Goal: Task Accomplishment & Management: Use online tool/utility

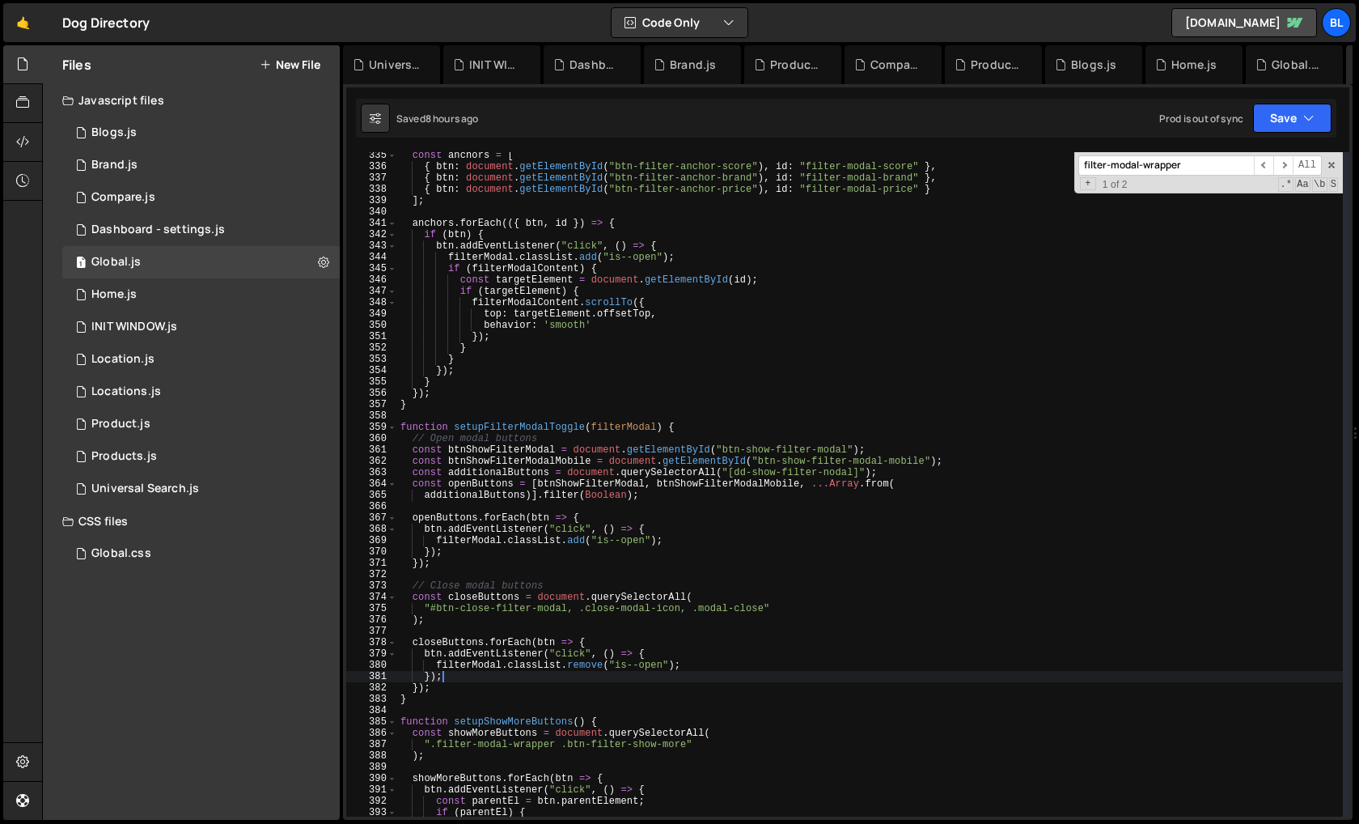
click at [643, 465] on div "const anchors = [ { btn : document . getElementById ( "btn-filter-anchor-score"…" at bounding box center [870, 493] width 946 height 687
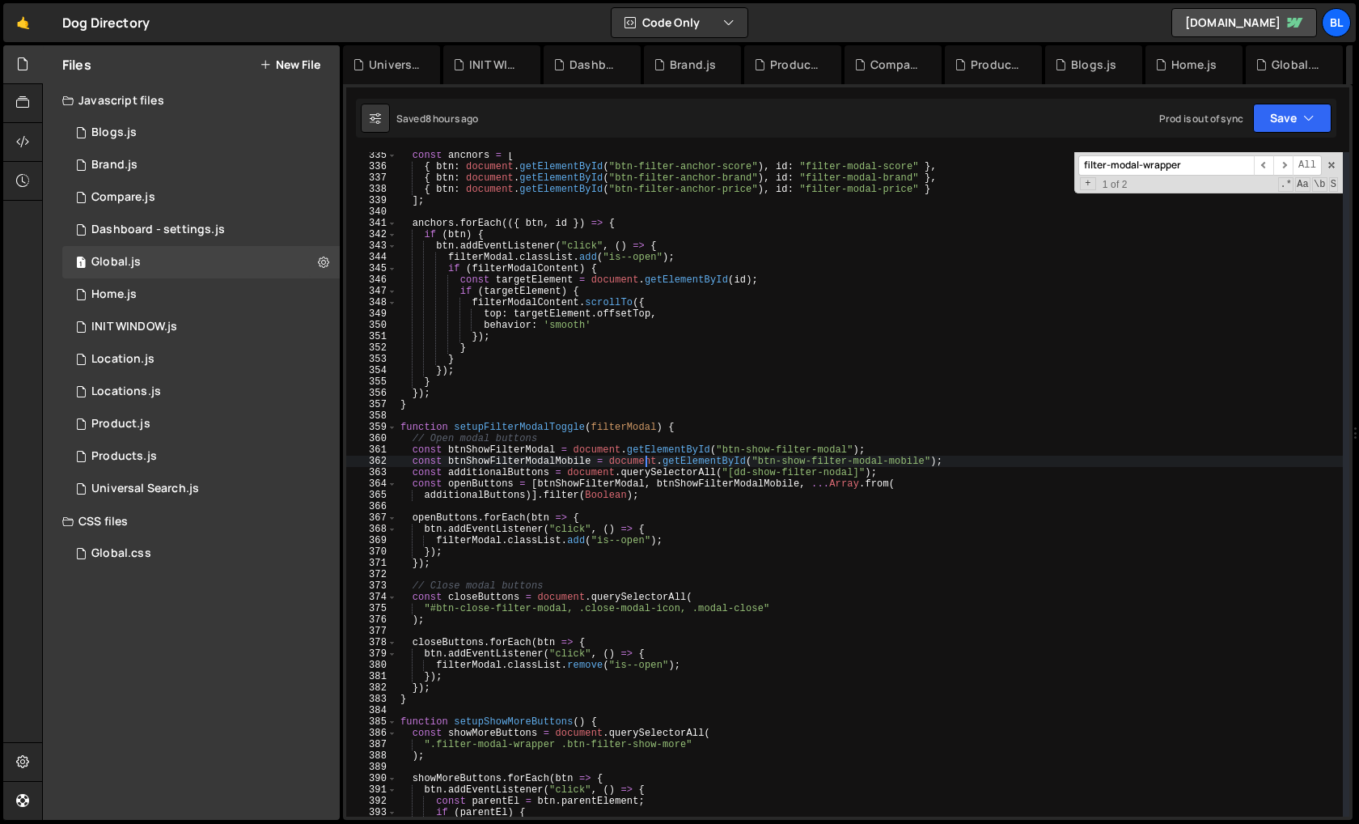
click at [575, 396] on div "const anchors = [ { btn : document . getElementById ( "btn-filter-anchor-score"…" at bounding box center [870, 493] width 946 height 687
type textarea "});"
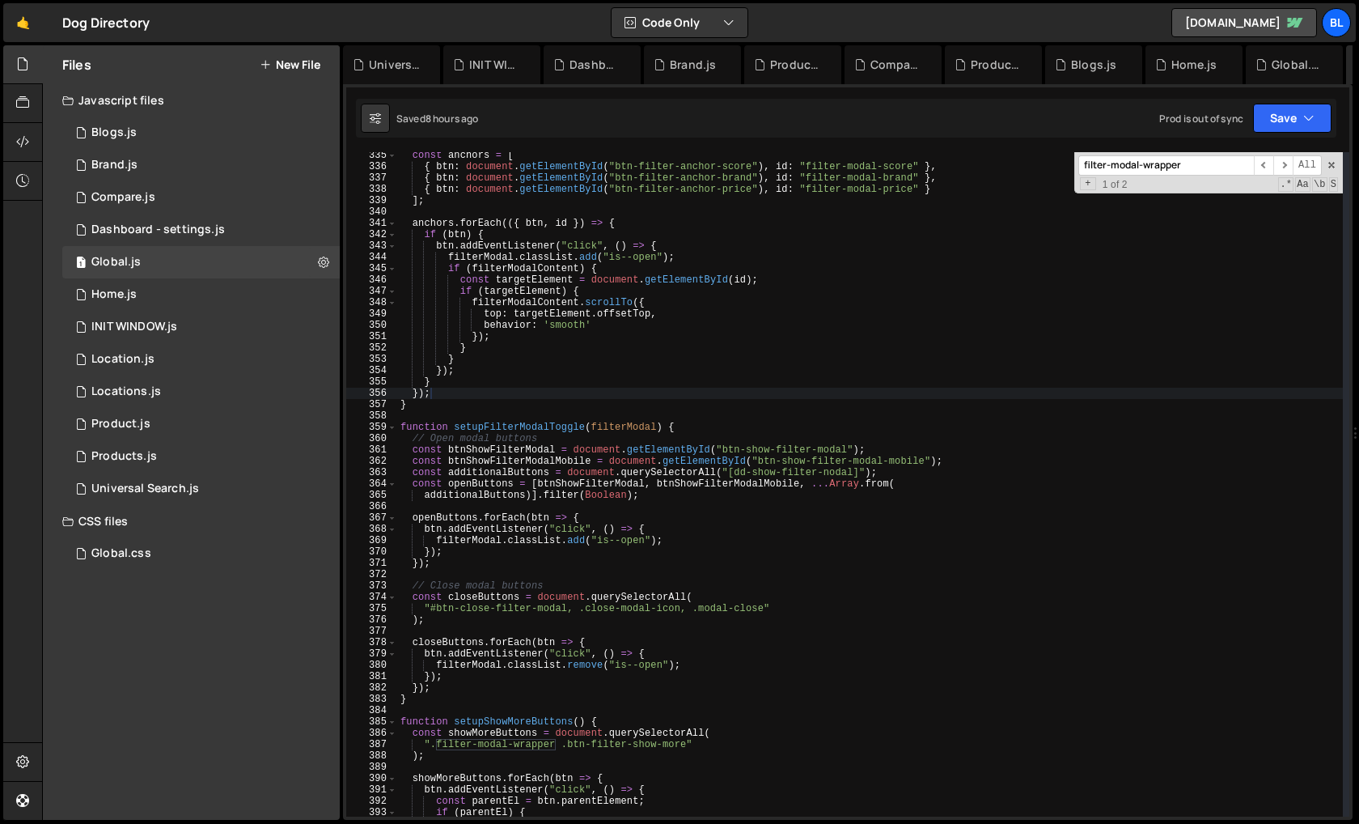
paste input "btn-send-otp"
click at [525, 388] on div "const anchors = [ { btn : document . getElementById ( "btn-filter-anchor-score"…" at bounding box center [870, 493] width 946 height 687
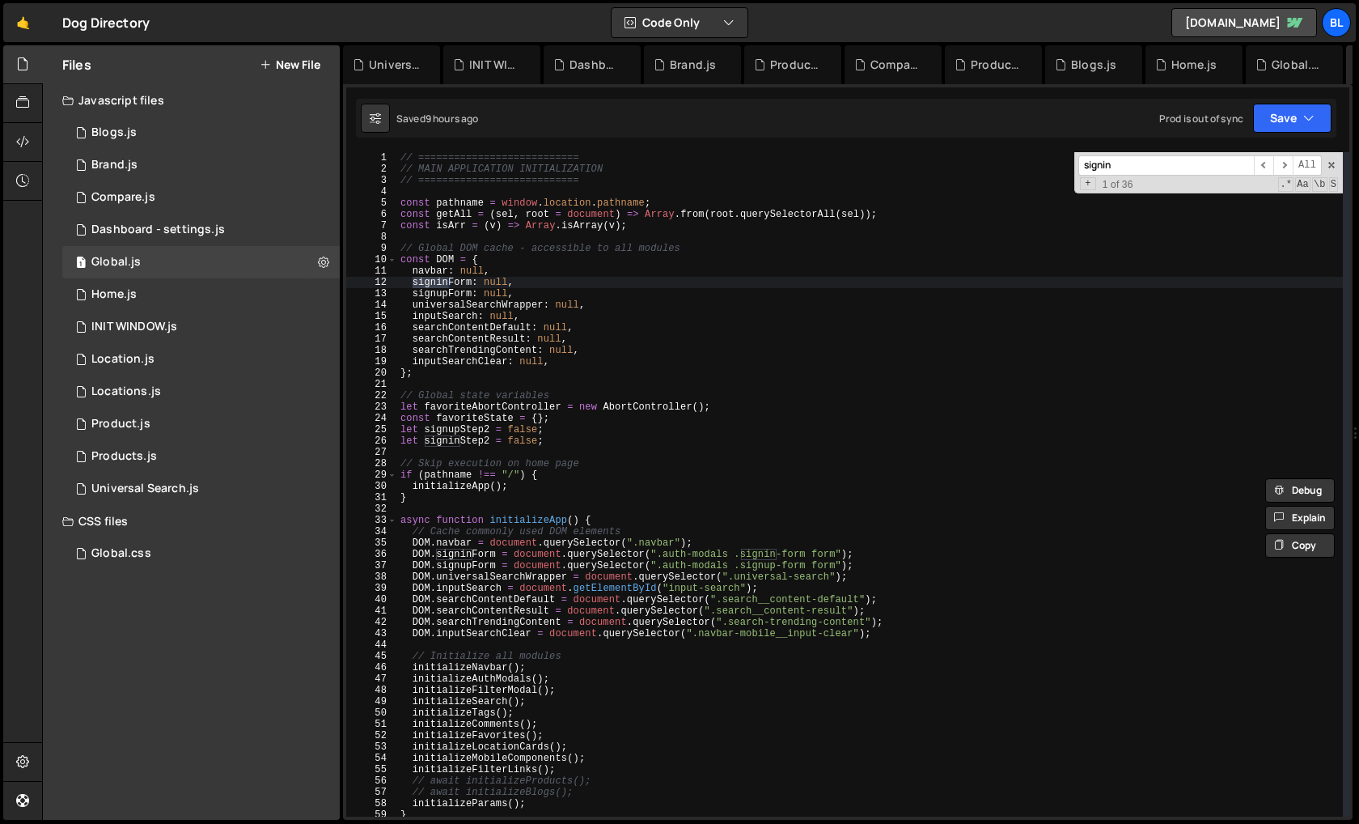
scroll to position [0, 0]
type input "signin"
click at [792, 559] on div "// =========================== // MAIN APPLICATION INITIALIZATION // ==========…" at bounding box center [870, 495] width 946 height 687
click at [805, 550] on div "// =========================== // MAIN APPLICATION INITIALIZATION // ==========…" at bounding box center [870, 495] width 946 height 687
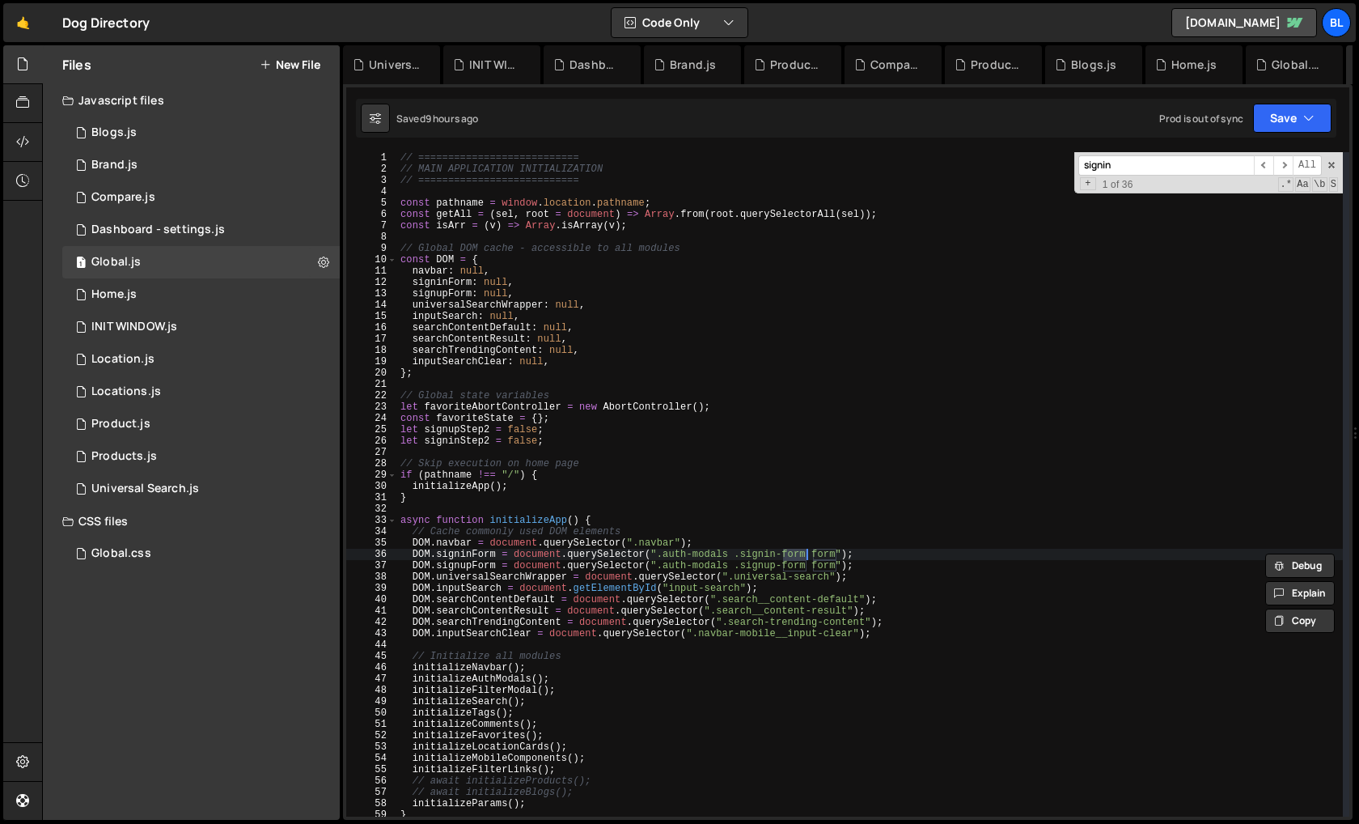
click at [805, 550] on div "// =========================== // MAIN APPLICATION INITIALIZATION // ==========…" at bounding box center [870, 495] width 946 height 687
type textarea "DOM.signinForm = document.querySelector(".auth-modals .signin-modal form");"
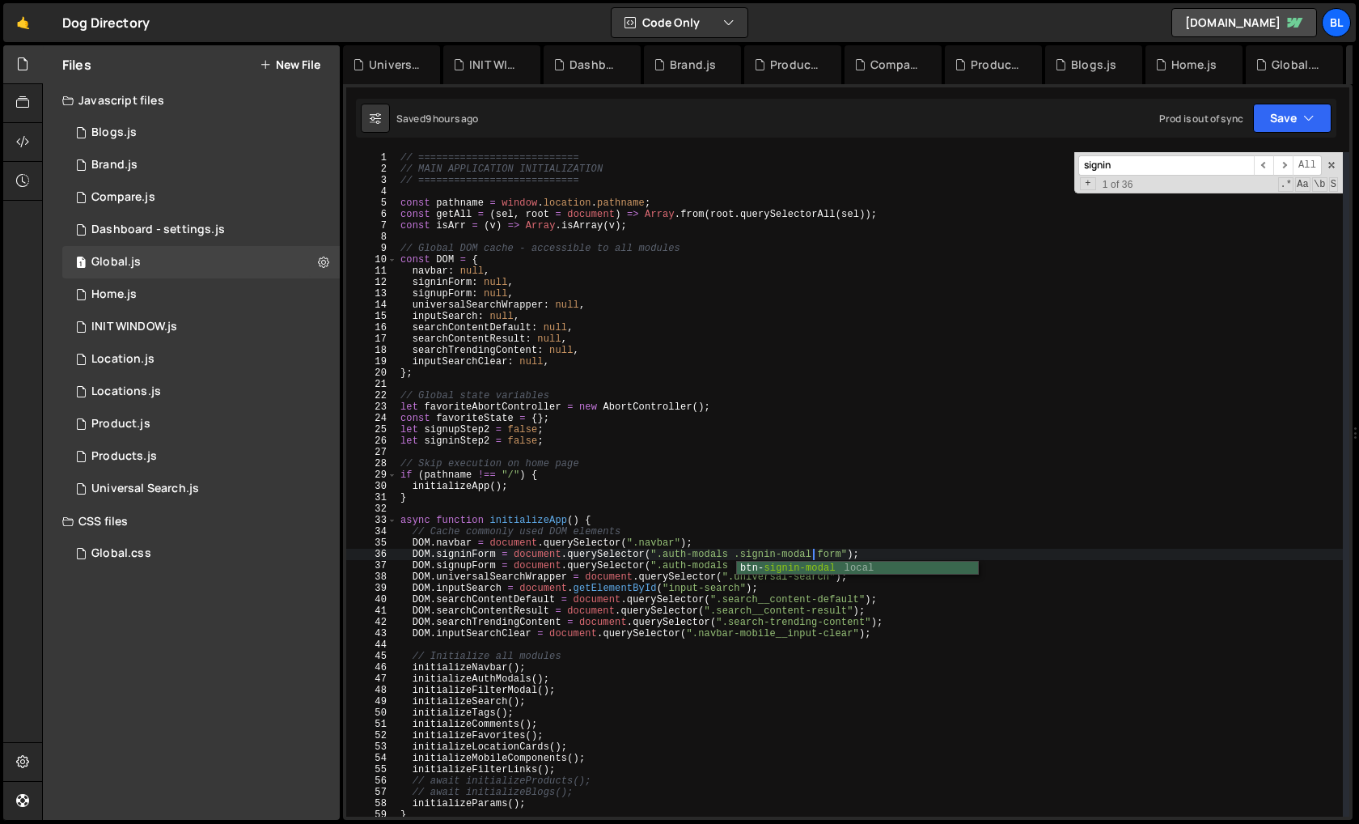
click at [799, 503] on div "// =========================== // MAIN APPLICATION INITIALIZATION // ==========…" at bounding box center [870, 495] width 946 height 687
click at [797, 566] on div "// =========================== // MAIN APPLICATION INITIALIZATION // ==========…" at bounding box center [870, 495] width 946 height 687
click at [715, 526] on div "// =========================== // MAIN APPLICATION INITIALIZATION // ==========…" at bounding box center [870, 495] width 946 height 687
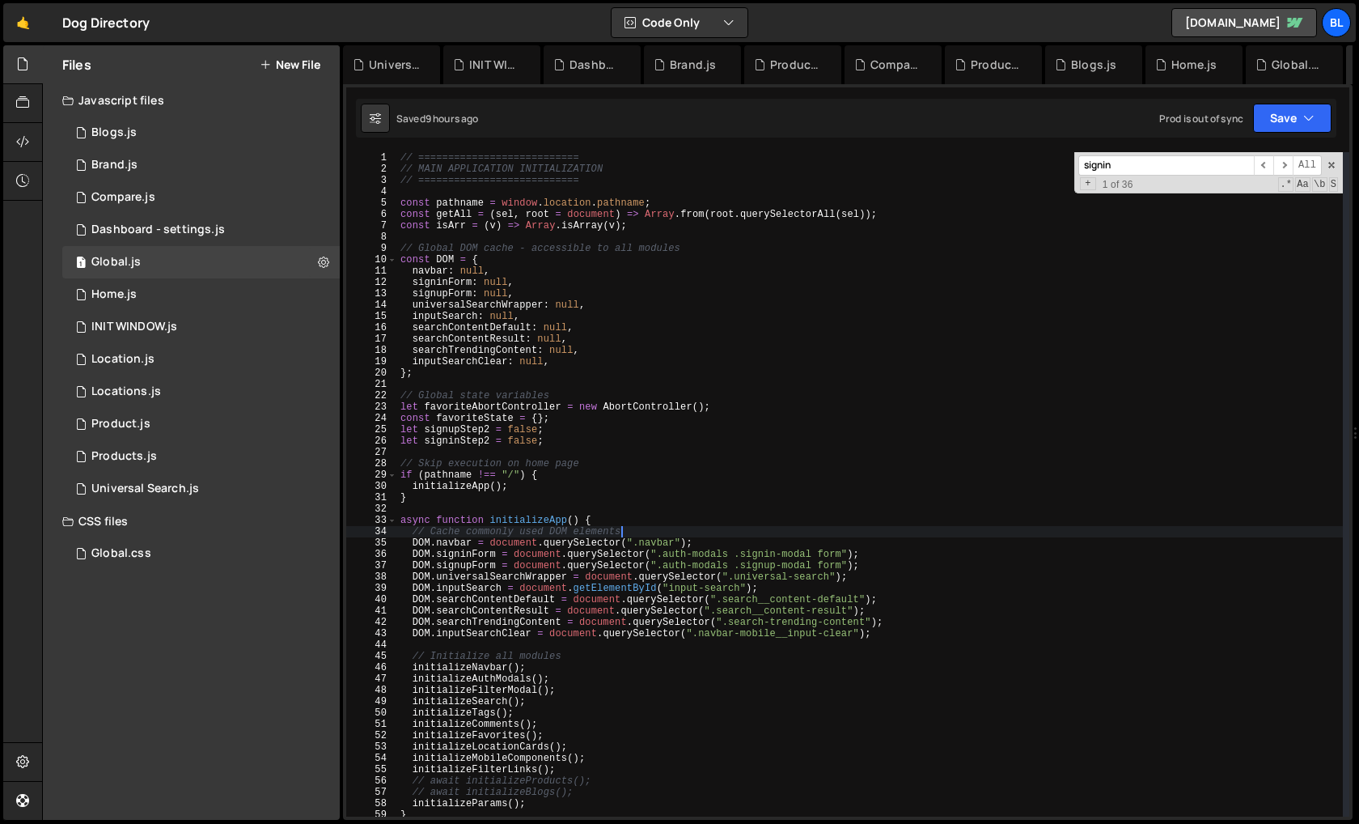
scroll to position [0, 17]
click at [473, 558] on div "// =========================== // MAIN APPLICATION INITIALIZATION // ==========…" at bounding box center [870, 495] width 946 height 687
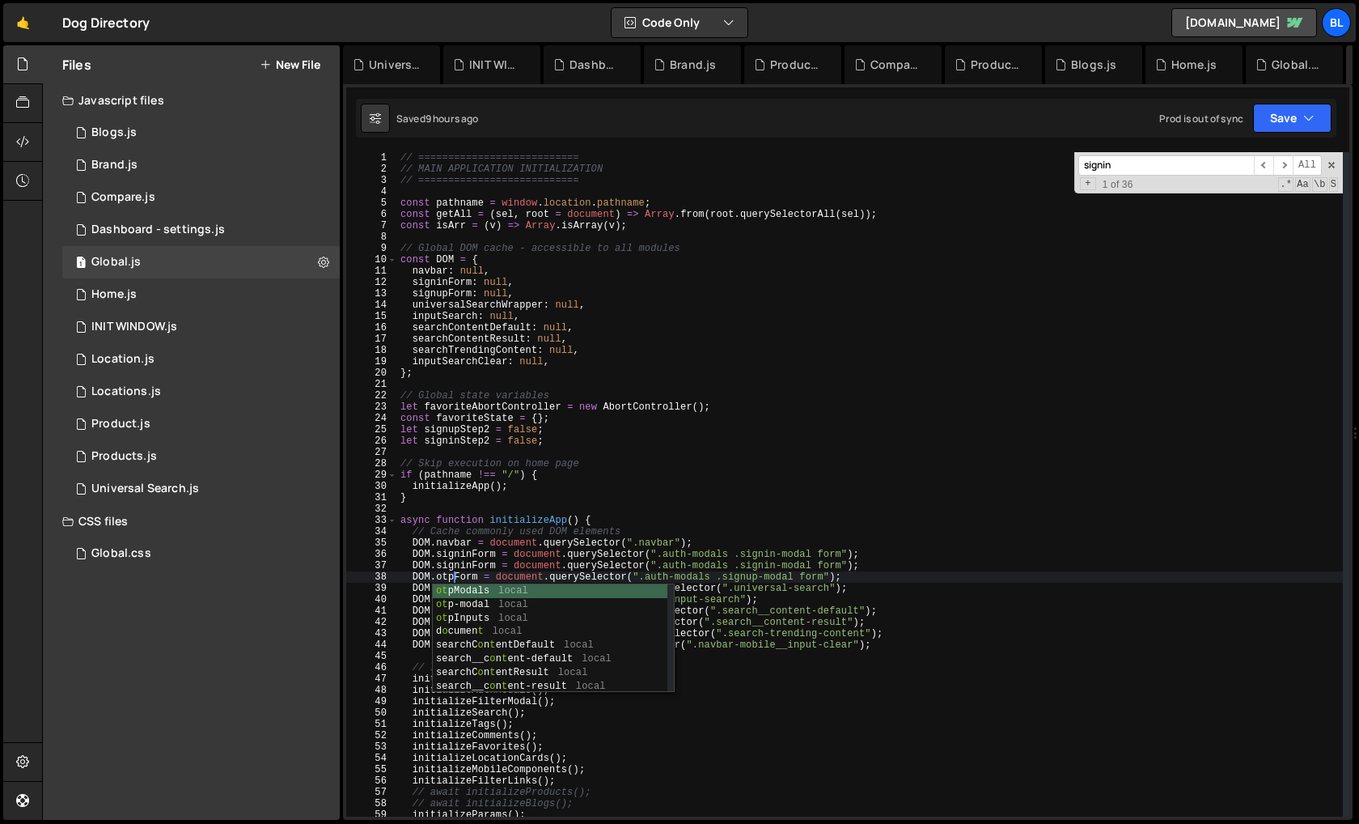
scroll to position [0, 4]
click at [742, 570] on div "// =========================== // MAIN APPLICATION INITIALIZATION // ==========…" at bounding box center [870, 495] width 946 height 687
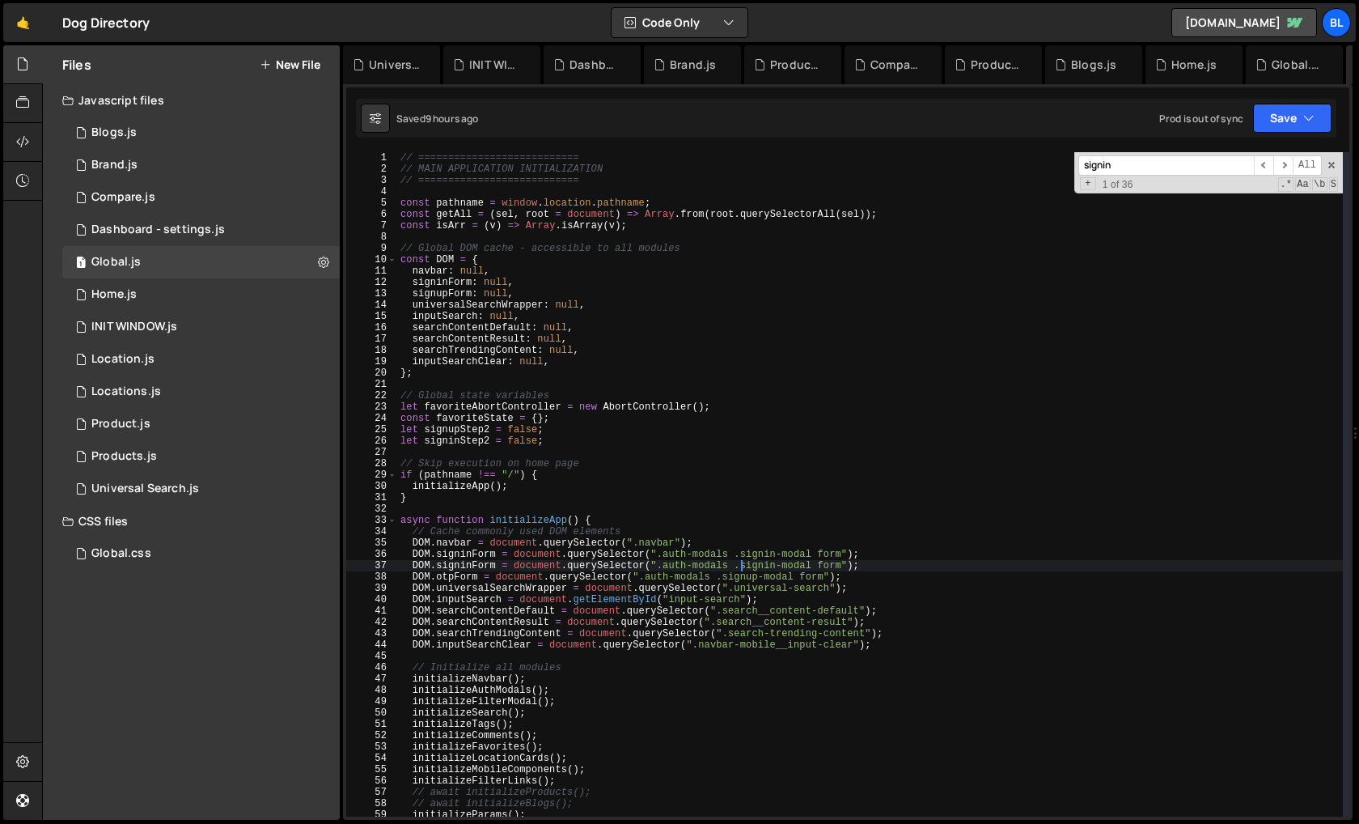
click at [742, 570] on div "// =========================== // MAIN APPLICATION INITIALIZATION // ==========…" at bounding box center [870, 495] width 946 height 687
click at [739, 575] on div "// =========================== // MAIN APPLICATION INITIALIZATION // ==========…" at bounding box center [870, 495] width 946 height 687
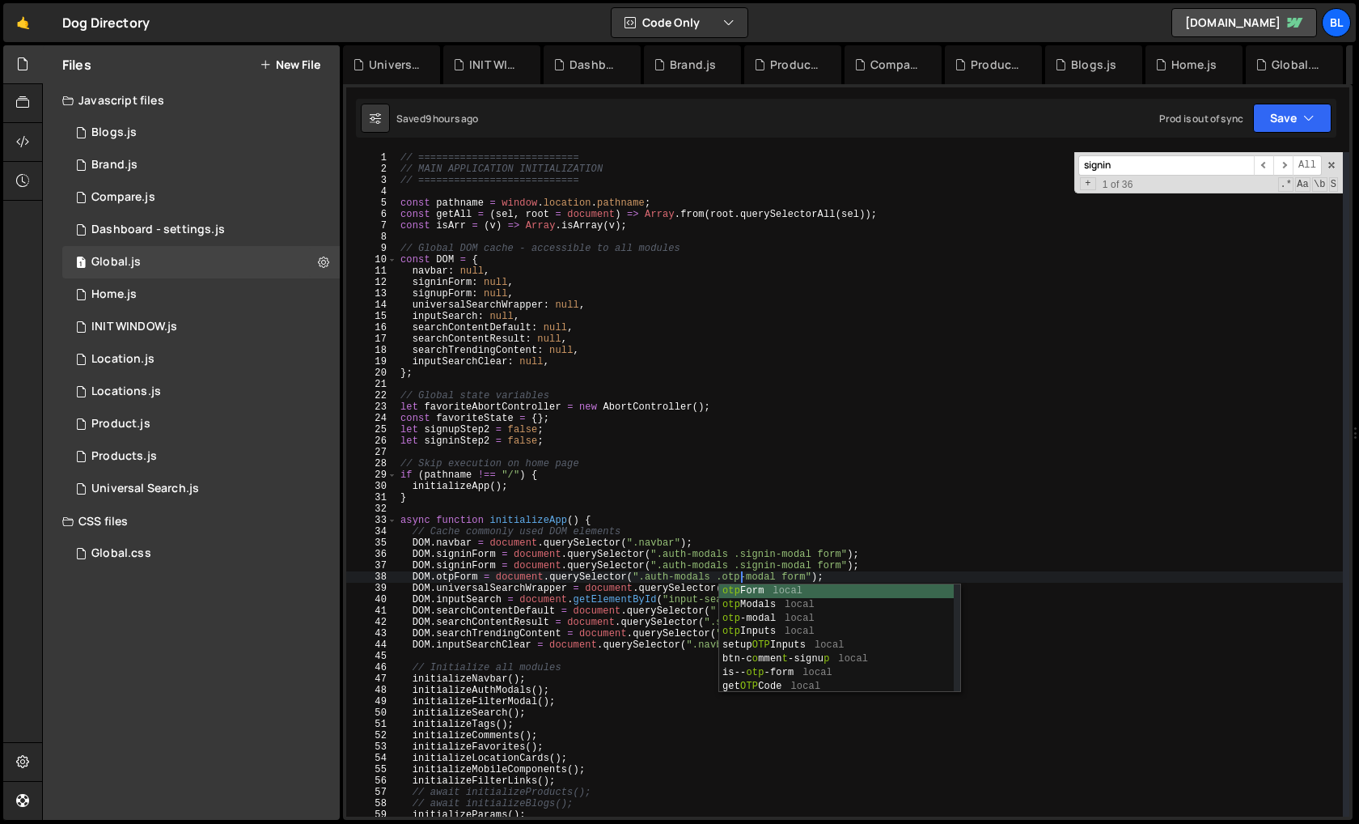
click at [629, 528] on div "// =========================== // MAIN APPLICATION INITIALIZATION // ==========…" at bounding box center [870, 495] width 946 height 687
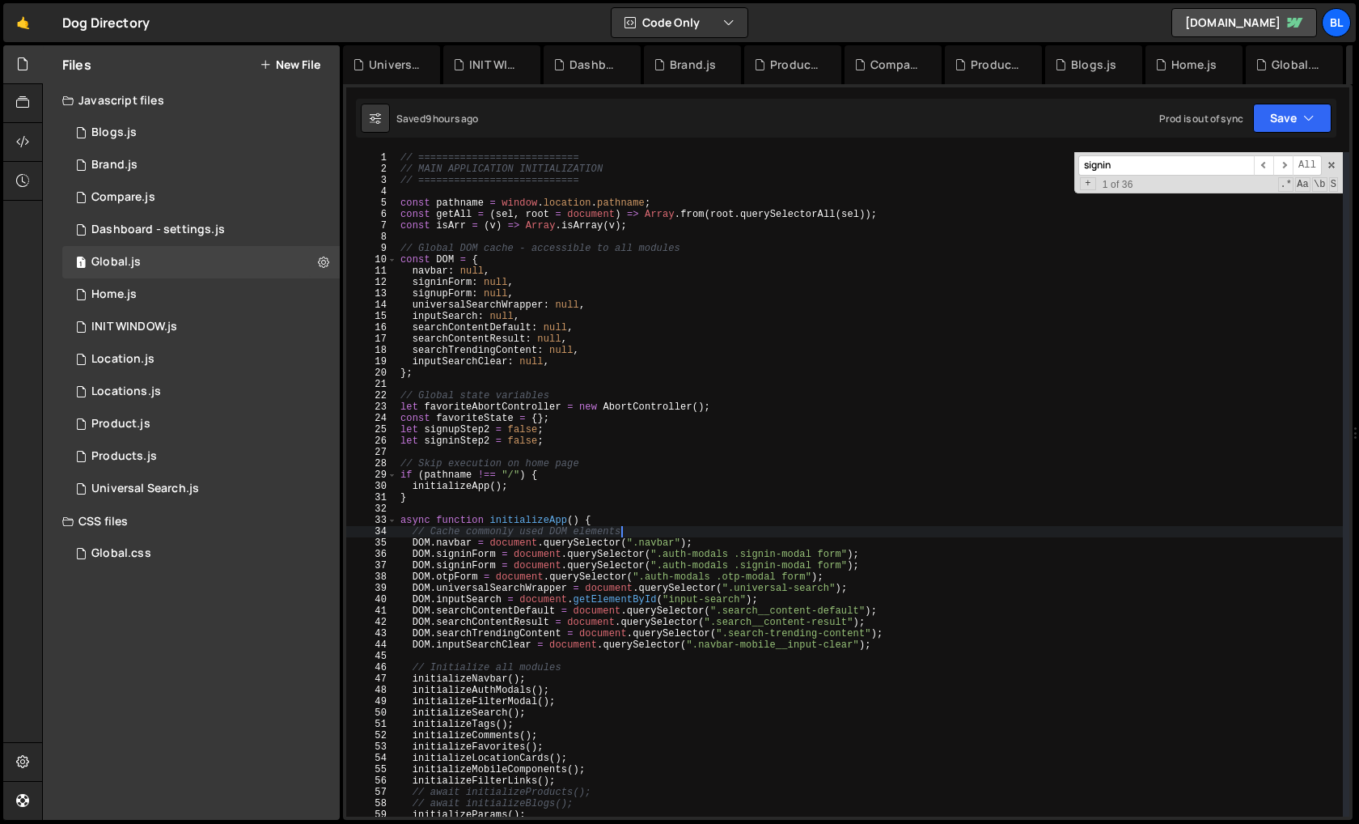
click at [472, 580] on div "// =========================== // MAIN APPLICATION INITIALIZATION // ==========…" at bounding box center [870, 495] width 946 height 687
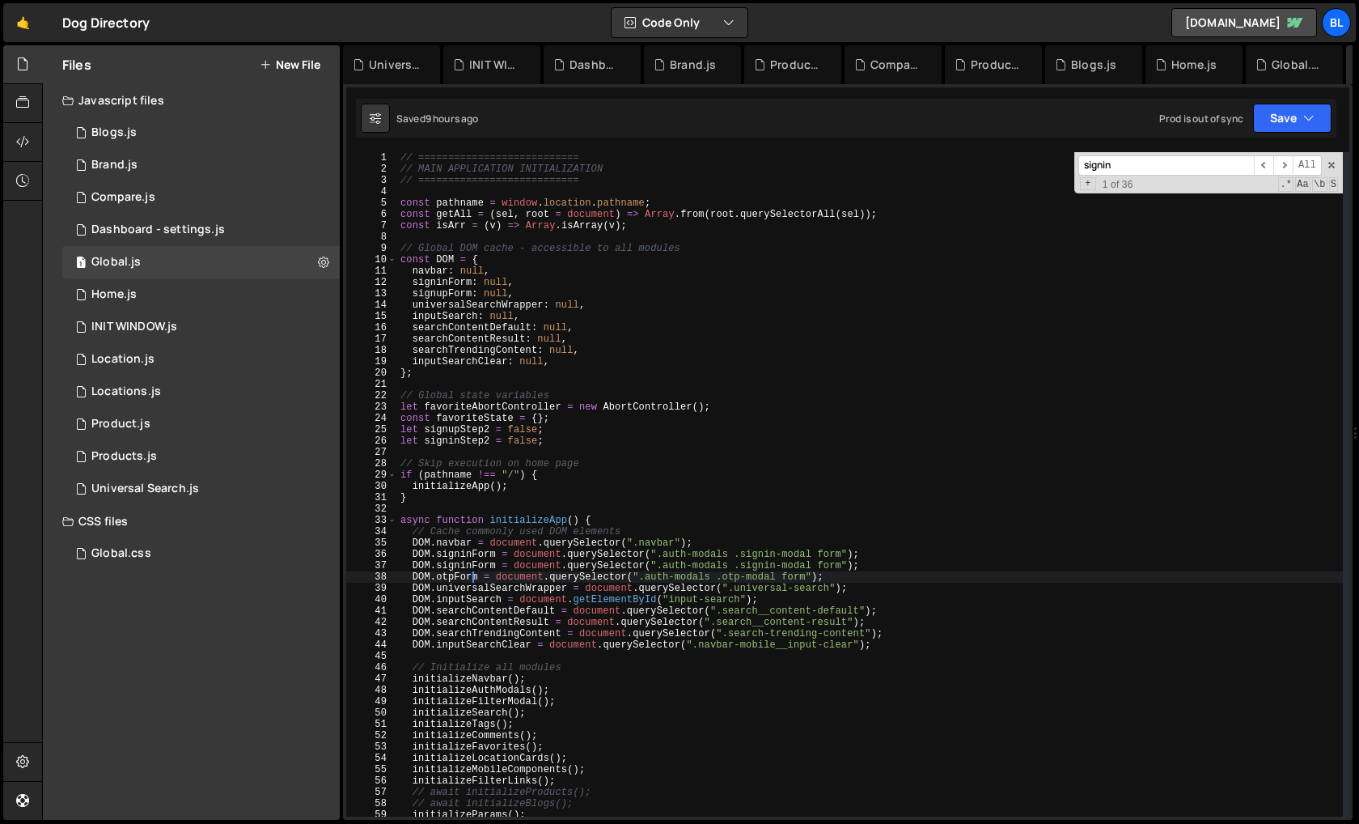
click at [467, 549] on div "// =========================== // MAIN APPLICATION INITIALIZATION // ==========…" at bounding box center [870, 495] width 946 height 687
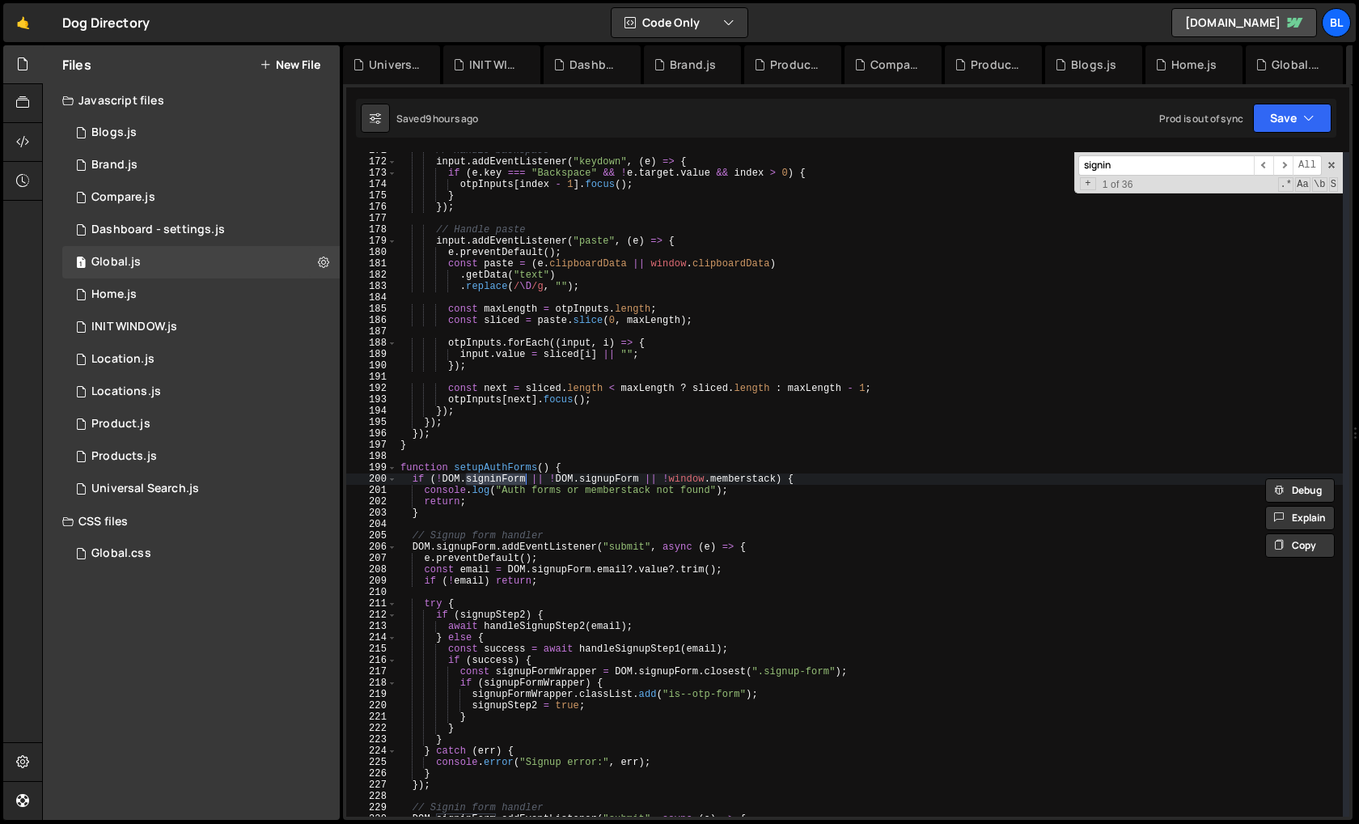
click at [499, 480] on div "// Handle backspace input . addEventListener ( "keydown" , ( e ) => { if ( e . …" at bounding box center [870, 488] width 946 height 687
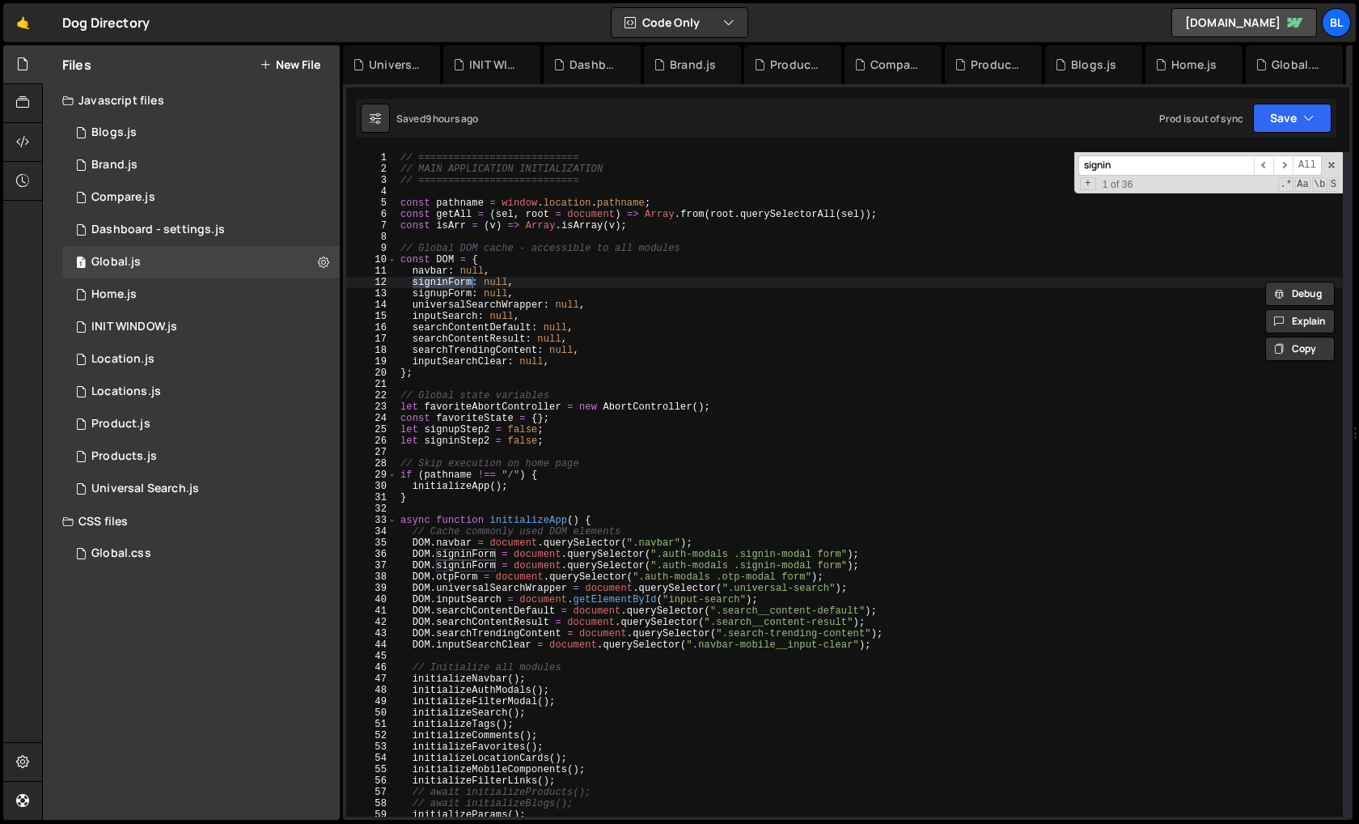
scroll to position [0, 0]
click at [468, 562] on div "// =========================== // MAIN APPLICATION INITIALIZATION // ==========…" at bounding box center [870, 495] width 946 height 687
click at [765, 566] on div "// =========================== // MAIN APPLICATION INITIALIZATION // ==========…" at bounding box center [870, 495] width 946 height 687
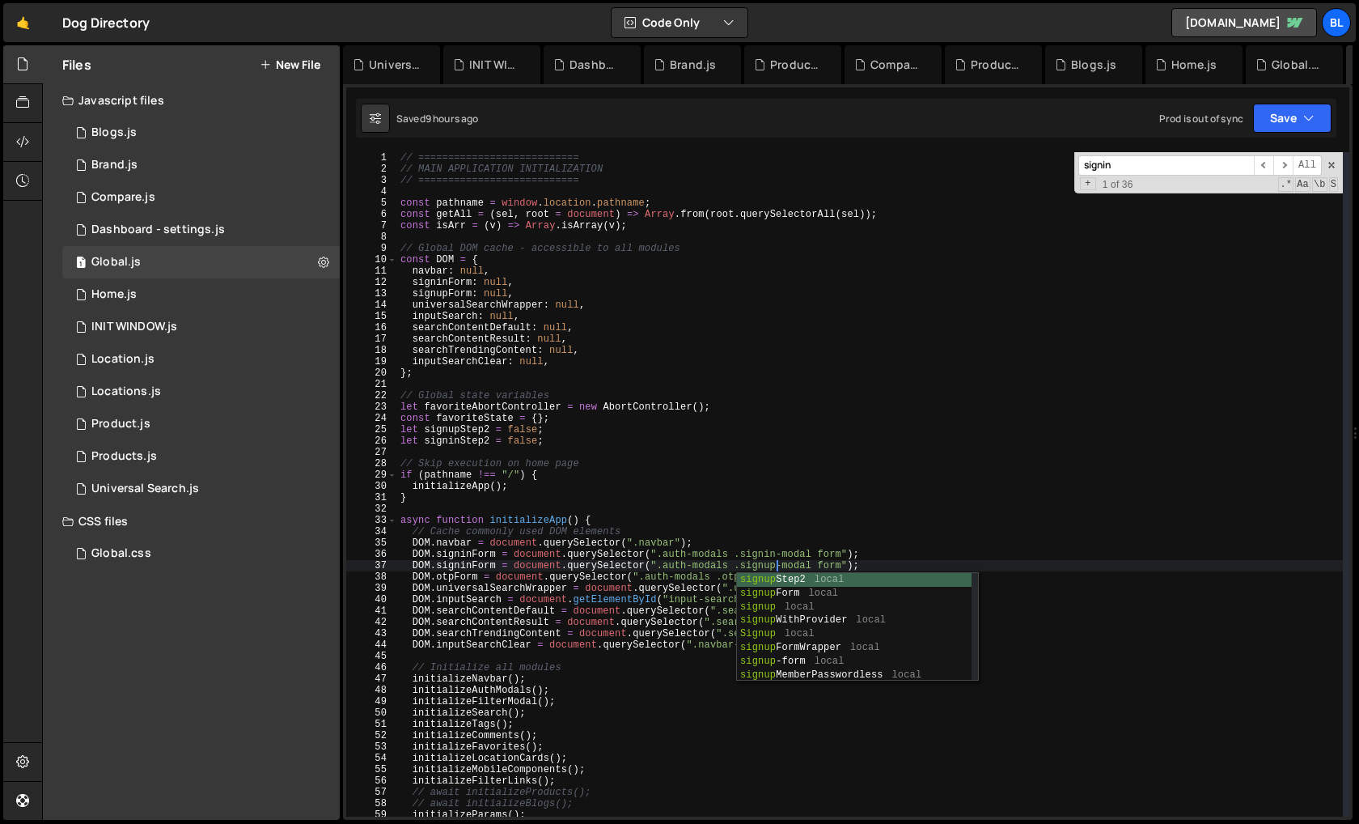
scroll to position [0, 30]
click at [766, 566] on div "// =========================== // MAIN APPLICATION INITIALIZATION // ==========…" at bounding box center [870, 495] width 946 height 687
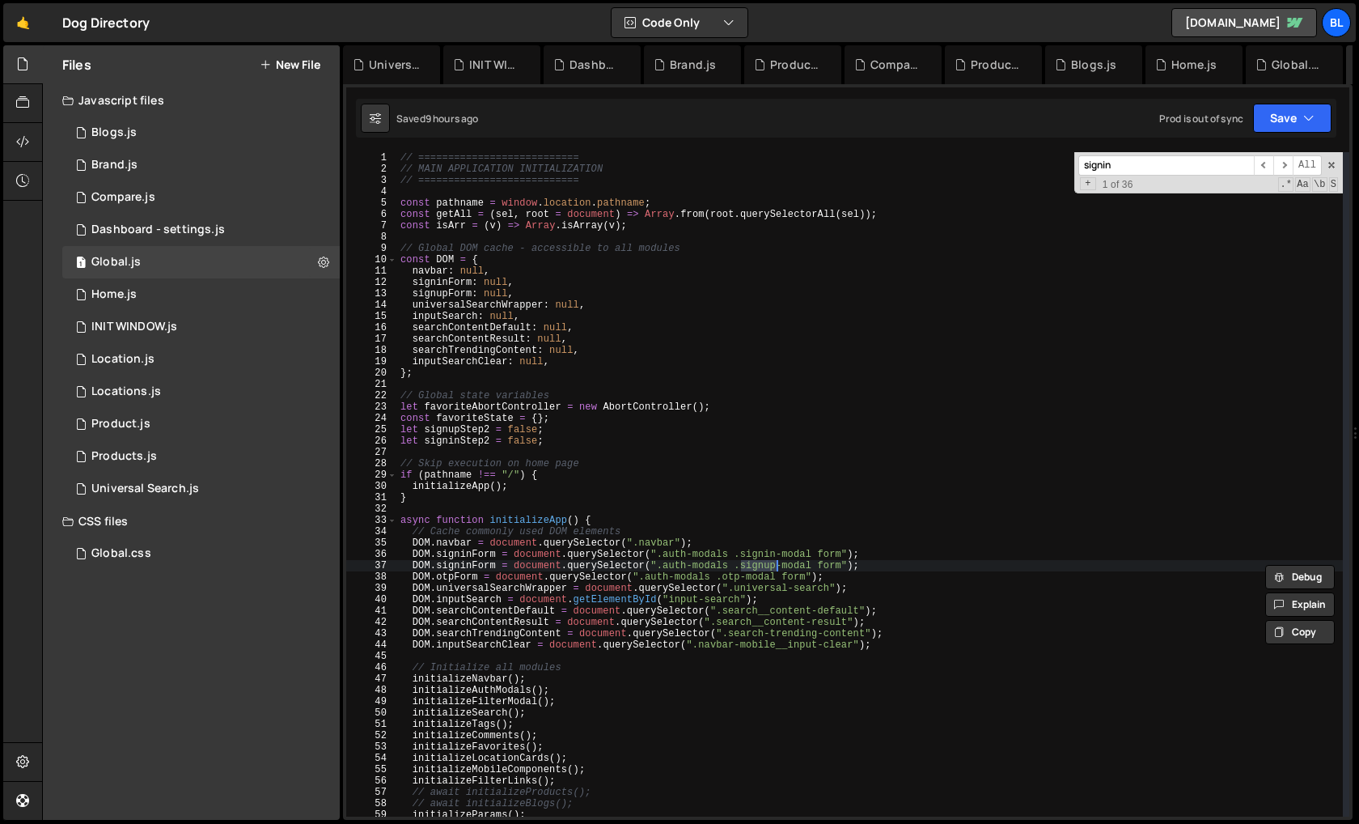
click at [469, 564] on div "// =========================== // MAIN APPLICATION INITIALIZATION // ==========…" at bounding box center [870, 495] width 946 height 687
paste textarea "signup"
click at [467, 555] on div "// =========================== // MAIN APPLICATION INITIALIZATION // ==========…" at bounding box center [870, 495] width 946 height 687
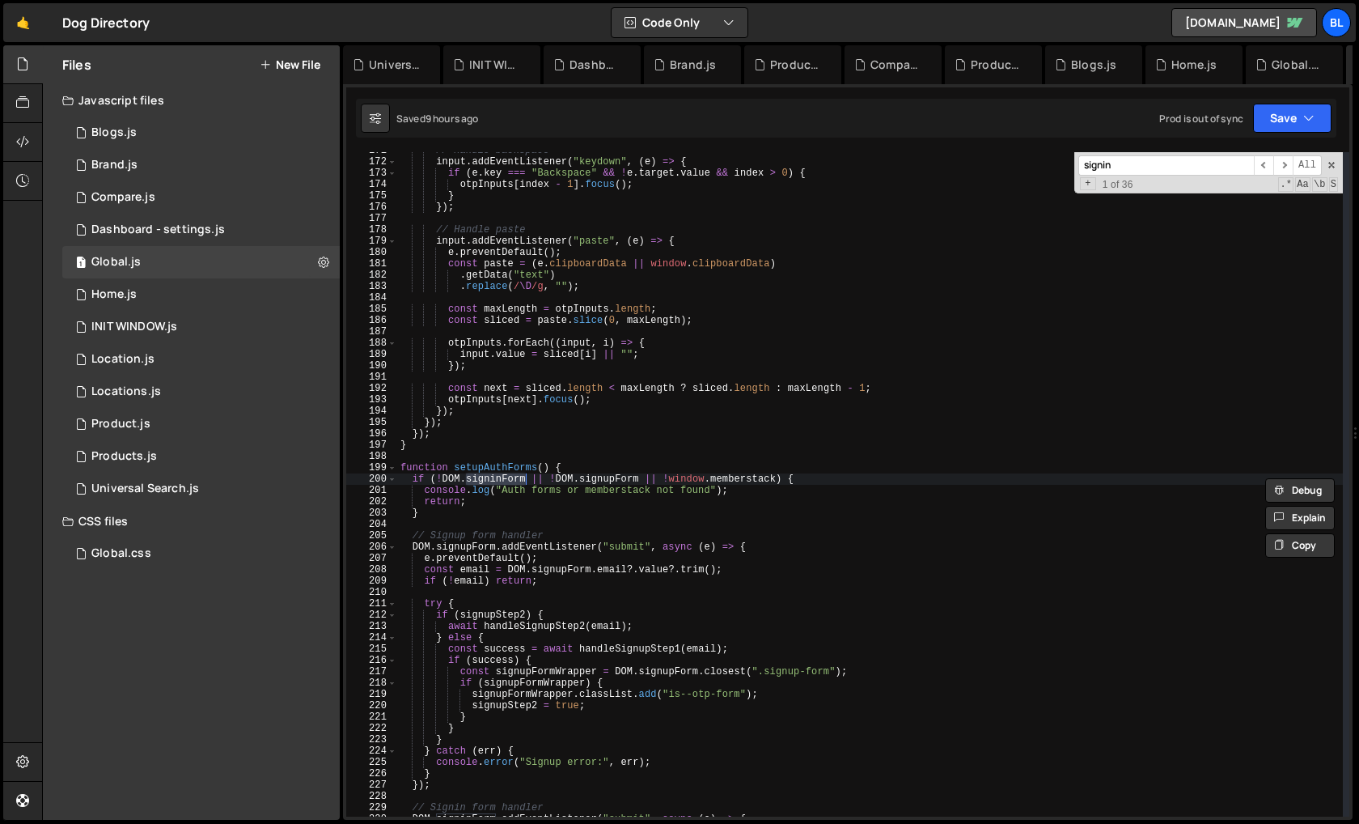
scroll to position [1933, 0]
click at [588, 477] on div "// Handle backspace input . addEventListener ( "keydown" , ( e ) => { if ( e . …" at bounding box center [870, 488] width 946 height 687
type textarea "DOM.signupForm.addEventListener("submit", async (e) => {"
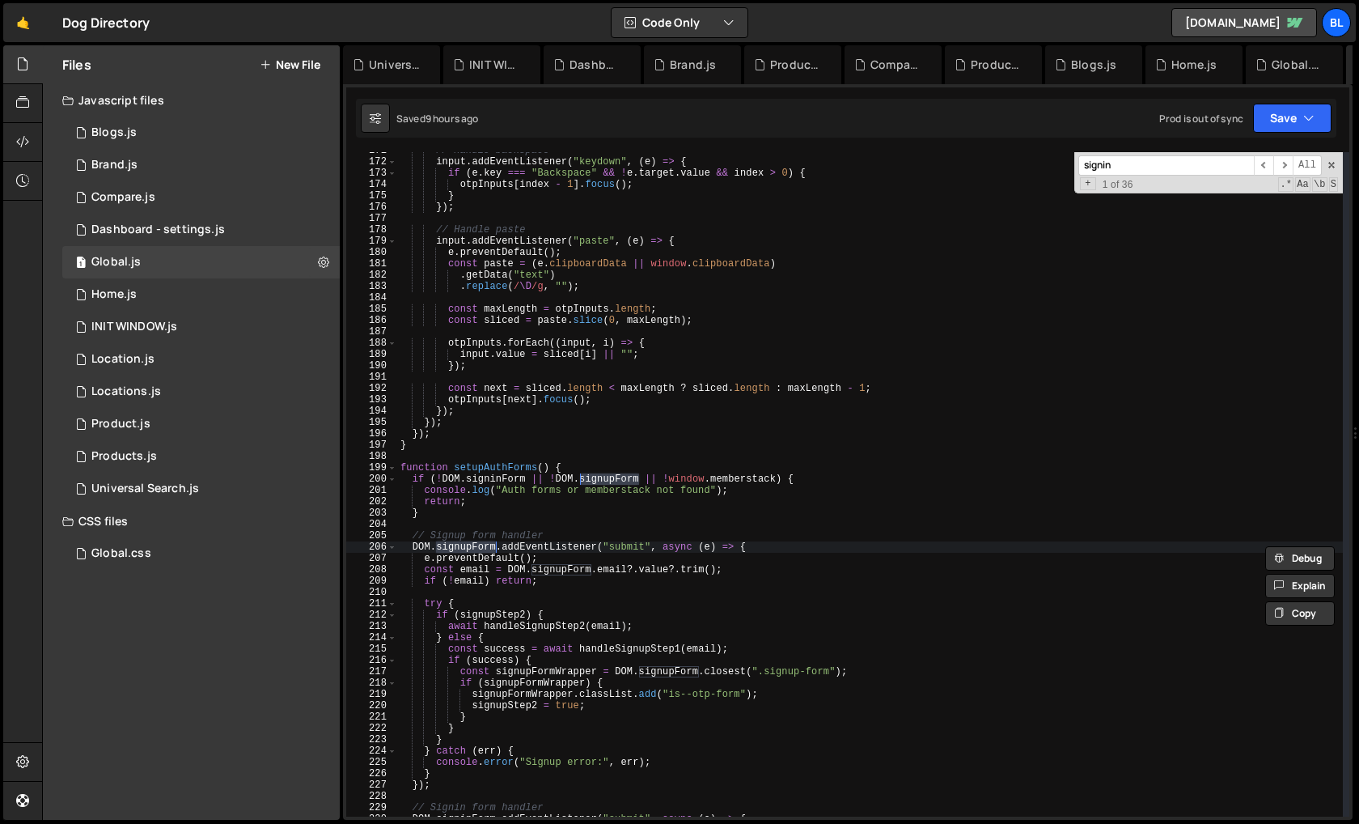
scroll to position [0, 28]
click at [511, 458] on div "// Handle backspace input . addEventListener ( "keydown" , ( e ) => { if ( e . …" at bounding box center [870, 488] width 946 height 687
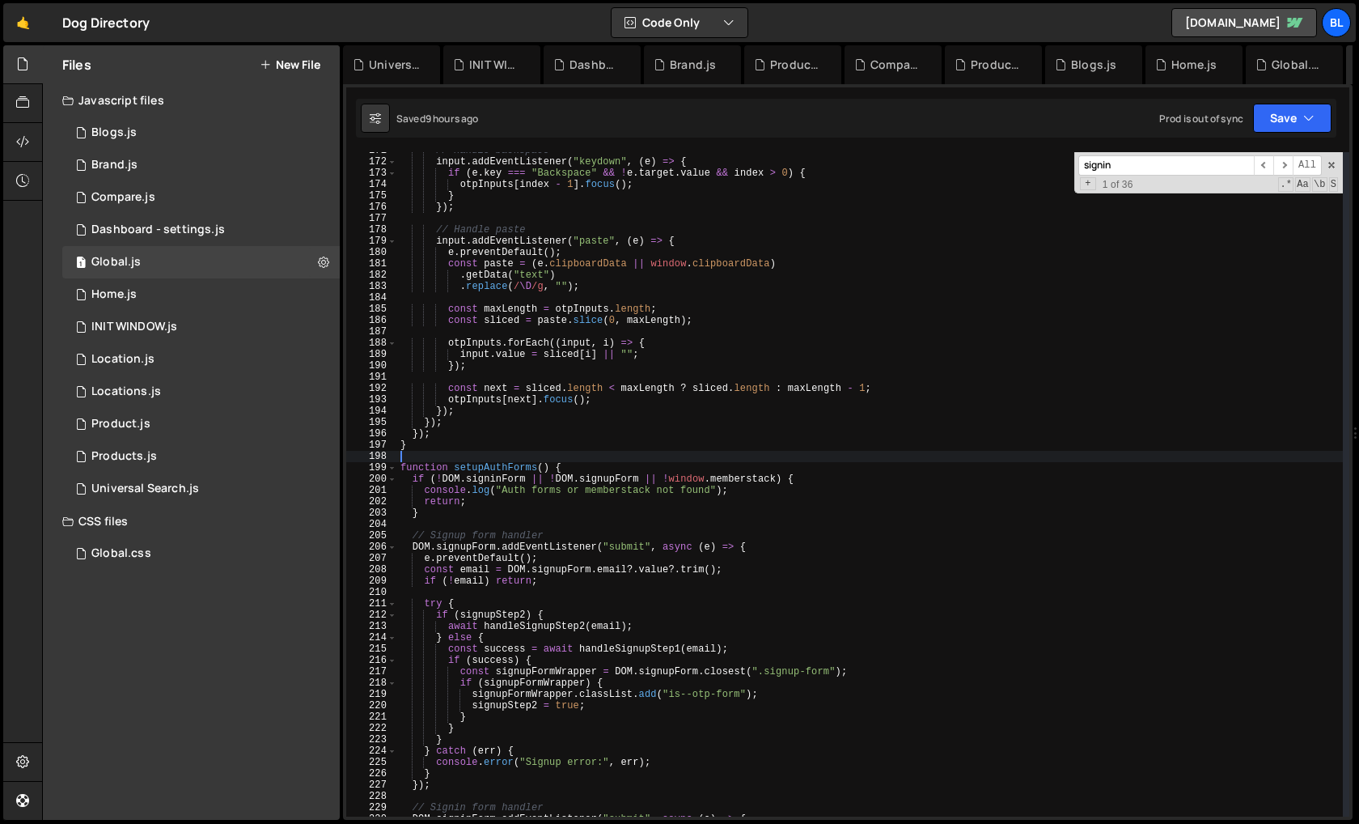
click at [502, 470] on div "// Handle backspace input . addEventListener ( "keydown" , ( e ) => { if ( e . …" at bounding box center [870, 488] width 946 height 687
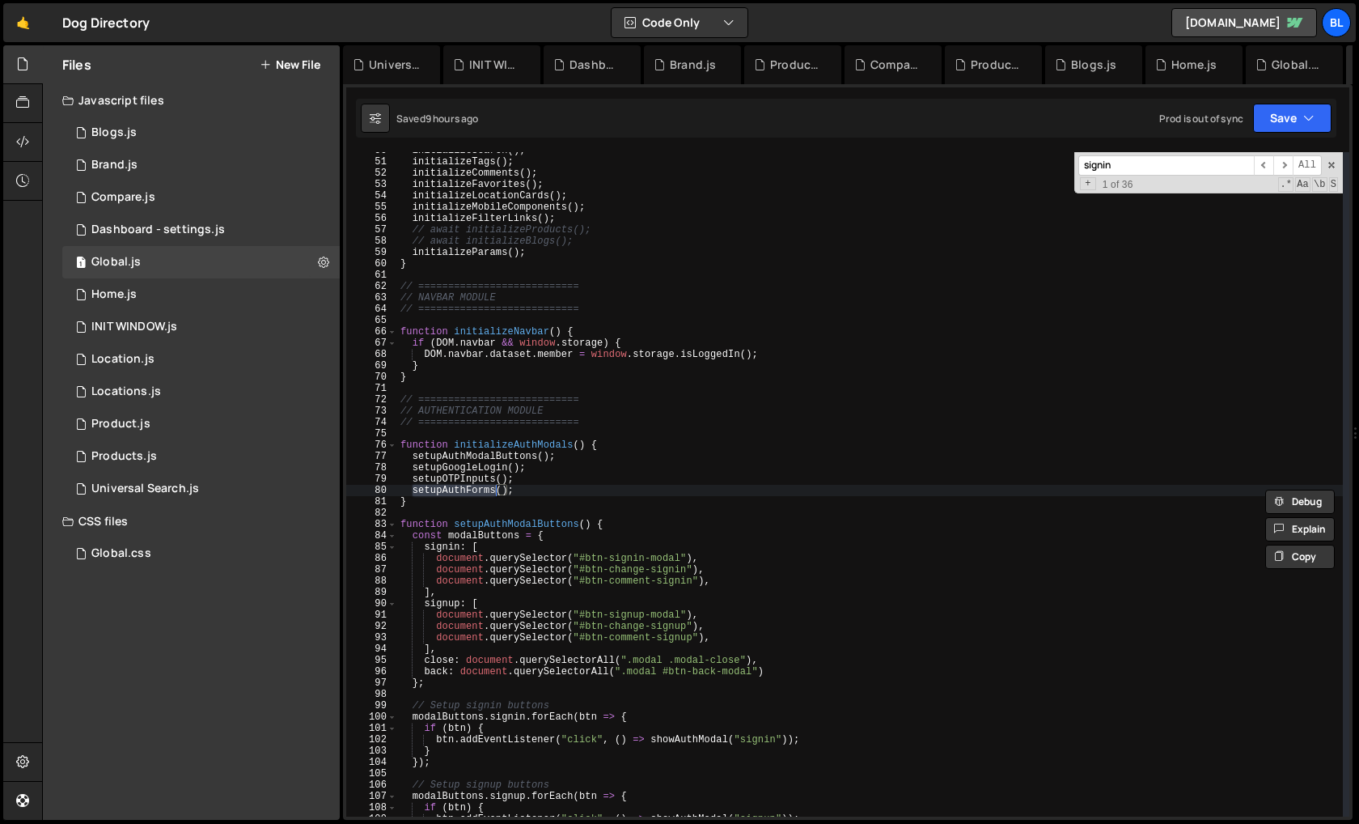
click at [475, 482] on div "initializeSearch ( ) ; initializeTags ( ) ; initializeComments ( ) ; initialize…" at bounding box center [870, 488] width 946 height 687
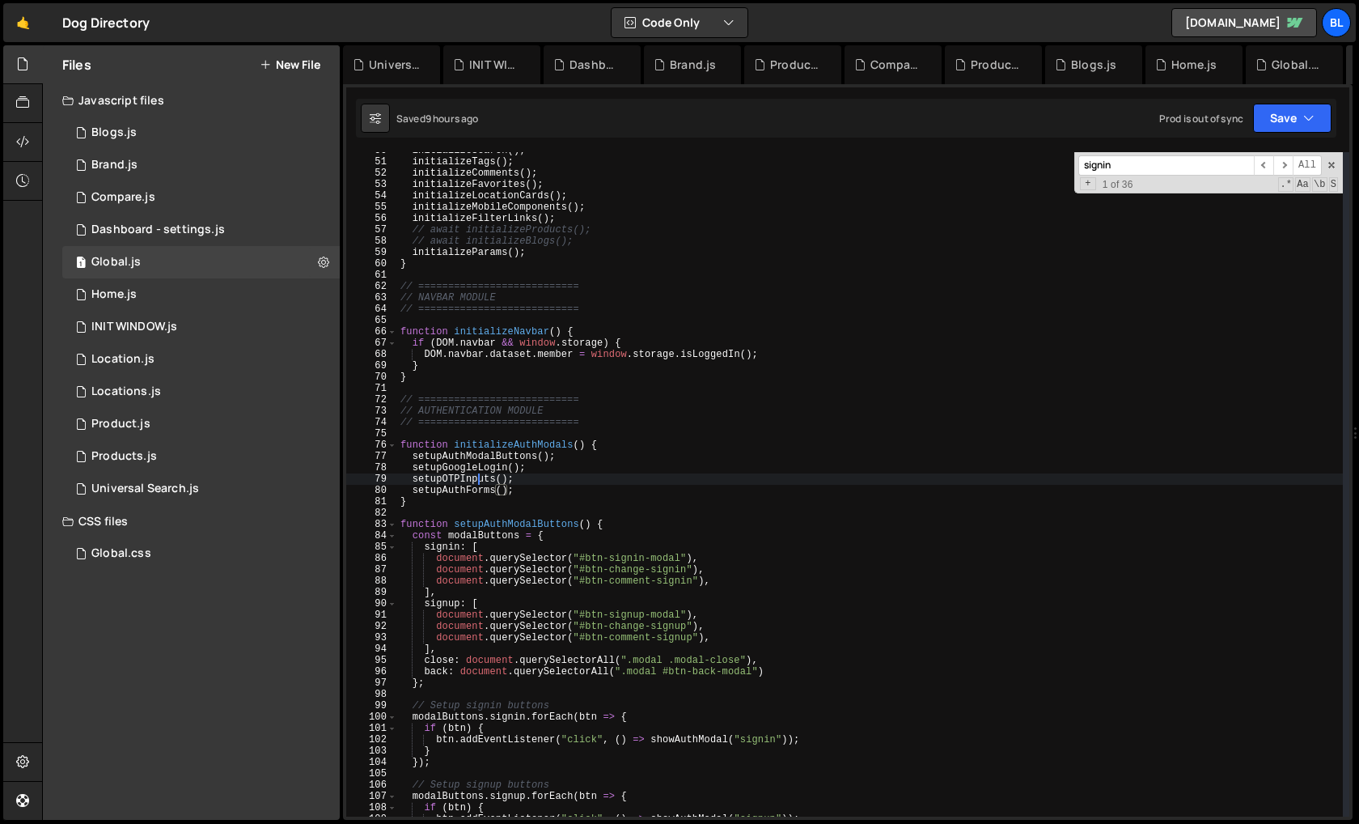
click at [475, 482] on div "initializeSearch ( ) ; initializeTags ( ) ; initializeComments ( ) ; initialize…" at bounding box center [870, 488] width 946 height 687
click at [494, 460] on div "initializeSearch ( ) ; initializeTags ( ) ; initializeComments ( ) ; initialize…" at bounding box center [870, 488] width 946 height 687
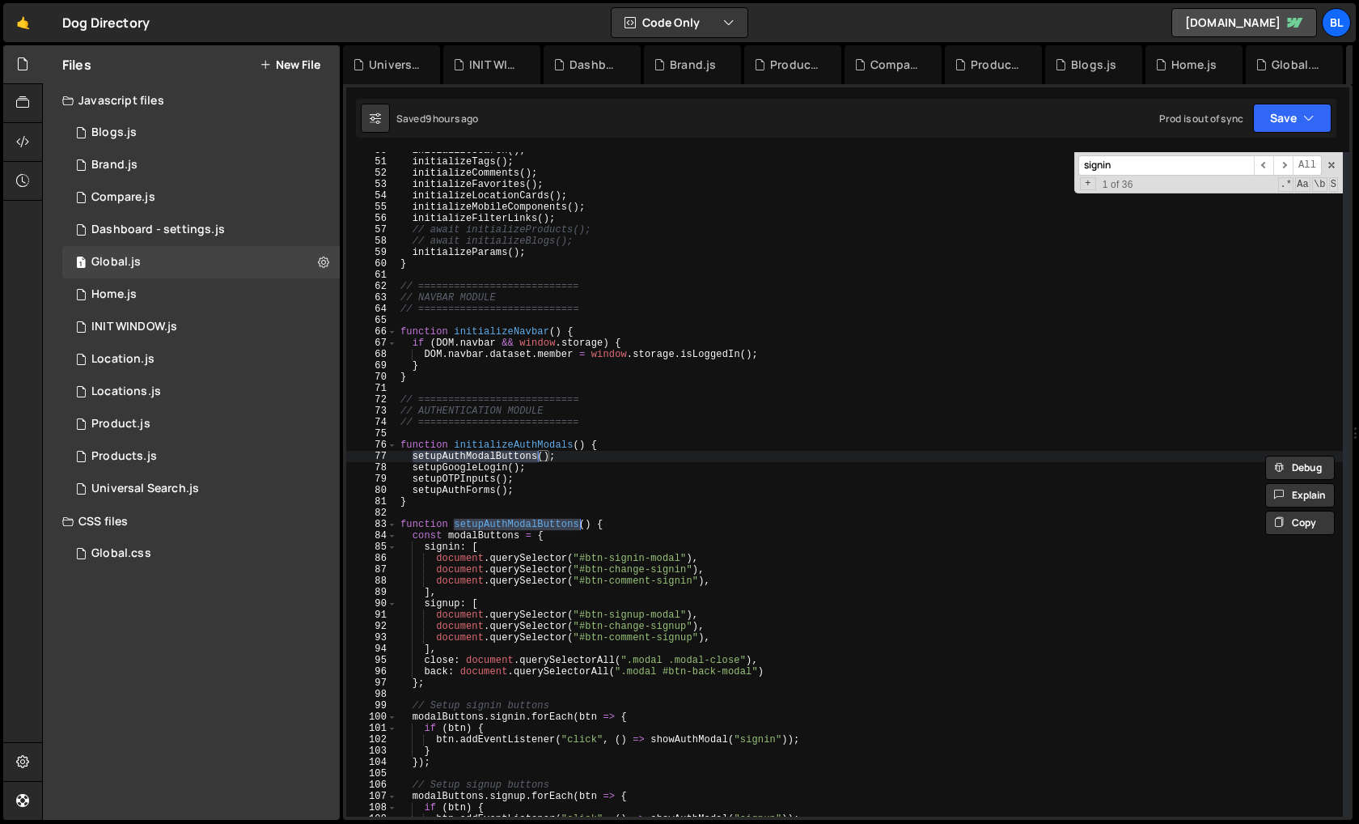
click at [465, 470] on div "initializeSearch ( ) ; initializeTags ( ) ; initializeComments ( ) ; initialize…" at bounding box center [870, 488] width 946 height 687
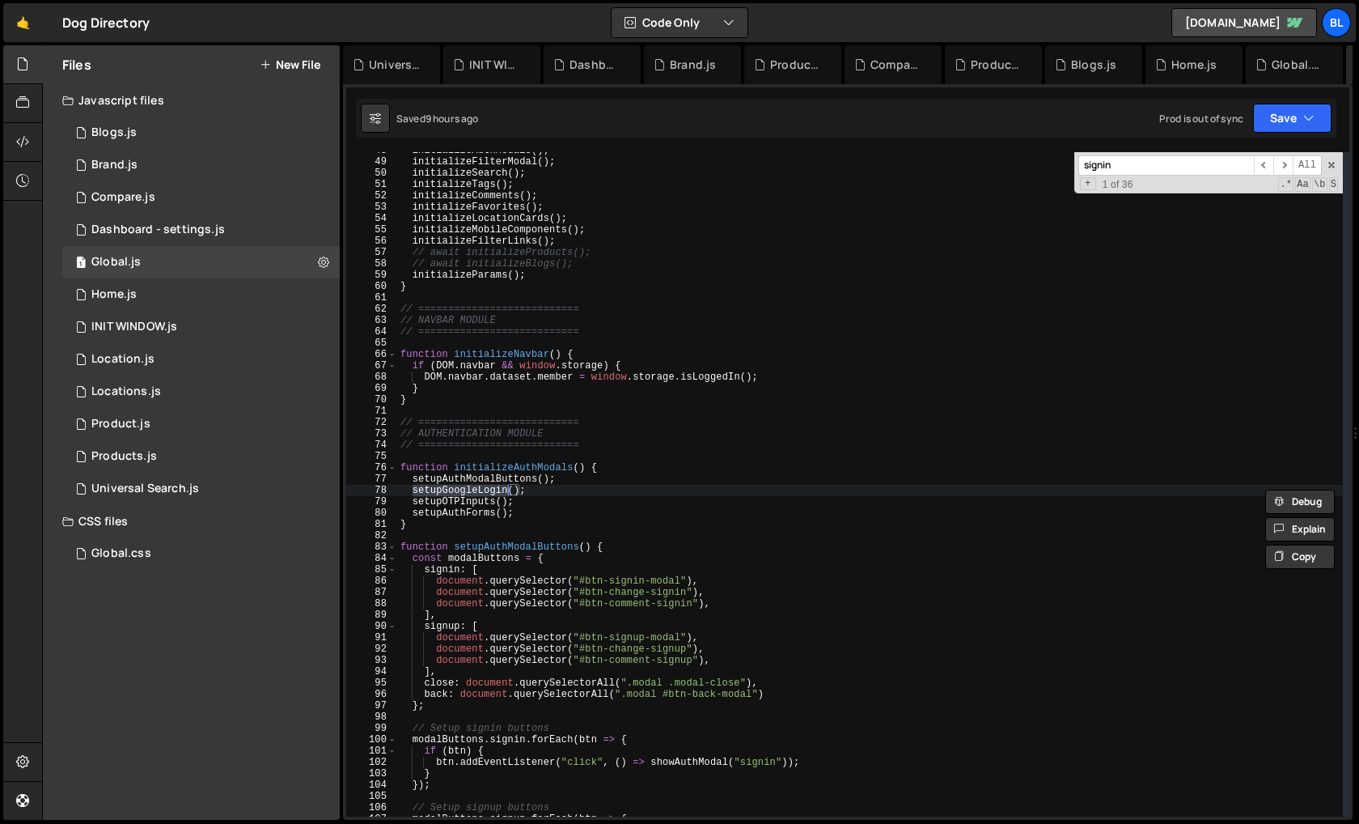
scroll to position [540, 0]
click at [463, 502] on div "initializeAuthModals ( ) ; initializeFilterModal ( ) ; initializeSearch ( ) ; i…" at bounding box center [870, 488] width 946 height 687
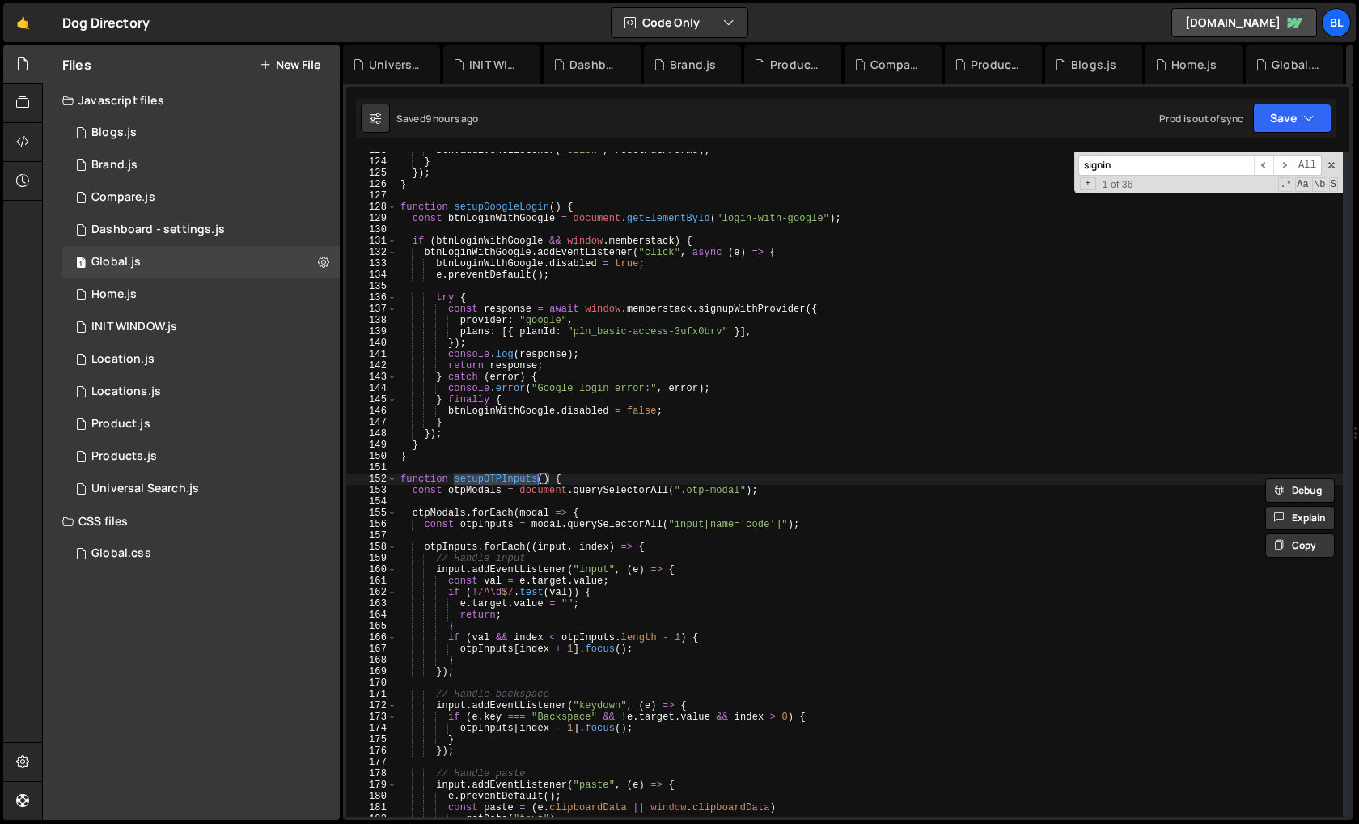
scroll to position [551, 0]
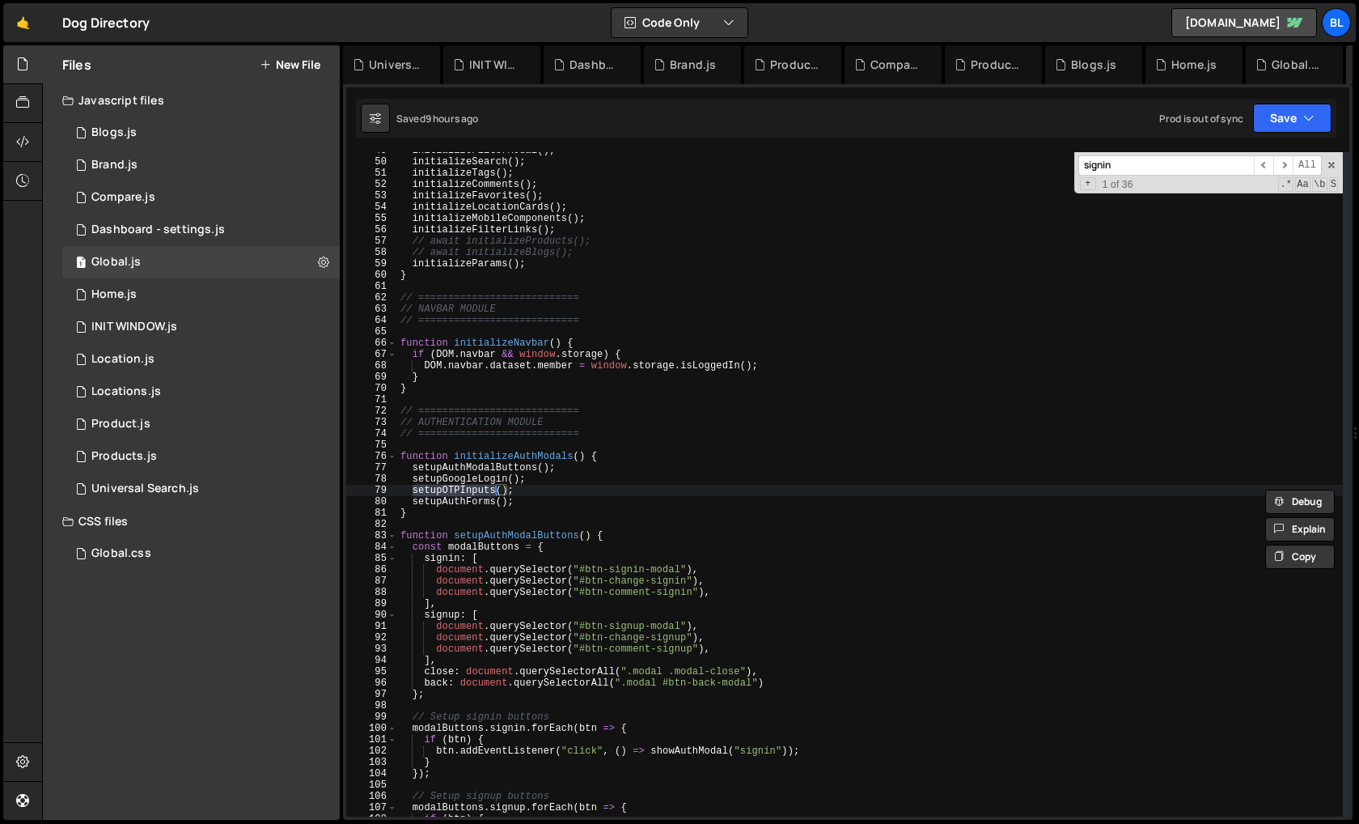
click at [457, 502] on div "initializeFilterModal ( ) ; initializeSearch ( ) ; initializeTags ( ) ; initial…" at bounding box center [870, 488] width 946 height 687
click at [477, 487] on div "initializeFilterModal ( ) ; initializeSearch ( ) ; initializeTags ( ) ; initial…" at bounding box center [870, 488] width 946 height 687
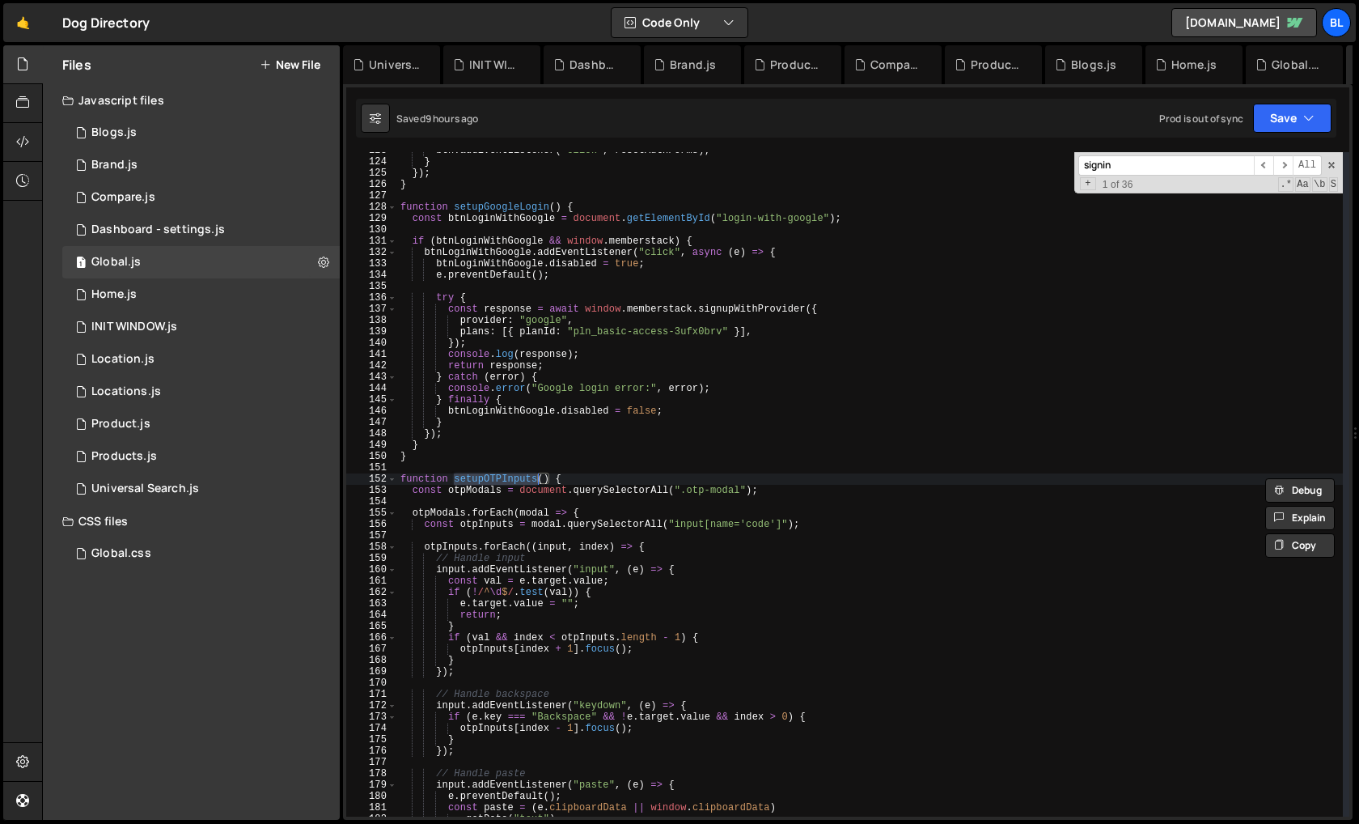
scroll to position [1389, 0]
type textarea "function setupOTPInputs() {"
click at [469, 477] on div "btn . addEventListener ( "click" , resetAuthForms ) ; } }) ; } function setupGo…" at bounding box center [870, 488] width 946 height 687
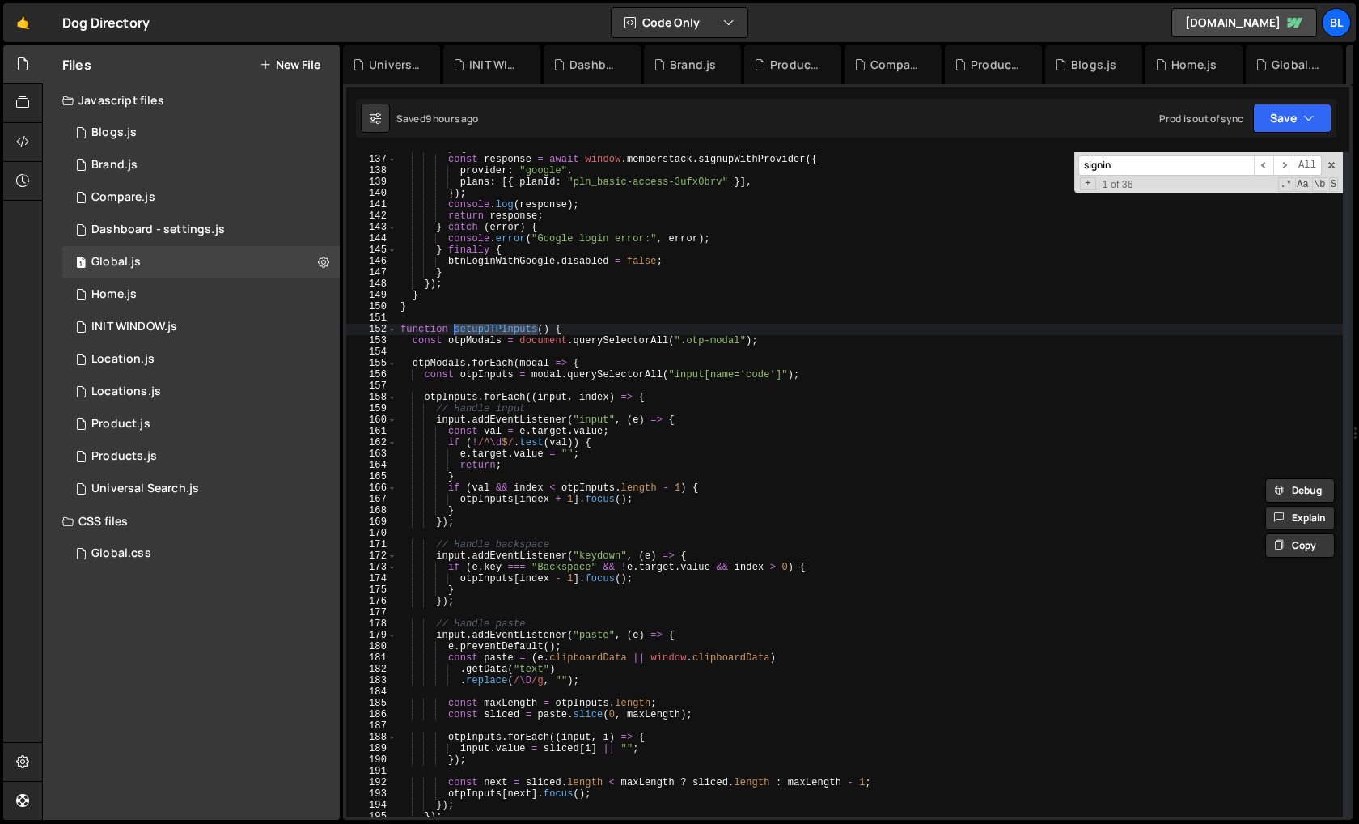
scroll to position [1539, 0]
click at [609, 354] on div "try { const response = await window . memberstack . signupWithProvider ({ provi…" at bounding box center [870, 485] width 946 height 687
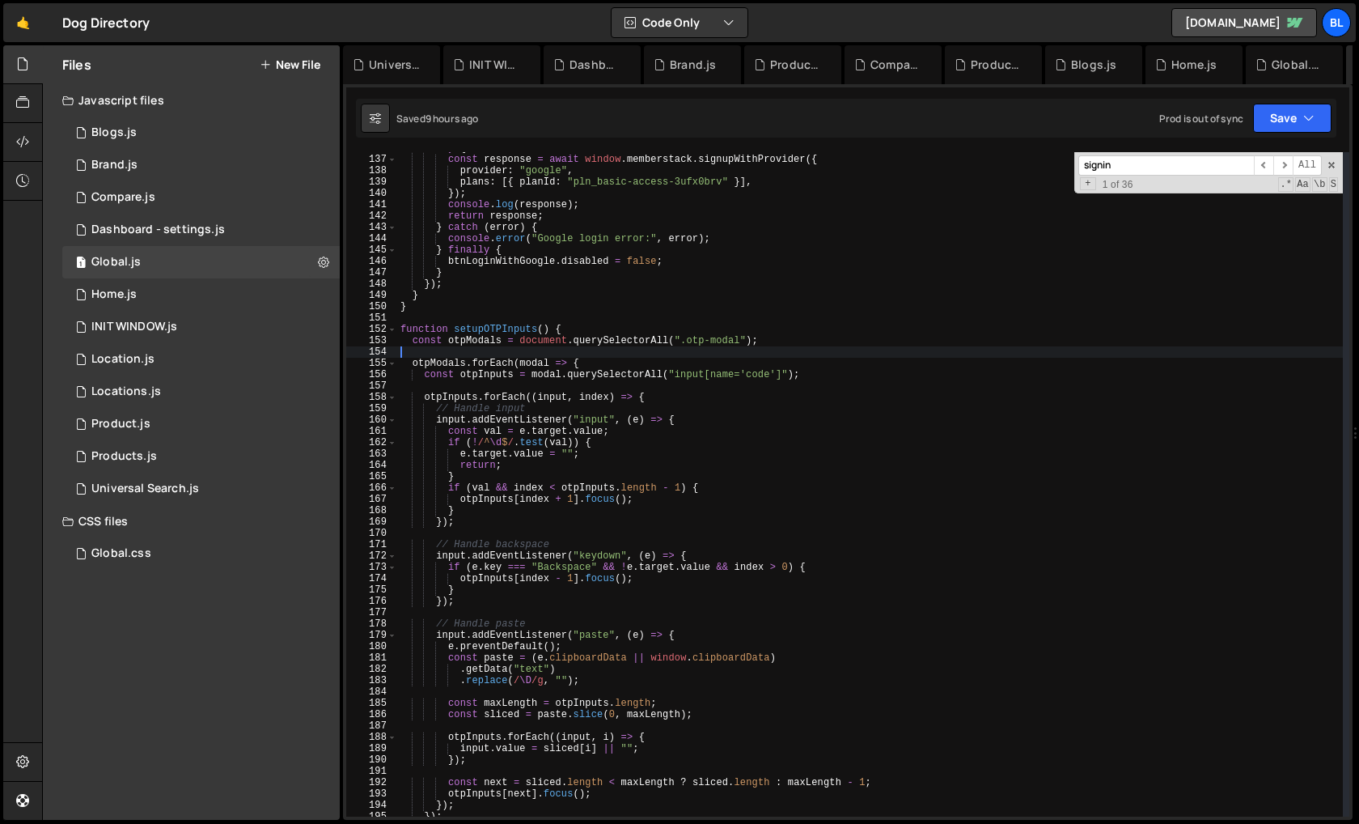
click at [728, 337] on div "try { const response = await window . memberstack . signupWithProvider ({ provi…" at bounding box center [870, 485] width 946 height 687
click at [472, 333] on div "try { const response = await window . memberstack . signupWithProvider ({ provi…" at bounding box center [870, 485] width 946 height 687
type textarea "function setupOTPInputs() {"
click at [472, 333] on div "try { const response = await window . memberstack . signupWithProvider ({ provi…" at bounding box center [870, 485] width 946 height 687
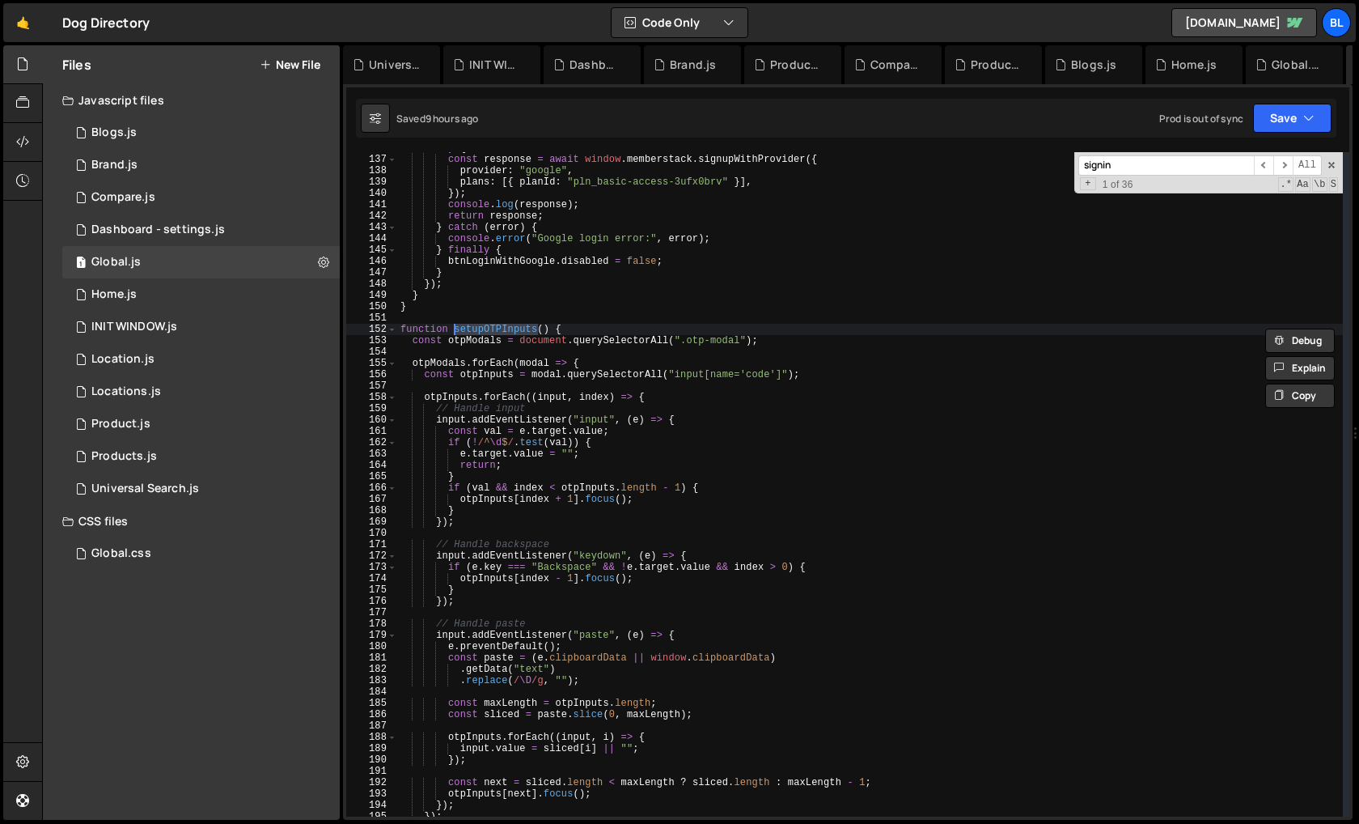
click at [524, 354] on div "try { const response = await window . memberstack . signupWithProvider ({ provi…" at bounding box center [870, 485] width 946 height 687
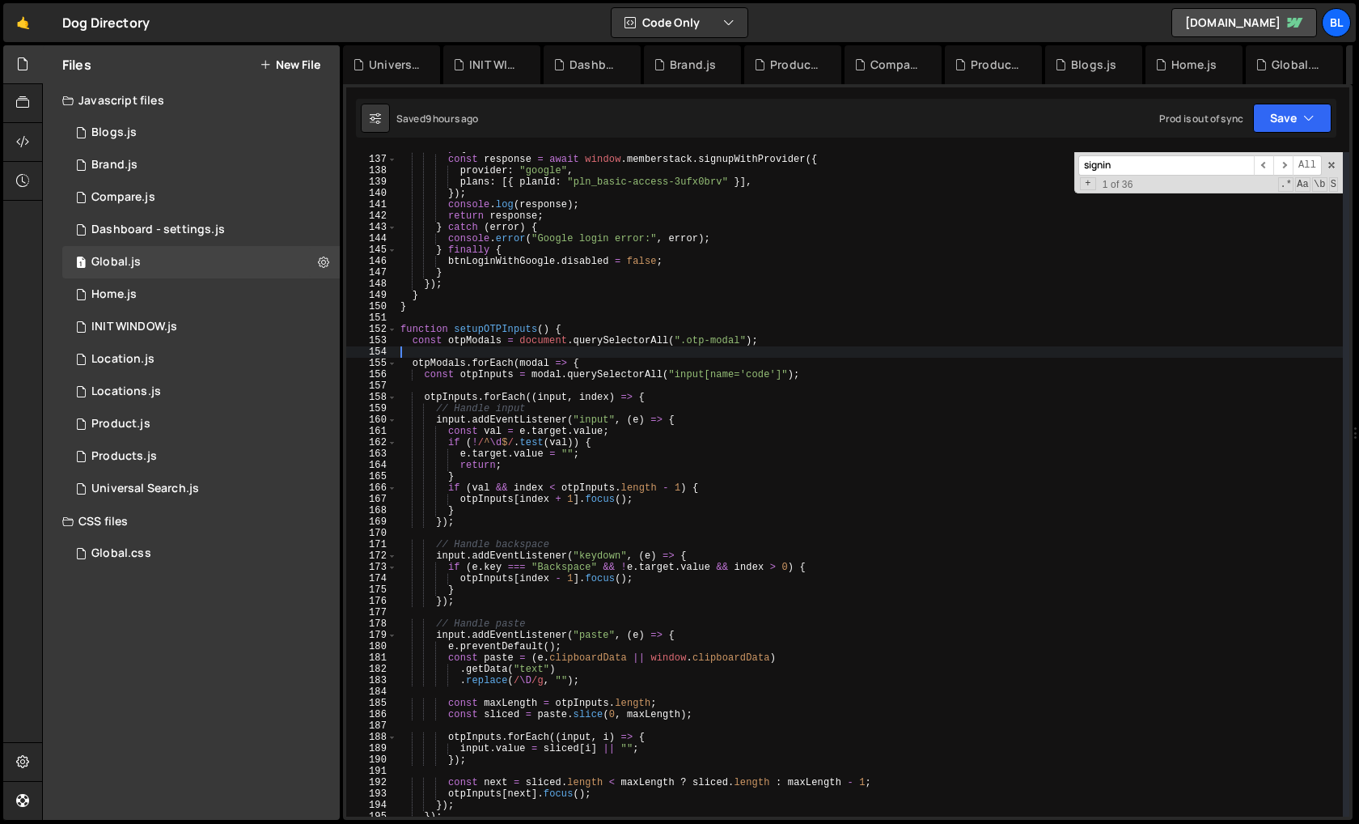
click at [443, 362] on div "try { const response = await window . memberstack . signupWithProvider ({ provi…" at bounding box center [870, 485] width 946 height 687
click at [587, 359] on div "try { const response = await window . memberstack . signupWithProvider ({ provi…" at bounding box center [870, 485] width 946 height 687
click at [668, 340] on div "try { const response = await window . memberstack . signupWithProvider ({ provi…" at bounding box center [870, 485] width 946 height 687
click at [423, 379] on div "try { const response = await window . memberstack . signupWithProvider ({ provi…" at bounding box center [870, 485] width 946 height 687
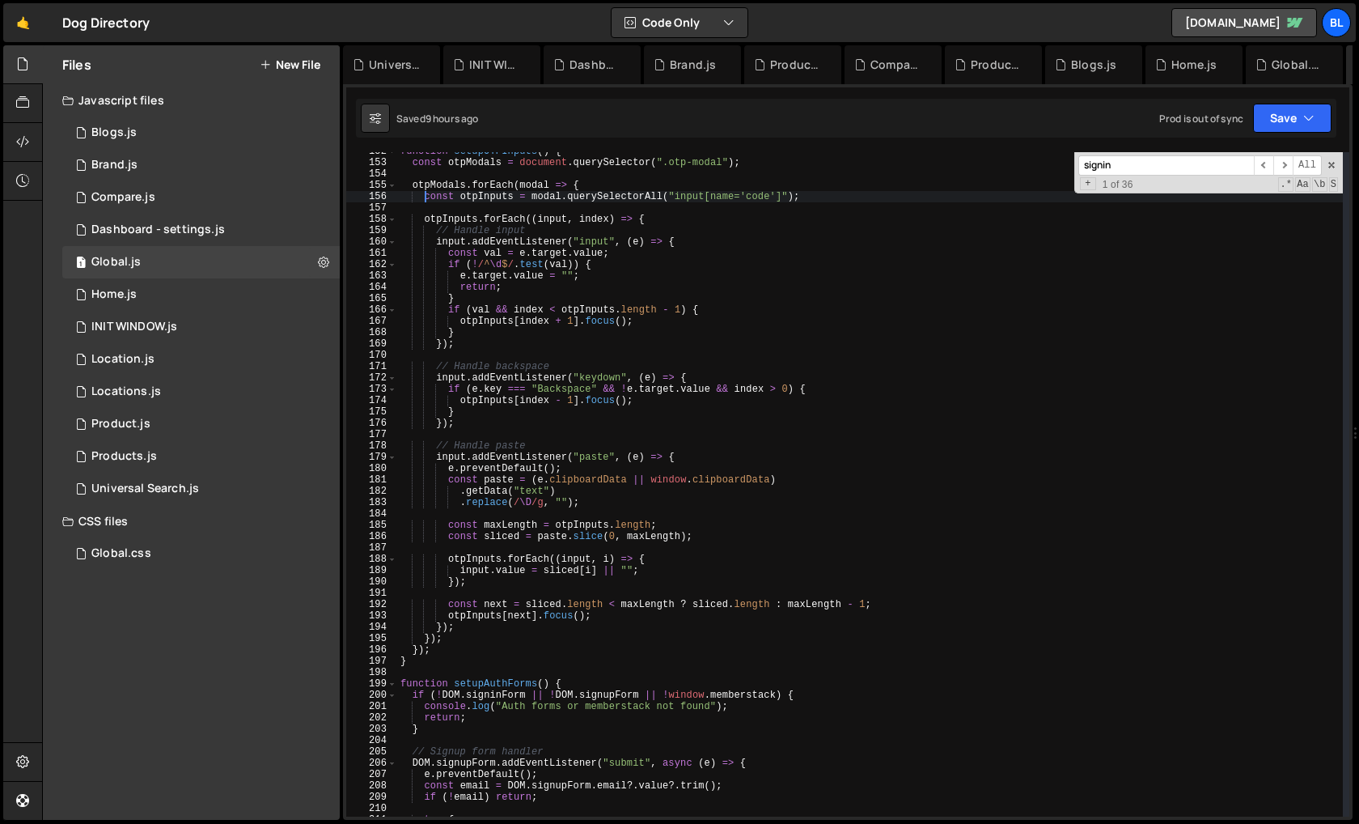
scroll to position [1717, 0]
click at [462, 642] on div "function setupOTPInputs ( ) { const otpModals = document . querySelector ( ".ot…" at bounding box center [870, 489] width 946 height 687
type textarea "}); });"
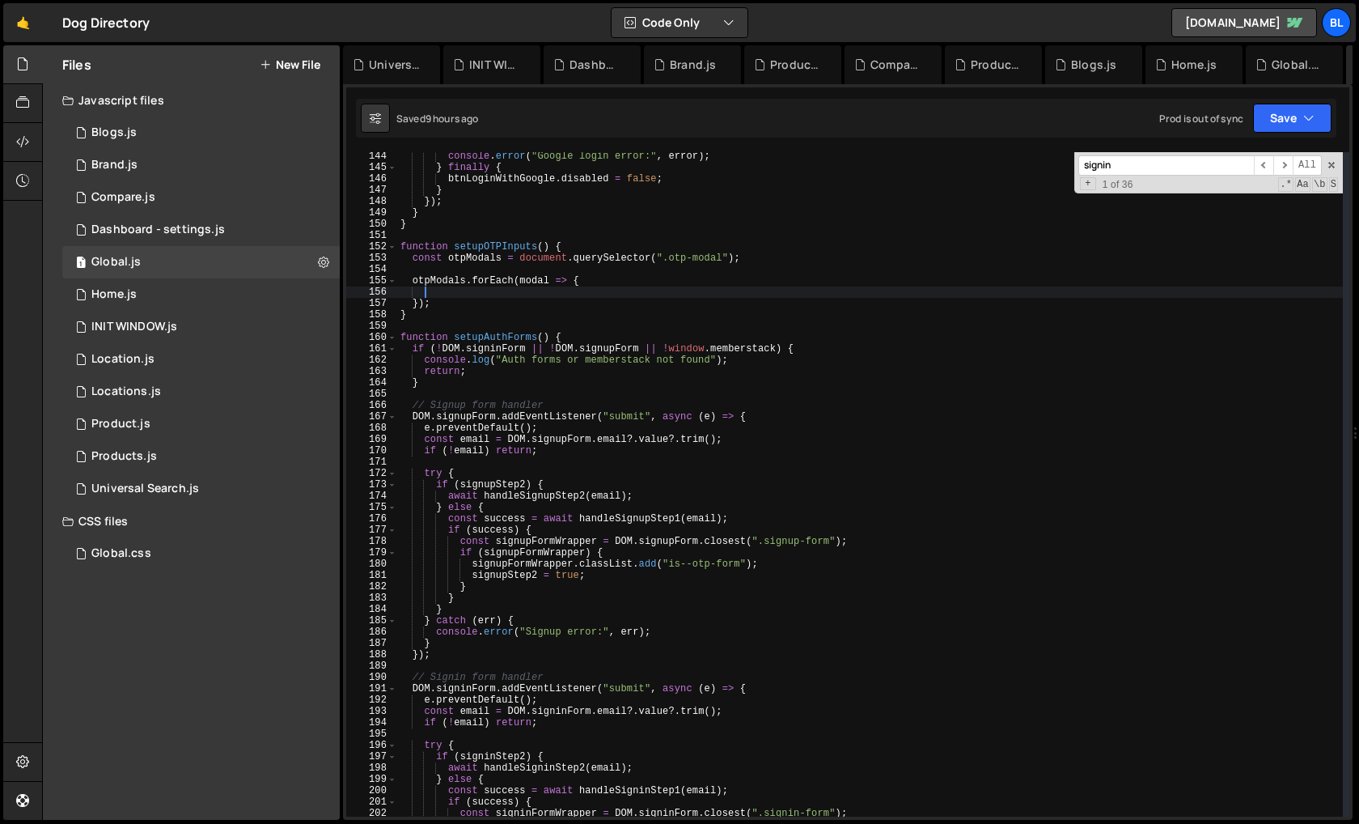
scroll to position [1618, 0]
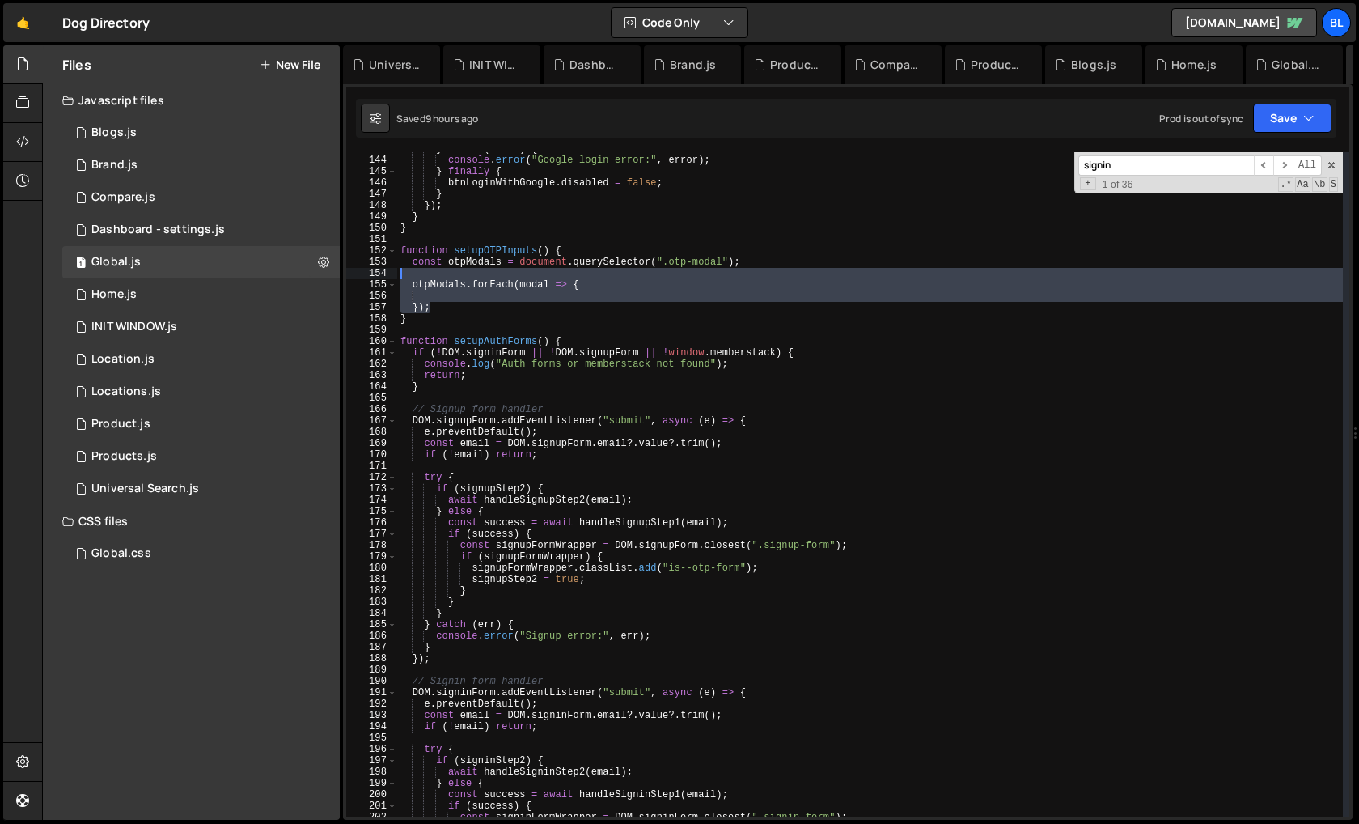
paste textarea "});"
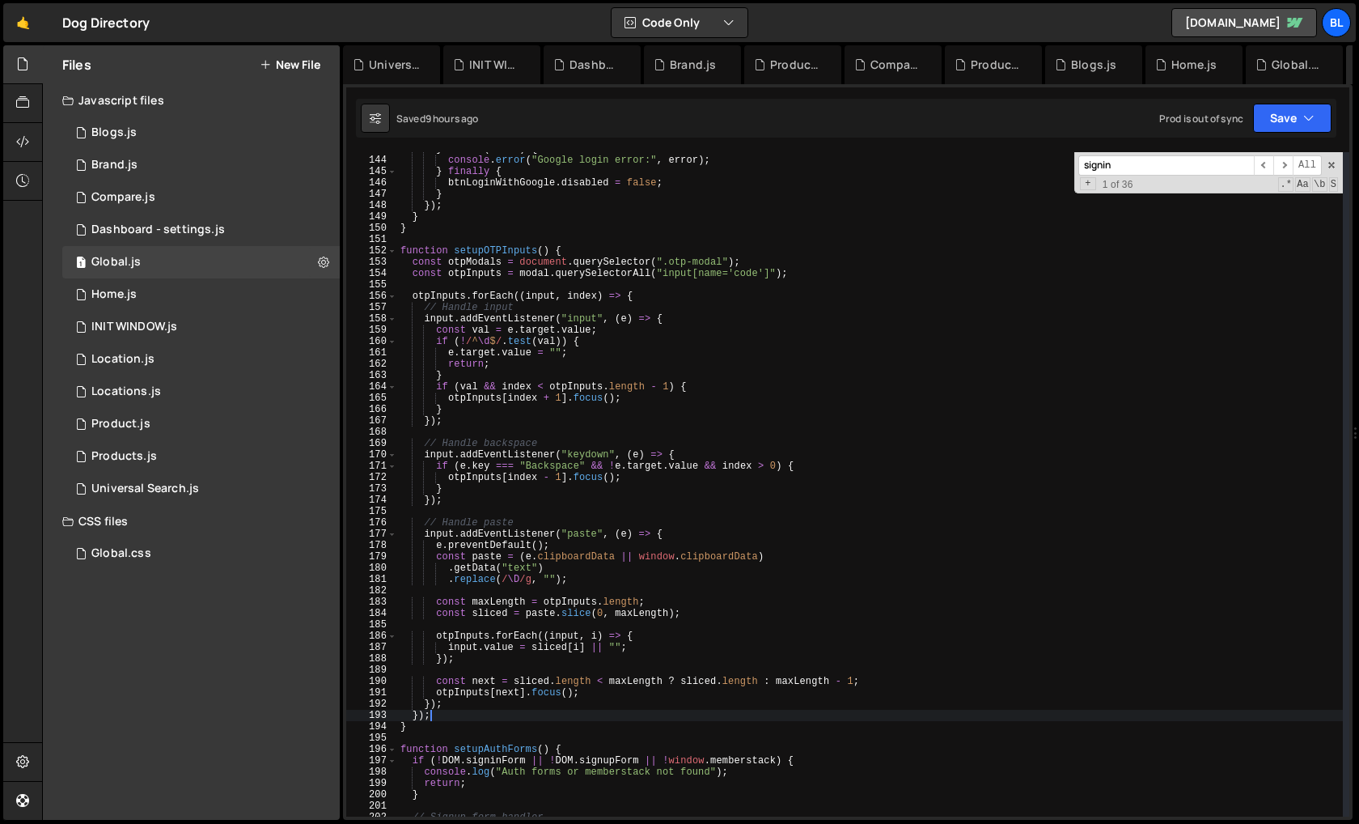
drag, startPoint x: 436, startPoint y: 313, endPoint x: 413, endPoint y: 277, distance: 43.3
click at [413, 277] on div "} catch ( error ) { console . error ( "Google login error:" , error ) ; } final…" at bounding box center [870, 486] width 946 height 687
click at [483, 269] on div "} catch ( error ) { console . error ( "Google login error:" , error ) ; } final…" at bounding box center [870, 486] width 946 height 687
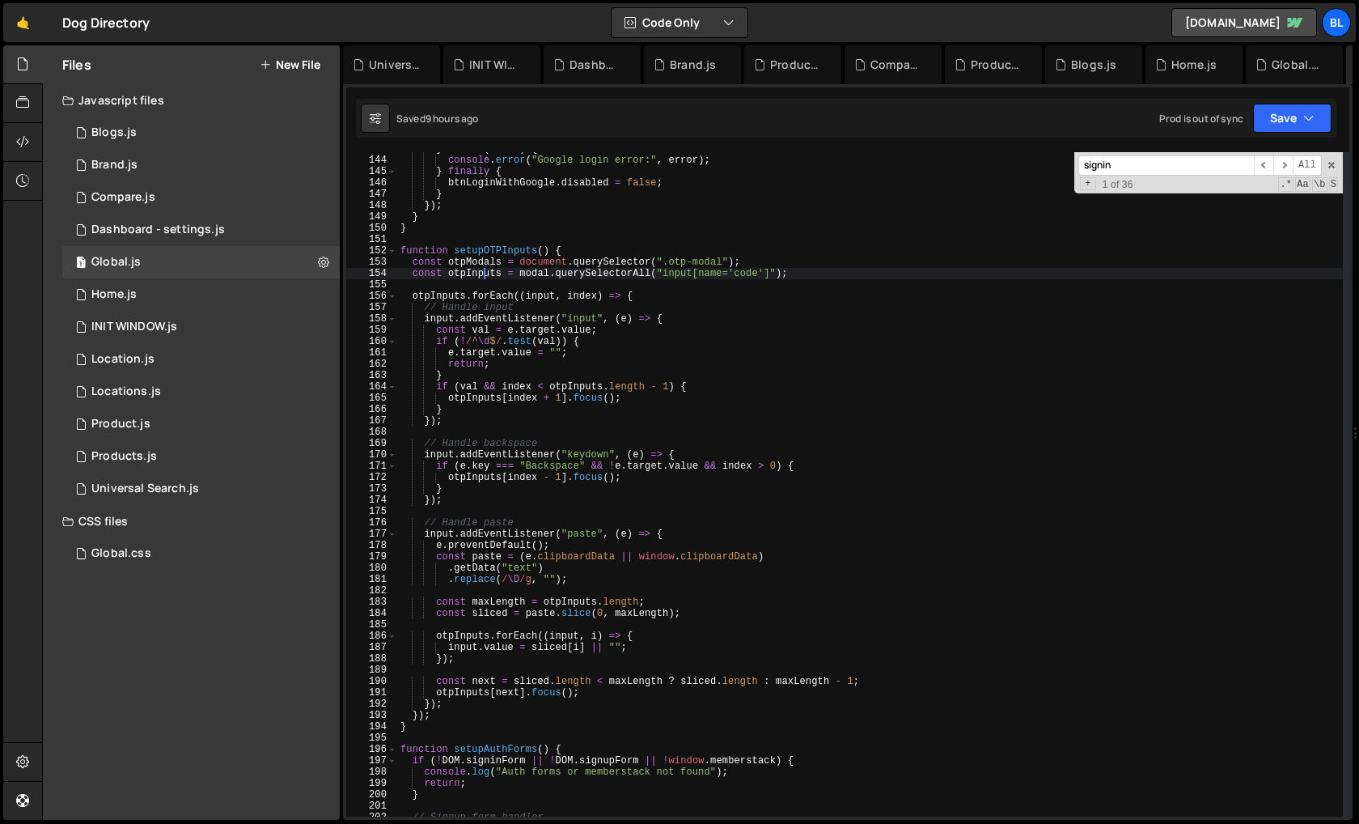
click at [488, 265] on div "} catch ( error ) { console . error ( "Google login error:" , error ) ; } final…" at bounding box center [870, 486] width 946 height 687
click at [490, 262] on div "} catch ( error ) { console . error ( "Google login error:" , error ) ; } final…" at bounding box center [870, 486] width 946 height 687
click at [470, 260] on div "} catch ( error ) { console . error ( "Google login error:" , error ) ; } final…" at bounding box center [870, 486] width 946 height 687
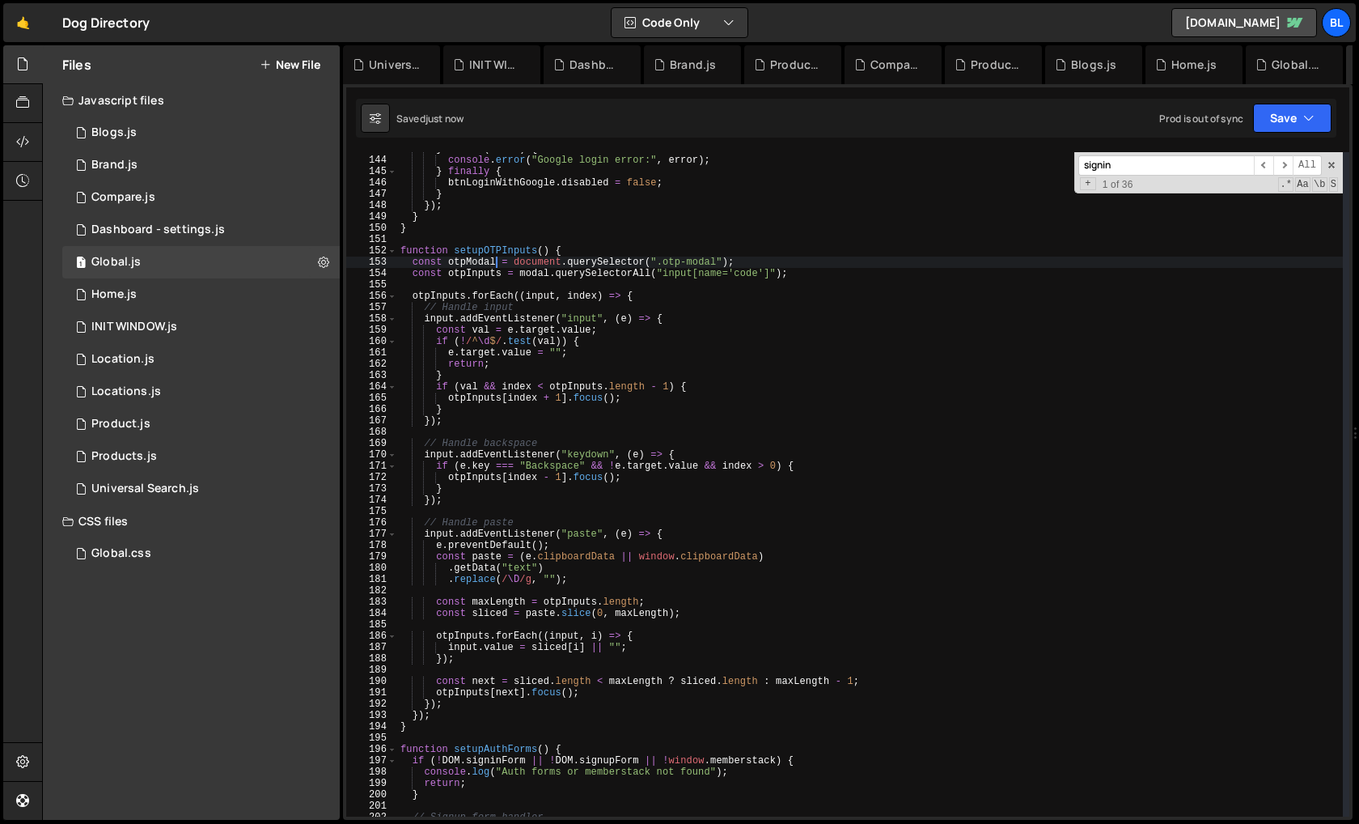
click at [470, 260] on div "} catch ( error ) { console . error ( "Google login error:" , error ) ; } final…" at bounding box center [870, 486] width 946 height 687
click at [541, 276] on div "} catch ( error ) { console . error ( "Google login error:" , error ) ; } final…" at bounding box center [870, 486] width 946 height 687
click at [472, 262] on div "} catch ( error ) { console . error ( "Google login error:" , error ) ; } final…" at bounding box center [870, 486] width 946 height 687
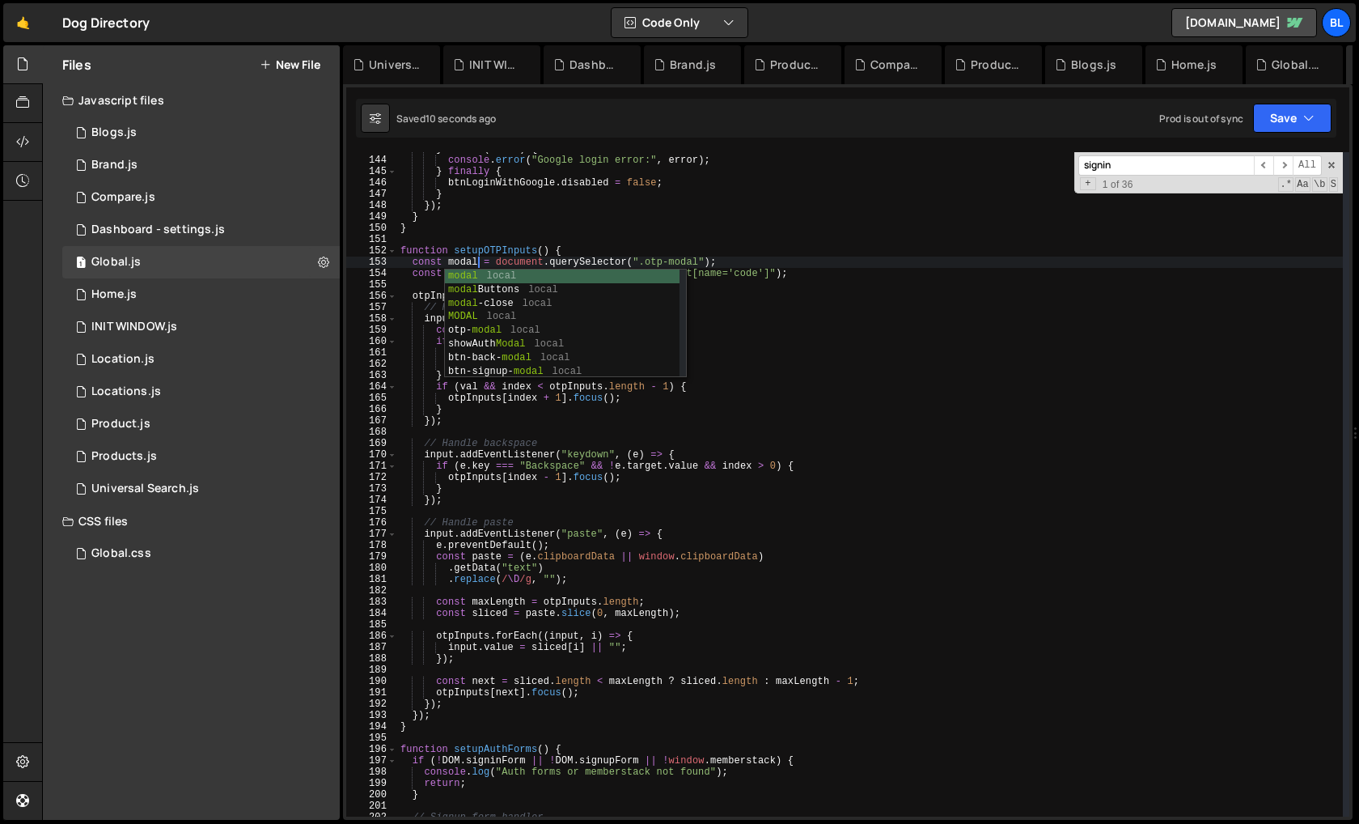
click at [553, 214] on div "} catch ( error ) { console . error ( "Google login error:" , error ) ; } final…" at bounding box center [870, 486] width 946 height 687
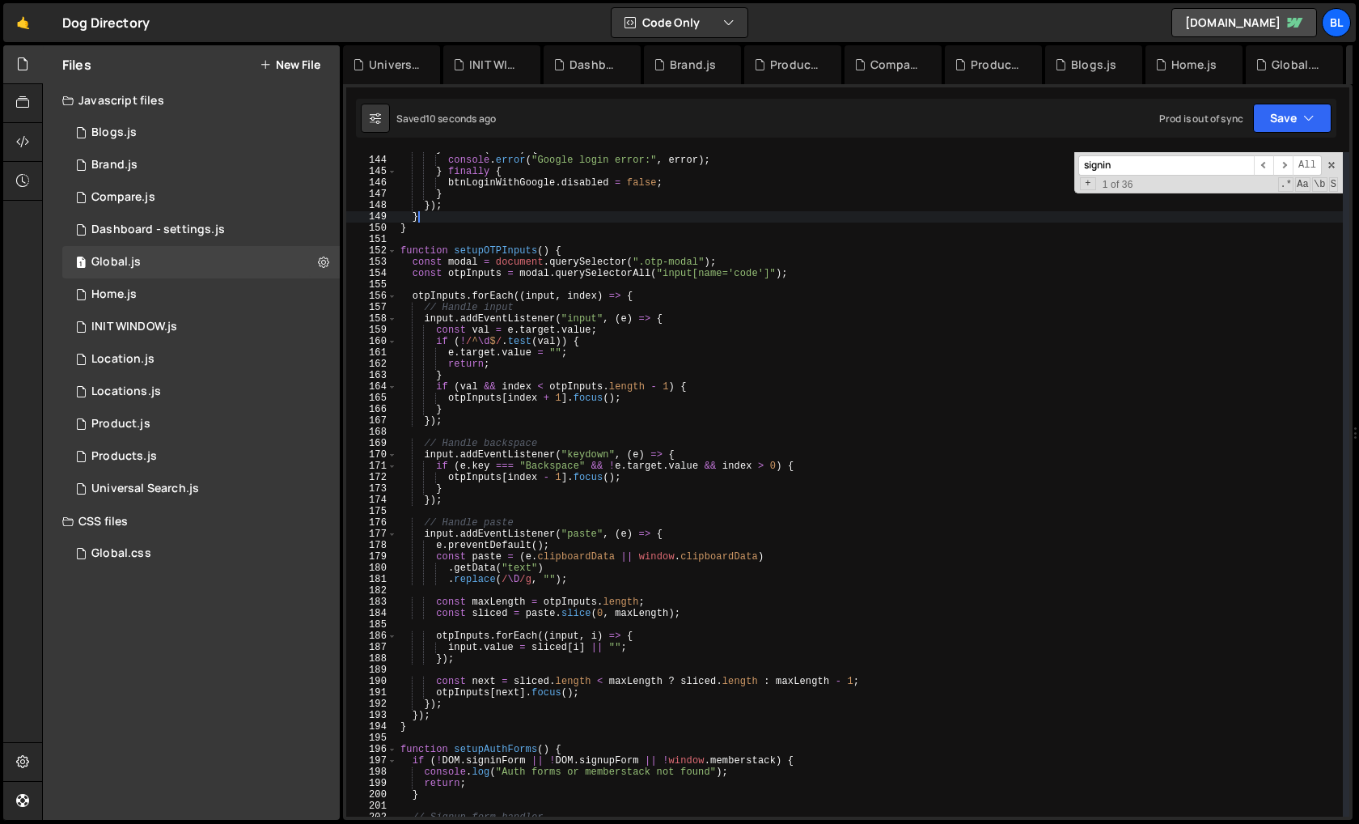
scroll to position [0, 1]
click at [676, 274] on div "} catch ( error ) { console . error ( "Google login error:" , error ) ; } final…" at bounding box center [870, 486] width 946 height 687
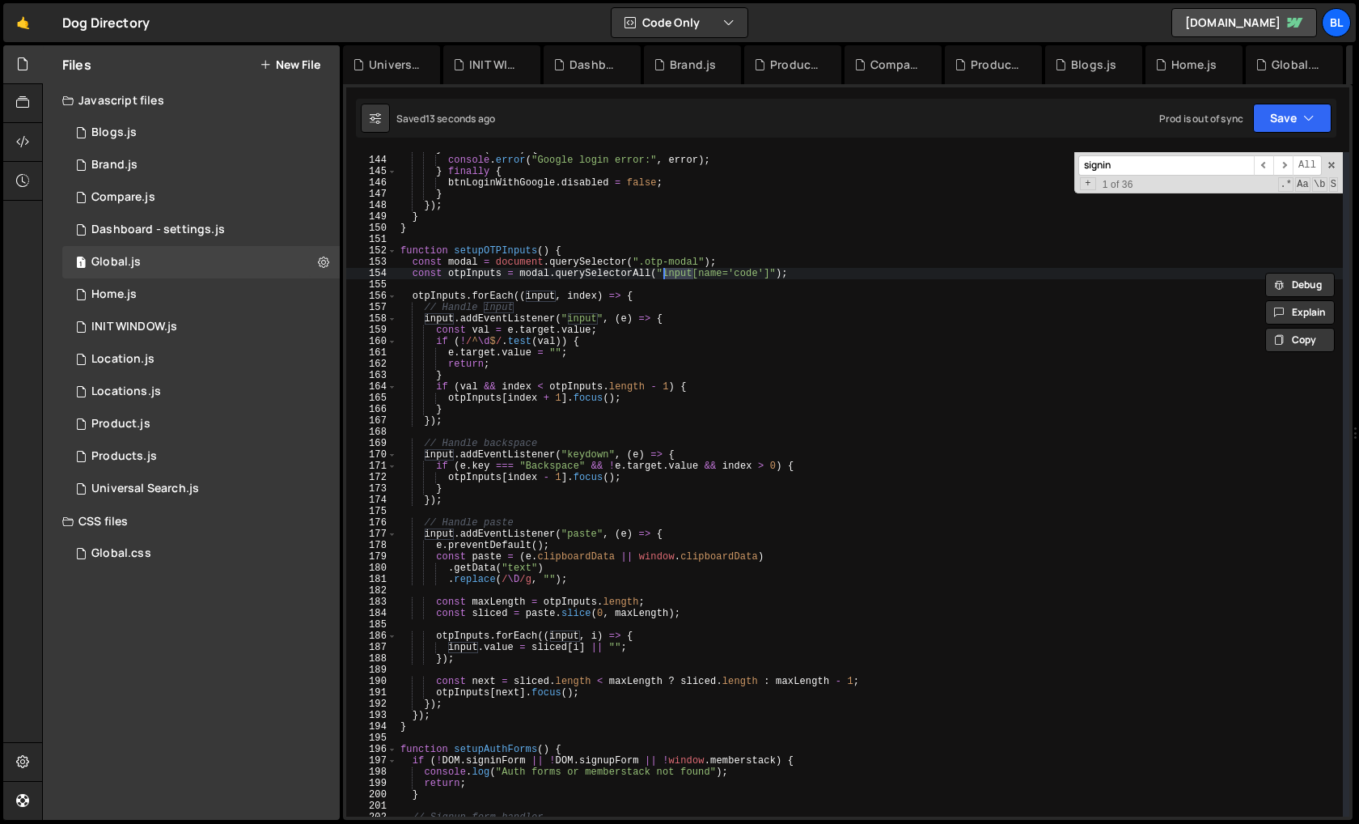
click at [469, 266] on div "} catch ( error ) { console . error ( "Google login error:" , error ) ; } final…" at bounding box center [870, 486] width 946 height 687
type textarea "const modal = document.querySelector(".otp-modal");"
click at [469, 266] on div "} catch ( error ) { console . error ( "Google login error:" , error ) ; } final…" at bounding box center [870, 486] width 946 height 687
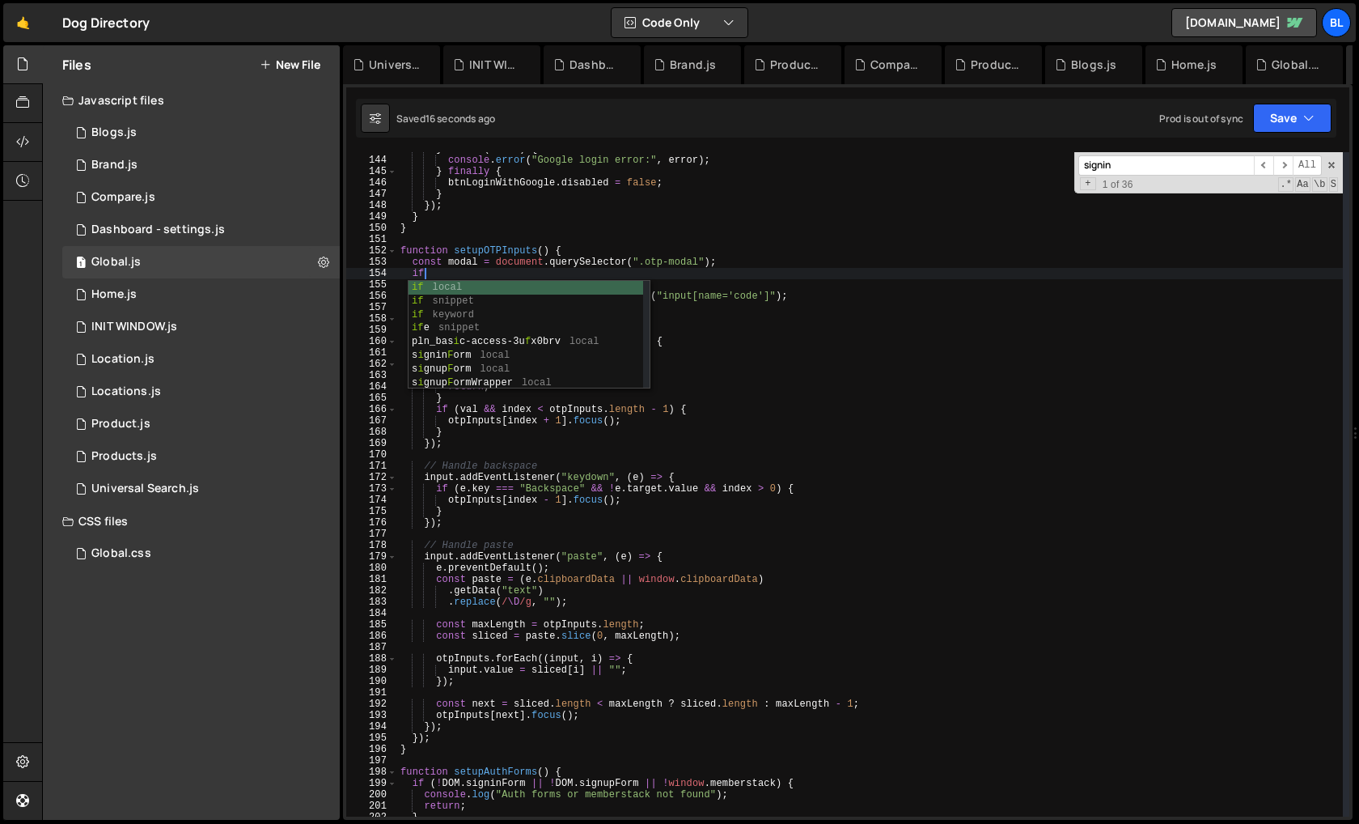
scroll to position [0, 2]
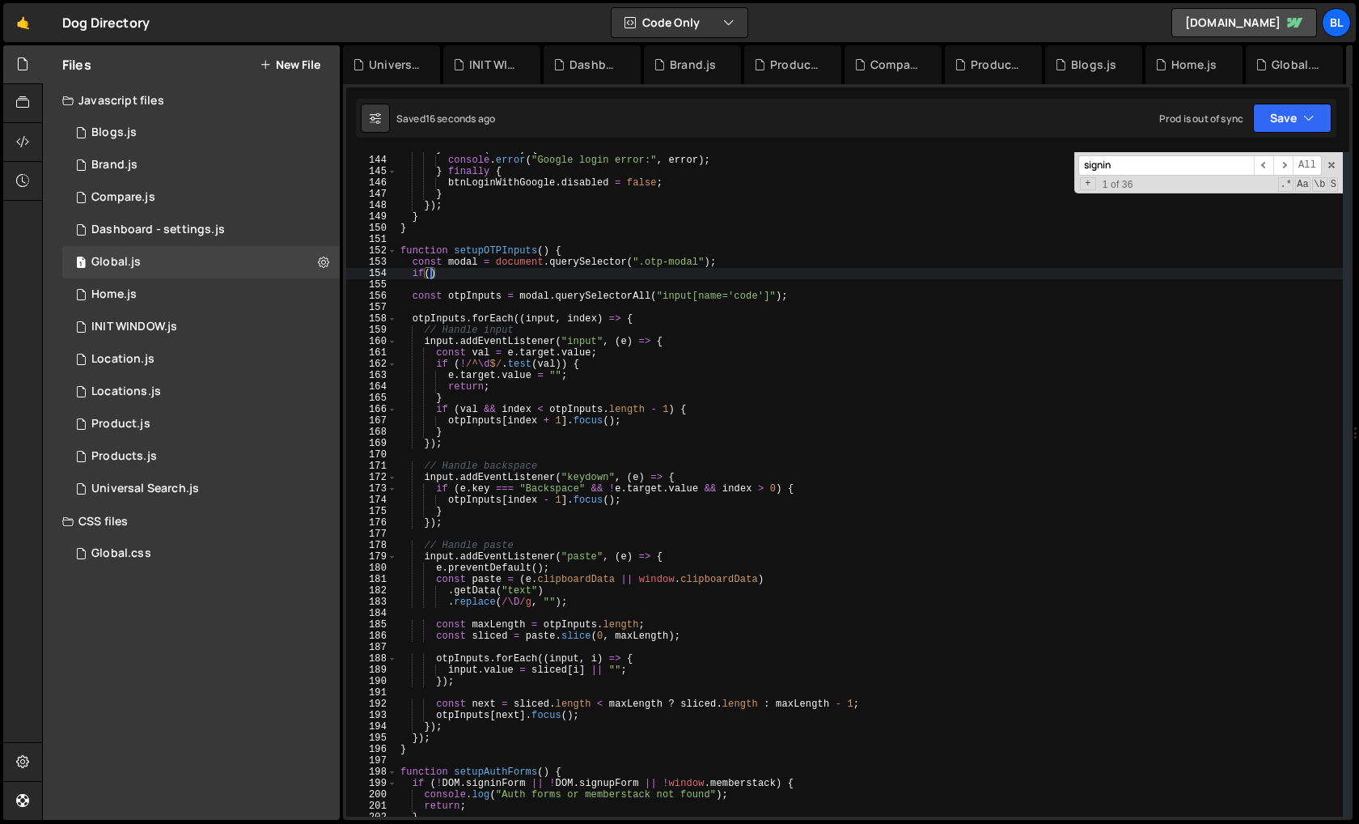
paste textarea "modal)"
type textarea "if(modal){"
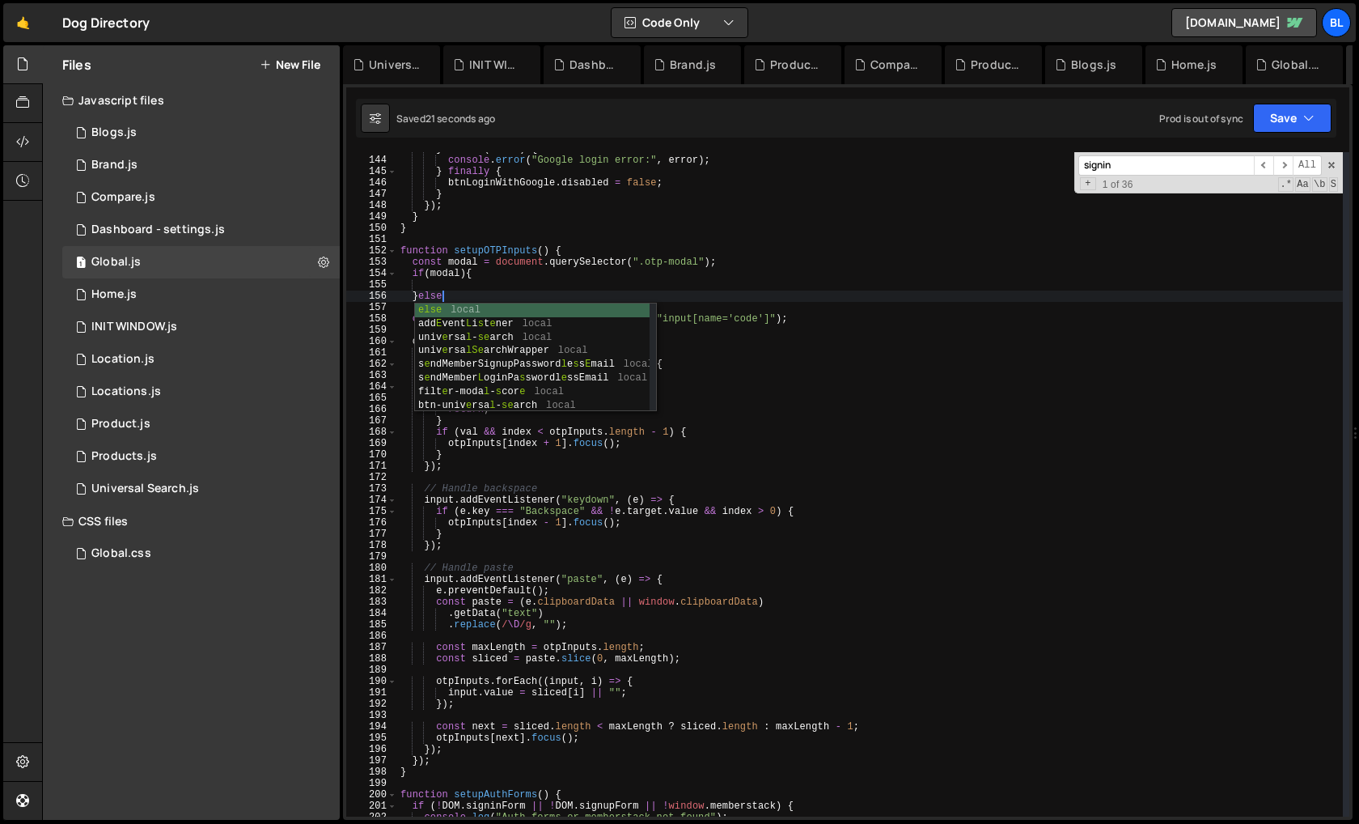
type textarea "}else{"
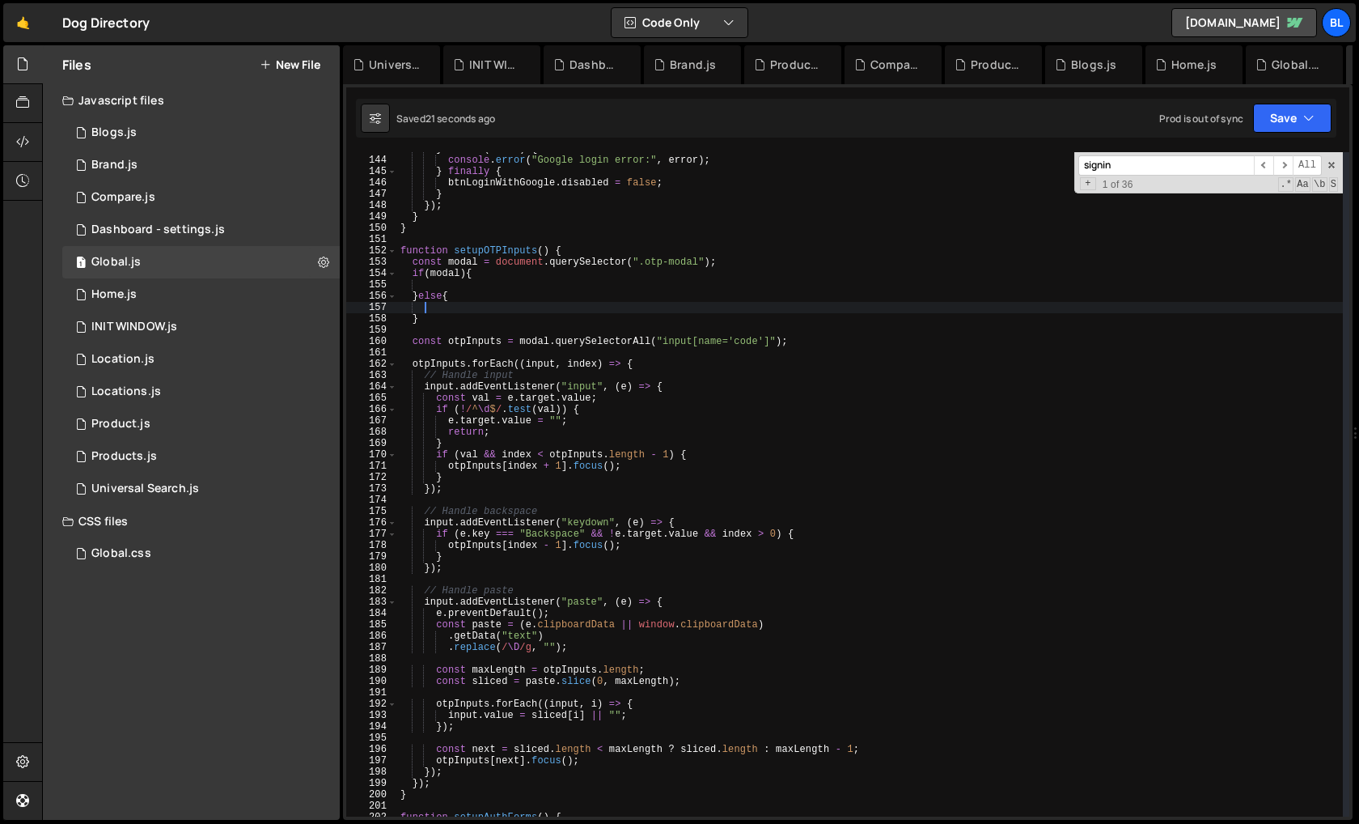
type textarea "ad"
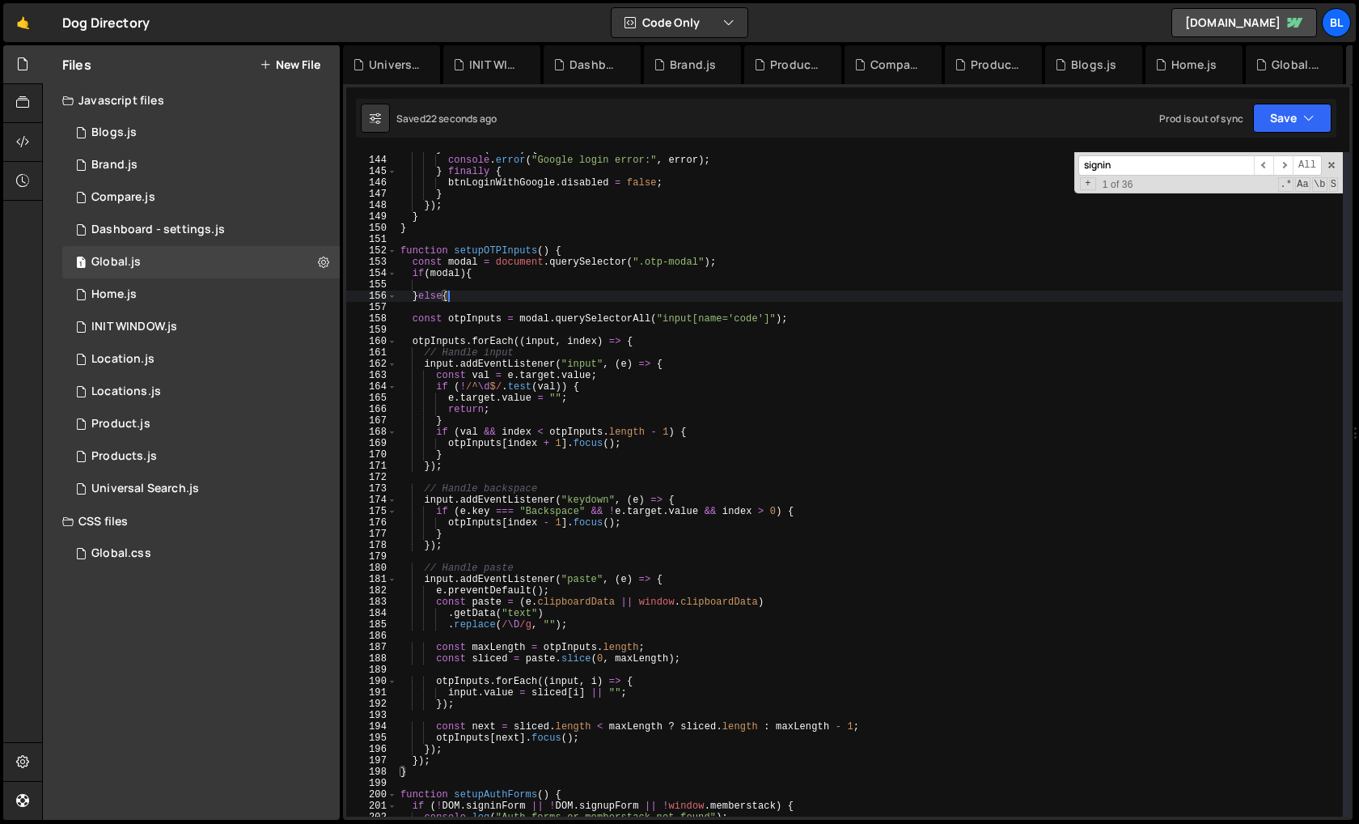
scroll to position [0, 1]
click at [499, 286] on div "} catch ( error ) { console . error ( "Google login error:" , error ) ; } final…" at bounding box center [870, 486] width 946 height 687
type textarea "}"
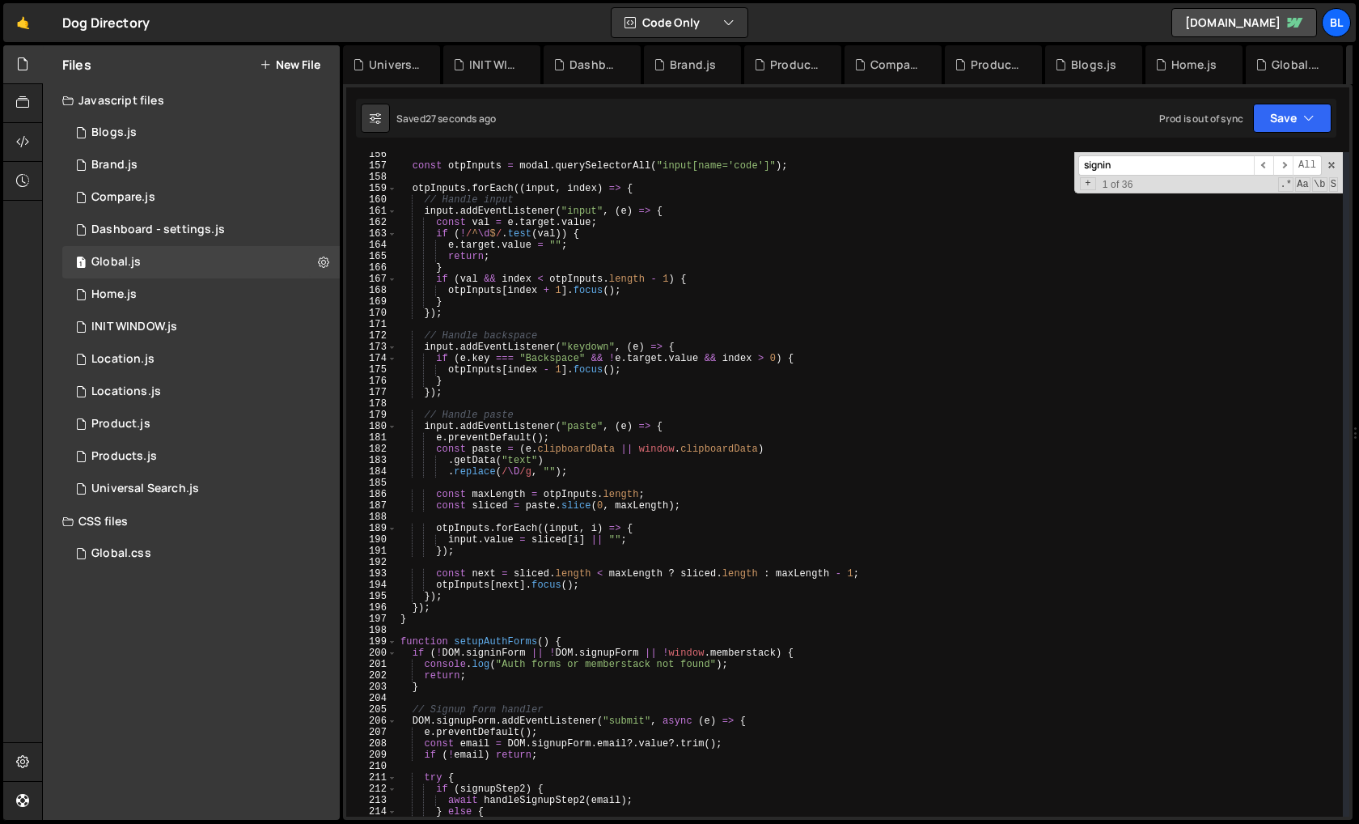
scroll to position [1805, 0]
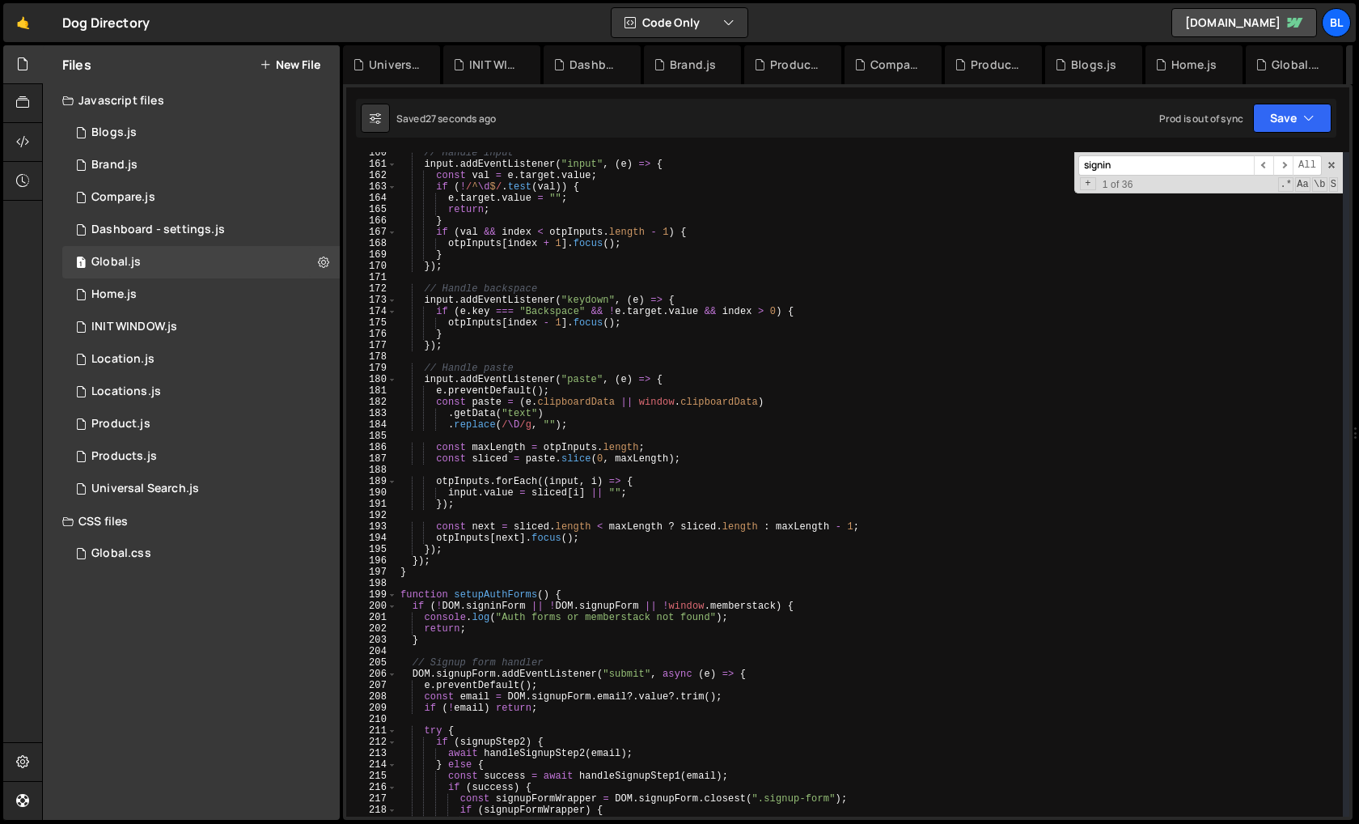
click at [454, 562] on div "// Handle input input . addEventListener ( "input" , ( e ) => { const val = e .…" at bounding box center [870, 490] width 946 height 687
type textarea "});"
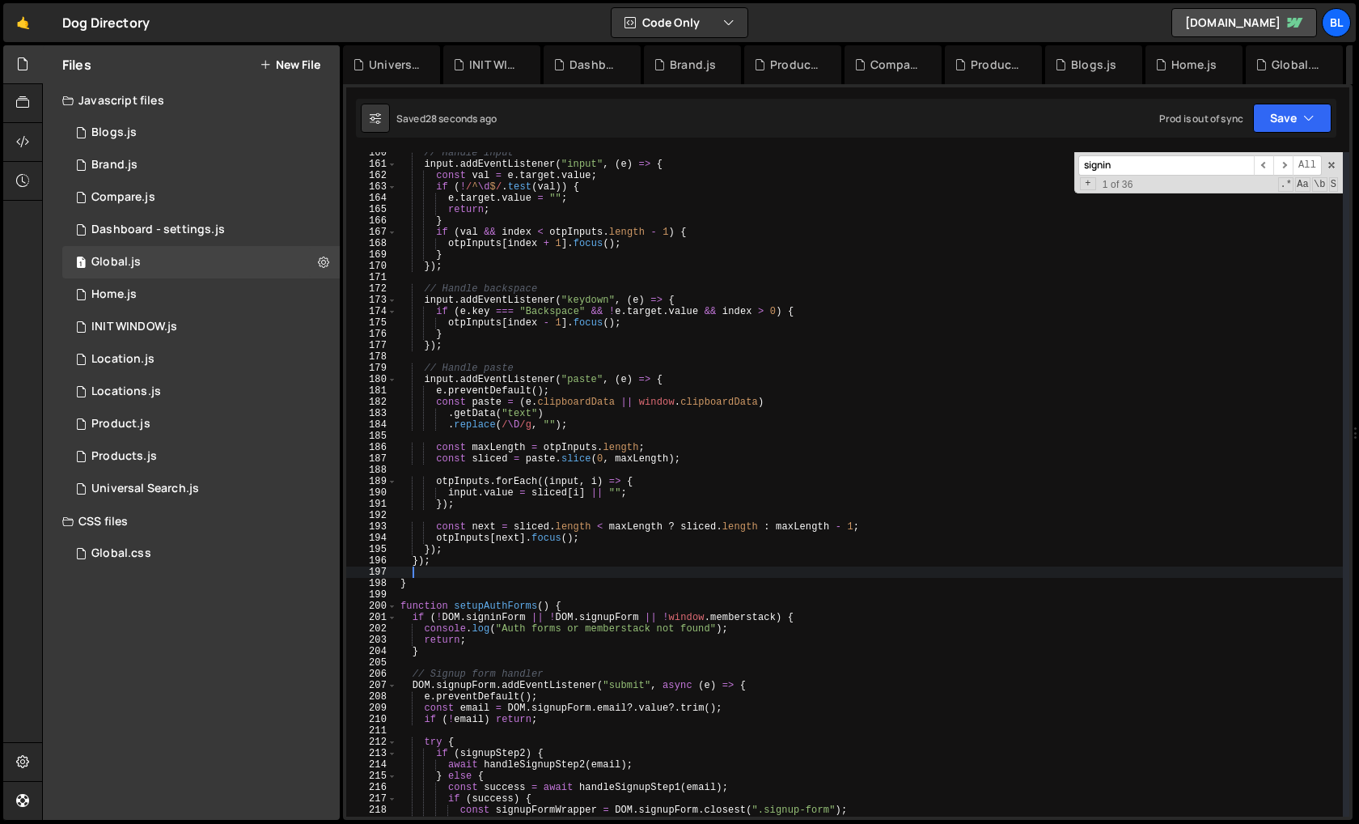
scroll to position [0, 0]
paste textarea "}"
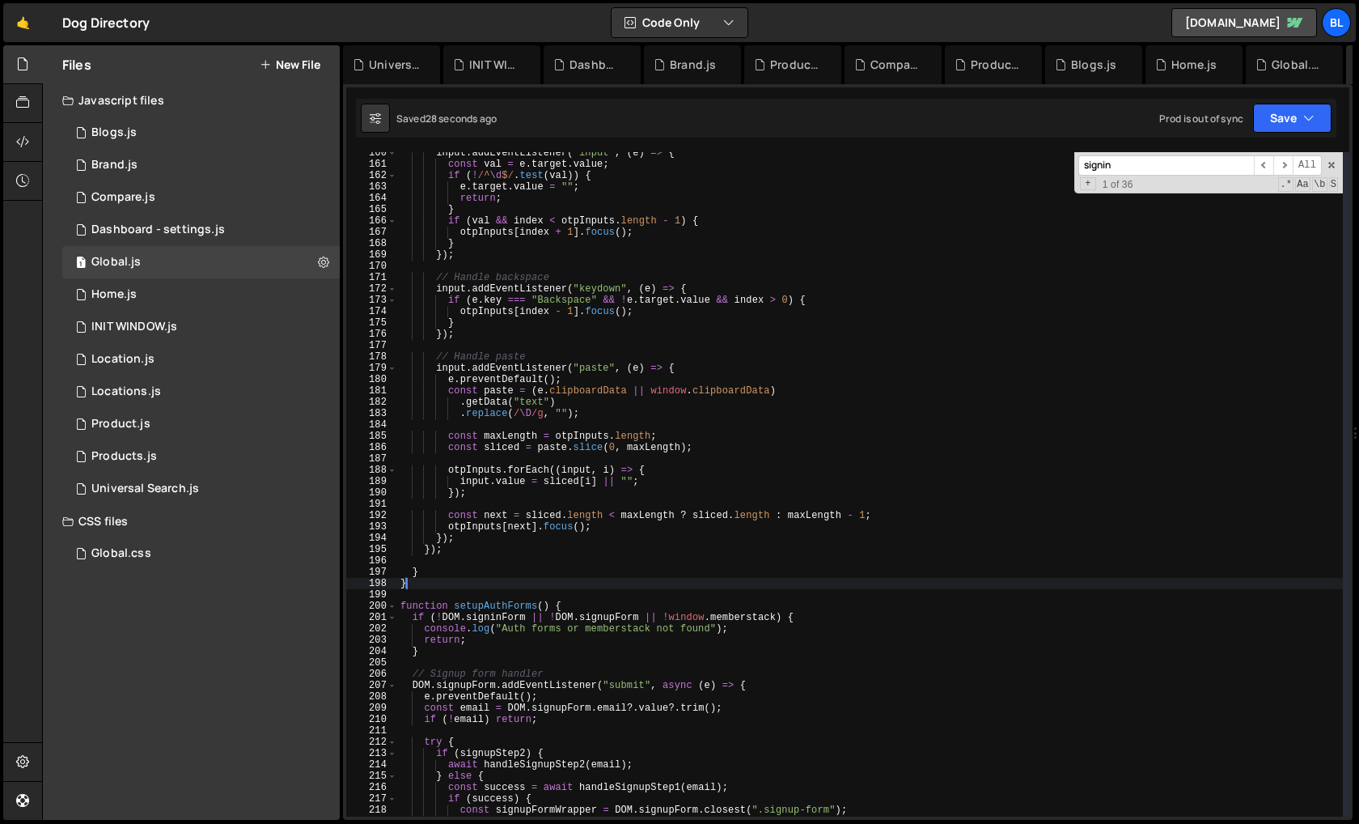
type textarea "}"
click at [432, 564] on div "input . addEventListener ( "input" , ( e ) => { const val = e . target . value …" at bounding box center [870, 490] width 946 height 687
type textarea "});"
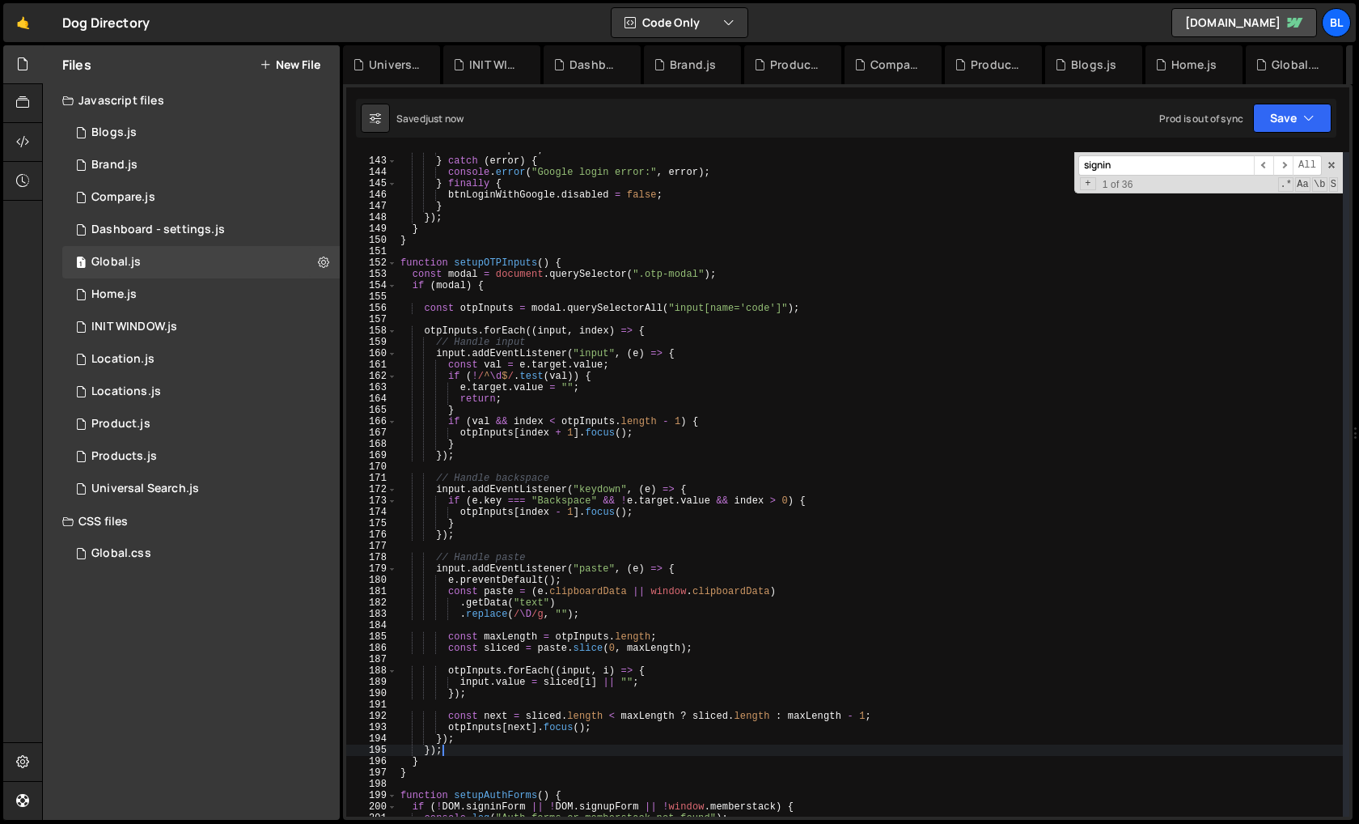
scroll to position [1605, 0]
click at [452, 300] on div "return response ; } catch ( error ) { console . error ( "Google login error:" ,…" at bounding box center [870, 487] width 946 height 687
type textarea "if (modal) {"
click at [532, 337] on div "return response ; } catch ( error ) { console . error ( "Google login error:" ,…" at bounding box center [870, 487] width 946 height 687
click at [493, 308] on div "return response ; } catch ( error ) { console . error ( "Google login error:" ,…" at bounding box center [870, 487] width 946 height 687
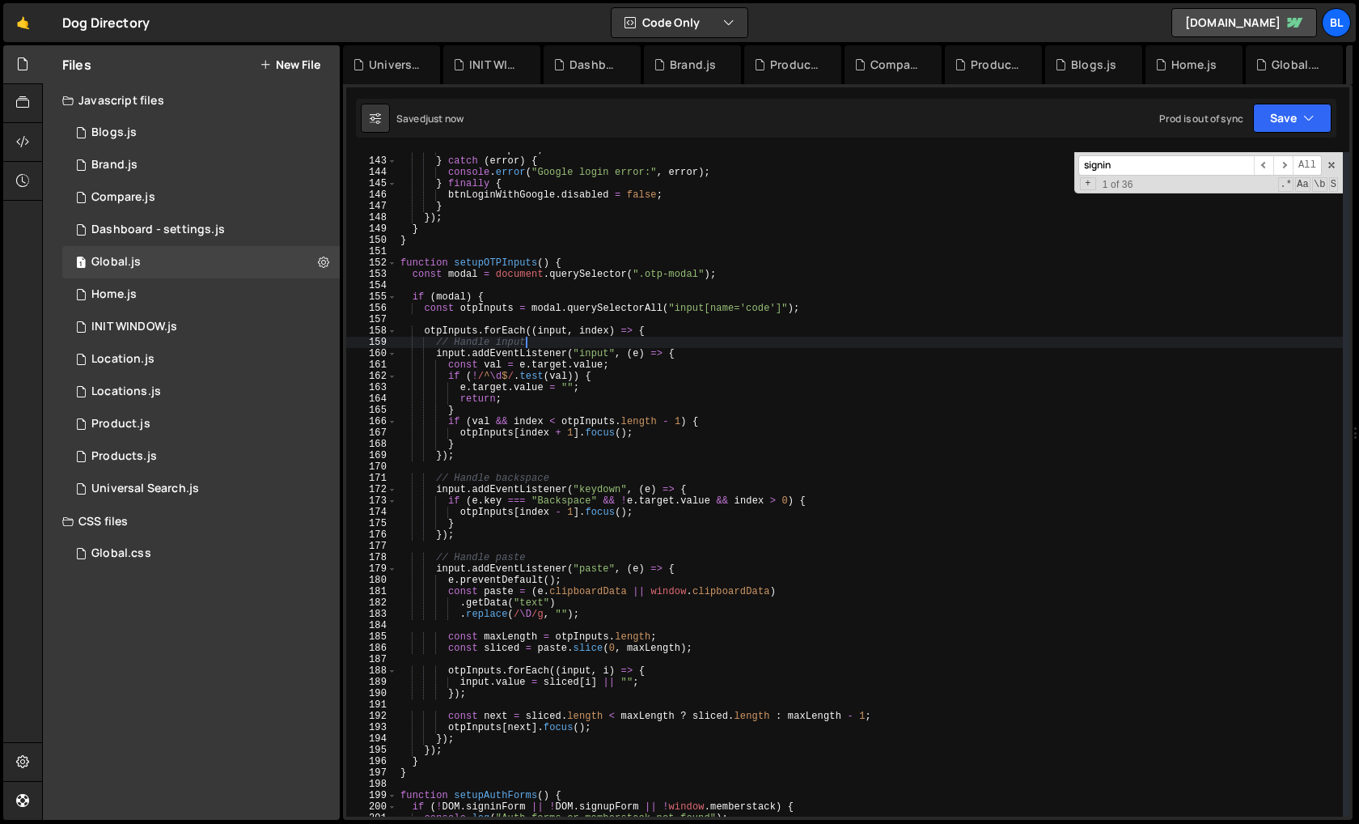
click at [493, 308] on div "return response ; } catch ( error ) { console . error ( "Google login error:" ,…" at bounding box center [870, 487] width 946 height 687
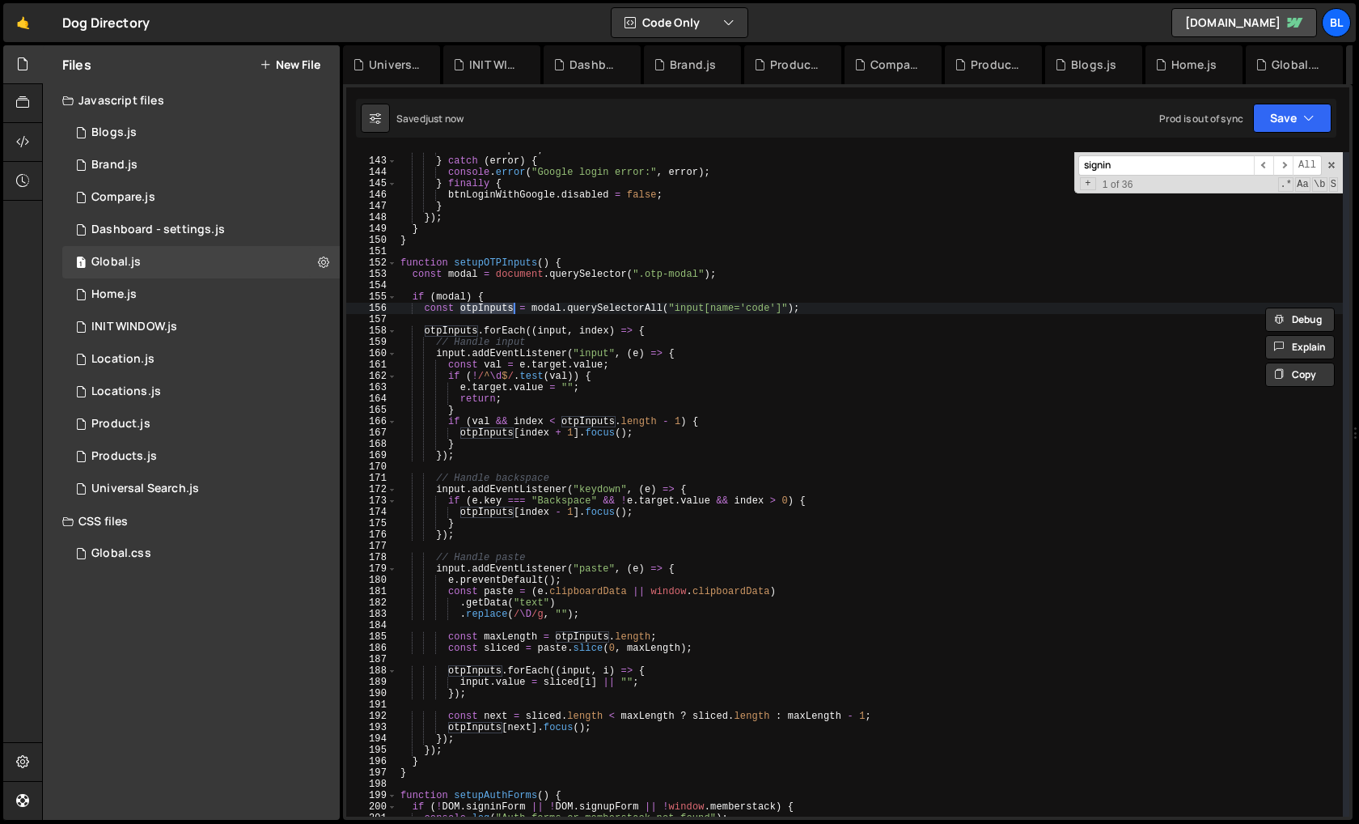
click at [647, 365] on div "return response ; } catch ( error ) { console . error ( "Google login error:" ,…" at bounding box center [870, 487] width 946 height 687
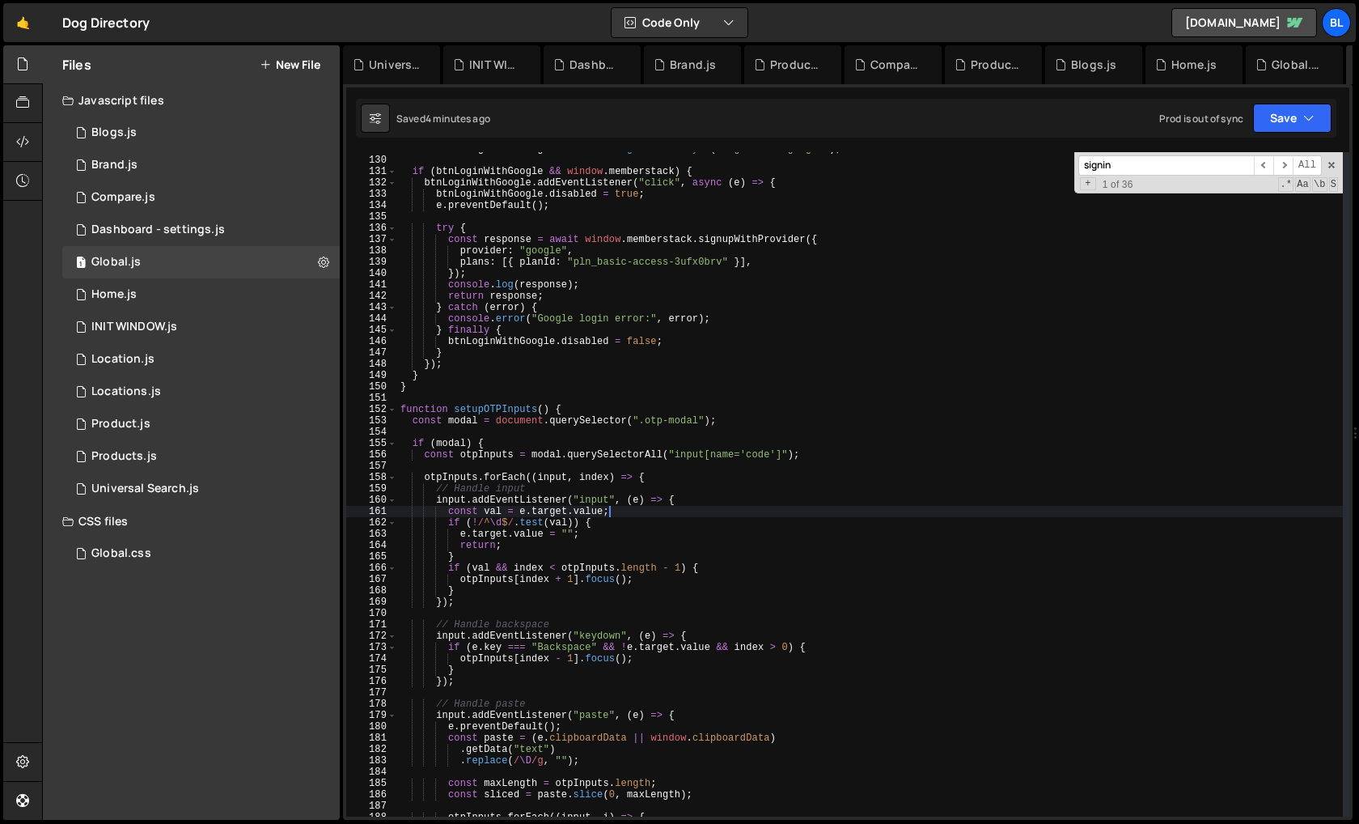
scroll to position [1455, 0]
click at [571, 458] on div "const btnLoginWithGoogle = document . getElementById ( "login-with-google" ) ; …" at bounding box center [870, 490] width 946 height 687
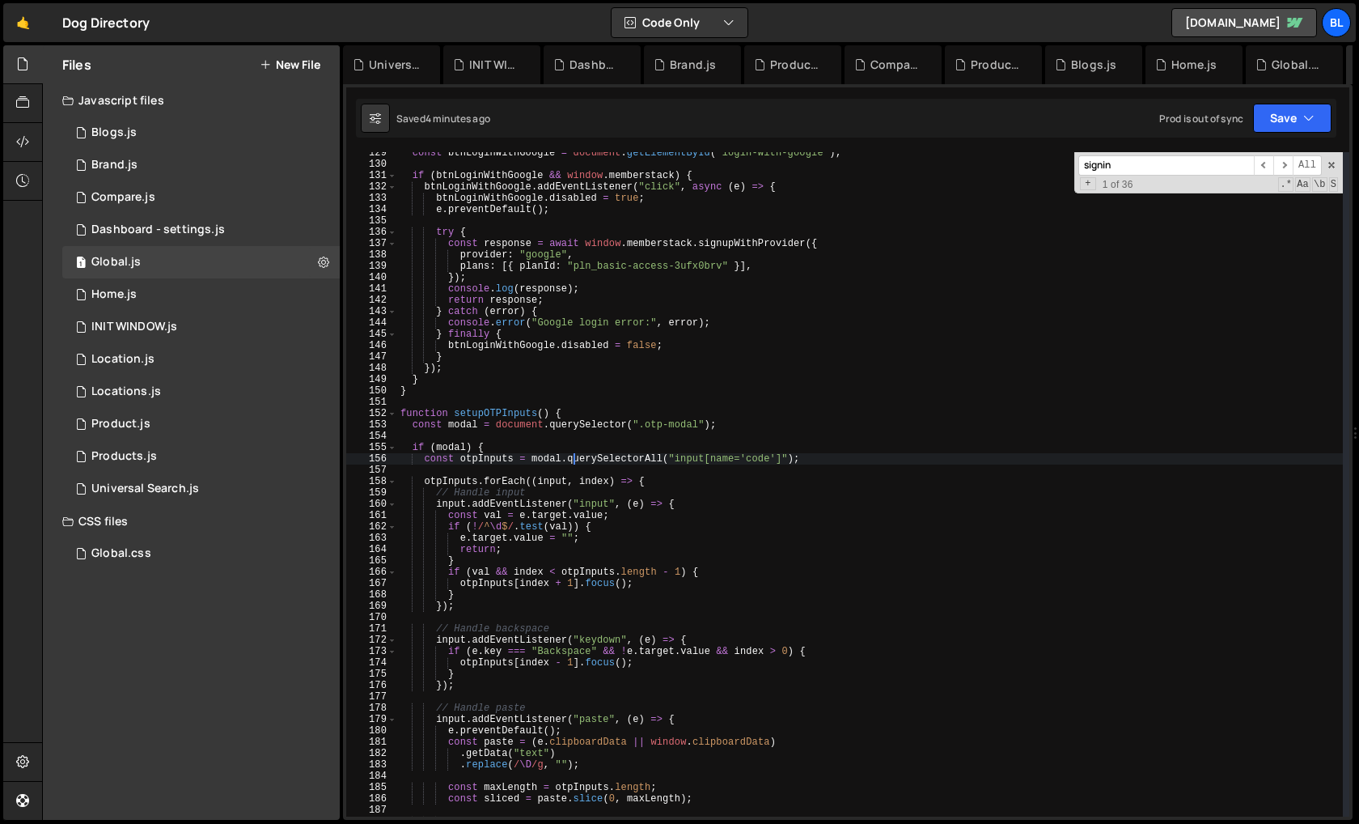
click at [484, 453] on div "const btnLoginWithGoogle = document . getElementById ( "login-with-google" ) ; …" at bounding box center [870, 490] width 946 height 687
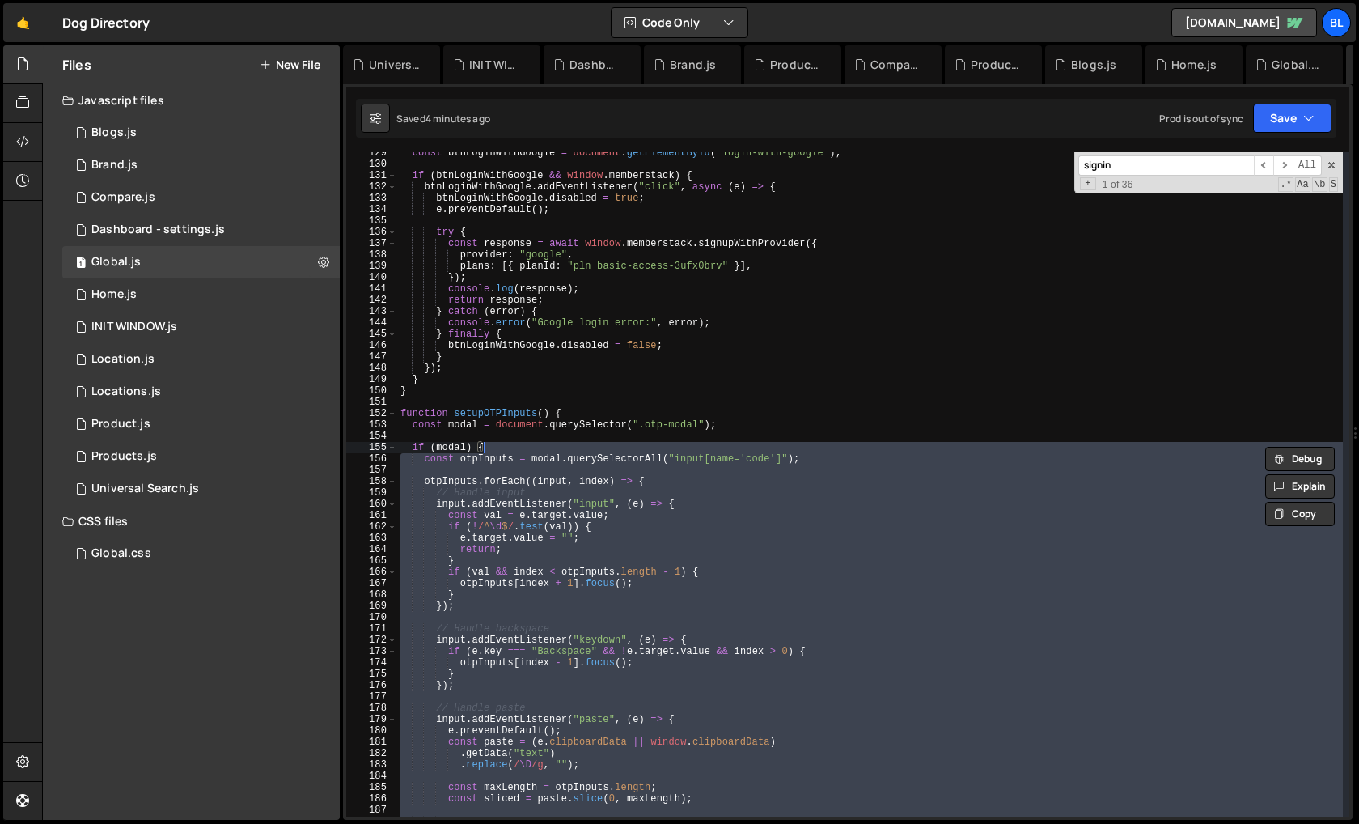
click at [490, 459] on div "const btnLoginWithGoogle = document . getElementById ( "login-with-google" ) ; …" at bounding box center [870, 490] width 946 height 687
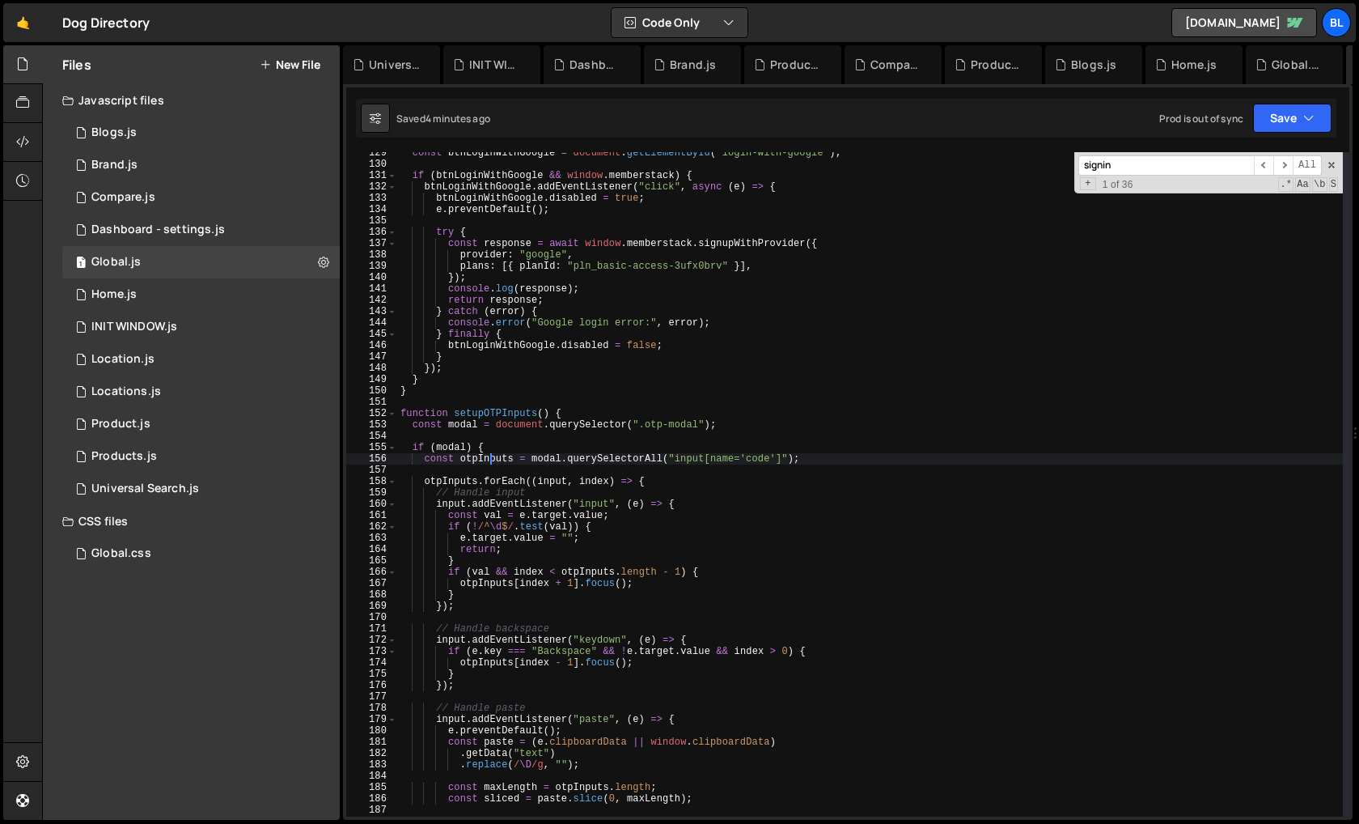
click at [490, 459] on div "const btnLoginWithGoogle = document . getElementById ( "login-with-google" ) ; …" at bounding box center [870, 490] width 946 height 687
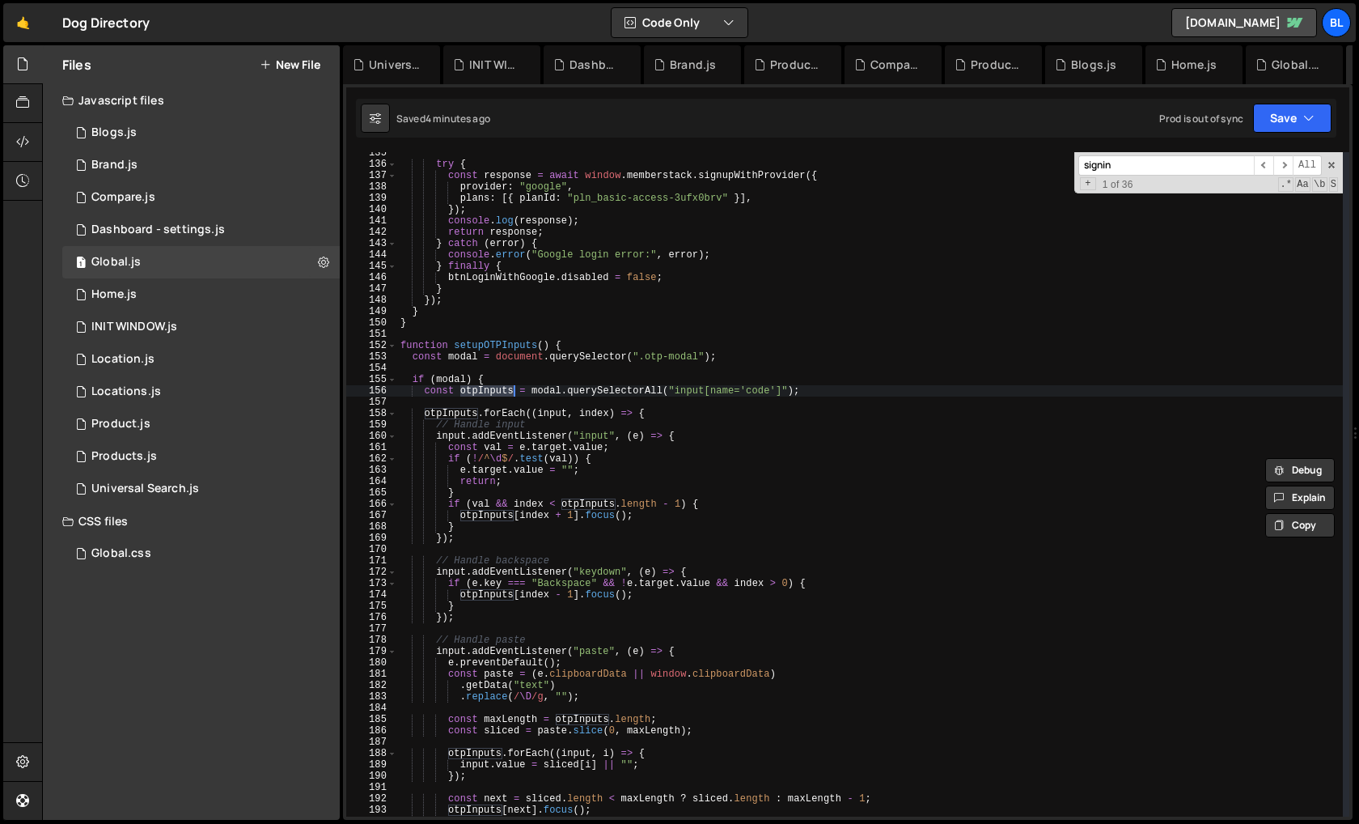
click at [612, 524] on div "try { const response = await window . memberstack . signupWithProvider ({ provi…" at bounding box center [870, 490] width 946 height 687
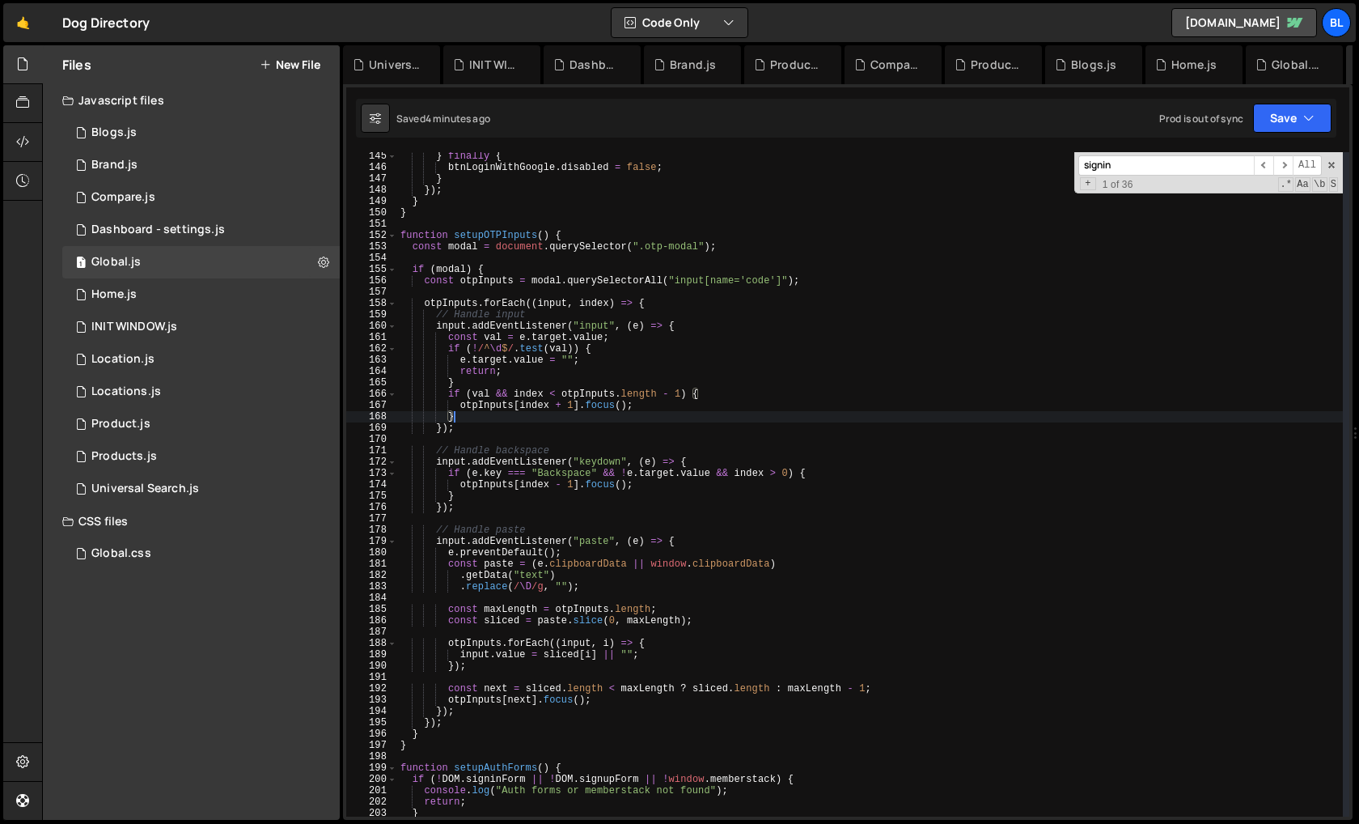
scroll to position [1635, 0]
click at [1334, 165] on span at bounding box center [1331, 164] width 11 height 11
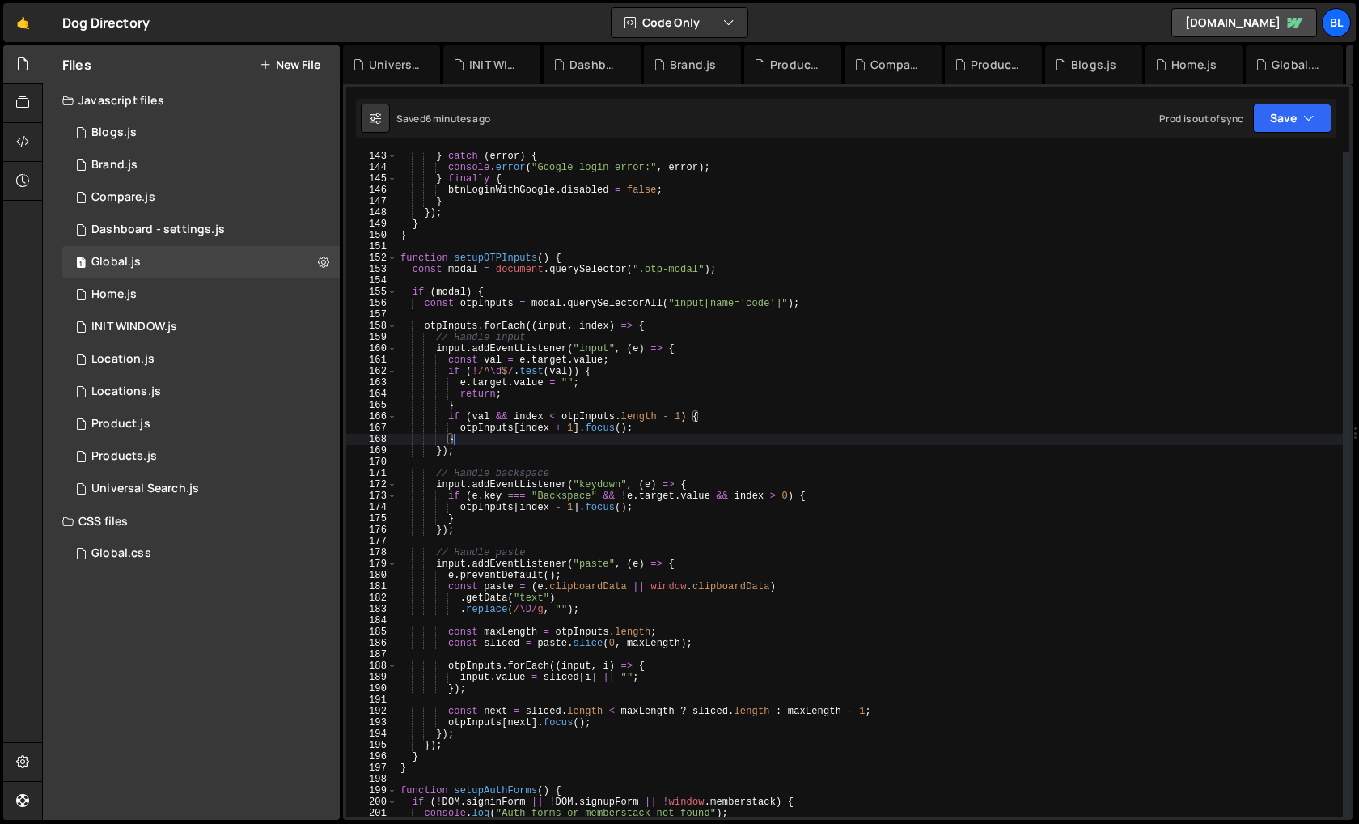
scroll to position [1610, 0]
click at [567, 533] on div "} catch ( error ) { console . error ( "Google login error:" , error ) ; } final…" at bounding box center [870, 494] width 946 height 687
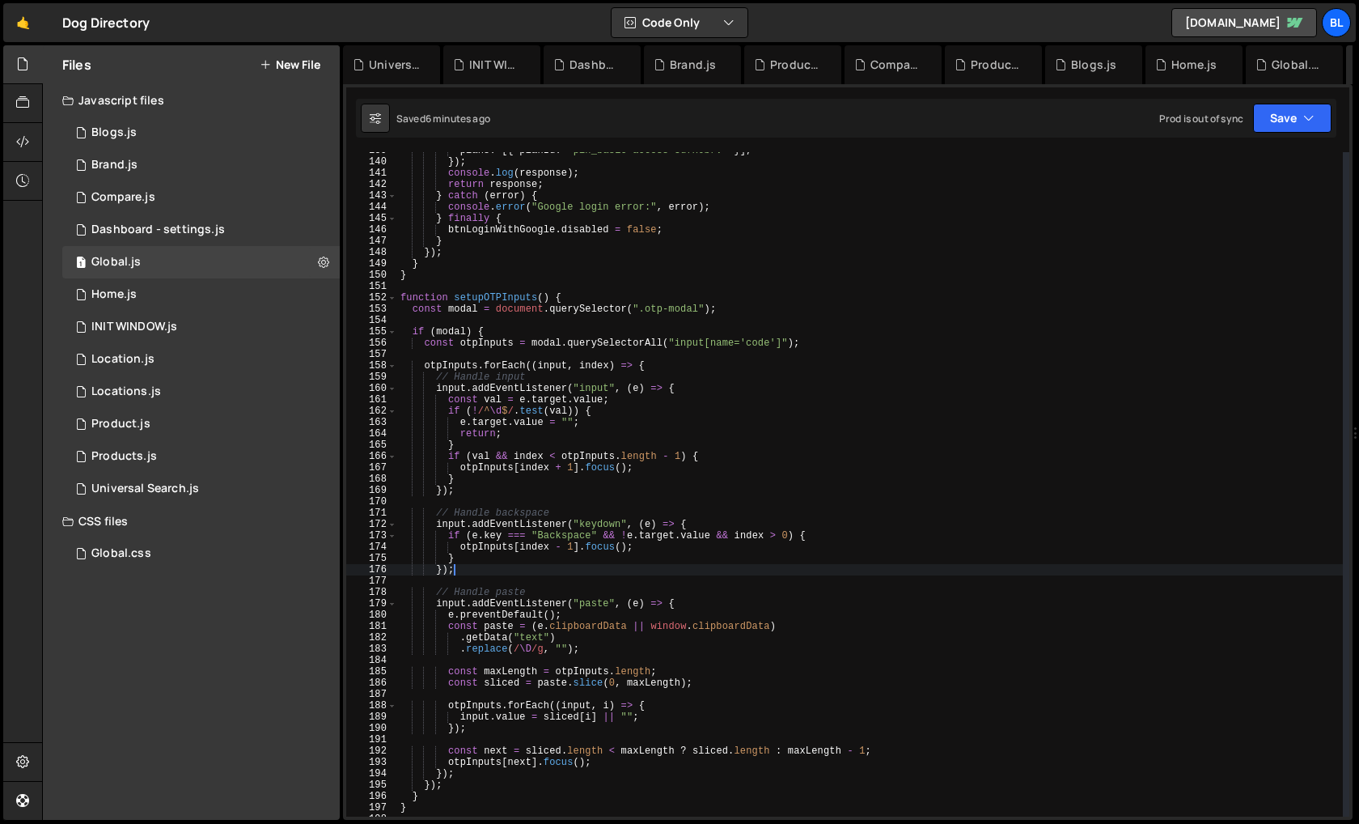
scroll to position [1571, 0]
click at [554, 510] on div "plans : [{ planId : "pln_basic-access-3ufx0brv" }] , }) ; console . log ( respo…" at bounding box center [870, 488] width 946 height 687
click at [529, 598] on div "plans : [{ planId : "pln_basic-access-3ufx0brv" }] , }) ; console . log ( respo…" at bounding box center [870, 488] width 946 height 687
type textarea "input.addEventListener("paste", (e) => {"
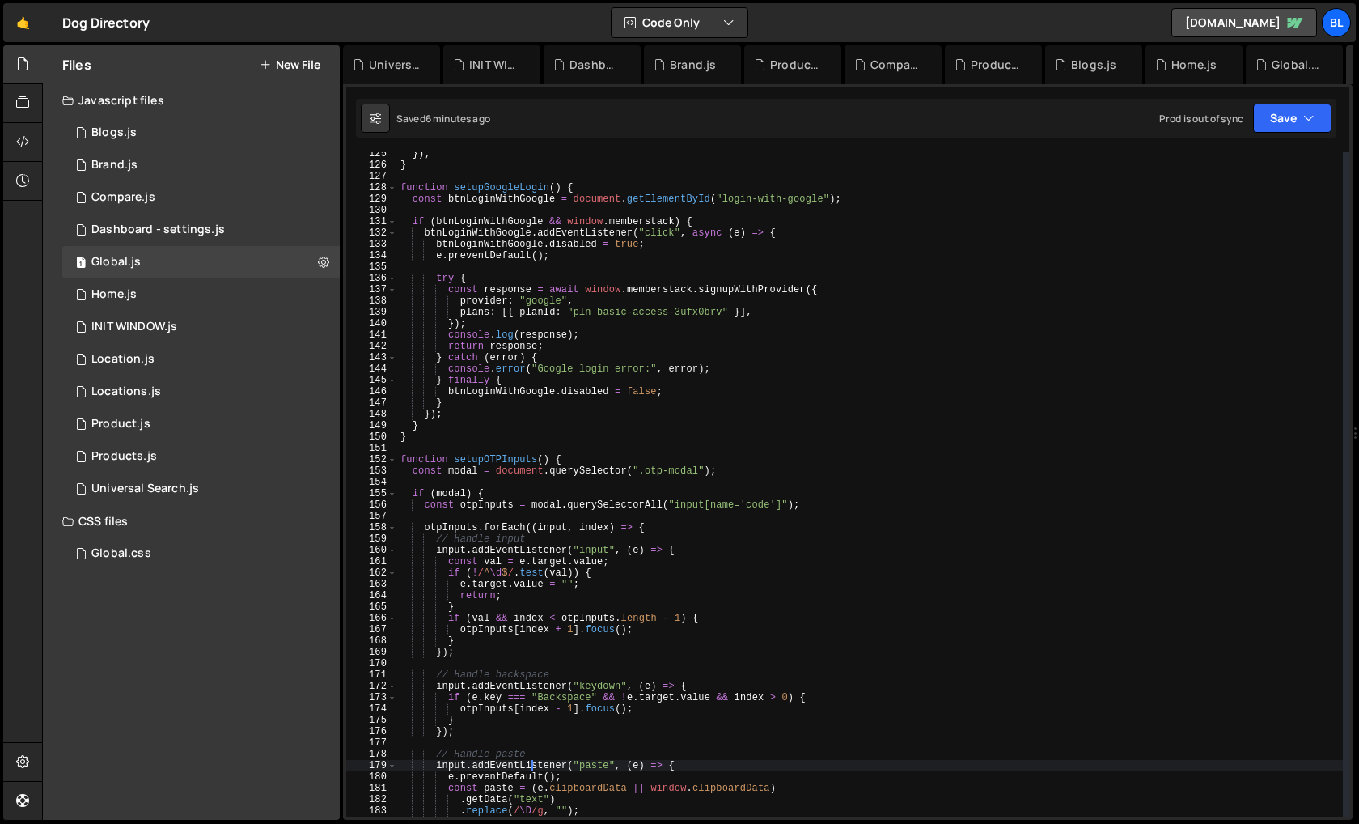
scroll to position [1409, 0]
click at [502, 452] on div "}) ; } function setupGoogleLogin ( ) { const btnLoginWithGoogle = document . ge…" at bounding box center [870, 491] width 946 height 687
click at [502, 460] on div "}) ; } function setupGoogleLogin ( ) { const btnLoginWithGoogle = document . ge…" at bounding box center [870, 491] width 946 height 687
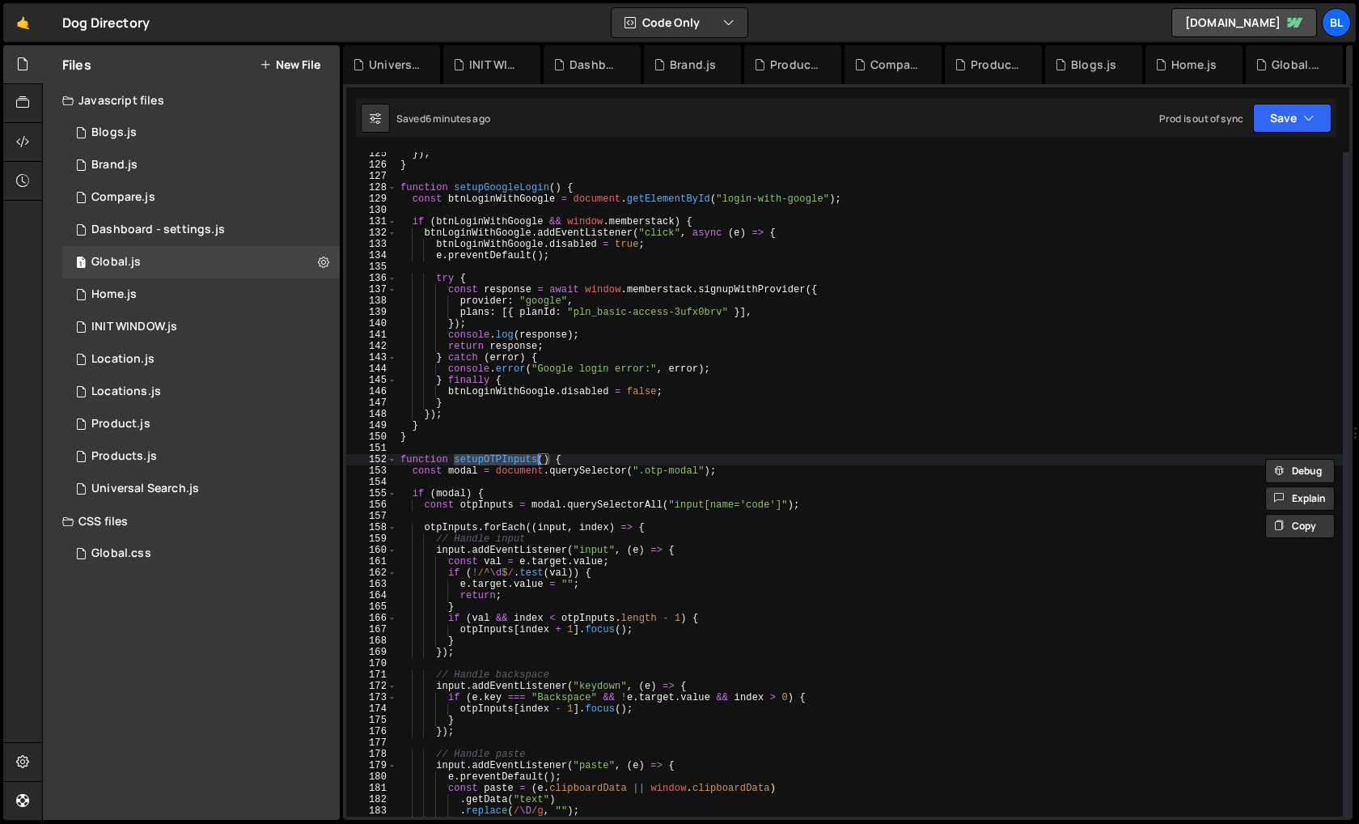
click at [461, 468] on div "}) ; } function setupGoogleLogin ( ) { const btnLoginWithGoogle = document . ge…" at bounding box center [870, 491] width 946 height 687
click at [488, 508] on div "}) ; } function setupGoogleLogin ( ) { const btnLoginWithGoogle = document . ge…" at bounding box center [870, 491] width 946 height 687
type textarea "const otpInputs = modal.querySelectorAll("input[name='code']");"
click at [488, 508] on div "}) ; } function setupGoogleLogin ( ) { const btnLoginWithGoogle = document . ge…" at bounding box center [870, 491] width 946 height 687
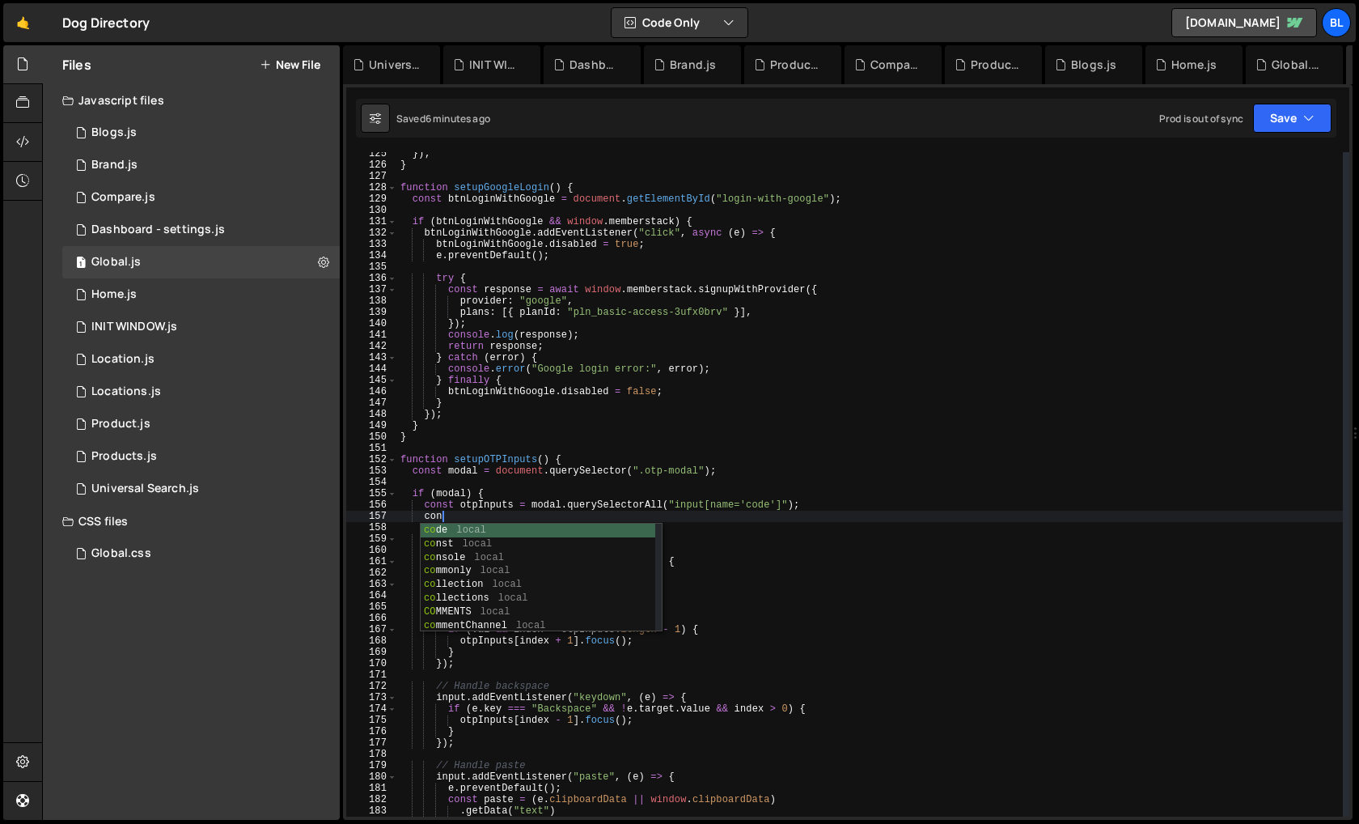
scroll to position [0, 2]
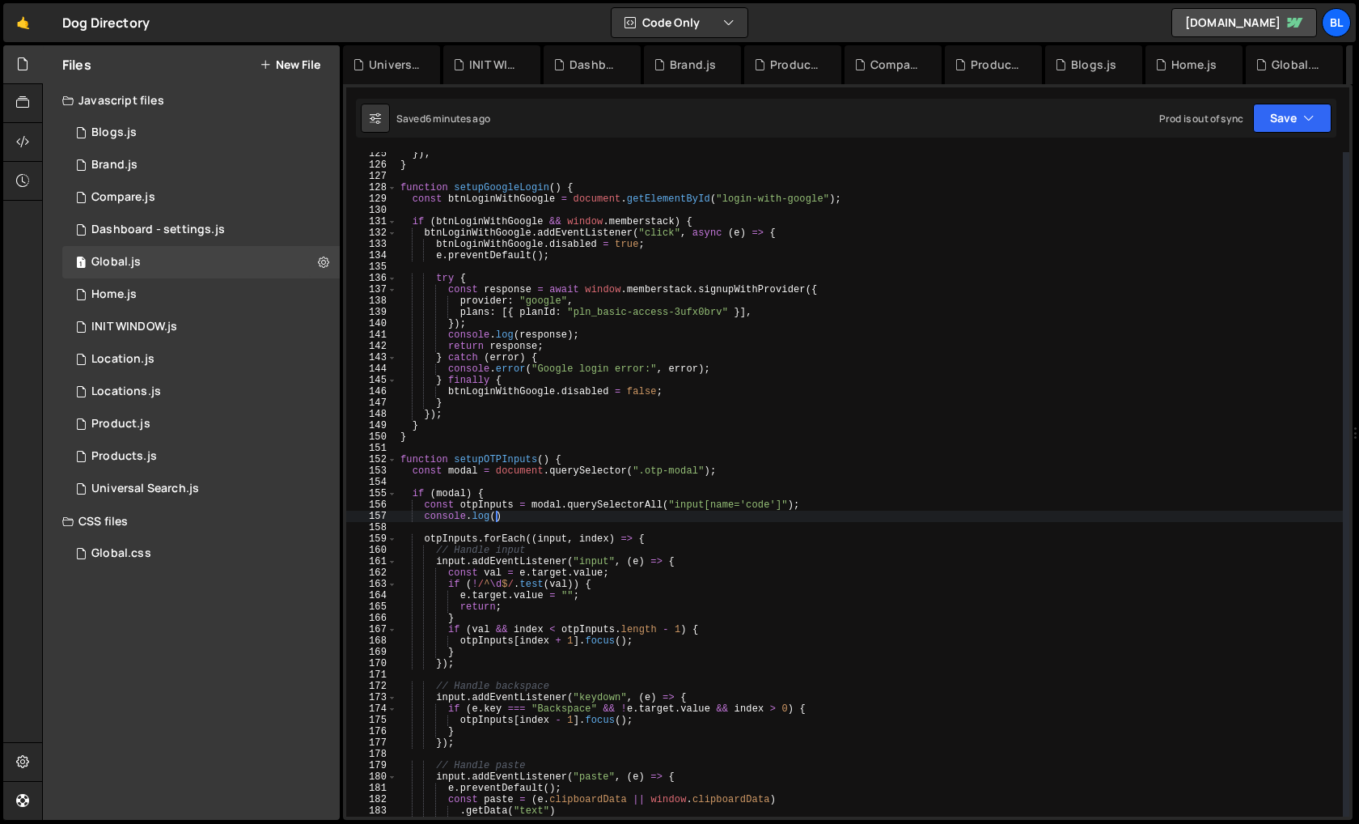
paste textarea "otpInputs)"
click at [672, 495] on div "}) ; } function setupGoogleLogin ( ) { const btnLoginWithGoogle = document . ge…" at bounding box center [870, 491] width 946 height 687
type textarea "if (modal) {"
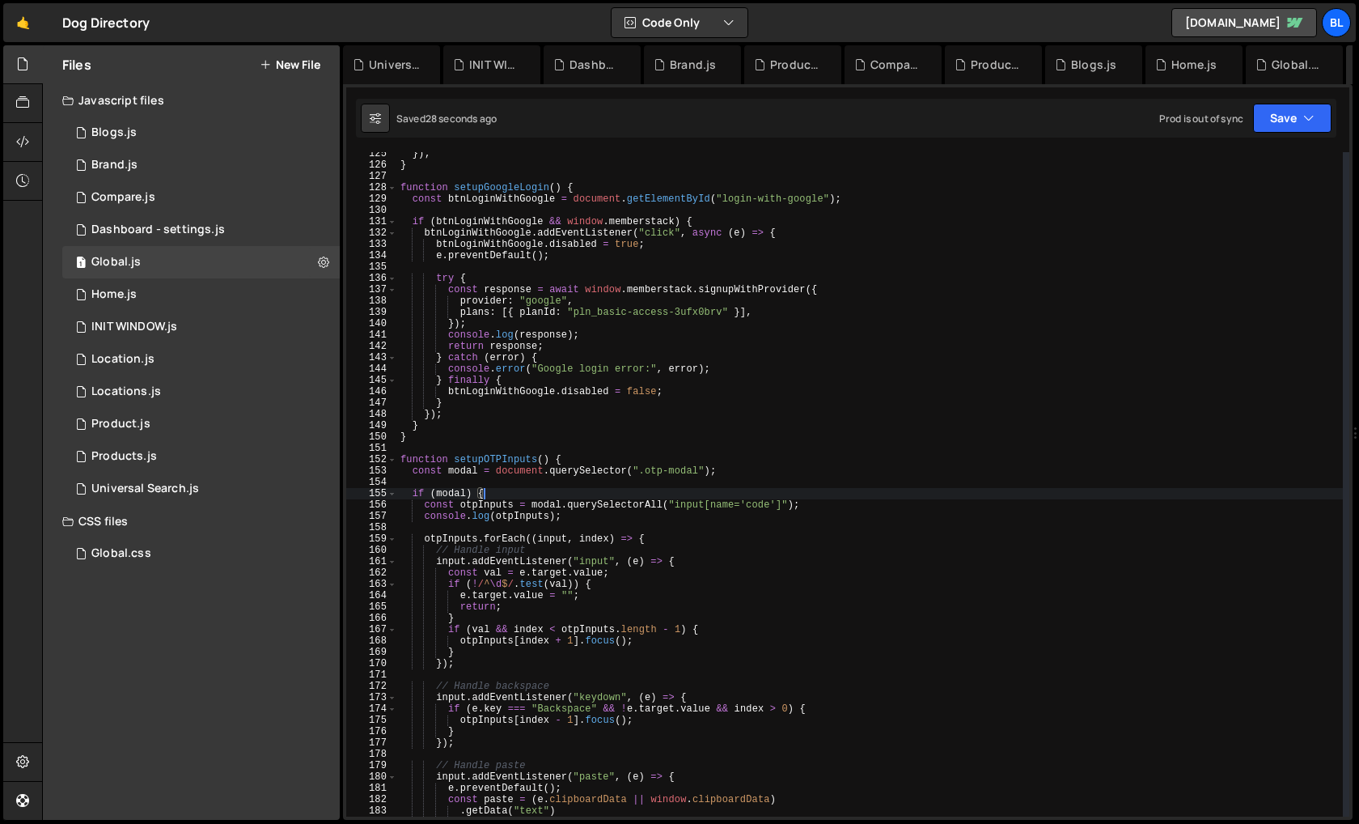
scroll to position [0, 6]
paste input "authModal"
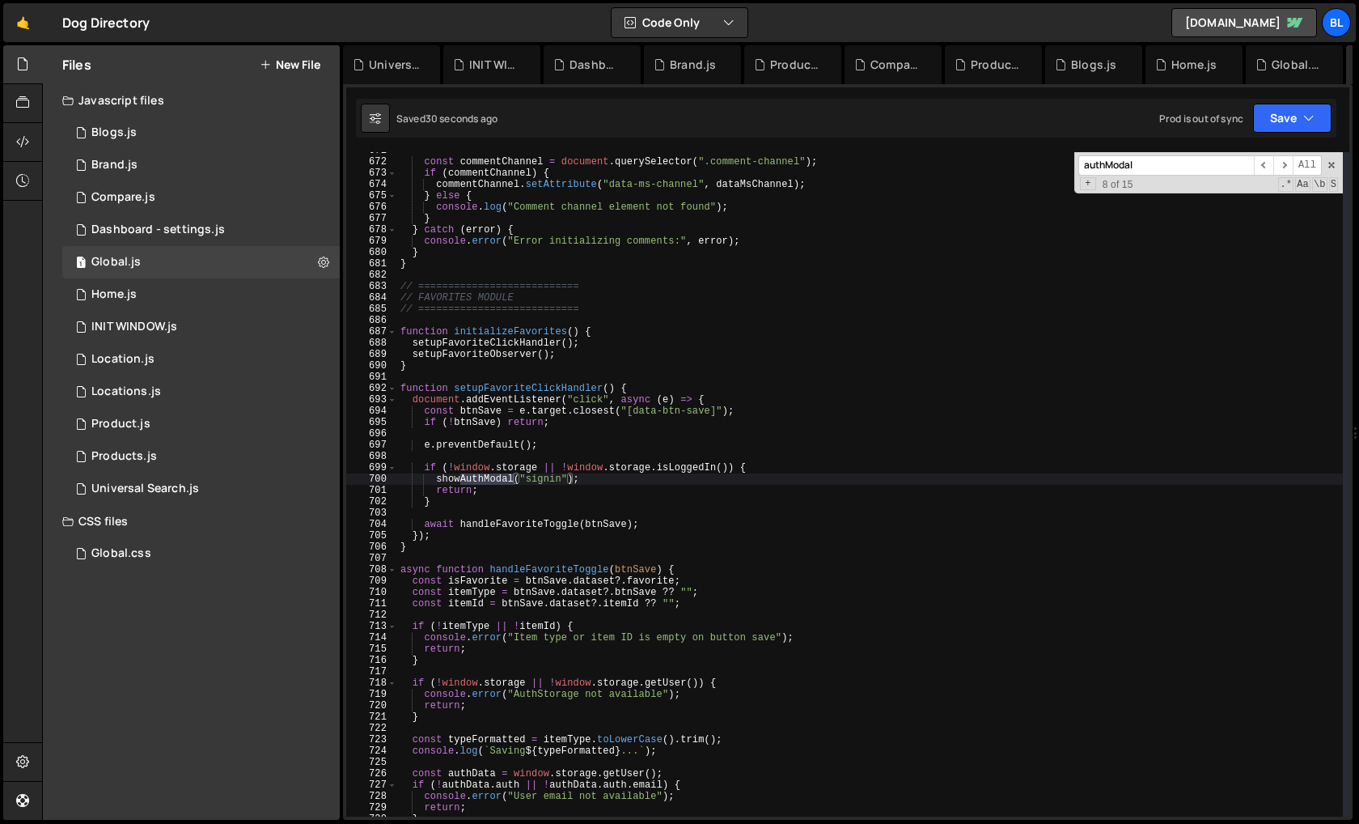
scroll to position [11687, 0]
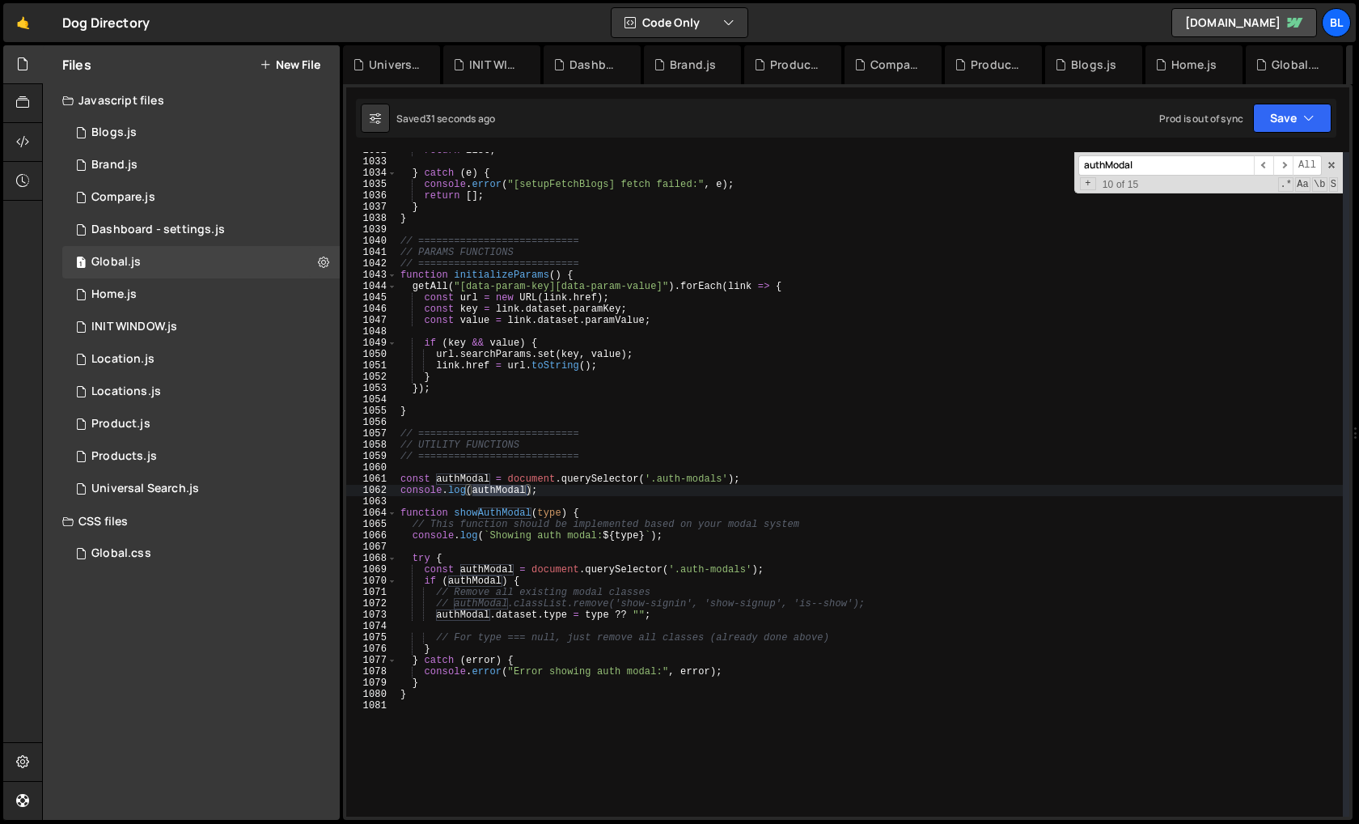
type input "authModal"
click at [556, 493] on div "return list ; } catch ( e ) { console . error ( "[setupFetchBlogs] fetch failed…" at bounding box center [870, 488] width 946 height 687
click at [583, 453] on div "return list ; } catch ( e ) { console . error ( "[setupFetchBlogs] fetch failed…" at bounding box center [870, 488] width 946 height 687
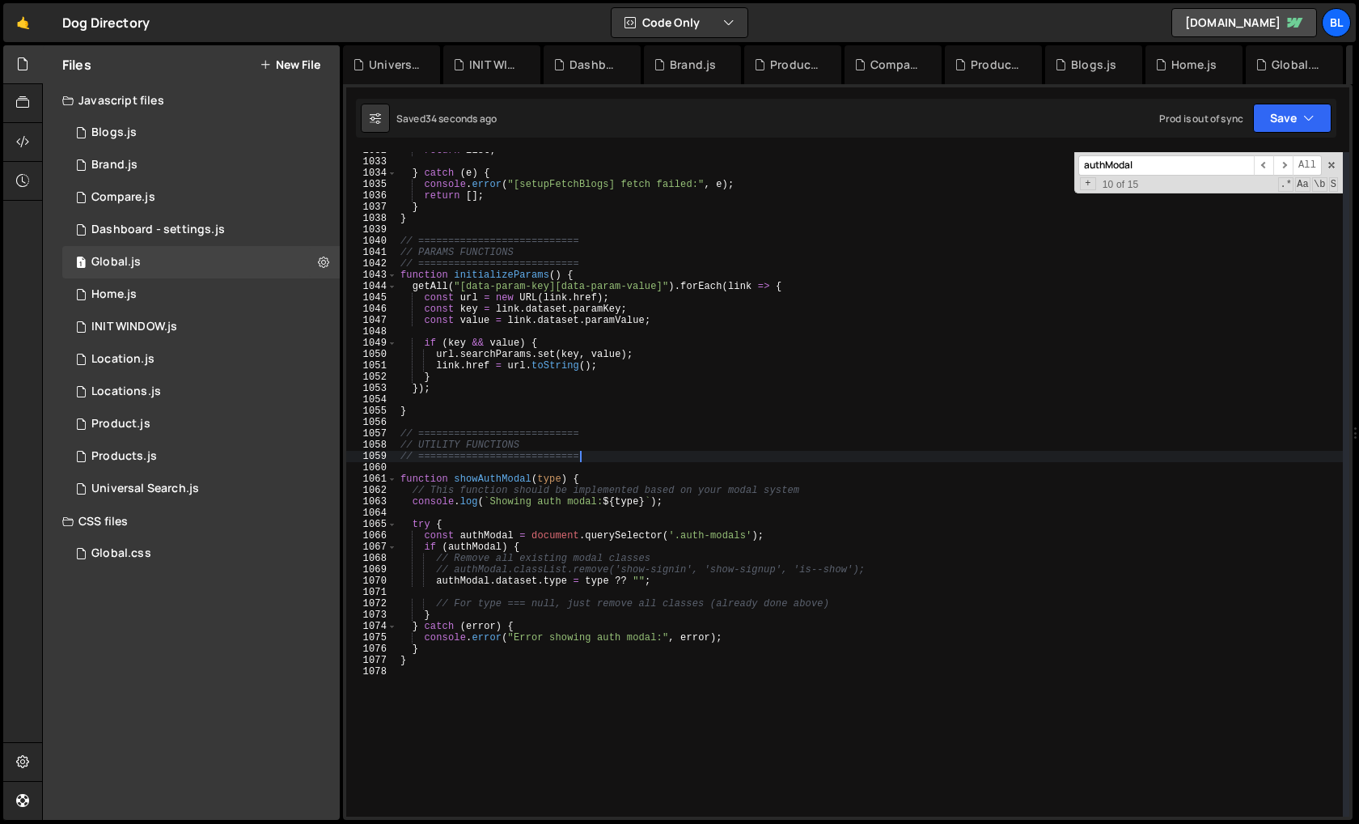
click at [721, 576] on div "return list ; } catch ( e ) { console . error ( "[setupFetchBlogs] fetch failed…" at bounding box center [870, 488] width 946 height 687
type textarea "authModal.dataset.type = type ?? "";"
click at [1157, 158] on input "authModal" at bounding box center [1167, 165] width 176 height 20
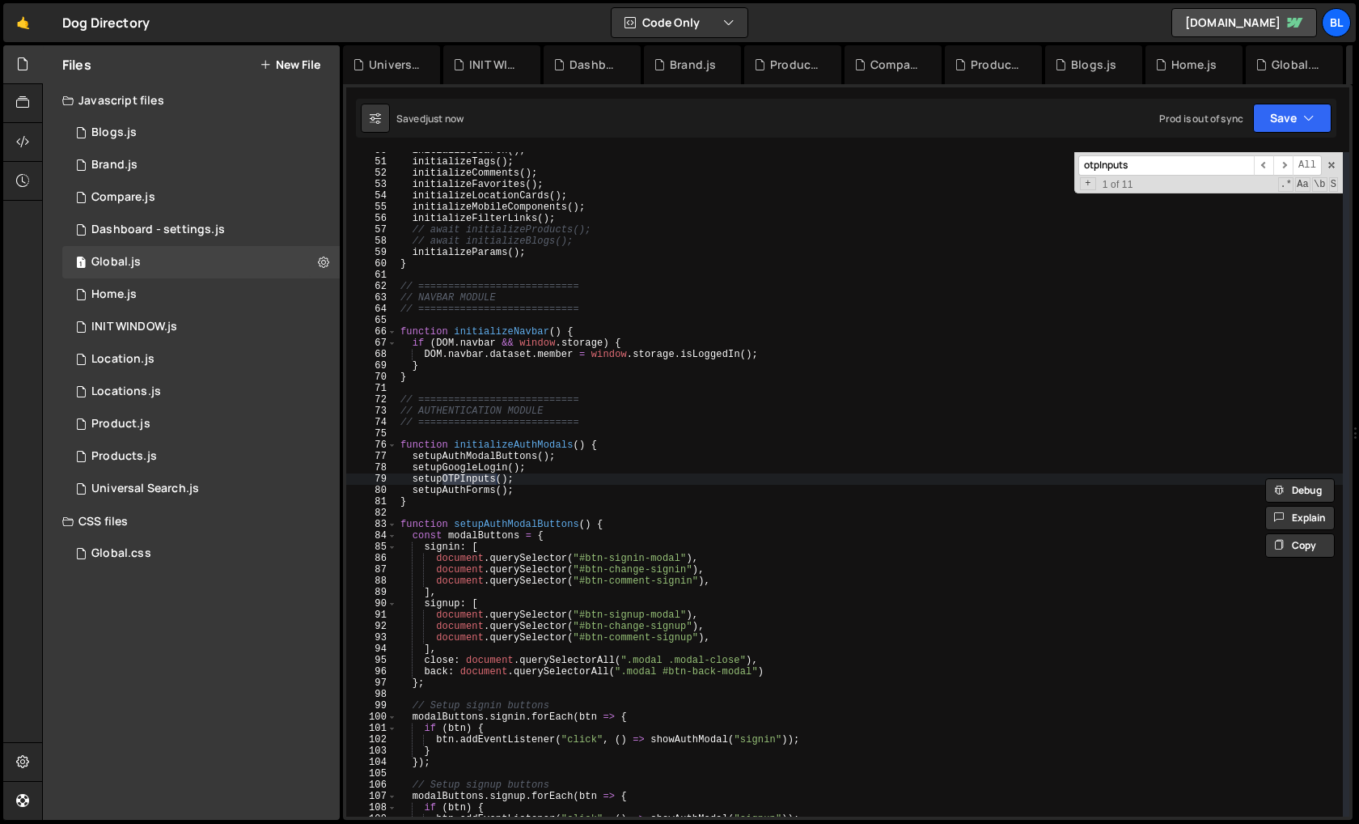
scroll to position [1389, 0]
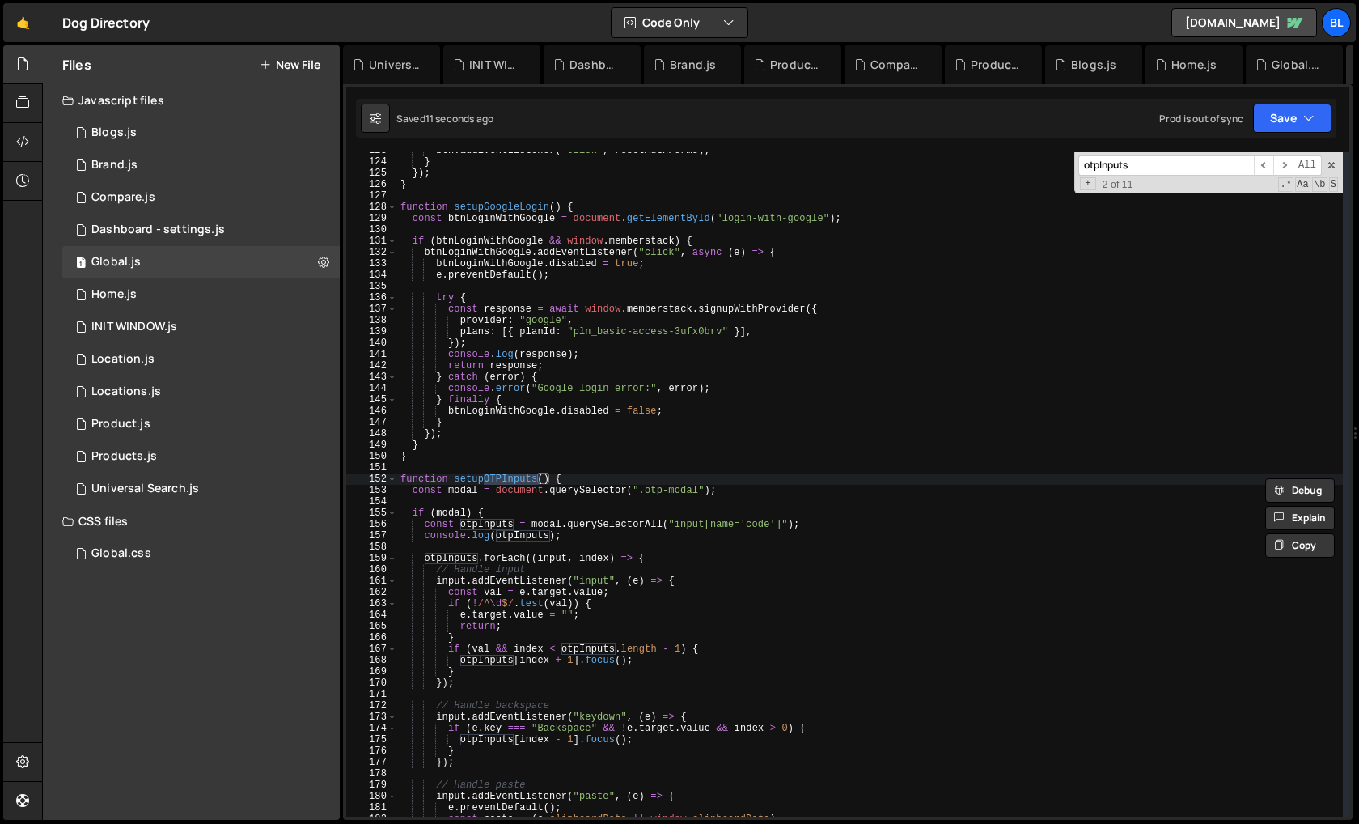
type input "otpInputs"
click at [615, 539] on div "btn . addEventListener ( "click" , resetAuthForms ) ; } }) ; } function setupGo…" at bounding box center [870, 488] width 946 height 687
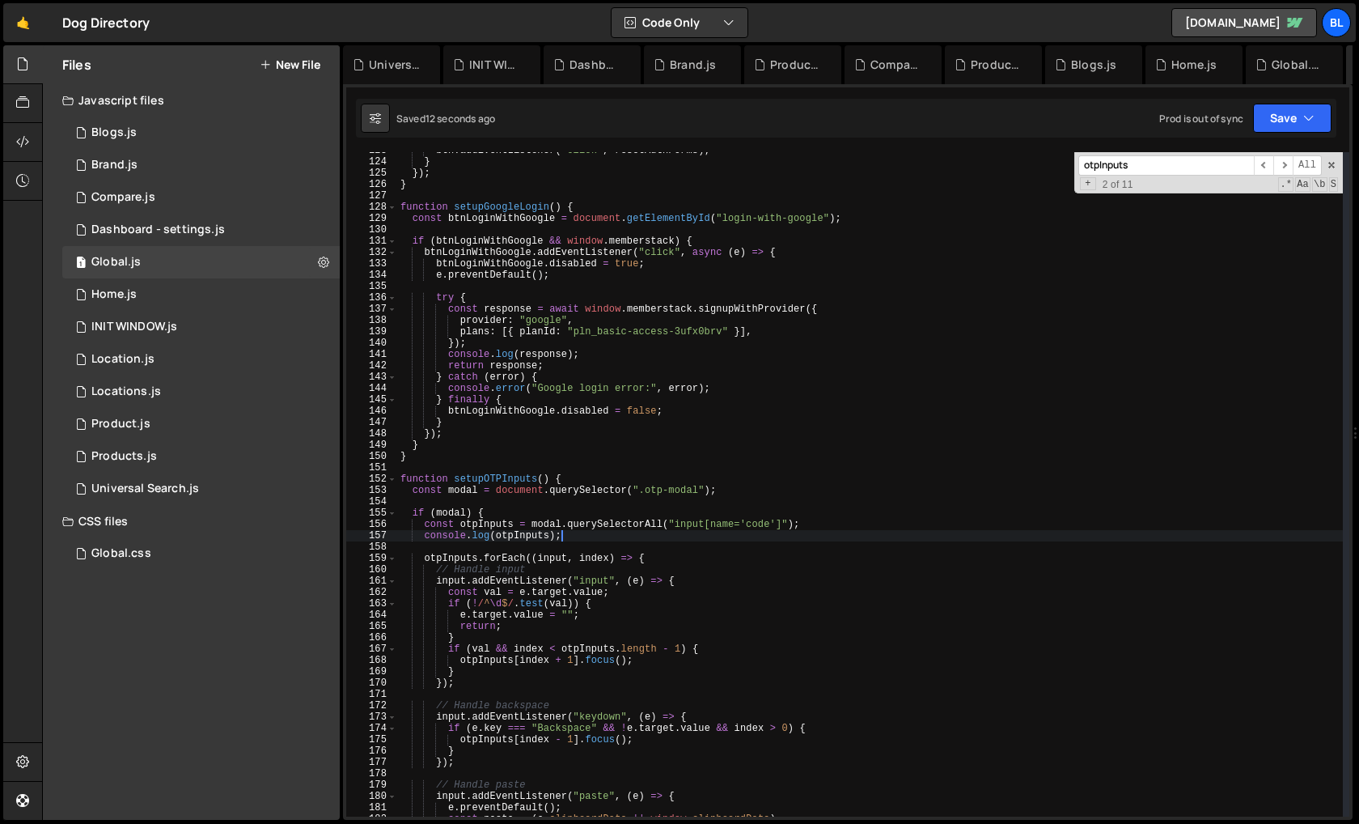
click at [809, 522] on div "btn . addEventListener ( "click" , resetAuthForms ) ; } }) ; } function setupGo…" at bounding box center [870, 488] width 946 height 687
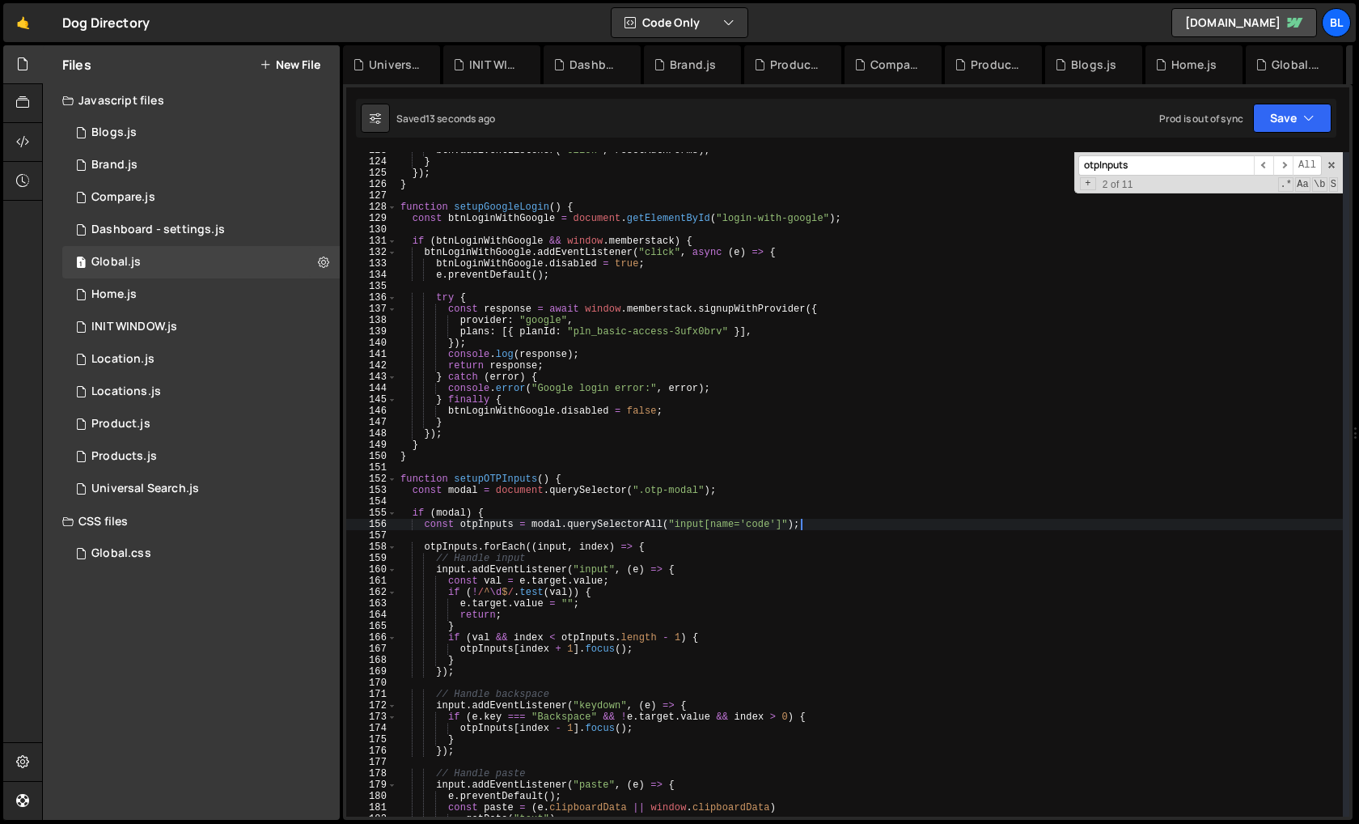
click at [1330, 158] on div "otpInputs ​ ​ All Replace All + 2 of 11 .* Aa \b S" at bounding box center [1209, 172] width 269 height 41
click at [1330, 165] on span at bounding box center [1331, 164] width 11 height 11
click at [915, 600] on div "btn . addEventListener ( "click" , resetAuthForms ) ; } }) ; } function setupGo…" at bounding box center [870, 488] width 946 height 687
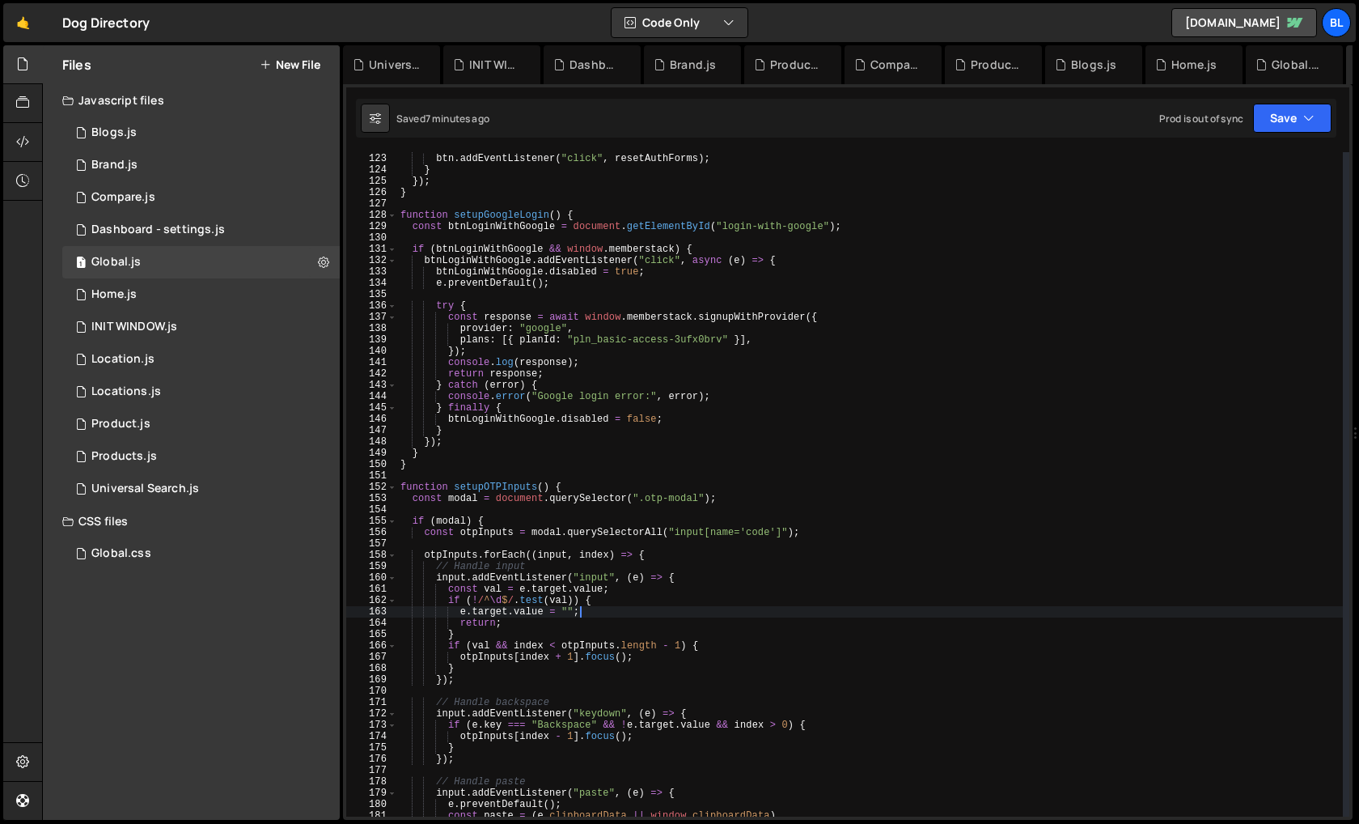
scroll to position [1359, 0]
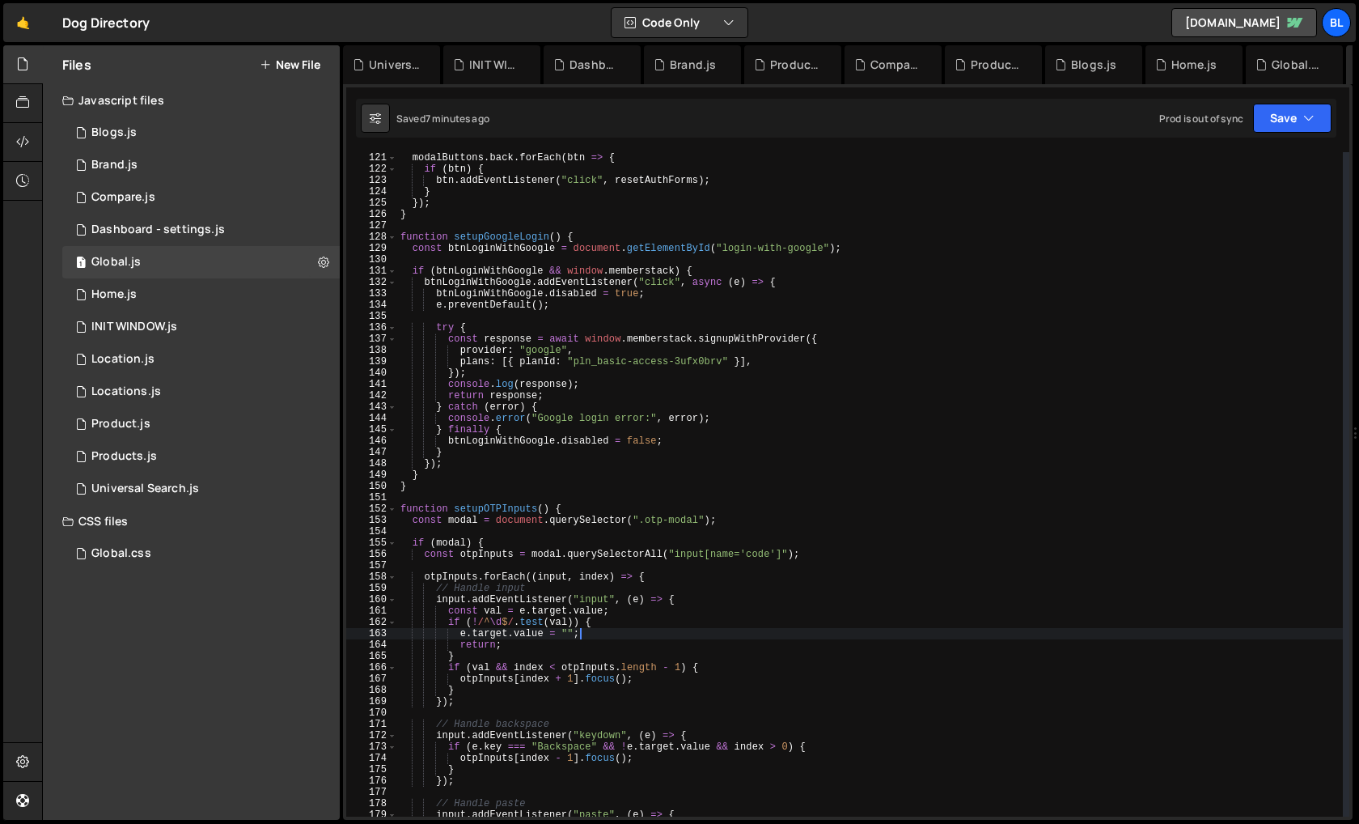
click at [515, 519] on div "modalButtons . back . forEach ( btn => { if ( btn ) { btn . addEventListener ( …" at bounding box center [870, 495] width 946 height 687
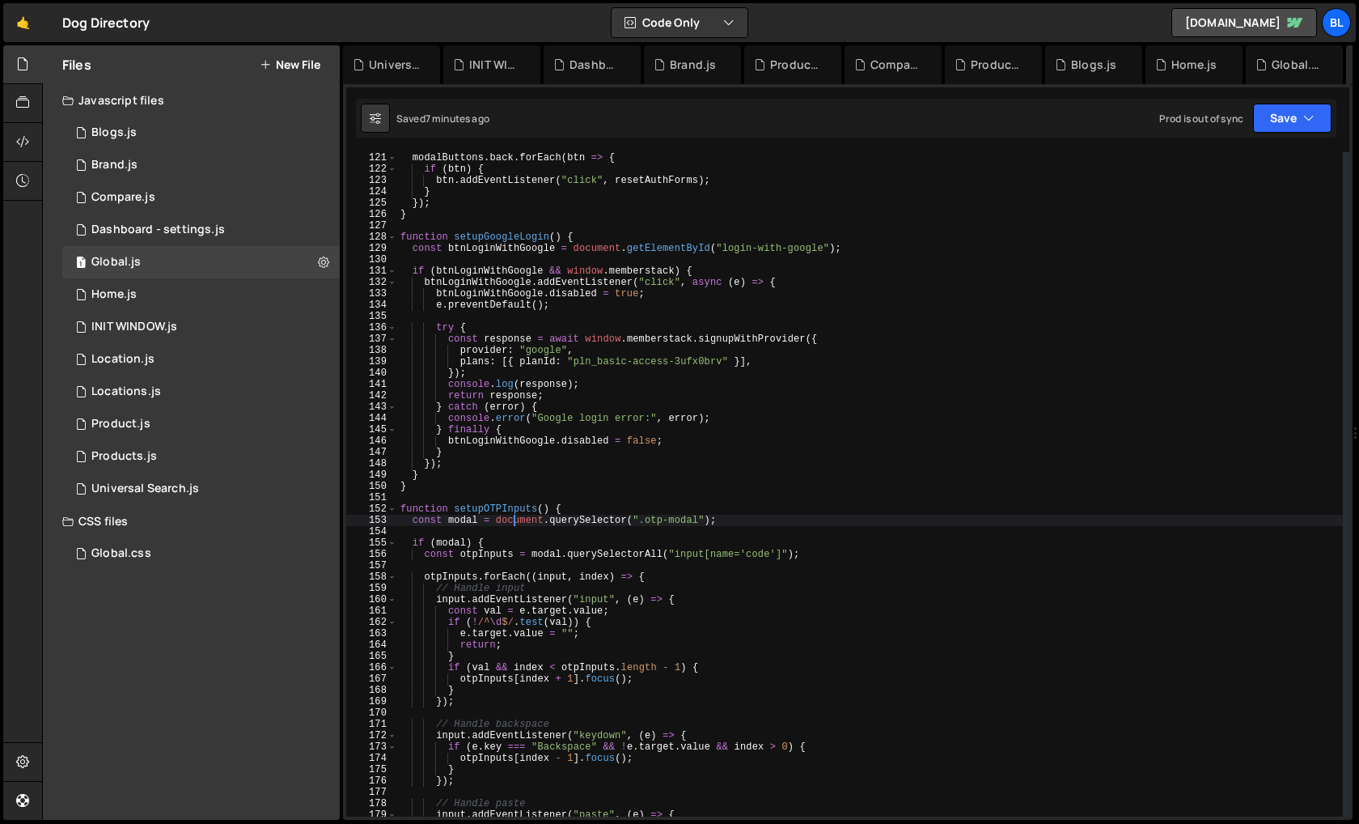
click at [515, 519] on div "modalButtons . back . forEach ( btn => { if ( btn ) { btn . addEventListener ( …" at bounding box center [870, 495] width 946 height 687
click at [512, 508] on div "modalButtons . back . forEach ( btn => { if ( btn ) { btn . addEventListener ( …" at bounding box center [870, 495] width 946 height 687
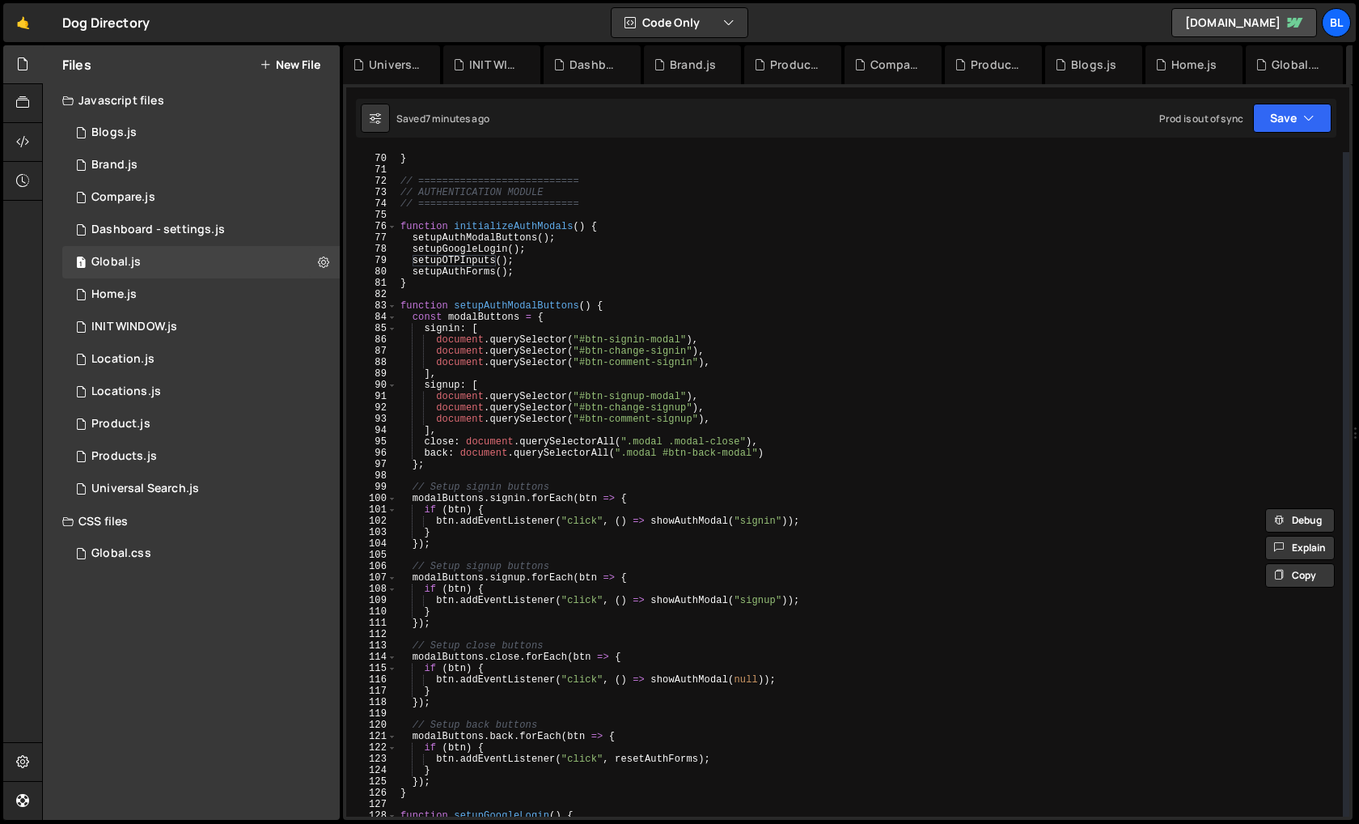
scroll to position [736, 0]
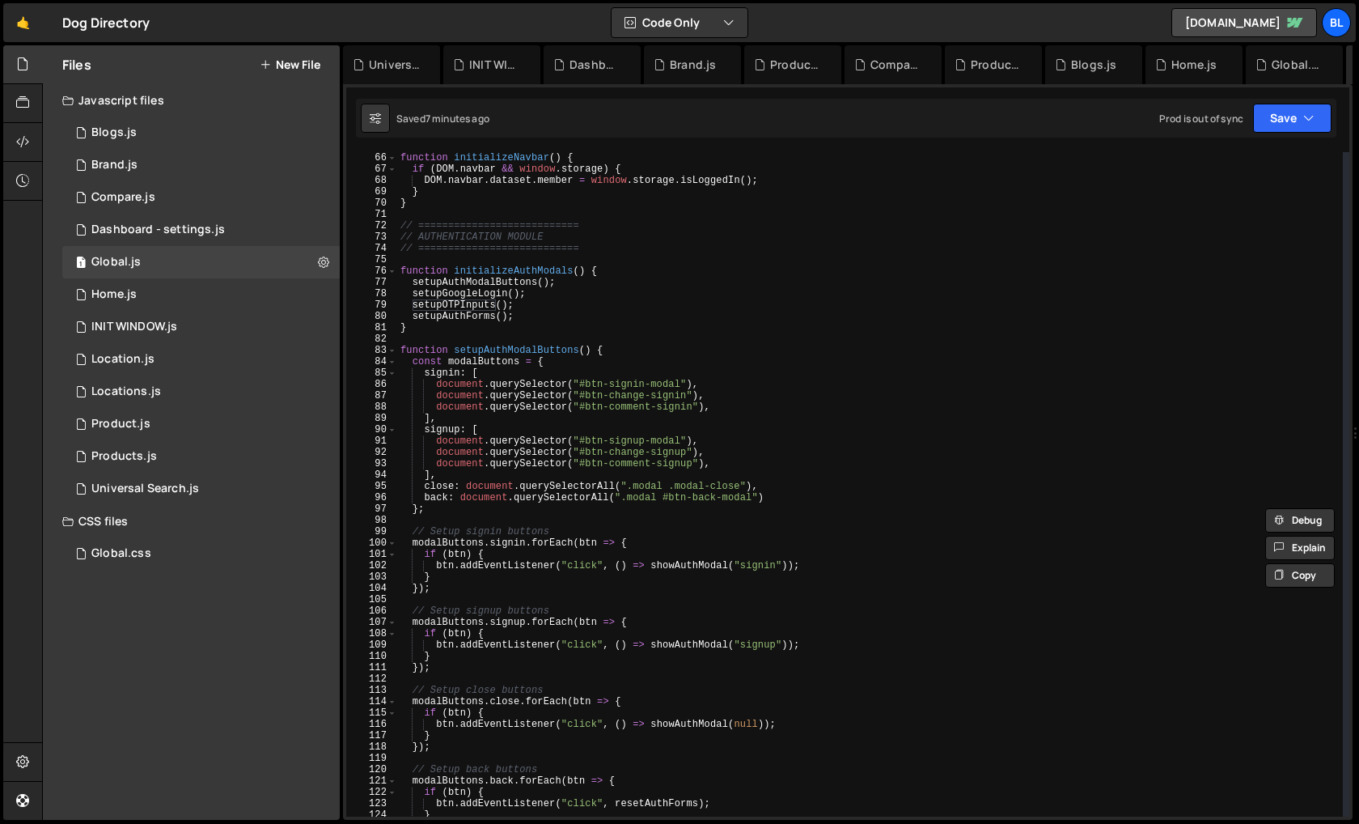
click at [461, 312] on div "function initializeNavbar ( ) { if ( DOM . navbar && window . storage ) { DOM .…" at bounding box center [870, 484] width 946 height 687
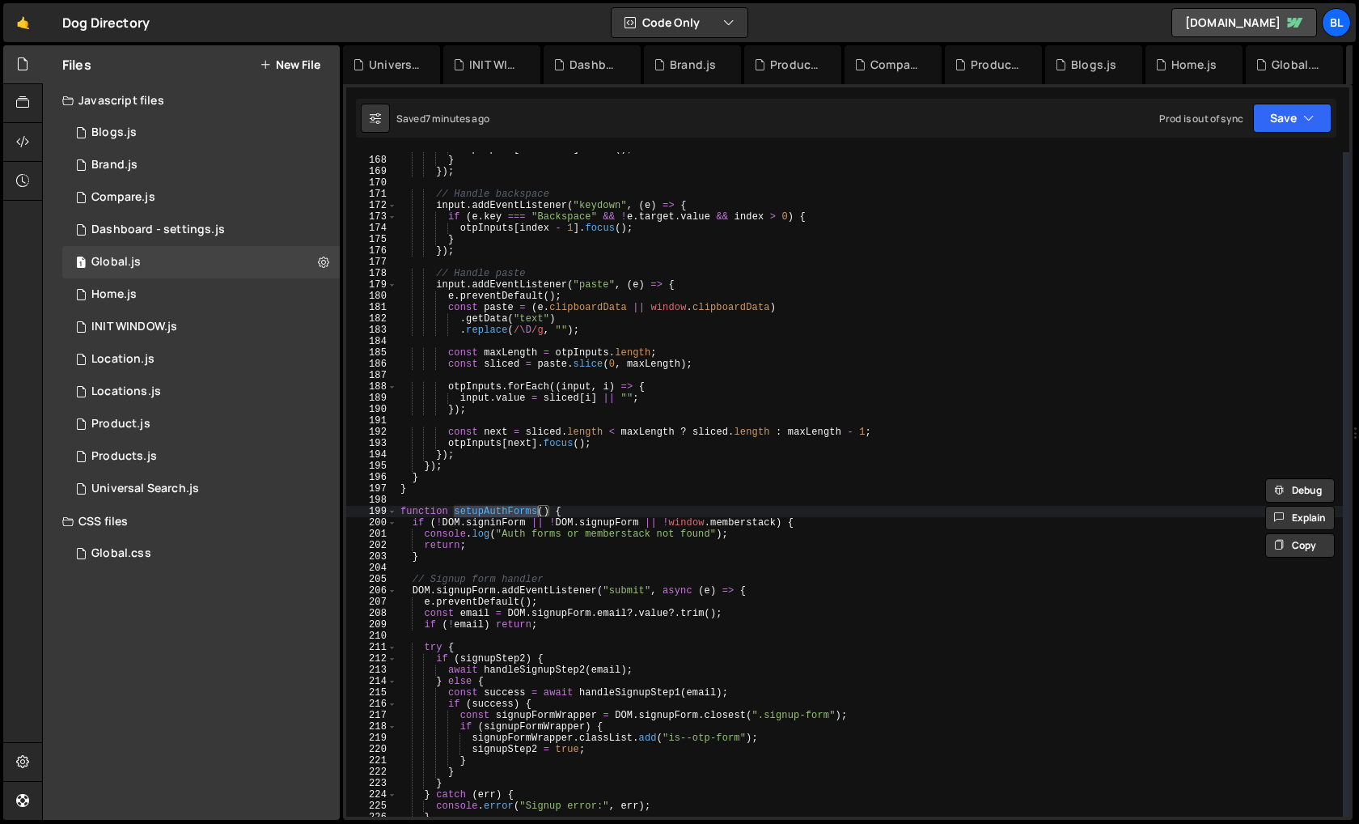
scroll to position [1889, 0]
click at [524, 561] on div "otpInputs [ index + 1 ] . focus ( ) ; } }) ; // Handle backspace input . addEve…" at bounding box center [870, 486] width 946 height 687
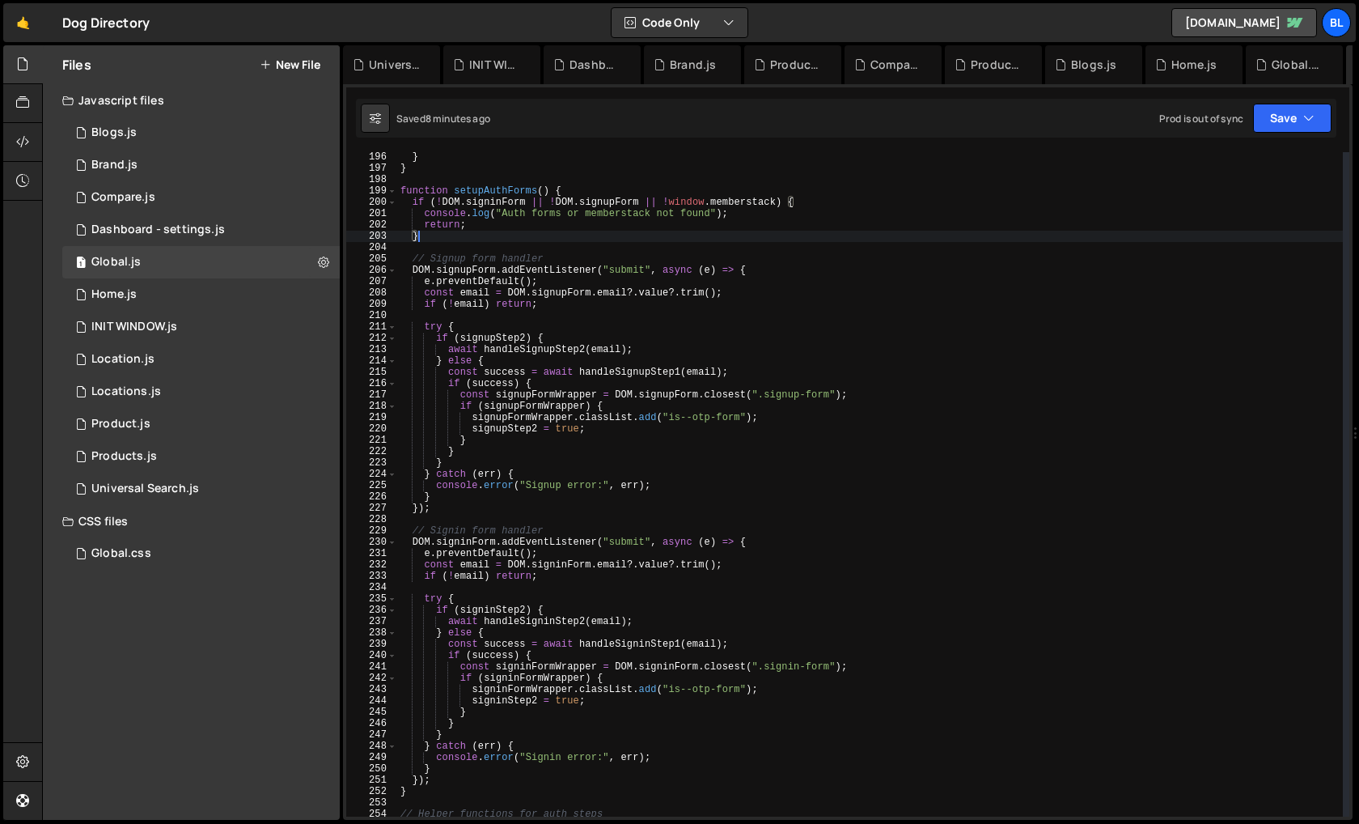
scroll to position [2194, 0]
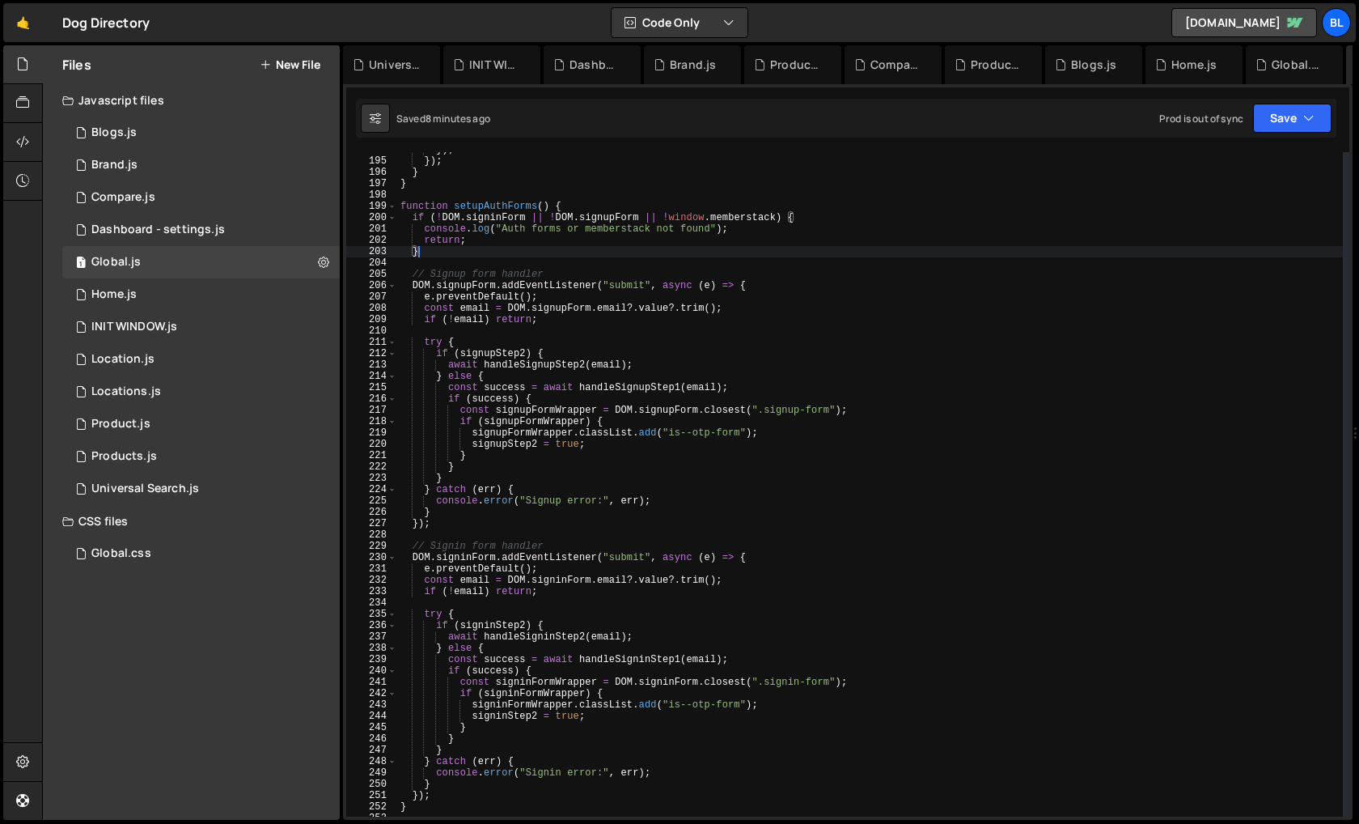
click at [422, 616] on div "}) ; }) ; } } function setupAuthForms ( ) { if ( ! DOM . signinForm || ! DOM . …" at bounding box center [870, 487] width 946 height 687
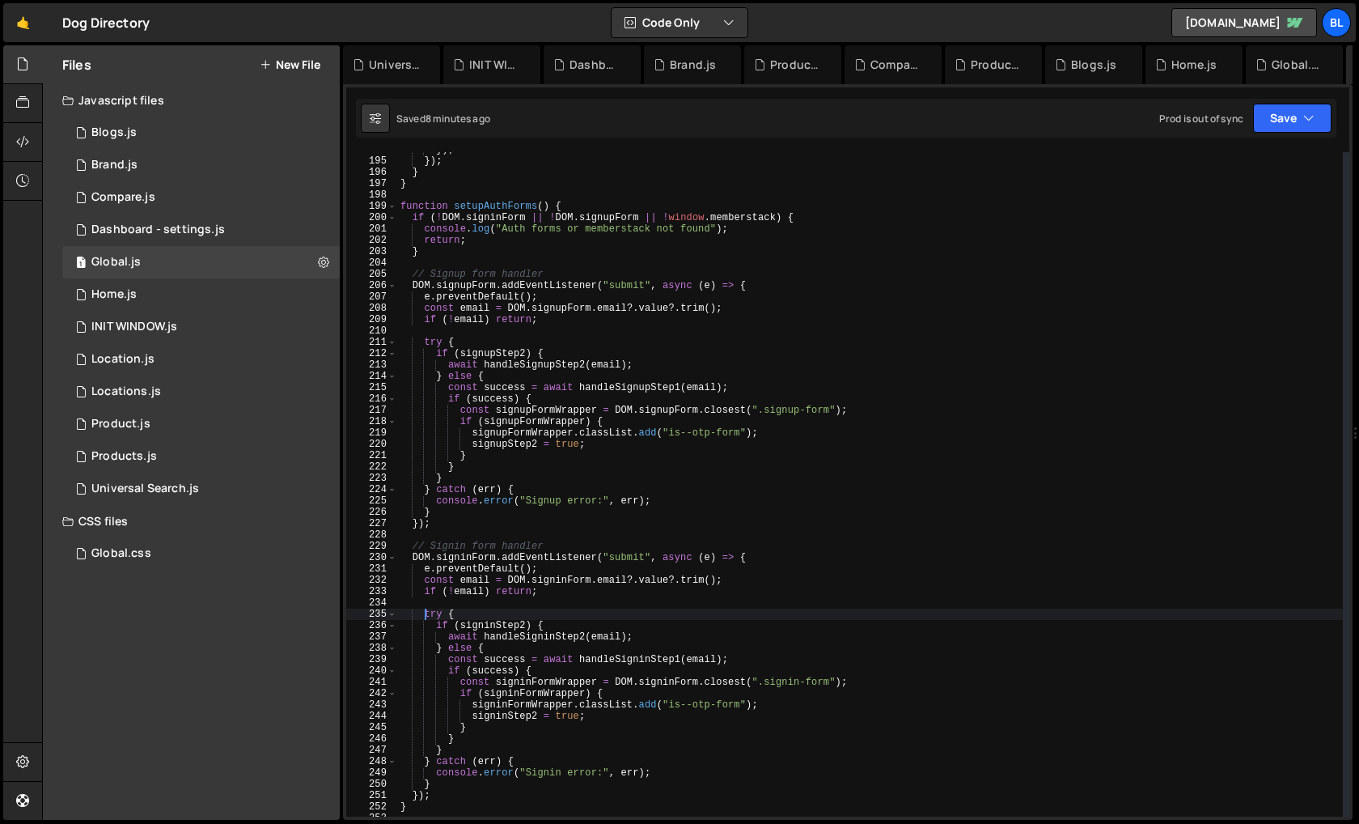
click at [456, 792] on div "}) ; }) ; } } function setupAuthForms ( ) { if ( ! DOM . signinForm || ! DOM . …" at bounding box center [870, 487] width 946 height 687
click at [444, 779] on div "}) ; }) ; } } function setupAuthForms ( ) { if ( ! DOM . signinForm || ! DOM . …" at bounding box center [870, 487] width 946 height 687
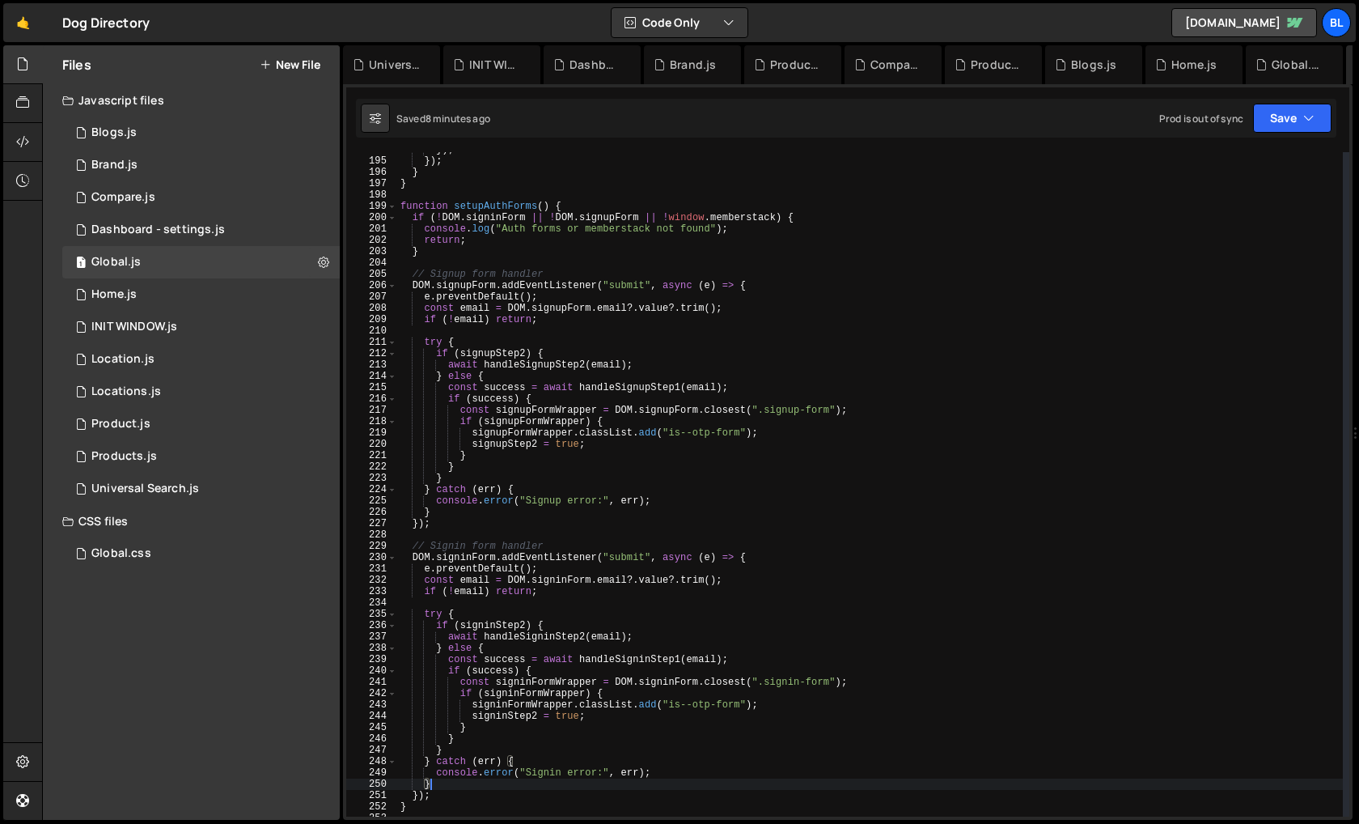
click at [568, 566] on div "}) ; }) ; } } function setupAuthForms ( ) { if ( ! DOM . signinForm || ! DOM . …" at bounding box center [870, 487] width 946 height 687
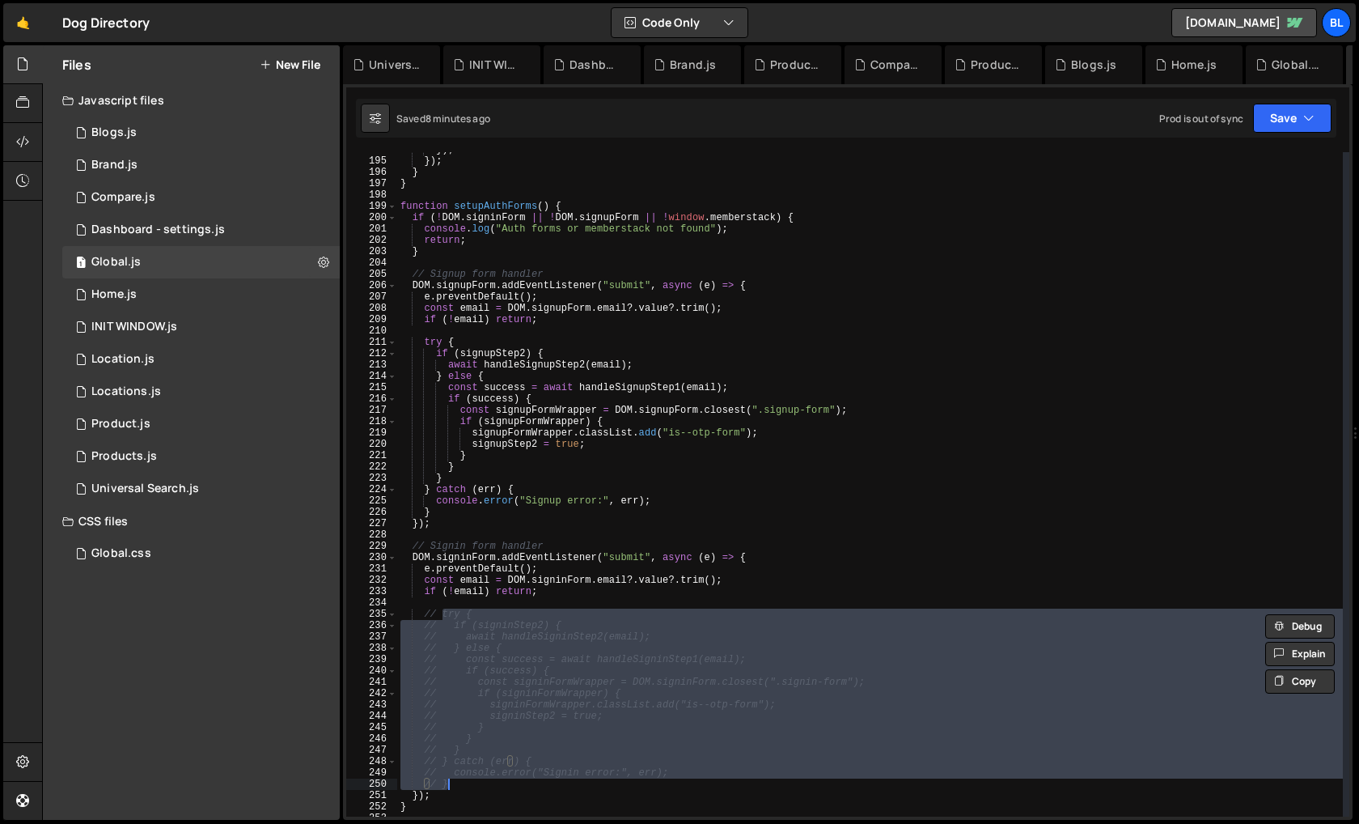
drag, startPoint x: 424, startPoint y: 611, endPoint x: 456, endPoint y: 782, distance: 174.6
click at [456, 782] on div "}) ; }) ; } } function setupAuthForms ( ) { if ( ! DOM . signinForm || ! DOM . …" at bounding box center [870, 487] width 946 height 687
click at [559, 596] on div "}) ; }) ; } } function setupAuthForms ( ) { if ( ! DOM . signinForm || ! DOM . …" at bounding box center [870, 487] width 946 height 687
type textarea "if (!email) return;"
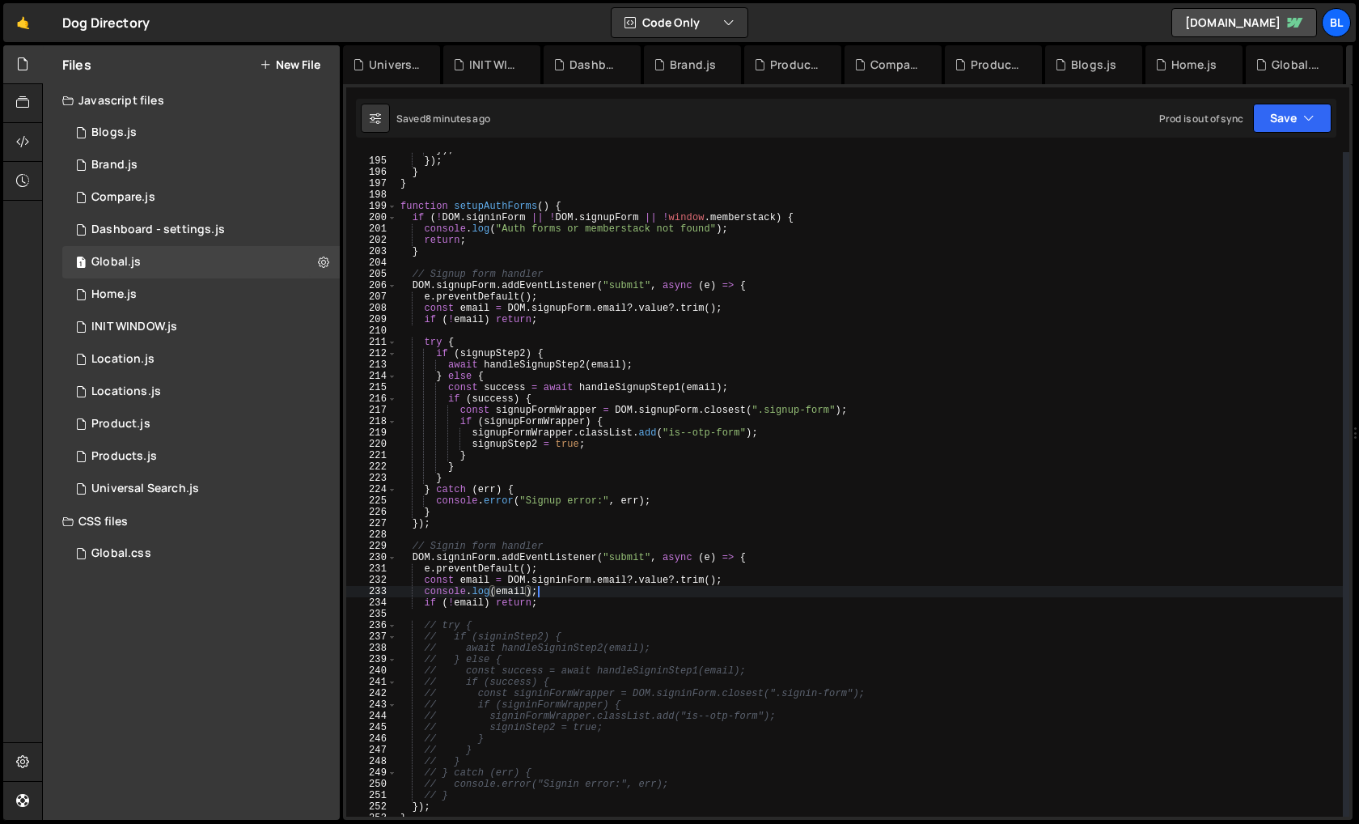
scroll to position [0, 10]
click at [580, 601] on div "}) ; }) ; } } function setupAuthForms ( ) { if ( ! DOM . signinForm || ! DOM . …" at bounding box center [870, 487] width 946 height 687
click at [617, 571] on div "}) ; }) ; } } function setupAuthForms ( ) { if ( ! DOM . signinForm || ! DOM . …" at bounding box center [870, 487] width 946 height 687
click at [554, 592] on div "}) ; }) ; } } function setupAuthForms ( ) { if ( ! DOM . signinForm || ! DOM . …" at bounding box center [870, 487] width 946 height 687
type textarea "console.log(email);"
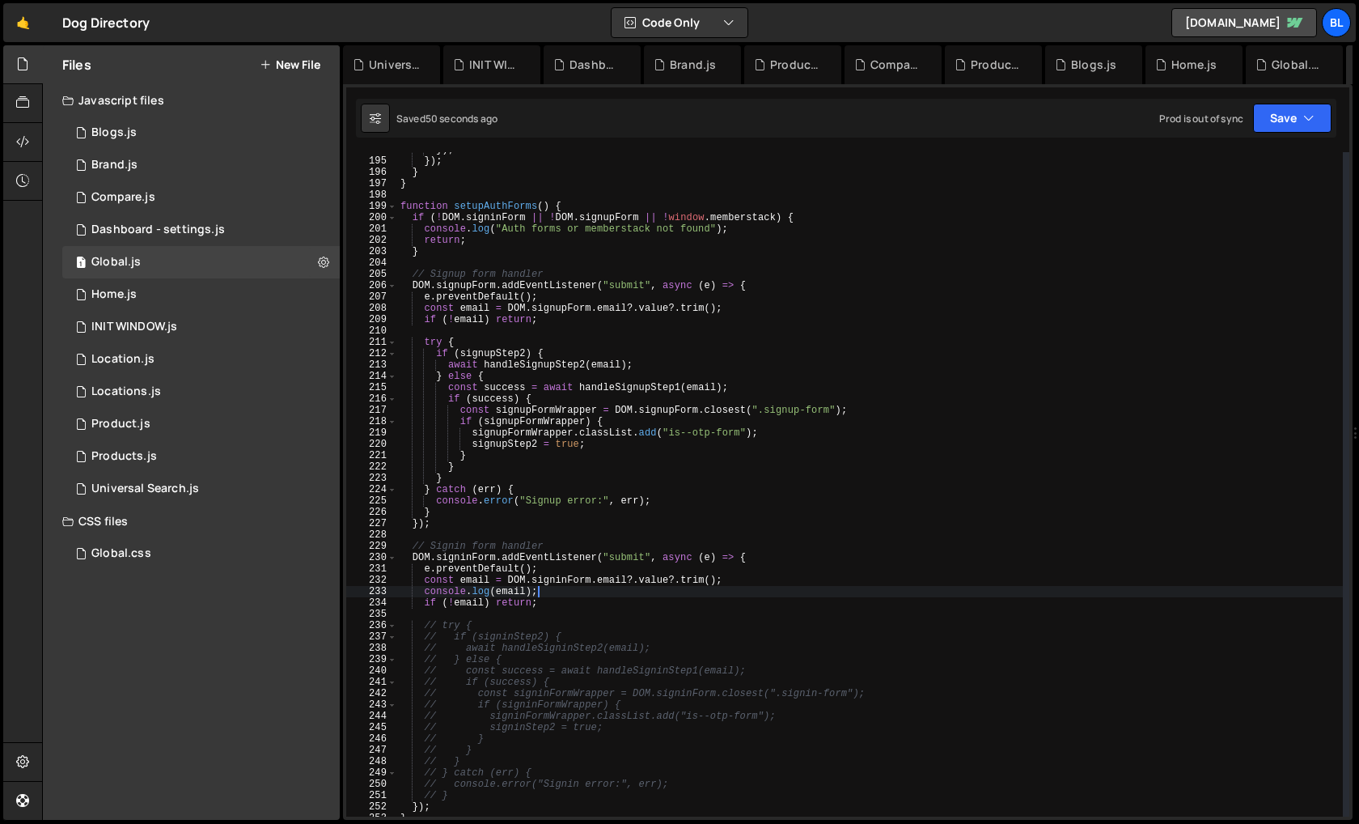
click at [545, 588] on div "}) ; }) ; } } function setupAuthForms ( ) { if ( ! DOM . signinForm || ! DOM . …" at bounding box center [870, 487] width 946 height 687
click at [555, 612] on div "}) ; }) ; } } function setupAuthForms ( ) { if ( ! DOM . signinForm || ! DOM . …" at bounding box center [870, 487] width 946 height 687
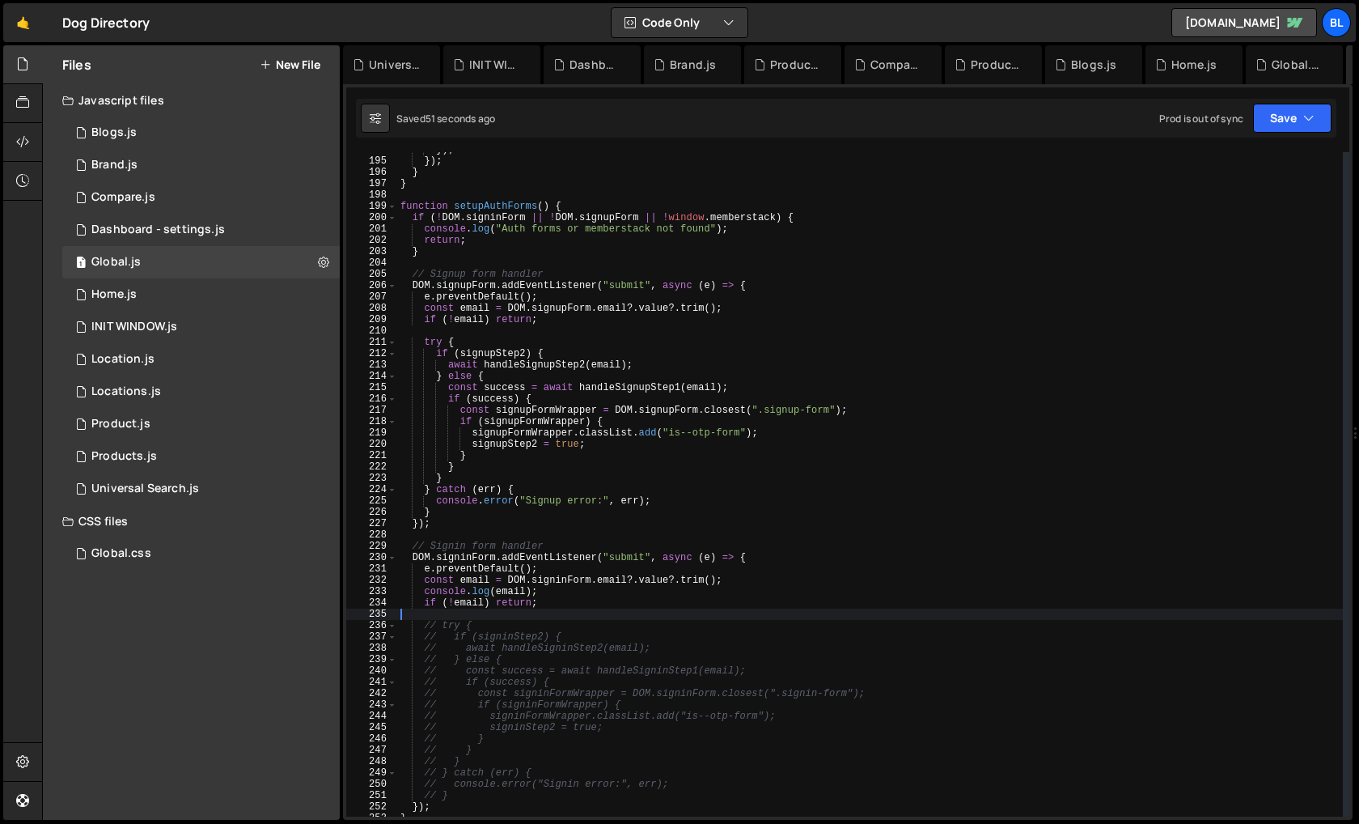
scroll to position [0, 0]
click at [545, 604] on div "}) ; }) ; } } function setupAuthForms ( ) { if ( ! DOM . signinForm || ! DOM . …" at bounding box center [870, 487] width 946 height 687
click at [542, 594] on div "}) ; }) ; } } function setupAuthForms ( ) { if ( ! DOM . signinForm || ! DOM . …" at bounding box center [870, 487] width 946 height 687
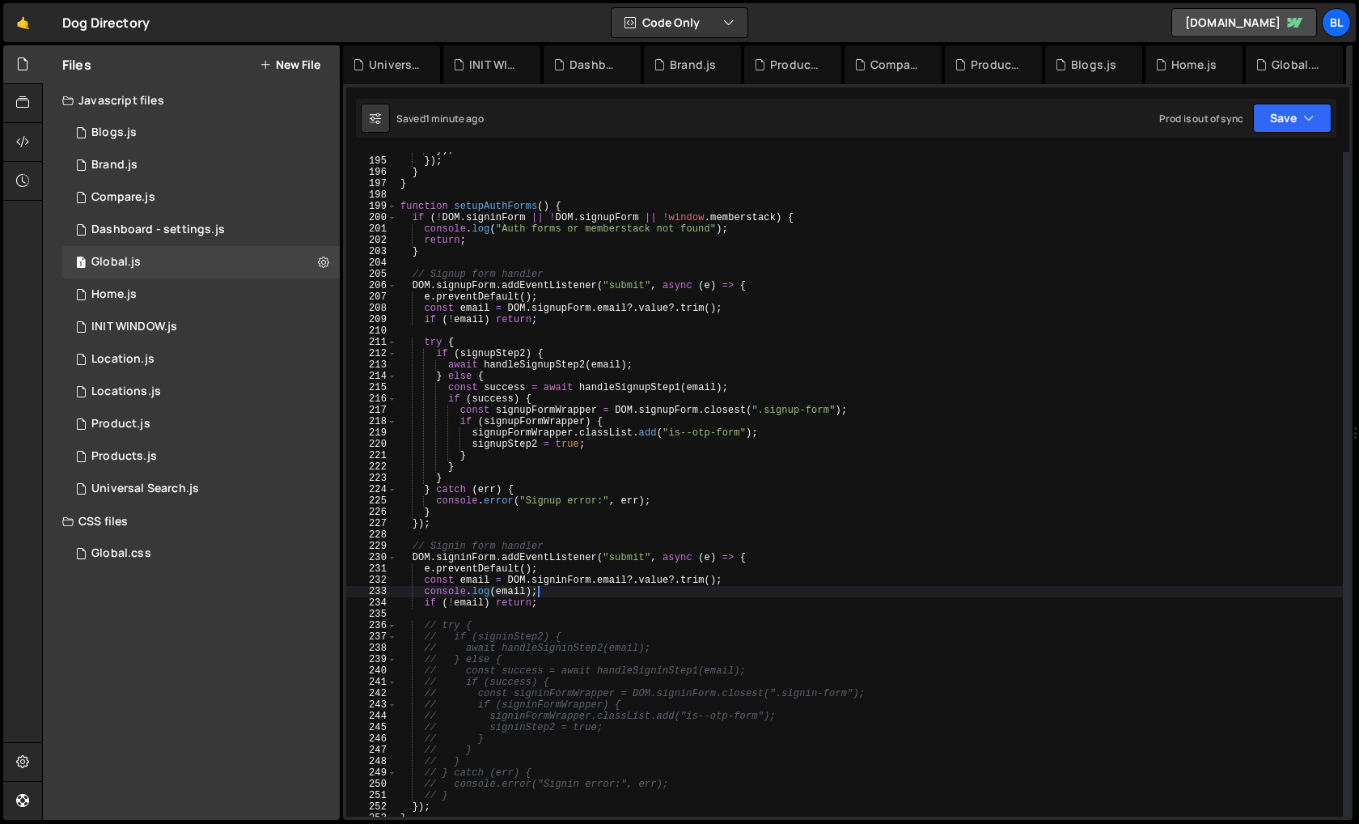
click at [424, 630] on div "}) ; }) ; } } function setupAuthForms ( ) { if ( ! DOM . signinForm || ! DOM . …" at bounding box center [870, 487] width 946 height 687
click at [453, 796] on div "}) ; }) ; } } function setupAuthForms ( ) { if ( ! DOM . signinForm || ! DOM . …" at bounding box center [870, 487] width 946 height 687
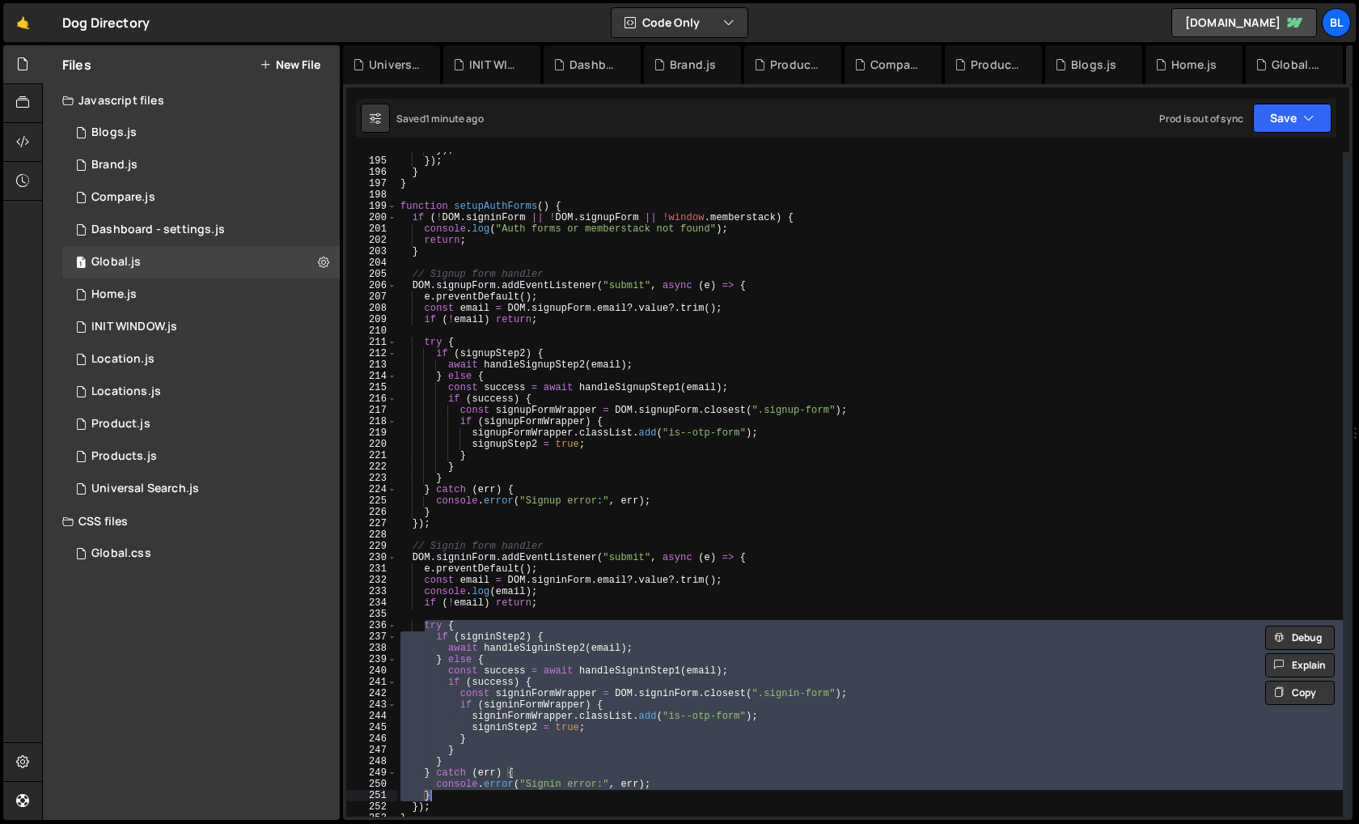
click at [536, 657] on div "}) ; }) ; } } function setupAuthForms ( ) { if ( ! DOM . signinForm || ! DOM . …" at bounding box center [870, 487] width 946 height 687
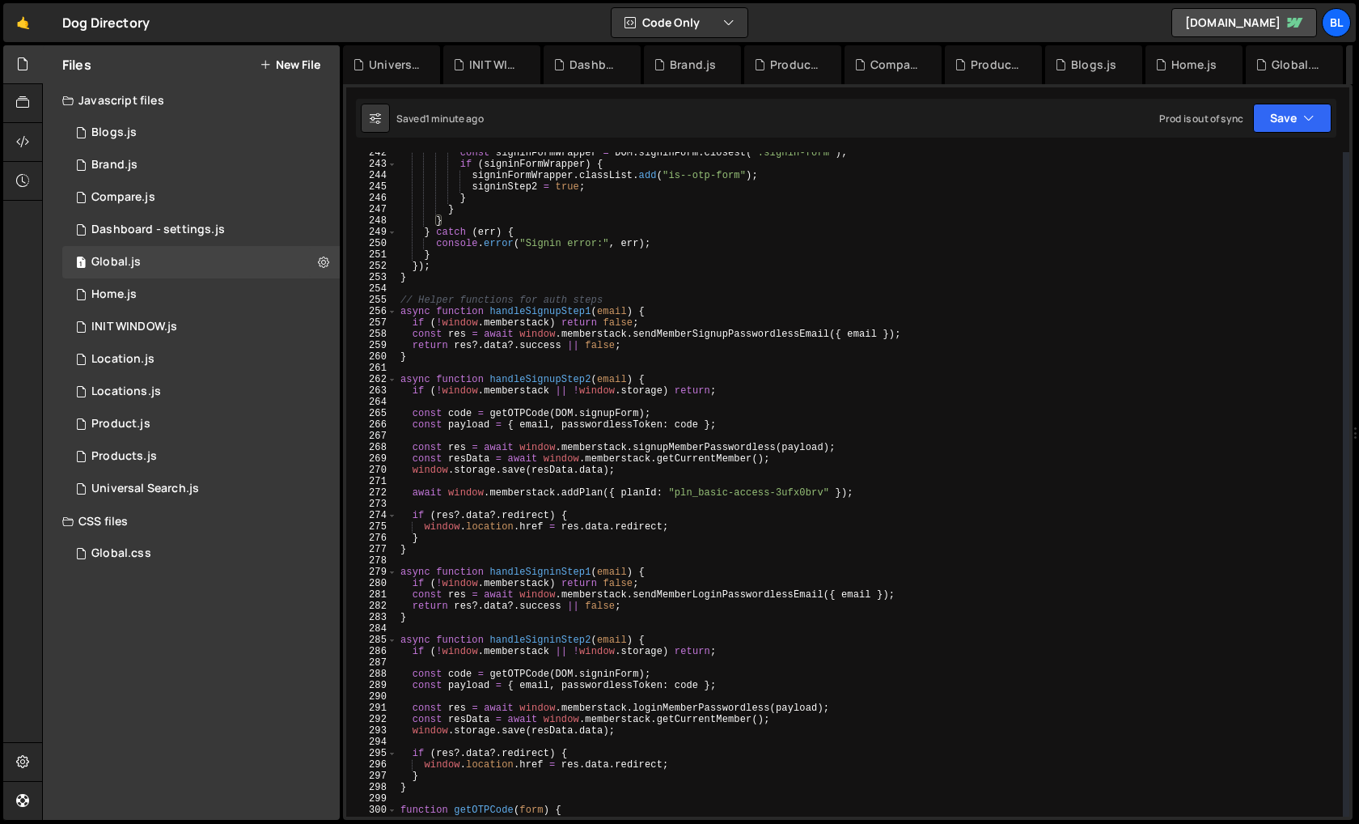
scroll to position [2733, 0]
click at [534, 314] on div "const signinFormWrapper = DOM . signinForm . closest ( ".signin-form" ) ; if ( …" at bounding box center [870, 491] width 946 height 687
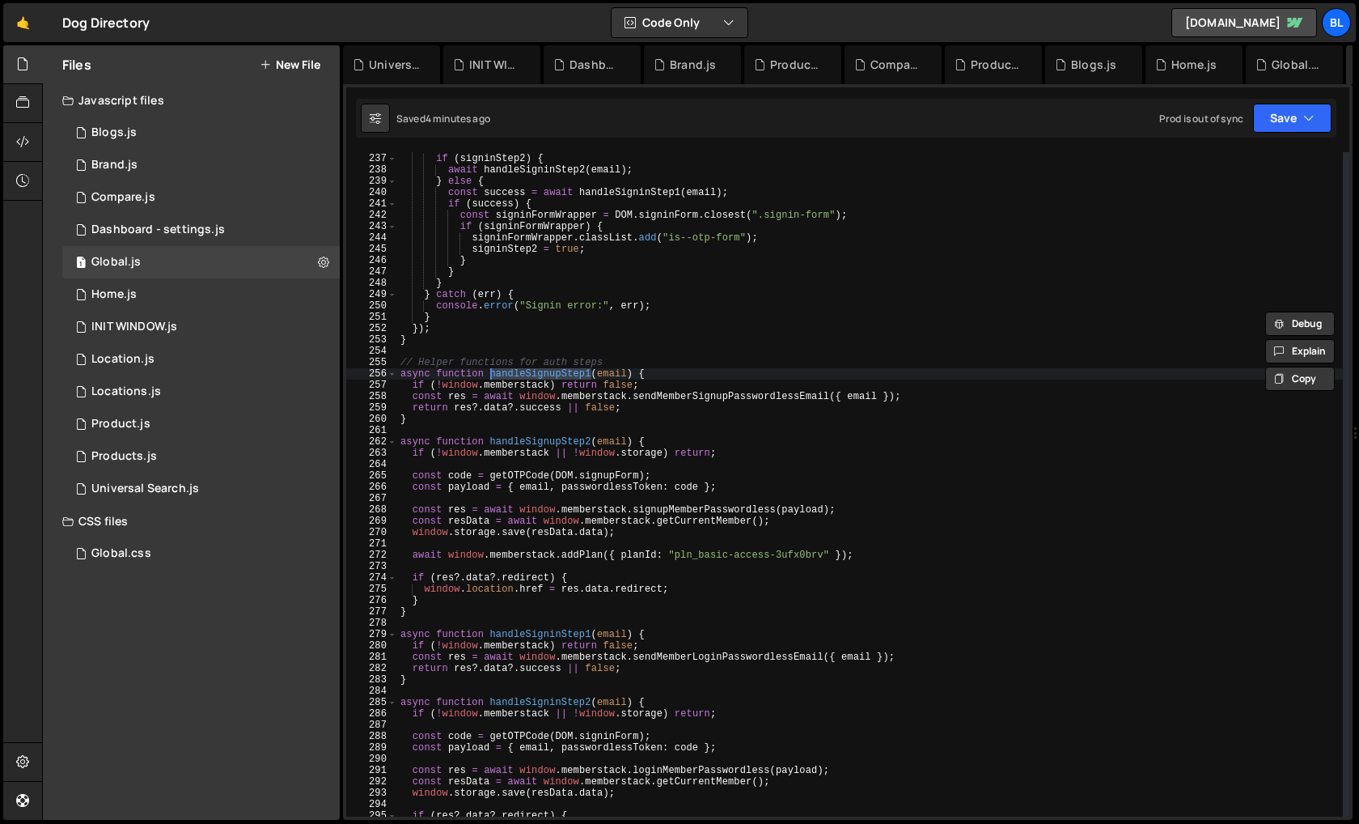
scroll to position [2653, 0]
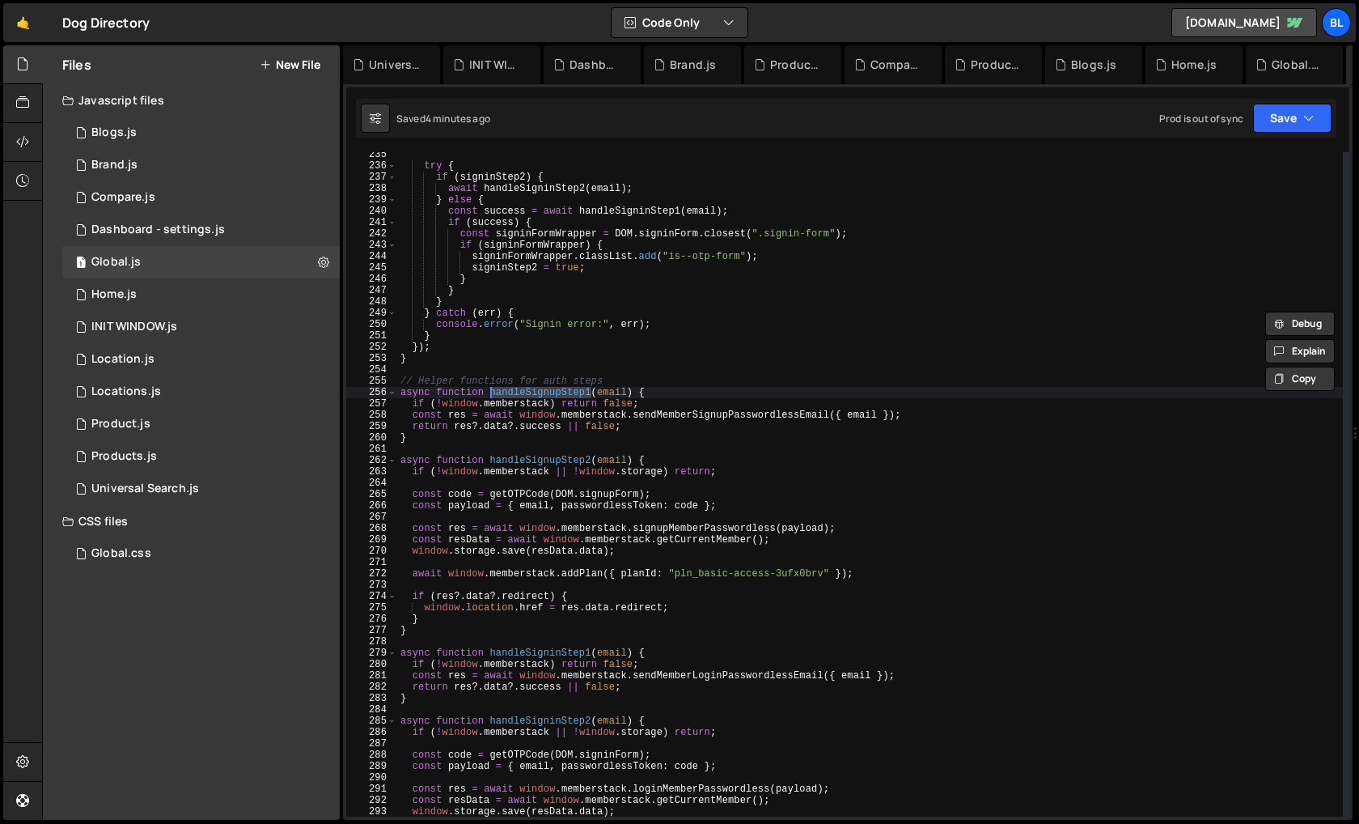
click at [553, 390] on div "try { if ( signinStep2 ) { await handleSigninStep2 ( email ) ; } else { const s…" at bounding box center [870, 492] width 946 height 687
click at [544, 459] on div "try { if ( signinStep2 ) { await handleSigninStep2 ( email ) ; } else { const s…" at bounding box center [870, 492] width 946 height 687
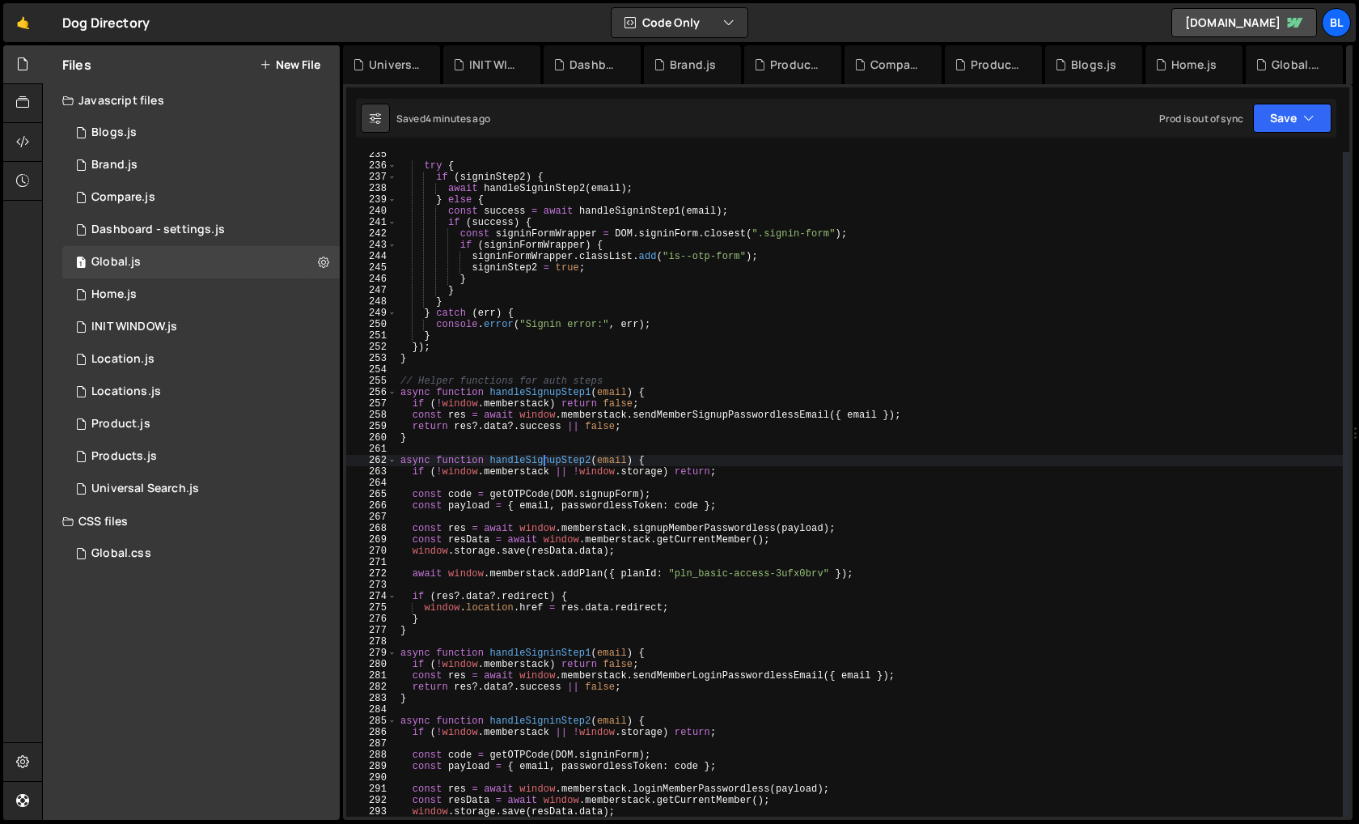
click at [544, 459] on div "try { if ( signinStep2 ) { await handleSigninStep2 ( email ) ; } else { const s…" at bounding box center [870, 492] width 946 height 687
click at [548, 390] on div "try { if ( signinStep2 ) { await handleSigninStep2 ( email ) ; } else { const s…" at bounding box center [870, 492] width 946 height 687
type textarea "async function handleSignupStep1(email) {"
click at [548, 390] on div "try { if ( signinStep2 ) { await handleSigninStep2 ( email ) ; } else { const s…" at bounding box center [870, 492] width 946 height 687
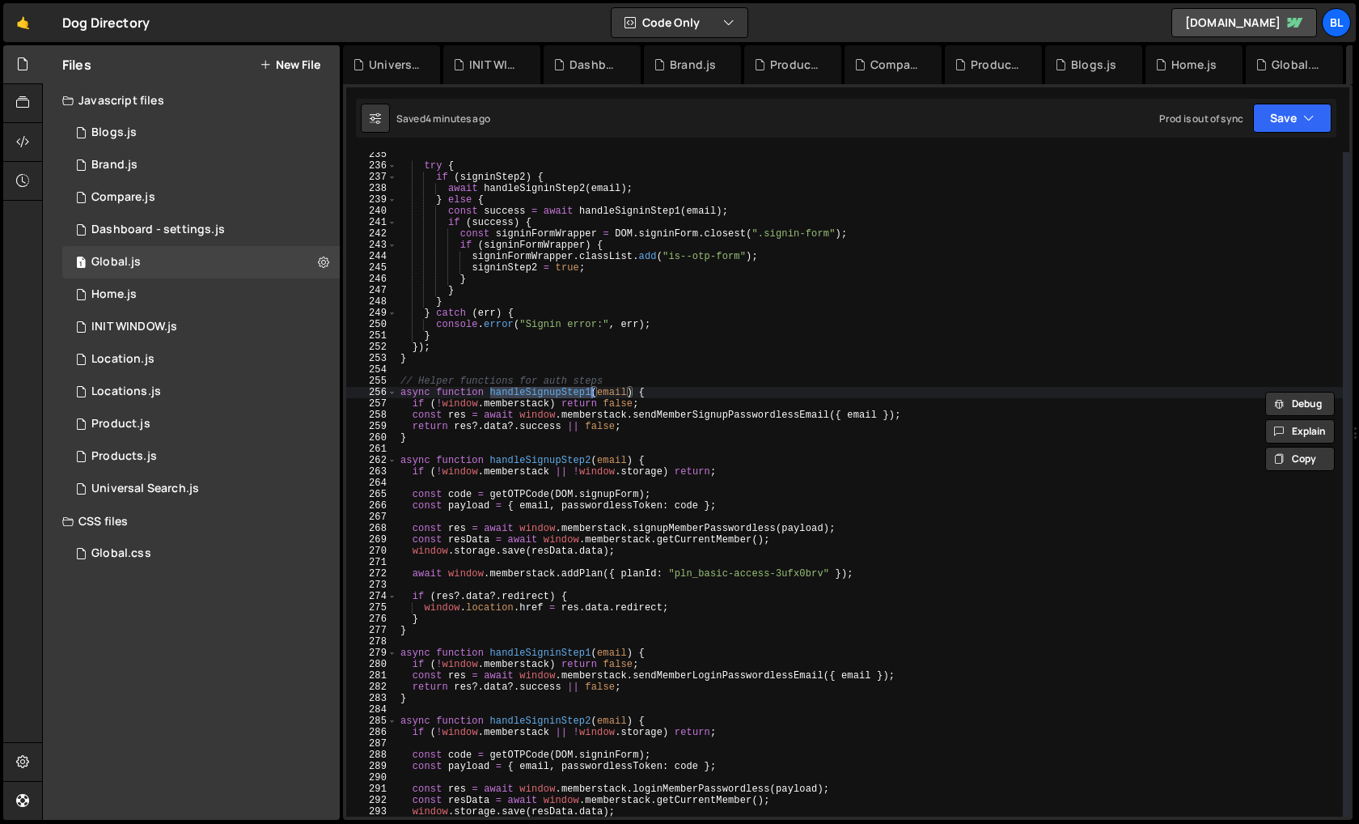
click at [516, 488] on div "try { if ( signinStep2 ) { await handleSigninStep2 ( email ) ; } else { const s…" at bounding box center [870, 492] width 946 height 687
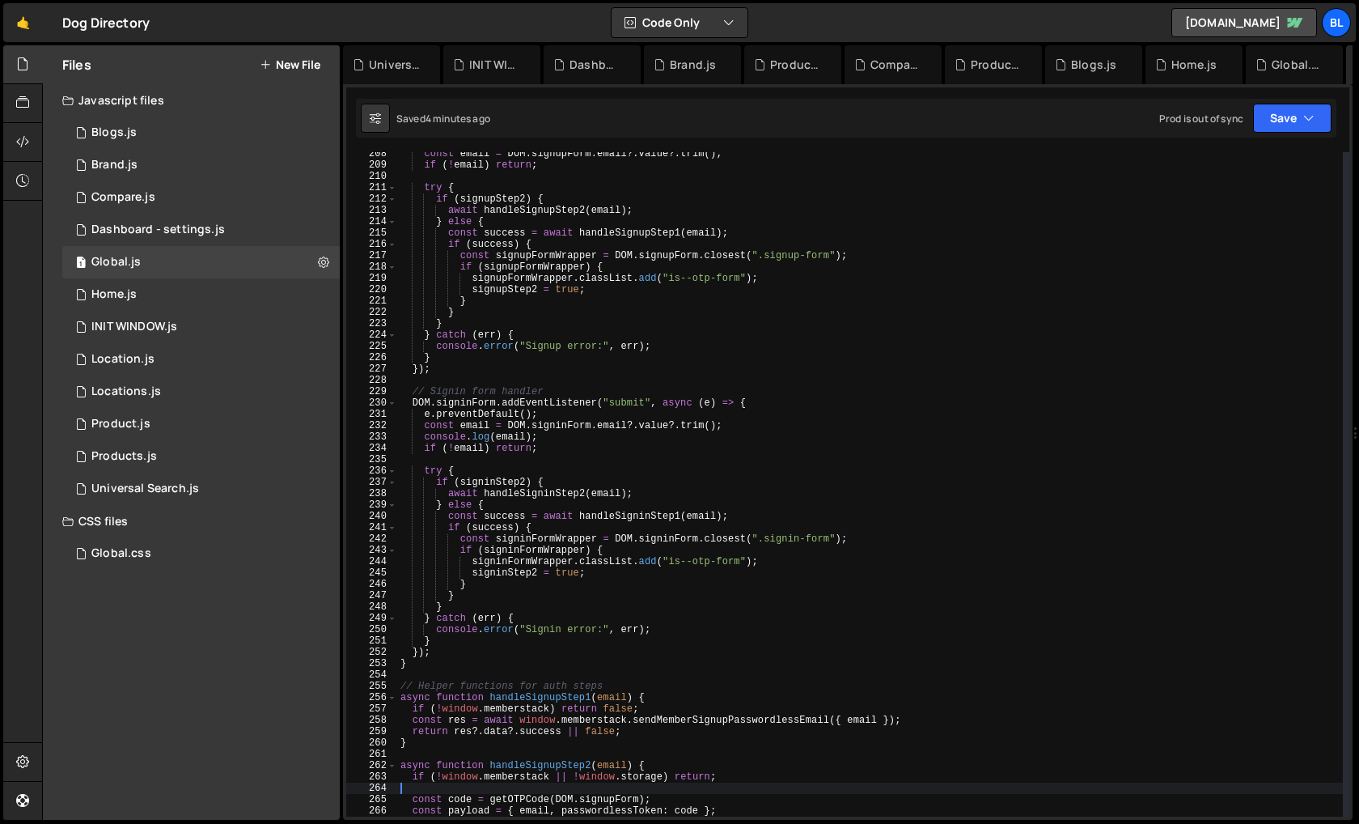
scroll to position [2322, 0]
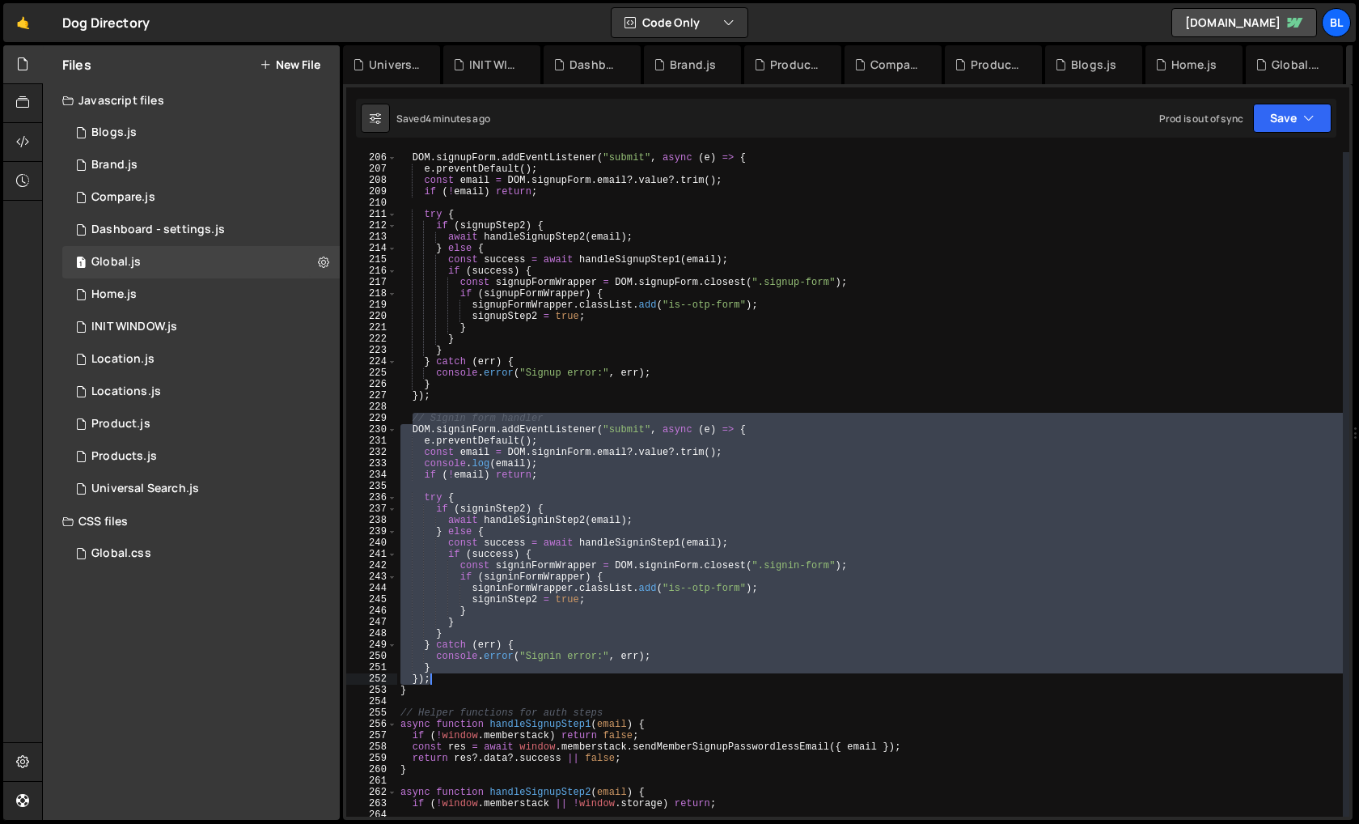
drag, startPoint x: 410, startPoint y: 420, endPoint x: 470, endPoint y: 674, distance: 261.0
click at [470, 674] on div "// Signup form handler DOM . signupForm . addEventListener ( "submit" , async (…" at bounding box center [870, 484] width 946 height 687
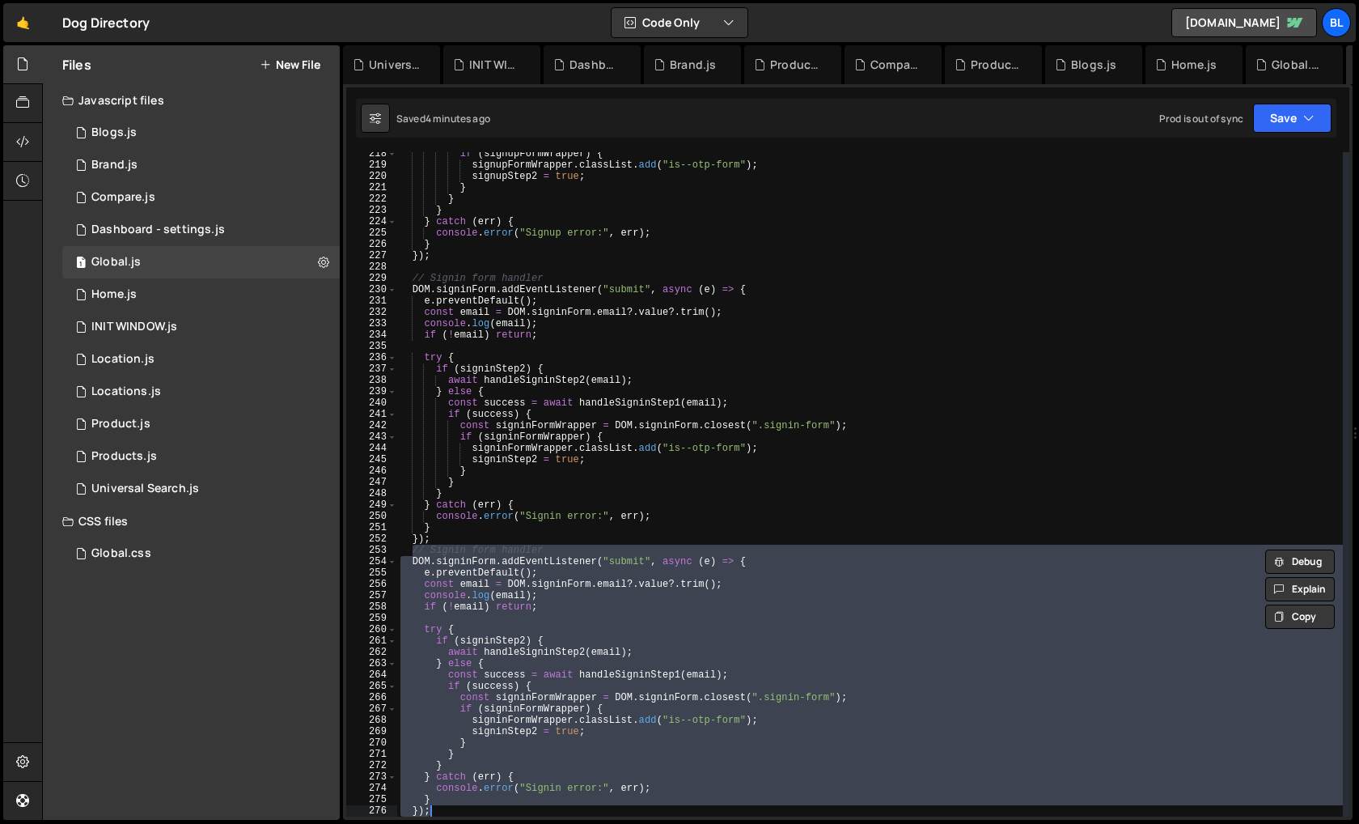
click at [445, 533] on div "if ( signupFormWrapper ) { signupFormWrapper . classList . add ( "is--otp-form"…" at bounding box center [870, 491] width 946 height 687
type textarea "});"
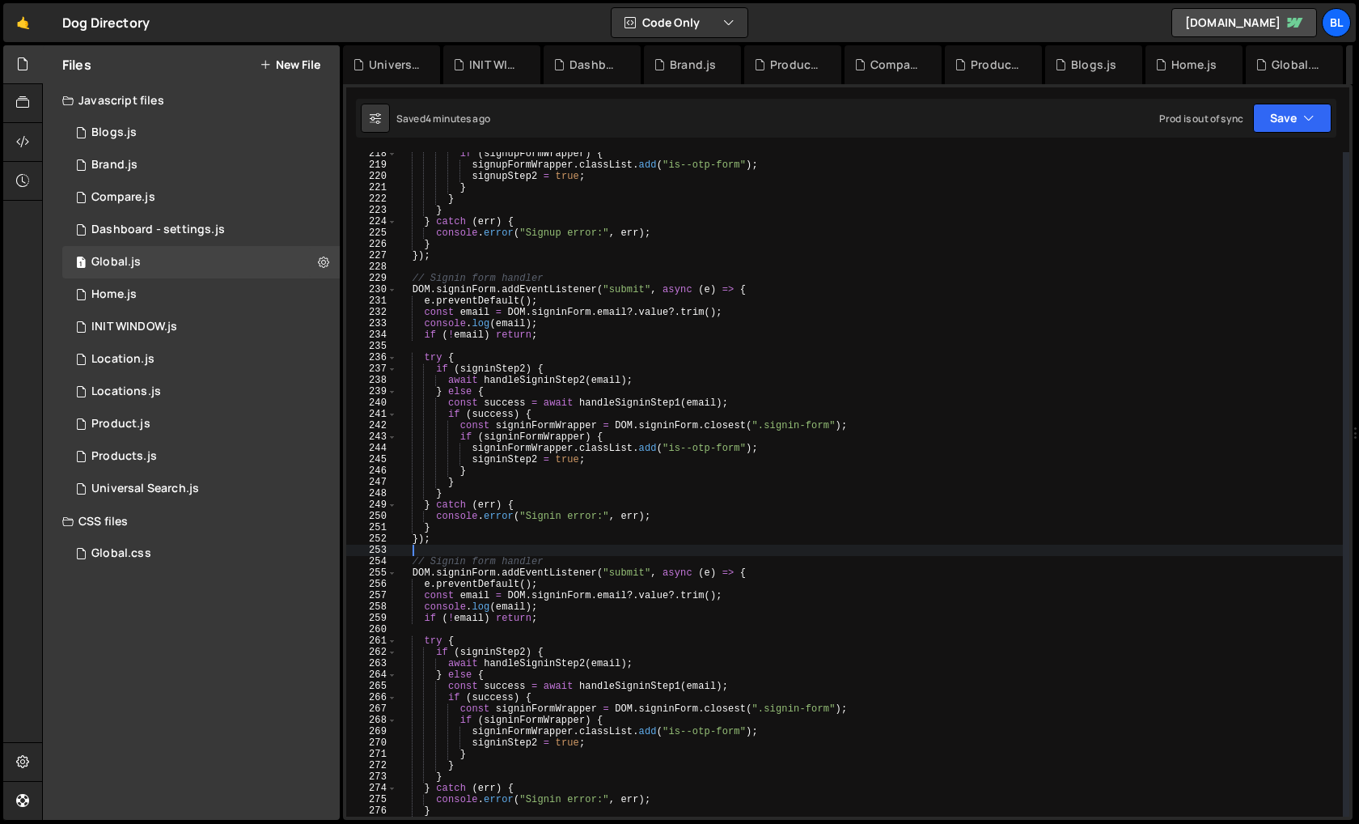
click at [494, 562] on div "if ( signupFormWrapper ) { signupFormWrapper . classList . add ( "is--otp-form"…" at bounding box center [870, 491] width 946 height 687
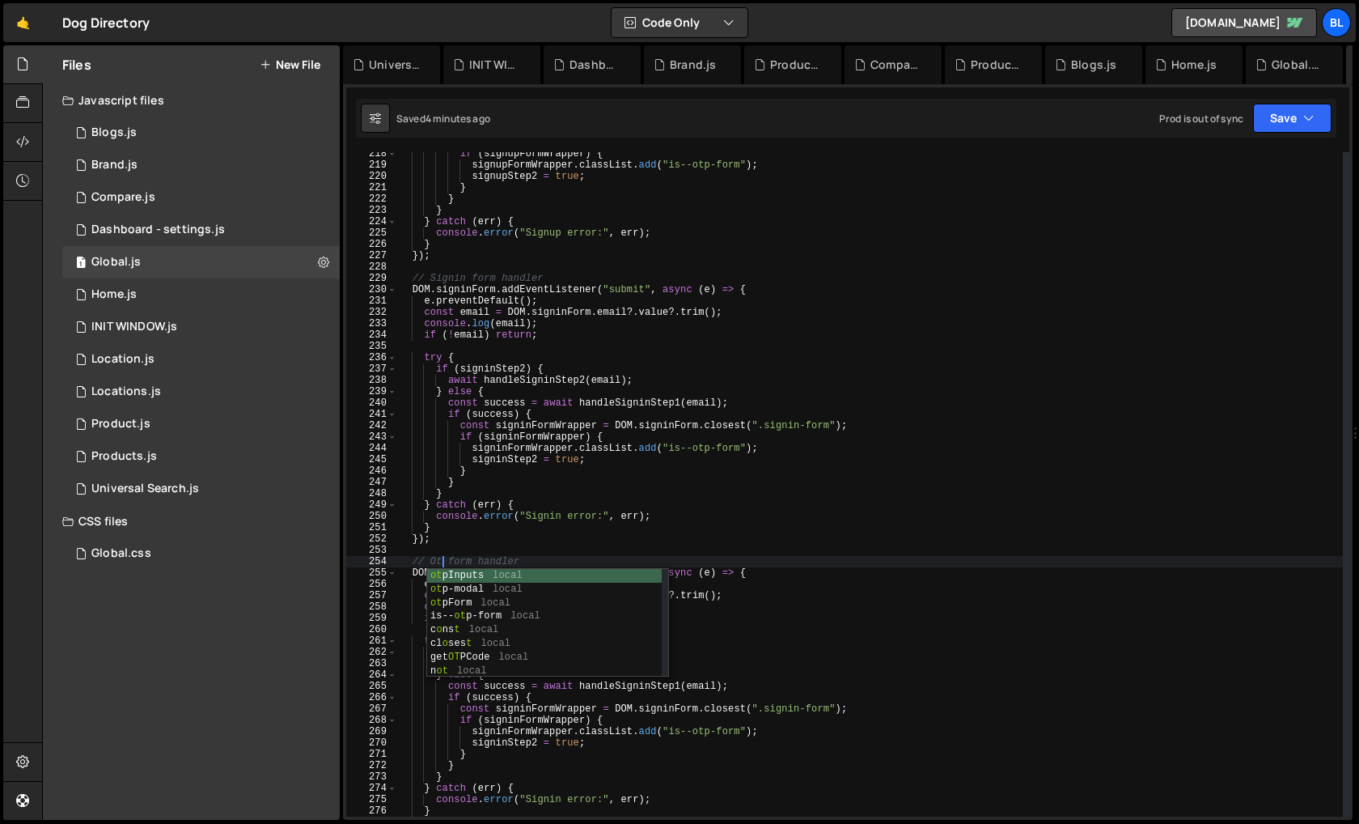
type textarea "// Otp form handler"
click at [554, 553] on div "if ( signupFormWrapper ) { signupFormWrapper . classList . add ( "is--otp-form"…" at bounding box center [870, 491] width 946 height 687
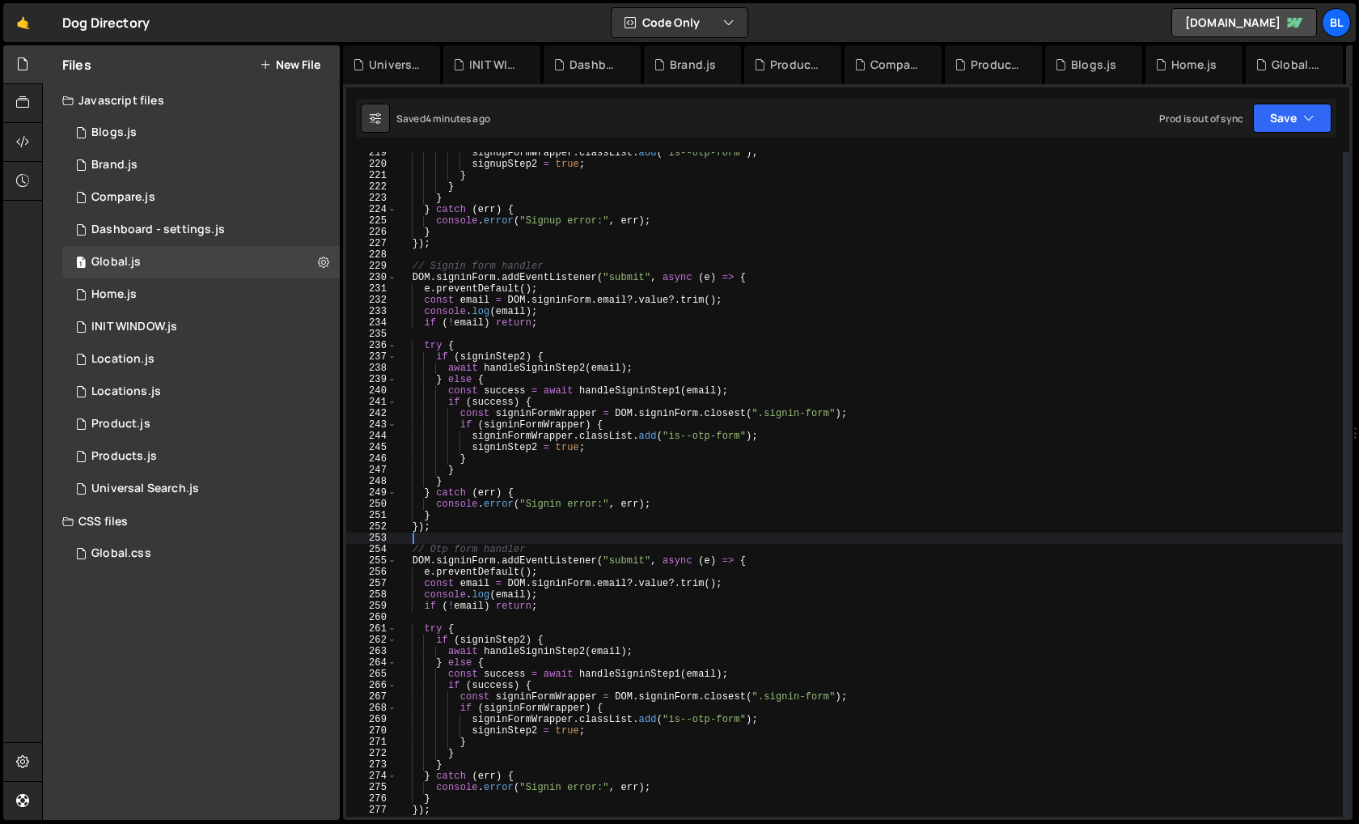
scroll to position [2530, 0]
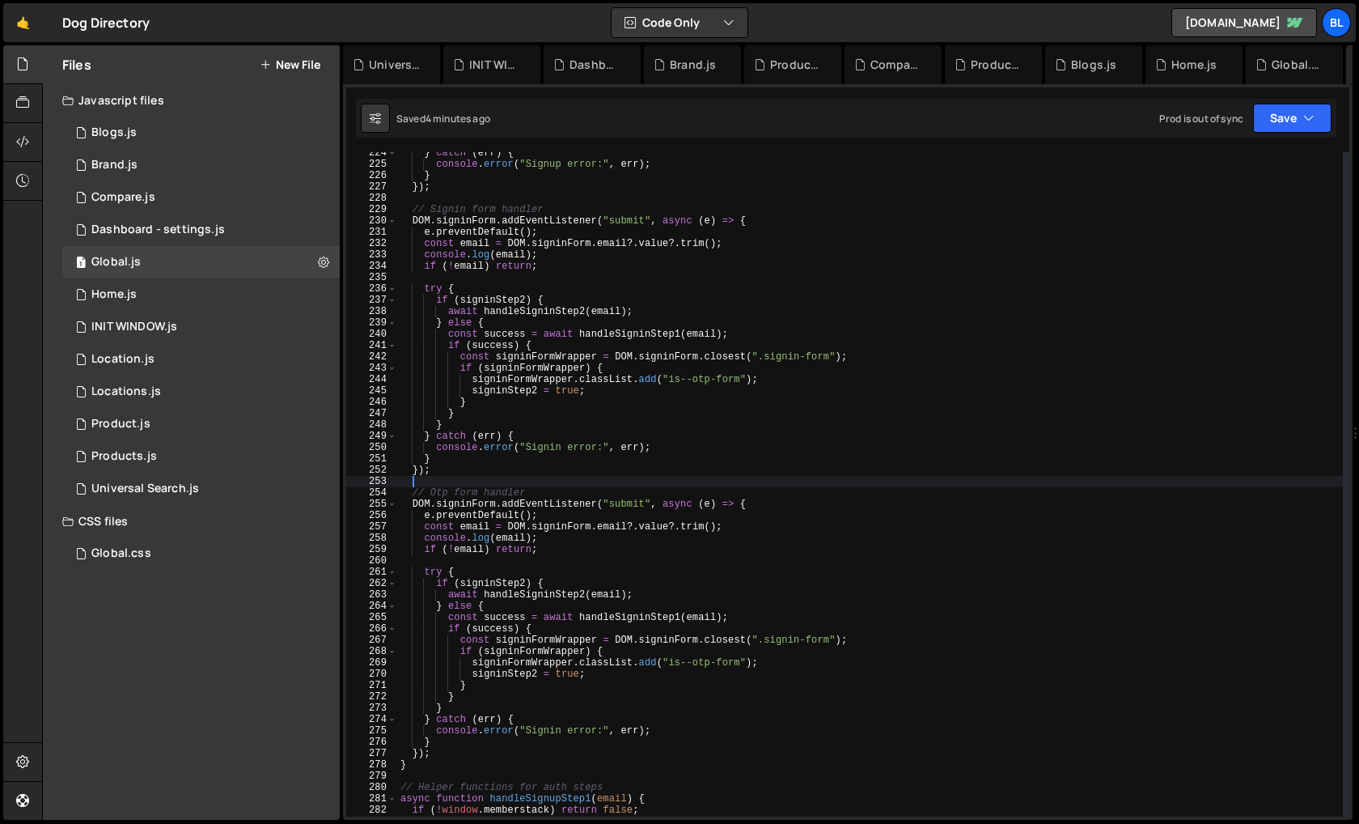
click at [463, 506] on div "} catch ( err ) { console . error ( "Signup error:" , err ) ; } }) ; // Signin …" at bounding box center [870, 490] width 946 height 687
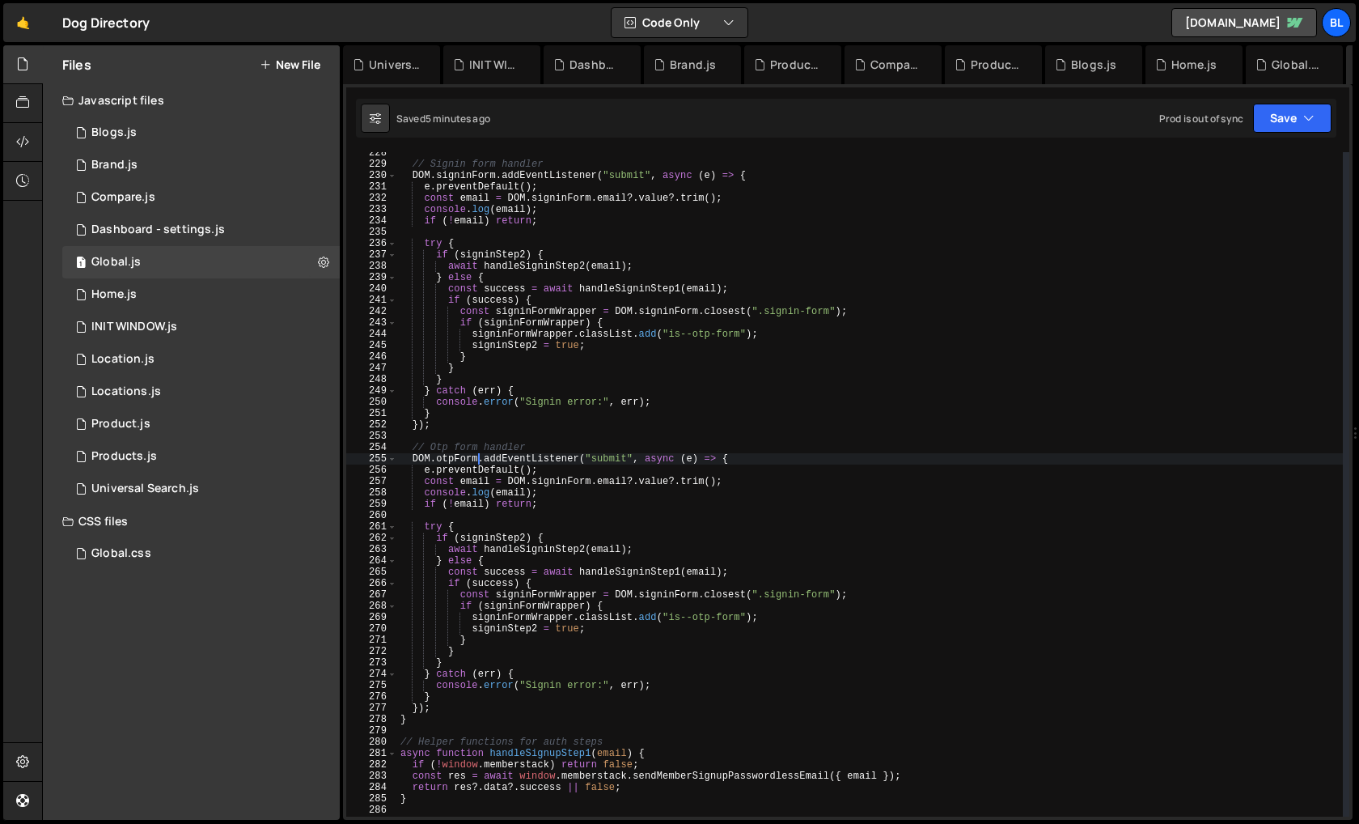
scroll to position [2574, 0]
click at [507, 638] on div "// Signin form handler DOM . signinForm . addEventListener ( "submit" , async (…" at bounding box center [870, 493] width 946 height 687
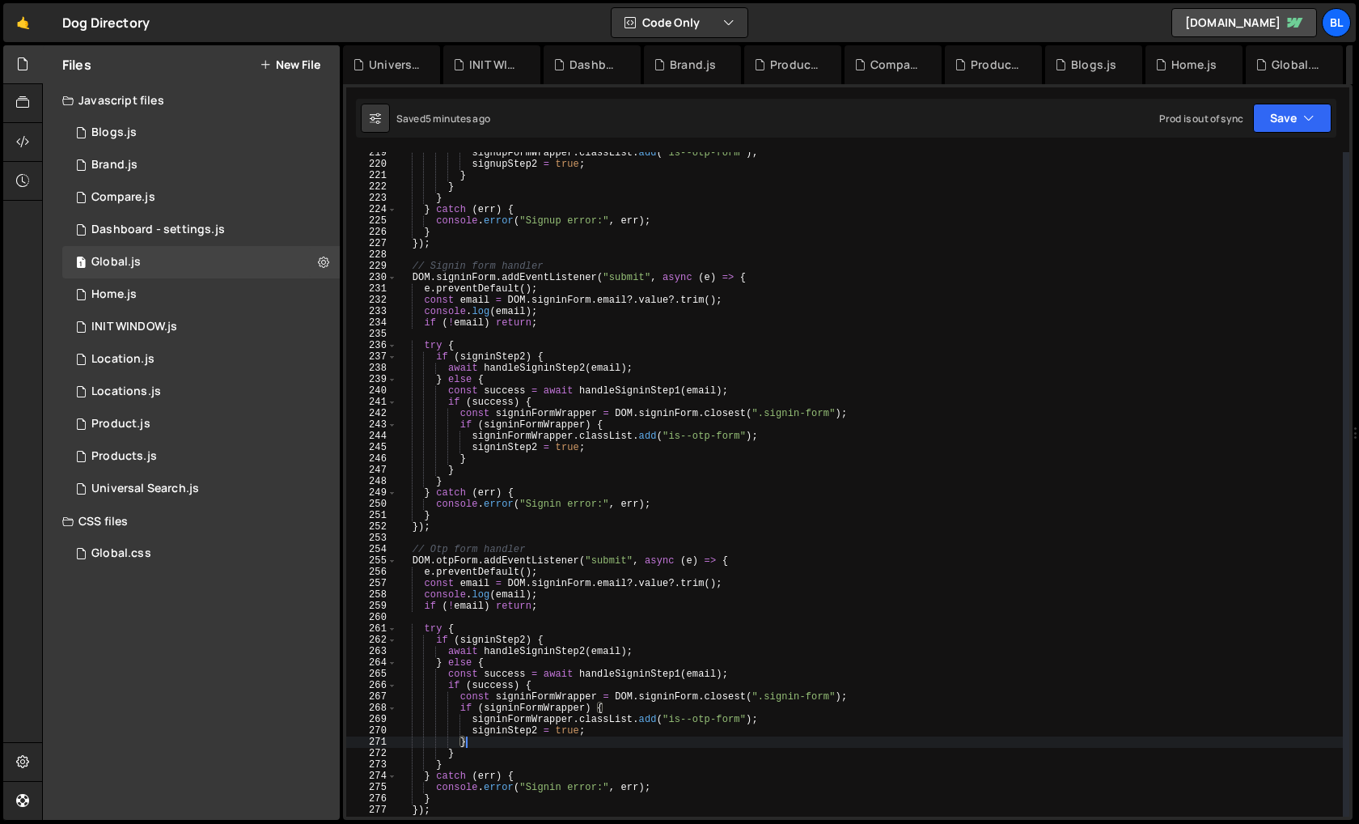
scroll to position [2457, 0]
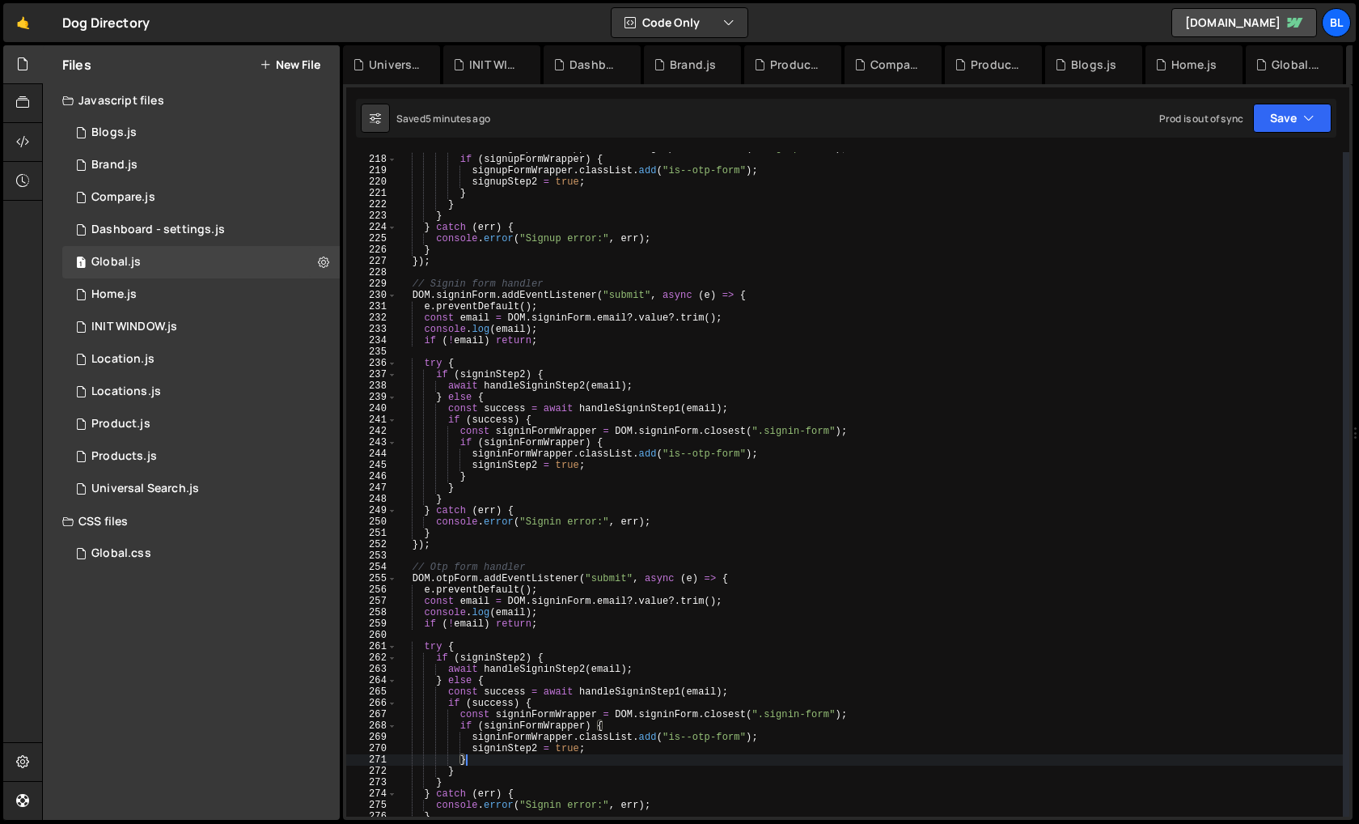
click at [454, 331] on div "const signupFormWrapper = DOM . signupForm . closest ( ".signup-form" ) ; if ( …" at bounding box center [870, 485] width 946 height 687
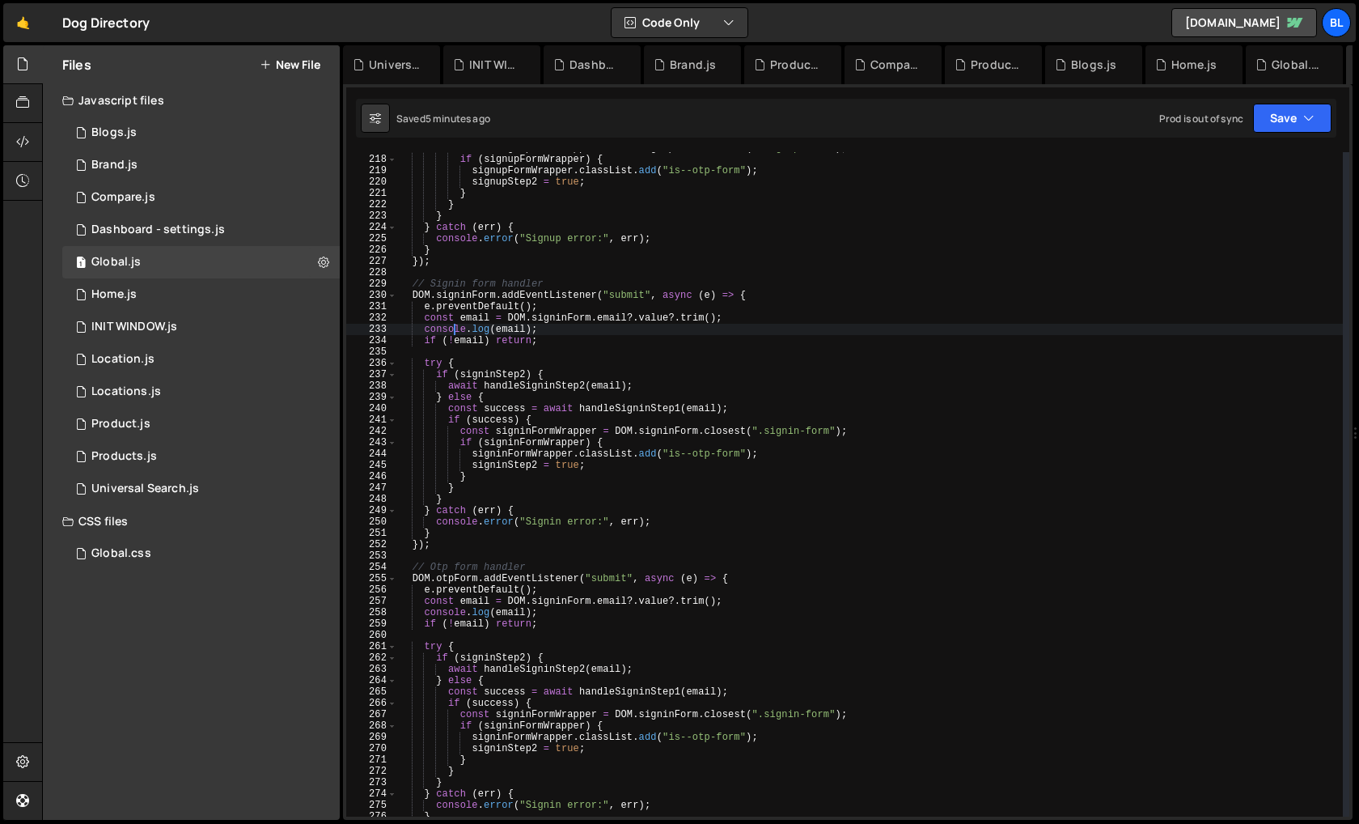
click at [470, 372] on div "const signupFormWrapper = DOM . signupForm . closest ( ".signup-form" ) ; if ( …" at bounding box center [870, 485] width 946 height 687
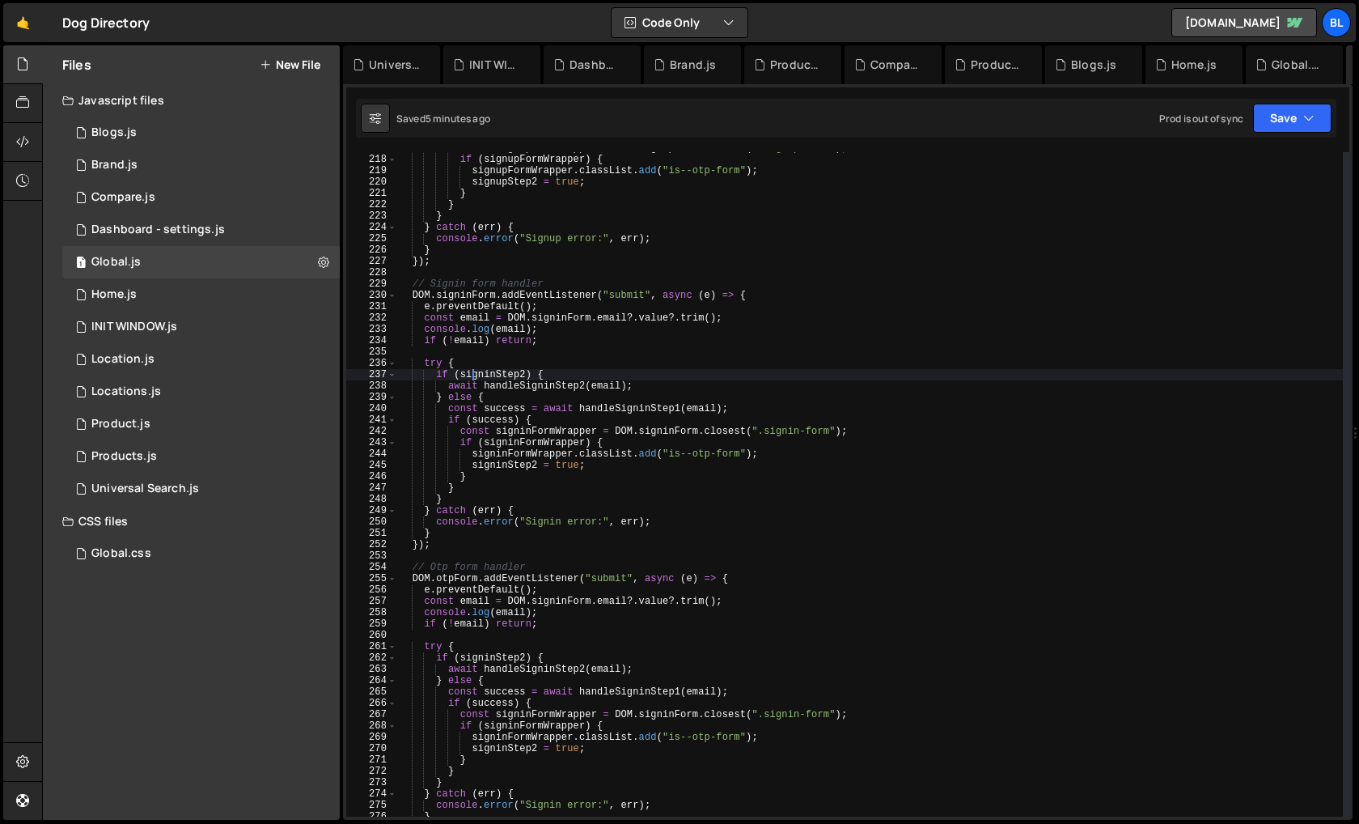
click at [457, 422] on div "const signupFormWrapper = DOM . signupForm . closest ( ".signup-form" ) ; if ( …" at bounding box center [870, 485] width 946 height 687
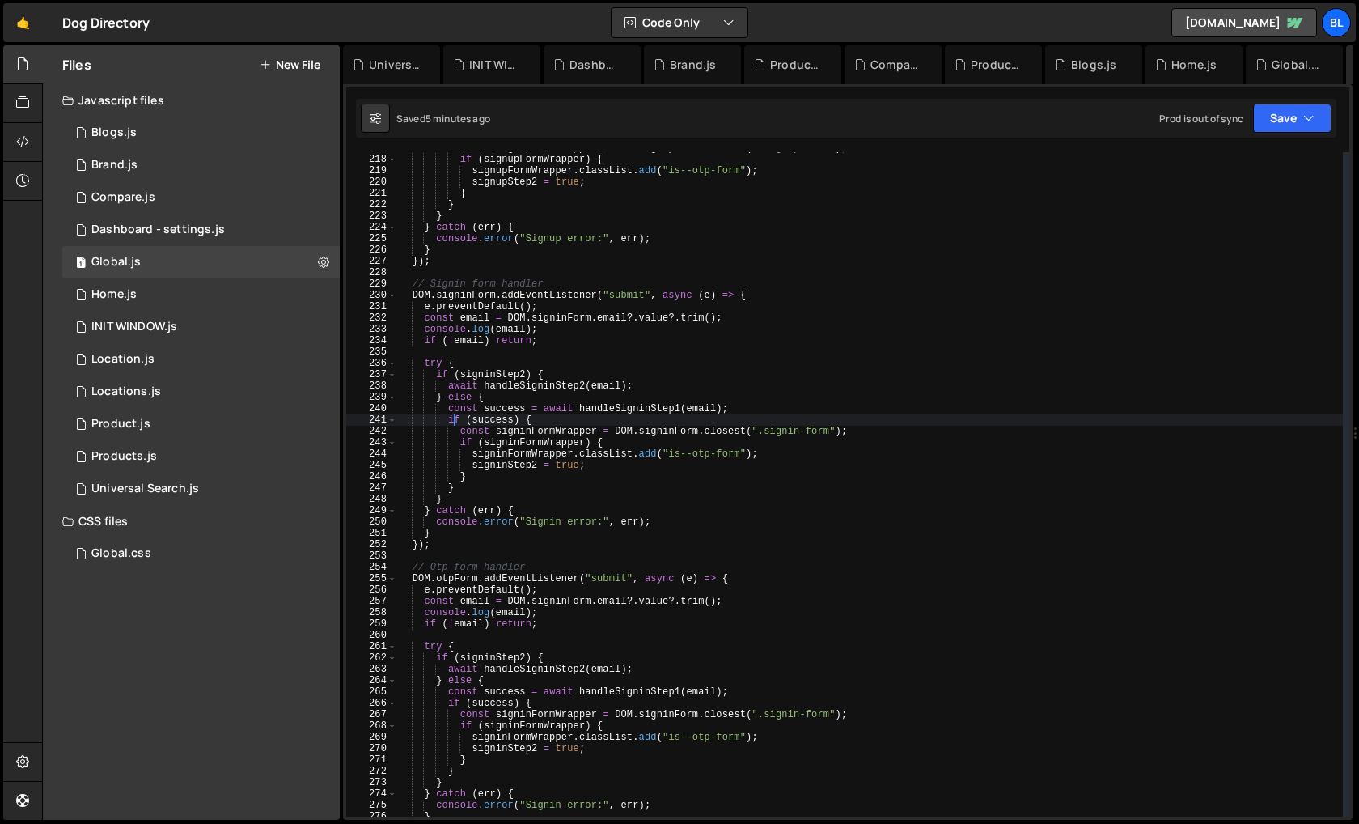
click at [564, 319] on div "const signupFormWrapper = DOM . signupForm . closest ( ".signup-form" ) ; if ( …" at bounding box center [870, 485] width 946 height 687
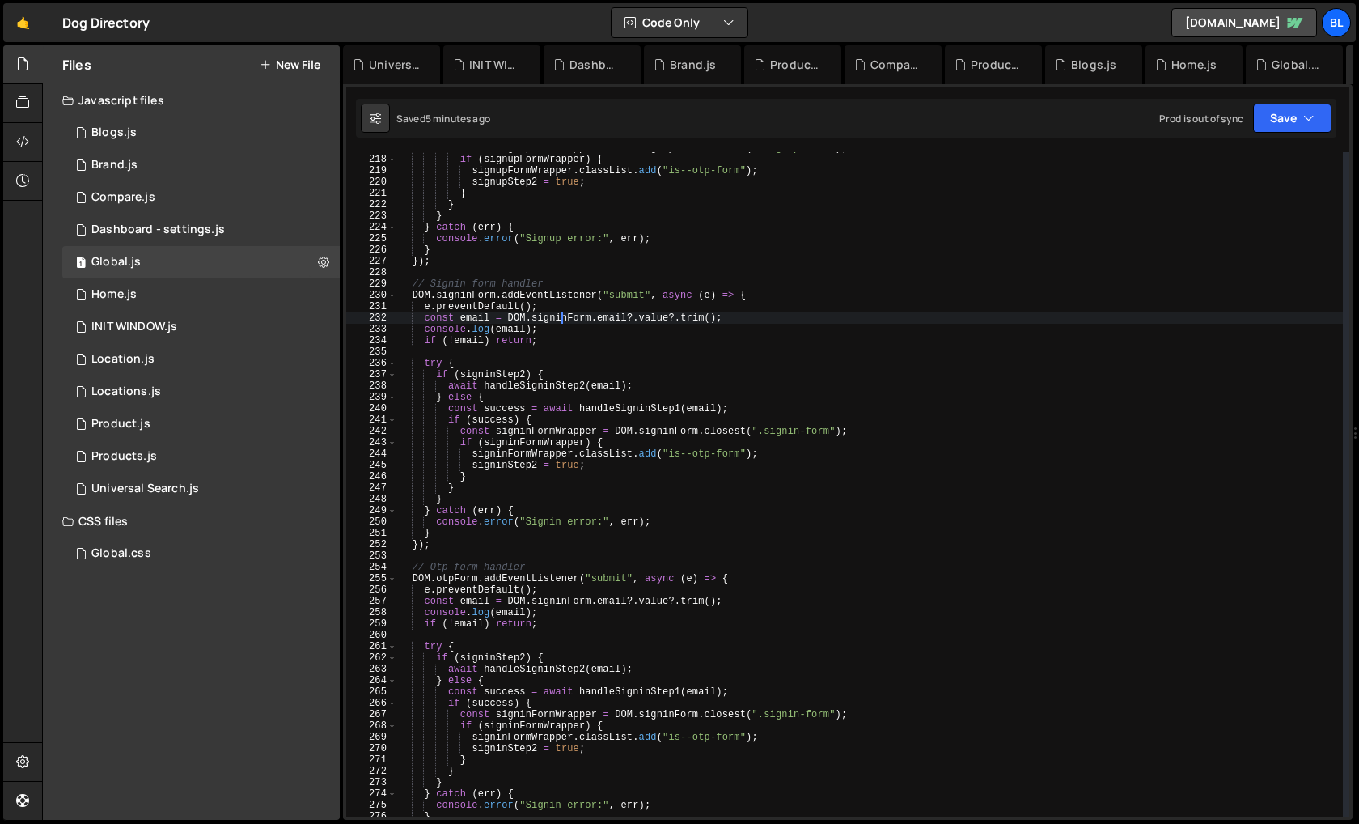
click at [561, 331] on div "const signupFormWrapper = DOM . signupForm . closest ( ".signup-form" ) ; if ( …" at bounding box center [870, 485] width 946 height 687
click at [743, 319] on div "const signupFormWrapper = DOM . signupForm . closest ( ".signup-form" ) ; if ( …" at bounding box center [870, 485] width 946 height 687
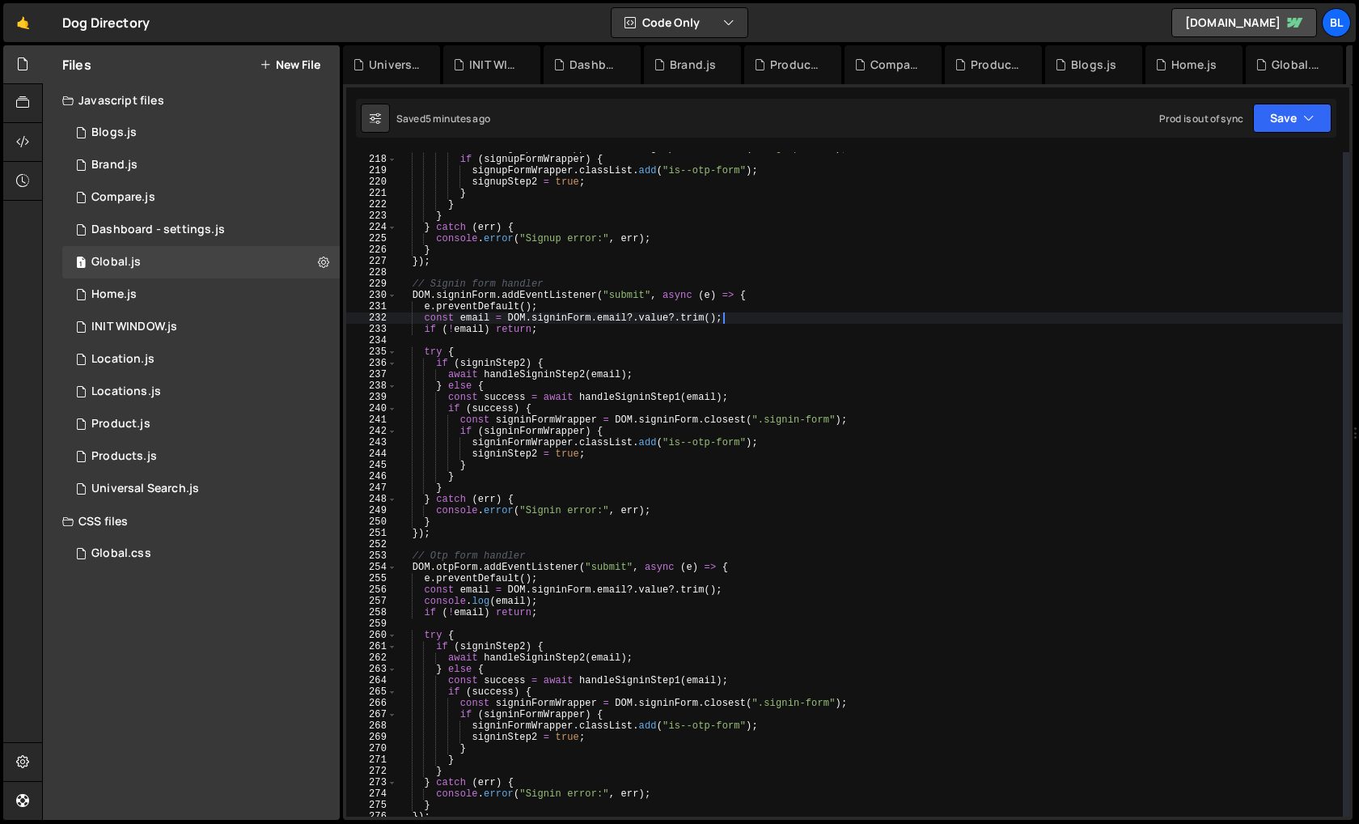
click at [541, 376] on div "const signupFormWrapper = DOM . signupForm . closest ( ".signup-form" ) ; if ( …" at bounding box center [870, 485] width 946 height 687
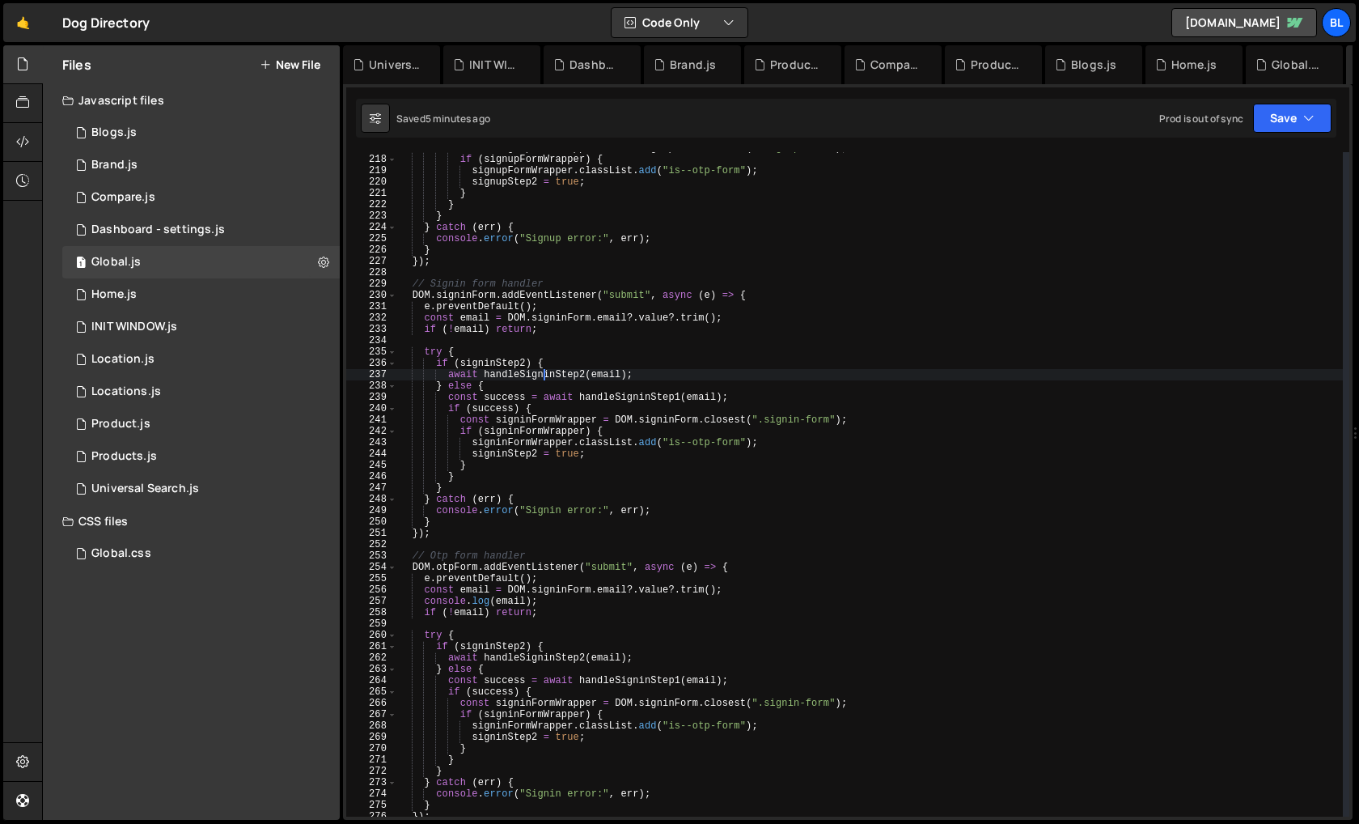
click at [452, 387] on div "const signupFormWrapper = DOM . signupForm . closest ( ".signup-form" ) ; if ( …" at bounding box center [870, 485] width 946 height 687
click at [434, 358] on div "const signupFormWrapper = DOM . signupForm . closest ( ".signup-form" ) ; if ( …" at bounding box center [870, 485] width 946 height 687
click at [424, 353] on div "const signupFormWrapper = DOM . signupForm . closest ( ".signup-form" ) ; if ( …" at bounding box center [870, 485] width 946 height 687
click at [461, 465] on div "const signupFormWrapper = DOM . signupForm . closest ( ".signup-form" ) ; if ( …" at bounding box center [870, 485] width 946 height 687
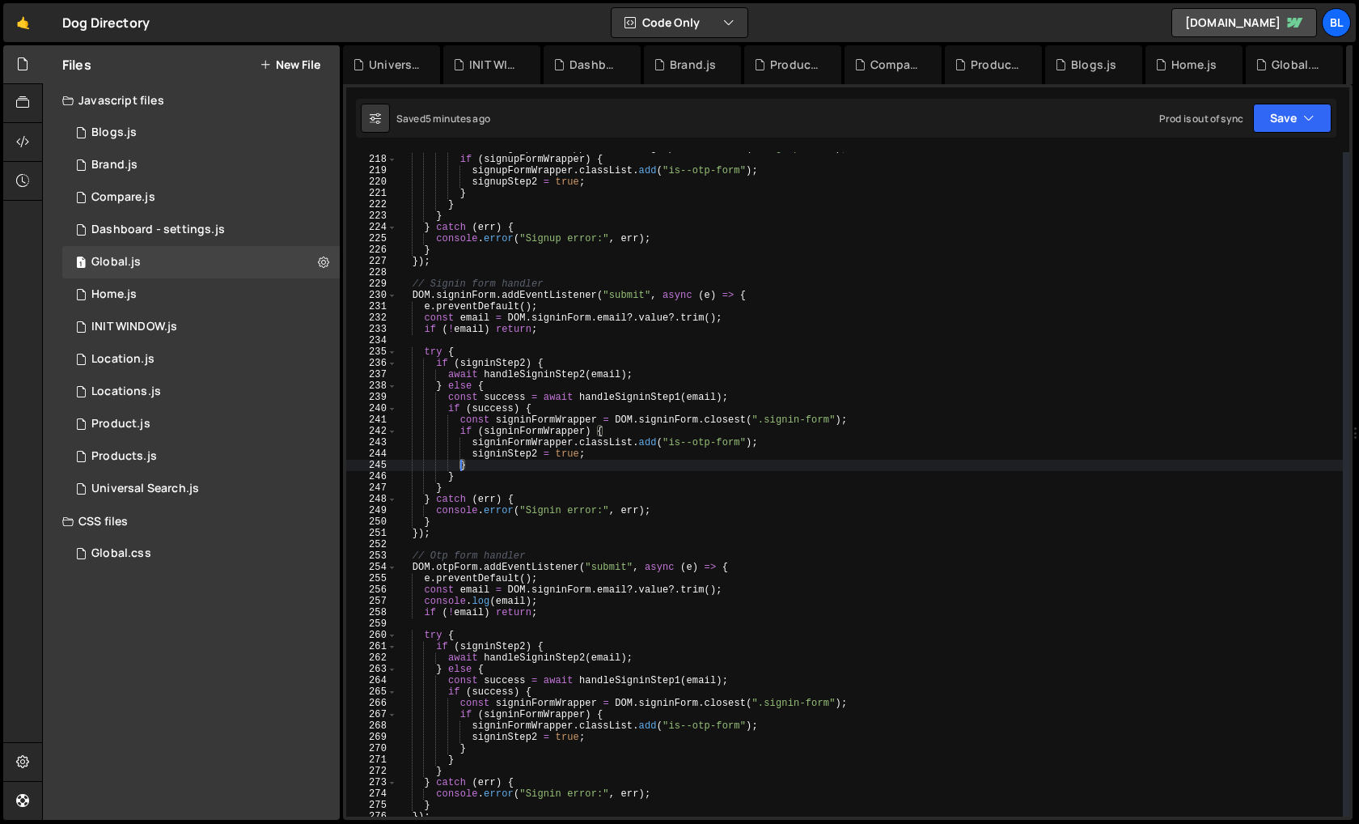
click at [475, 374] on div "const signupFormWrapper = DOM . signupForm . closest ( ".signup-form" ) ; if ( …" at bounding box center [870, 485] width 946 height 687
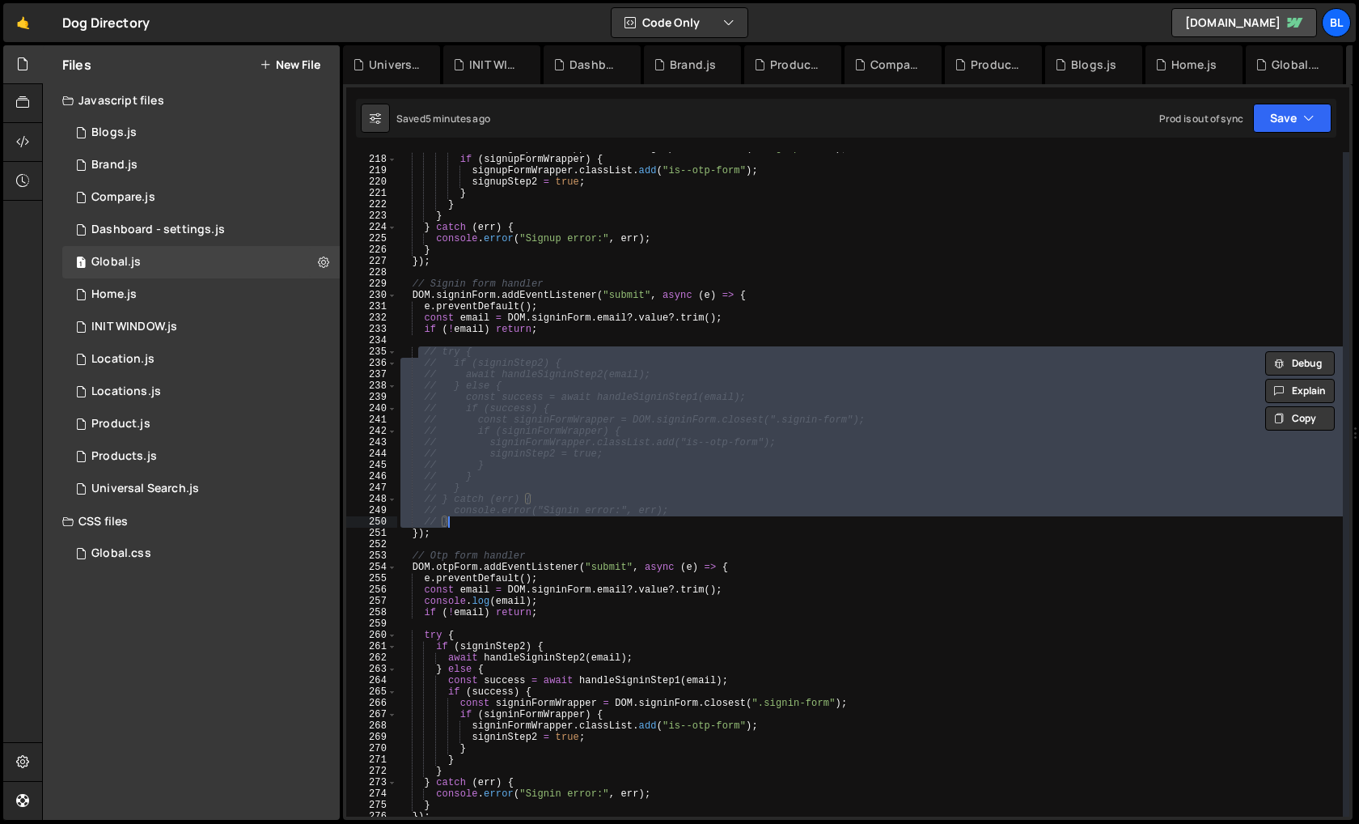
drag, startPoint x: 417, startPoint y: 352, endPoint x: 456, endPoint y: 524, distance: 176.7
click at [456, 524] on div "const signupFormWrapper = DOM . signupForm . closest ( ".signup-form" ) ; if ( …" at bounding box center [870, 485] width 946 height 687
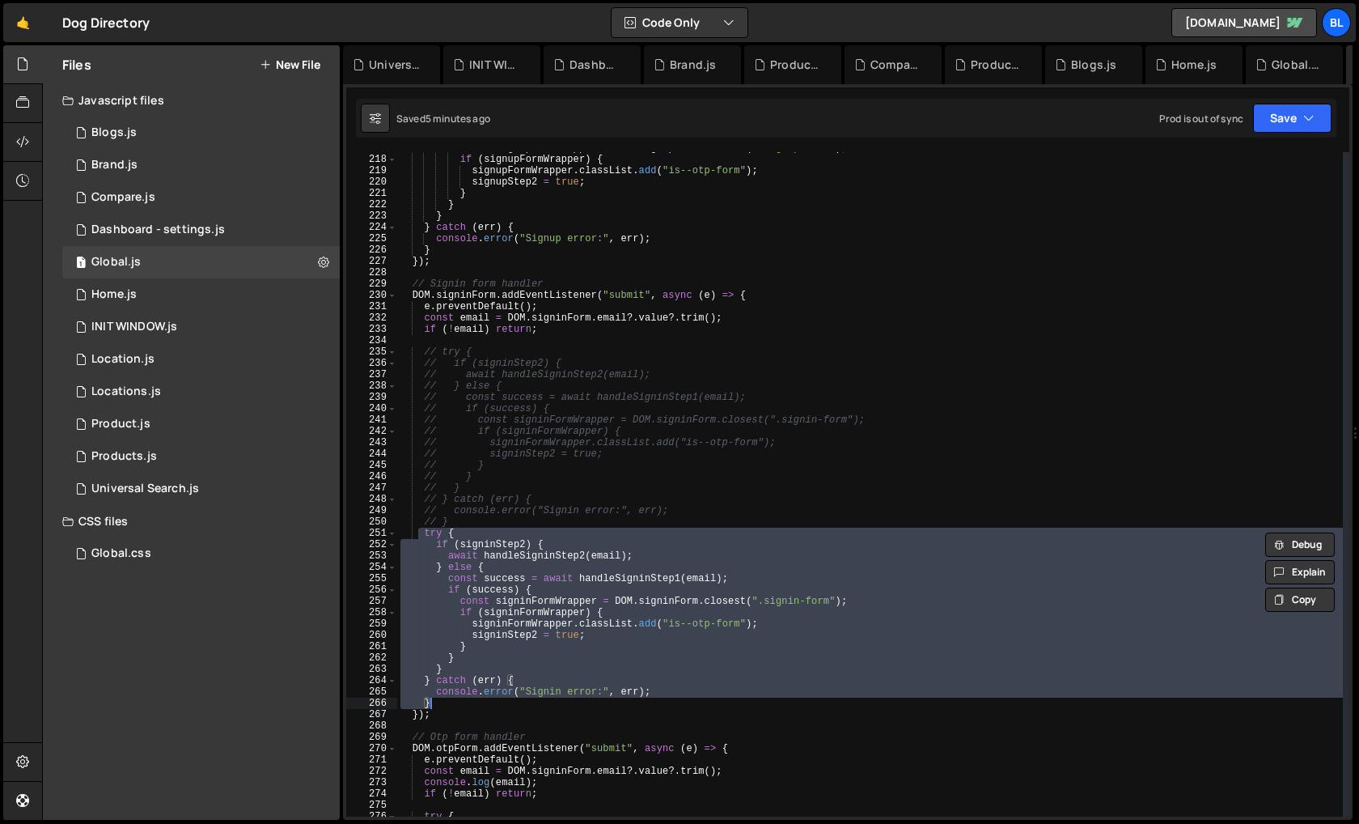
click at [558, 574] on div "const signupFormWrapper = DOM . signupForm . closest ( ".signup-form" ) ; if ( …" at bounding box center [870, 485] width 946 height 687
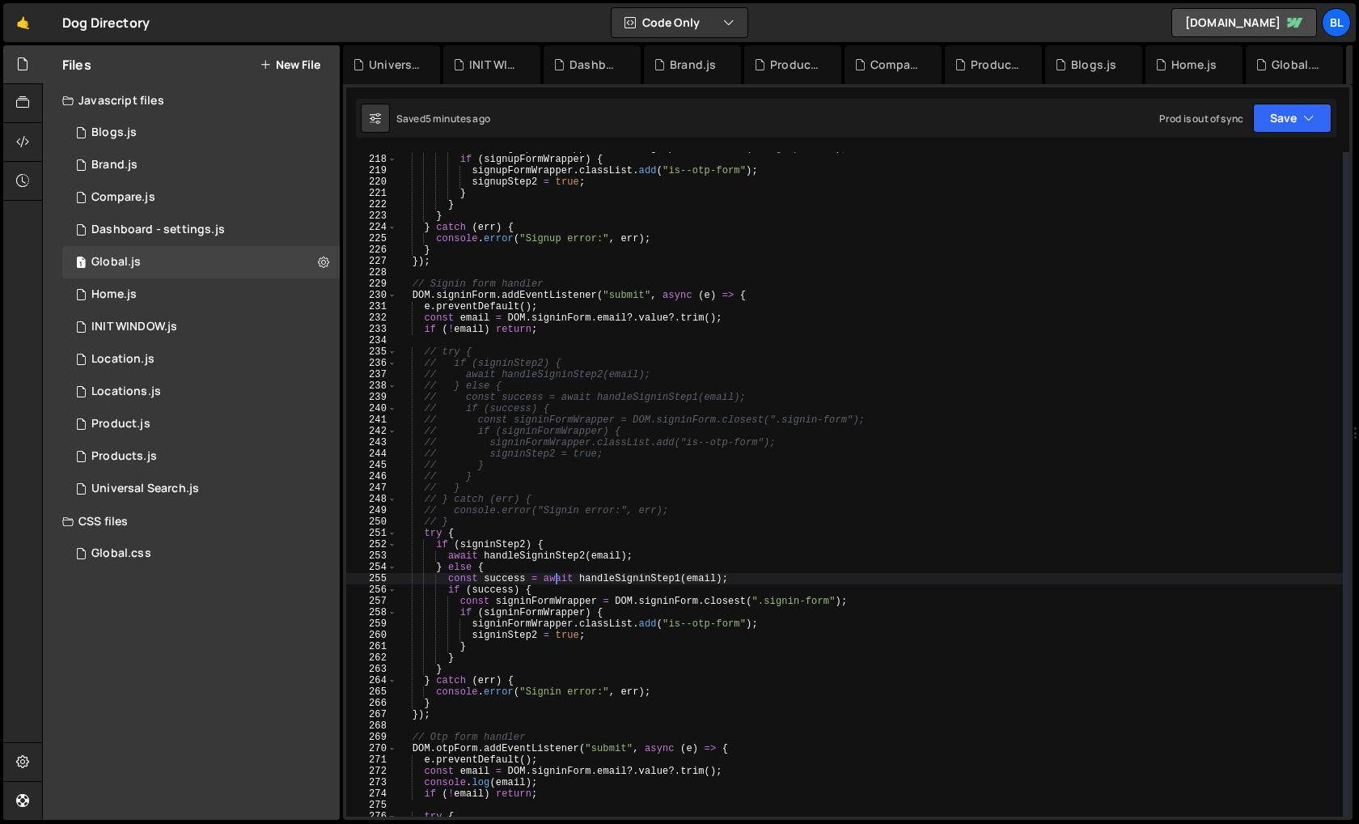
click at [517, 584] on div "const signupFormWrapper = DOM . signupForm . closest ( ".signup-form" ) ; if ( …" at bounding box center [870, 485] width 946 height 687
click at [507, 560] on div "const signupFormWrapper = DOM . signupForm . closest ( ".signup-form" ) ; if ( …" at bounding box center [870, 485] width 946 height 687
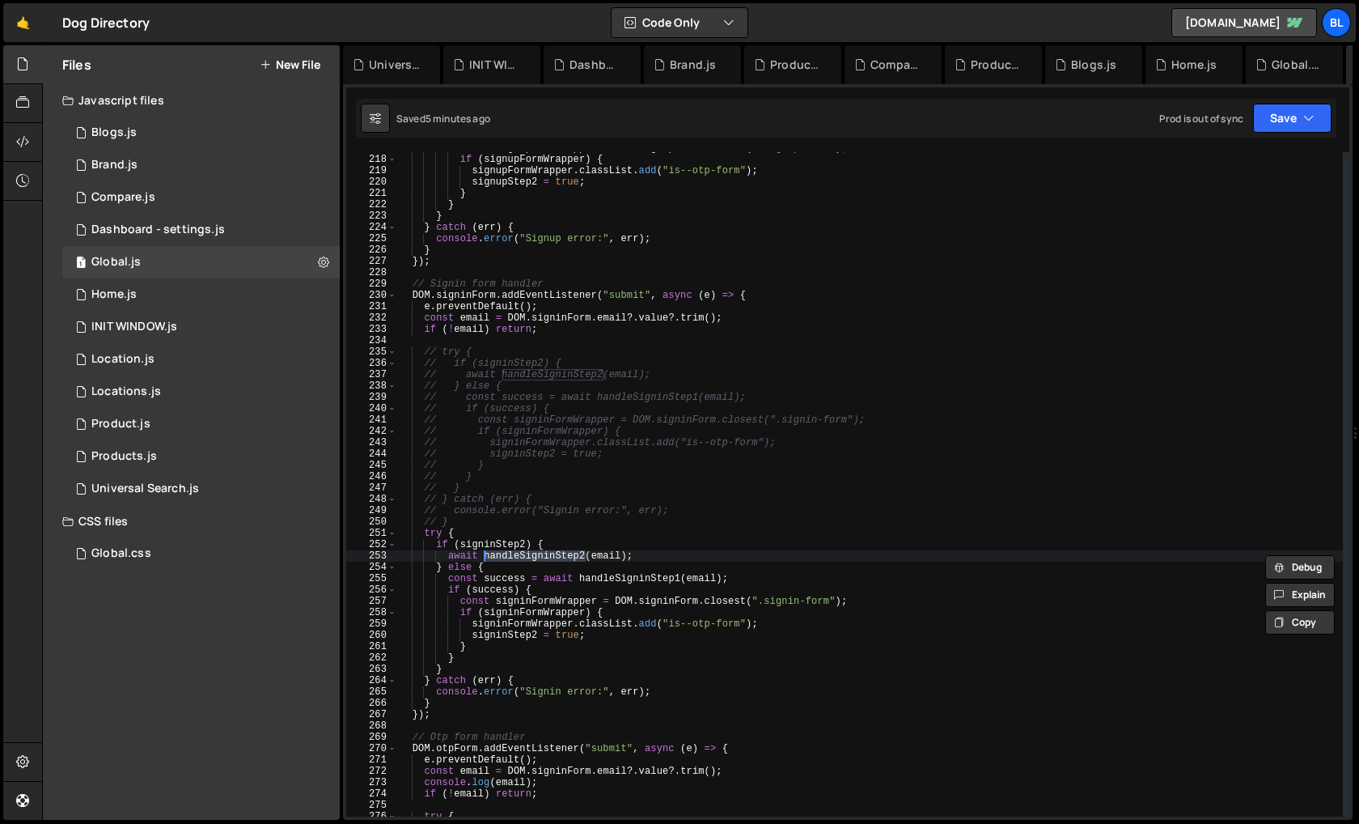
click at [464, 581] on div at bounding box center [464, 581] width 0 height 0
click at [572, 602] on div "const signupFormWrapper = DOM . signupForm . closest ( ".signup-form" ) ; if ( …" at bounding box center [870, 485] width 946 height 687
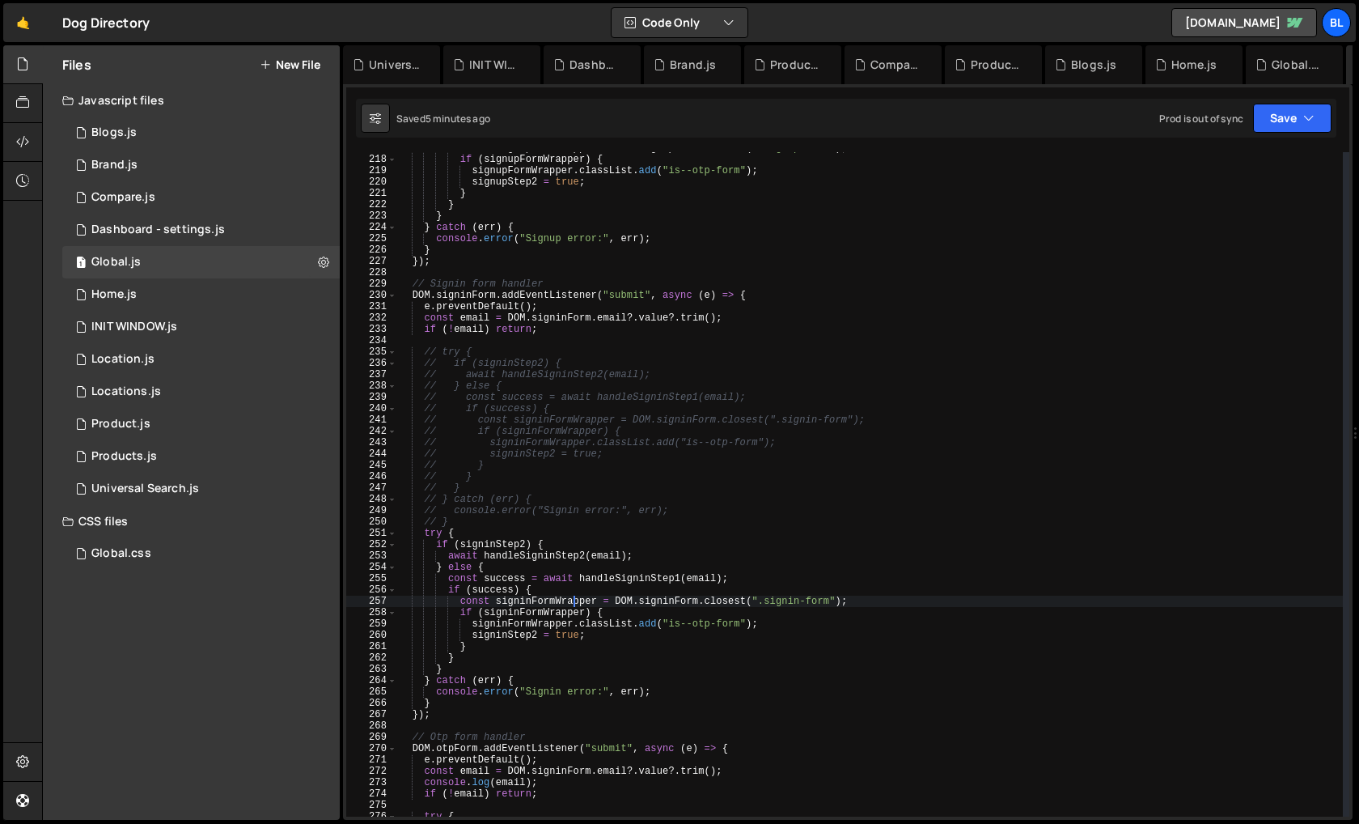
click at [584, 579] on div "const signupFormWrapper = DOM . signupForm . closest ( ".signup-form" ) ; if ( …" at bounding box center [870, 485] width 946 height 687
type textarea "const success = await handleSigninStep1(email);"
click at [584, 579] on div "const signupFormWrapper = DOM . signupForm . closest ( ".signup-form" ) ; if ( …" at bounding box center [870, 485] width 946 height 687
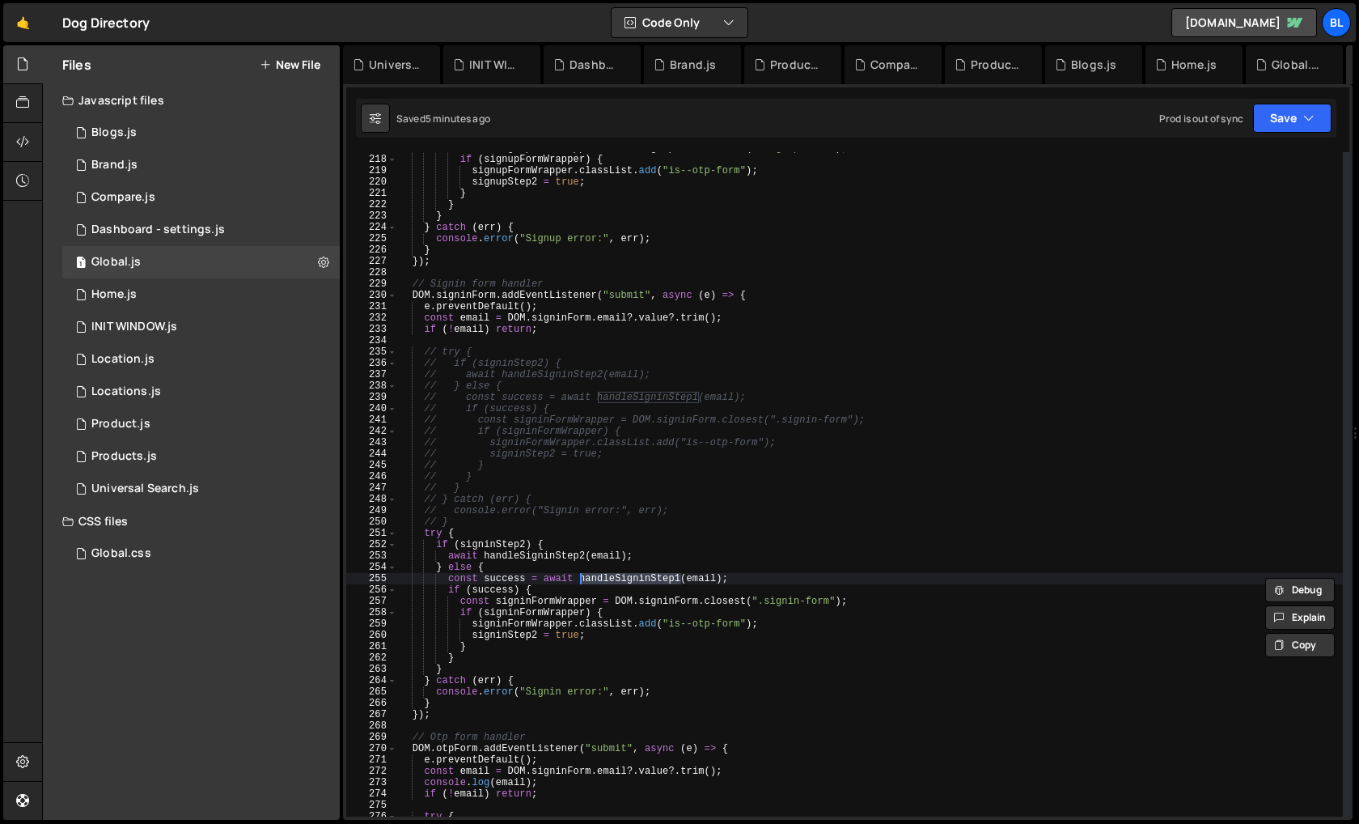
click at [446, 579] on div "const signupFormWrapper = DOM . signupForm . closest ( ".signup-form" ) ; if ( …" at bounding box center [870, 485] width 946 height 687
drag, startPoint x: 748, startPoint y: 577, endPoint x: 447, endPoint y: 580, distance: 301.0
click at [447, 580] on div "const signupFormWrapper = DOM . signupForm . closest ( ".signup-form" ) ; if ( …" at bounding box center [870, 485] width 946 height 687
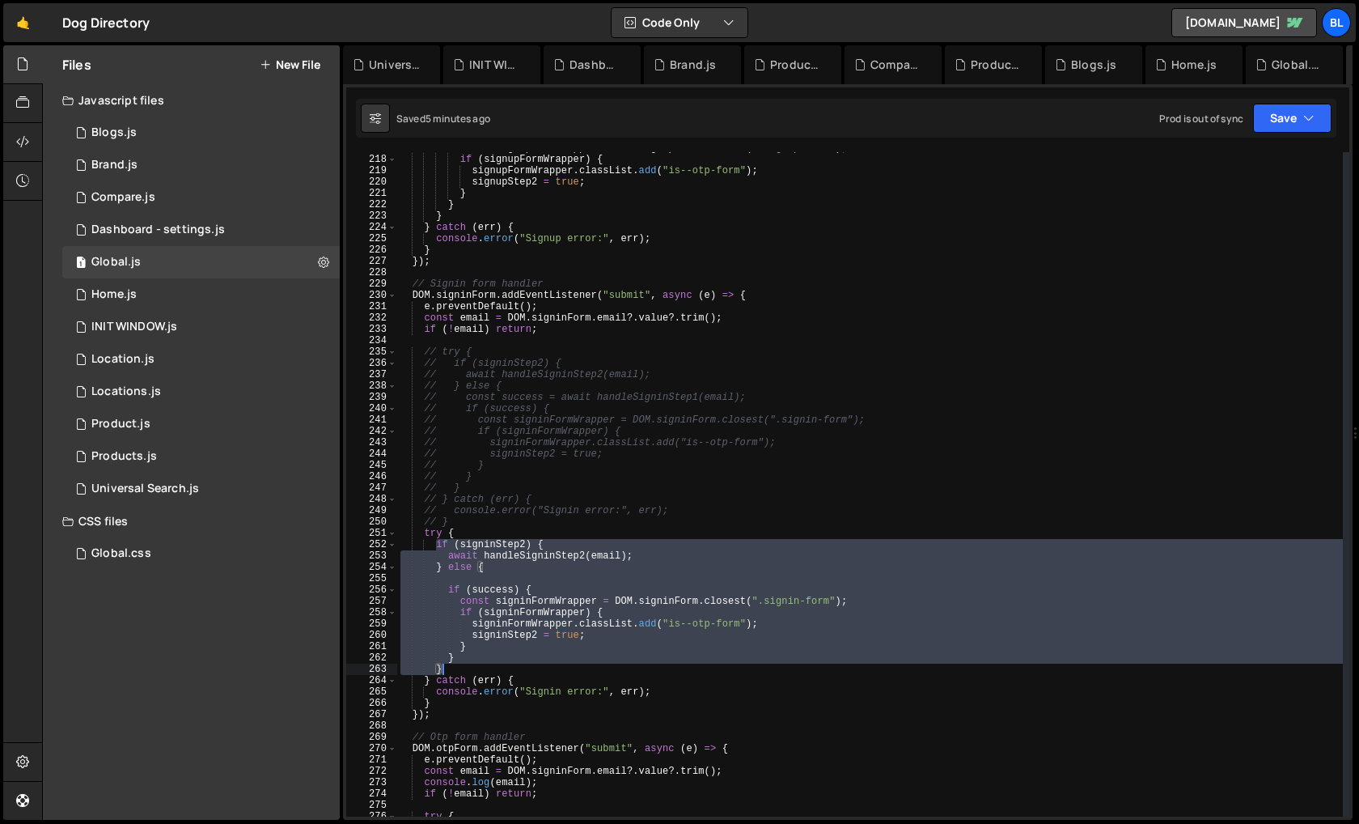
paste textarea "const success = await handleSigninStep1(email);"
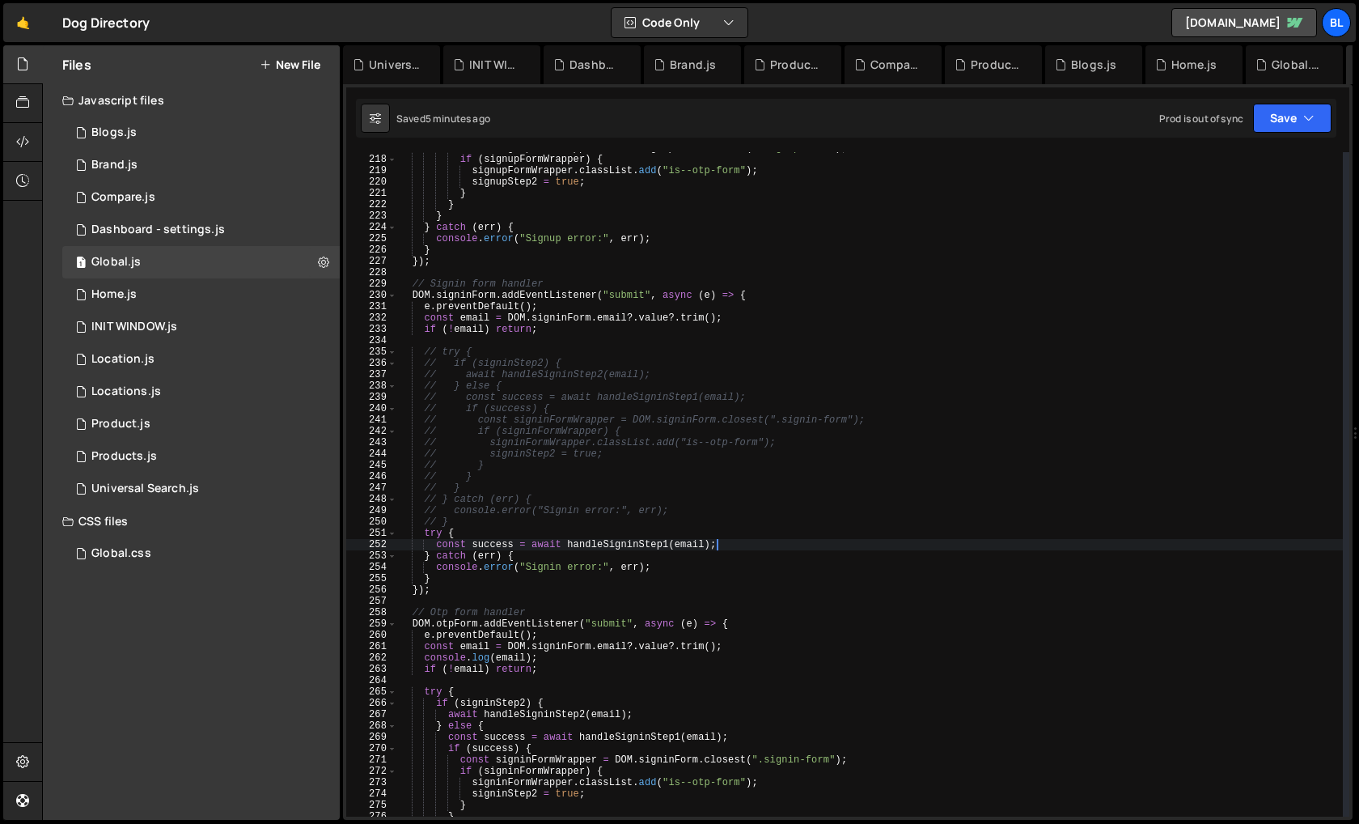
drag, startPoint x: 435, startPoint y: 544, endPoint x: 487, endPoint y: 668, distance: 135.3
click at [487, 668] on div "const signupFormWrapper = DOM . signupForm . closest ( ".signup-form" ) ; if ( …" at bounding box center [870, 485] width 946 height 687
click at [642, 545] on div "const signupFormWrapper = DOM . signupForm . closest ( ".signup-form" ) ; if ( …" at bounding box center [870, 485] width 946 height 687
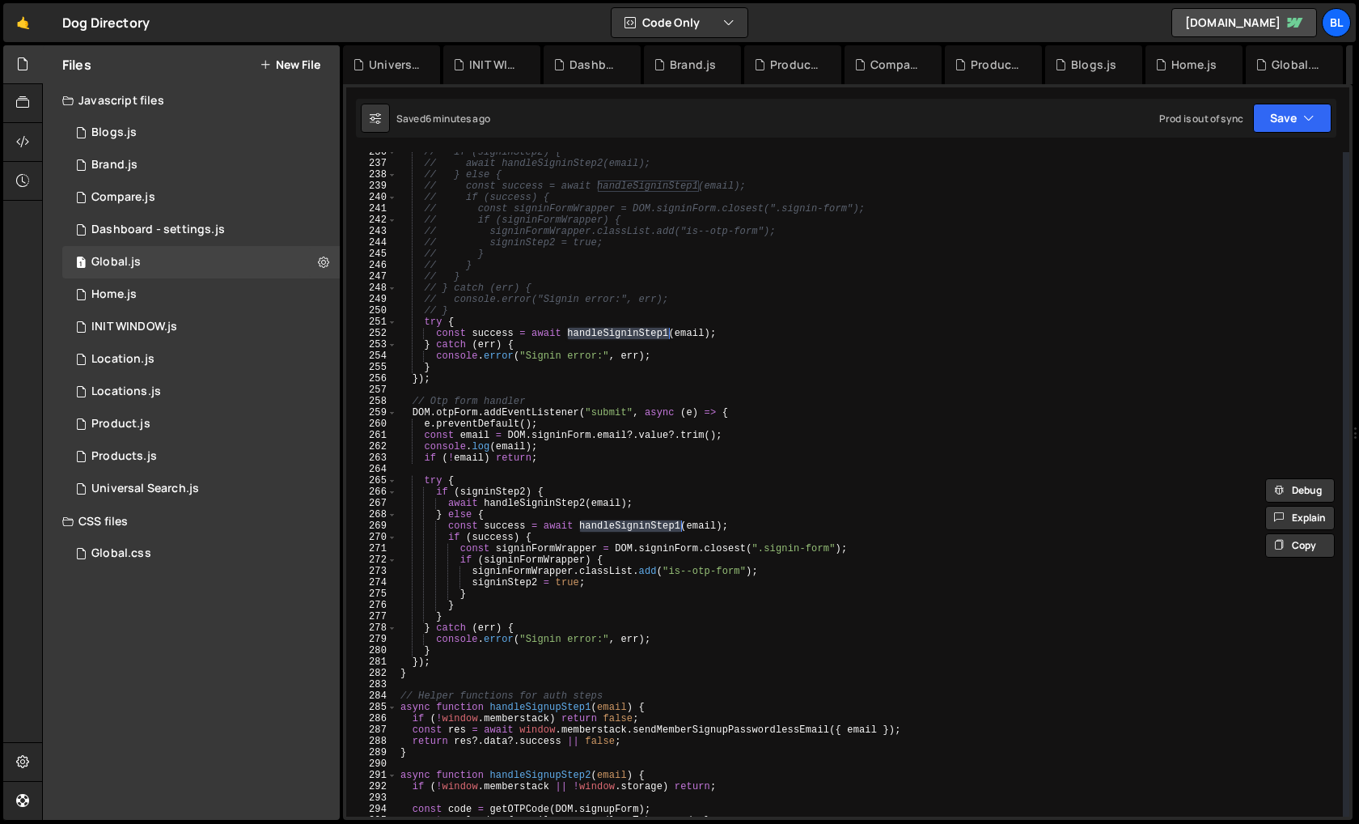
scroll to position [2667, 0]
click at [496, 529] on div "// if (signinStep2) { // await handleSigninStep2(email); // } else { // const s…" at bounding box center [870, 489] width 946 height 687
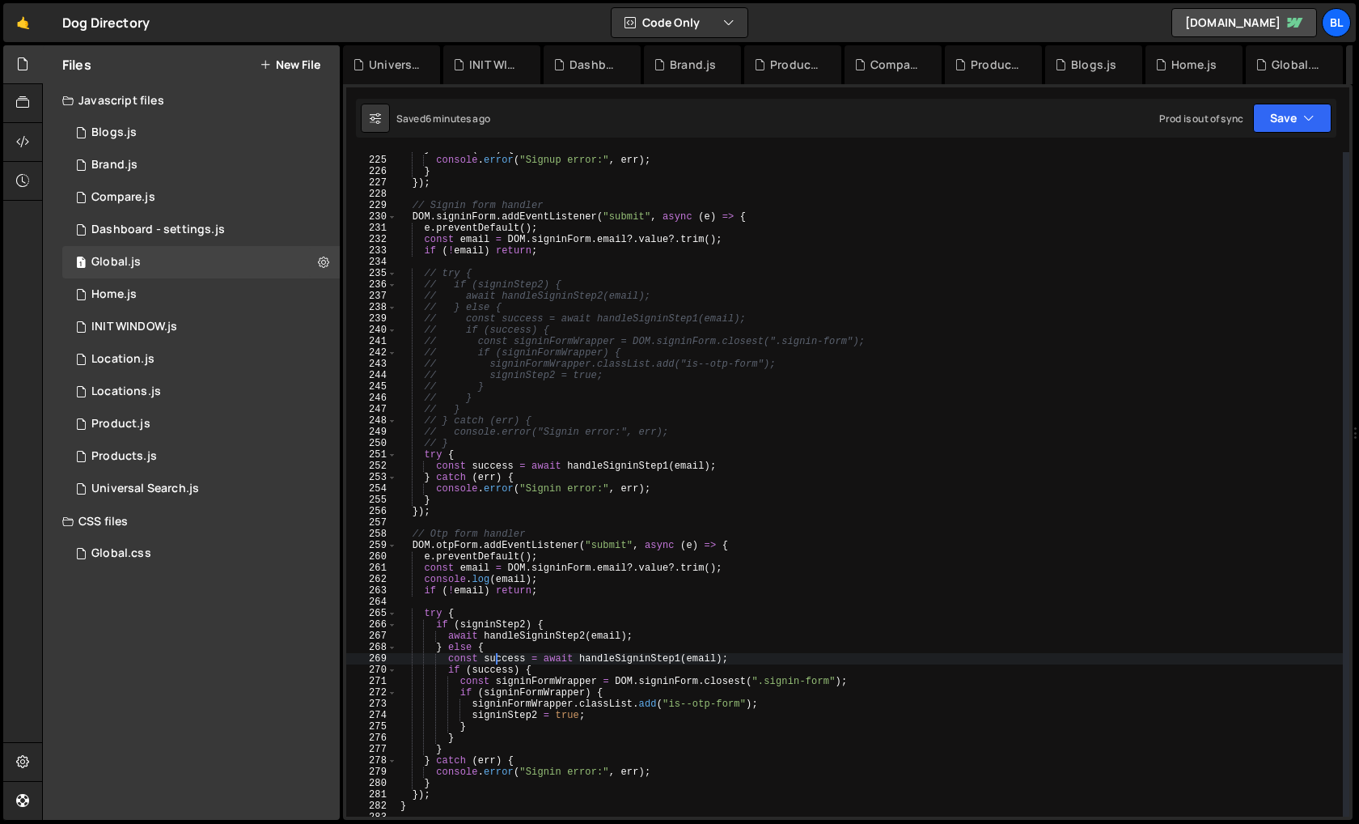
scroll to position [2514, 0]
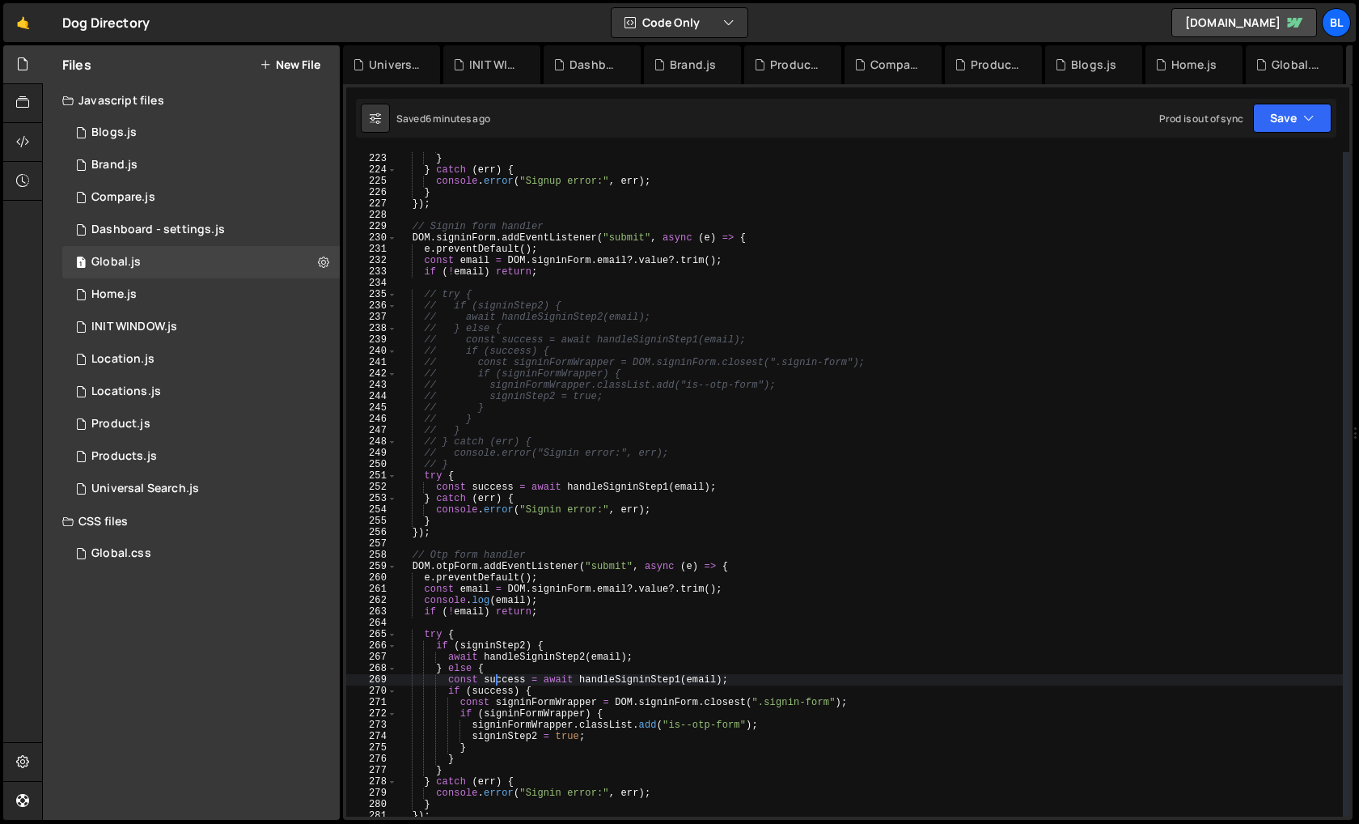
click at [739, 488] on div "} } } catch ( err ) { console . error ( "Signup error:" , err ) ; } }) ; // Sig…" at bounding box center [870, 485] width 946 height 687
type textarea "const success = await handleSigninStep1(email);"
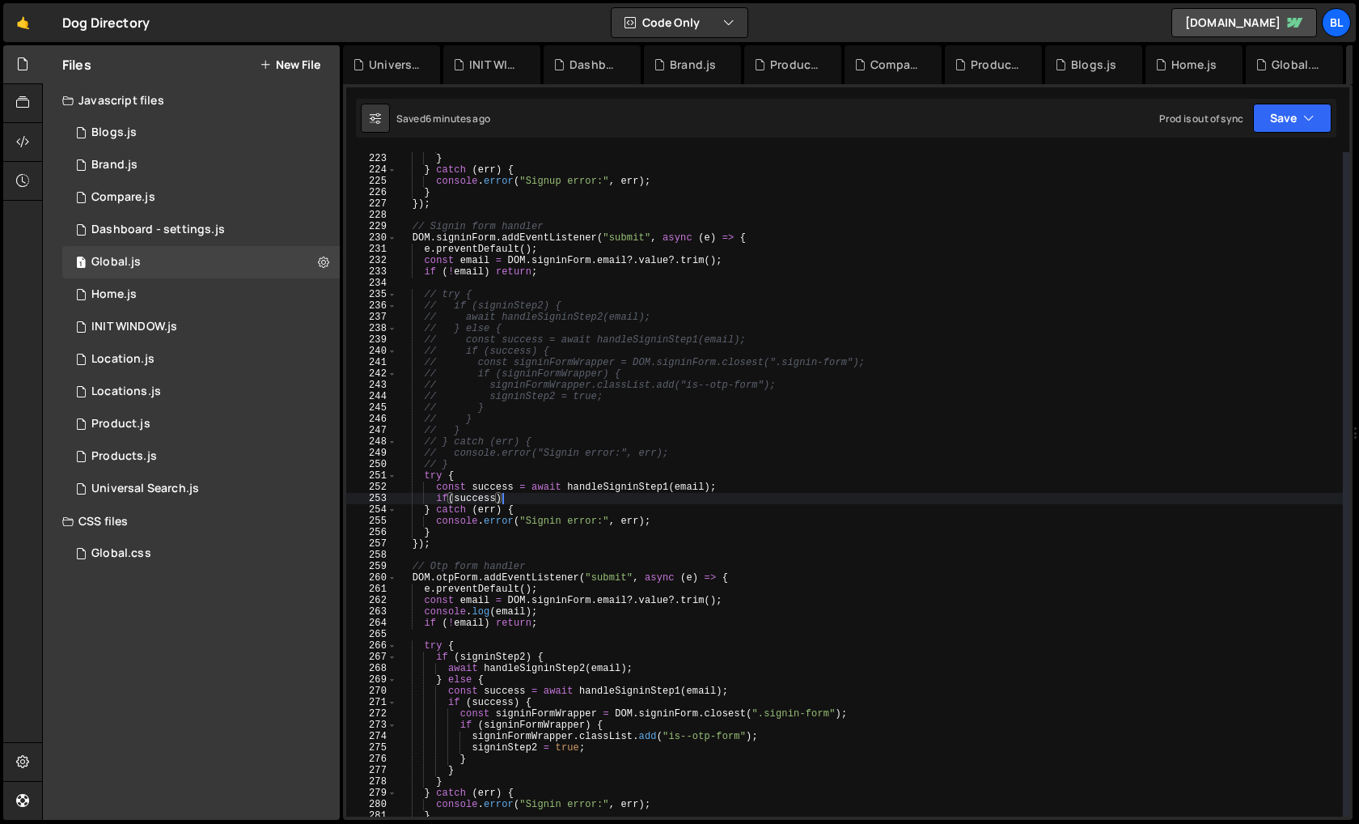
type textarea "if(success){"
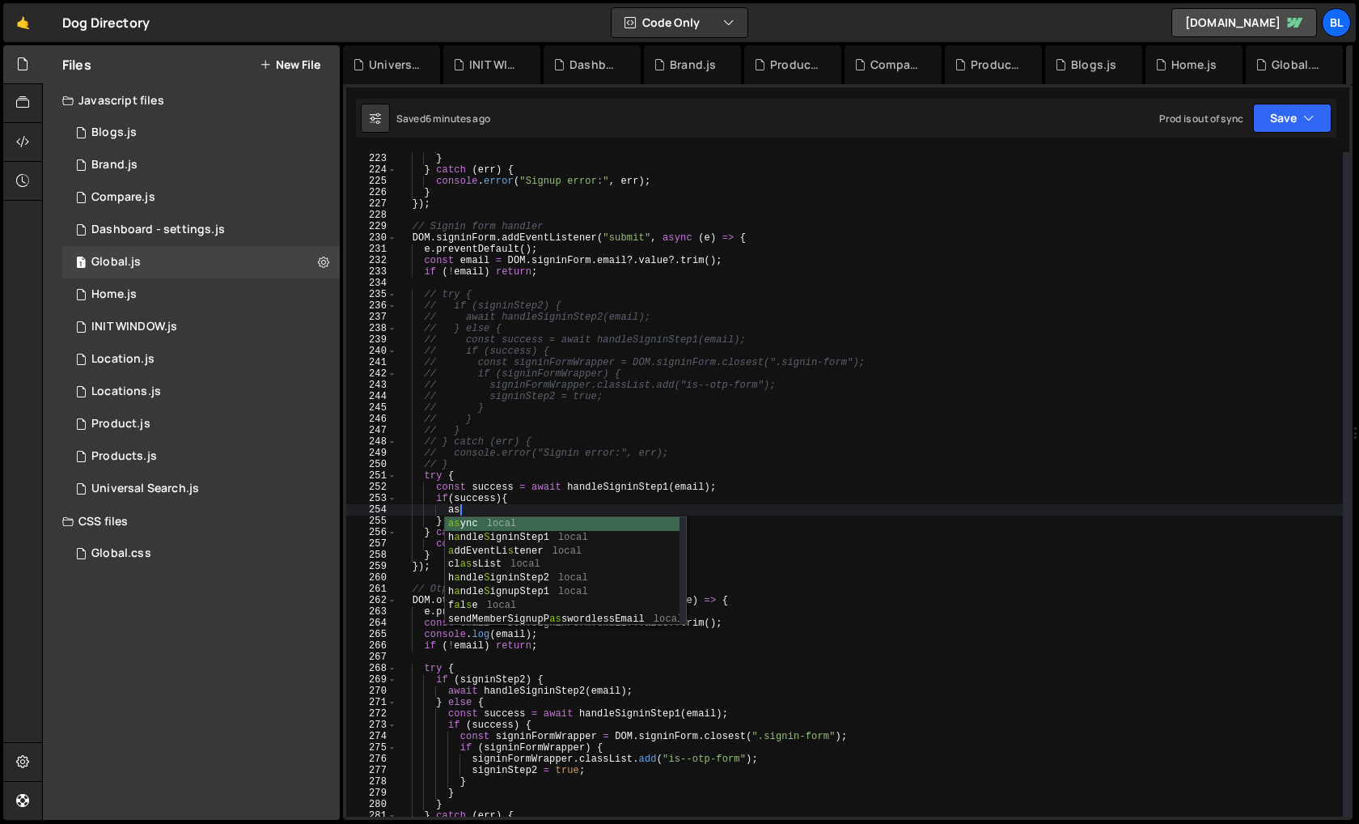
type textarea "a"
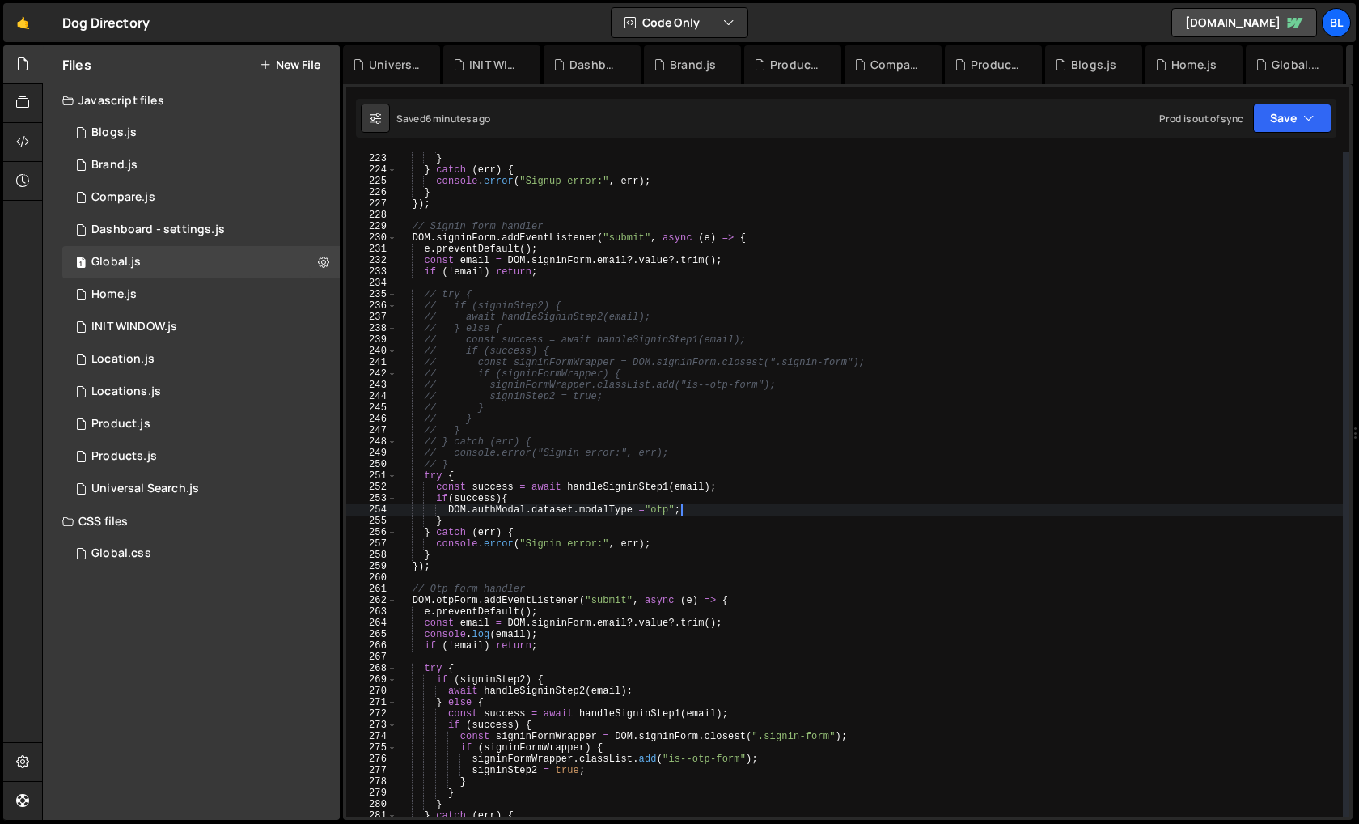
scroll to position [0, 22]
click at [494, 509] on div "} } } catch ( err ) { console . error ( "Signup error:" , err ) ; } }) ; // Sig…" at bounding box center [870, 485] width 946 height 687
click at [450, 508] on div "} } } catch ( err ) { console . error ( "Signup error:" , err ) ; } }) ; // Sig…" at bounding box center [870, 485] width 946 height 687
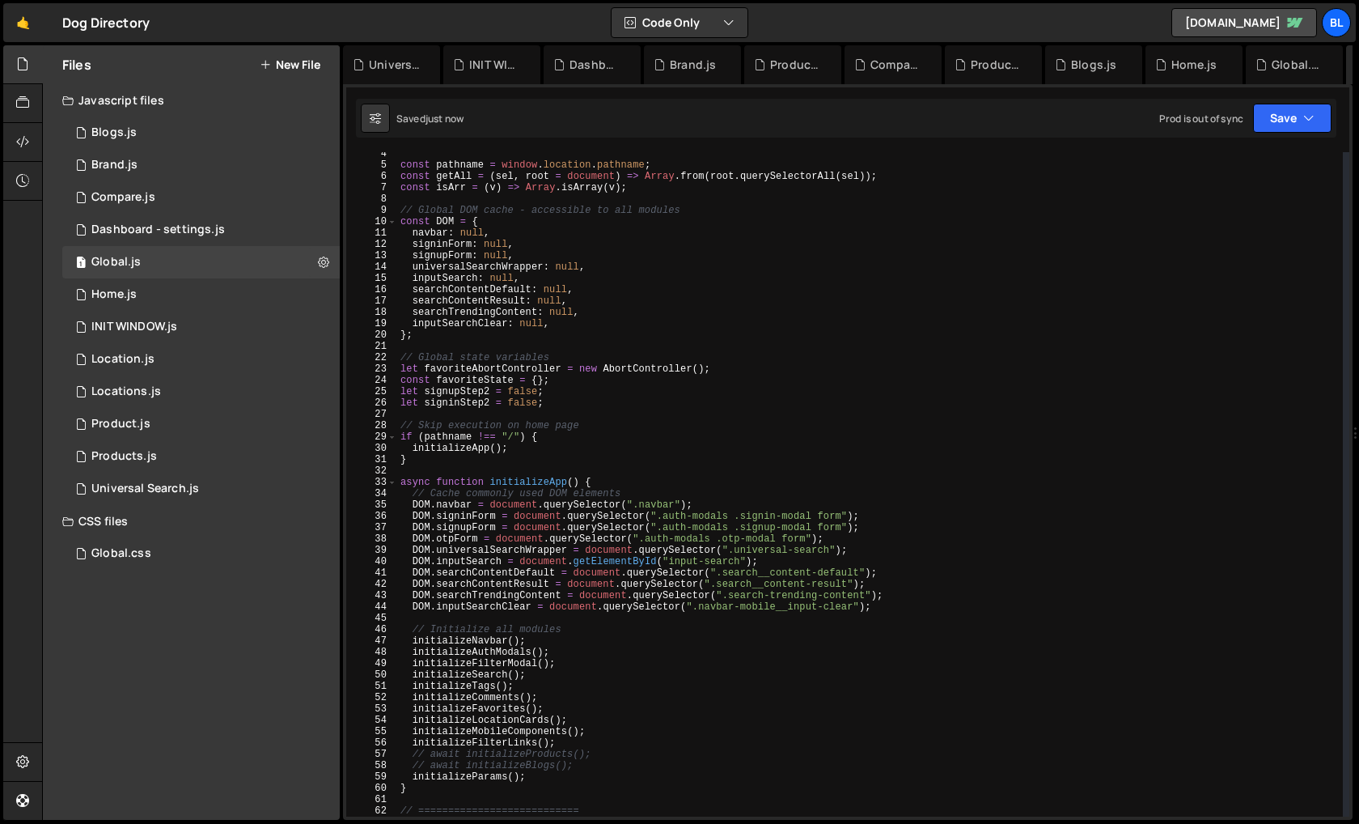
scroll to position [39, 0]
click at [751, 519] on div "const pathname = window . location . pathname ; const getAll = ( sel , root = d…" at bounding box center [870, 490] width 946 height 687
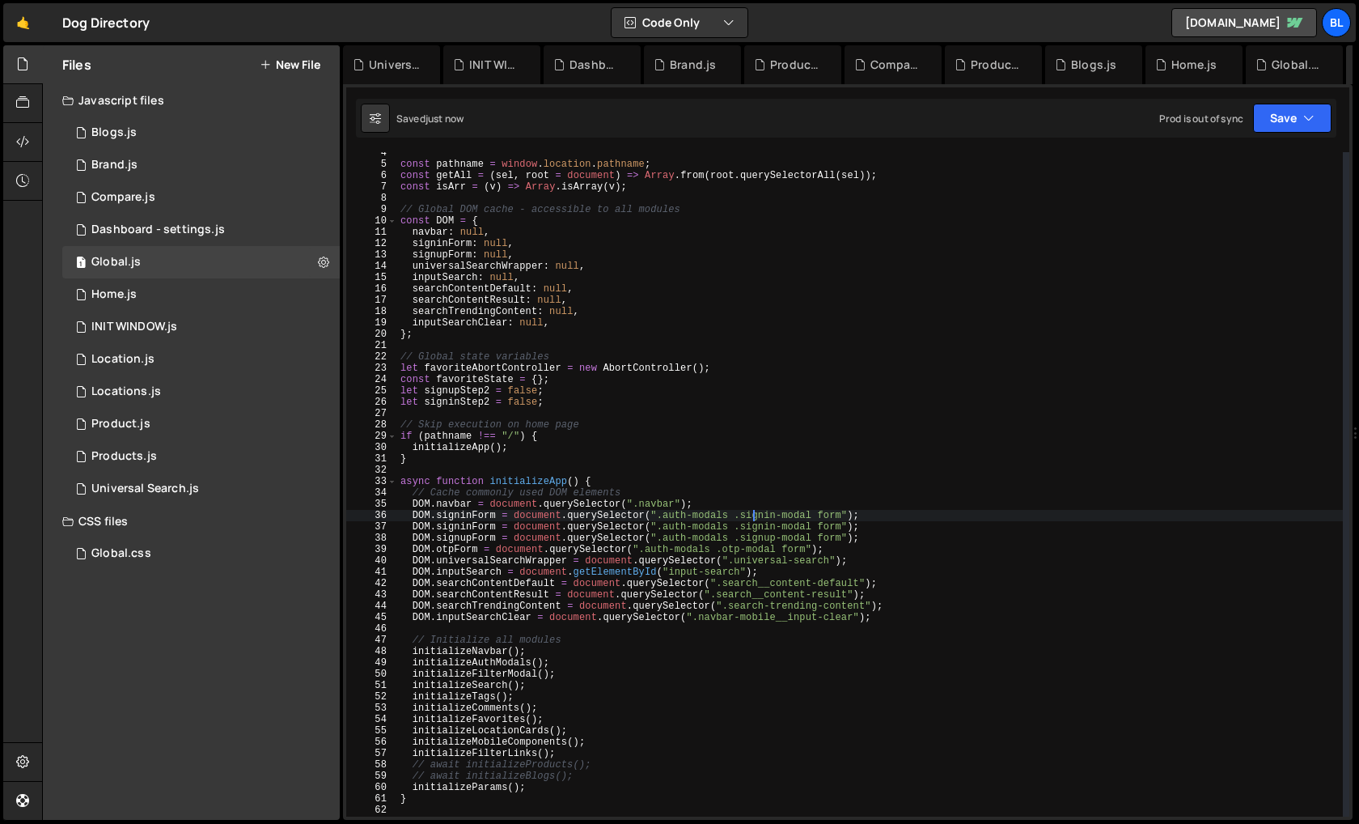
click at [532, 516] on div "const pathname = window . location . pathname ; const getAll = ( sel , root = d…" at bounding box center [870, 490] width 946 height 687
click at [833, 514] on div "const pathname = window . location . pathname ; const getAll = ( sel , root = d…" at bounding box center [870, 490] width 946 height 687
click at [469, 514] on div "const pathname = window . location . pathname ; const getAll = ( sel , root = d…" at bounding box center [870, 490] width 946 height 687
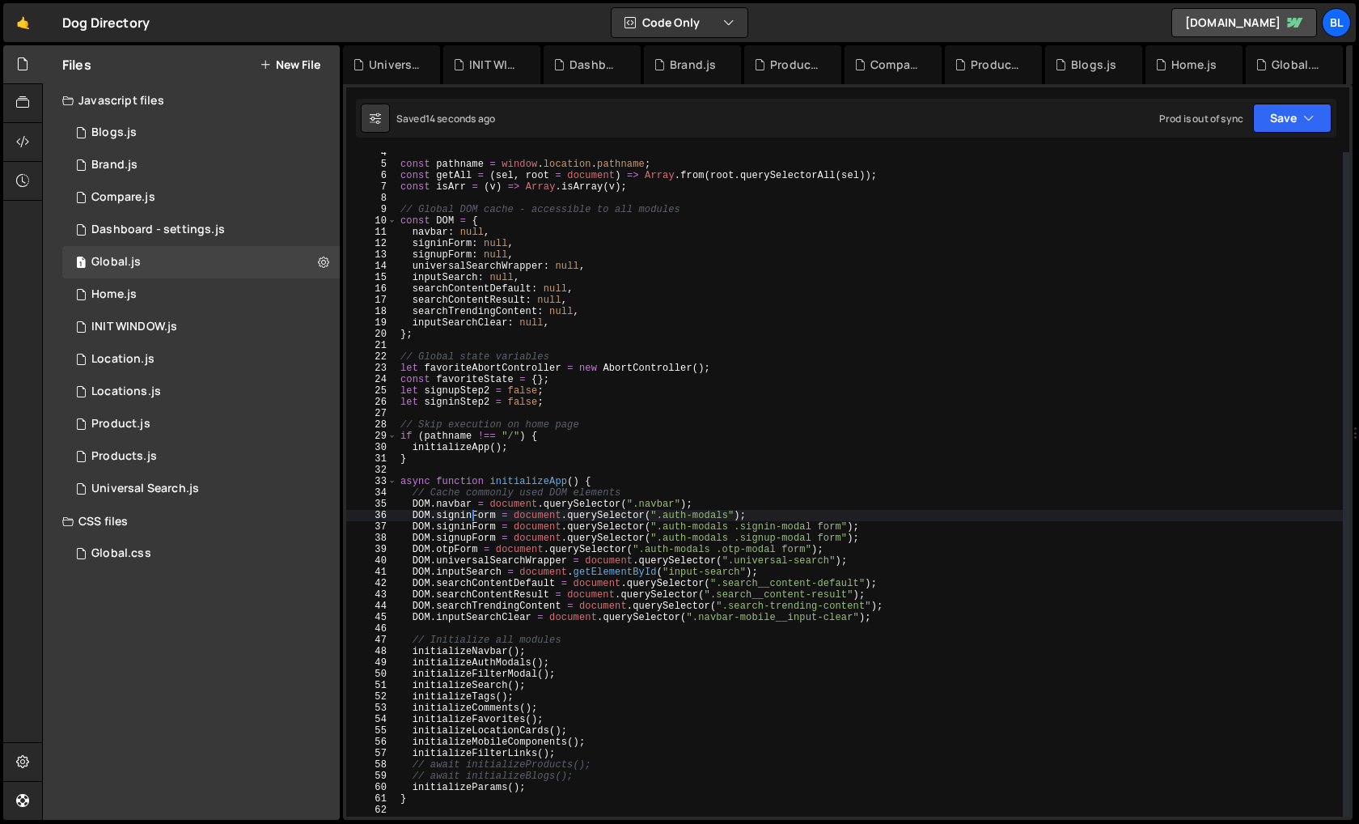
click at [469, 514] on div "const pathname = window . location . pathname ; const getAll = ( sel , root = d…" at bounding box center [870, 490] width 946 height 687
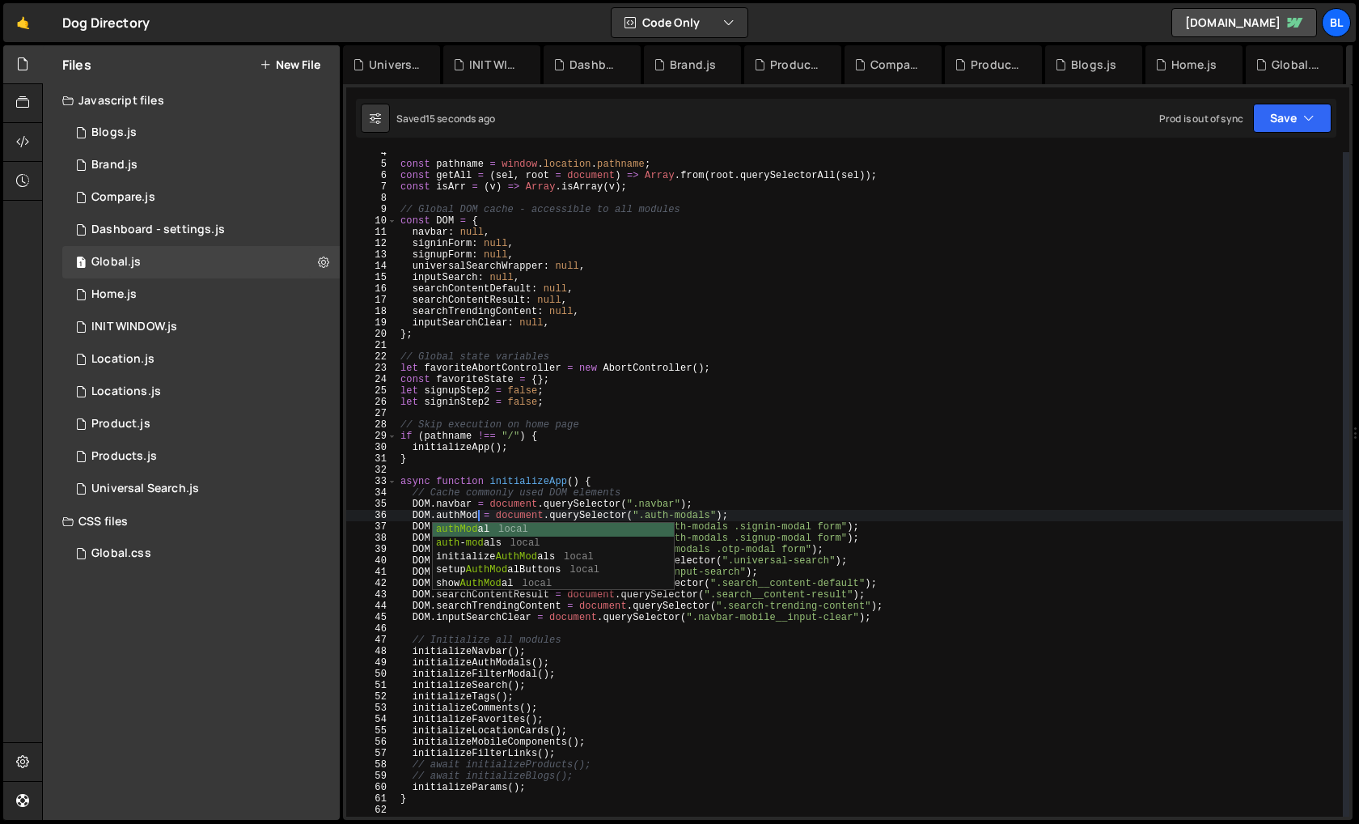
scroll to position [0, 6]
click at [465, 516] on div "const pathname = window . location . pathname ; const getAll = ( sel , root = d…" at bounding box center [870, 490] width 946 height 687
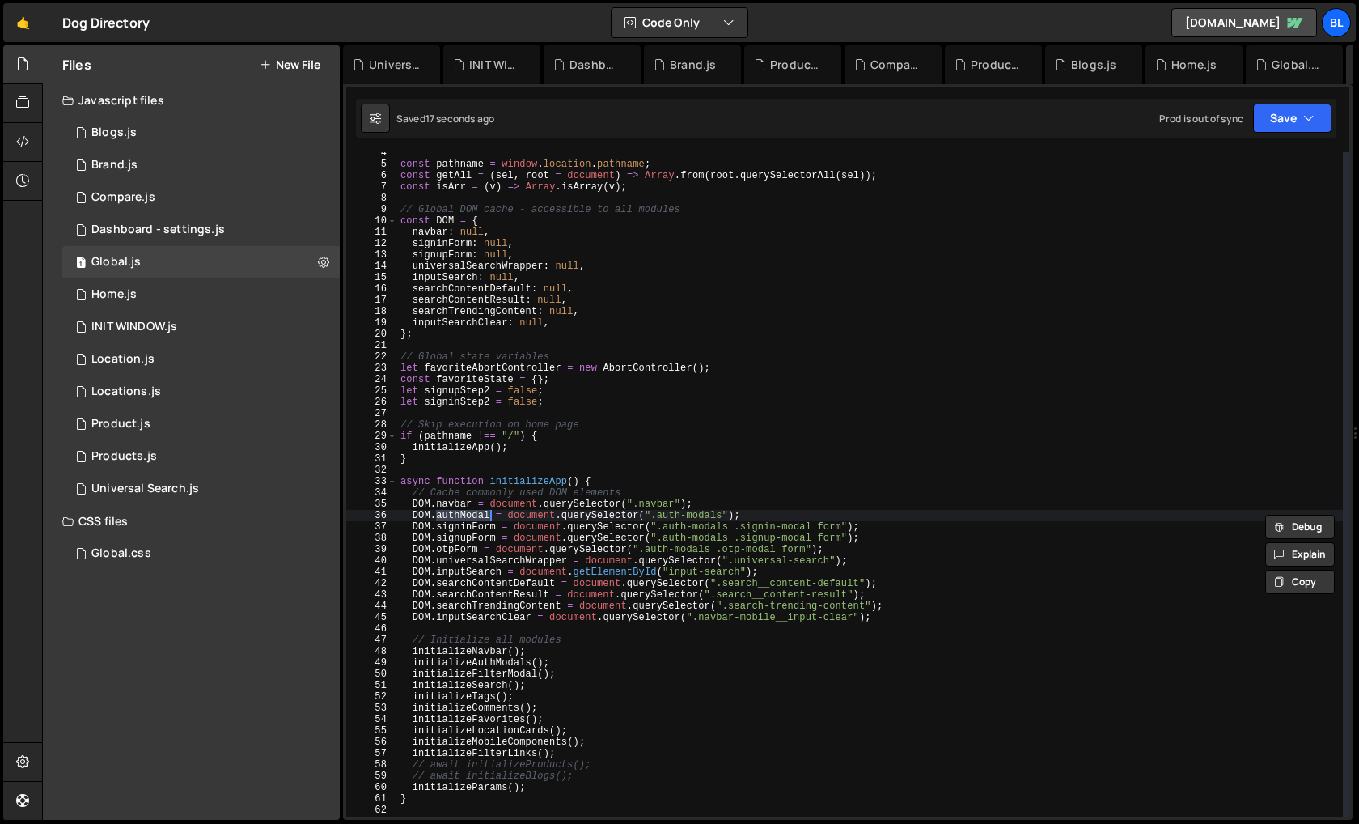
click at [657, 519] on div "const pathname = window . location . pathname ; const getAll = ( sel , root = d…" at bounding box center [870, 490] width 946 height 687
click at [456, 515] on div "const pathname = window . location . pathname ; const getAll = ( sel , root = d…" at bounding box center [870, 490] width 946 height 687
click at [498, 513] on div "const pathname = window . location . pathname ; const getAll = ( sel , root = d…" at bounding box center [870, 490] width 946 height 687
click at [408, 516] on div "const pathname = window . location . pathname ; const getAll = ( sel , root = d…" at bounding box center [870, 490] width 946 height 687
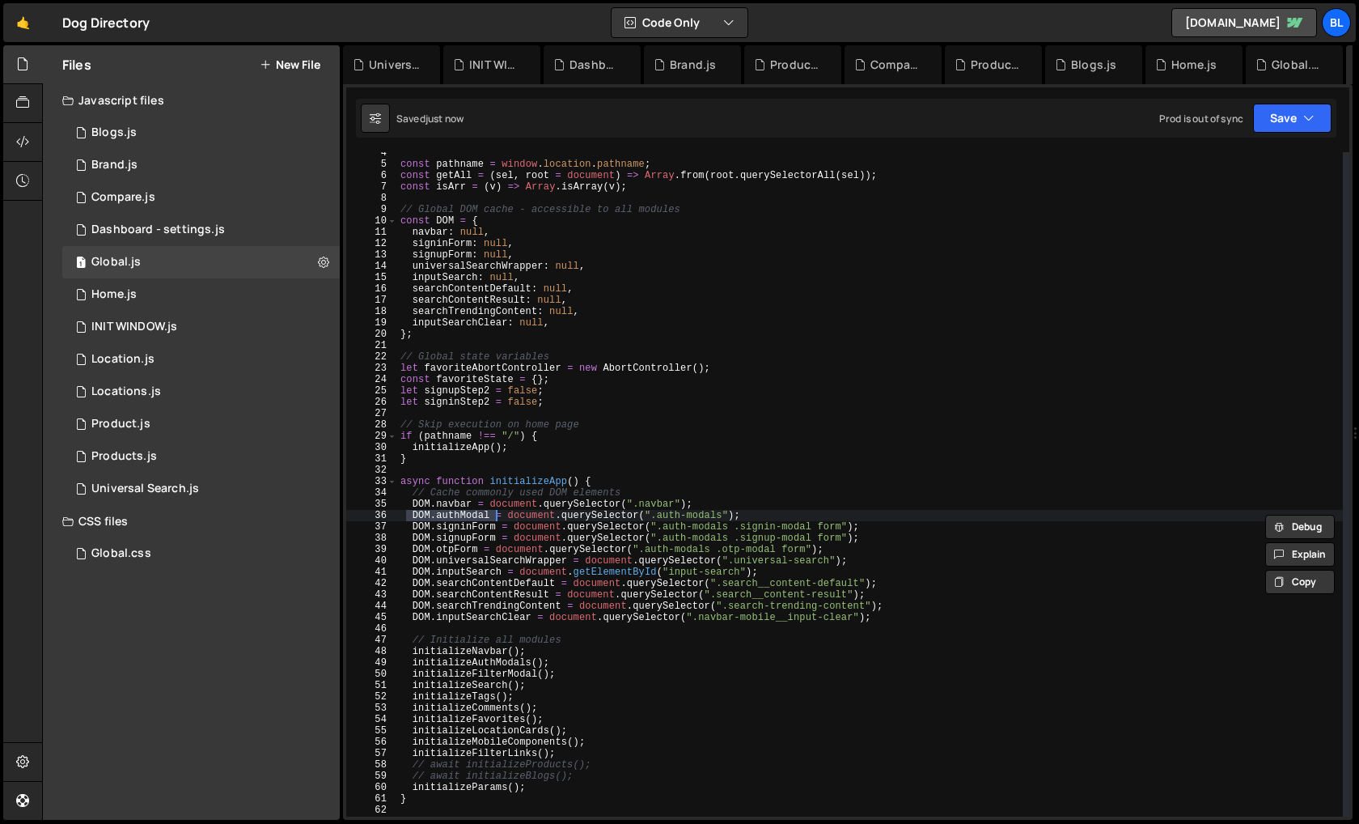
click at [420, 513] on div "const pathname = window . location . pathname ; const getAll = ( sel , root = d…" at bounding box center [870, 490] width 946 height 687
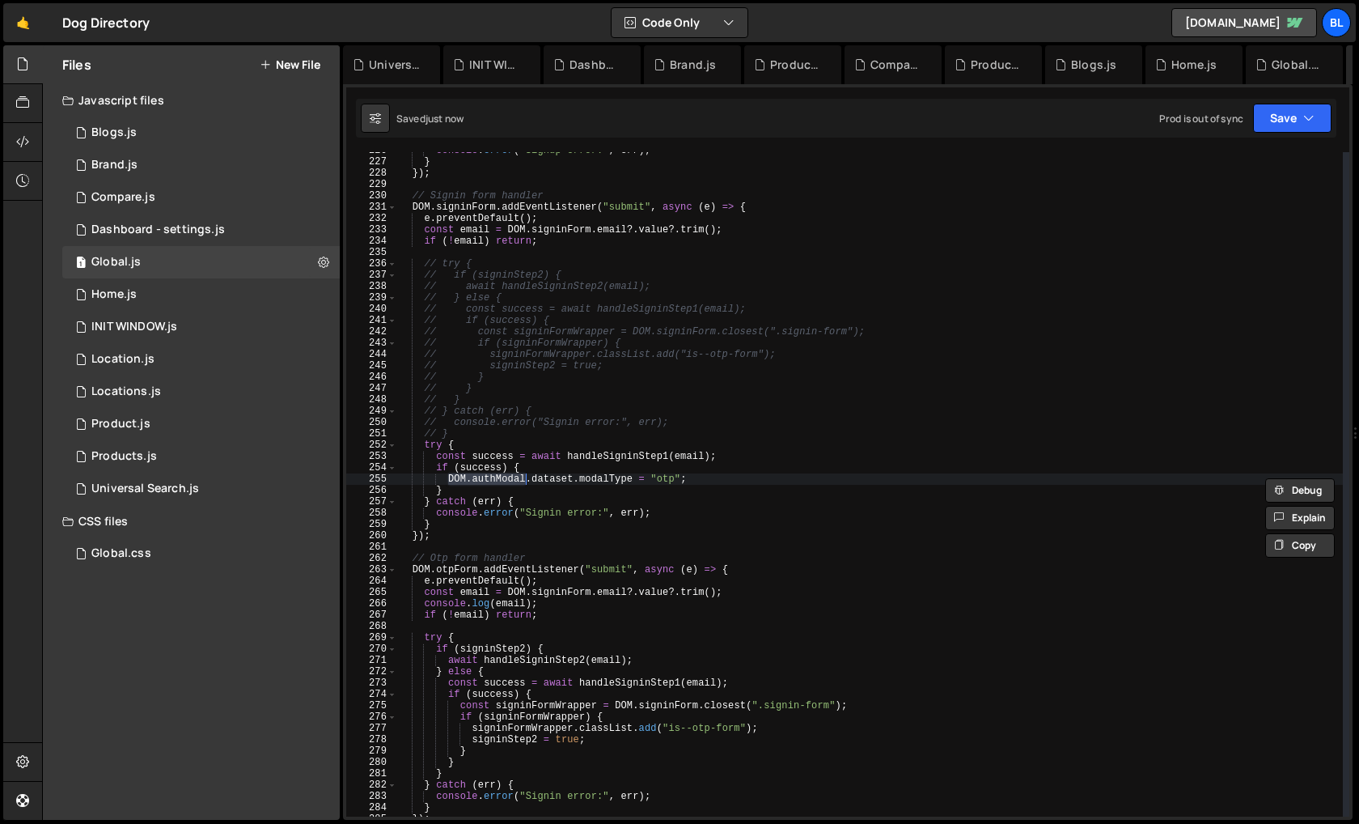
scroll to position [2556, 0]
drag, startPoint x: 413, startPoint y: 514, endPoint x: 489, endPoint y: 515, distance: 75.3
click at [489, 515] on div "console . error ( "Signup error:" , err ) ; } }) ; // Signin form handler DOM .…" at bounding box center [870, 488] width 946 height 687
click at [578, 481] on div "console . error ( "Signup error:" , err ) ; } }) ; // Signin form handler DOM .…" at bounding box center [870, 488] width 946 height 687
click at [520, 485] on div "console . error ( "Signup error:" , err ) ; } }) ; // Signin form handler DOM .…" at bounding box center [870, 488] width 946 height 687
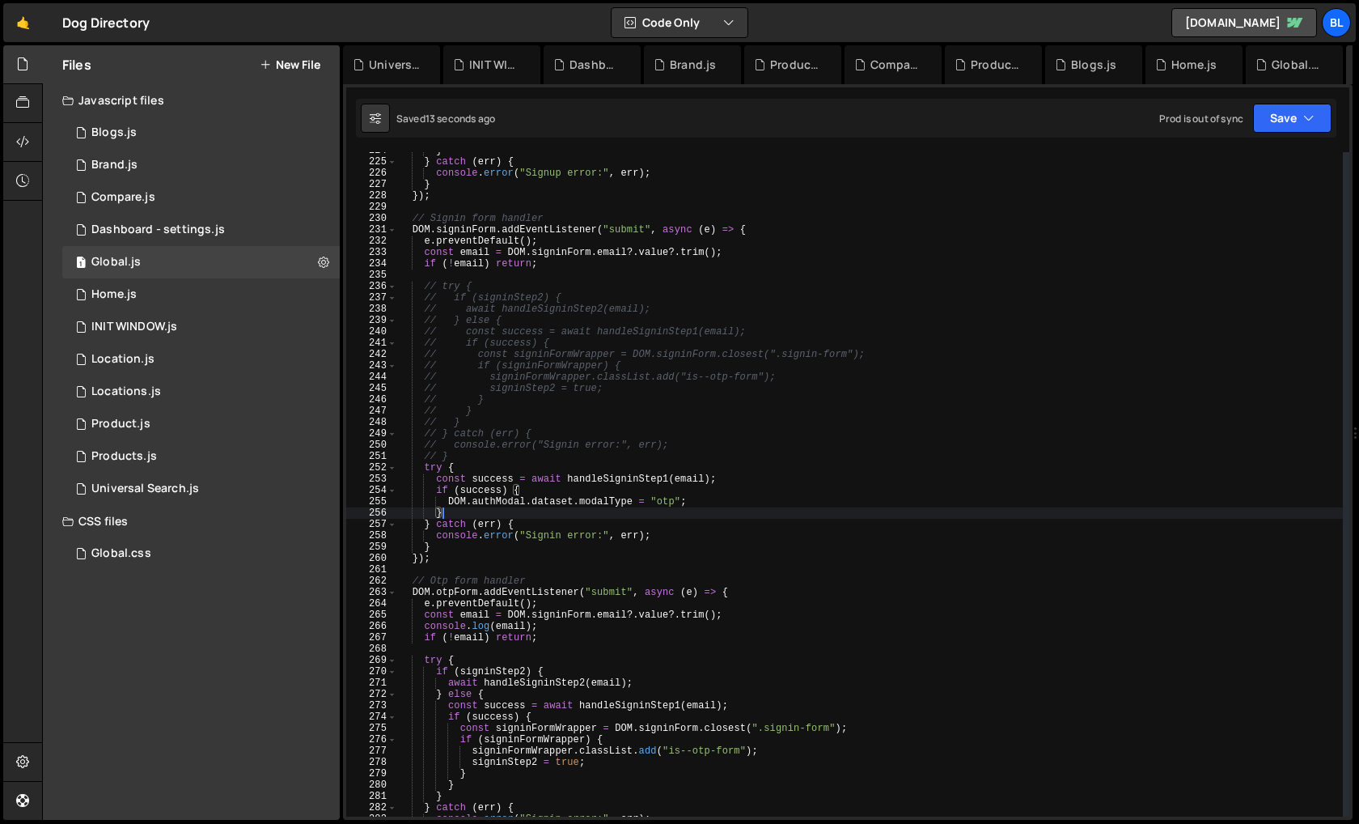
scroll to position [2525, 0]
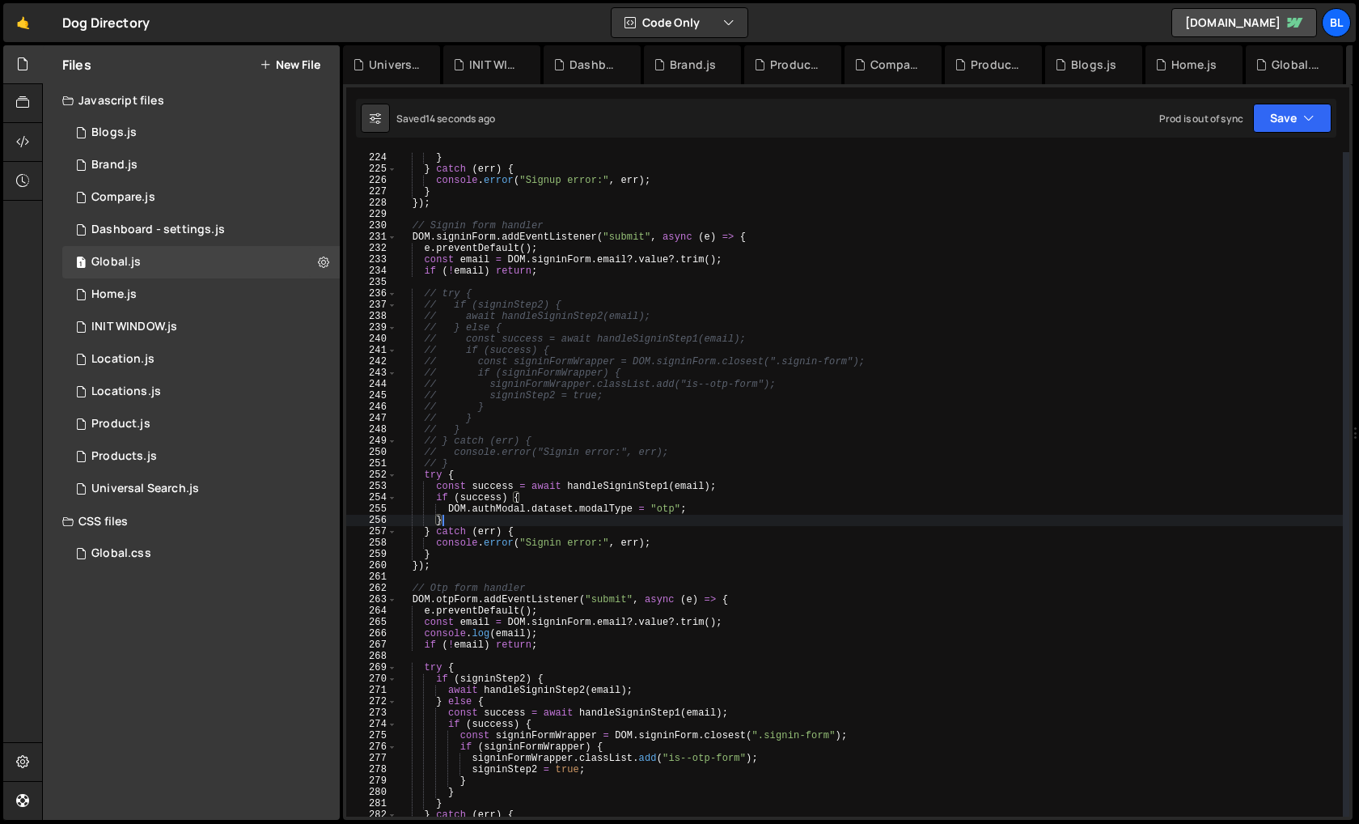
click at [610, 481] on div "} } } catch ( err ) { console . error ( "Signup error:" , err ) ; } }) ; // Sig…" at bounding box center [870, 484] width 946 height 687
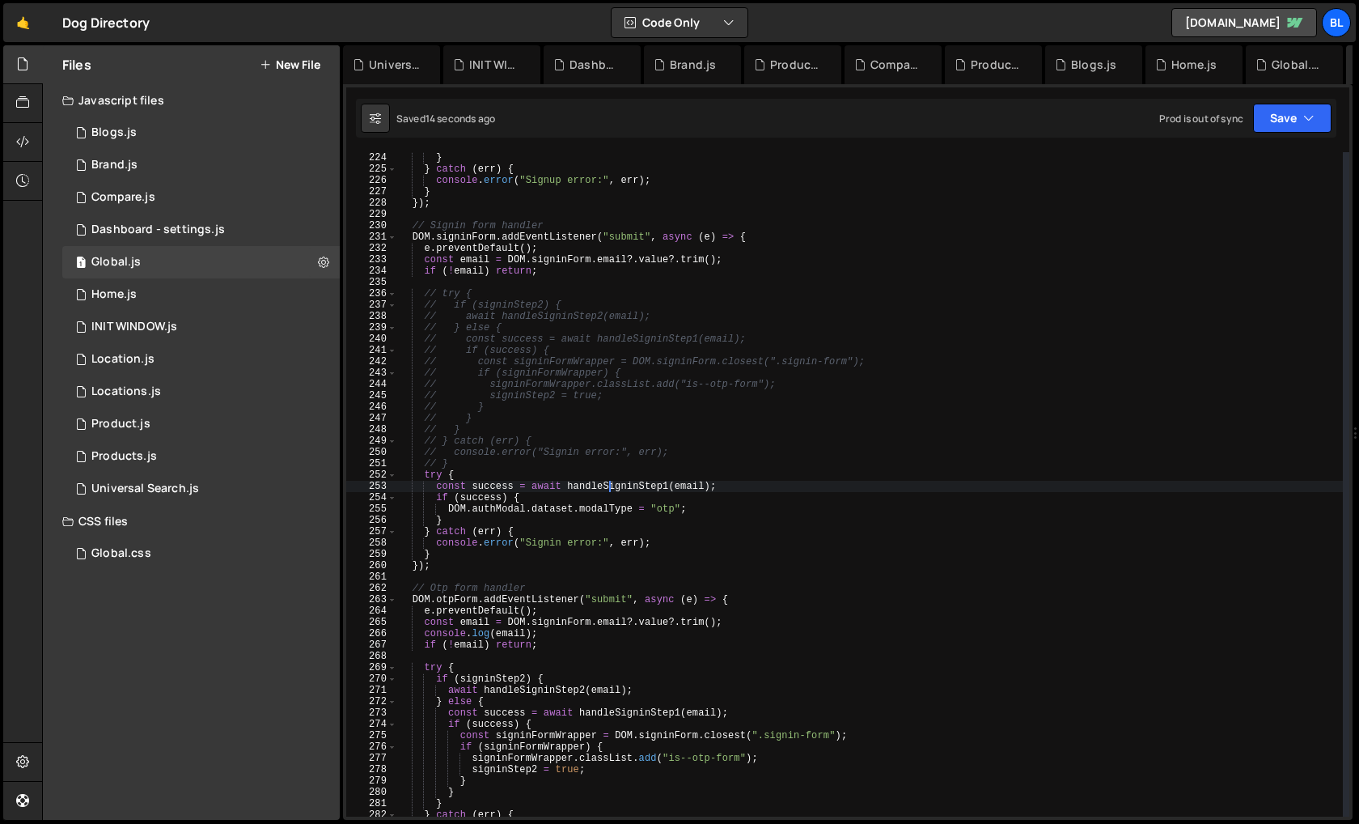
click at [610, 481] on div "} } } catch ( err ) { console . error ( "Signup error:" , err ) ; } }) ; // Sig…" at bounding box center [870, 484] width 946 height 687
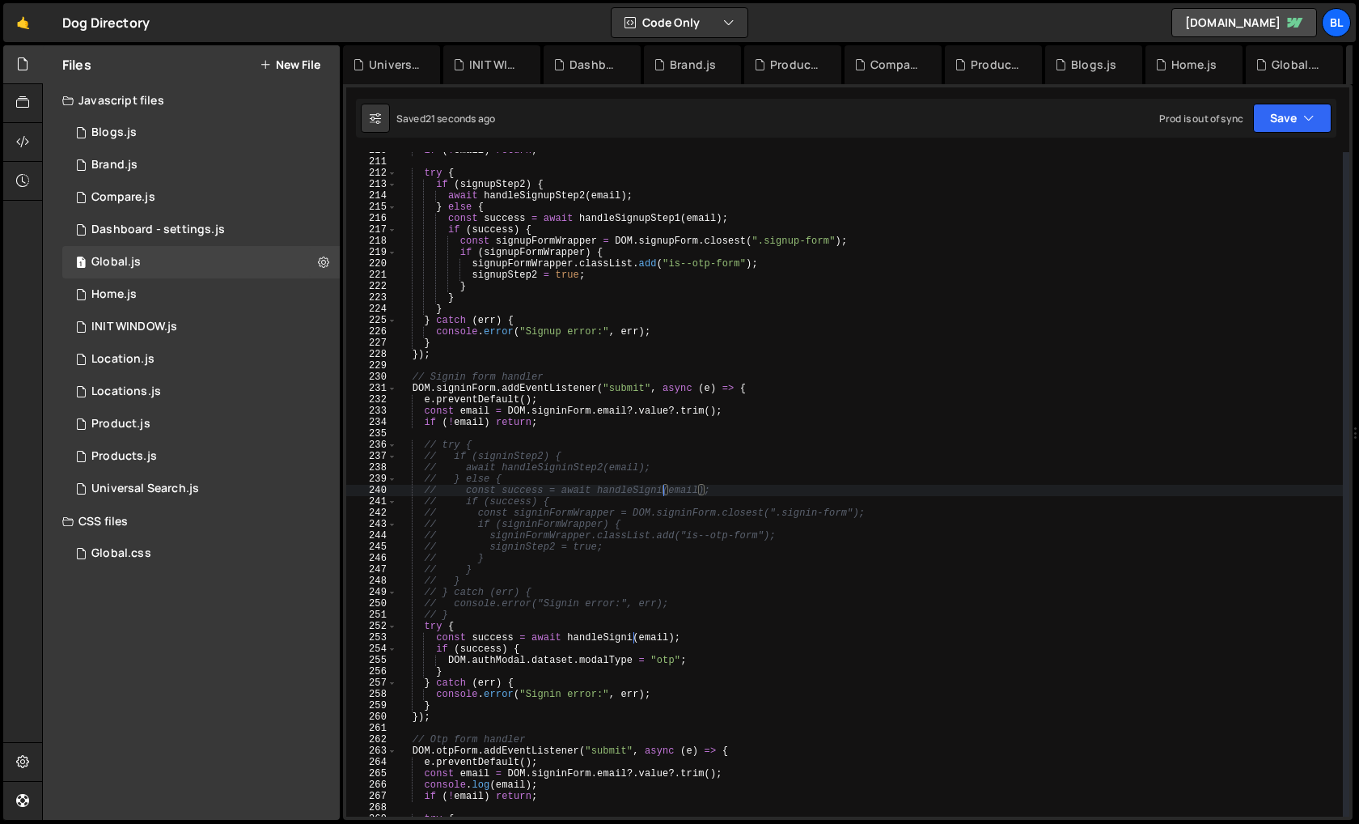
scroll to position [0, 21]
click at [628, 483] on div "if ( ! email ) return ; try { if ( signupStep2 ) { await handleSignupStep2 ( em…" at bounding box center [870, 488] width 946 height 687
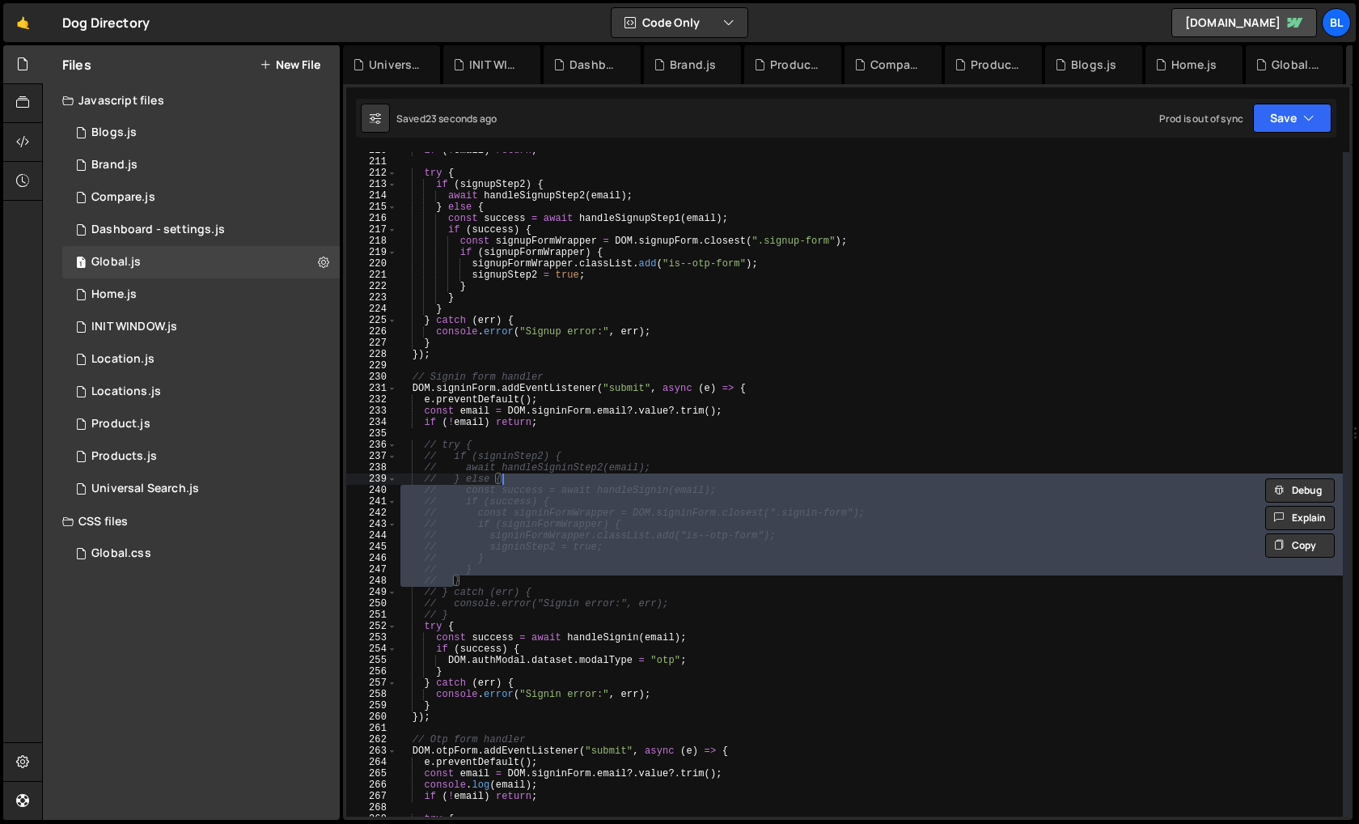
click at [645, 497] on div "if ( ! email ) return ; try { if ( signupStep2 ) { await handleSignupStep2 ( em…" at bounding box center [870, 488] width 946 height 687
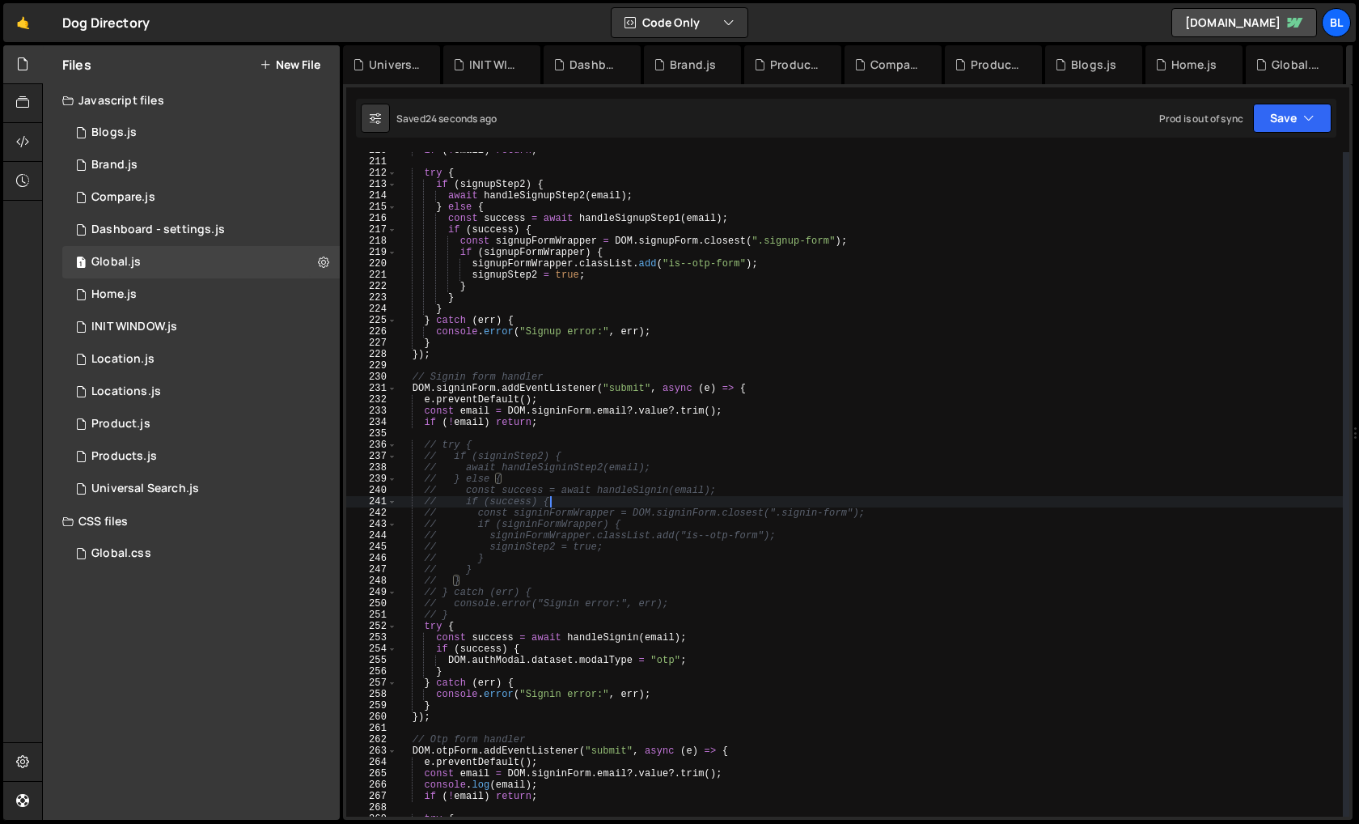
click at [645, 497] on div "if ( ! email ) return ; try { if ( signupStep2 ) { await handleSignupStep2 ( em…" at bounding box center [870, 488] width 946 height 687
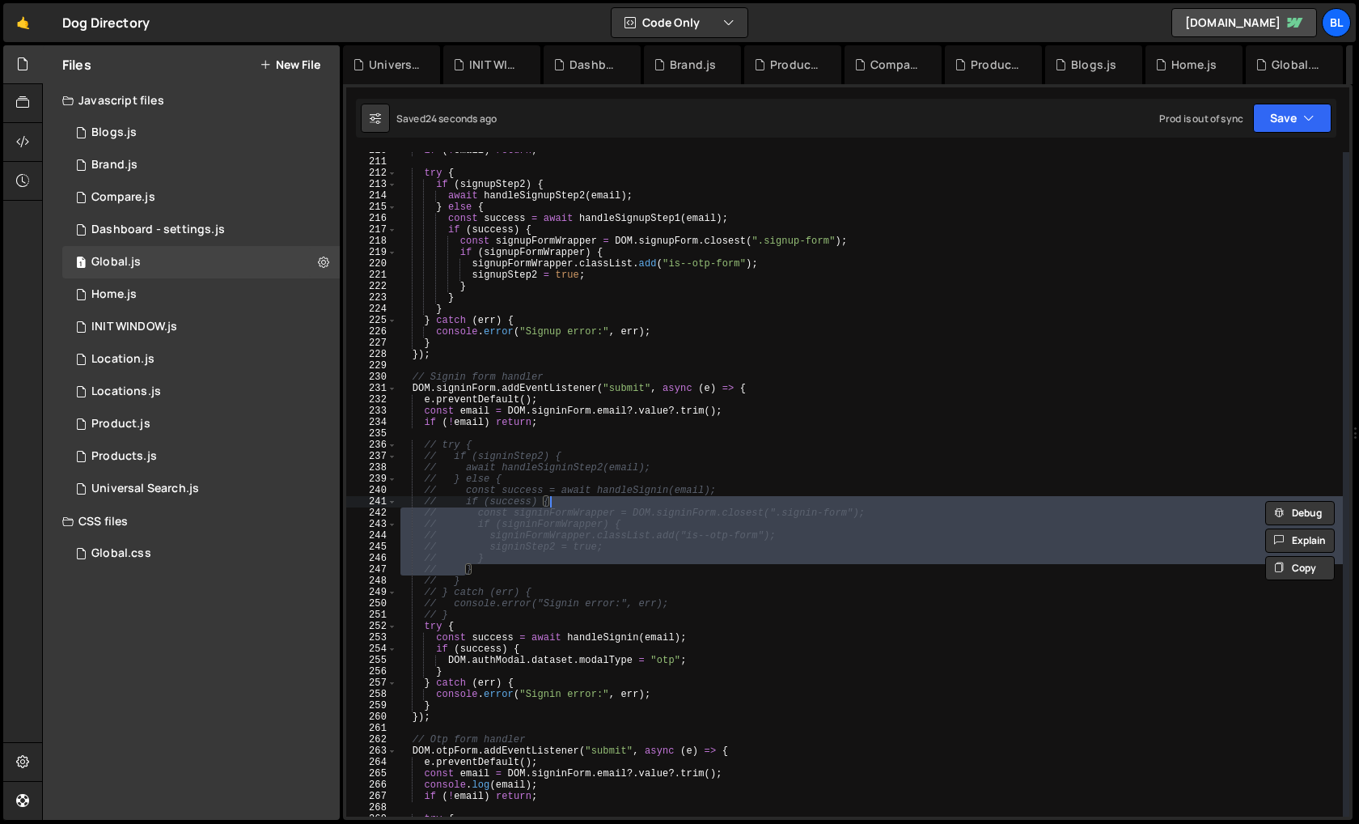
click at [657, 492] on div "if ( ! email ) return ; try { if ( signupStep2 ) { await handleSignupStep2 ( em…" at bounding box center [870, 488] width 946 height 687
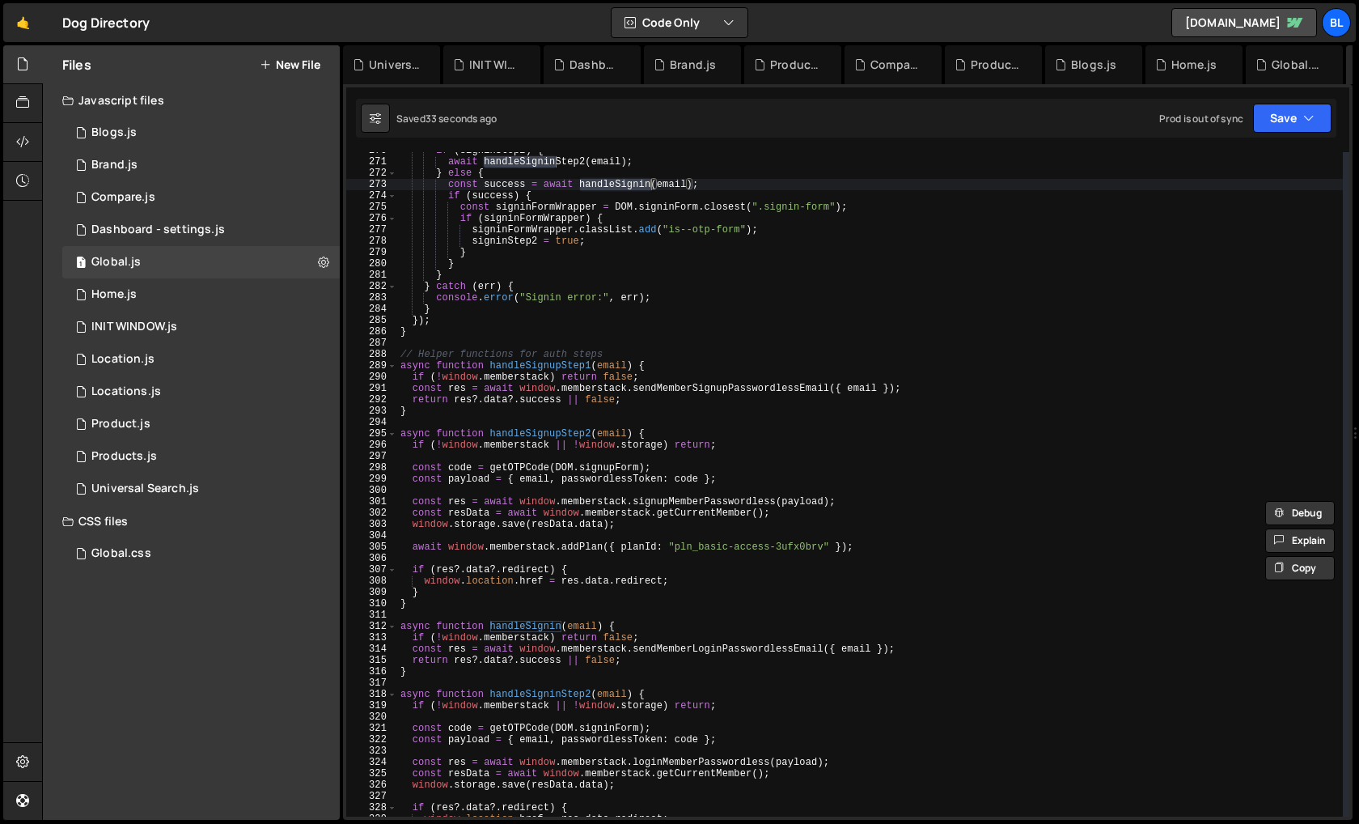
scroll to position [3053, 0]
click at [516, 627] on div "if ( signinStep2 ) { await handleSigninStep2 ( email ) ; } else { const success…" at bounding box center [870, 489] width 946 height 687
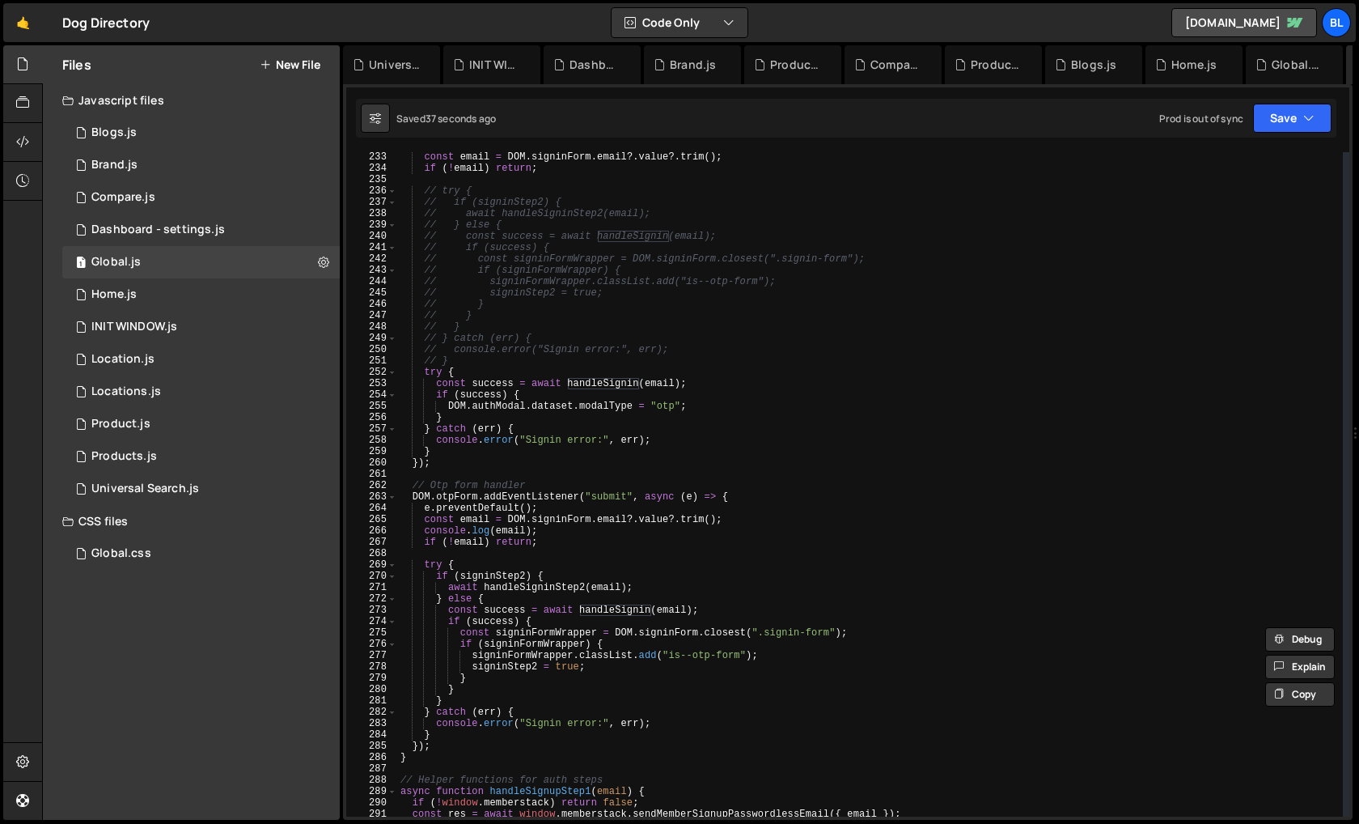
scroll to position [2629, 0]
click at [587, 462] on div "const email = DOM . signinForm . email ?. value ?. trim ( ) ; if ( ! email ) re…" at bounding box center [870, 494] width 946 height 687
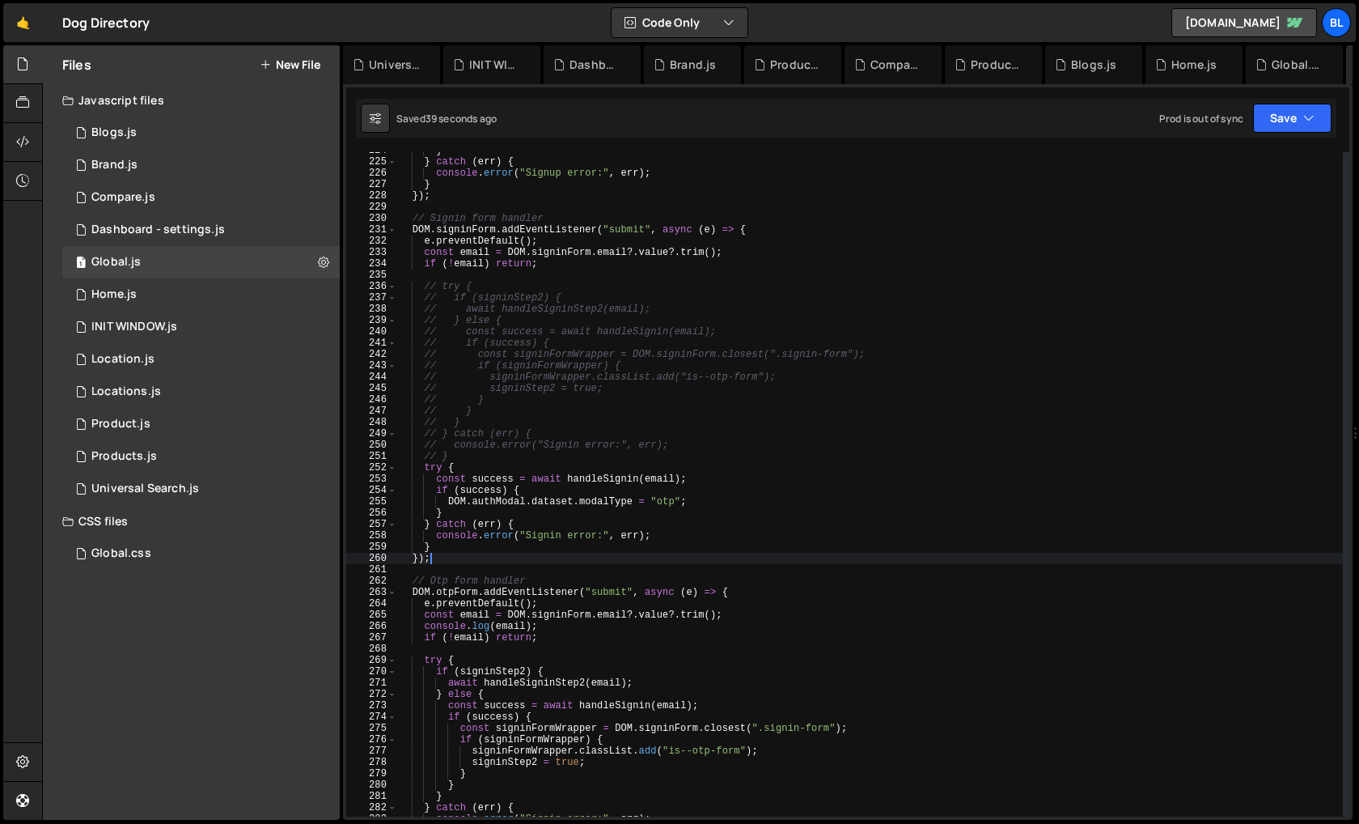
scroll to position [2534, 0]
click at [478, 452] on div "} } catch ( err ) { console . error ( "Signup error:" , err ) ; } }) ; // Signi…" at bounding box center [870, 488] width 946 height 687
click at [492, 272] on div "} } catch ( err ) { console . error ( "Signup error:" , err ) ; } }) ; // Signi…" at bounding box center [870, 488] width 946 height 687
type textarea "// try {"
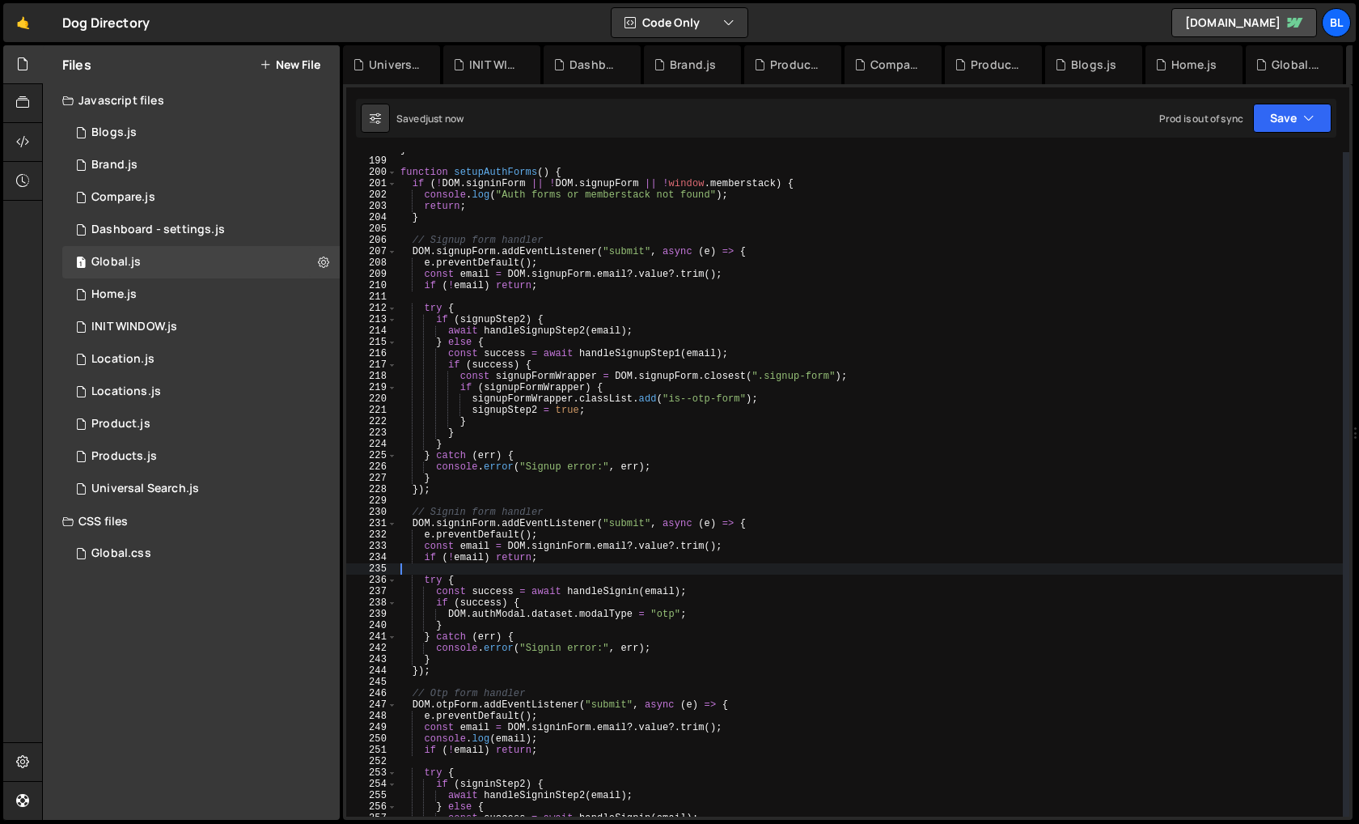
scroll to position [2240, 0]
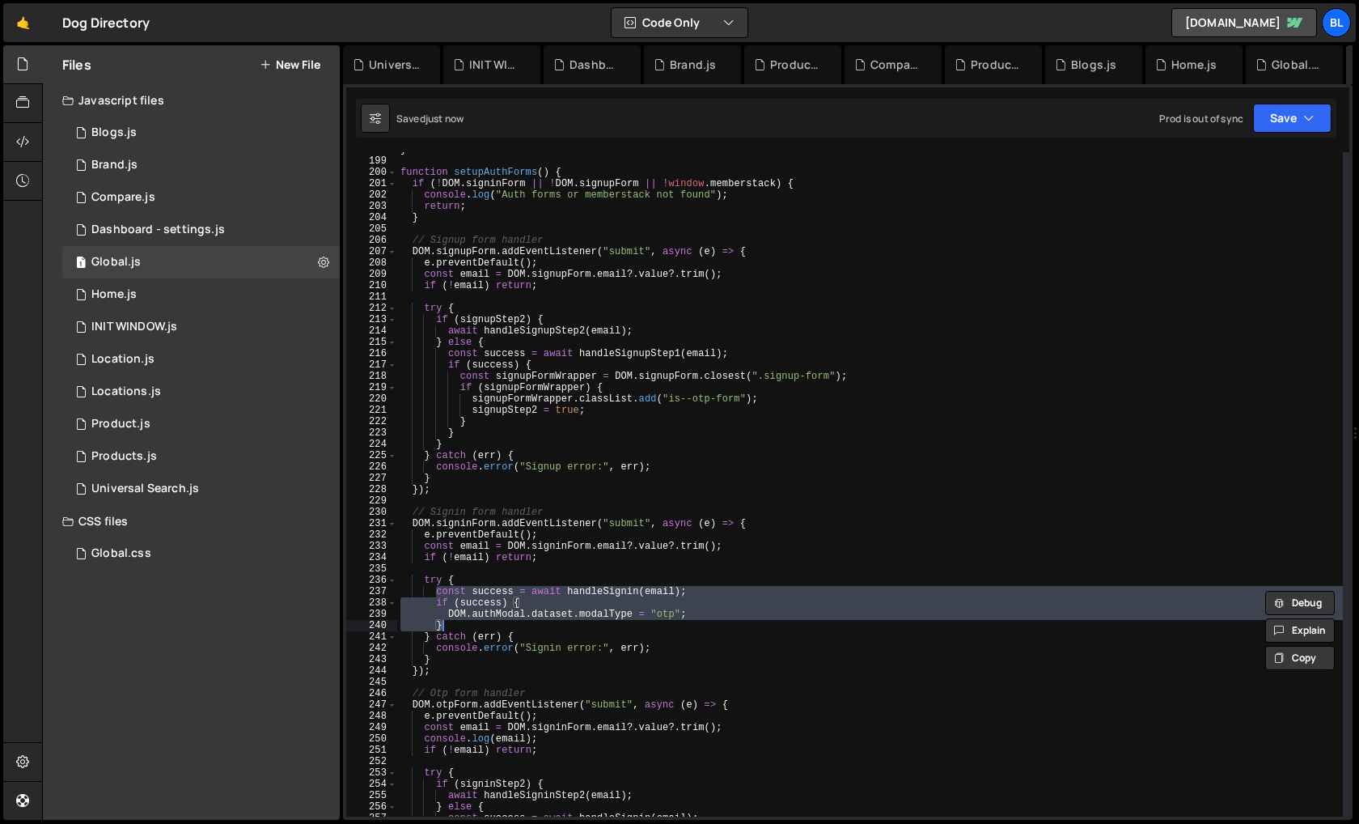
drag, startPoint x: 434, startPoint y: 592, endPoint x: 459, endPoint y: 625, distance: 41.6
click at [459, 625] on div "} function setupAuthForms ( ) { if ( ! DOM . signinForm || ! DOM . signupForm |…" at bounding box center [870, 487] width 946 height 687
click at [452, 439] on div "} function setupAuthForms ( ) { if ( ! DOM . signinForm || ! DOM . signupForm |…" at bounding box center [870, 487] width 946 height 687
type textarea "}"
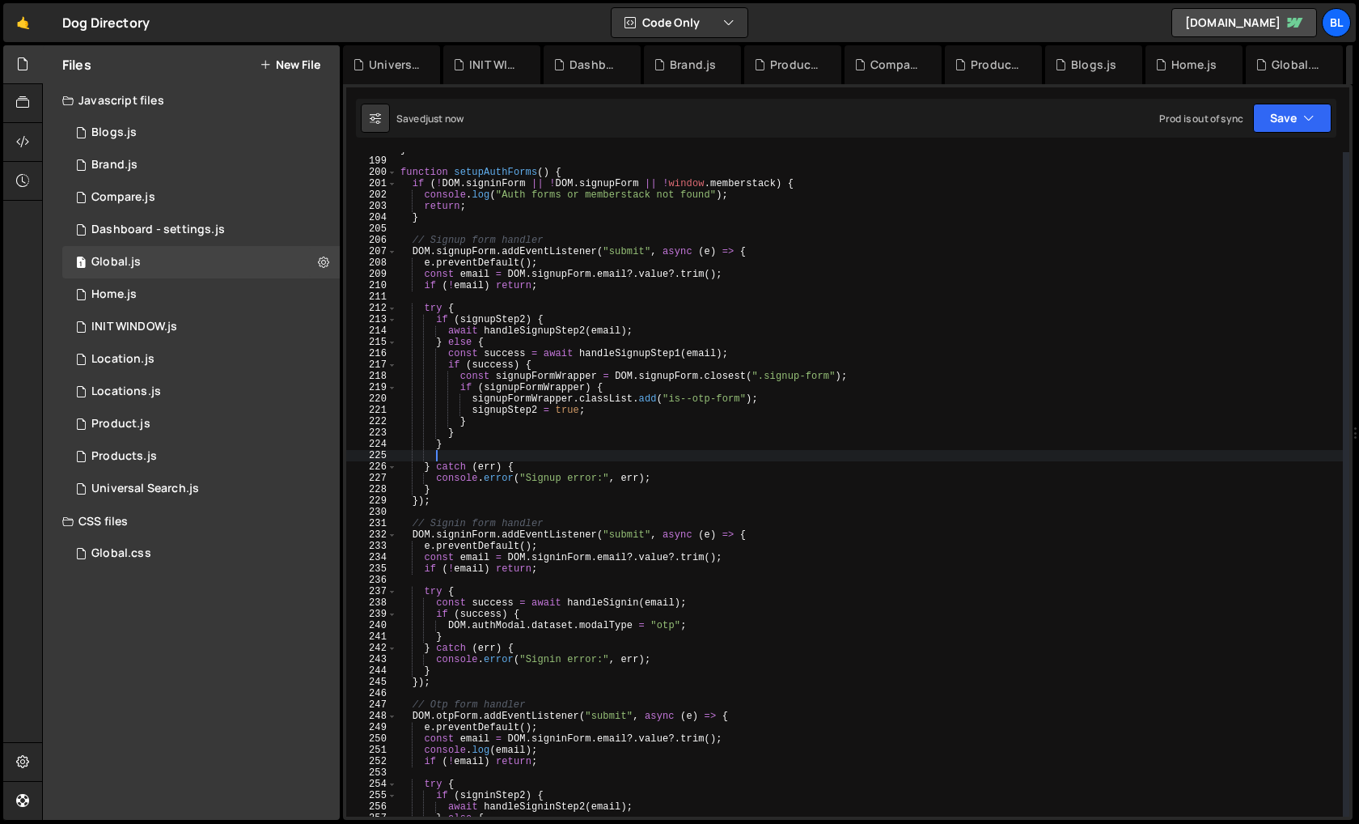
scroll to position [0, 2]
paste textarea "}"
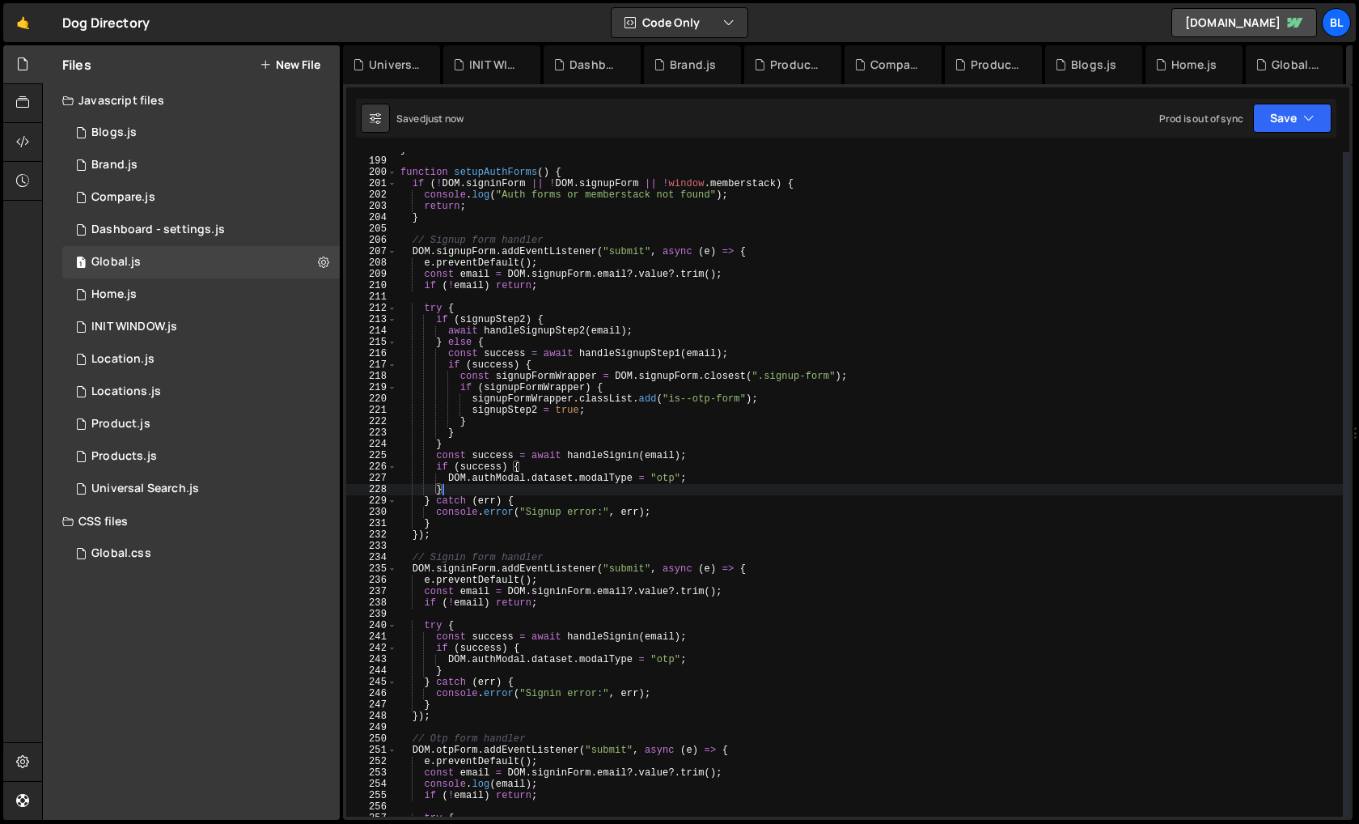
click at [596, 451] on div "} function setupAuthForms ( ) { if ( ! DOM . signinForm || ! DOM . signupForm |…" at bounding box center [870, 487] width 946 height 687
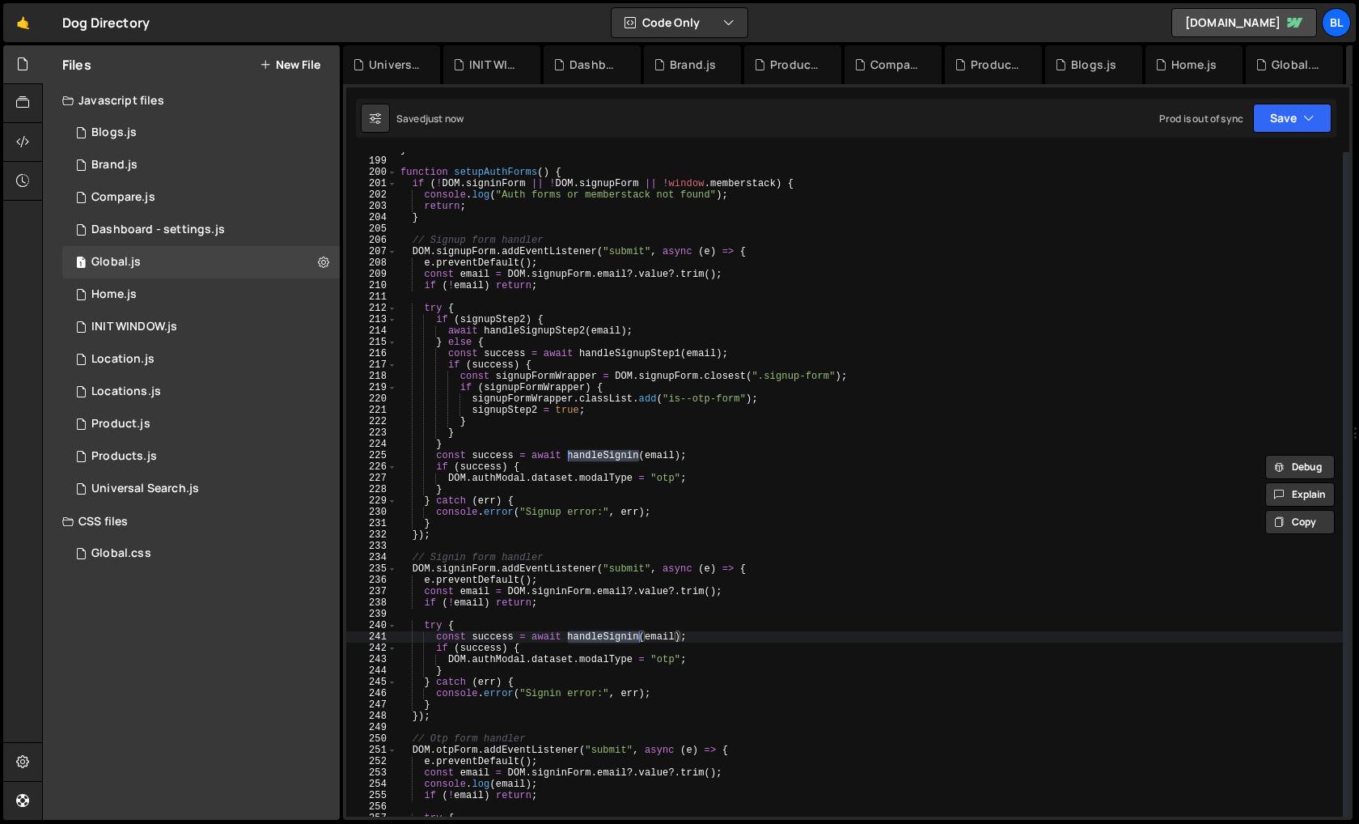
click at [545, 336] on div "} function setupAuthForms ( ) { if ( ! DOM . signinForm || ! DOM . signupForm |…" at bounding box center [870, 487] width 946 height 687
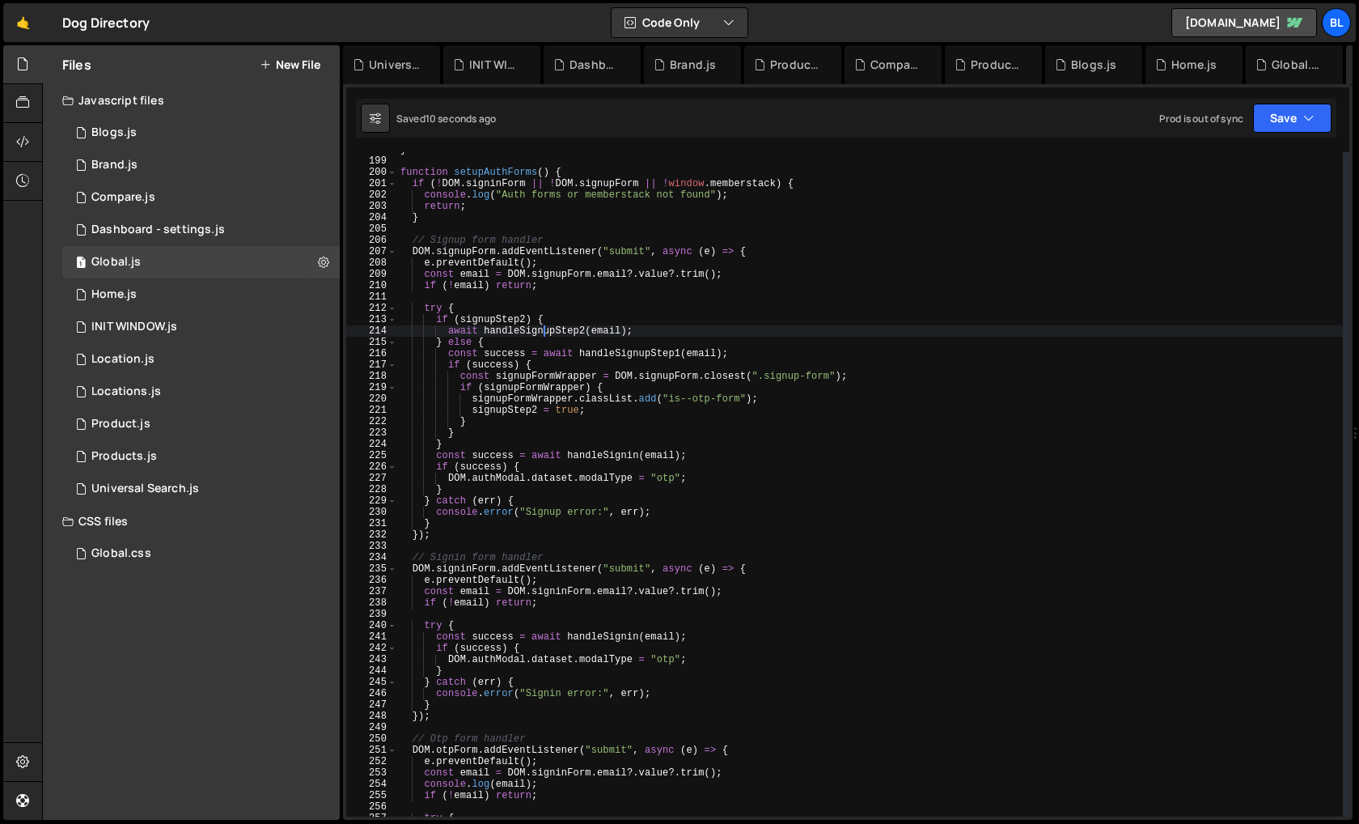
click at [537, 333] on div "} function setupAuthForms ( ) { if ( ! DOM . signinForm || ! DOM . signupForm |…" at bounding box center [870, 487] width 946 height 687
click at [603, 455] on div "} function setupAuthForms ( ) { if ( ! DOM . signinForm || ! DOM . signupForm |…" at bounding box center [870, 487] width 946 height 687
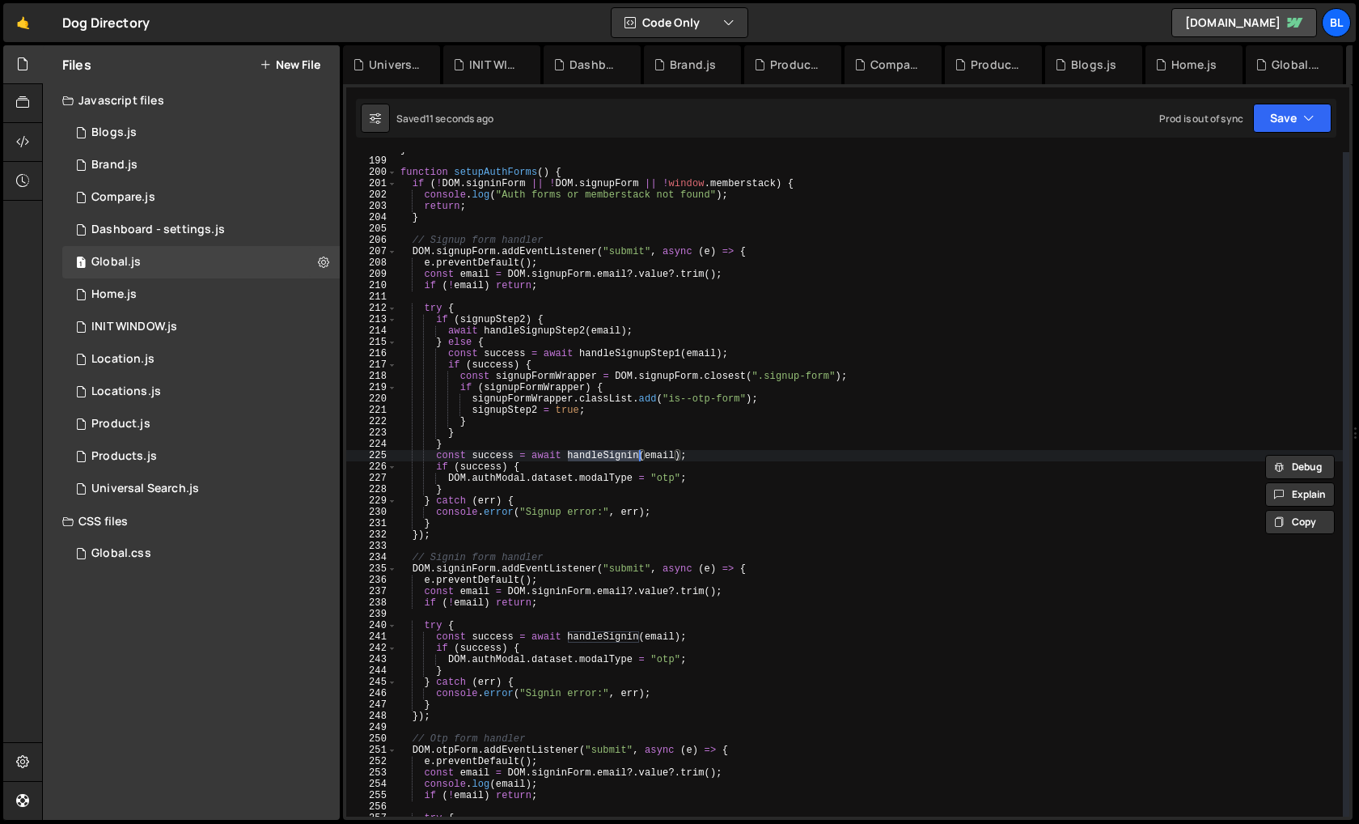
paste textarea "upStep2"
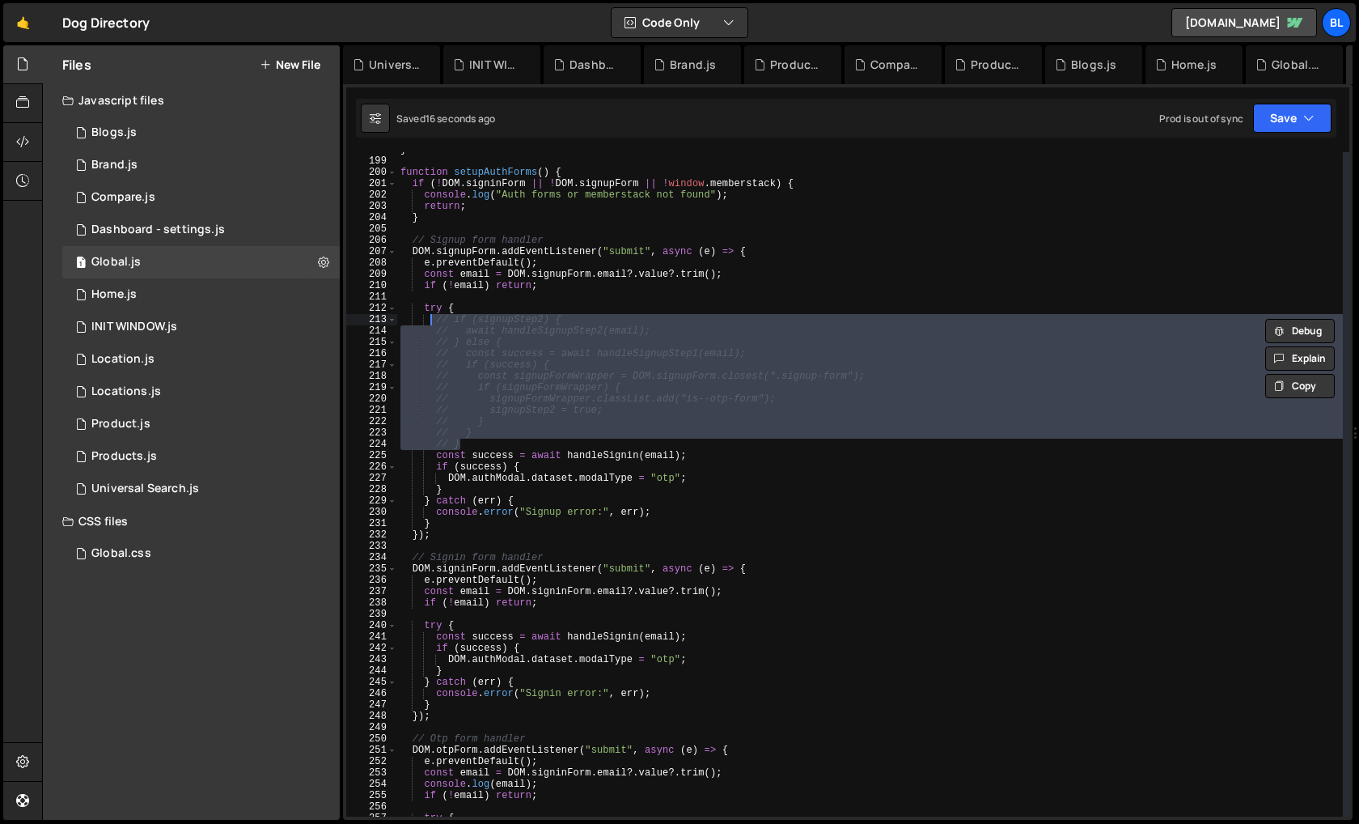
drag, startPoint x: 468, startPoint y: 443, endPoint x: 430, endPoint y: 317, distance: 131.8
click at [430, 317] on div "} function setupAuthForms ( ) { if ( ! DOM . signinForm || ! DOM . signupForm |…" at bounding box center [870, 487] width 946 height 687
click at [618, 454] on div "} function setupAuthForms ( ) { if ( ! DOM . signinForm || ! DOM . signupForm |…" at bounding box center [870, 487] width 946 height 687
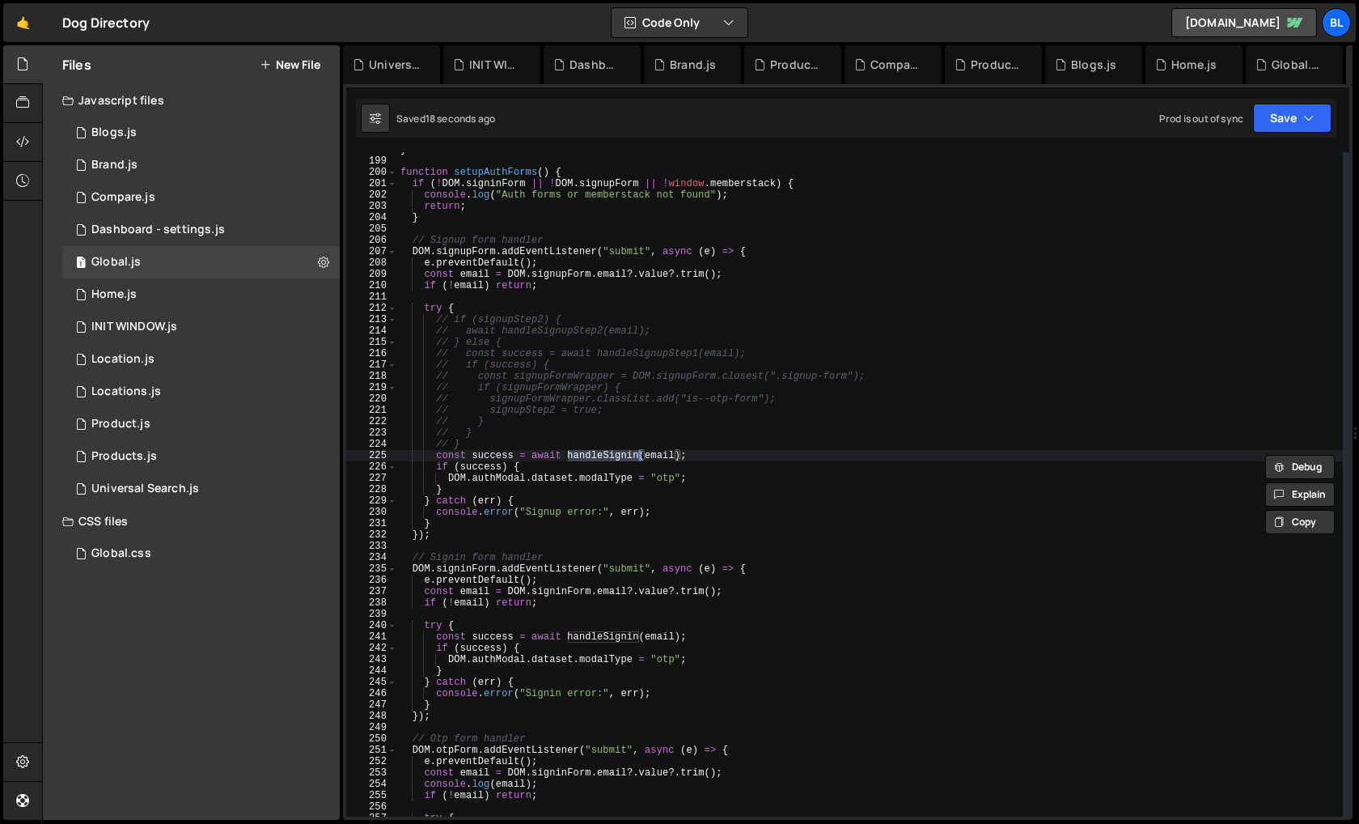
paste textarea "upStep2"
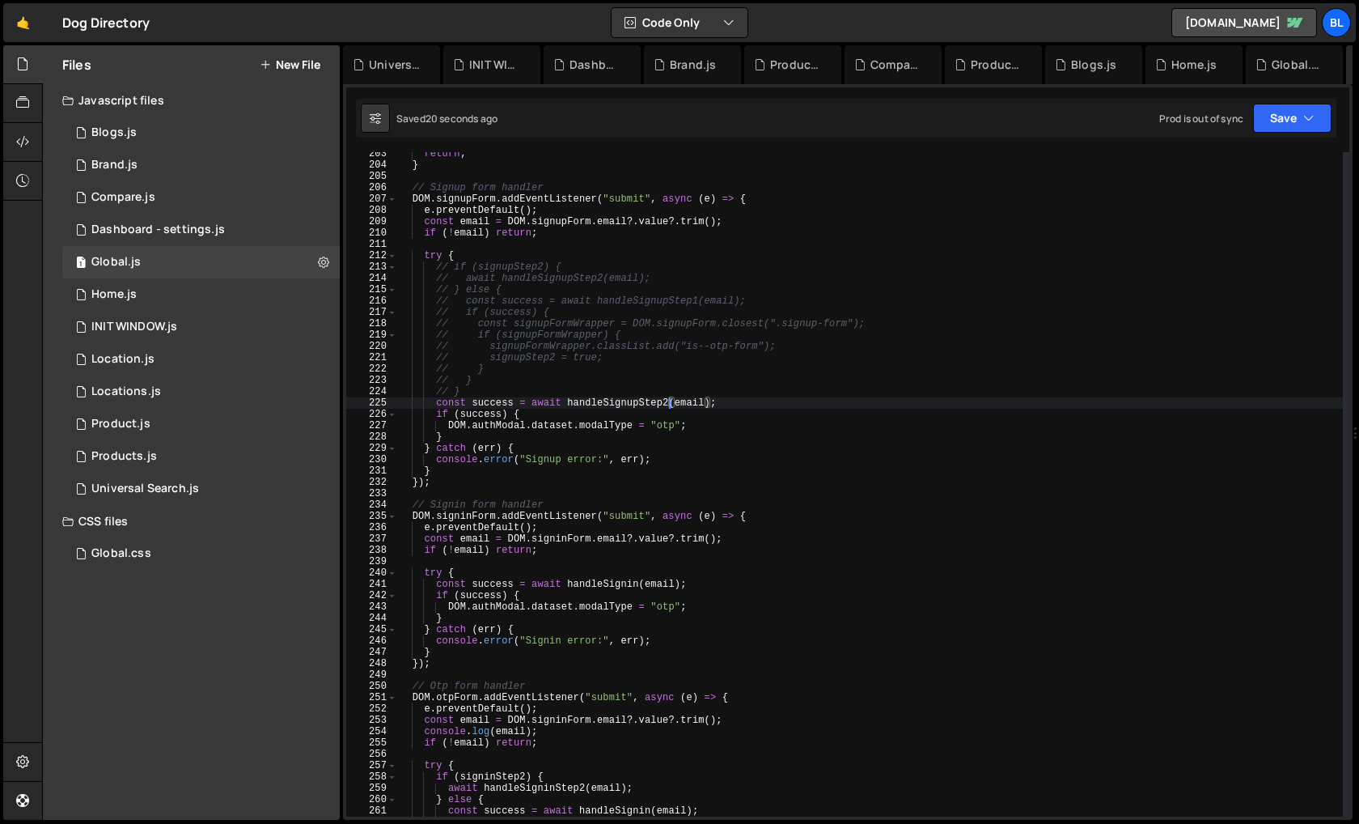
scroll to position [2291, 0]
click at [639, 405] on div "return ; } // Signup form handler DOM . signupForm . addEventListener ( "submit…" at bounding box center [870, 492] width 946 height 687
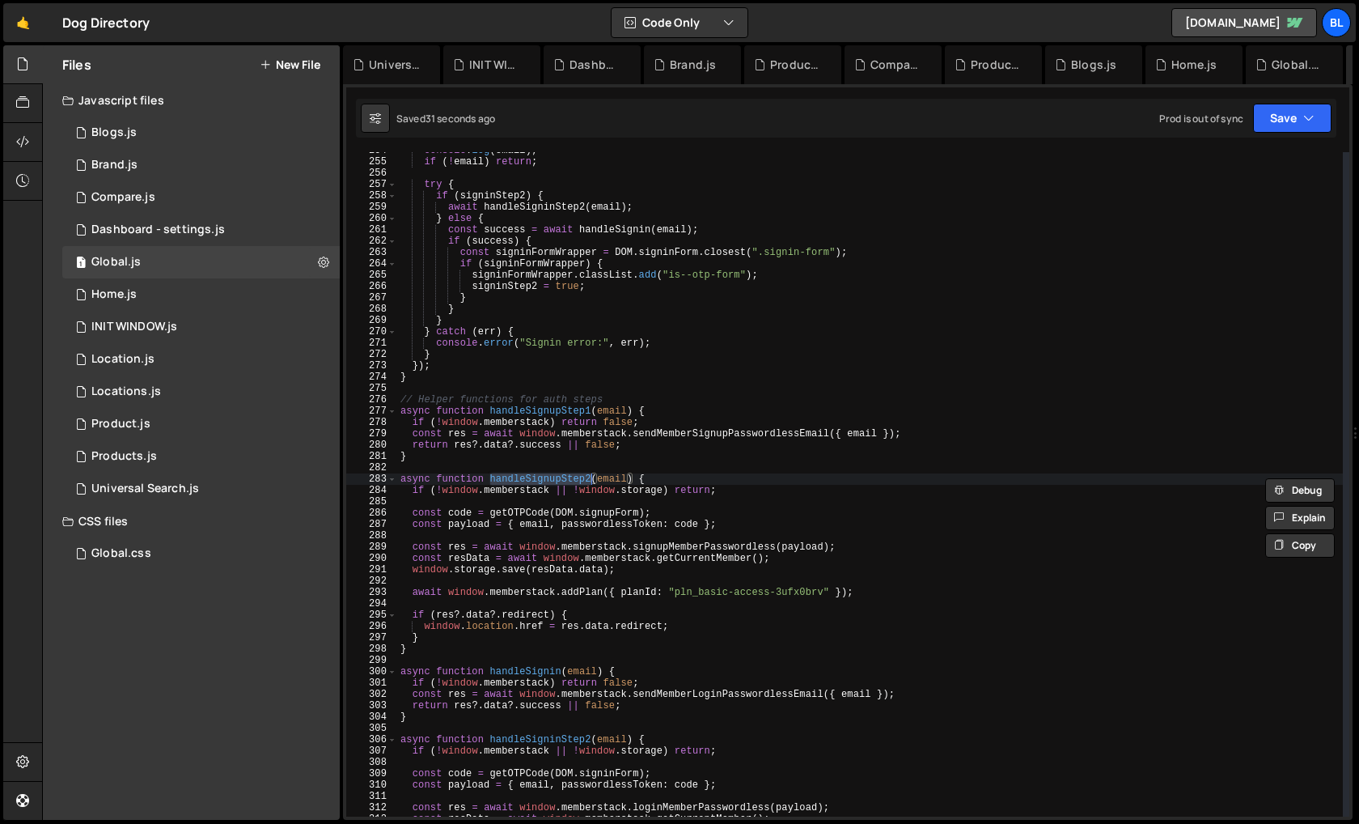
scroll to position [2873, 0]
click at [561, 413] on div "console . log ( email ) ; if ( ! email ) return ; try { if ( signinStep2 ) { aw…" at bounding box center [870, 488] width 946 height 687
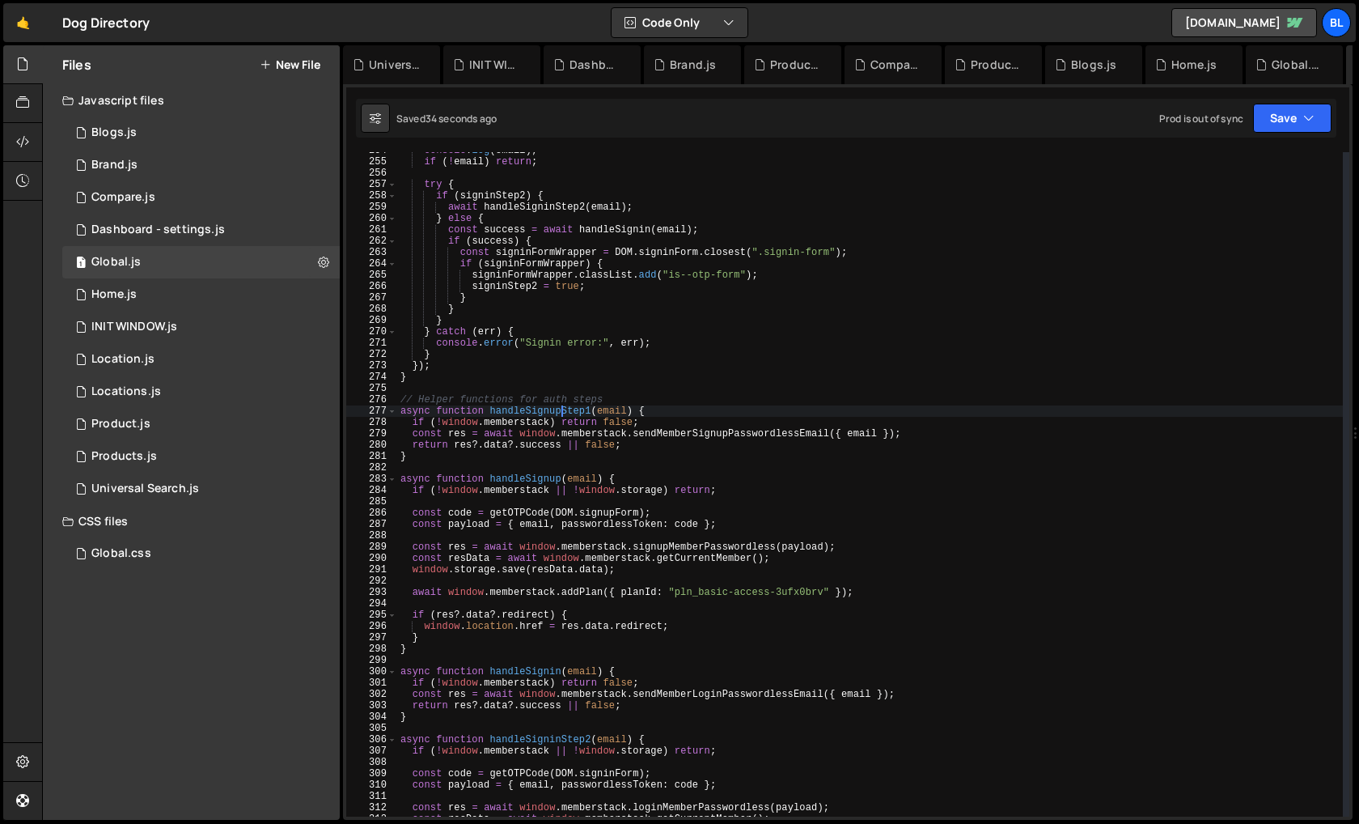
click at [561, 413] on div "console . log ( email ) ; if ( ! email ) return ; try { if ( signinStep2 ) { aw…" at bounding box center [870, 488] width 946 height 687
click at [519, 480] on div "console . log ( email ) ; if ( ! email ) return ; try { if ( signinStep2 ) { aw…" at bounding box center [870, 488] width 946 height 687
click at [527, 480] on div "console . log ( email ) ; if ( ! email ) return ; try { if ( signinStep2 ) { aw…" at bounding box center [870, 488] width 946 height 687
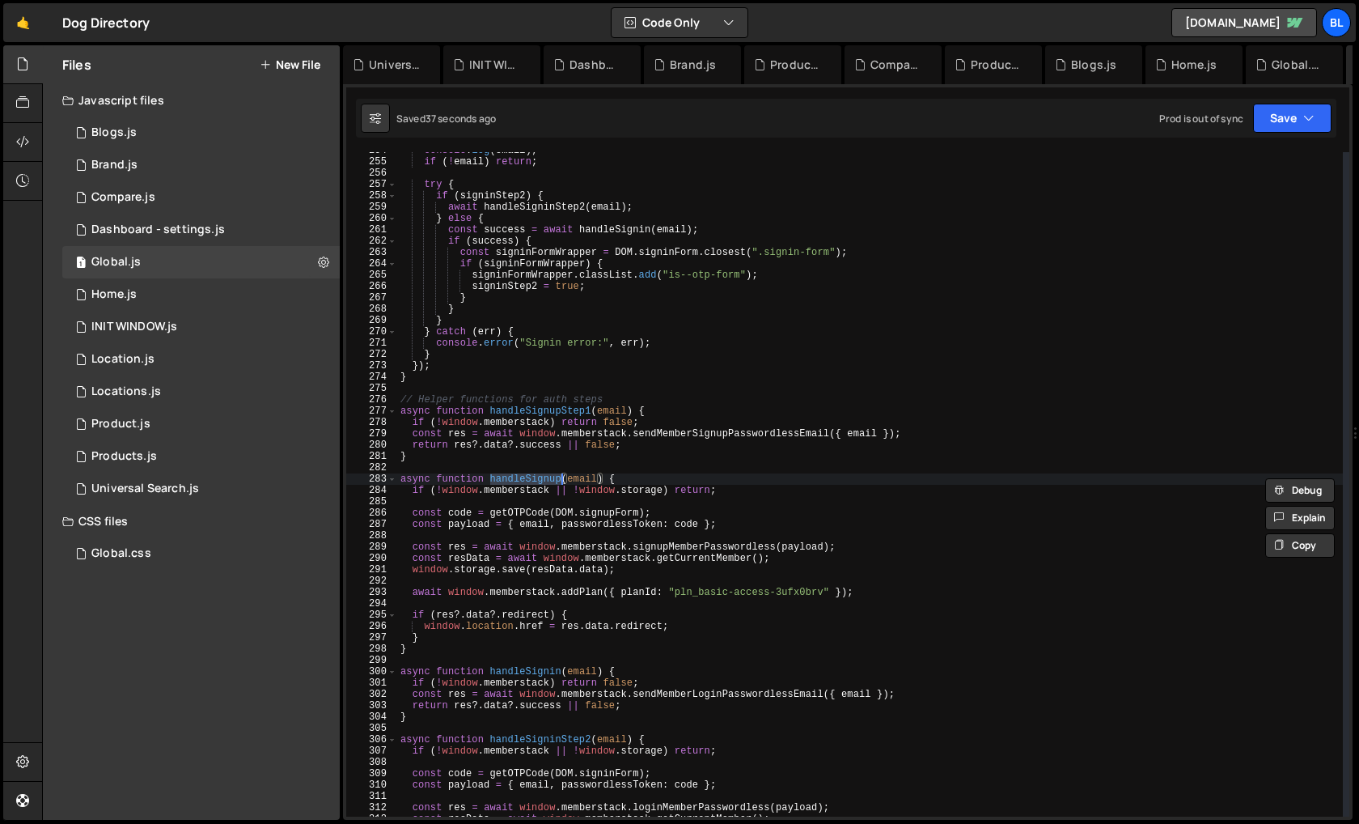
click at [524, 441] on div "console . log ( email ) ; if ( ! email ) return ; try { if ( signinStep2 ) { aw…" at bounding box center [870, 488] width 946 height 687
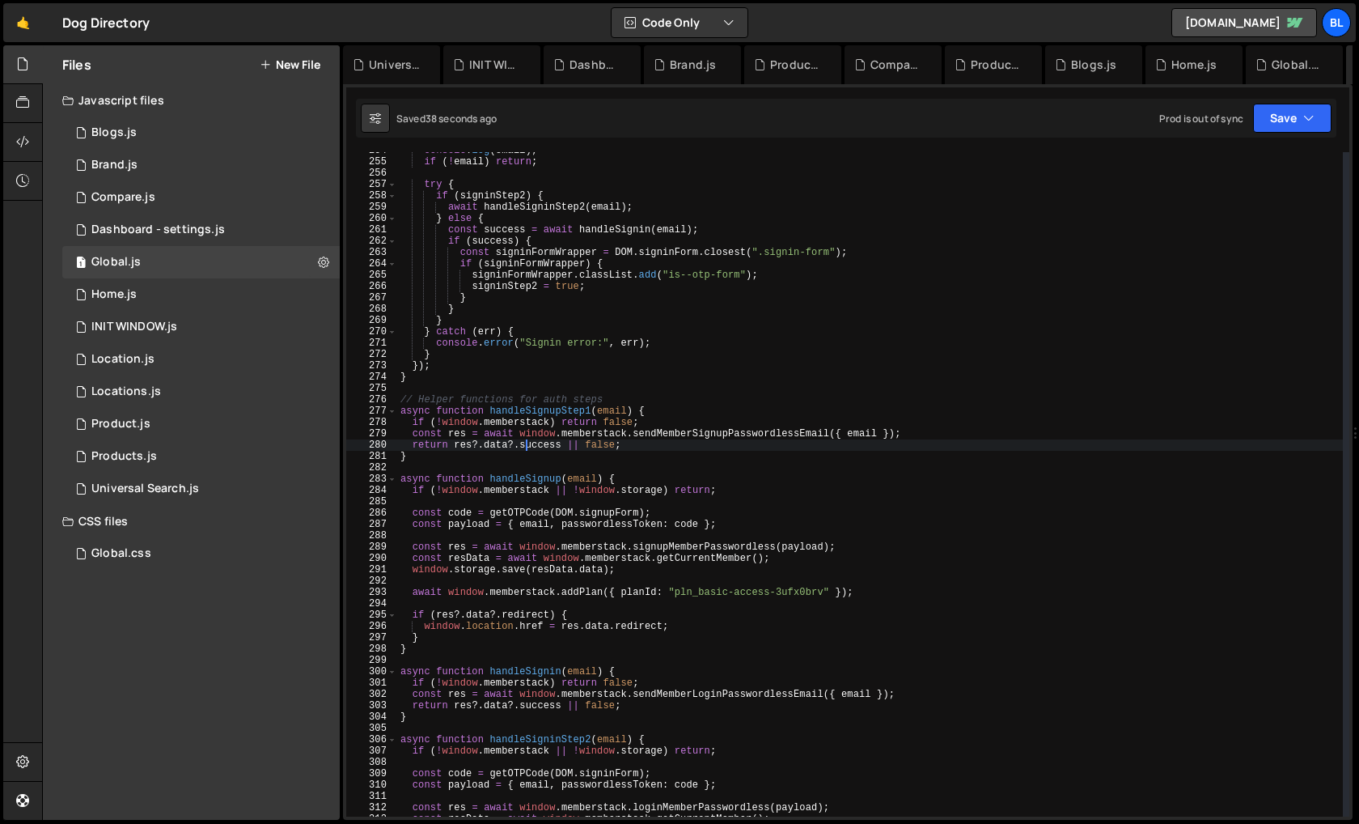
click at [514, 476] on div "console . log ( email ) ; if ( ! email ) return ; try { if ( signinStep2 ) { aw…" at bounding box center [870, 488] width 946 height 687
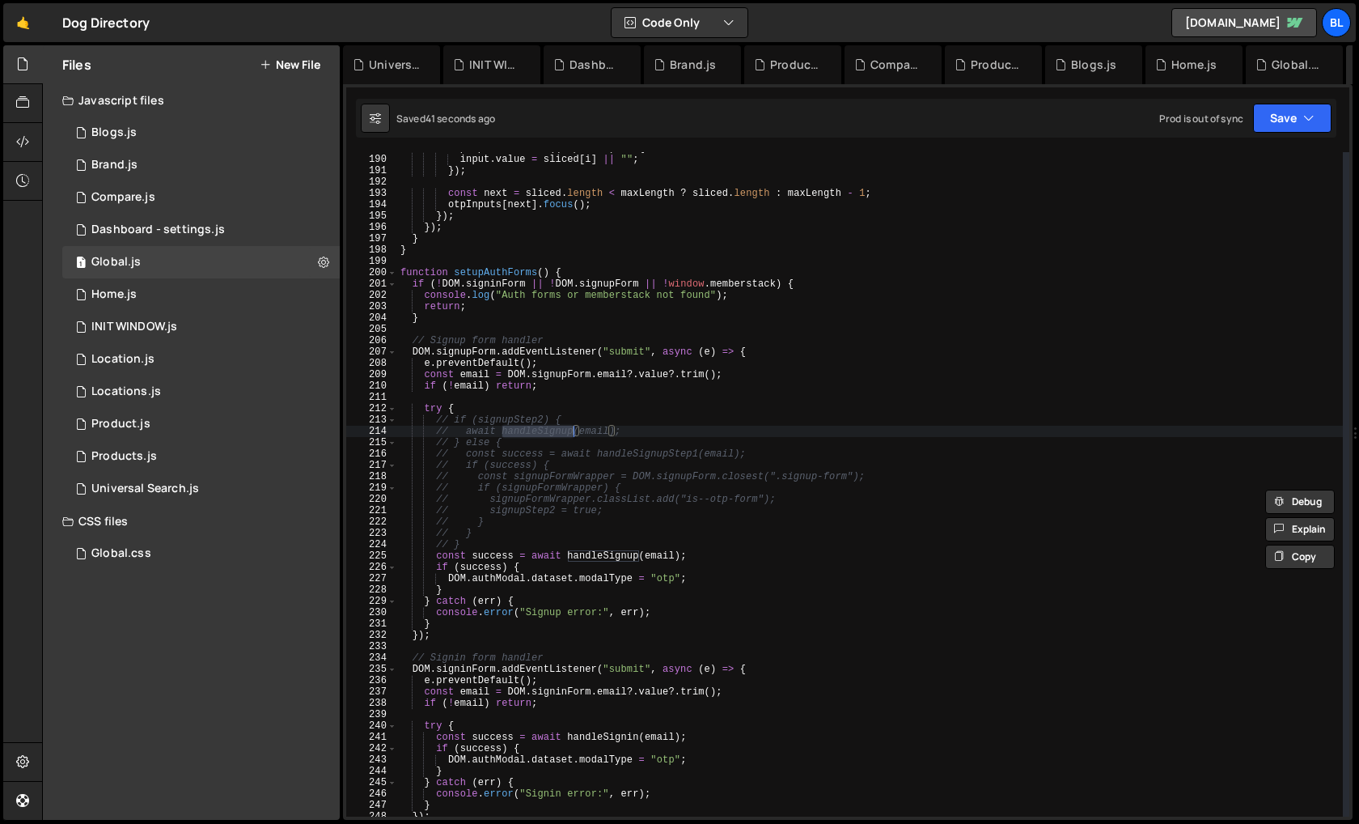
scroll to position [2144, 0]
click at [539, 597] on div "input . value = sliced [ i ] || "" ; }) ; const next = sliced . length < maxLen…" at bounding box center [870, 493] width 946 height 687
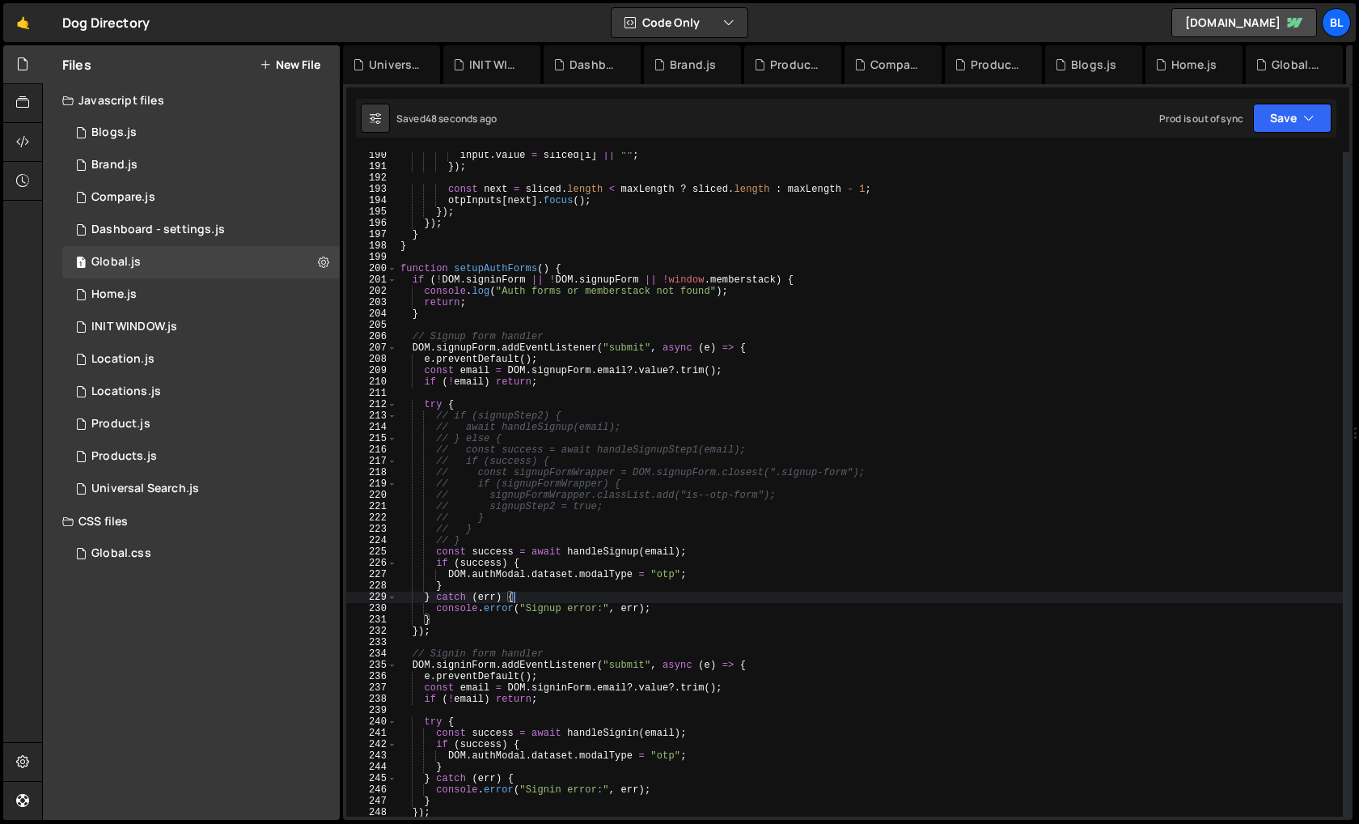
click at [602, 547] on div "input . value = sliced [ i ] || "" ; }) ; const next = sliced . length < maxLen…" at bounding box center [870, 493] width 946 height 687
click at [540, 566] on div "input . value = sliced [ i ] || "" ; }) ; const next = sliced . length < maxLen…" at bounding box center [870, 493] width 946 height 687
click at [604, 547] on div "input . value = sliced [ i ] || "" ; }) ; const next = sliced . length < maxLen…" at bounding box center [870, 493] width 946 height 687
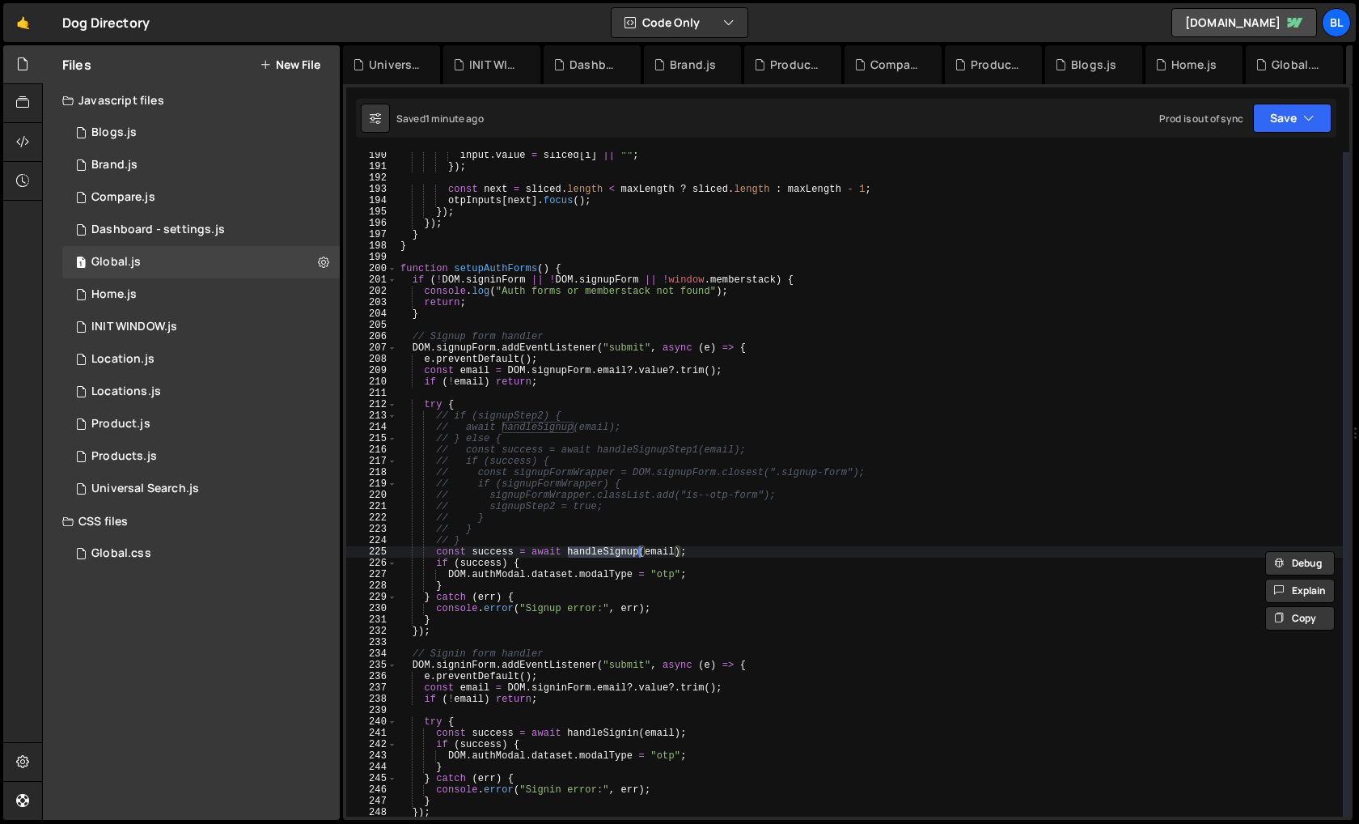
type textarea "async function handleSignupStep1(email) {"
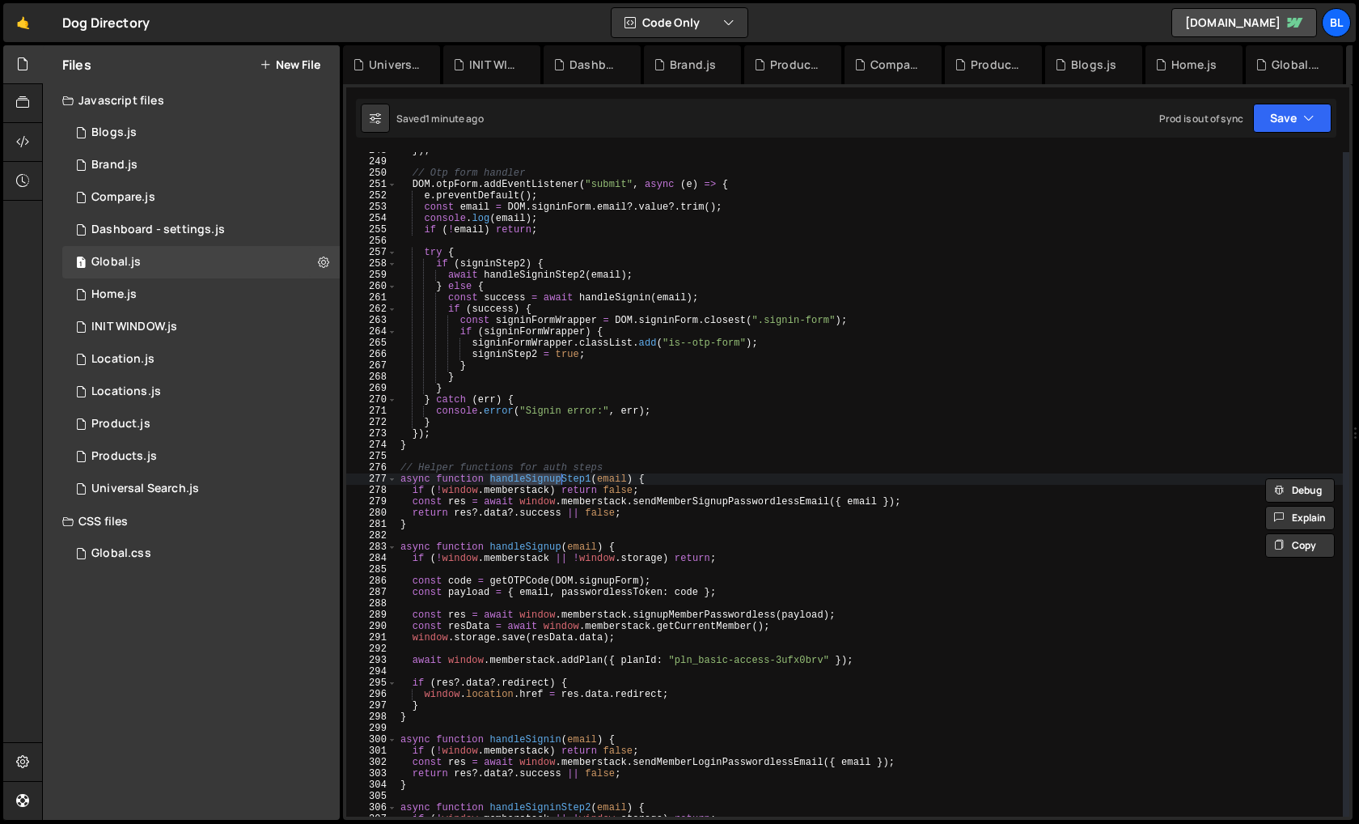
scroll to position [2805, 0]
click at [592, 540] on div "}) ; // Otp form handler DOM . otpForm . addEventListener ( "submit" , async ( …" at bounding box center [870, 488] width 946 height 687
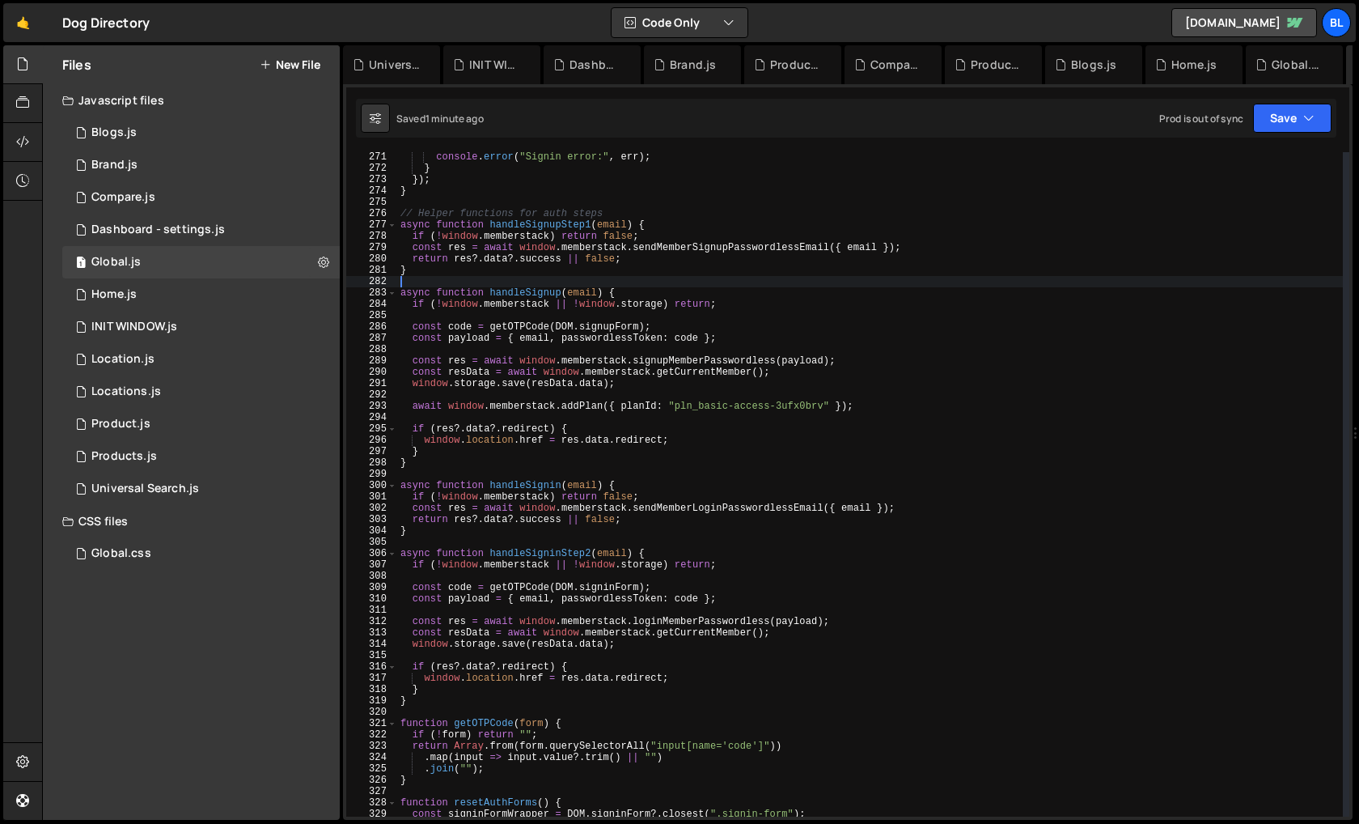
scroll to position [3068, 0]
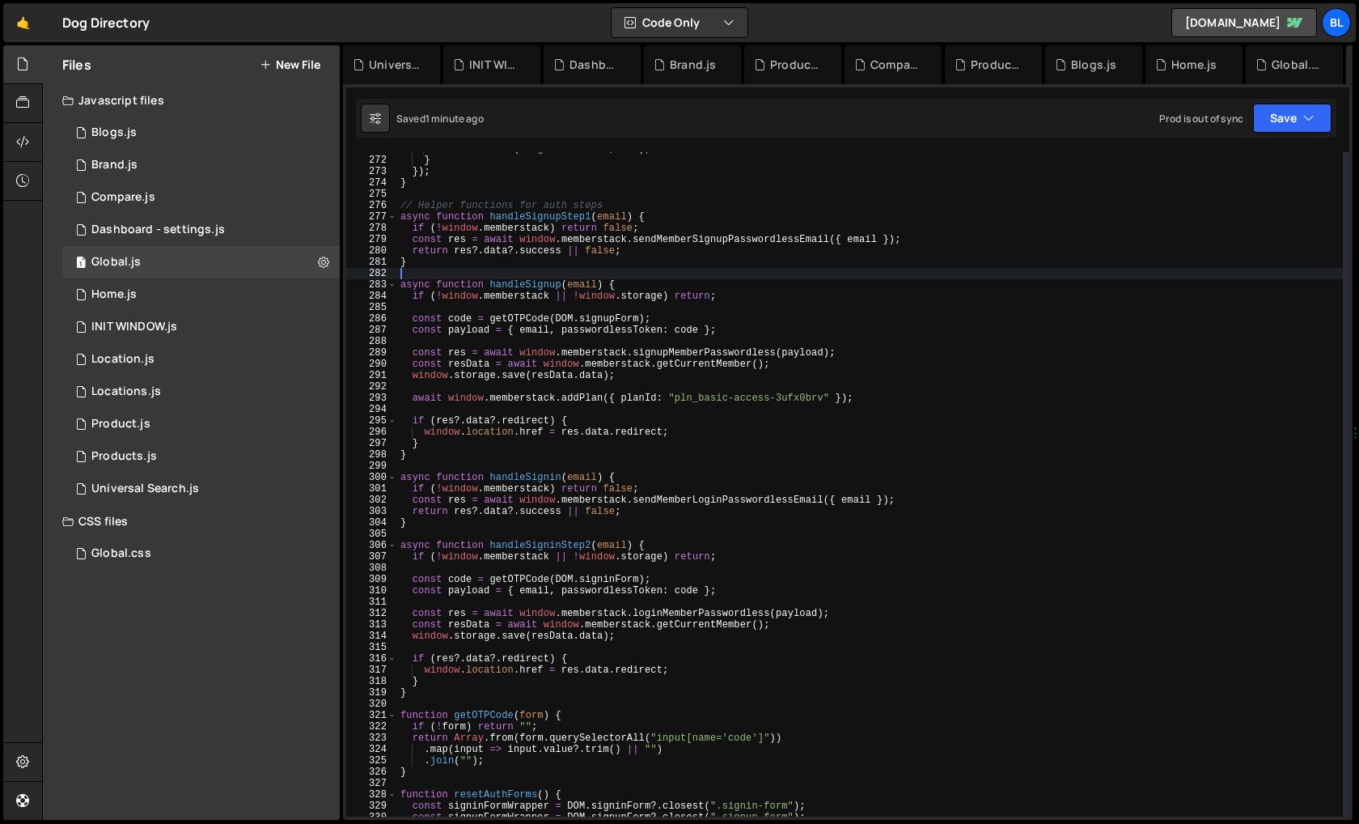
click at [471, 707] on div "console . error ( "Signin error:" , err ) ; } }) ; } // Helper functions for au…" at bounding box center [870, 486] width 946 height 687
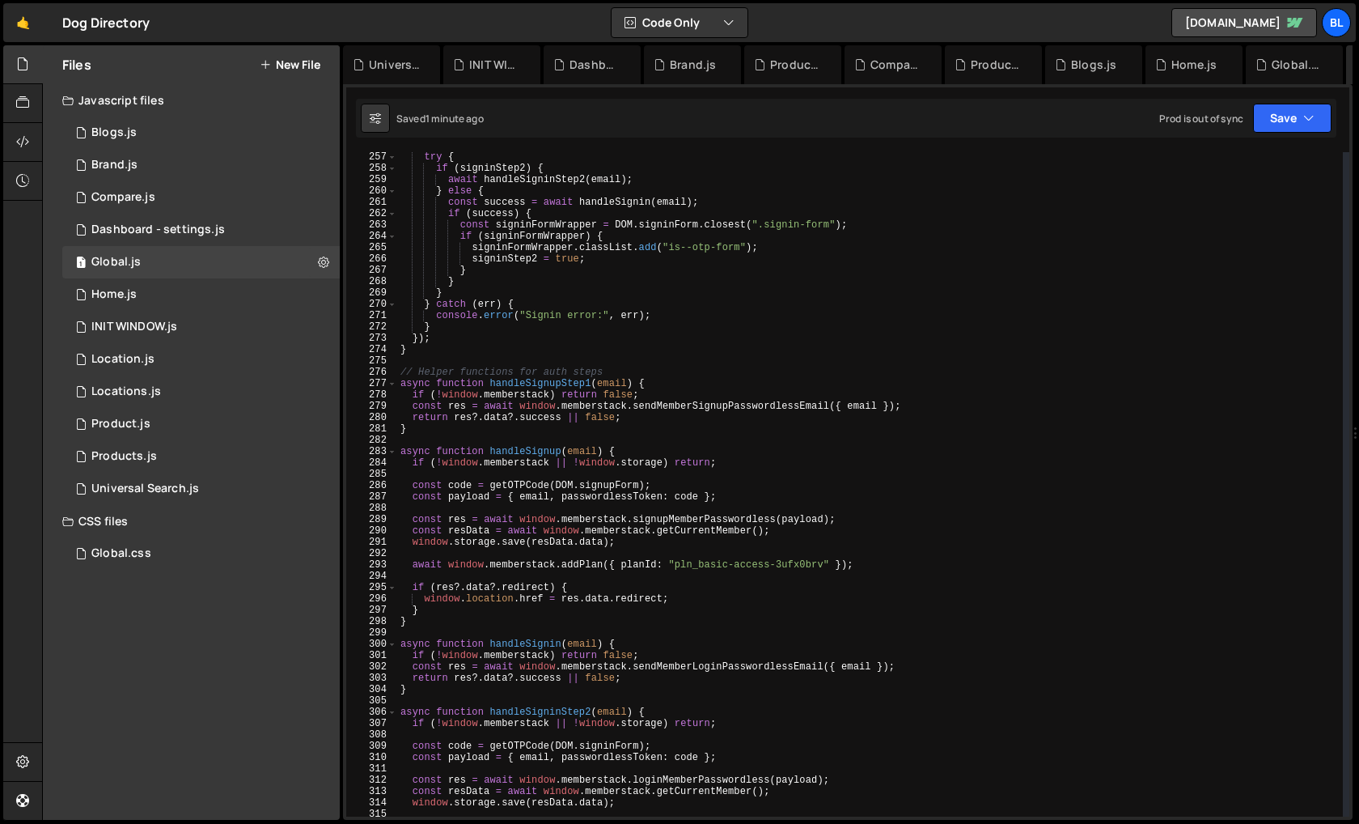
scroll to position [2865, 0]
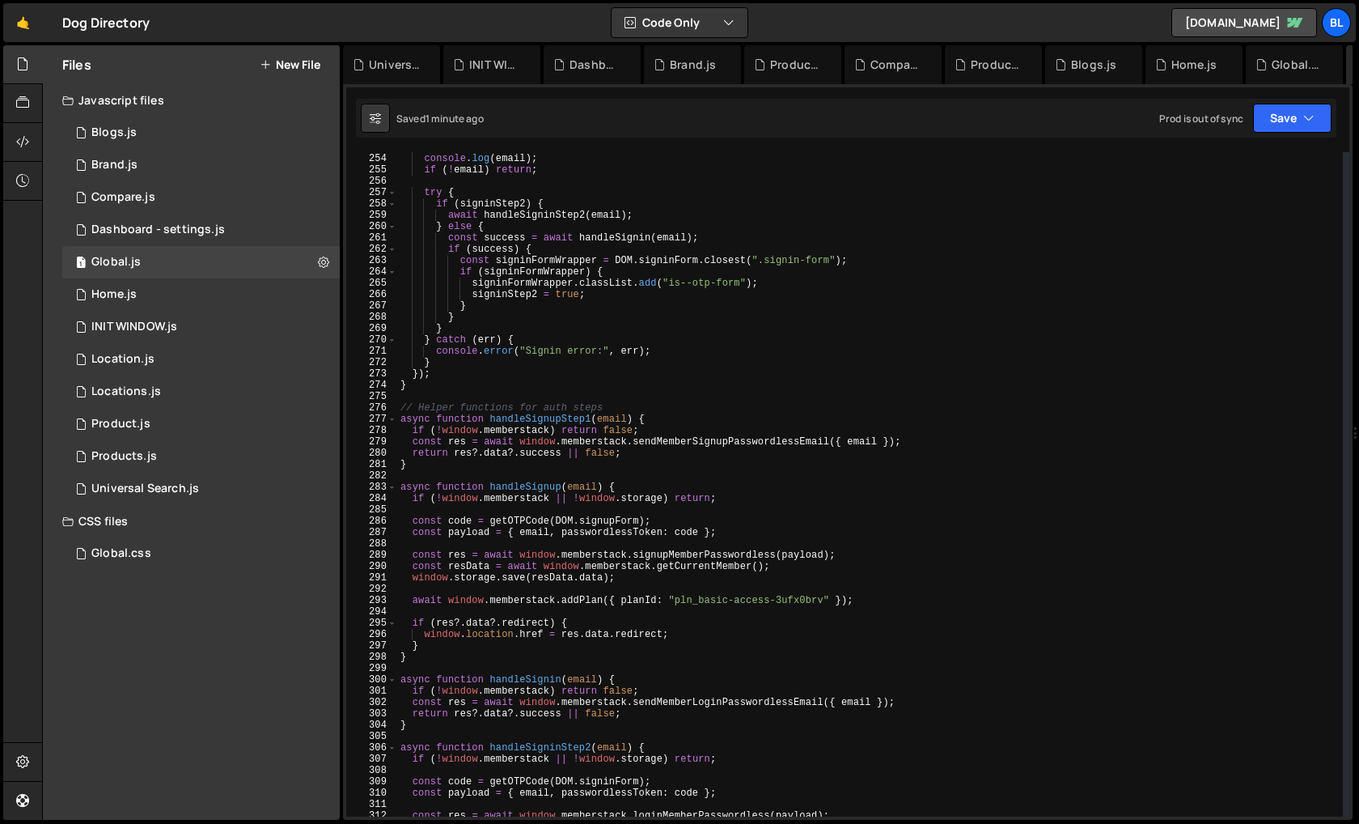
click at [536, 489] on div "const email = DOM . signinForm . email ?. value ?. trim ( ) ; console . log ( e…" at bounding box center [870, 485] width 946 height 687
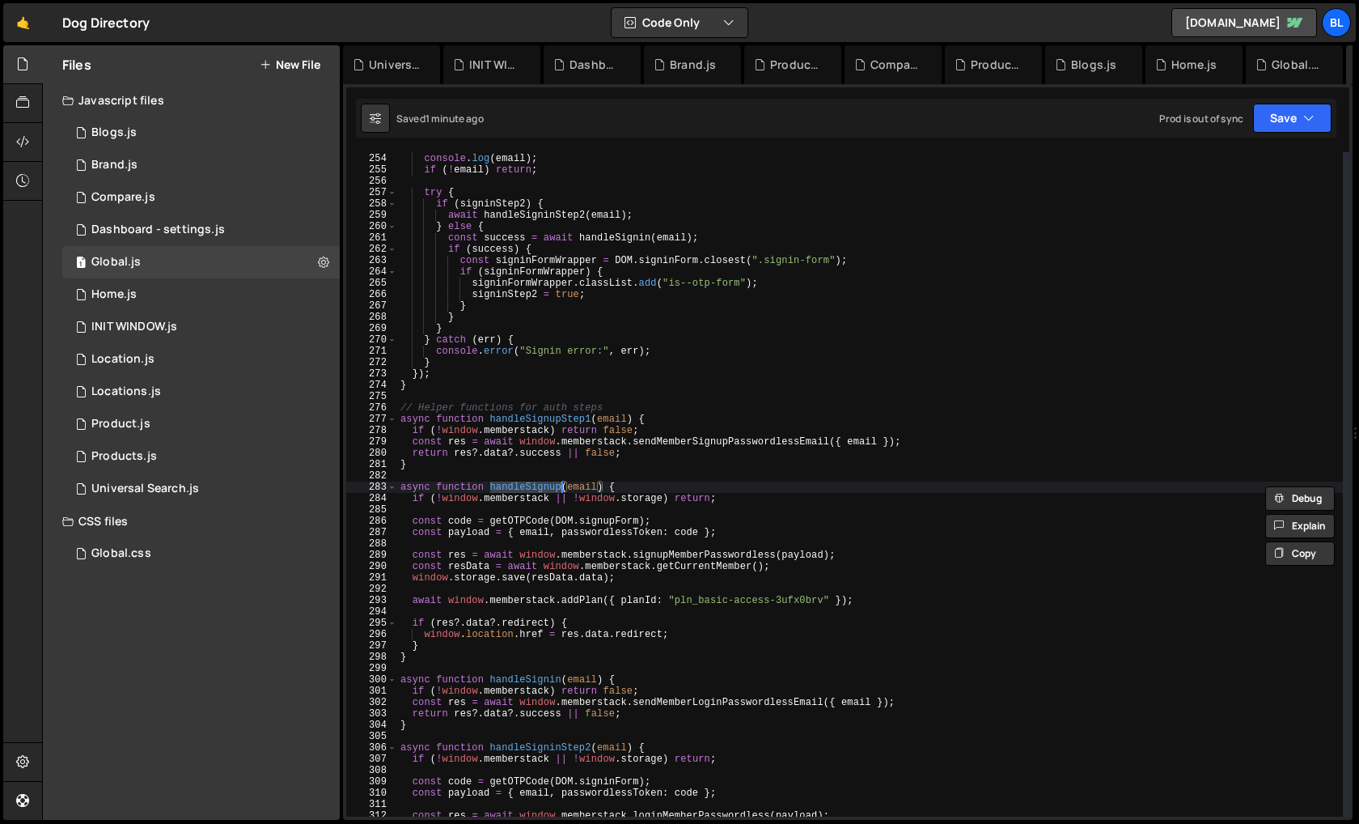
click at [552, 422] on div "const email = DOM . signinForm . email ?. value ?. trim ( ) ; console . log ( e…" at bounding box center [870, 485] width 946 height 687
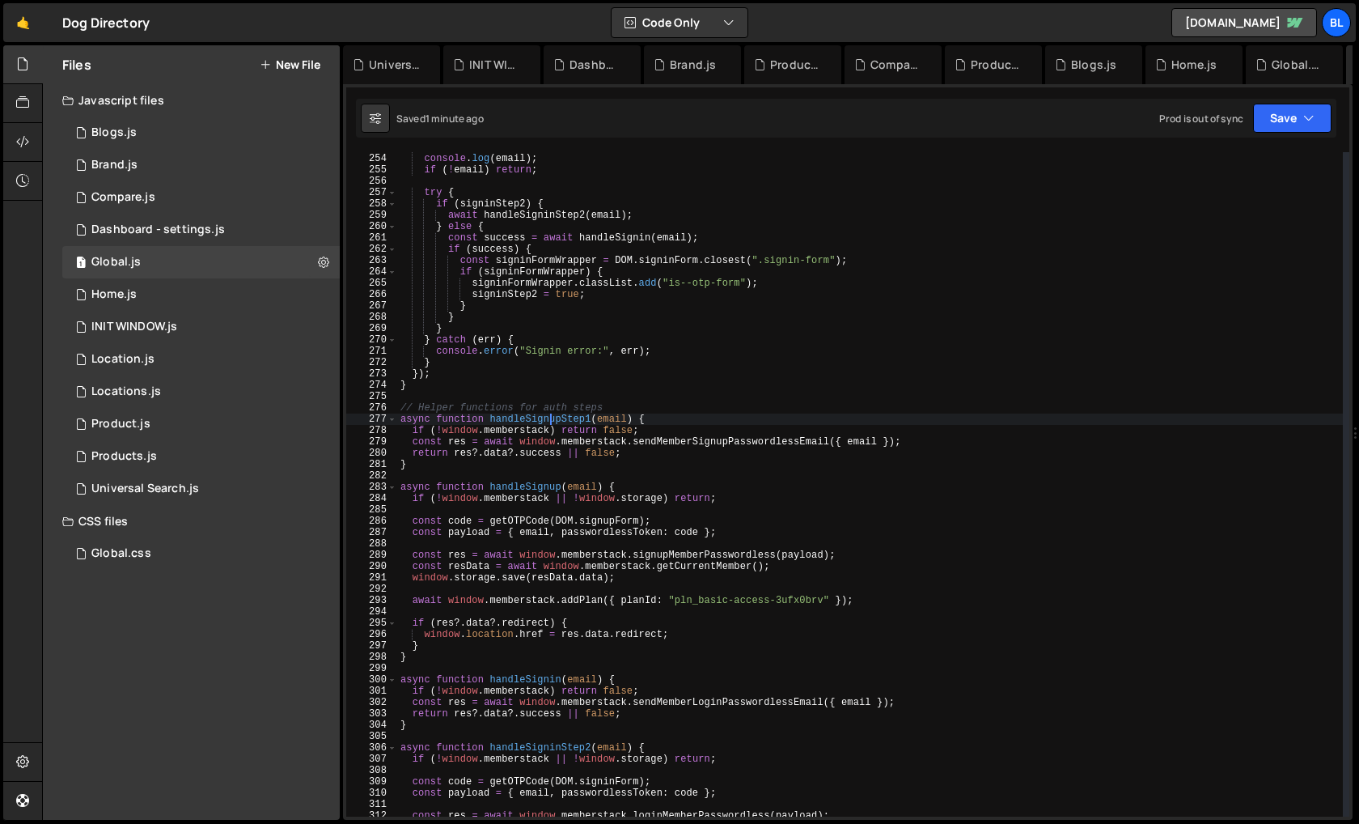
click at [552, 422] on div "const email = DOM . signinForm . email ?. value ?. trim ( ) ; console . log ( e…" at bounding box center [870, 485] width 946 height 687
paste textarea
click at [534, 486] on div "const email = DOM . signinForm . email ?. value ?. trim ( ) ; console . log ( e…" at bounding box center [870, 485] width 946 height 687
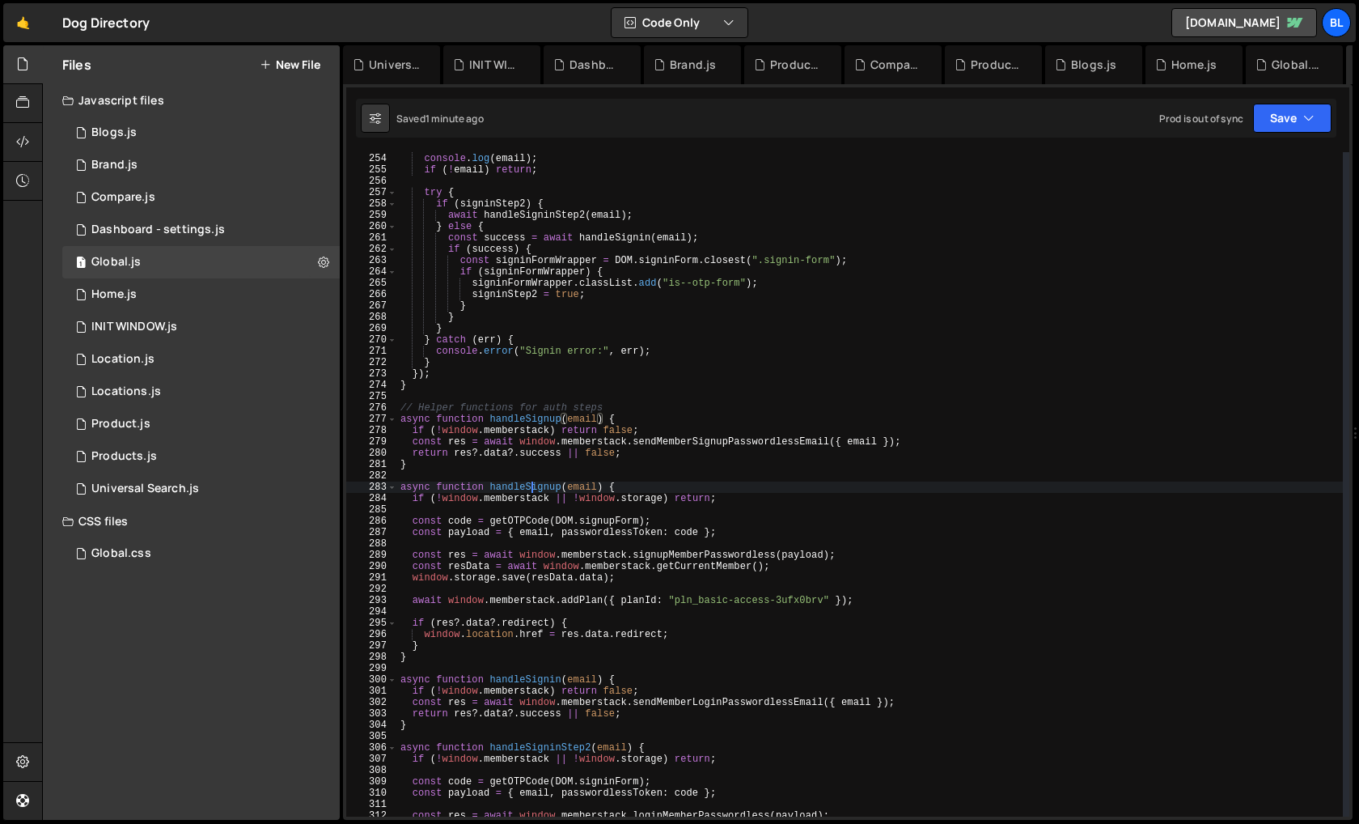
click at [534, 486] on div "const email = DOM . signinForm . email ?. value ?. trim ( ) ; console . log ( e…" at bounding box center [870, 485] width 946 height 687
click at [532, 420] on div "const email = DOM . signinForm . email ?. value ?. trim ( ) ; console . log ( e…" at bounding box center [870, 485] width 946 height 687
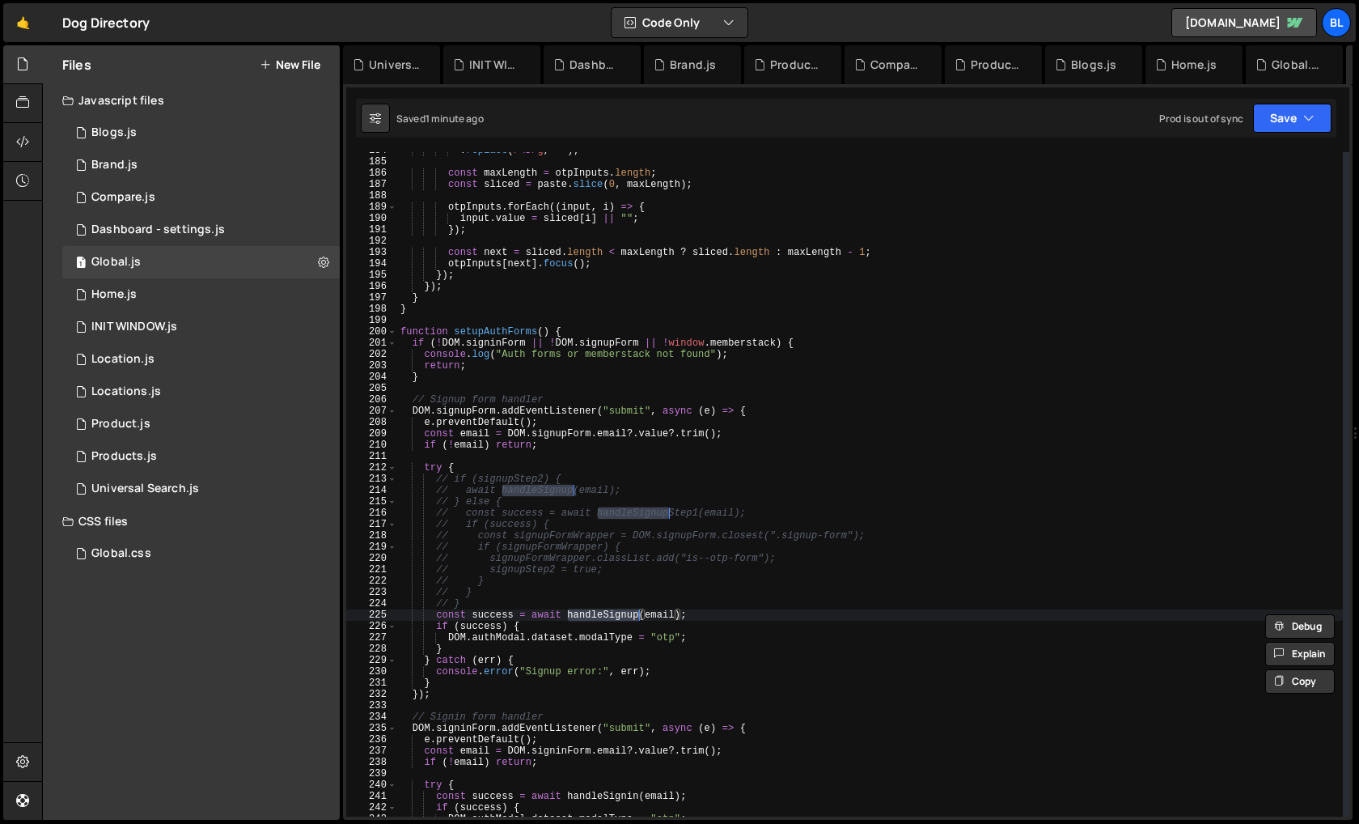
click at [588, 617] on div ". replace ( / \D /g , "" ) ; const maxLength = otpInputs . length ; const slice…" at bounding box center [870, 488] width 946 height 687
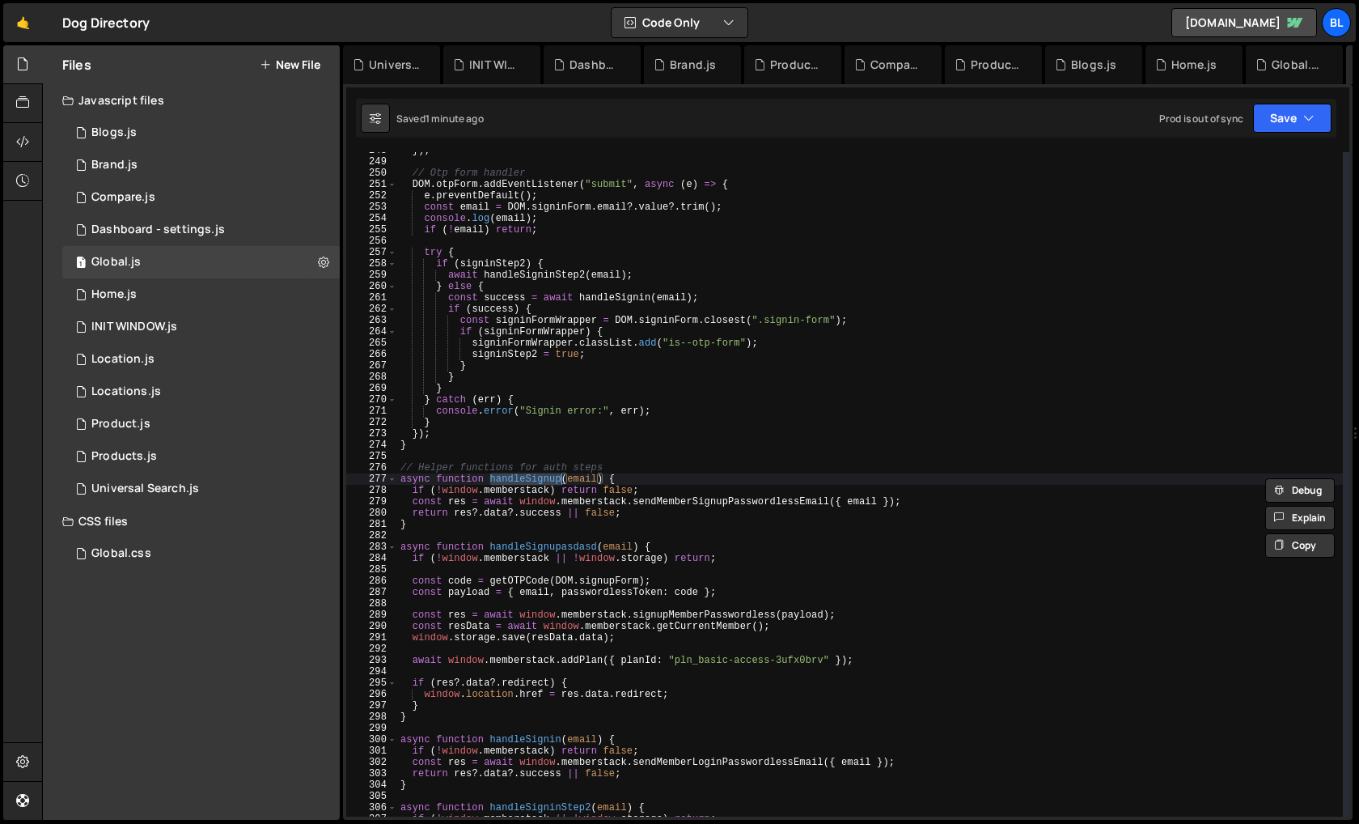
scroll to position [2805, 0]
click at [655, 517] on div "}) ; // Otp form handler DOM . otpForm . addEventListener ( "submit" , async ( …" at bounding box center [870, 488] width 946 height 687
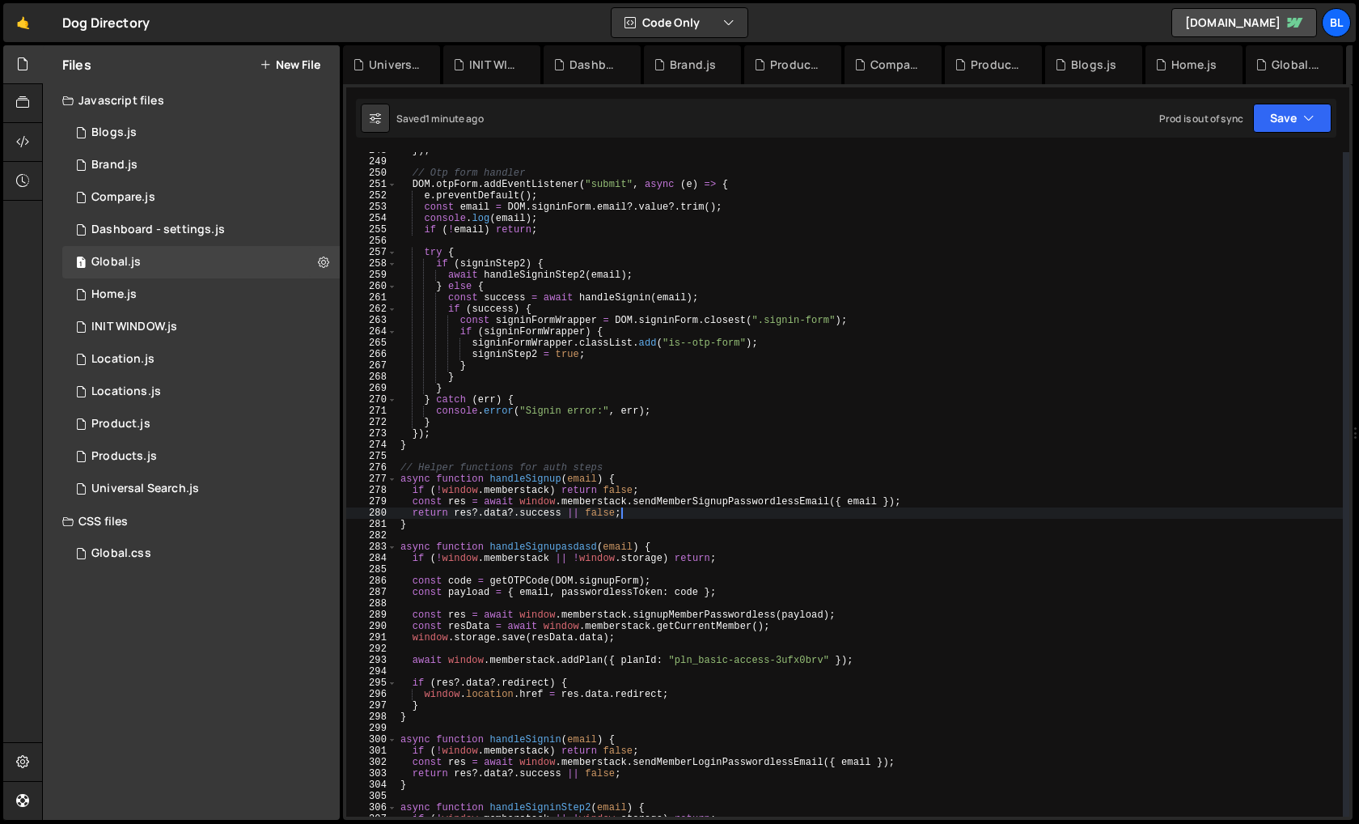
click at [536, 475] on div "}) ; // Otp form handler DOM . otpForm . addEventListener ( "submit" , async ( …" at bounding box center [870, 488] width 946 height 687
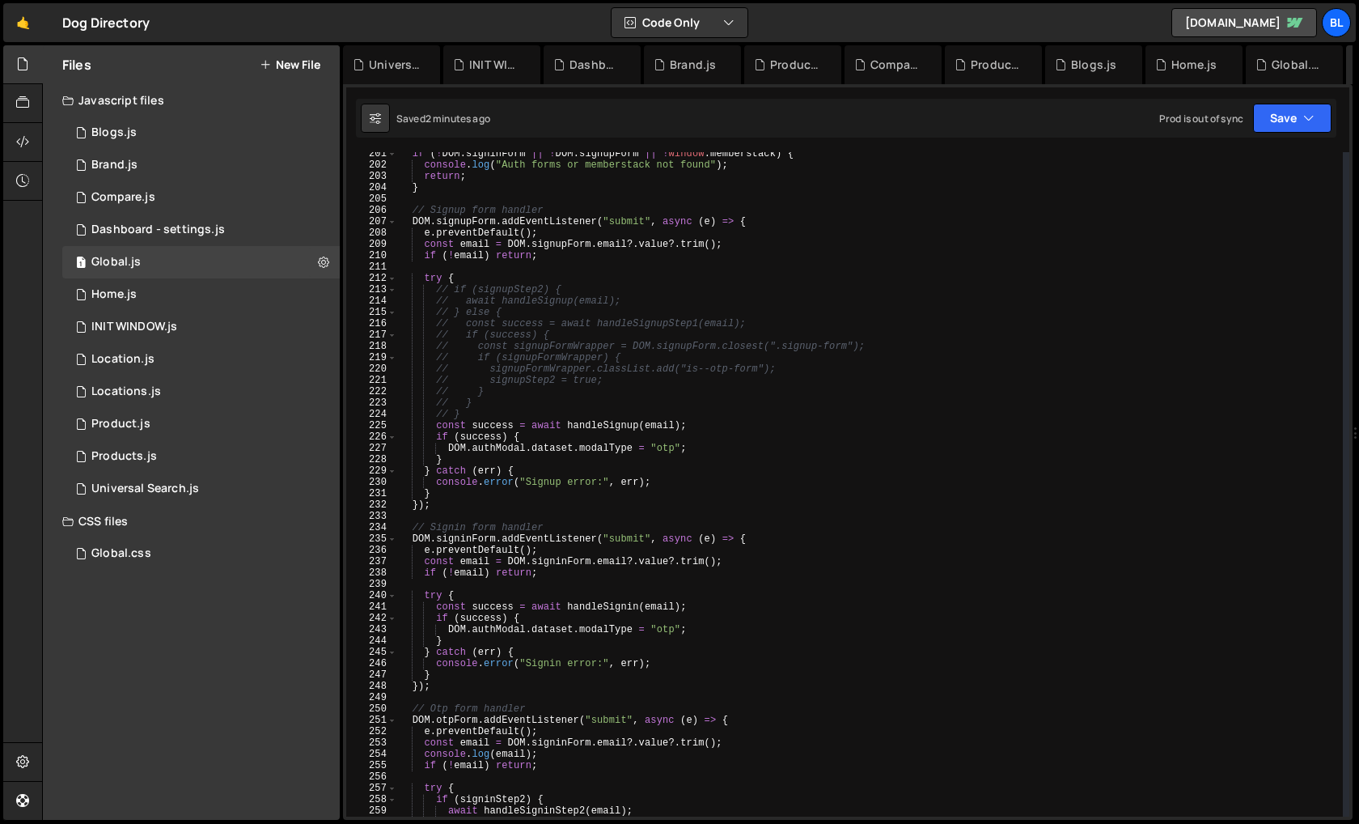
scroll to position [2228, 0]
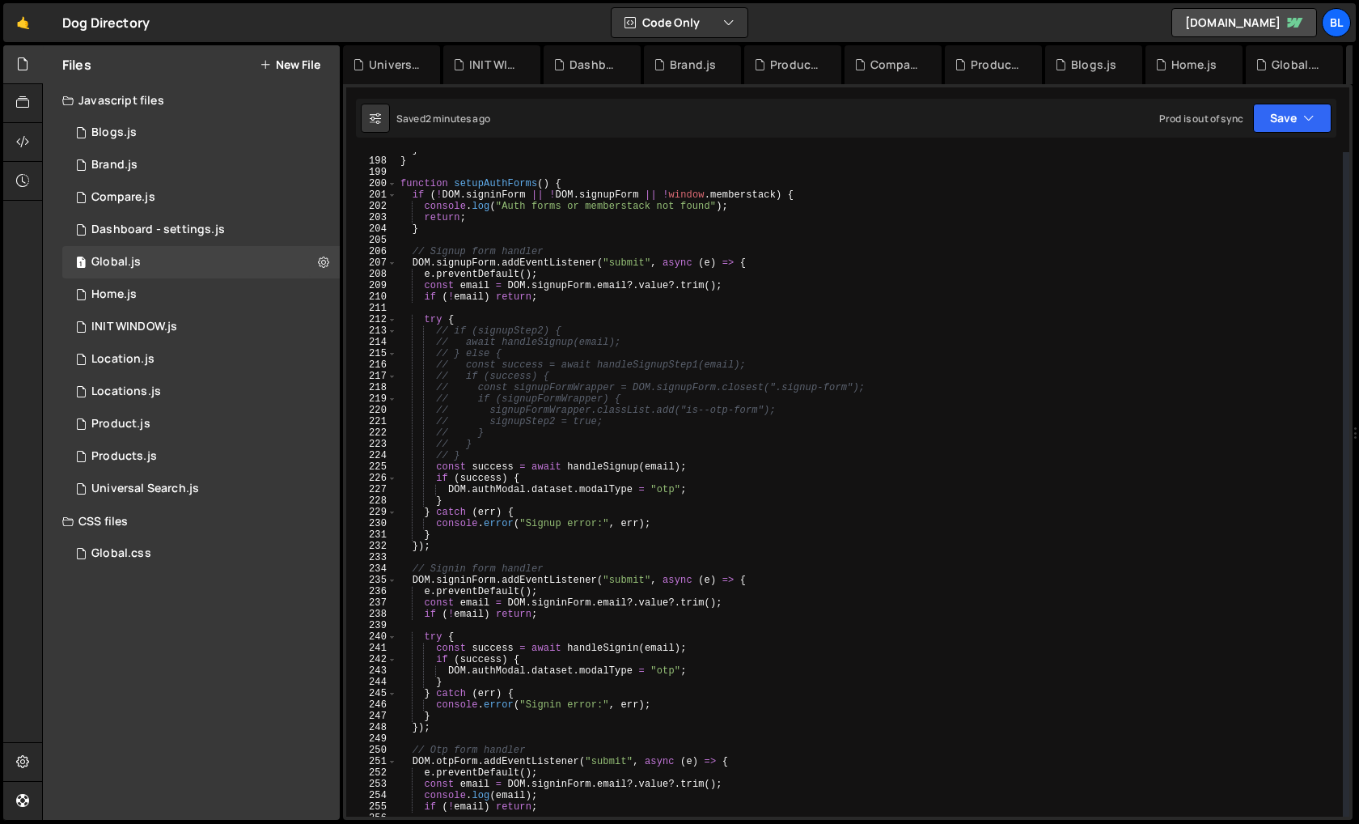
click at [642, 486] on div "} } function setupAuthForms ( ) { if ( ! DOM . signinForm || ! DOM . signupForm…" at bounding box center [870, 487] width 946 height 687
type textarea "DOM.authModal.dataset.modalType = "otp";"
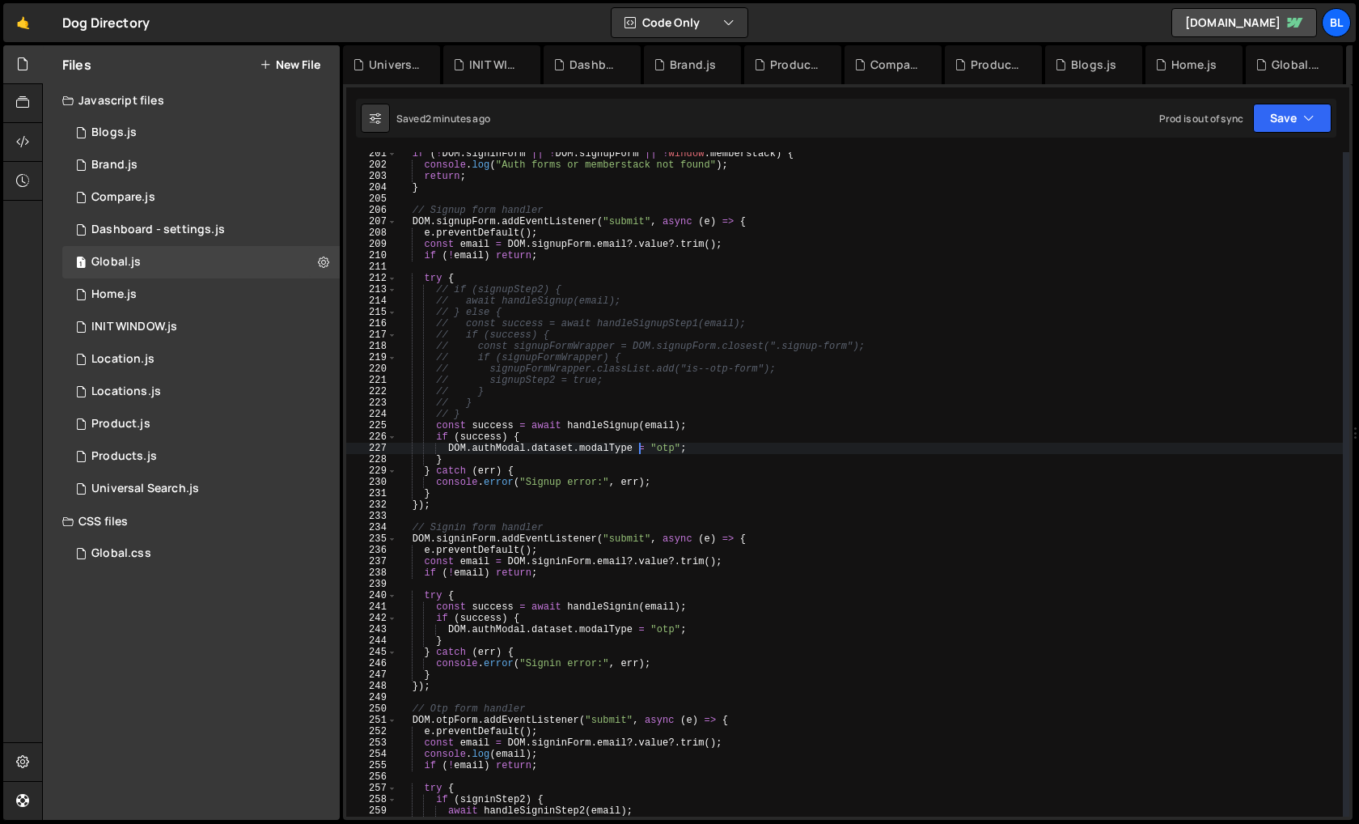
scroll to position [2270, 0]
click at [710, 443] on div "if ( ! DOM . signinForm || ! DOM . signupForm || ! window . memberstack ) { con…" at bounding box center [870, 491] width 946 height 687
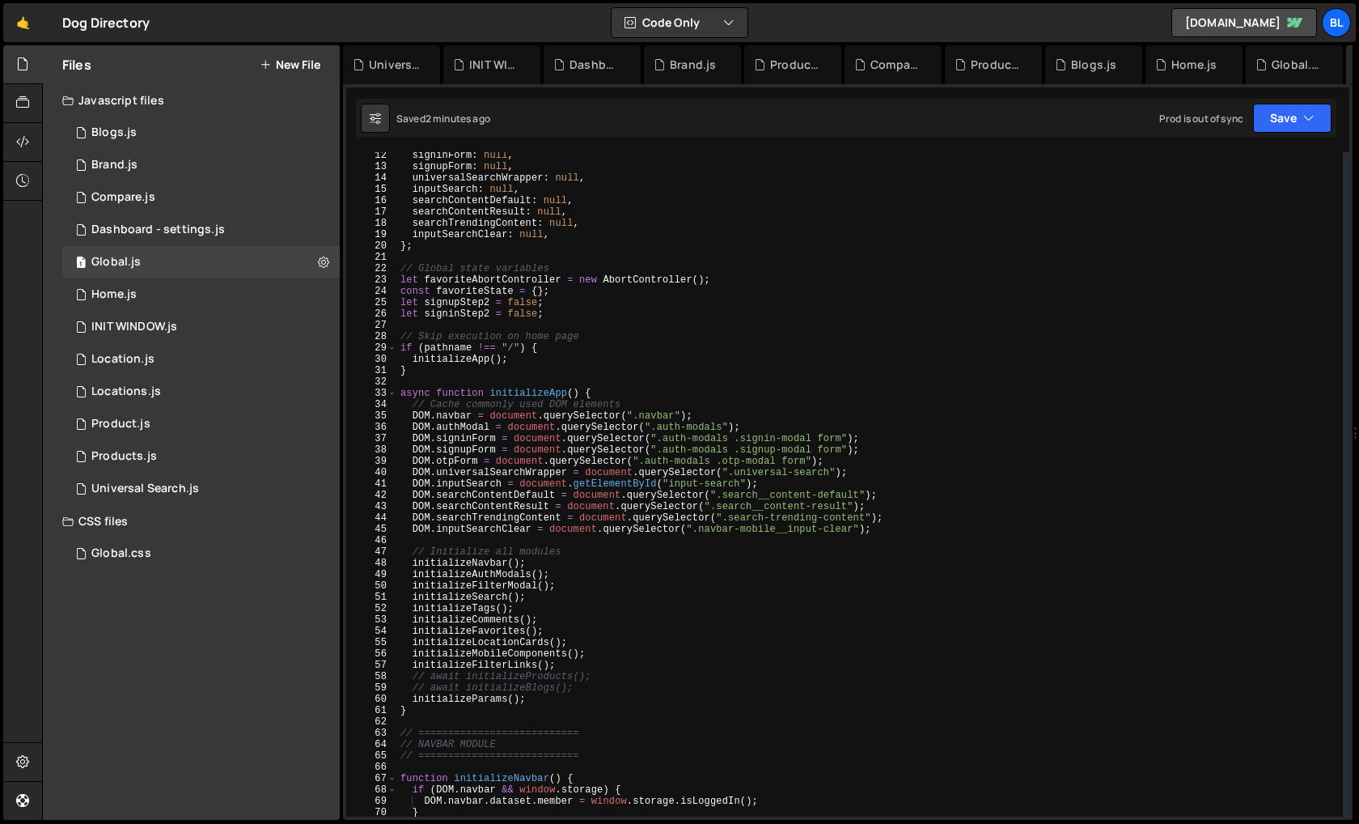
scroll to position [123, 0]
click at [452, 309] on div "navbar : null , signinForm : null , signupForm : null , universalSearchWrapper …" at bounding box center [870, 485] width 946 height 687
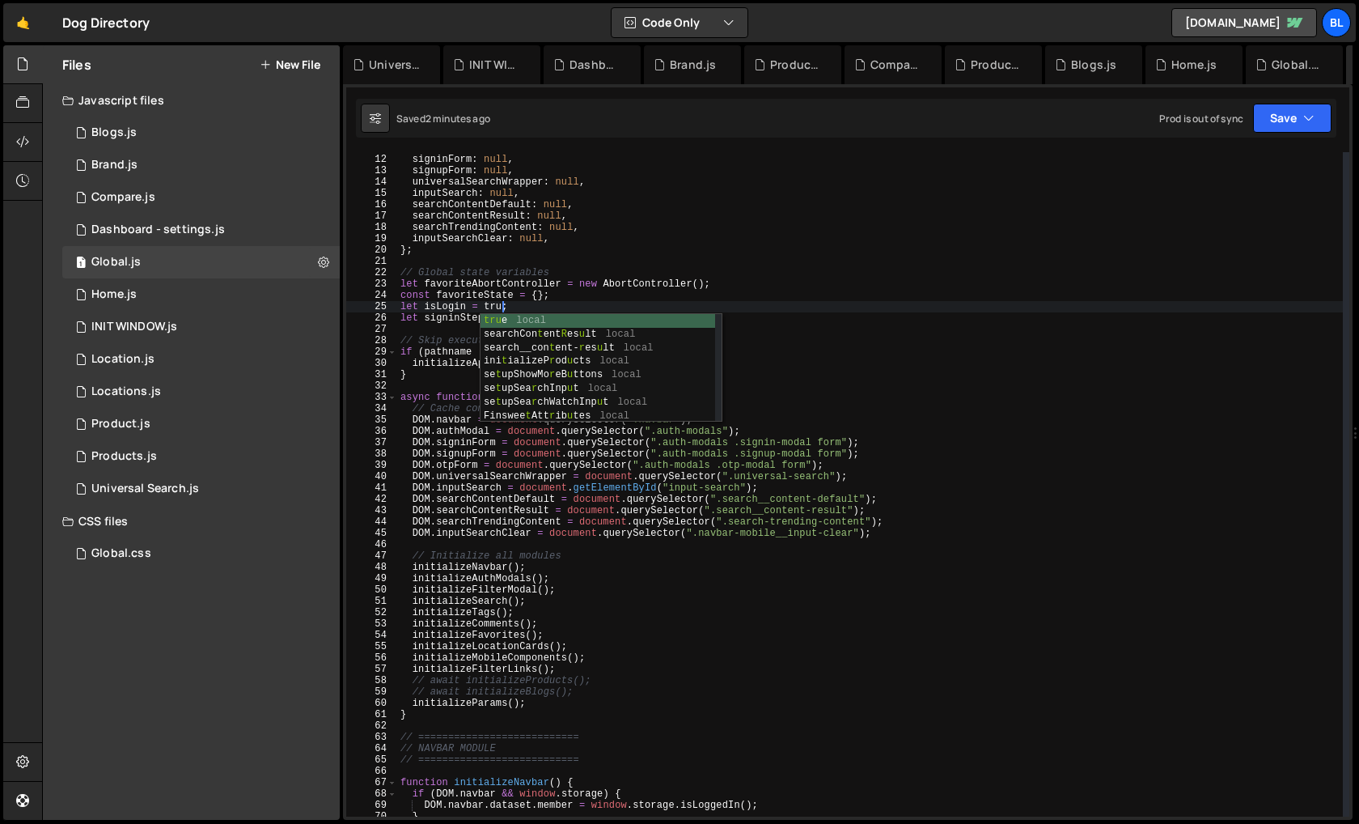
scroll to position [0, 8]
click at [514, 305] on div "navbar : null , signinForm : null , signupForm : null , universalSearchWrapper …" at bounding box center [870, 485] width 946 height 687
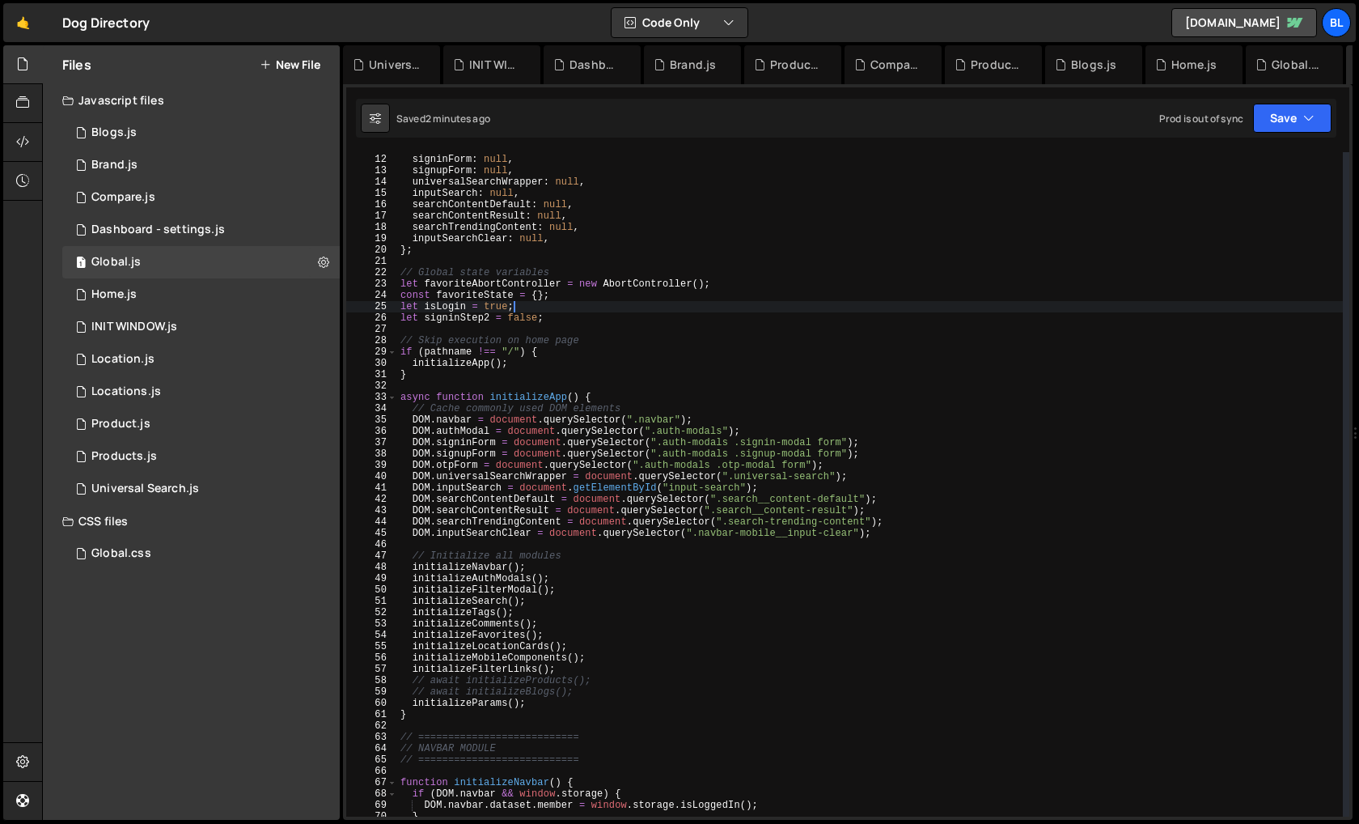
click at [562, 319] on div "navbar : null , signinForm : null , signupForm : null , universalSearchWrapper …" at bounding box center [870, 485] width 946 height 687
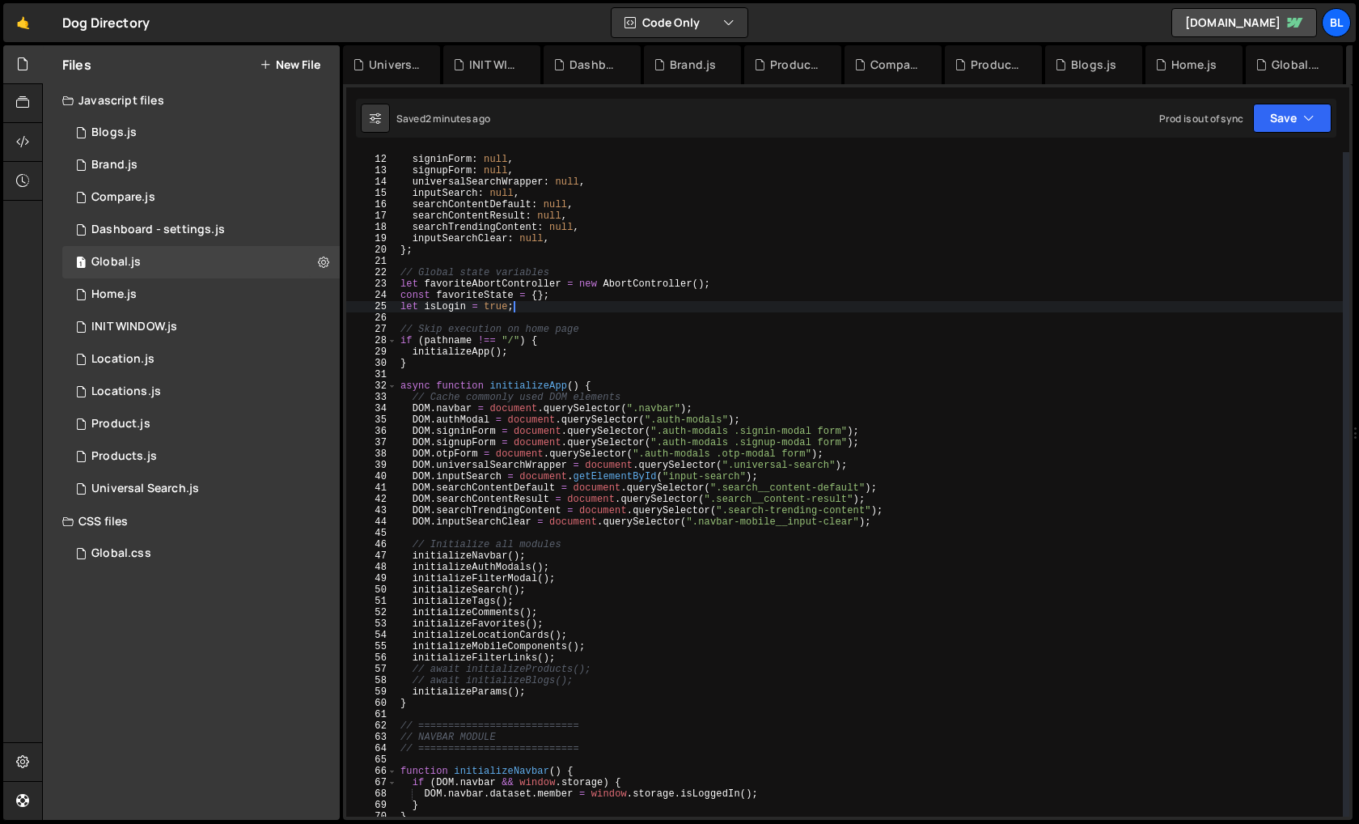
click at [435, 299] on div "navbar : null , signinForm : null , signupForm : null , universalSearchWrapper …" at bounding box center [870, 485] width 946 height 687
click at [443, 303] on div "navbar : null , signinForm : null , signupForm : null , universalSearchWrapper …" at bounding box center [870, 485] width 946 height 687
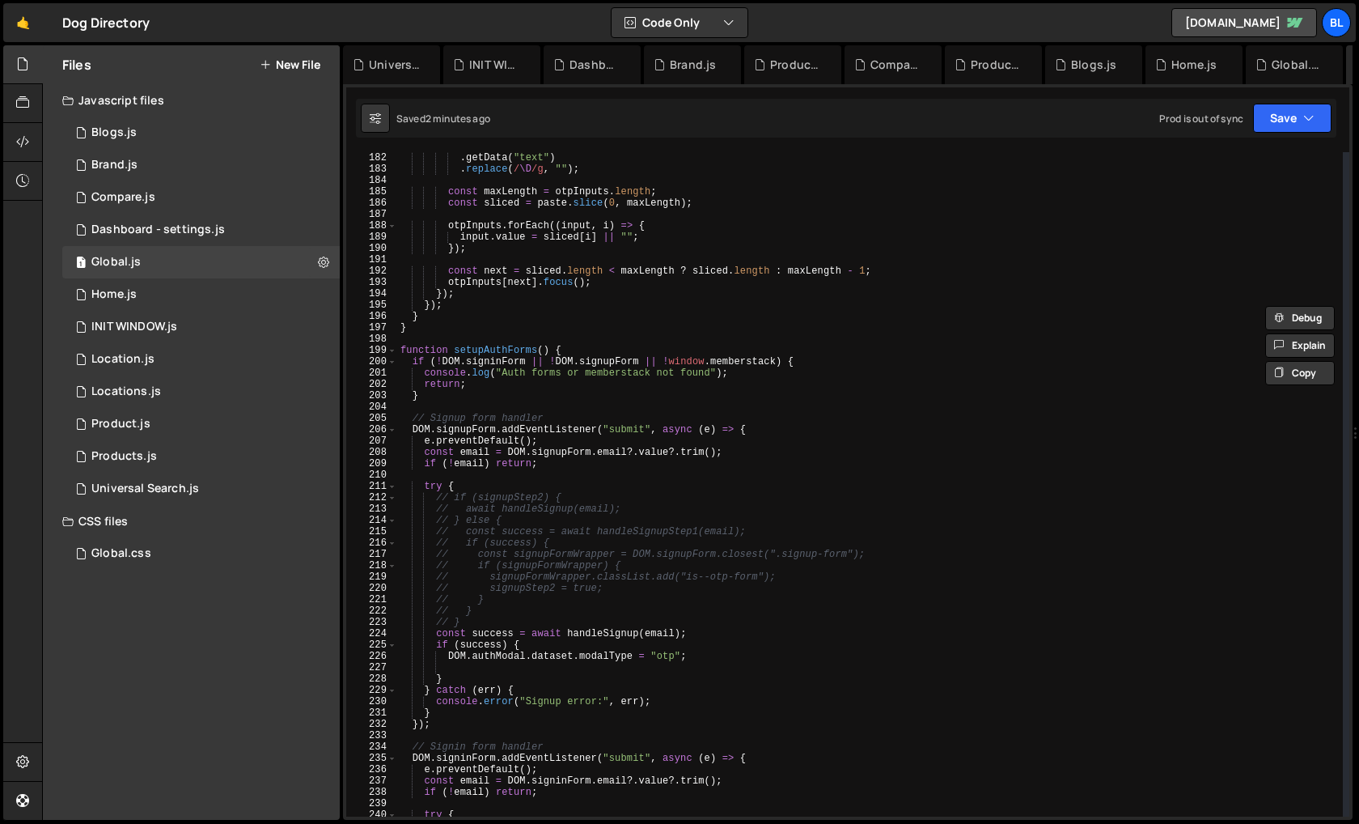
scroll to position [2063, 0]
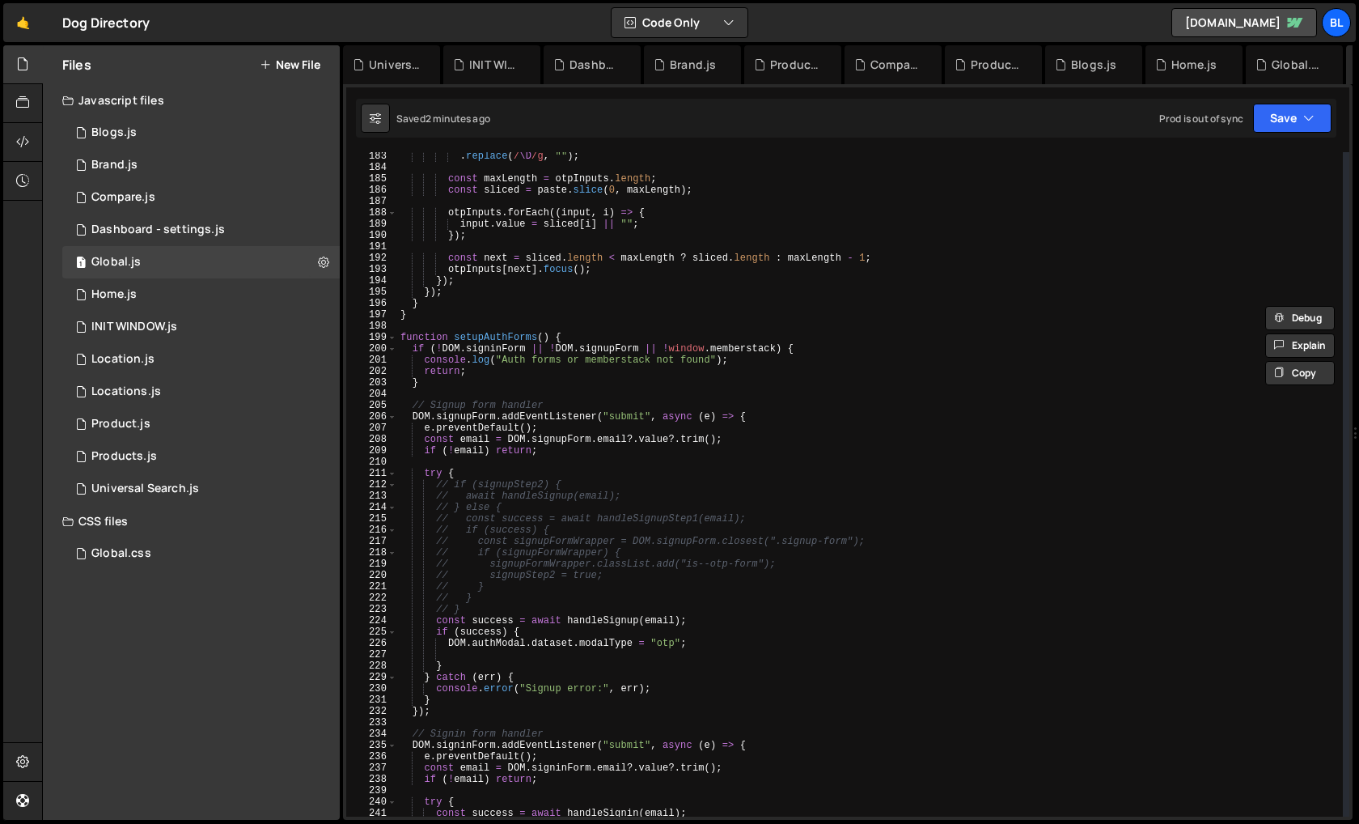
click at [698, 645] on div ". replace ( / \D /g , "" ) ; const maxLength = otpInputs . length ; const slice…" at bounding box center [870, 494] width 946 height 687
type textarea "DOM.authModal.dataset.modalType = "otp";"
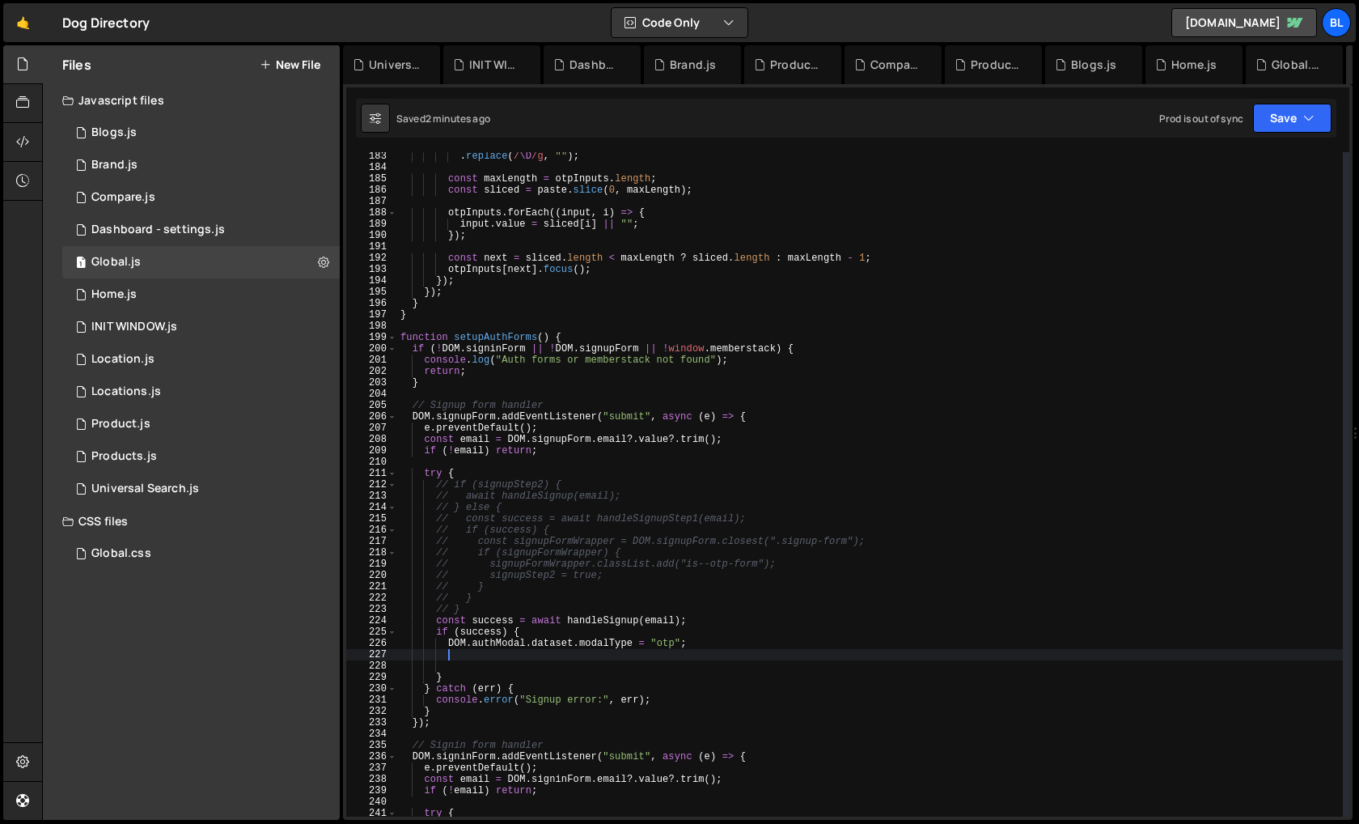
paste textarea "isLogin"
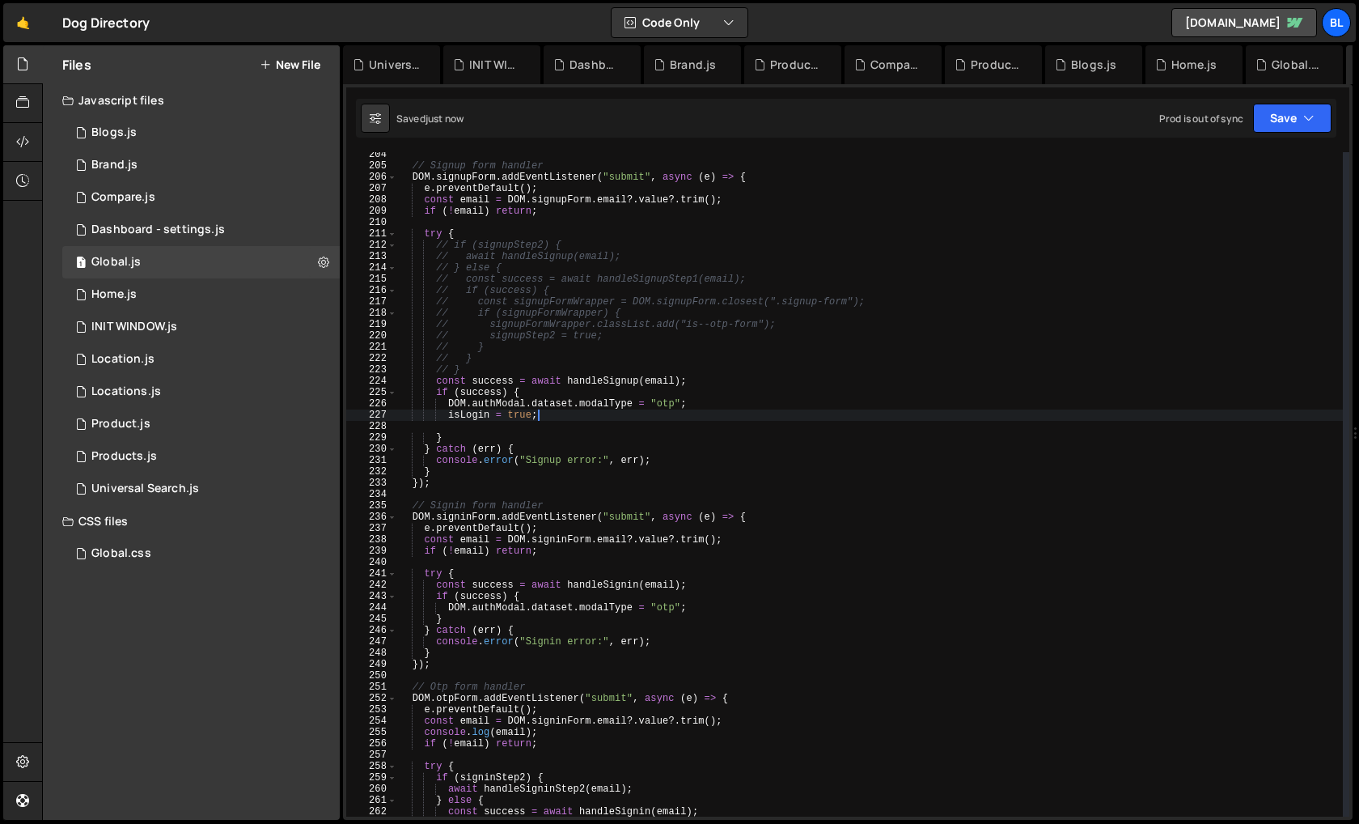
scroll to position [2304, 0]
click at [706, 604] on div "// Signup form handler DOM . signupForm . addEventListener ( "submit" , async (…" at bounding box center [870, 490] width 946 height 687
type textarea "DOM.authModal.dataset.modalType = "otp";"
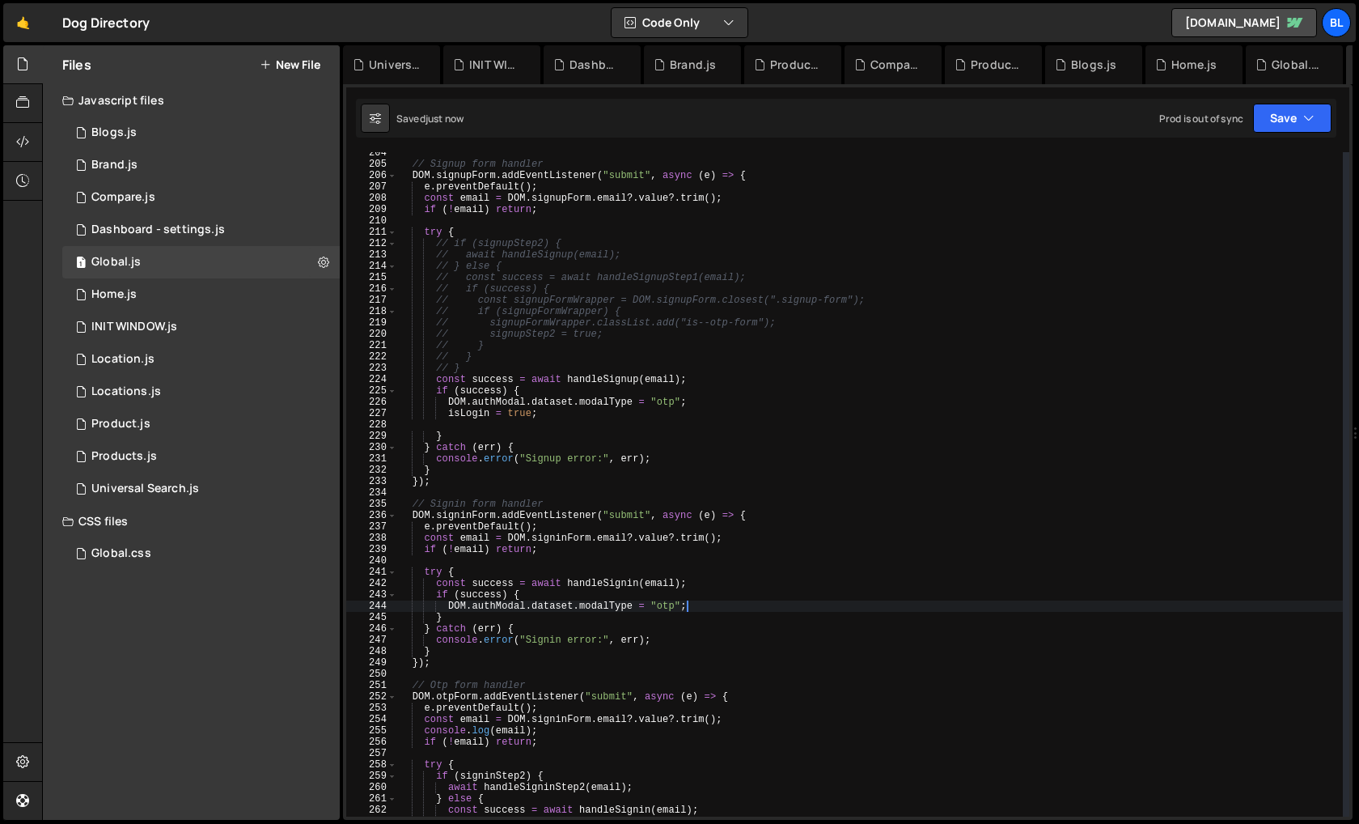
paste textarea "isLogin"
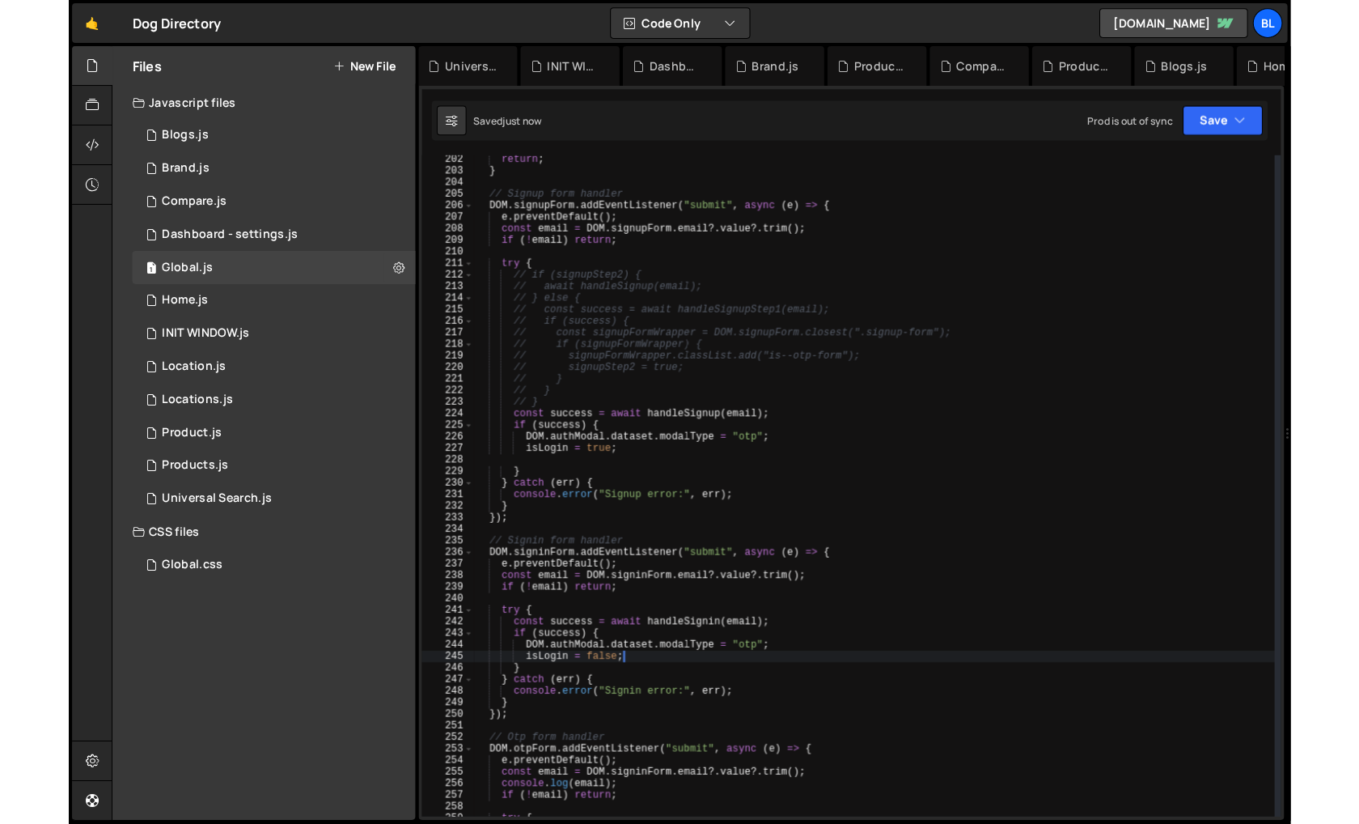
scroll to position [2279, 0]
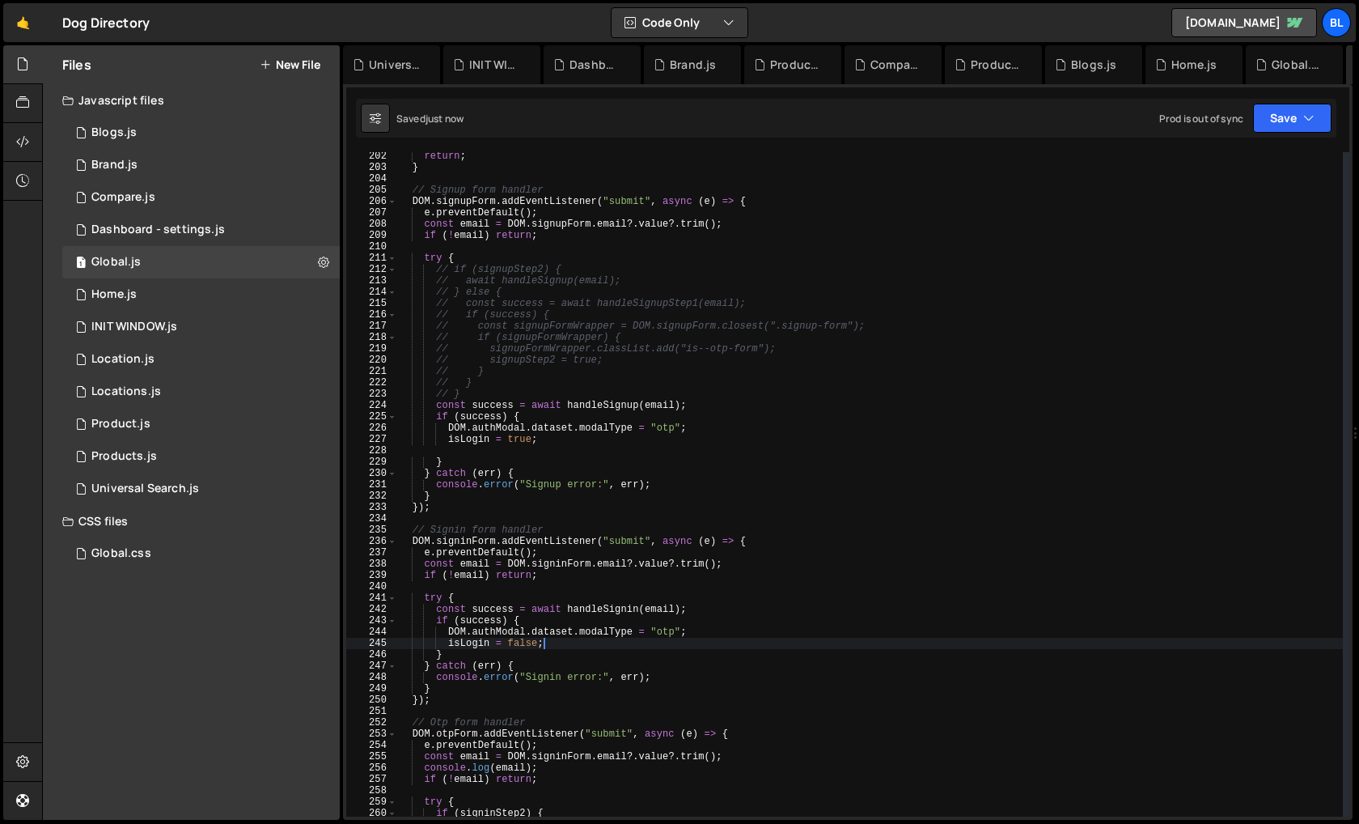
click at [519, 651] on div "return ; } // Signup form handler DOM . signupForm . addEventListener ( "submit…" at bounding box center [870, 494] width 946 height 687
click at [532, 644] on div "return ; } // Signup form handler DOM . signupForm . addEventListener ( "submit…" at bounding box center [870, 494] width 946 height 687
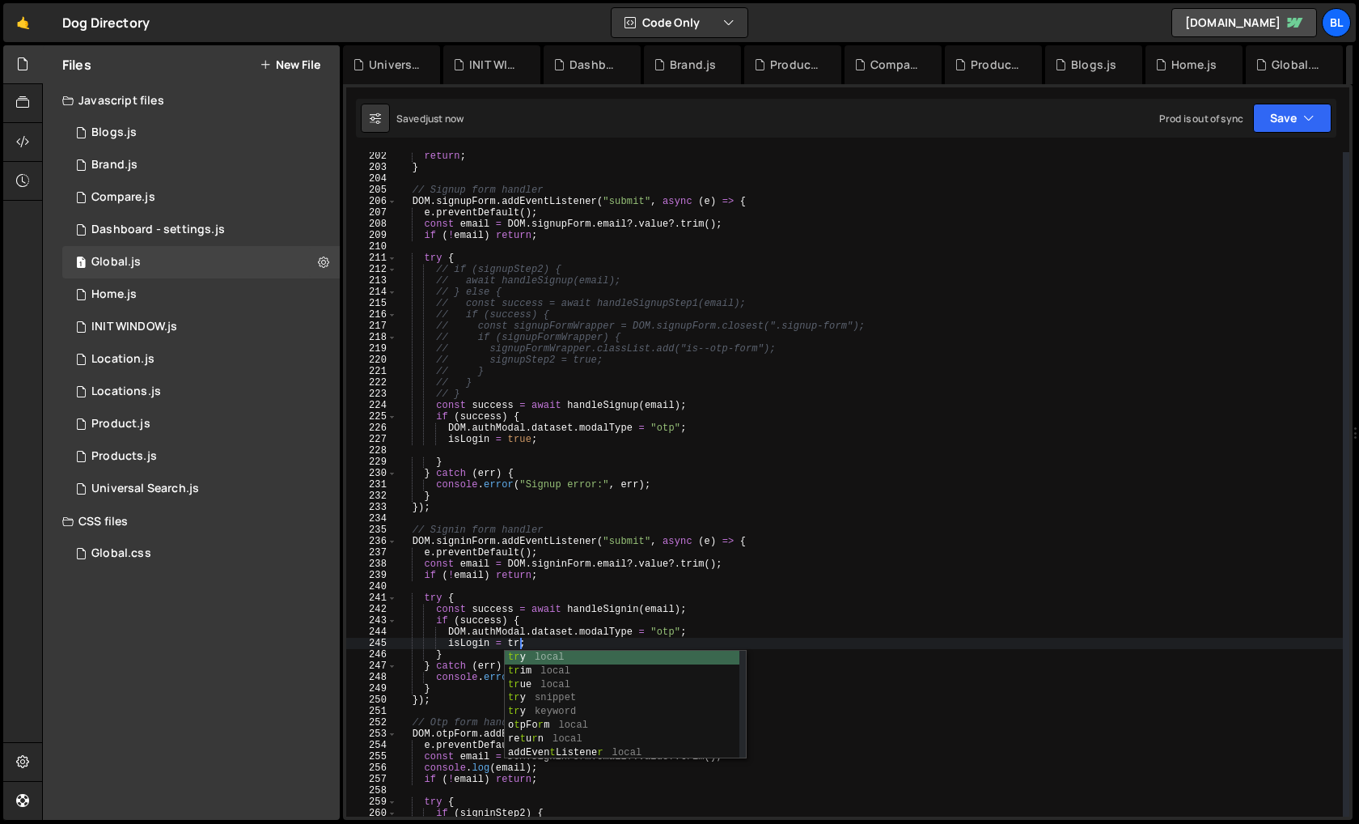
scroll to position [0, 10]
click at [526, 441] on div "return ; } // Signup form handler DOM . signupForm . addEventListener ( "submit…" at bounding box center [870, 494] width 946 height 687
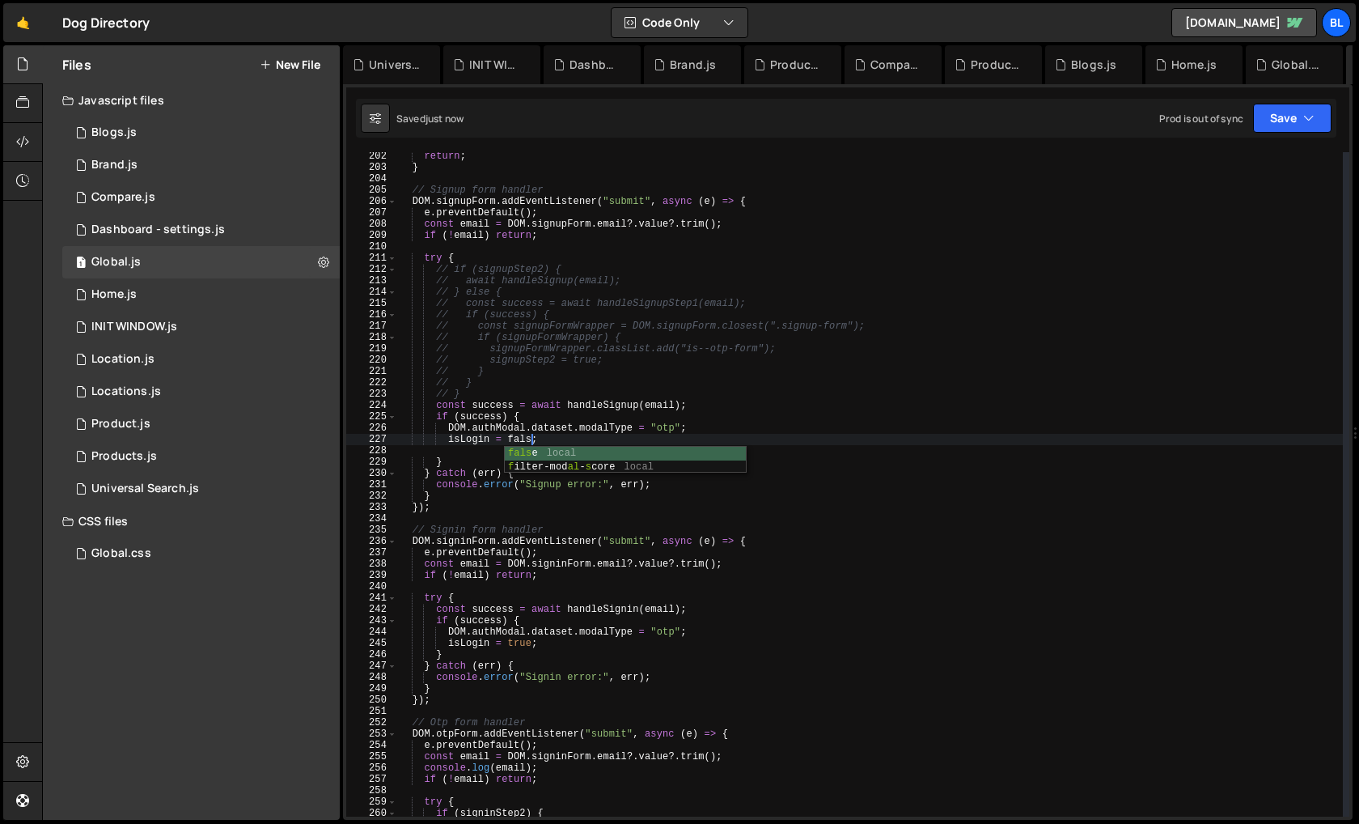
scroll to position [0, 11]
click at [486, 641] on div "return ; } // Signup form handler DOM . signupForm . addEventListener ( "submit…" at bounding box center [870, 494] width 946 height 687
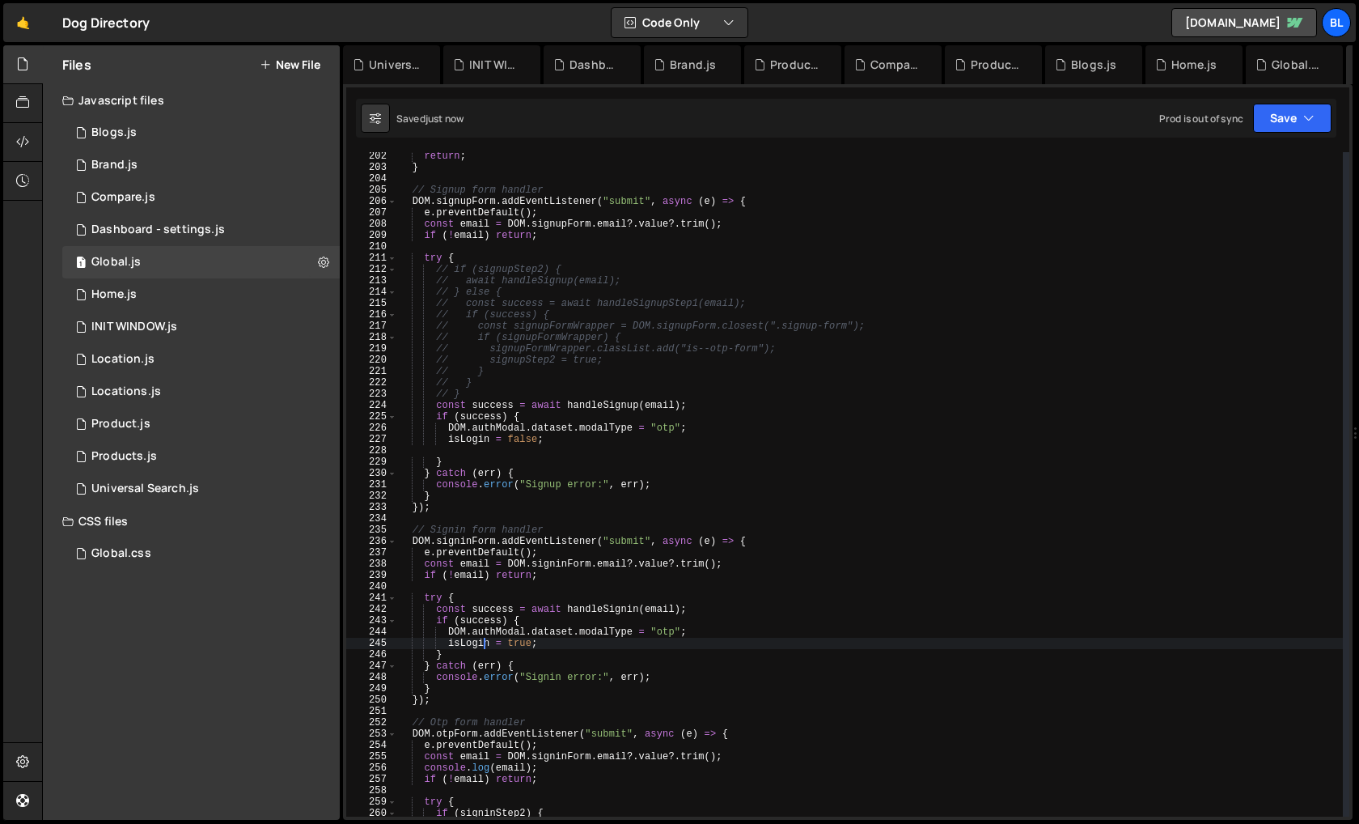
click at [475, 644] on div "return ; } // Signup form handler DOM . signupForm . addEventListener ( "submit…" at bounding box center [870, 494] width 946 height 687
click at [567, 570] on div "return ; } // Signup form handler DOM . signupForm . addEventListener ( "submit…" at bounding box center [870, 494] width 946 height 687
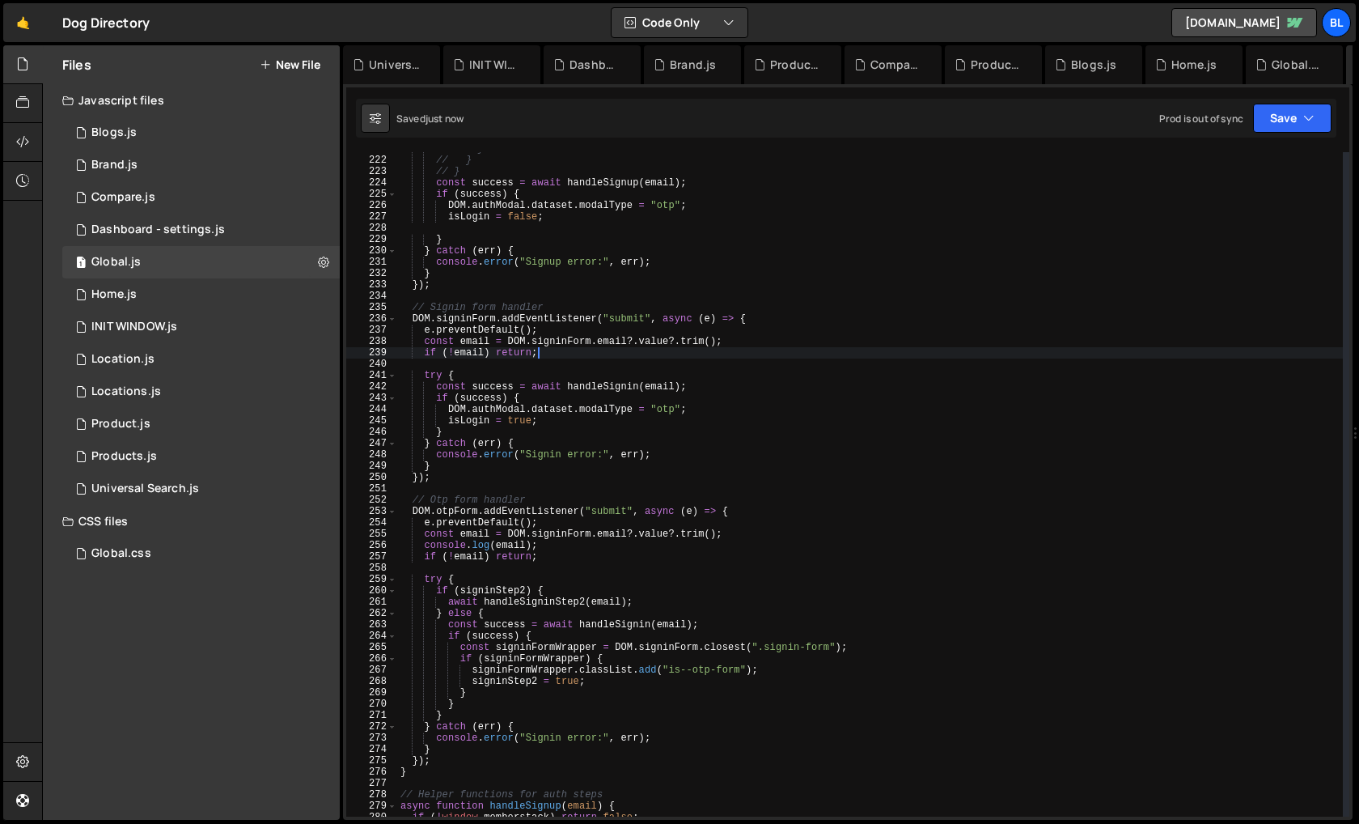
scroll to position [2508, 0]
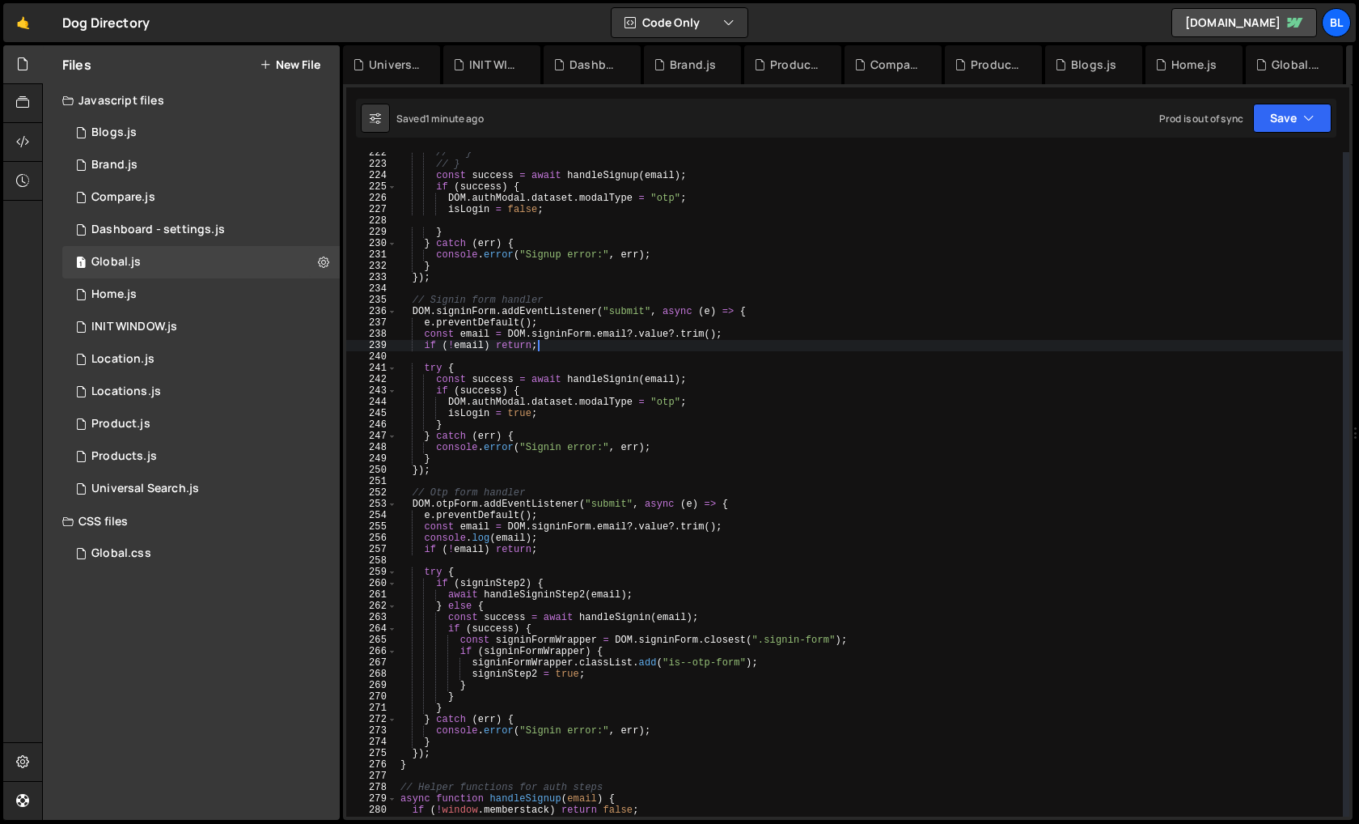
click at [552, 416] on div "// } // } const success = await handleSignup ( email ) ; if ( success ) { DOM .…" at bounding box center [870, 490] width 946 height 687
type textarea "isLogin = true;"
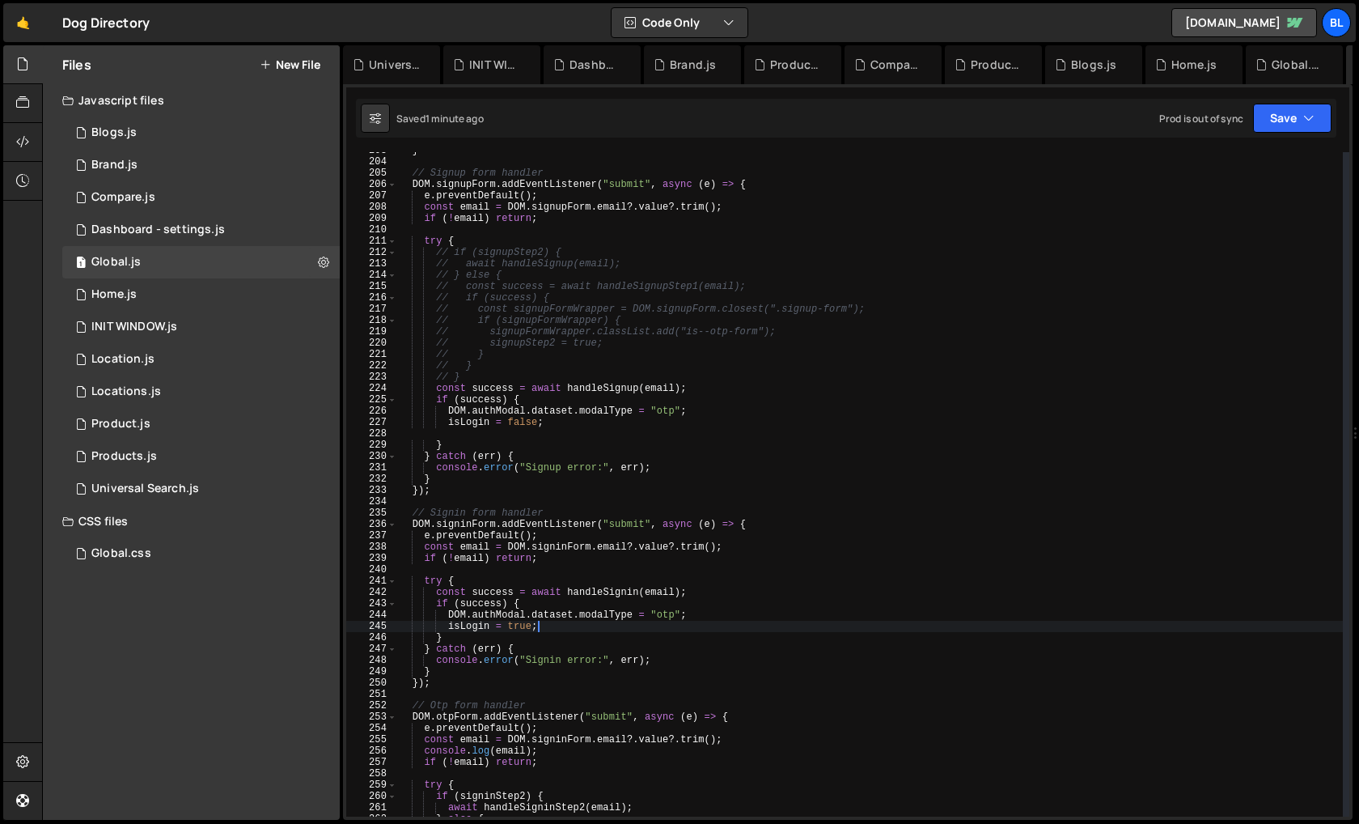
scroll to position [2285, 0]
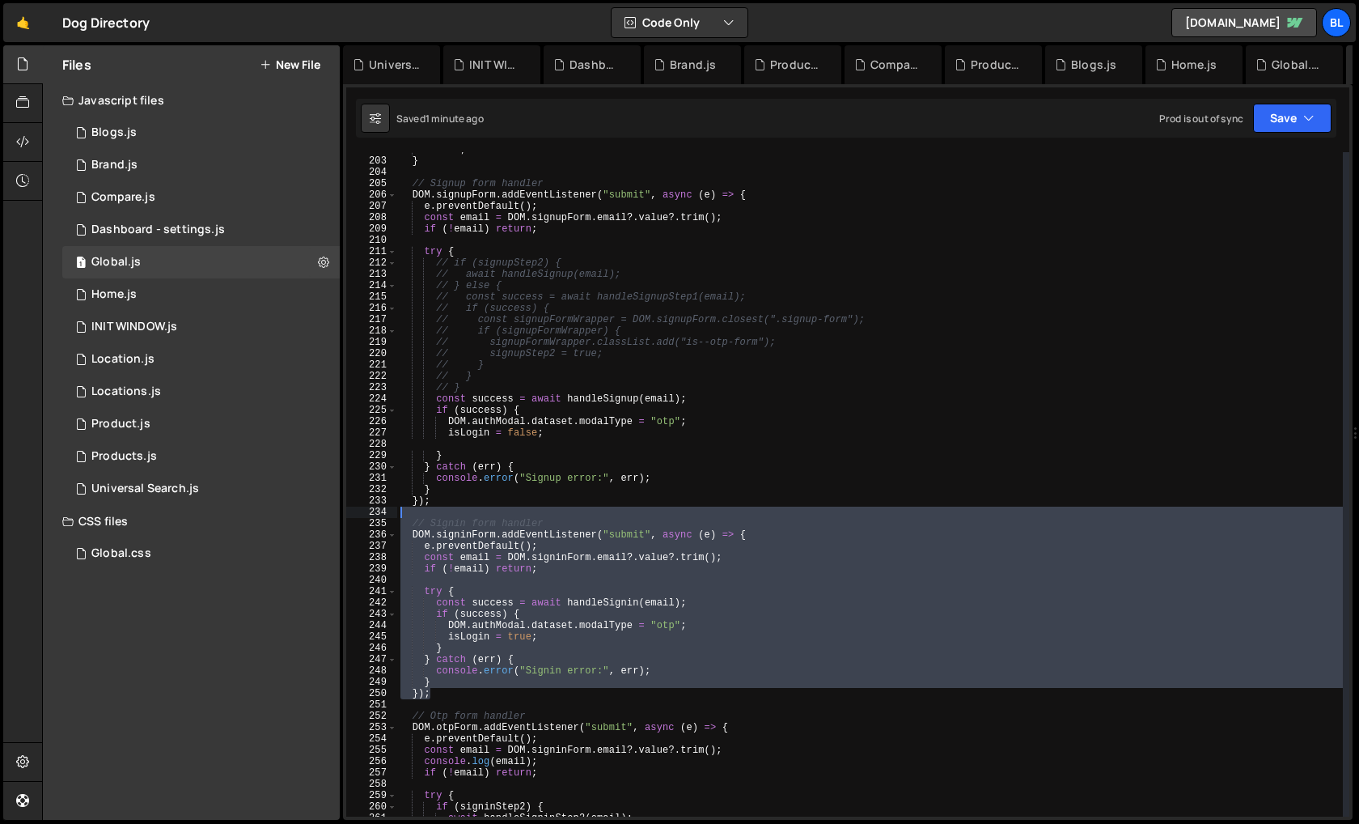
drag, startPoint x: 436, startPoint y: 693, endPoint x: 401, endPoint y: 516, distance: 180.8
click at [401, 516] on div "return ; } // Signup form handler DOM . signupForm . addEventListener ( "submit…" at bounding box center [870, 487] width 946 height 687
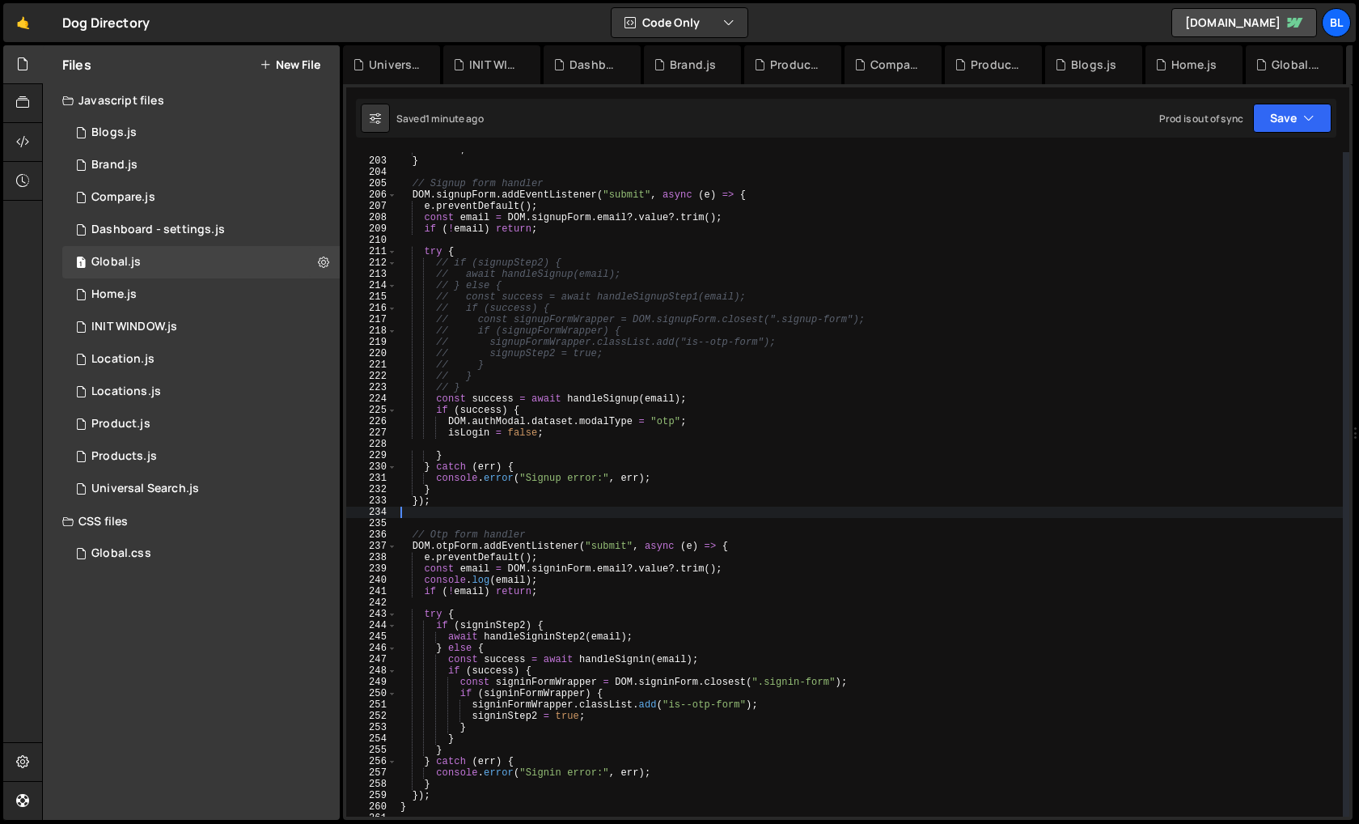
scroll to position [0, 0]
click at [483, 180] on div "return ; } // Signup form handler DOM . signupForm . addEventListener ( "submit…" at bounding box center [870, 487] width 946 height 687
type textarea "// Signup form handler"
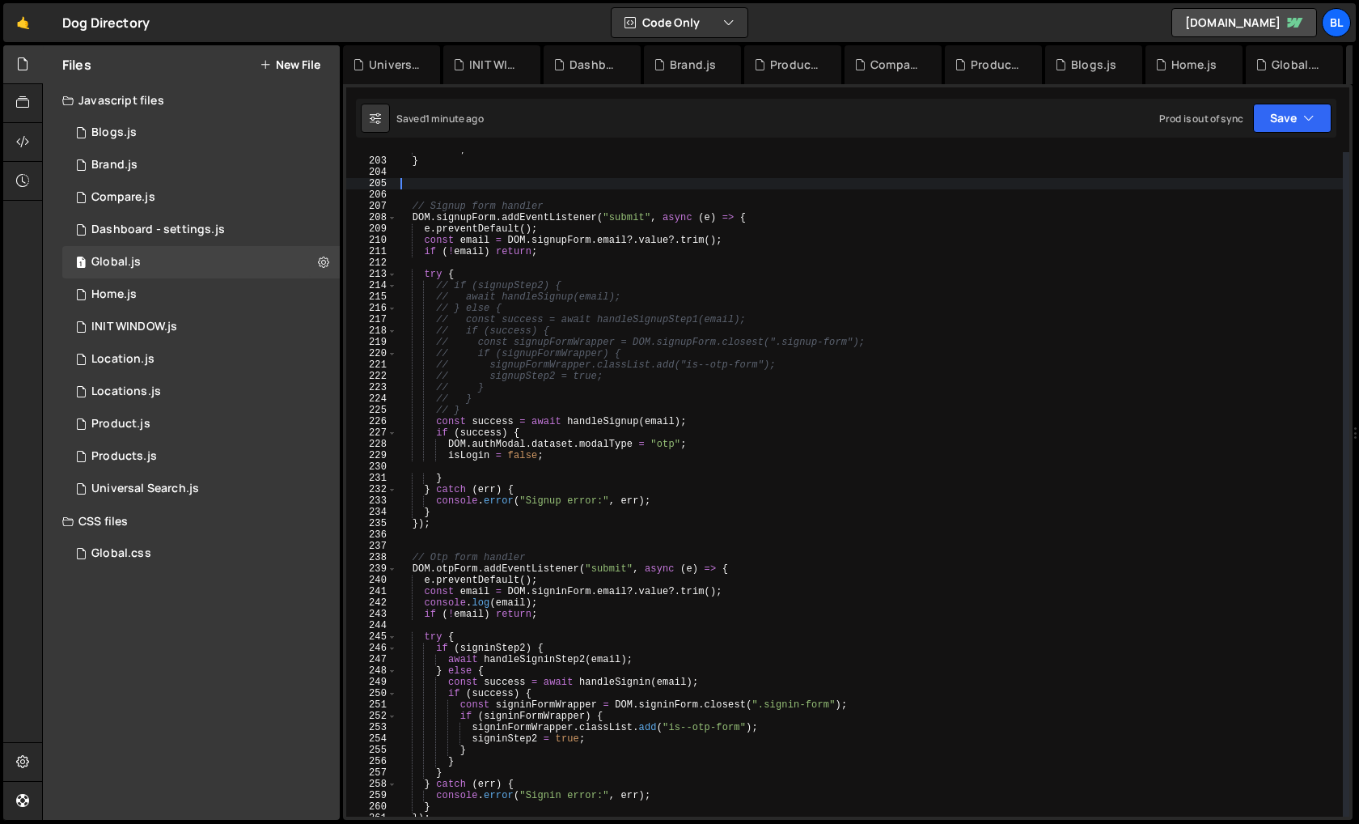
paste textarea "});"
type textarea "});"
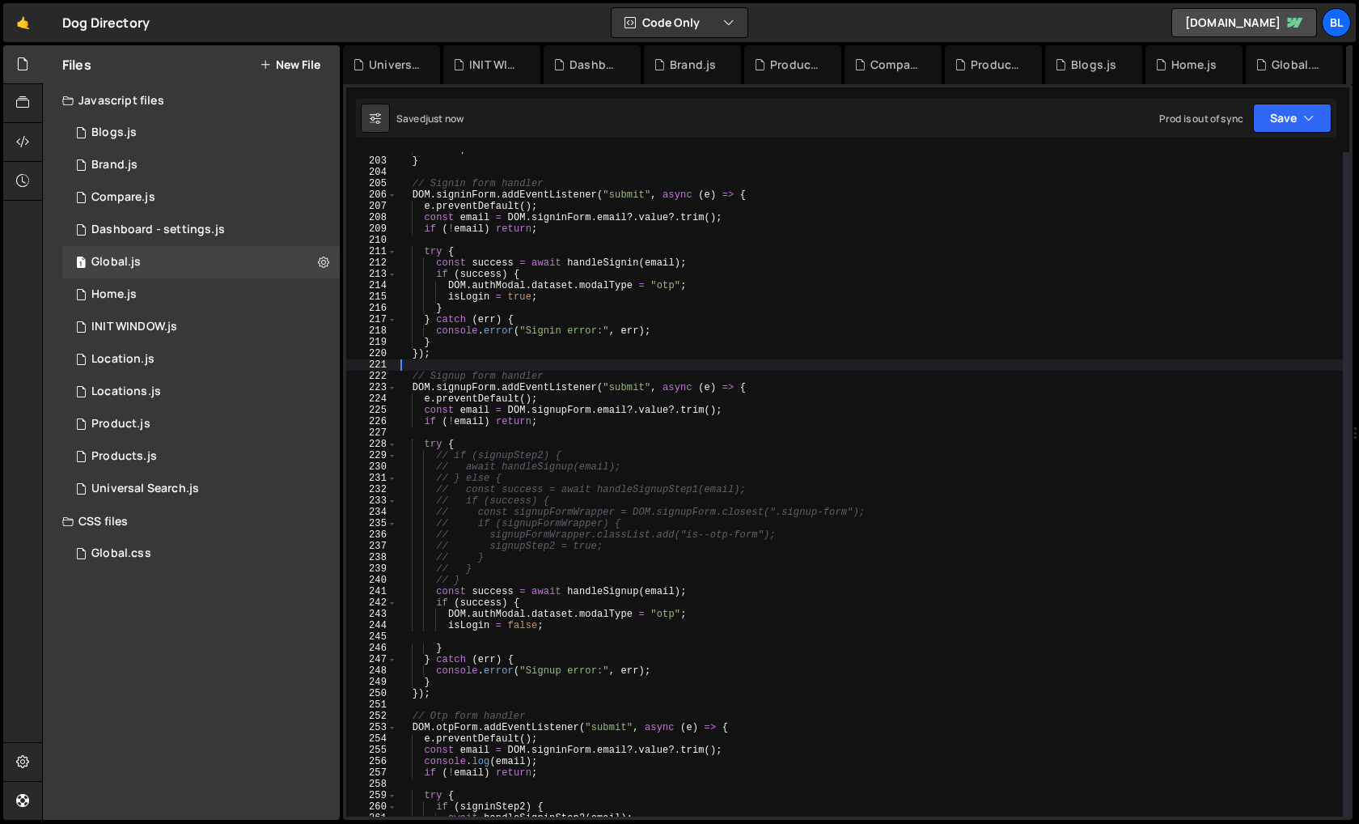
click at [476, 580] on div "return ; } // Signin form handler DOM . signinForm . addEventListener ( "submit…" at bounding box center [870, 487] width 946 height 687
click at [519, 625] on div "return ; } // Signin form handler DOM . signinForm . addEventListener ( "submit…" at bounding box center [870, 487] width 946 height 687
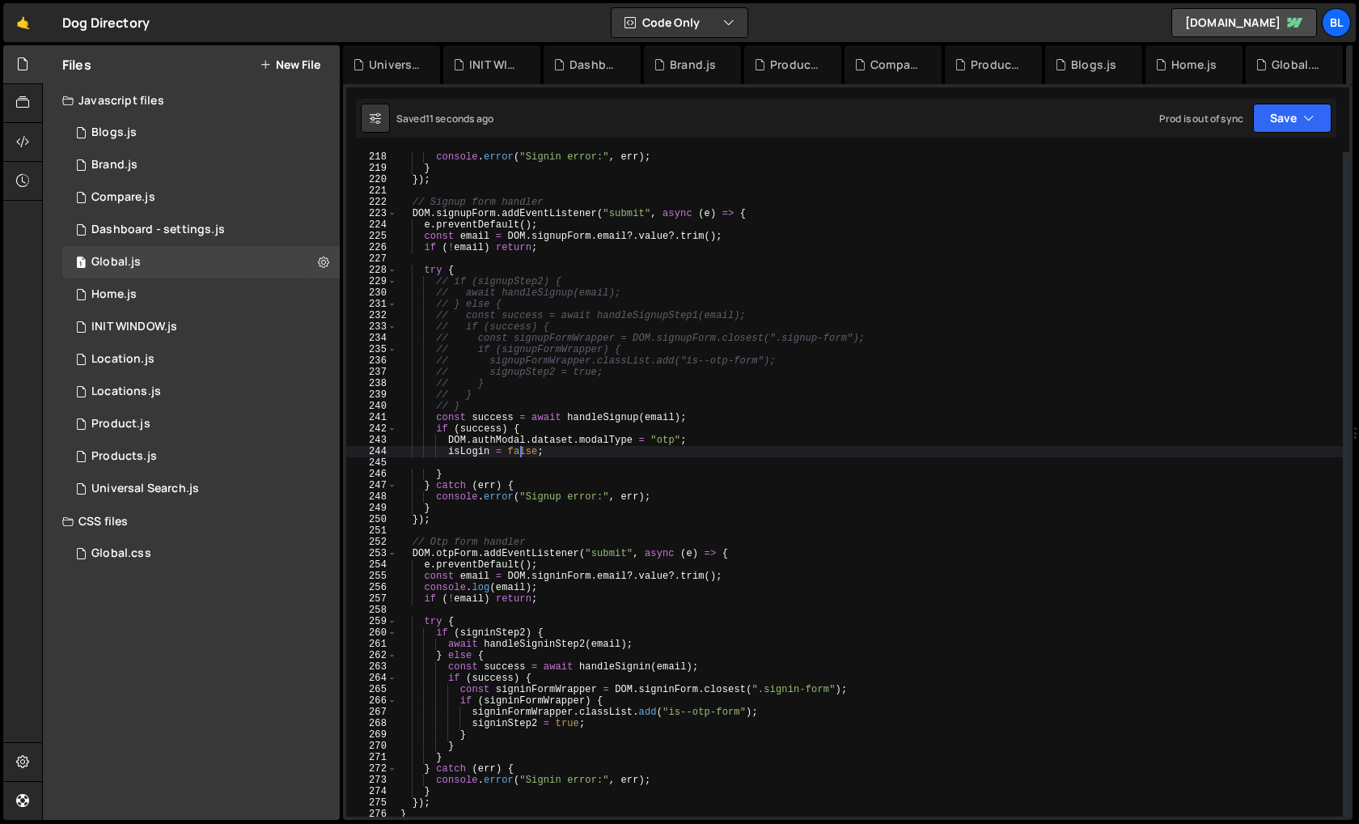
scroll to position [2459, 0]
click at [493, 627] on div "console . error ( "Signin error:" , err ) ; } }) ; // Signup form handler DOM .…" at bounding box center [870, 494] width 946 height 687
click at [500, 634] on div "console . error ( "Signin error:" , err ) ; } }) ; // Signup form handler DOM .…" at bounding box center [870, 494] width 946 height 687
click at [498, 634] on div "console . error ( "Signin error:" , err ) ; } }) ; // Signup form handler DOM .…" at bounding box center [870, 494] width 946 height 687
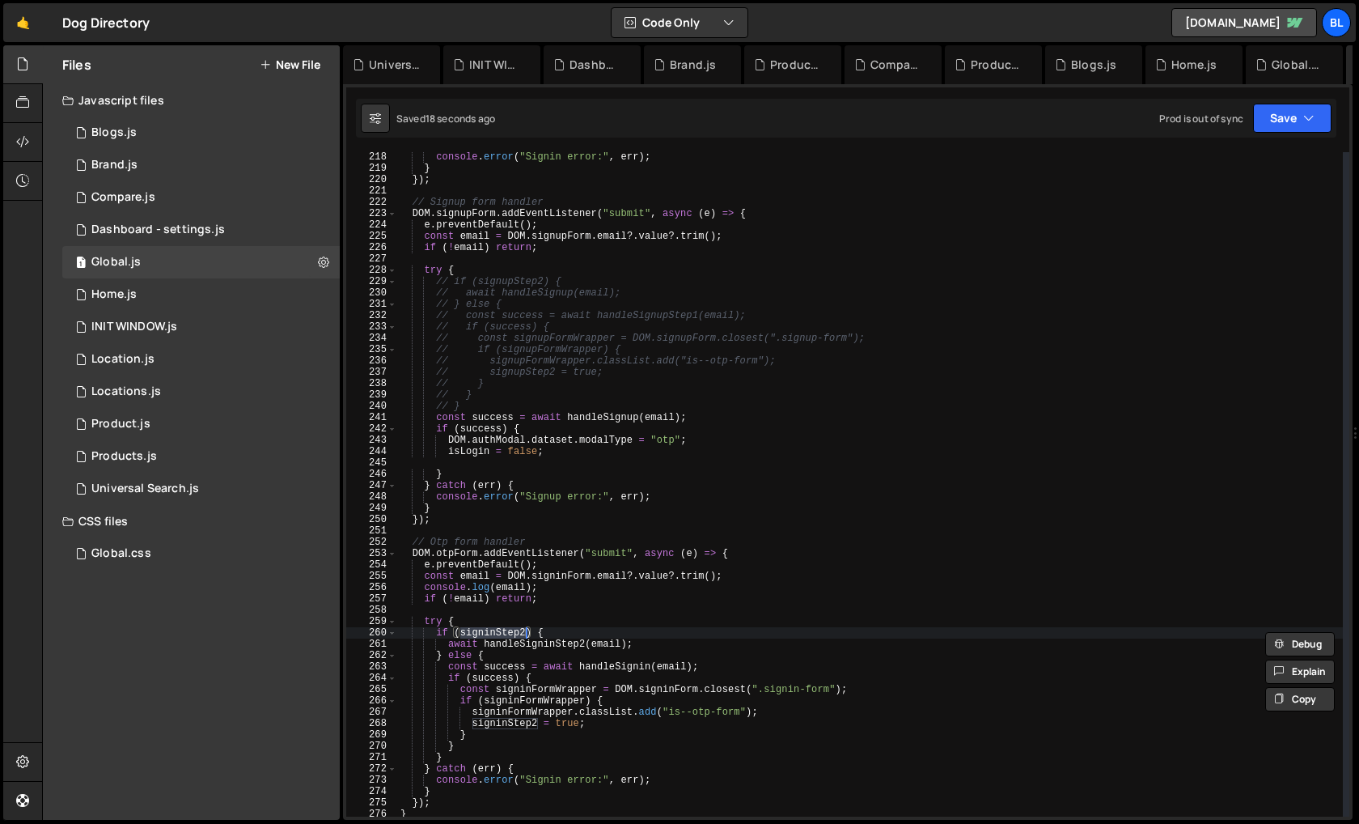
click at [476, 602] on div "console . error ( "Signin error:" , err ) ; } }) ; // Signup form handler DOM .…" at bounding box center [870, 494] width 946 height 687
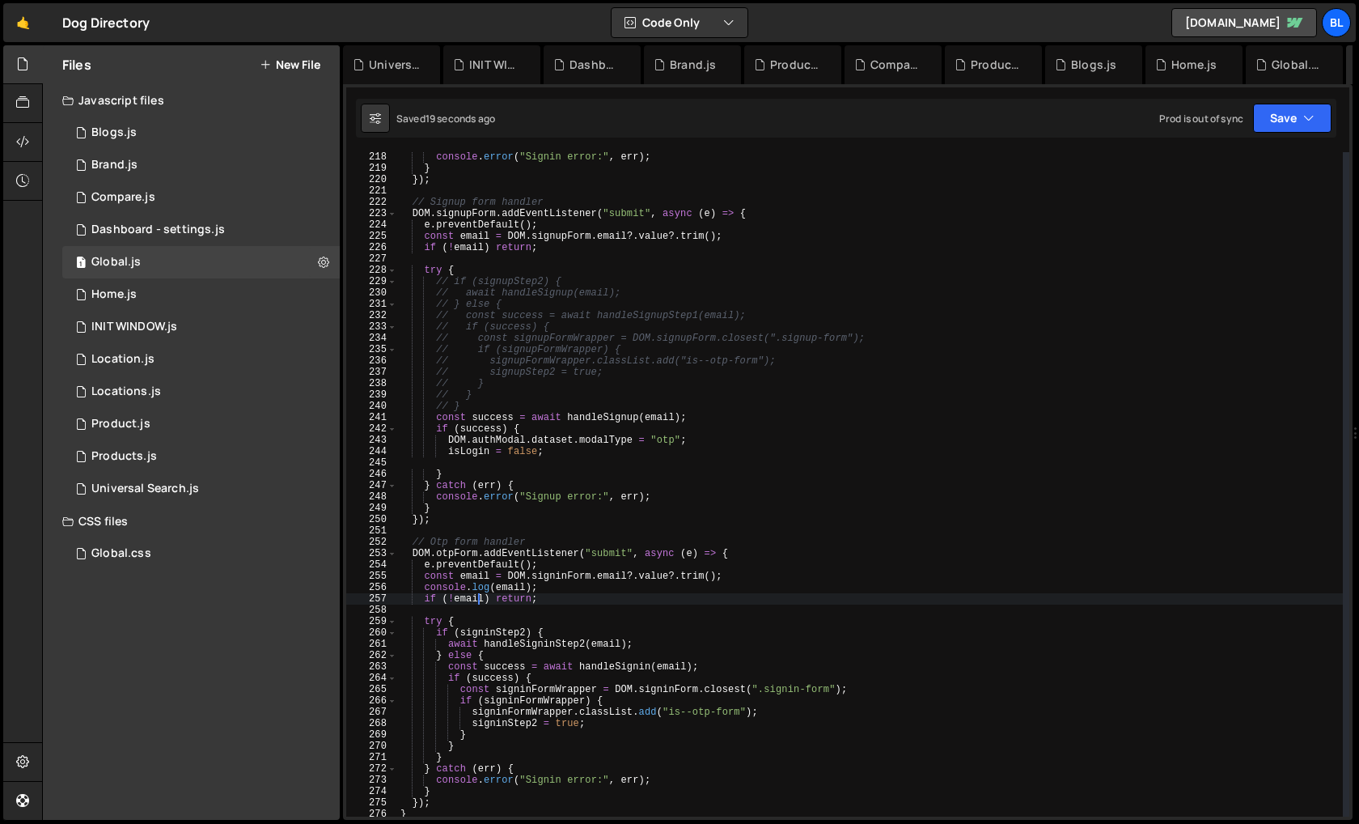
click at [494, 630] on div "console . error ( "Signin error:" , err ) ; } }) ; // Signup form handler DOM .…" at bounding box center [870, 494] width 946 height 687
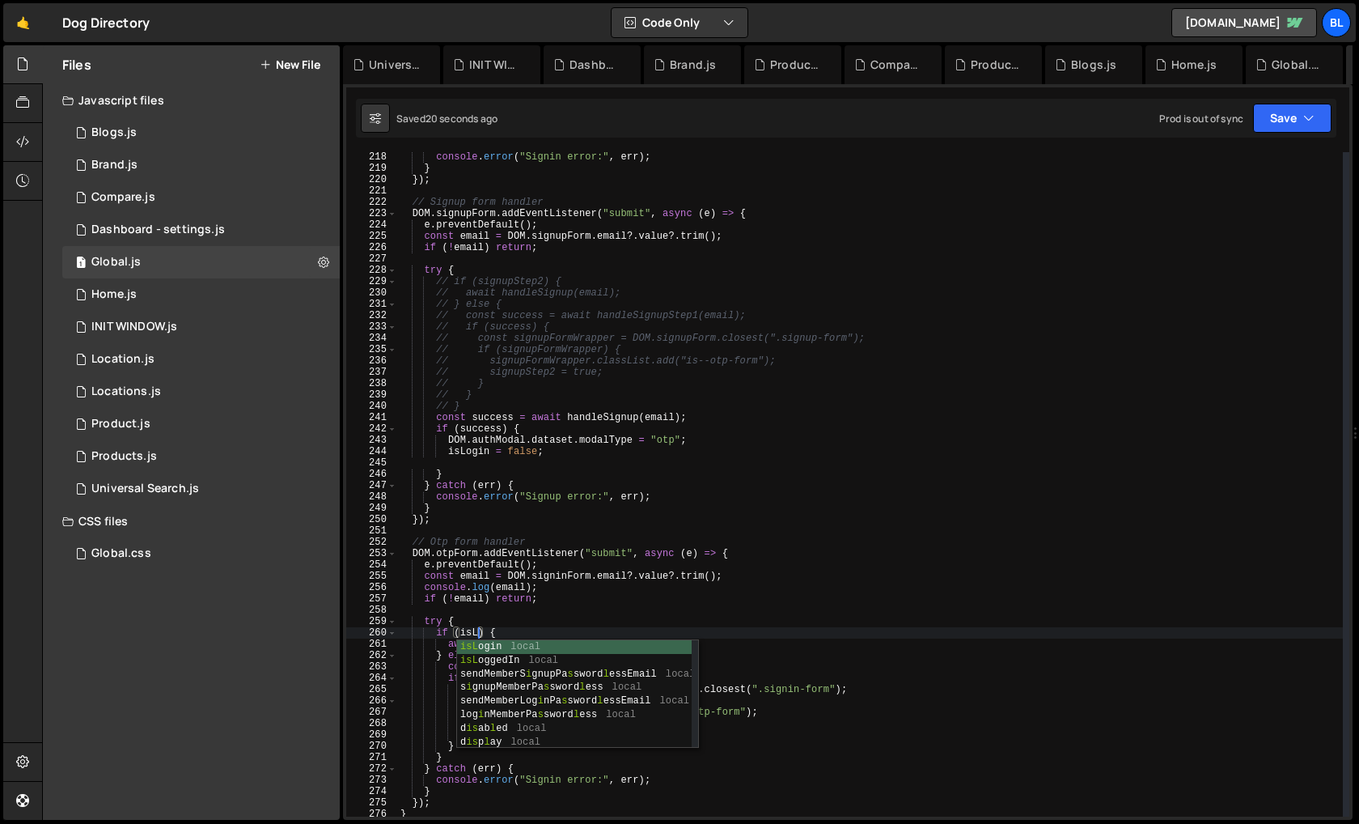
scroll to position [0, 6]
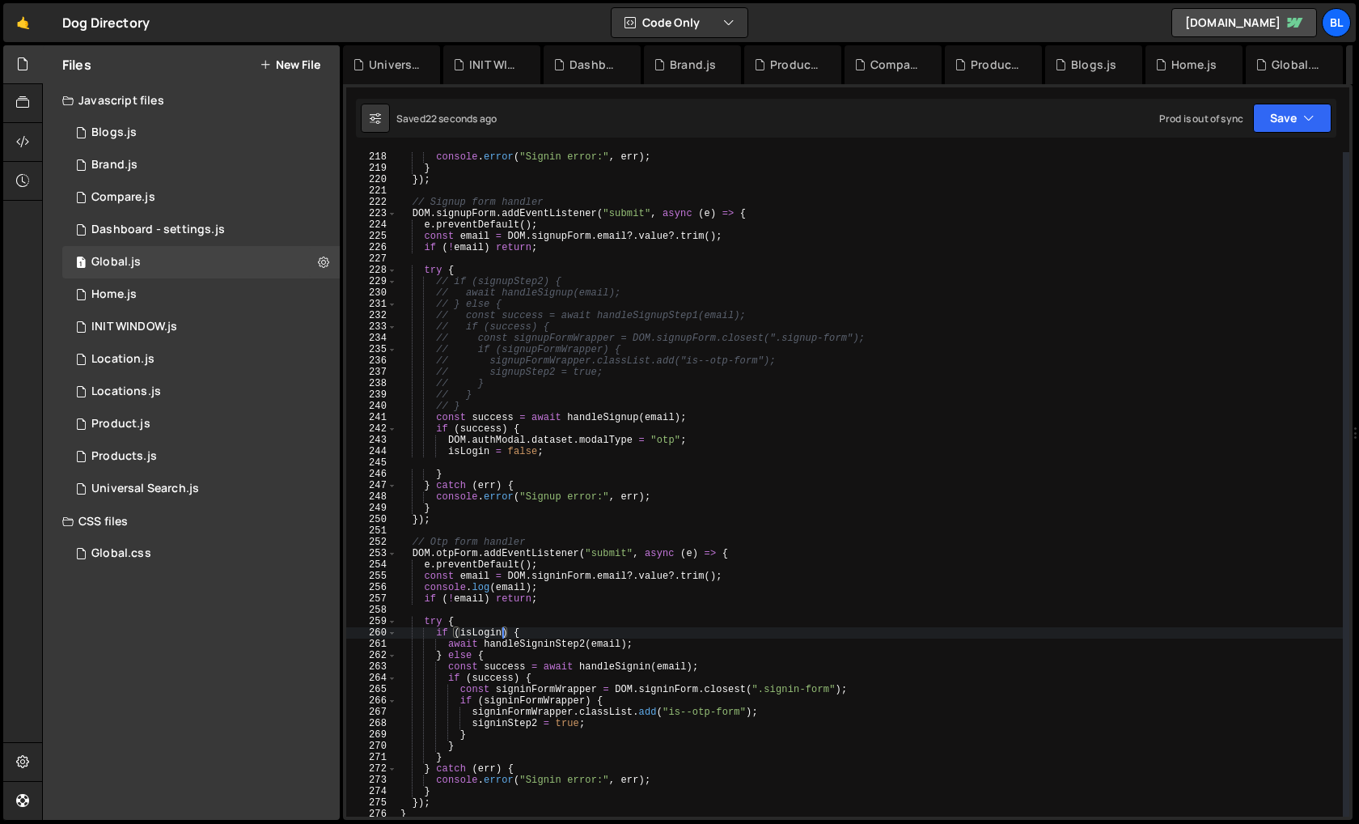
click at [538, 643] on div "console . error ( "Signin error:" , err ) ; } }) ; // Signup form handler DOM .…" at bounding box center [870, 494] width 946 height 687
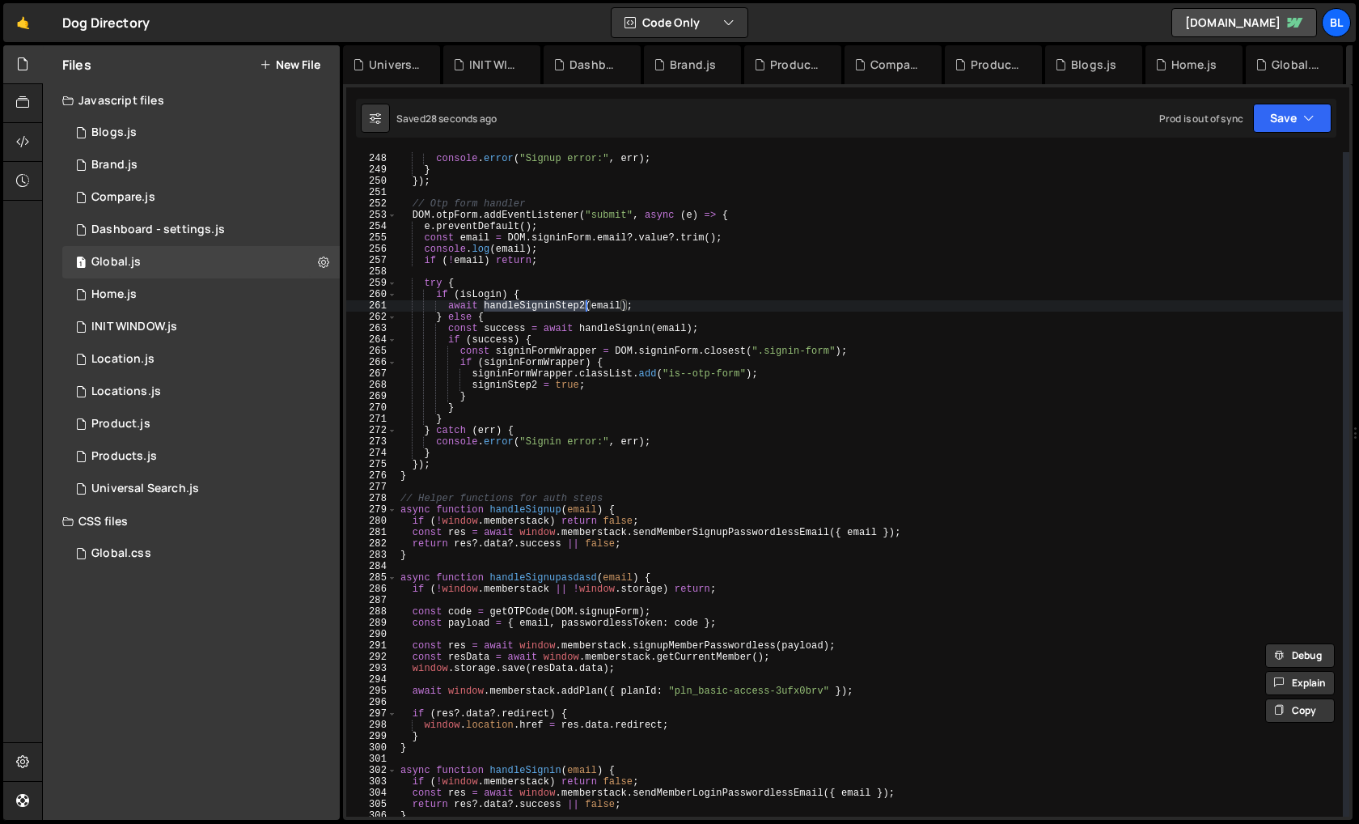
scroll to position [2797, 0]
click at [543, 579] on div "} catch ( err ) { console . error ( "Signup error:" , err ) ; } }) ; // Otp for…" at bounding box center [870, 485] width 946 height 687
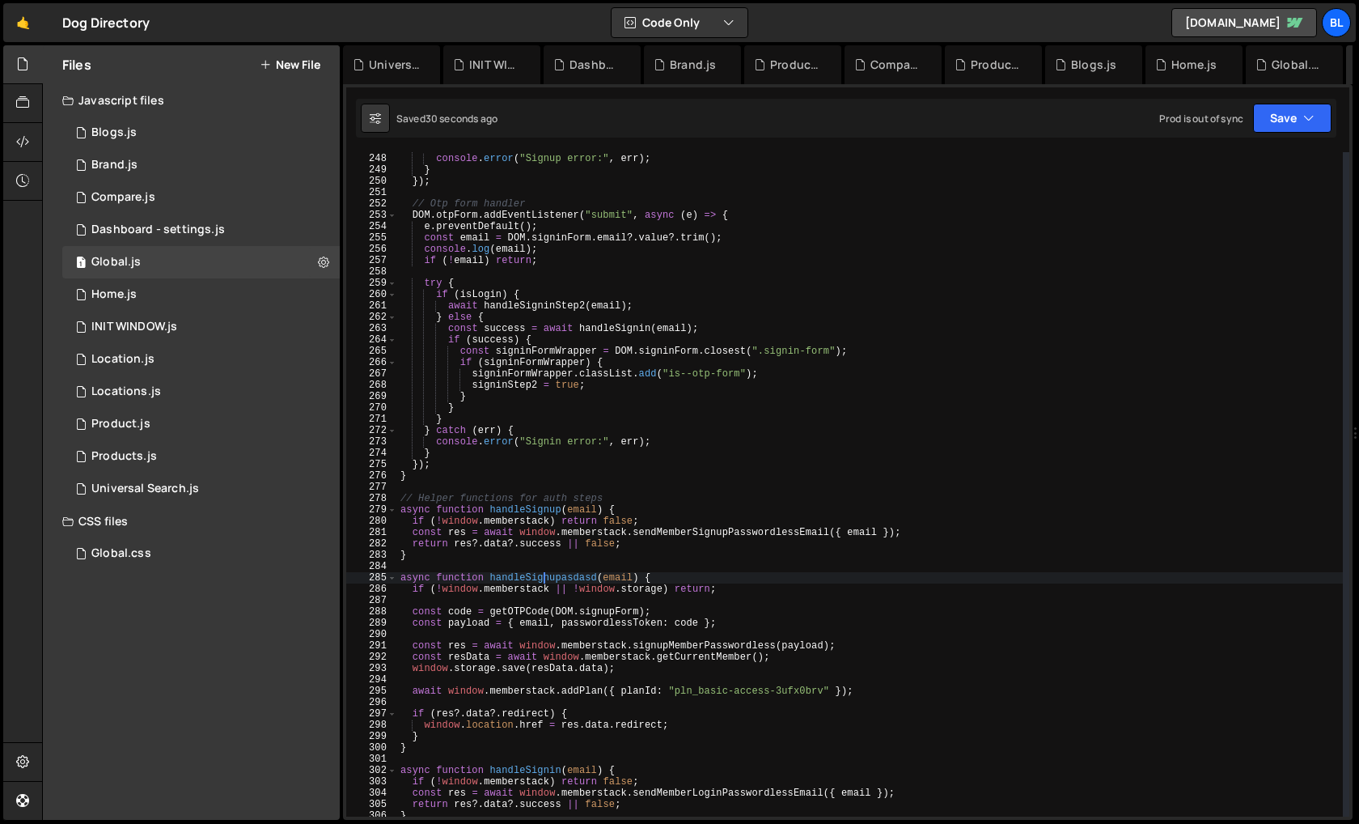
click at [543, 579] on div "} catch ( err ) { console . error ( "Signup error:" , err ) ; } }) ; // Otp for…" at bounding box center [870, 485] width 946 height 687
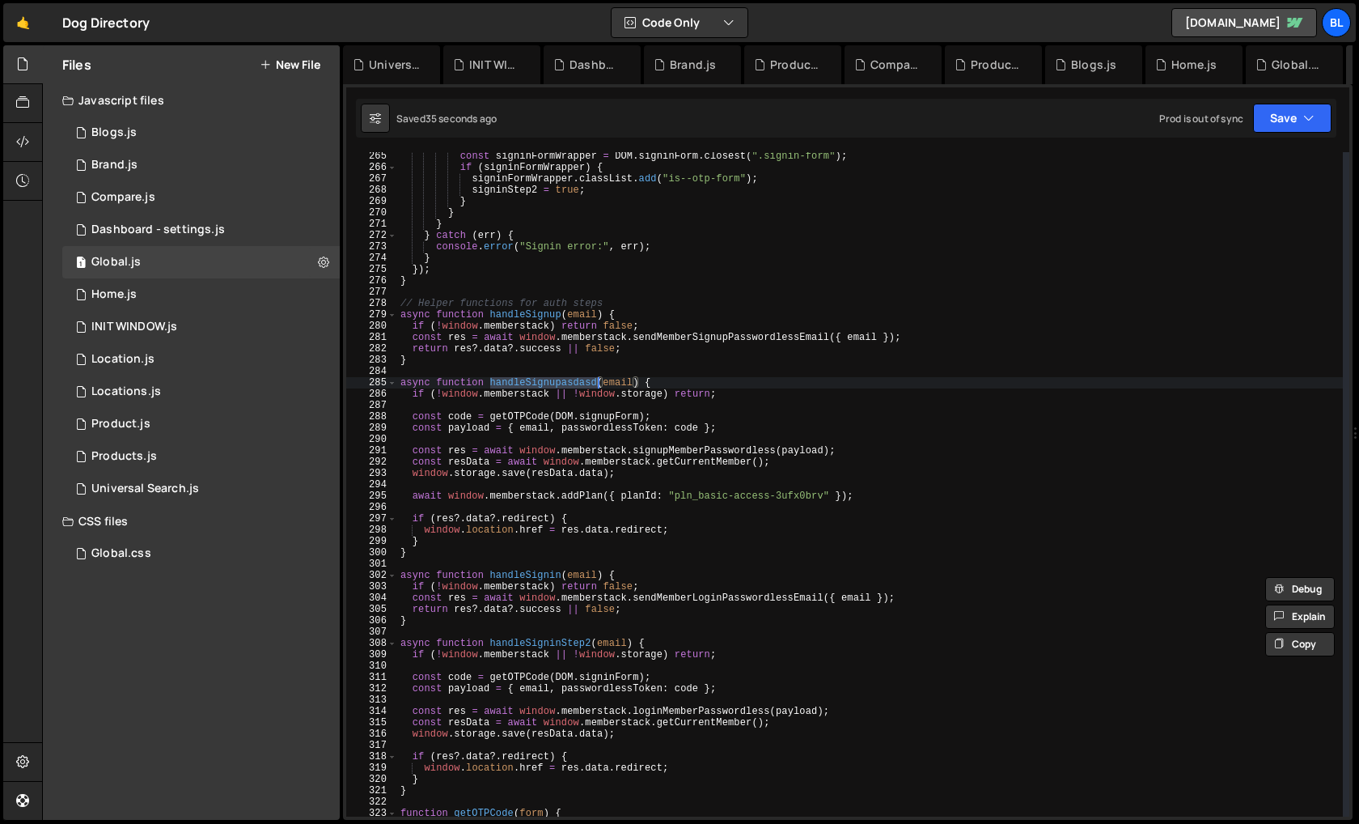
scroll to position [2992, 0]
click at [524, 310] on div "const signinFormWrapper = DOM . signinForm . closest ( ".signin-form" ) ; if ( …" at bounding box center [870, 494] width 946 height 687
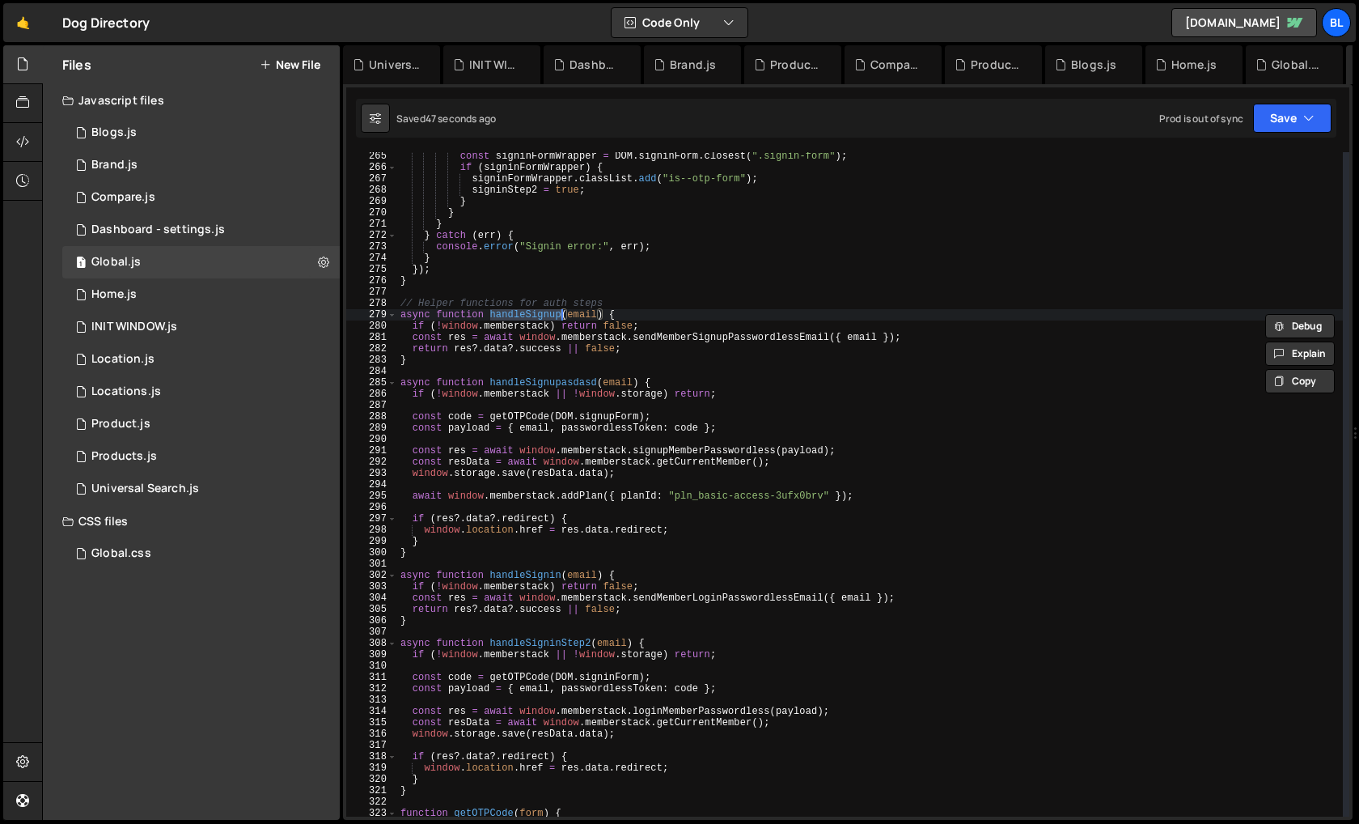
click at [708, 333] on div "const signinFormWrapper = DOM . signinForm . closest ( ".signin-form" ) ; if ( …" at bounding box center [870, 494] width 946 height 687
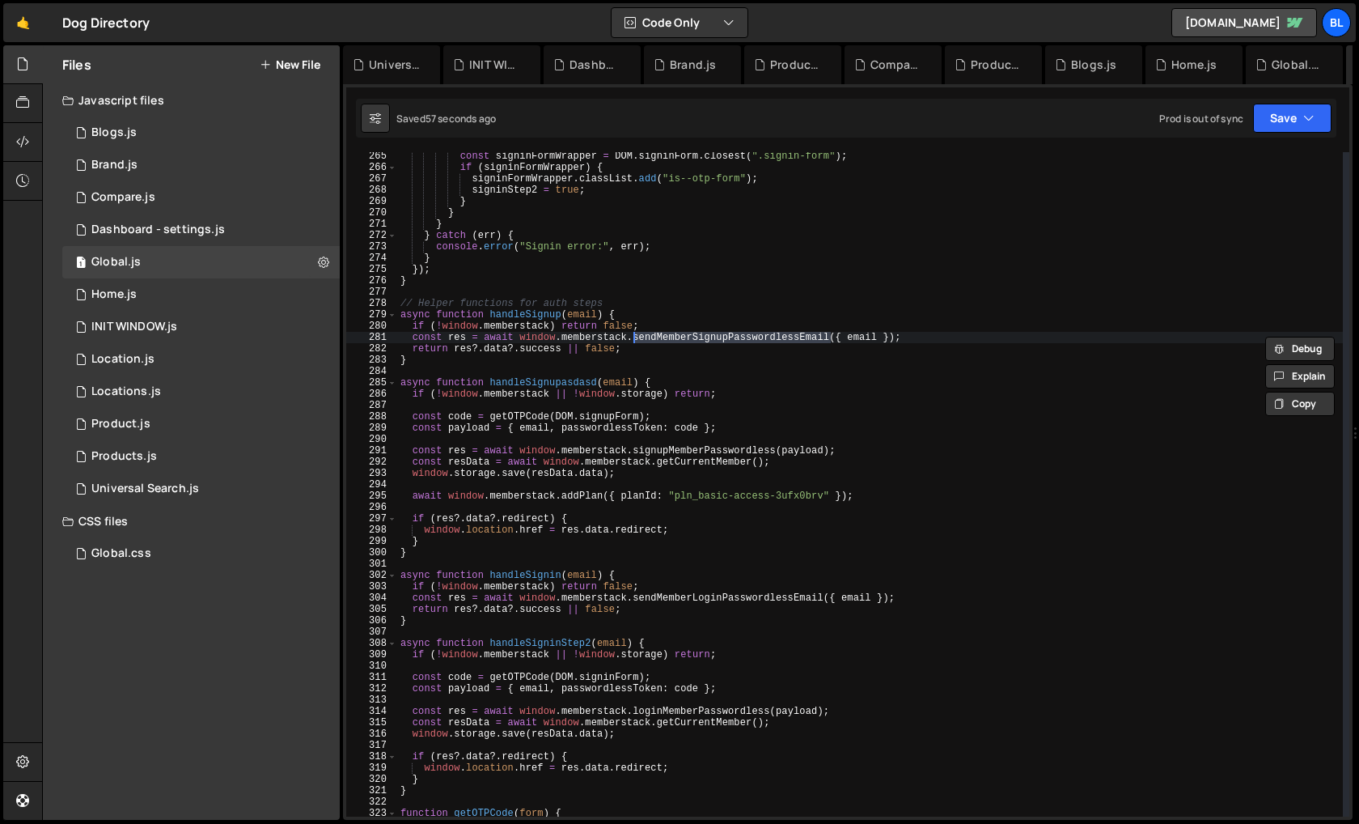
click at [569, 353] on div "const signinFormWrapper = DOM . signinForm . closest ( ".signin-form" ) ; if ( …" at bounding box center [870, 494] width 946 height 687
click at [535, 313] on div "const signinFormWrapper = DOM . signinForm . closest ( ".signin-form" ) ; if ( …" at bounding box center [870, 494] width 946 height 687
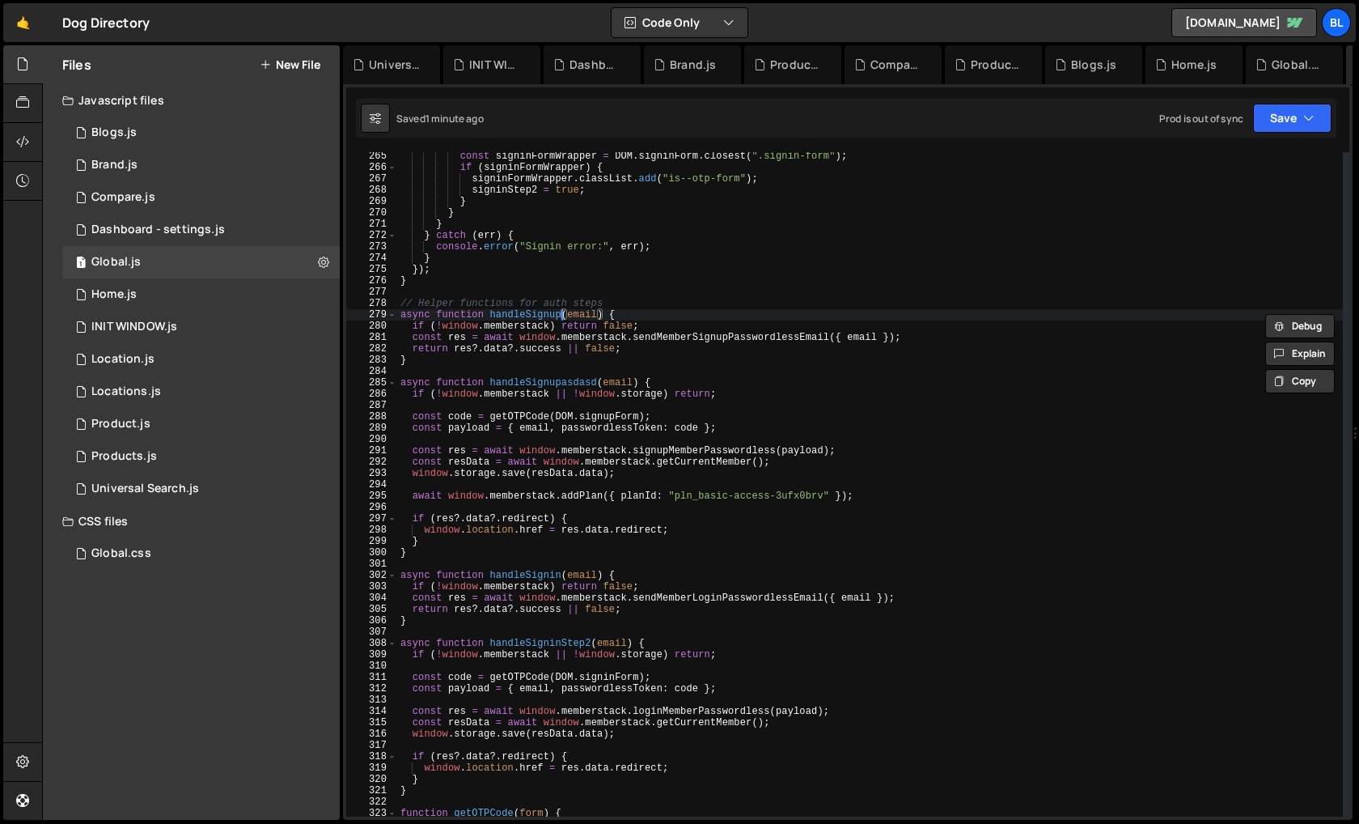
click at [553, 386] on div "const signinFormWrapper = DOM . signinForm . closest ( ".signin-form" ) ; if ( …" at bounding box center [870, 494] width 946 height 687
type textarea "async function handleSignupStep2(email) {"
click at [561, 375] on div "const signinFormWrapper = DOM . signinForm . closest ( ".signin-form" ) ; if ( …" at bounding box center [870, 494] width 946 height 687
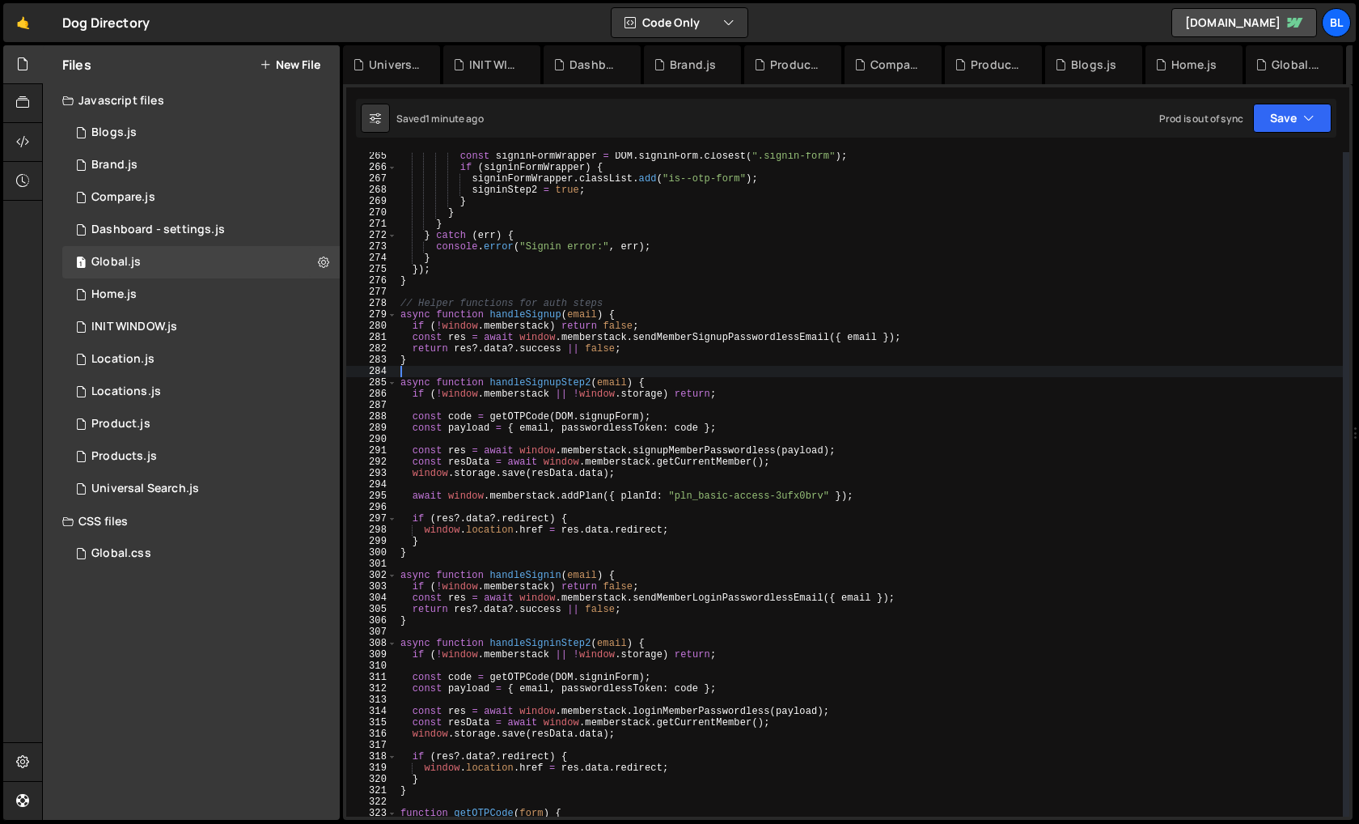
scroll to position [0, 0]
click at [561, 375] on div "const signinFormWrapper = DOM . signinForm . closest ( ".signin-form" ) ; if ( …" at bounding box center [870, 494] width 946 height 687
click at [554, 379] on div "const signinFormWrapper = DOM . signinForm . closest ( ".signin-form" ) ; if ( …" at bounding box center [870, 494] width 946 height 687
click at [561, 314] on div "const signinFormWrapper = DOM . signinForm . closest ( ".signin-form" ) ; if ( …" at bounding box center [870, 494] width 946 height 687
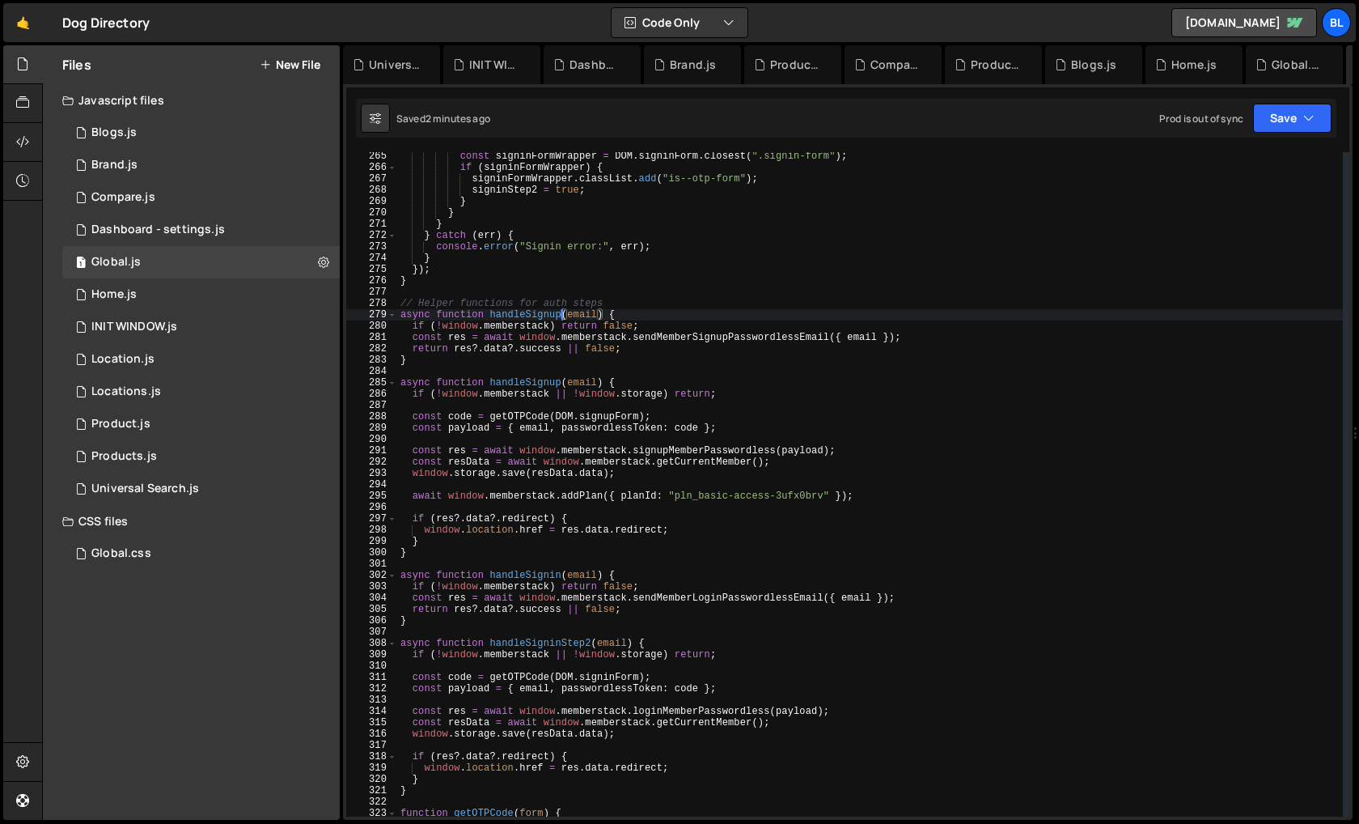
click at [561, 384] on div "const signinFormWrapper = DOM . signinForm . closest ( ".signin-form" ) ; if ( …" at bounding box center [870, 494] width 946 height 687
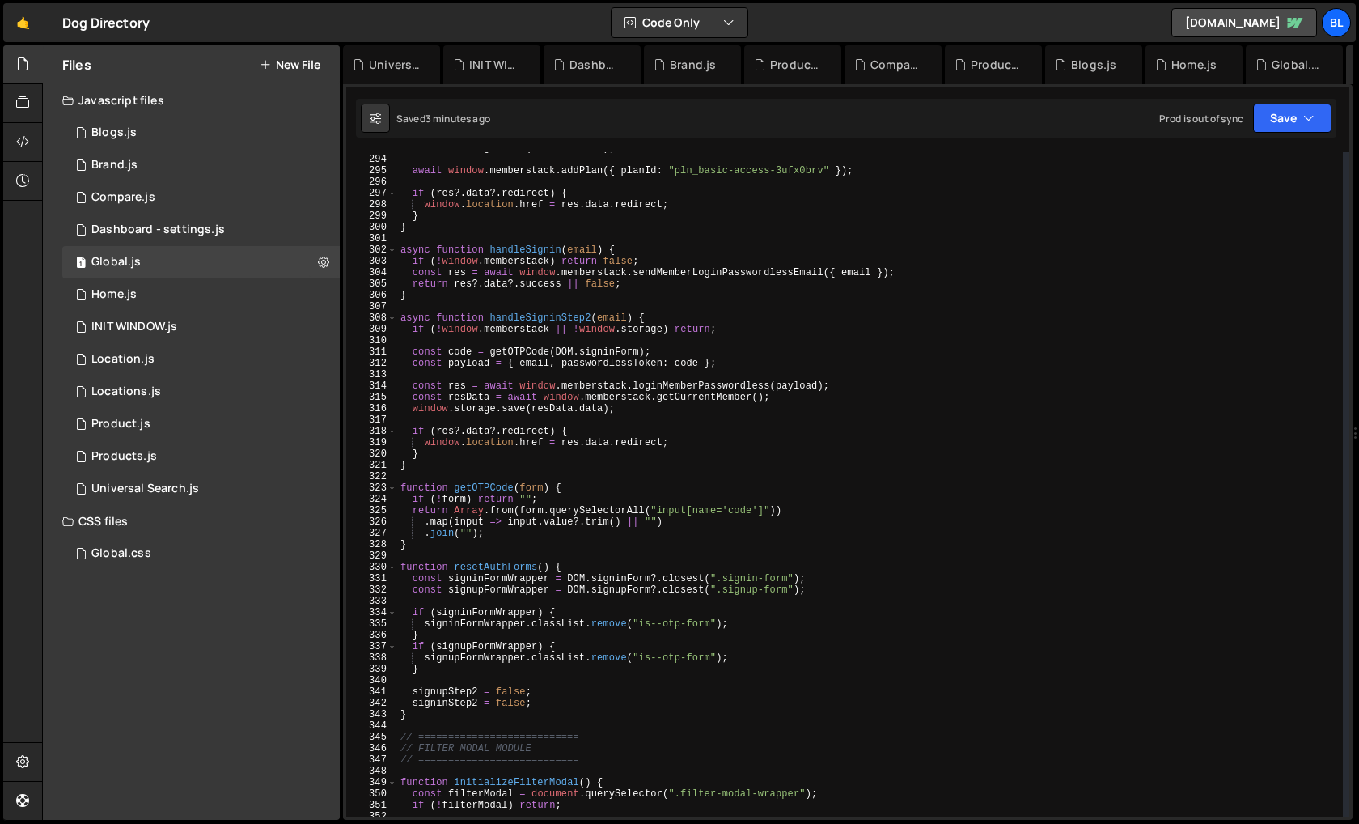
scroll to position [3353, 0]
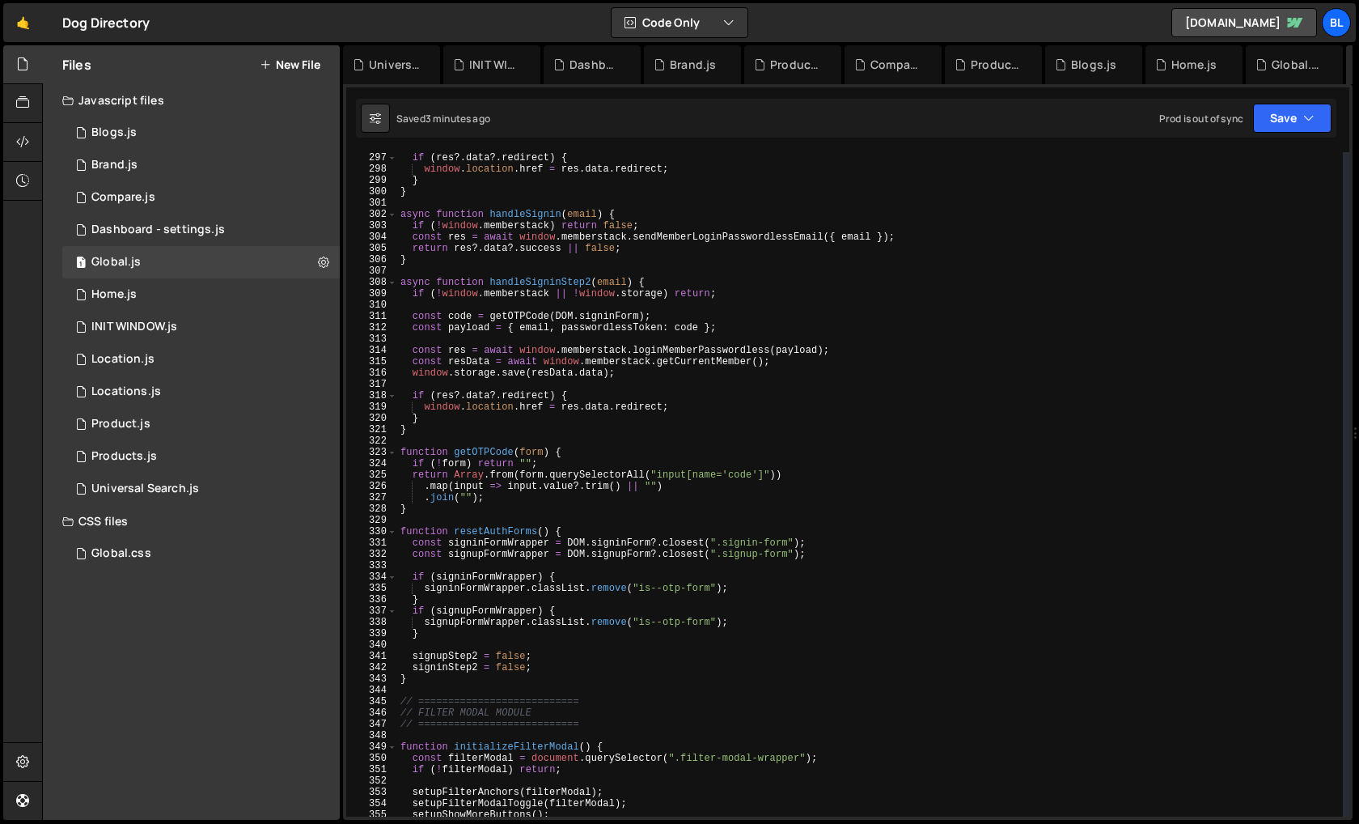
click at [558, 680] on div "if ( res ?. data ?. redirect ) { window . location . href = res . data . redire…" at bounding box center [870, 495] width 946 height 687
click at [455, 651] on div "if ( res ?. data ?. redirect ) { window . location . href = res . data . redire…" at bounding box center [870, 495] width 946 height 687
type textarea "isLogin = true;"
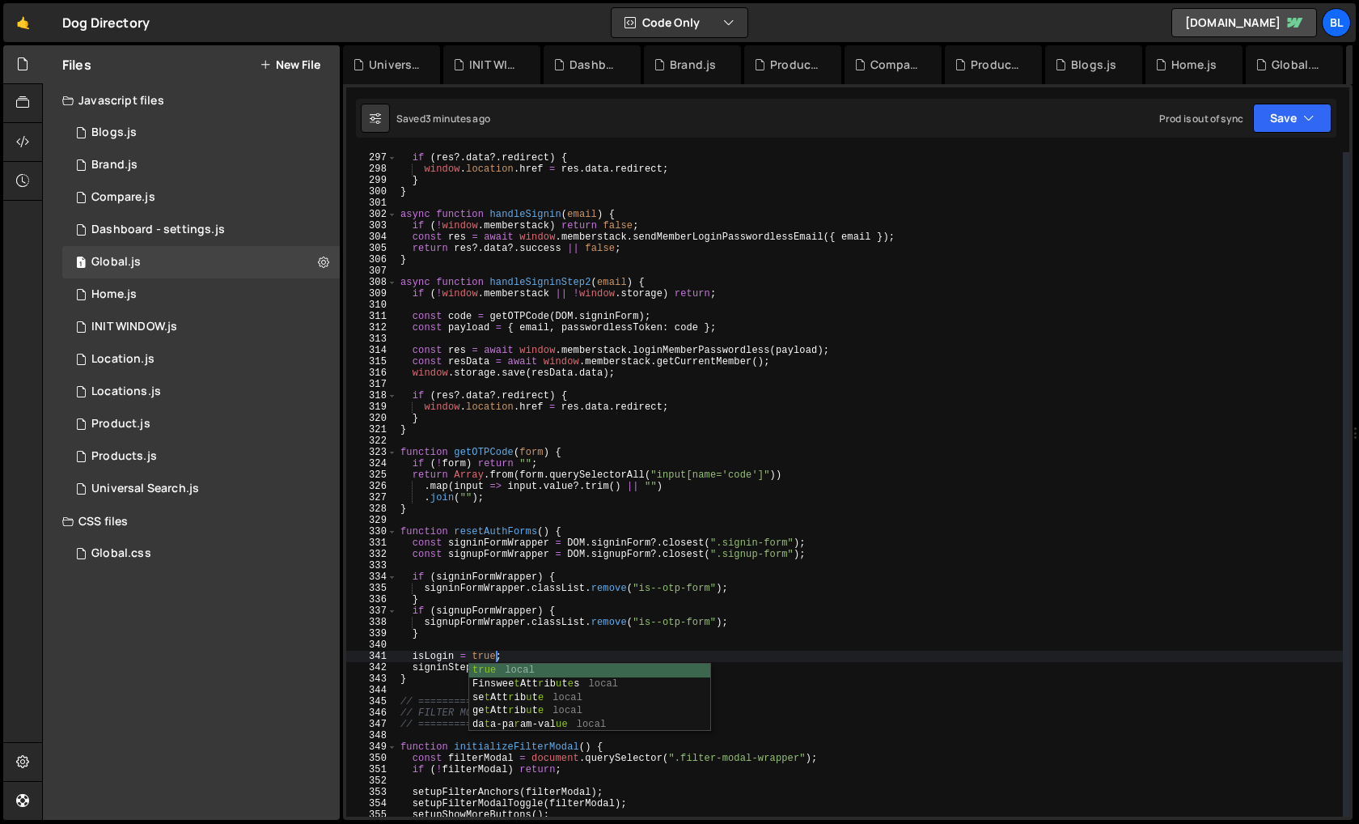
scroll to position [0, 7]
click at [526, 639] on div "if ( res ?. data ?. redirect ) { window . location . href = res . data . redire…" at bounding box center [870, 495] width 946 height 687
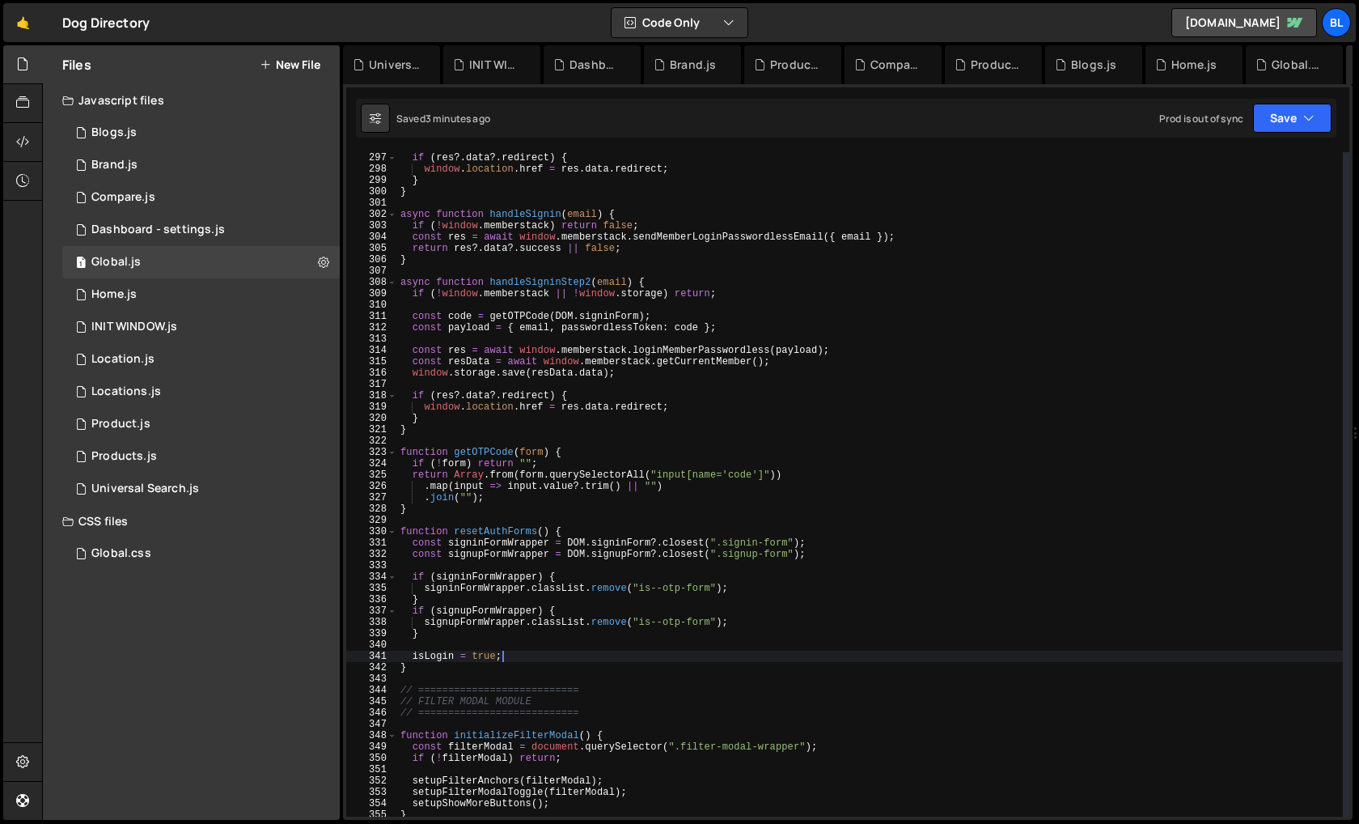
drag, startPoint x: 536, startPoint y: 664, endPoint x: 533, endPoint y: 655, distance: 9.5
click at [533, 655] on div "if ( res ?. data ?. redirect ) { window . location . href = res . data . redire…" at bounding box center [870, 495] width 946 height 687
click at [569, 527] on div "if ( res ?. data ?. redirect ) { window . location . href = res . data . redire…" at bounding box center [870, 495] width 946 height 687
click at [587, 532] on div "if ( res ?. data ?. redirect ) { window . location . href = res . data . redire…" at bounding box center [870, 495] width 946 height 687
click at [570, 542] on div "if ( res ?. data ?. redirect ) { window . location . href = res . data . redire…" at bounding box center [870, 495] width 946 height 687
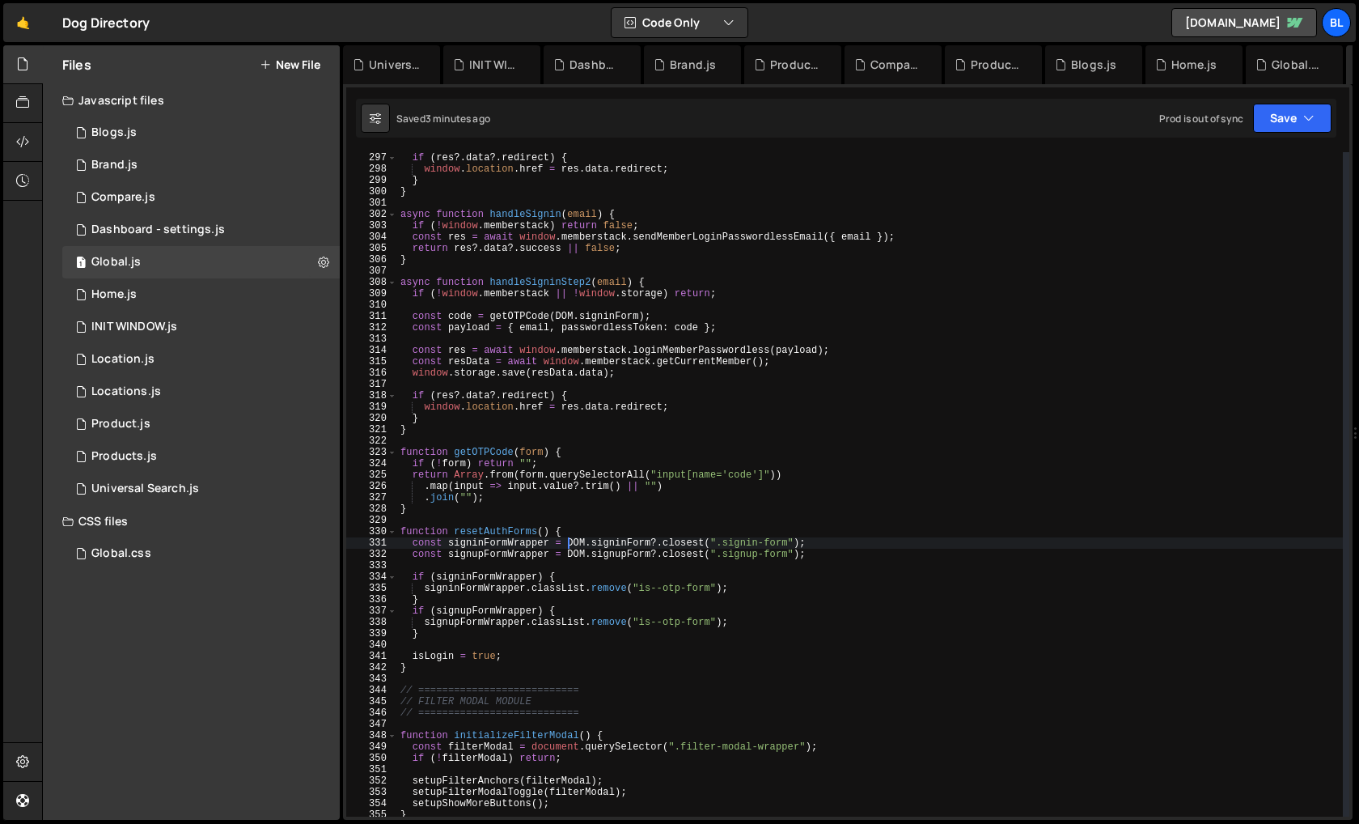
click at [659, 543] on div "if ( res ?. data ?. redirect ) { window . location . href = res . data . redire…" at bounding box center [870, 495] width 946 height 687
click at [604, 533] on div "if ( res ?. data ?. redirect ) { window . location . href = res . data . redire…" at bounding box center [870, 495] width 946 height 687
type textarea "function resetAuthForms() {"
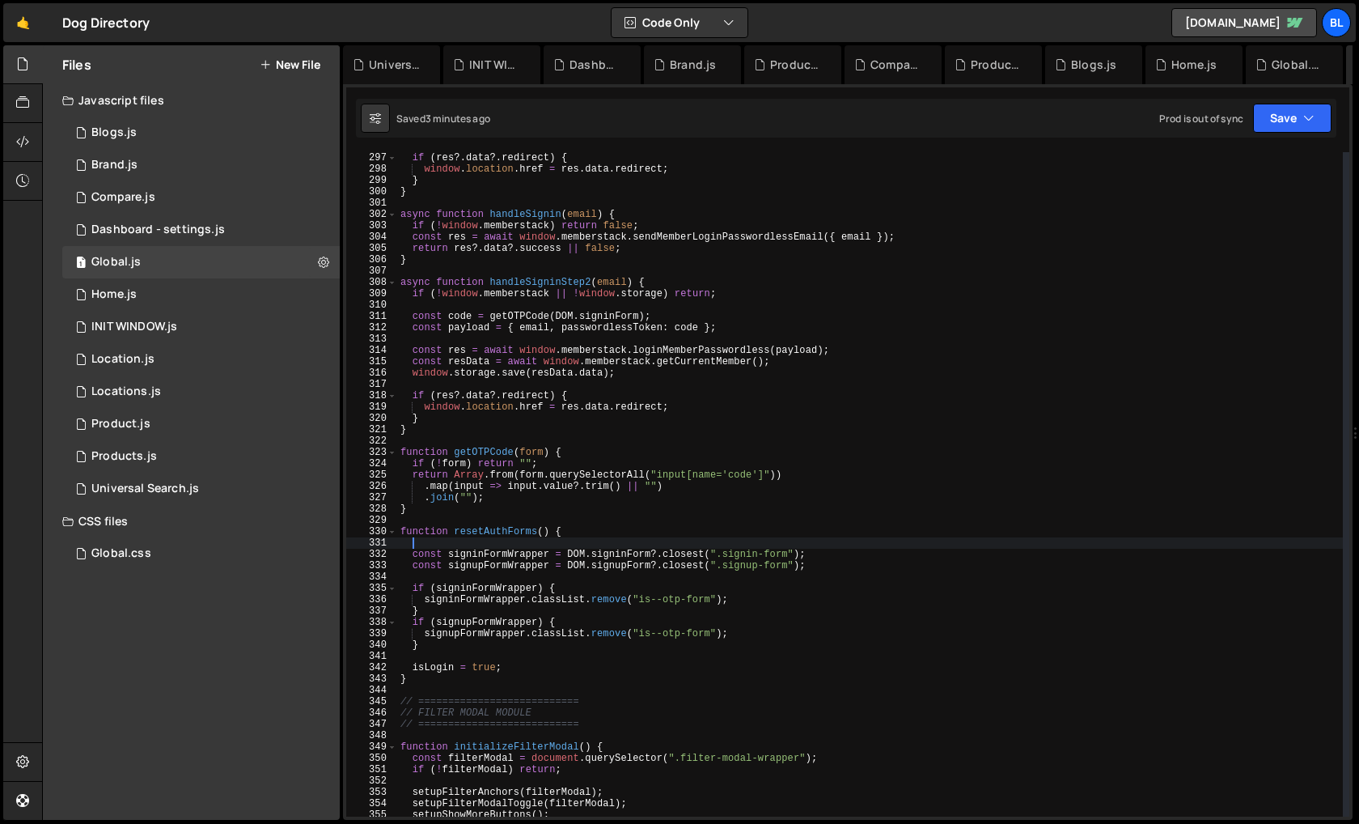
paste textarea "DOM.signinForm?"
type textarea "DOM"
paste textarea "DOM.signinForm?)"
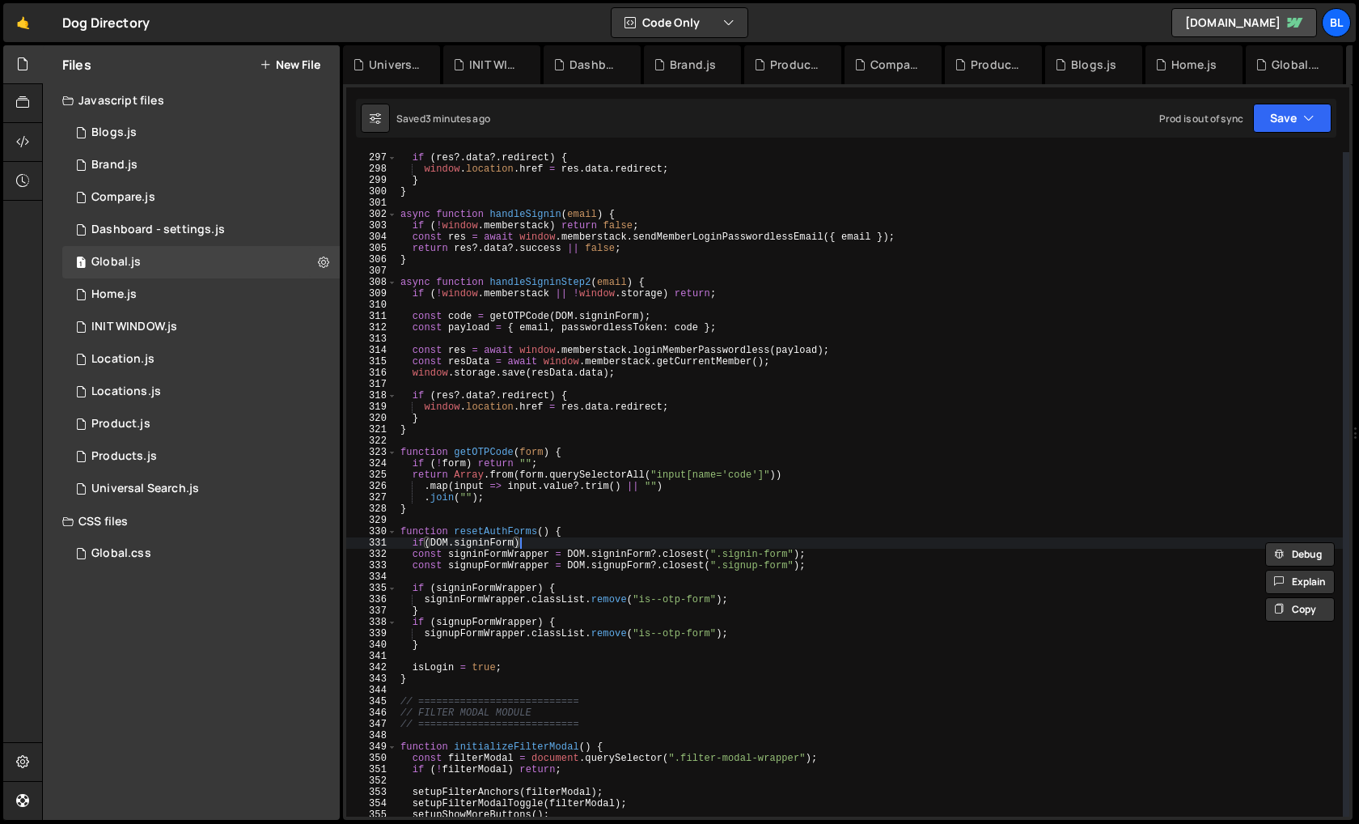
type textarea "if(DOM.signinForm){"
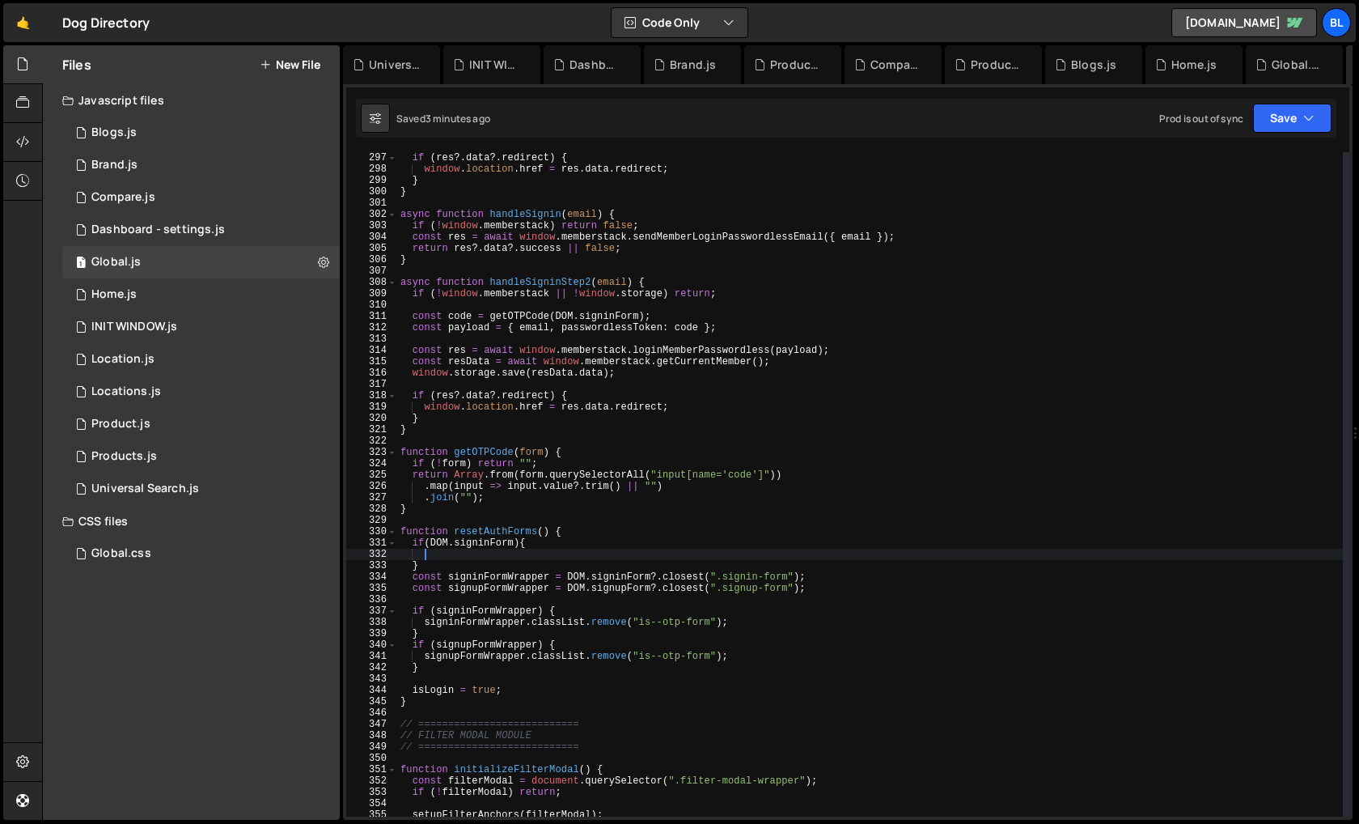
scroll to position [0, 1]
click at [480, 542] on div "if ( res ?. data ?. redirect ) { window . location . href = res . data . redire…" at bounding box center [870, 495] width 946 height 687
type textarea "if(DOM.signinForm){"
click at [480, 542] on div "if ( res ?. data ?. redirect ) { window . location . href = res . data . redire…" at bounding box center [870, 495] width 946 height 687
click at [484, 556] on div "if ( res ?. data ?. redirect ) { window . location . href = res . data . redire…" at bounding box center [870, 495] width 946 height 687
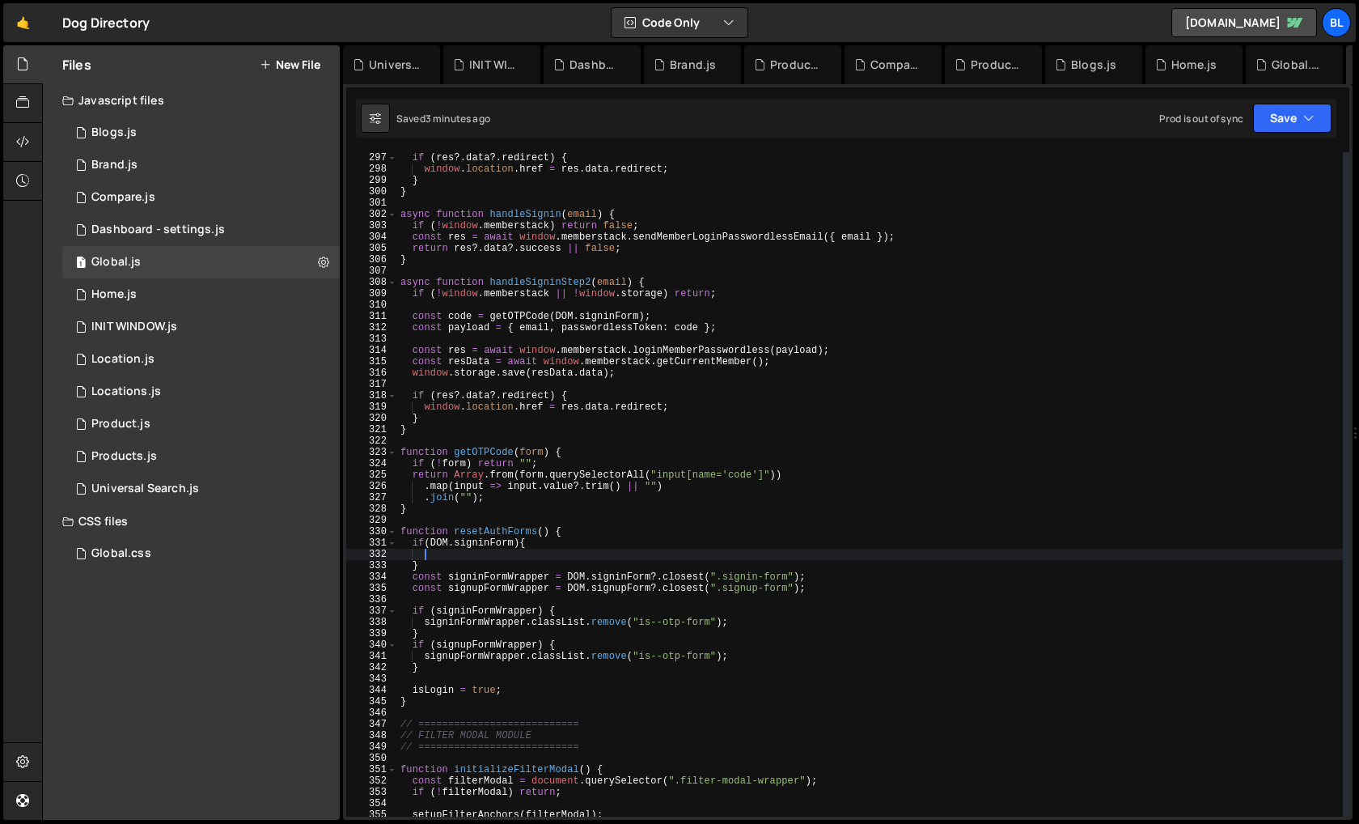
paste textarea "DOM.signinForm?"
click at [502, 537] on div "if ( res ?. data ?. redirect ) { window . location . href = res . data . redire…" at bounding box center [870, 495] width 946 height 687
click at [577, 545] on div "if ( res ?. data ?. redirect ) { window . location . href = res . data . redire…" at bounding box center [870, 495] width 946 height 687
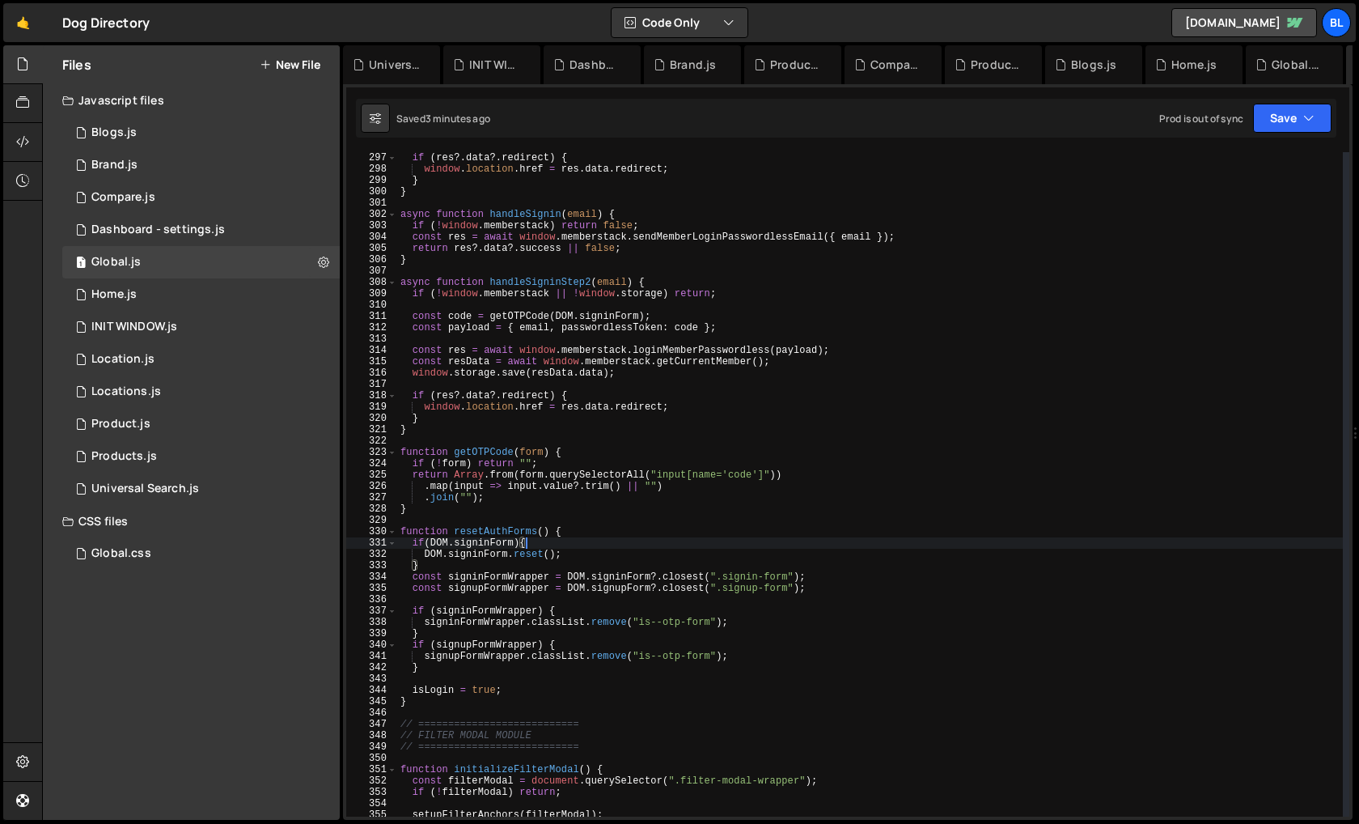
click at [434, 557] on div "if ( res ?. data ?. redirect ) { window . location . href = res . data . redire…" at bounding box center [870, 495] width 946 height 687
click at [481, 554] on div "if ( res ?. data ?. redirect ) { window . location . href = res . data . redire…" at bounding box center [870, 495] width 946 height 687
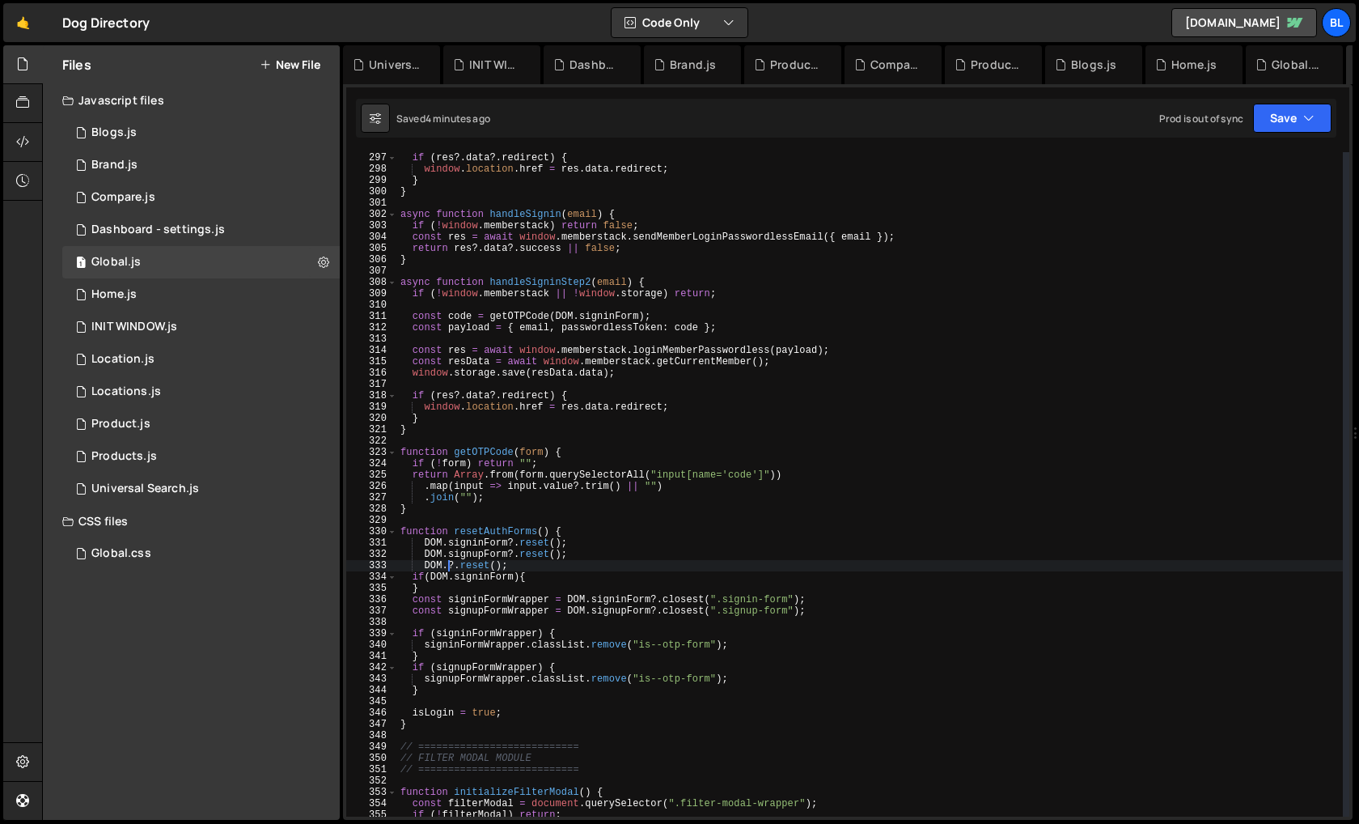
scroll to position [0, 5]
click at [554, 567] on div "if ( res ?. data ?. redirect ) { window . location . href = res . data . redire…" at bounding box center [870, 495] width 946 height 687
click at [560, 624] on div "if ( res ?. data ?. redirect ) { window . location . href = res . data . redire…" at bounding box center [870, 495] width 946 height 687
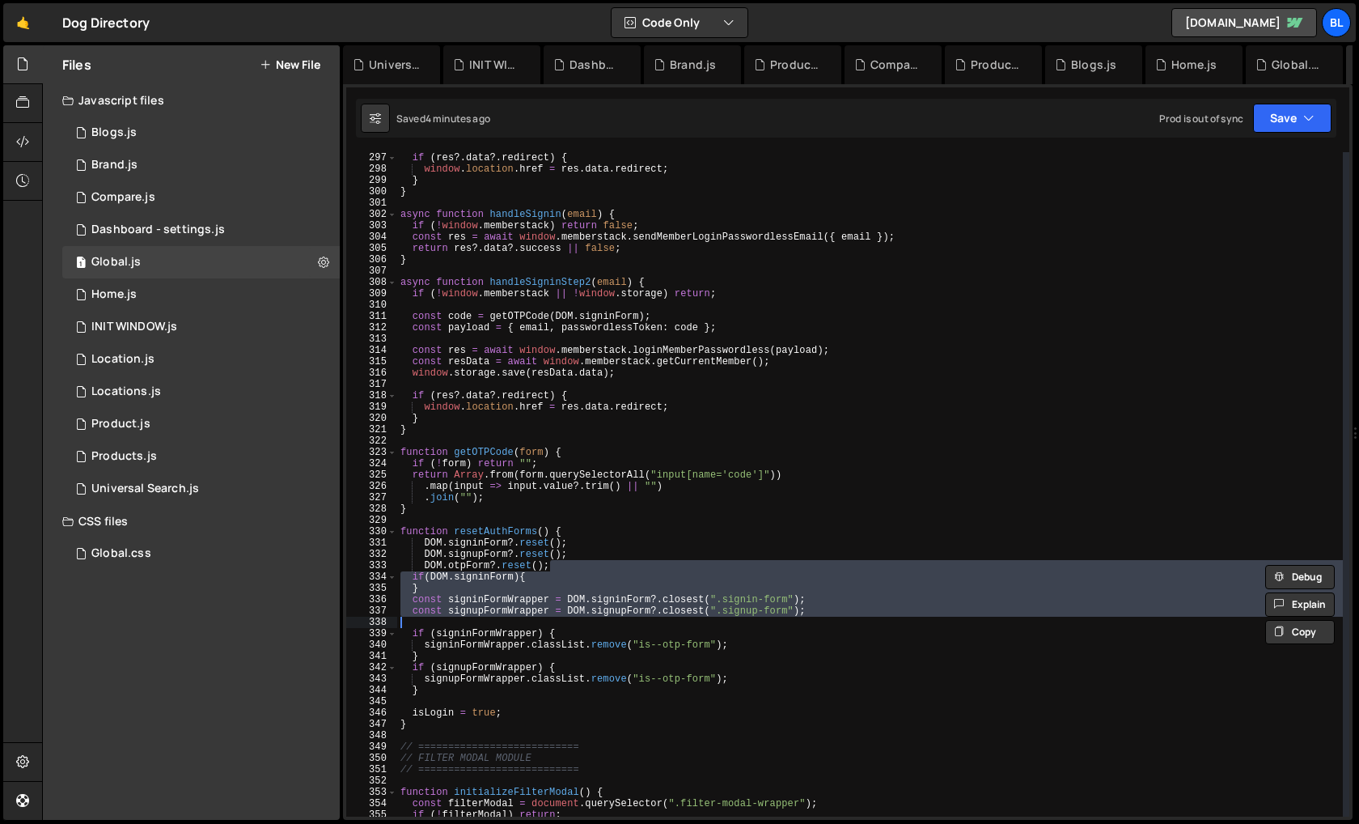
click at [490, 685] on div "if ( res ?. data ?. redirect ) { window . location . href = res . data . redire…" at bounding box center [870, 495] width 946 height 687
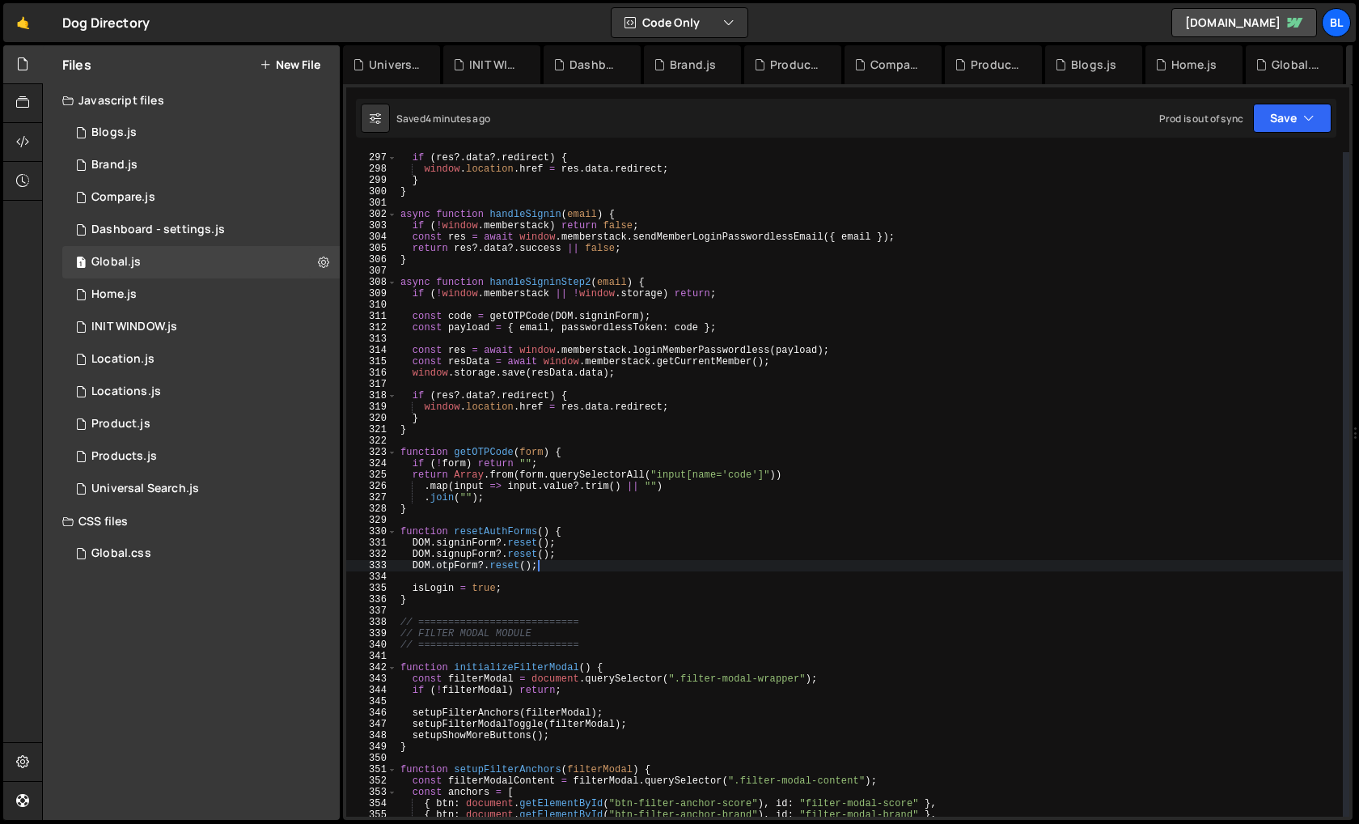
click at [523, 586] on div "if ( res ?. data ?. redirect ) { window . location . href = res . data . redire…" at bounding box center [870, 495] width 946 height 687
type textarea "isLogin = true;"
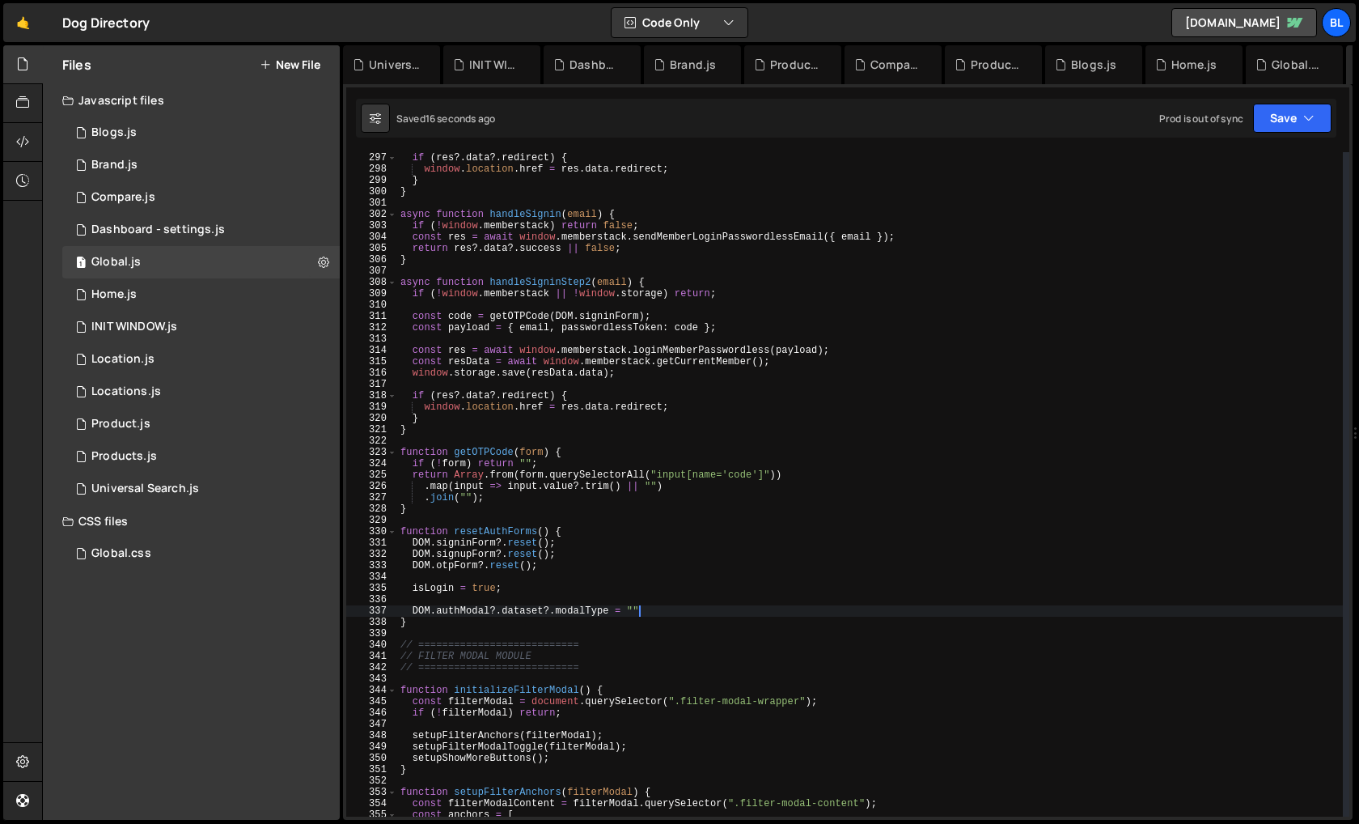
scroll to position [0, 19]
click at [439, 608] on div "if ( res ?. data ?. redirect ) { window . location . href = res . data . redire…" at bounding box center [870, 495] width 946 height 687
click at [464, 606] on div "if ( res ?. data ?. redirect ) { window . location . href = res . data . redire…" at bounding box center [870, 495] width 946 height 687
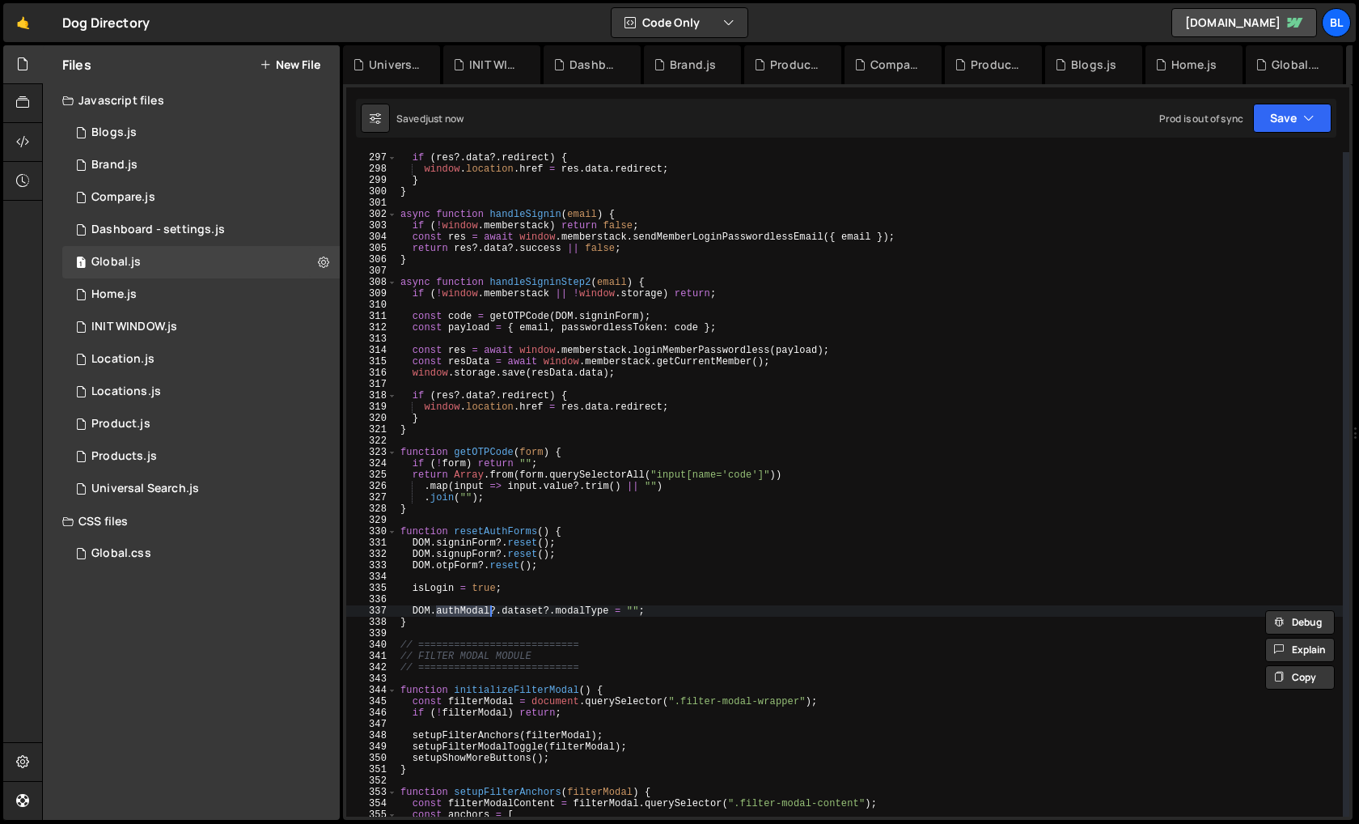
click at [409, 609] on div "if ( res ?. data ?. redirect ) { window . location . href = res . data . redire…" at bounding box center [870, 495] width 946 height 687
click at [464, 609] on div "if ( res ?. data ?. redirect ) { window . location . href = res . data . redire…" at bounding box center [870, 495] width 946 height 687
drag, startPoint x: 411, startPoint y: 607, endPoint x: 493, endPoint y: 613, distance: 81.9
click at [493, 613] on div "if ( res ?. data ?. redirect ) { window . location . href = res . data . redire…" at bounding box center [870, 495] width 946 height 687
click at [516, 605] on div "if ( res ?. data ?. redirect ) { window . location . href = res . data . redire…" at bounding box center [870, 495] width 946 height 687
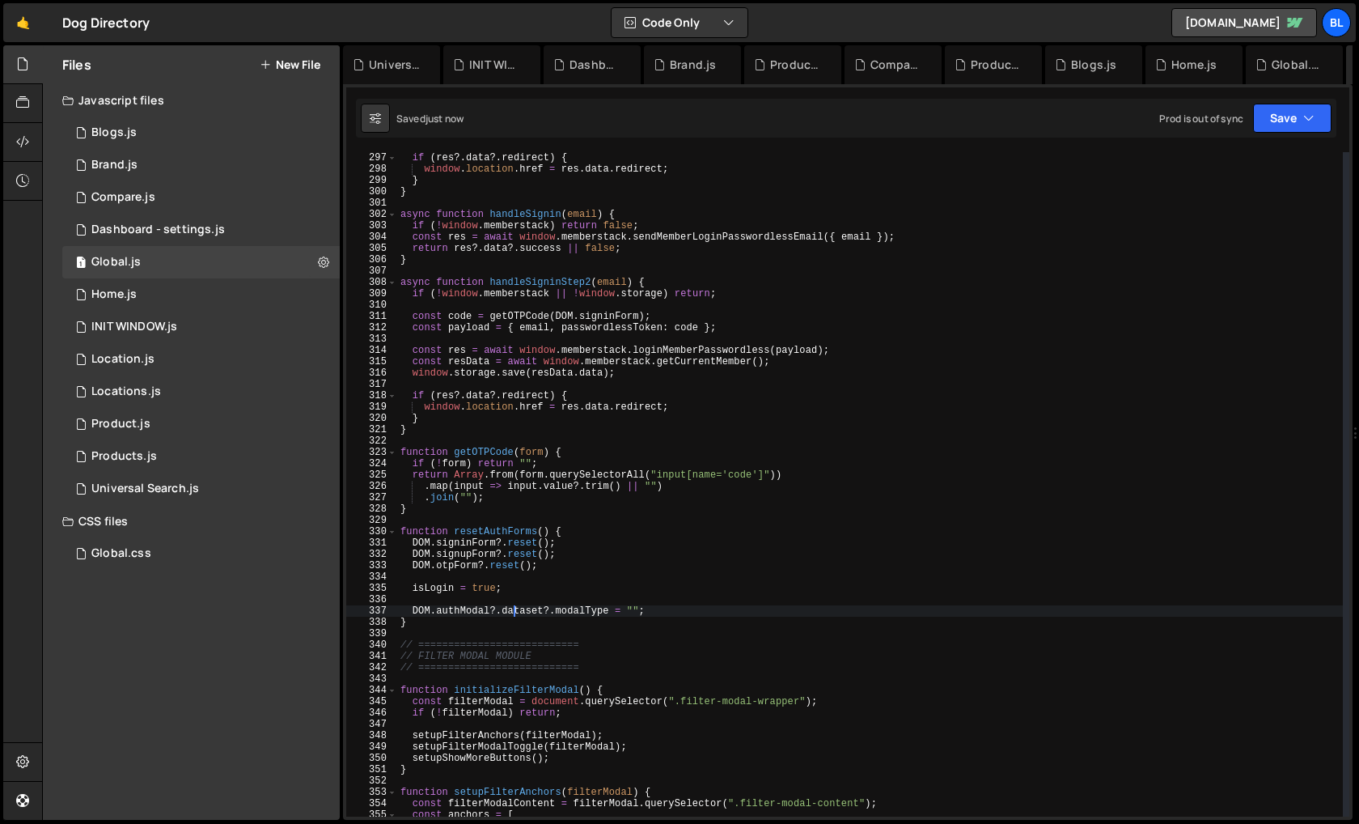
click at [459, 612] on div "if ( res ?. data ?. redirect ) { window . location . href = res . data . redire…" at bounding box center [870, 495] width 946 height 687
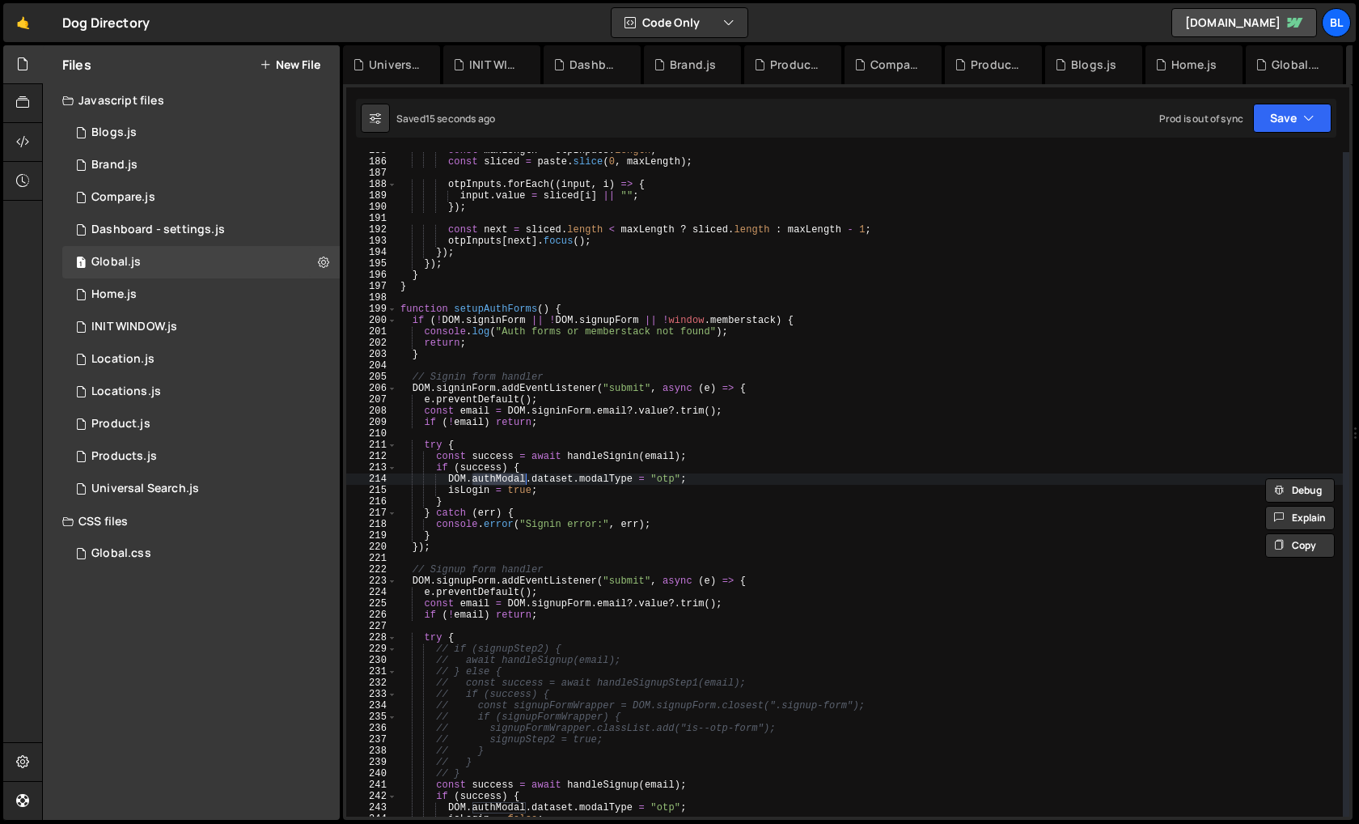
scroll to position [2092, 0]
type textarea "DOM.authModal?.dataset?.modalType = "";"
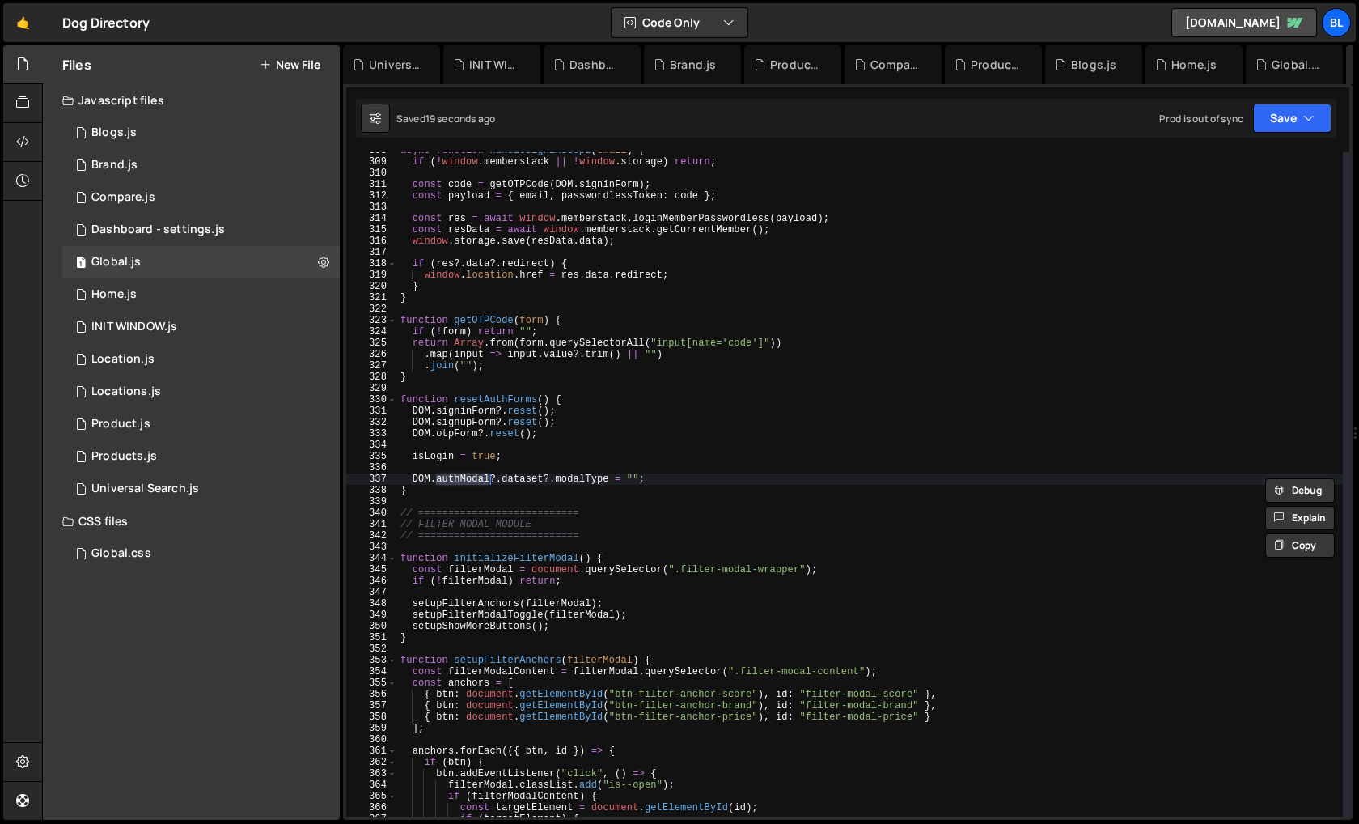
click at [439, 467] on div "async function handleSigninStep2 ( email ) { if ( ! window . memberstack || ! w…" at bounding box center [870, 488] width 946 height 687
click at [418, 460] on div "async function handleSigninStep2 ( email ) { if ( ! window . memberstack || ! w…" at bounding box center [870, 488] width 946 height 687
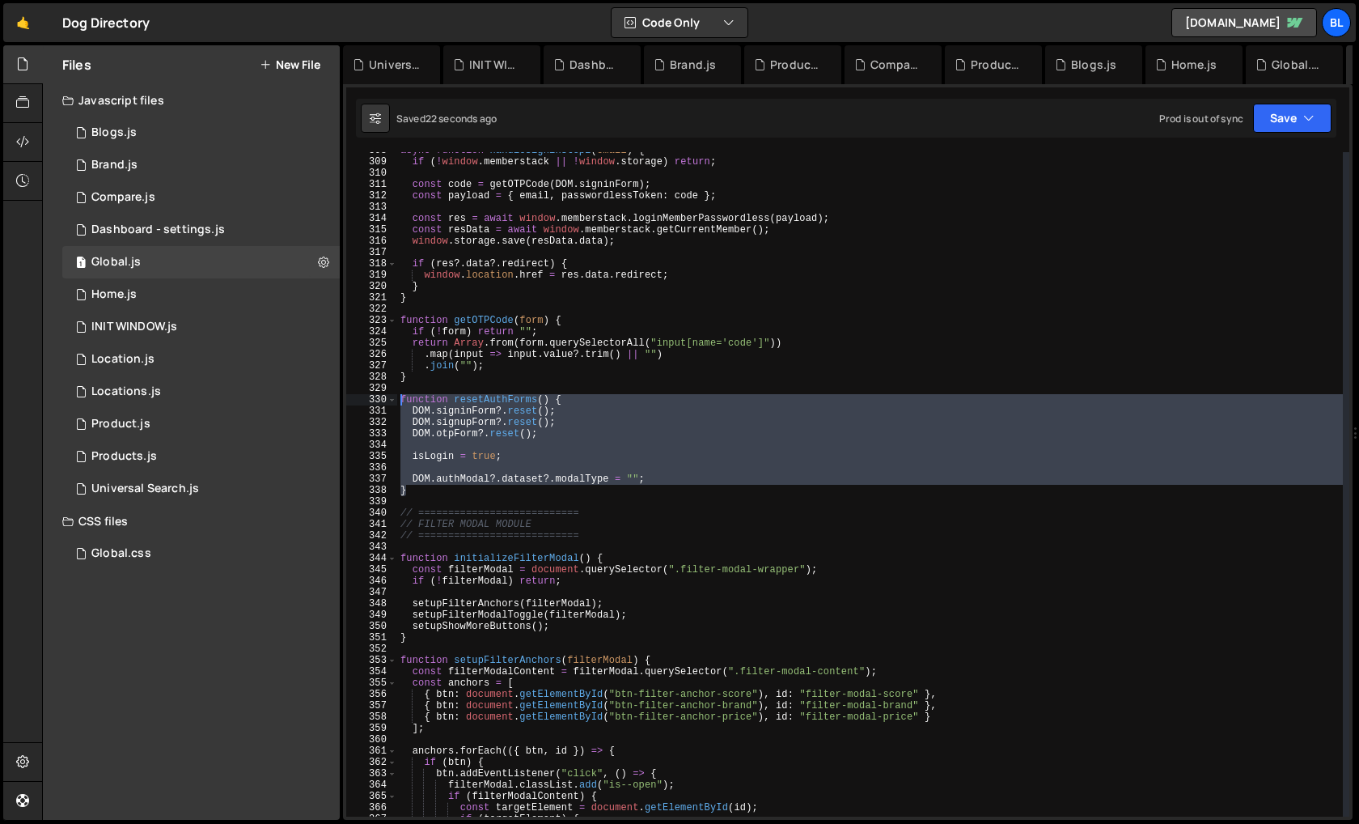
type textarea "function resetAuthForms() { DOM.signinForm?.reset();"
drag, startPoint x: 415, startPoint y: 488, endPoint x: 384, endPoint y: 397, distance: 95.7
click at [384, 397] on div "function resetAuthForms() { DOM.signinForm?.reset(); 308 309 310 311 312 313 31…" at bounding box center [847, 484] width 1003 height 664
click at [561, 440] on div "async function handleSigninStep2 ( email ) { if ( ! window . memberstack || ! w…" at bounding box center [870, 488] width 946 height 687
paste textarea "function resetAuthForms() {"
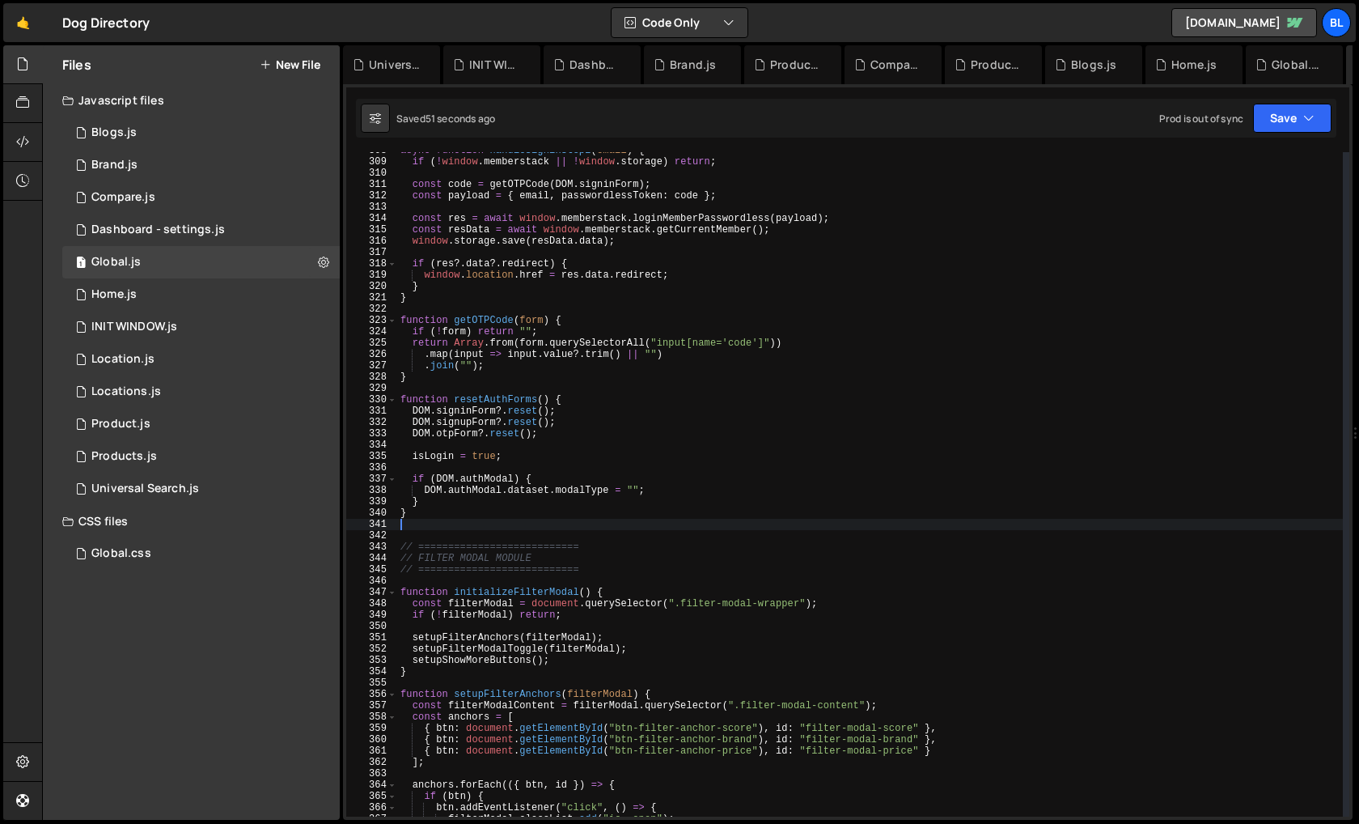
drag, startPoint x: 420, startPoint y: 491, endPoint x: 370, endPoint y: 398, distance: 105.7
click at [370, 398] on div "308 309 310 311 312 313 314 315 316 317 318 319 320 321 322 323 324 325 326 327…" at bounding box center [847, 484] width 1003 height 664
click at [507, 401] on div "async function handleSigninStep2 ( email ) { if ( ! window . memberstack || ! w…" at bounding box center [870, 488] width 946 height 687
click at [487, 401] on div "async function handleSigninStep2 ( email ) { if ( ! window . memberstack || ! w…" at bounding box center [870, 488] width 946 height 687
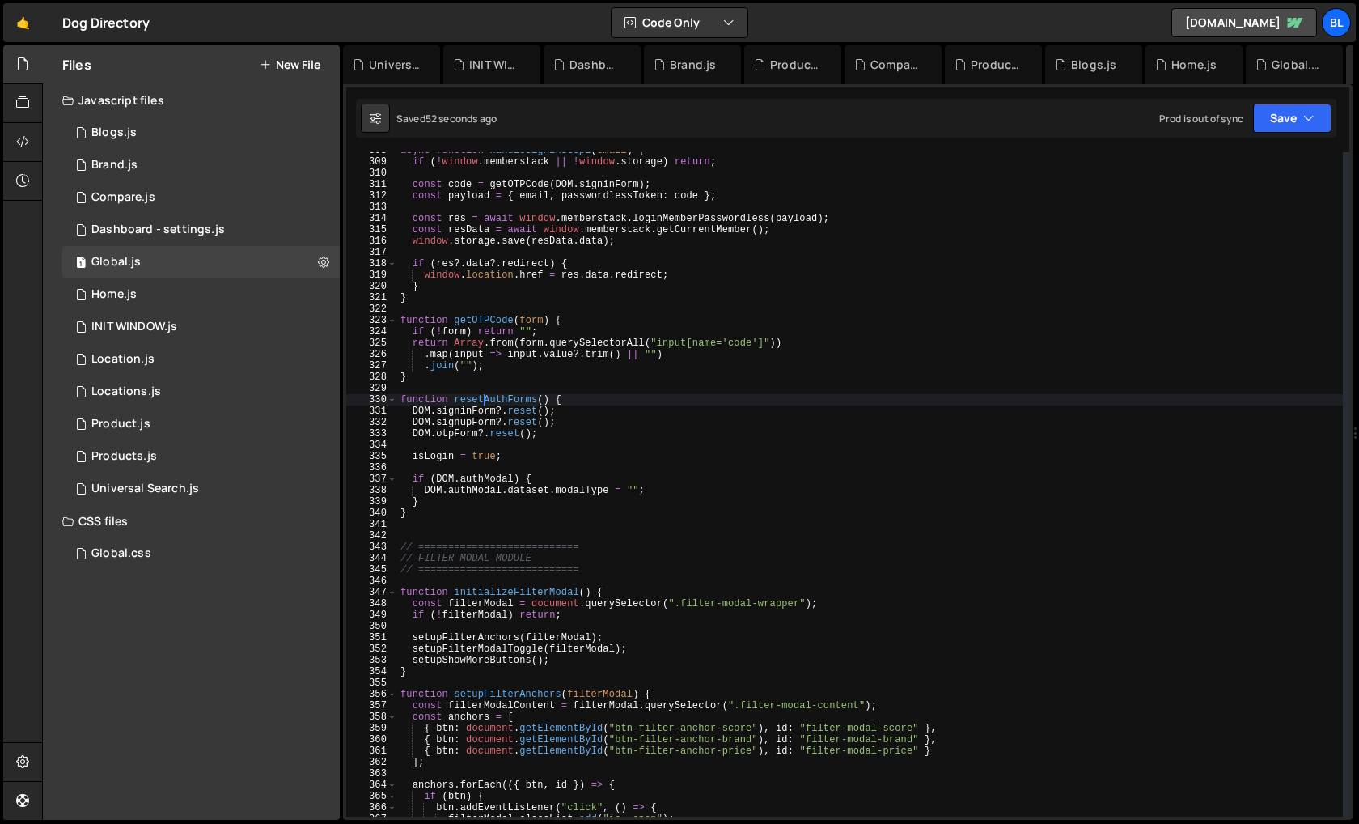
click at [487, 401] on div "async function handleSigninStep2 ( email ) { if ( ! window . memberstack || ! w…" at bounding box center [870, 488] width 946 height 687
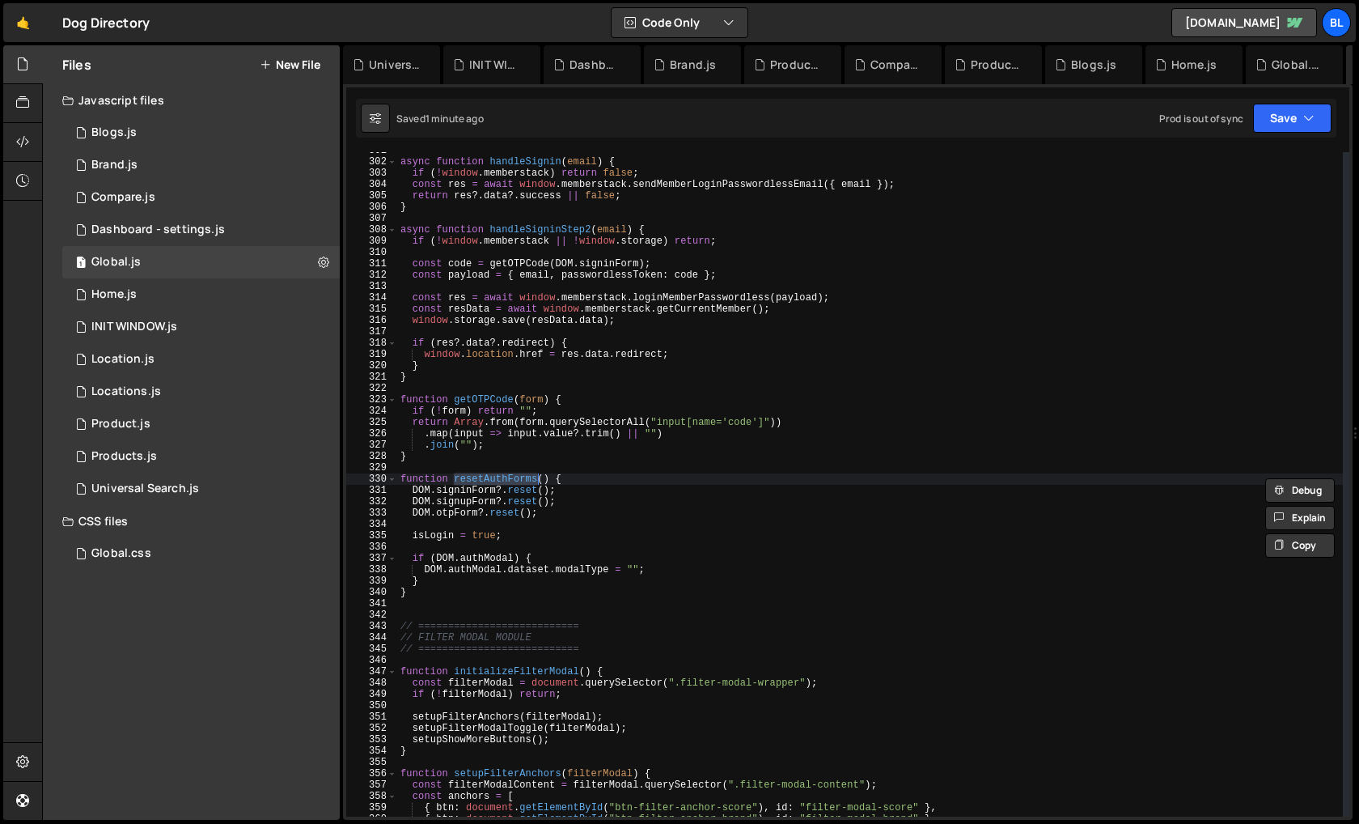
scroll to position [3406, 0]
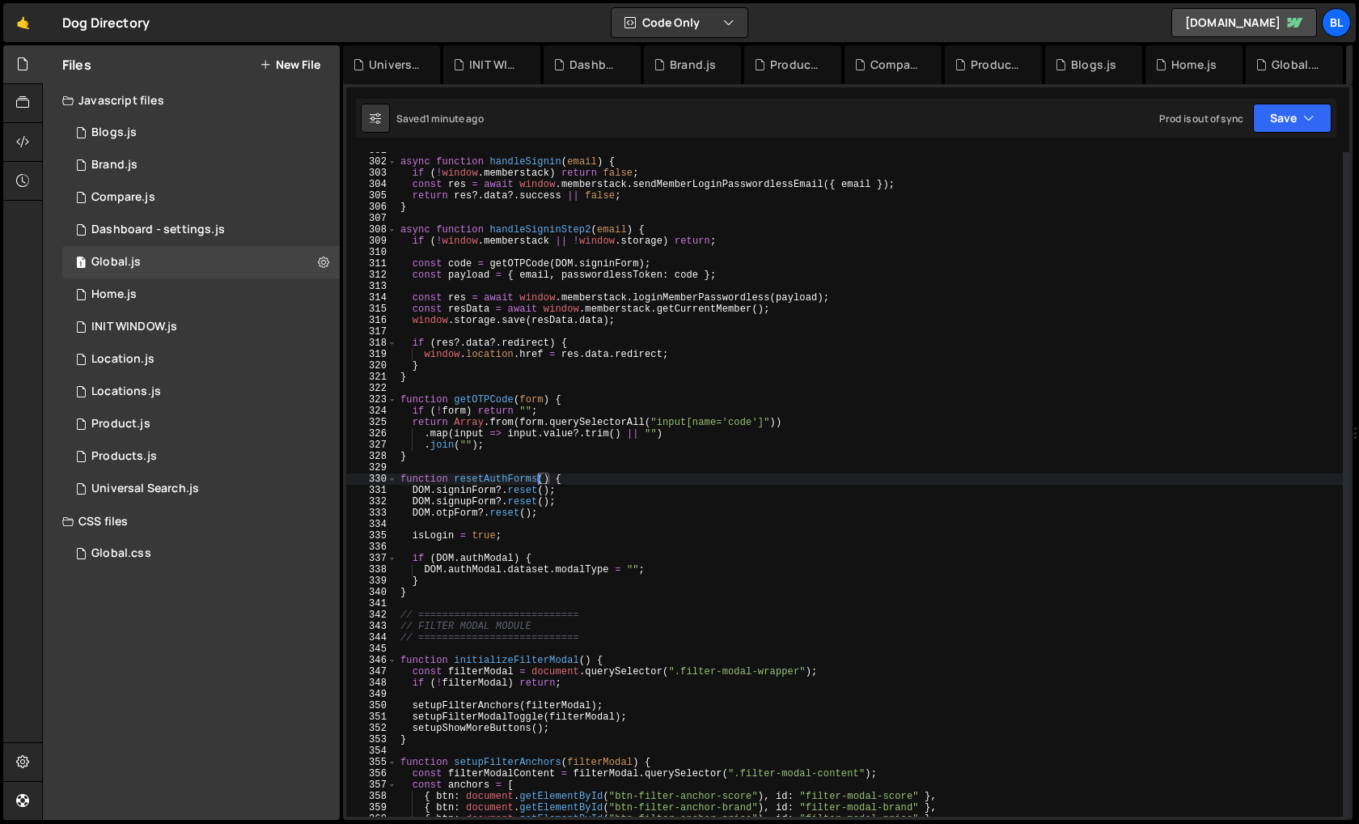
click at [558, 533] on div "async function handleSignin ( email ) { if ( ! window . memberstack ) return fa…" at bounding box center [870, 488] width 946 height 687
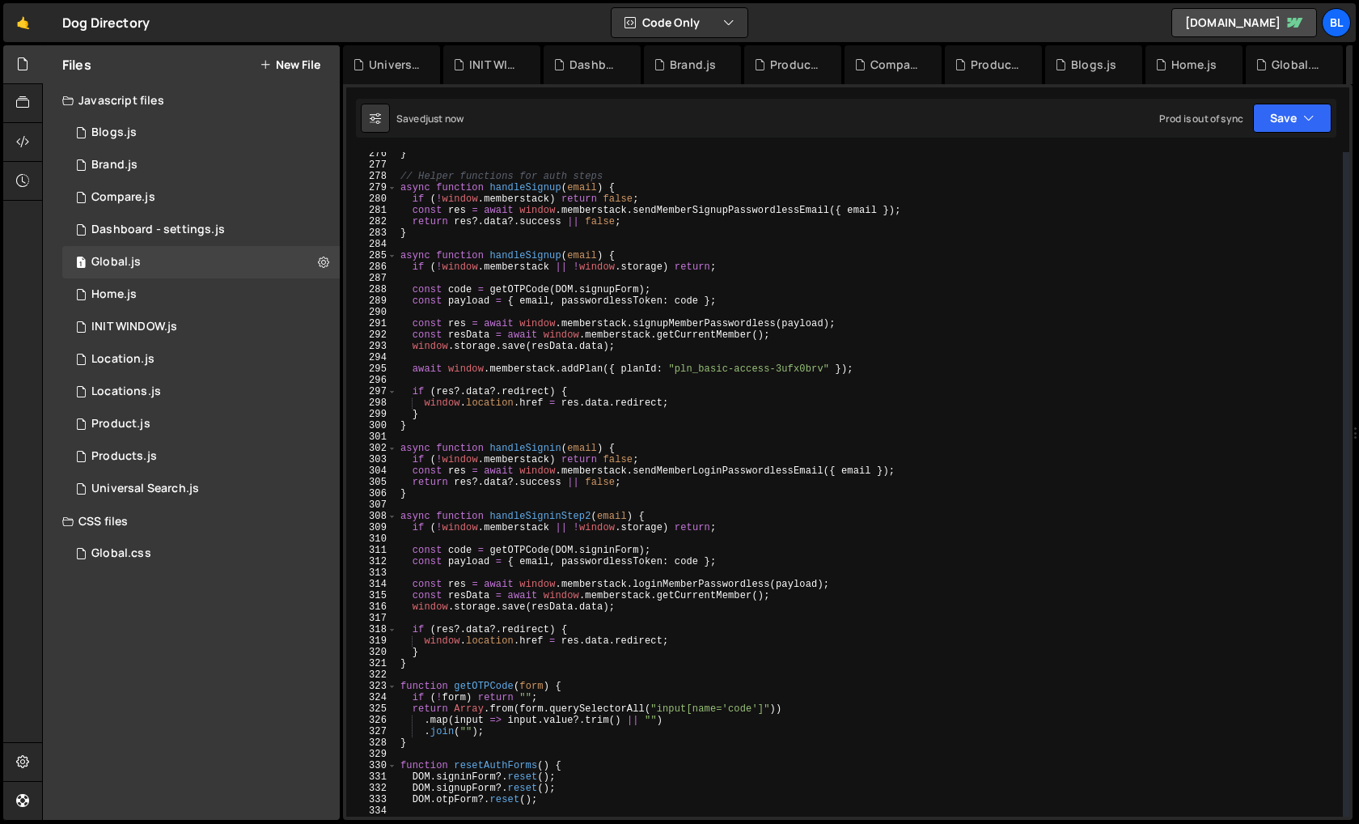
scroll to position [3080, 0]
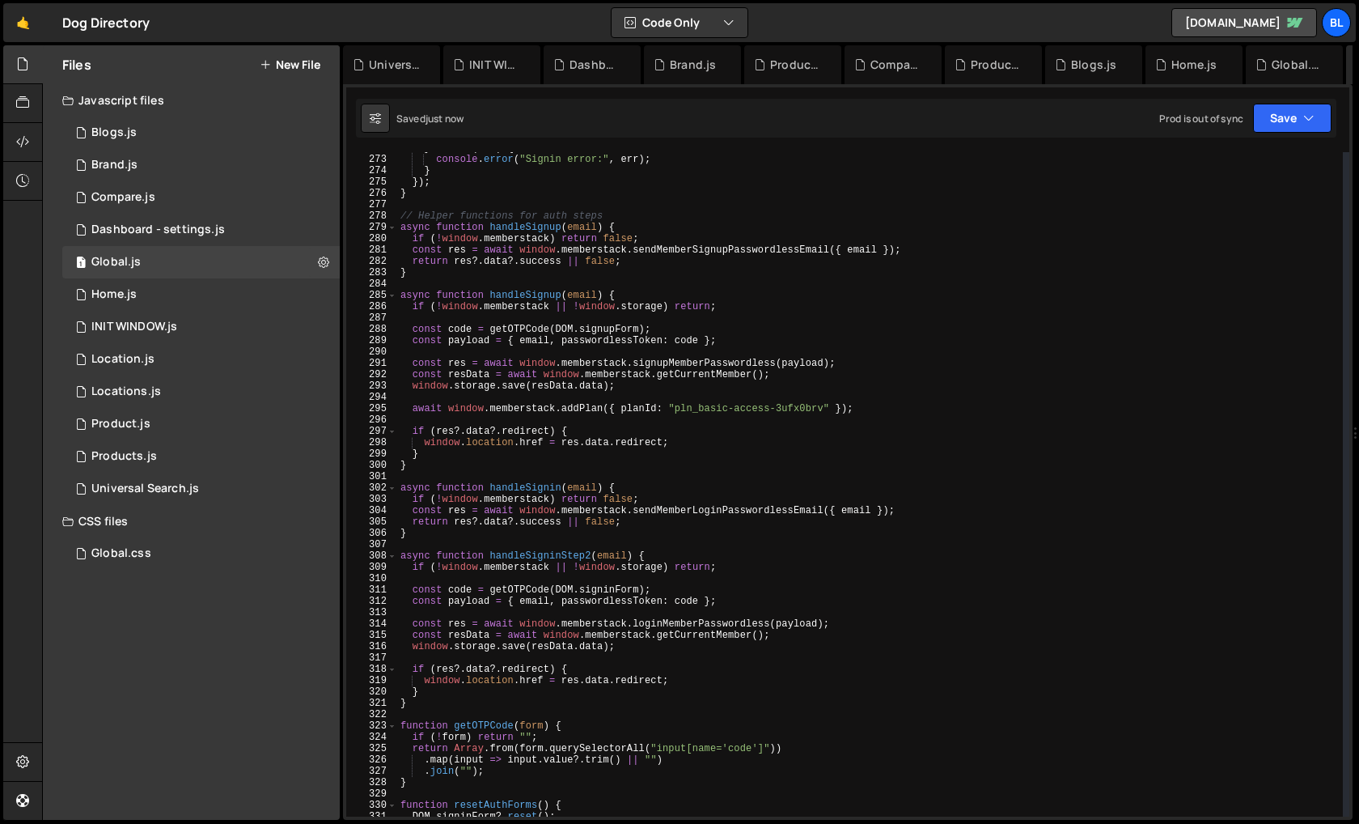
click at [544, 296] on div "} catch ( err ) { console . error ( "Signin error:" , err ) ; } }) ; } // Helpe…" at bounding box center [870, 485] width 946 height 687
click at [520, 449] on div "} catch ( err ) { console . error ( "Signin error:" , err ) ; } }) ; } // Helpe…" at bounding box center [870, 485] width 946 height 687
click at [560, 295] on div "} catch ( err ) { console . error ( "Signin error:" , err ) ; } }) ; } // Helpe…" at bounding box center [870, 485] width 946 height 687
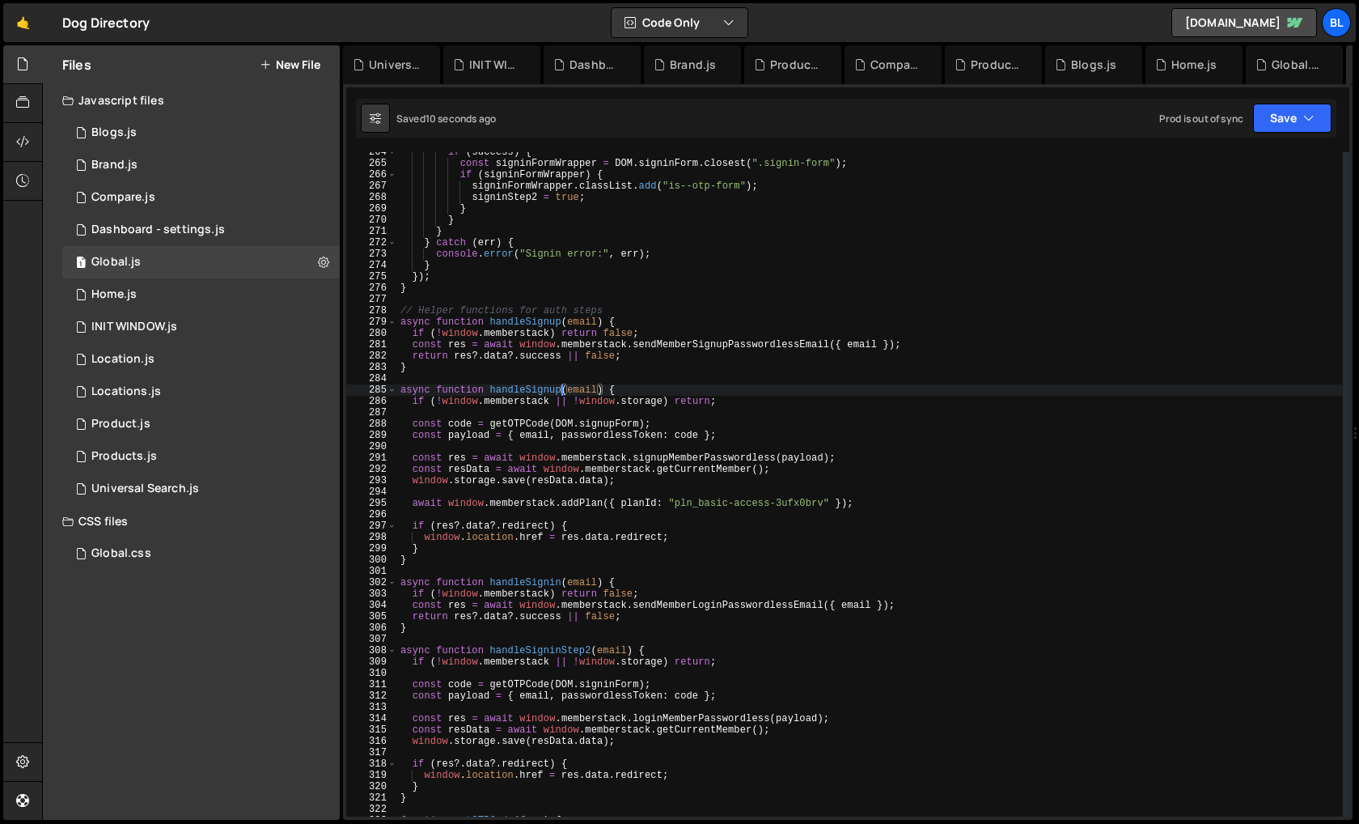
scroll to position [2978, 0]
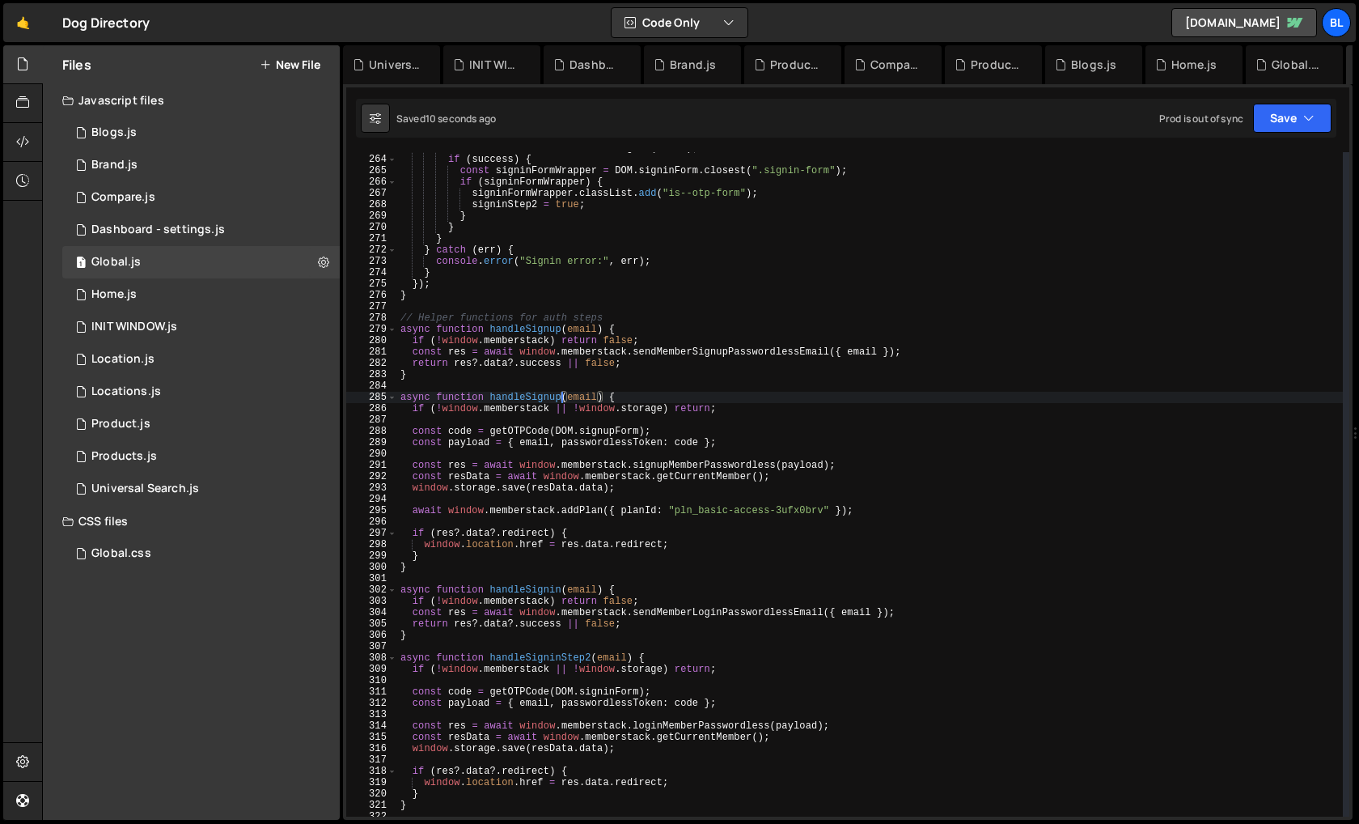
click at [559, 328] on div "const success = await handleSignin ( email ) ; if ( success ) { const signinFor…" at bounding box center [870, 485] width 946 height 687
type textarea "async function handleSendOtpSignup(email) {"
click at [565, 329] on div "const success = await handleSignin ( email ) ; if ( success ) { const signinFor…" at bounding box center [870, 485] width 946 height 687
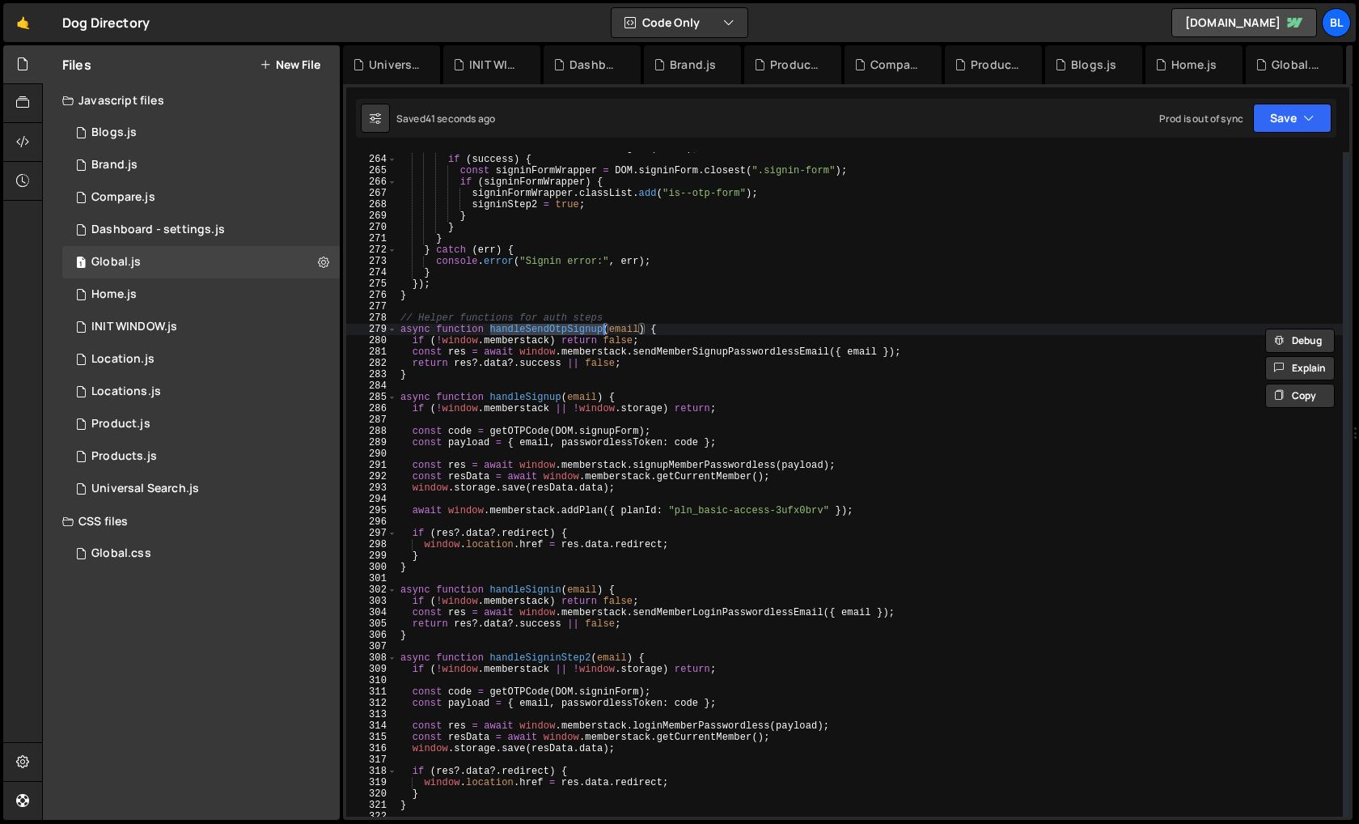
click at [527, 583] on div "const success = await handleSignin ( email ) ; if ( success ) { const signinFor…" at bounding box center [870, 485] width 946 height 687
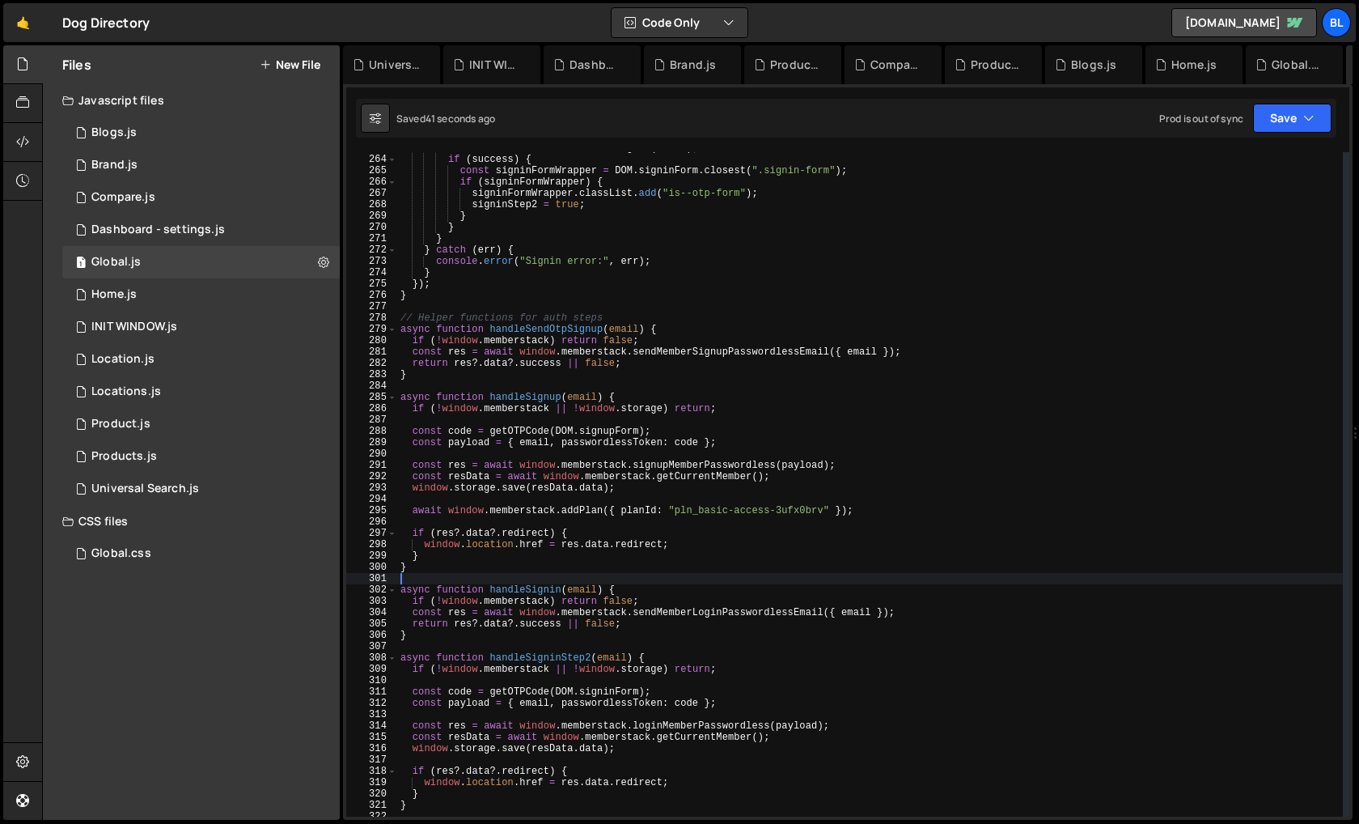
scroll to position [0, 0]
click at [527, 583] on div "const success = await handleSignin ( email ) ; if ( success ) { const signinFor…" at bounding box center [870, 485] width 946 height 687
click at [538, 587] on div "const success = await handleSignin ( email ) ; if ( success ) { const signinFor…" at bounding box center [870, 485] width 946 height 687
paste textarea "endOtpSignup"
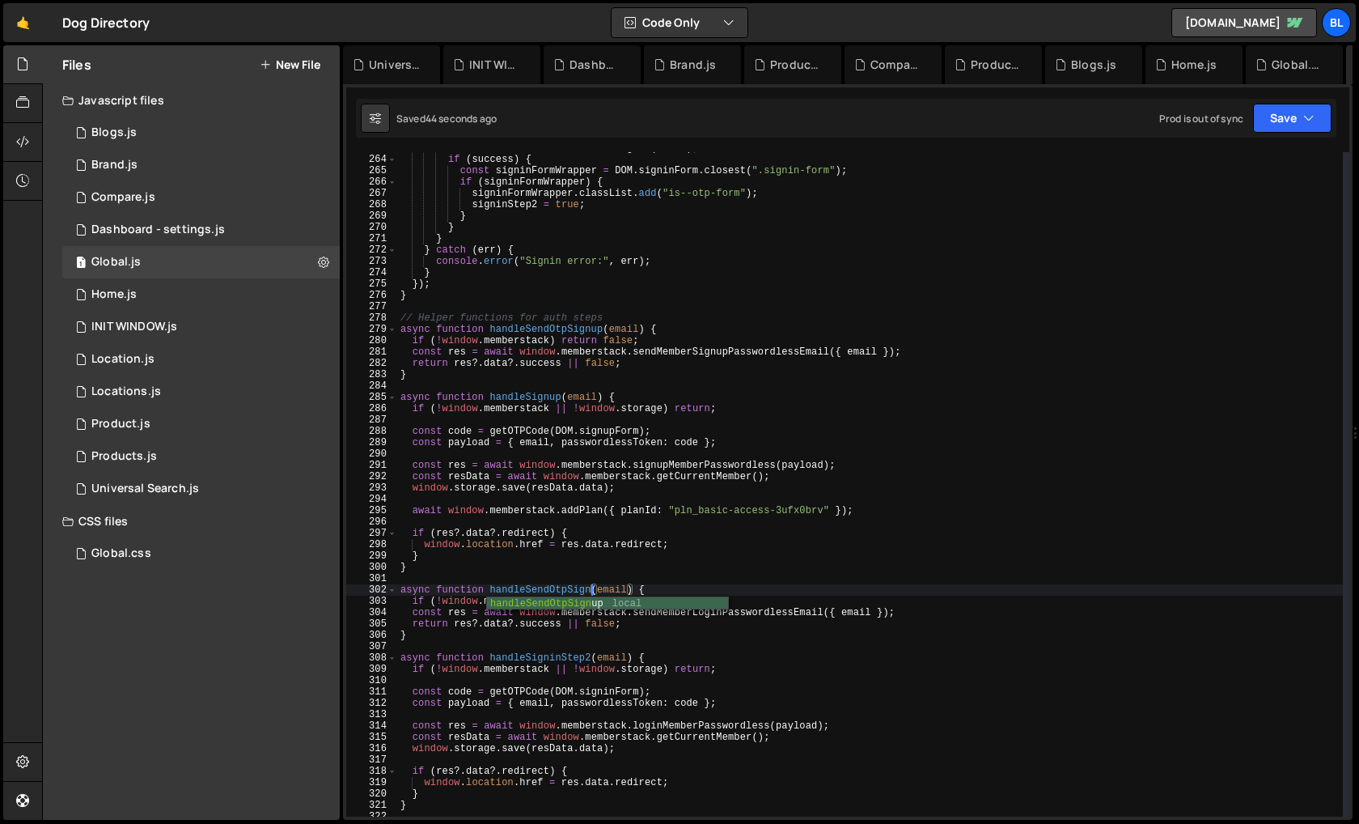
scroll to position [0, 16]
click at [554, 652] on div "const success = await handleSignin ( email ) ; if ( success ) { const signinFor…" at bounding box center [870, 485] width 946 height 687
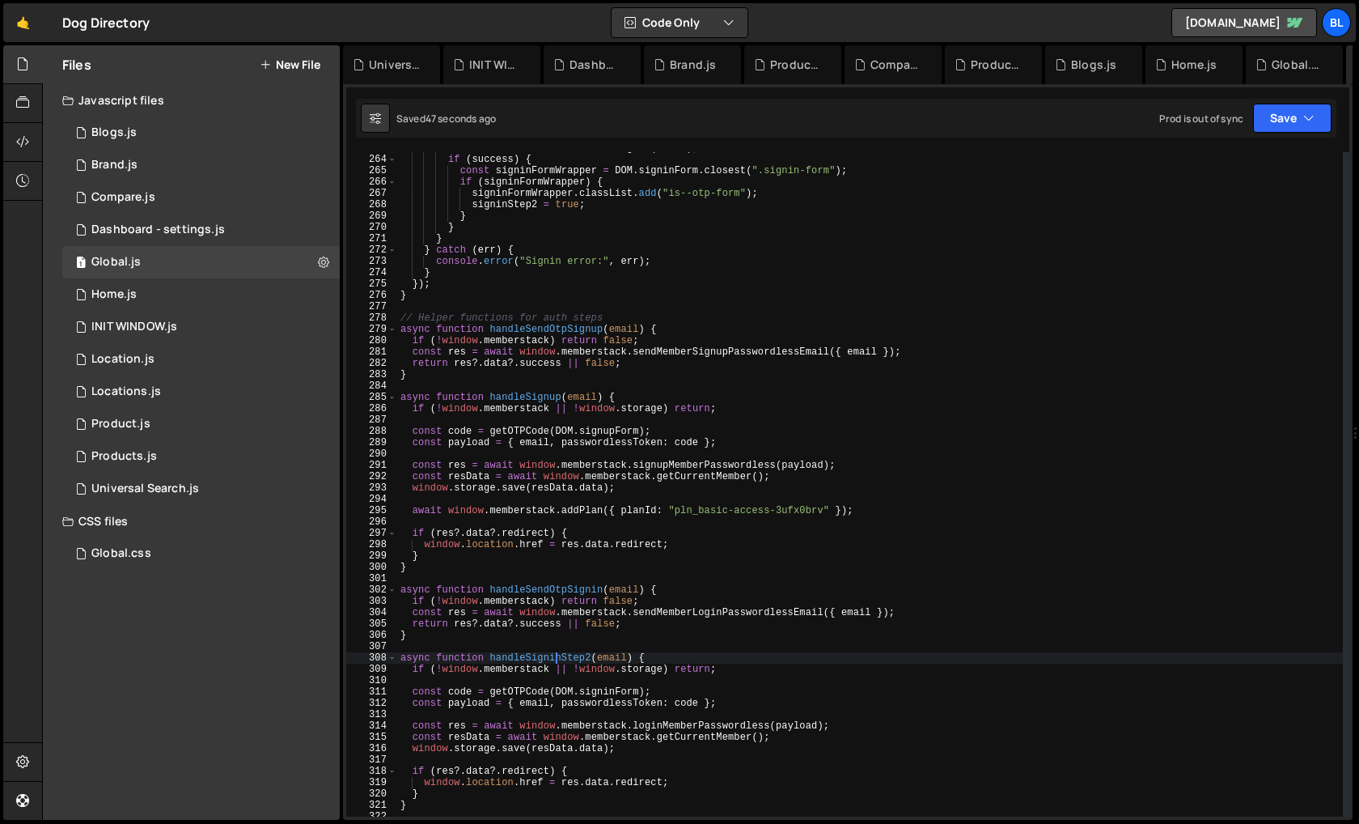
click at [554, 652] on div "const success = await handleSignin ( email ) ; if ( success ) { const signinFor…" at bounding box center [870, 485] width 946 height 687
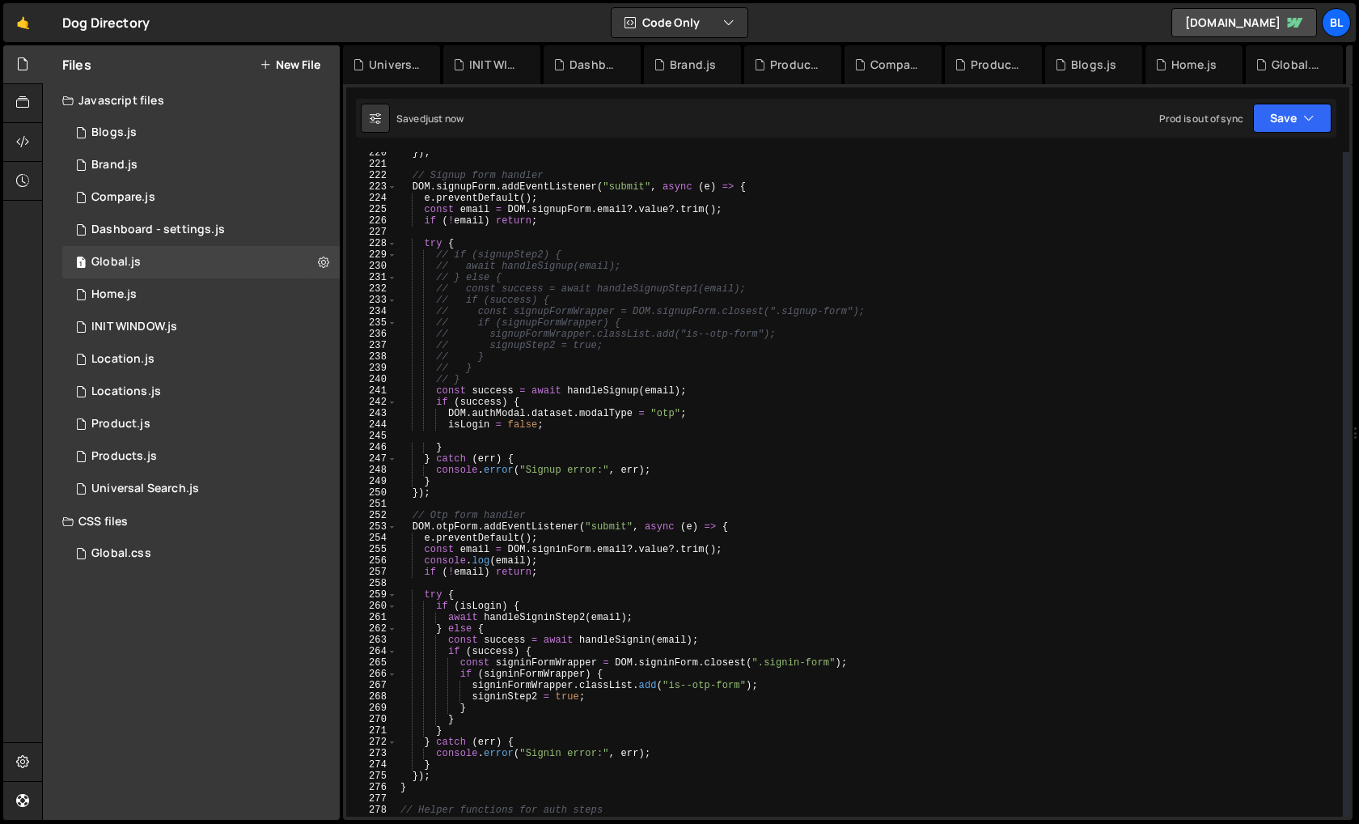
scroll to position [2465, 0]
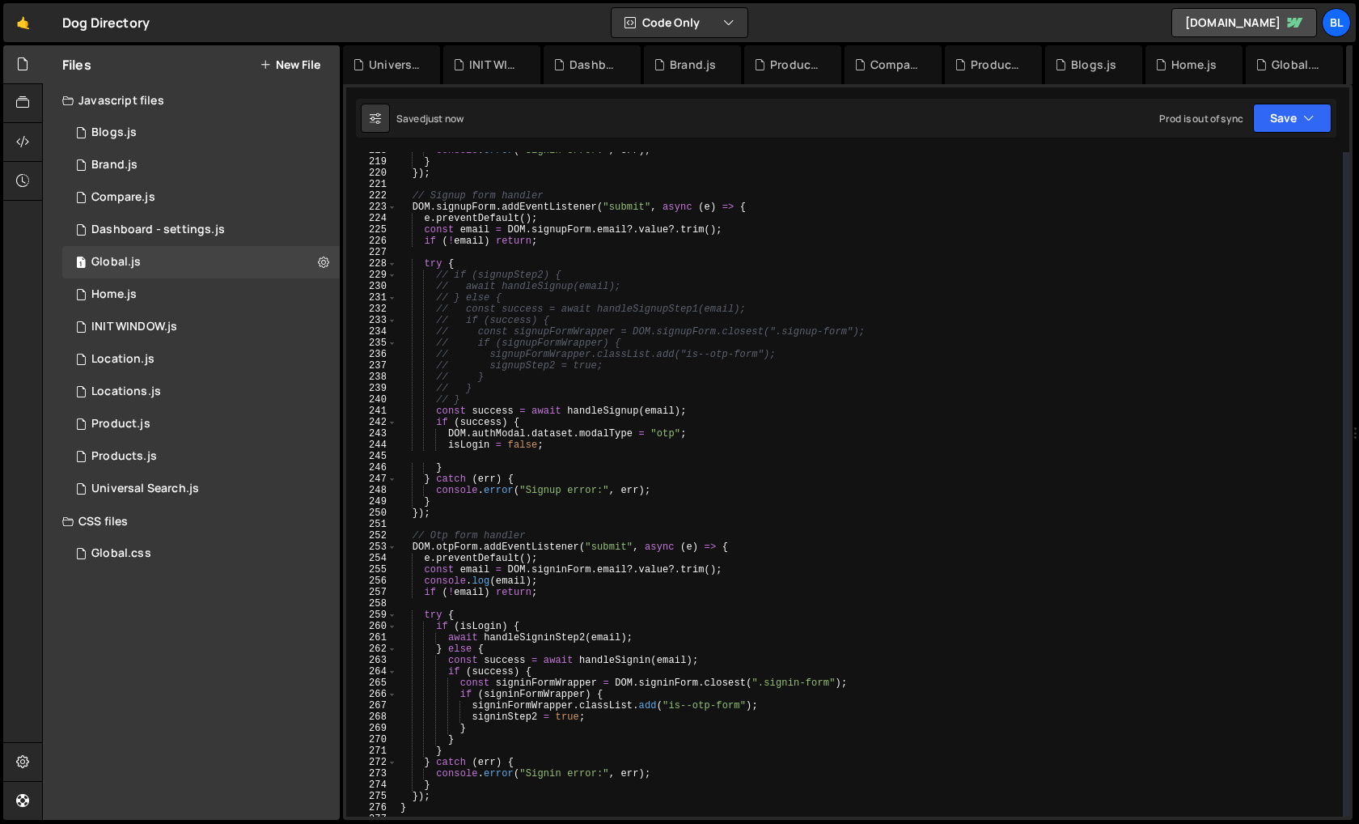
click at [609, 411] on div "console . error ( "Signin error:" , err ) ; } }) ; // Signup form handler DOM .…" at bounding box center [870, 488] width 946 height 687
paste textarea "endOtpS"
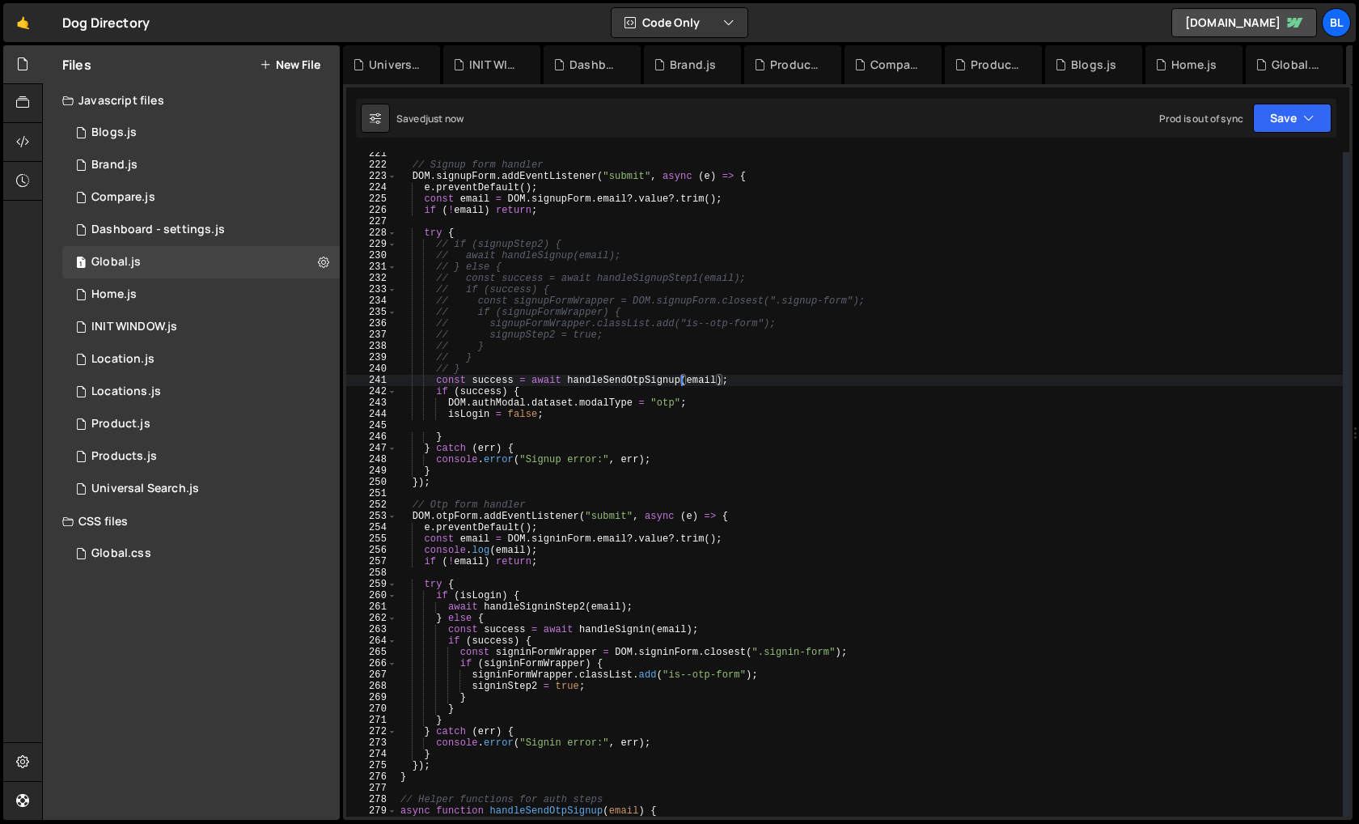
scroll to position [2498, 0]
click at [630, 623] on div "// Signup form handler DOM . signupForm . addEventListener ( "submit" , async (…" at bounding box center [870, 489] width 946 height 687
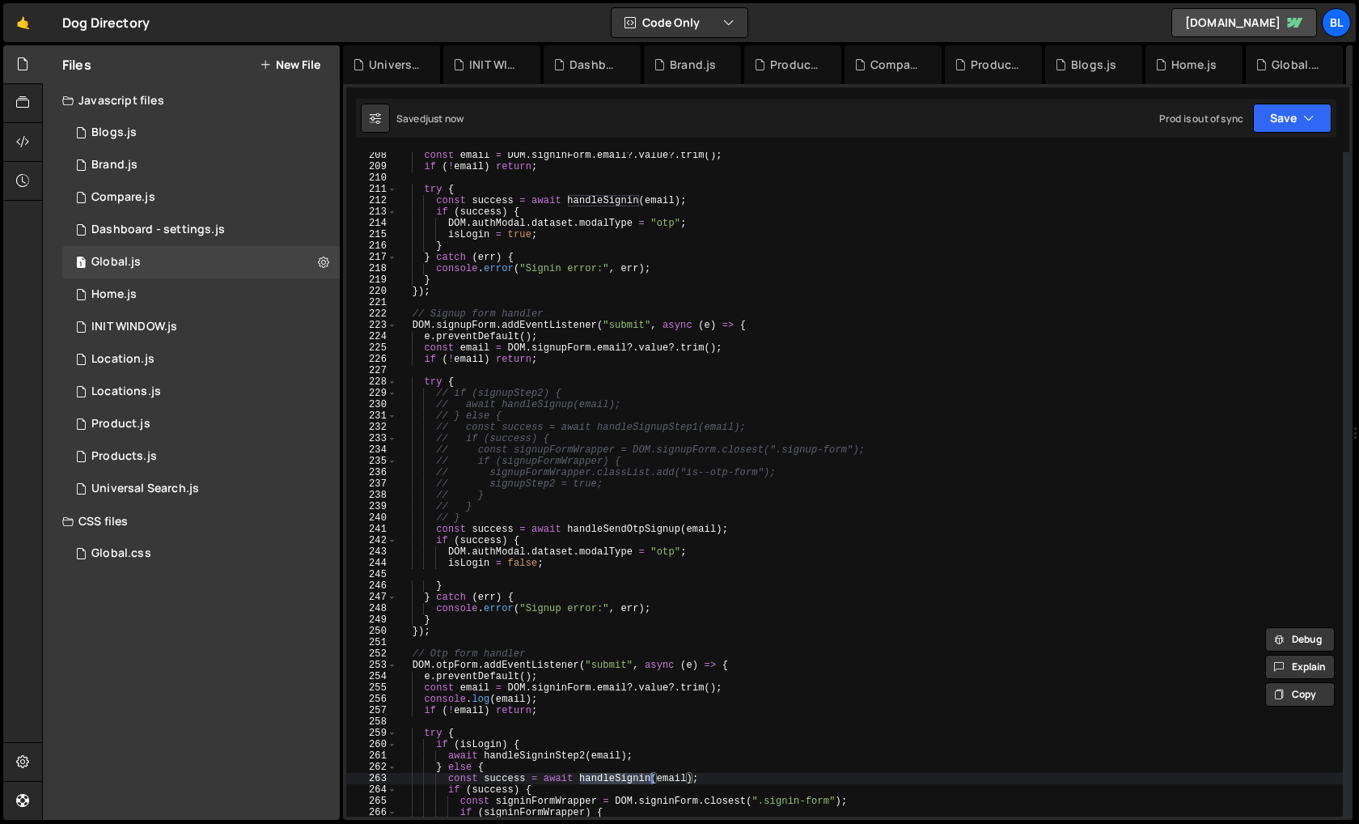
scroll to position [2342, 0]
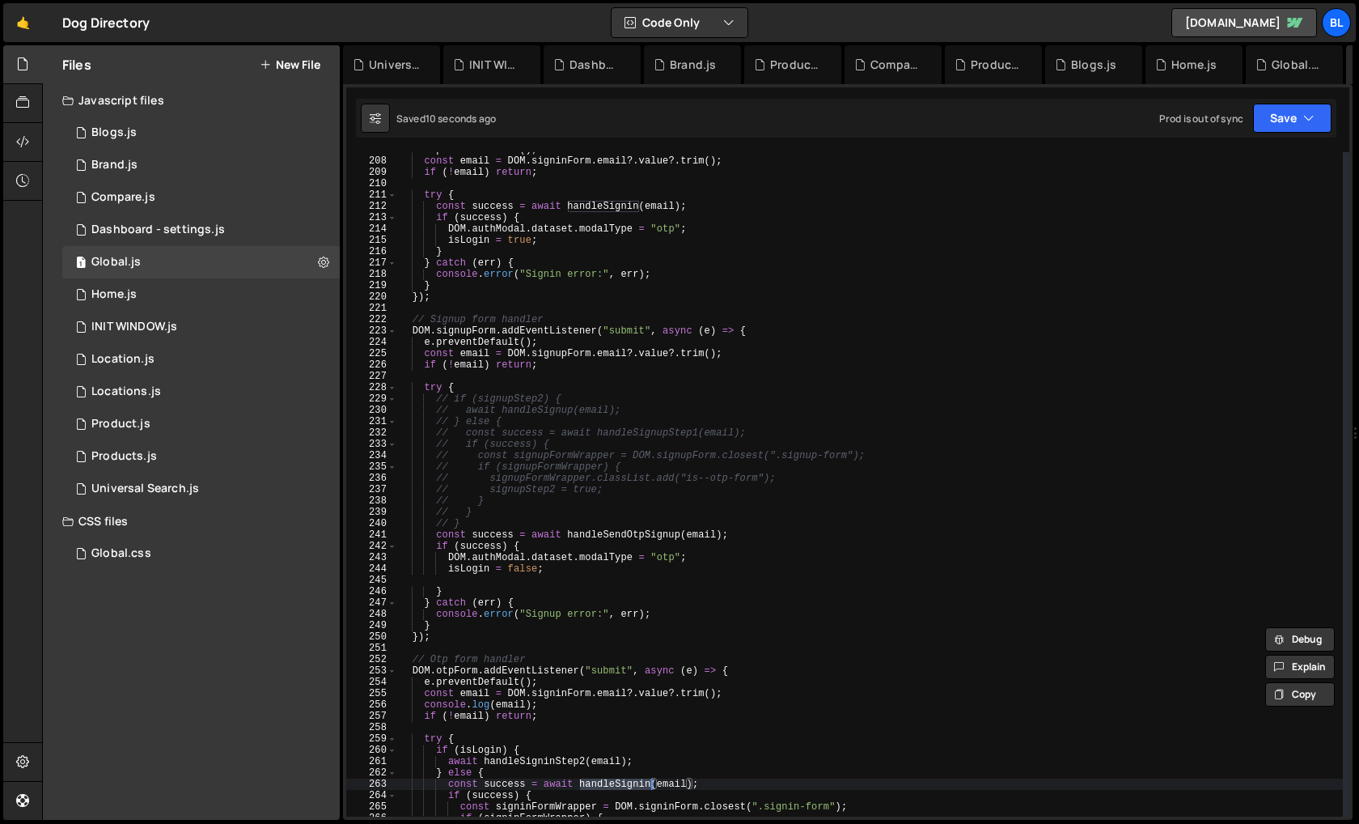
click at [632, 528] on div "e . preventDefault ( ) ; const email = DOM . signinForm . email ?. value ?. tri…" at bounding box center [870, 487] width 946 height 687
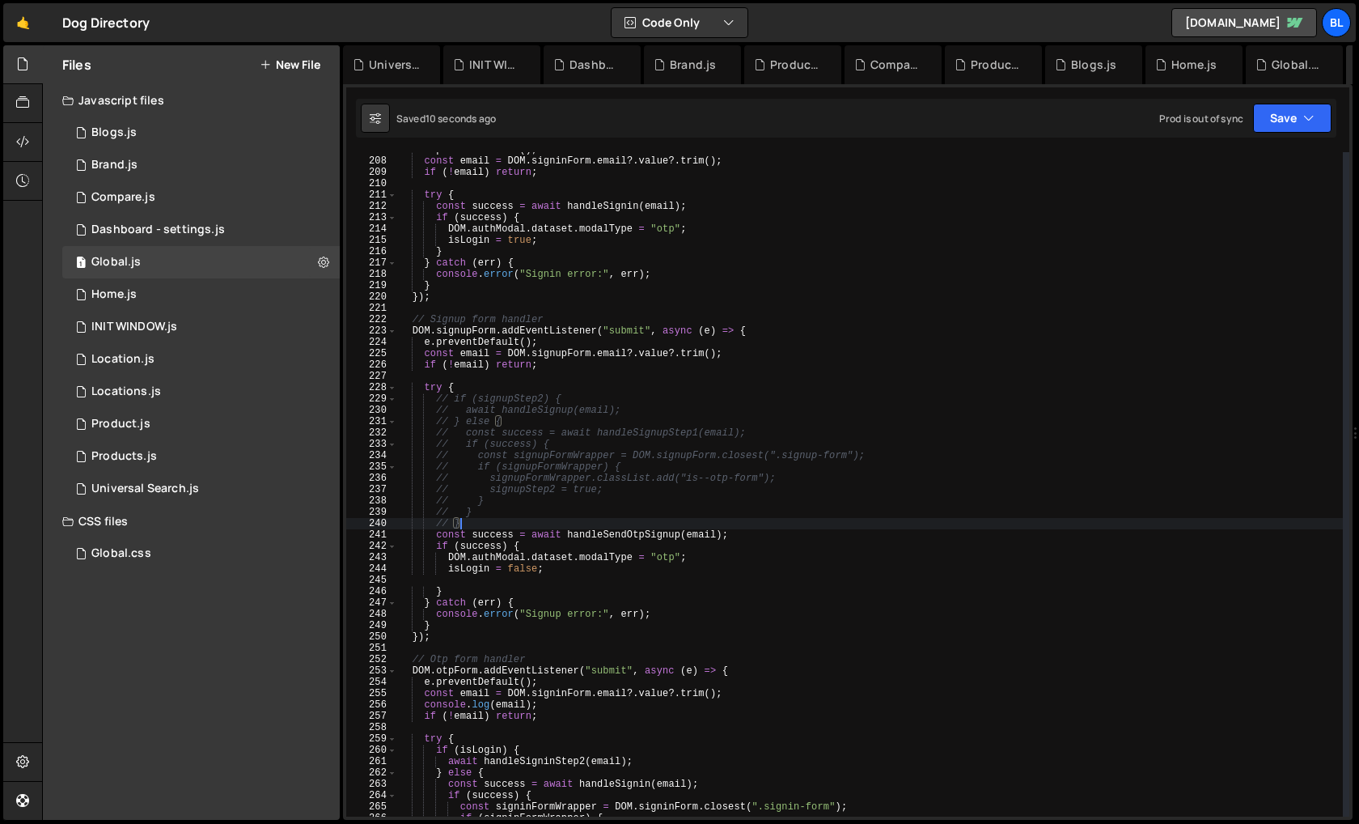
scroll to position [0, 4]
click at [632, 528] on div "e . preventDefault ( ) ; const email = DOM . signinForm . email ?. value ?. tri…" at bounding box center [870, 487] width 946 height 687
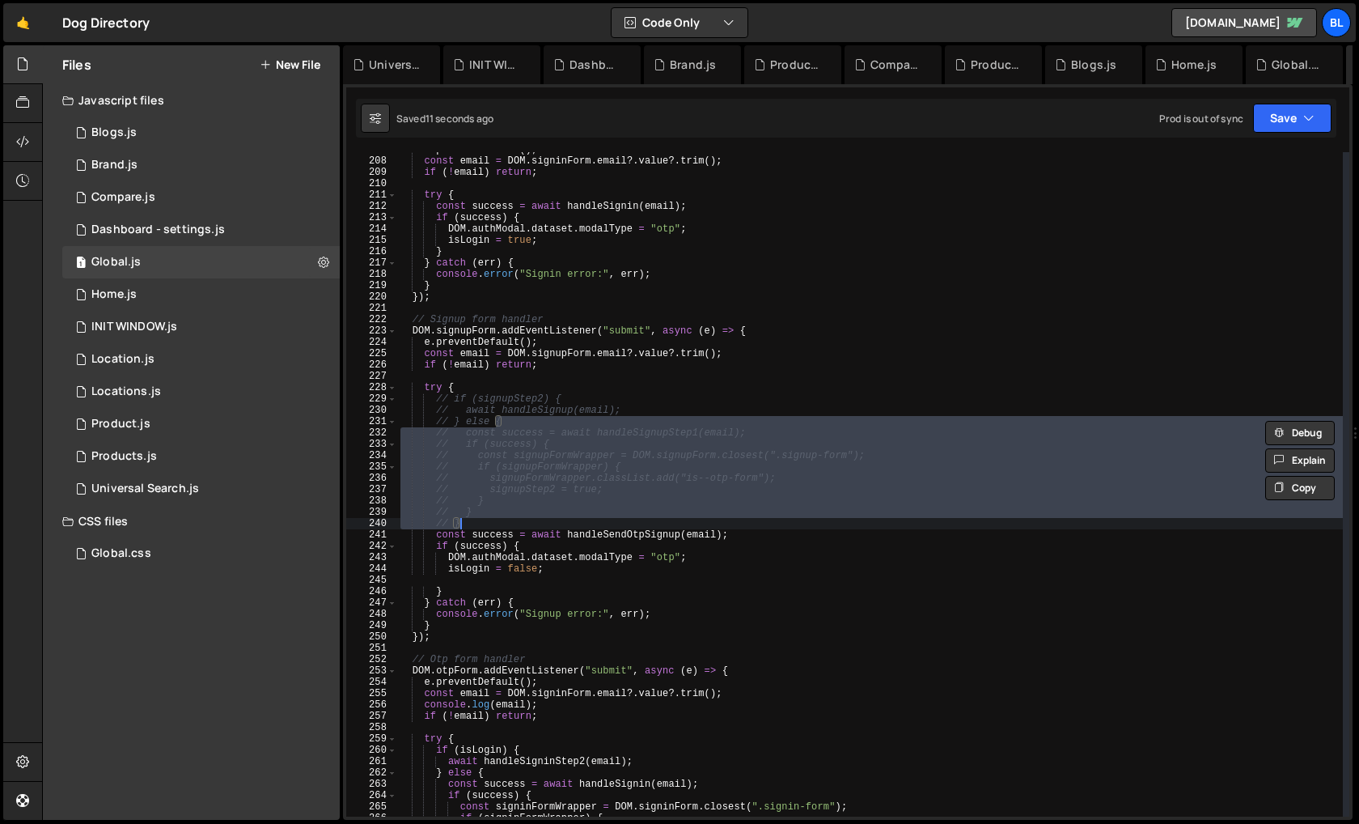
click at [617, 534] on div "e . preventDefault ( ) ; const email = DOM . signinForm . email ?. value ?. tri…" at bounding box center [870, 487] width 946 height 687
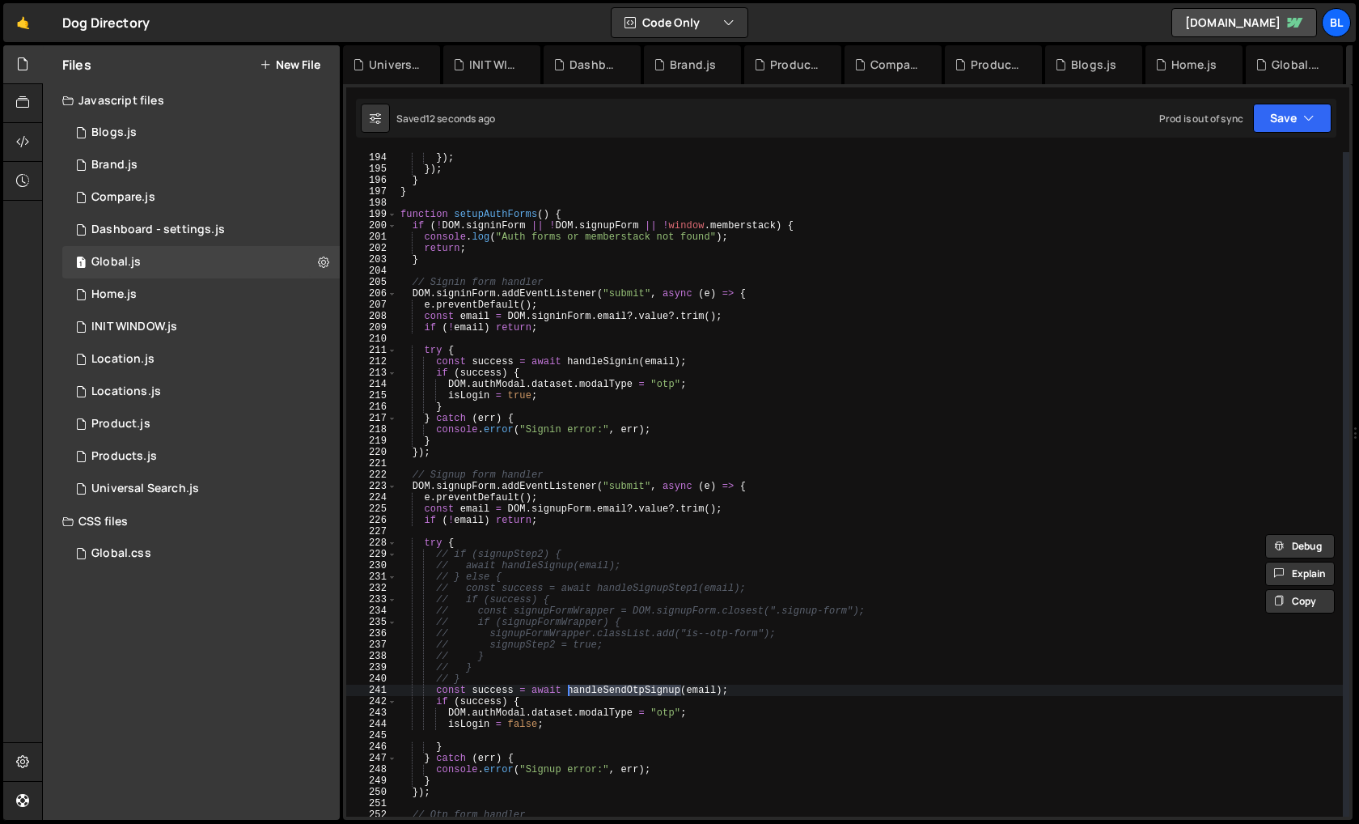
scroll to position [2186, 0]
click at [628, 358] on div "}) ; }) ; } } function setupAuthForms ( ) { if ( ! DOM . signinForm || ! DOM . …" at bounding box center [870, 495] width 946 height 687
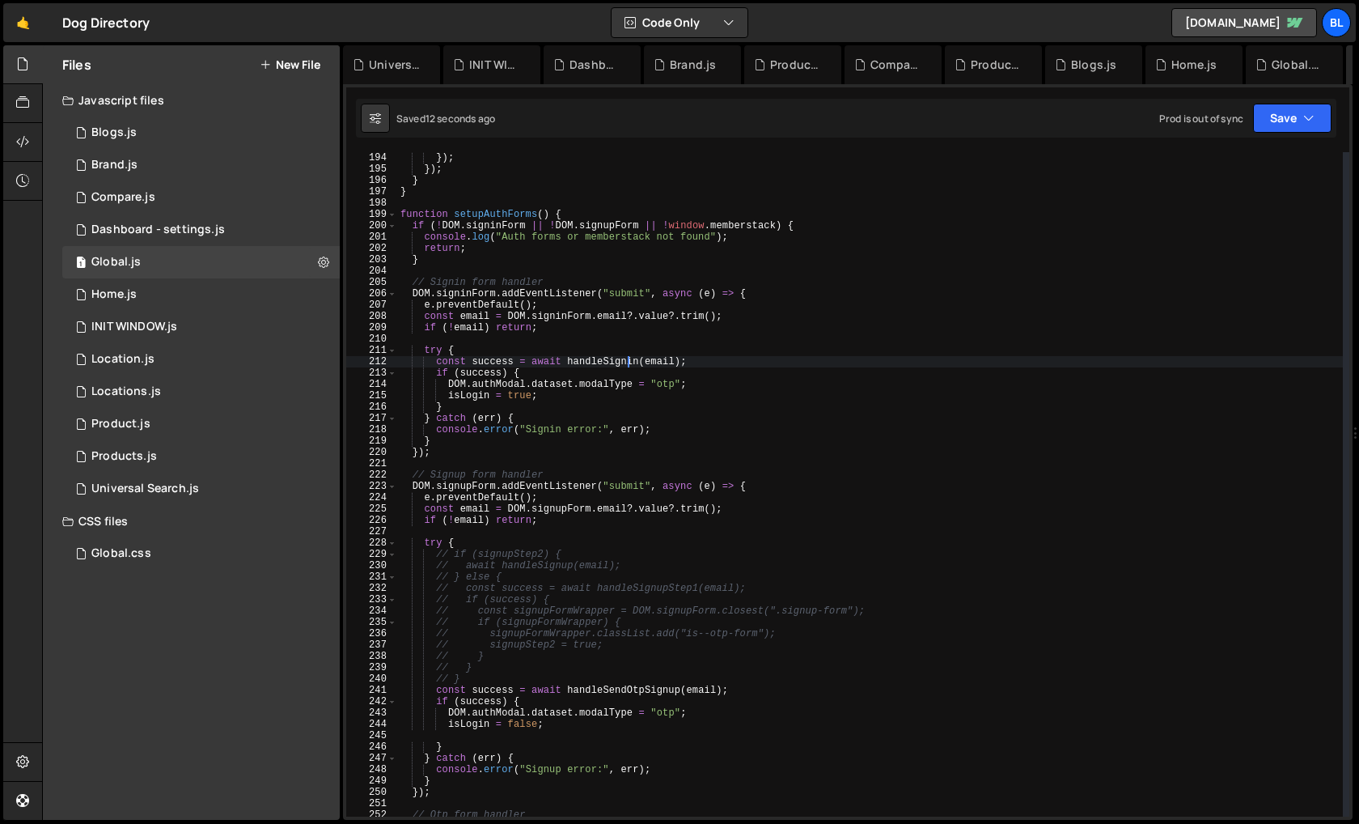
click at [628, 358] on div "}) ; }) ; } } function setupAuthForms ( ) { if ( ! DOM . signinForm || ! DOM . …" at bounding box center [870, 495] width 946 height 687
paste textarea "endOtpSignup"
type textarea "const success = await handleSendOtpSignin(email);"
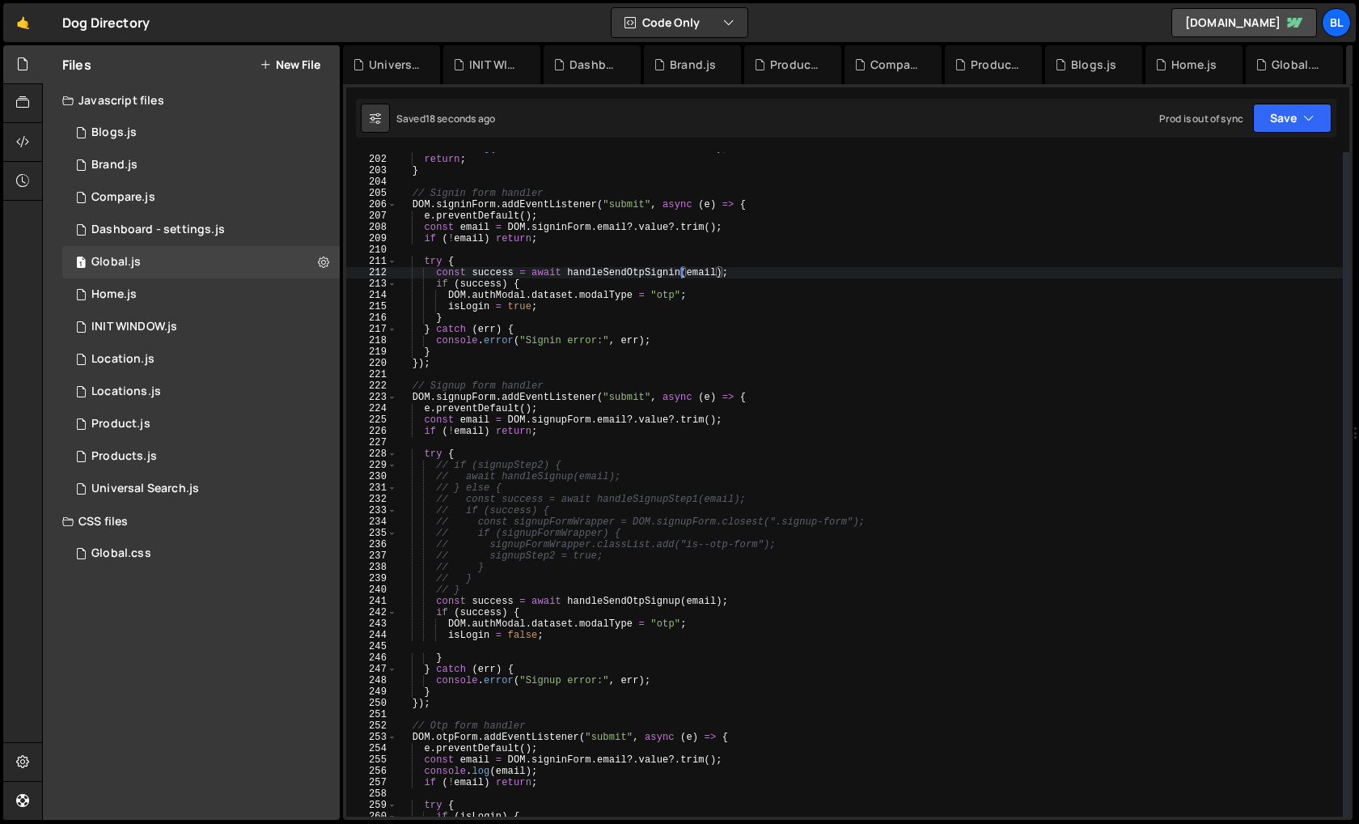
scroll to position [2277, 0]
click at [542, 647] on div "console . log ( "Auth forms or memberstack not found" ) ; return ; } // Signin …" at bounding box center [870, 484] width 946 height 687
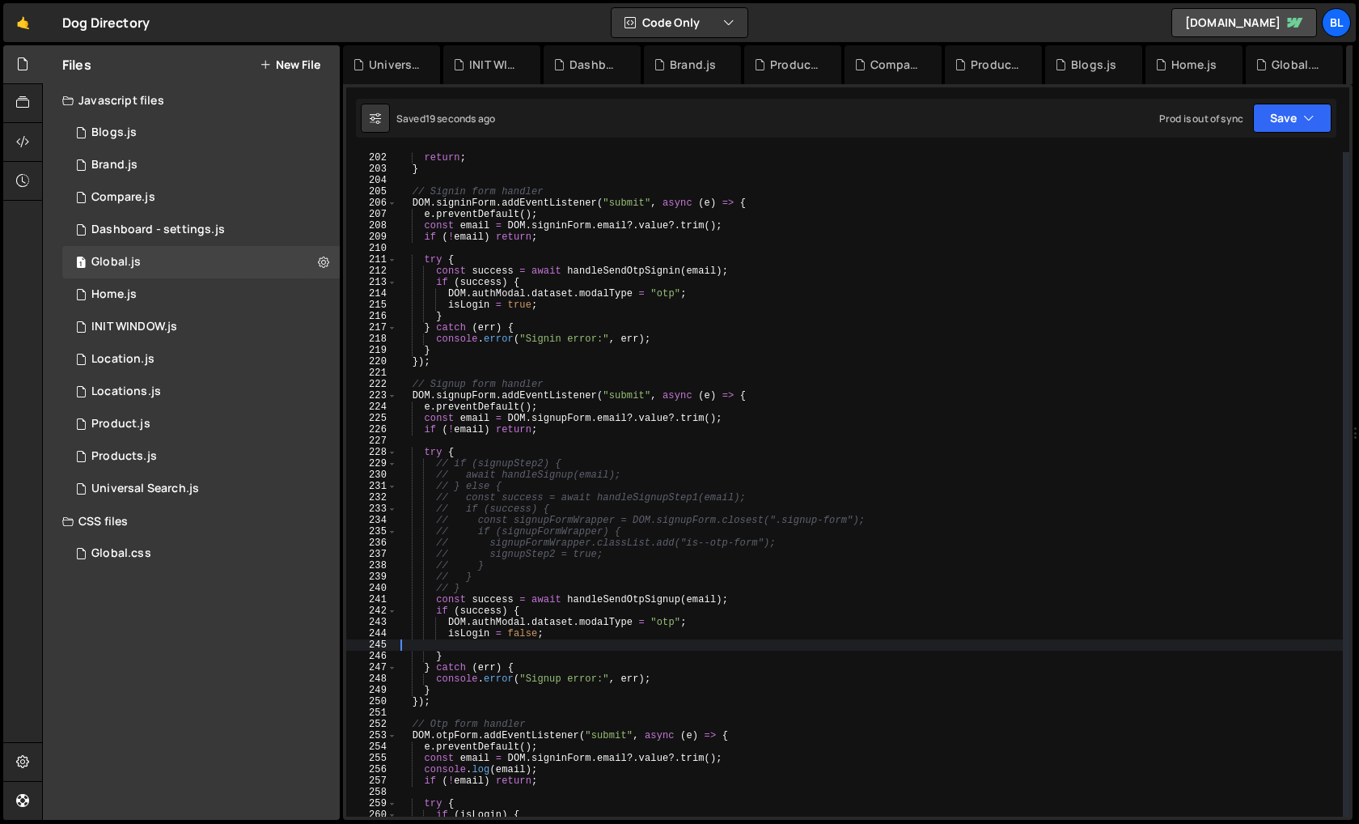
click at [539, 644] on div "console . log ( "Auth forms or memberstack not found" ) ; return ; } // Signin …" at bounding box center [870, 484] width 946 height 687
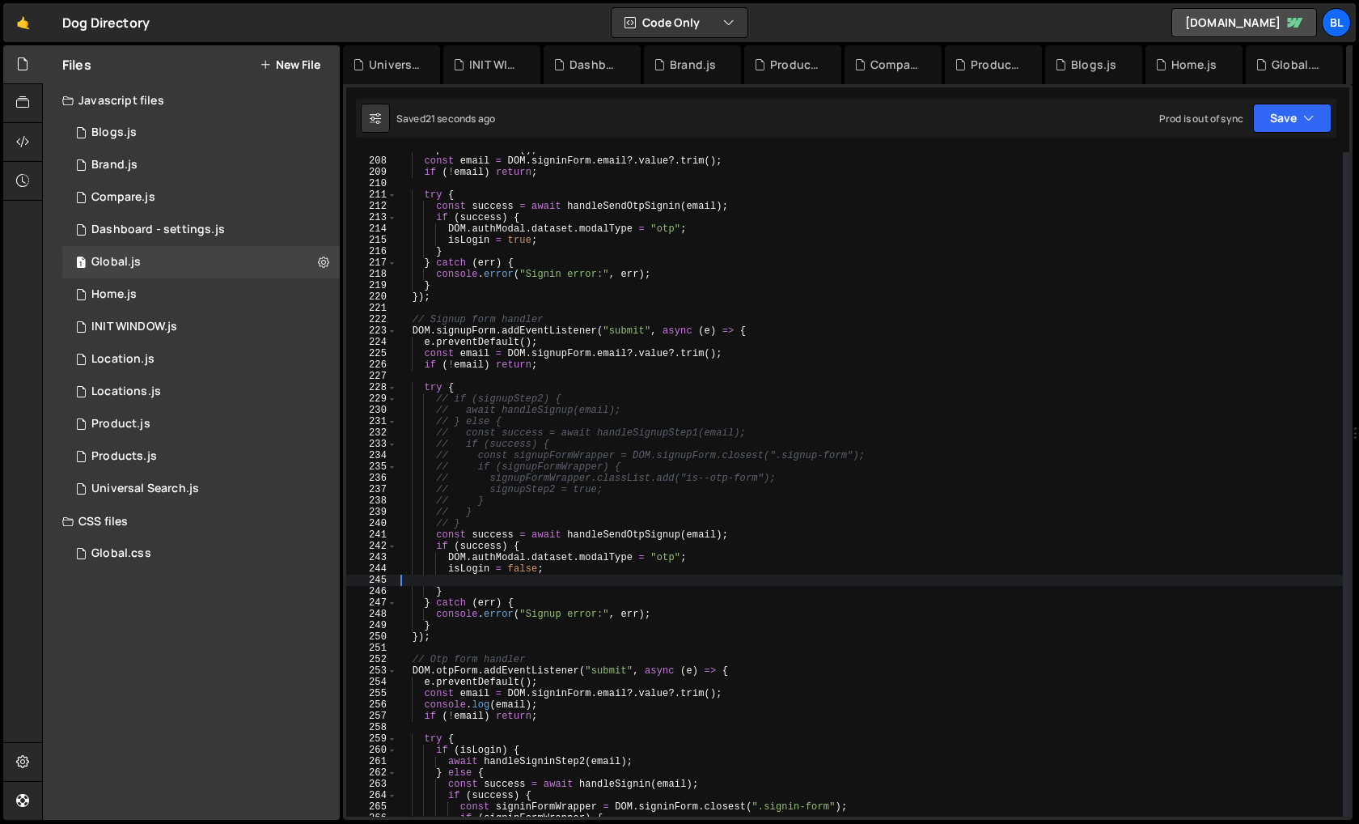
scroll to position [2342, 0]
click at [642, 533] on div "e . preventDefault ( ) ; const email = DOM . signinForm . email ?. value ?. tri…" at bounding box center [870, 487] width 946 height 687
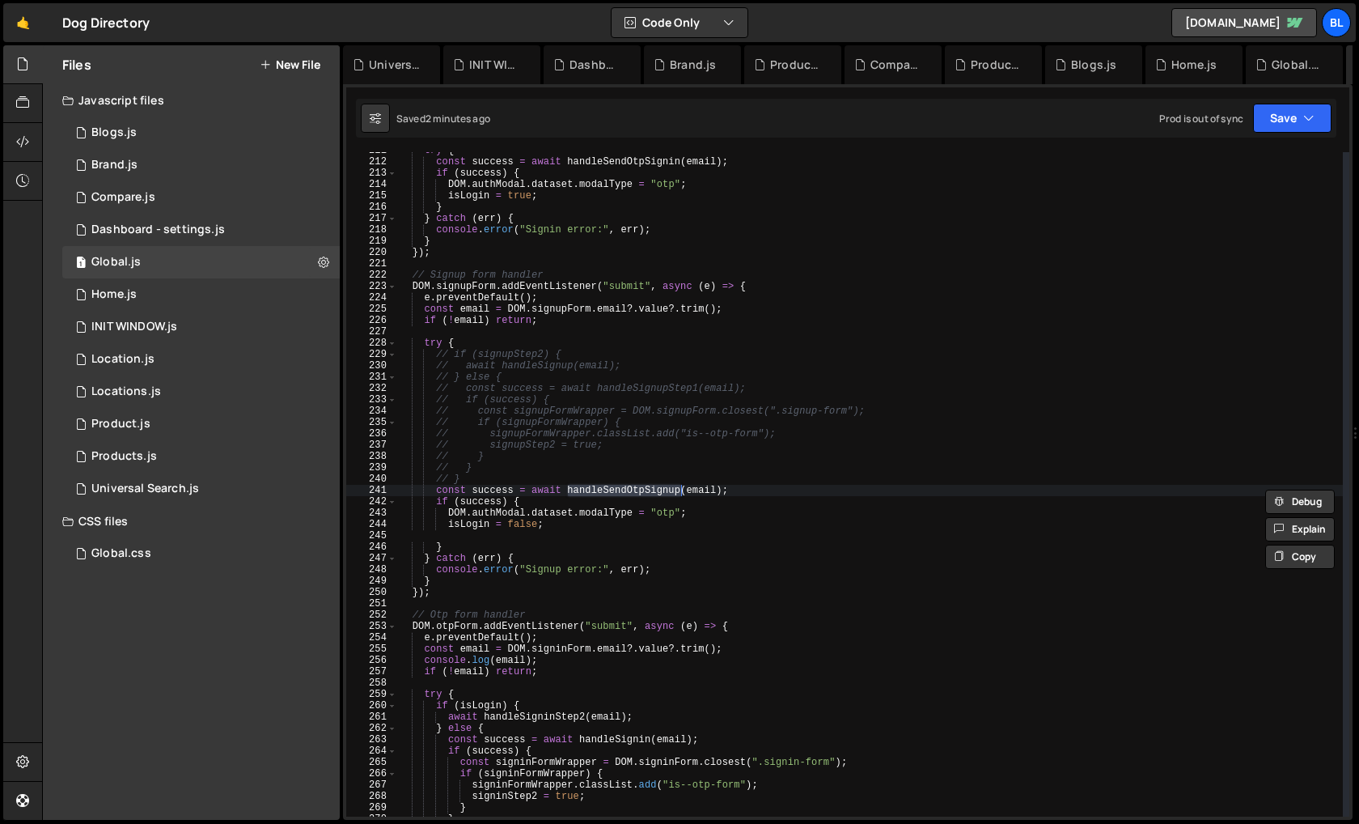
scroll to position [2386, 0]
click at [564, 529] on div "try { const success = await handleSendOtpSignin ( email ) ; if ( success ) { DO…" at bounding box center [870, 488] width 946 height 687
type textarea "isLogin = false;"
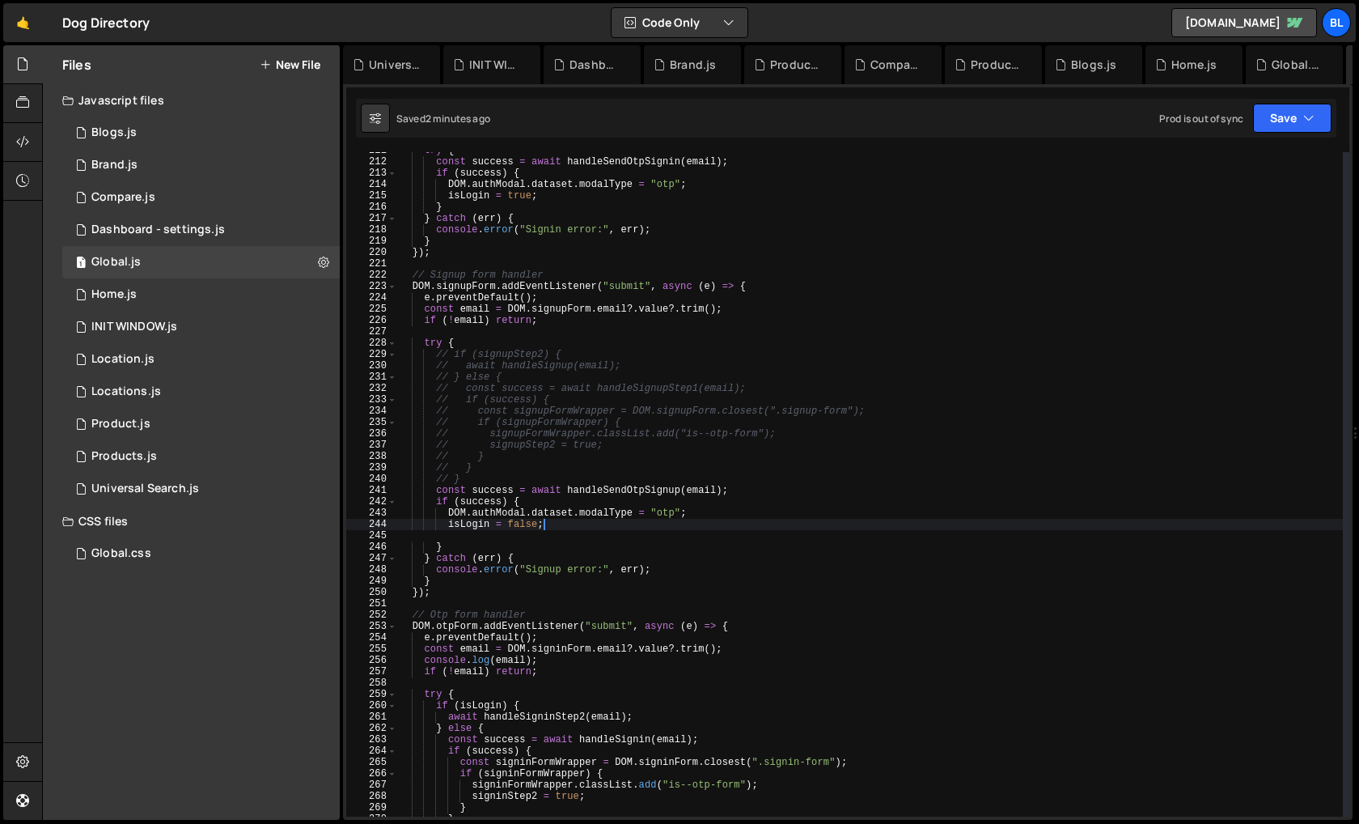
click at [535, 533] on div "try { const success = await handleSendOtpSignin ( email ) ; if ( success ) { DO…" at bounding box center [870, 488] width 946 height 687
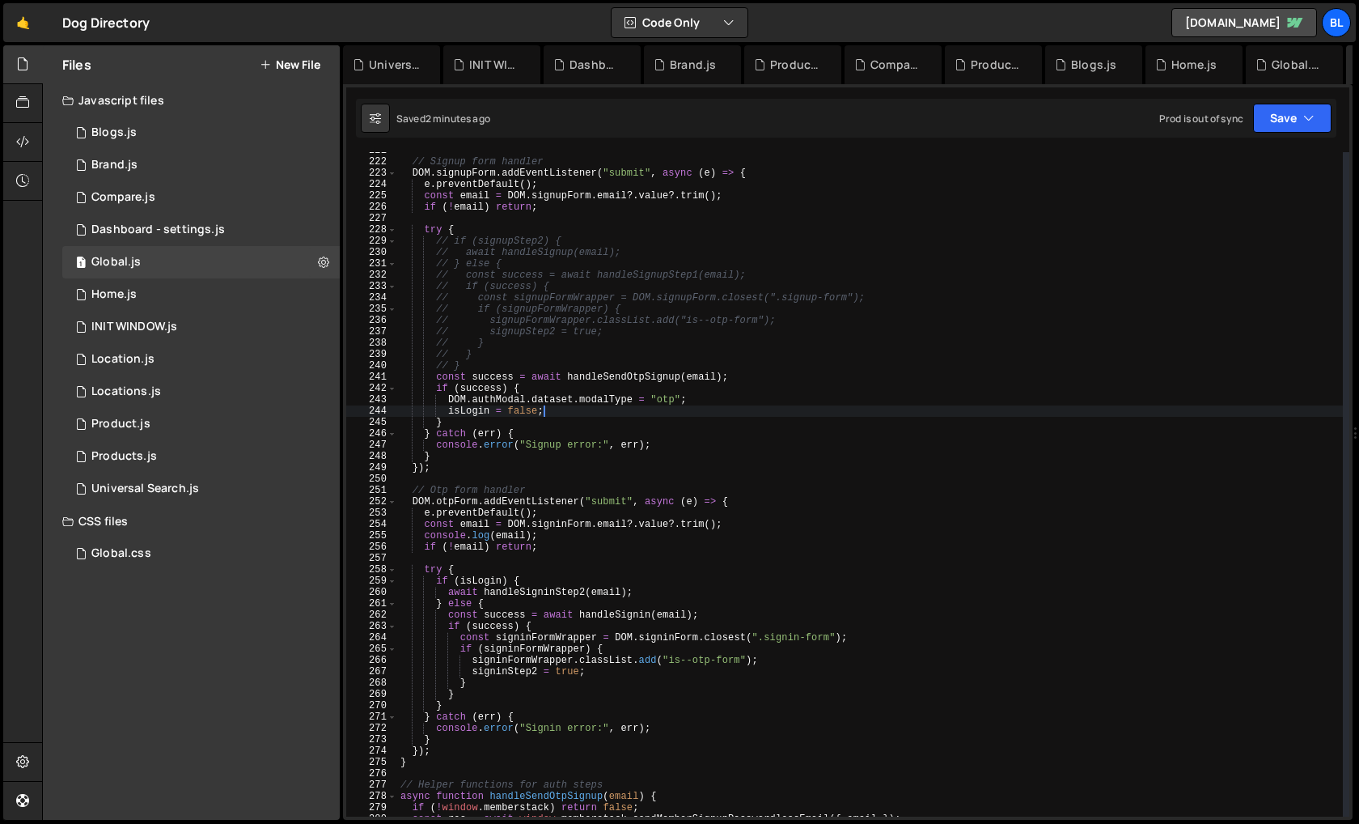
scroll to position [2510, 0]
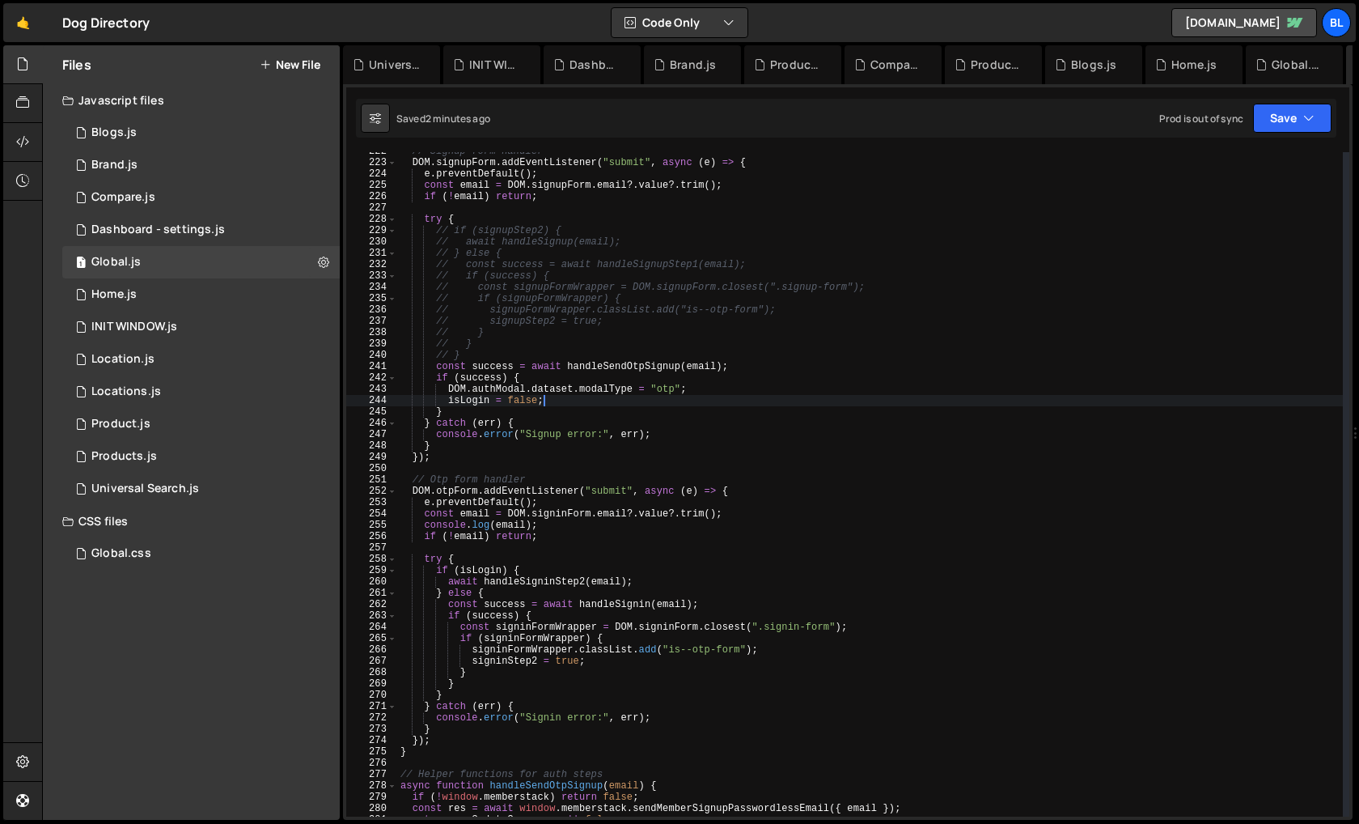
click at [563, 528] on div "// Signup form handler DOM . signupForm . addEventListener ( "submit" , async (…" at bounding box center [870, 489] width 946 height 687
click at [752, 516] on div "// Signup form handler DOM . signupForm . addEventListener ( "submit" , async (…" at bounding box center [870, 489] width 946 height 687
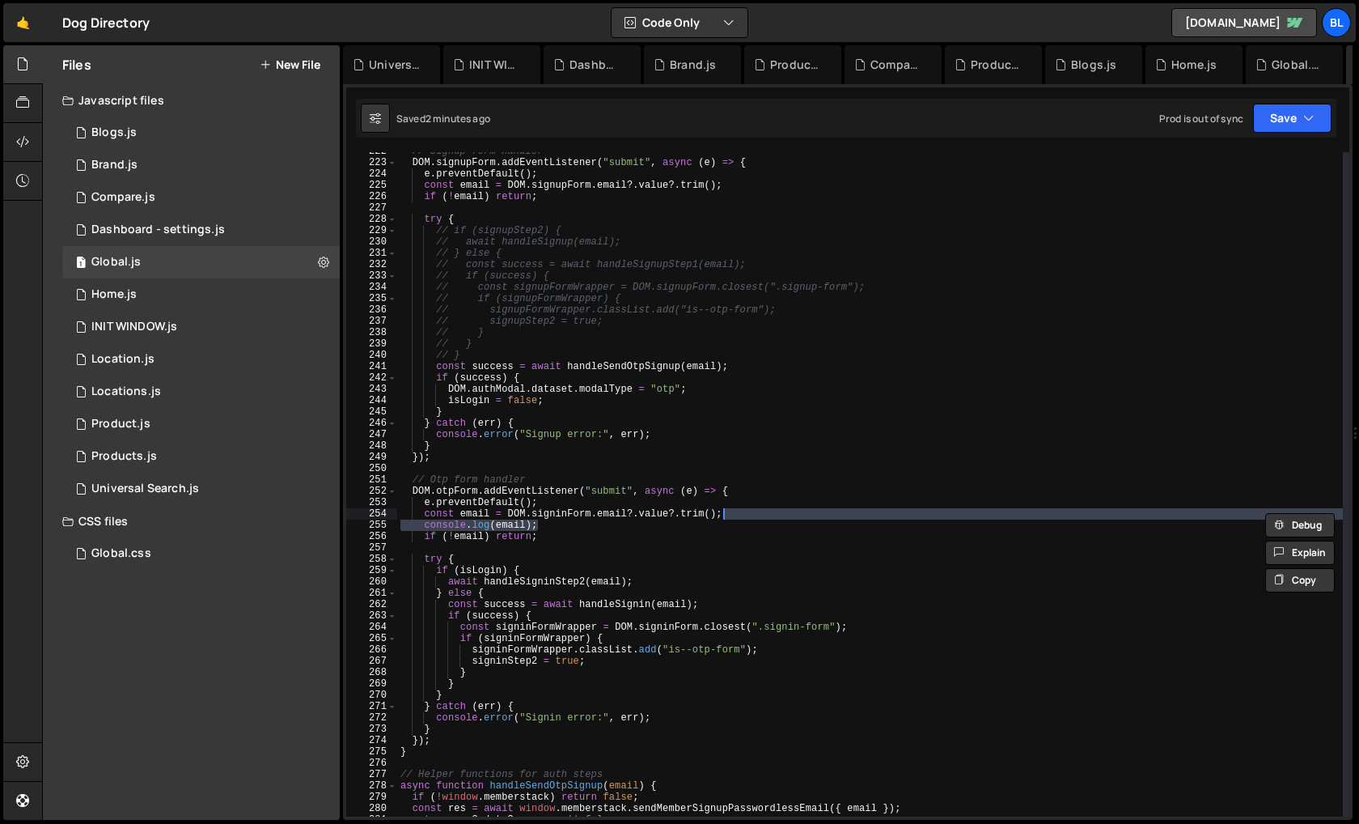
click at [587, 539] on div "// Signup form handler DOM . signupForm . addEventListener ( "submit" , async (…" at bounding box center [870, 489] width 946 height 687
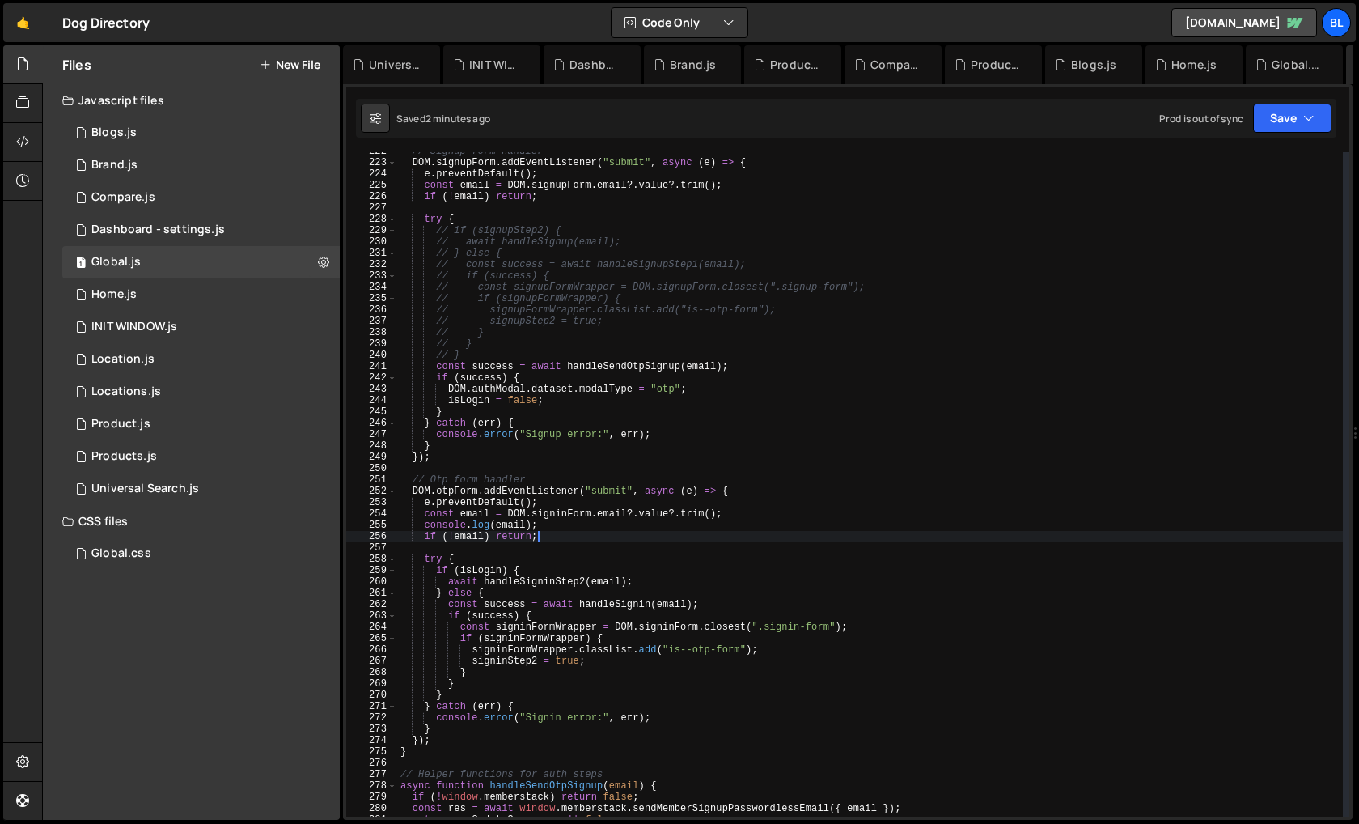
click at [554, 522] on div "// Signup form handler DOM . signupForm . addEventListener ( "submit" , async (…" at bounding box center [870, 489] width 946 height 687
click at [748, 511] on div "// Signup form handler DOM . signupForm . addEventListener ( "submit" , async (…" at bounding box center [870, 489] width 946 height 687
type textarea "const email = [DOMAIN_NAME]?.value?.trim(); console.log(email);"
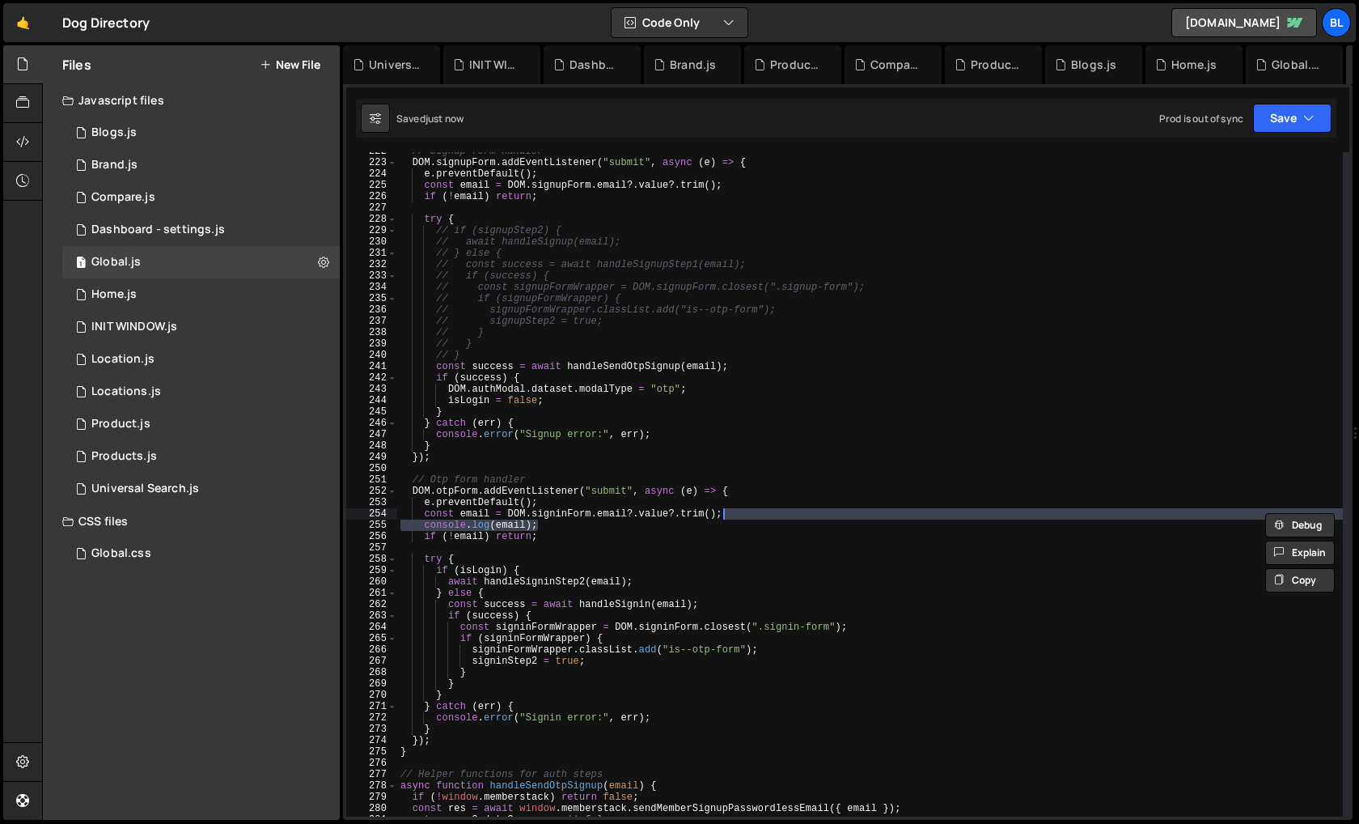
click at [583, 551] on div "// Signup form handler DOM . signupForm . addEventListener ( "submit" , async (…" at bounding box center [870, 489] width 946 height 687
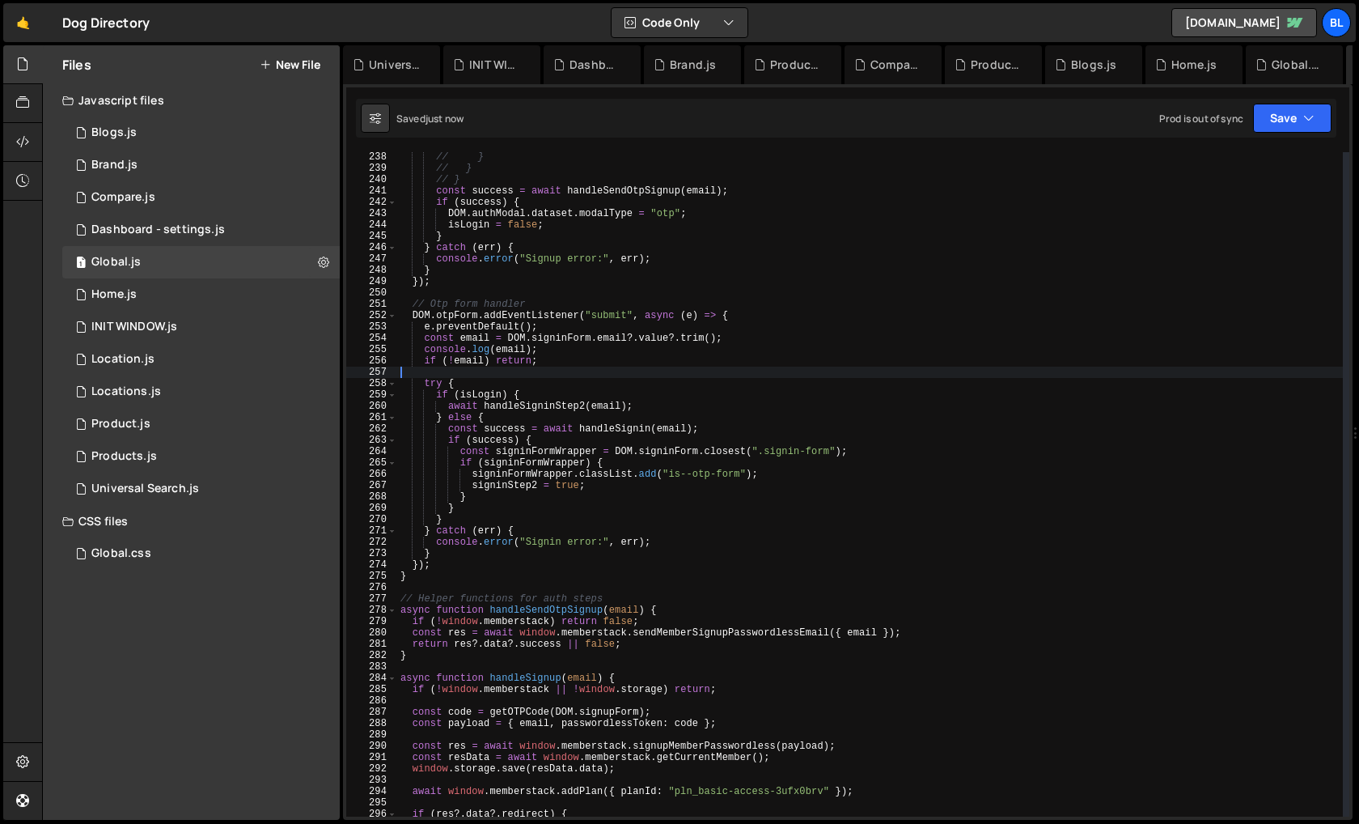
scroll to position [2686, 0]
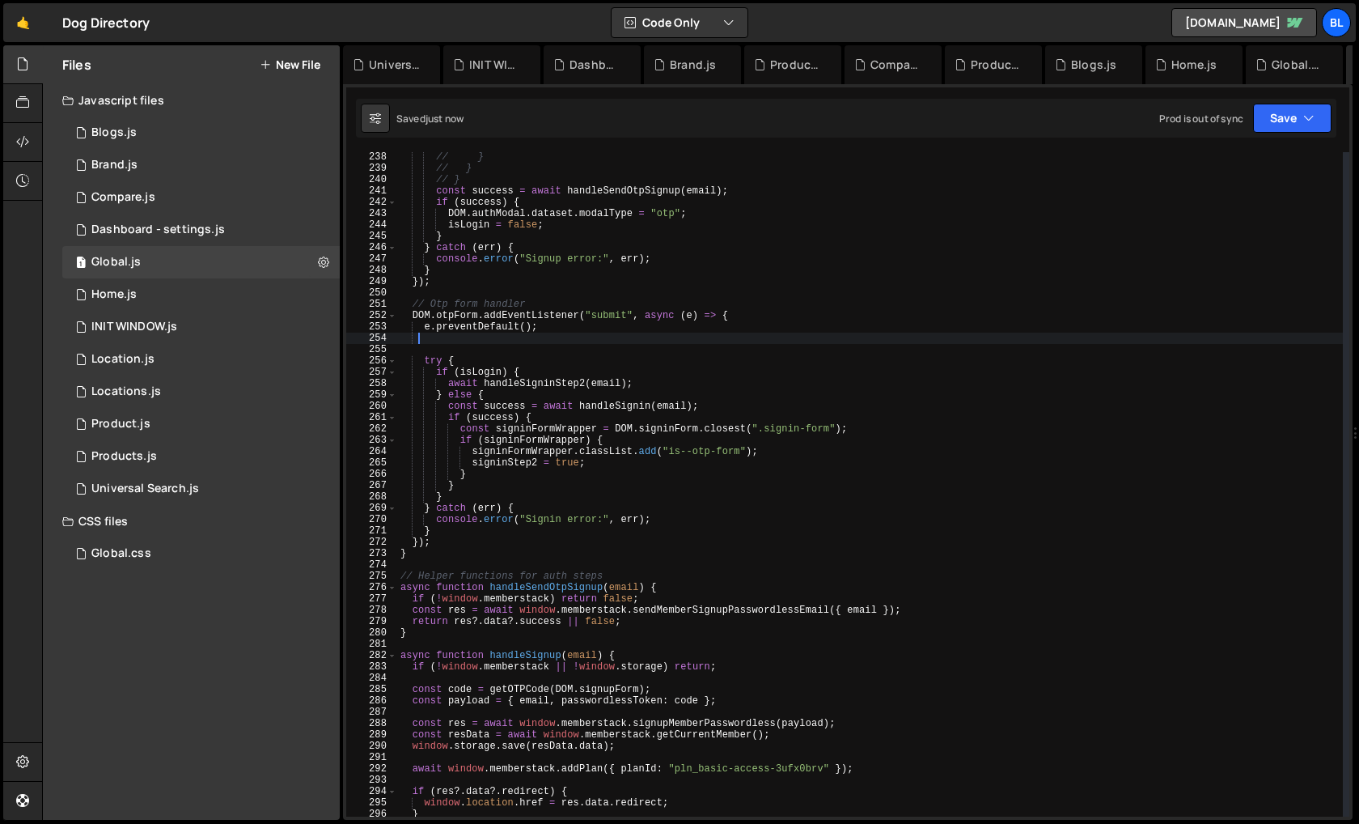
drag, startPoint x: 419, startPoint y: 341, endPoint x: 559, endPoint y: 360, distance: 141.3
click at [559, 360] on div "// } // } // } const success = await handleSendOtpSignup ( email ) ; if ( succe…" at bounding box center [870, 494] width 946 height 687
click at [525, 380] on div "// } // } // } const success = await handleSendOtpSignup ( email ) ; if ( succe…" at bounding box center [870, 494] width 946 height 687
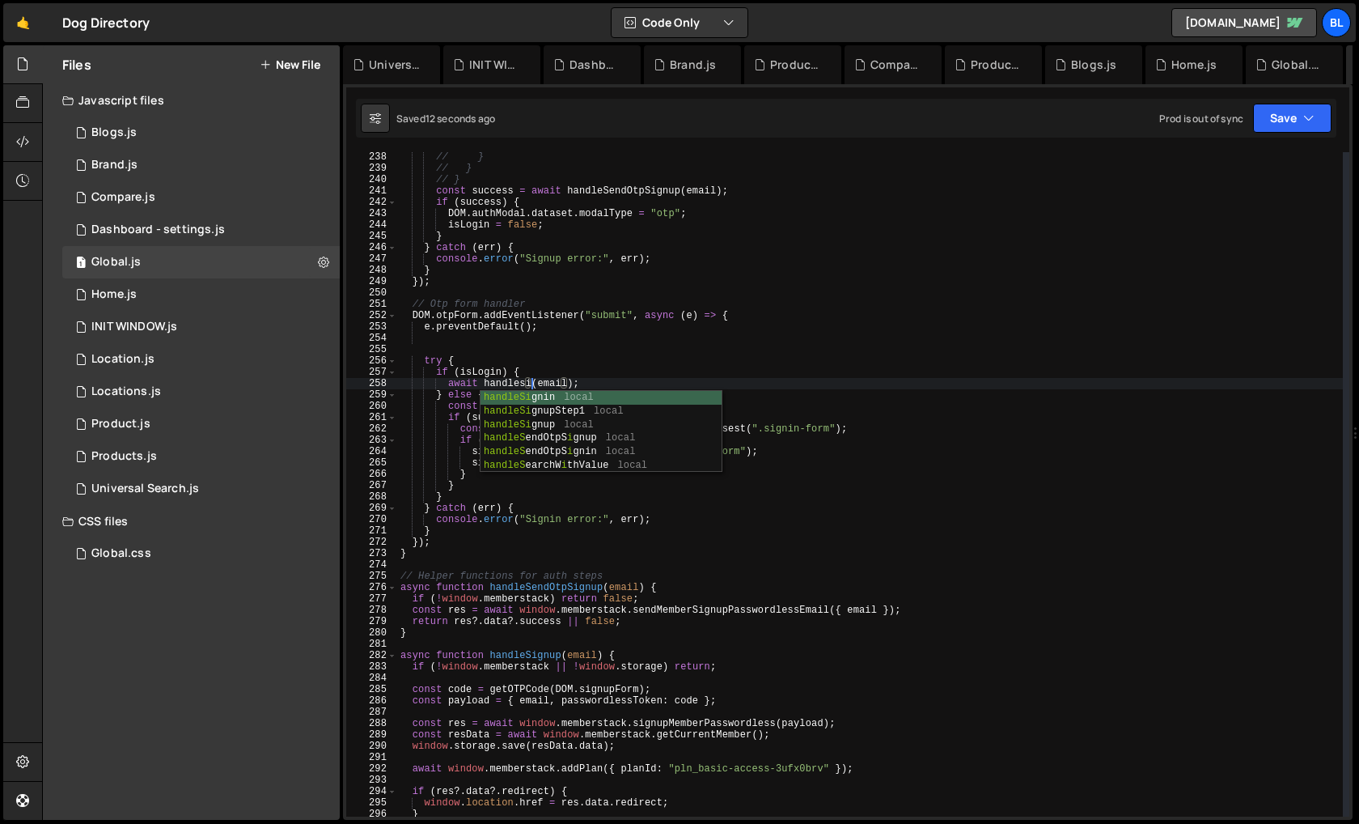
scroll to position [0, 11]
click at [522, 384] on div "// } // } // } const success = await handleSendOtpSignup ( email ) ; if ( succe…" at bounding box center [870, 494] width 946 height 687
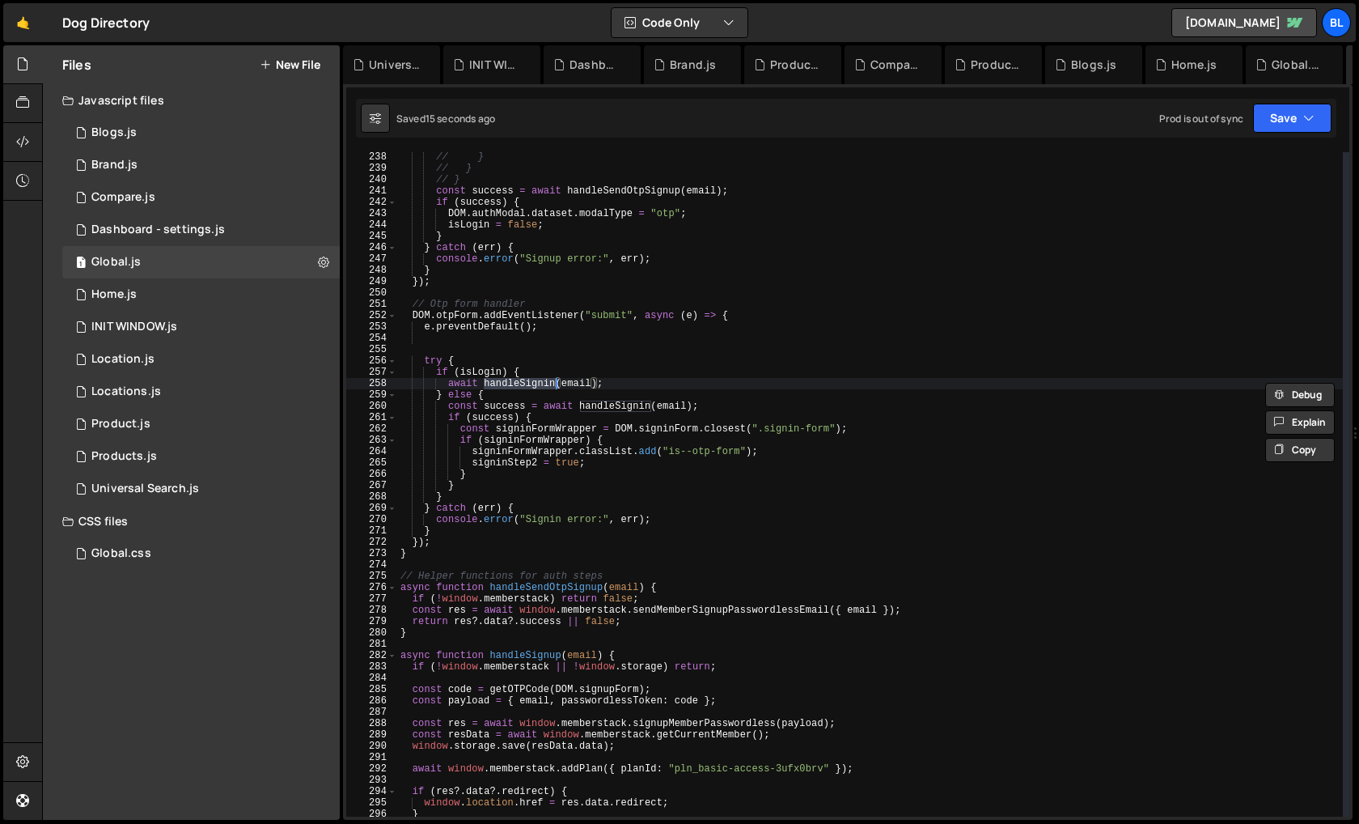
click at [607, 388] on div "// } // } // } const success = await handleSendOtpSignup ( email ) ; if ( succe…" at bounding box center [870, 494] width 946 height 687
click at [617, 403] on div "// } // } // } const success = await handleSendOtpSignup ( email ) ; if ( succe…" at bounding box center [870, 494] width 946 height 687
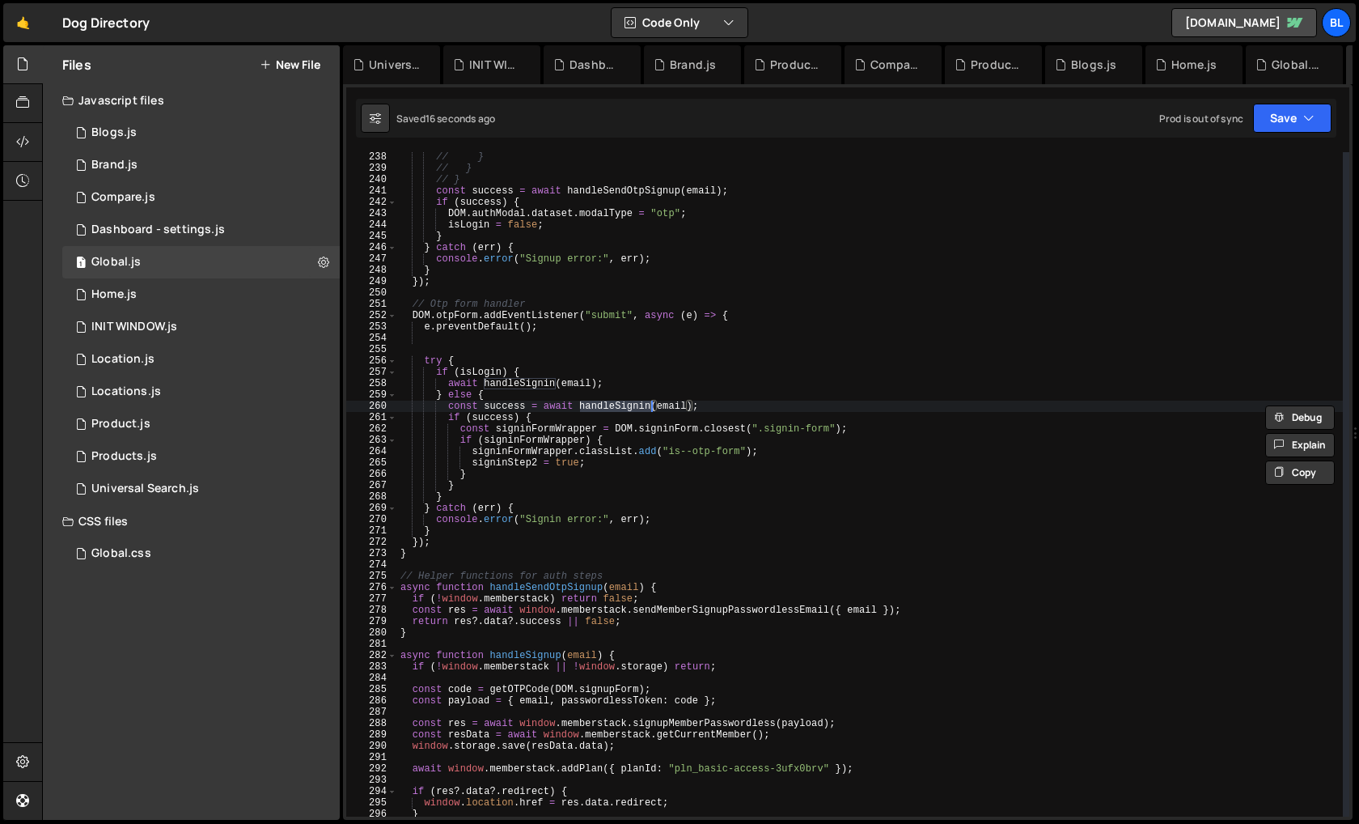
click at [637, 406] on div "// } // } // } const success = await handleSendOtpSignup ( email ) ; if ( succe…" at bounding box center [870, 494] width 946 height 687
click at [522, 397] on div "// } // } // } const success = await handleSendOtpSignup ( email ) ; if ( succe…" at bounding box center [870, 494] width 946 height 687
click at [515, 387] on div "// } // } // } const success = await handleSendOtpSignup ( email ) ; if ( succe…" at bounding box center [870, 494] width 946 height 687
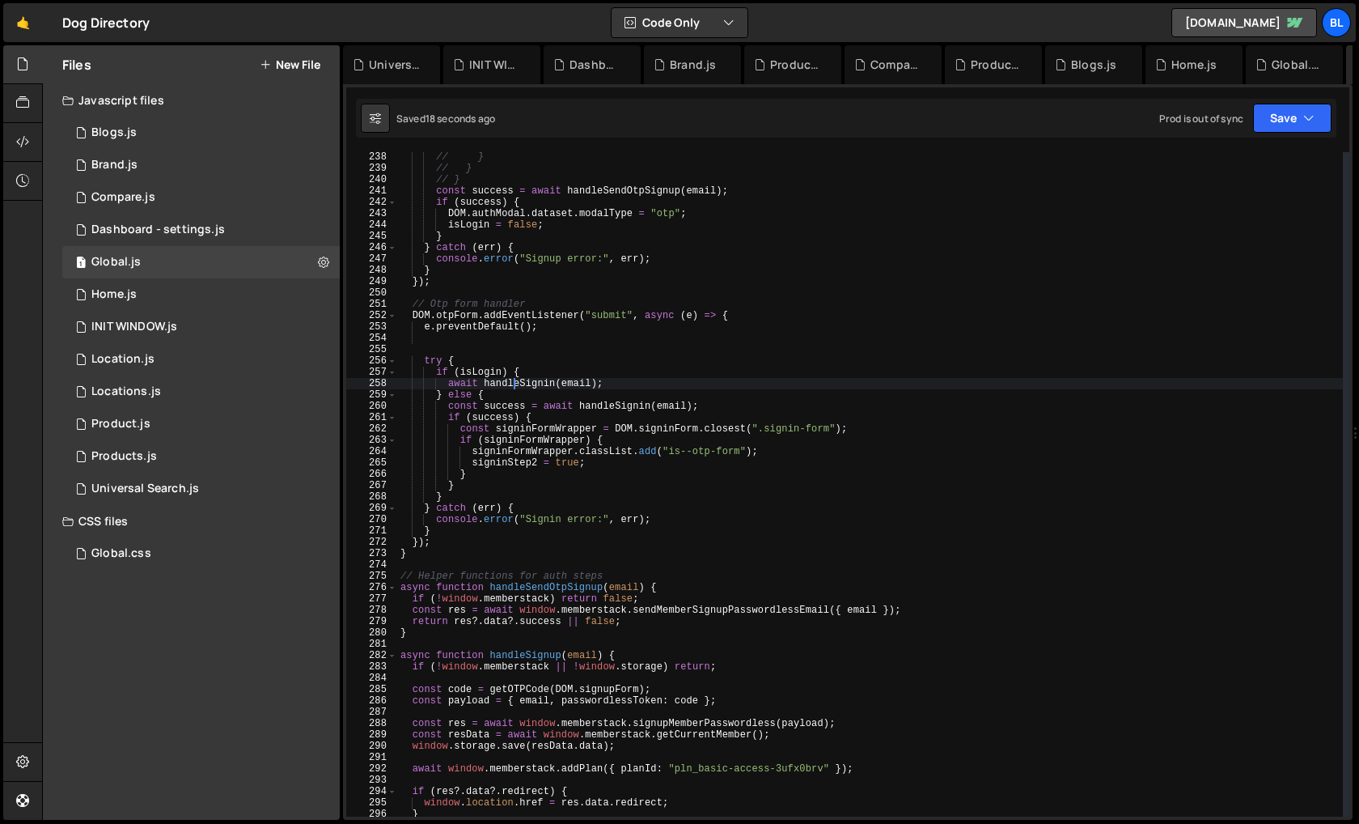
click at [529, 380] on div "// } // } // } const success = await handleSendOtpSignup ( email ) ; if ( succe…" at bounding box center [870, 494] width 946 height 687
click at [491, 402] on div "// } // } // } const success = await handleSendOtpSignup ( email ) ; if ( succe…" at bounding box center [870, 494] width 946 height 687
click at [476, 472] on div "// } // } // } const success = await handleSendOtpSignup ( email ) ; if ( succe…" at bounding box center [870, 494] width 946 height 687
type textarea "}"
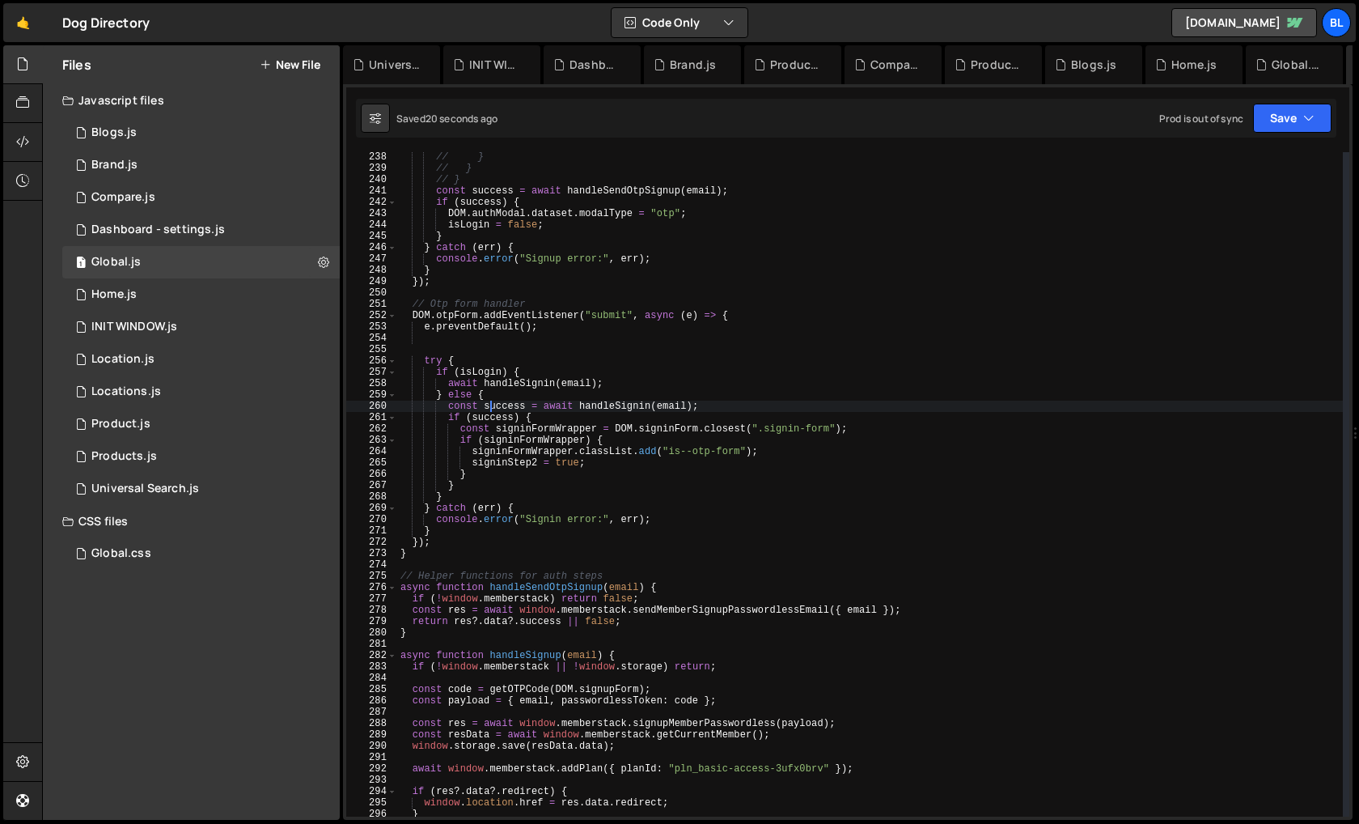
scroll to position [0, 4]
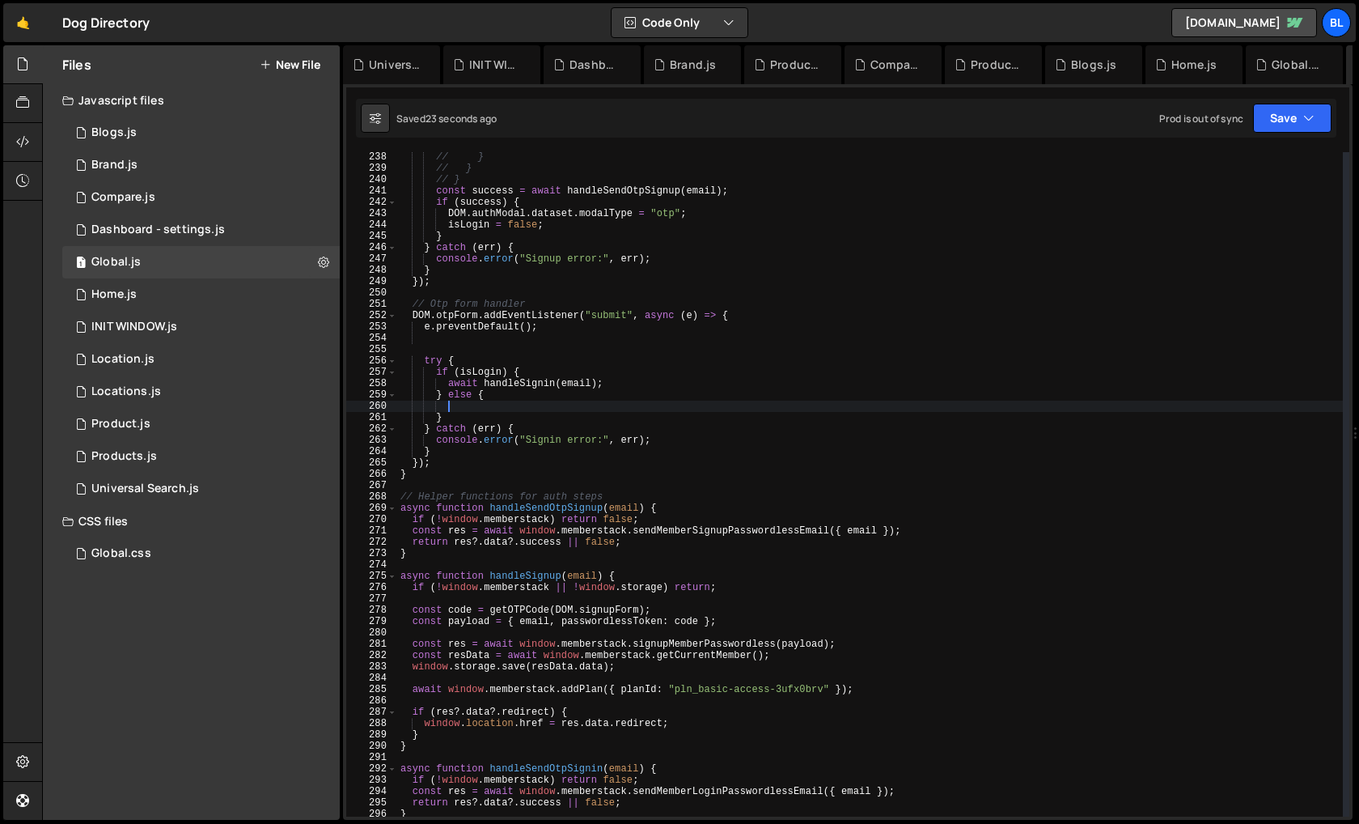
drag, startPoint x: 446, startPoint y: 402, endPoint x: 511, endPoint y: 483, distance: 103.6
click at [511, 483] on div "// } // } // } const success = await handleSendOtpSignup ( email ) ; if ( succe…" at bounding box center [870, 494] width 946 height 687
paste textarea "handleSignin"
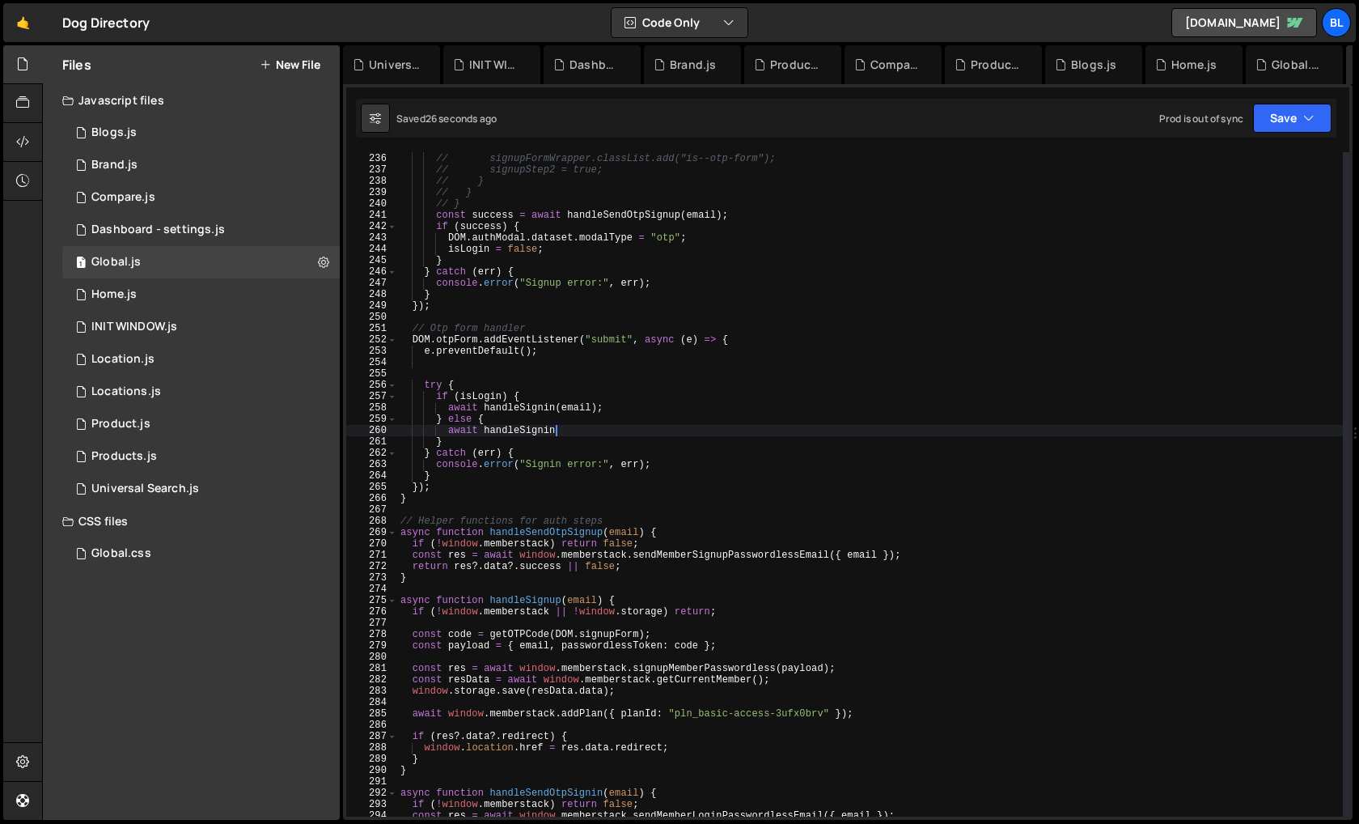
scroll to position [2652, 0]
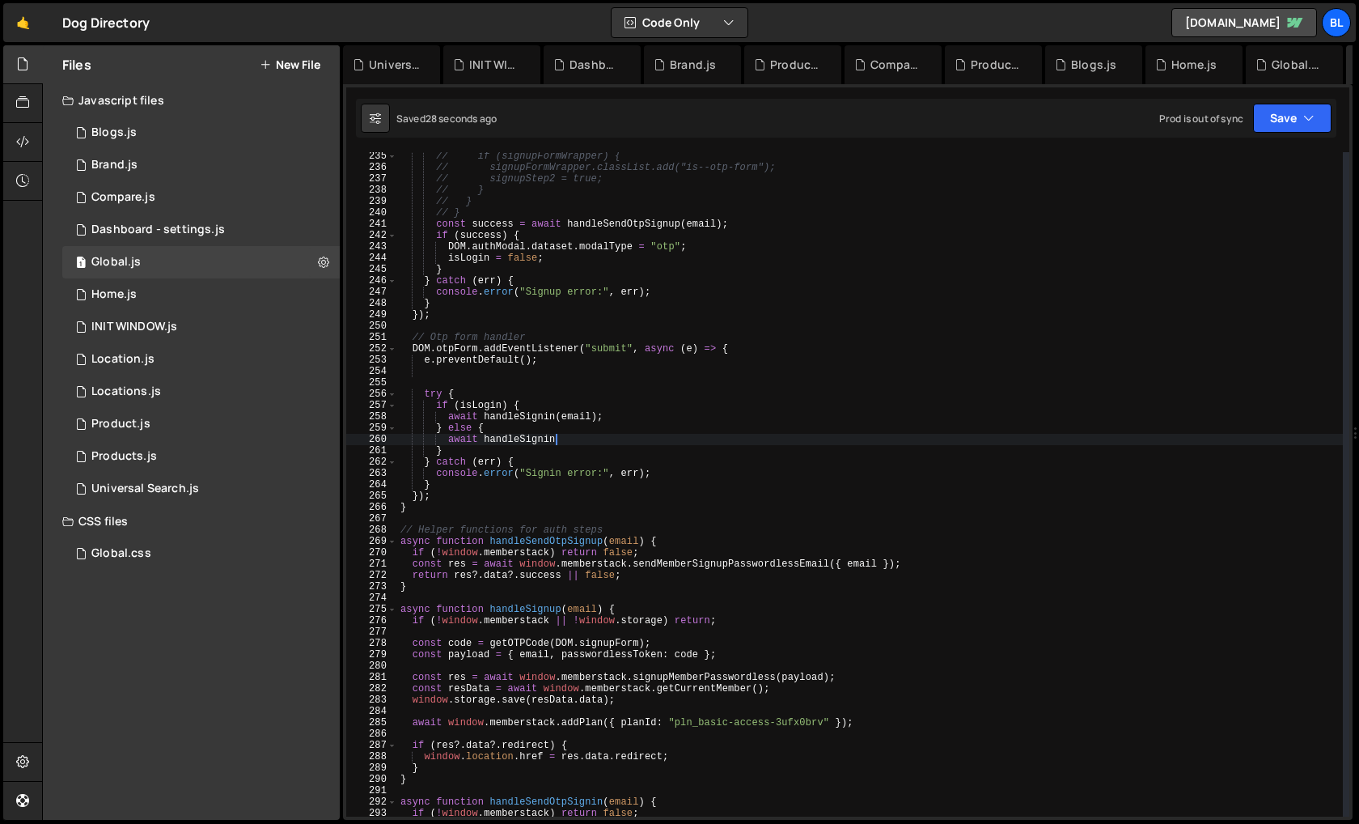
click at [532, 415] on div "// if (signupFormWrapper) { // signupFormWrapper.classList.add("is--otp-form");…" at bounding box center [870, 494] width 946 height 687
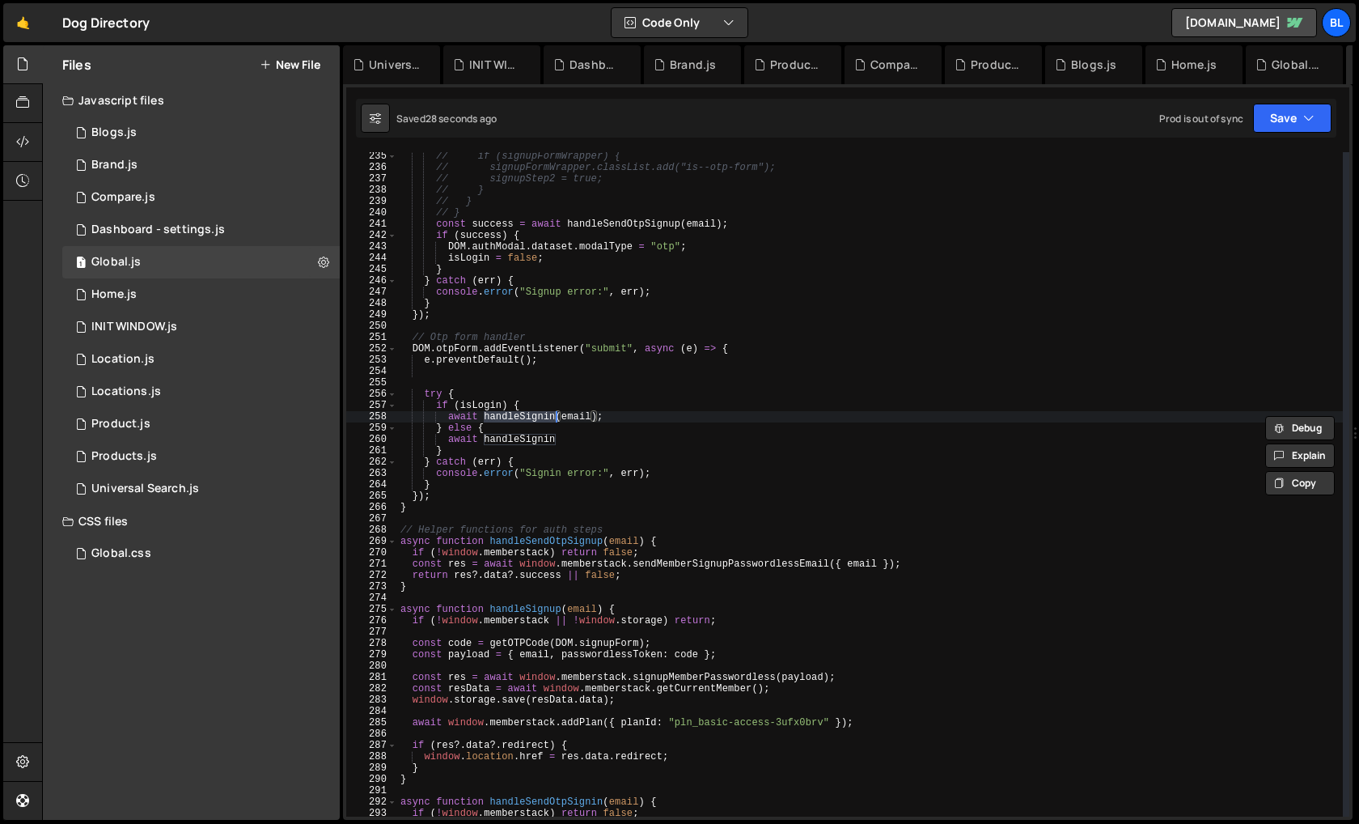
scroll to position [2639, 0]
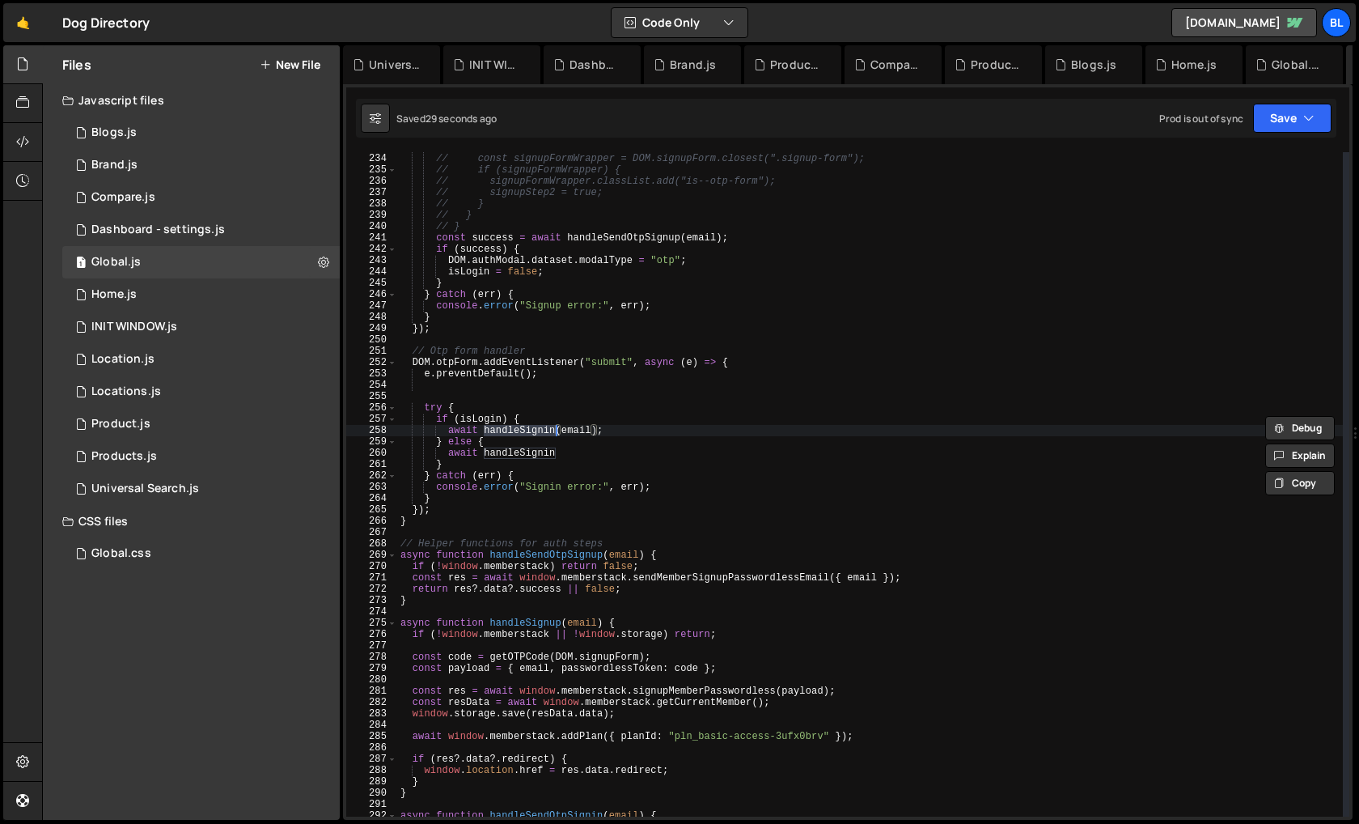
click at [500, 444] on div "// if (success) { // const signupFormWrapper = DOM.signupForm.closest(".signup-…" at bounding box center [870, 485] width 946 height 687
click at [537, 617] on div "// if (success) { // const signupFormWrapper = DOM.signupForm.closest(".signup-…" at bounding box center [870, 485] width 946 height 687
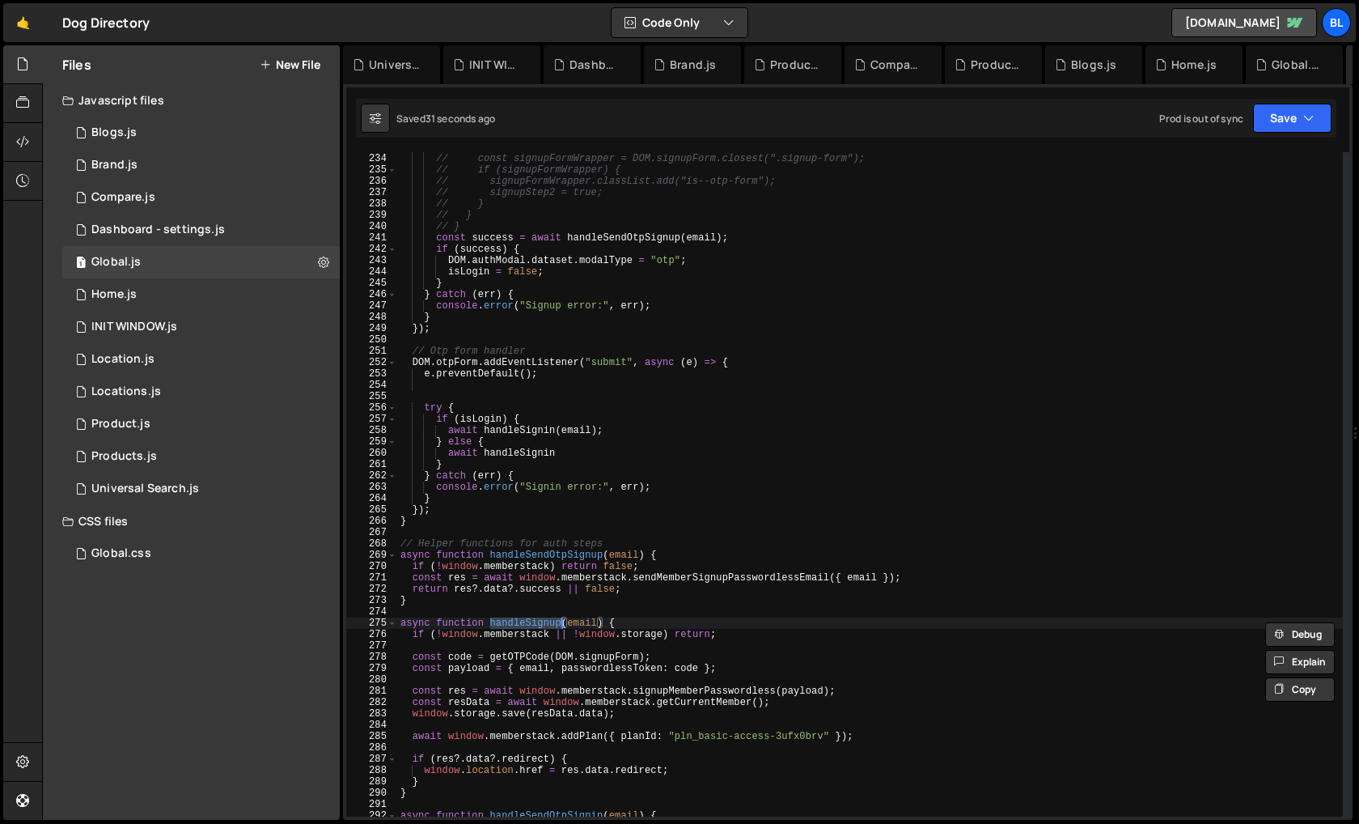
click at [528, 452] on div "// if (success) { // const signupFormWrapper = DOM.signupForm.closest(".signup-…" at bounding box center [870, 485] width 946 height 687
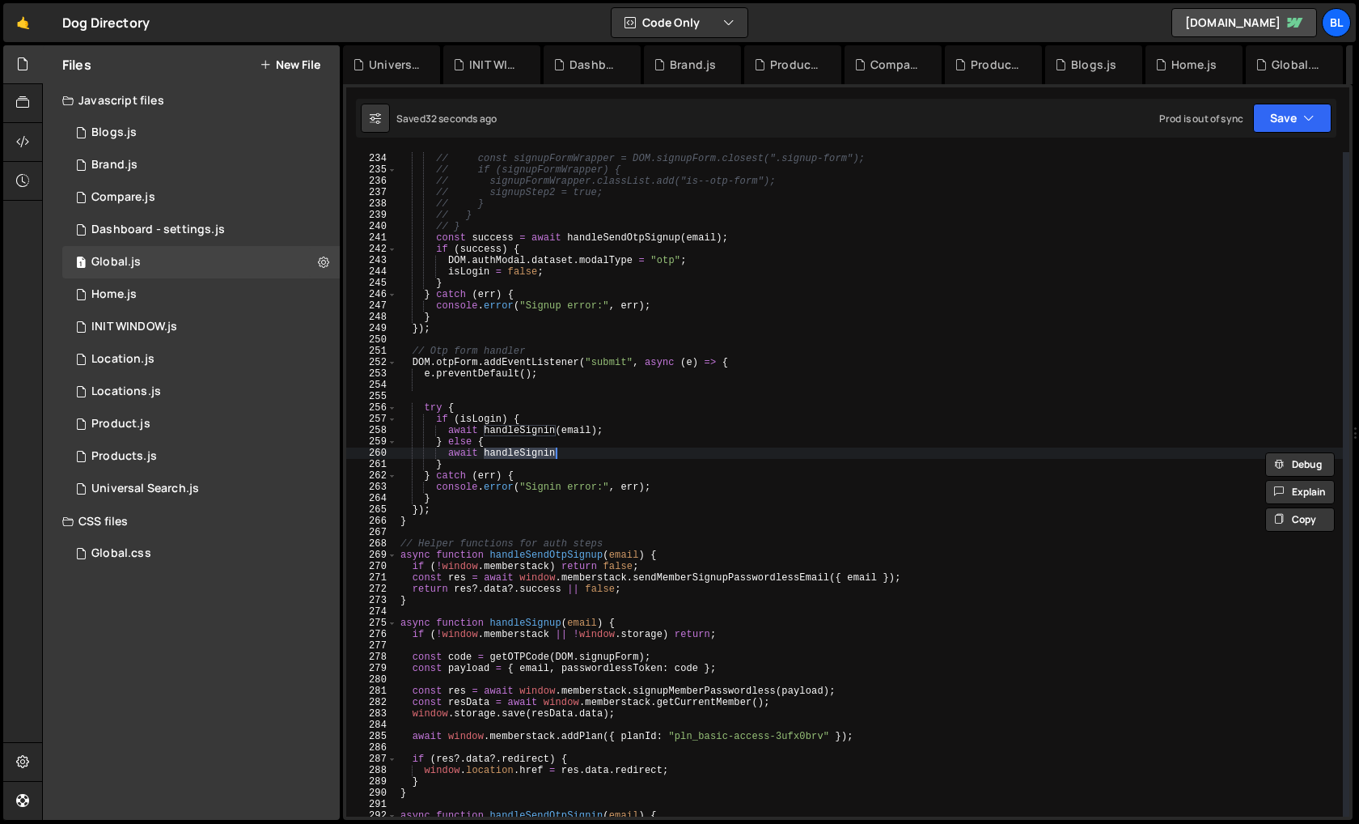
paste textarea "up"
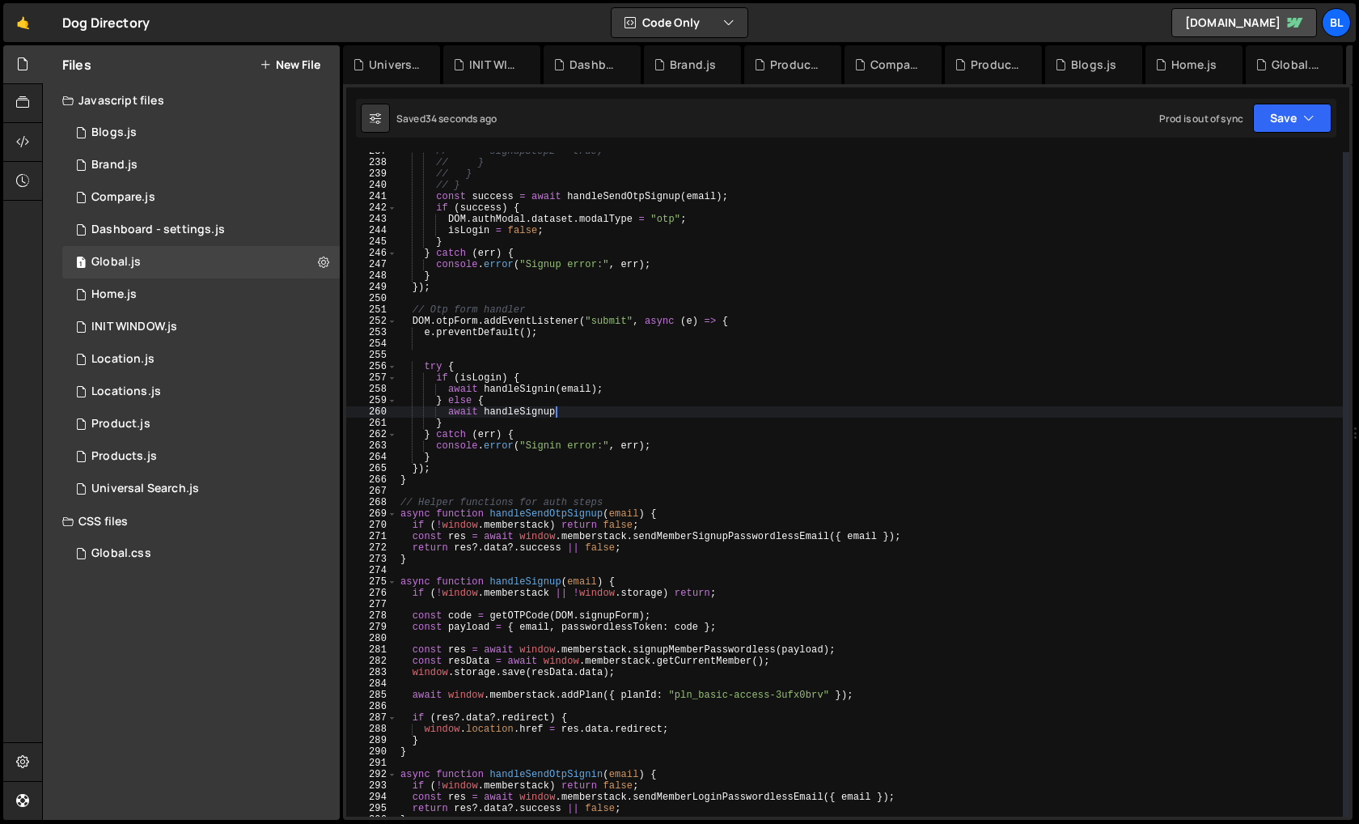
scroll to position [2682, 0]
click at [603, 644] on div "// signupStep2 = true; // } // } // } const success = await handleSendOtpSignup…" at bounding box center [870, 487] width 946 height 687
click at [579, 402] on div "// signupStep2 = true; // } // } // } const success = await handleSendOtpSignup…" at bounding box center [870, 487] width 946 height 687
click at [570, 413] on div "// signupStep2 = true; // } // } // } const success = await handleSendOtpSignup…" at bounding box center [870, 487] width 946 height 687
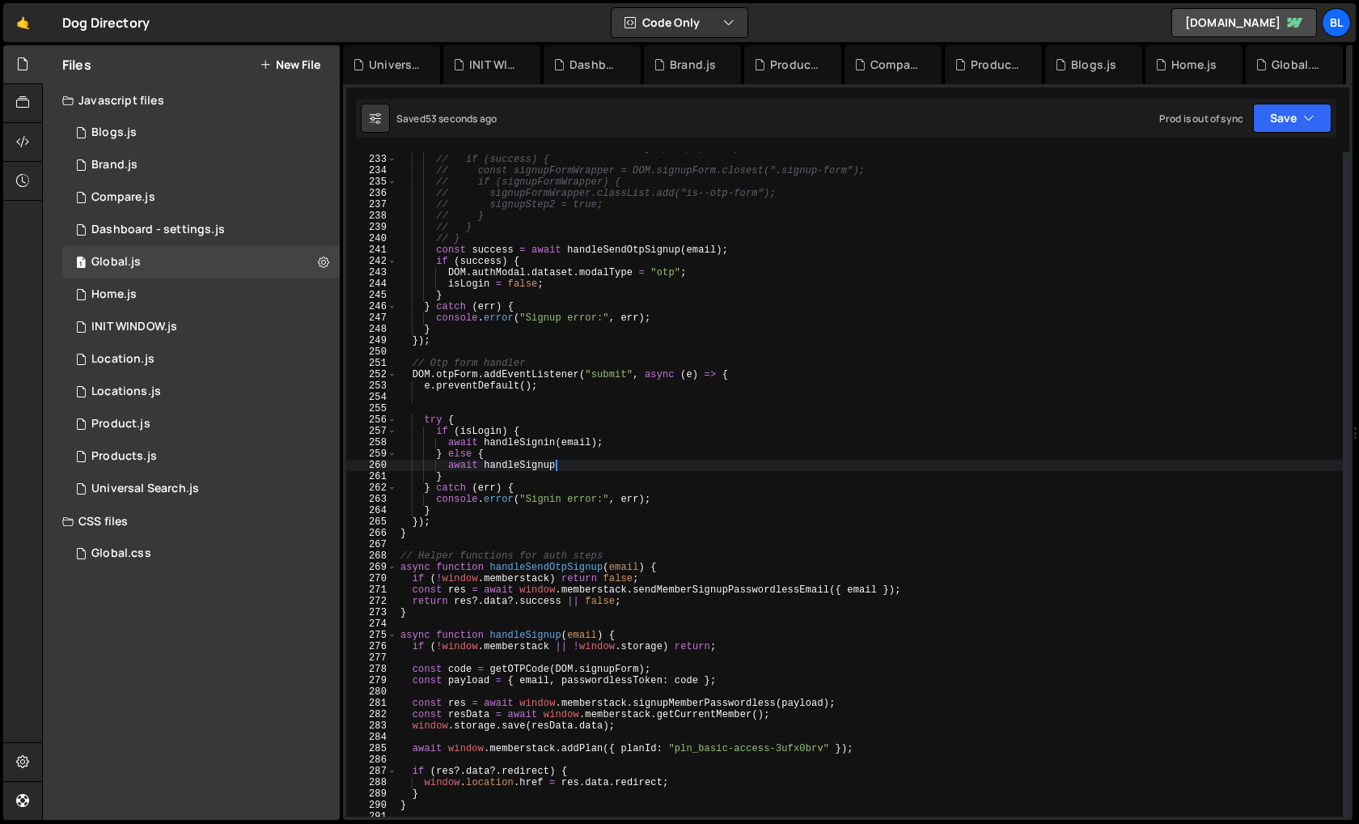
scroll to position [2622, 0]
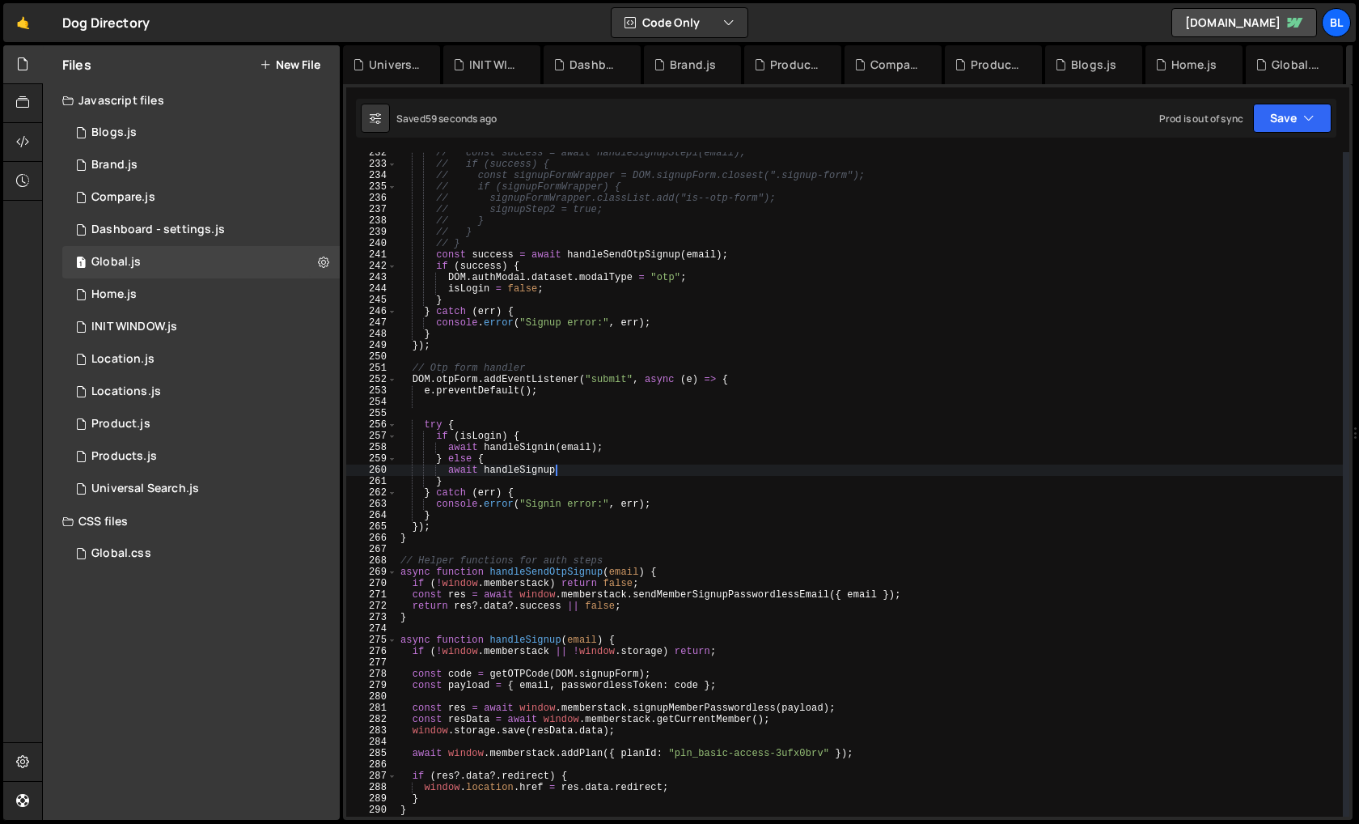
click at [604, 525] on div "// const success = await handleSignupStep1(email); // if (success) { // const s…" at bounding box center [870, 490] width 946 height 687
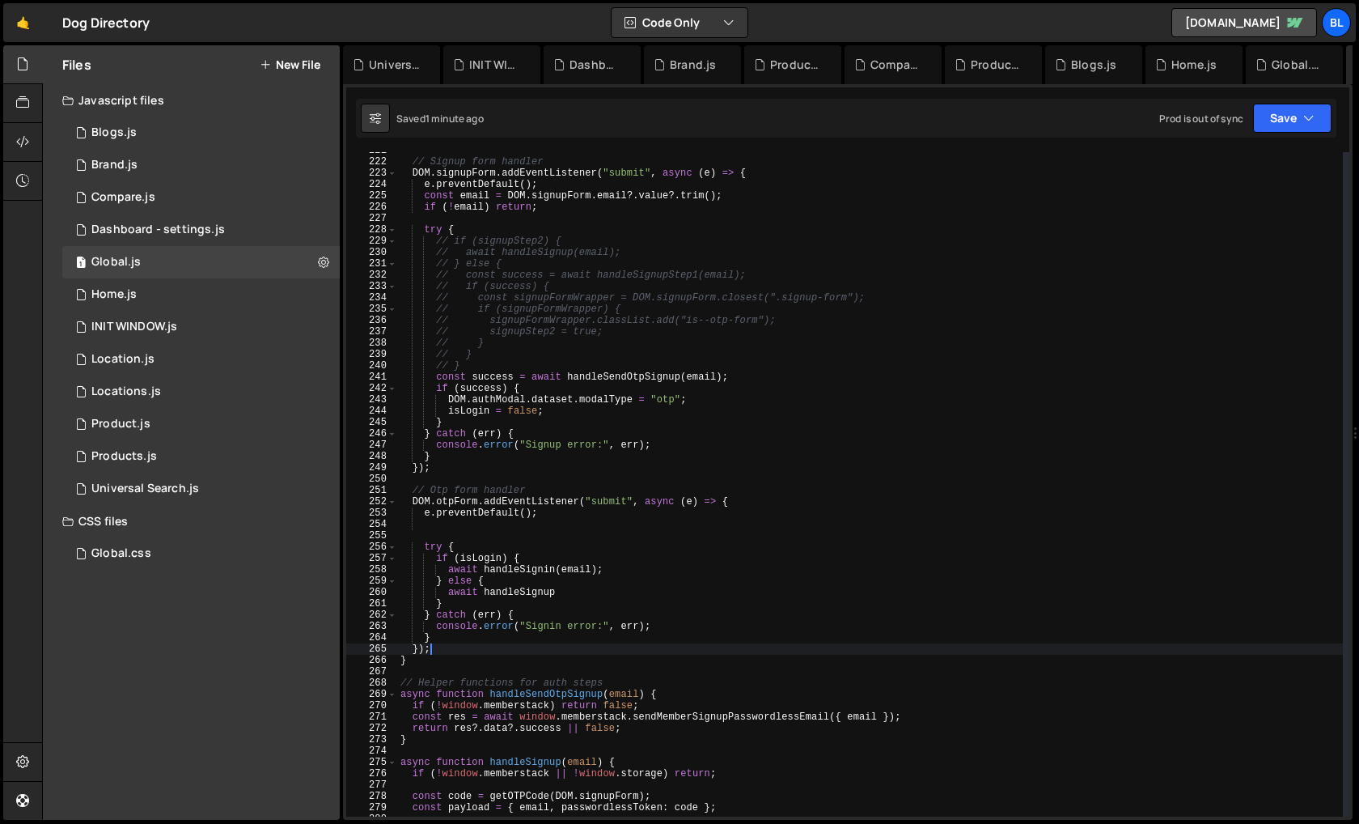
scroll to position [2404, 0]
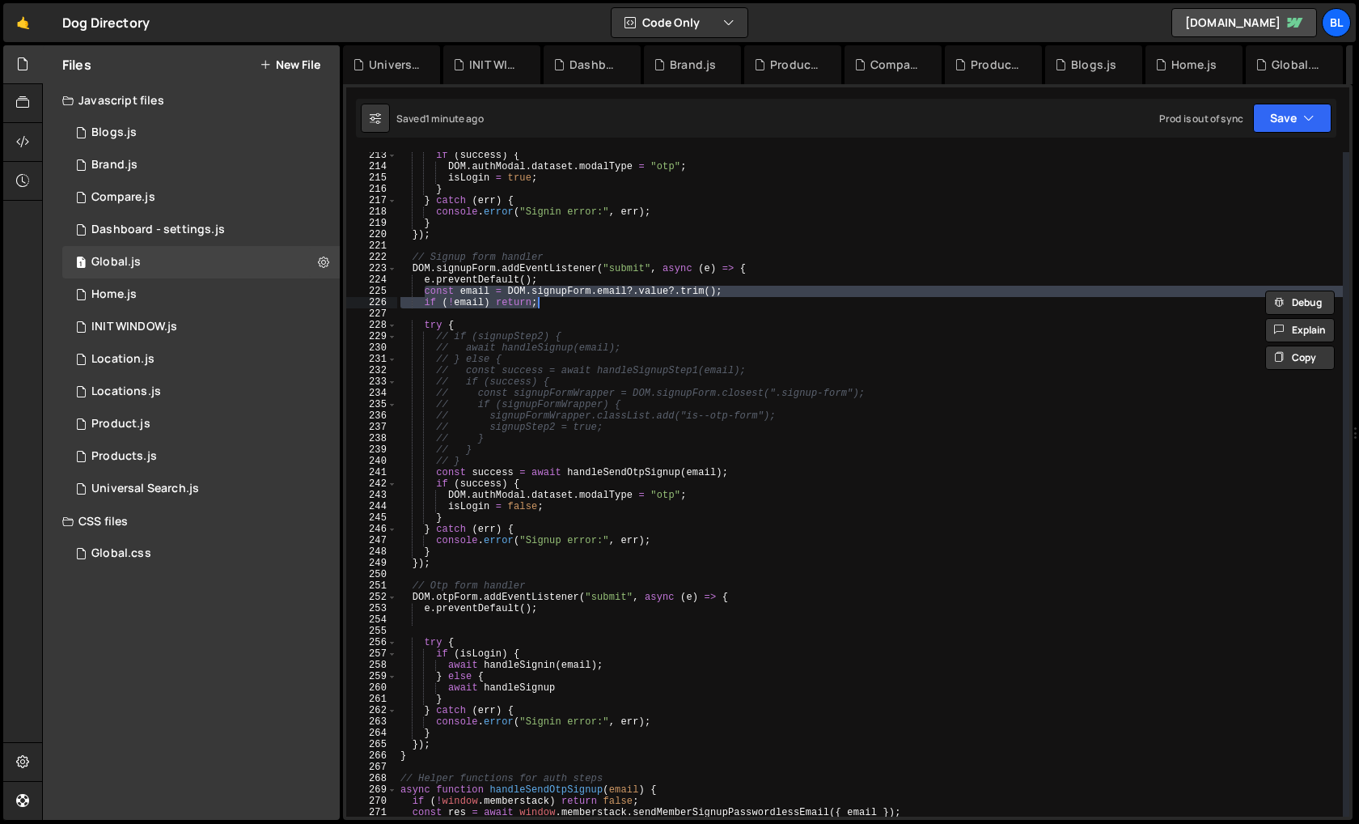
drag, startPoint x: 422, startPoint y: 290, endPoint x: 575, endPoint y: 306, distance: 153.7
click at [575, 306] on div "if ( success ) { DOM . authModal . dataset . modalType = "otp" ; isLogin = true…" at bounding box center [870, 493] width 946 height 687
click at [603, 659] on div "if ( success ) { DOM . authModal . dataset . modalType = "otp" ; isLogin = true…" at bounding box center [870, 493] width 946 height 687
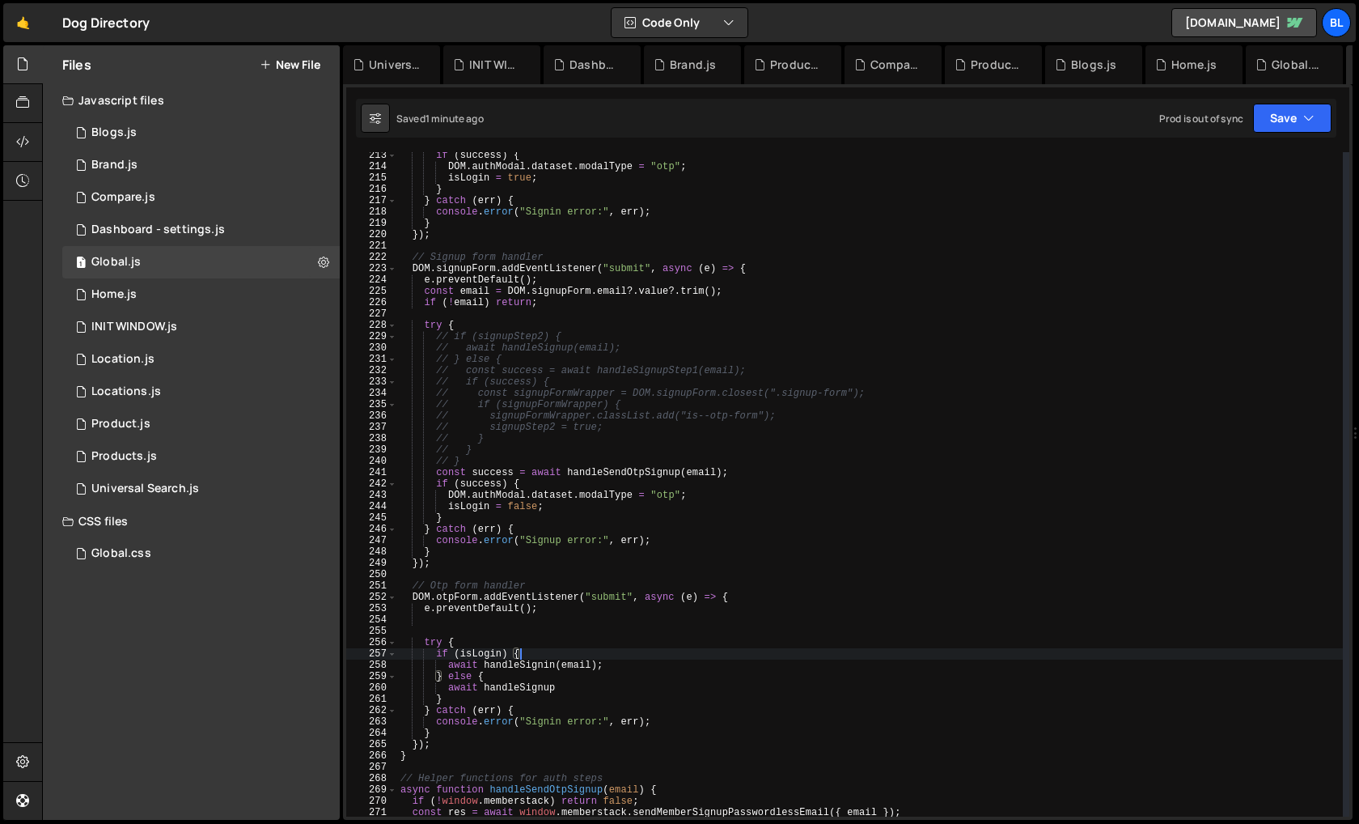
click at [619, 662] on div "if ( success ) { DOM . authModal . dataset . modalType = "otp" ; isLogin = true…" at bounding box center [870, 493] width 946 height 687
type textarea "await handleSignin(email);"
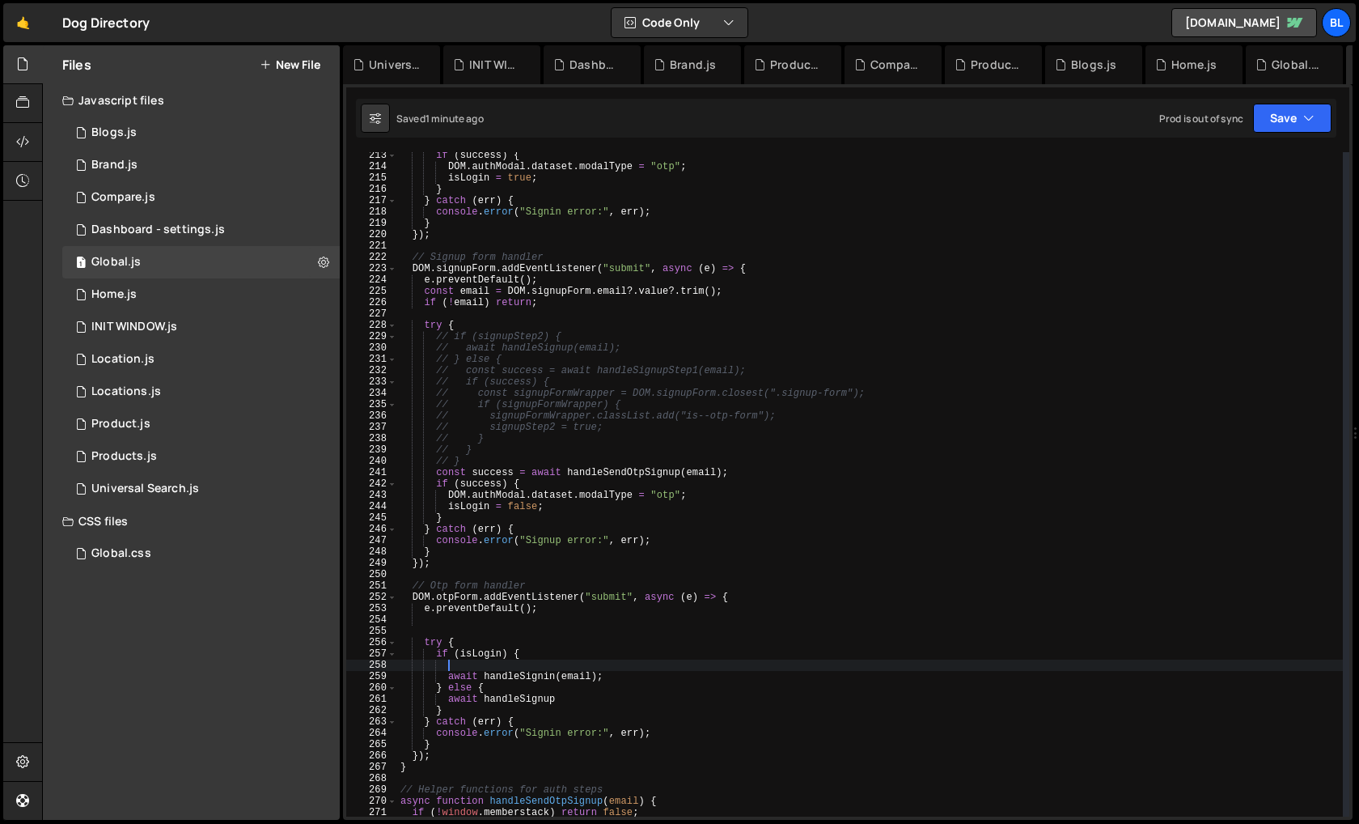
paste textarea "if (!email) return;"
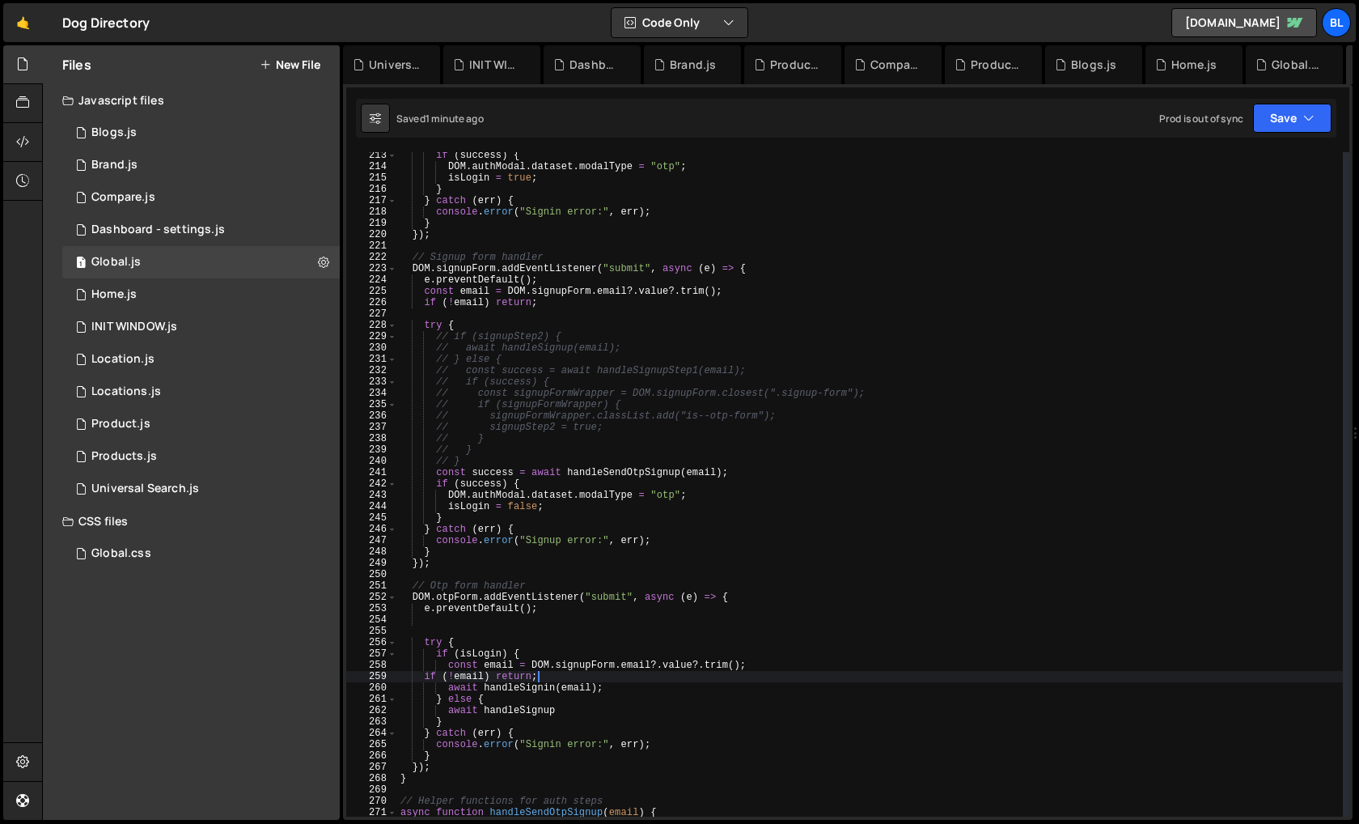
click at [575, 709] on div "if ( success ) { DOM . authModal . dataset . modalType = "otp" ; isLogin = true…" at bounding box center [870, 493] width 946 height 687
type textarea "await handleSignup"
paste textarea "if (!email) return;"
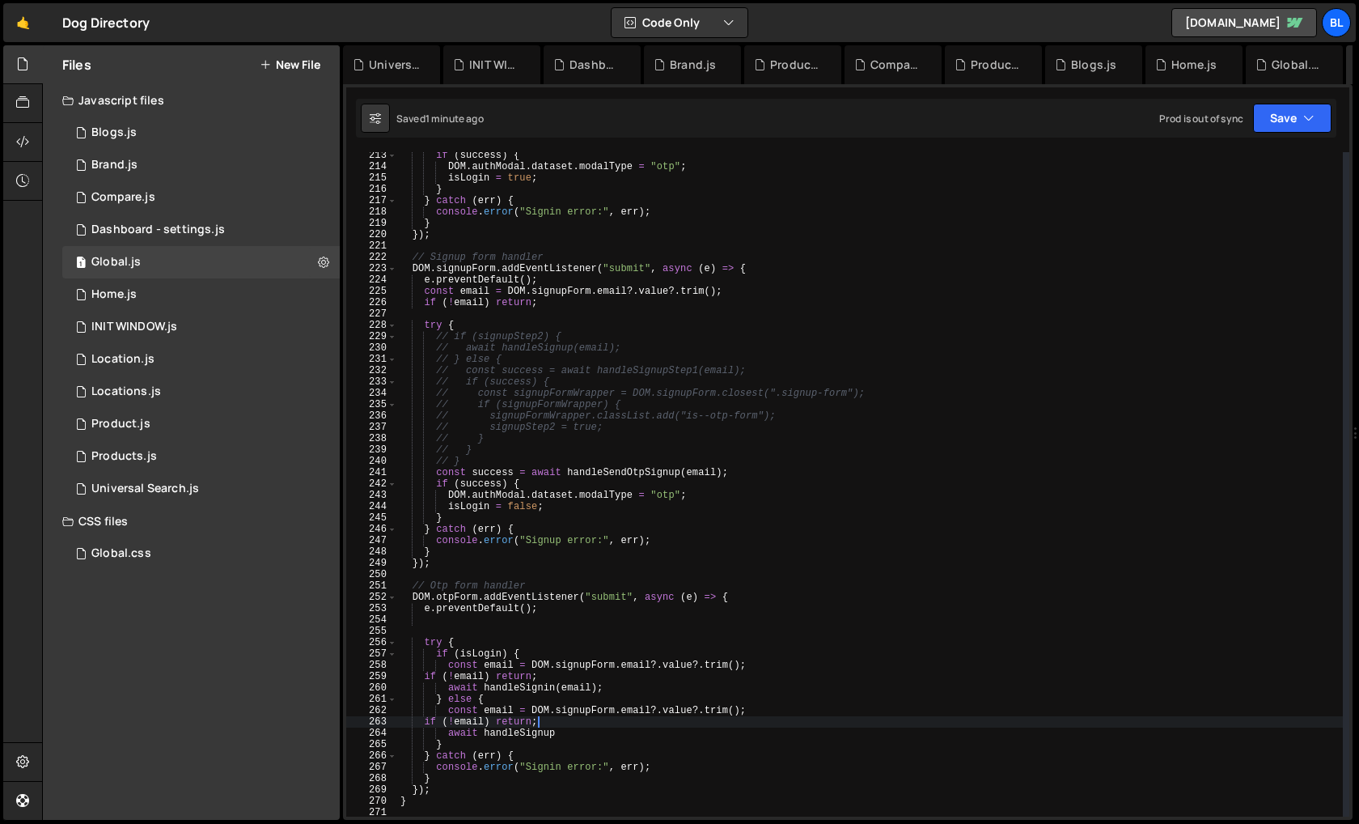
click at [575, 731] on div "if ( success ) { DOM . authModal . dataset . modalType = "otp" ; isLogin = true…" at bounding box center [870, 493] width 946 height 687
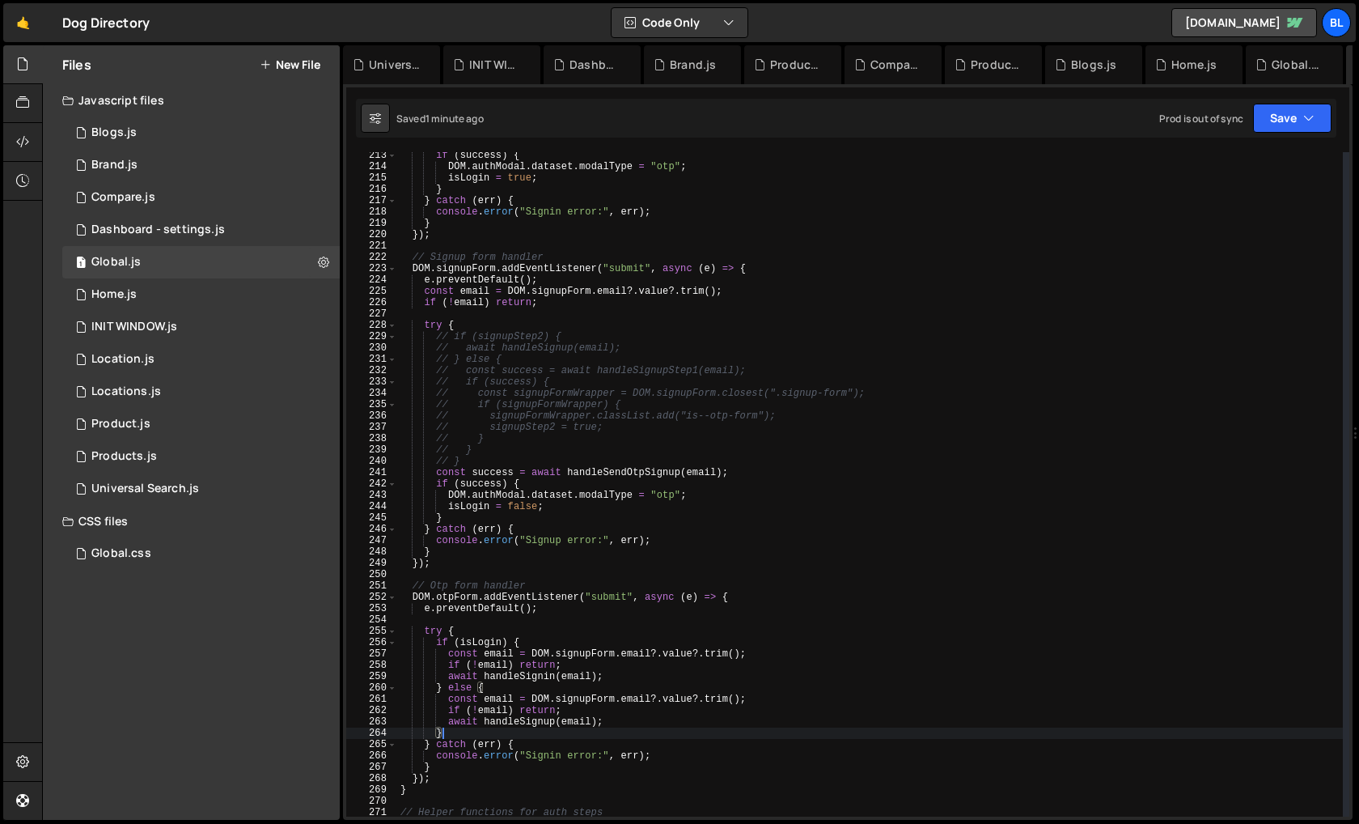
scroll to position [0, 2]
click at [579, 656] on div "if ( success ) { DOM . authModal . dataset . modalType = "otp" ; isLogin = true…" at bounding box center [870, 493] width 946 height 687
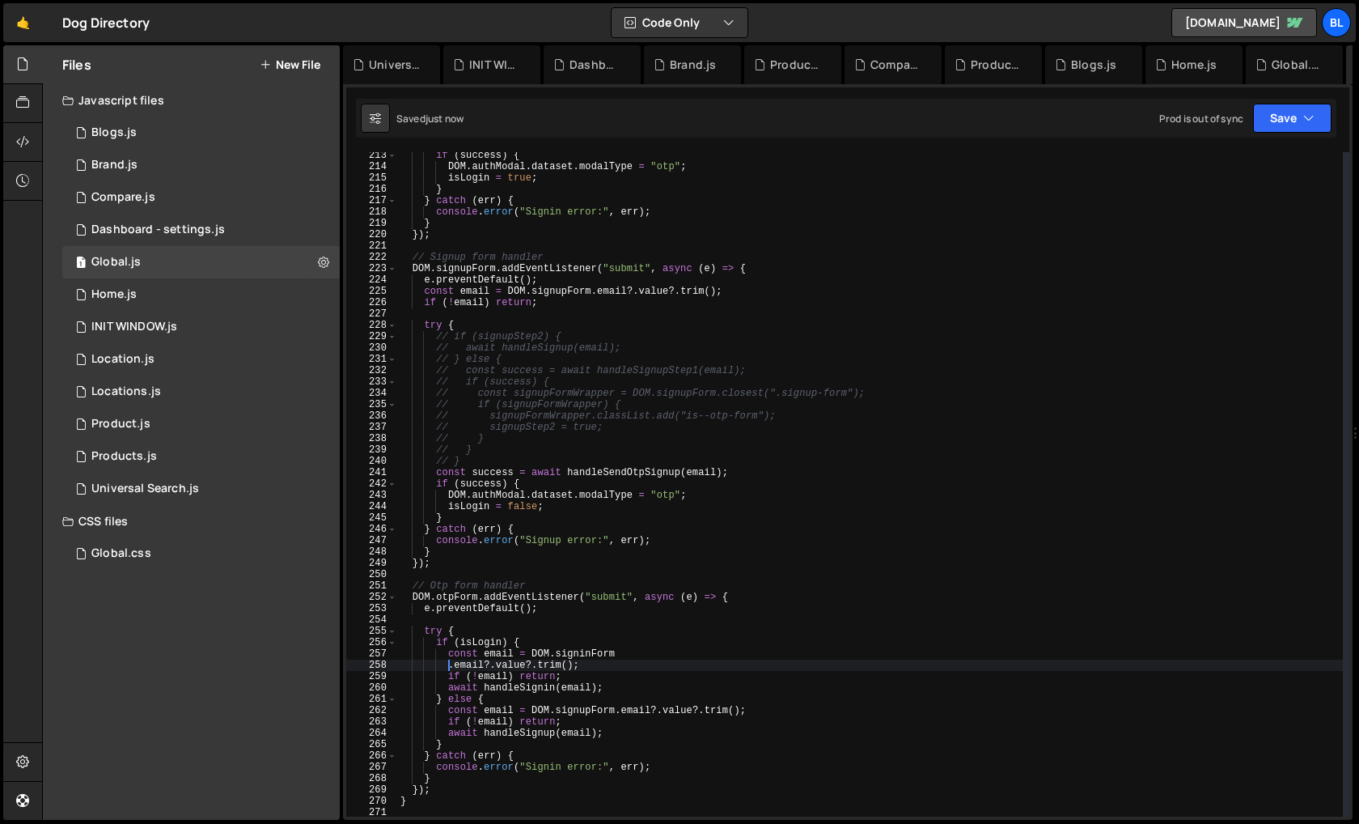
scroll to position [0, 4]
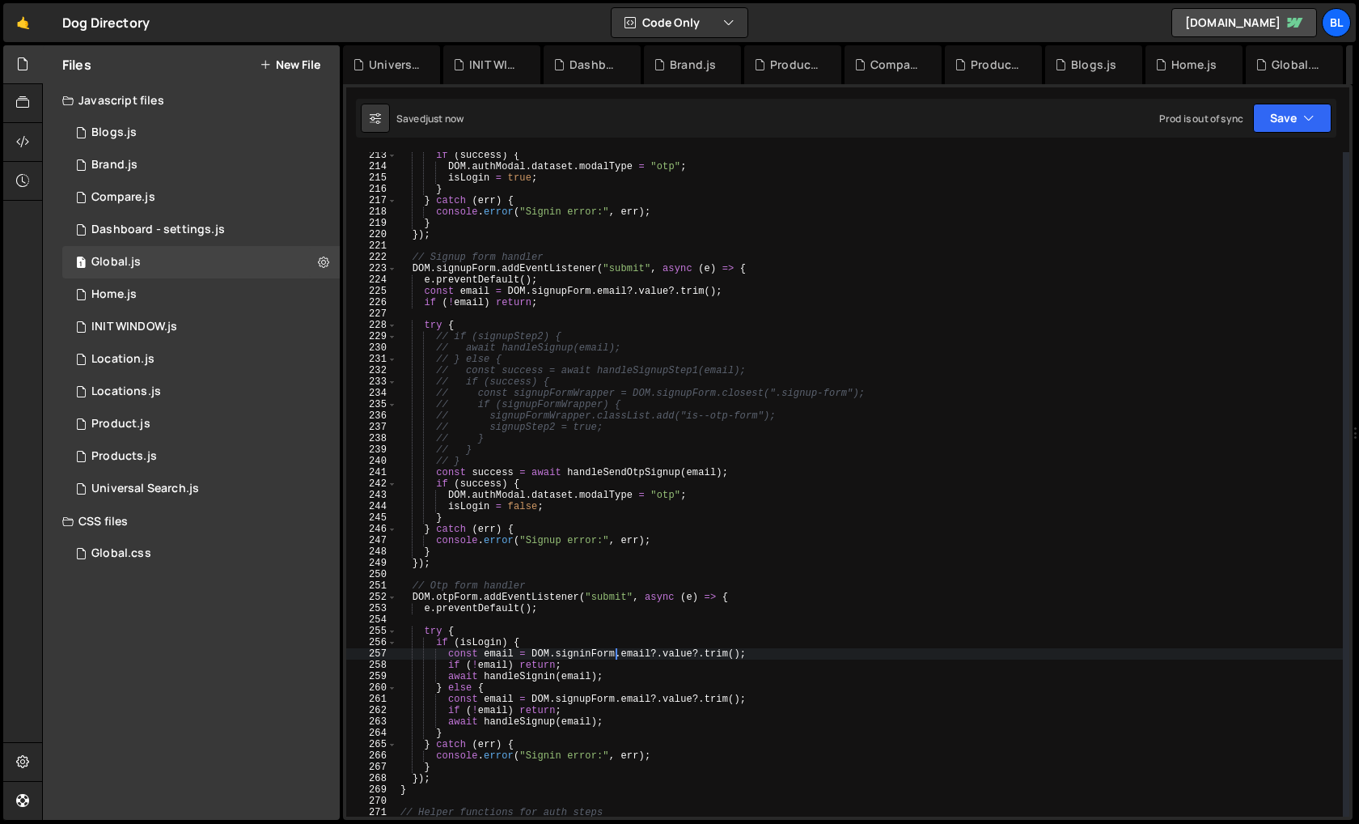
click at [610, 696] on div "if ( success ) { DOM . authModal . dataset . modalType = "otp" ; isLogin = true…" at bounding box center [870, 493] width 946 height 687
click at [531, 672] on div "if ( success ) { DOM . authModal . dataset . modalType = "otp" ; isLogin = true…" at bounding box center [870, 493] width 946 height 687
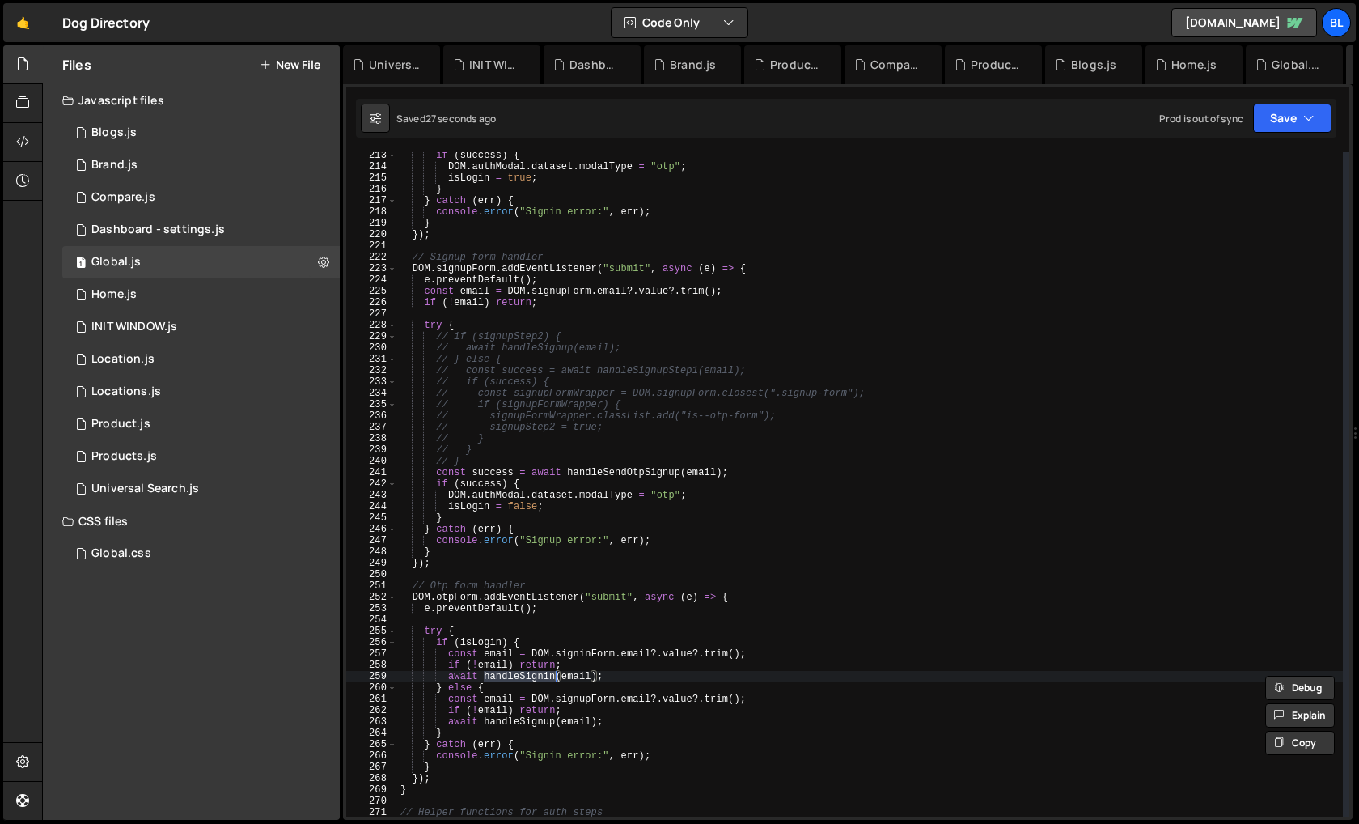
click at [578, 678] on div "if ( success ) { DOM . authModal . dataset . modalType = "otp" ; isLogin = true…" at bounding box center [870, 493] width 946 height 687
click at [531, 674] on div "if ( success ) { DOM . authModal . dataset . modalType = "otp" ; isLogin = true…" at bounding box center [870, 493] width 946 height 687
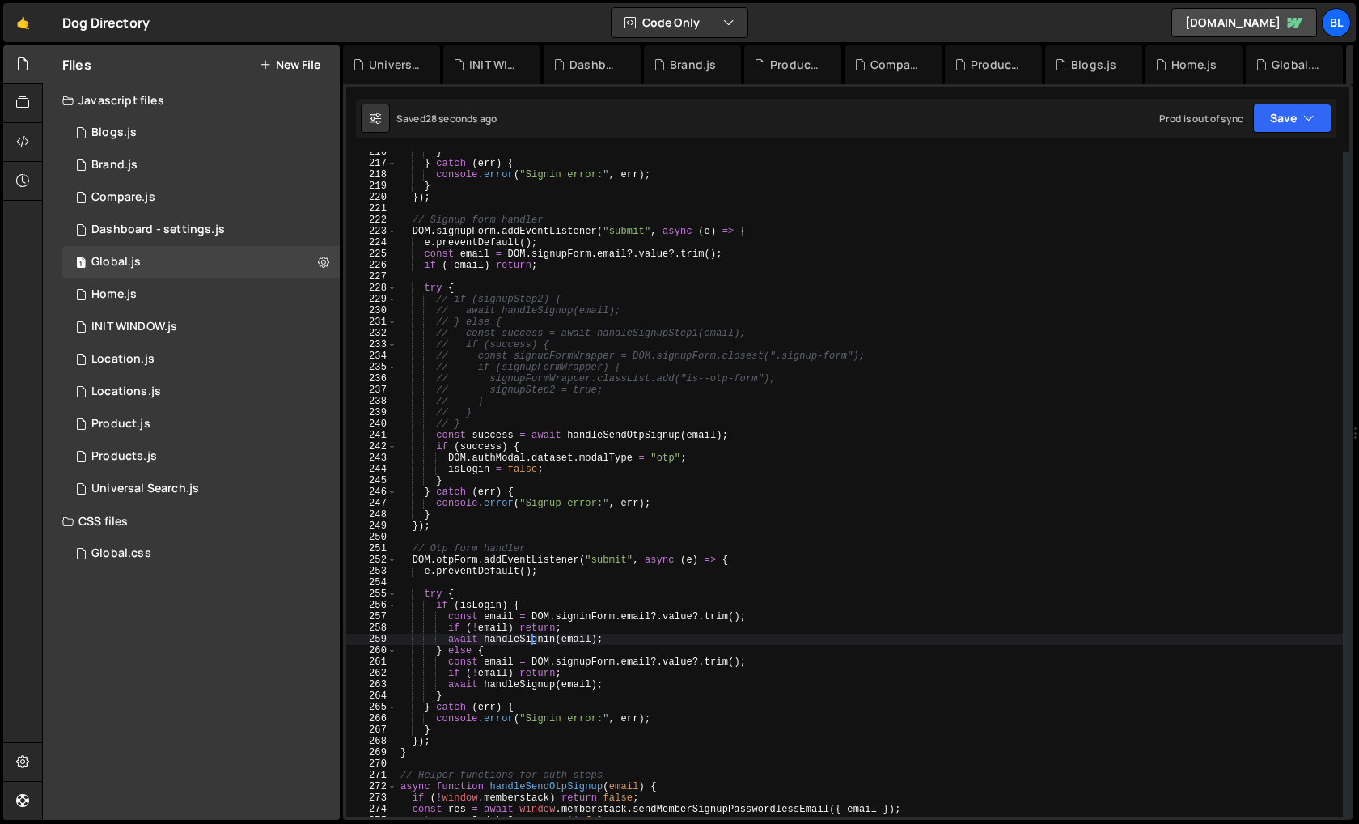
scroll to position [2445, 0]
click at [559, 626] on div "} } catch ( err ) { console . error ( "Signin error:" , err ) ; } }) ; // Signu…" at bounding box center [870, 486] width 946 height 687
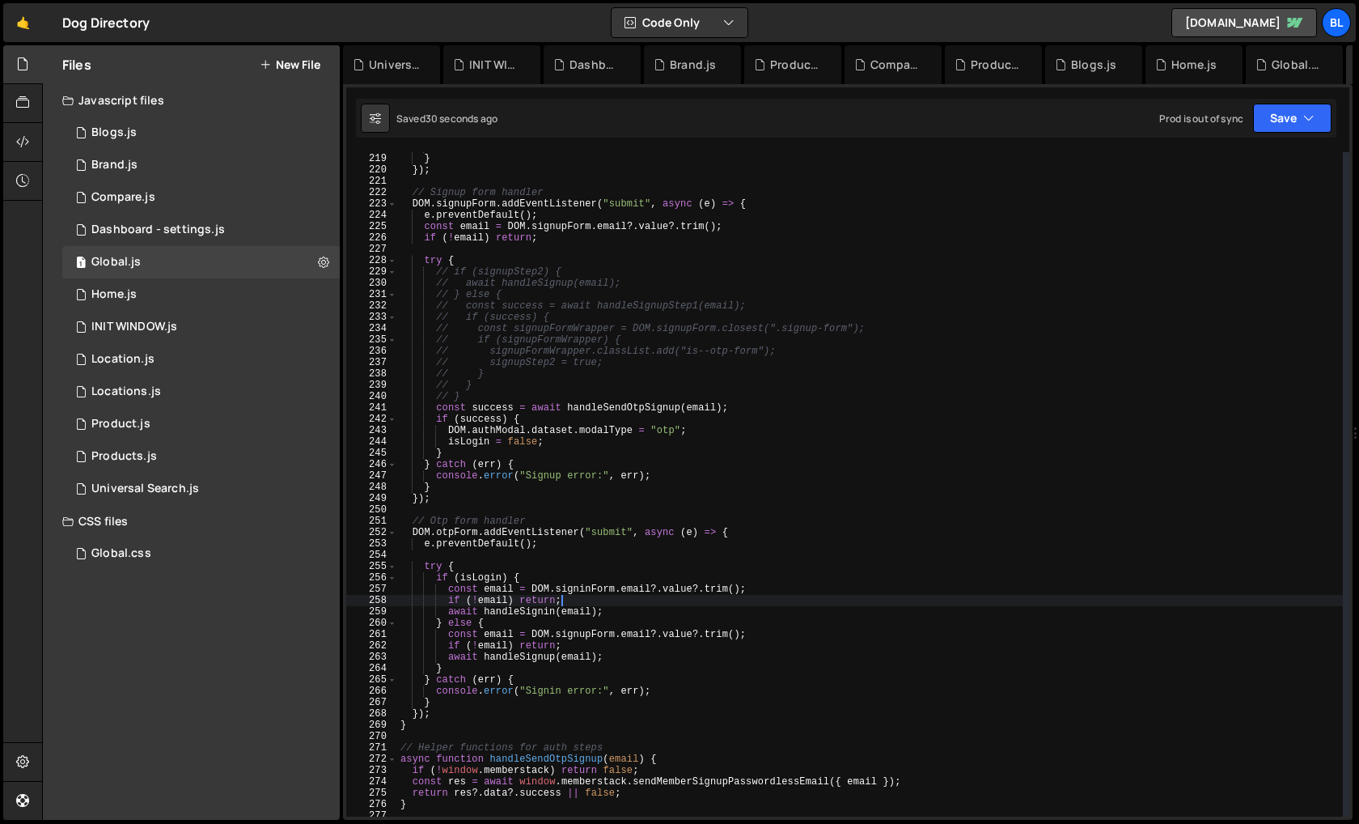
click at [613, 659] on div "console . error ( "Signin error:" , err ) ; } }) ; // Signup form handler DOM .…" at bounding box center [870, 485] width 946 height 687
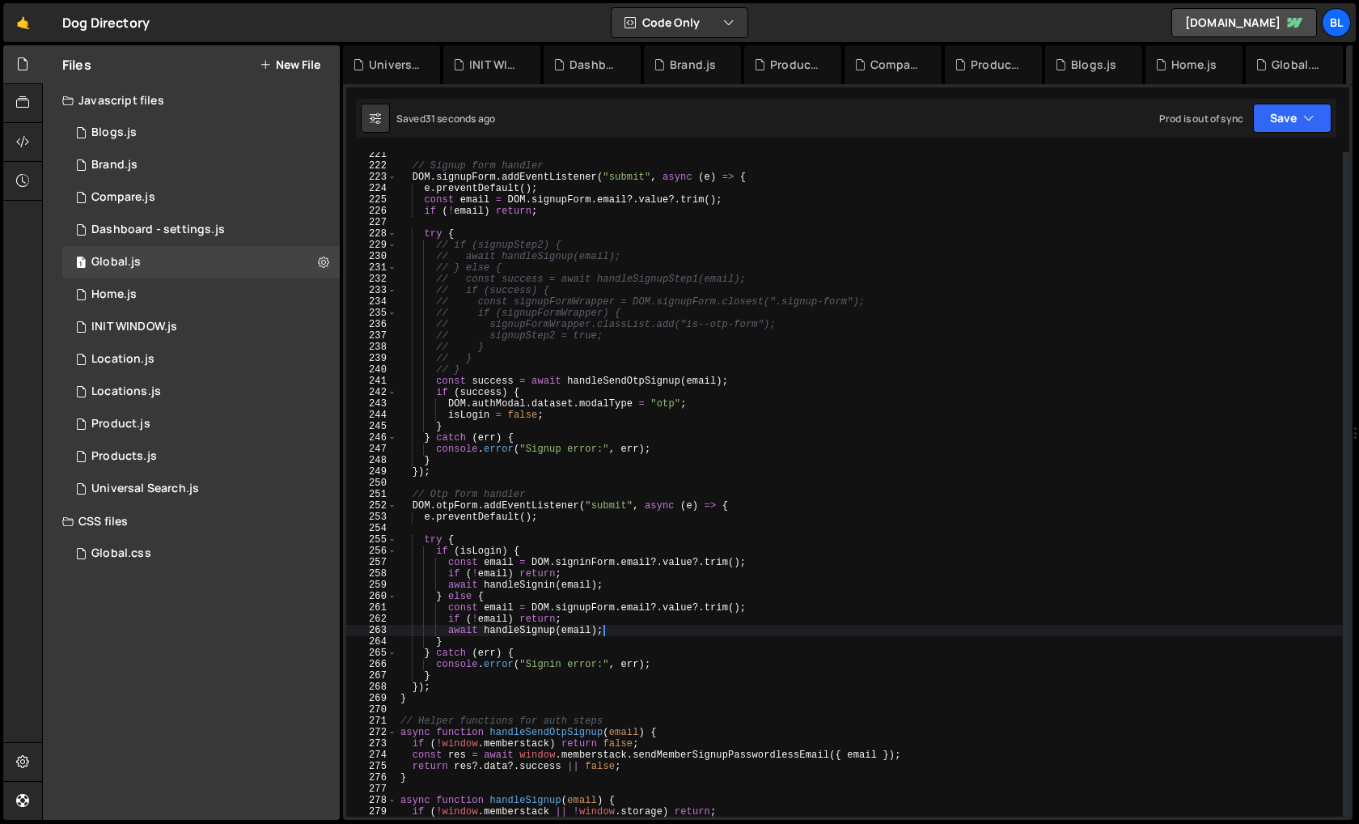
scroll to position [2496, 0]
click at [570, 572] on div "// Signup form handler DOM . signupForm . addEventListener ( "submit" , async (…" at bounding box center [870, 490] width 946 height 687
type textarea "if (!email) return;"
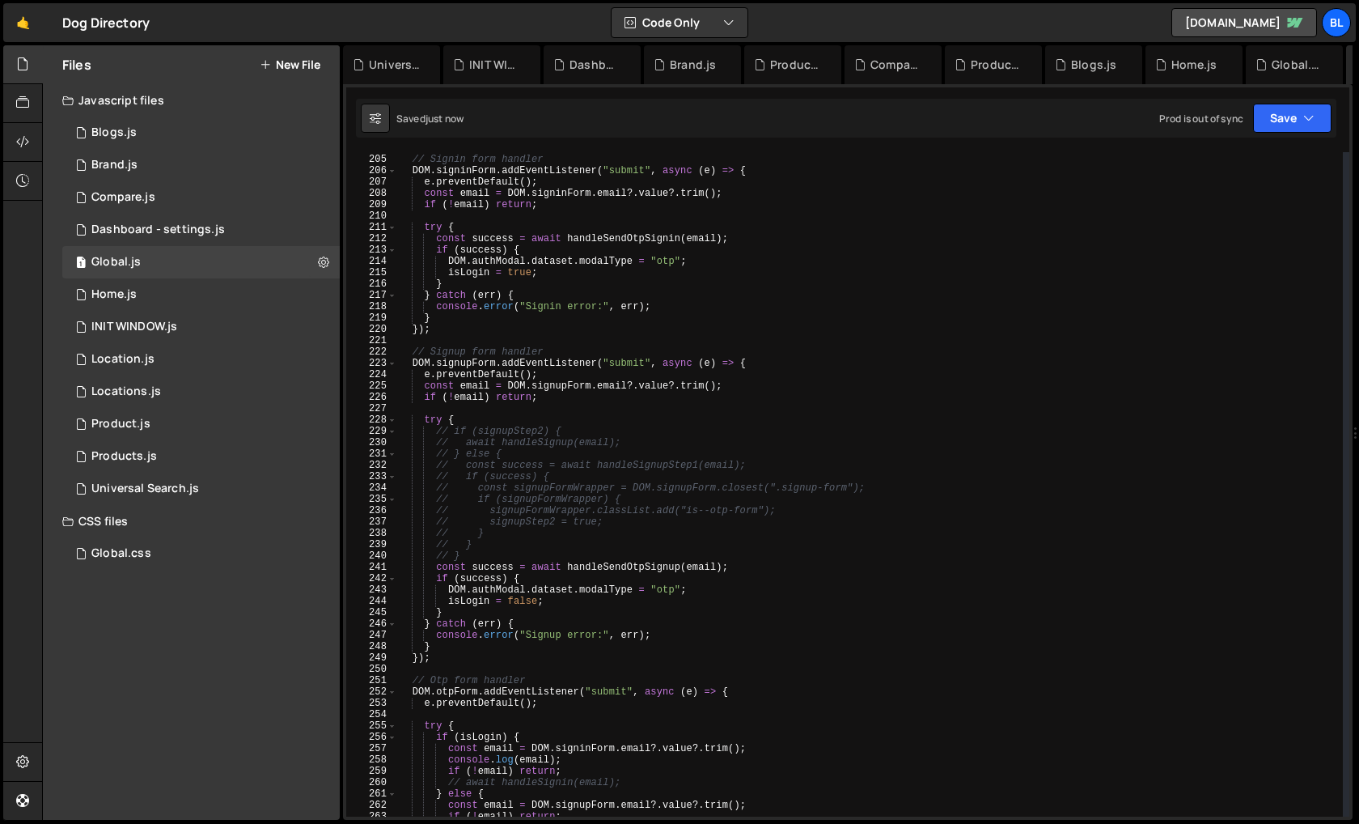
scroll to position [2307, 0]
click at [605, 233] on div "// Signin form handler DOM . signinForm . addEventListener ( "submit" , async (…" at bounding box center [870, 487] width 946 height 687
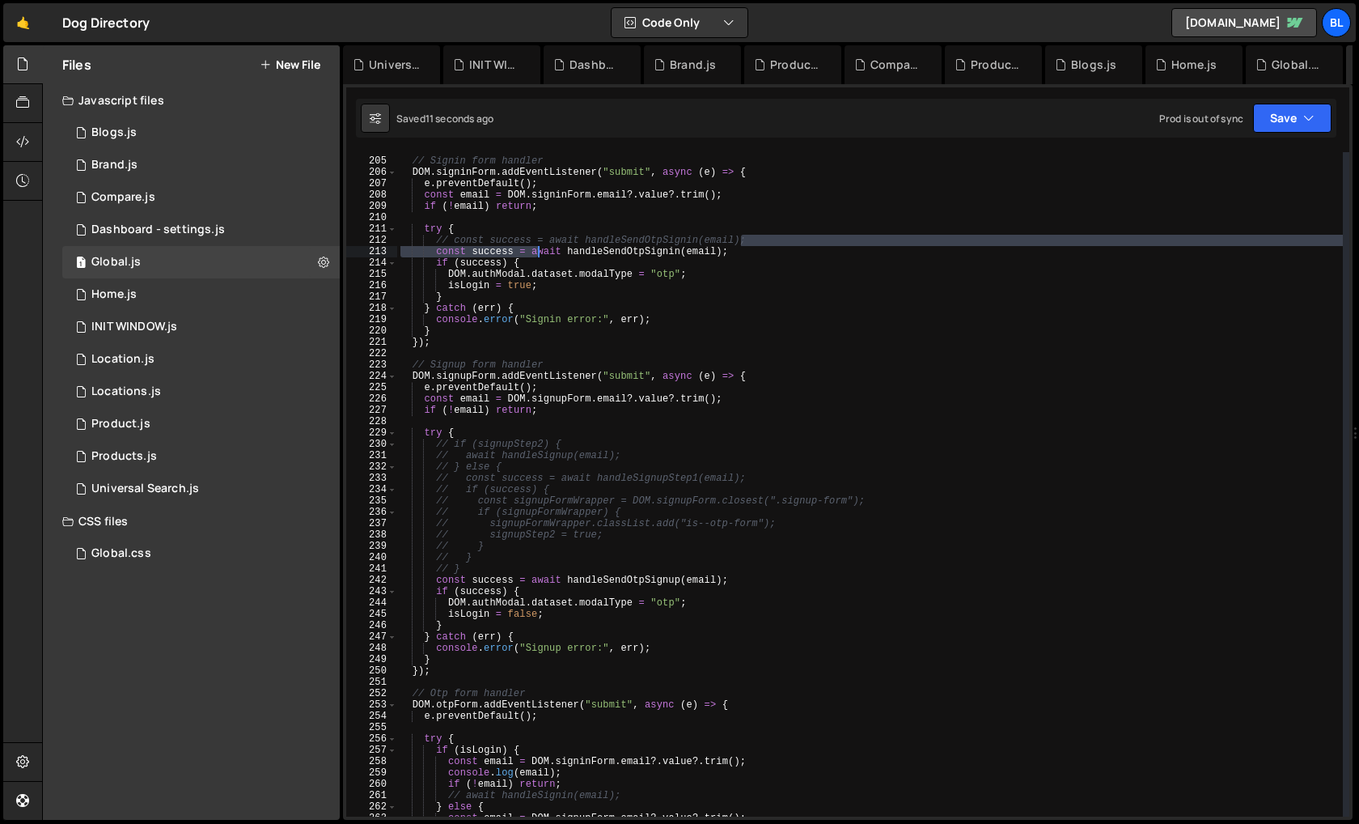
drag, startPoint x: 743, startPoint y: 245, endPoint x: 536, endPoint y: 248, distance: 207.2
click at [536, 248] on div "// Signin form handler DOM . signinForm . addEventListener ( "submit" , async (…" at bounding box center [870, 487] width 946 height 687
click at [532, 248] on div "// Signin form handler DOM . signinForm . addEventListener ( "submit" , async (…" at bounding box center [870, 487] width 946 height 687
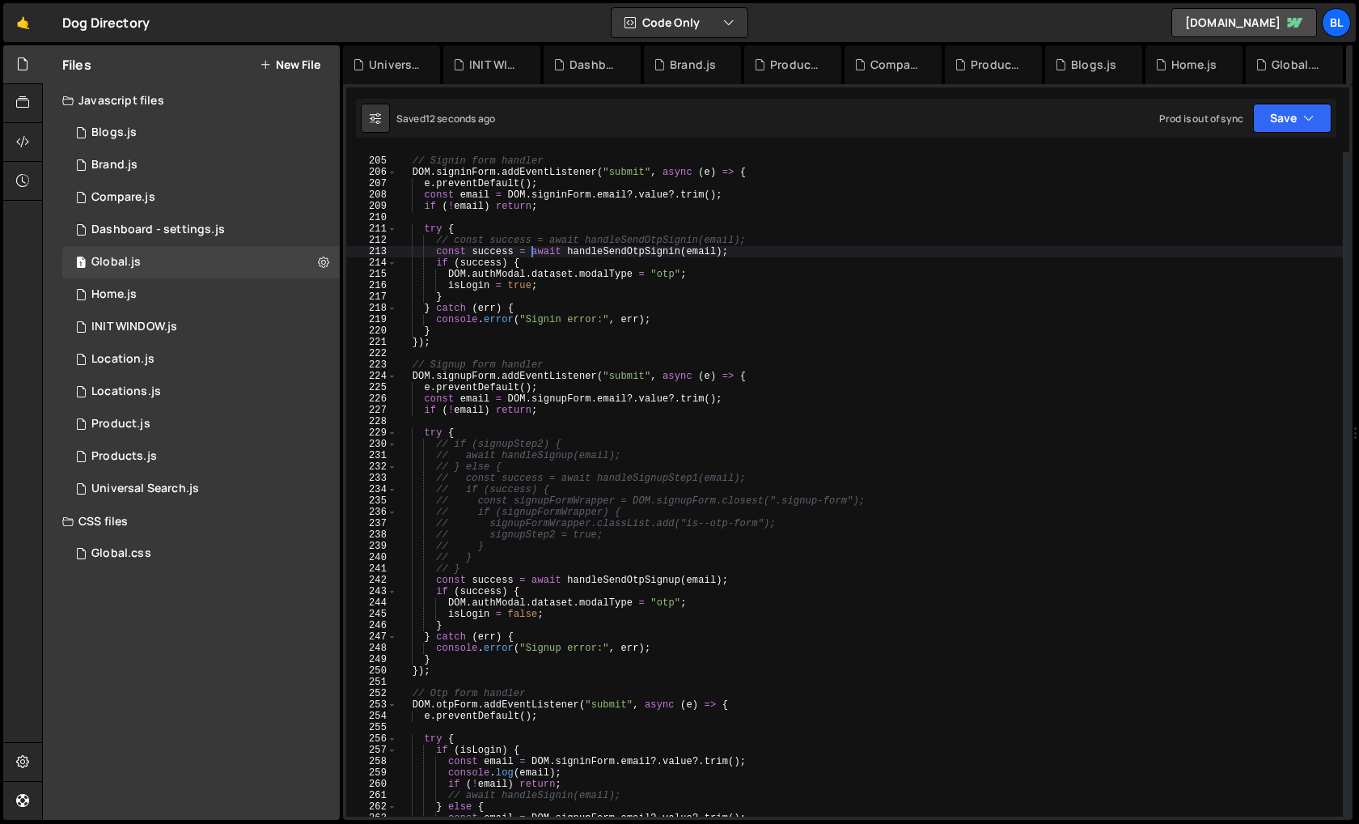
click at [751, 244] on div "// Signin form handler DOM . signinForm . addEventListener ( "submit" , async (…" at bounding box center [870, 487] width 946 height 687
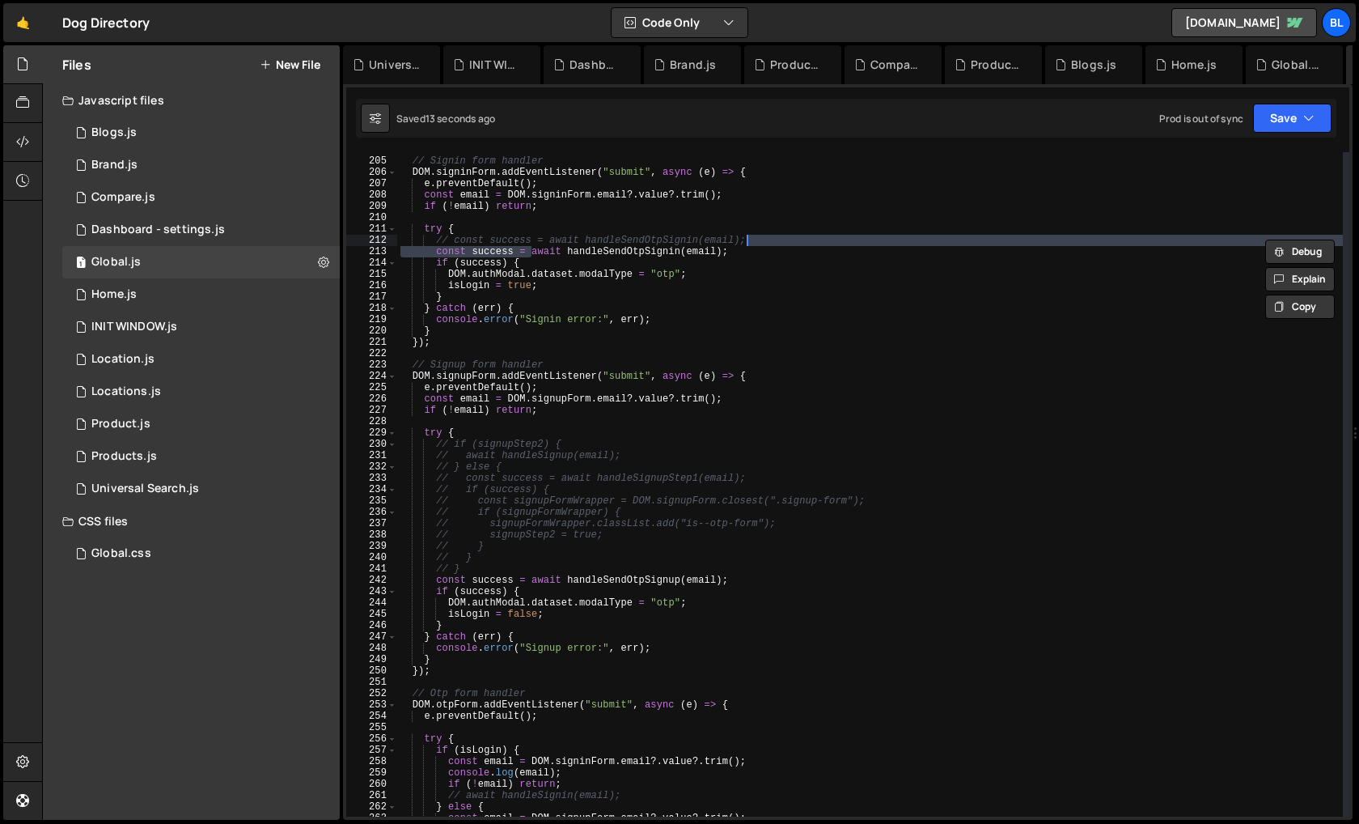
click at [740, 250] on div "// Signin form handler DOM . signinForm . addEventListener ( "submit" , async (…" at bounding box center [870, 487] width 946 height 687
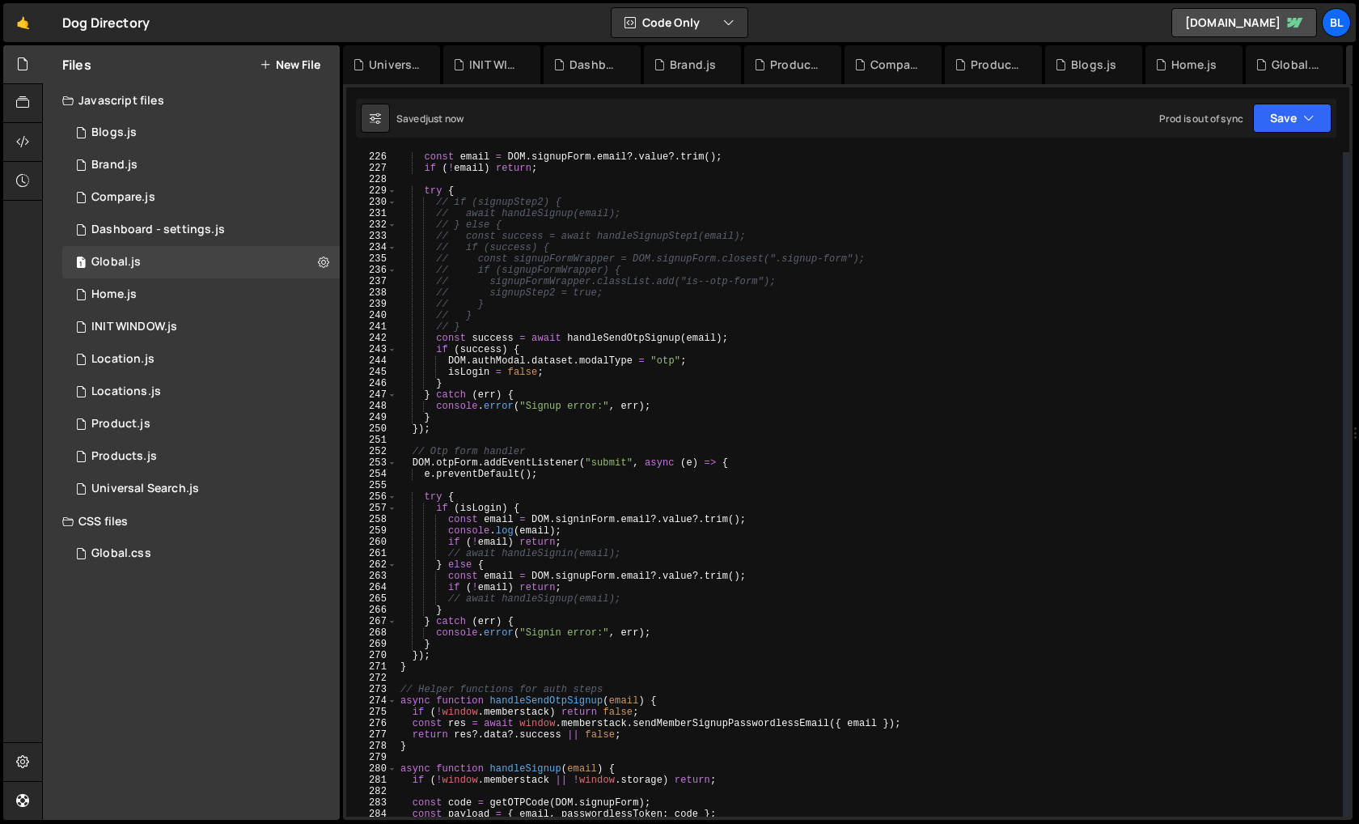
scroll to position [2554, 0]
click at [537, 542] on div "const email = DOM . signupForm . email ?. value ?. trim ( ) ; if ( ! email ) re…" at bounding box center [870, 490] width 946 height 687
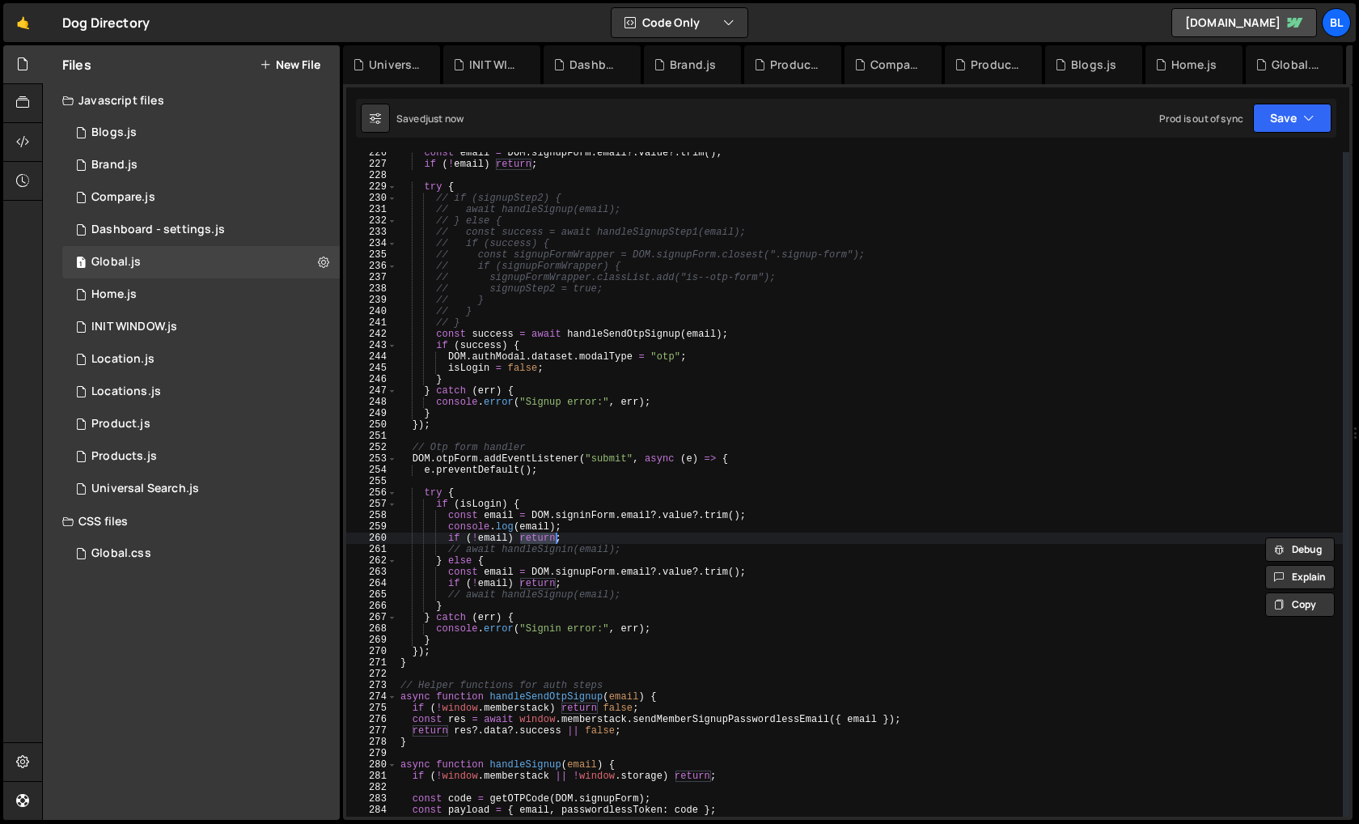
click at [540, 549] on div "const email = DOM . signupForm . email ?. value ?. trim ( ) ; if ( ! email ) re…" at bounding box center [870, 490] width 946 height 687
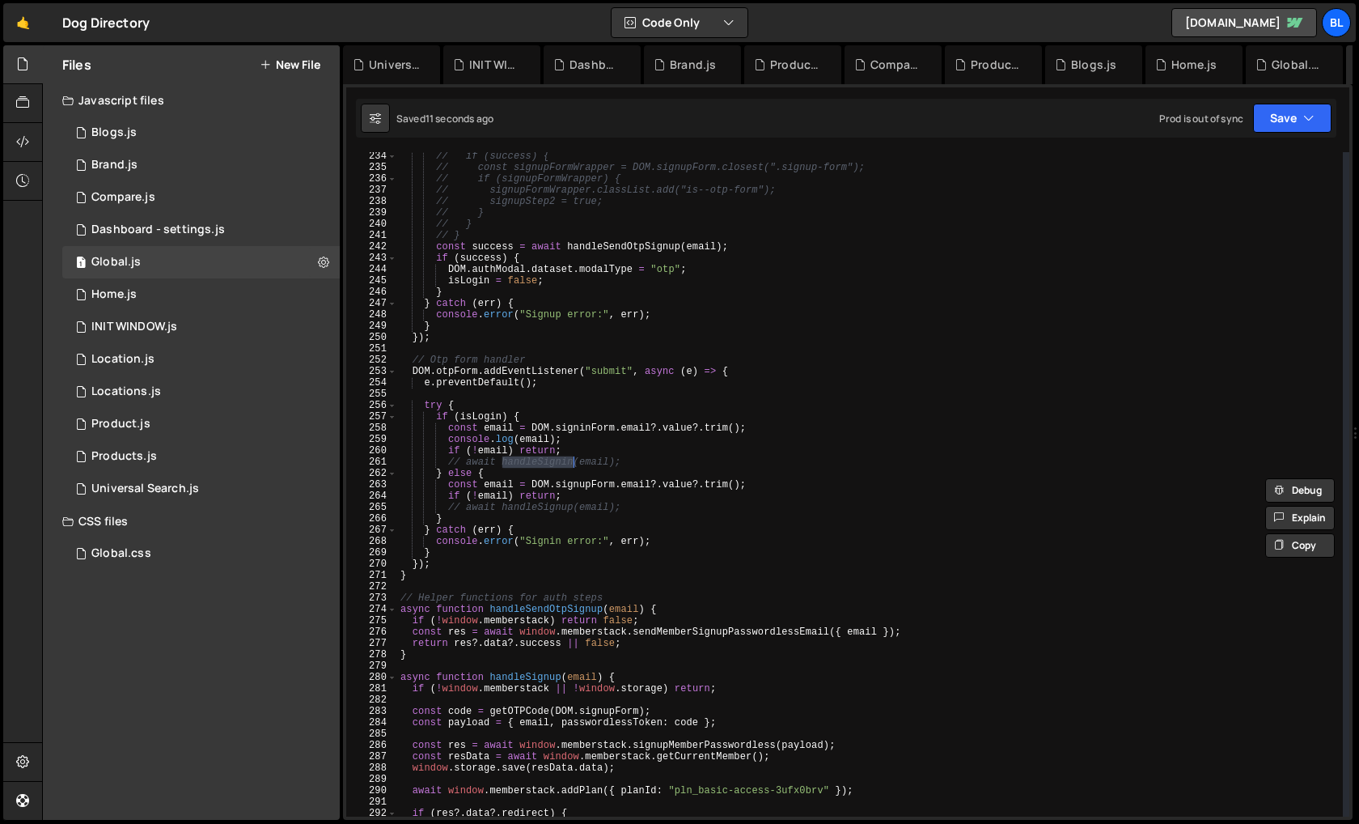
click at [580, 494] on div "// if (success) { // const signupFormWrapper = DOM.signupForm.closest(".signup-…" at bounding box center [870, 494] width 946 height 687
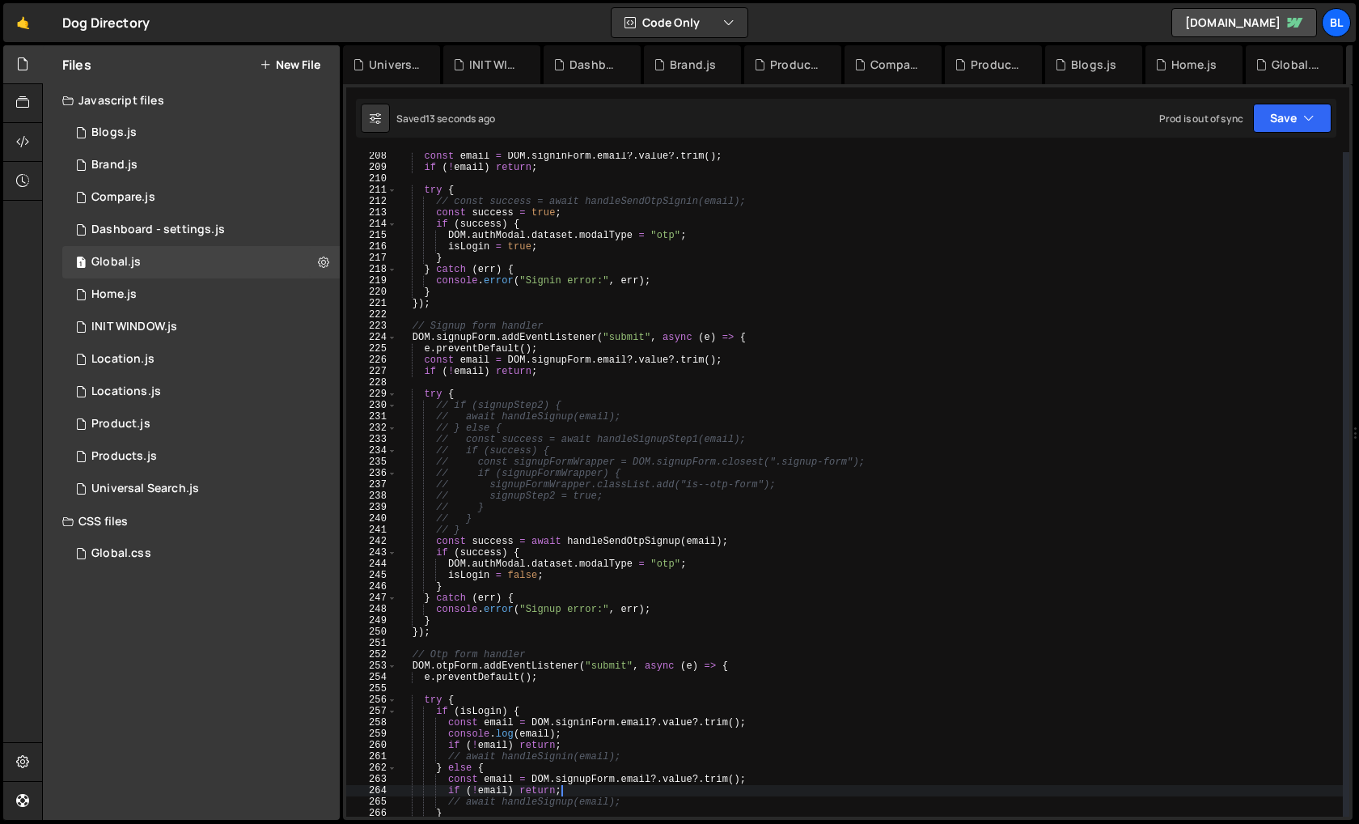
scroll to position [2337, 0]
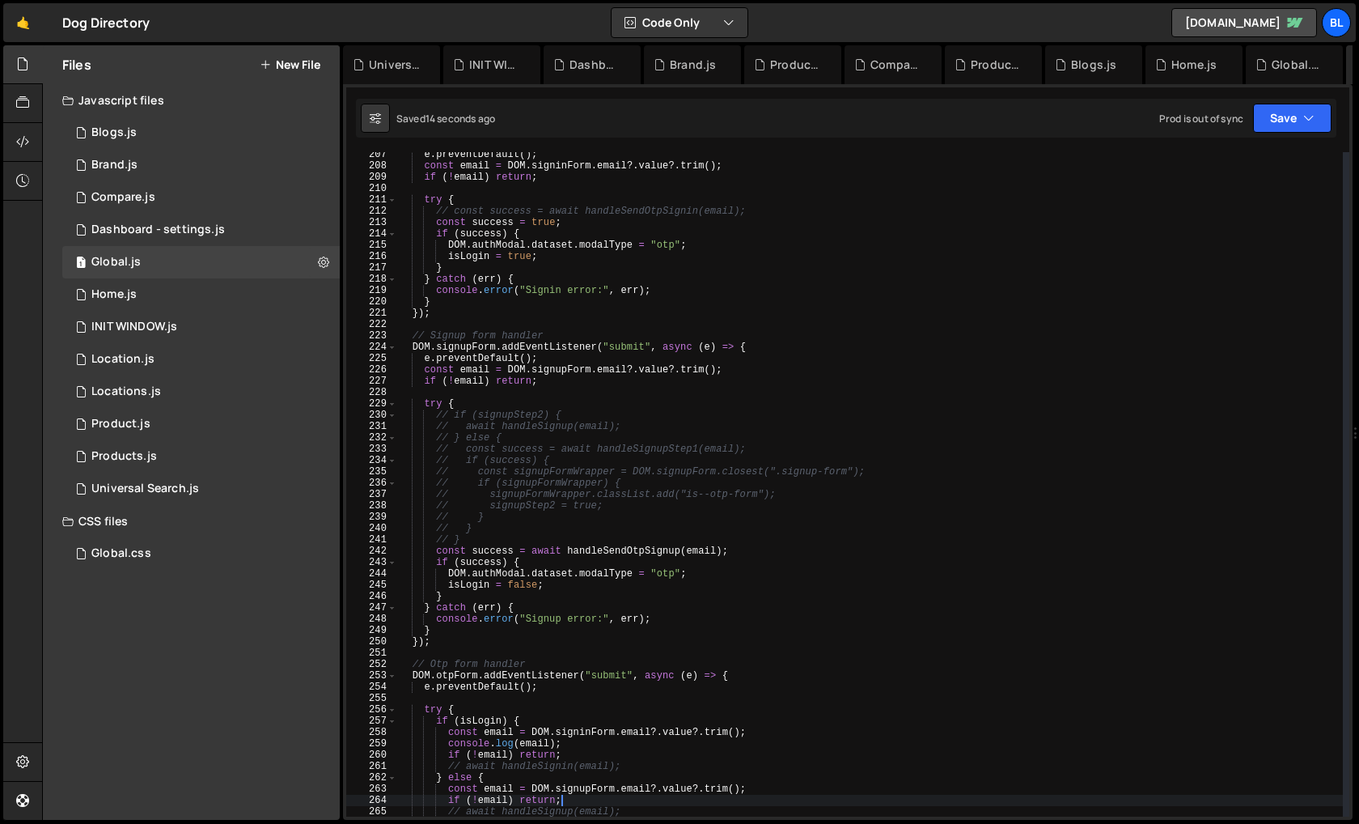
click at [569, 587] on div "e . preventDefault ( ) ; const email = DOM . signinForm . email ?. value ?. tri…" at bounding box center [870, 492] width 946 height 687
click at [691, 568] on div "e . preventDefault ( ) ; const email = DOM . signinForm . email ?. value ?. tri…" at bounding box center [870, 492] width 946 height 687
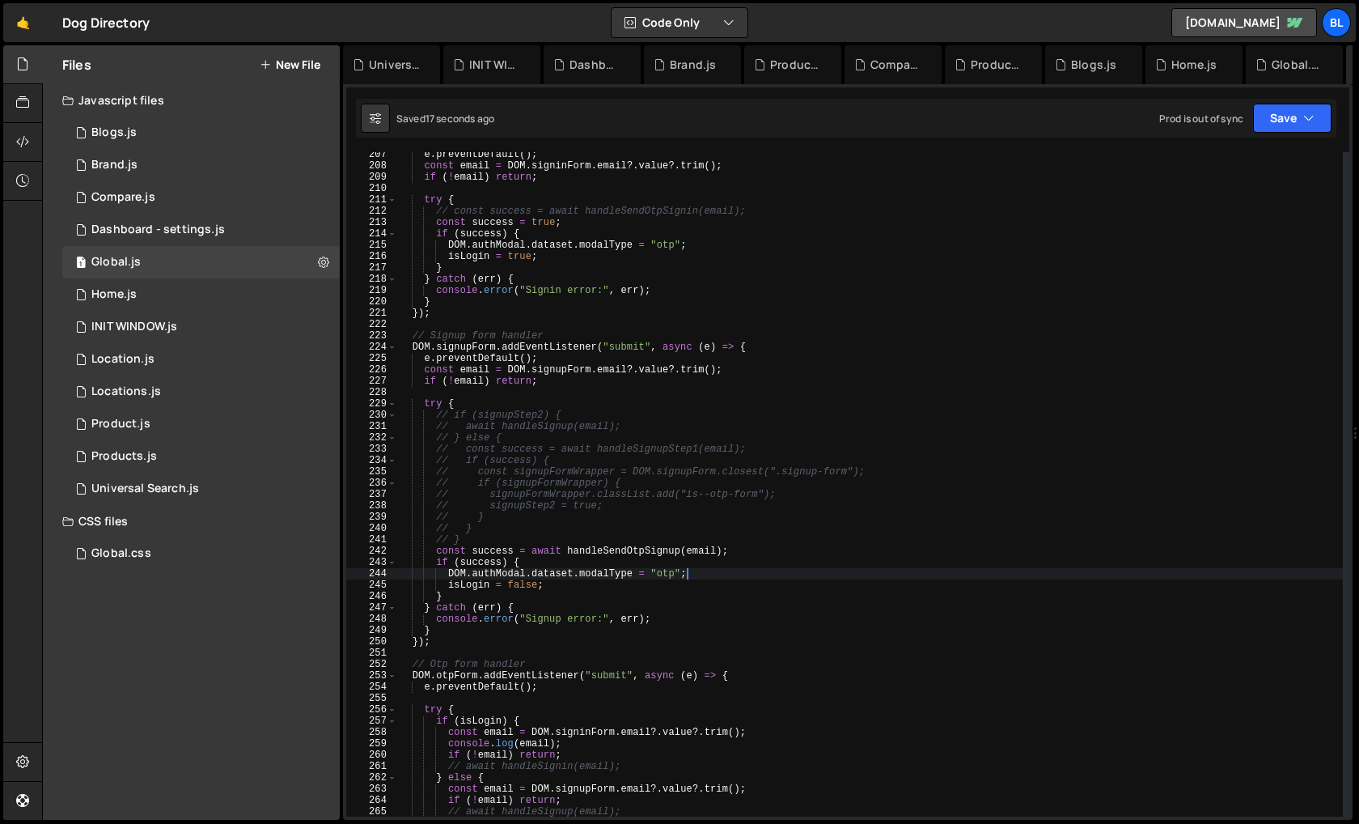
click at [731, 556] on div "e . preventDefault ( ) ; const email = DOM . signinForm . email ?. value ?. tri…" at bounding box center [870, 492] width 946 height 687
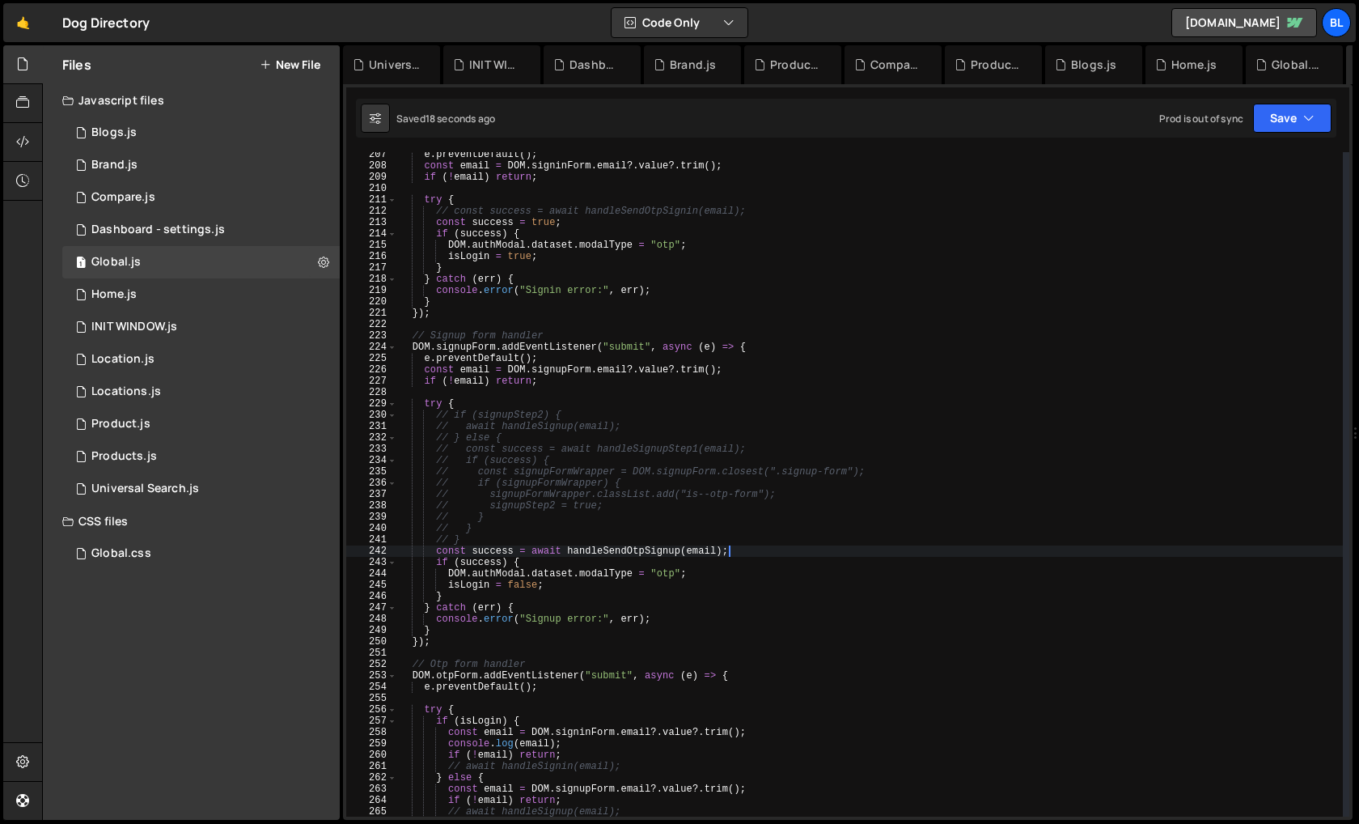
click at [642, 521] on div "e . preventDefault ( ) ; const email = DOM . signinForm . email ?. value ?. tri…" at bounding box center [870, 492] width 946 height 687
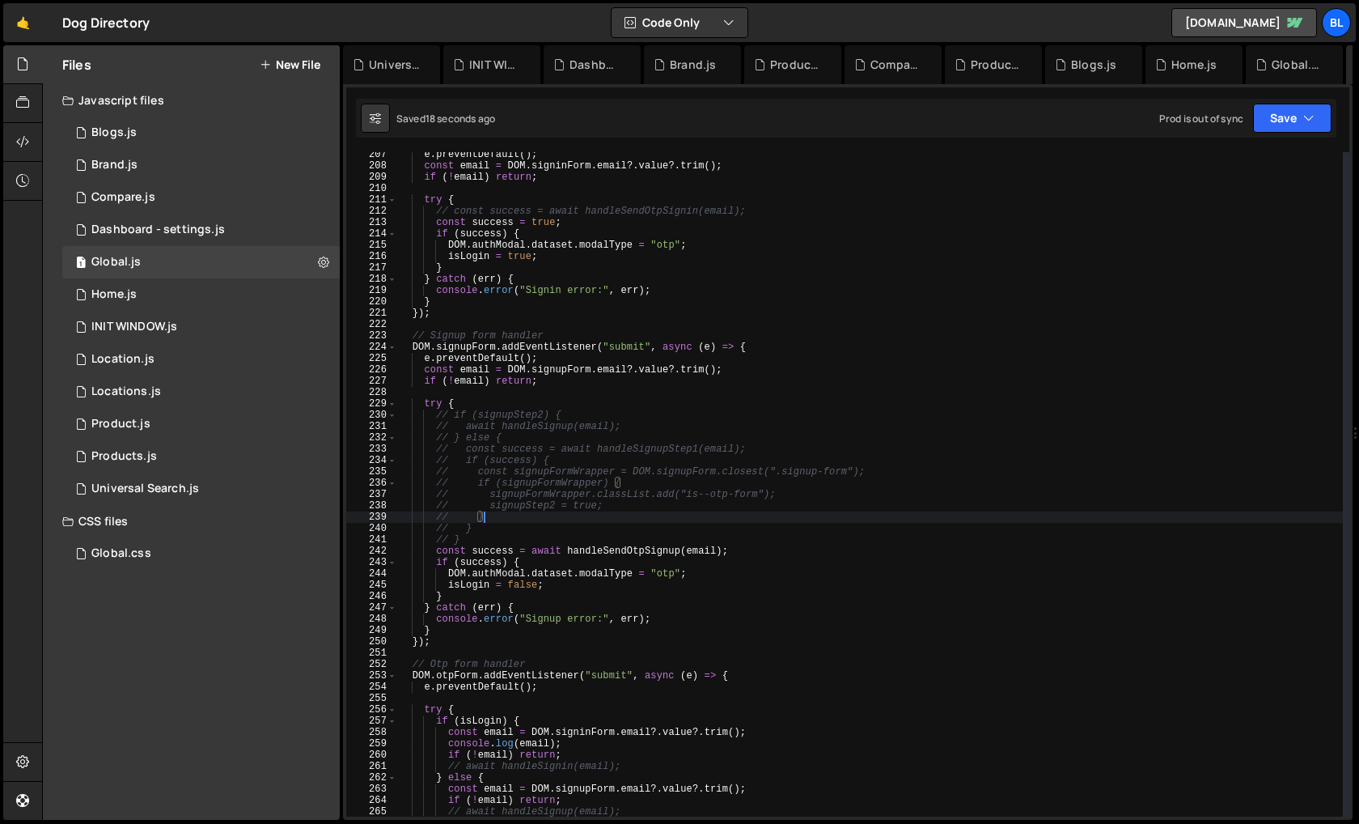
click at [611, 535] on div "e . preventDefault ( ) ; const email = DOM . signinForm . email ?. value ?. tri…" at bounding box center [870, 492] width 946 height 687
type textarea "// }"
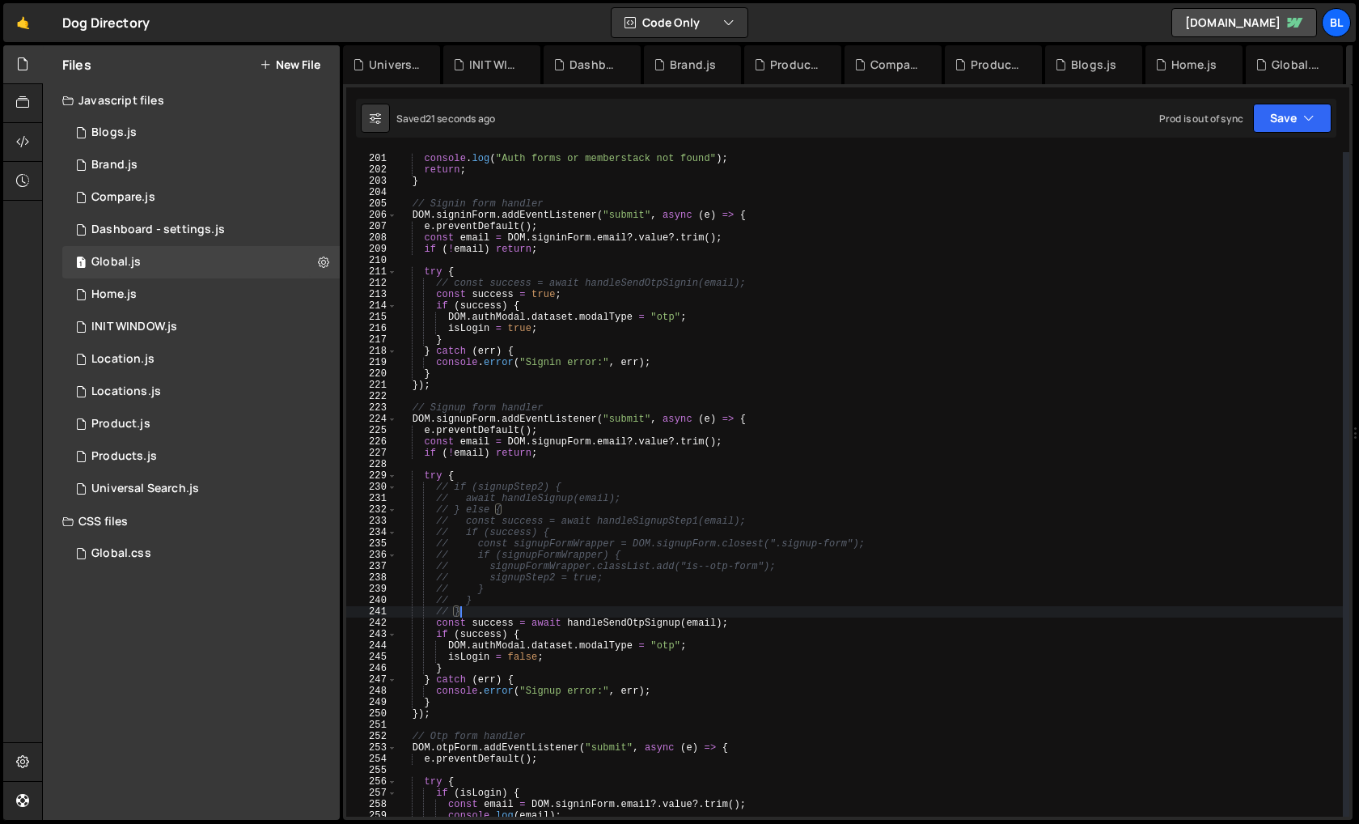
scroll to position [0, 2]
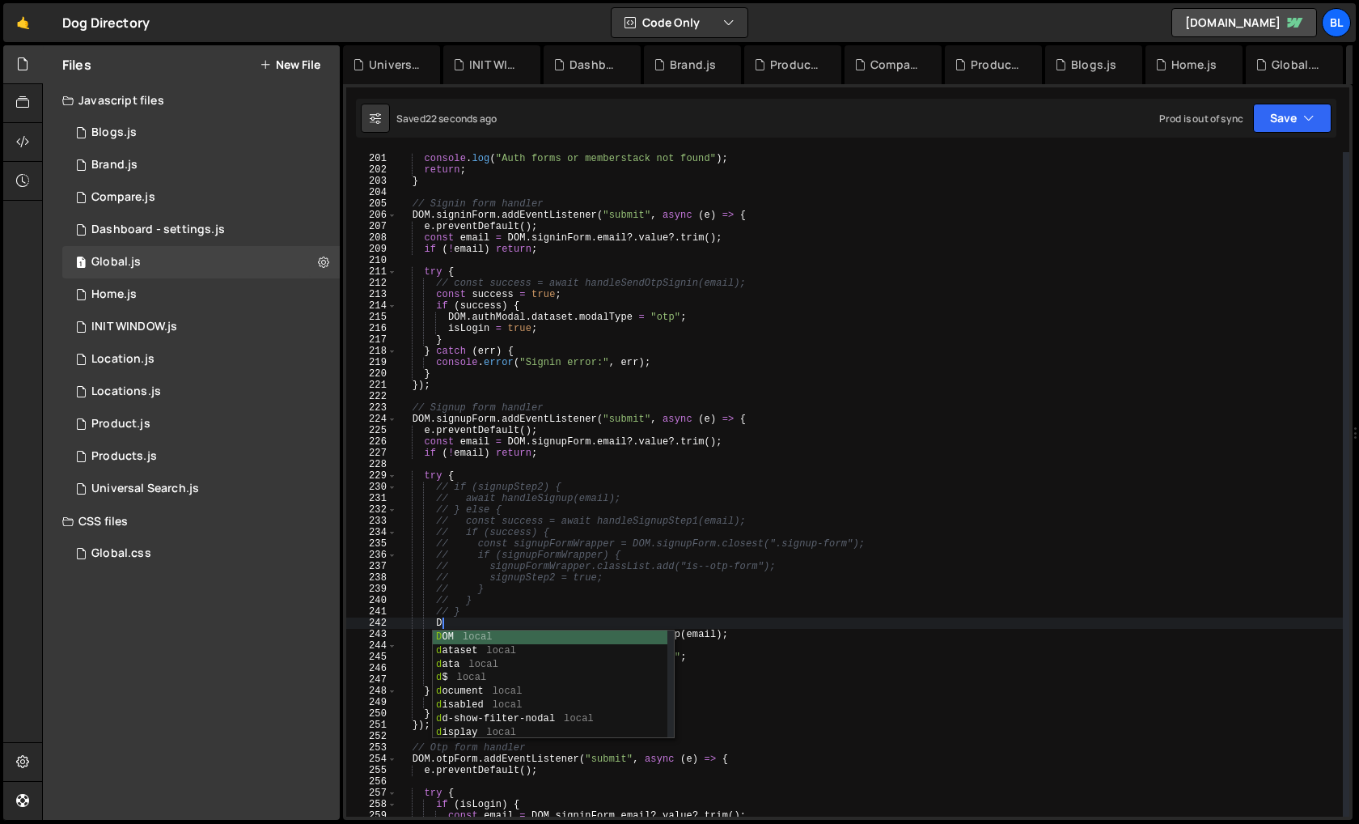
type textarea "Dom"
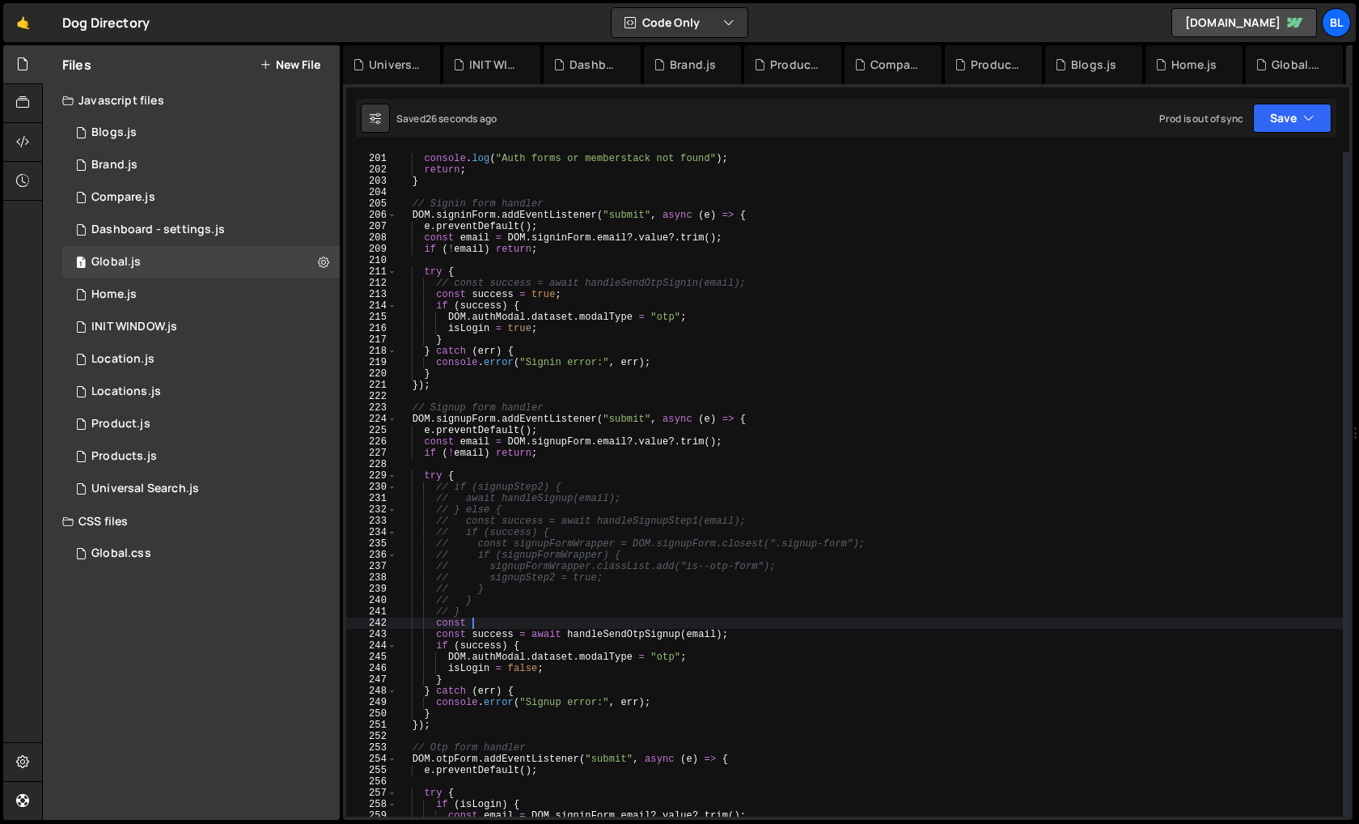
click at [561, 455] on div "if ( ! DOM . signinForm || ! DOM . signupForm || ! window . memberstack ) { con…" at bounding box center [870, 485] width 946 height 687
type textarea "if (!email) return;"
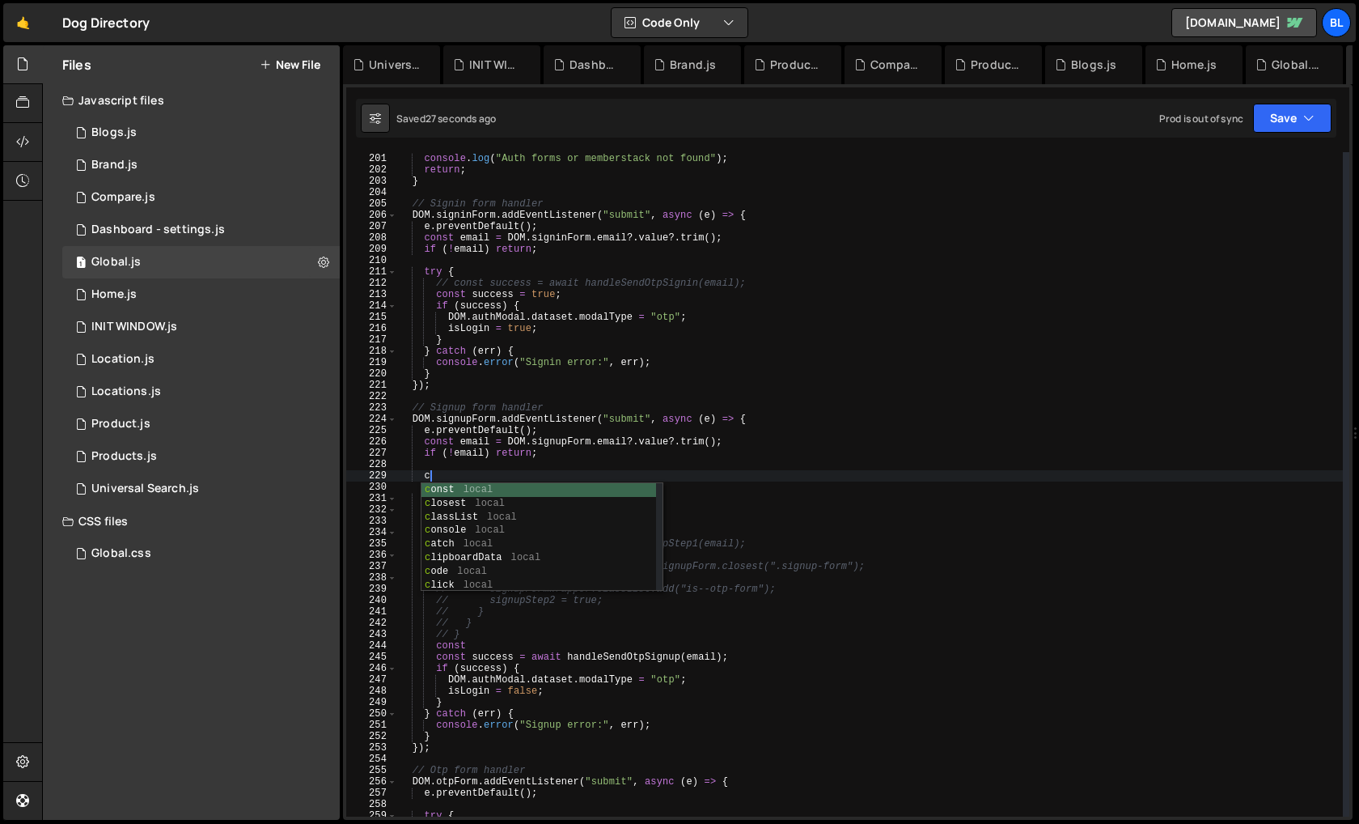
type textarea "cnst"
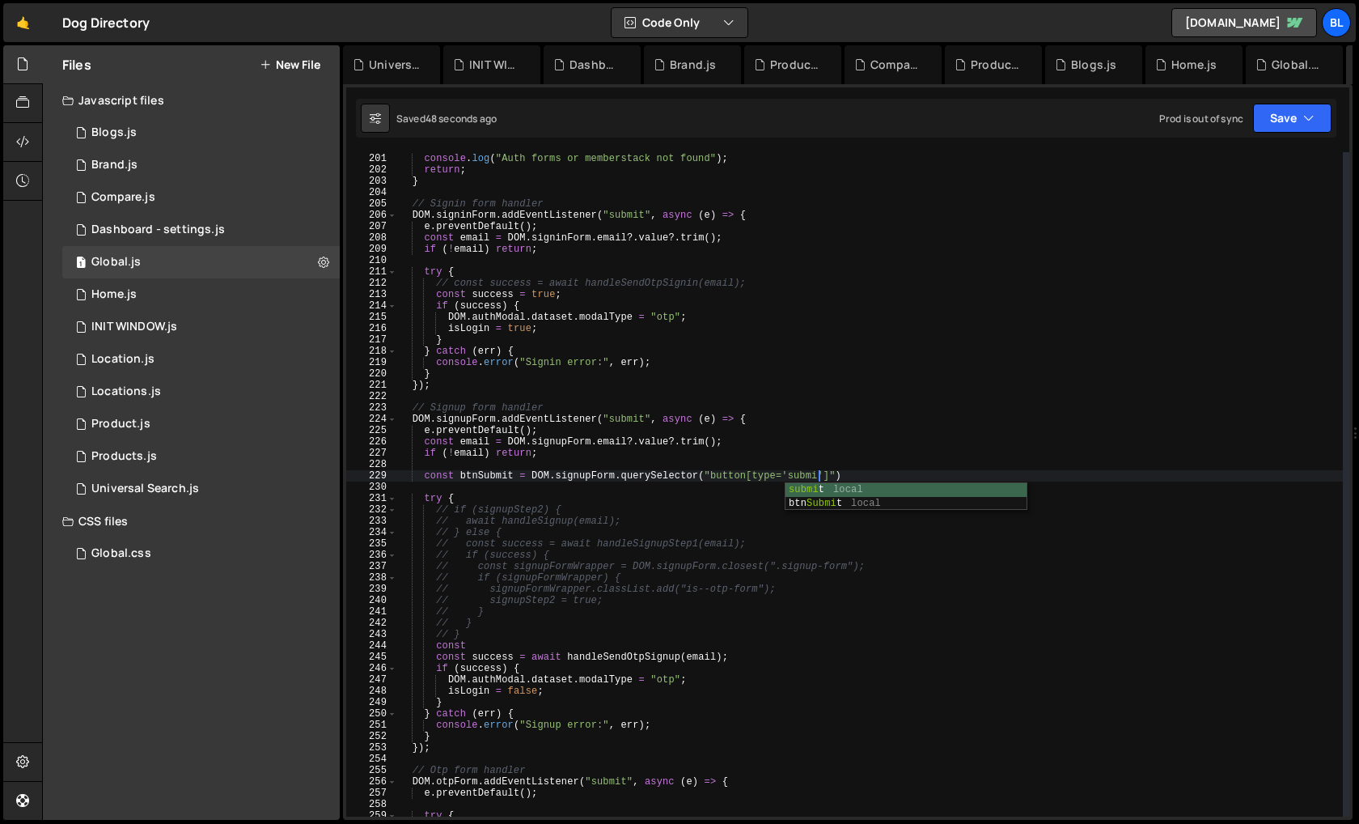
scroll to position [0, 34]
type textarea "const btnSubmit = DOM.signupForm.querySelector("button[type='submit']");"
click at [473, 469] on div "if ( ! DOM . signinForm || ! DOM . signupForm || ! window . memberstack ) { con…" at bounding box center [870, 485] width 946 height 687
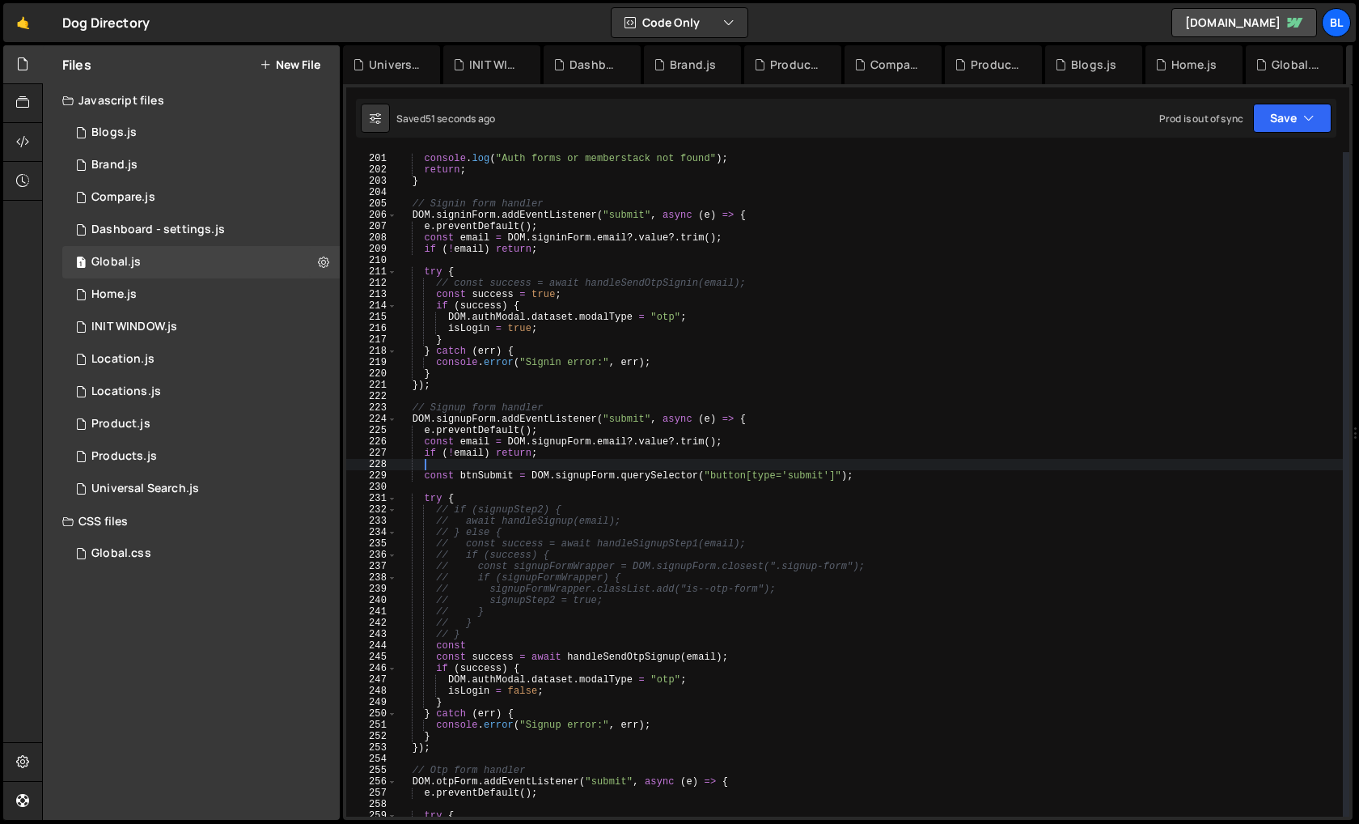
click at [473, 469] on div "if ( ! DOM . signinForm || ! DOM . signupForm || ! window . memberstack ) { con…" at bounding box center [870, 485] width 946 height 687
click at [479, 472] on div "if ( ! DOM . signinForm || ! DOM . signupForm || ! window . memberstack ) { con…" at bounding box center [870, 485] width 946 height 687
click at [477, 625] on div "if ( ! DOM . signinForm || ! DOM . signupForm || ! window . memberstack ) { con…" at bounding box center [870, 485] width 946 height 687
click at [457, 639] on div "if ( ! DOM . signinForm || ! DOM . signupForm || ! window . memberstack ) { con…" at bounding box center [870, 485] width 946 height 687
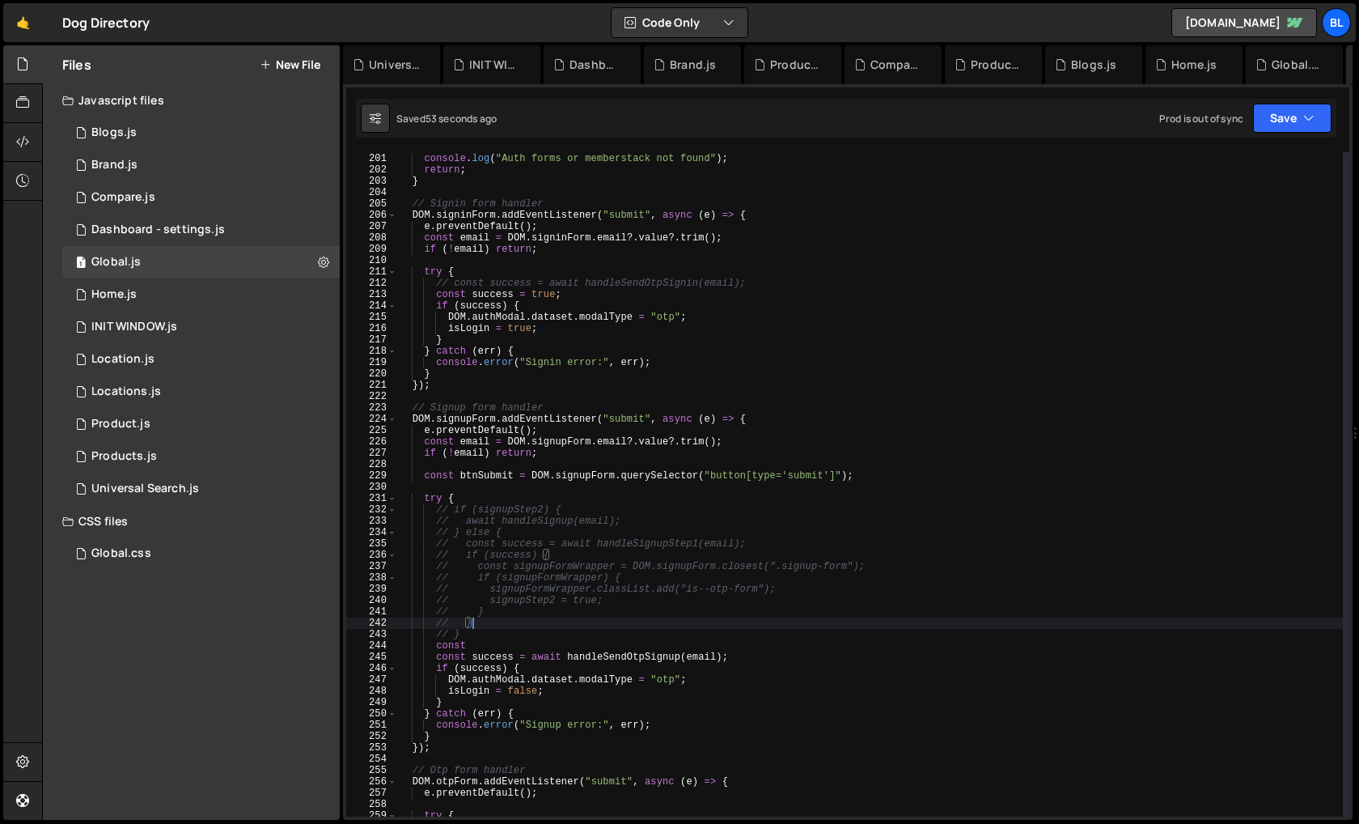
click at [457, 639] on div "if ( ! DOM . signinForm || ! DOM . signupForm || ! window . memberstack ) { con…" at bounding box center [870, 485] width 946 height 687
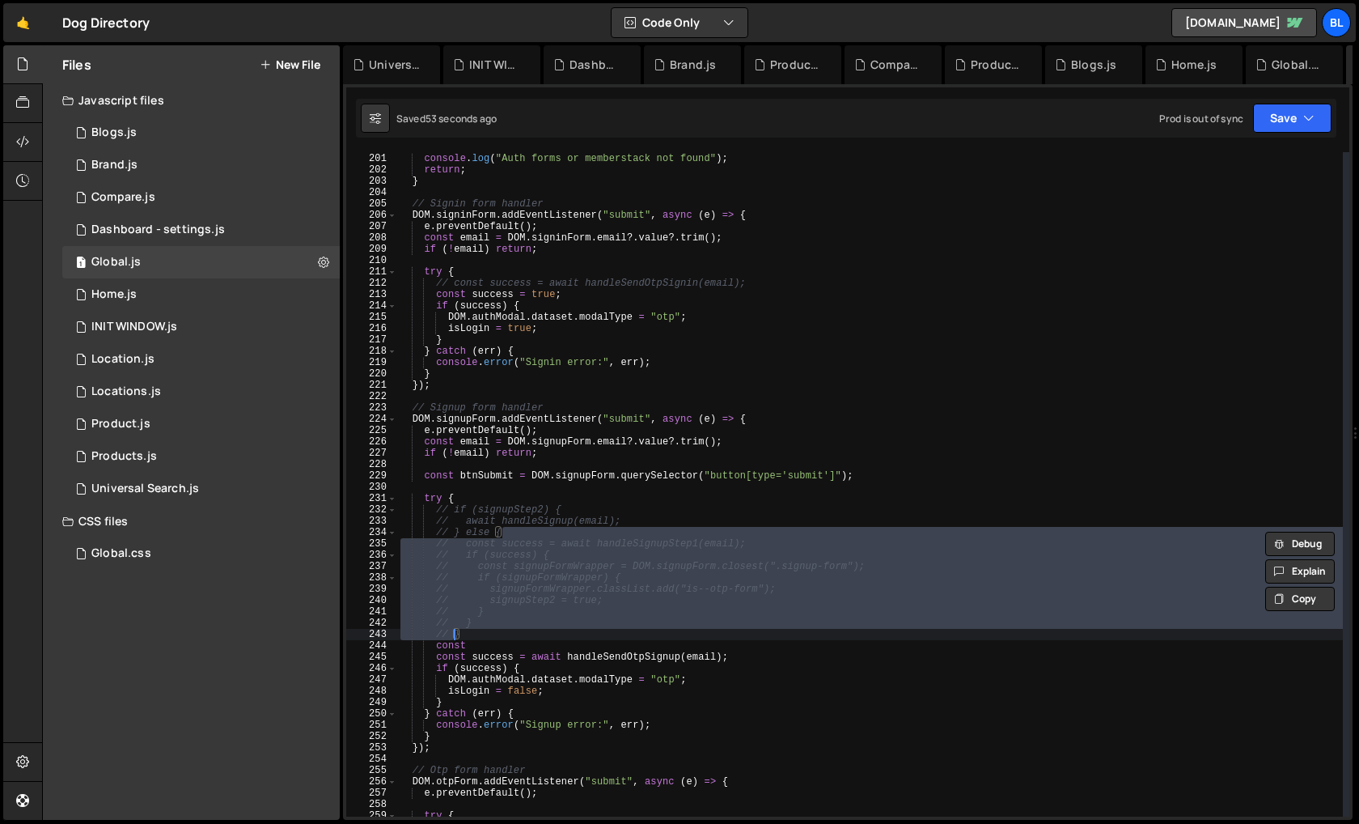
paste textarea "} else {btnSubmit"
click at [452, 647] on div "if ( ! DOM . signinForm || ! DOM . signupForm || ! window . memberstack ) { con…" at bounding box center [870, 485] width 946 height 687
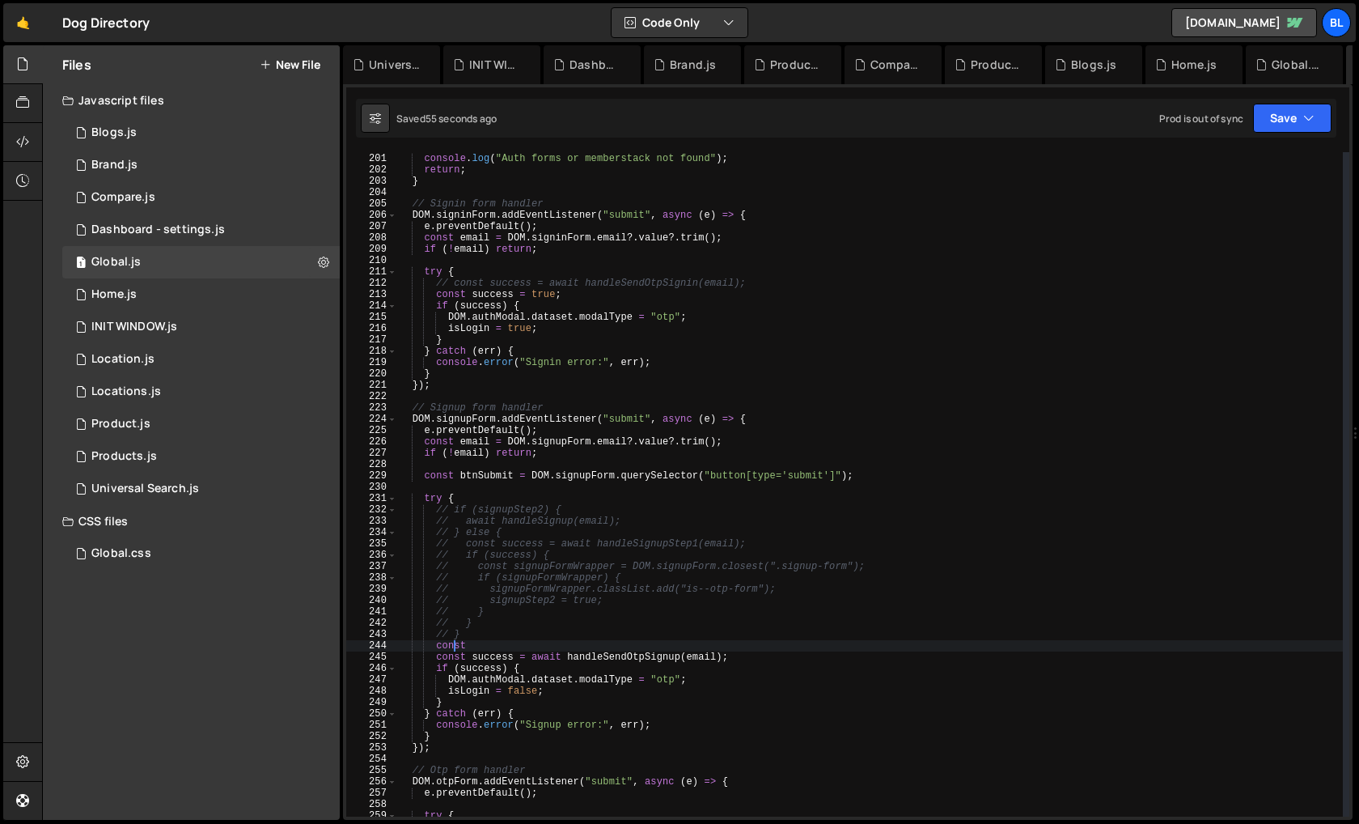
click at [452, 647] on div "if ( ! DOM . signinForm || ! DOM . signupForm || ! window . memberstack ) { con…" at bounding box center [870, 485] width 946 height 687
paste textarea "btnSubmi"
click at [871, 475] on div "if ( ! DOM . signinForm || ! DOM . signupForm || ! window . memberstack ) { con…" at bounding box center [870, 485] width 946 height 687
type textarea "const btnSubmit = DOM.signupForm.querySelector("button[type='submit']");"
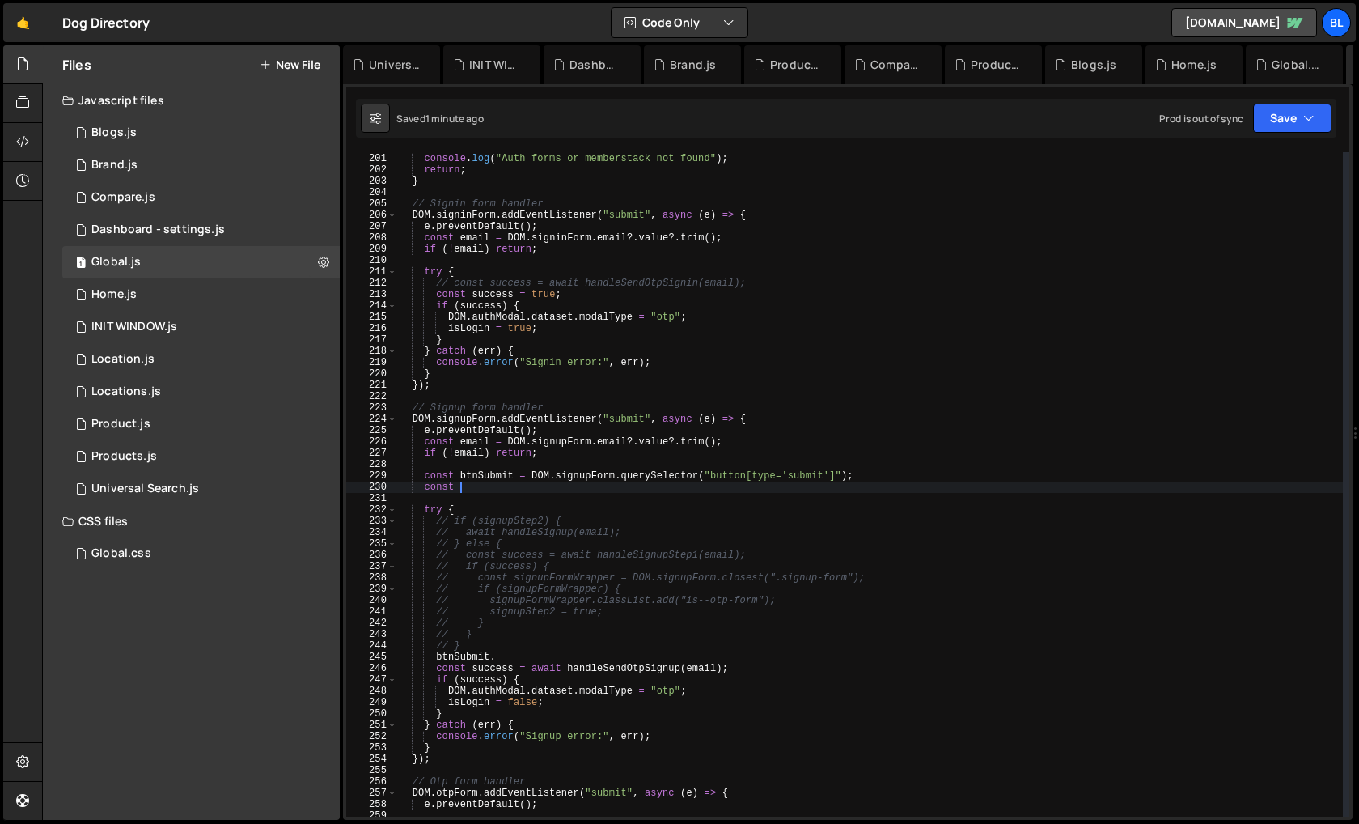
scroll to position [0, 4]
paste textarea "btnSubmit"
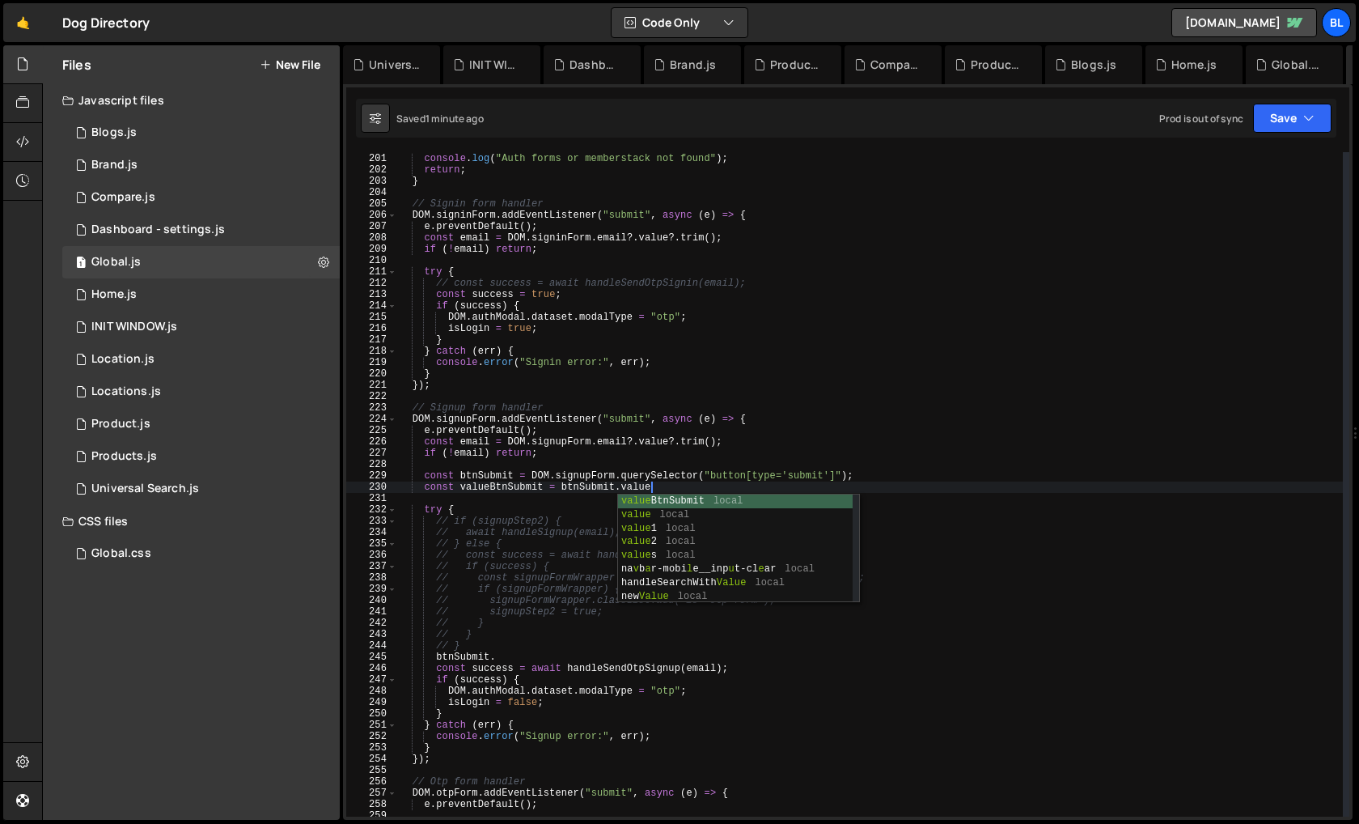
scroll to position [0, 19]
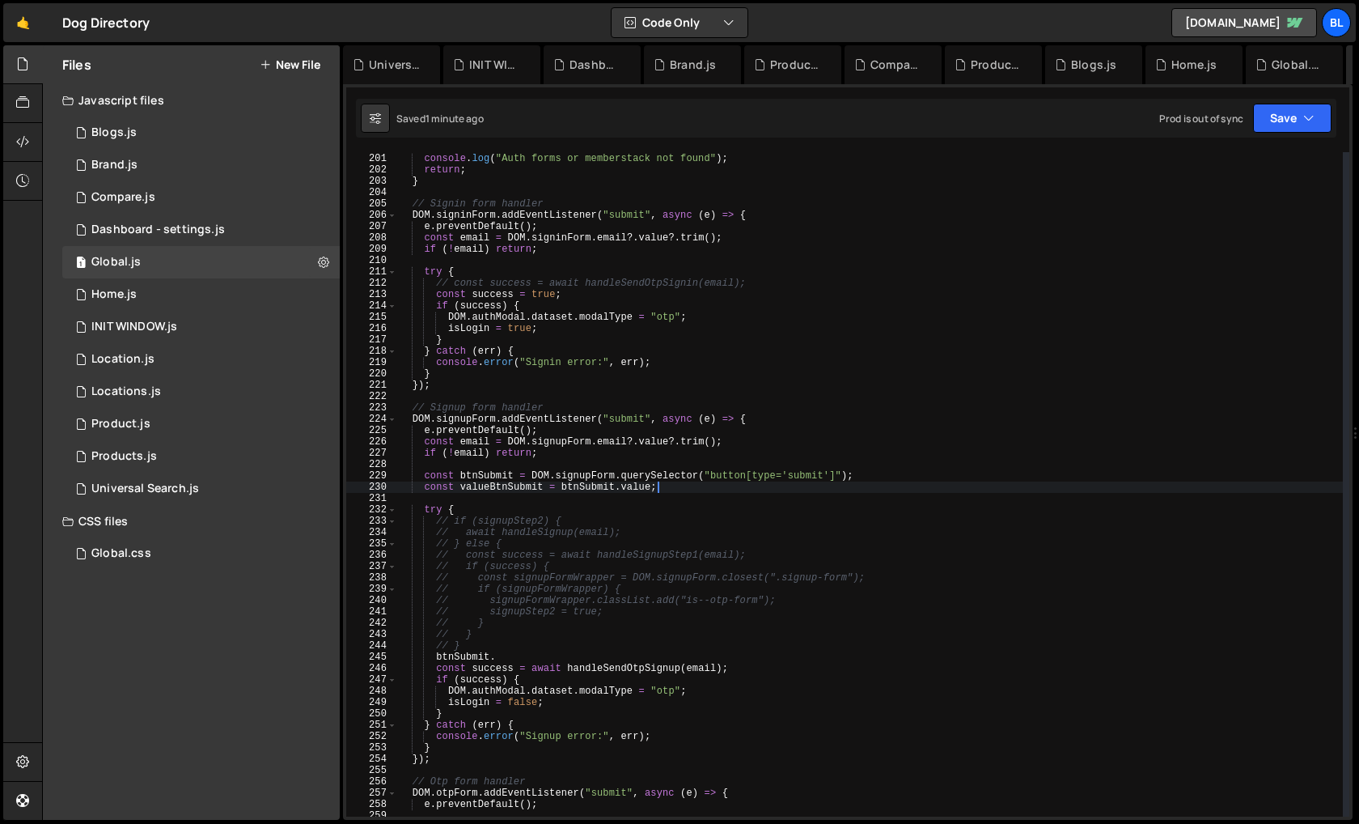
click at [511, 653] on div "if ( ! DOM . signinForm || ! DOM . signupForm || ! window . memberstack ) { con…" at bounding box center [870, 485] width 946 height 687
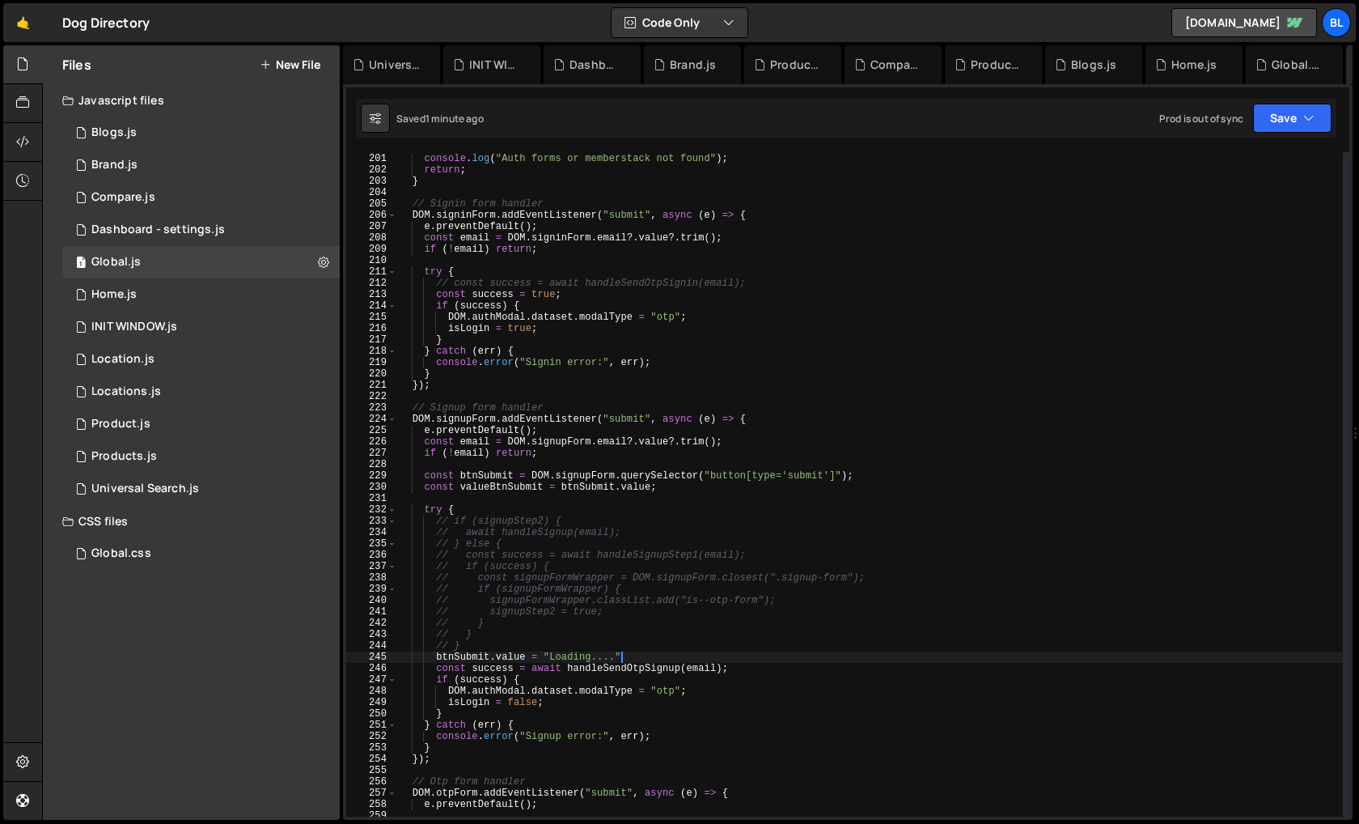
scroll to position [0, 17]
click at [567, 647] on div "if ( ! DOM . signinForm || ! DOM . signupForm || ! window . memberstack ) { con…" at bounding box center [870, 485] width 946 height 687
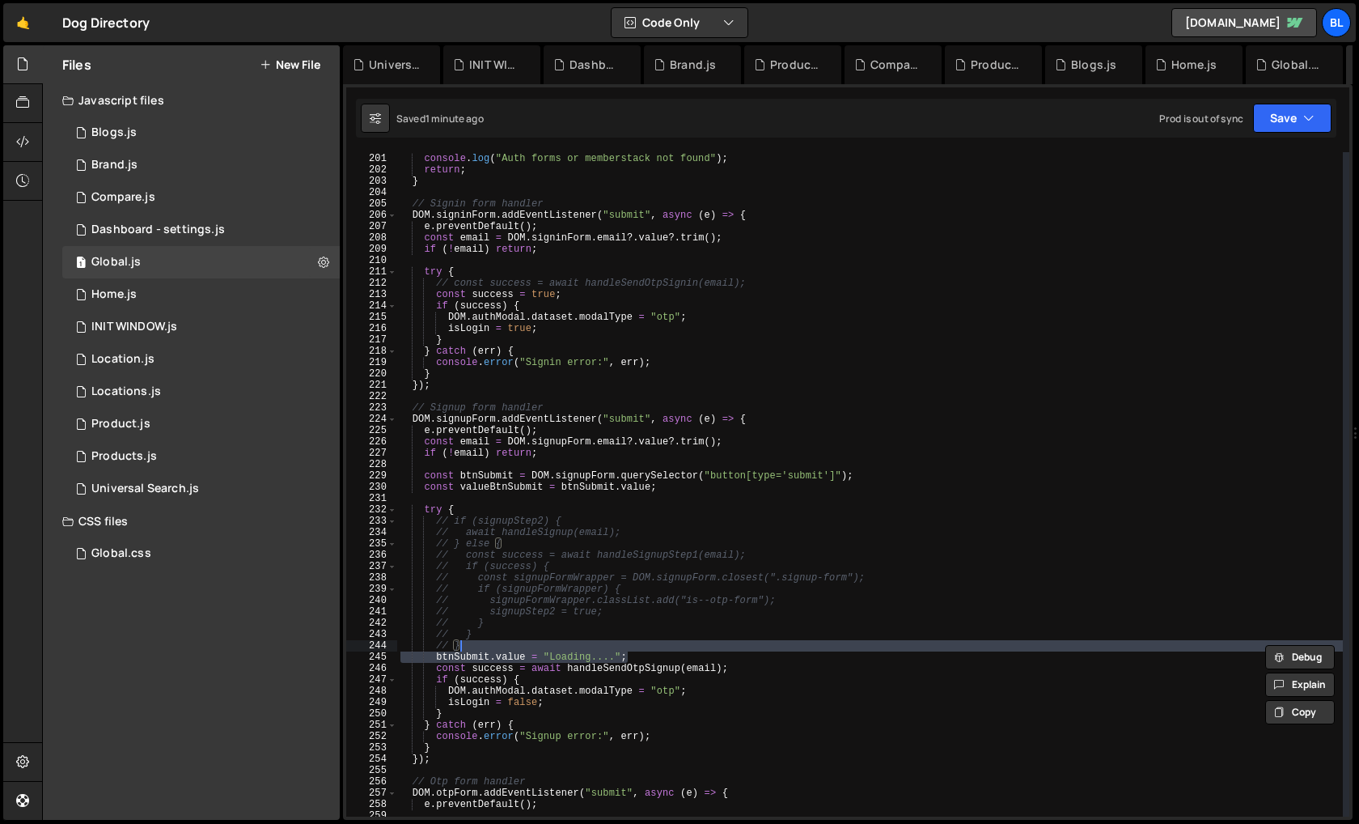
click at [443, 751] on div "if ( ! DOM . signinForm || ! DOM . signupForm || ! window . memberstack ) { con…" at bounding box center [870, 485] width 946 height 687
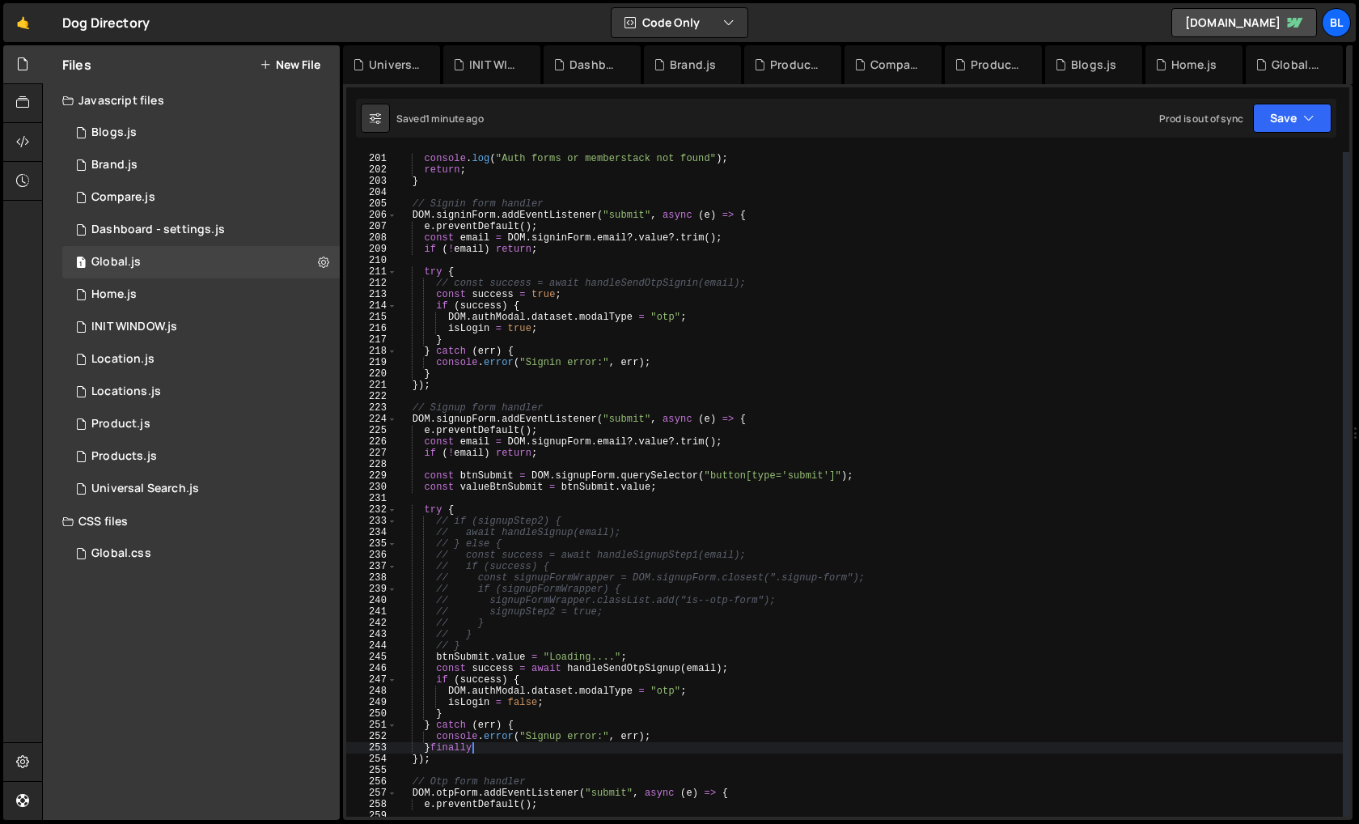
type textarea "}finally{"
paste textarea "btnSubmit.value = "Loading....";"
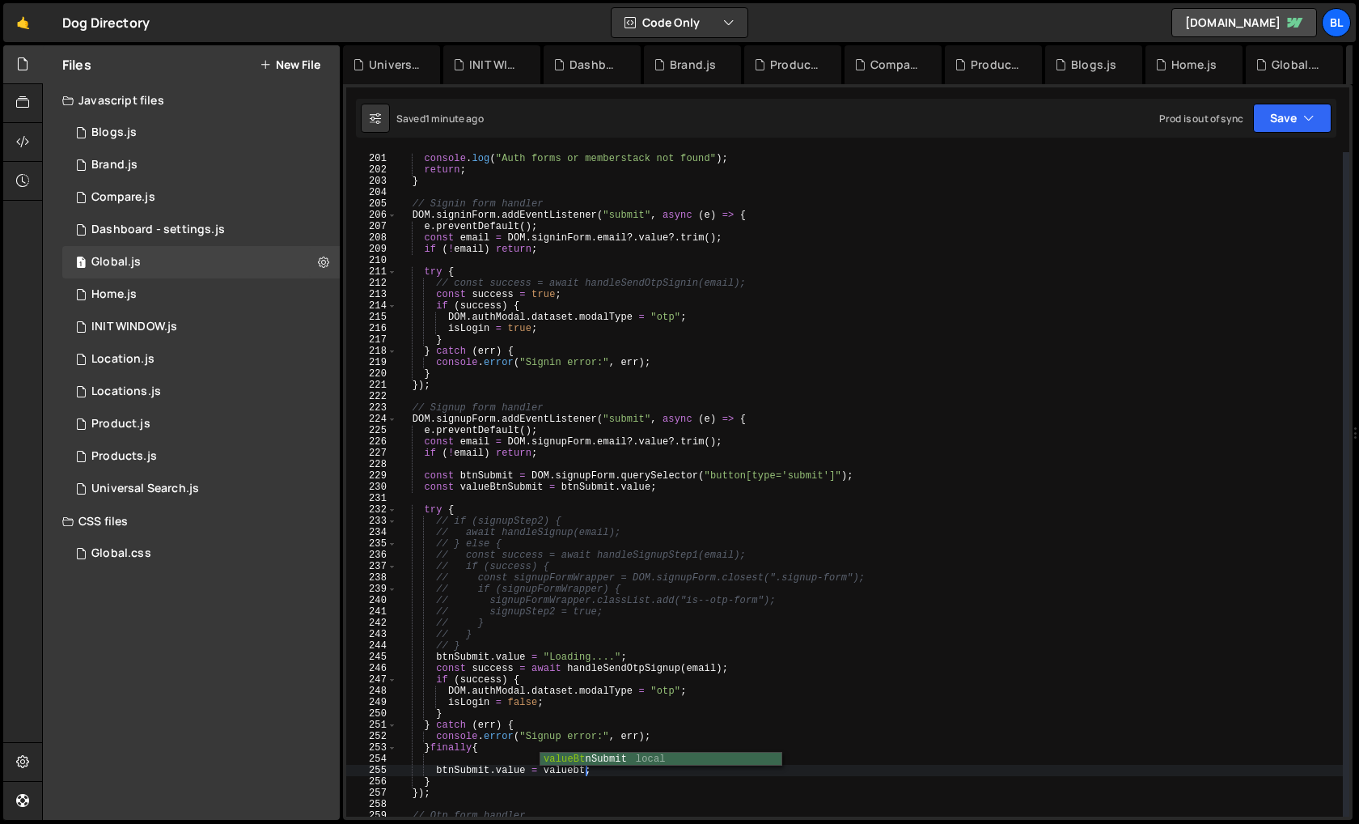
scroll to position [0, 15]
type textarea "btnSubmit.value = valueBtnSubmit;"
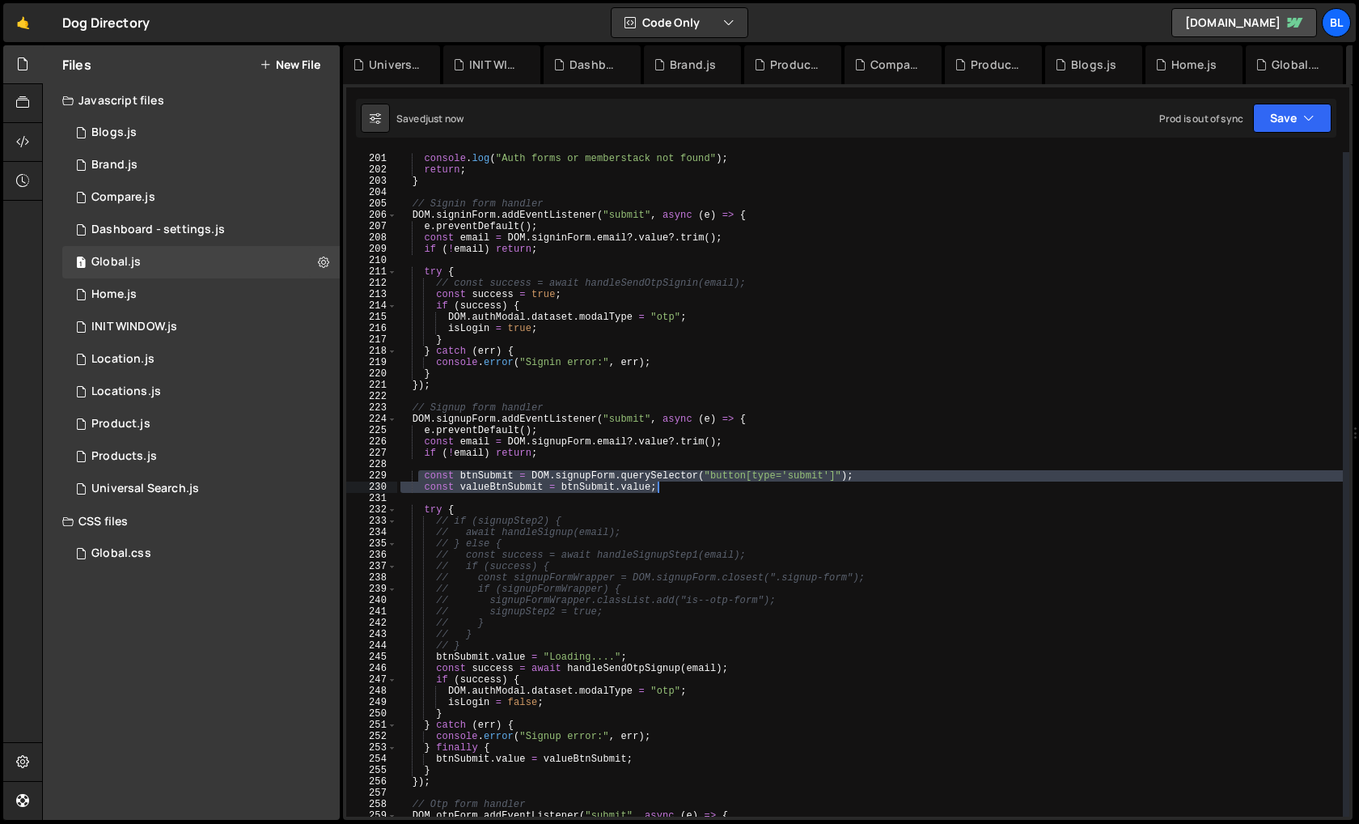
drag, startPoint x: 420, startPoint y: 476, endPoint x: 664, endPoint y: 485, distance: 243.7
click at [664, 485] on div "if ( ! DOM . signinForm || ! DOM . signupForm || ! window . memberstack ) { con…" at bounding box center [870, 485] width 946 height 687
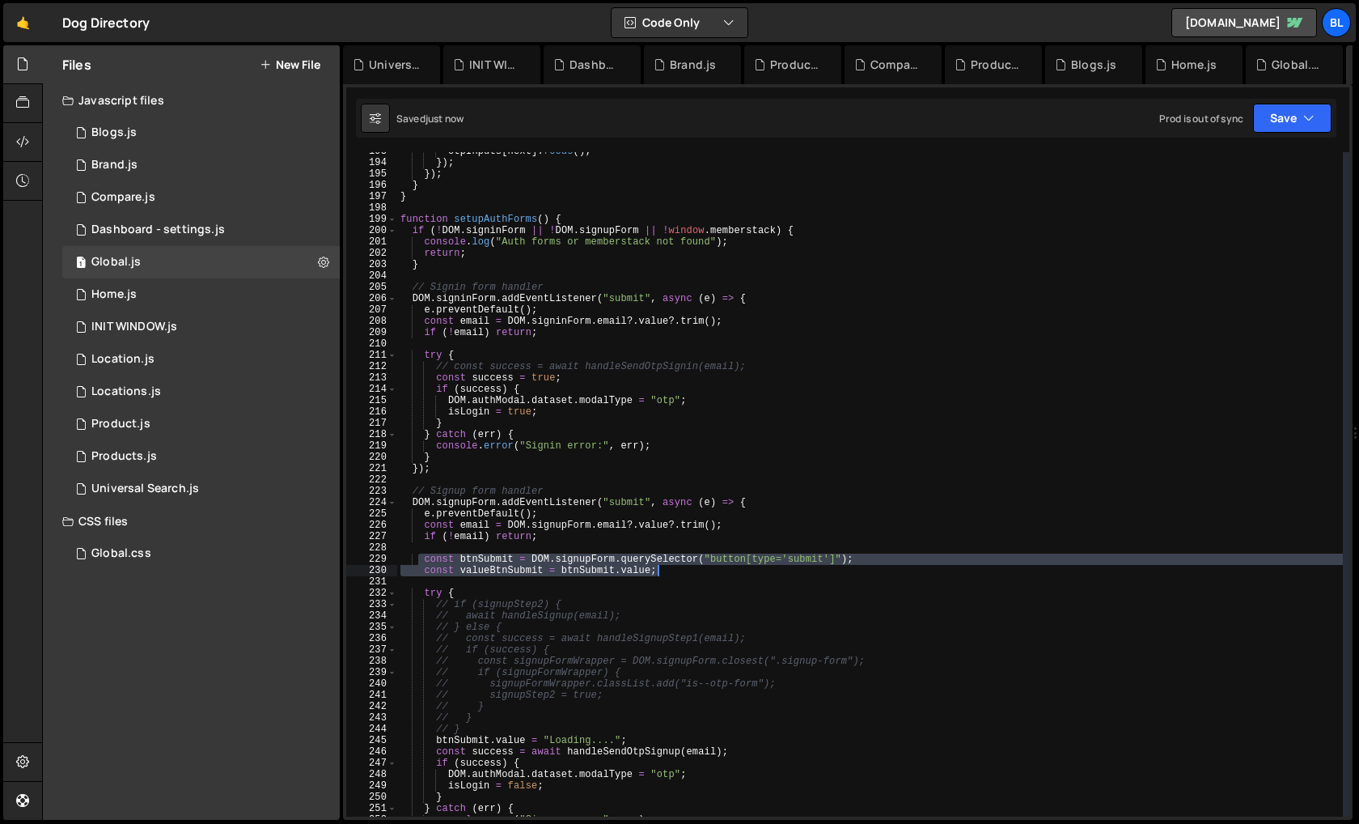
scroll to position [2168, 0]
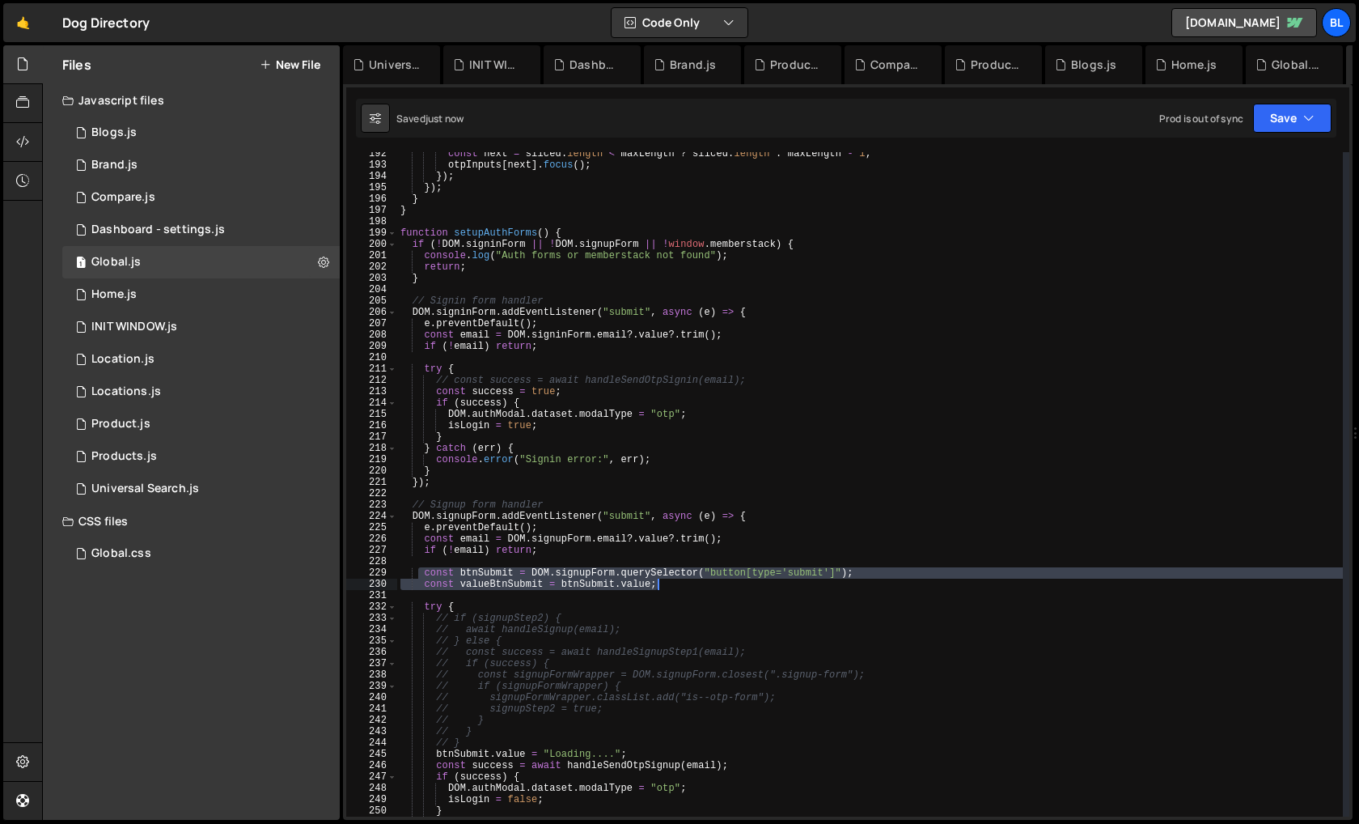
click at [551, 343] on div "const next = sliced . length < maxLength ? sliced . length : maxLength - 1 ; ot…" at bounding box center [870, 491] width 946 height 687
type textarea "if (!email) return;"
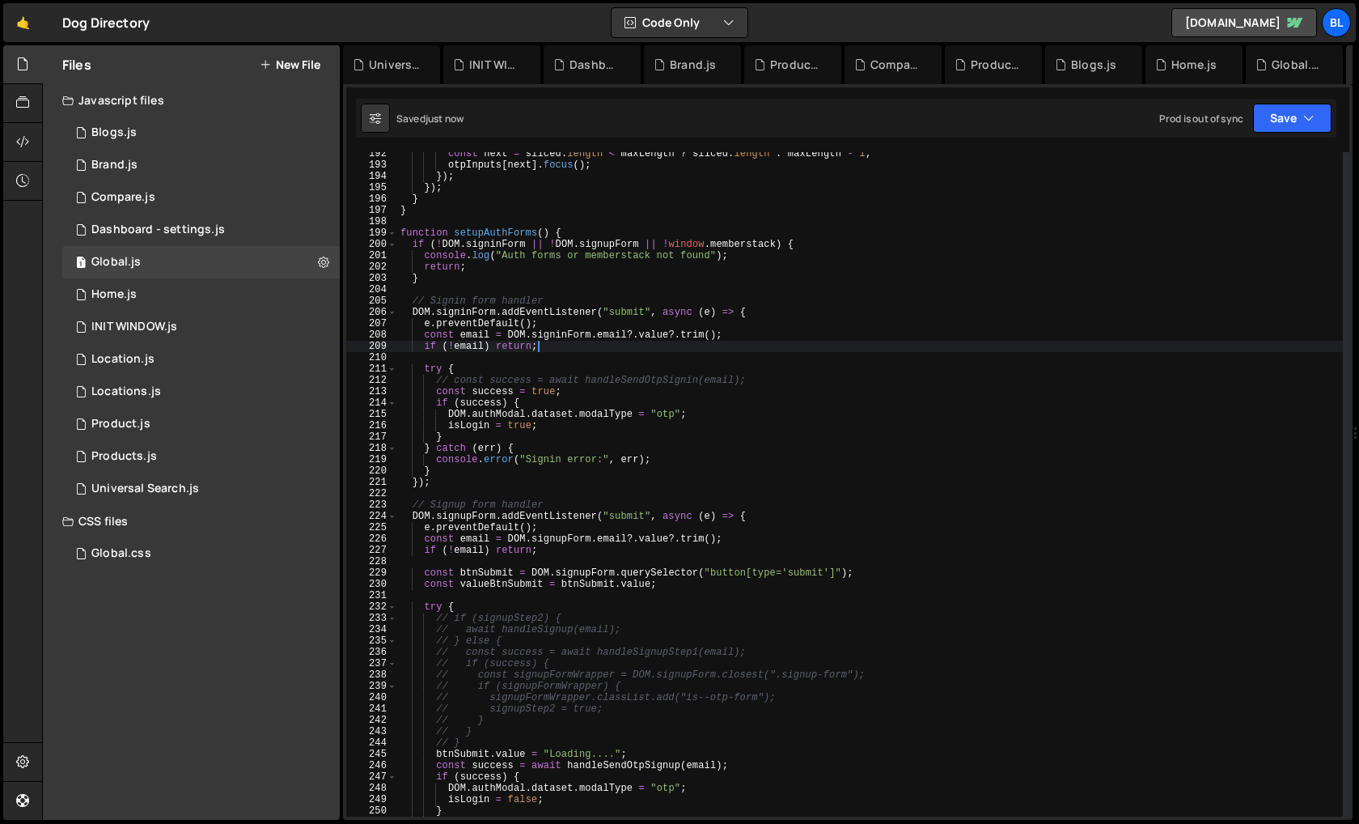
scroll to position [0, 1]
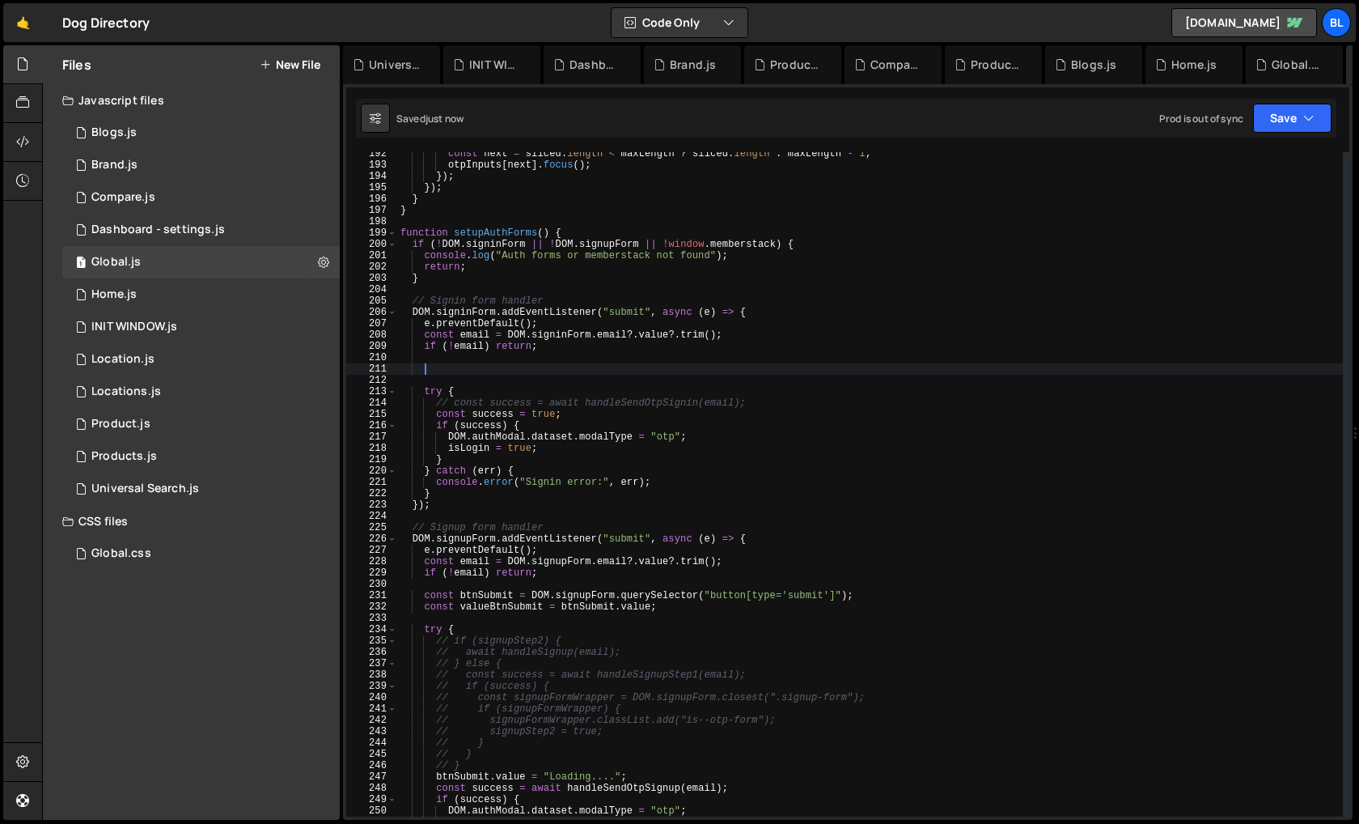
paste textarea "const valueBtnSubmit = btnSubmit.value;"
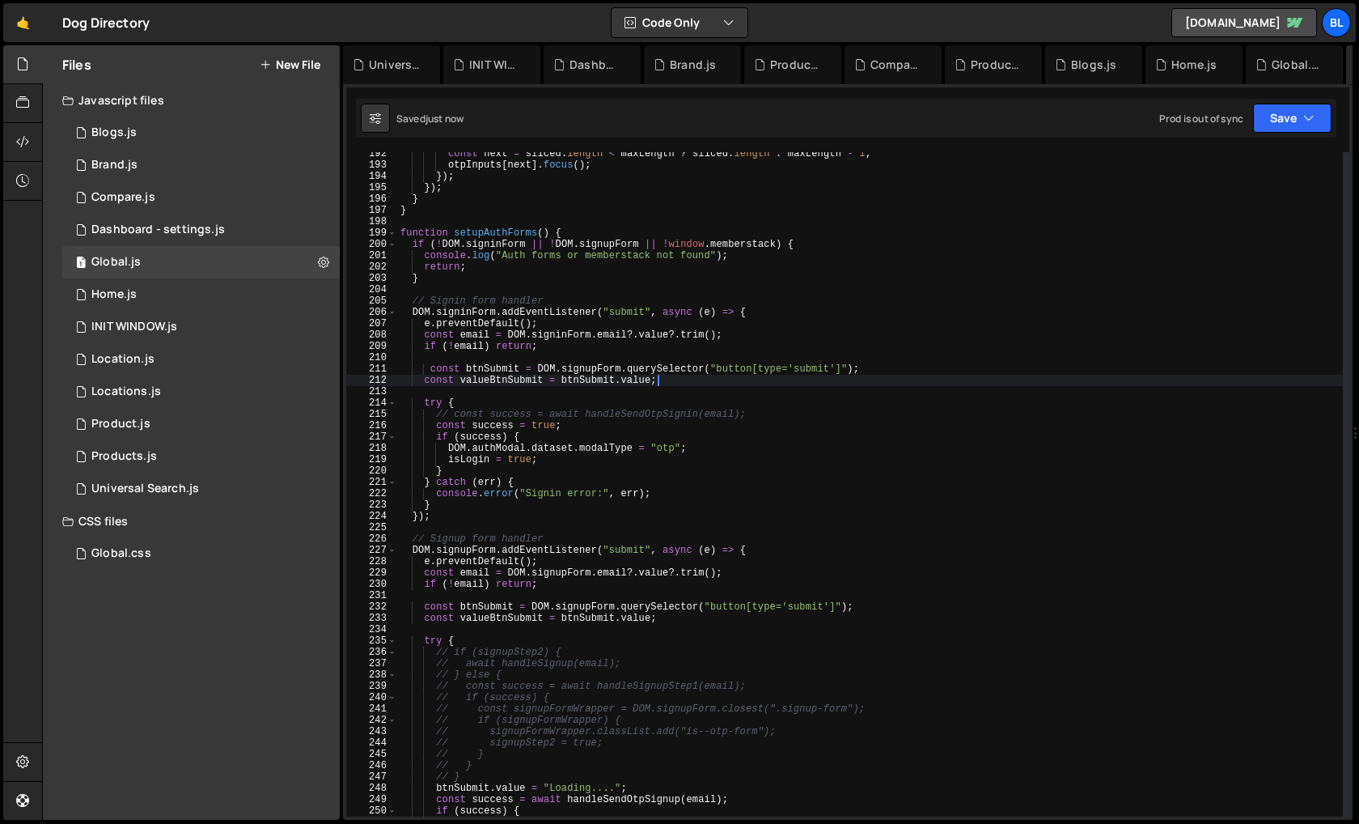
click at [562, 333] on div "const next = sliced . length < maxLength ? sliced . length : maxLength - 1 ; ot…" at bounding box center [870, 491] width 946 height 687
type textarea "const email = [DOMAIN_NAME]?.value?.trim();"
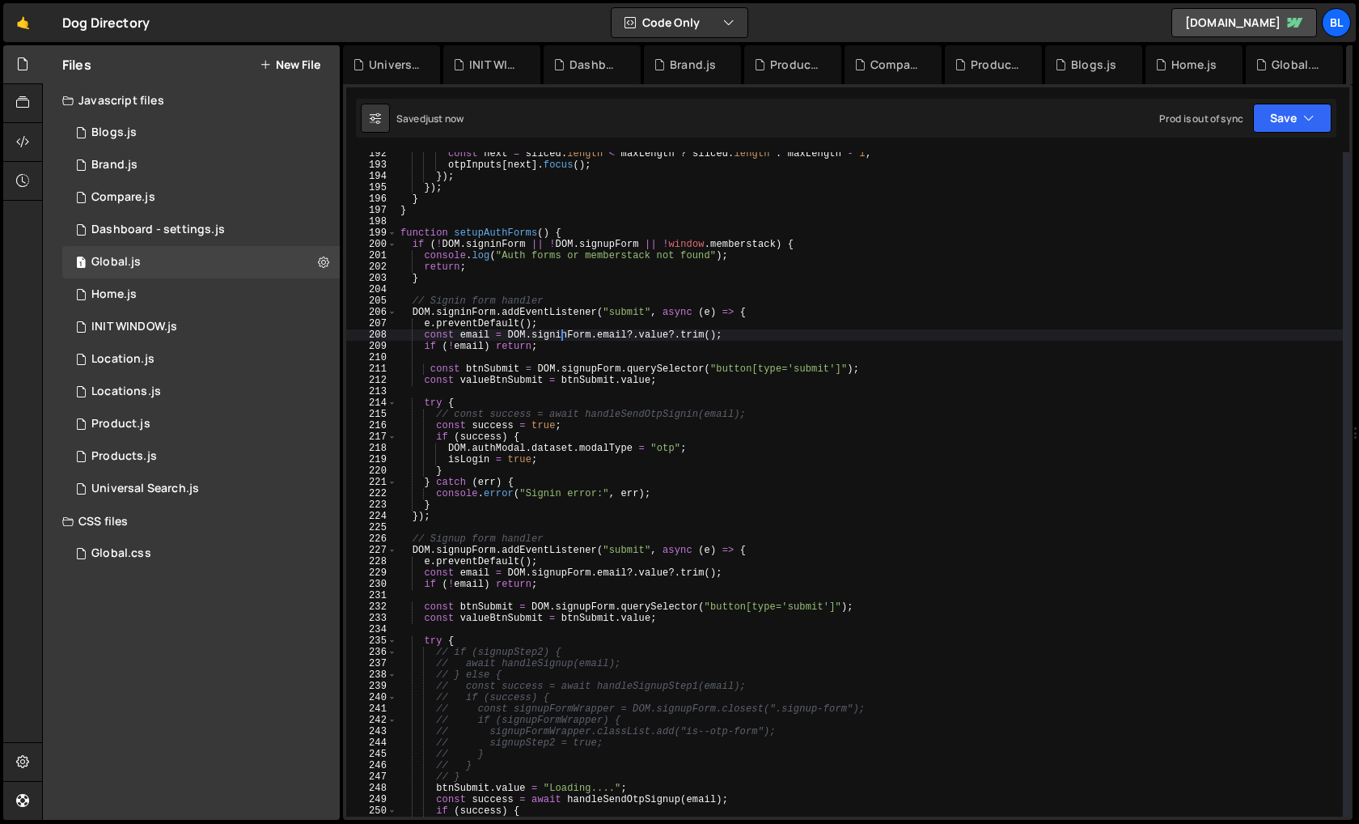
click at [562, 333] on div "const next = sliced . length < maxLength ? sliced . length : maxLength - 1 ; ot…" at bounding box center [870, 491] width 946 height 687
click at [653, 361] on div "const next = sliced . length < maxLength ? sliced . length : maxLength - 1 ; ot…" at bounding box center [870, 491] width 946 height 687
click at [590, 368] on div "const next = sliced . length < maxLength ? sliced . length : maxLength - 1 ; ot…" at bounding box center [870, 491] width 946 height 687
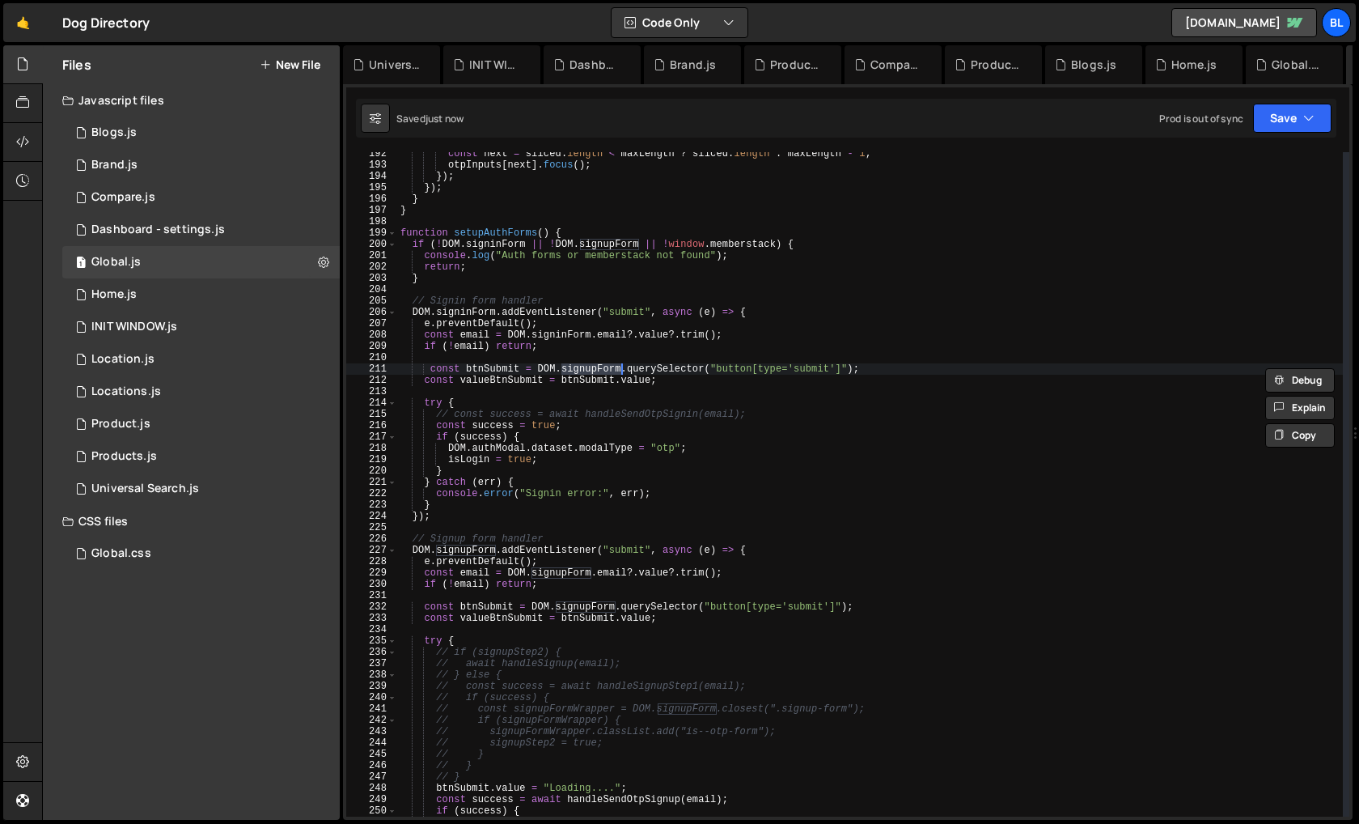
paste textarea "in"
click at [546, 376] on div "const next = sliced . length < maxLength ? sliced . length : maxLength - 1 ; ot…" at bounding box center [870, 491] width 946 height 687
click at [722, 376] on div "const next = sliced . length < maxLength ? sliced . length : maxLength - 1 ; ot…" at bounding box center [870, 491] width 946 height 687
click at [501, 381] on div "const next = sliced . length < maxLength ? sliced . length : maxLength - 1 ; ot…" at bounding box center [870, 491] width 946 height 687
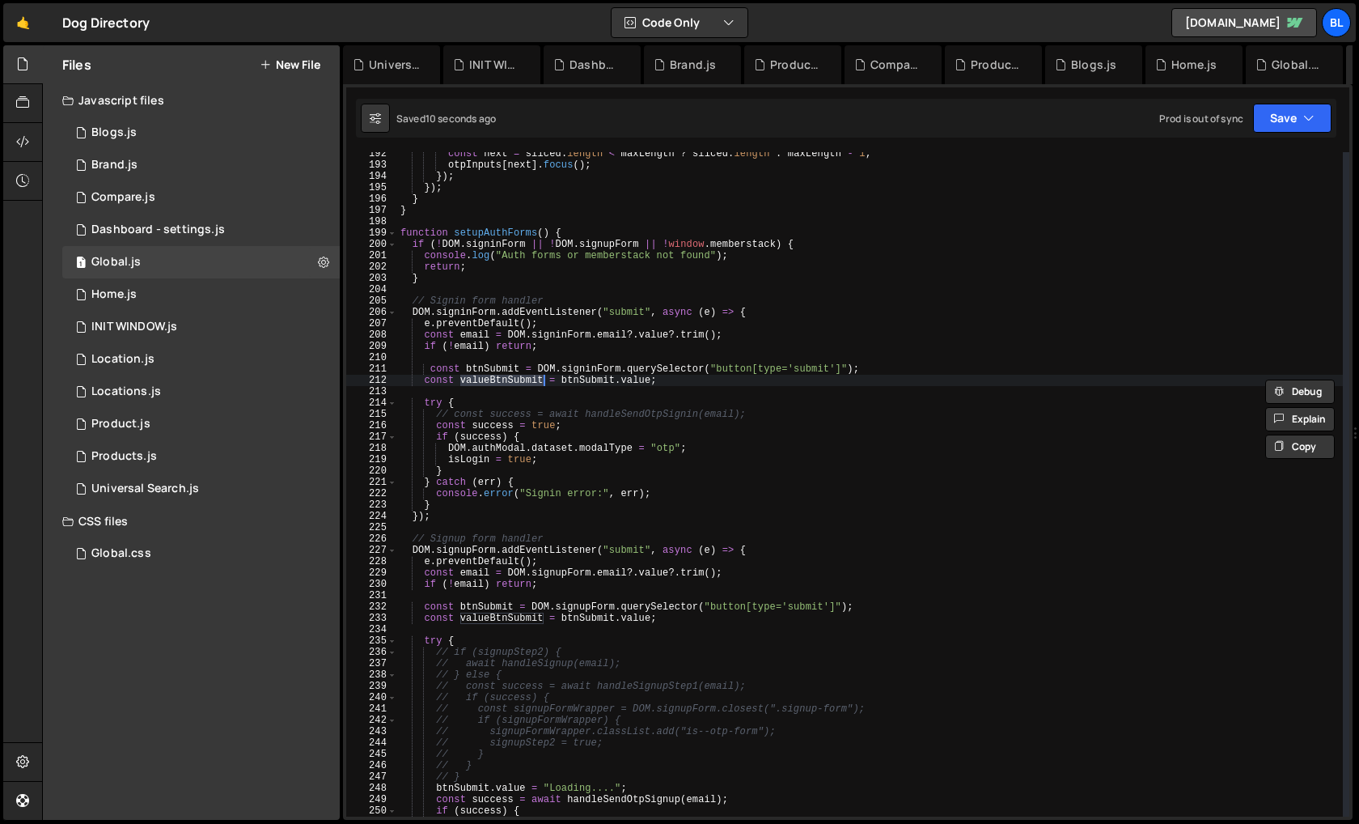
click at [619, 426] on div "const next = sliced . length < maxLength ? sliced . length : maxLength - 1 ; ot…" at bounding box center [870, 491] width 946 height 687
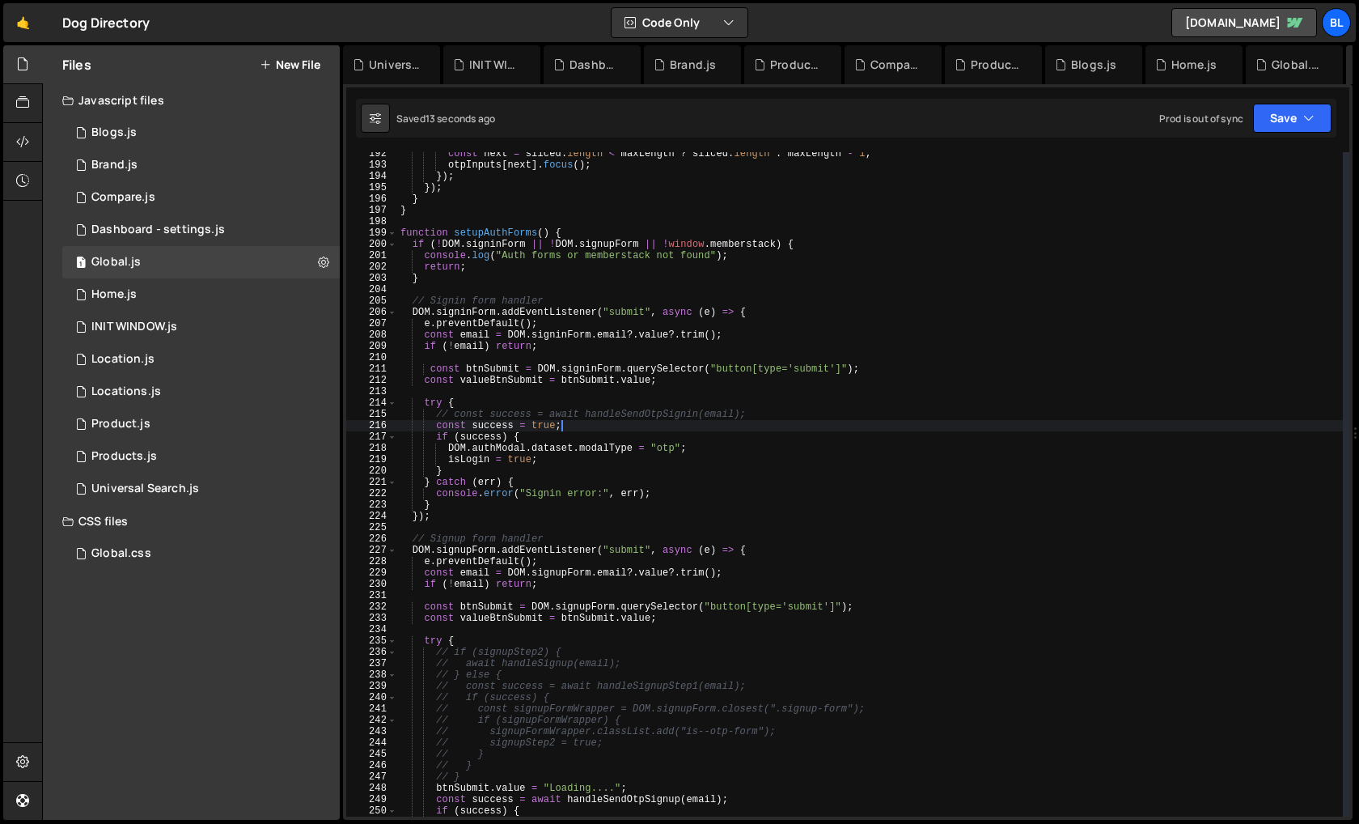
click at [443, 502] on div "const next = sliced . length < maxLength ? sliced . length : maxLength - 1 ; ot…" at bounding box center [870, 491] width 946 height 687
type textarea "}finally{"
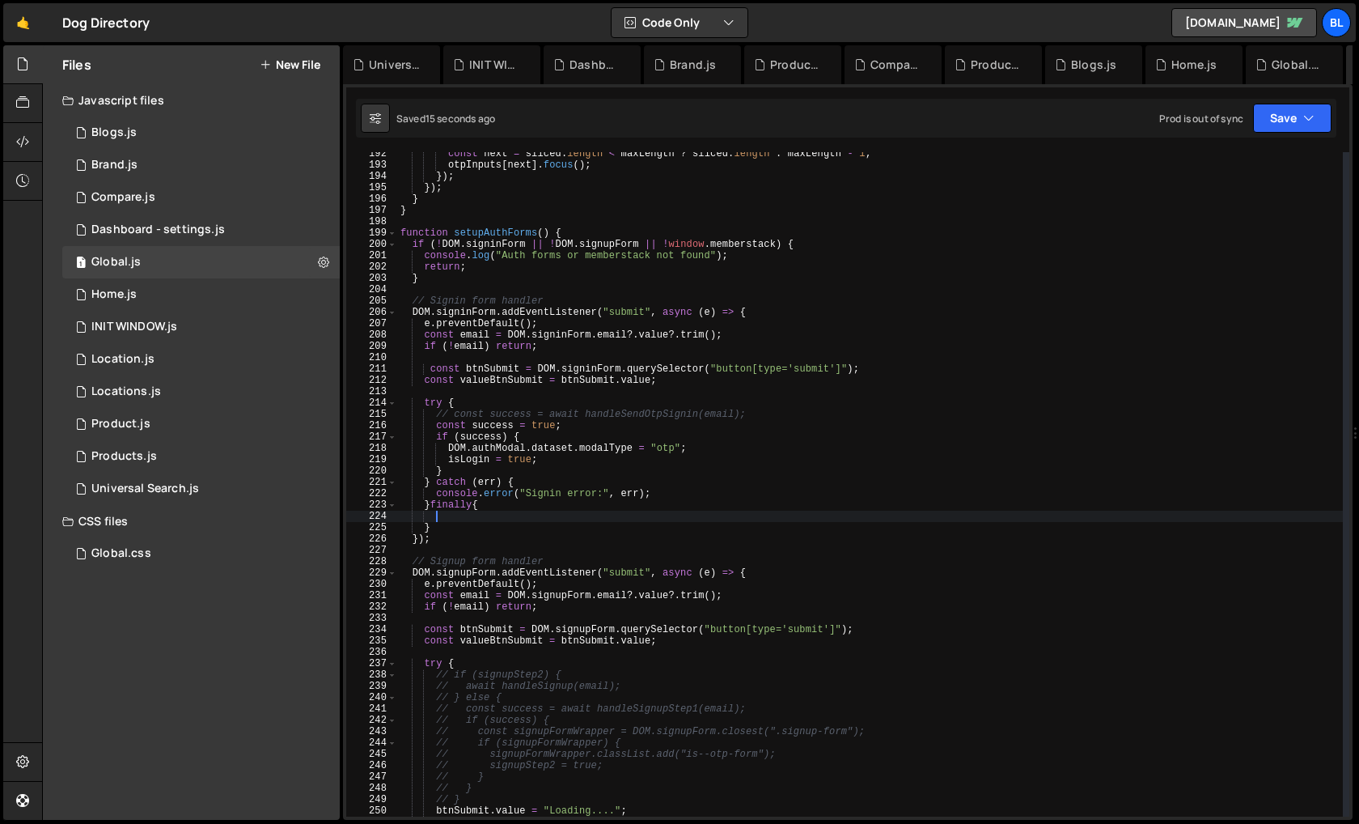
paste textarea "valueBtnSubmit"
type textarea "valueBtnSubmit"
paste textarea "valueBtnSubmit"
click at [587, 421] on div "const next = sliced . length < maxLength ? sliced . length : maxLength - 1 ; ot…" at bounding box center [870, 491] width 946 height 687
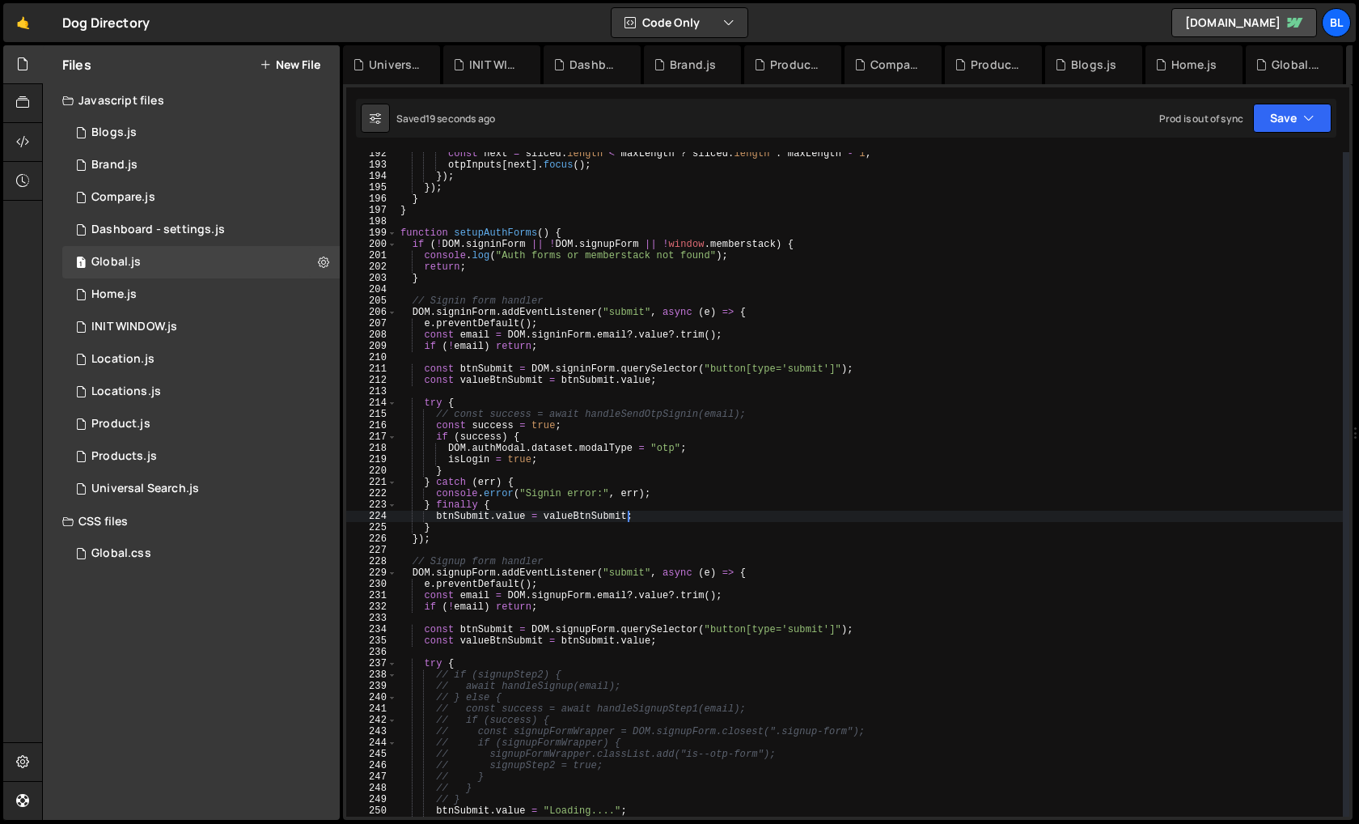
type textarea "const success = true;"
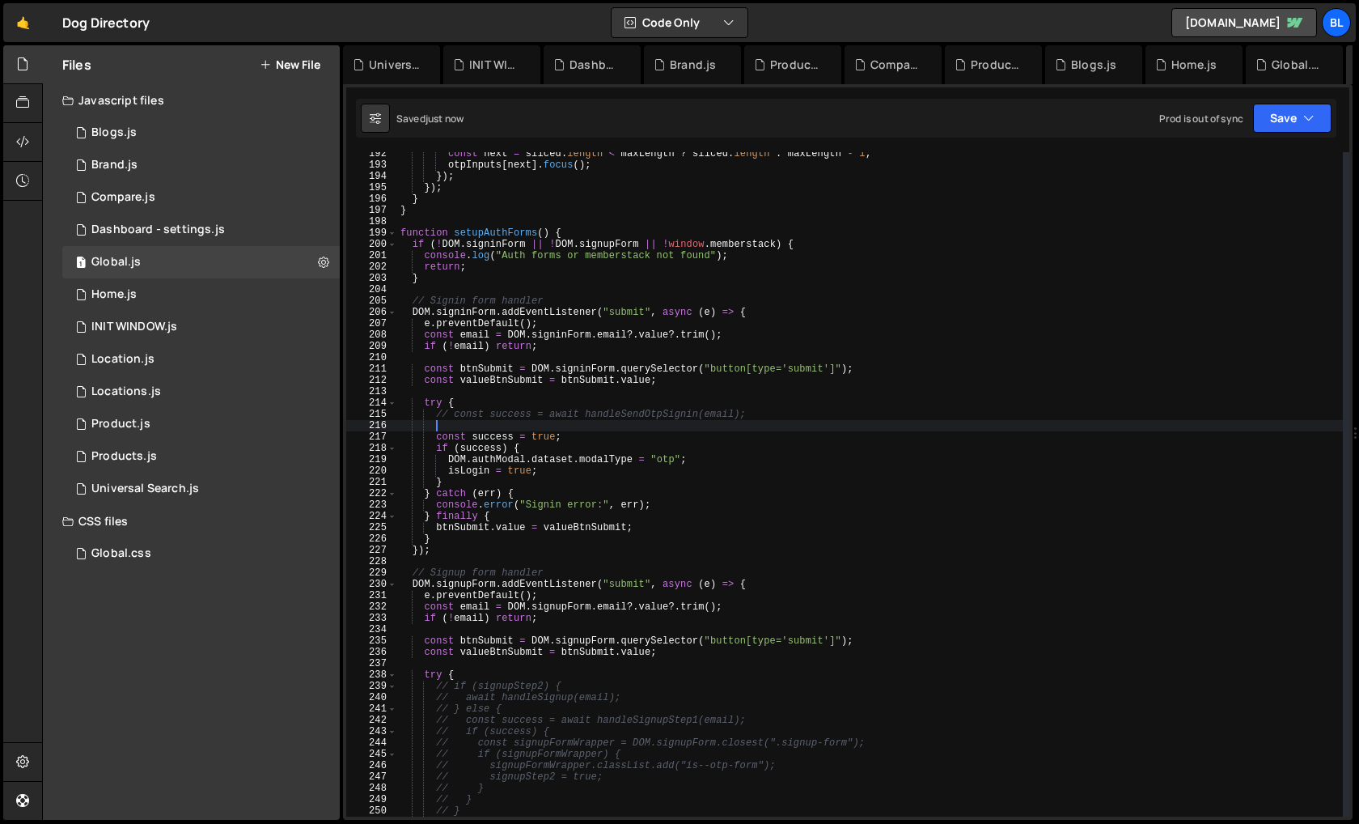
scroll to position [0, 2]
paste textarea "valueBtnSubmit"
type textarea "valueBtnSubmit"
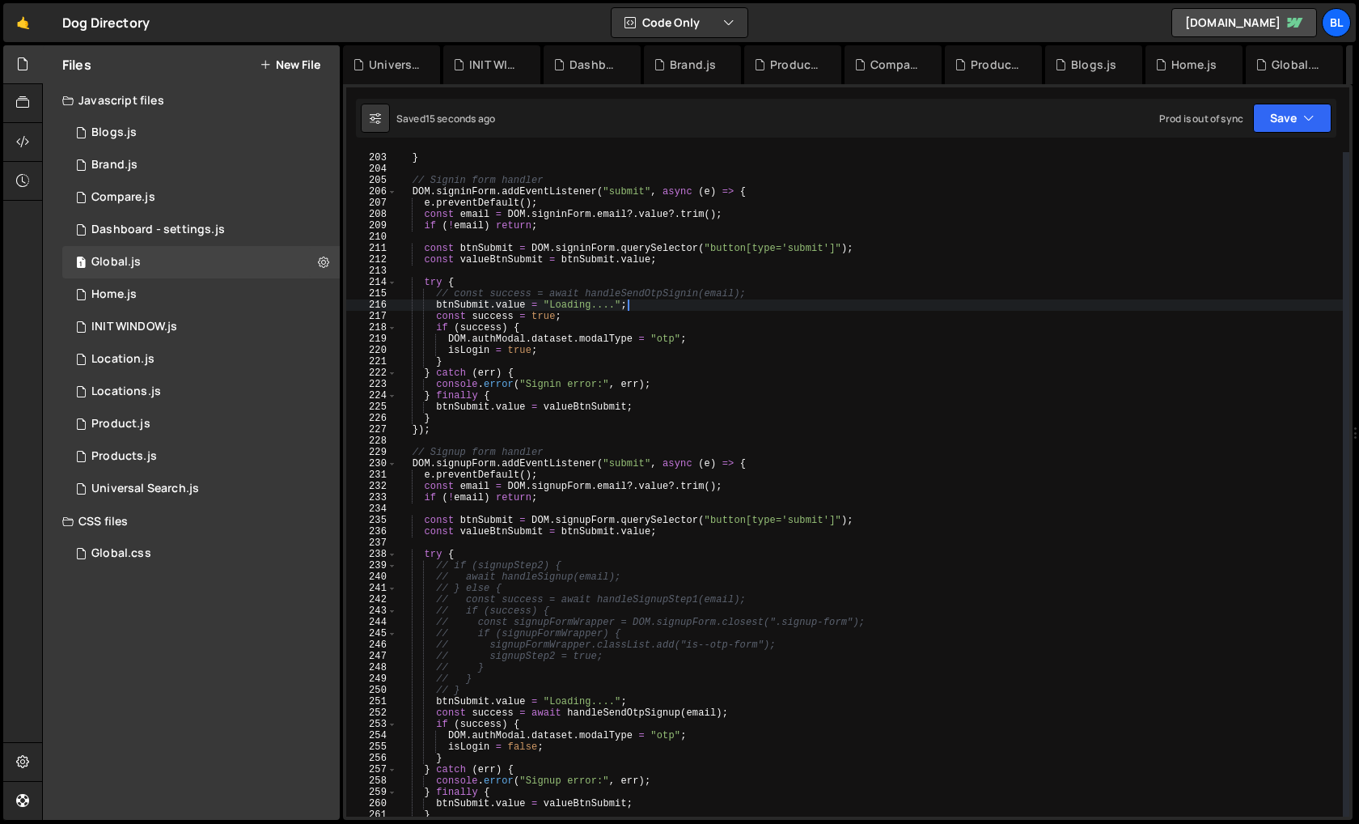
scroll to position [2290, 0]
click at [613, 698] on div "} // Signin form handler DOM . signinForm . addEventListener ( "submit" , async…" at bounding box center [870, 493] width 946 height 687
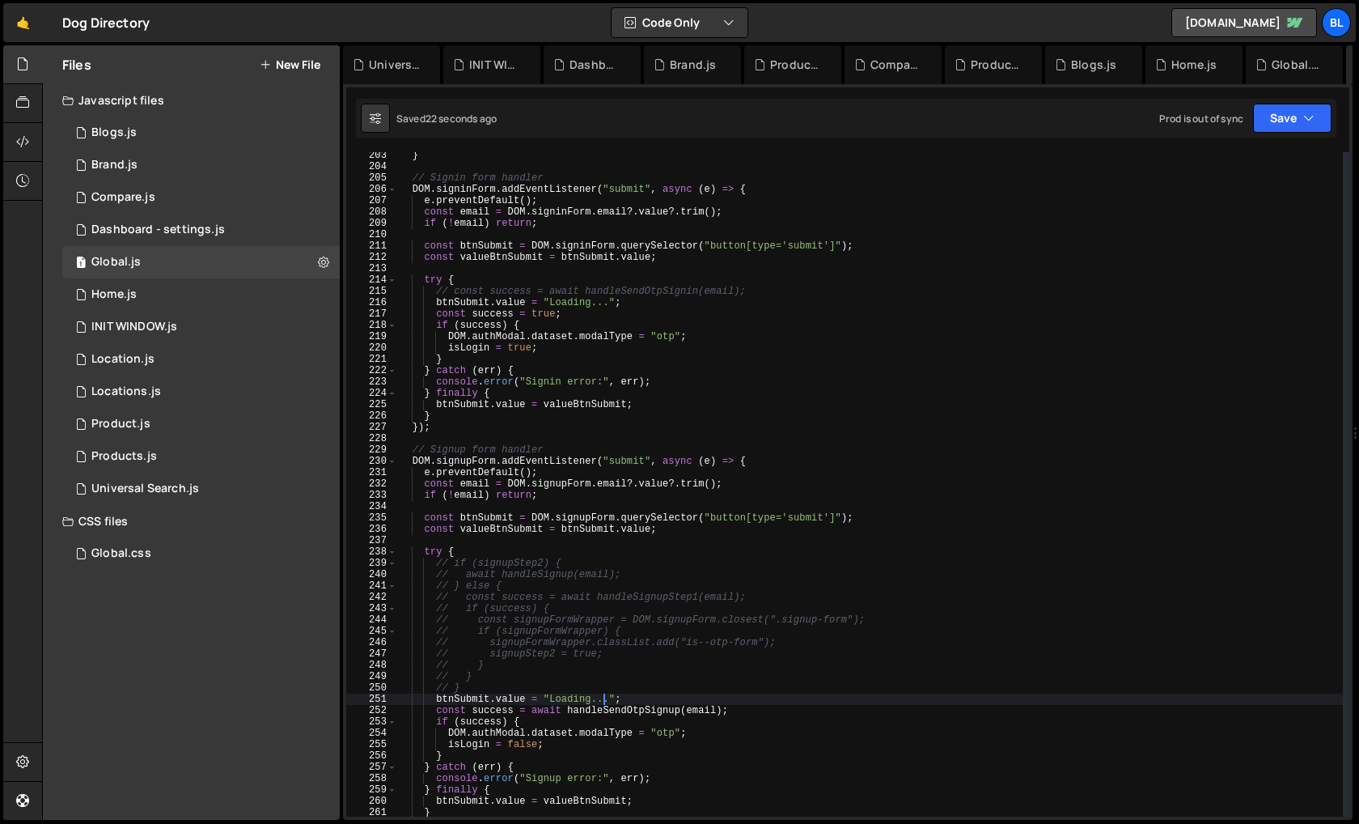
click at [513, 672] on div "} // Signin form handler DOM . signinForm . addEventListener ( "submit" , async…" at bounding box center [870, 493] width 946 height 687
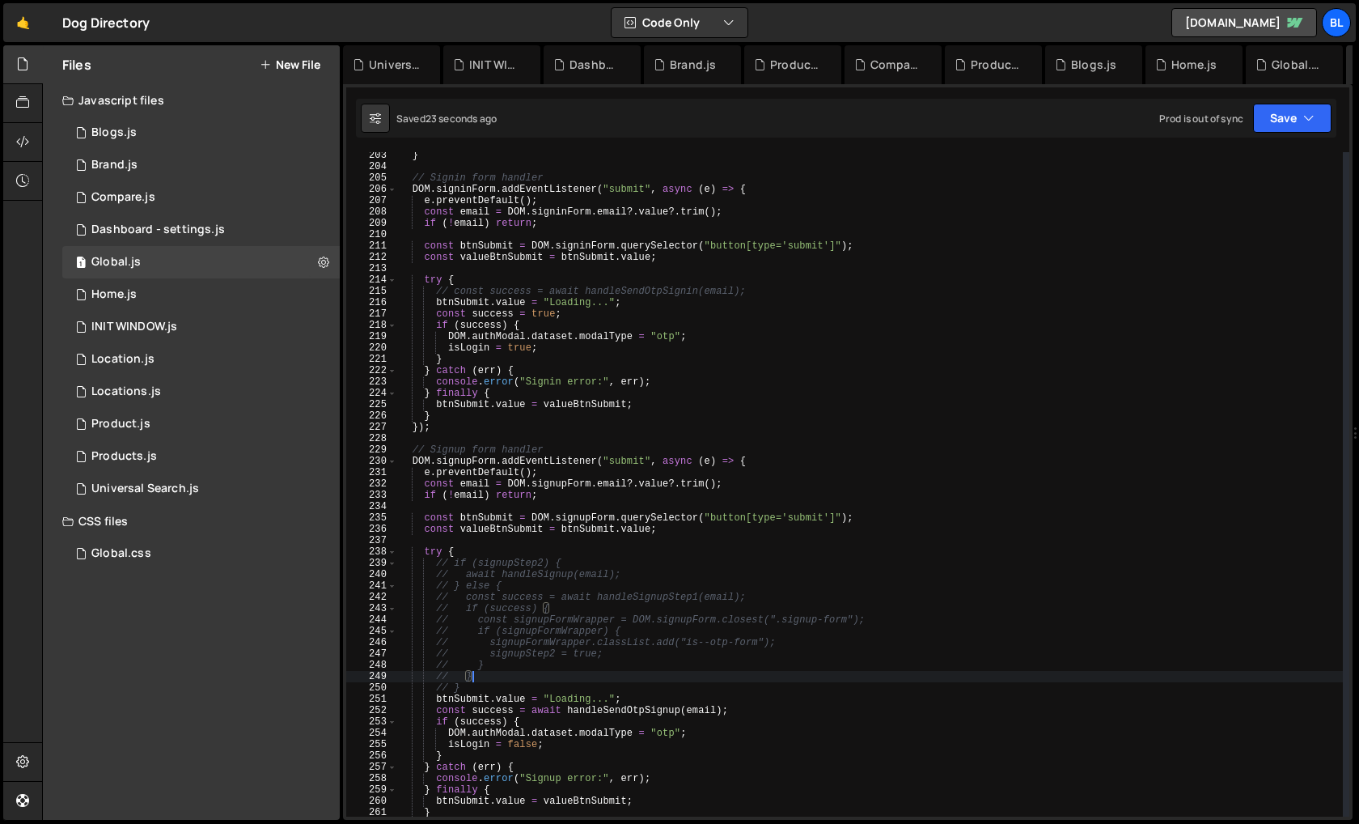
click at [489, 682] on div "} // Signin form handler DOM . signinForm . addEventListener ( "submit" , async…" at bounding box center [870, 493] width 946 height 687
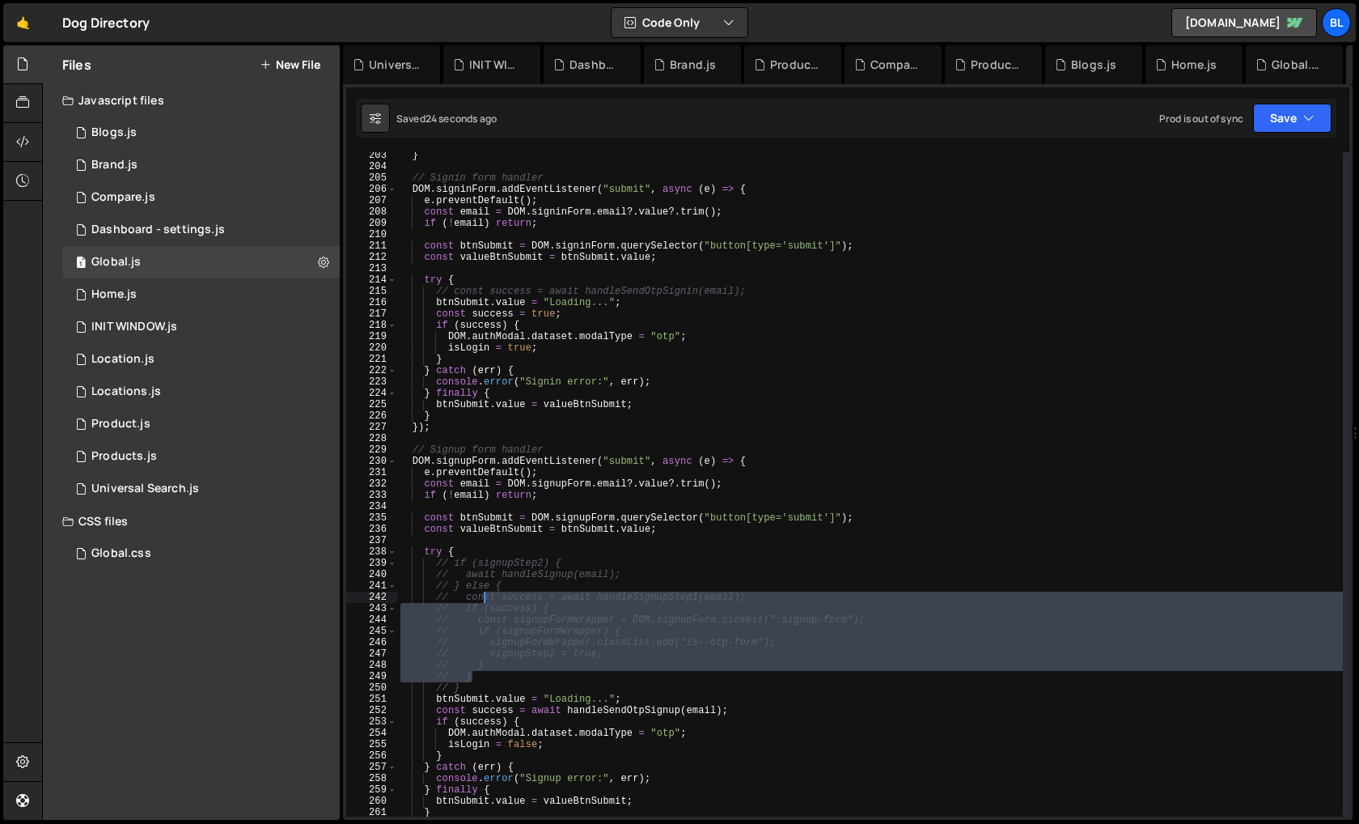
drag, startPoint x: 489, startPoint y: 682, endPoint x: 484, endPoint y: 594, distance: 88.3
click at [484, 594] on div "} // Signin form handler DOM . signinForm . addEventListener ( "submit" , async…" at bounding box center [870, 493] width 946 height 687
type textarea "// const success = await handleSignupStep1(email); // if (success) {"
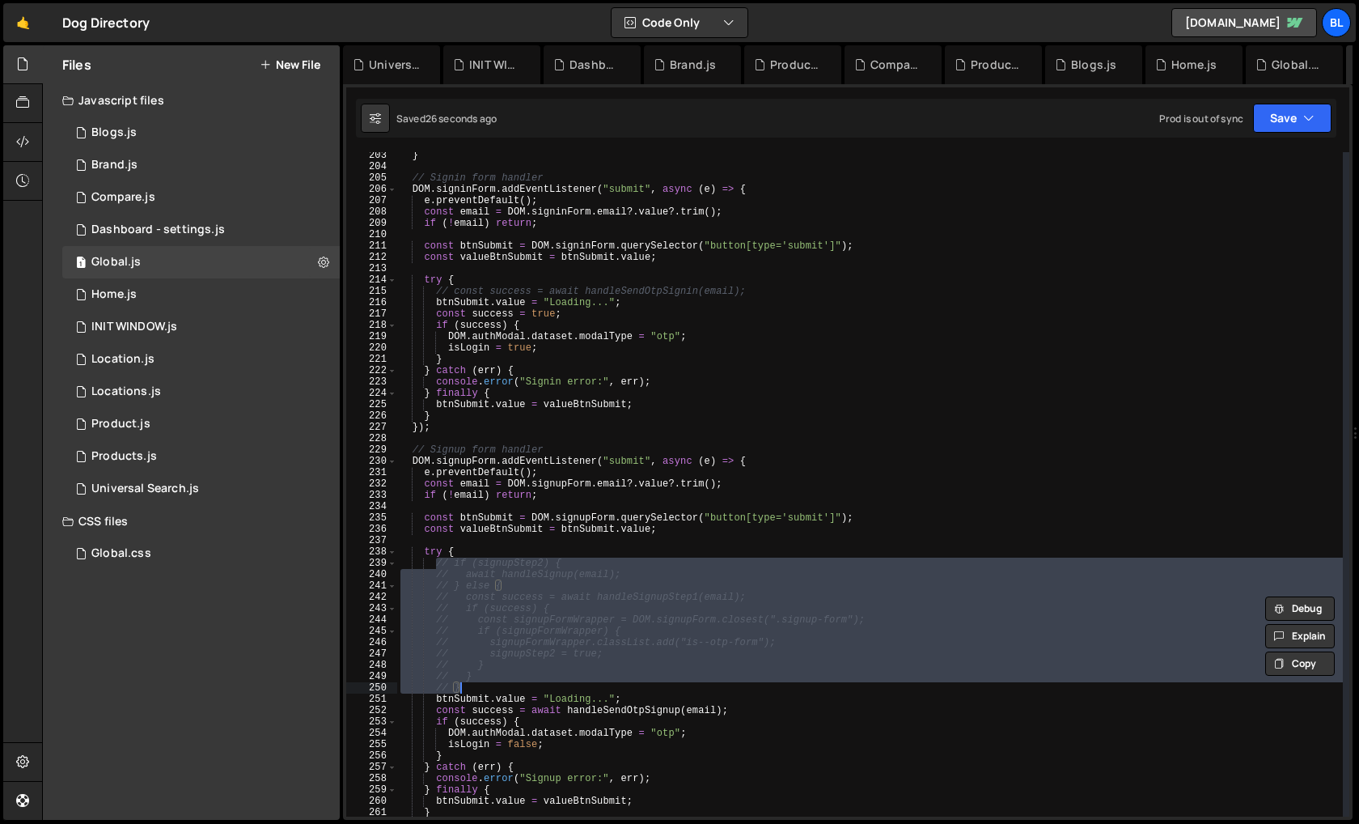
scroll to position [0, 2]
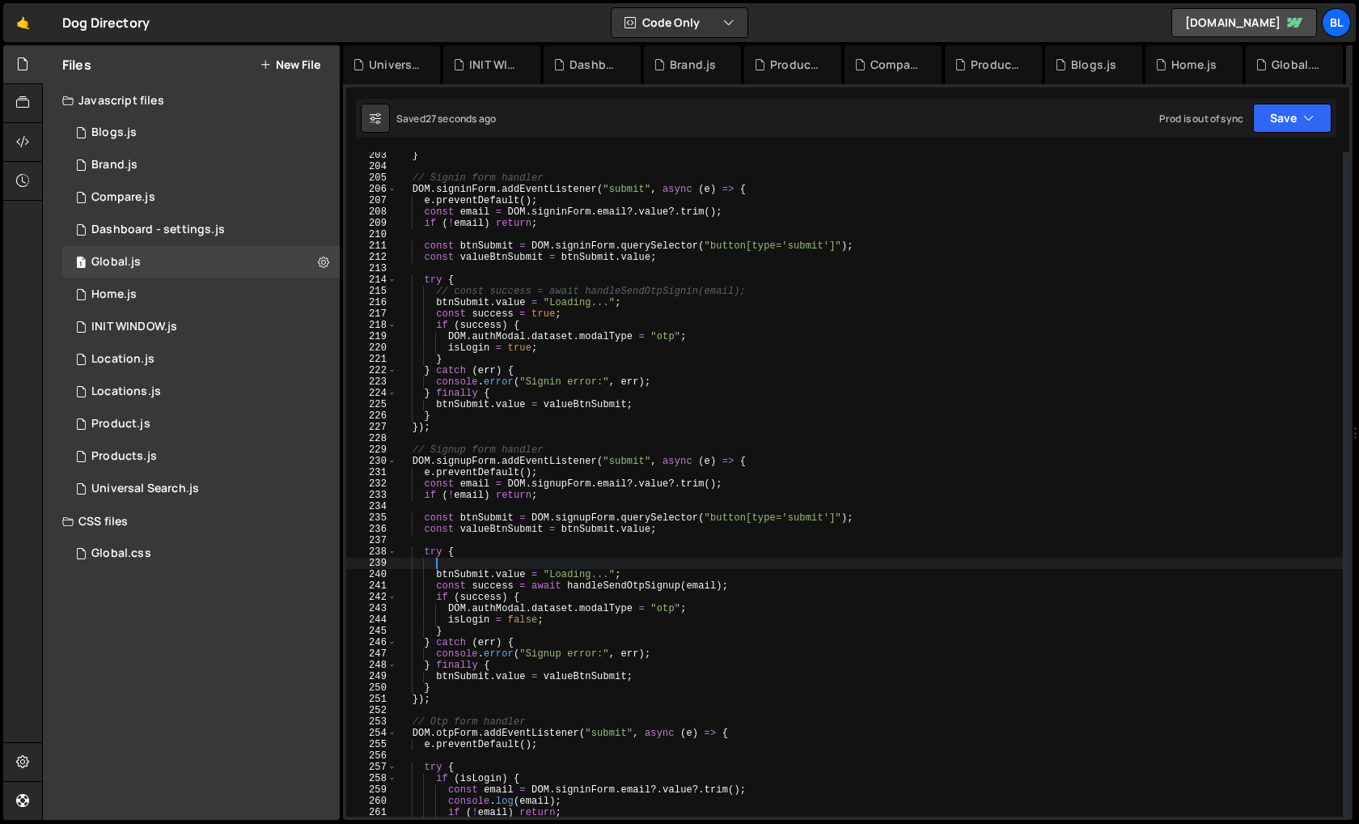
drag, startPoint x: 435, startPoint y: 561, endPoint x: 486, endPoint y: 687, distance: 136.4
click at [486, 687] on div "} // Signin form handler DOM . signinForm . addEventListener ( "submit" , async…" at bounding box center [870, 493] width 946 height 687
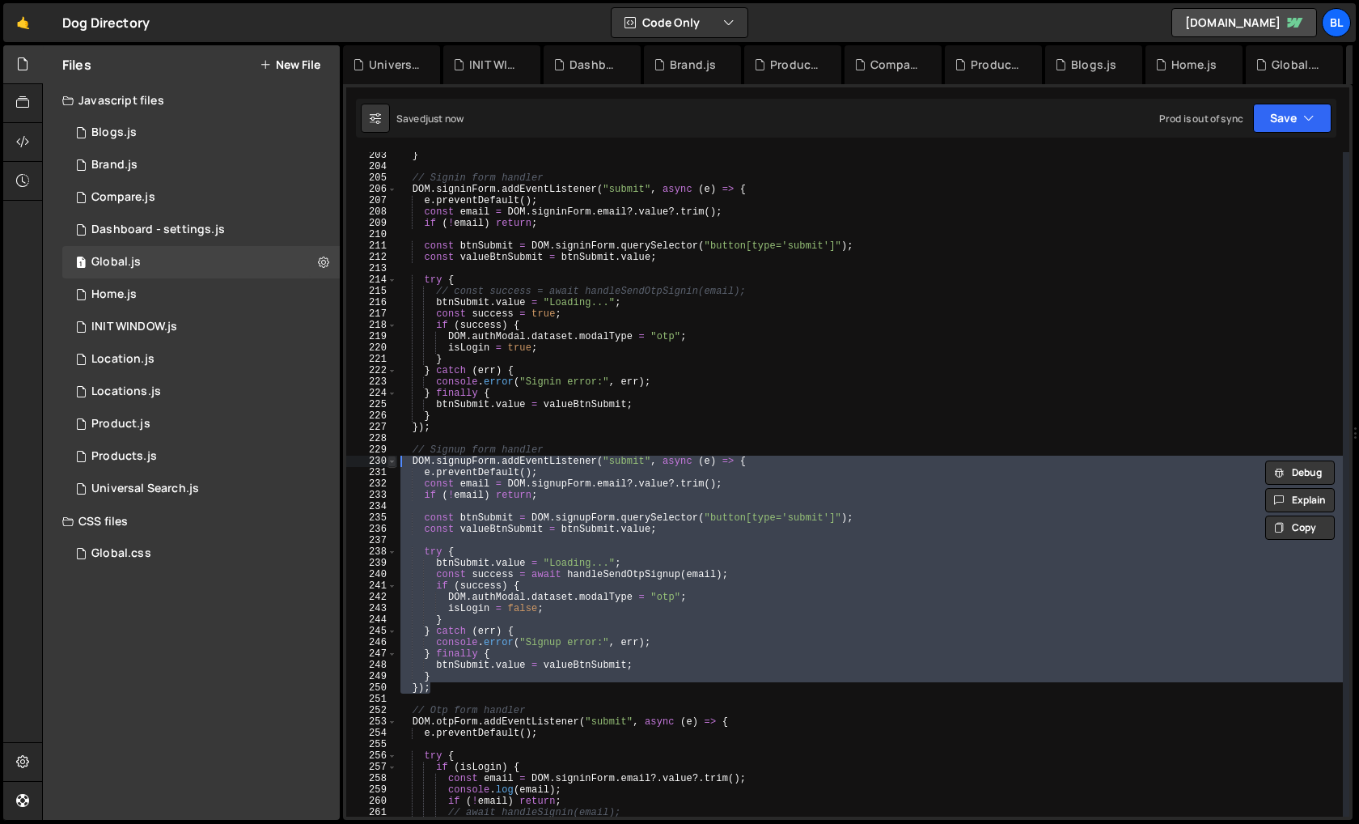
drag, startPoint x: 435, startPoint y: 689, endPoint x: 393, endPoint y: 462, distance: 231.1
click at [393, 462] on div "DOM.signupForm.addEventListener("submit", async (e) => { e.preventDefault(); 20…" at bounding box center [847, 484] width 1003 height 664
click at [583, 426] on div "} // Signin form handler DOM . signinForm . addEventListener ( "submit" , async…" at bounding box center [870, 493] width 946 height 687
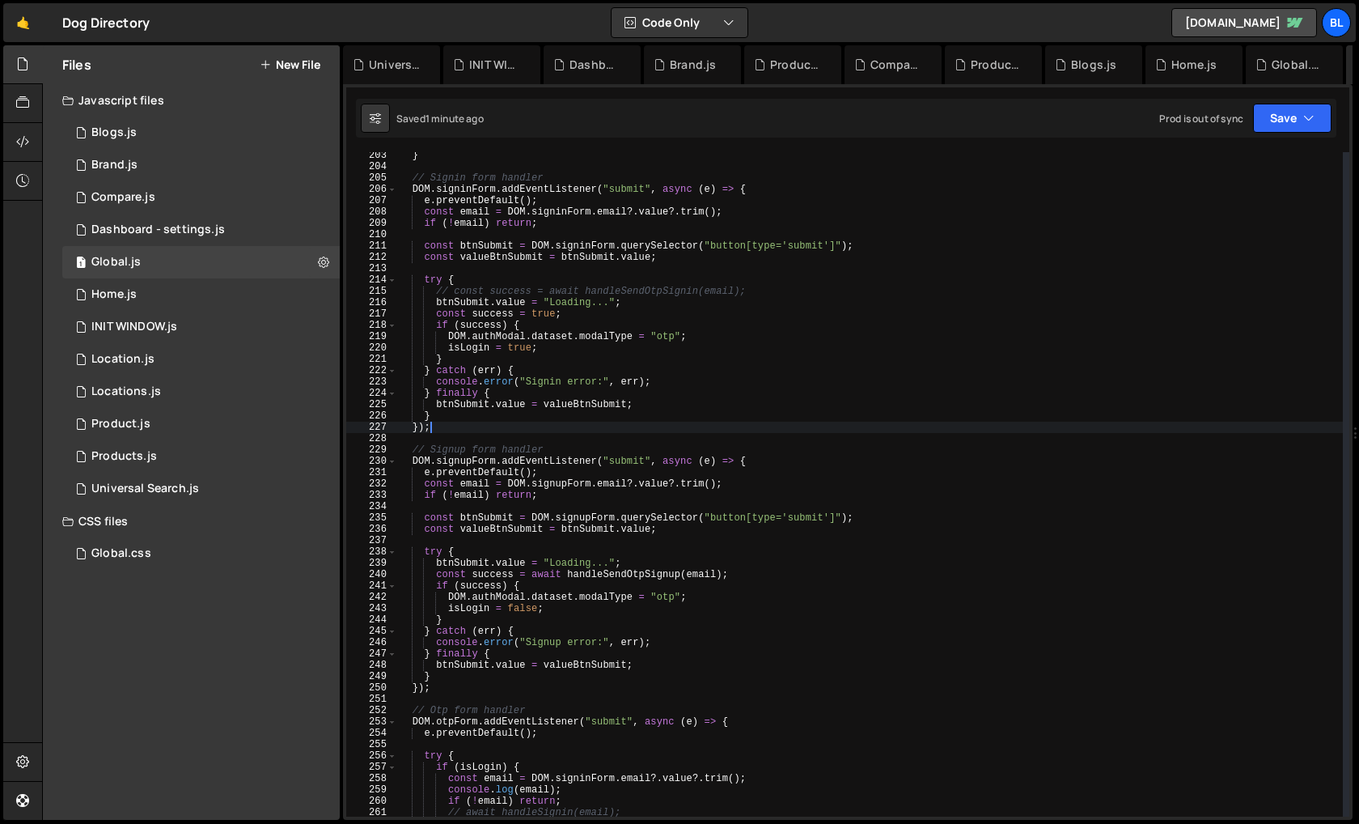
click at [566, 481] on div "} // Signin form handler DOM . signinForm . addEventListener ( "submit" , async…" at bounding box center [870, 493] width 946 height 687
type textarea "const email = [DOMAIN_NAME]?.value?.trim();"
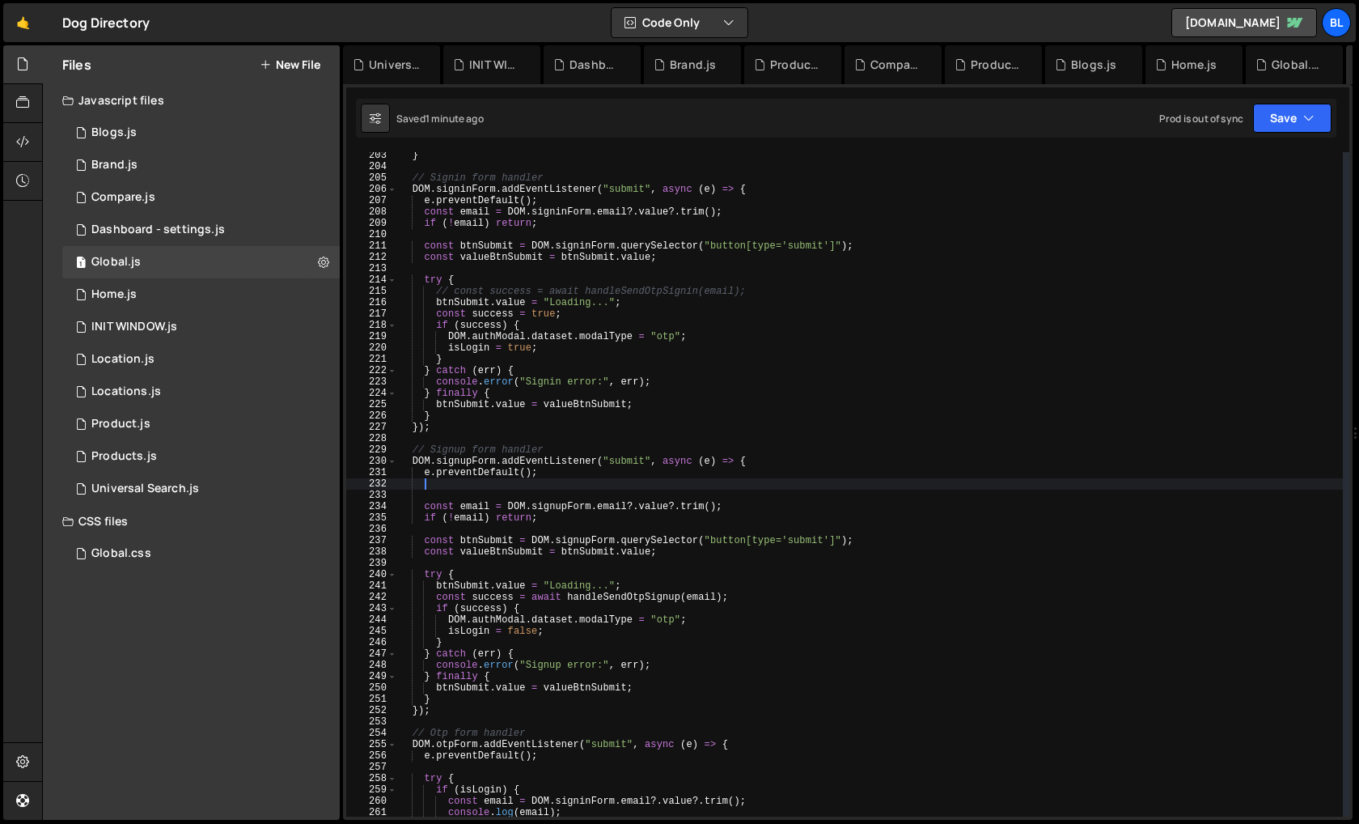
scroll to position [0, 1]
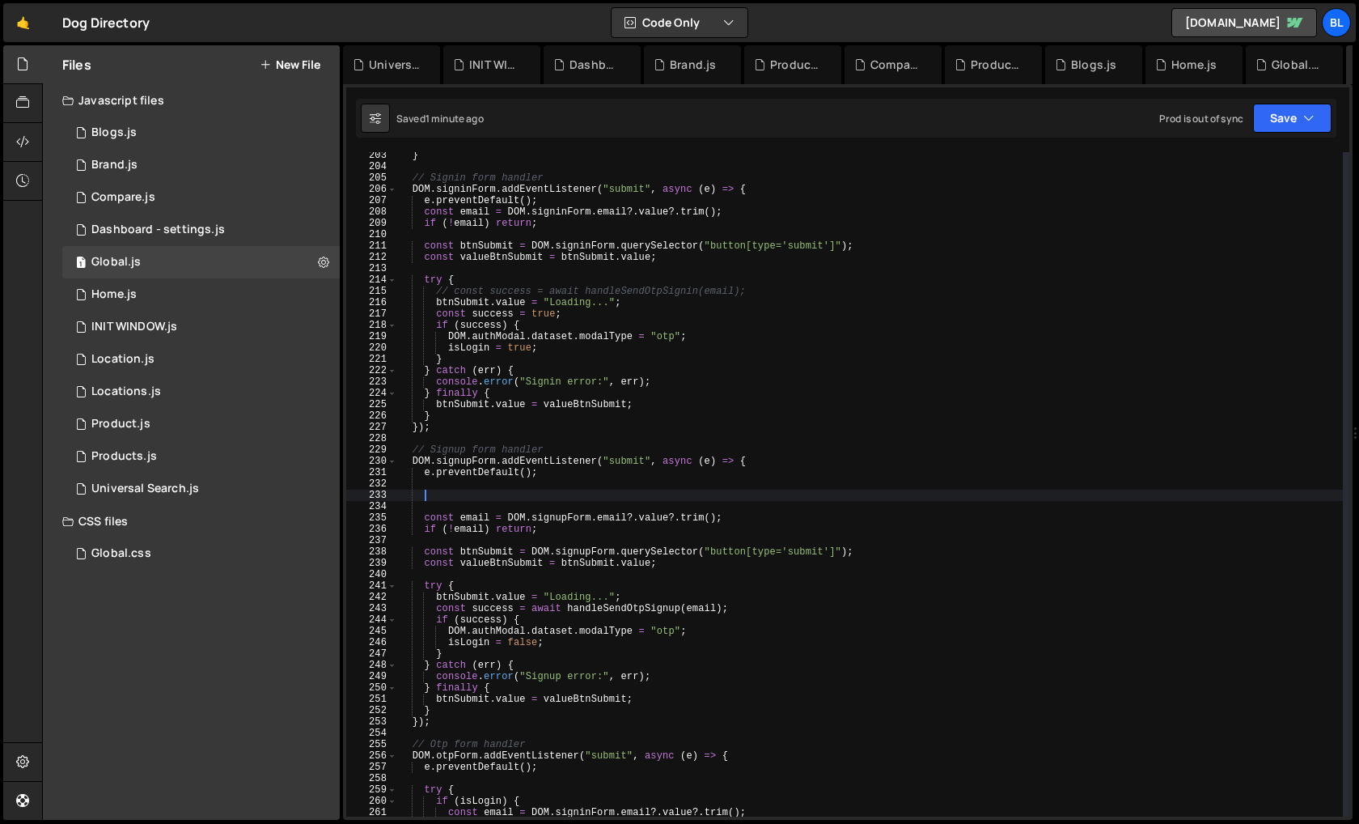
paste textarea "if (!form) return;"
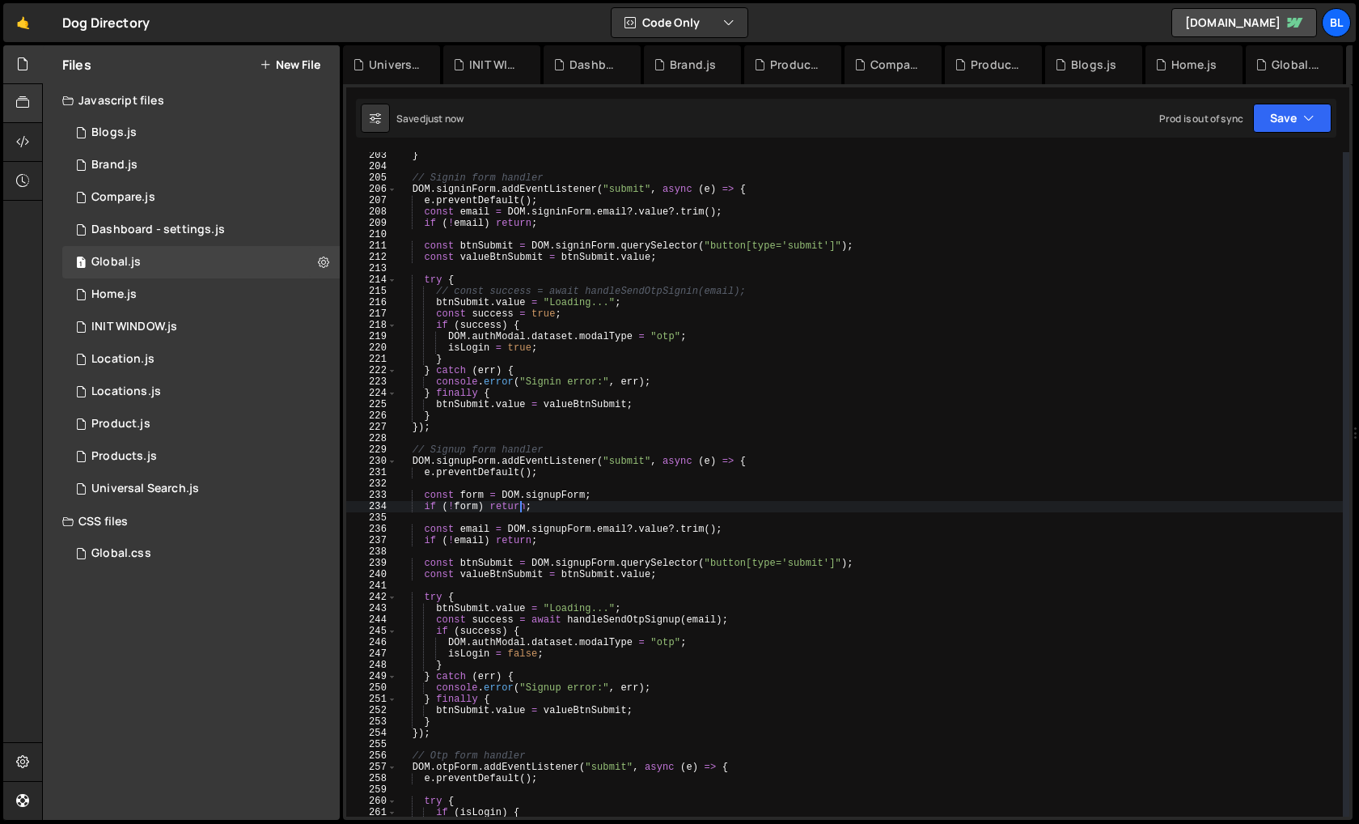
type textarea "if (!form) return;"
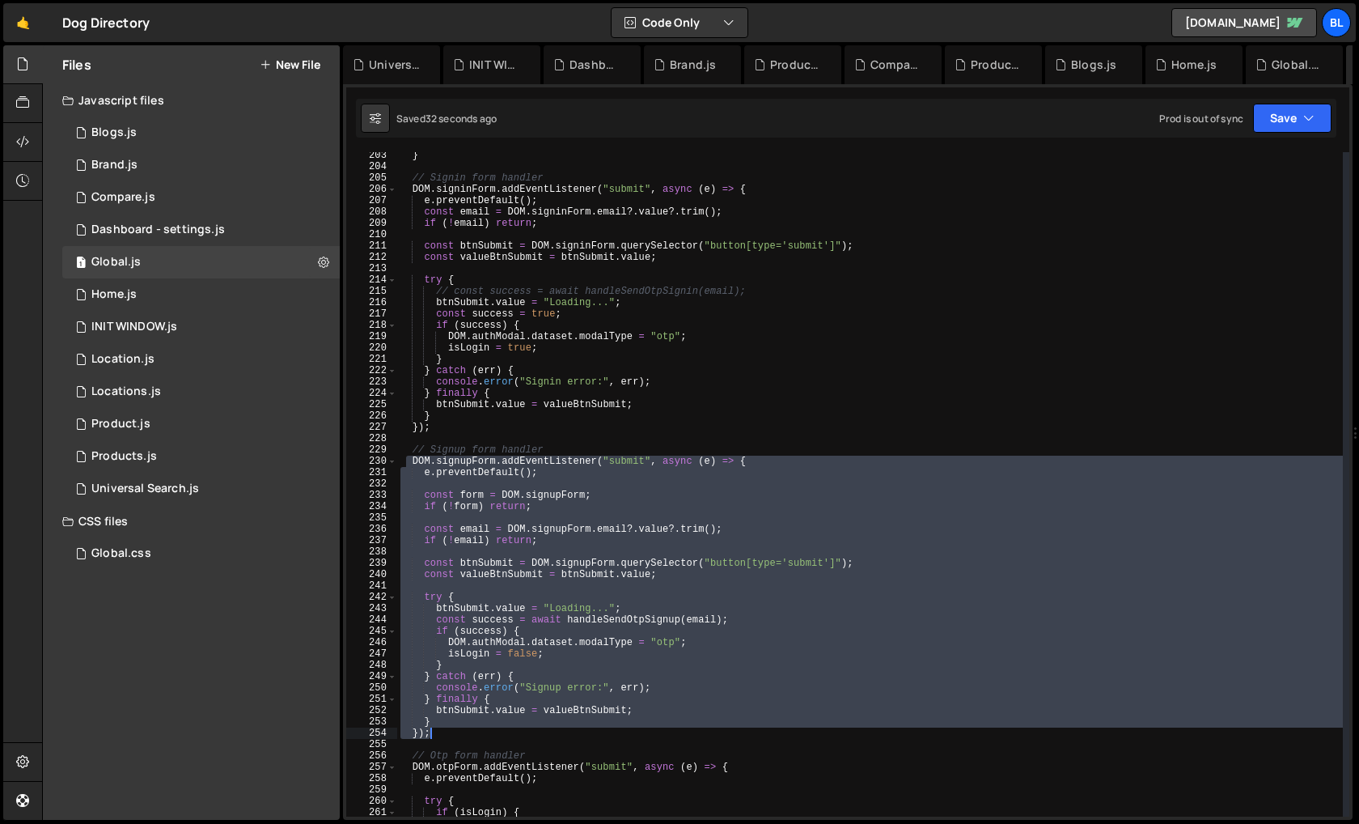
paste textarea
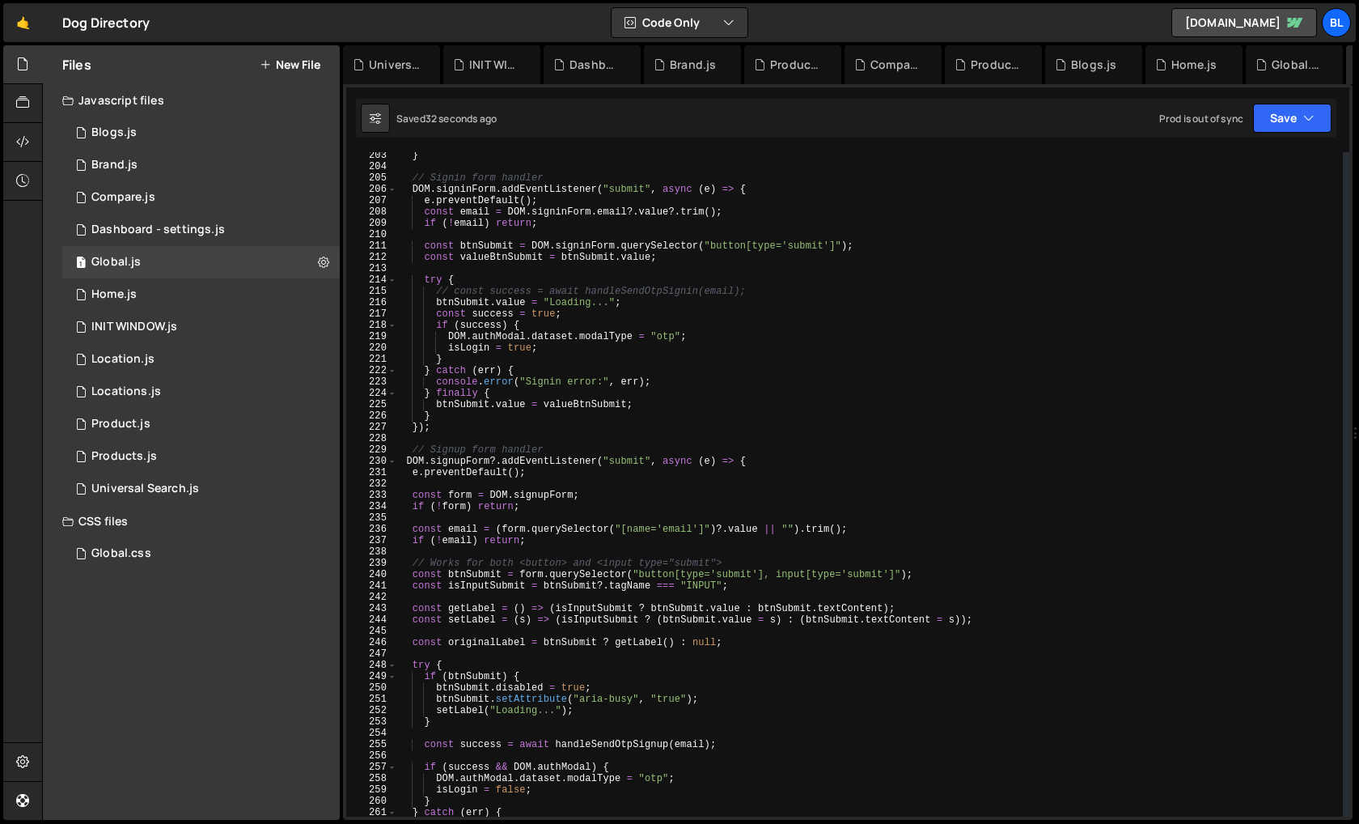
scroll to position [0, 0]
drag, startPoint x: 409, startPoint y: 456, endPoint x: 464, endPoint y: 736, distance: 285.2
click at [464, 736] on div "} // Signin form handler DOM . signinForm . addEventListener ( "submit" , async…" at bounding box center [870, 493] width 946 height 687
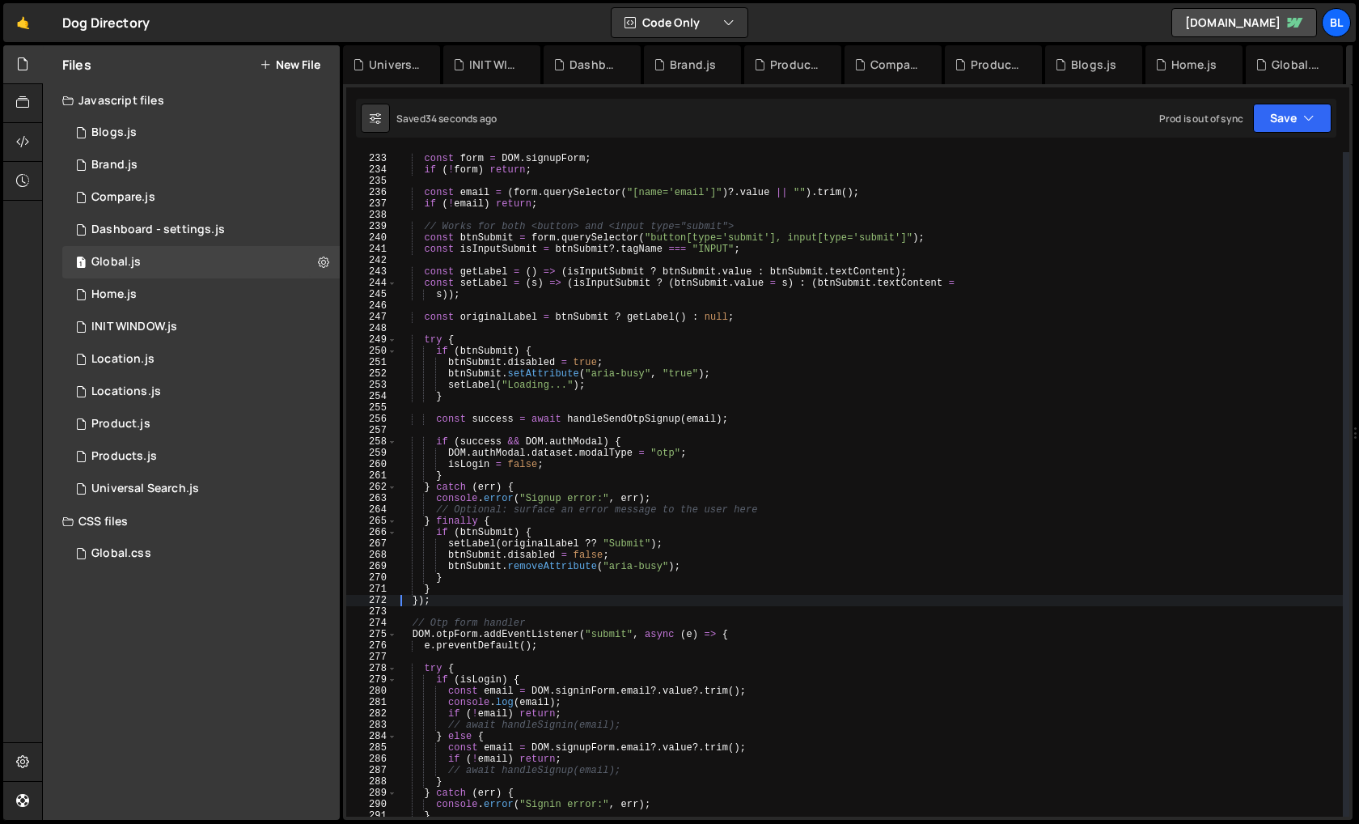
scroll to position [2618, 0]
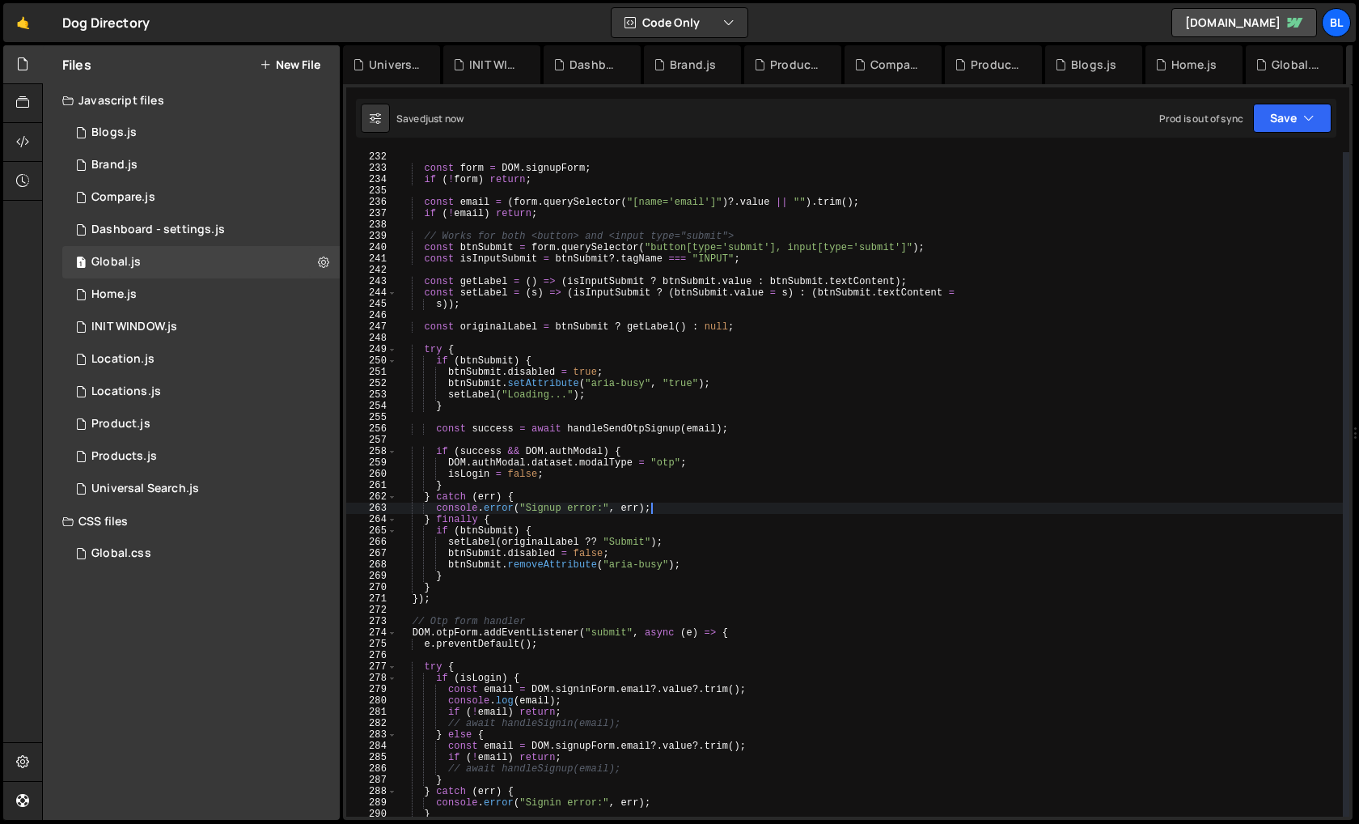
drag, startPoint x: 773, startPoint y: 519, endPoint x: 778, endPoint y: 505, distance: 14.6
click at [778, 505] on div "const form = DOM . signupForm ; if ( ! form ) return ; const email = ( form . q…" at bounding box center [870, 494] width 946 height 687
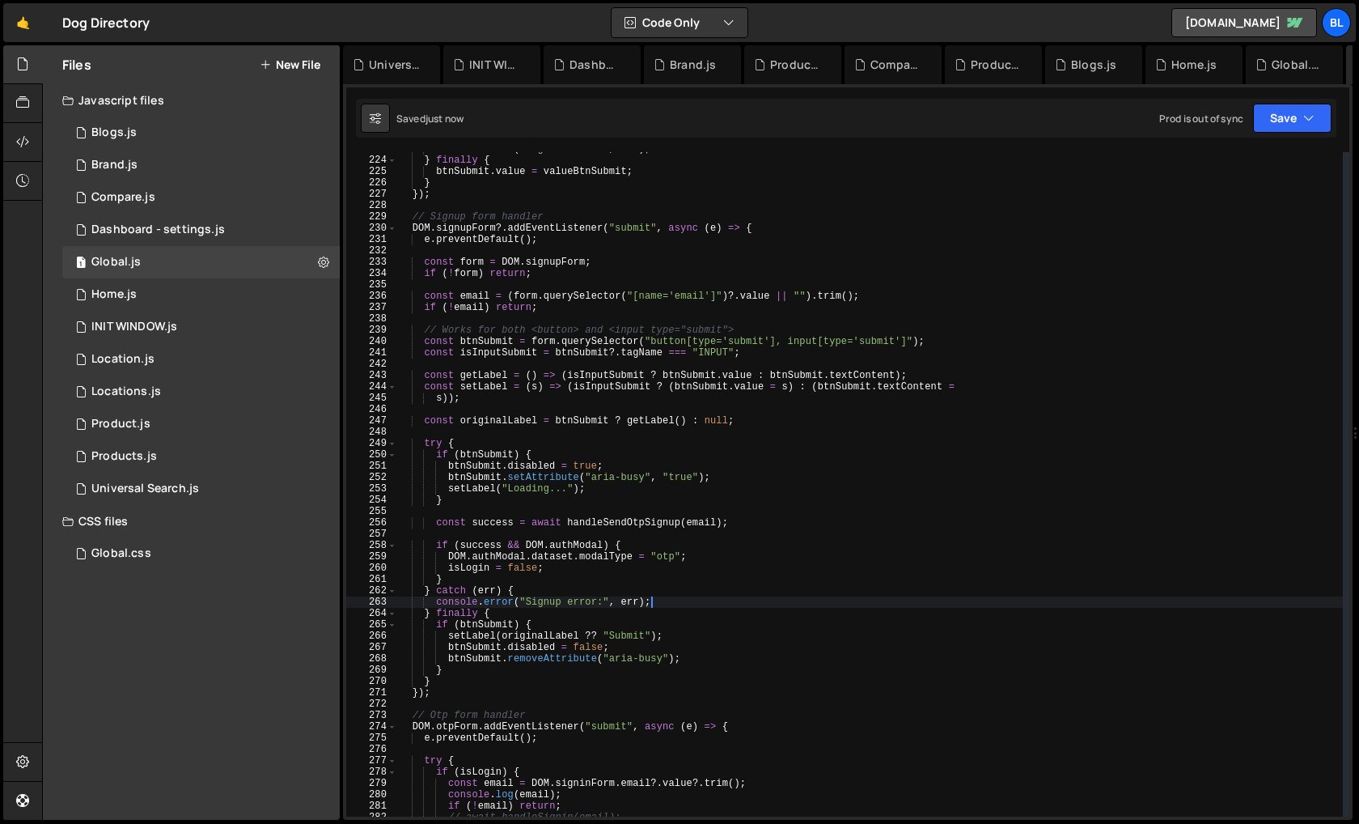
scroll to position [2522, 0]
click at [579, 568] on div "console . error ( "Signin error:" , err ) ; } finally { btnSubmit . value = val…" at bounding box center [870, 487] width 946 height 687
type textarea "isLogin = false;"
click at [576, 538] on div "console . error ( "Signin error:" , err ) ; } finally { btnSubmit . value = val…" at bounding box center [870, 487] width 946 height 687
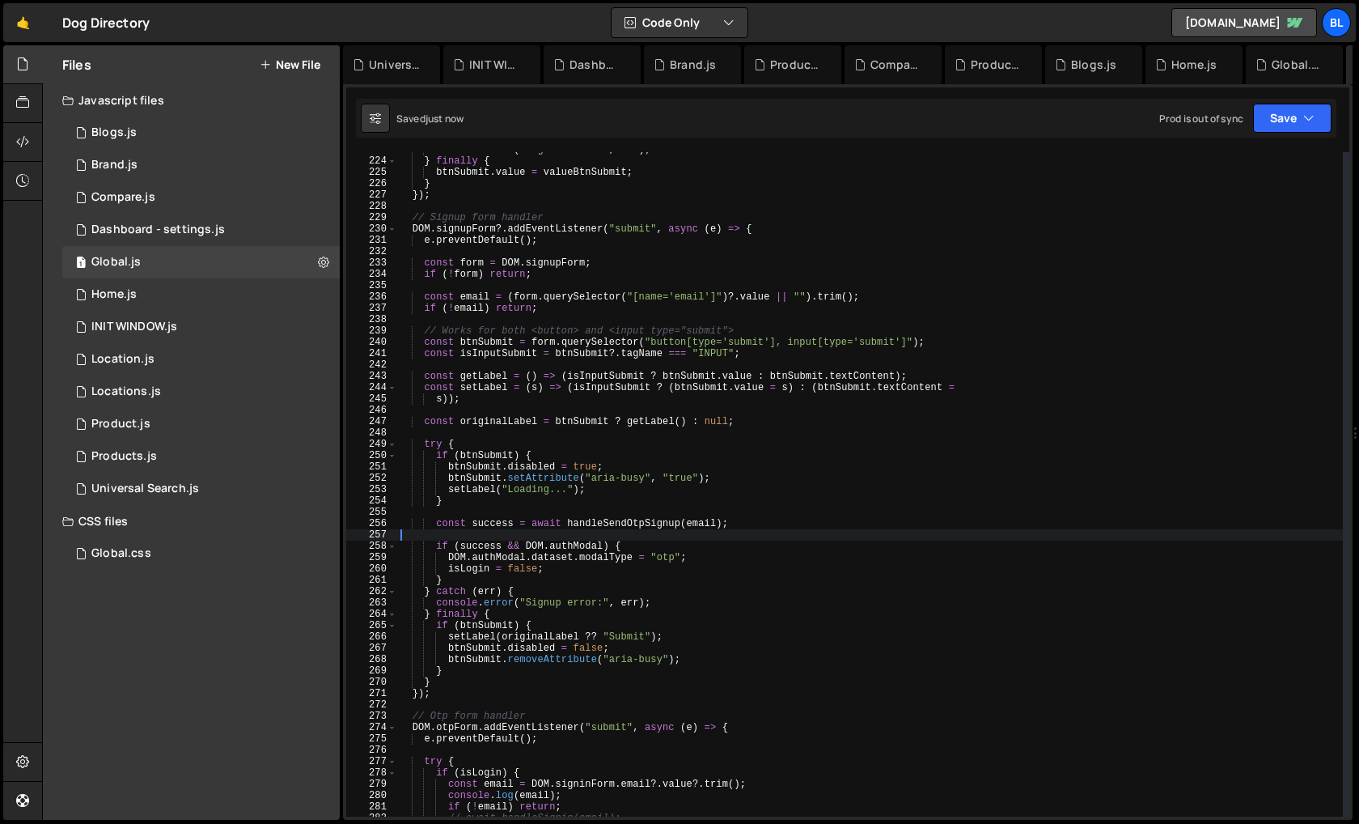
click at [545, 538] on div "console . error ( "Signin error:" , err ) ; } finally { btnSubmit . value = val…" at bounding box center [870, 487] width 946 height 687
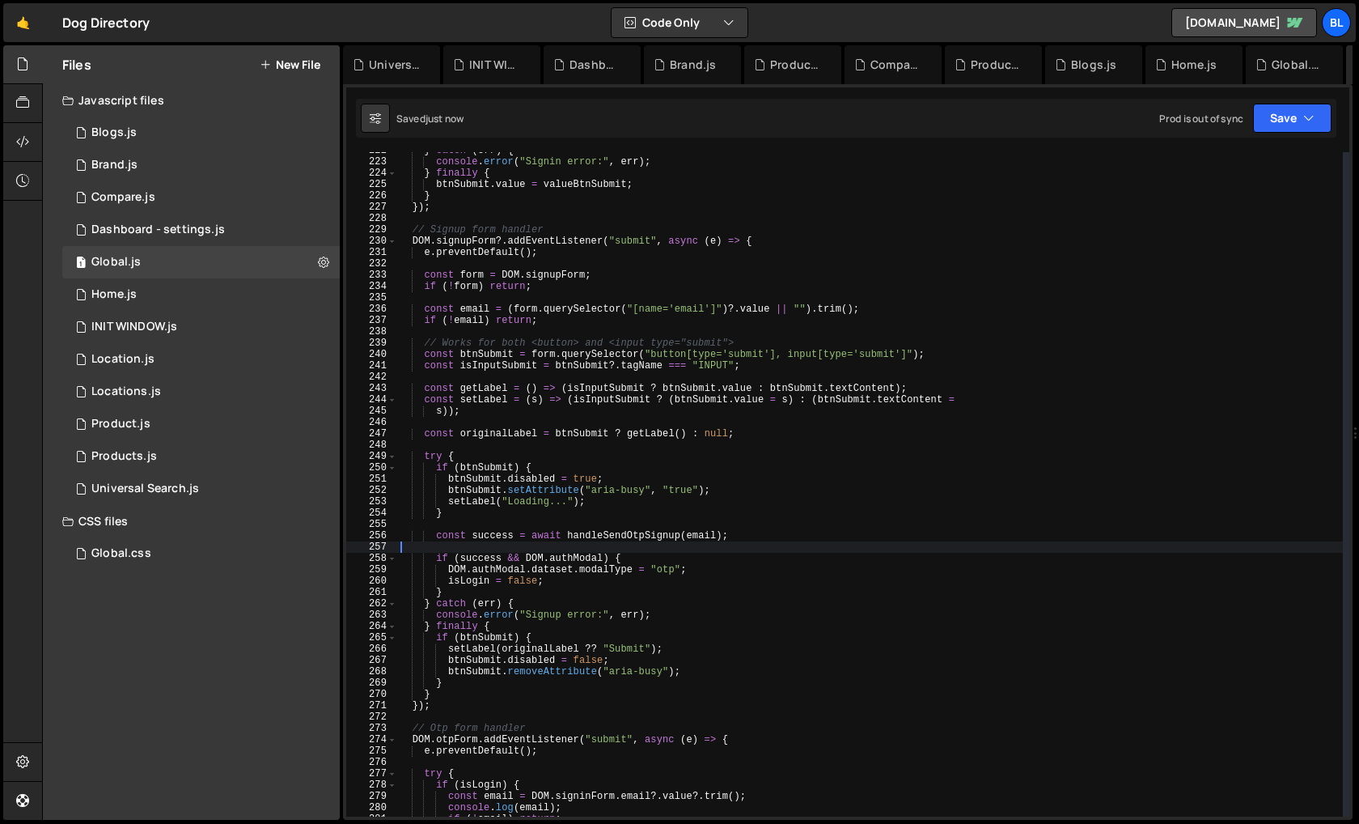
scroll to position [2487, 0]
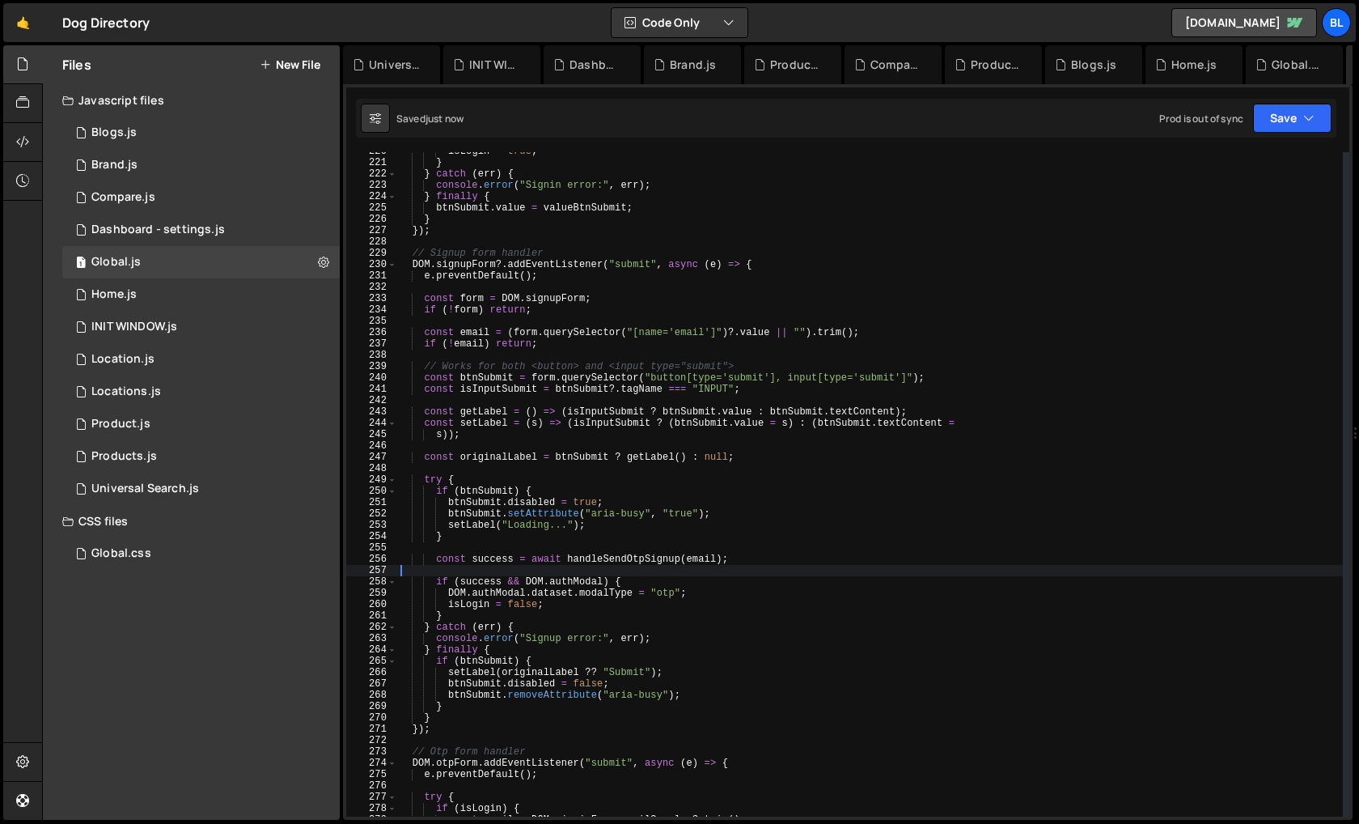
click at [578, 532] on div "isLogin = true ; } } catch ( err ) { console . error ( "Signin error:" , err ) …" at bounding box center [870, 489] width 946 height 687
click at [600, 519] on div "isLogin = true ; } } catch ( err ) { console . error ( "Signin error:" , err ) …" at bounding box center [870, 489] width 946 height 687
type textarea "btnSubmit.setAttribute("aria-busy", "true");"
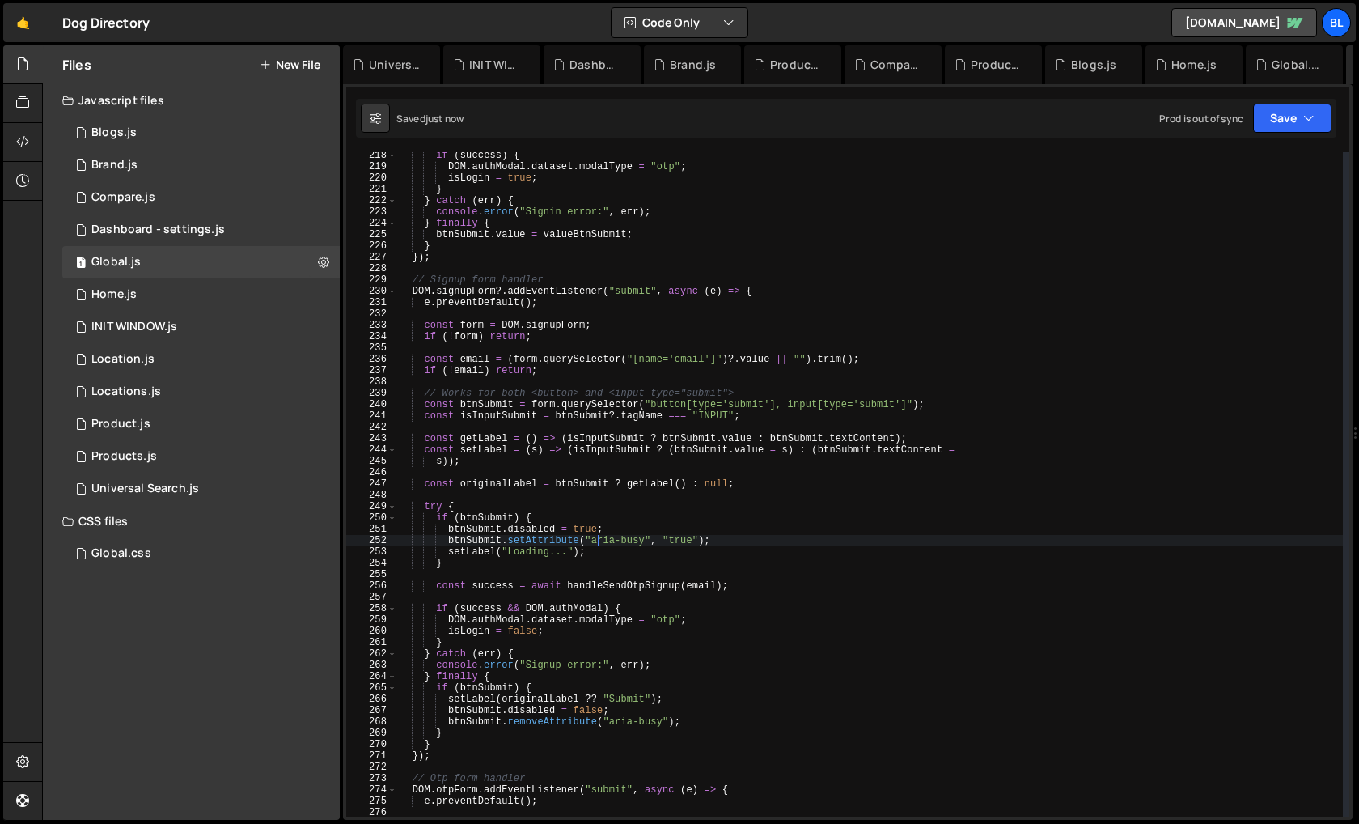
scroll to position [2461, 0]
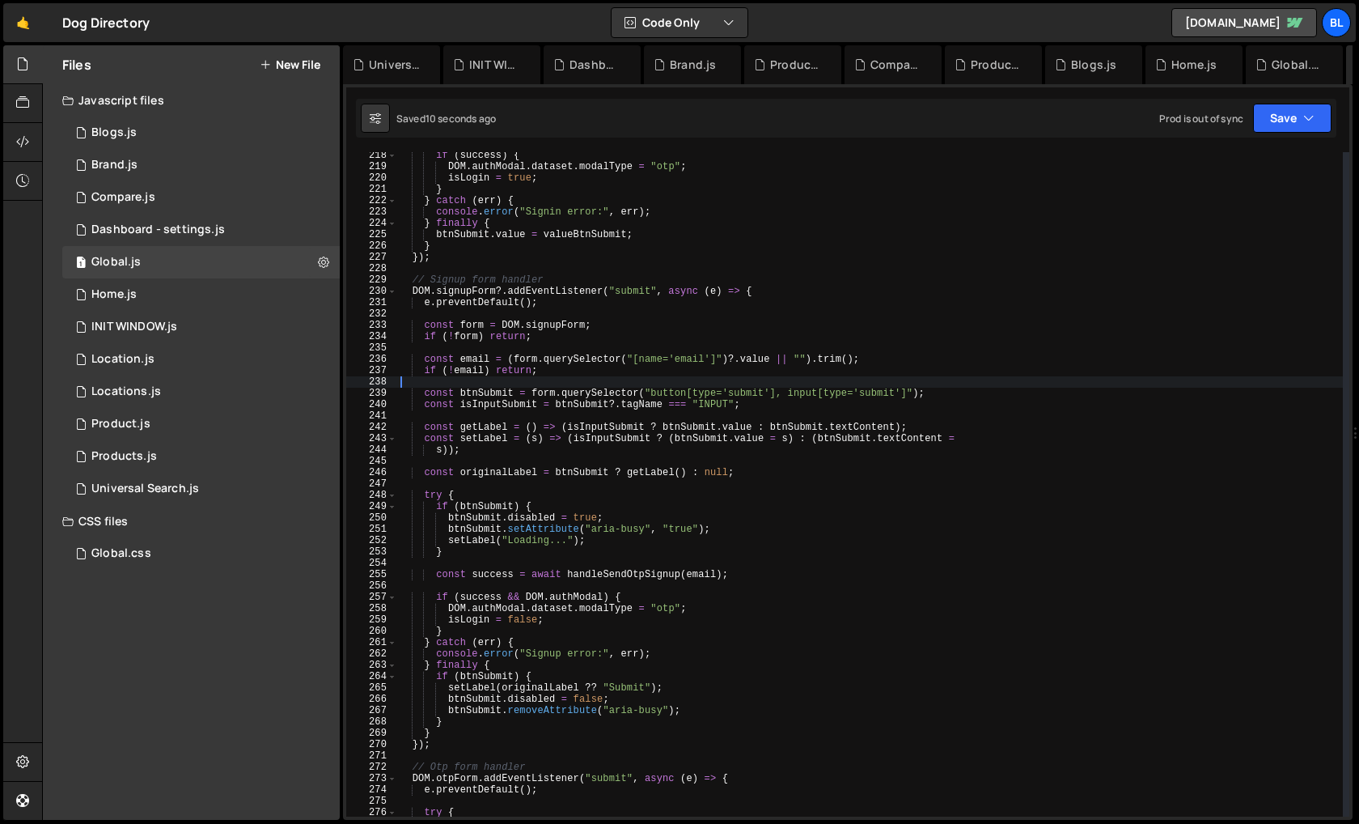
drag, startPoint x: 760, startPoint y: 391, endPoint x: 761, endPoint y: 380, distance: 11.4
click at [761, 380] on div "if ( success ) { DOM . authModal . dataset . modalType = "otp" ; isLogin = true…" at bounding box center [870, 493] width 946 height 687
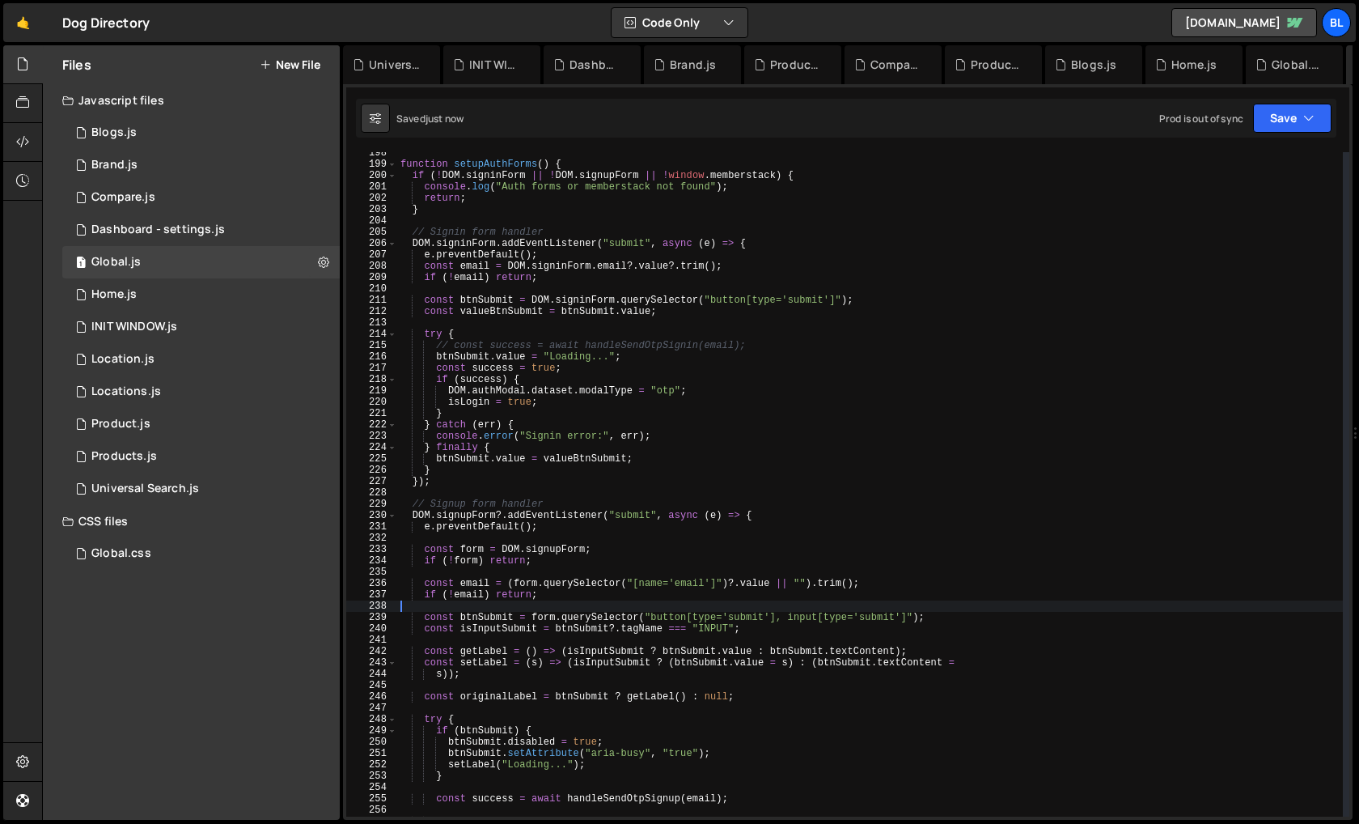
scroll to position [2219, 0]
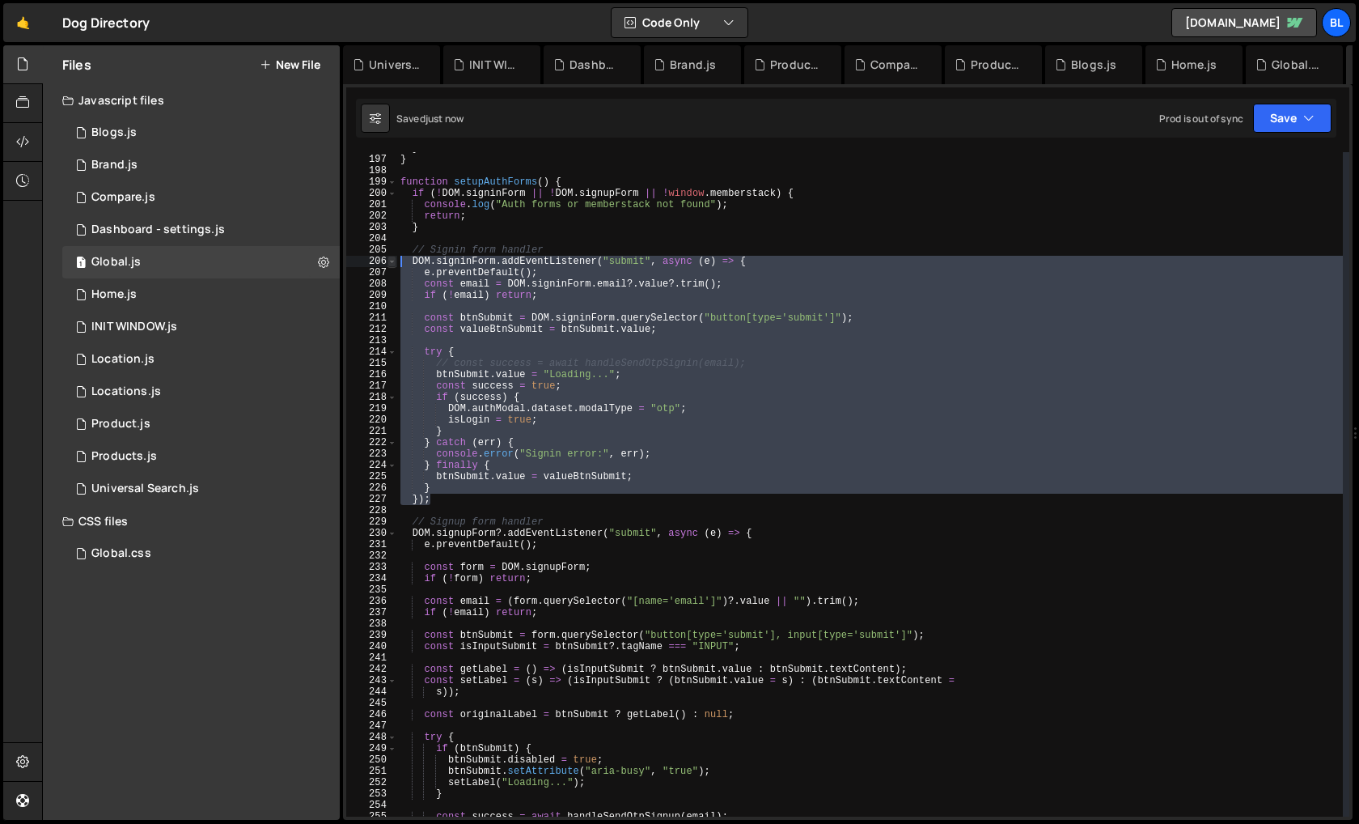
type textarea "DOM.signinForm.addEventListener("submit", async (e) => { e.preventDefault();"
drag, startPoint x: 430, startPoint y: 502, endPoint x: 390, endPoint y: 257, distance: 247.7
click at [390, 257] on div "DOM.signinForm.addEventListener("submit", async (e) => { e.preventDefault(); 19…" at bounding box center [847, 484] width 1003 height 664
click at [495, 560] on div "} } function setupAuthForms ( ) { if ( ! DOM . signinForm || ! DOM . signupForm…" at bounding box center [870, 485] width 946 height 687
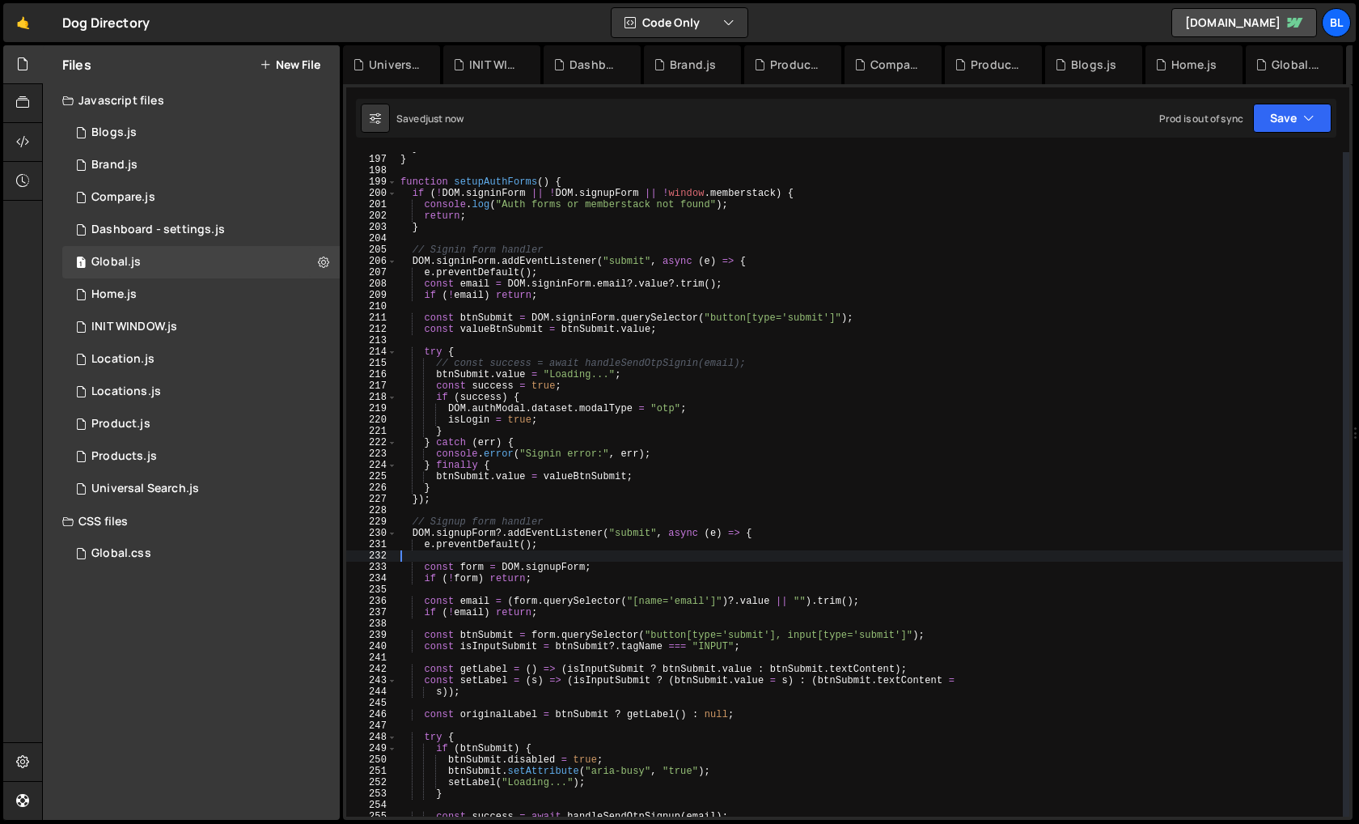
click at [548, 575] on div "} } function setupAuthForms ( ) { if ( ! DOM . signinForm || ! DOM . signupForm…" at bounding box center [870, 485] width 946 height 687
click at [549, 541] on div "} } function setupAuthForms ( ) { if ( ! DOM . signinForm || ! DOM . signupForm…" at bounding box center [870, 485] width 946 height 687
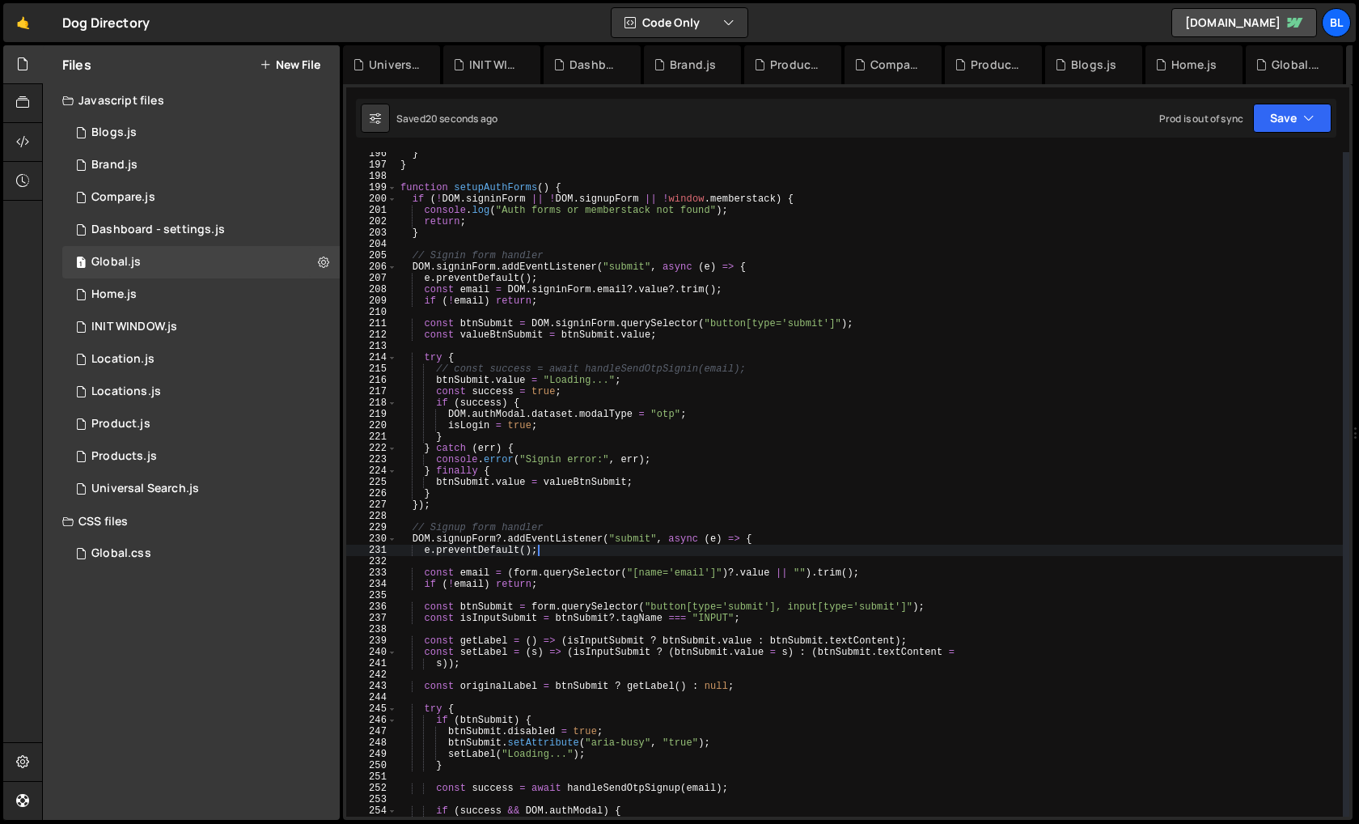
scroll to position [2213, 0]
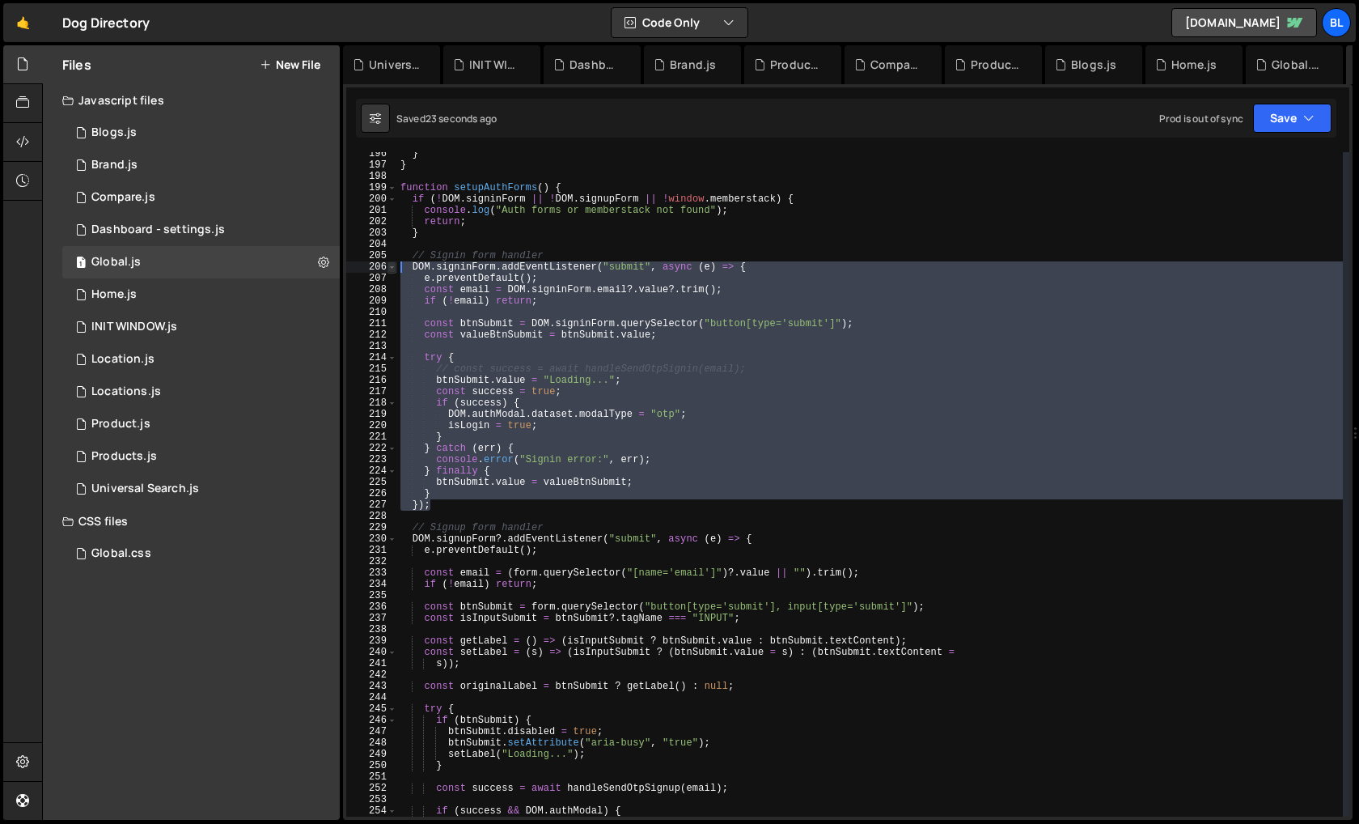
type textarea "DOM.signinForm.addEventListener("submit", async (e) => { e.preventDefault();"
drag, startPoint x: 430, startPoint y: 505, endPoint x: 389, endPoint y: 265, distance: 242.9
click at [389, 265] on div "DOM.signinForm.addEventListener("submit", async (e) => { e.preventDefault(); 19…" at bounding box center [847, 484] width 1003 height 664
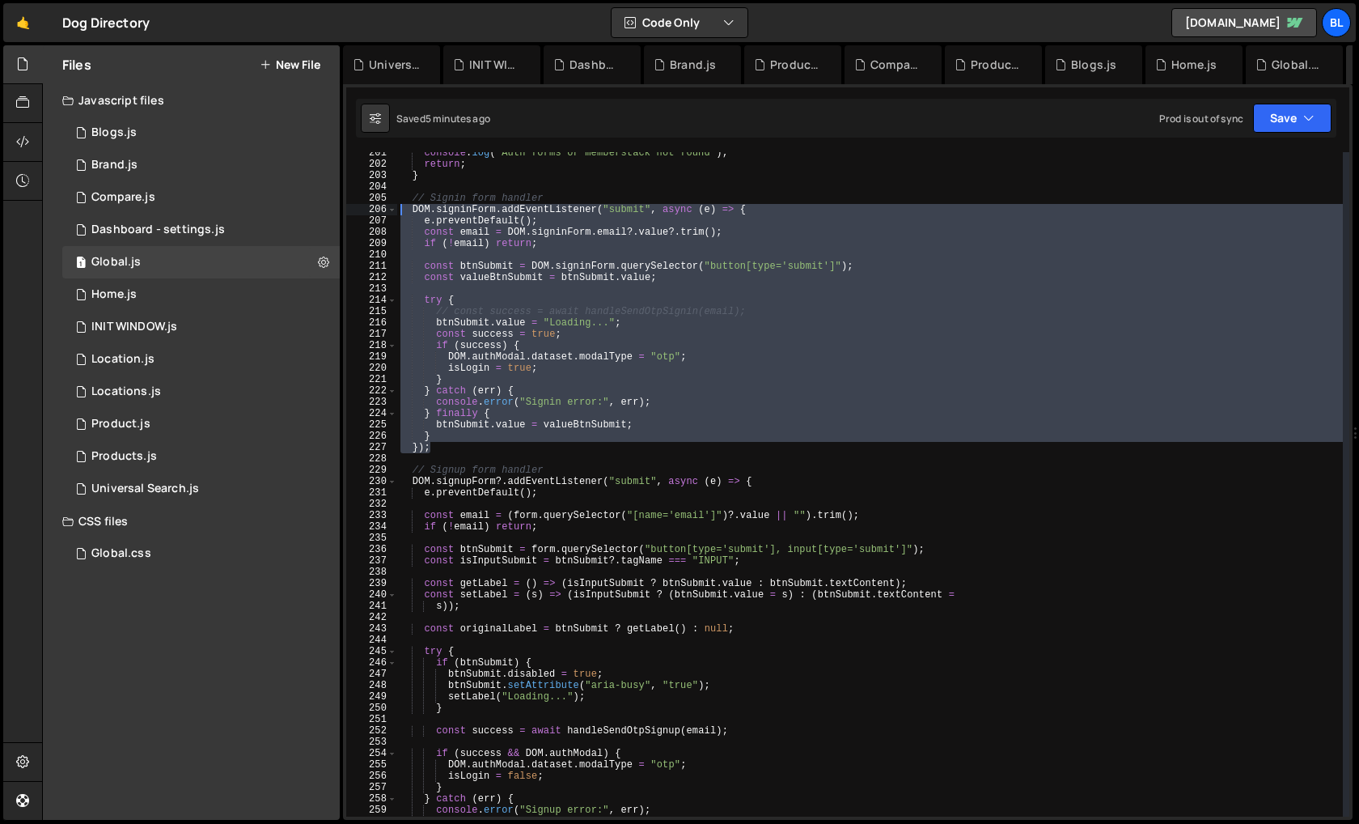
paste textarea
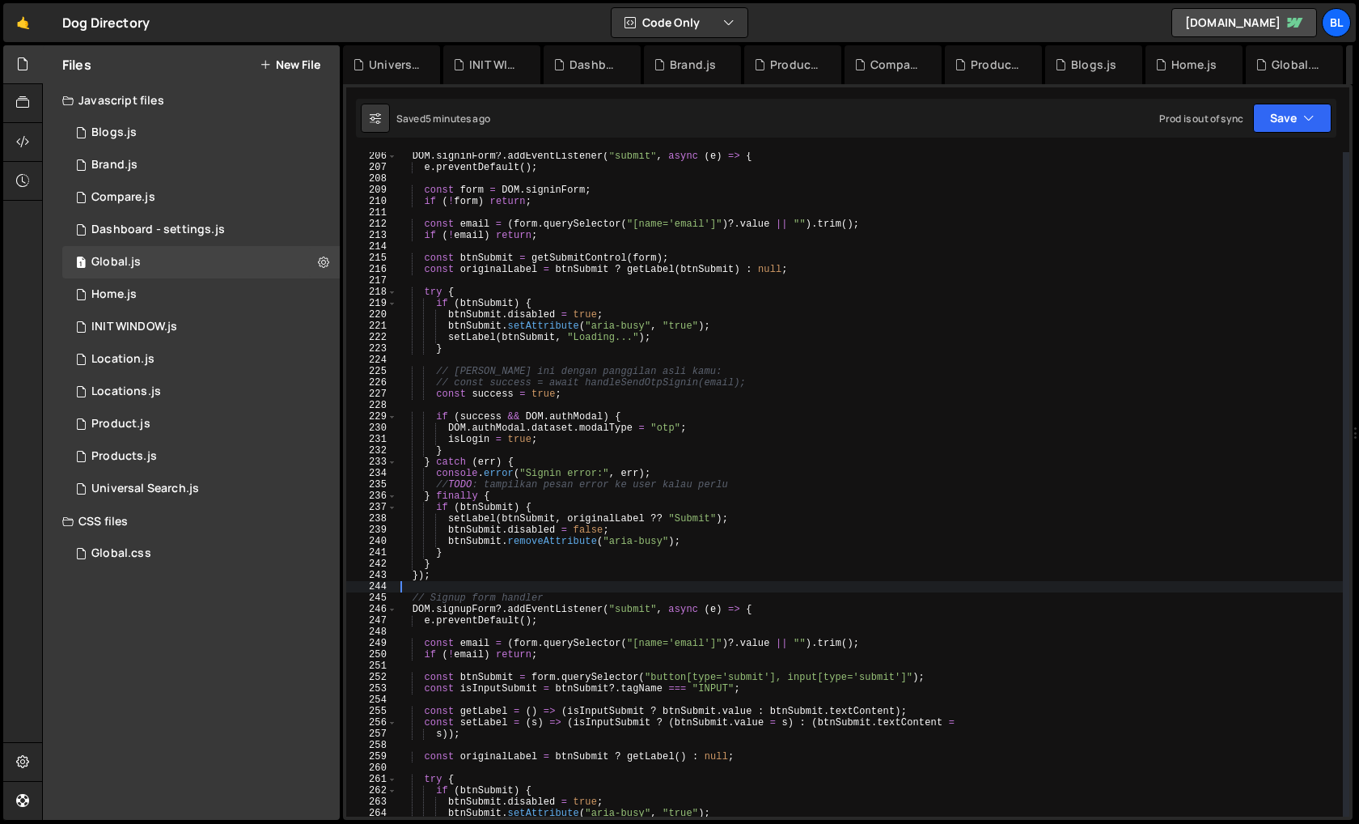
scroll to position [2329, 0]
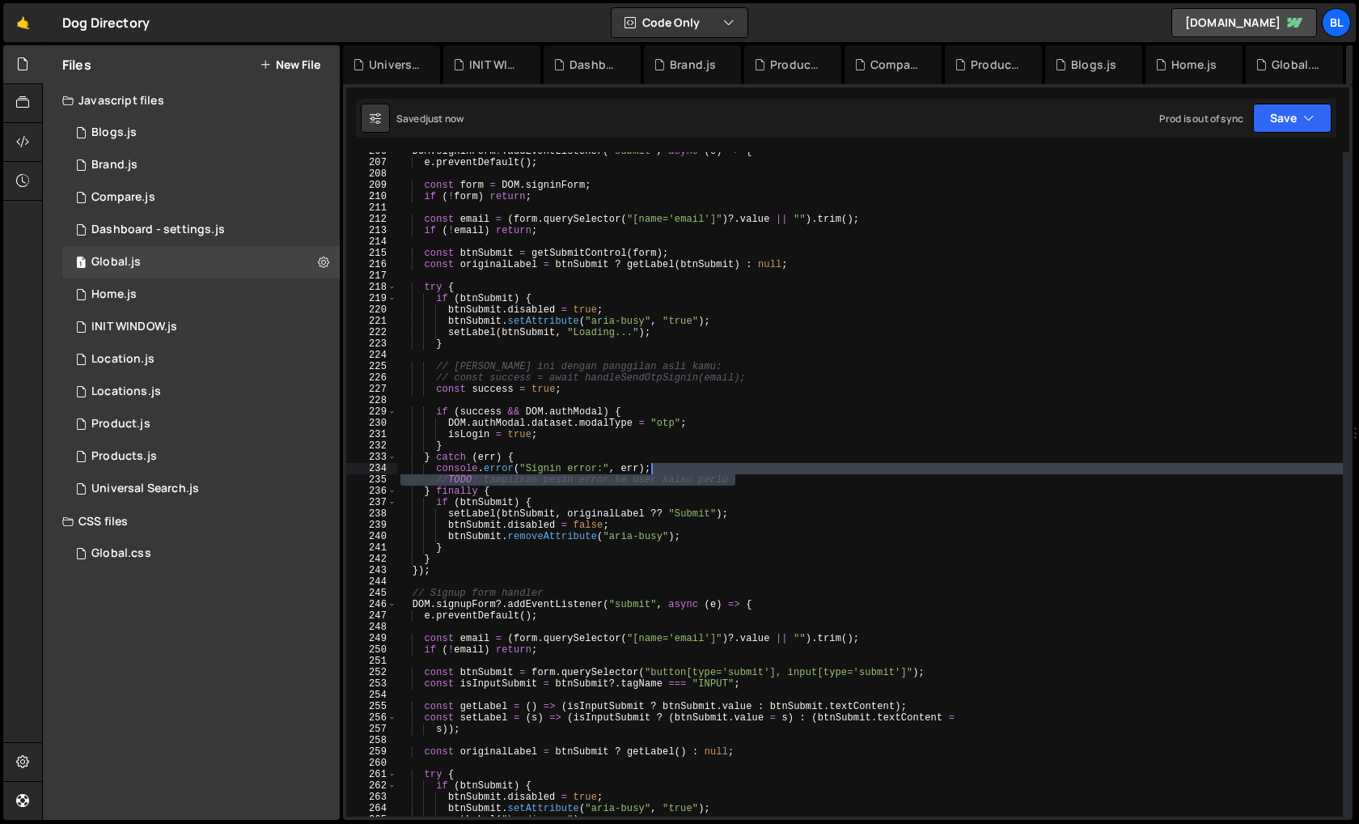
drag, startPoint x: 746, startPoint y: 476, endPoint x: 755, endPoint y: 464, distance: 14.4
click at [755, 464] on div "DOM . signinForm ?. addEventListener ( "submit" , async ( e ) => { e . preventD…" at bounding box center [870, 489] width 946 height 687
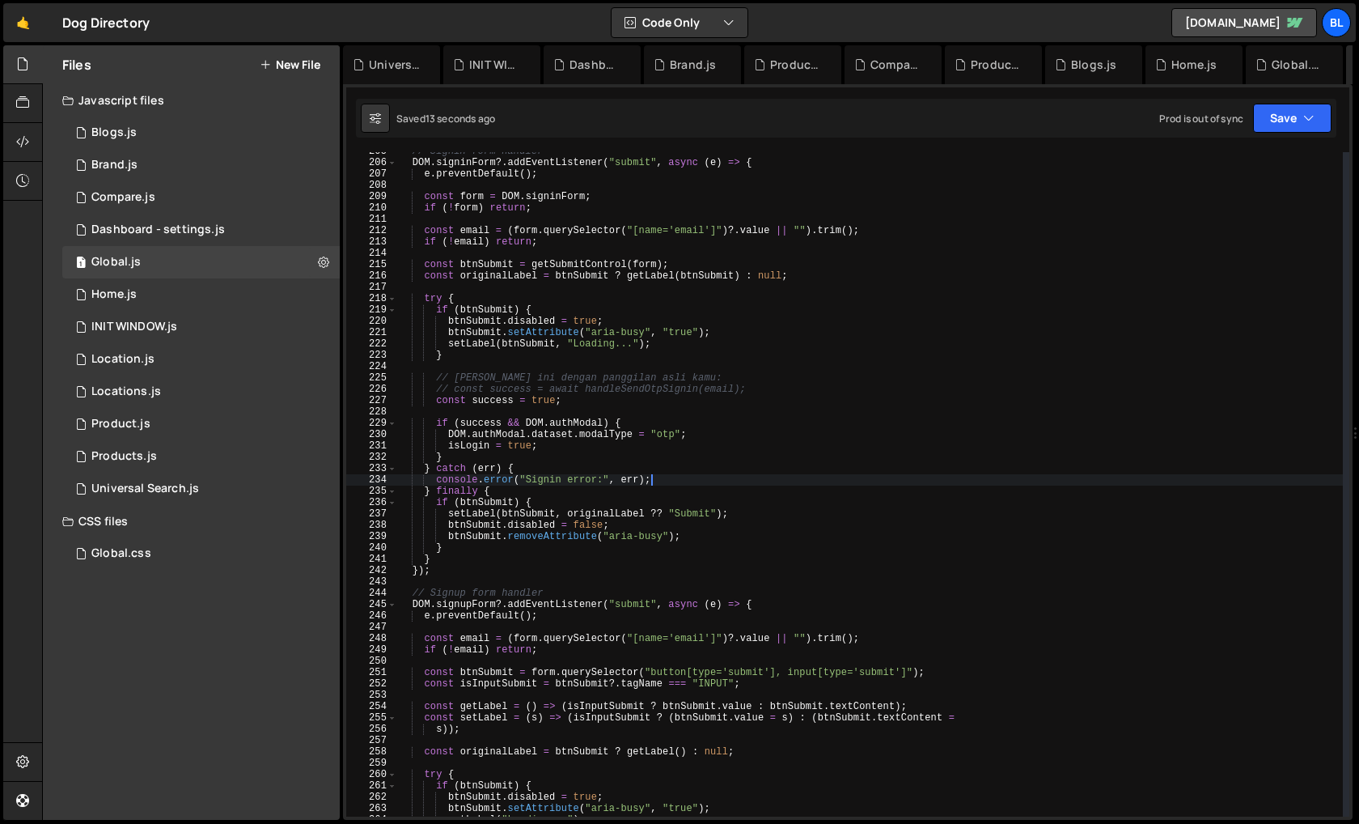
scroll to position [2317, 0]
click at [412, 162] on div "// Signin form handler DOM . signinForm ?. addEventListener ( "submit" , async …" at bounding box center [870, 489] width 946 height 687
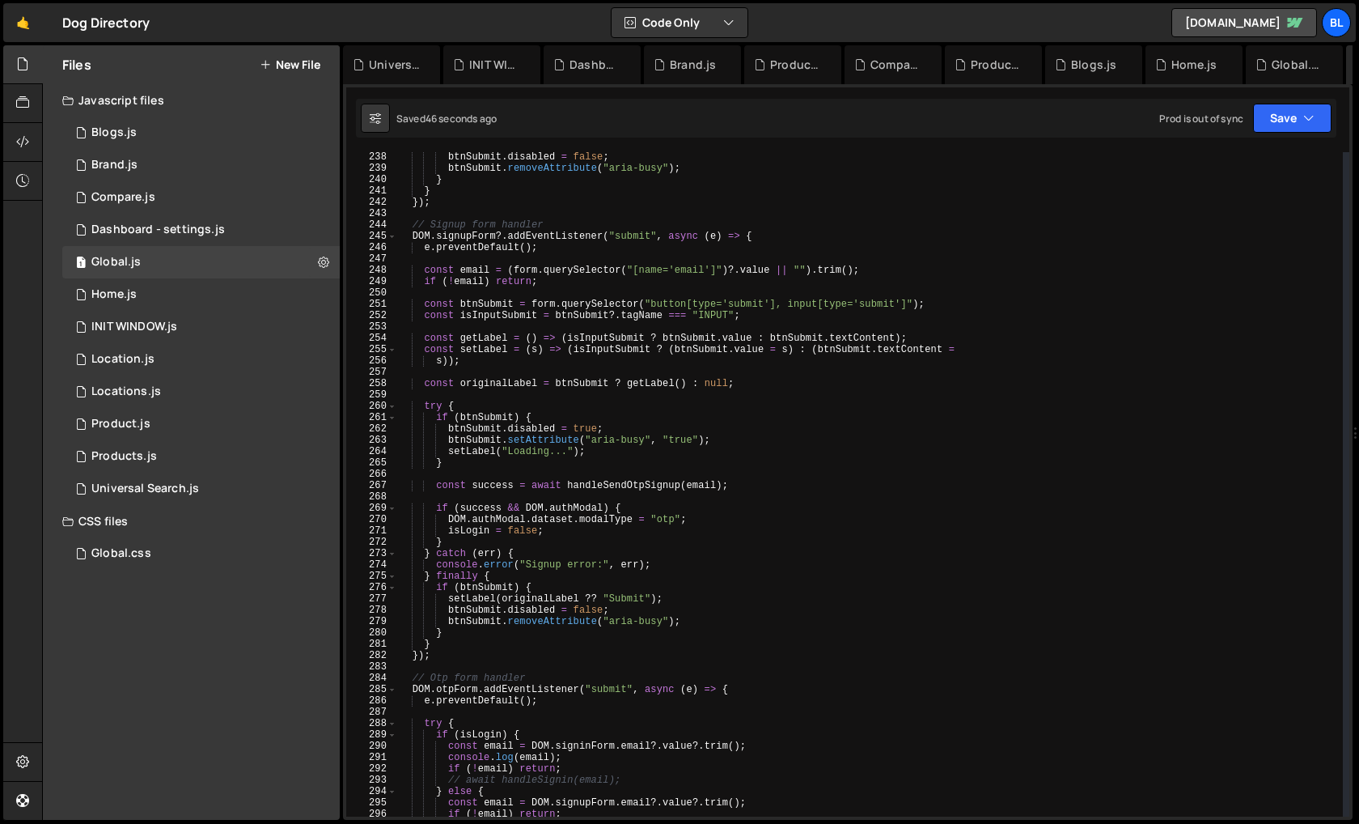
scroll to position [2707, 0]
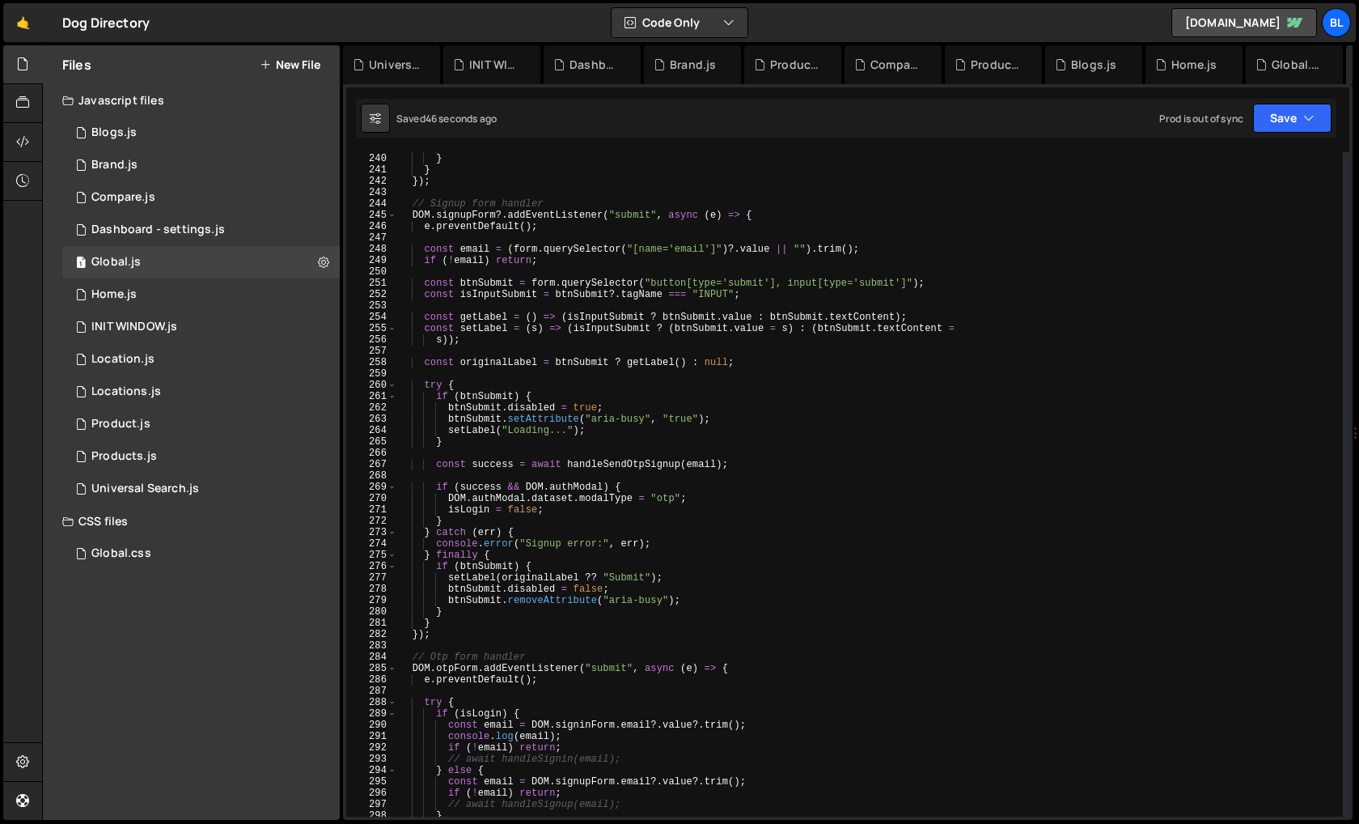
click at [439, 628] on div "btnSubmit . removeAttribute ( "aria-busy" ) ; } } }) ; // Signup form handler D…" at bounding box center [870, 485] width 946 height 687
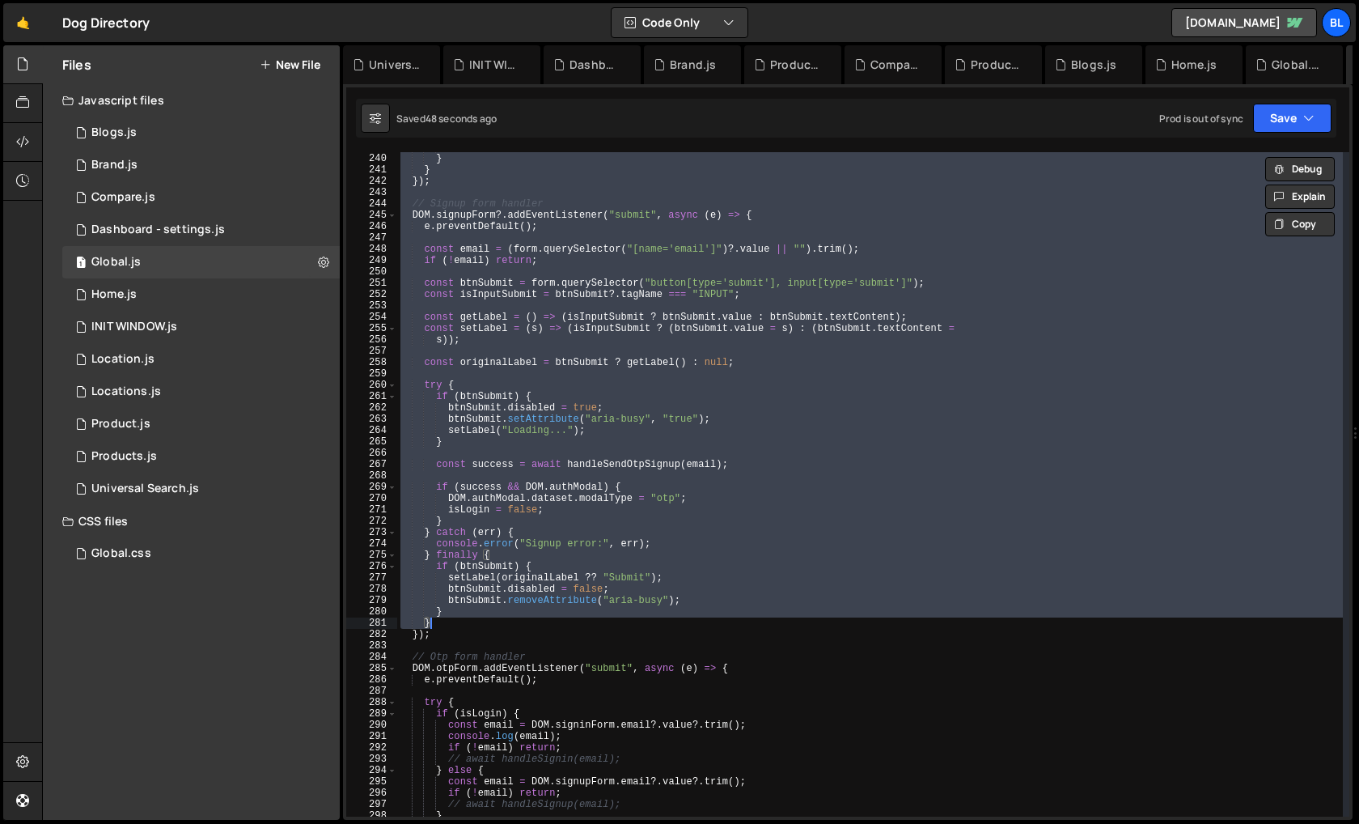
click at [498, 635] on div "btnSubmit . removeAttribute ( "aria-busy" ) ; } } }) ; // Signup form handler D…" at bounding box center [870, 485] width 946 height 687
type textarea "} });"
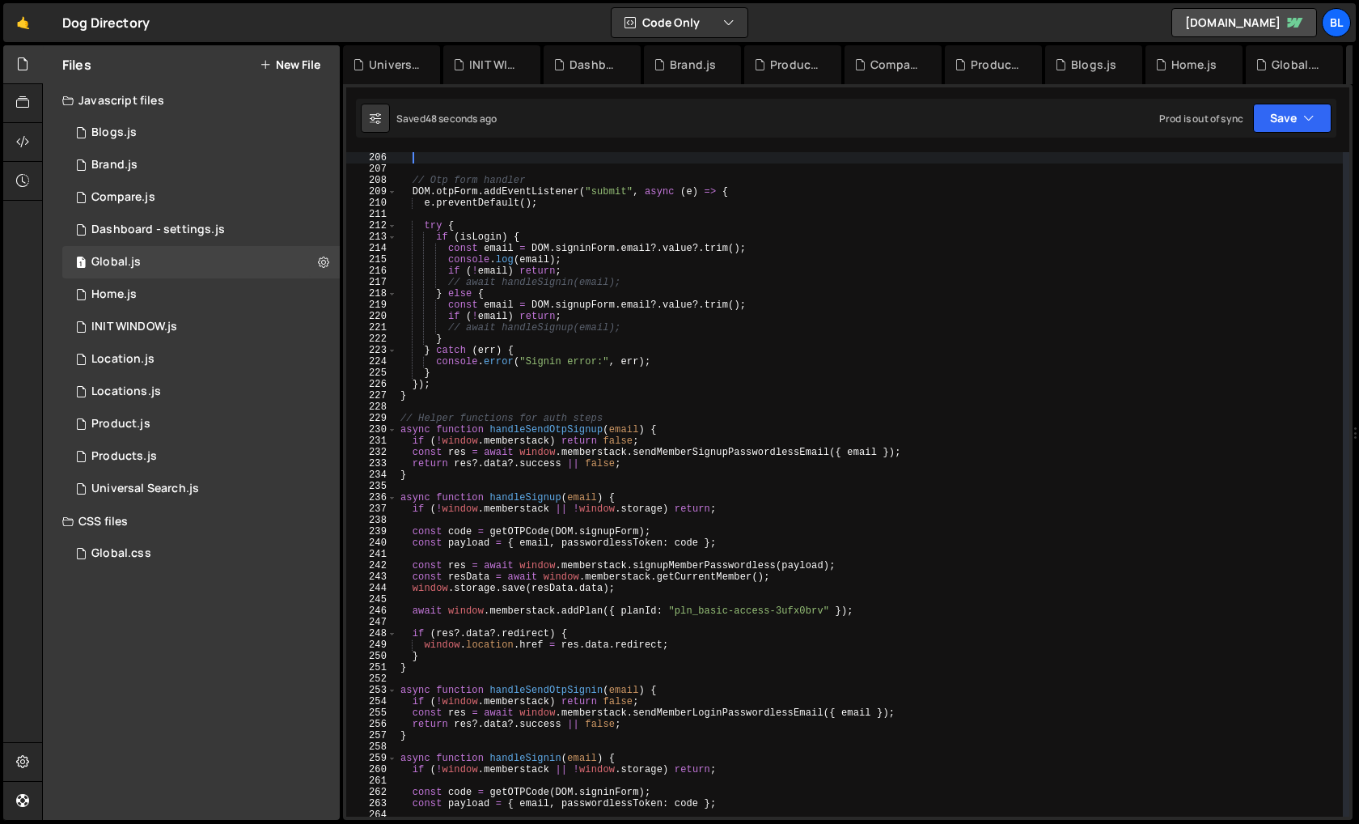
paste textarea
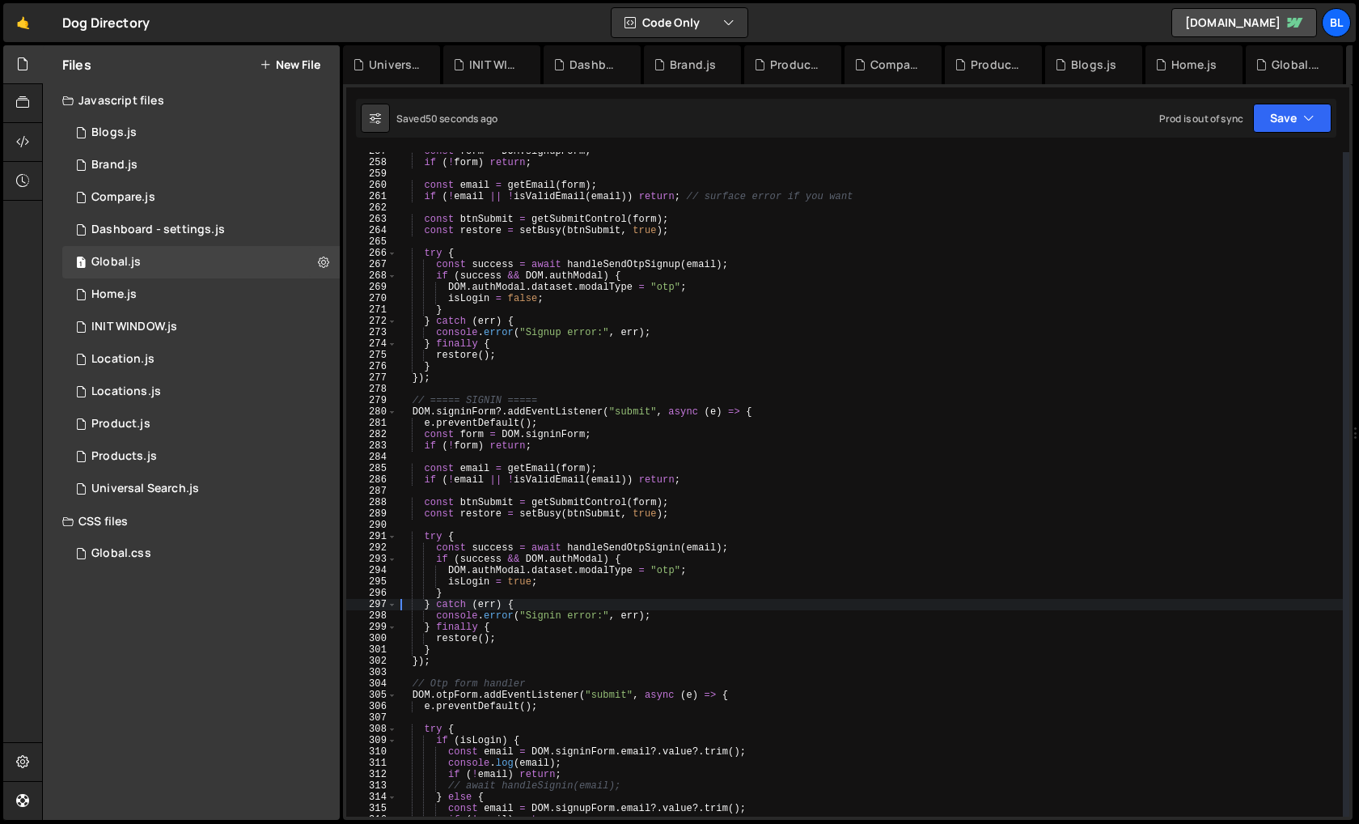
scroll to position [2895, 0]
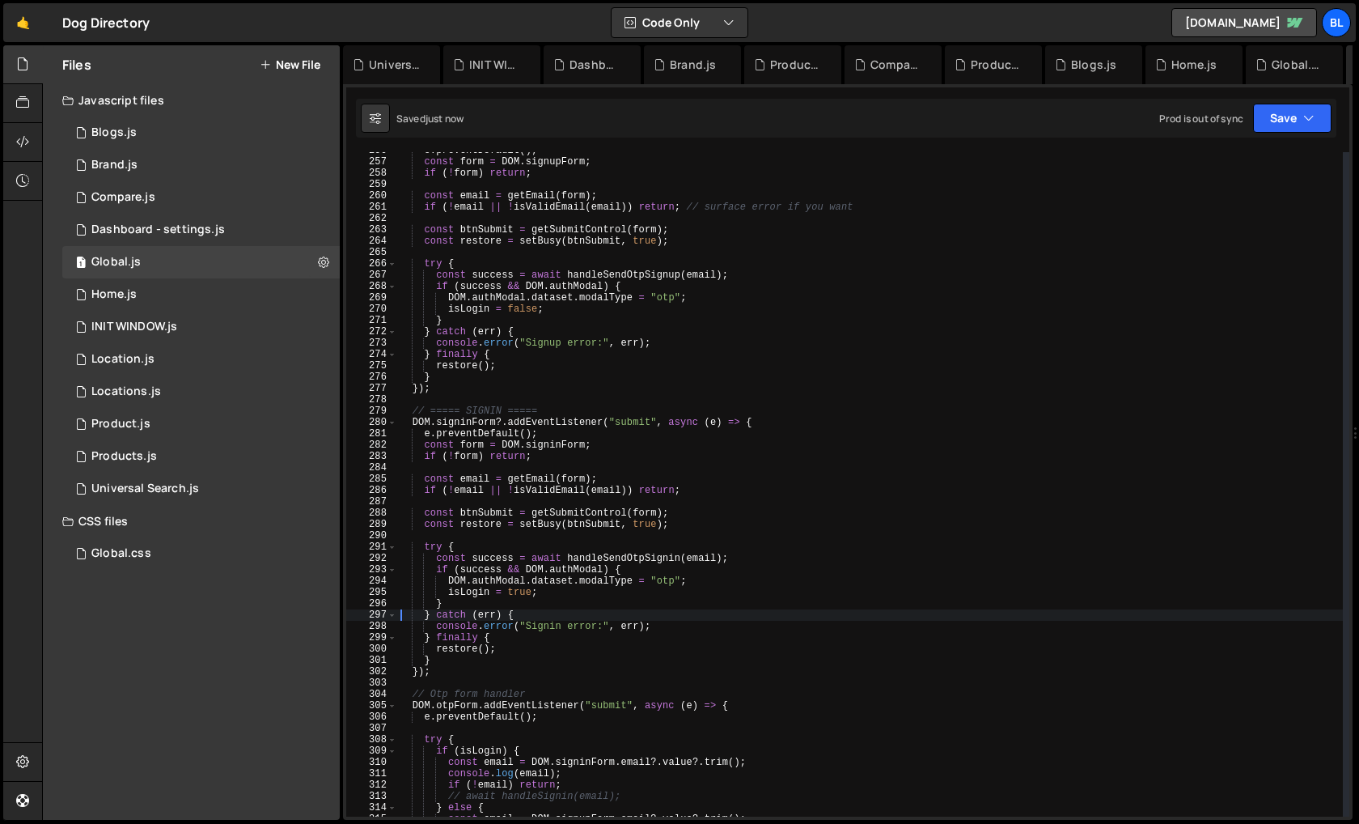
click at [549, 409] on div "e . preventDefault ( ) ; const form = DOM . signupForm ; if ( ! form ) return ;…" at bounding box center [870, 488] width 946 height 687
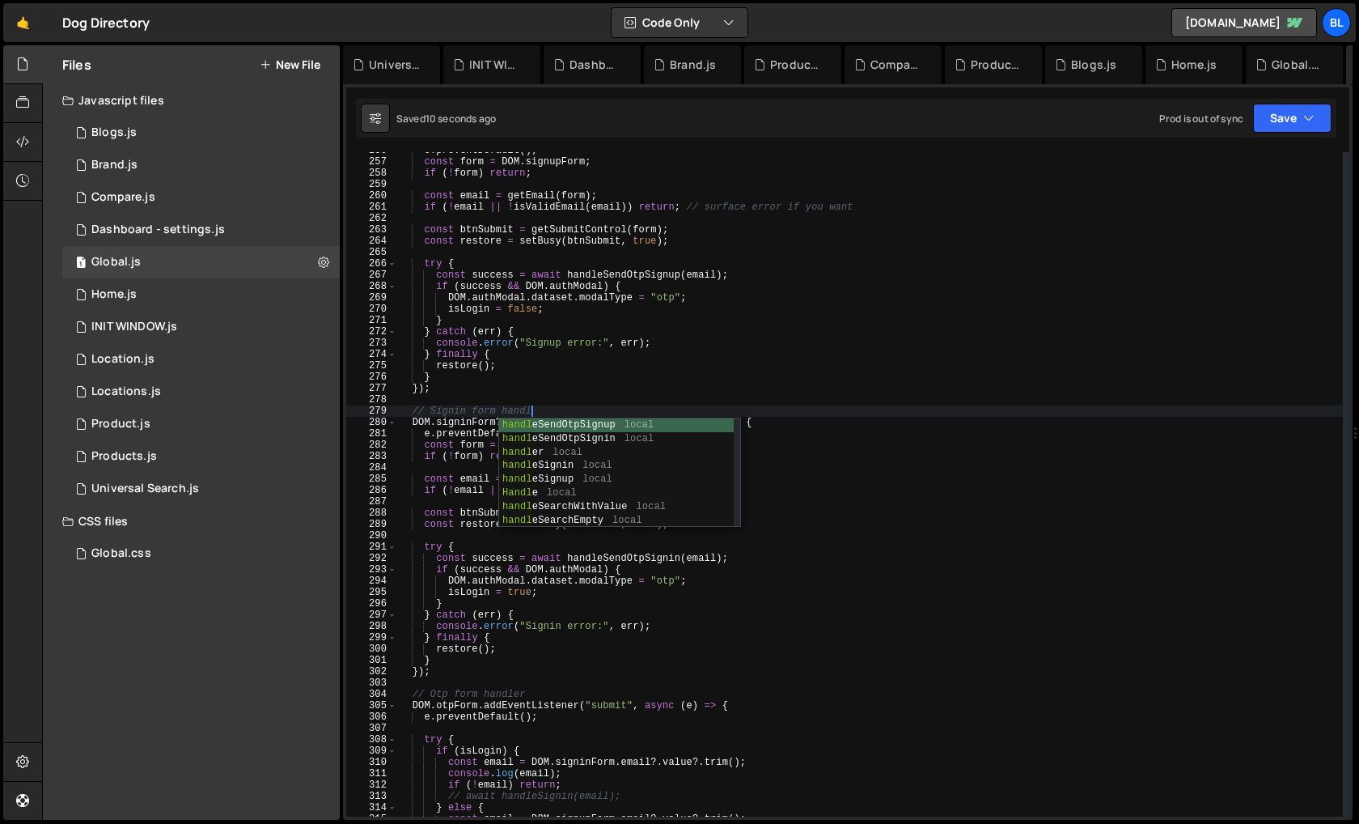
type textarea "// Signin form handler"
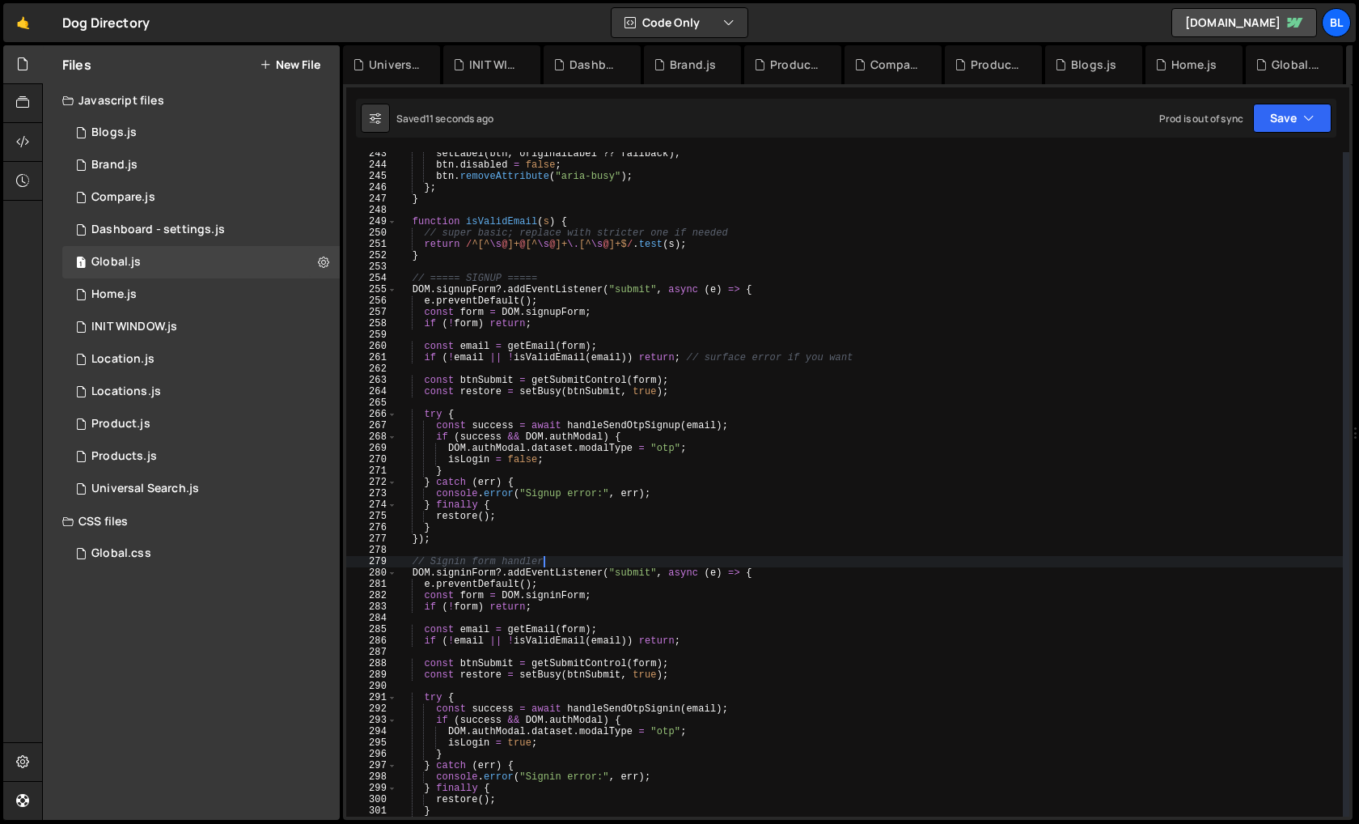
scroll to position [2742, 0]
click at [548, 274] on div "setLabel ( btn , originalLabel ?? fallback ) ; btn . disabled = false ; btn . r…" at bounding box center [870, 494] width 946 height 687
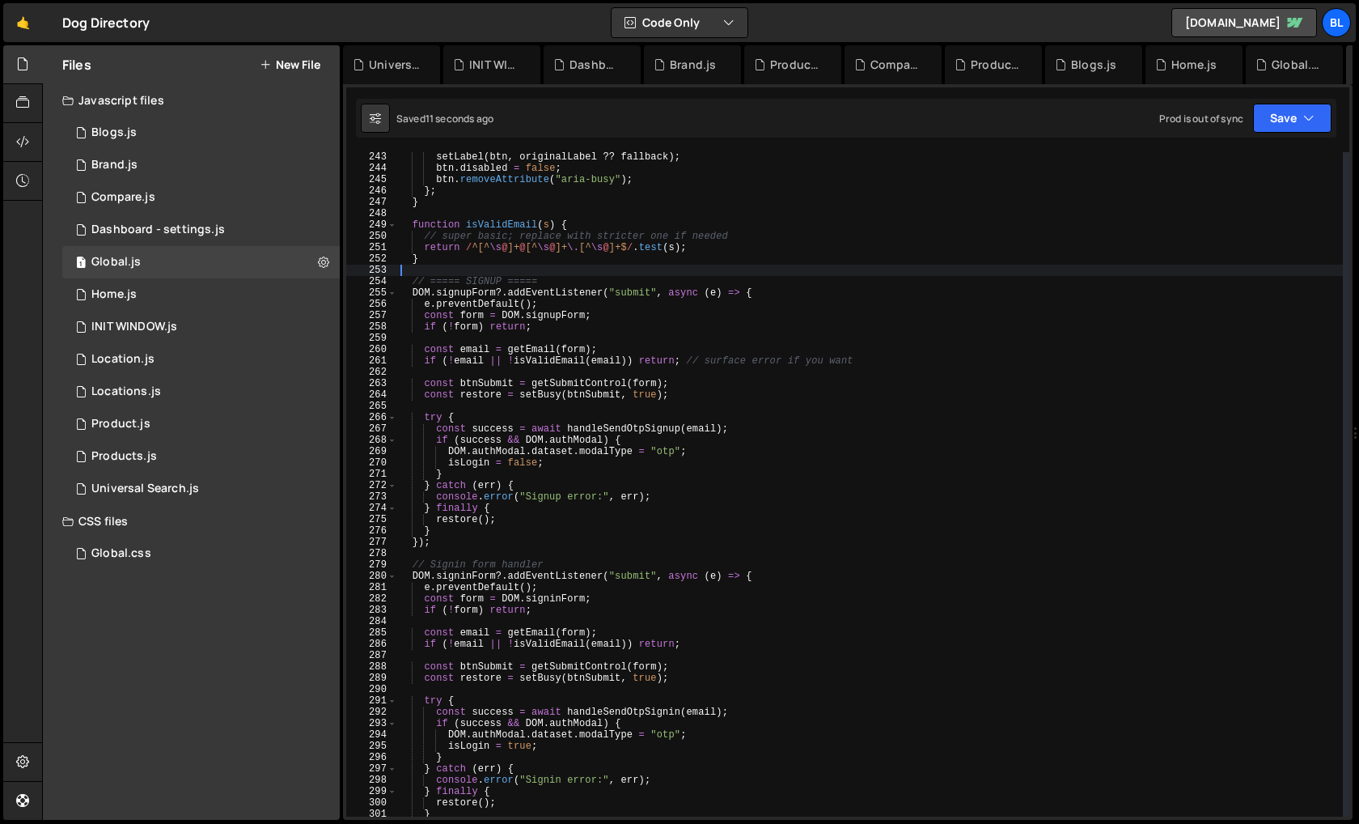
scroll to position [0, 0]
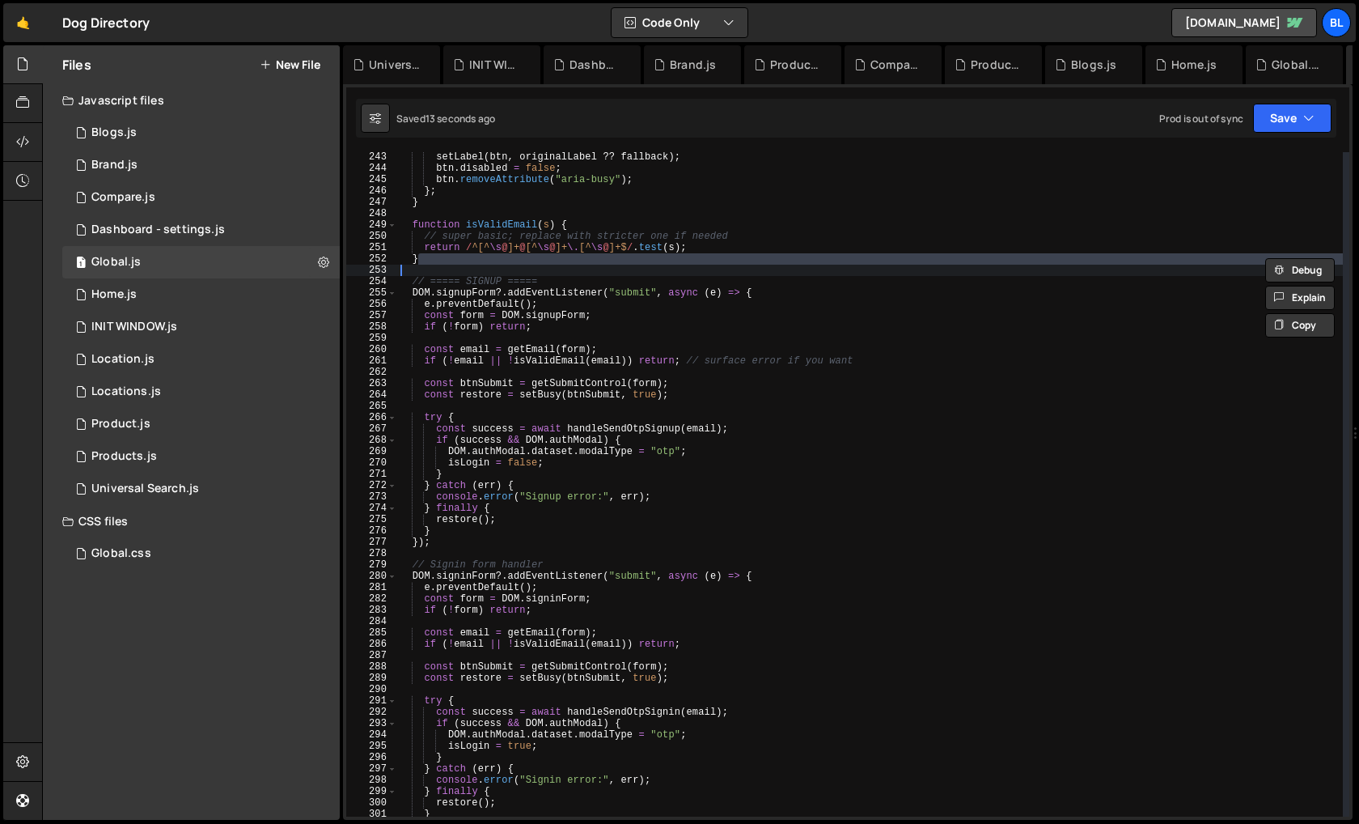
click at [559, 284] on div "setLabel ( btn , originalLabel ?? fallback ) ; btn . disabled = false ; btn . r…" at bounding box center [870, 494] width 946 height 687
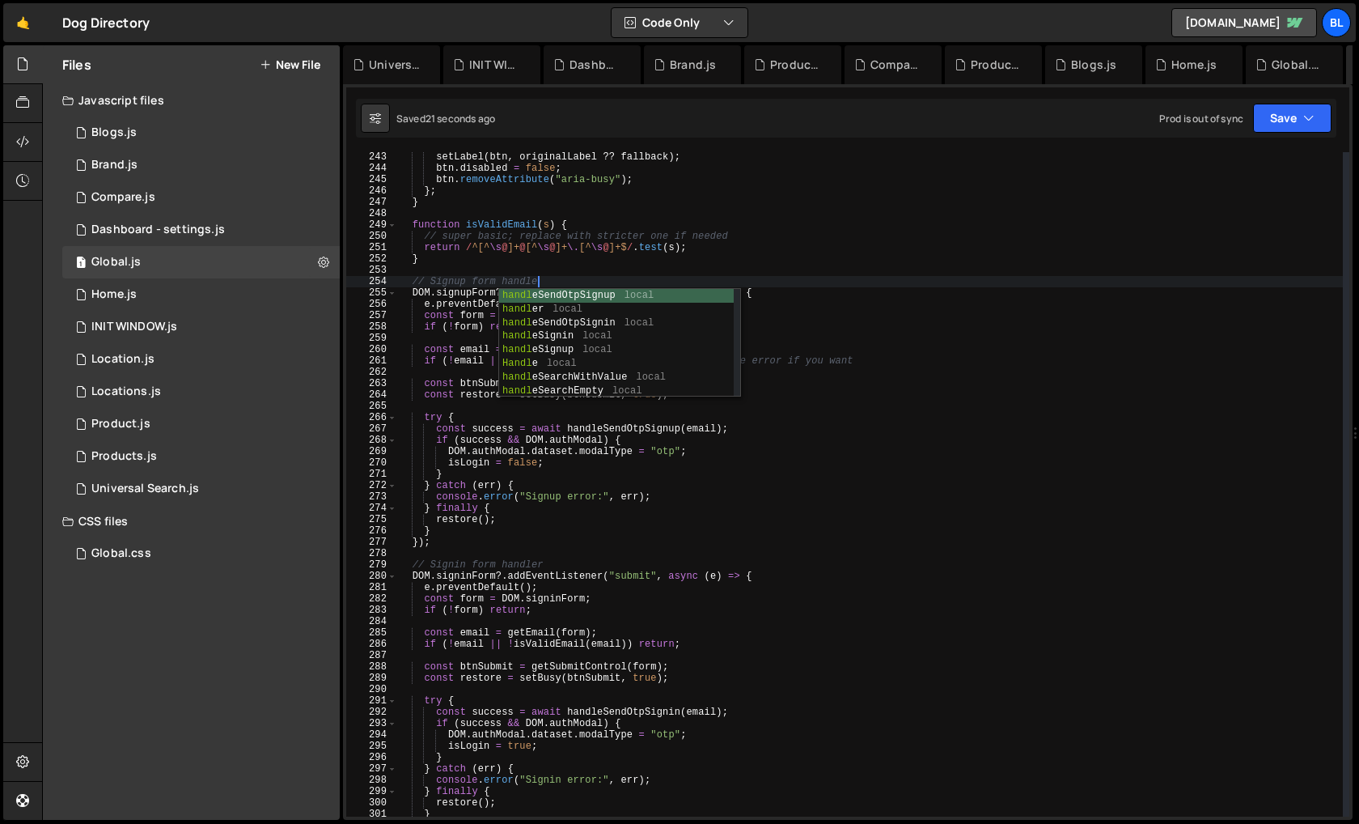
scroll to position [0, 11]
click at [558, 235] on div "setLabel ( btn , originalLabel ?? fallback ) ; btn . disabled = false ; btn . r…" at bounding box center [870, 494] width 946 height 687
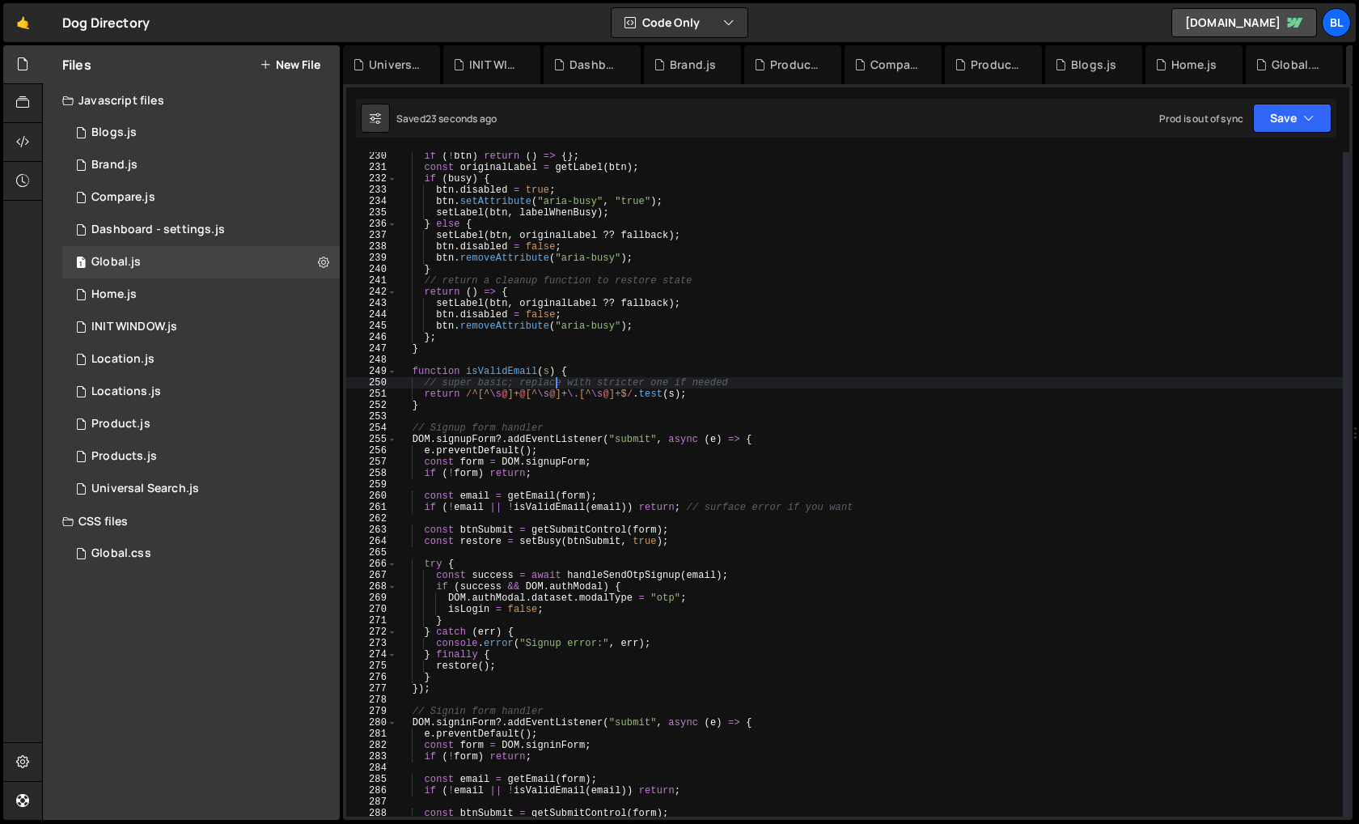
scroll to position [2587, 0]
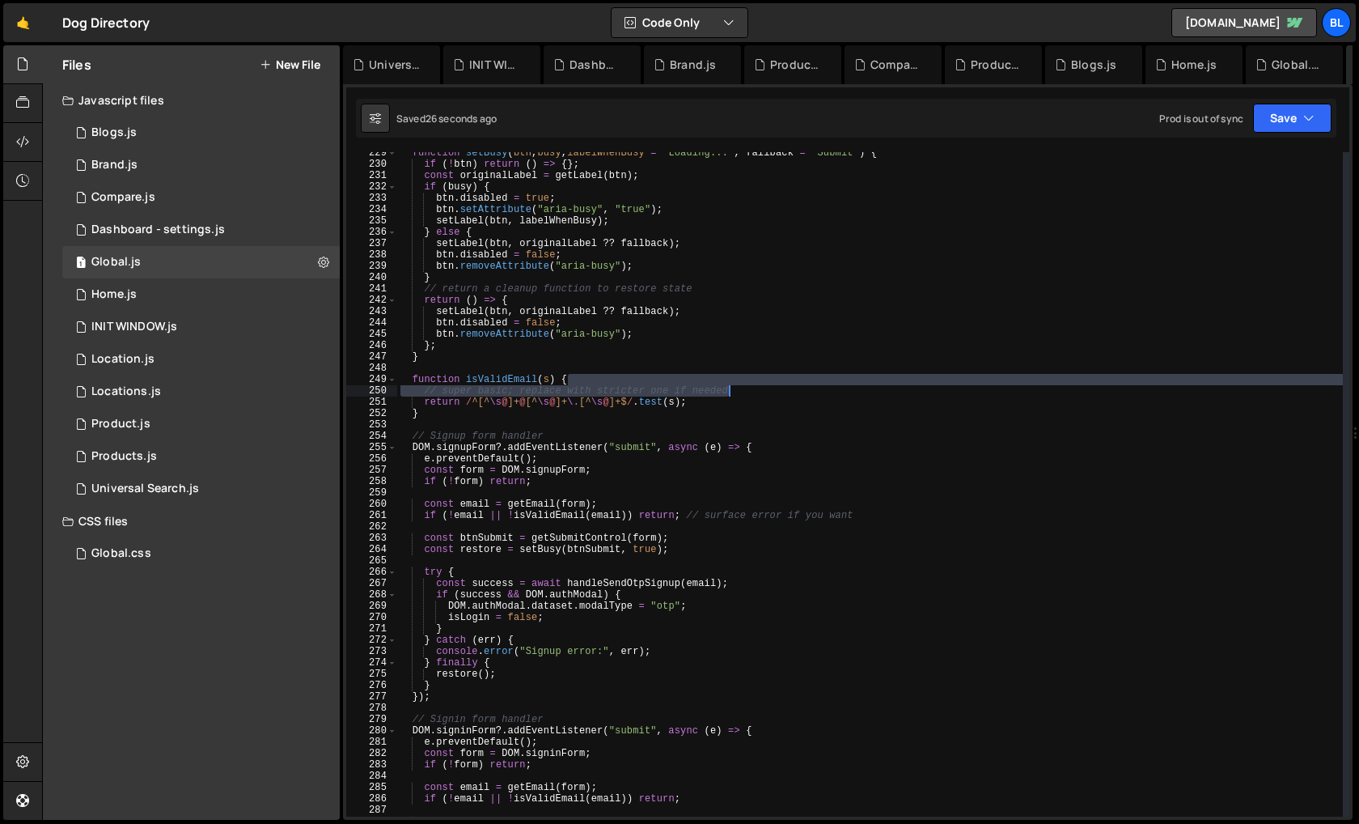
click at [756, 392] on div "function setBusy ( btn , busy , labelWhenBusy = "Loading..." , fallback = "Subm…" at bounding box center [870, 490] width 946 height 687
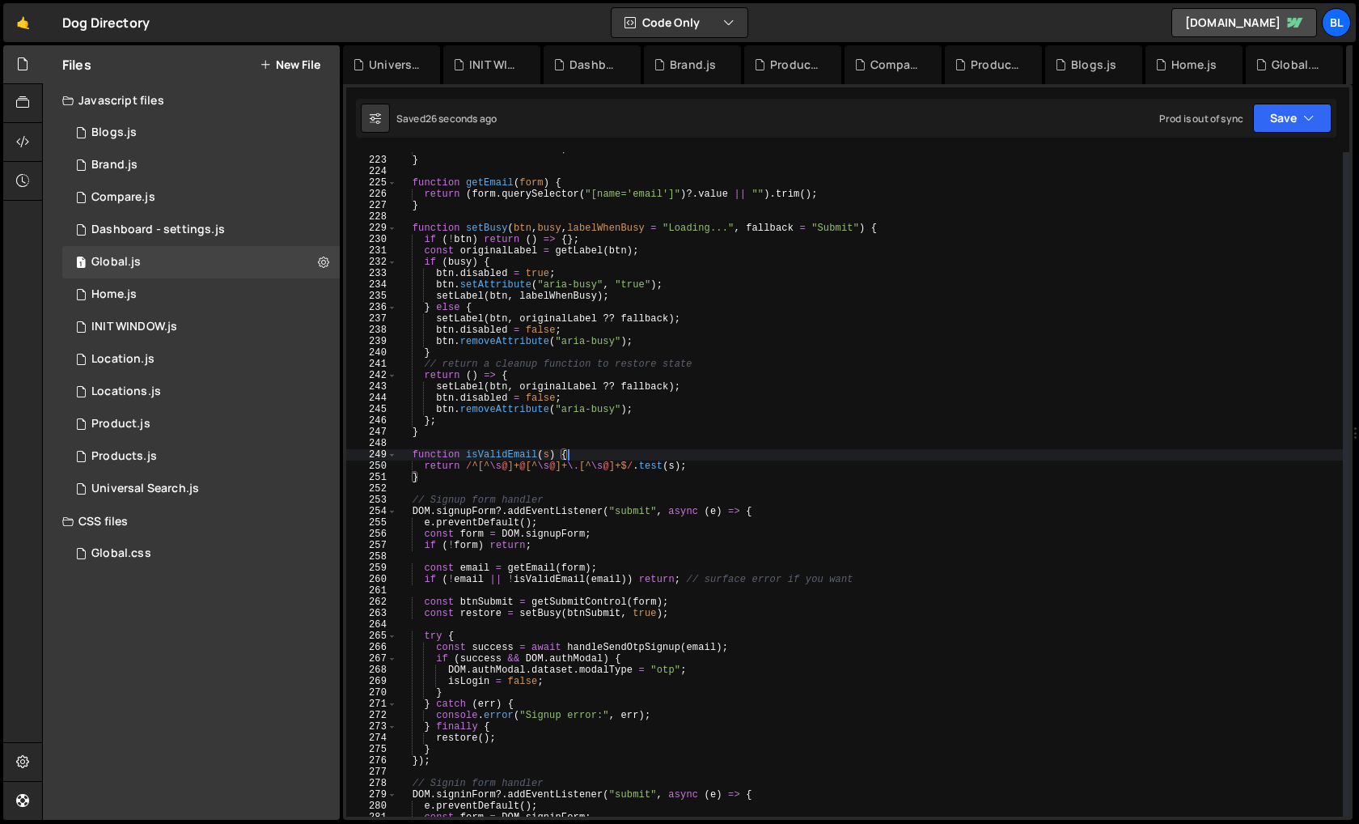
scroll to position [2512, 0]
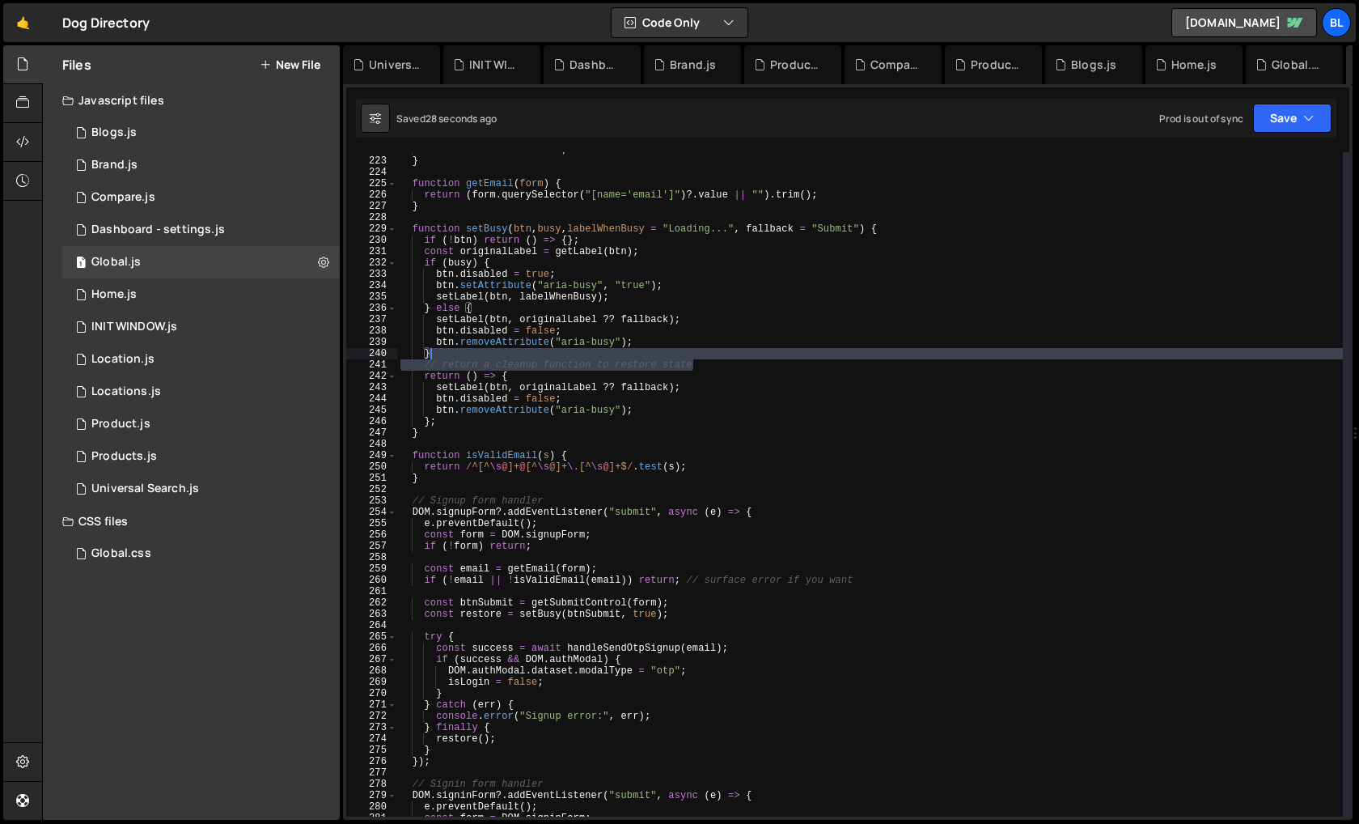
drag, startPoint x: 706, startPoint y: 366, endPoint x: 709, endPoint y: 352, distance: 14.1
click at [709, 352] on div "else el . textContent = s ; } function getEmail ( form ) { return ( form . quer…" at bounding box center [870, 487] width 946 height 687
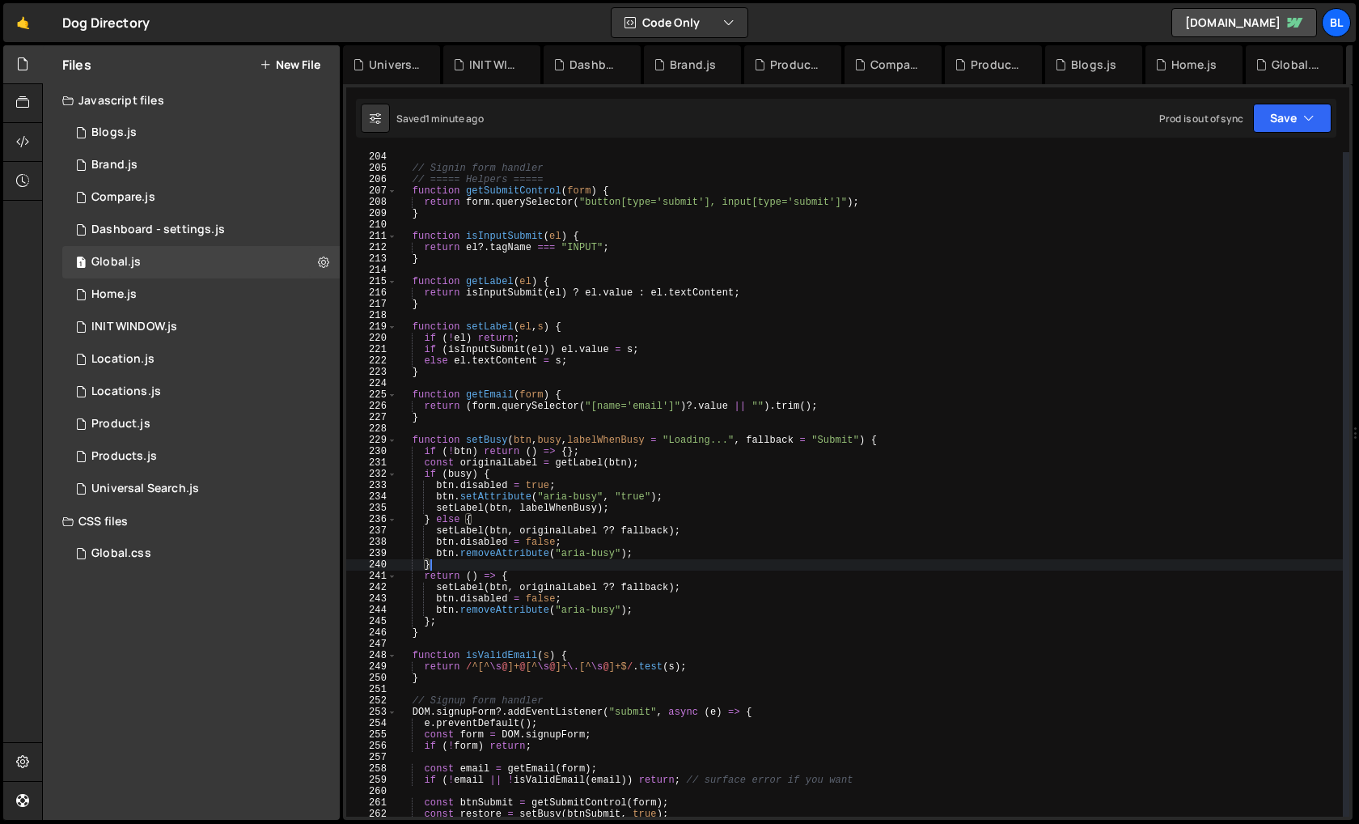
scroll to position [2300, 0]
click at [625, 446] on div "// Signin form handler // ===== Helpers ===== function getSubmitControl ( form …" at bounding box center [870, 494] width 946 height 687
type textarea "function setBusy(btn, busy, labelWhenBusy = "Loading...", fallback = "Submit") {"
click at [632, 433] on div "// Signin form handler // ===== Helpers ===== function getSubmitControl ( form …" at bounding box center [870, 494] width 946 height 687
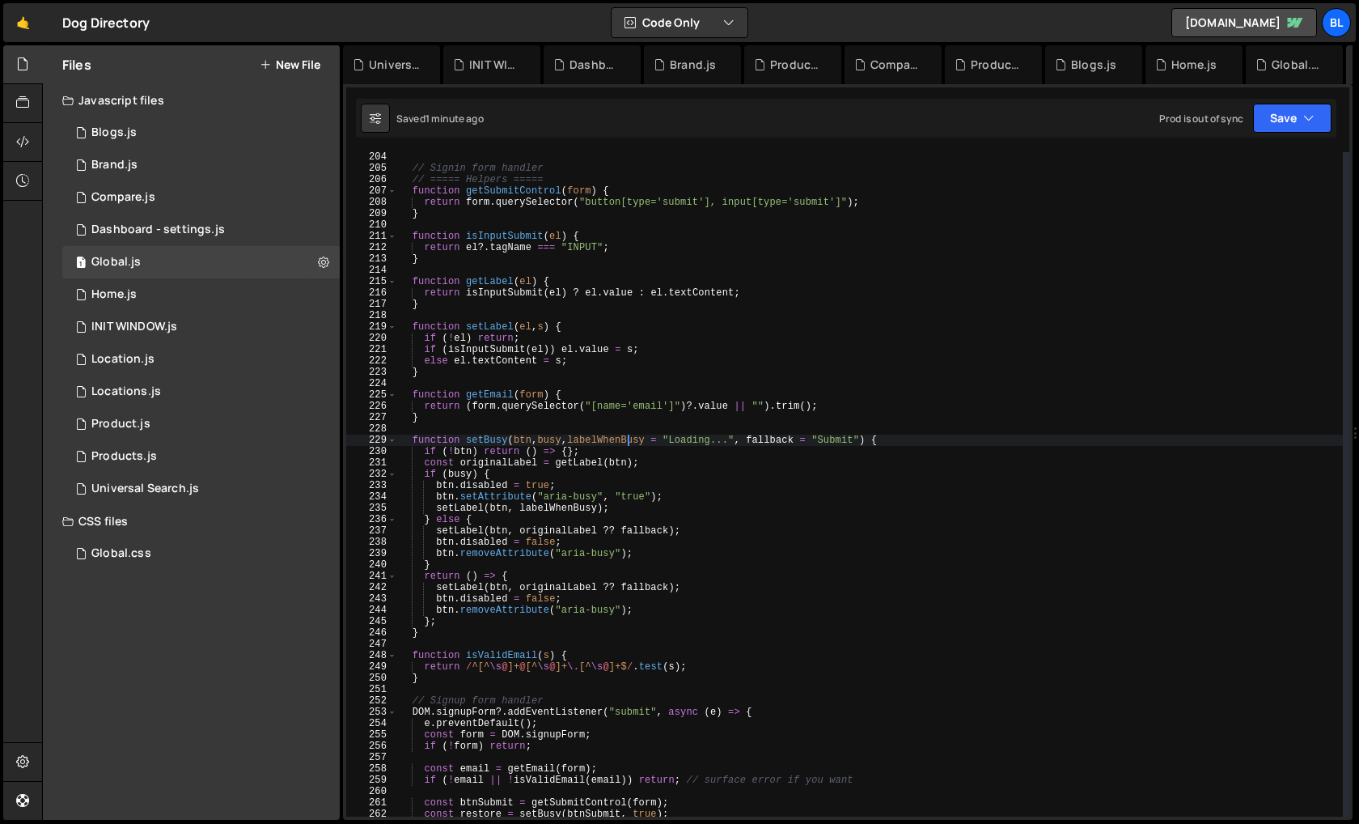
click at [632, 433] on div "// Signin form handler // ===== Helpers ===== function getSubmitControl ( form …" at bounding box center [870, 494] width 946 height 687
click at [845, 435] on div "// Signin form handler // ===== Helpers ===== function getSubmitControl ( form …" at bounding box center [870, 494] width 946 height 687
click at [866, 439] on div "// Signin form handler // ===== Helpers ===== function getSubmitControl ( form …" at bounding box center [870, 494] width 946 height 687
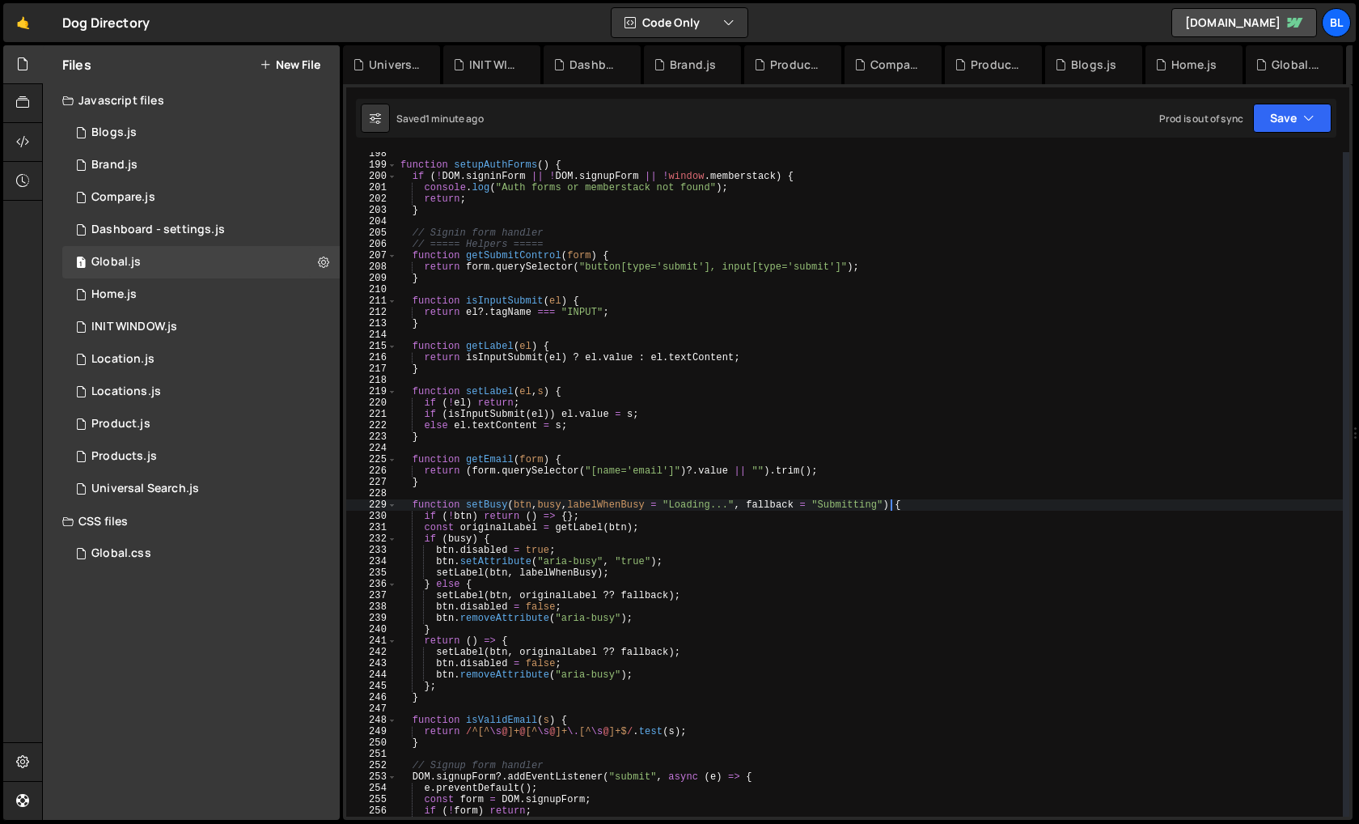
scroll to position [2234, 0]
click at [494, 456] on div "function setupAuthForms ( ) { if ( ! DOM . signinForm || ! DOM . signupForm || …" at bounding box center [870, 492] width 946 height 687
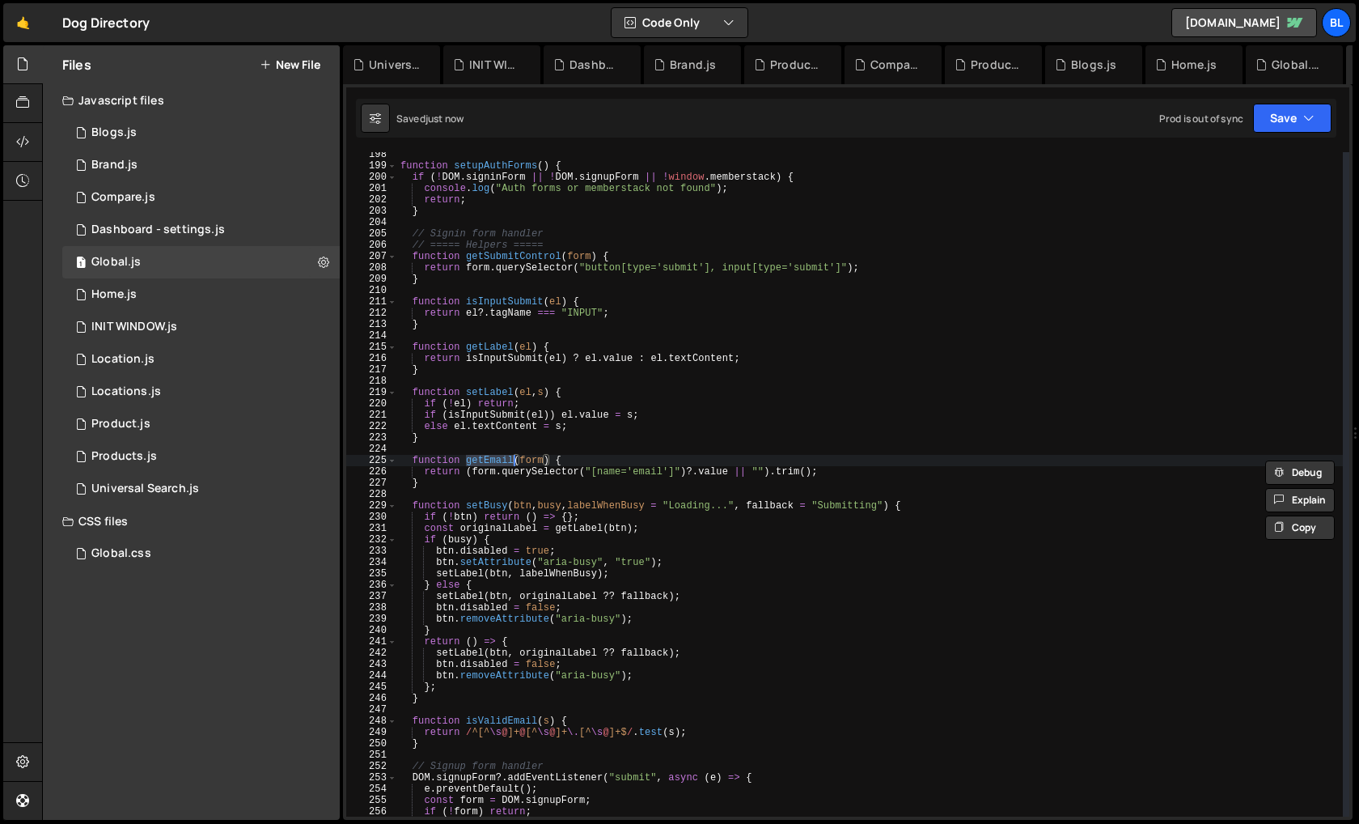
click at [478, 470] on div "function setupAuthForms ( ) { if ( ! DOM . signinForm || ! DOM . signupForm || …" at bounding box center [870, 492] width 946 height 687
type textarea "return (form.querySelector("[name='email']")?.value || "").trim();"
click at [494, 453] on div "function setupAuthForms ( ) { if ( ! DOM . signinForm || ! DOM . signupForm || …" at bounding box center [870, 492] width 946 height 687
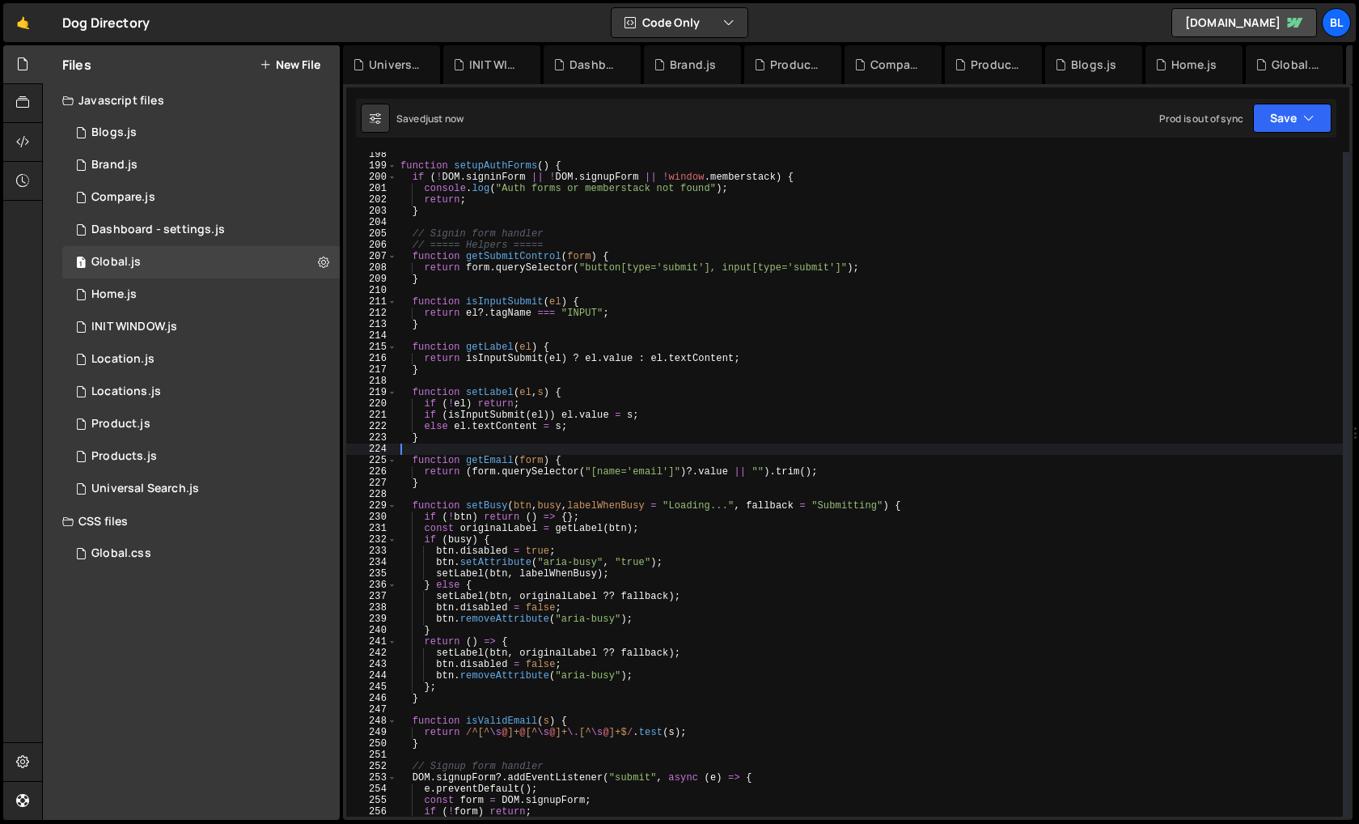
click at [497, 389] on div "function setupAuthForms ( ) { if ( ! DOM . signinForm || ! DOM . signupForm || …" at bounding box center [870, 492] width 946 height 687
type textarea "function setLabel(el, s) {"
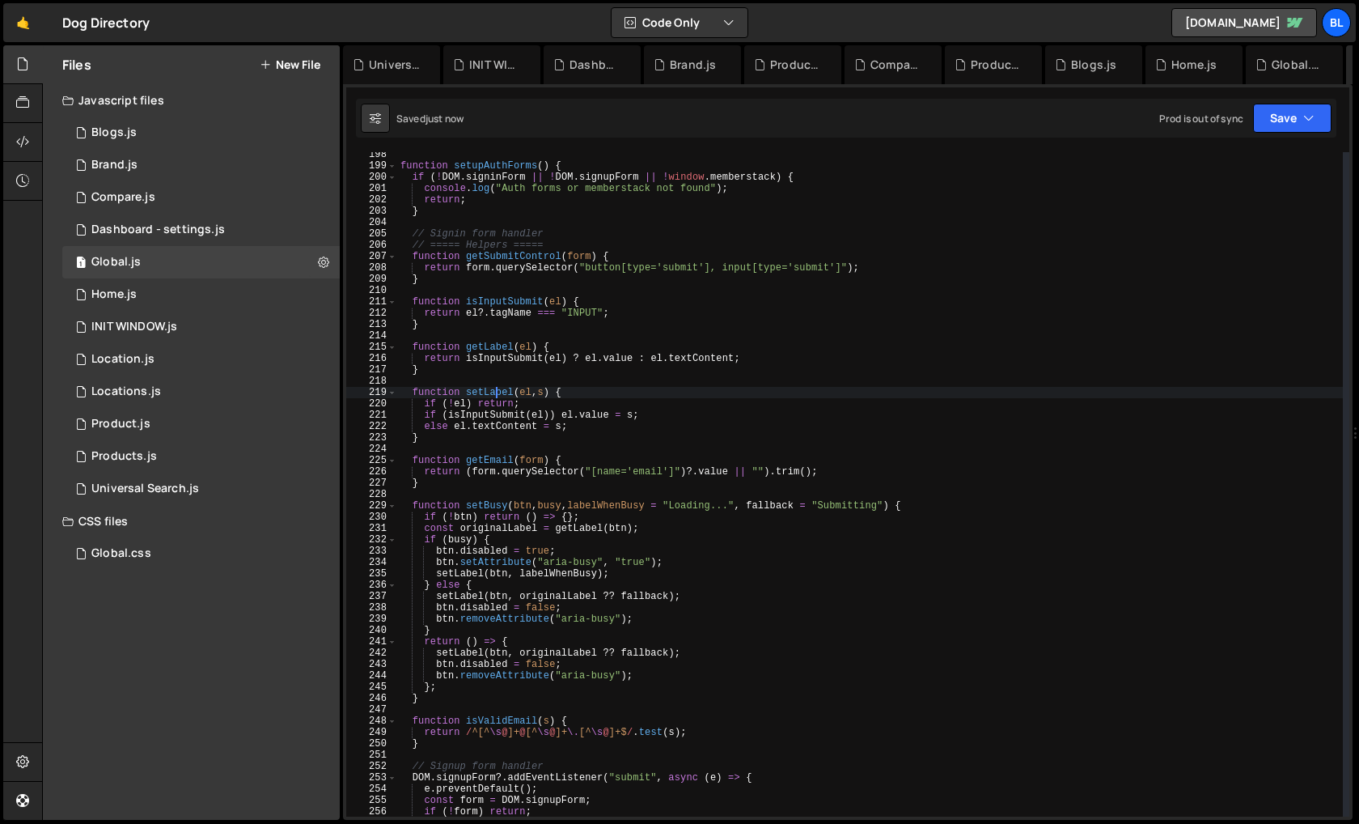
click at [497, 389] on div "function setupAuthForms ( ) { if ( ! DOM . signinForm || ! DOM . signupForm || …" at bounding box center [870, 492] width 946 height 687
click at [499, 336] on div "function setupAuthForms ( ) { if ( ! DOM . signinForm || ! DOM . signupForm || …" at bounding box center [870, 492] width 946 height 687
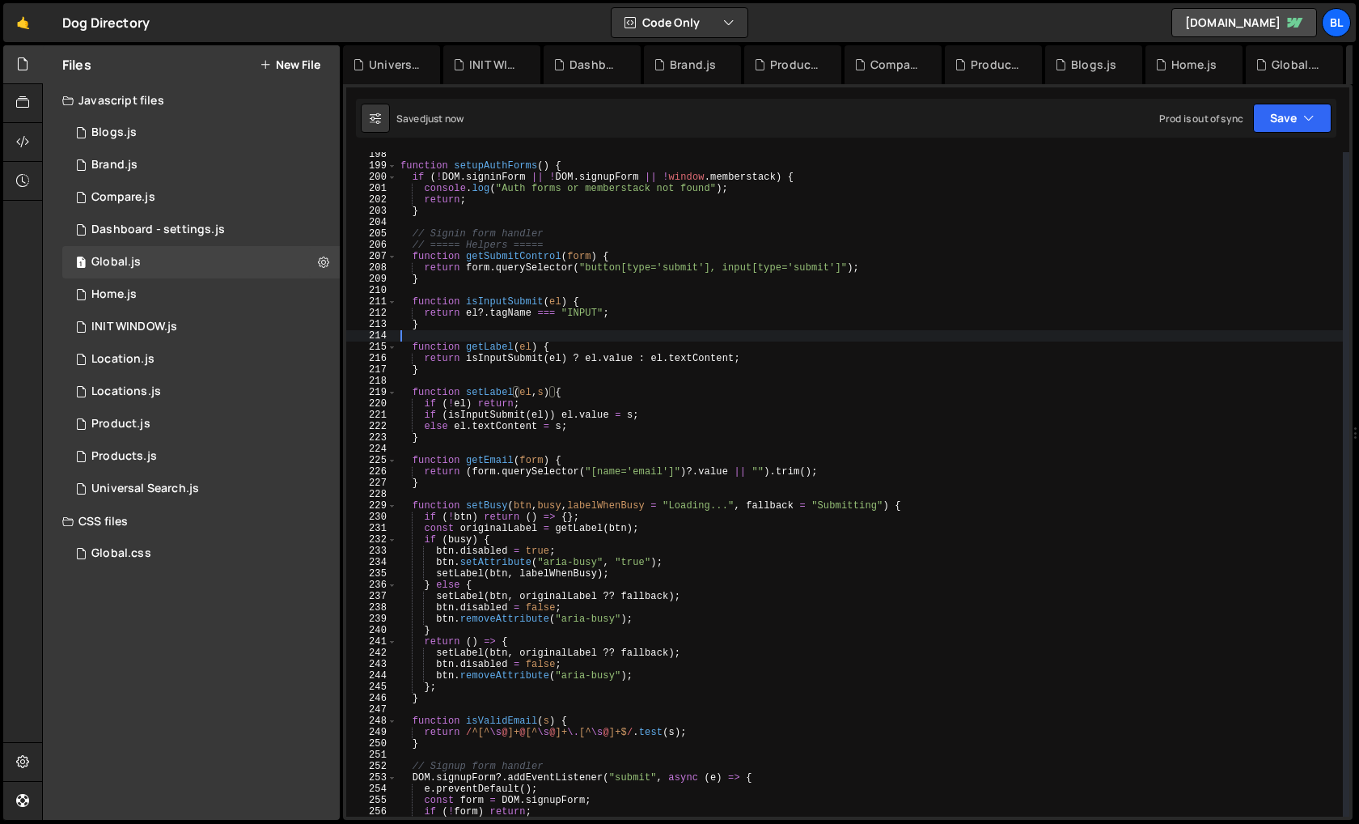
click at [499, 336] on div "function setupAuthForms ( ) { if ( ! DOM . signinForm || ! DOM . signupForm || …" at bounding box center [870, 492] width 946 height 687
click at [493, 347] on div "function setupAuthForms ( ) { if ( ! DOM . signinForm || ! DOM . signupForm || …" at bounding box center [870, 492] width 946 height 687
click at [496, 413] on div "function setupAuthForms ( ) { if ( ! DOM . signinForm || ! DOM . signupForm || …" at bounding box center [870, 492] width 946 height 687
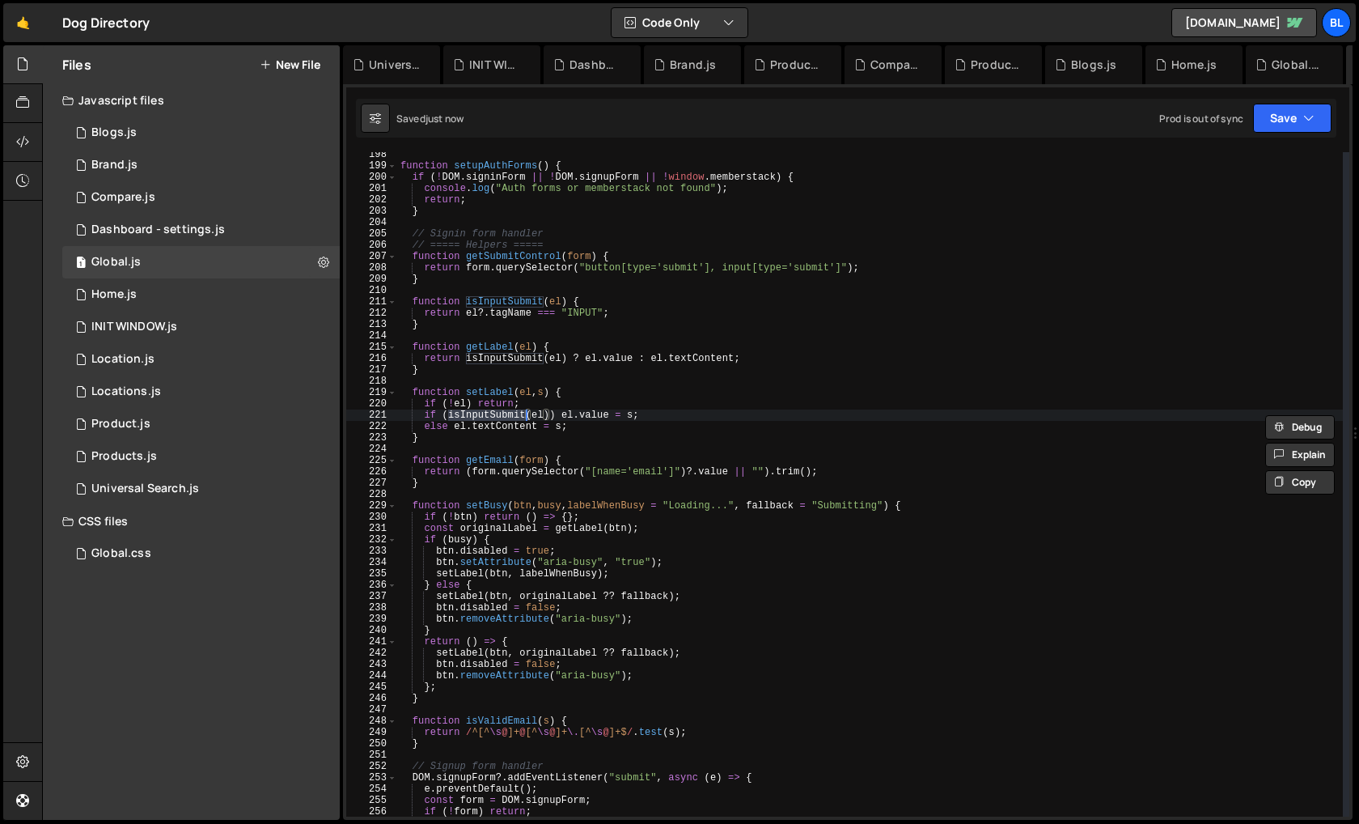
click at [507, 358] on div "function setupAuthForms ( ) { if ( ! DOM . signinForm || ! DOM . signupForm || …" at bounding box center [870, 492] width 946 height 687
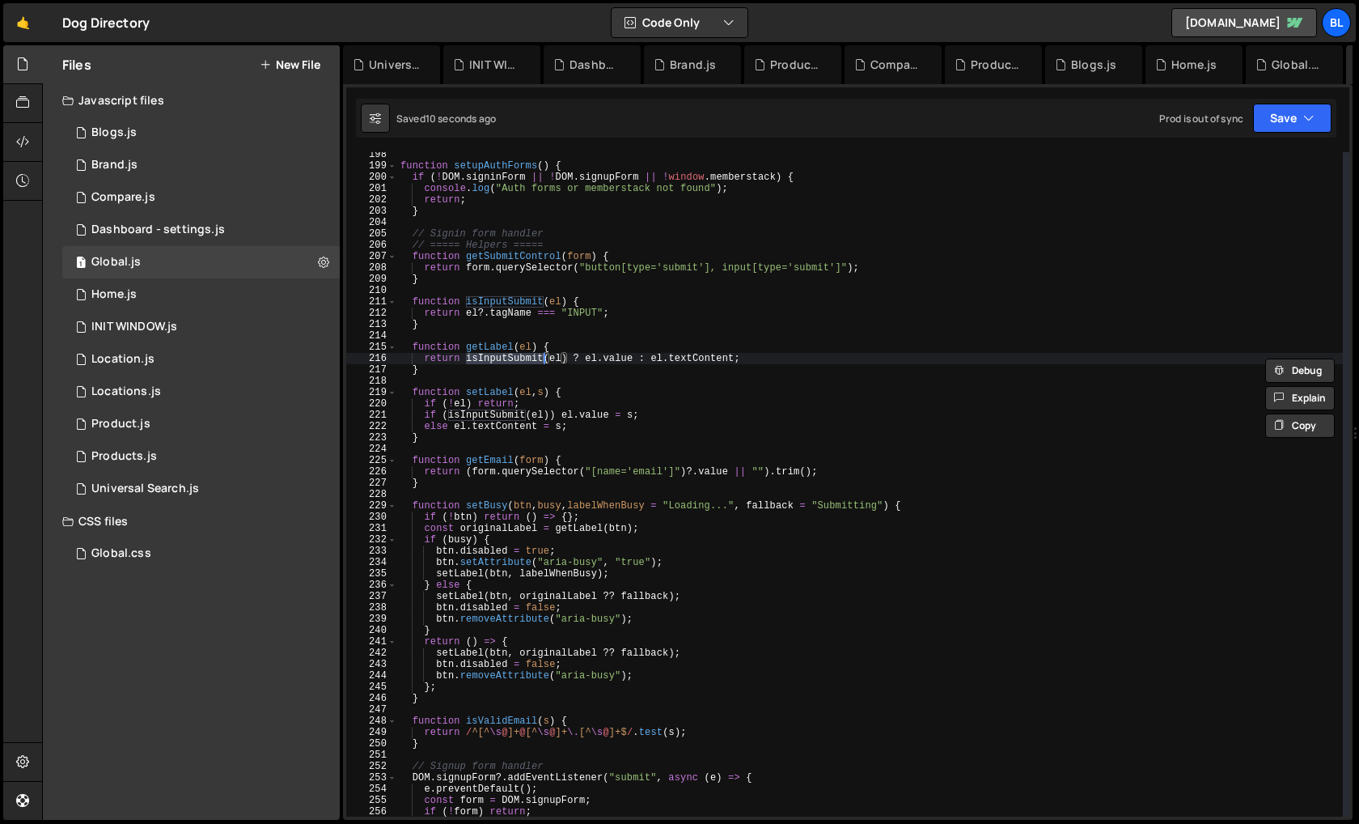
click at [482, 407] on div "function setupAuthForms ( ) { if ( ! DOM . signinForm || ! DOM . signupForm || …" at bounding box center [870, 492] width 946 height 687
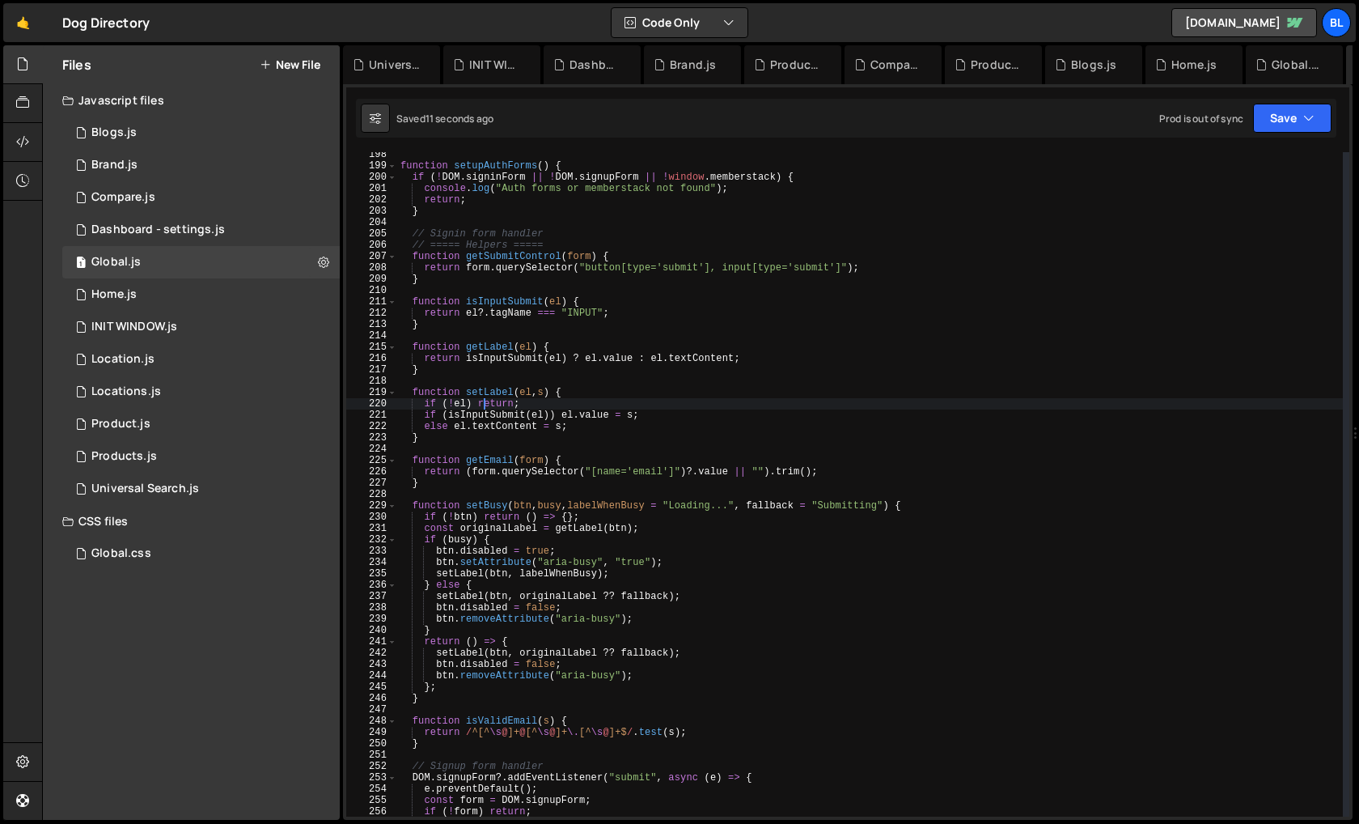
click at [501, 361] on div "function setupAuthForms ( ) { if ( ! DOM . signinForm || ! DOM . signupForm || …" at bounding box center [870, 492] width 946 height 687
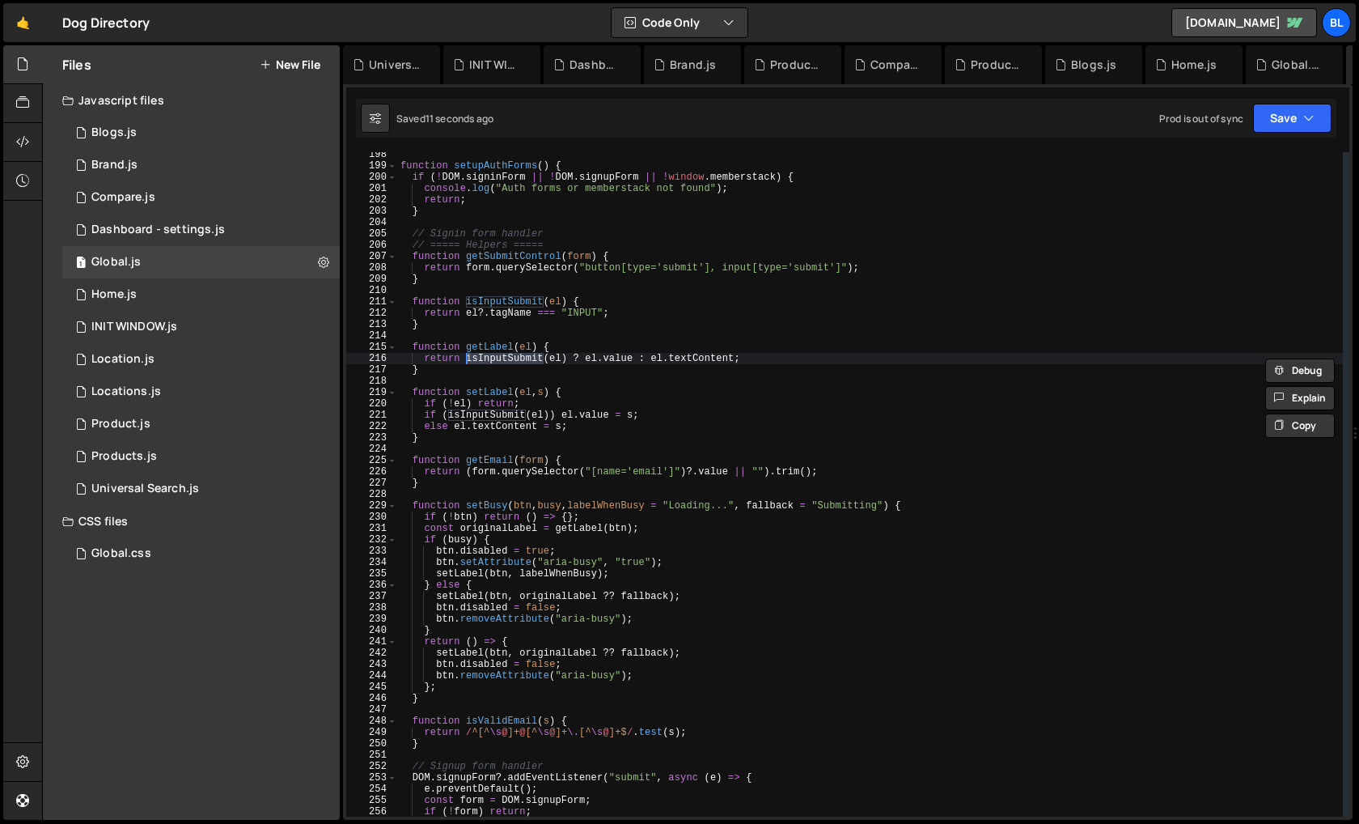
click at [492, 342] on div "function setupAuthForms ( ) { if ( ! DOM . signinForm || ! DOM . signupForm || …" at bounding box center [870, 492] width 946 height 687
type textarea "function getLabel(el) {"
click at [492, 342] on div "function setupAuthForms ( ) { if ( ! DOM . signinForm || ! DOM . signupForm || …" at bounding box center [870, 492] width 946 height 687
click at [511, 291] on div "function setupAuthForms ( ) { if ( ! DOM . signinForm || ! DOM . signupForm || …" at bounding box center [870, 492] width 946 height 687
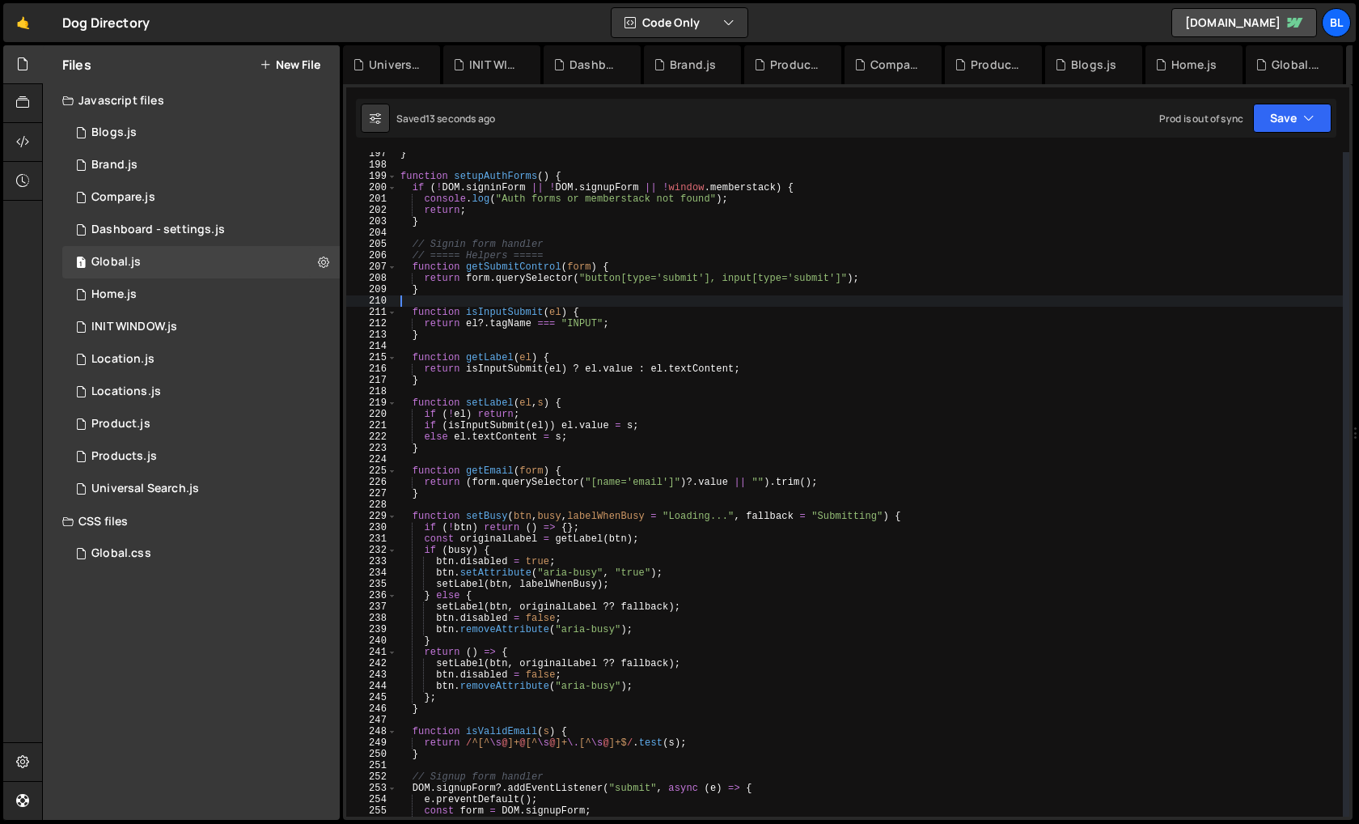
scroll to position [2224, 0]
click at [507, 266] on div "} function setupAuthForms ( ) { if ( ! DOM . signinForm || ! DOM . signupForm |…" at bounding box center [870, 491] width 946 height 687
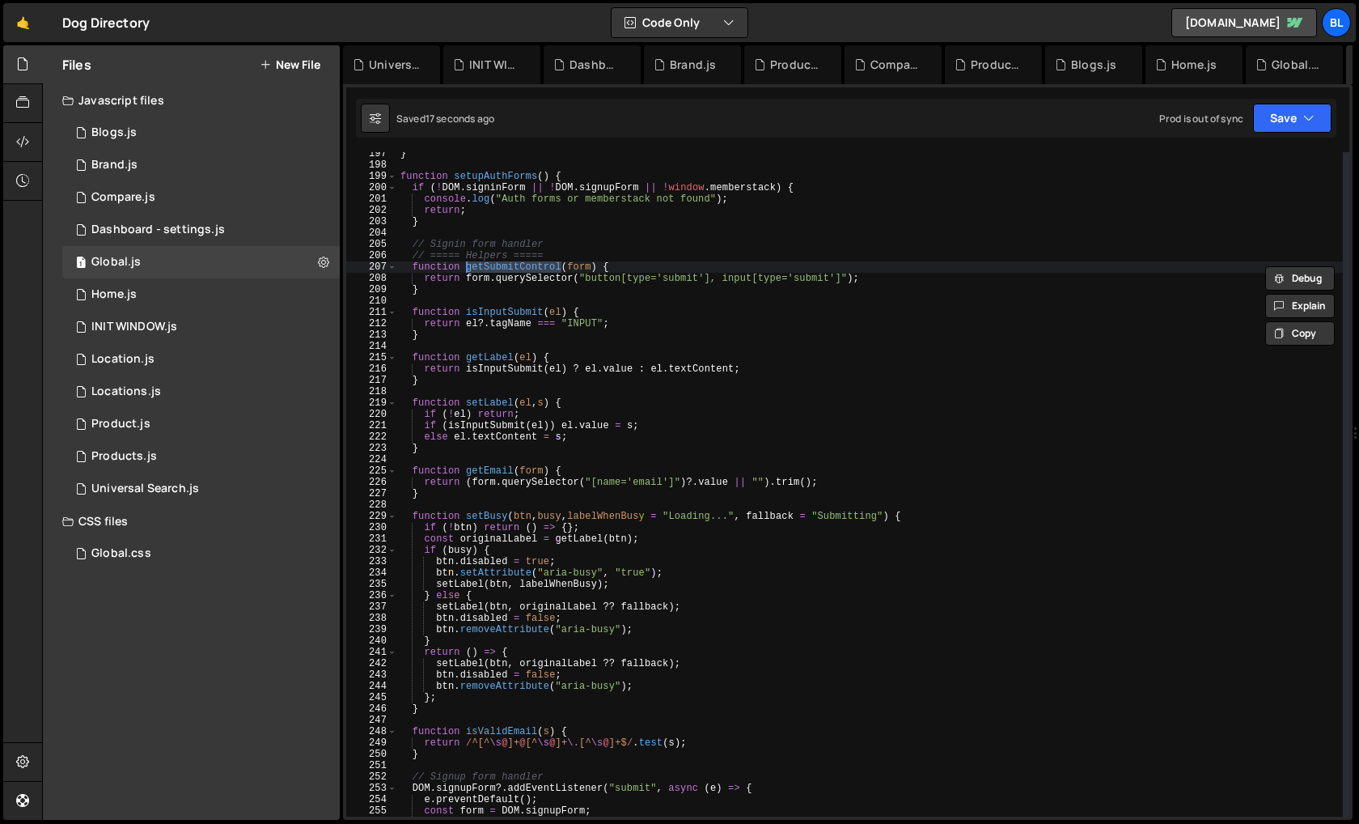
click at [575, 290] on div "} function setupAuthForms ( ) { if ( ! DOM . signinForm || ! DOM . signupForm |…" at bounding box center [870, 491] width 946 height 687
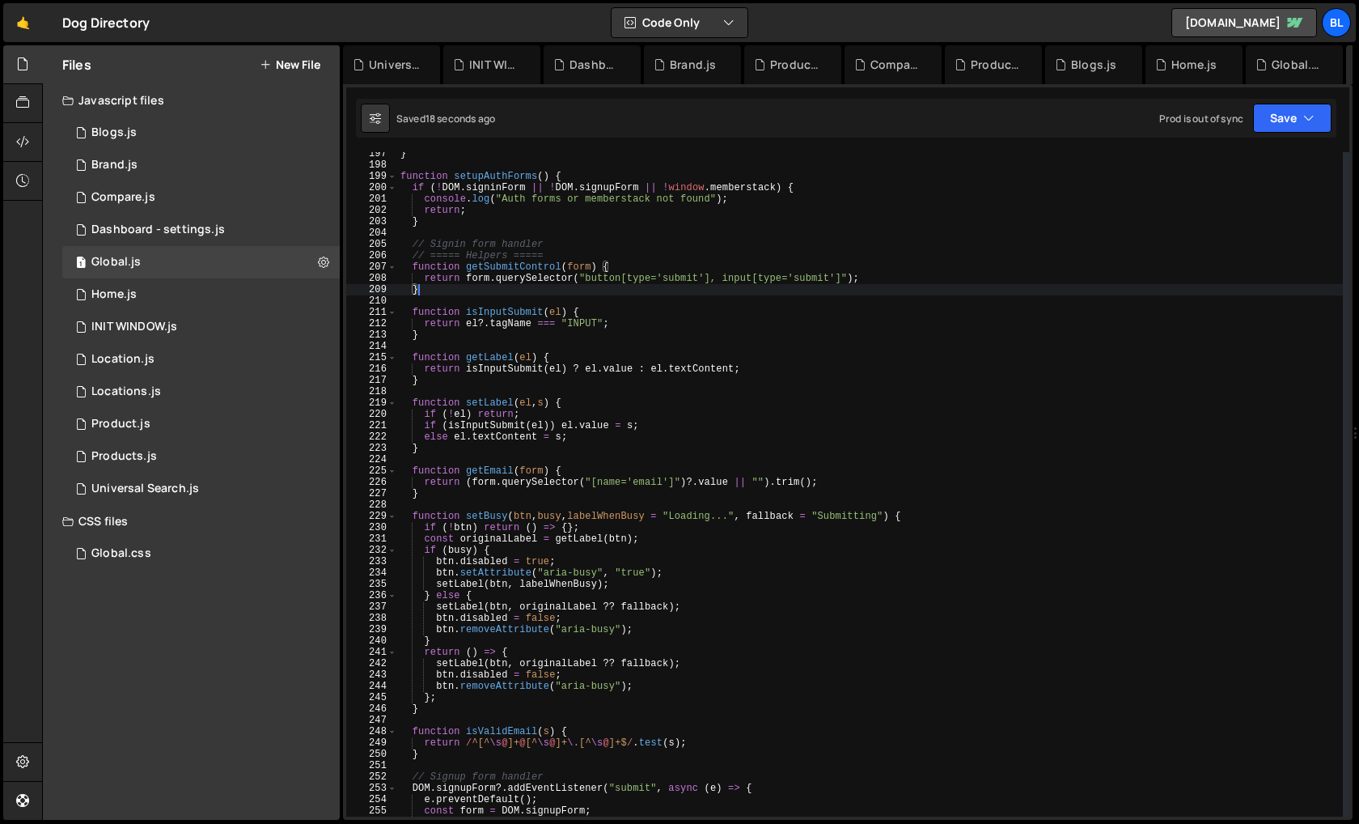
click at [575, 290] on div "} function setupAuthForms ( ) { if ( ! DOM . signinForm || ! DOM . signupForm |…" at bounding box center [870, 491] width 946 height 687
click at [535, 262] on div "} function setupAuthForms ( ) { if ( ! DOM . signinForm || ! DOM . signupForm |…" at bounding box center [870, 491] width 946 height 687
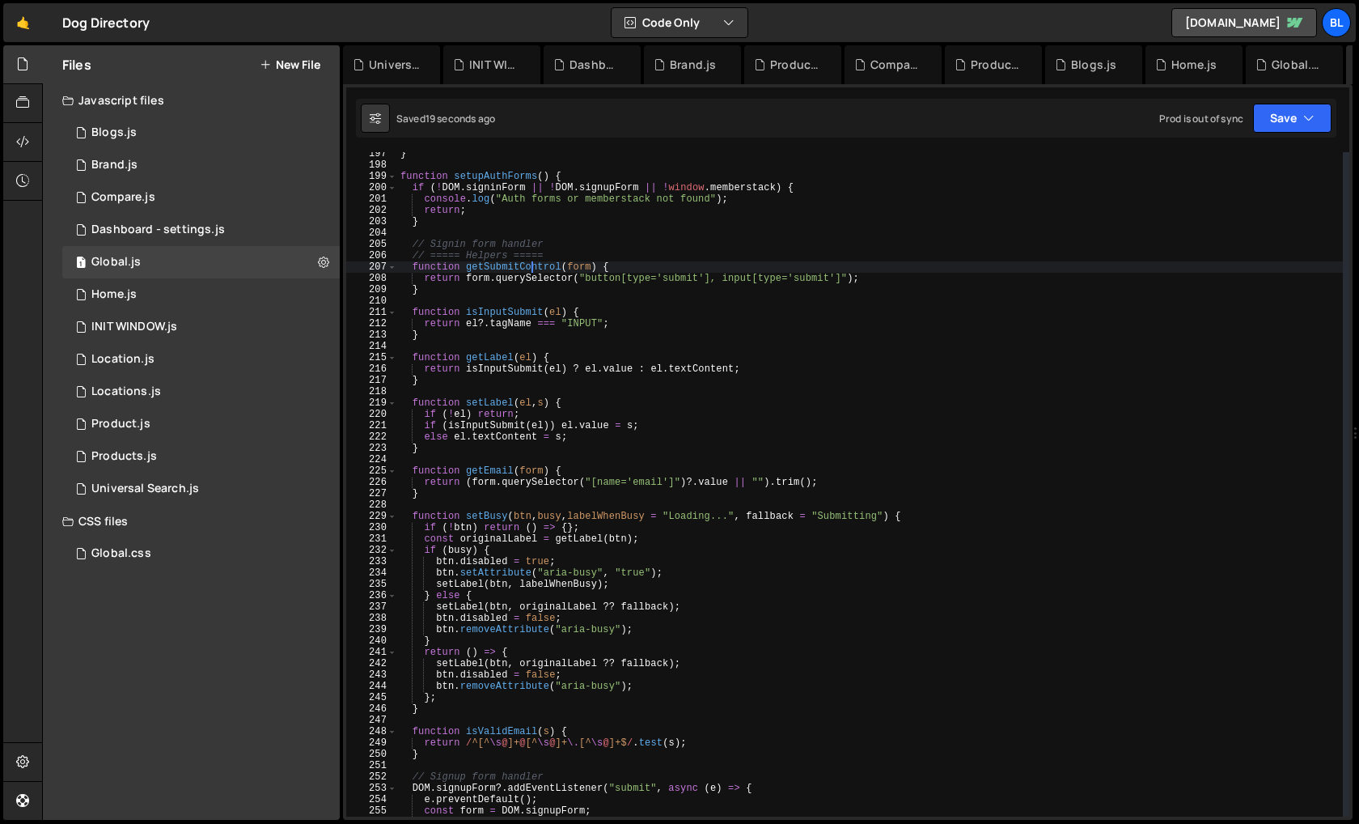
click at [535, 262] on div "} function setupAuthForms ( ) { if ( ! DOM . signinForm || ! DOM . signupForm |…" at bounding box center [870, 491] width 946 height 687
click at [549, 260] on div "} function setupAuthForms ( ) { if ( ! DOM . signinForm || ! DOM . signupForm |…" at bounding box center [870, 491] width 946 height 687
click at [496, 268] on div "} function setupAuthForms ( ) { if ( ! DOM . signinForm || ! DOM . signupForm |…" at bounding box center [870, 491] width 946 height 687
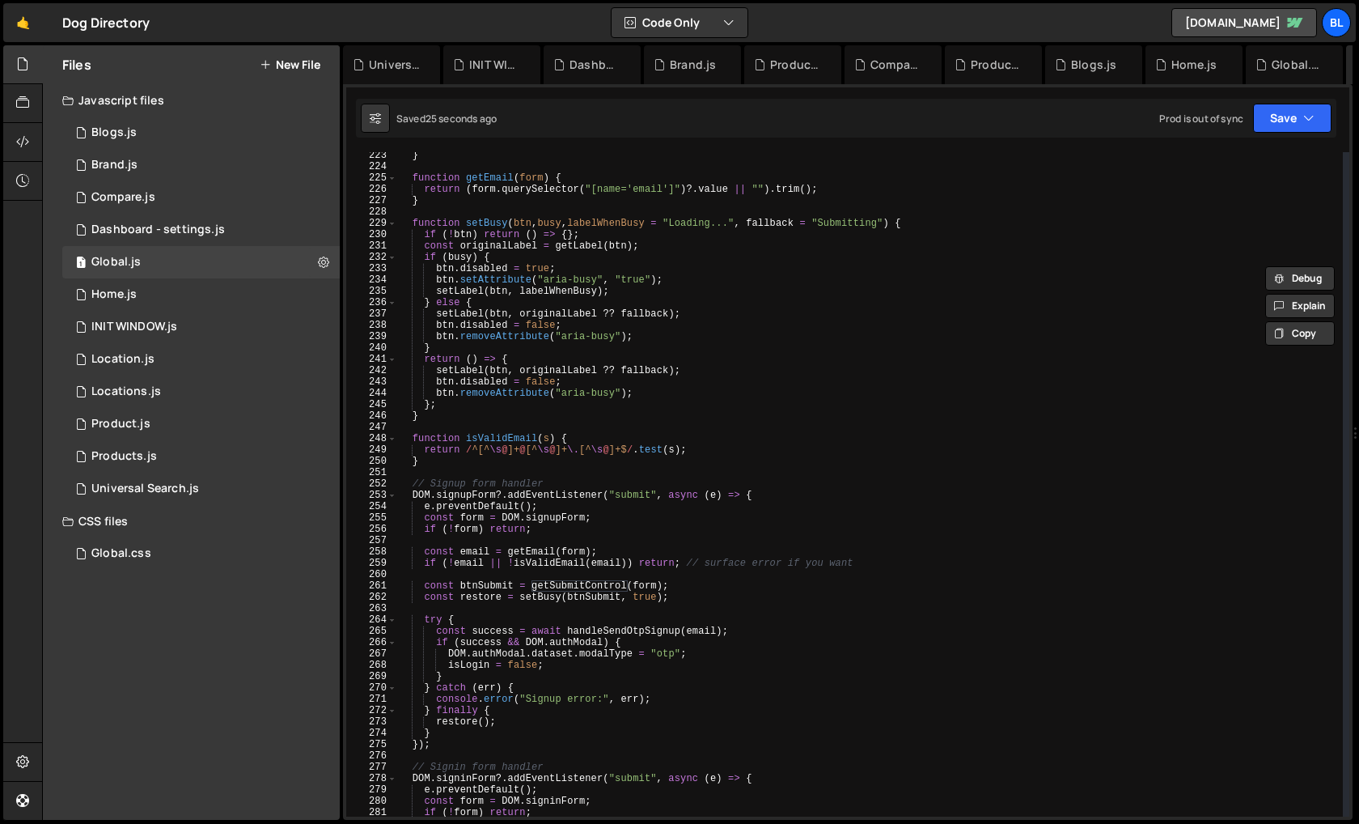
scroll to position [2545, 0]
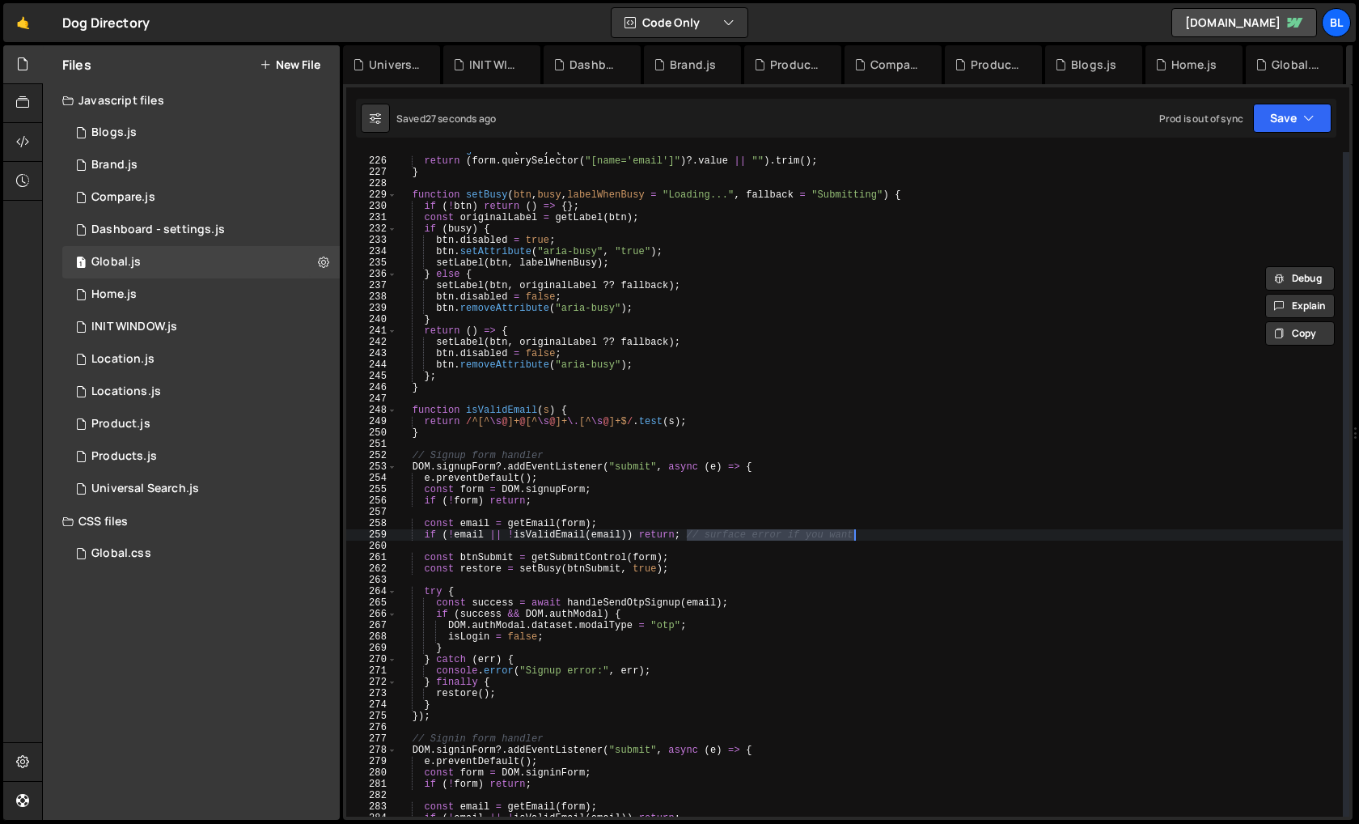
drag, startPoint x: 687, startPoint y: 533, endPoint x: 871, endPoint y: 532, distance: 183.7
click at [871, 532] on div "function getEmail ( form ) { return ( form . querySelector ( "[name='email']" )…" at bounding box center [870, 487] width 946 height 687
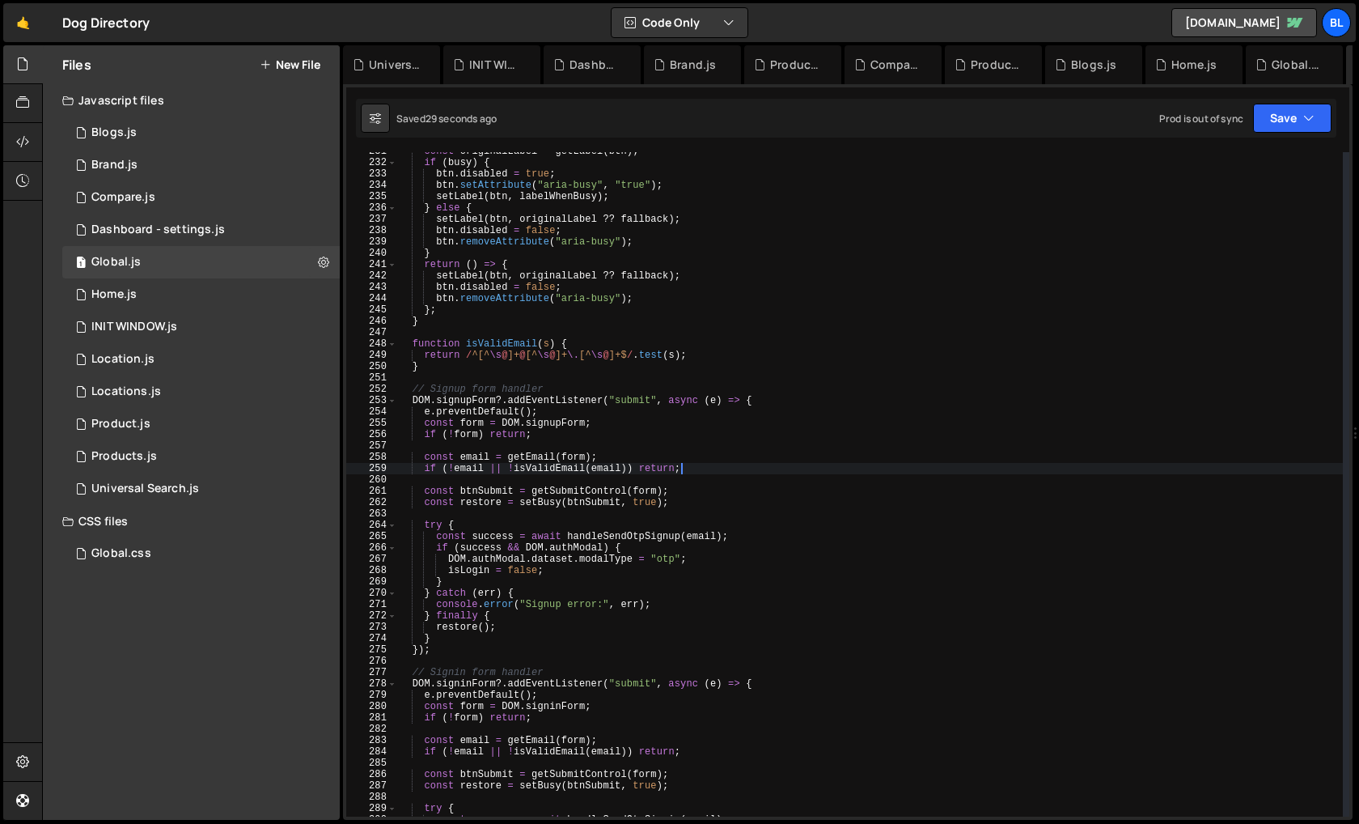
scroll to position [2631, 0]
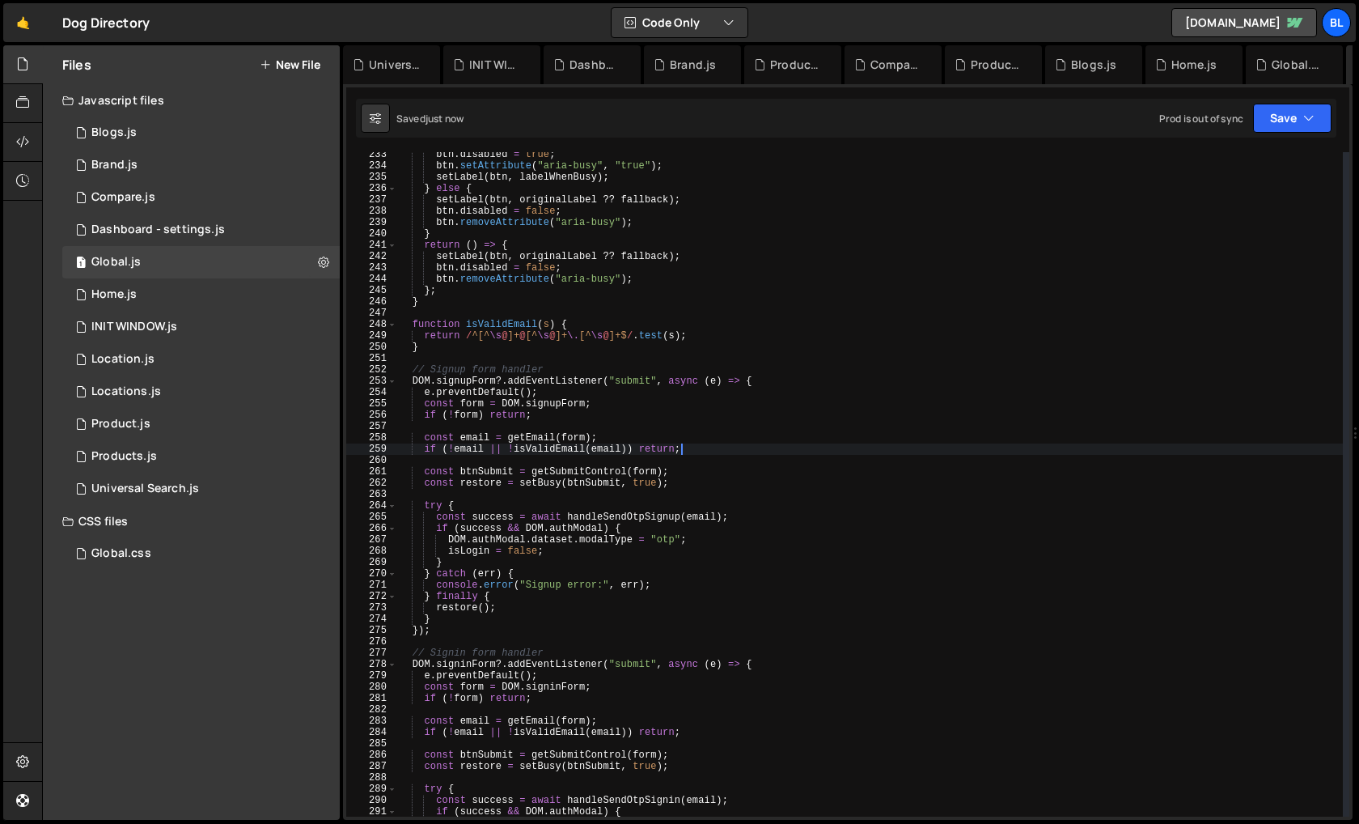
click at [418, 451] on div "btn . disabled = true ; btn . setAttribute ( "aria-busy" , "true" ) ; setLabel …" at bounding box center [870, 492] width 946 height 687
type textarea "if (!email || !isValidEmail(email)) return;"
click at [720, 447] on div "btn . disabled = true ; btn . setAttribute ( "aria-busy" , "true" ) ; setLabel …" at bounding box center [870, 492] width 946 height 687
click at [683, 445] on div "btn . disabled = true ; btn . setAttribute ( "aria-busy" , "true" ) ; setLabel …" at bounding box center [870, 492] width 946 height 687
click at [656, 456] on div "btn . disabled = true ; btn . setAttribute ( "aria-busy" , "true" ) ; setLabel …" at bounding box center [870, 492] width 946 height 687
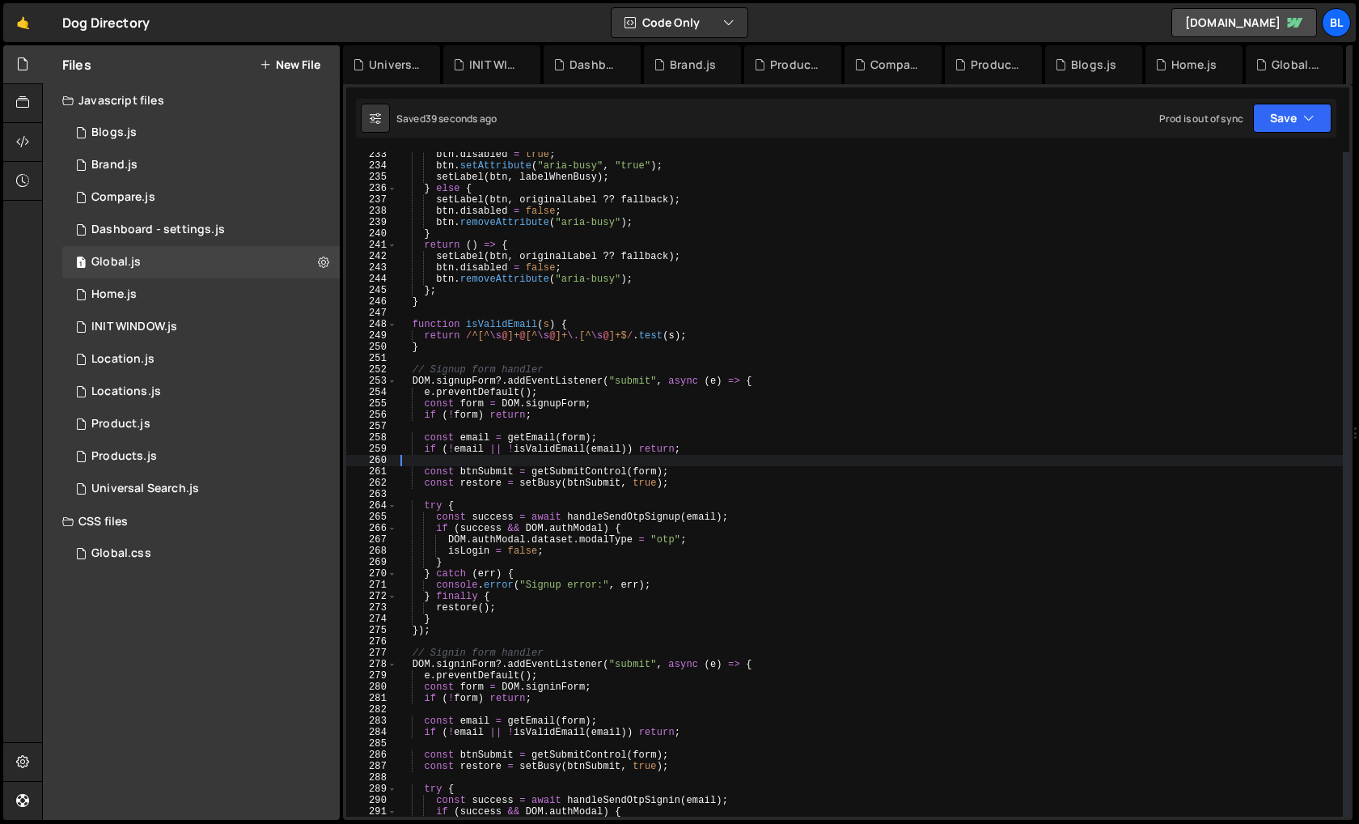
click at [652, 452] on div "btn . disabled = true ; btn . setAttribute ( "aria-busy" , "true" ) ; setLabel …" at bounding box center [870, 492] width 946 height 687
click at [696, 446] on div "btn . disabled = true ; btn . setAttribute ( "aria-busy" , "true" ) ; setLabel …" at bounding box center [870, 492] width 946 height 687
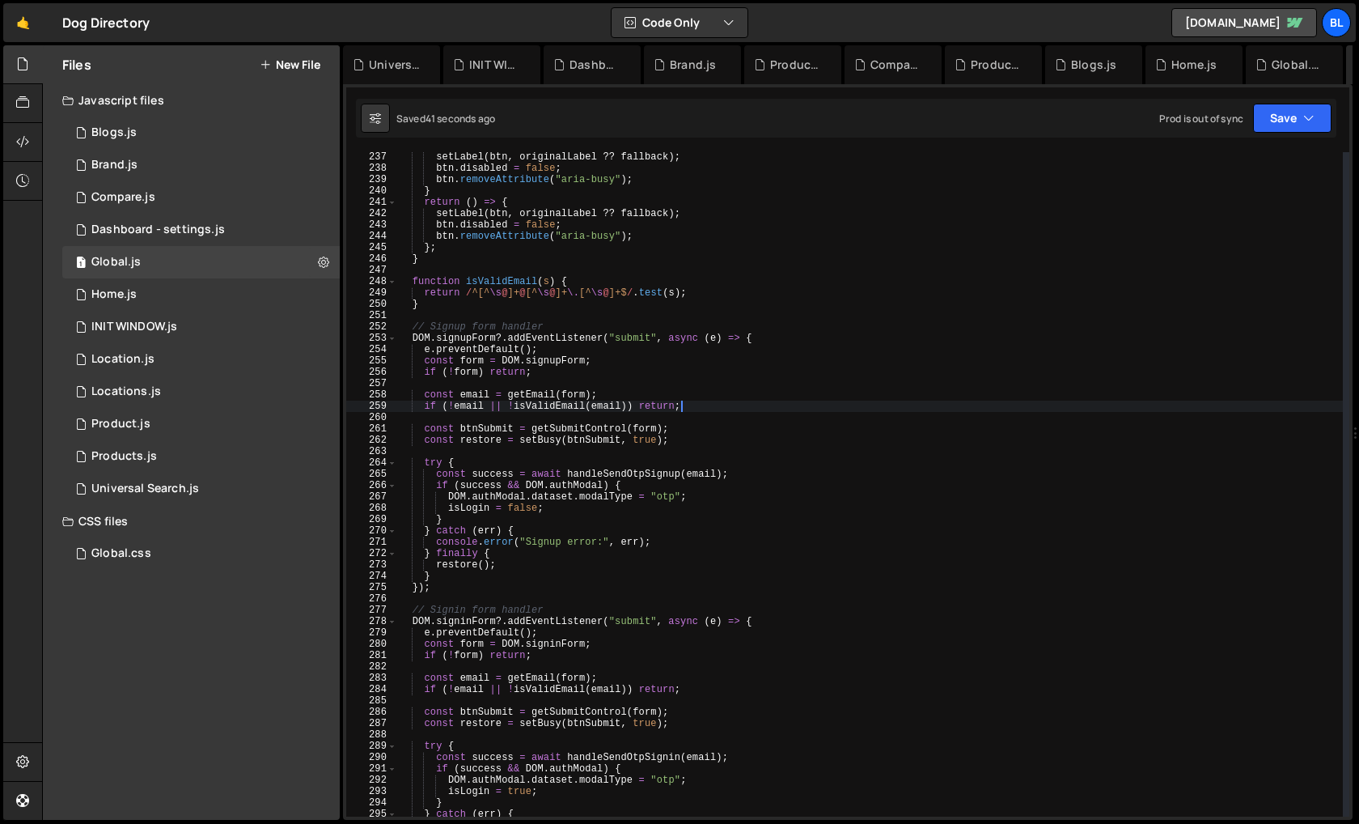
scroll to position [2676, 0]
click at [549, 361] on div "setLabel ( btn , originalLabel ?? fallback ) ; btn . disabled = false ; btn . r…" at bounding box center [870, 493] width 946 height 687
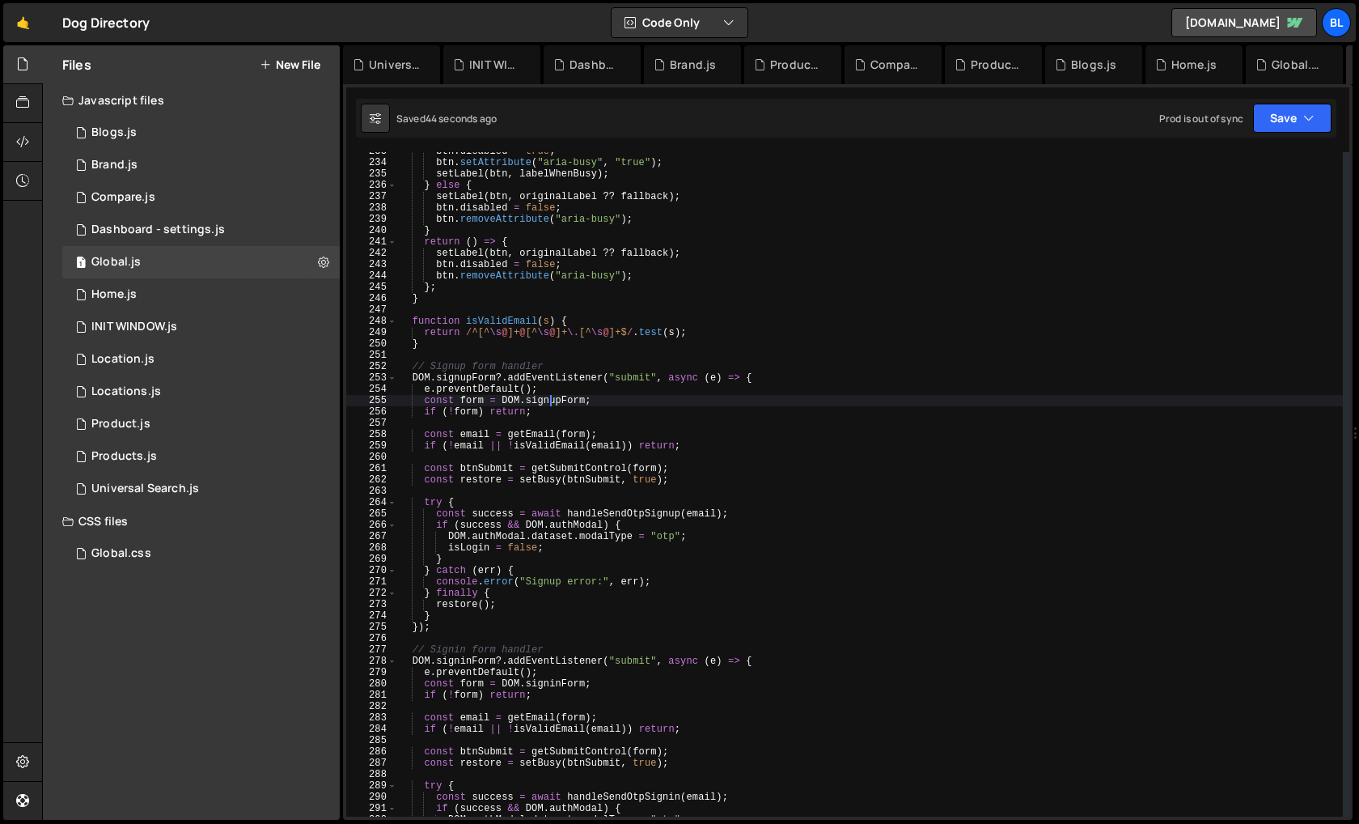
scroll to position [2630, 0]
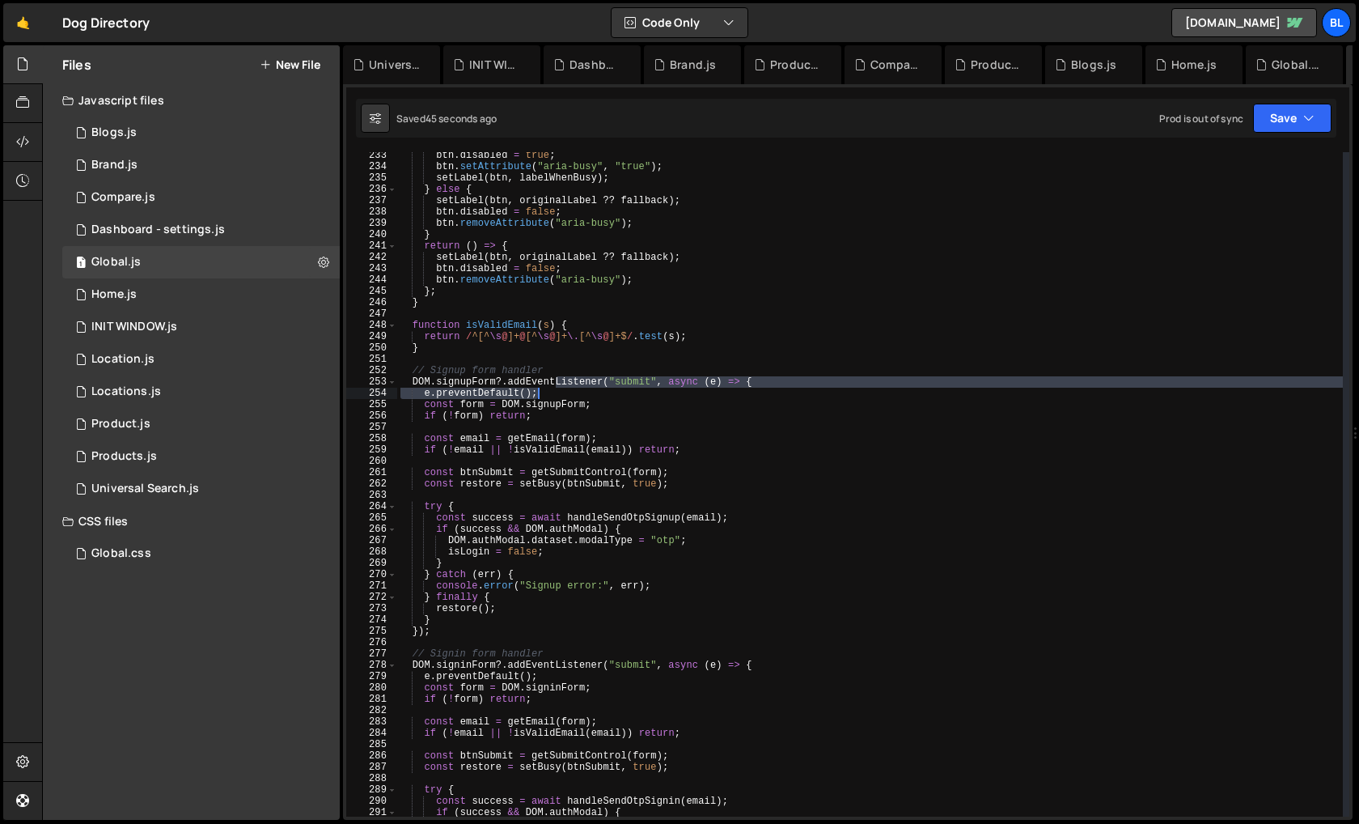
drag, startPoint x: 555, startPoint y: 385, endPoint x: 558, endPoint y: 395, distance: 10.0
click at [558, 395] on div "btn . disabled = true ; btn . setAttribute ( "aria-busy" , "true" ) ; setLabel …" at bounding box center [870, 493] width 946 height 687
click at [548, 414] on div "btn . disabled = true ; btn . setAttribute ( "aria-busy" , "true" ) ; setLabel …" at bounding box center [870, 493] width 946 height 687
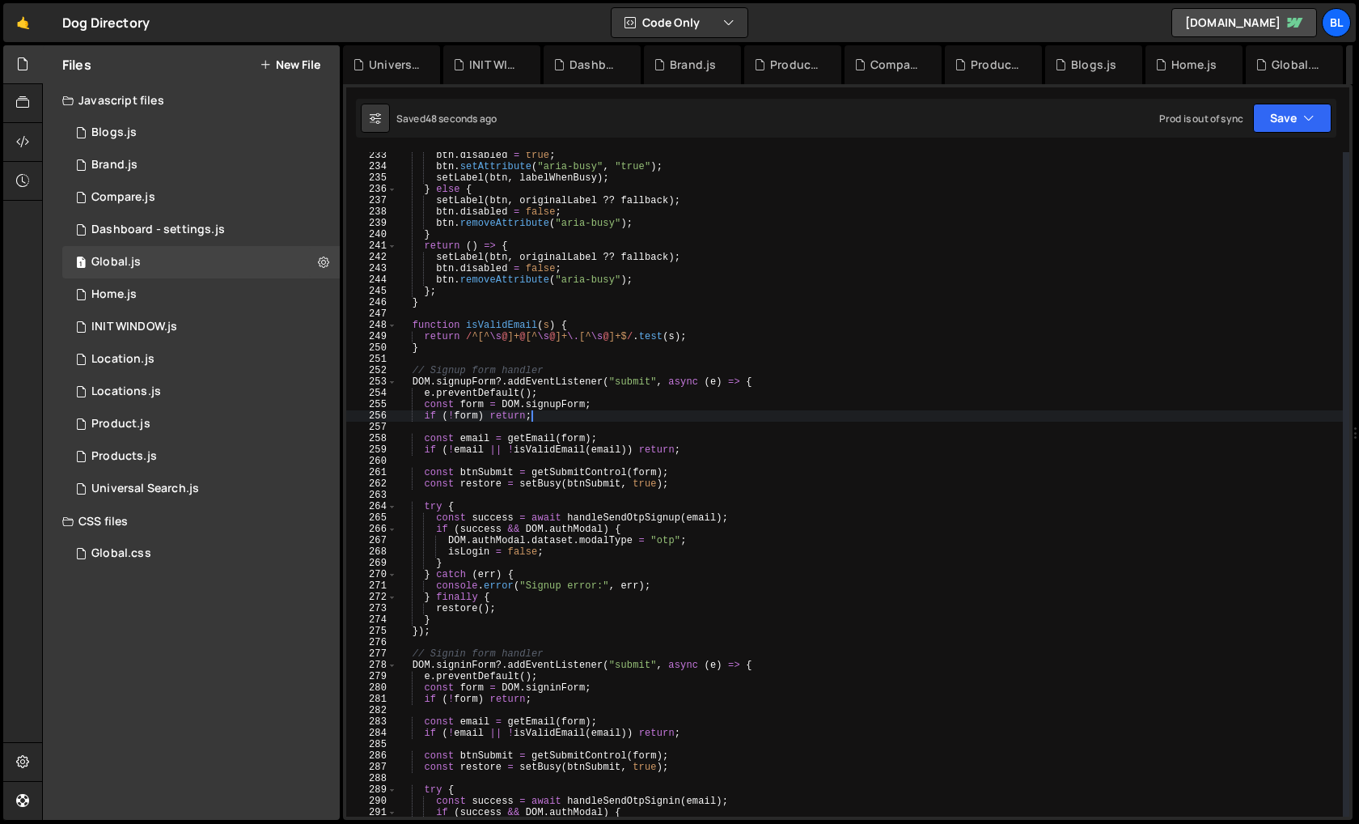
click at [477, 402] on div "btn . disabled = true ; btn . setAttribute ( "aria-busy" , "true" ) ; setLabel …" at bounding box center [870, 493] width 946 height 687
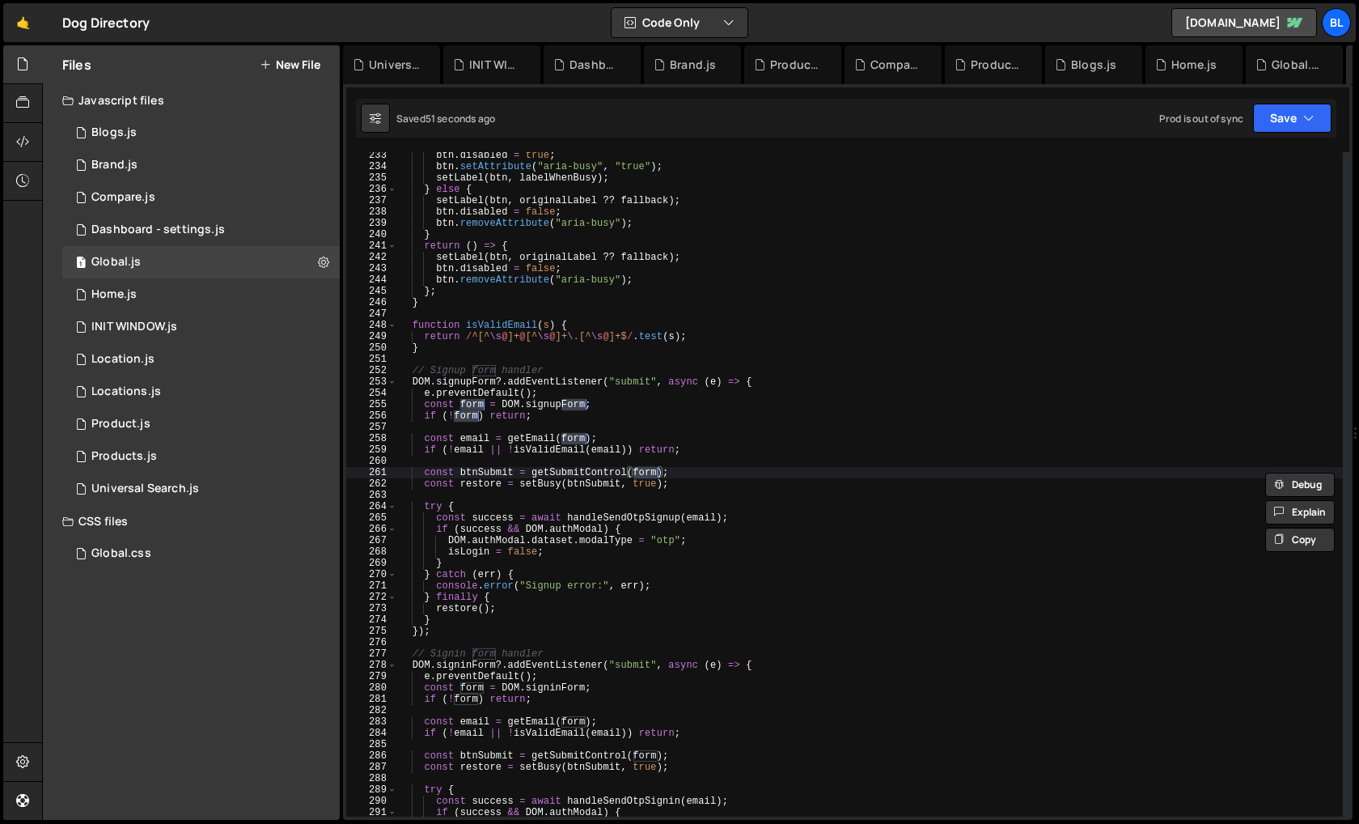
click at [568, 436] on div "btn . disabled = true ; btn . setAttribute ( "aria-busy" , "true" ) ; setLabel …" at bounding box center [870, 493] width 946 height 687
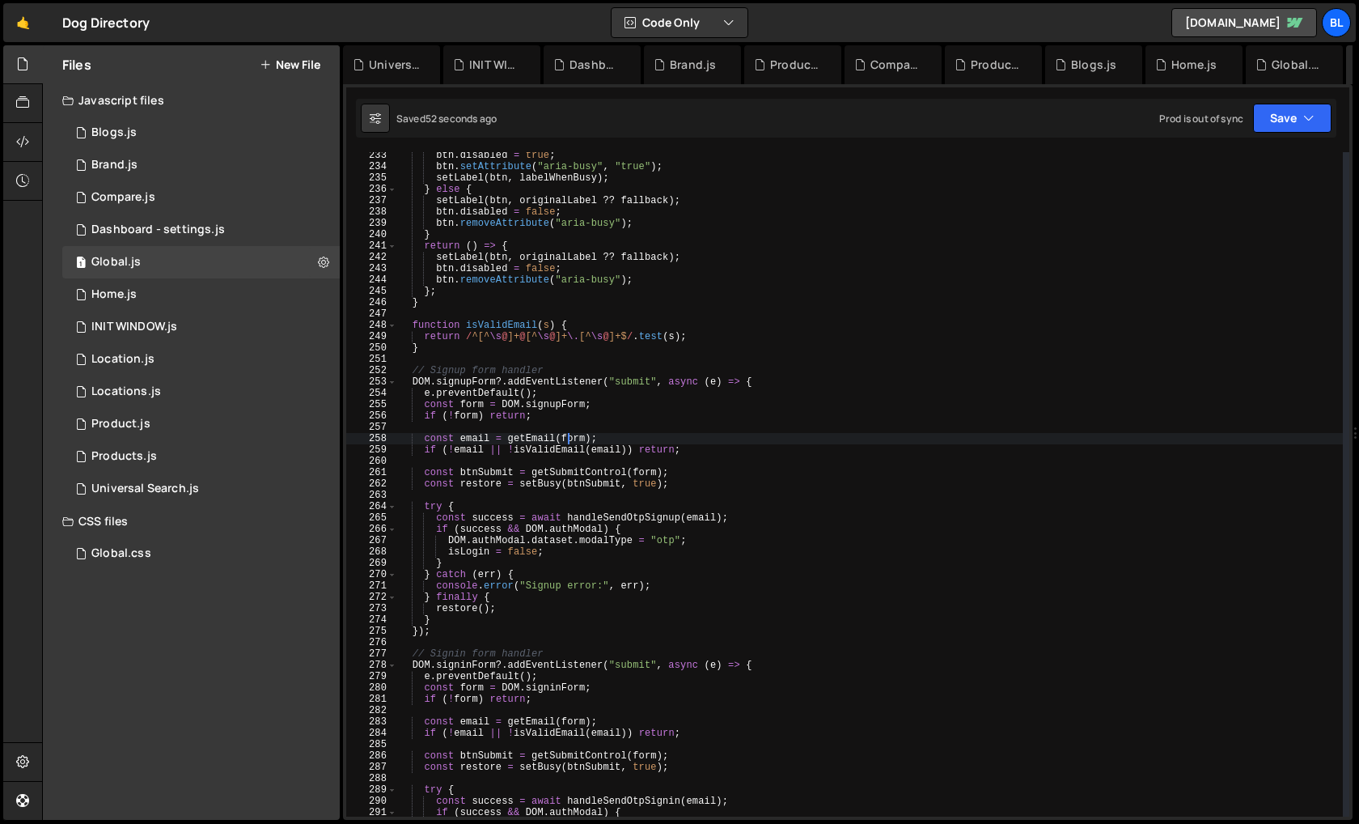
click at [570, 407] on div "btn . disabled = true ; btn . setAttribute ( "aria-busy" , "true" ) ; setLabel …" at bounding box center [870, 493] width 946 height 687
click at [587, 406] on div "btn . disabled = true ; btn . setAttribute ( "aria-busy" , "true" ) ; setLabel …" at bounding box center [870, 493] width 946 height 687
click at [587, 413] on div "btn . disabled = true ; btn . setAttribute ( "aria-busy" , "true" ) ; setLabel …" at bounding box center [870, 493] width 946 height 687
click at [598, 407] on div "btn . disabled = true ; btn . setAttribute ( "aria-busy" , "true" ) ; setLabel …" at bounding box center [870, 493] width 946 height 687
click at [587, 414] on div "btn . disabled = true ; btn . setAttribute ( "aria-busy" , "true" ) ; setLabel …" at bounding box center [870, 493] width 946 height 687
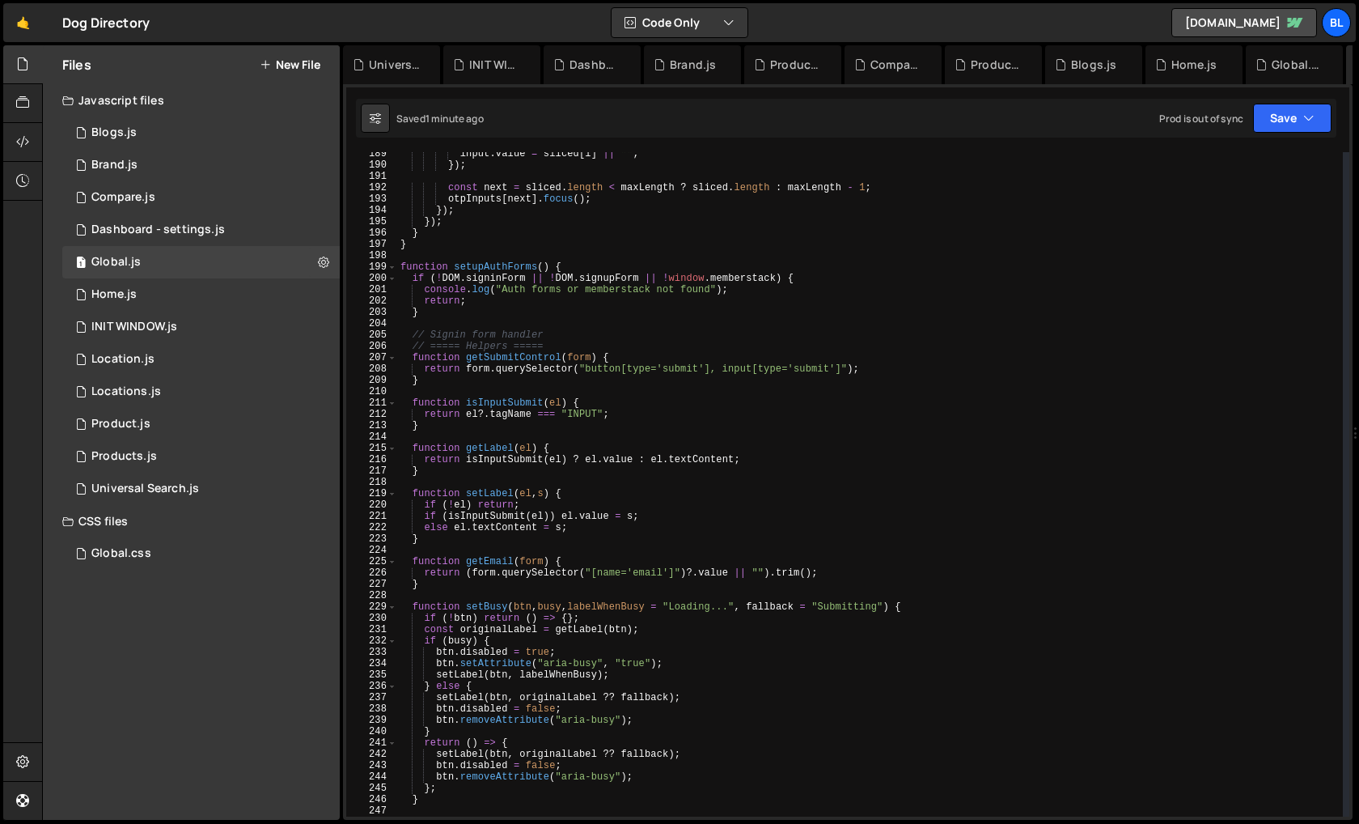
scroll to position [2134, 0]
click at [561, 344] on div "input . value = sliced [ i ] || "" ; }) ; const next = sliced . length < maxLen…" at bounding box center [870, 491] width 946 height 687
click at [555, 330] on div "input . value = sliced [ i ] || "" ; }) ; const next = sliced . length < maxLen…" at bounding box center [870, 491] width 946 height 687
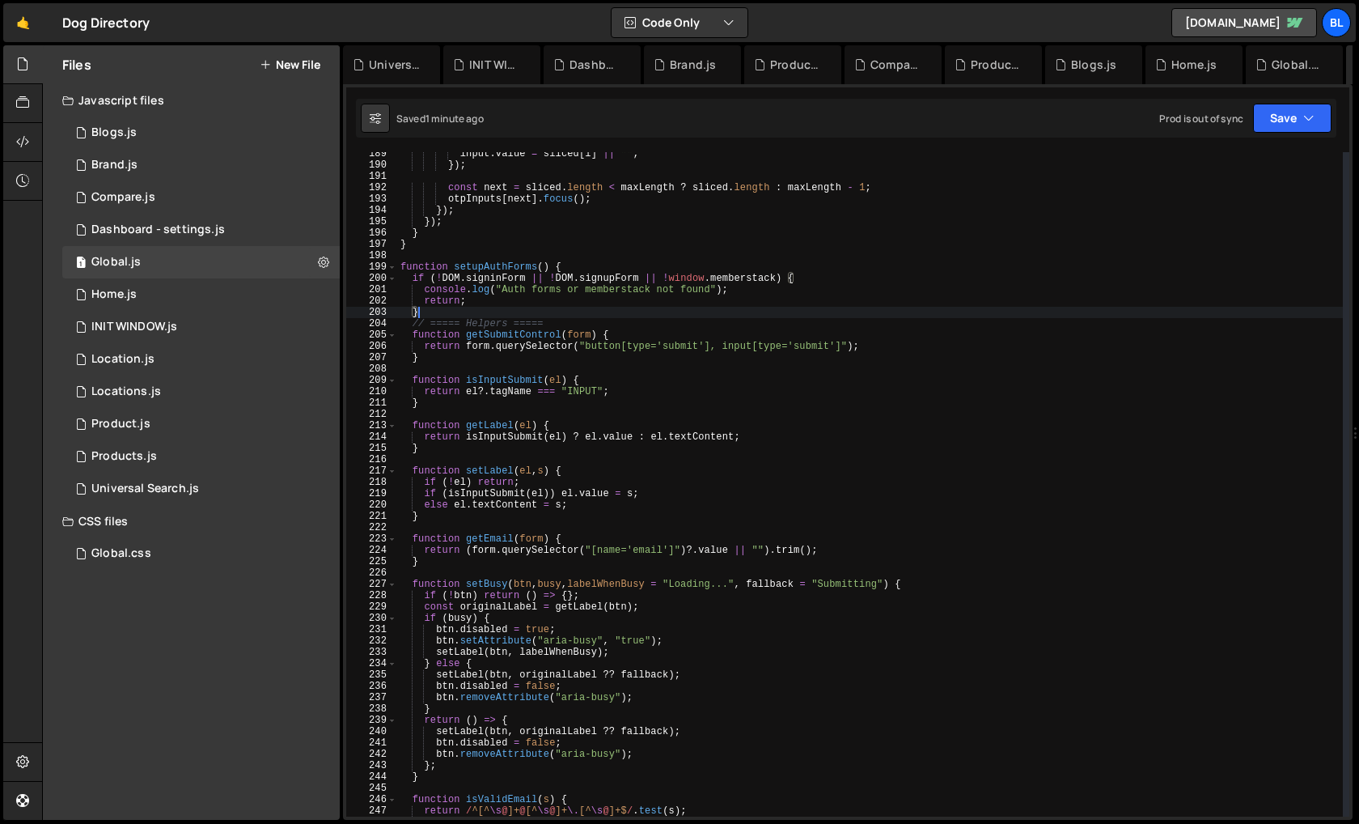
drag, startPoint x: 555, startPoint y: 330, endPoint x: 553, endPoint y: 311, distance: 19.6
click at [553, 311] on div "input . value = sliced [ i ] || "" ; }) ; const next = sliced . length < maxLen…" at bounding box center [870, 491] width 946 height 687
click at [551, 323] on div "input . value = sliced [ i ] || "" ; }) ; const next = sliced . length < maxLen…" at bounding box center [870, 491] width 946 height 687
type textarea "// ===== Helpers ====="
type textarea "}"
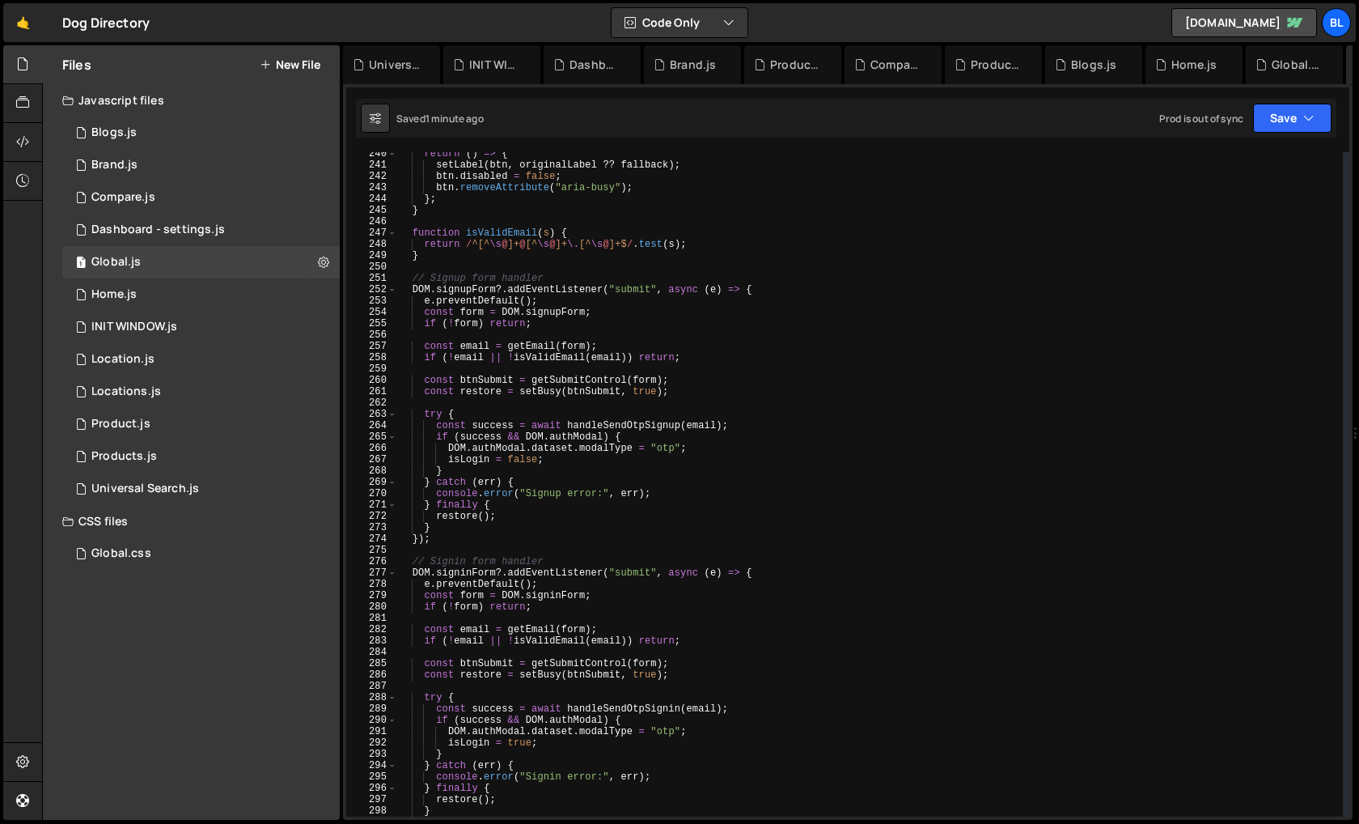
scroll to position [2708, 0]
click at [525, 490] on div "return ( ) => { setLabel ( btn , originalLabel ?? fallback ) ; btn . disabled =…" at bounding box center [870, 495] width 946 height 687
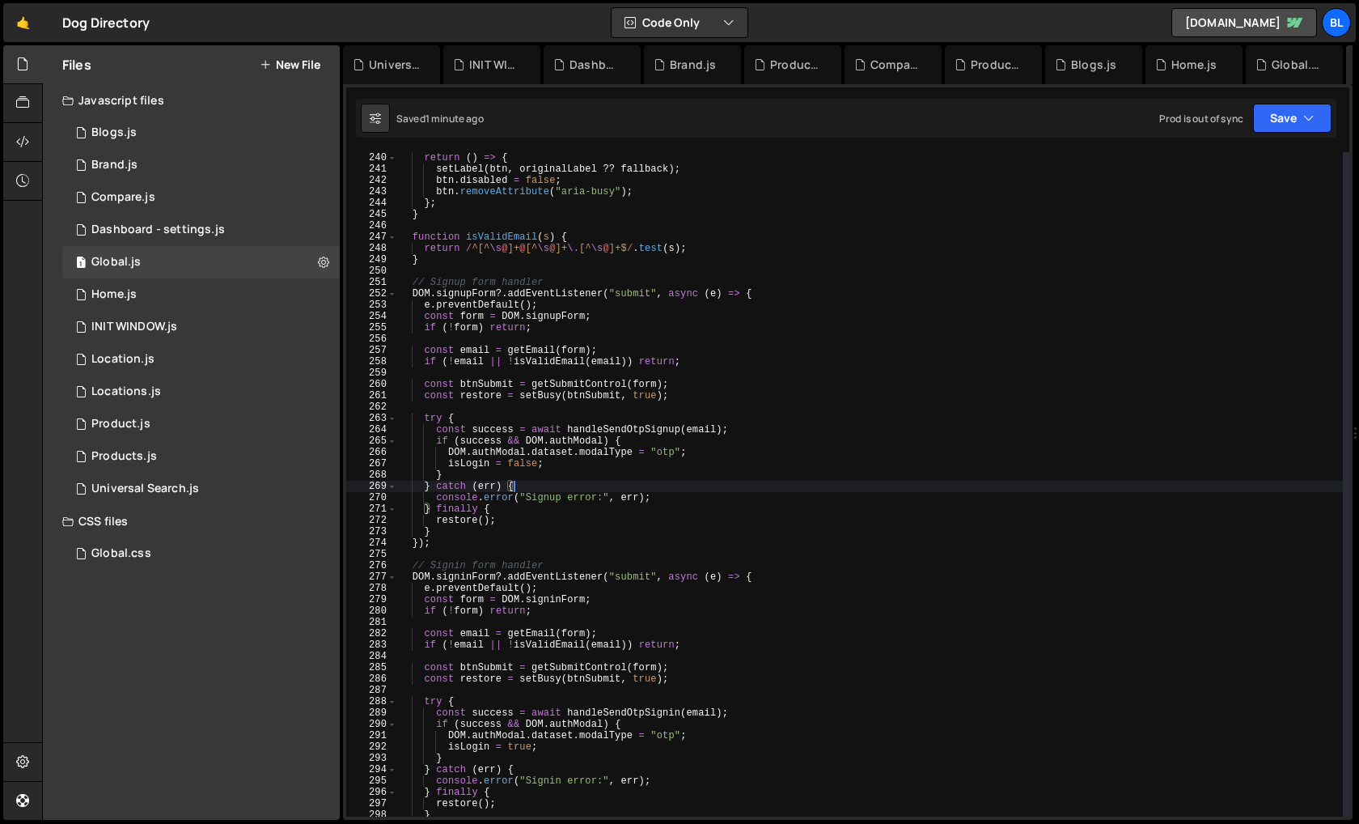
click at [557, 433] on div "return ( ) => { setLabel ( btn , originalLabel ?? fallback ) ; btn . disabled =…" at bounding box center [870, 495] width 946 height 687
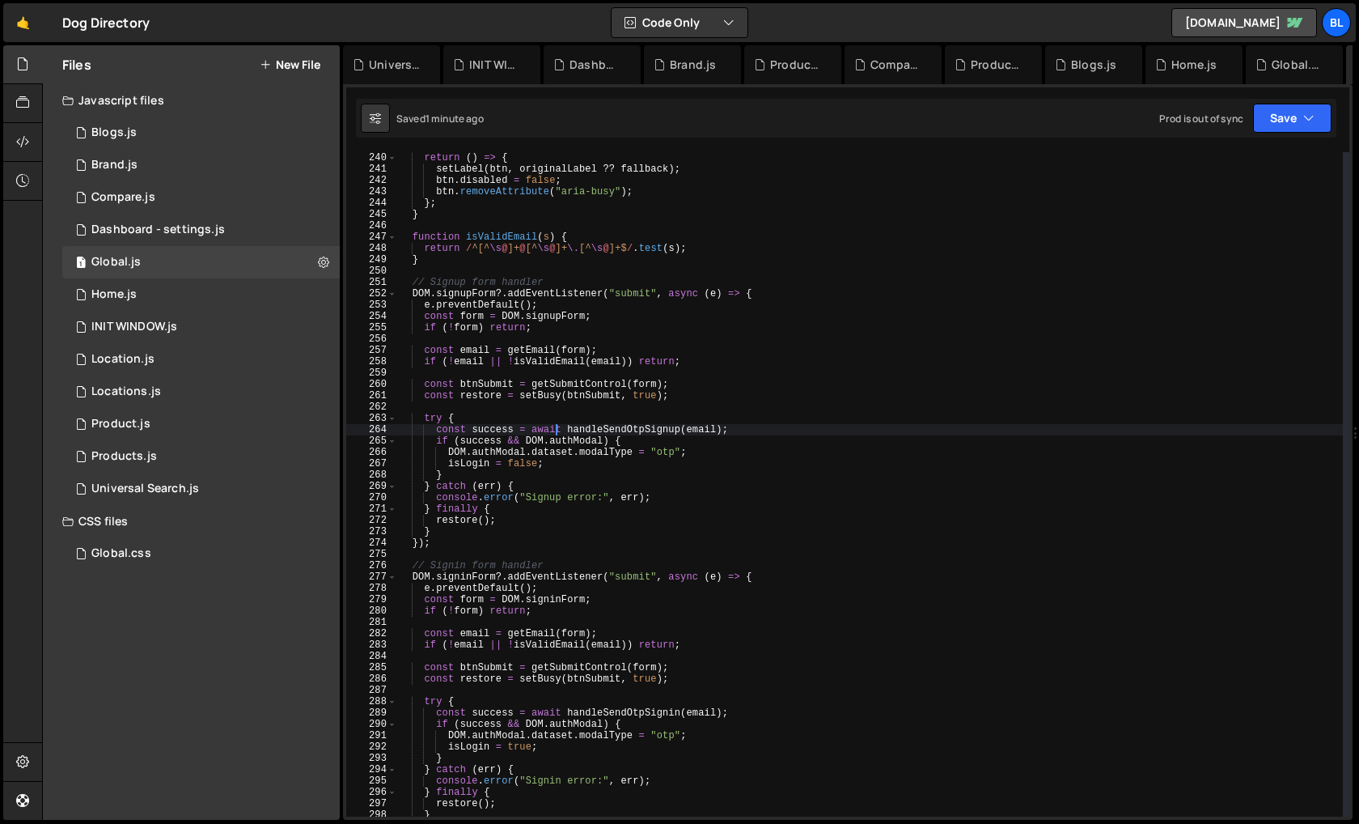
click at [596, 428] on div "return ( ) => { setLabel ( btn , originalLabel ?? fallback ) ; btn . disabled =…" at bounding box center [870, 495] width 946 height 687
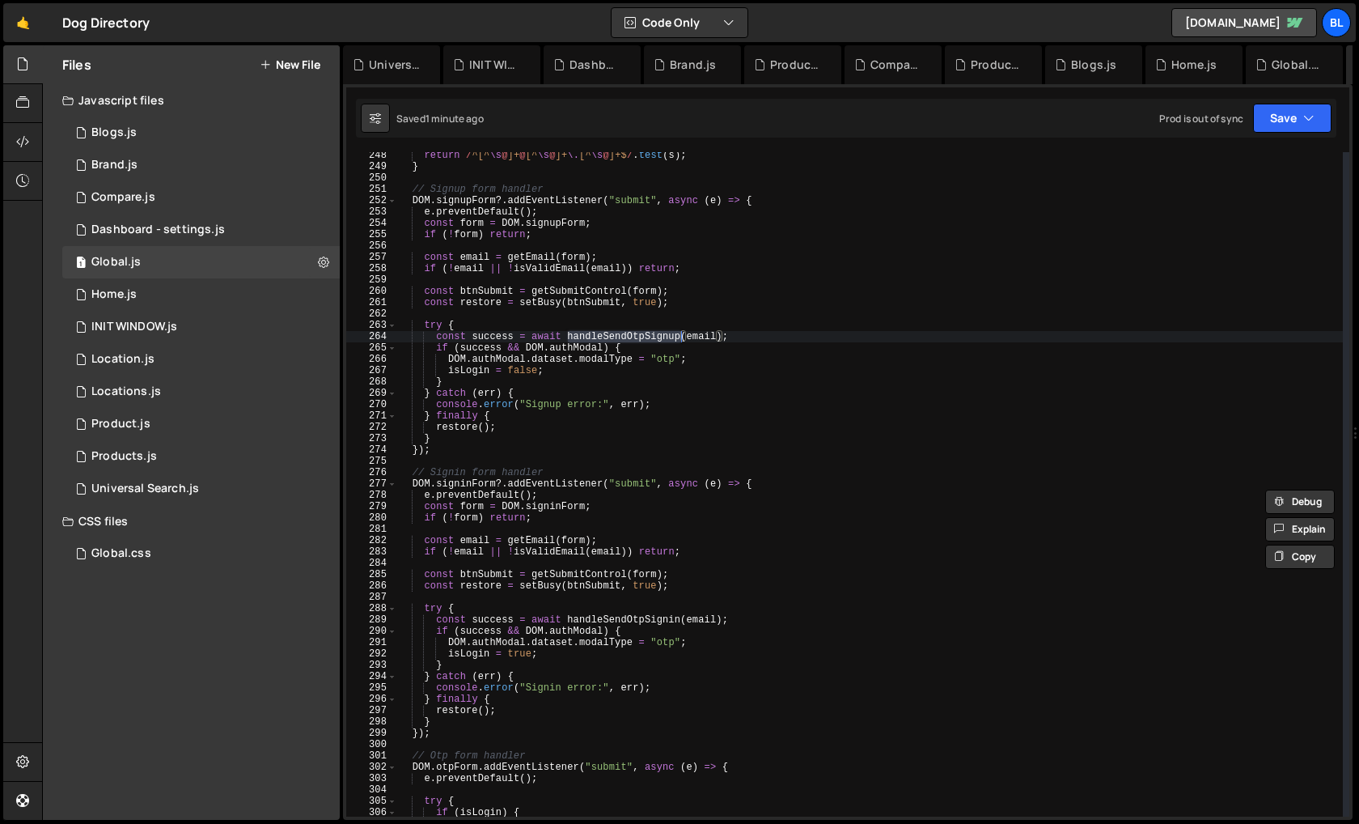
scroll to position [2818, 0]
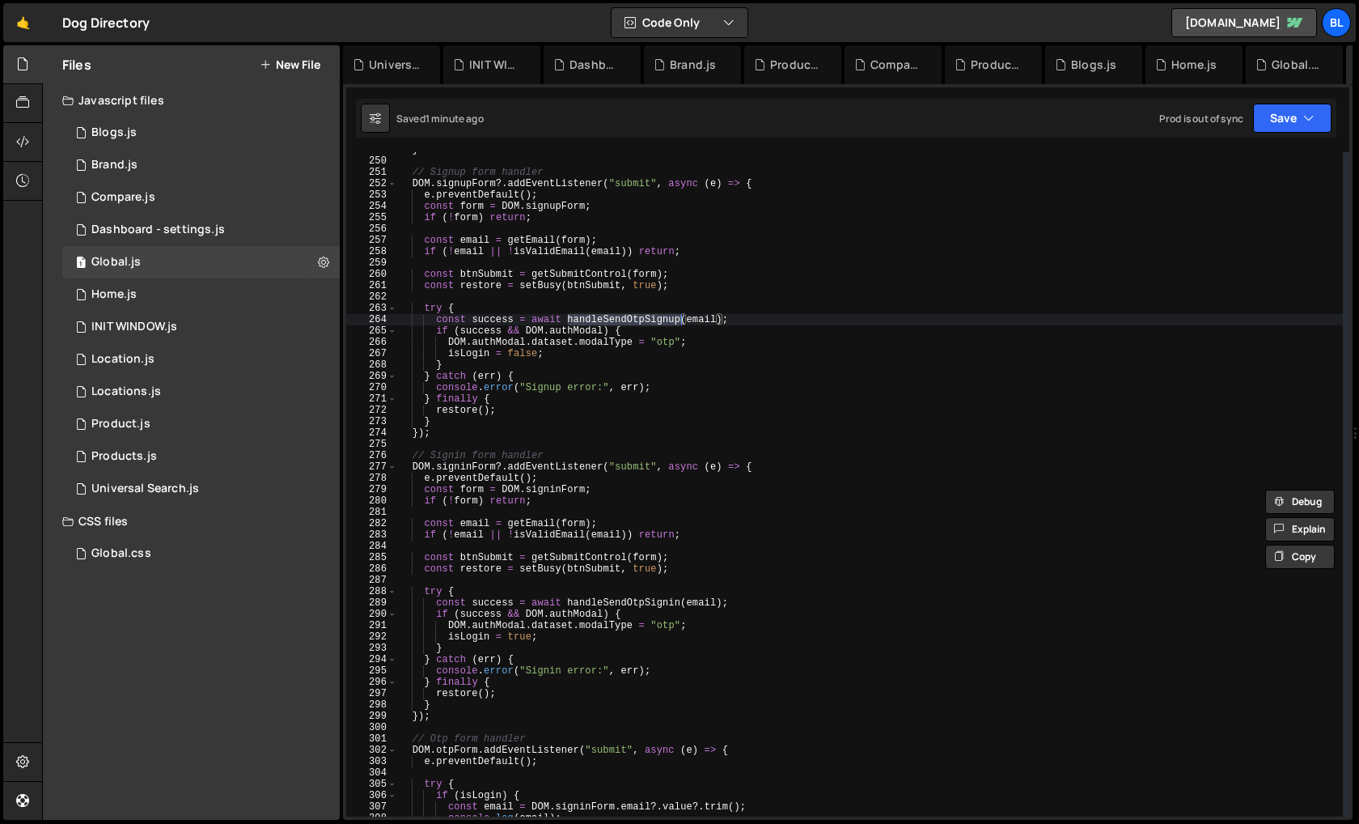
click at [624, 601] on div "} // Signup form handler DOM . signupForm ?. addEventListener ( "submit" , asyn…" at bounding box center [870, 487] width 946 height 687
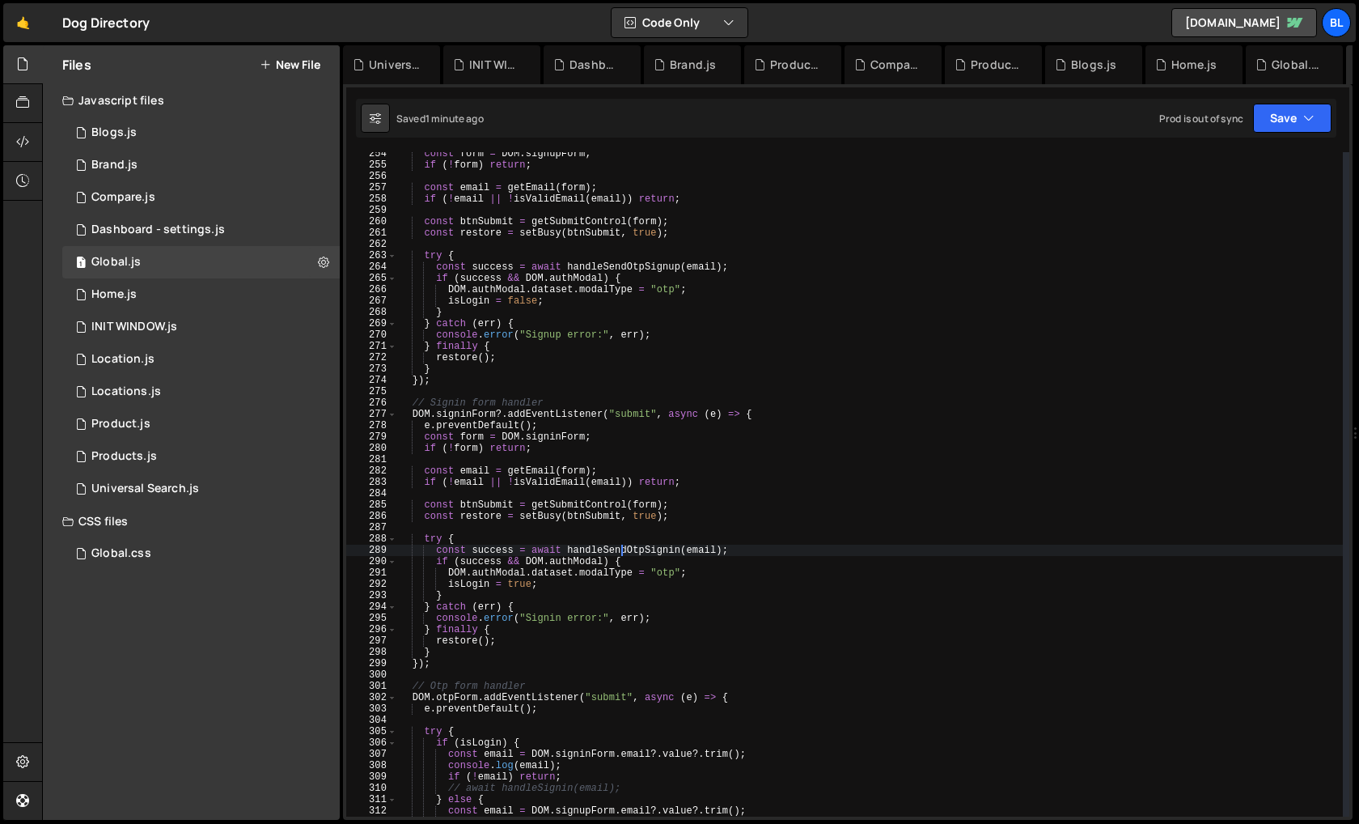
scroll to position [2870, 0]
click at [487, 551] on div "const form = DOM . signupForm ; if ( ! form ) return ; const email = getEmail (…" at bounding box center [870, 491] width 946 height 687
click at [529, 549] on div "const form = DOM . signupForm ; if ( ! form ) return ; const email = getEmail (…" at bounding box center [870, 491] width 946 height 687
type textarea "// const success = await handleSendOtpSignin(email);"
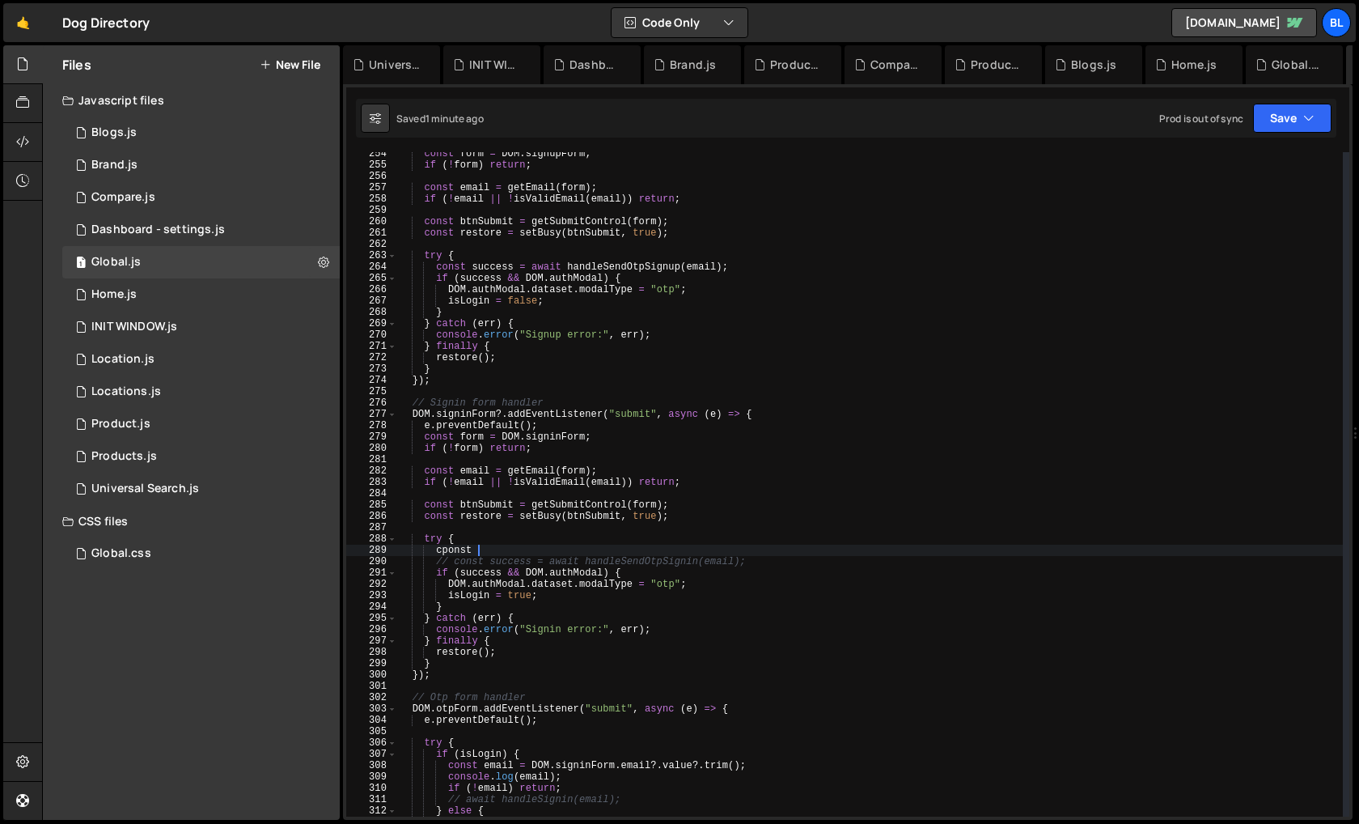
type textarea "cponst"
type textarea "const success = false;"
click at [498, 550] on div "const form = DOM . signupForm ; if ( ! form ) return ; const email = getEmail (…" at bounding box center [870, 491] width 946 height 687
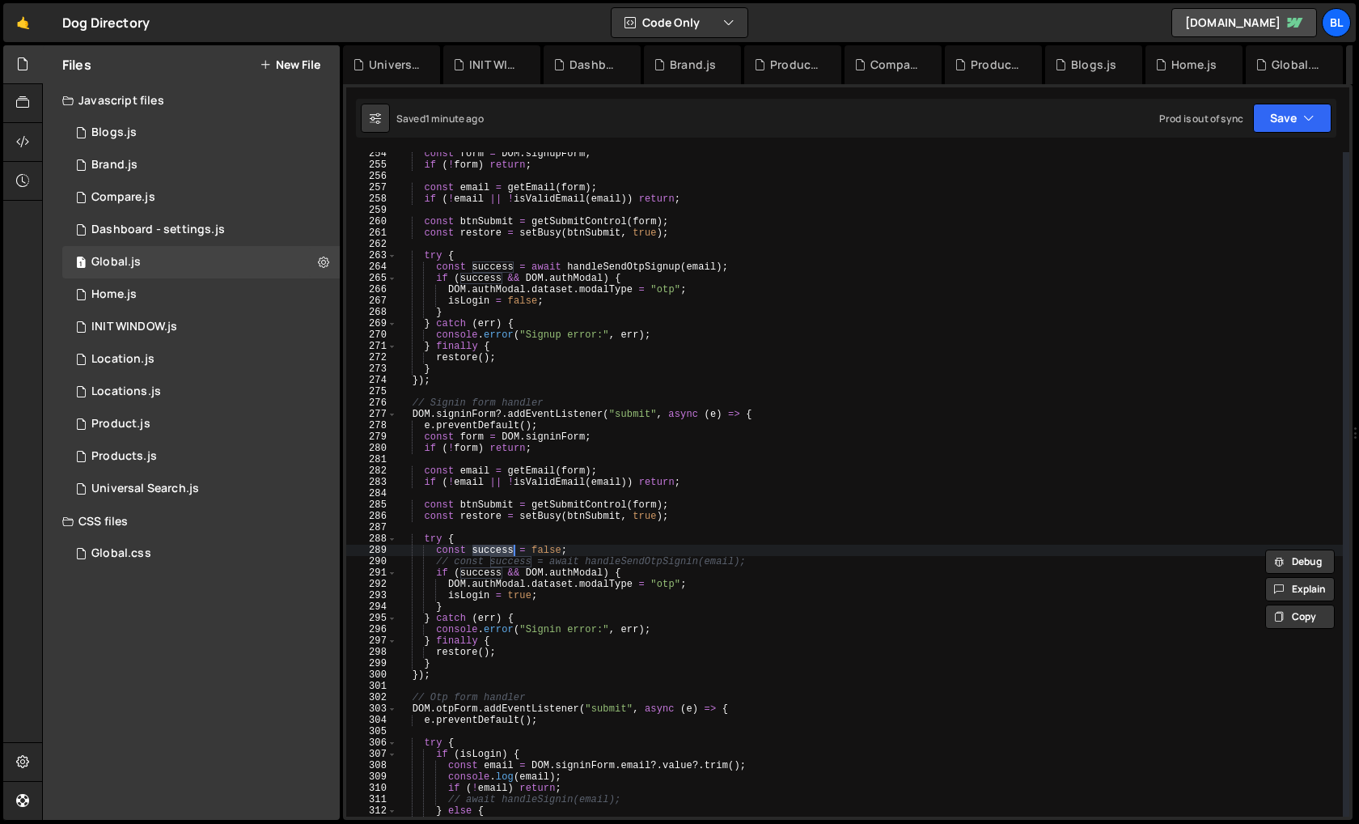
click at [597, 529] on div "const form = DOM . signupForm ; if ( ! form ) return ; const email = getEmail (…" at bounding box center [870, 491] width 946 height 687
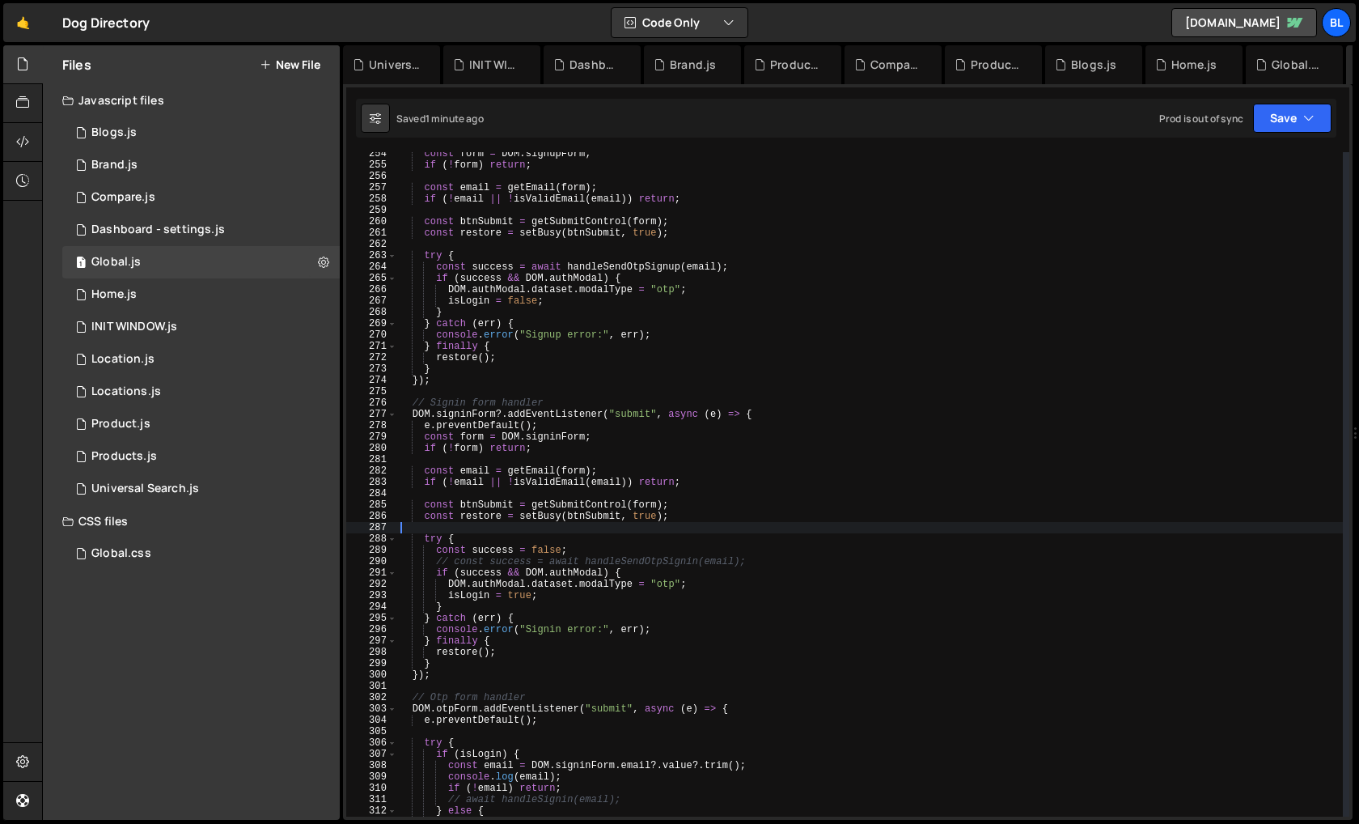
click at [588, 540] on div "const form = DOM . signupForm ; if ( ! form ) return ; const email = getEmail (…" at bounding box center [870, 491] width 946 height 687
click at [575, 549] on div "const form = DOM . signupForm ; if ( ! form ) return ; const email = getEmail (…" at bounding box center [870, 491] width 946 height 687
paste textarea "// Signin form handler"
click at [573, 589] on div "const form = DOM . signupForm ; if ( ! form ) return ; const email = getEmail (…" at bounding box center [870, 491] width 946 height 687
click at [553, 590] on div "const form = DOM . signupForm ; if ( ! form ) return ; const email = getEmail (…" at bounding box center [870, 491] width 946 height 687
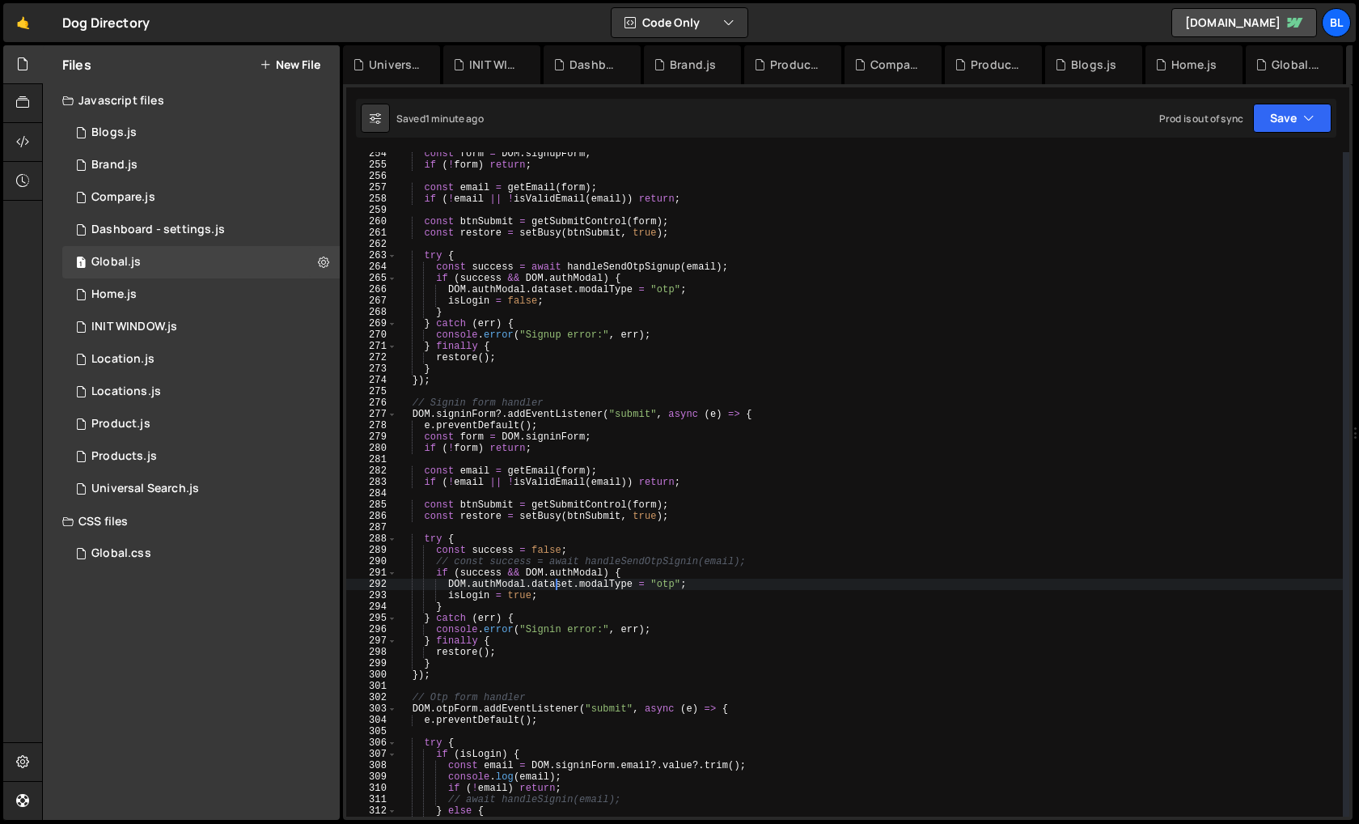
type textarea "isLogin = true;"
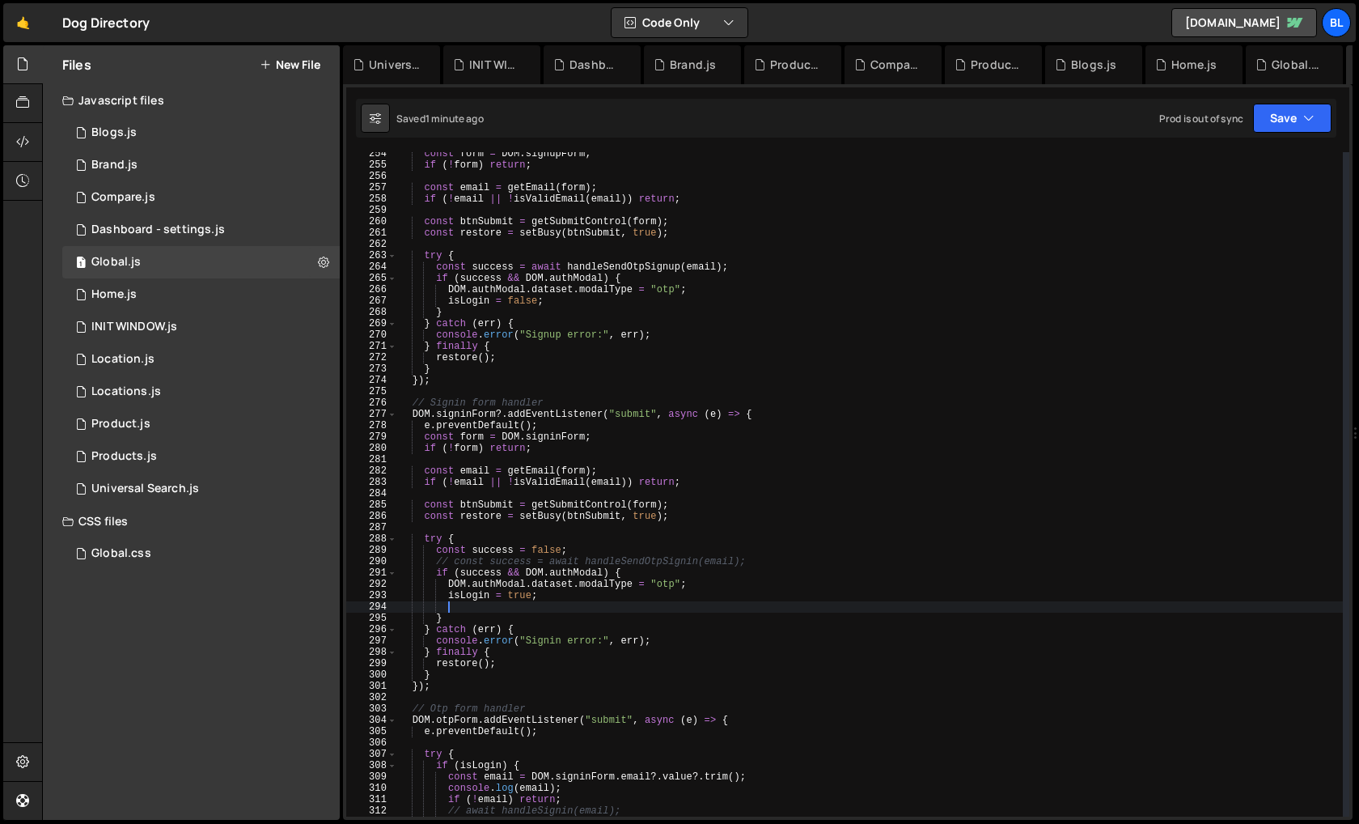
scroll to position [0, 2]
paste textarea "// Signin form handler"
type textarea "// Signin form handler"
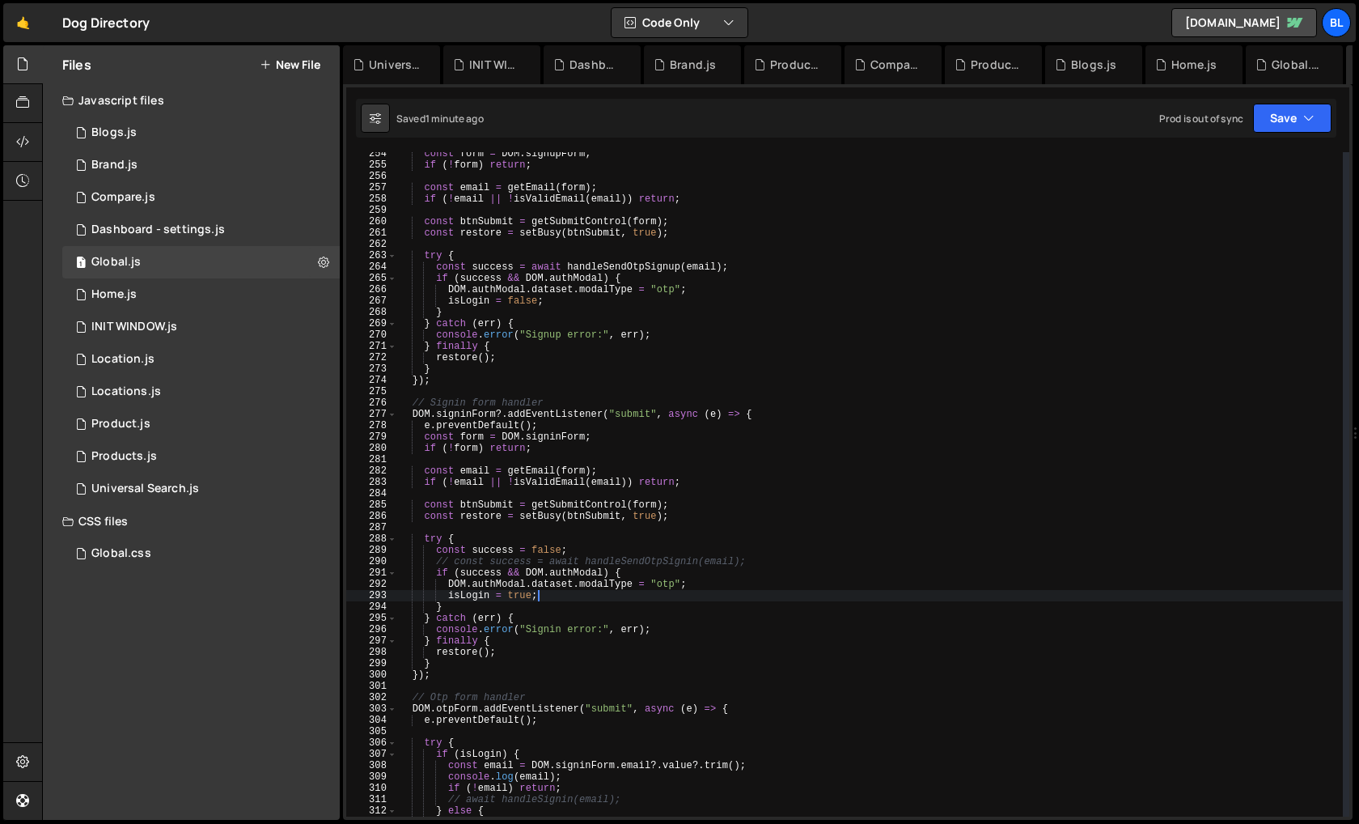
click at [578, 549] on div "const form = DOM . signupForm ; if ( ! form ) return ; const email = getEmail (…" at bounding box center [870, 491] width 946 height 687
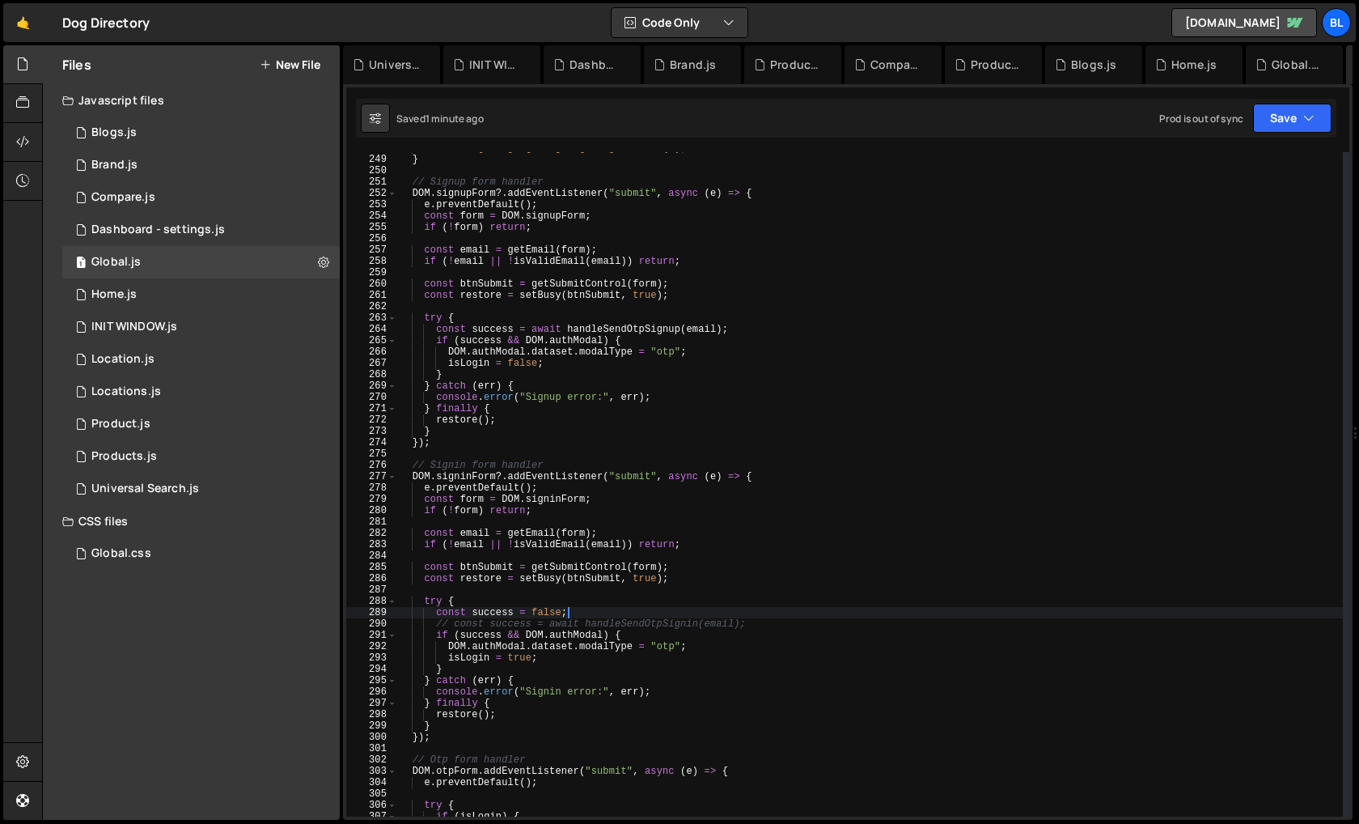
click at [580, 492] on div "return / ^[^ \s @ ]+ @ [^ \s @ ]+ \. [^ \s @ ]+$ / . test ( s ) ; } // Signup f…" at bounding box center [870, 485] width 946 height 687
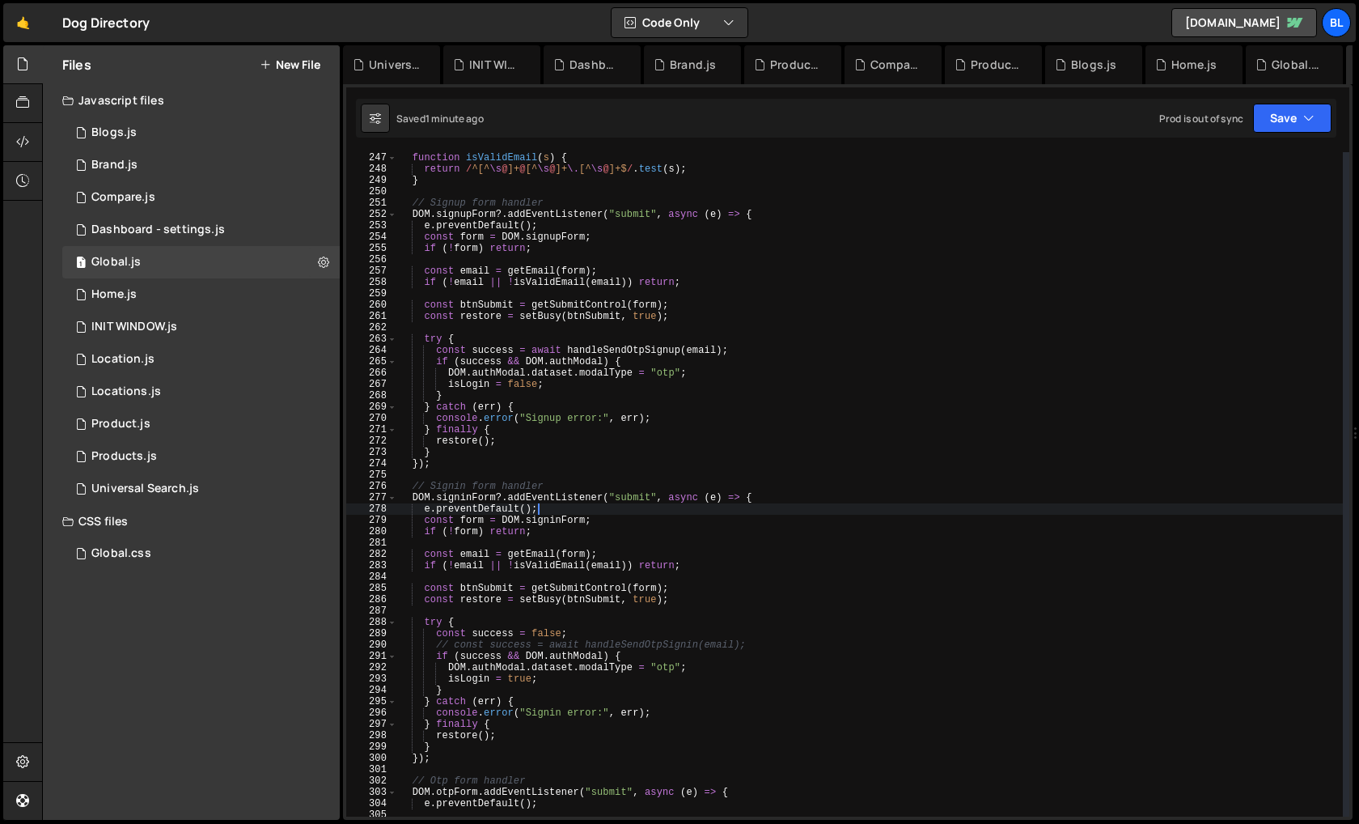
click at [551, 490] on div "function isValidEmail ( s ) { return / ^[^ \s @ ]+ @ [^ \s @ ]+ \. [^ \s @ ]+$ …" at bounding box center [870, 495] width 946 height 687
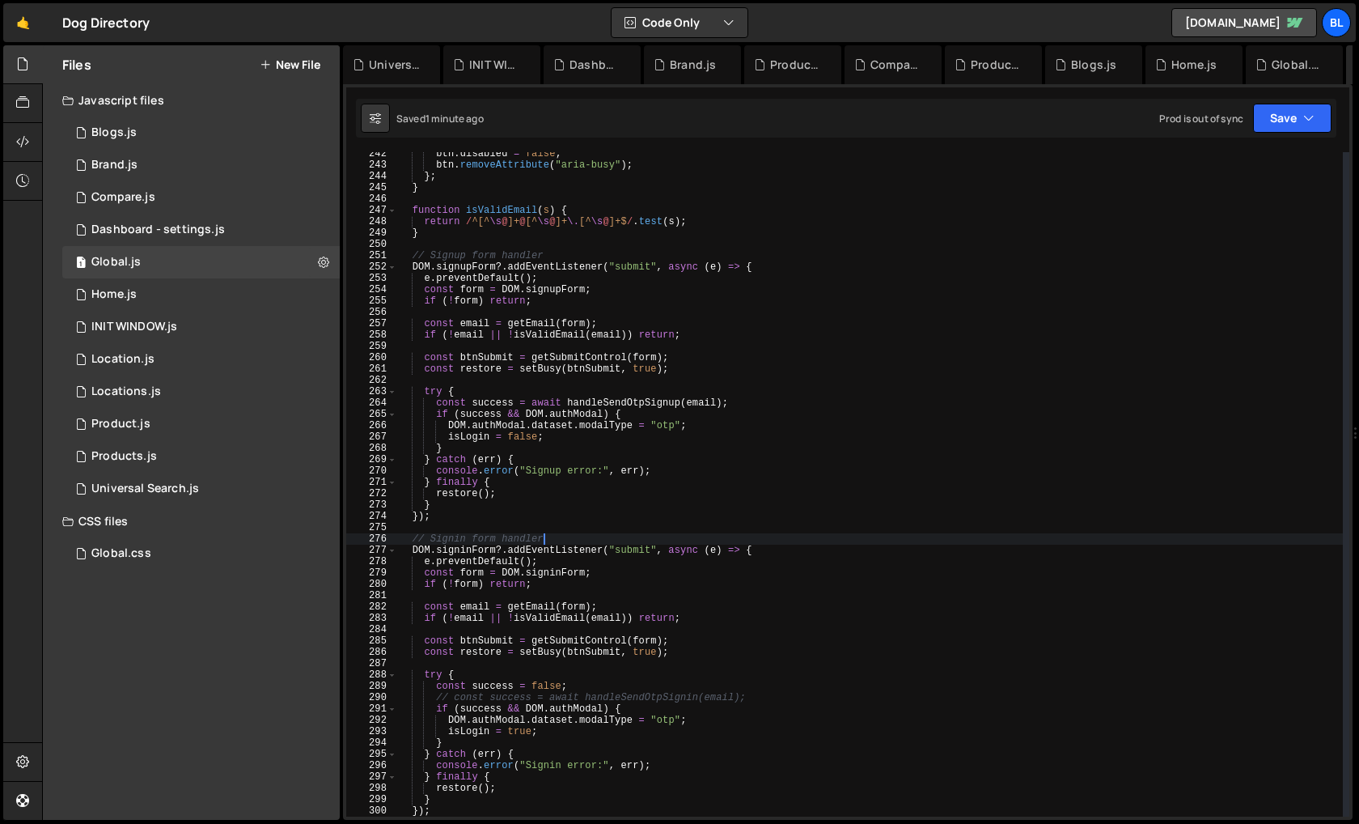
scroll to position [2733, 0]
click at [546, 498] on div "btn . disabled = false ; btn . removeAttribute ( "aria-busy" ) ; } ; } function…" at bounding box center [870, 492] width 946 height 687
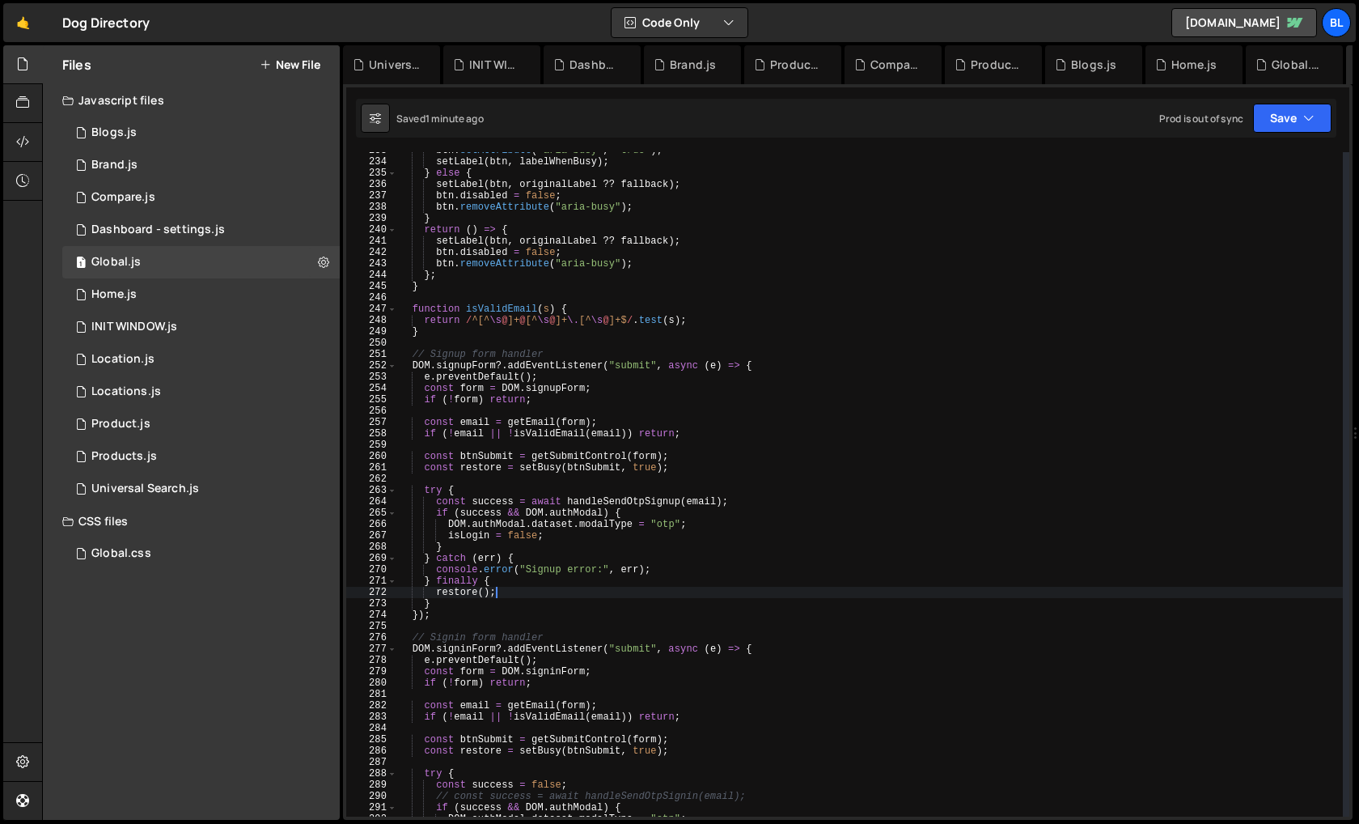
scroll to position [2635, 0]
click at [464, 594] on div "btn . setAttribute ( "aria-busy" , "true" ) ; setLabel ( btn , labelWhenBusy ) …" at bounding box center [870, 489] width 946 height 687
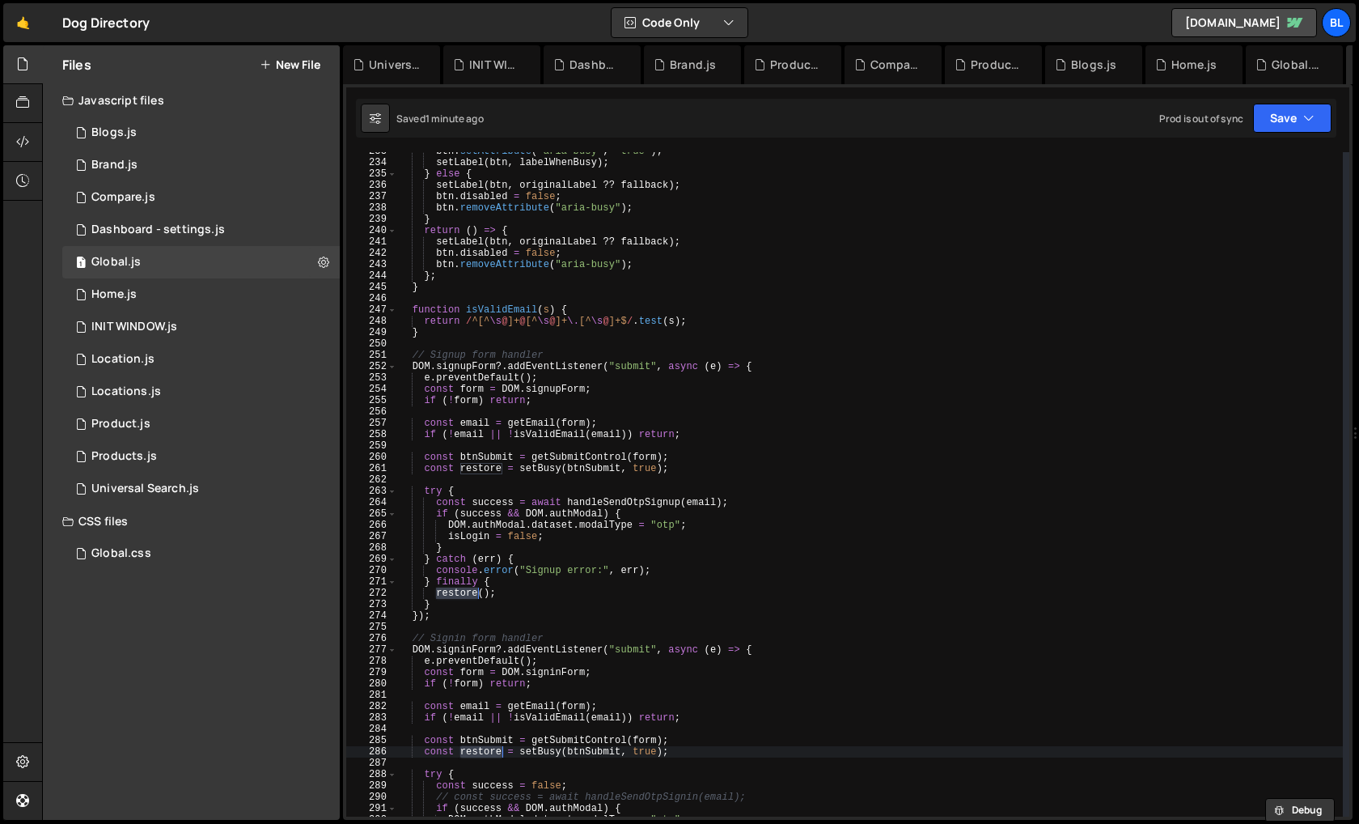
click at [530, 569] on div "btn . setAttribute ( "aria-busy" , "true" ) ; setLabel ( btn , labelWhenBusy ) …" at bounding box center [870, 489] width 946 height 687
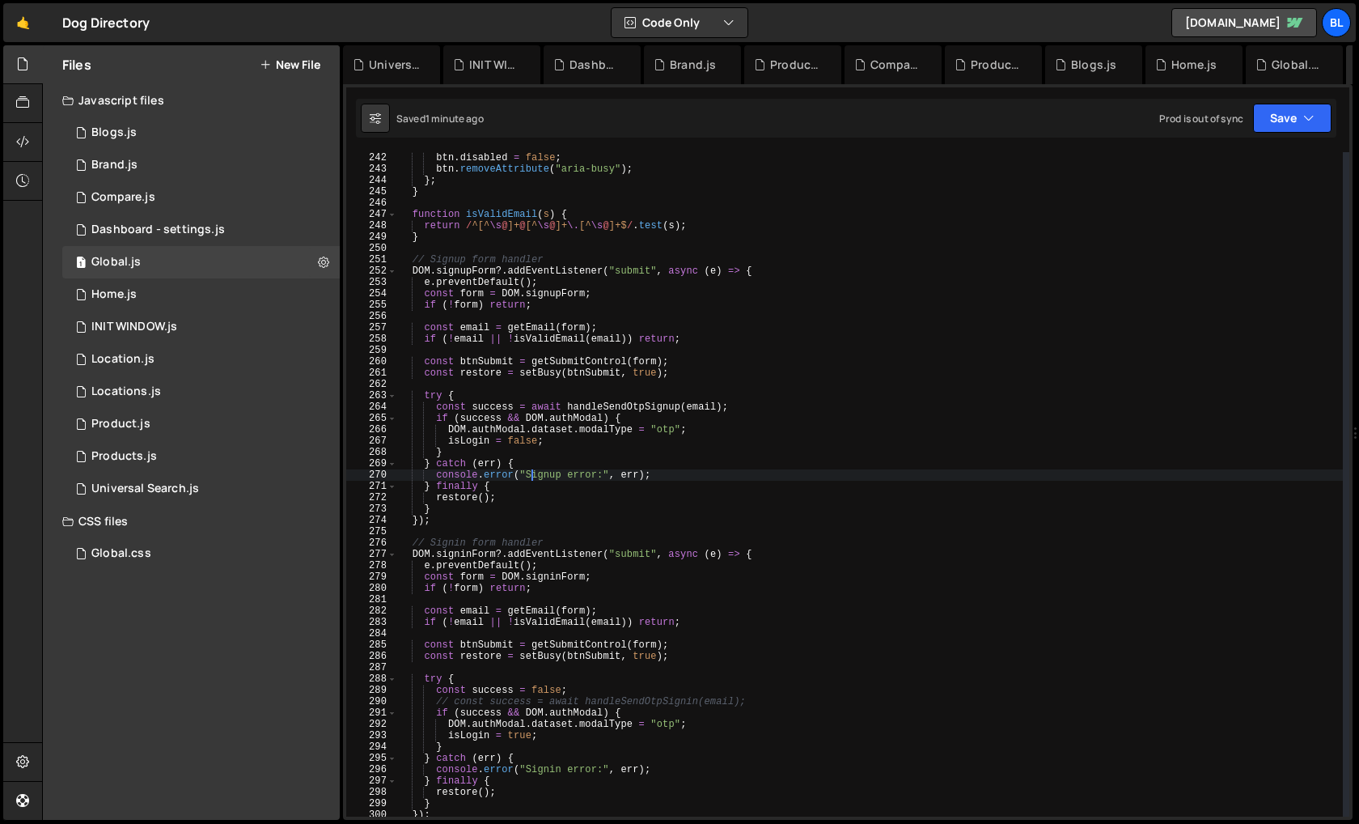
scroll to position [2742, 0]
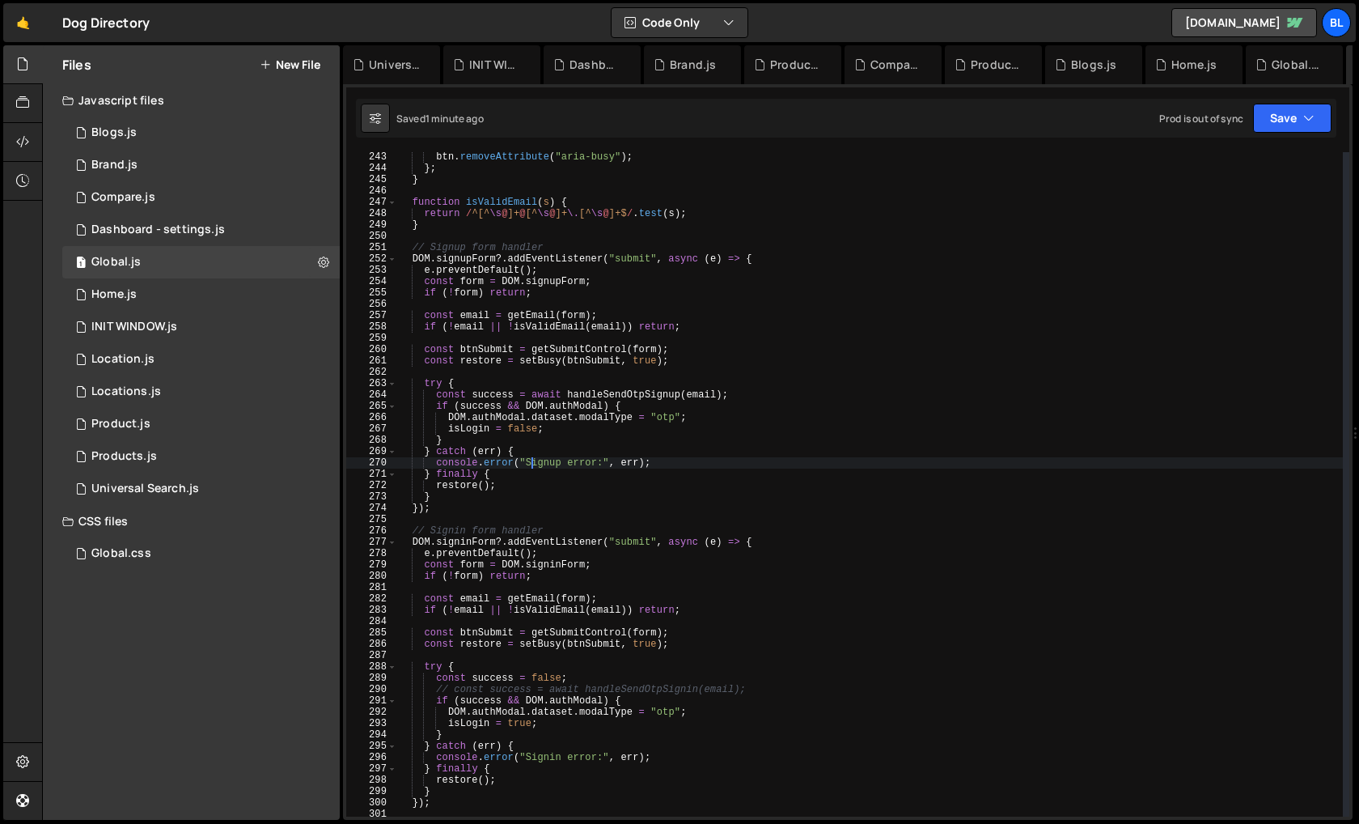
click at [465, 542] on div "btn . removeAttribute ( "aria-busy" ) ; } ; } function isValidEmail ( s ) { ret…" at bounding box center [870, 494] width 946 height 687
click at [540, 744] on div "btn . removeAttribute ( "aria-busy" ) ; } ; } function isValidEmail ( s ) { ret…" at bounding box center [870, 494] width 946 height 687
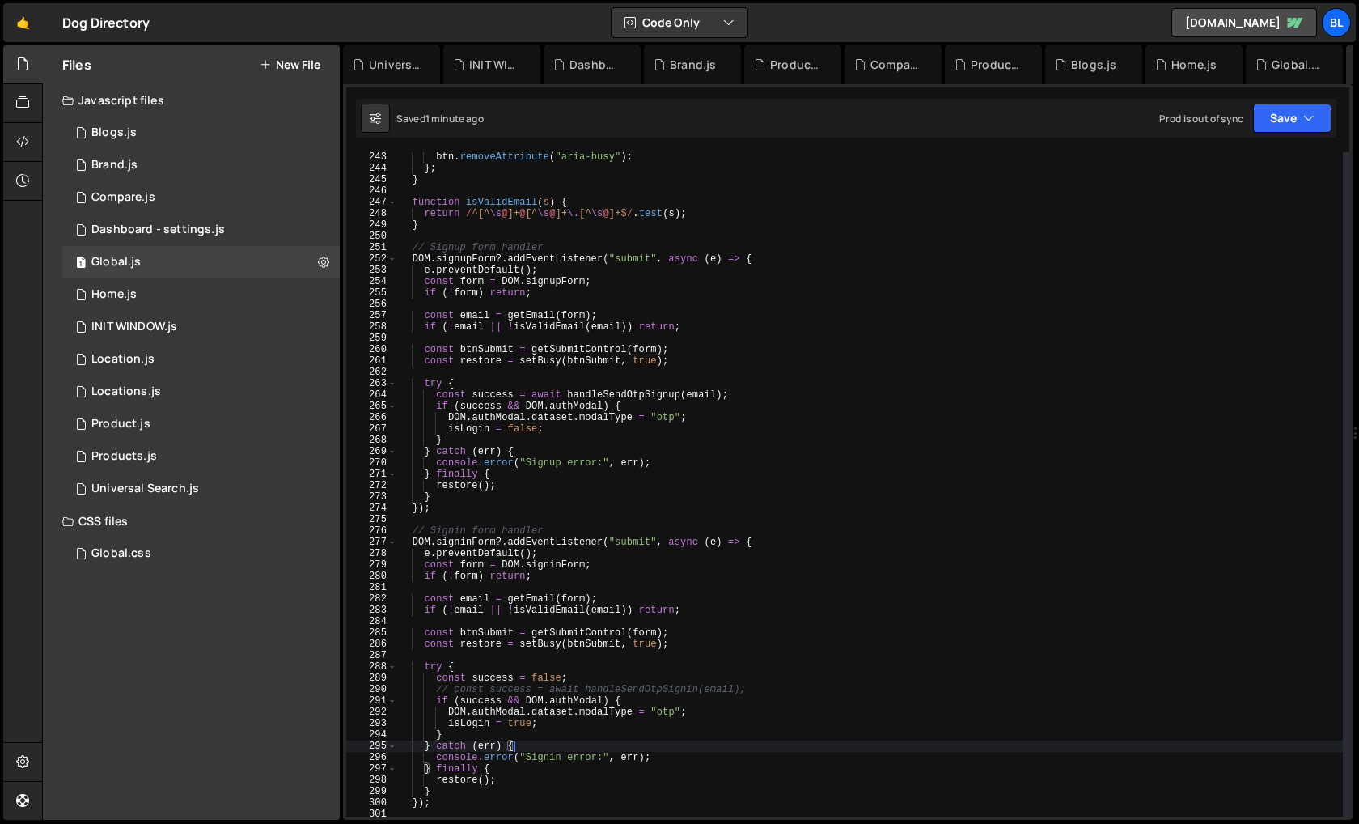
click at [553, 674] on div "btn . removeAttribute ( "aria-busy" ) ; } ; } function isValidEmail ( s ) { ret…" at bounding box center [870, 494] width 946 height 687
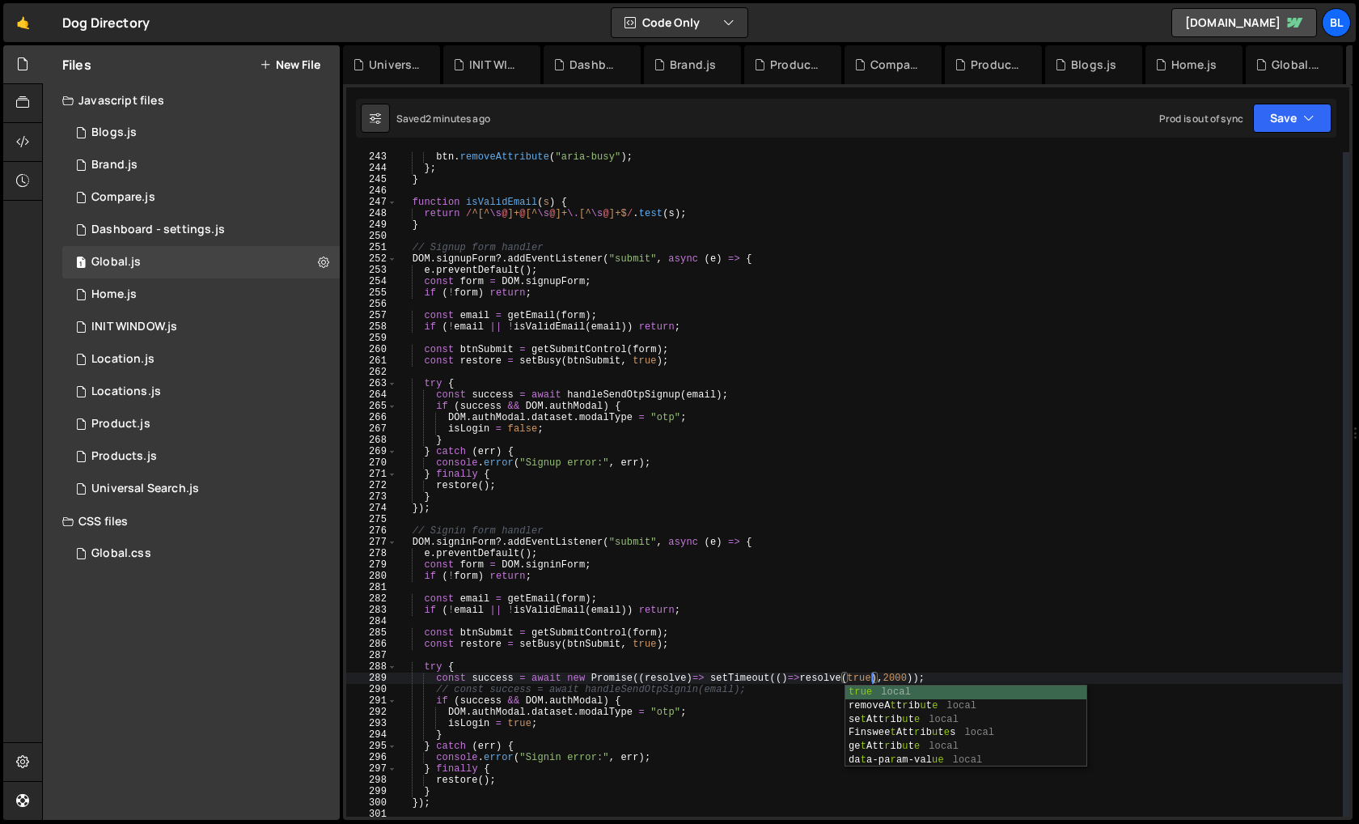
scroll to position [2741, 0]
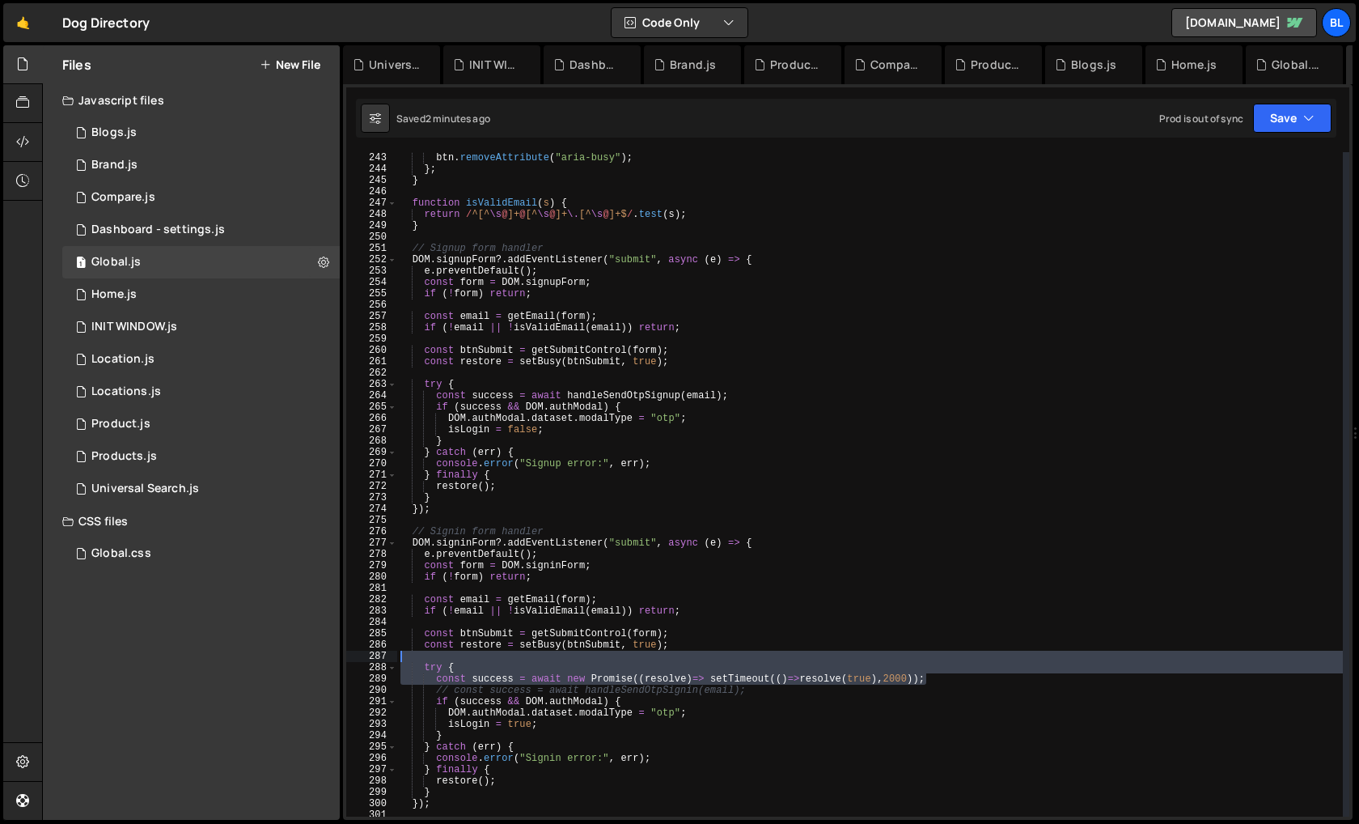
drag, startPoint x: 931, startPoint y: 676, endPoint x: 913, endPoint y: 657, distance: 26.3
click at [913, 657] on div "btn . disabled = false ; btn . removeAttribute ( "aria-busy" ) ; } ; } function…" at bounding box center [870, 484] width 946 height 687
click at [842, 668] on div "btn . disabled = false ; btn . removeAttribute ( "aria-busy" ) ; } ; } function…" at bounding box center [870, 484] width 946 height 687
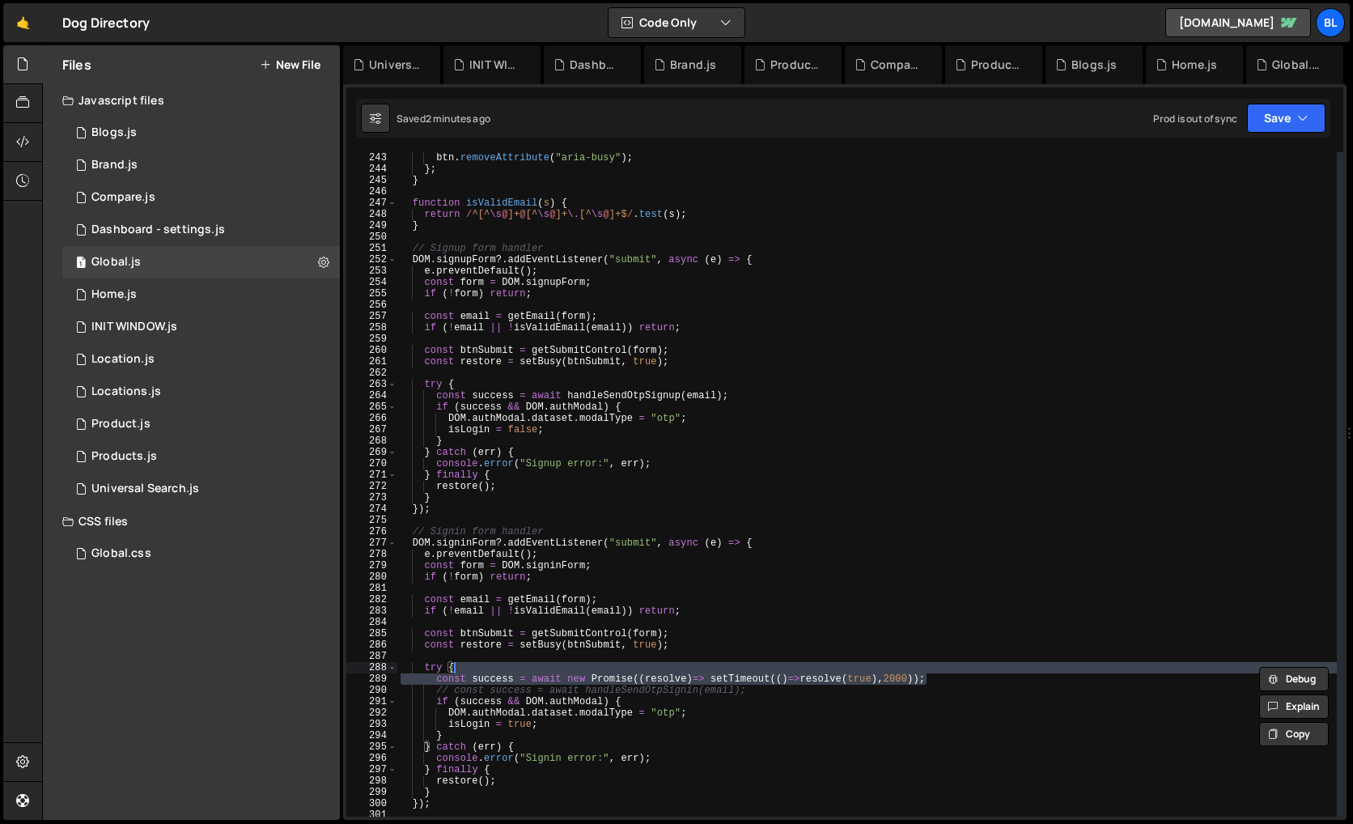
click at [678, 473] on div "btn . disabled = false ; btn . removeAttribute ( "aria-busy" ) ; } ; } function…" at bounding box center [870, 484] width 946 height 687
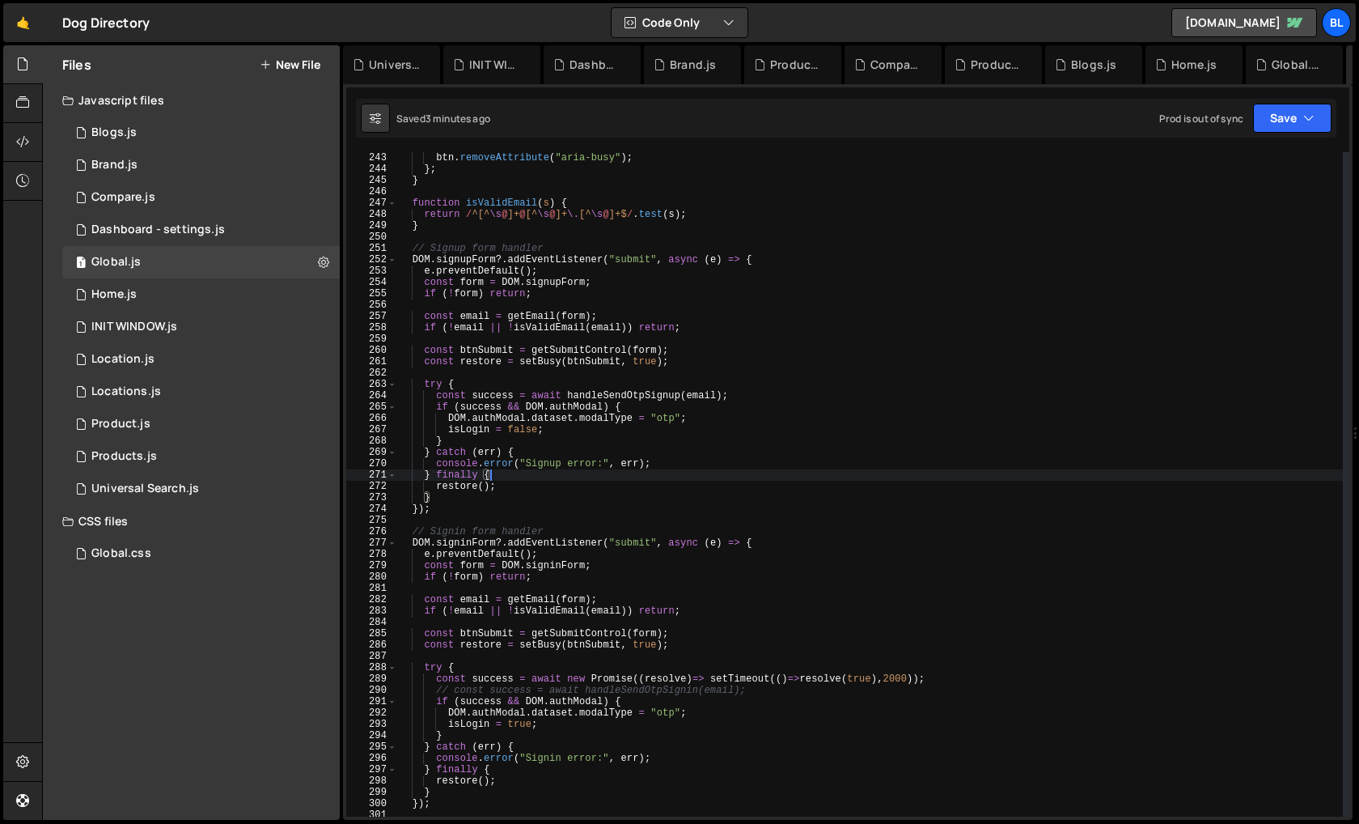
click at [663, 674] on div "btn . disabled = false ; btn . removeAttribute ( "aria-busy" ) ; } ; } function…" at bounding box center [870, 484] width 946 height 687
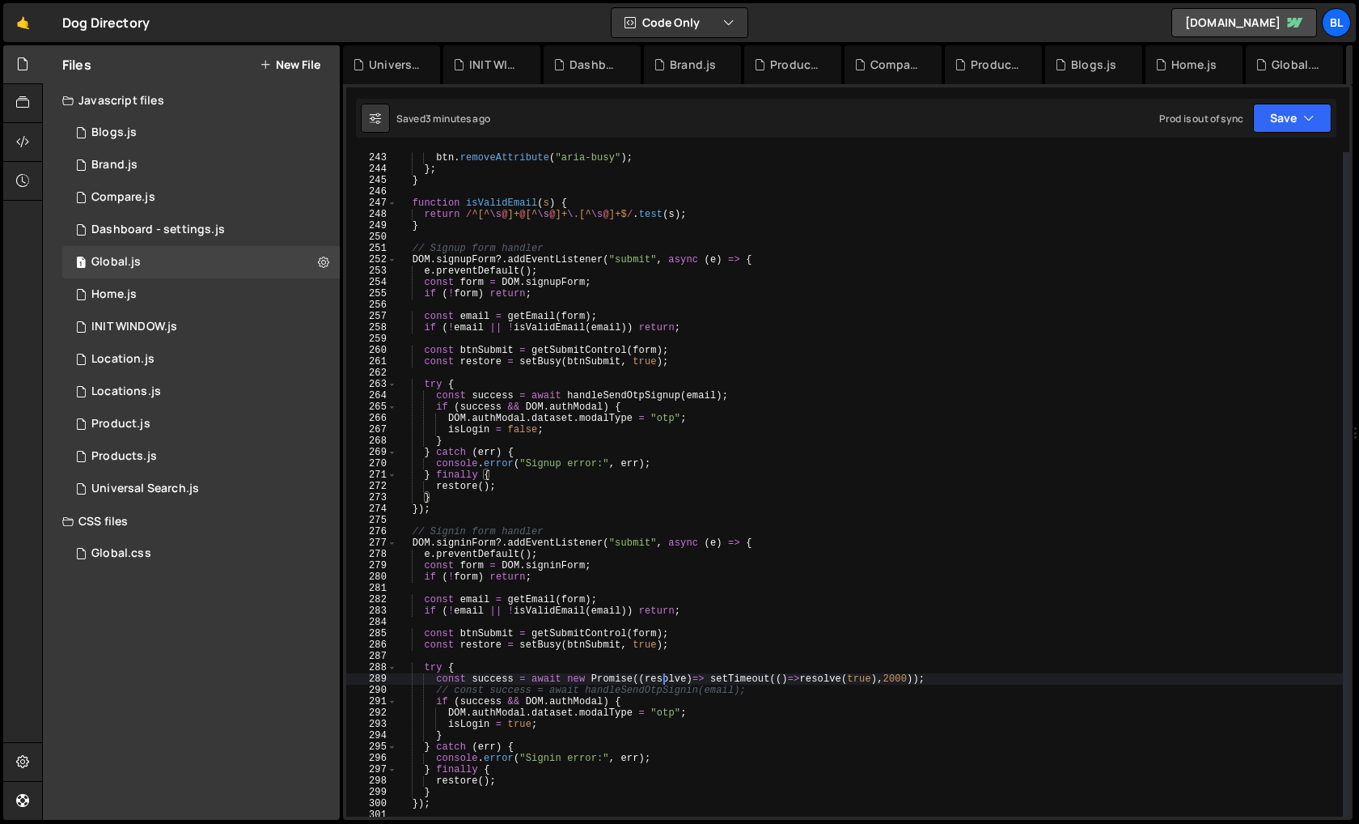
type textarea "const success = await new Promise((resolve)=> setTimeout(()=>resolve(true),2000…"
paste textarea
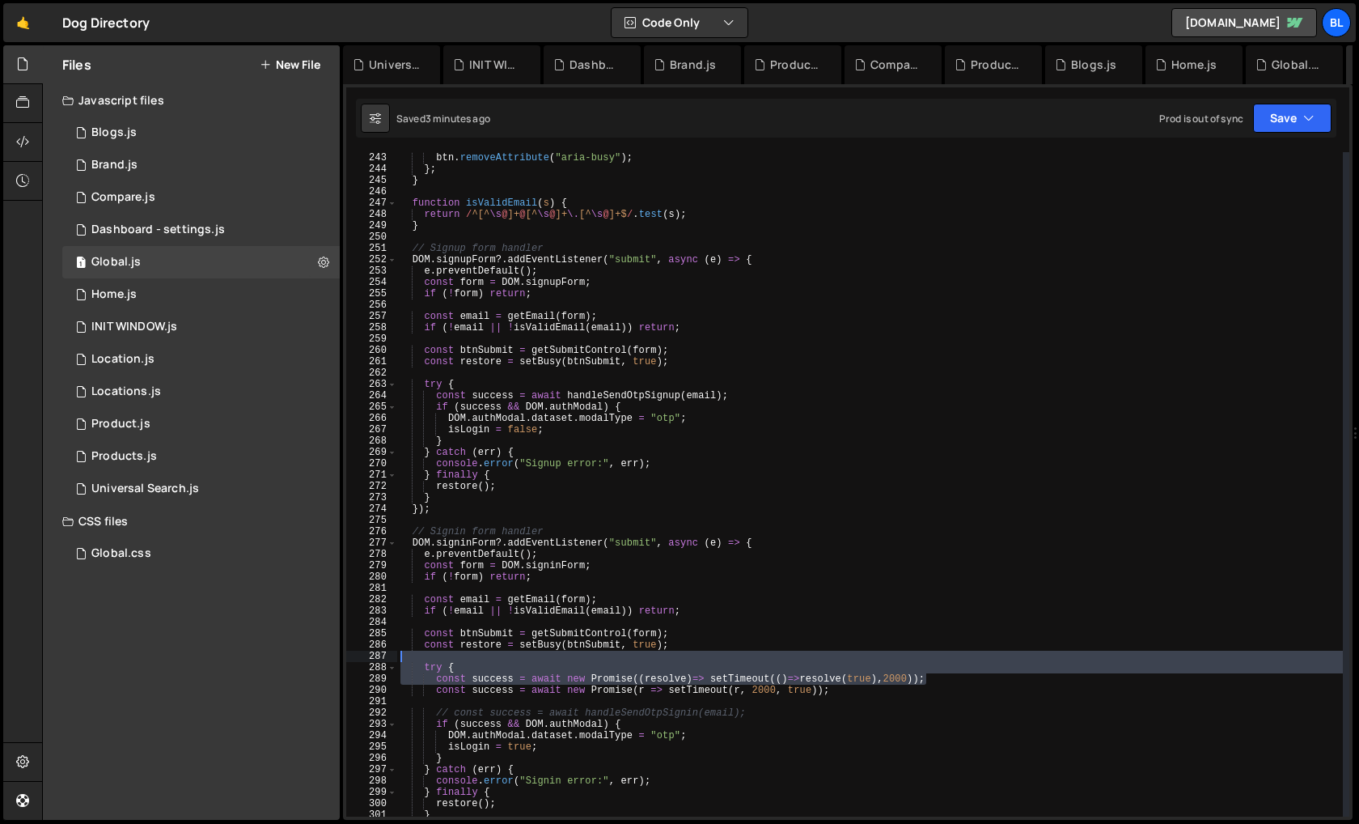
drag, startPoint x: 936, startPoint y: 674, endPoint x: 940, endPoint y: 659, distance: 15.1
click at [940, 659] on div "btn . disabled = false ; btn . removeAttribute ( "aria-busy" ) ; } ; } function…" at bounding box center [870, 484] width 946 height 687
click at [857, 665] on div "btn . disabled = false ; btn . removeAttribute ( "aria-busy" ) ; } ; } function…" at bounding box center [870, 484] width 946 height 687
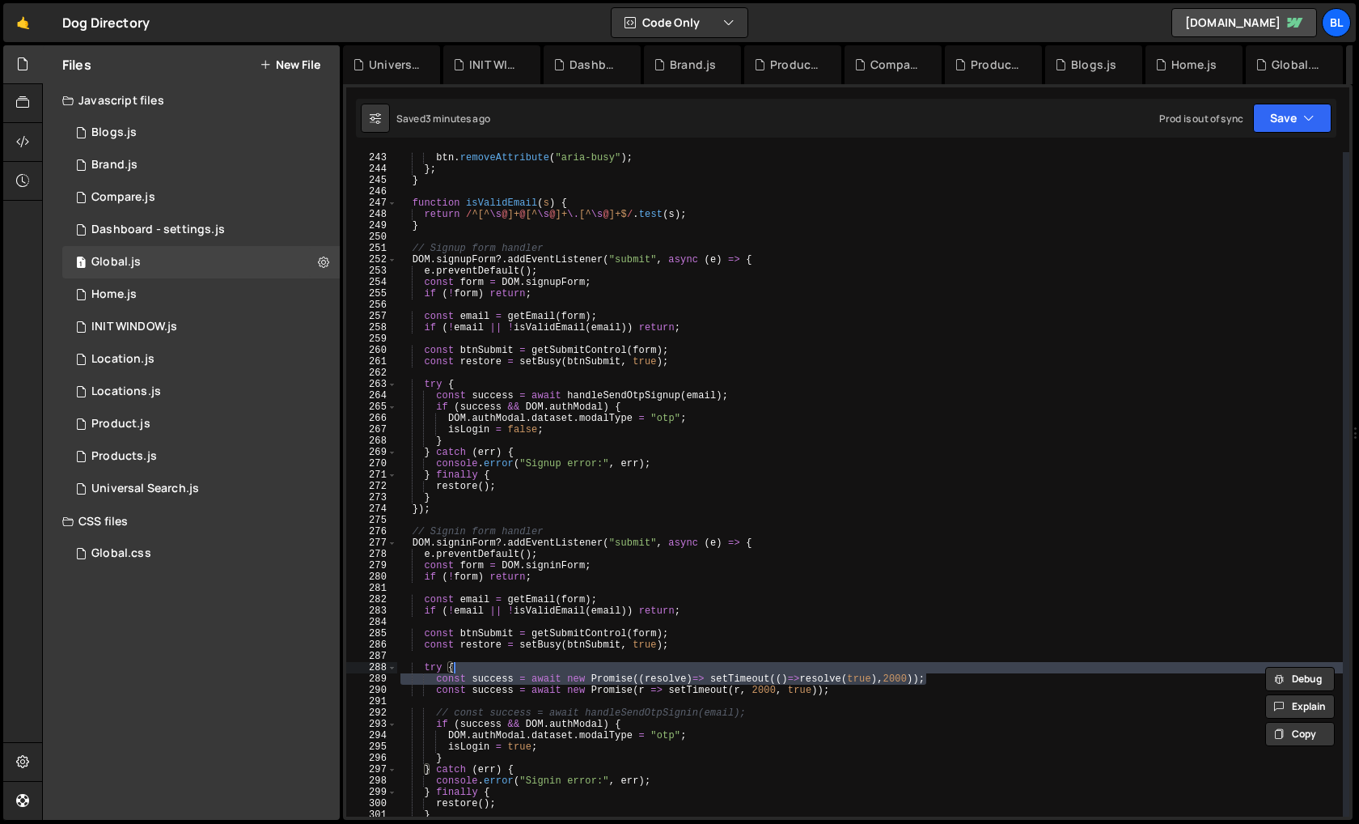
type textarea "try {"
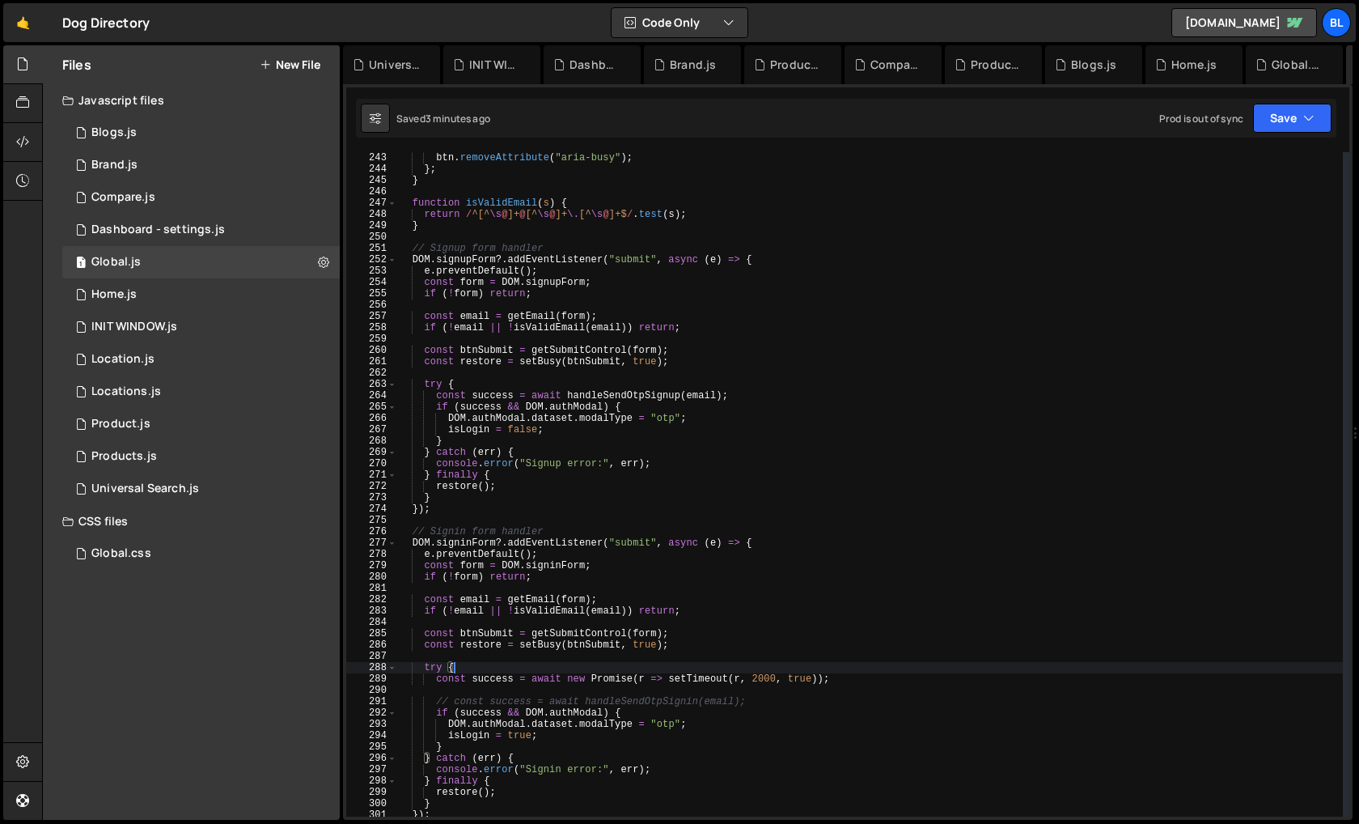
click at [647, 690] on div "btn . disabled = false ; btn . removeAttribute ( "aria-busy" ) ; } ; } function…" at bounding box center [870, 484] width 946 height 687
type textarea "const success = await new Promise(r => setTimeout(r, 2000, true));"
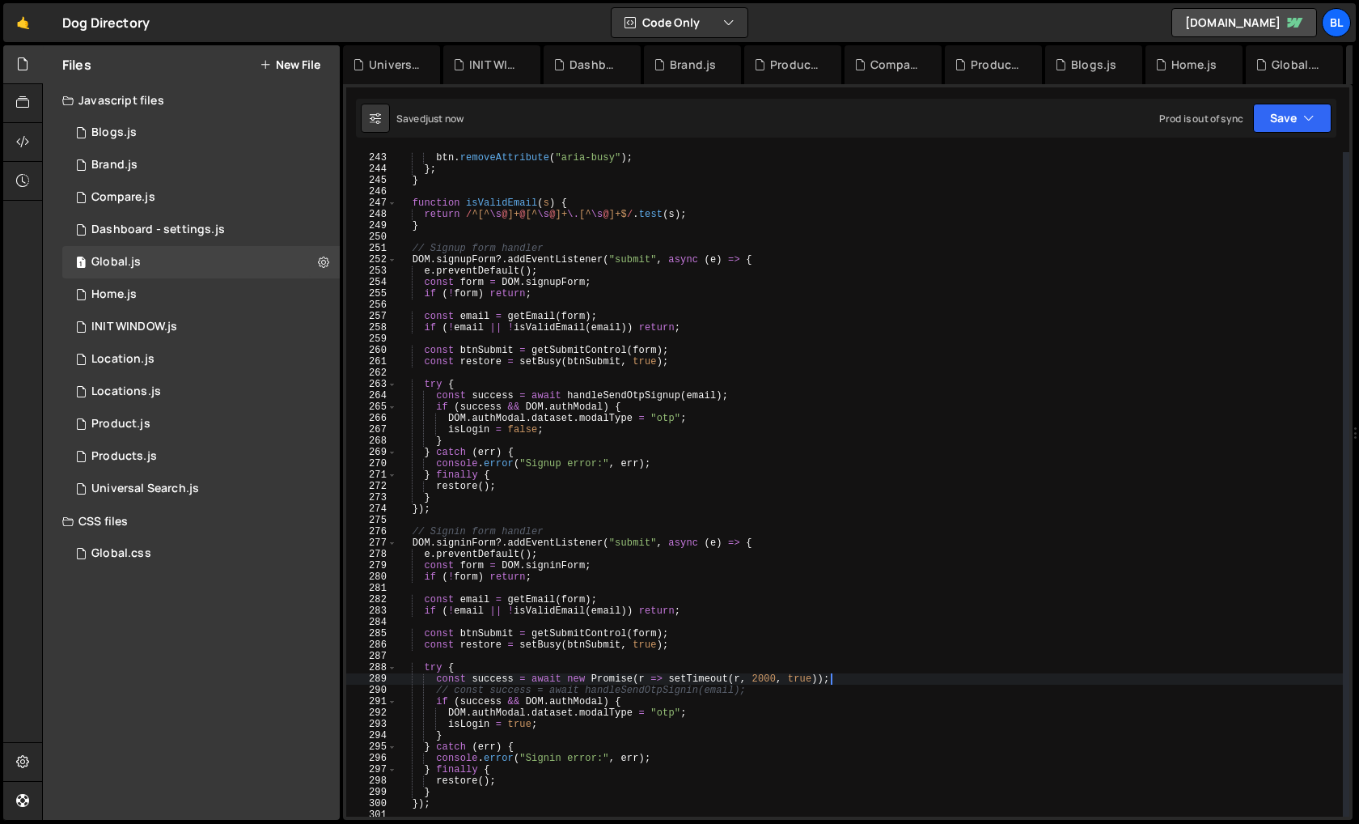
scroll to position [25151, 0]
click at [603, 664] on div "btn . disabled = false ; btn . removeAttribute ( "aria-busy" ) ; } ; } function…" at bounding box center [870, 484] width 946 height 687
type textarea "try {"
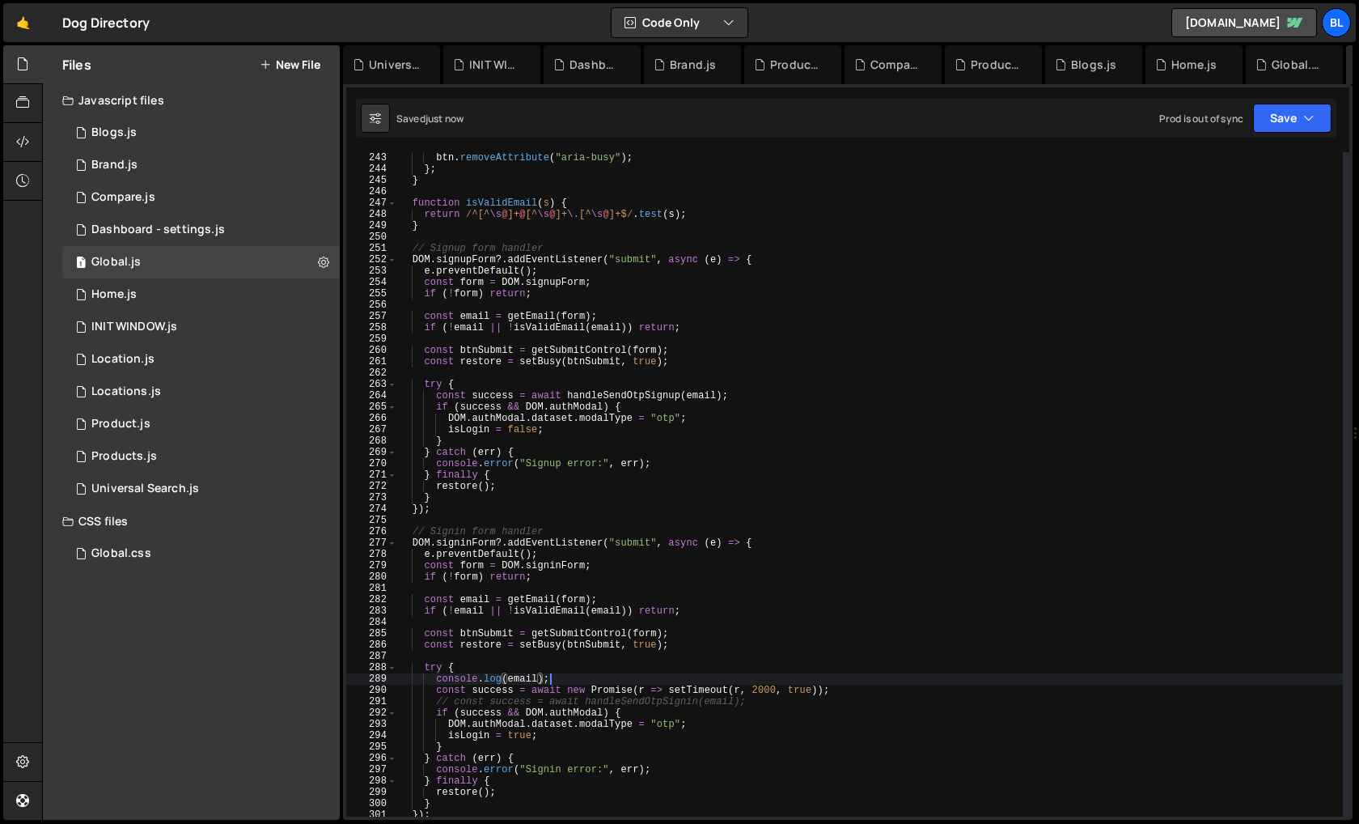
scroll to position [0, 11]
click at [474, 539] on div "btn . disabled = false ; btn . removeAttribute ( "aria-busy" ) ; } ; } function…" at bounding box center [870, 484] width 946 height 687
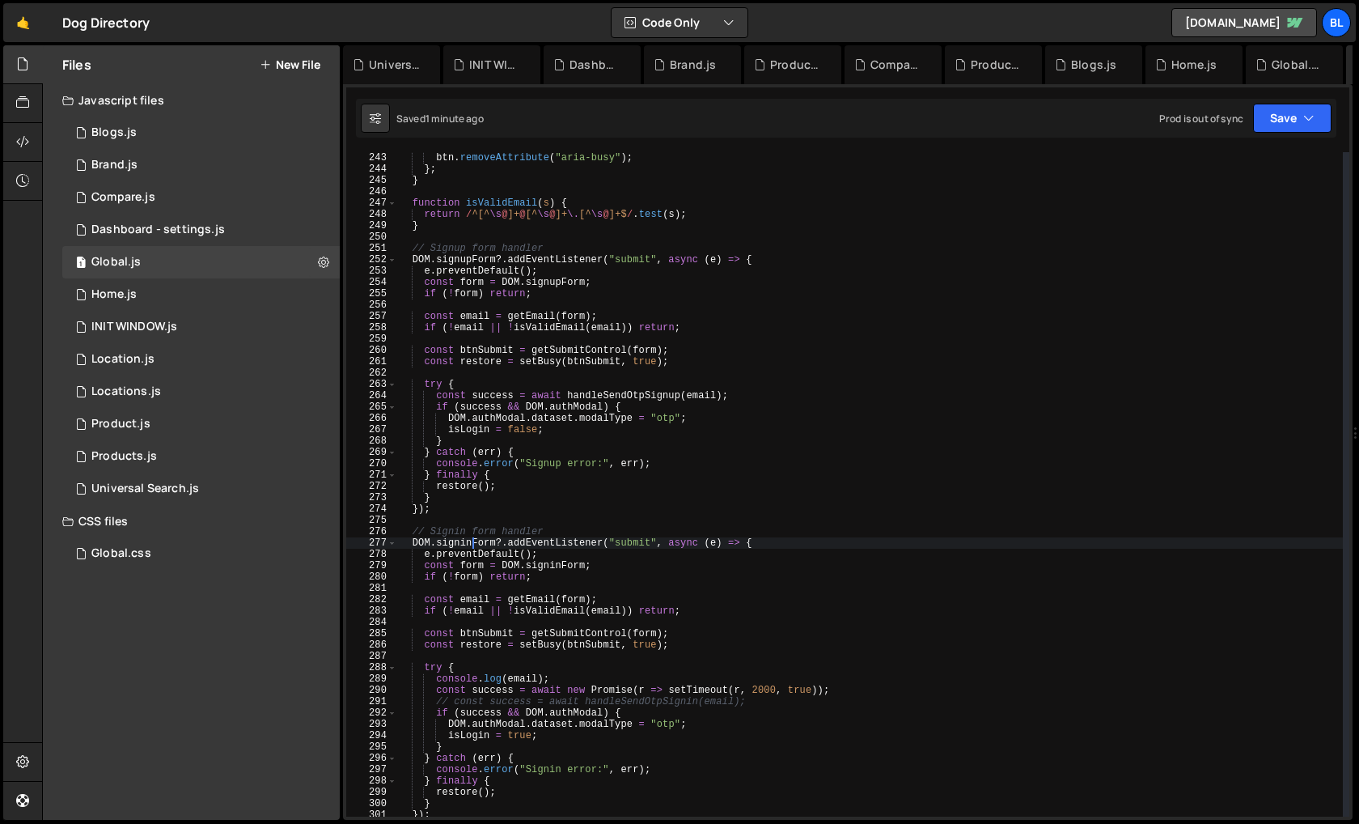
click at [474, 539] on div "btn . disabled = false ; btn . removeAttribute ( "aria-busy" ) ; } ; } function…" at bounding box center [870, 484] width 946 height 687
click at [579, 685] on div "btn . disabled = false ; btn . removeAttribute ( "aria-busy" ) ; } ; } function…" at bounding box center [870, 484] width 946 height 687
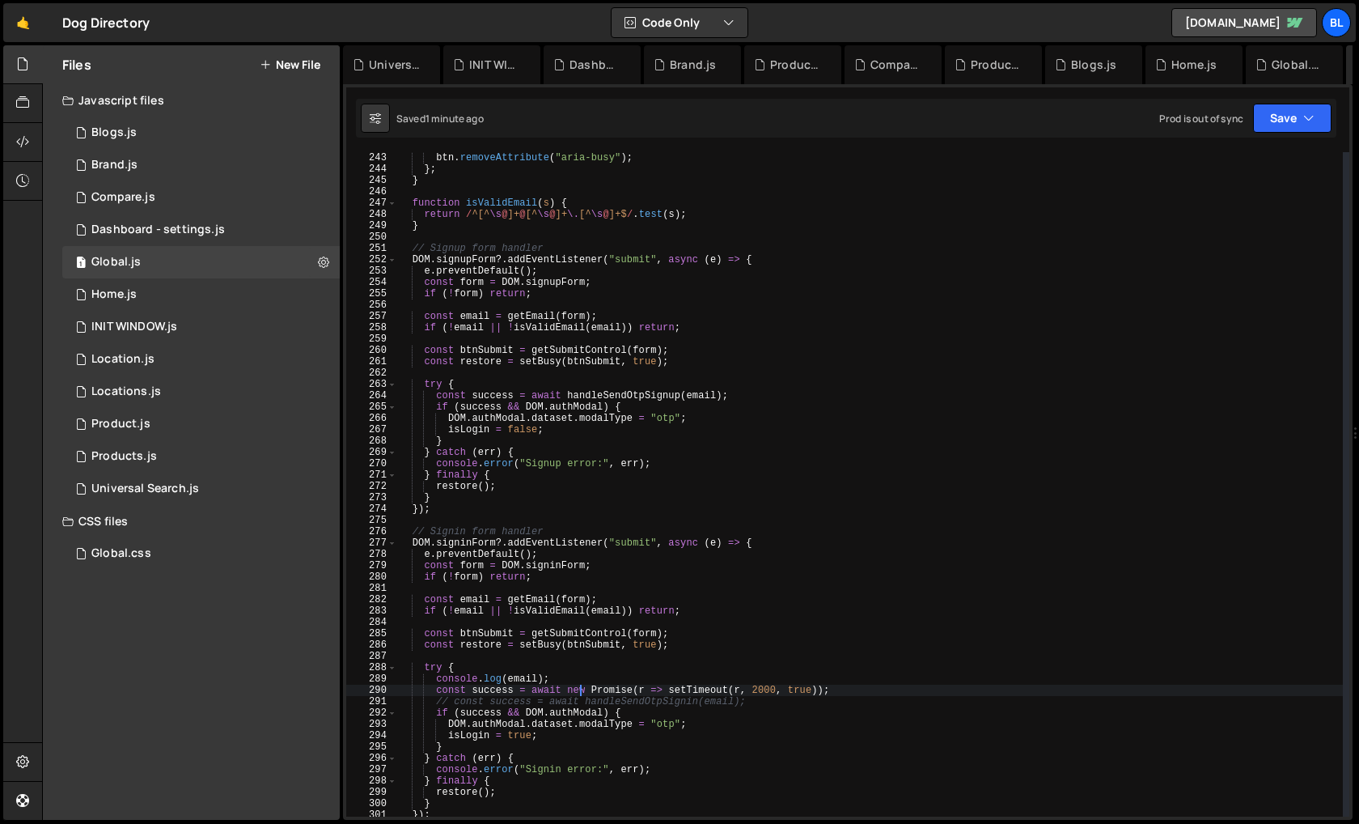
click at [558, 672] on div "btn . disabled = false ; btn . removeAttribute ( "aria-busy" ) ; } ; } function…" at bounding box center [870, 484] width 946 height 687
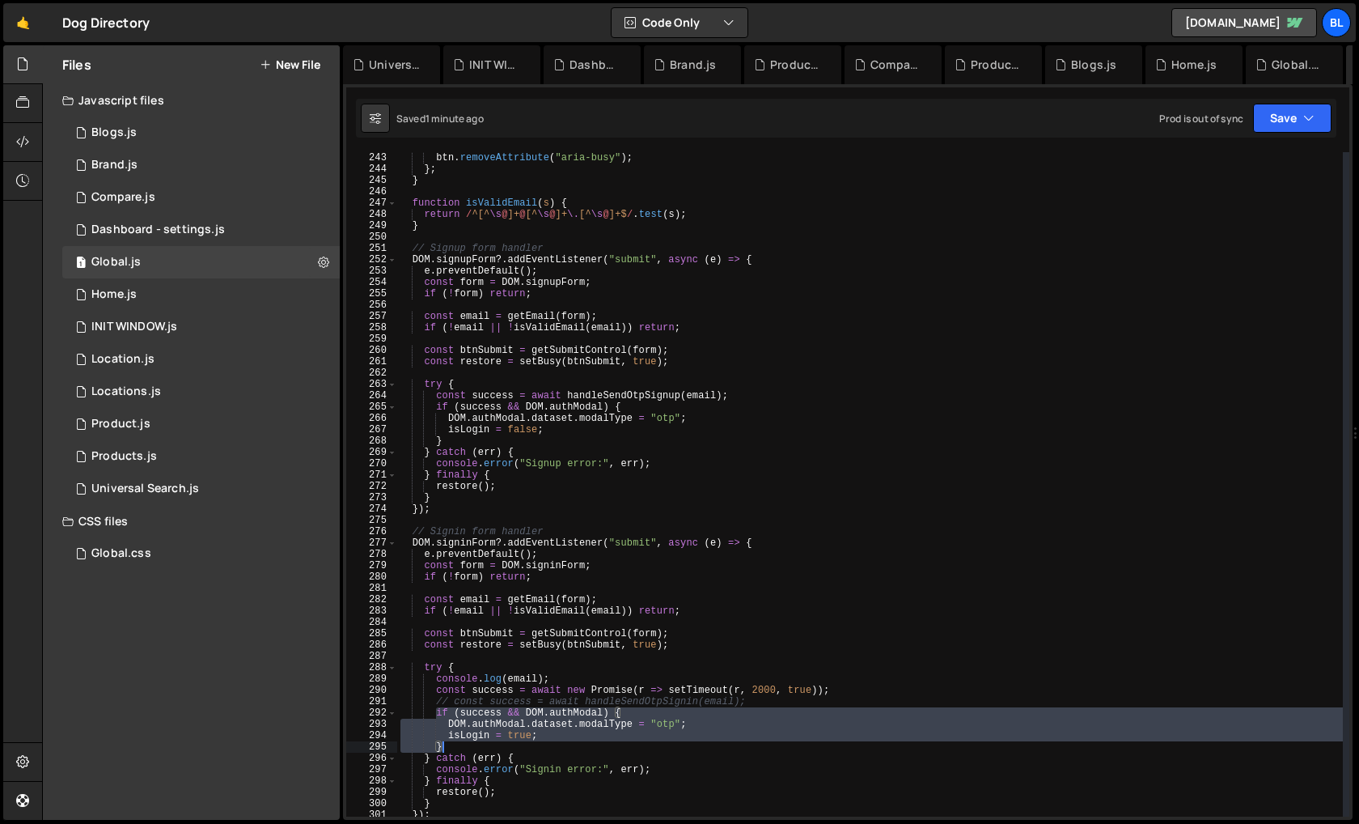
drag, startPoint x: 437, startPoint y: 710, endPoint x: 467, endPoint y: 743, distance: 44.1
click at [467, 743] on div "btn . disabled = false ; btn . removeAttribute ( "aria-busy" ) ; } ; } function…" at bounding box center [870, 484] width 946 height 687
click at [534, 745] on div "btn . disabled = false ; btn . removeAttribute ( "aria-busy" ) ; } ; } function…" at bounding box center [870, 484] width 946 height 687
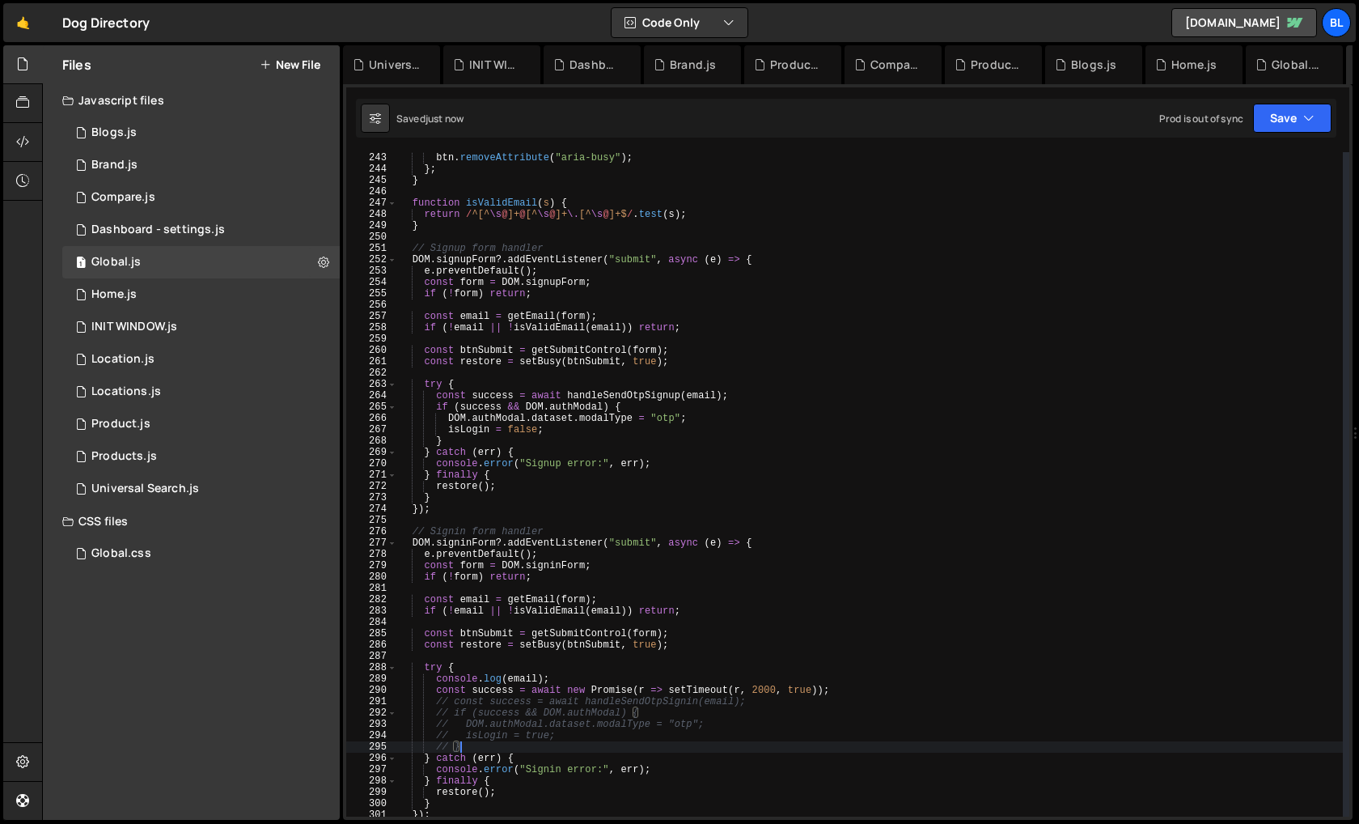
click at [528, 672] on div "btn . disabled = false ; btn . removeAttribute ( "aria-busy" ) ; } ; } function…" at bounding box center [870, 484] width 946 height 687
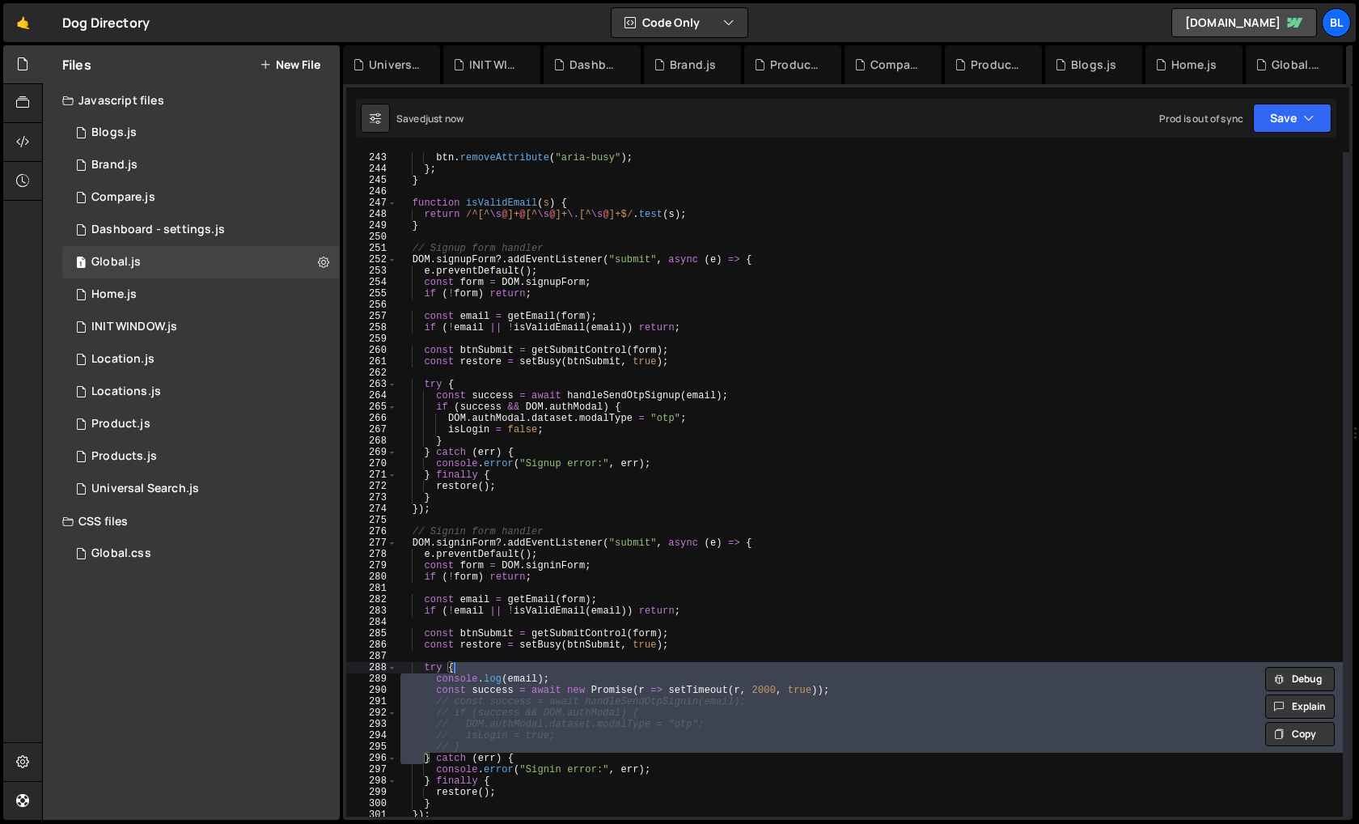
click at [556, 667] on div "btn . disabled = false ; btn . removeAttribute ( "aria-busy" ) ; } ; } function…" at bounding box center [870, 484] width 946 height 687
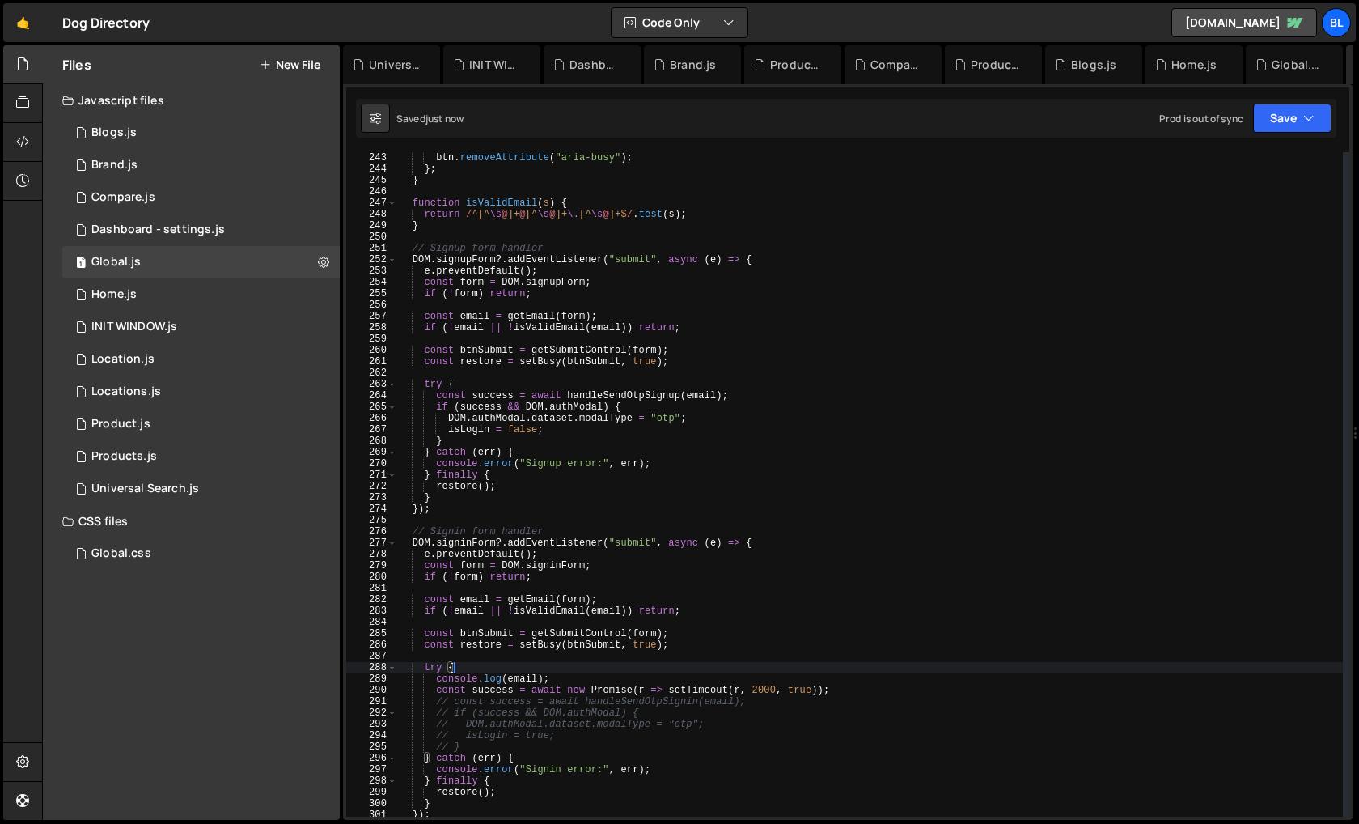
click at [540, 689] on div "btn . disabled = false ; btn . removeAttribute ( "aria-busy" ) ; } ; } function…" at bounding box center [870, 484] width 946 height 687
click at [523, 667] on div "btn . disabled = false ; btn . removeAttribute ( "aria-busy" ) ; } ; } function…" at bounding box center [870, 484] width 946 height 687
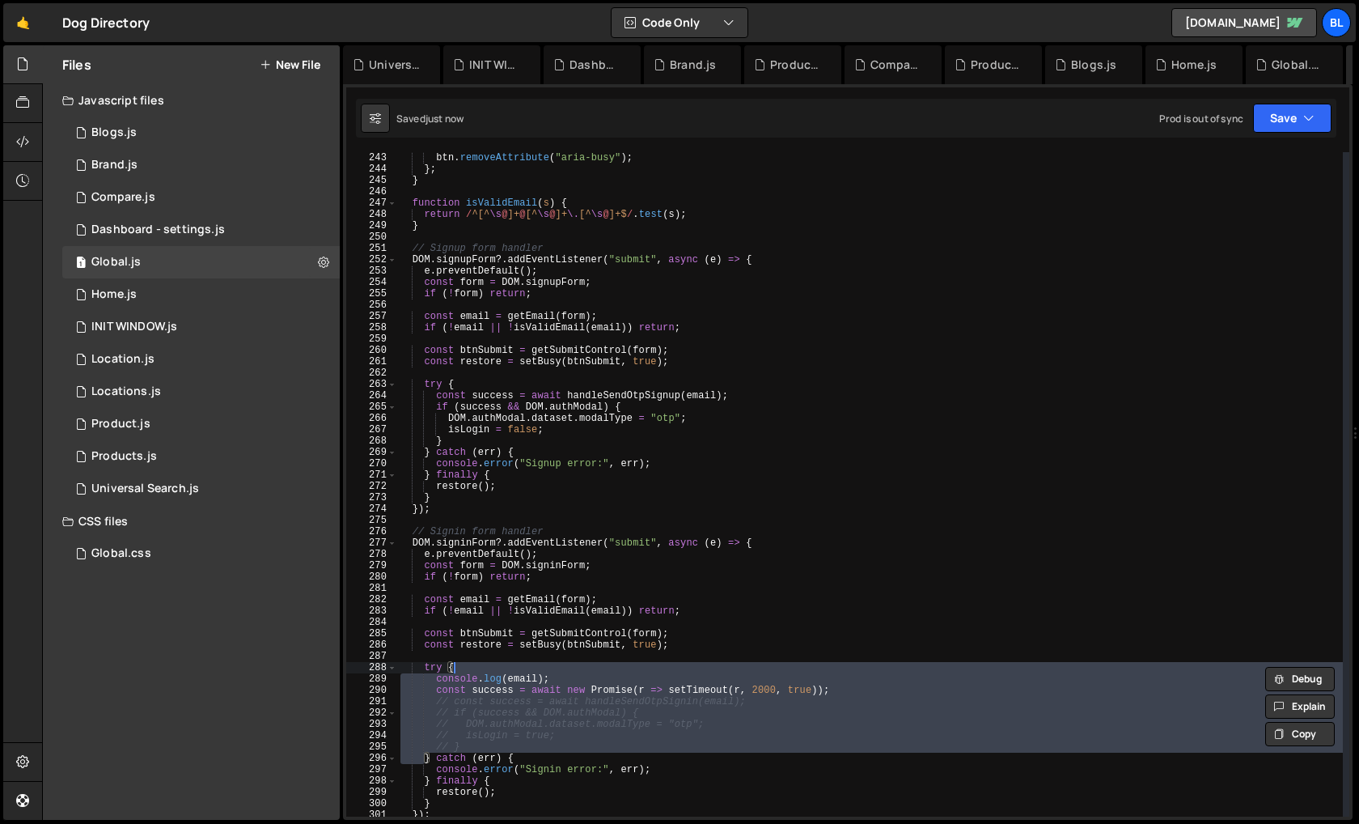
click at [520, 678] on div "btn . disabled = false ; btn . removeAttribute ( "aria-busy" ) ; } ; } function…" at bounding box center [870, 484] width 946 height 687
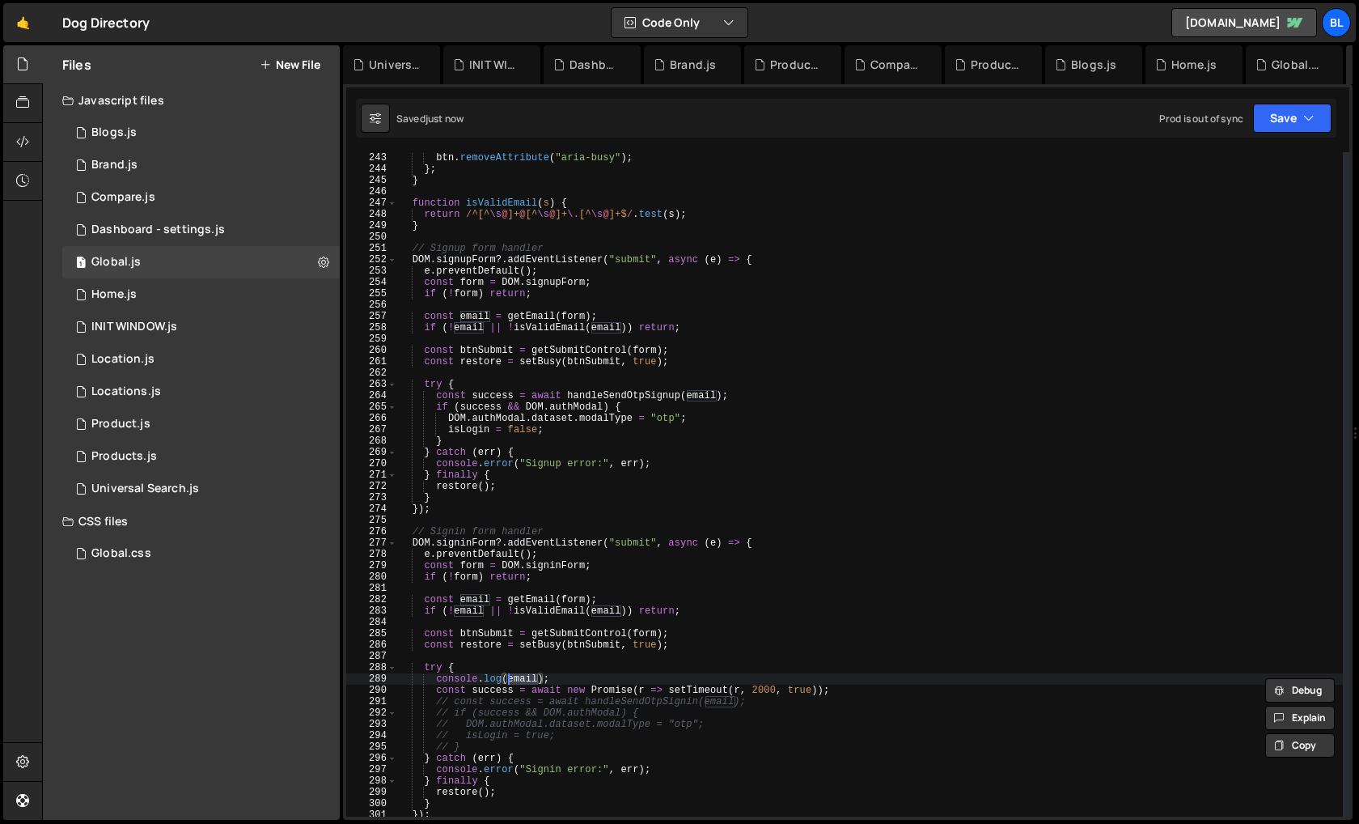
click at [566, 676] on div "btn . disabled = false ; btn . removeAttribute ( "aria-busy" ) ; } ; } function…" at bounding box center [870, 484] width 946 height 687
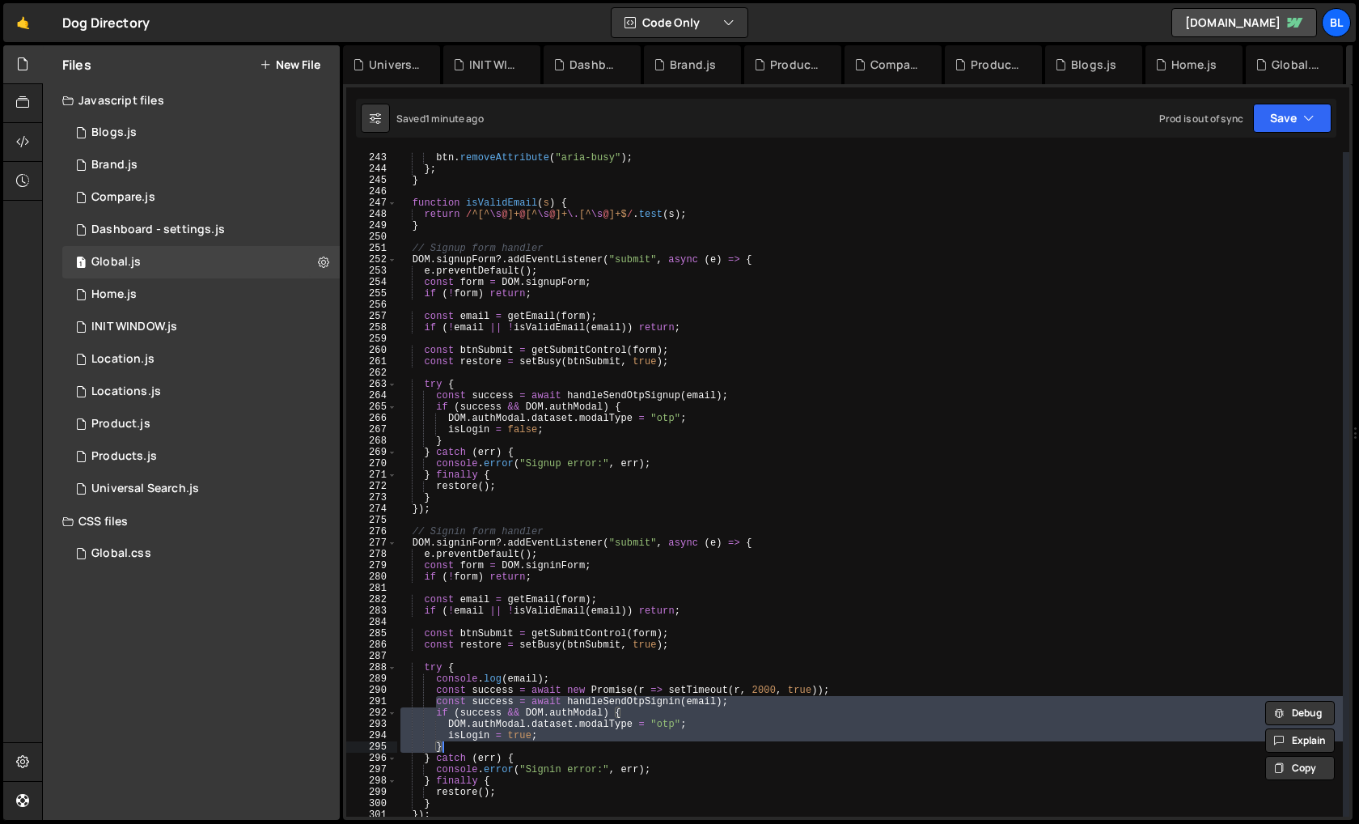
drag, startPoint x: 435, startPoint y: 697, endPoint x: 480, endPoint y: 747, distance: 67.6
click at [480, 747] on div "btn . disabled = false ; btn . removeAttribute ( "aria-busy" ) ; } ; } function…" at bounding box center [870, 484] width 946 height 687
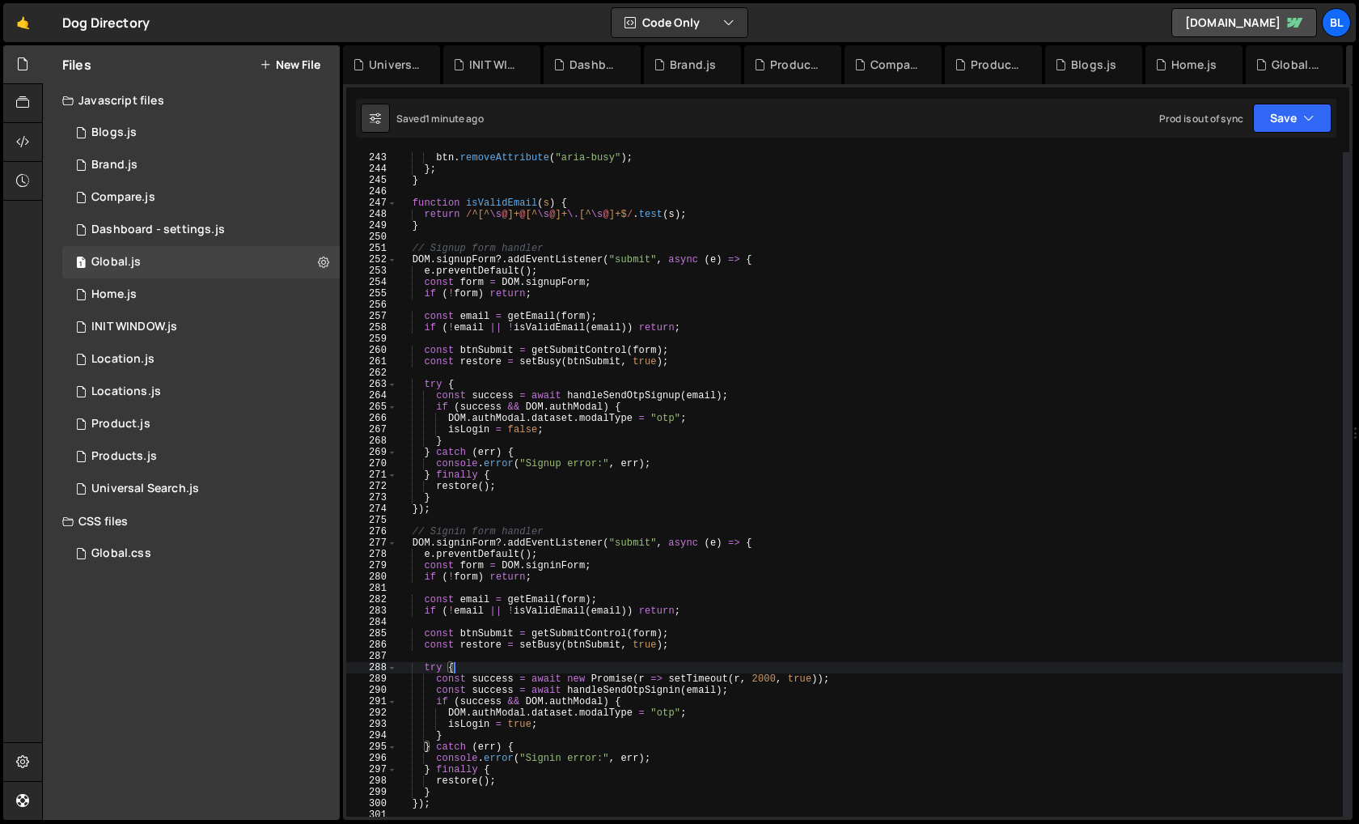
drag, startPoint x: 560, startPoint y: 674, endPoint x: 568, endPoint y: 663, distance: 13.9
click at [568, 663] on div "btn . disabled = false ; btn . removeAttribute ( "aria-busy" ) ; } ; } function…" at bounding box center [870, 484] width 946 height 687
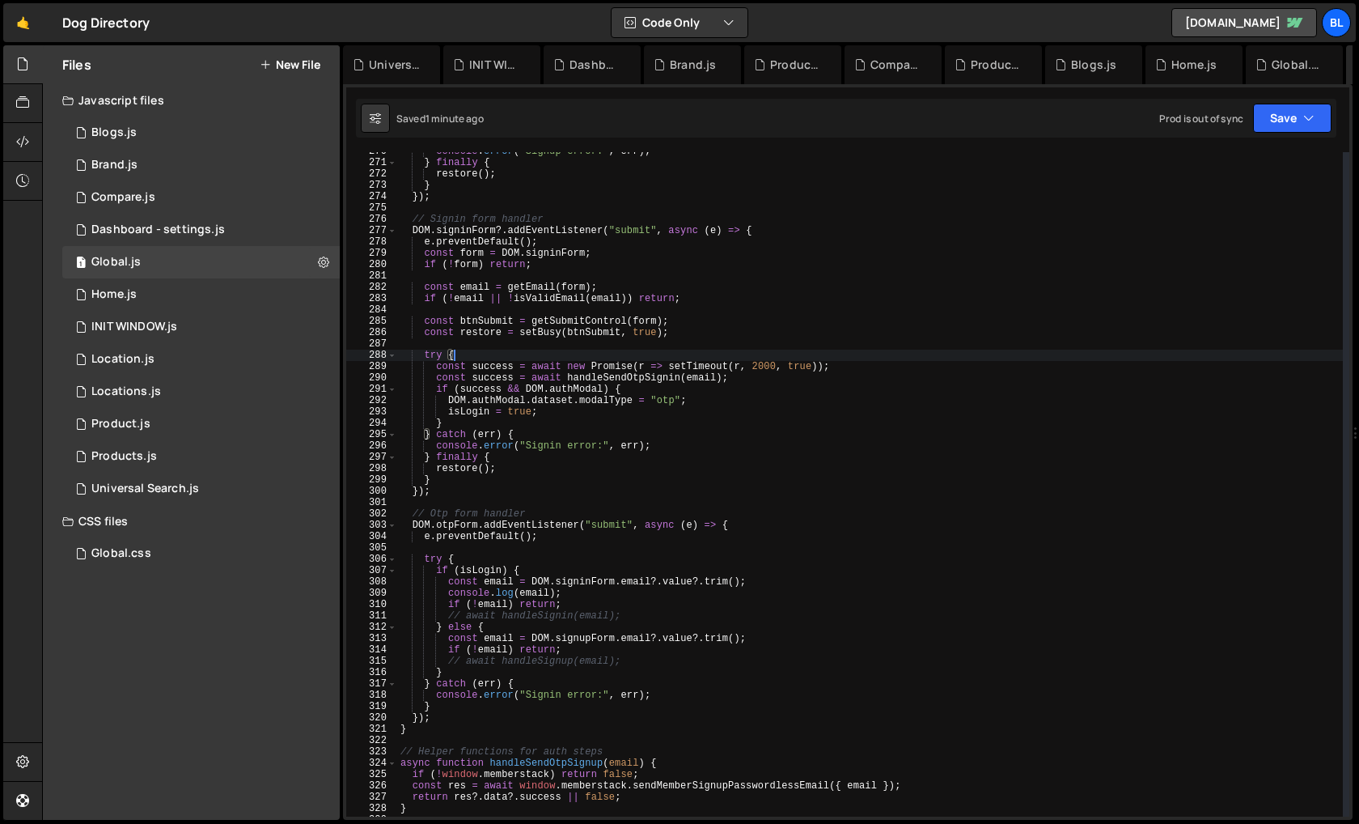
scroll to position [3103, 0]
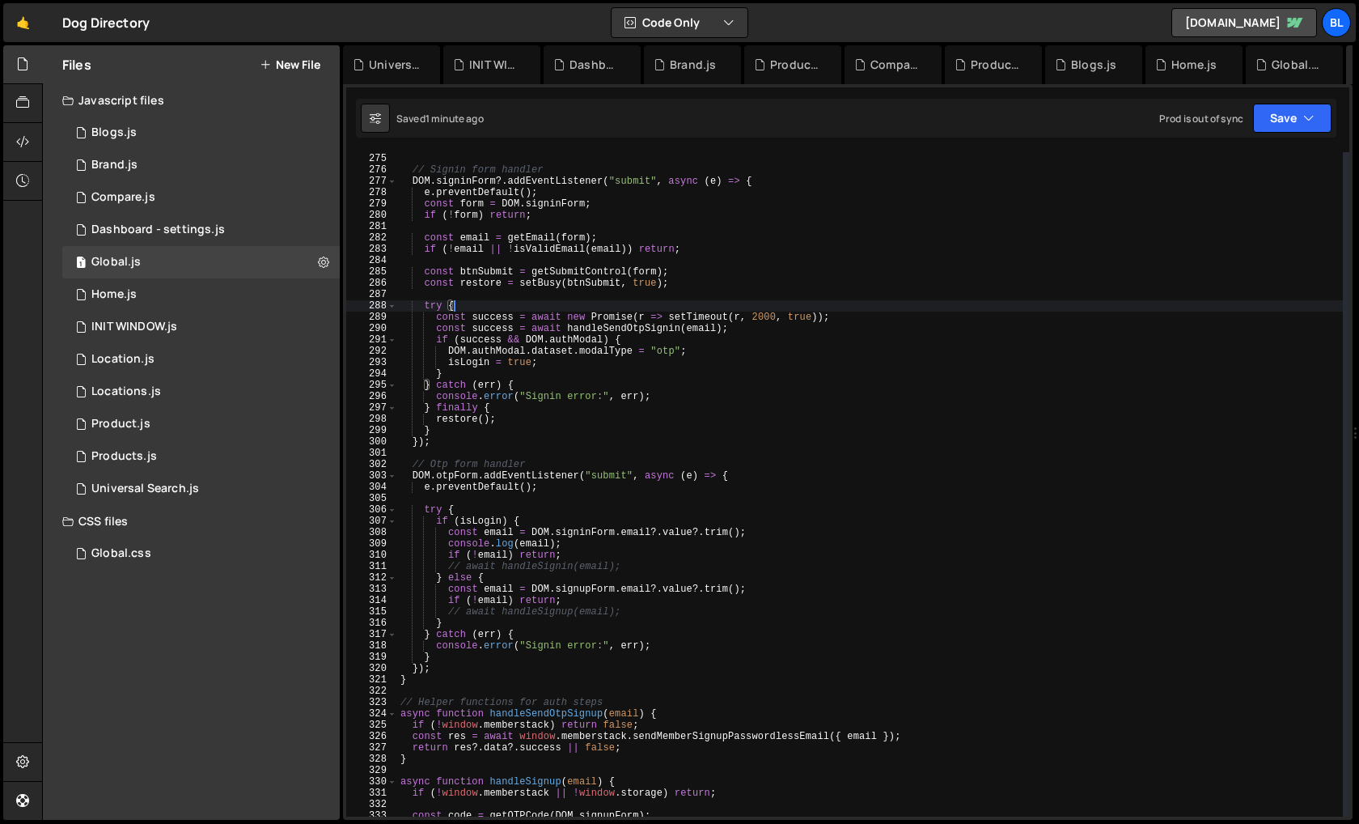
click at [458, 668] on div "}) ; // Signin form handler DOM . signinForm ?. addEventListener ( "submit" , a…" at bounding box center [870, 485] width 946 height 687
click at [486, 482] on div "}) ; // Signin form handler DOM . signinForm ?. addEventListener ( "submit" , a…" at bounding box center [870, 485] width 946 height 687
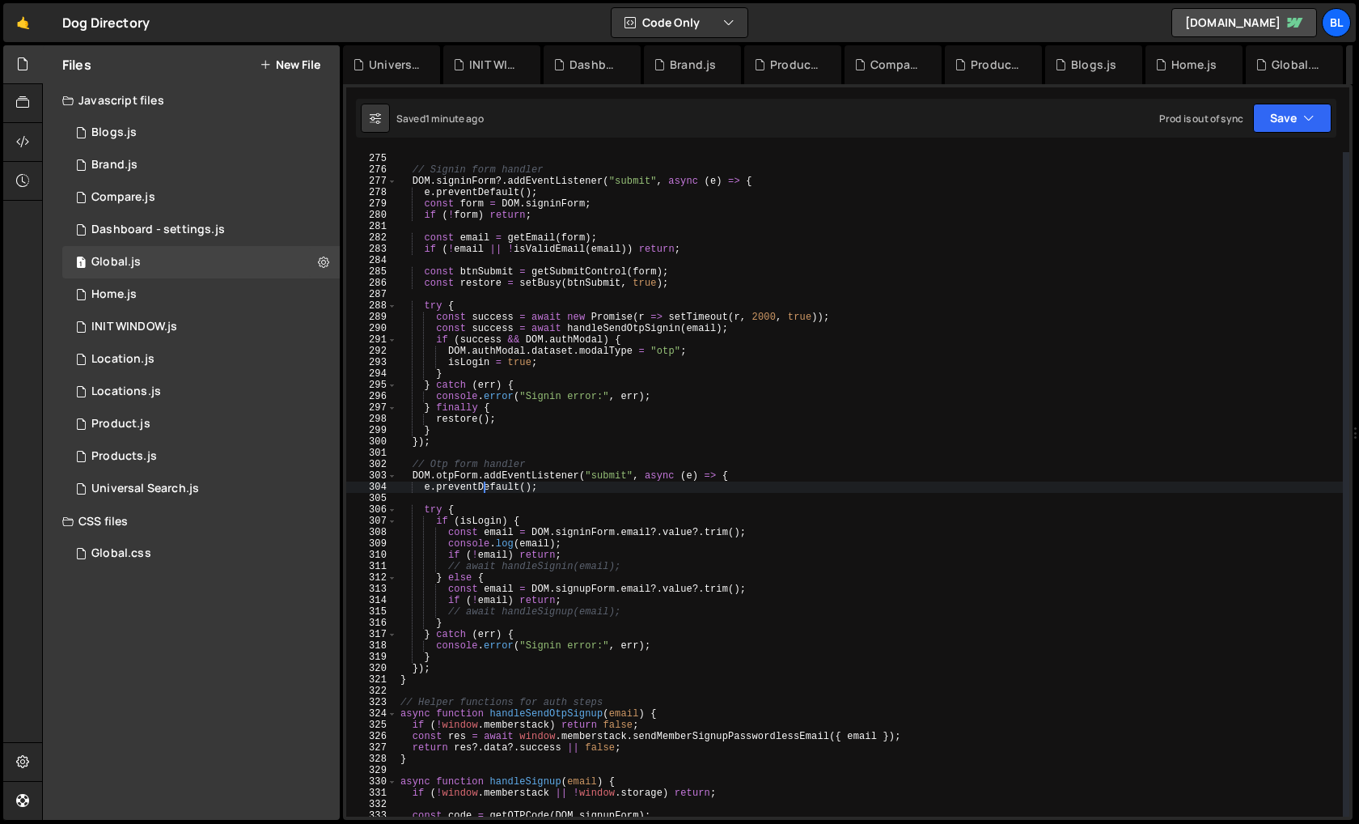
click at [486, 482] on div "}) ; // Signin form handler DOM . signinForm ?. addEventListener ( "submit" , a…" at bounding box center [870, 485] width 946 height 687
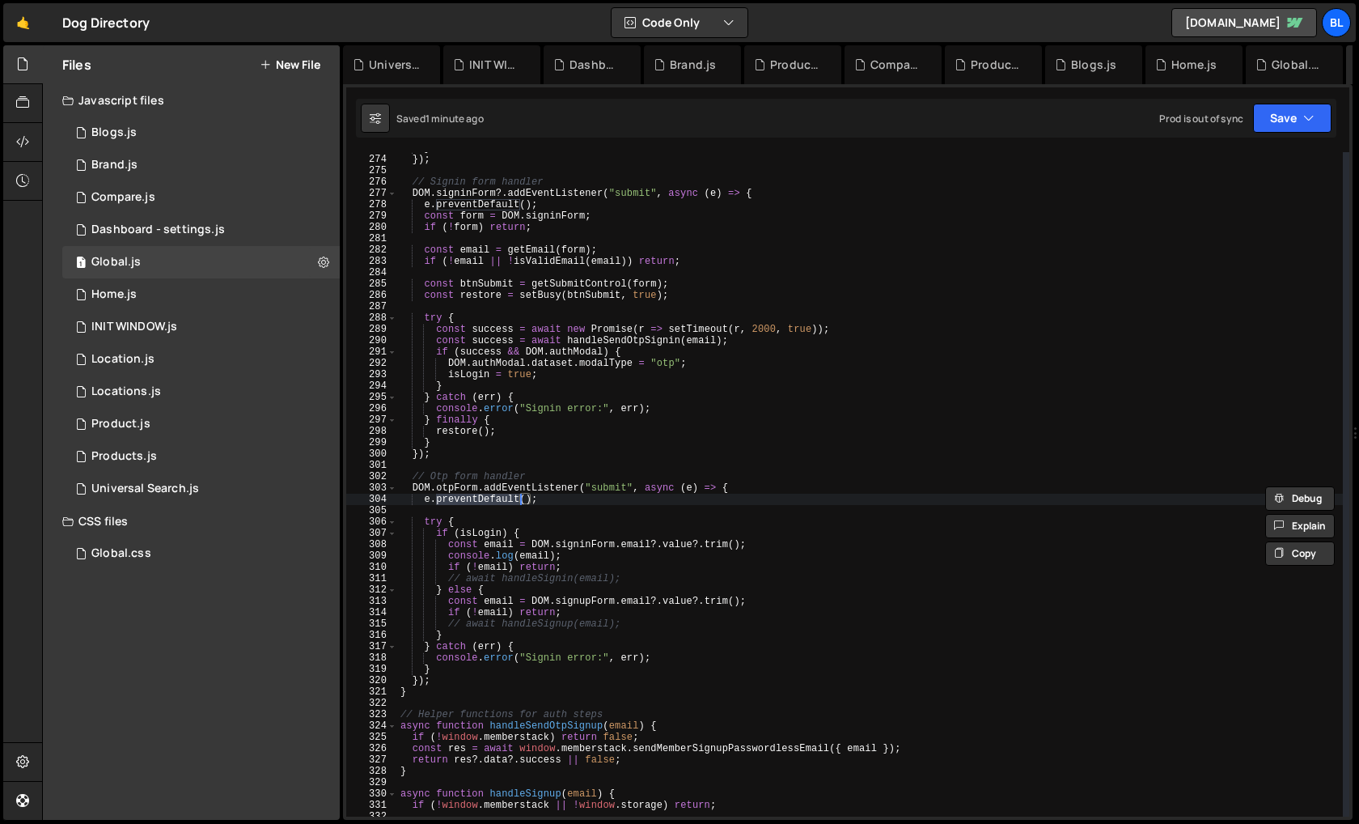
scroll to position [3091, 0]
click at [583, 486] on div "} }) ; // Signin form handler DOM . signinForm ?. addEventListener ( "submit" ,…" at bounding box center [870, 485] width 946 height 687
click at [514, 484] on div "} }) ; // Signin form handler DOM . signinForm ?. addEventListener ( "submit" ,…" at bounding box center [870, 485] width 946 height 687
click at [489, 486] on div "} }) ; // Signin form handler DOM . signinForm ?. addEventListener ( "submit" ,…" at bounding box center [870, 485] width 946 height 687
click at [461, 488] on div "} }) ; // Signin form handler DOM . signinForm ?. addEventListener ( "submit" ,…" at bounding box center [870, 485] width 946 height 687
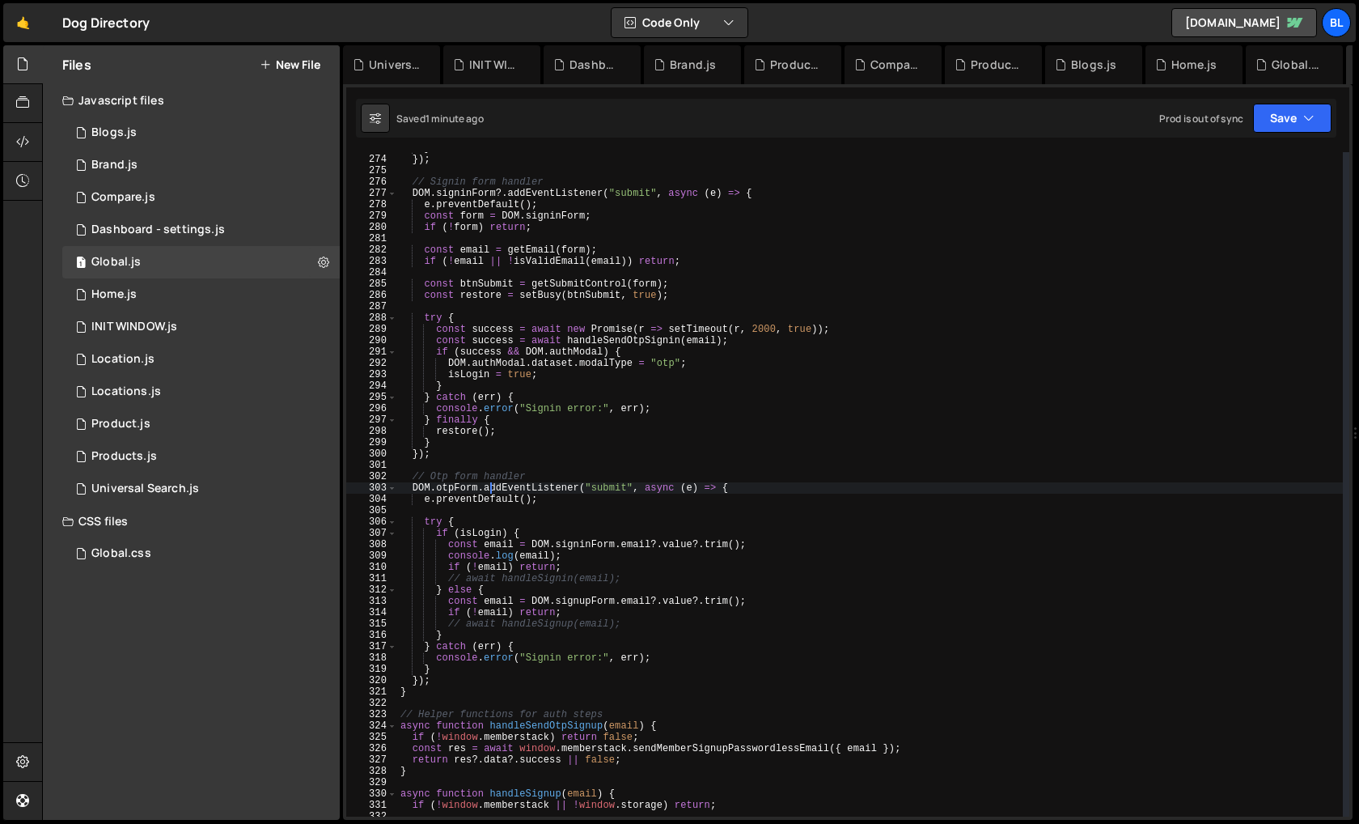
click at [461, 488] on div "} }) ; // Signin form handler DOM . signinForm ?. addEventListener ( "submit" ,…" at bounding box center [870, 485] width 946 height 687
click at [413, 481] on div "} }) ; // Signin form handler DOM . signinForm ?. addEventListener ( "submit" ,…" at bounding box center [870, 485] width 946 height 687
type textarea "e.preventDefault();"
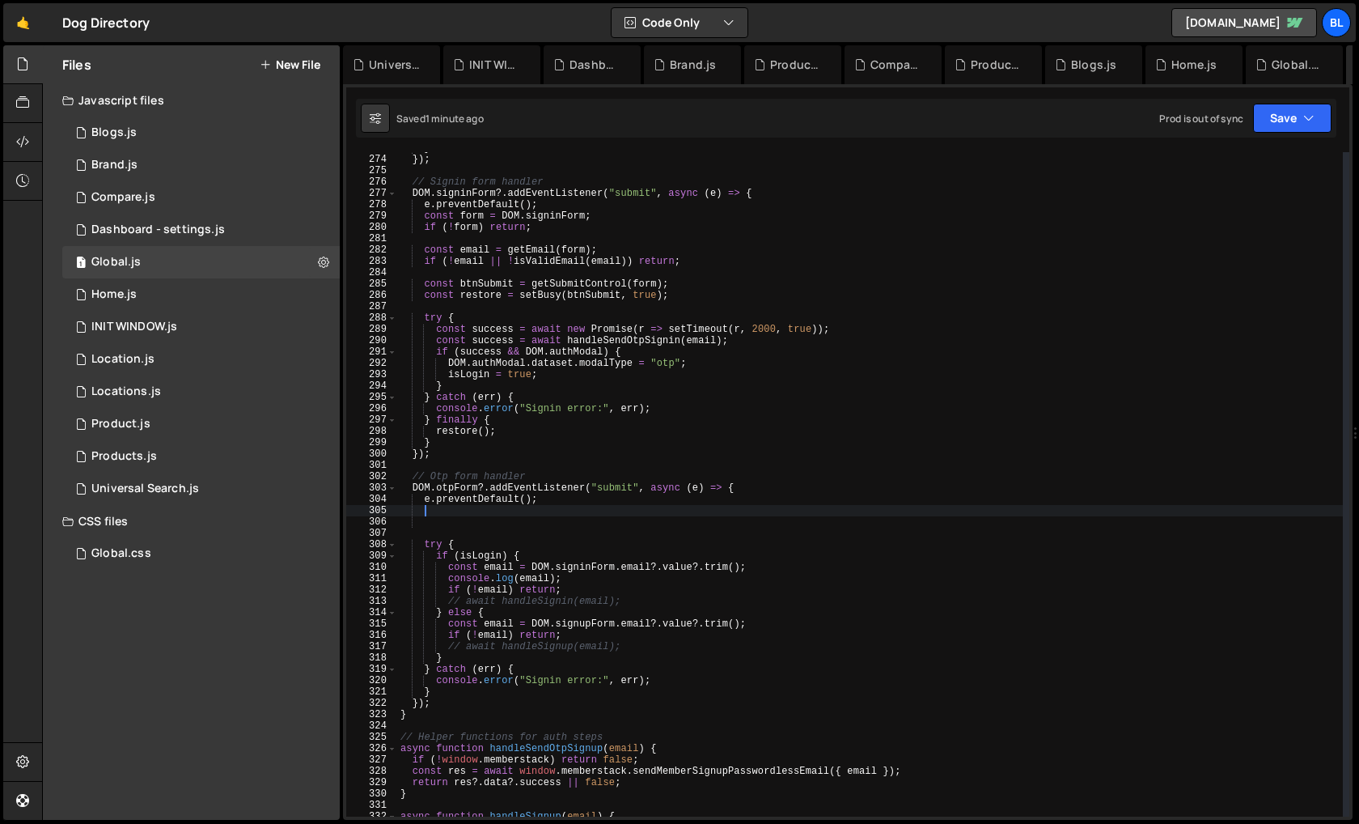
scroll to position [0, 1]
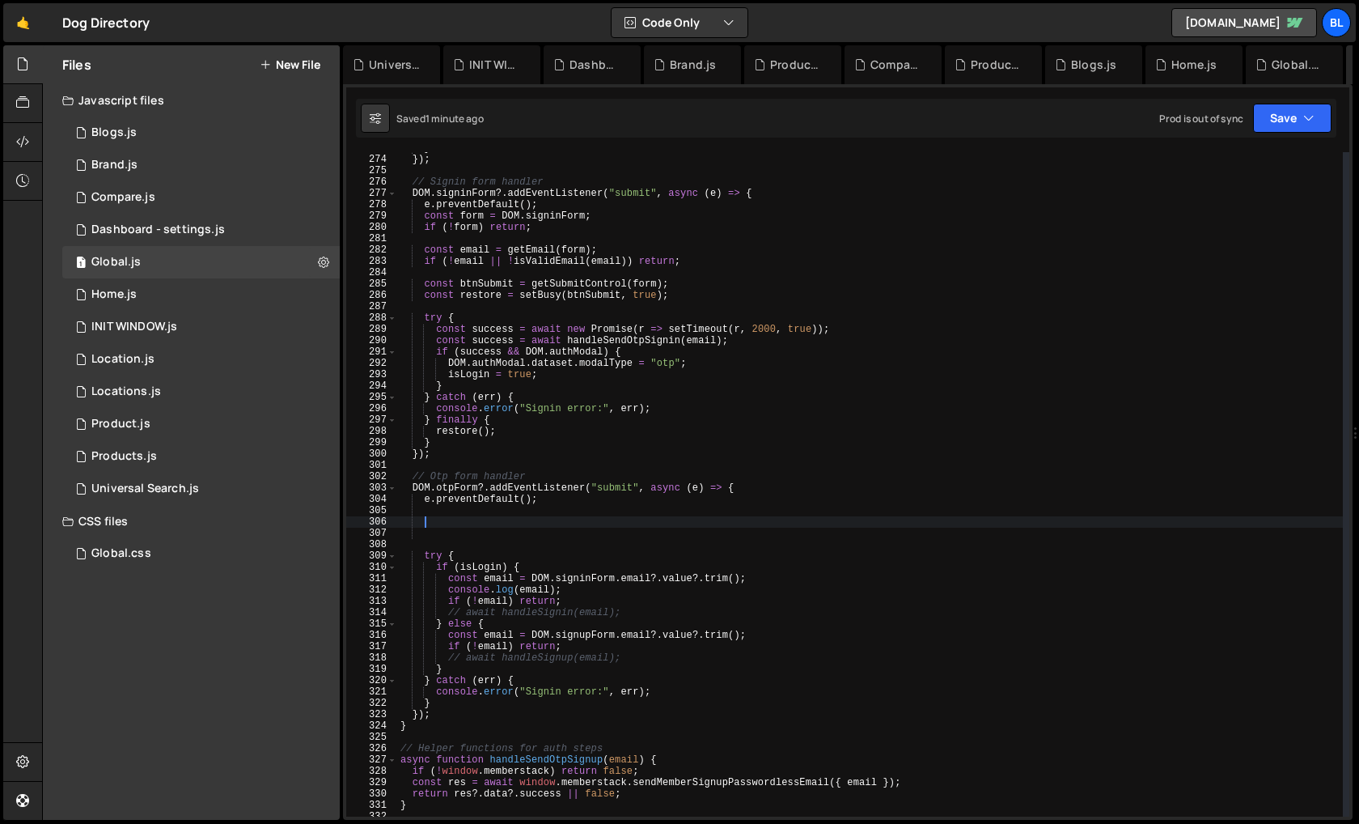
click at [506, 666] on div "} }) ; // Signin form handler DOM . signinForm ?. addEventListener ( "submit" ,…" at bounding box center [870, 485] width 946 height 687
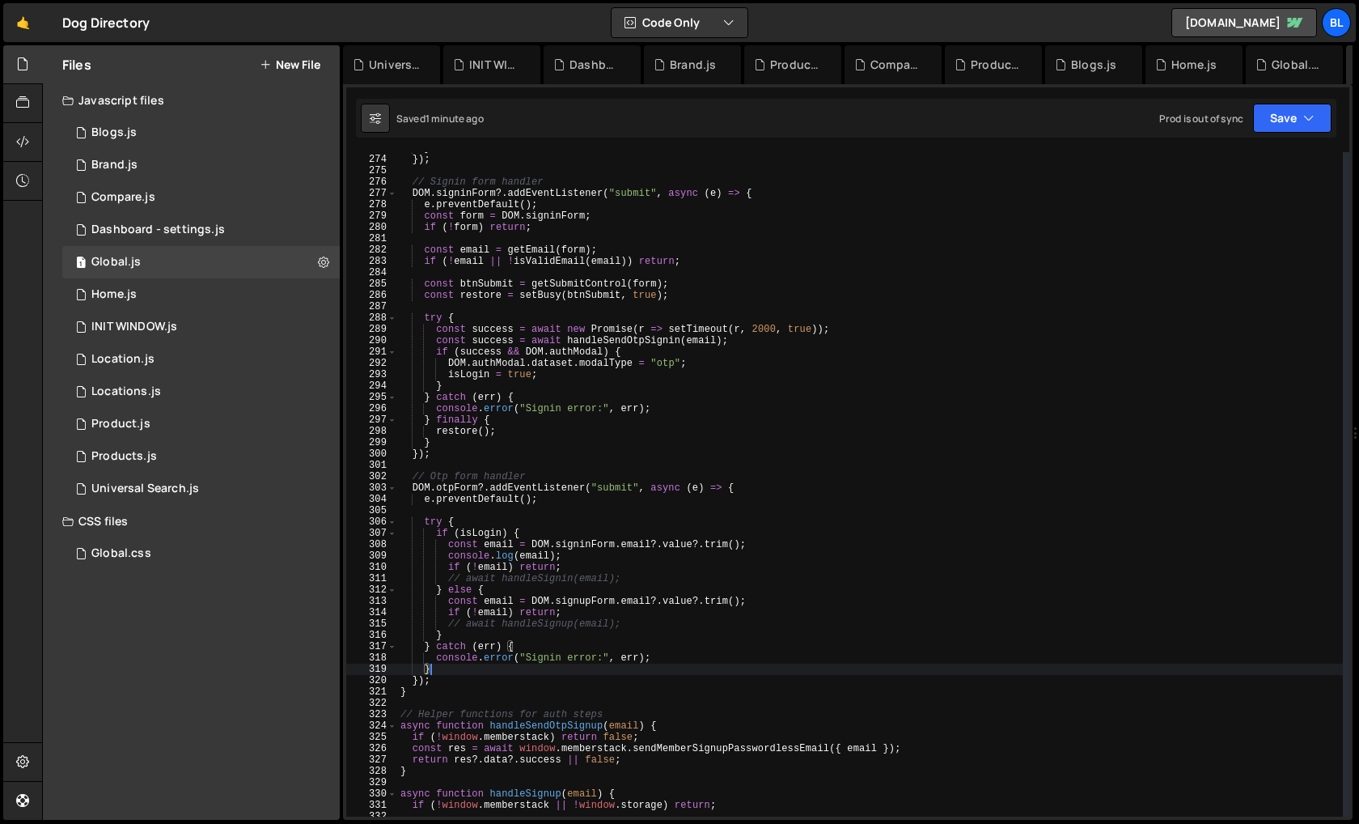
click at [499, 523] on div "} }) ; // Signin form handler DOM . signinForm ?. addEventListener ( "submit" ,…" at bounding box center [870, 485] width 946 height 687
click at [656, 651] on div "} }) ; // Signin form handler DOM . signinForm ?. addEventListener ( "submit" ,…" at bounding box center [870, 485] width 946 height 687
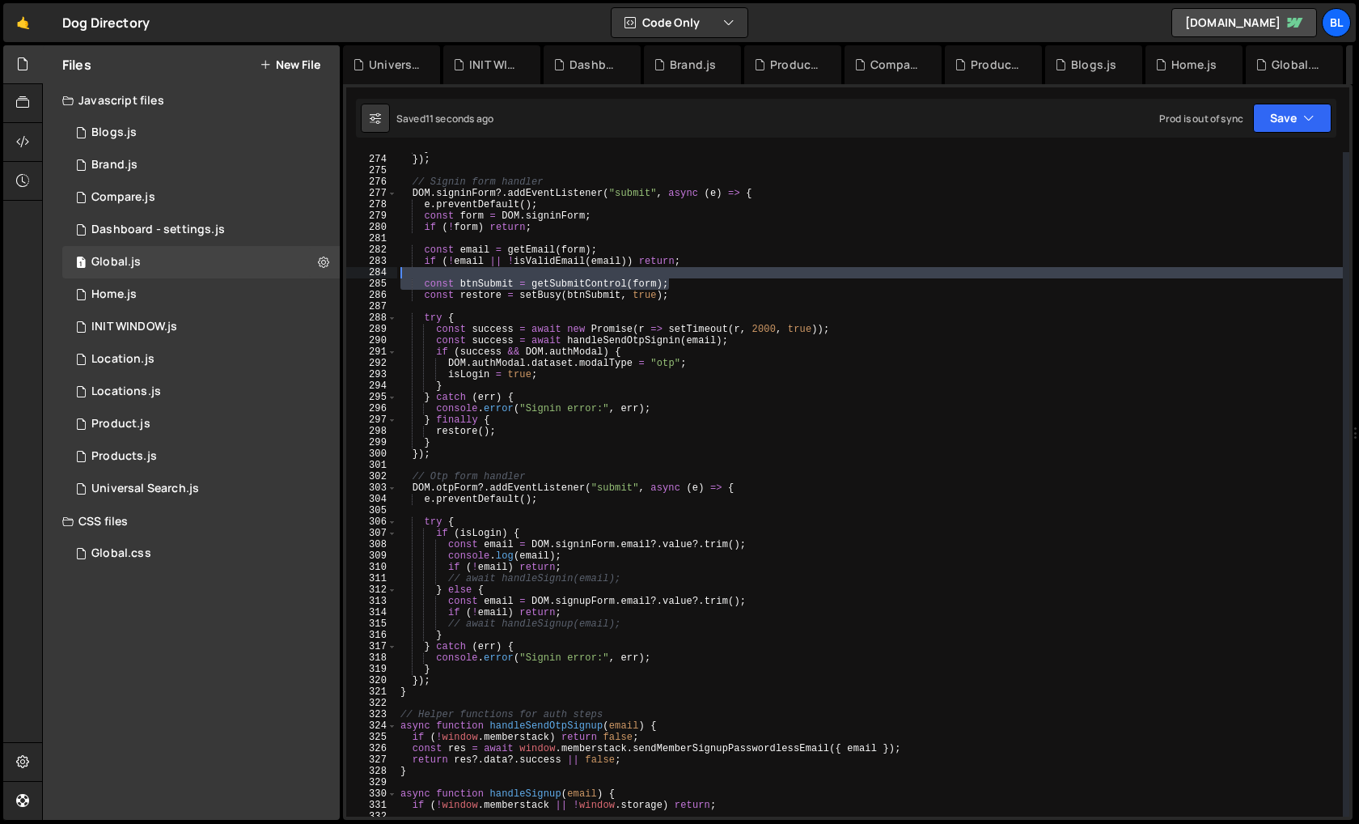
drag, startPoint x: 681, startPoint y: 286, endPoint x: 416, endPoint y: 276, distance: 264.8
click at [416, 276] on div "} }) ; // Signin form handler DOM . signinForm ?. addEventListener ( "submit" ,…" at bounding box center [870, 485] width 946 height 687
click at [408, 279] on div "} }) ; // Signin form handler DOM . signinForm ?. addEventListener ( "submit" ,…" at bounding box center [870, 485] width 946 height 687
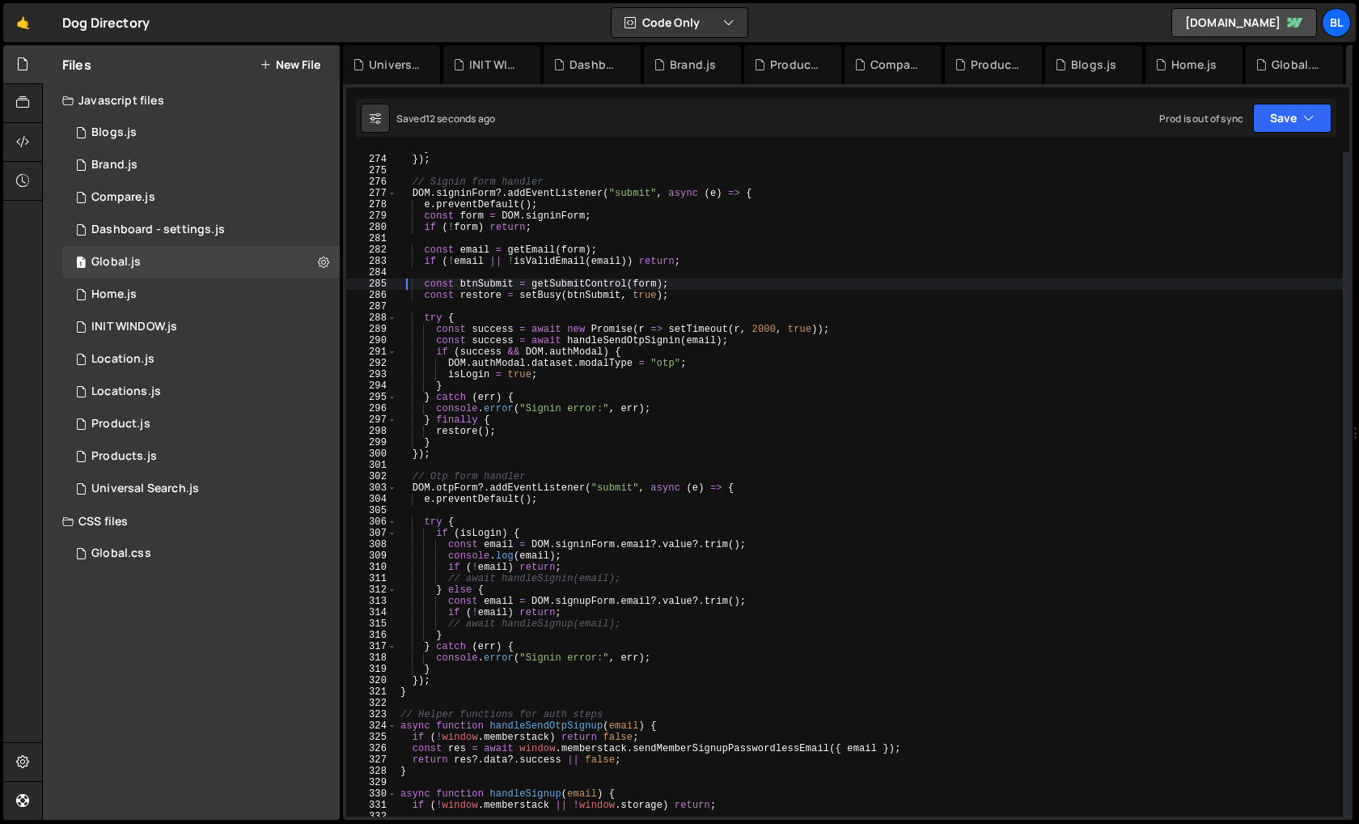
click at [689, 282] on div "} }) ; // Signin form handler DOM . signinForm ?. addEventListener ( "submit" ,…" at bounding box center [870, 485] width 946 height 687
click at [678, 296] on div "} }) ; // Signin form handler DOM . signinForm ?. addEventListener ( "submit" ,…" at bounding box center [870, 485] width 946 height 687
type textarea "const btnSubmit = getSubmitControl(form); const restore = setBusy(btnSubmit, tr…"
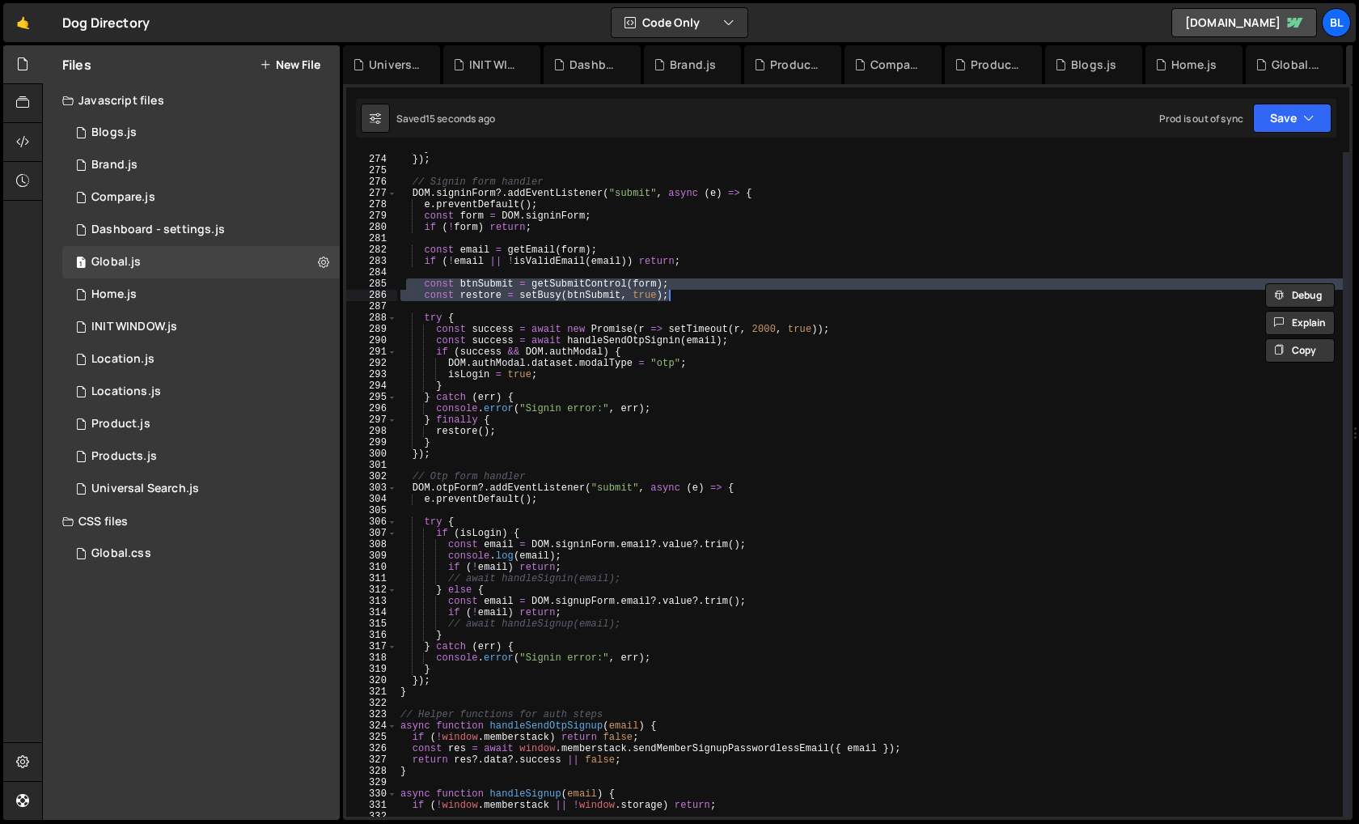
click at [483, 512] on div "} }) ; // Signin form handler DOM . signinForm ?. addEventListener ( "submit" ,…" at bounding box center [870, 485] width 946 height 687
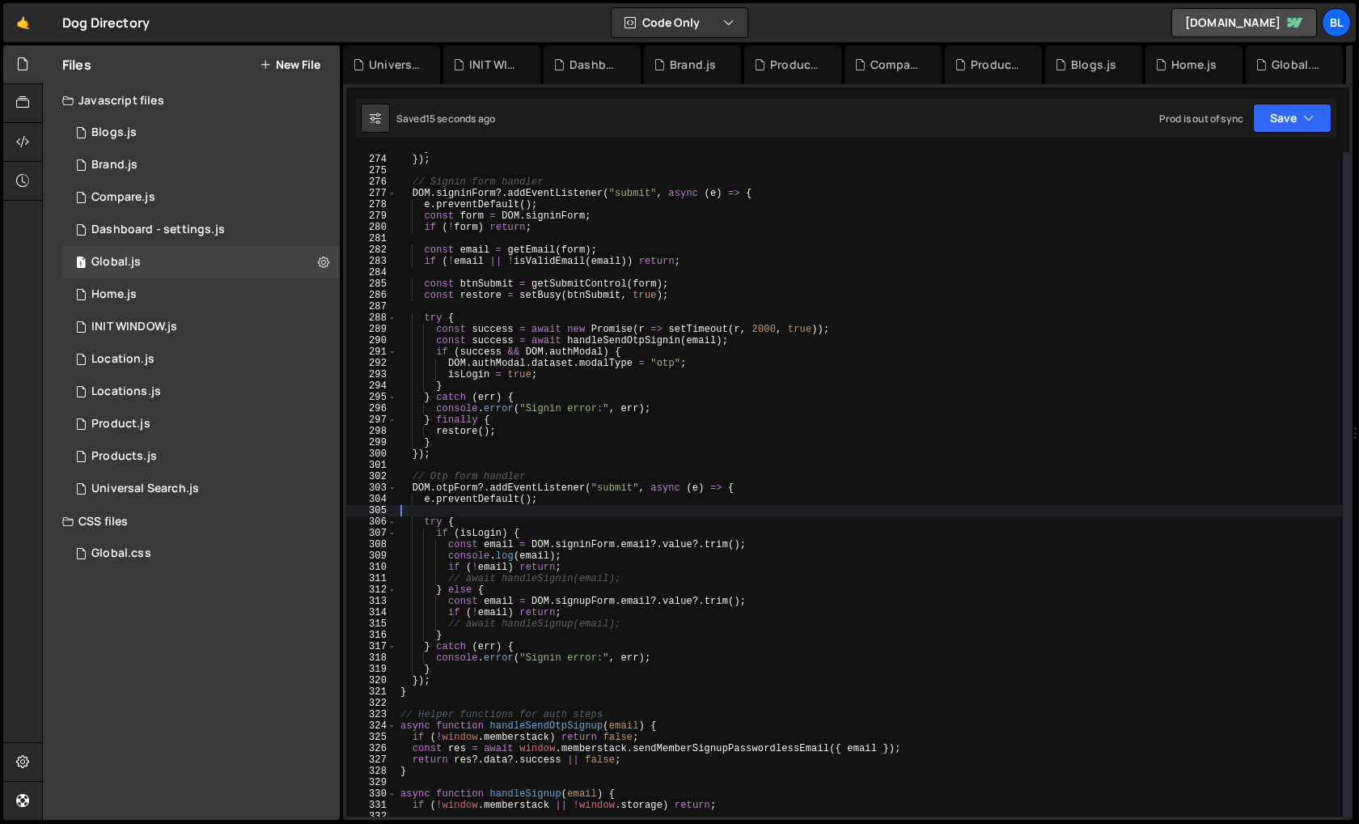
scroll to position [0, 0]
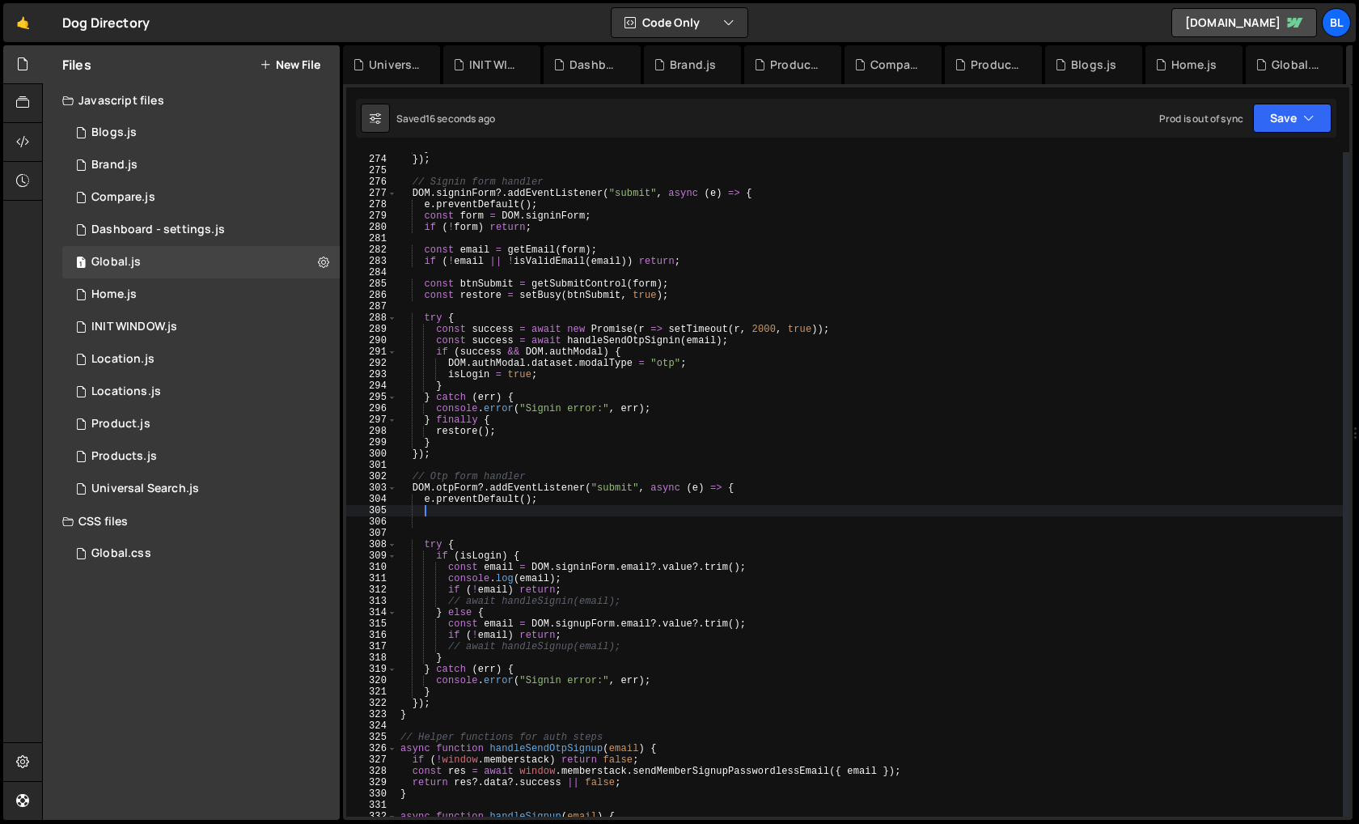
paste textarea "const restore = setBusy(btnSubmit, true);"
click at [541, 491] on div "} }) ; // Signin form handler DOM . signinForm ?. addEventListener ( "submit" ,…" at bounding box center [870, 485] width 946 height 687
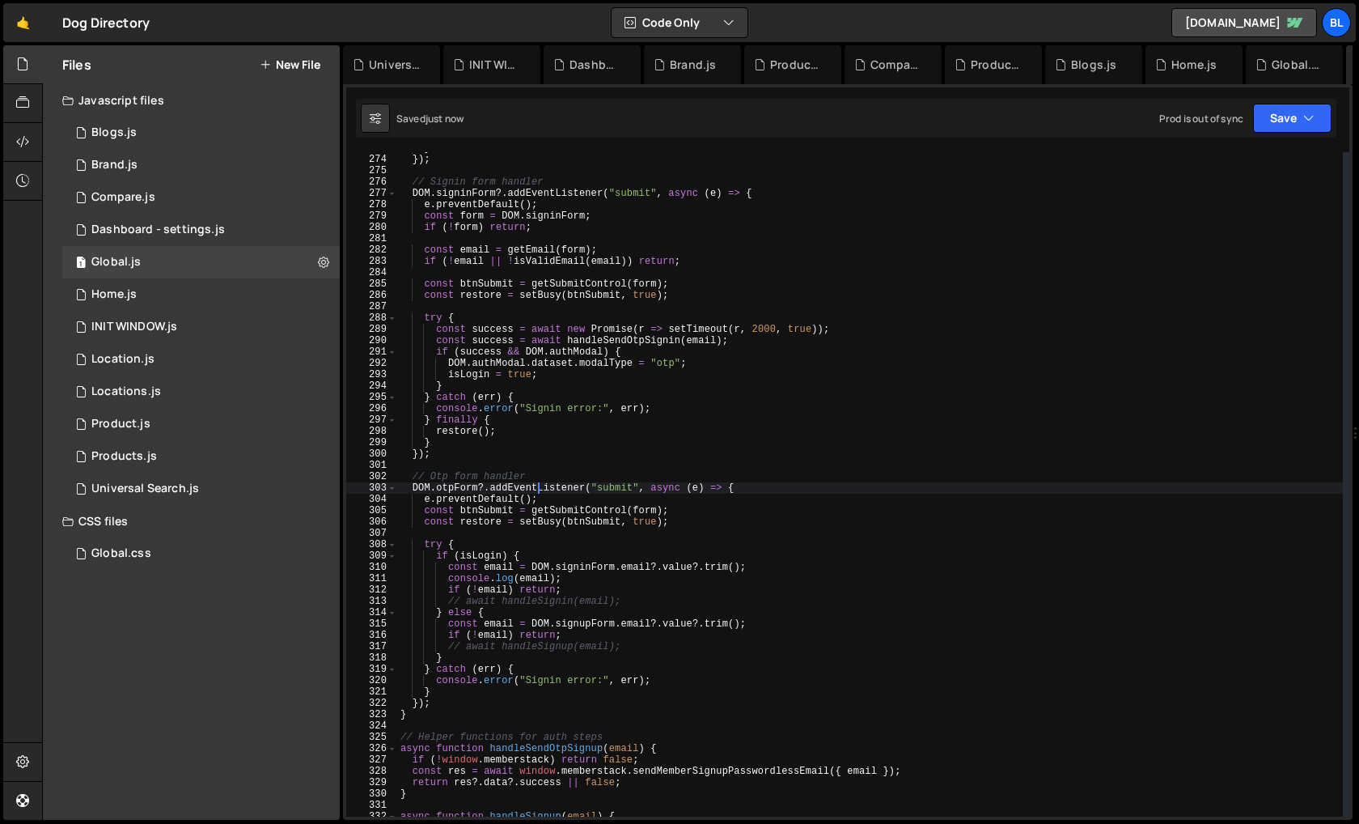
type textarea "e.preventDefault();"
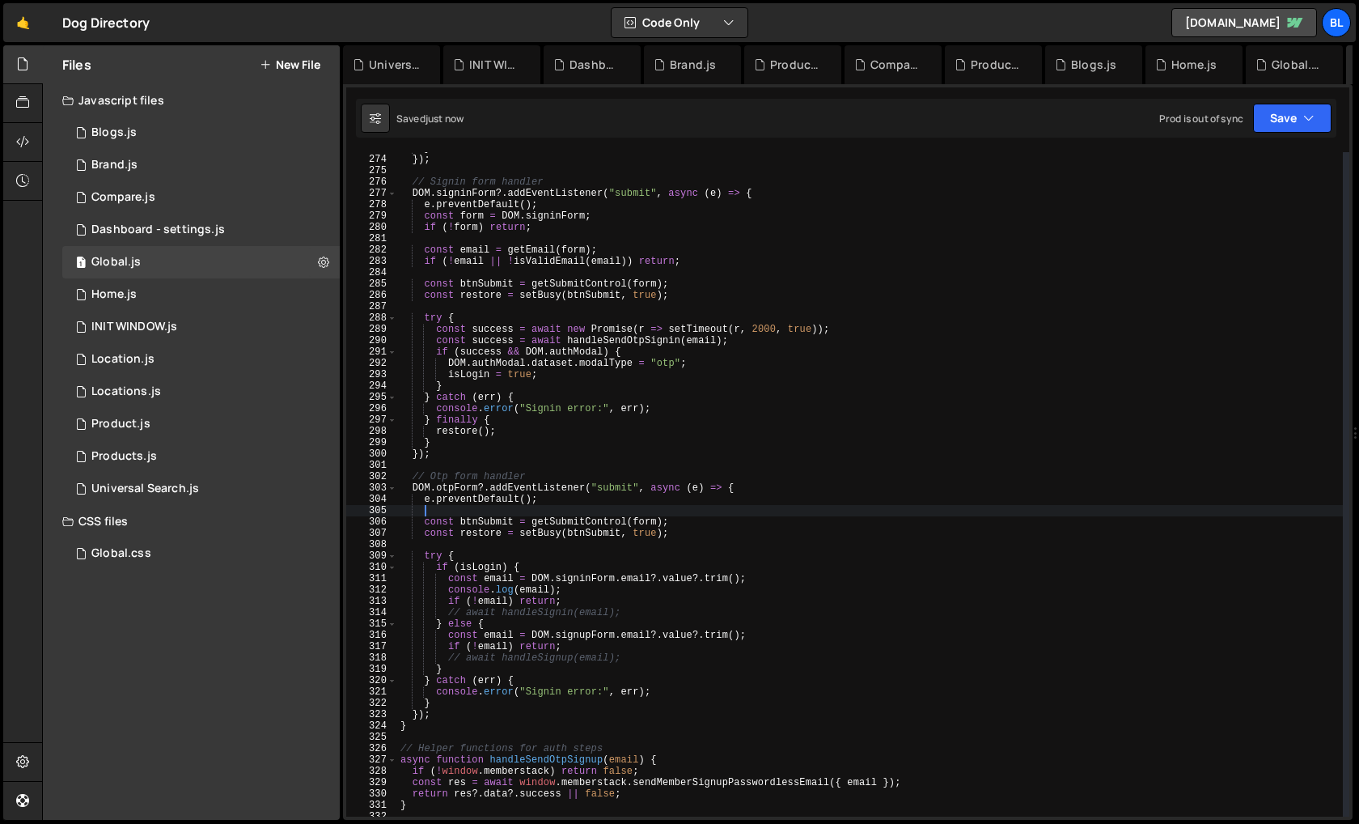
click at [486, 528] on div "} }) ; // Signin form handler DOM . signinForm ?. addEventListener ( "submit" ,…" at bounding box center [870, 485] width 946 height 687
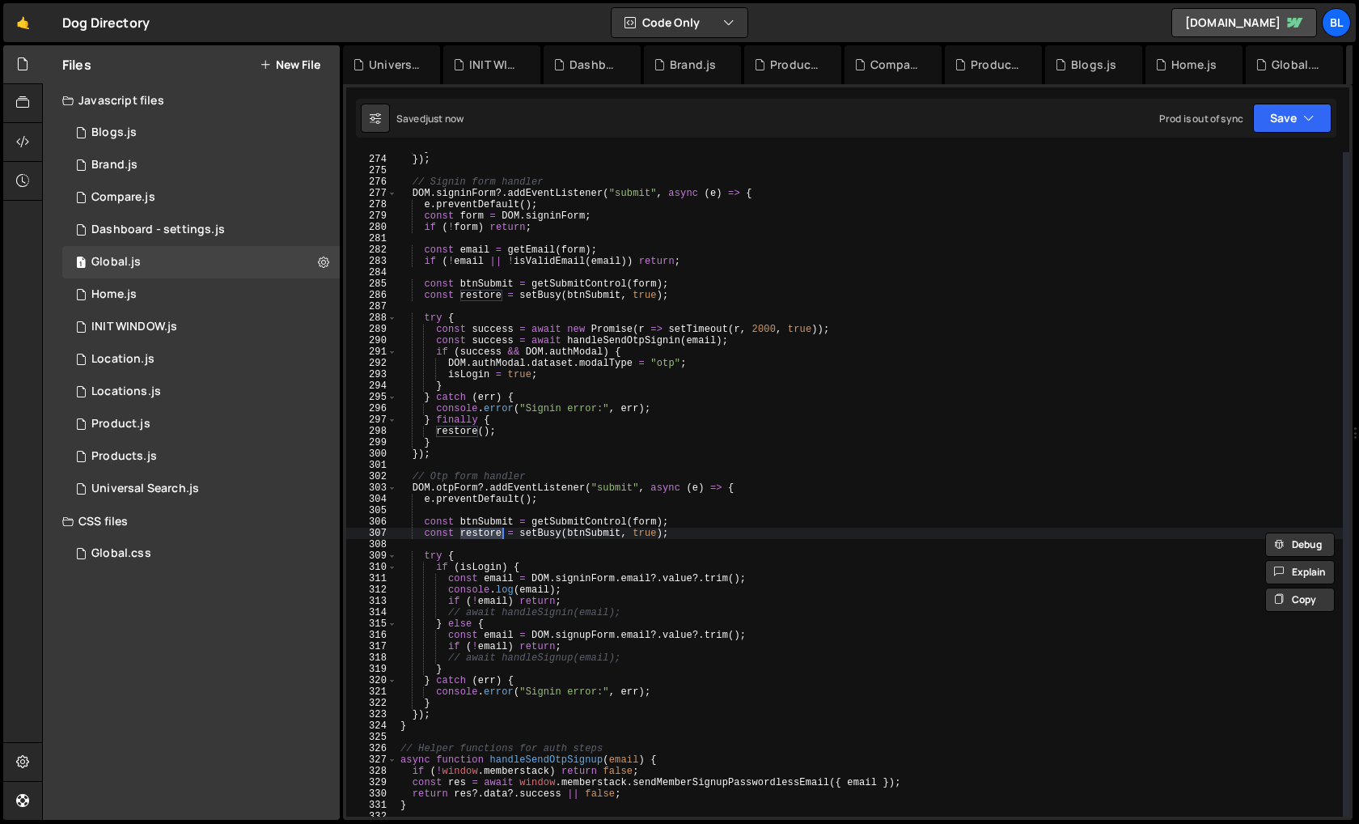
click at [436, 701] on div "} }) ; // Signin form handler DOM . signinForm ?. addEventListener ( "submit" ,…" at bounding box center [870, 485] width 946 height 687
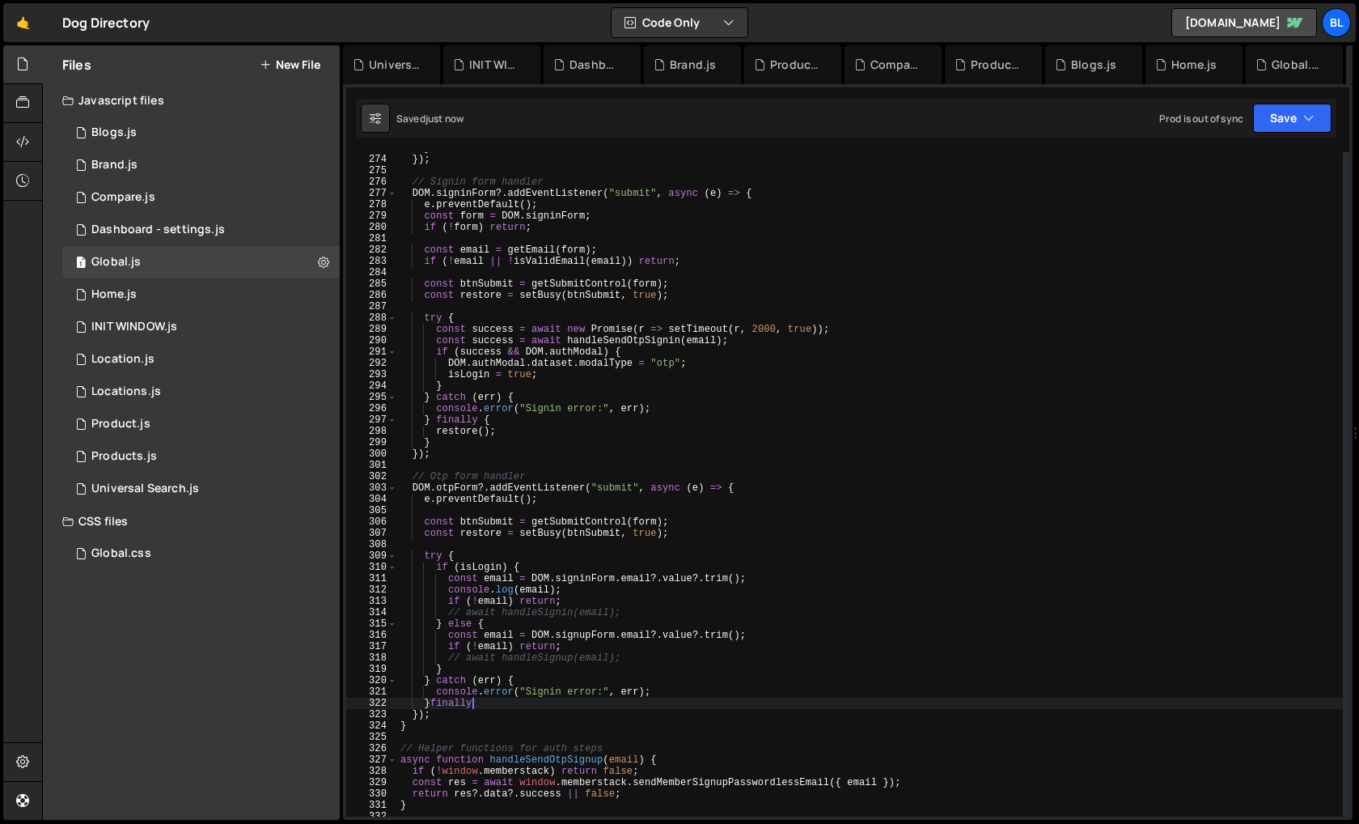
type textarea "}finally{"
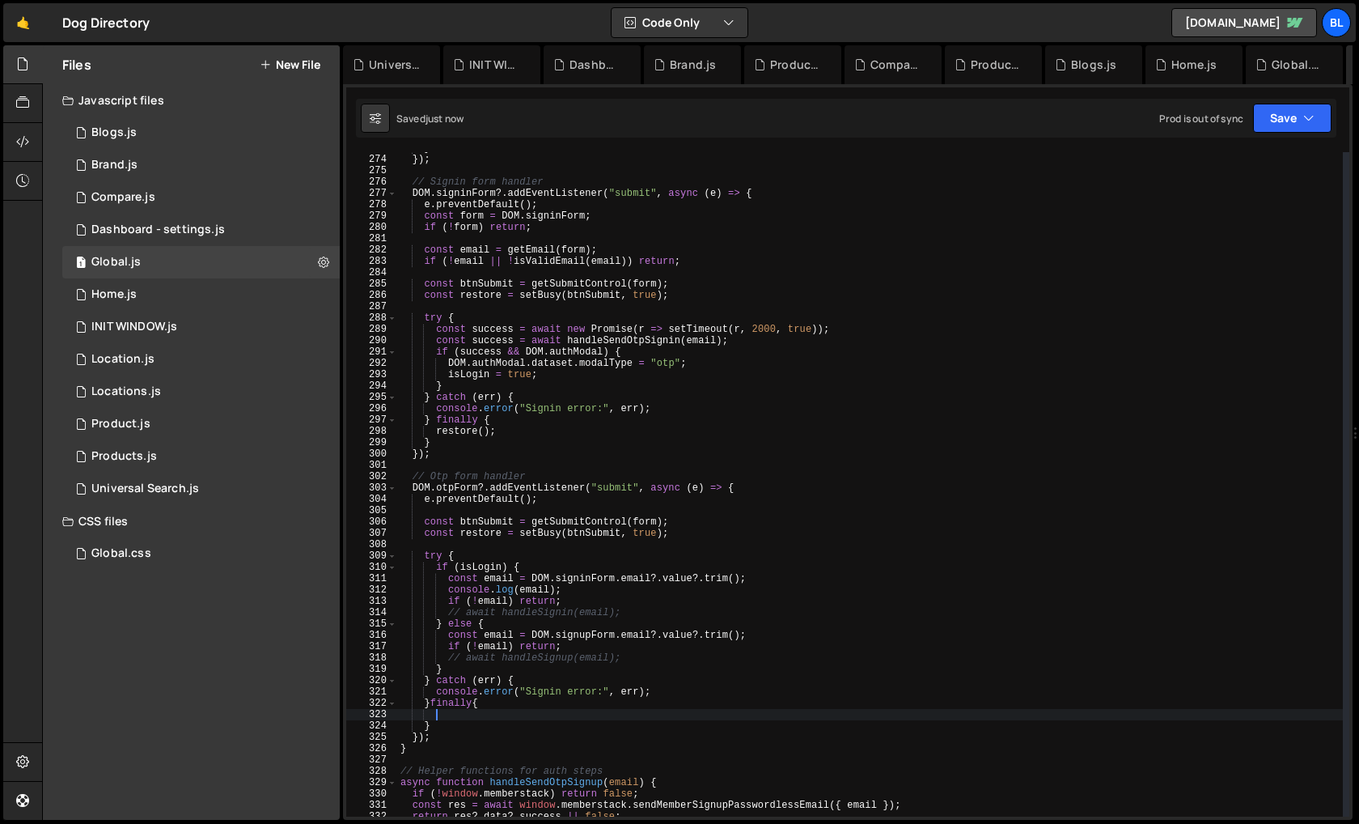
paste textarea "restore"
click at [529, 684] on div "} }) ; // Signin form handler DOM . signinForm ?. addEventListener ( "submit" ,…" at bounding box center [870, 485] width 946 height 687
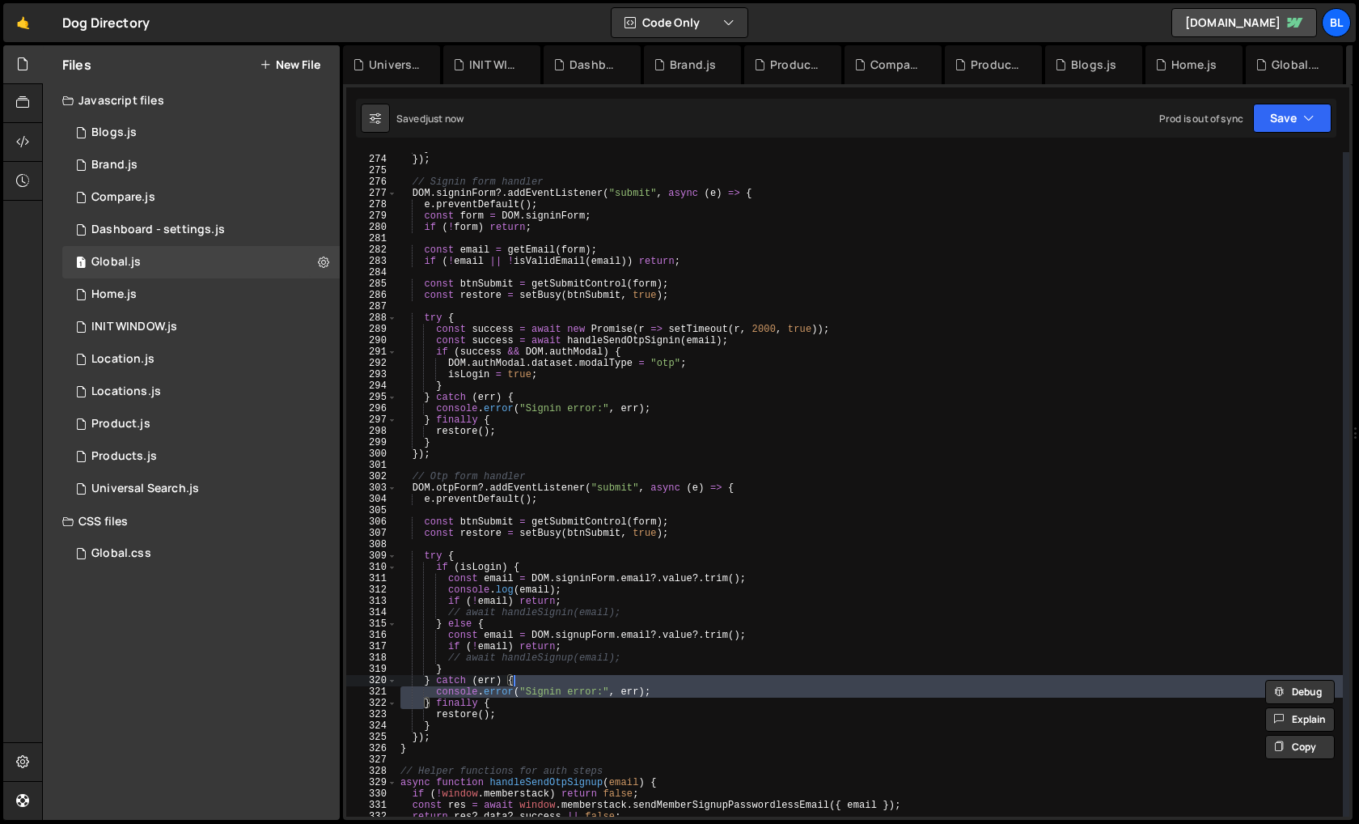
click at [551, 689] on div "} }) ; // Signin form handler DOM . signinForm ?. addEventListener ( "submit" ,…" at bounding box center [870, 485] width 946 height 687
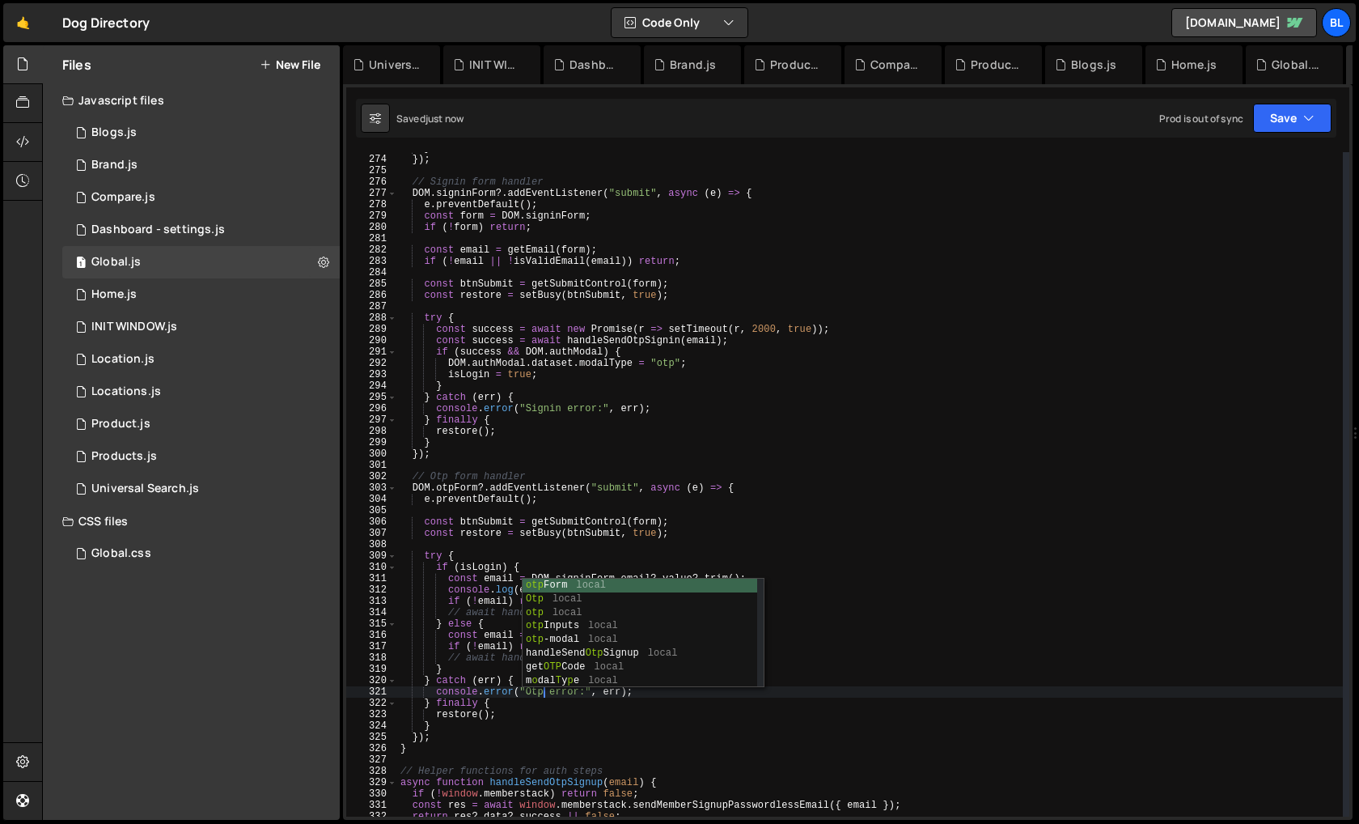
click at [574, 705] on div "} }) ; // Signin form handler DOM . signinForm ?. addEventListener ( "submit" ,…" at bounding box center [870, 485] width 946 height 687
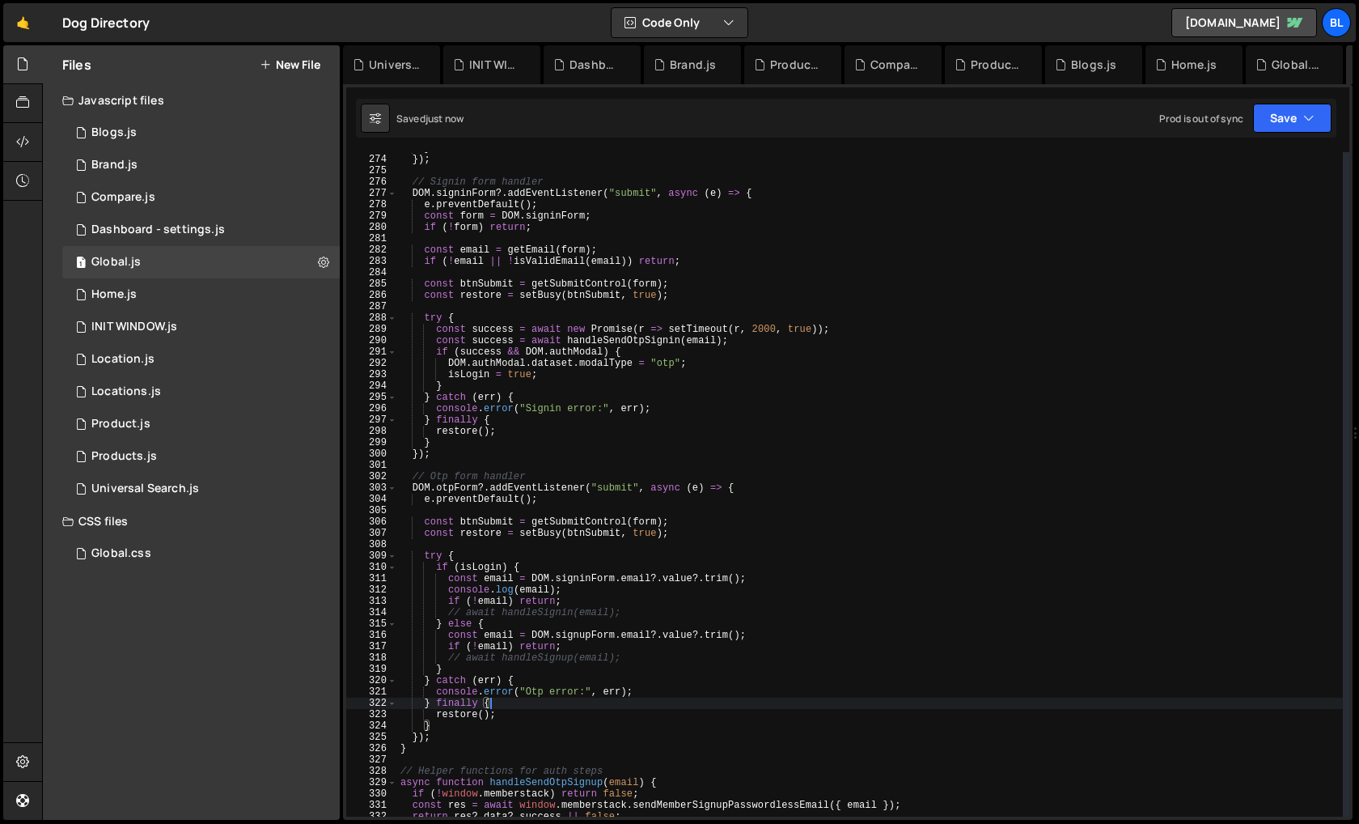
click at [611, 672] on div "} }) ; // Signin form handler DOM . signinForm ?. addEventListener ( "submit" ,…" at bounding box center [870, 485] width 946 height 687
click at [616, 661] on div "} }) ; // Signin form handler DOM . signinForm ?. addEventListener ( "submit" ,…" at bounding box center [870, 485] width 946 height 687
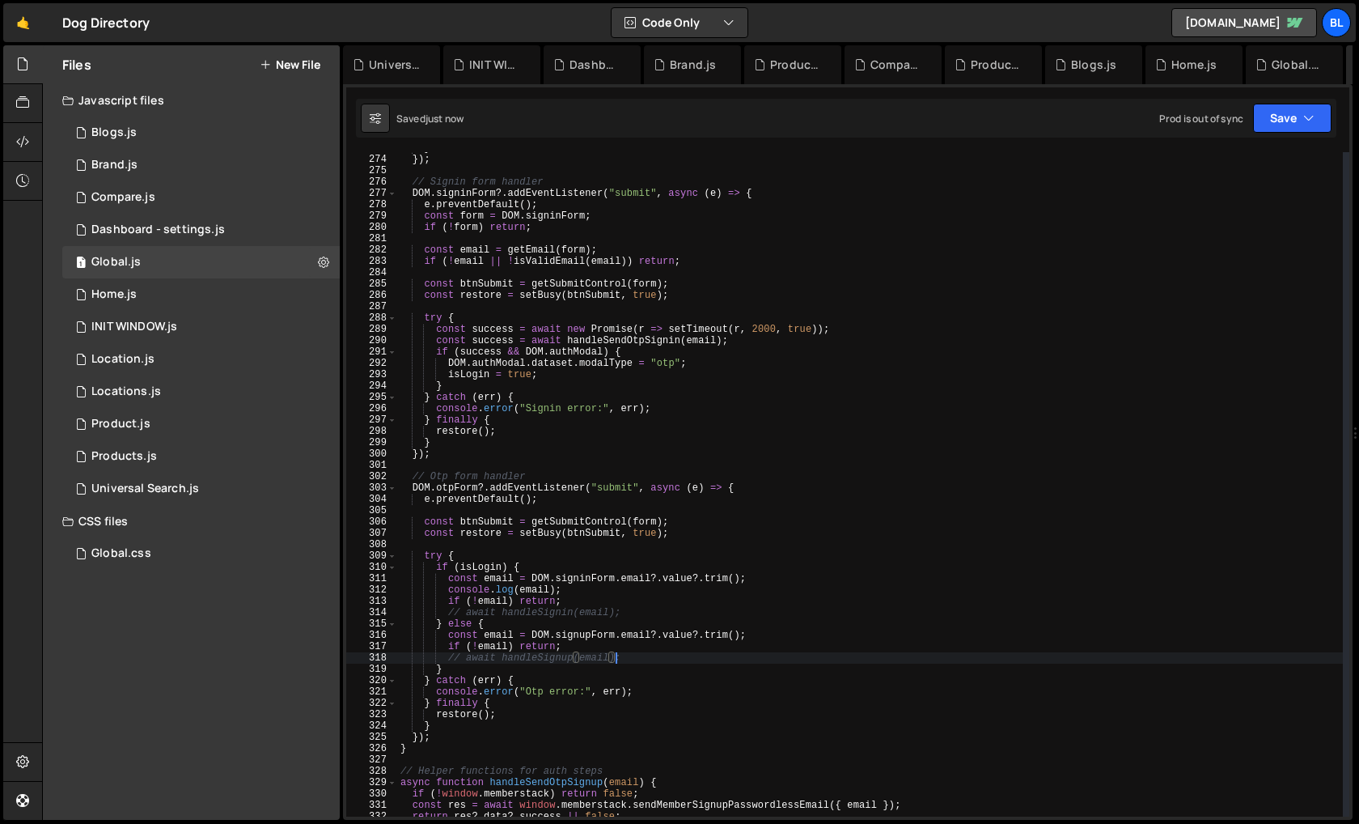
click at [587, 663] on div "} }) ; // Signin form handler DOM . signinForm ?. addEventListener ( "submit" ,…" at bounding box center [870, 485] width 946 height 687
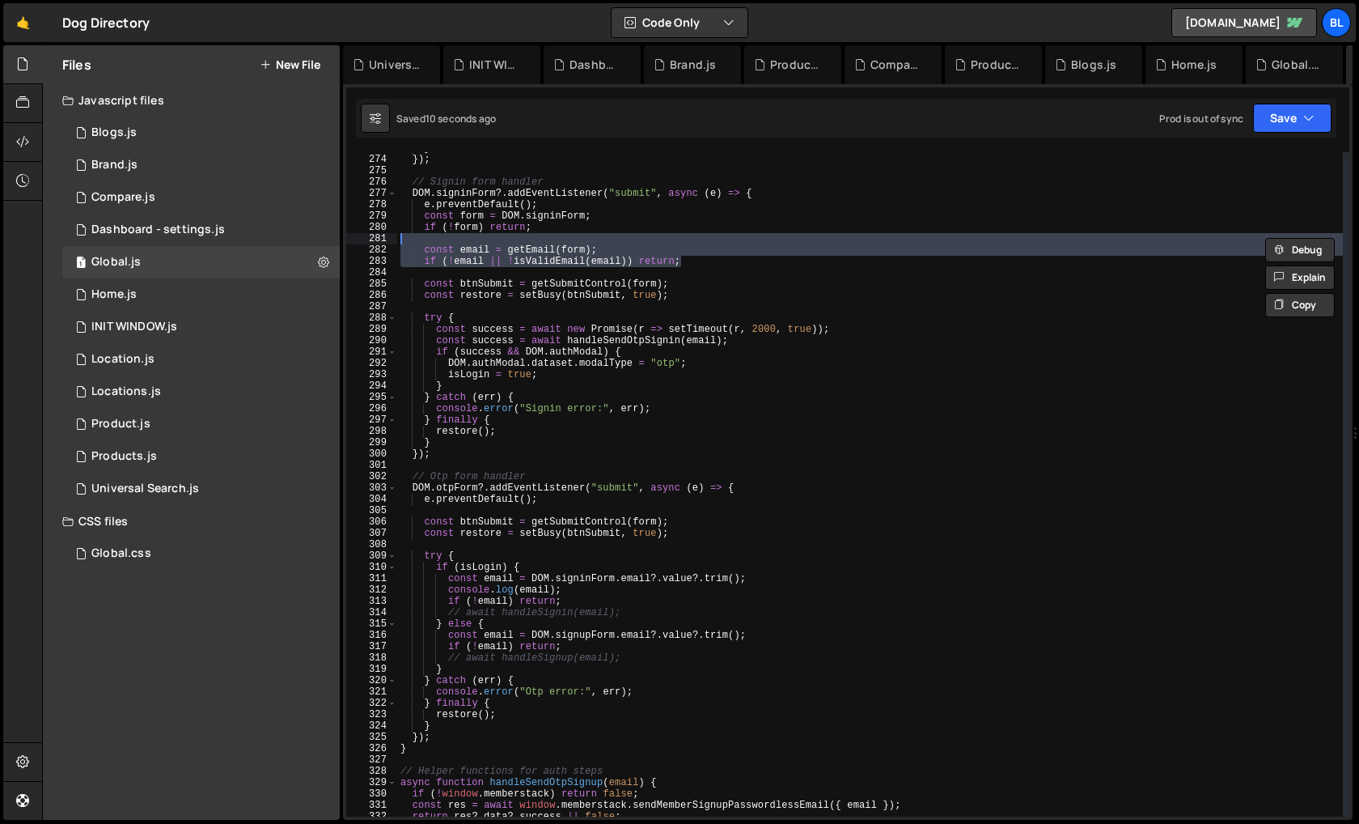
drag, startPoint x: 693, startPoint y: 257, endPoint x: 691, endPoint y: 235, distance: 21.9
click at [691, 235] on div "} }) ; // Signin form handler DOM . signinForm ?. addEventListener ( "submit" ,…" at bounding box center [870, 485] width 946 height 687
click at [664, 578] on div "} }) ; // Signin form handler DOM . signinForm ?. addEventListener ( "submit" ,…" at bounding box center [870, 485] width 946 height 687
type textarea "const email = [DOMAIN_NAME]?.value?.trim();"
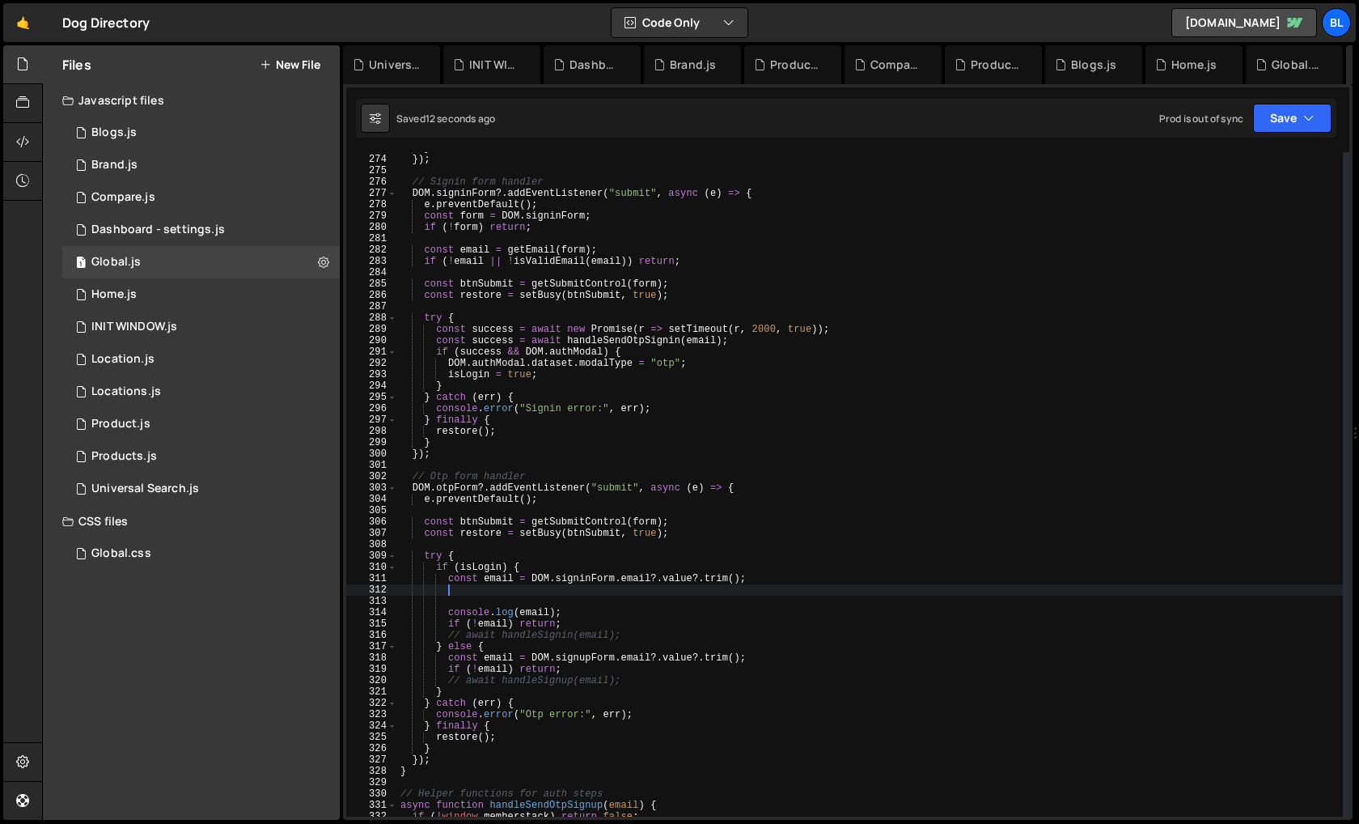
paste textarea "if (!email || !isValidEmail(email)) return;"
type textarea "if (!email || !isValidEmail(email)) return;"
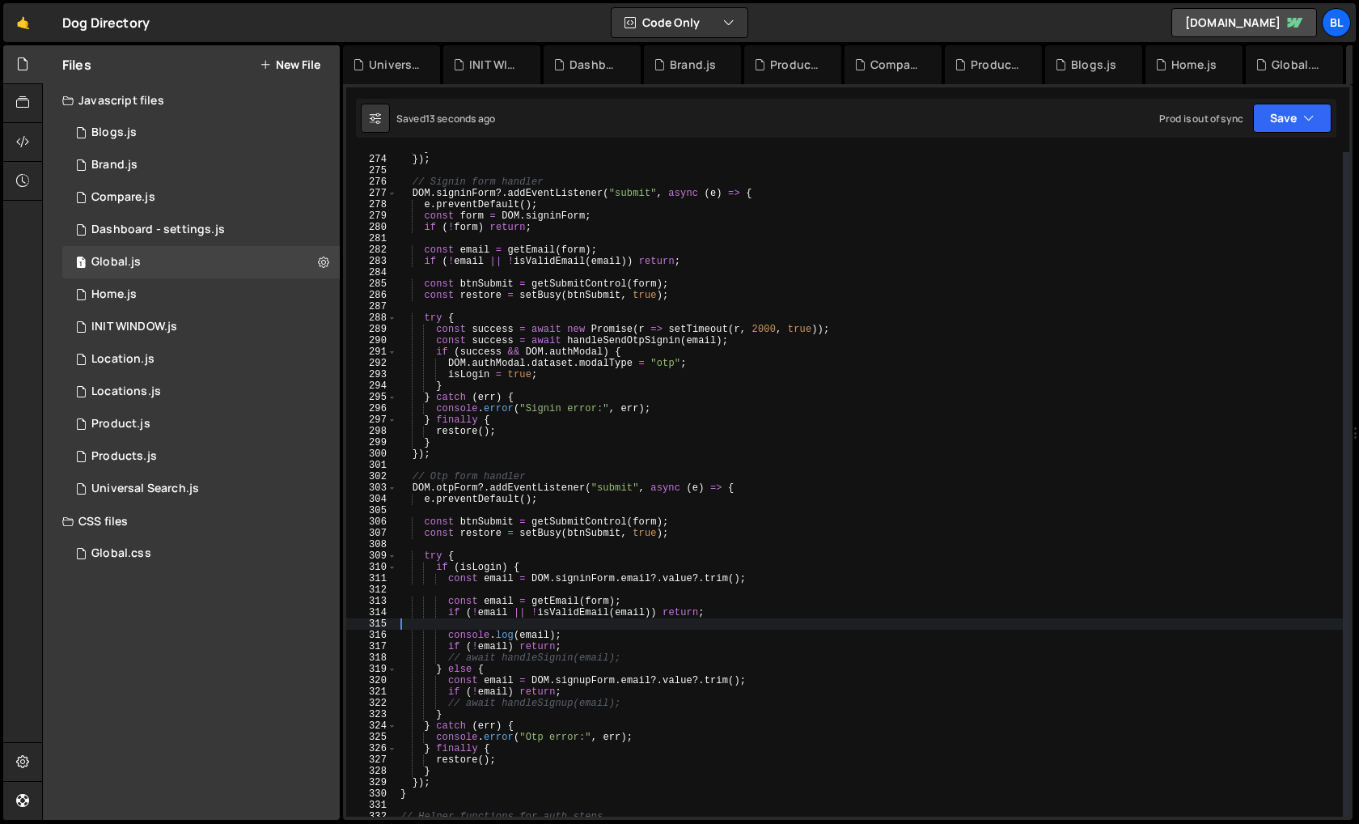
scroll to position [0, 0]
click at [570, 211] on div "} }) ; // Signin form handler DOM . signinForm ?. addEventListener ( "submit" ,…" at bounding box center [870, 485] width 946 height 687
type textarea "const form = DOM.signinForm;"
click at [553, 210] on div "} }) ; // Signin form handler DOM . signinForm ?. addEventListener ( "submit" ,…" at bounding box center [870, 485] width 946 height 687
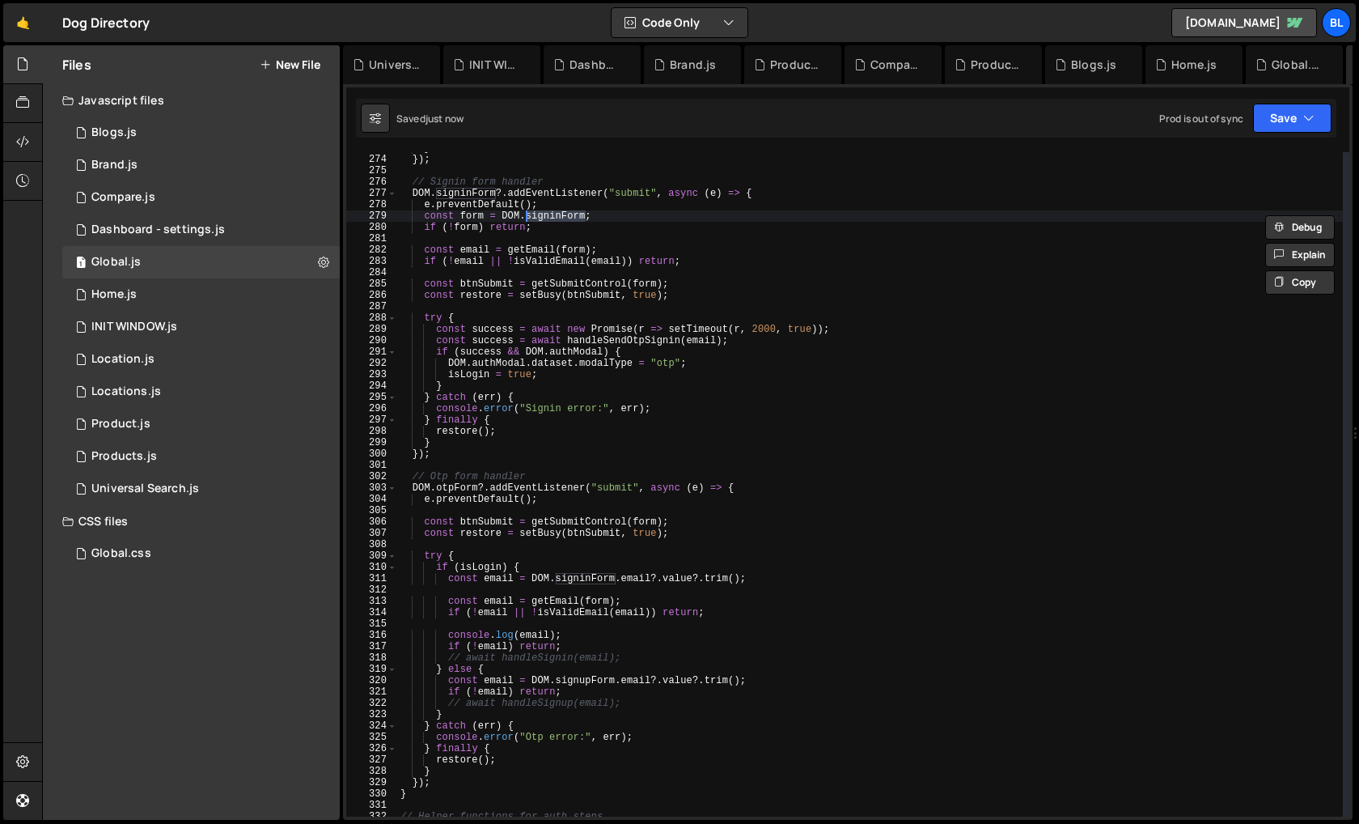
click at [422, 212] on div "} }) ; // Signin form handler DOM . signinForm ?. addEventListener ( "submit" ,…" at bounding box center [870, 485] width 946 height 687
click at [596, 212] on div "} }) ; // Signin form handler DOM . signinForm ?. addEventListener ( "submit" ,…" at bounding box center [870, 485] width 946 height 687
click at [694, 510] on div "} }) ; // Signin form handler DOM . signinForm ?. addEventListener ( "submit" ,…" at bounding box center [870, 485] width 946 height 687
click at [671, 521] on div "} }) ; // Signin form handler DOM . signinForm ?. addEventListener ( "submit" ,…" at bounding box center [870, 485] width 946 height 687
type textarea "const btnSubmit = getSubmitControl(form);"
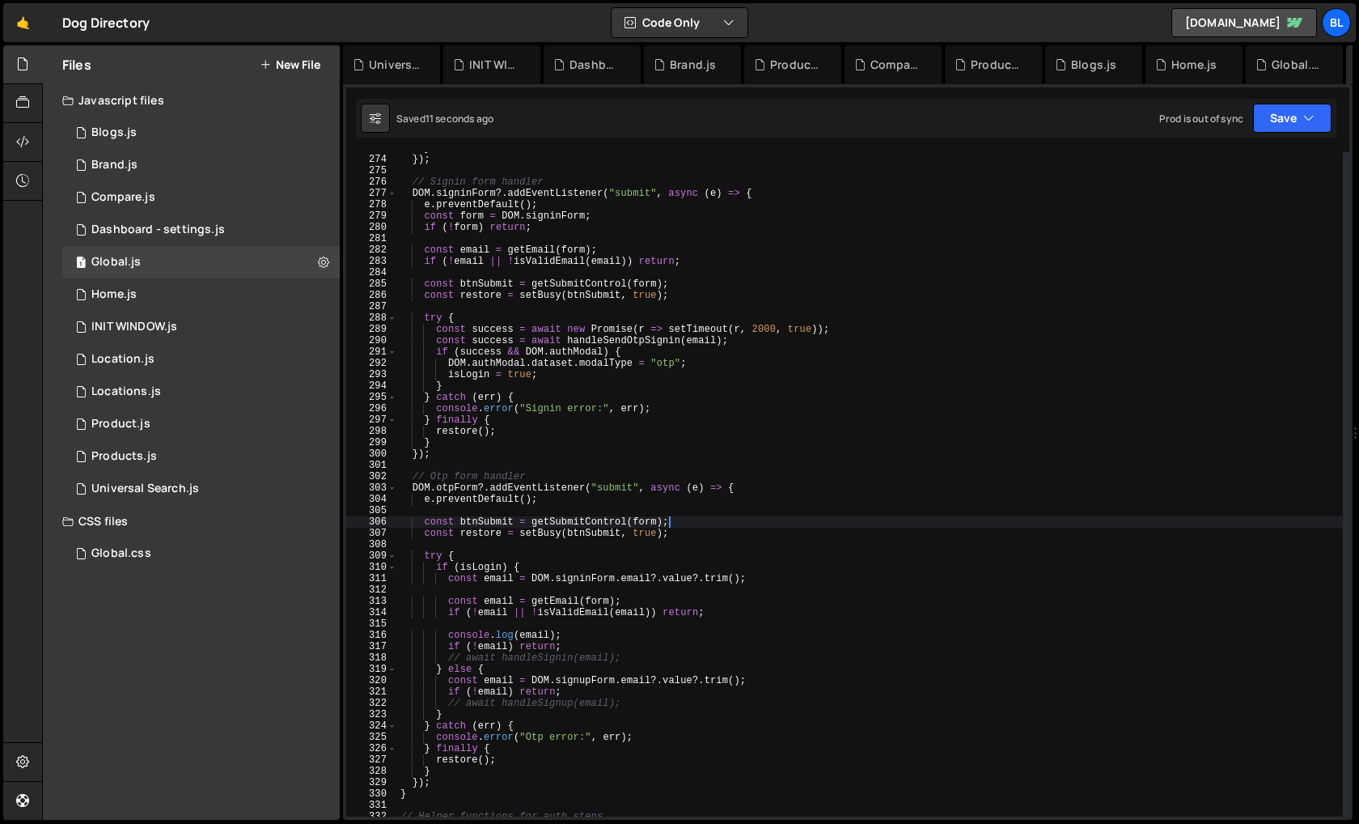
click at [681, 519] on div "} }) ; // Signin form handler DOM . signinForm ?. addEventListener ( "submit" ,…" at bounding box center [870, 485] width 946 height 687
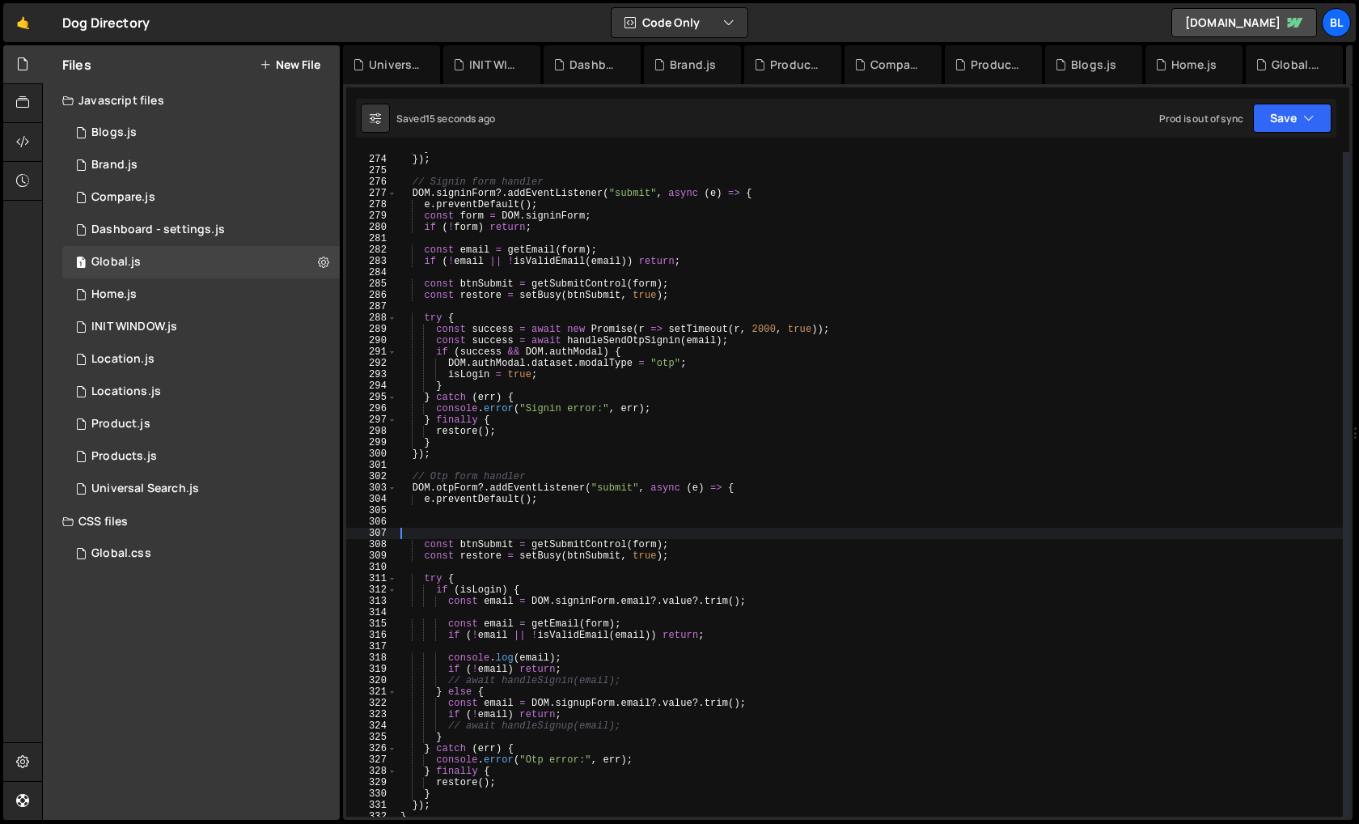
paste textarea "const form = DOM.signinForm;"
click at [477, 528] on div "} }) ; // Signin form handler DOM . signinForm ?. addEventListener ( "submit" ,…" at bounding box center [870, 485] width 946 height 687
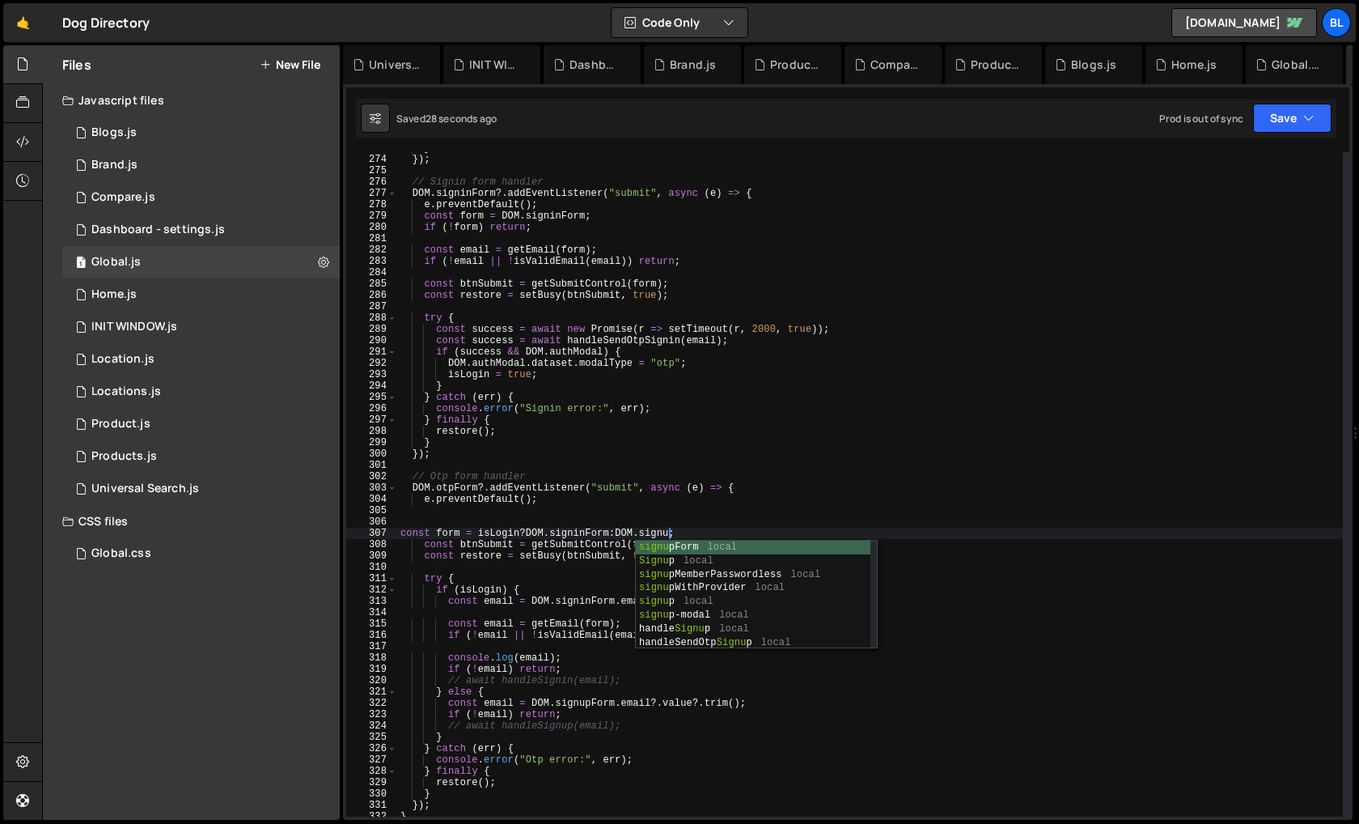
scroll to position [0, 21]
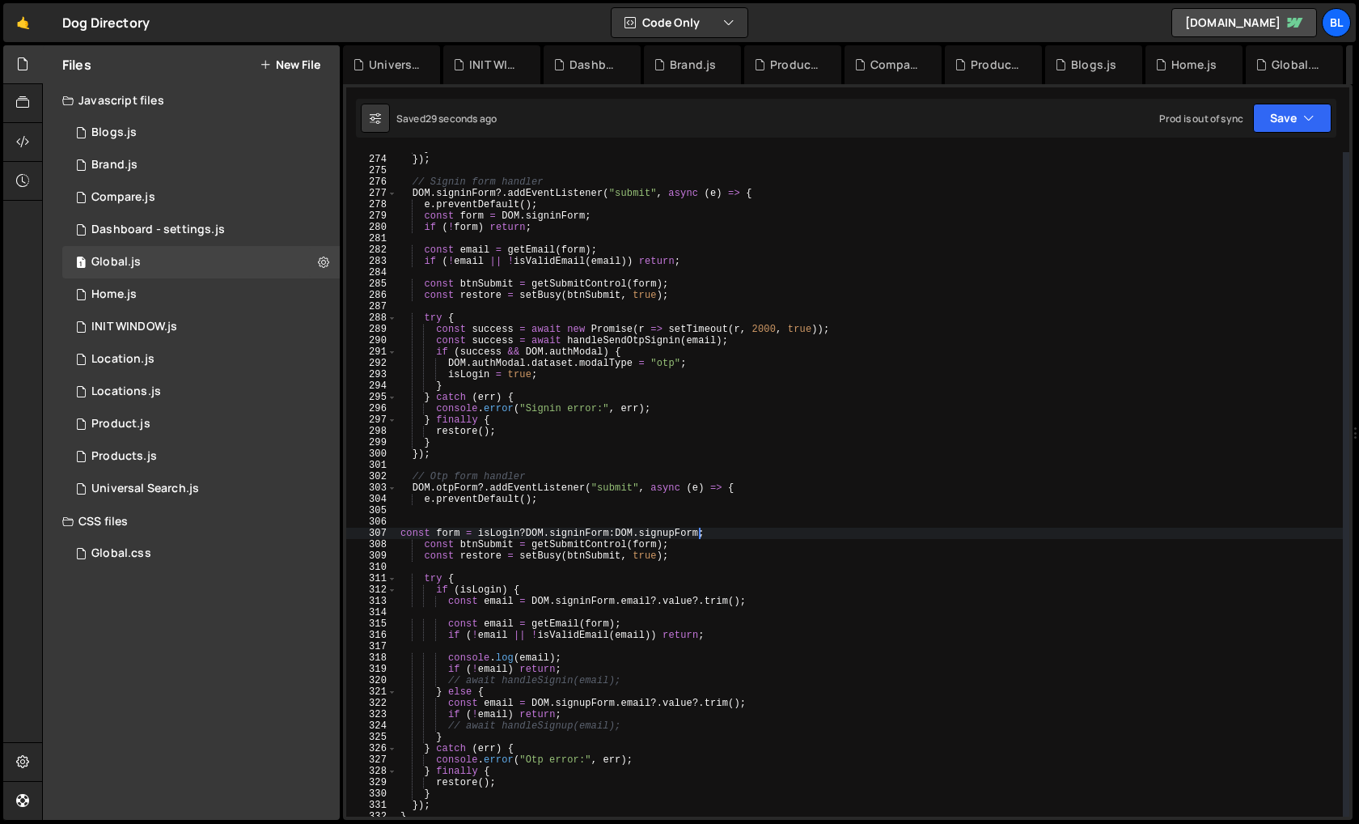
type textarea "const btnSubmit = getSubmitControl(form);"
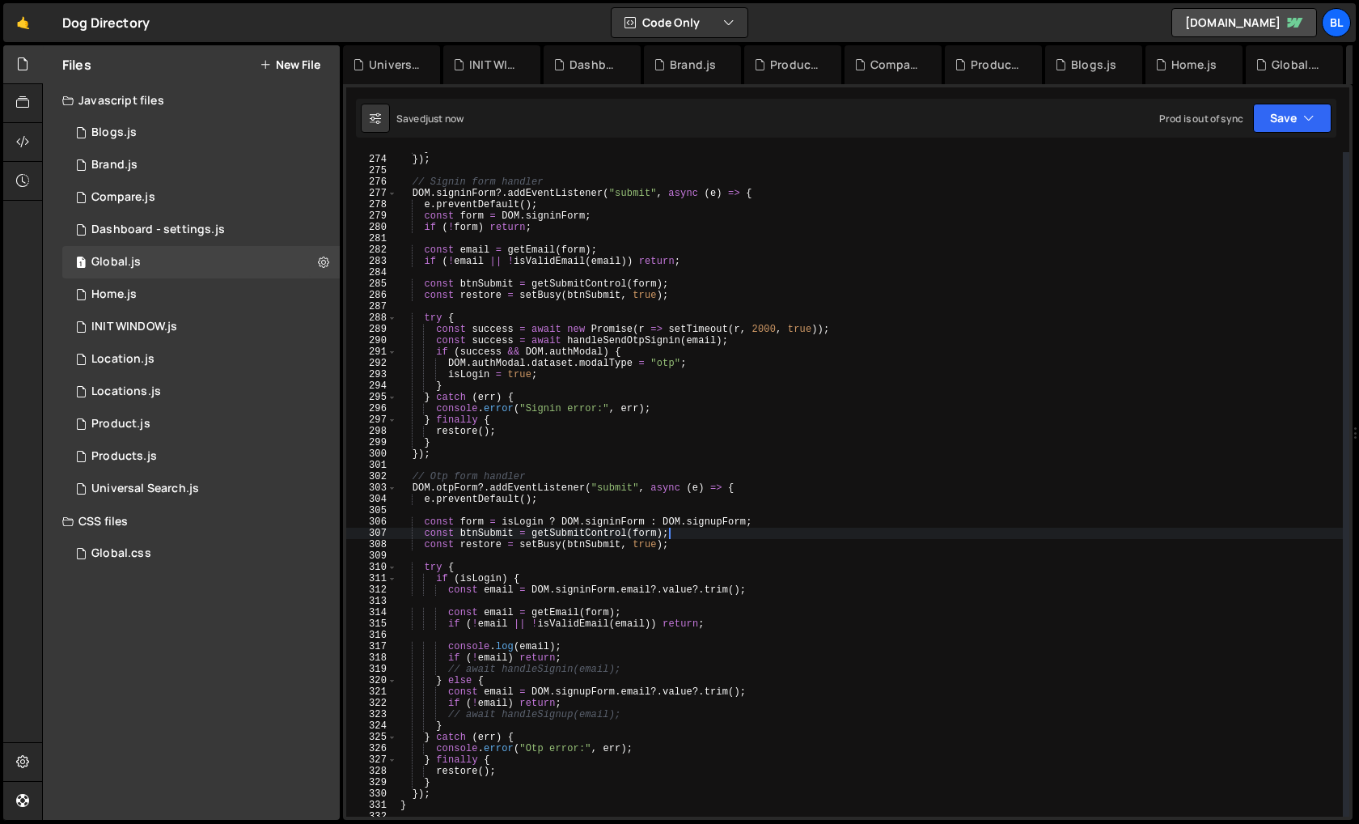
click at [470, 513] on div "} }) ; // Signin form handler DOM . signinForm ?. addEventListener ( "submit" ,…" at bounding box center [870, 485] width 946 height 687
click at [521, 531] on div "} }) ; // Signin form handler DOM . signinForm ?. addEventListener ( "submit" ,…" at bounding box center [870, 485] width 946 height 687
click at [490, 530] on div "} }) ; // Signin form handler DOM . signinForm ?. addEventListener ( "submit" ,…" at bounding box center [870, 485] width 946 height 687
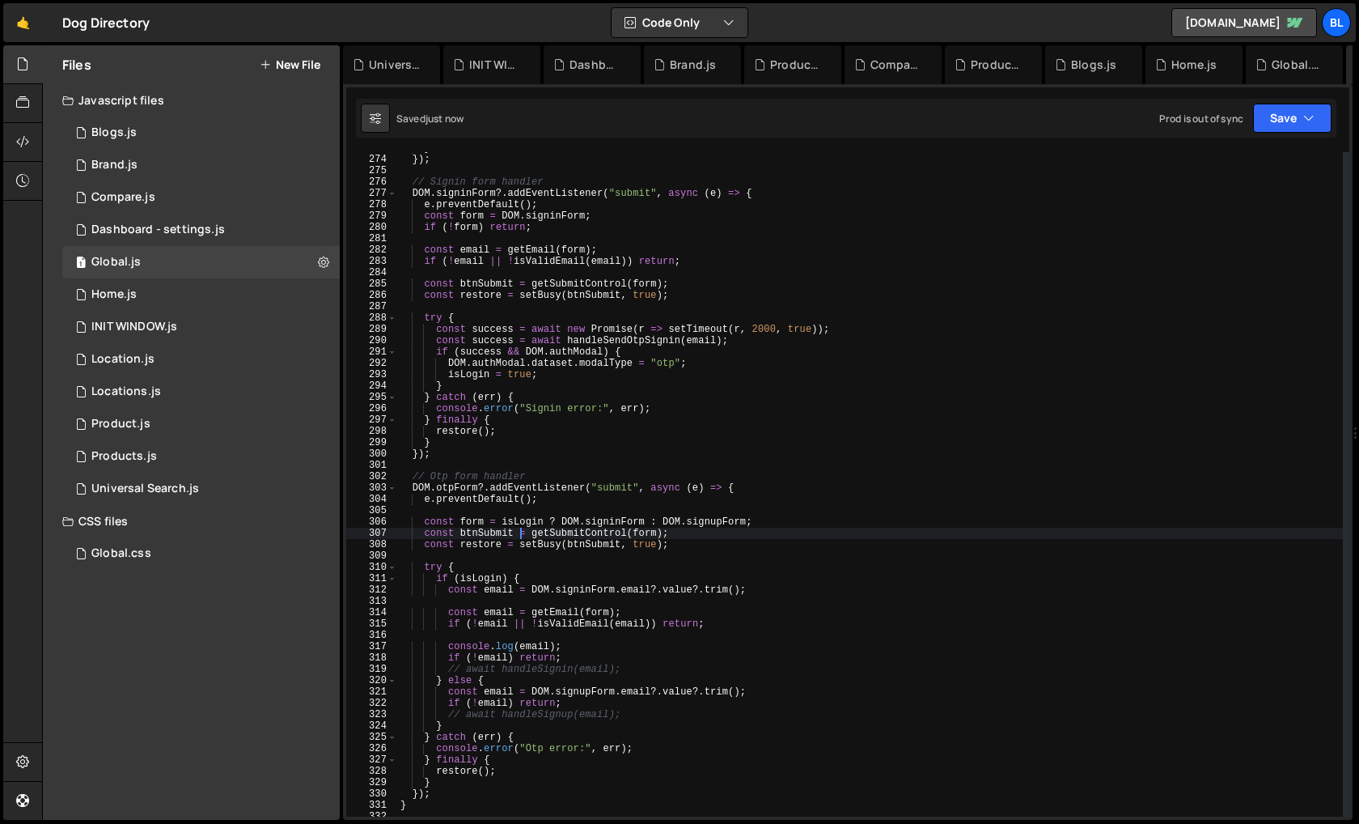
click at [490, 530] on div "} }) ; // Signin form handler DOM . signinForm ?. addEventListener ( "submit" ,…" at bounding box center [870, 485] width 946 height 687
click at [594, 541] on div "} }) ; // Signin form handler DOM . signinForm ?. addEventListener ( "submit" ,…" at bounding box center [870, 485] width 946 height 687
click at [477, 542] on div "} }) ; // Signin form handler DOM . signinForm ?. addEventListener ( "submit" ,…" at bounding box center [870, 485] width 946 height 687
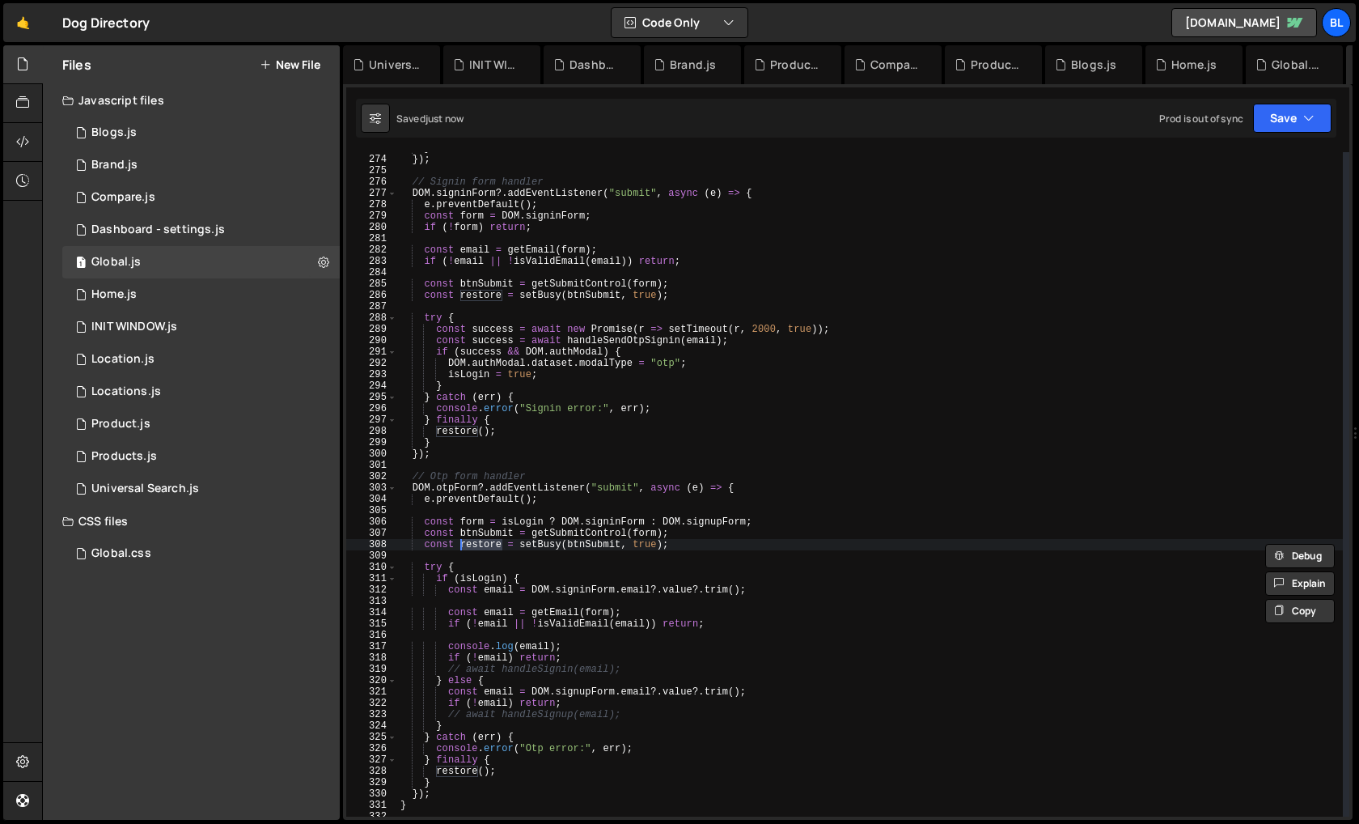
click at [587, 564] on div "} }) ; // Signin form handler DOM . signinForm ?. addEventListener ( "submit" ,…" at bounding box center [870, 485] width 946 height 687
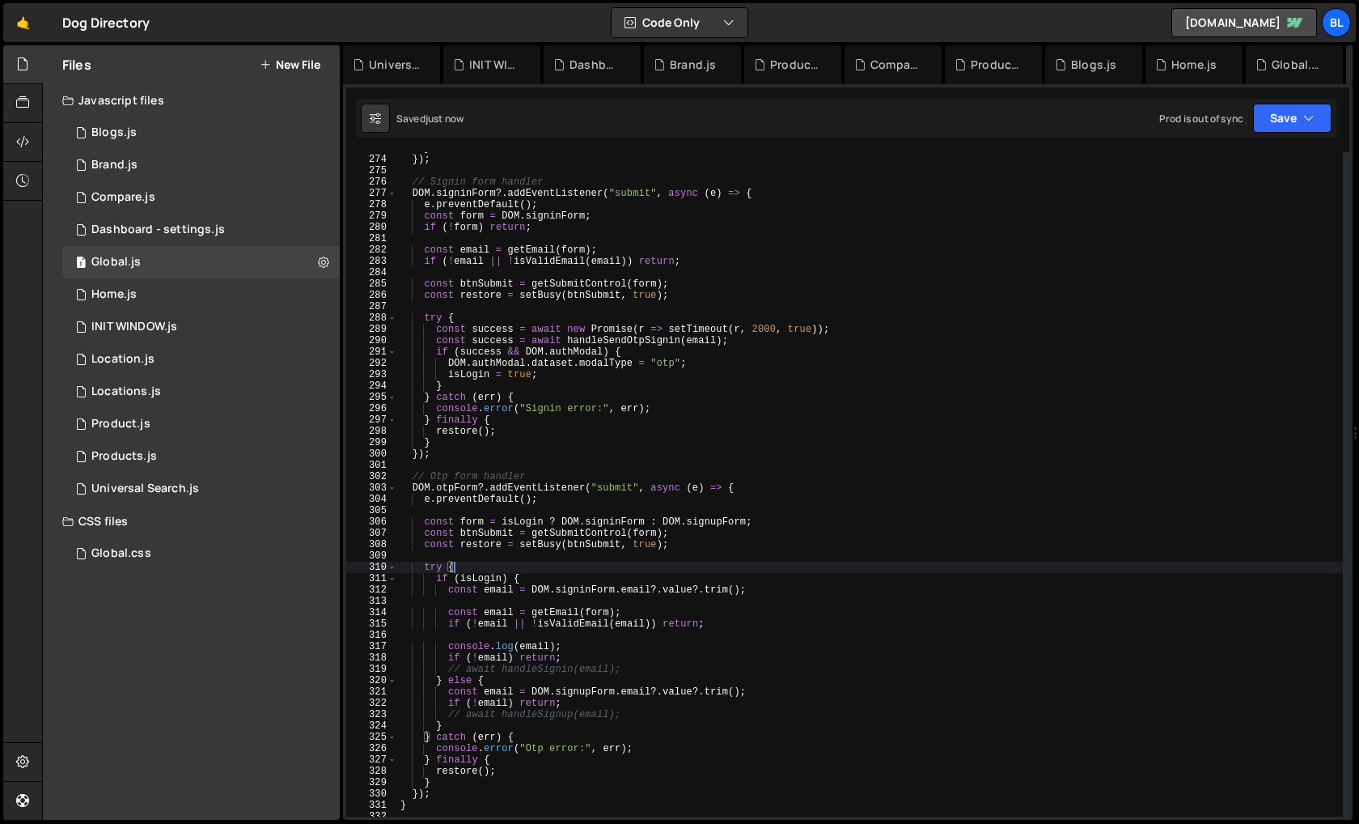
click at [568, 607] on div "} }) ; // Signin form handler DOM . signinForm ?. addEventListener ( "submit" ,…" at bounding box center [870, 485] width 946 height 687
type textarea "const email = getEmail(form);"
click at [528, 599] on div "} }) ; // Signin form handler DOM . signinForm ?. addEventListener ( "submit" ,…" at bounding box center [870, 485] width 946 height 687
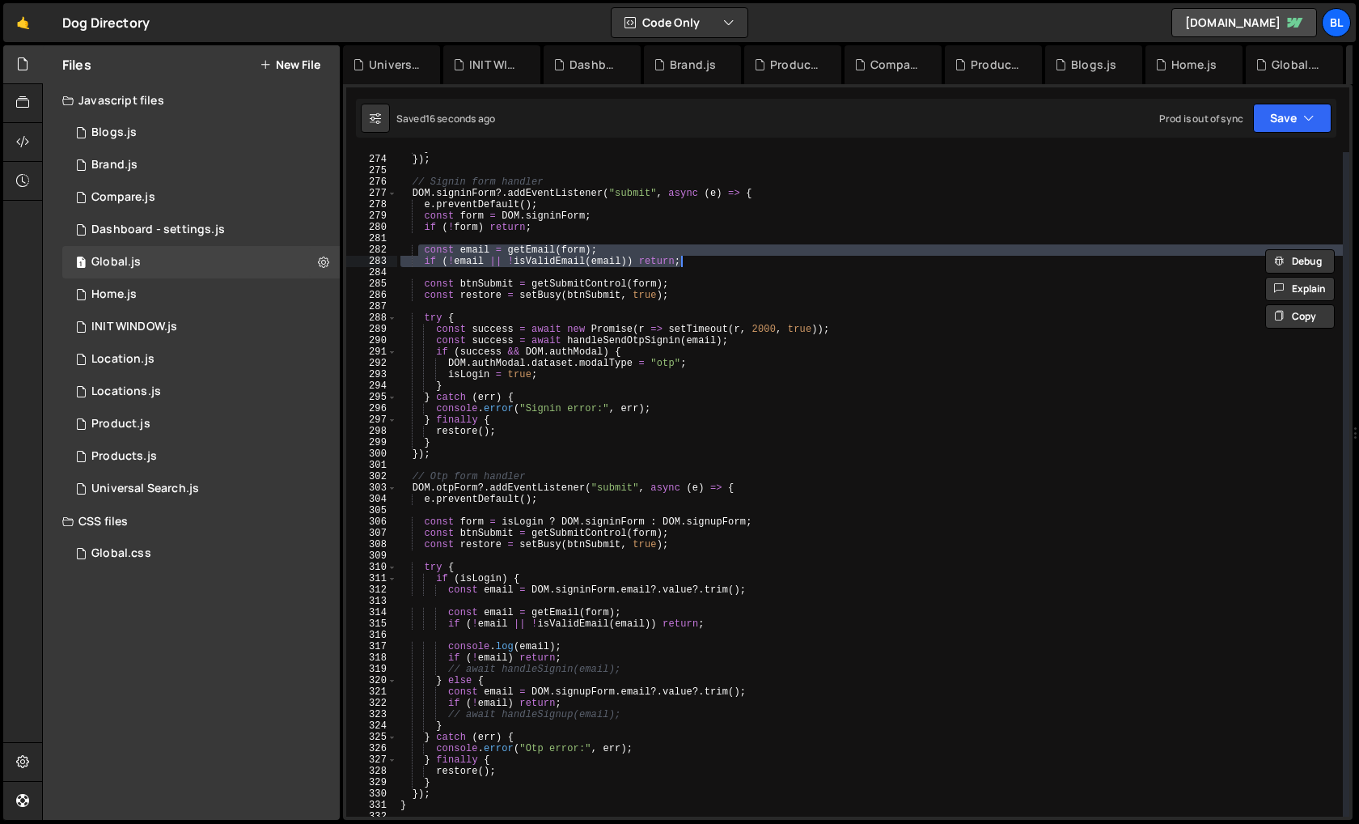
drag, startPoint x: 421, startPoint y: 247, endPoint x: 686, endPoint y: 258, distance: 265.7
click at [686, 258] on div "} }) ; // Signin form handler DOM . signinForm ?. addEventListener ( "submit" ,…" at bounding box center [870, 485] width 946 height 687
click at [550, 499] on div "} }) ; // Signin form handler DOM . signinForm ?. addEventListener ( "submit" ,…" at bounding box center [870, 485] width 946 height 687
type textarea "e.preventDefault();"
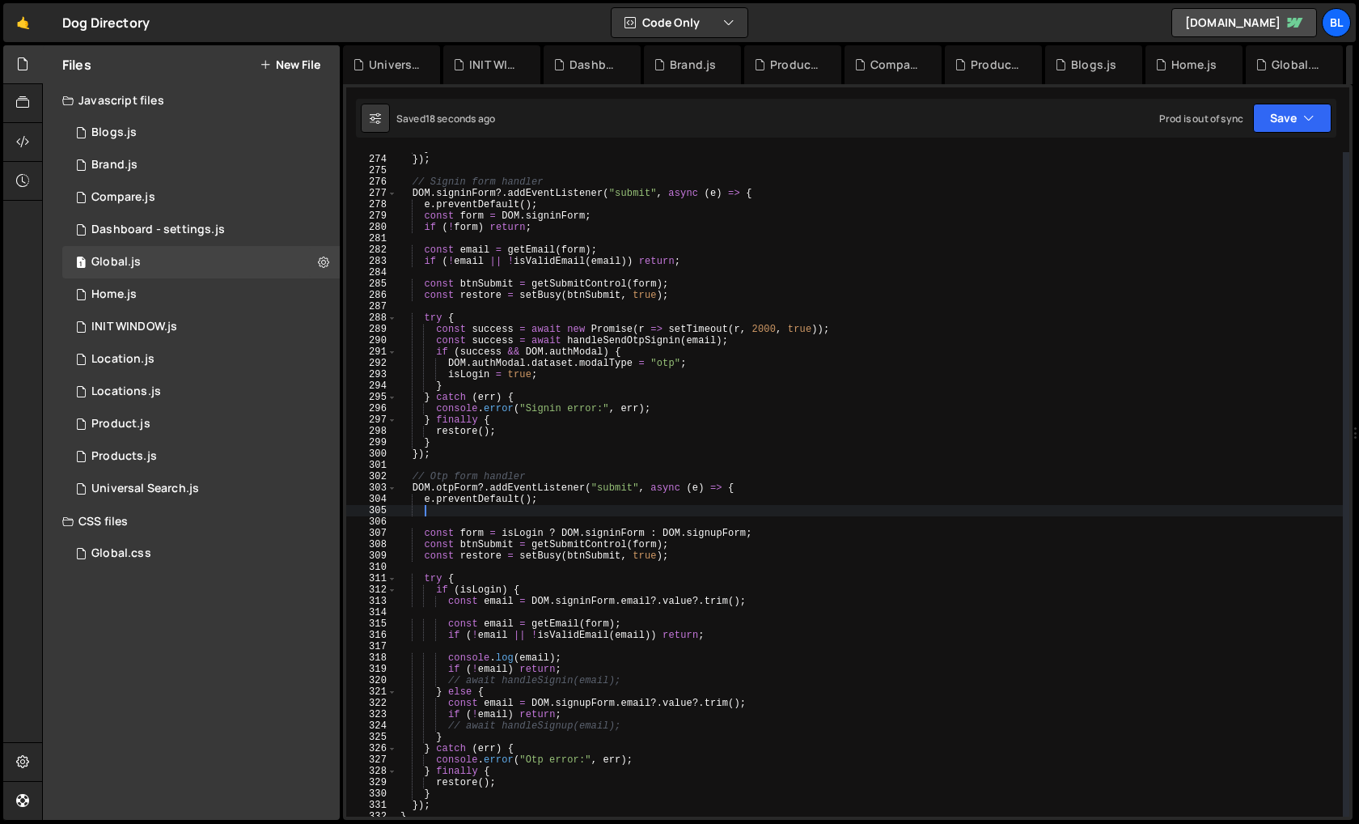
scroll to position [0, 1]
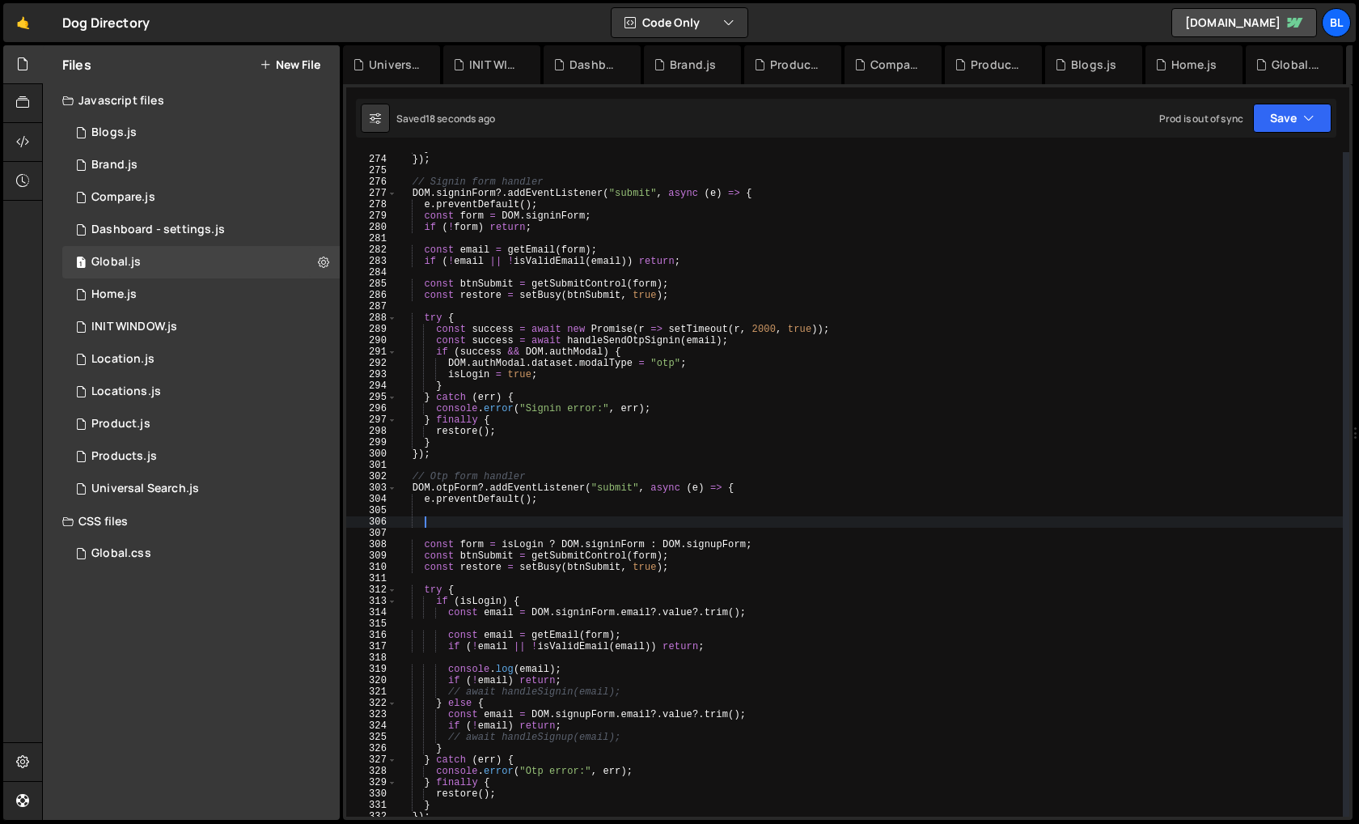
paste textarea "if (!email || !isValidEmail(email)) return;"
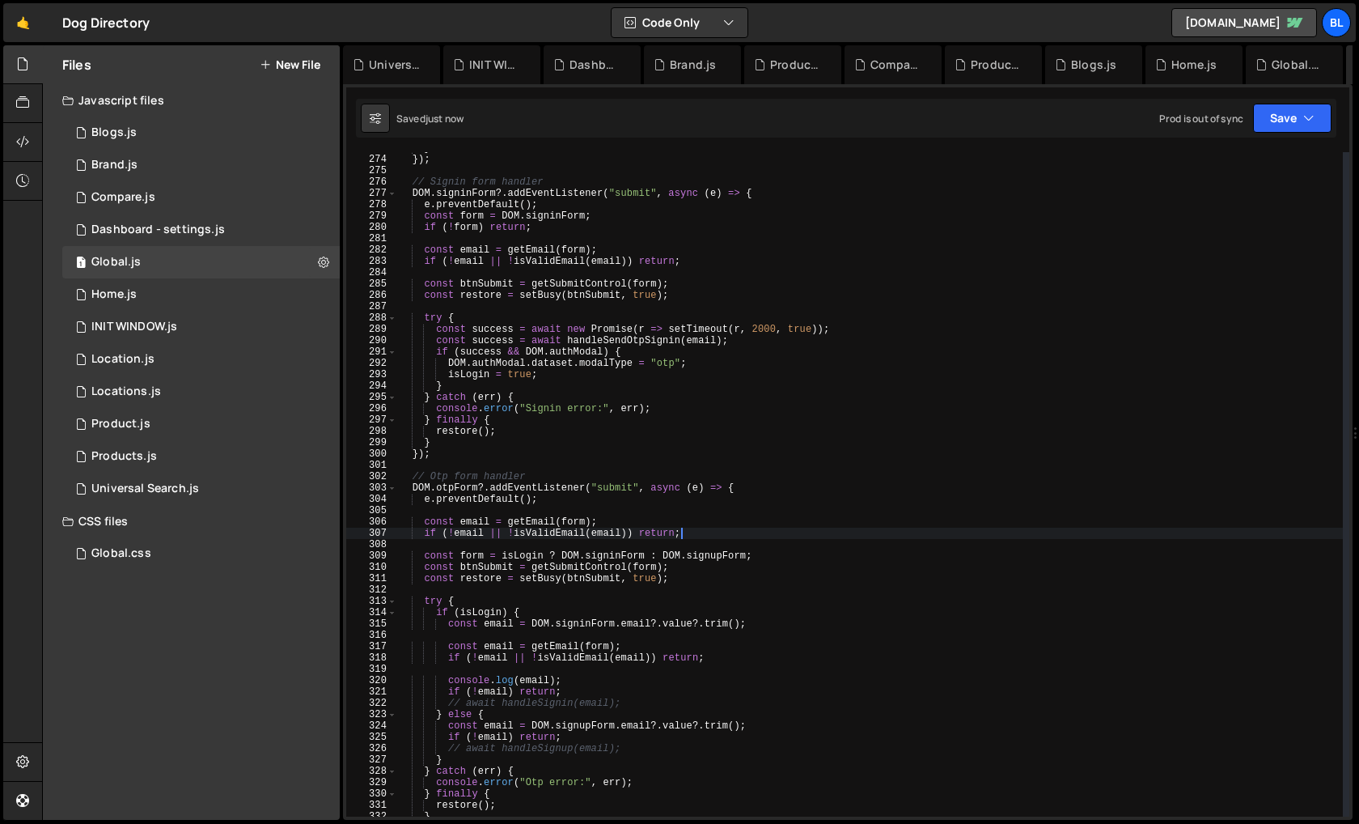
type textarea "}"
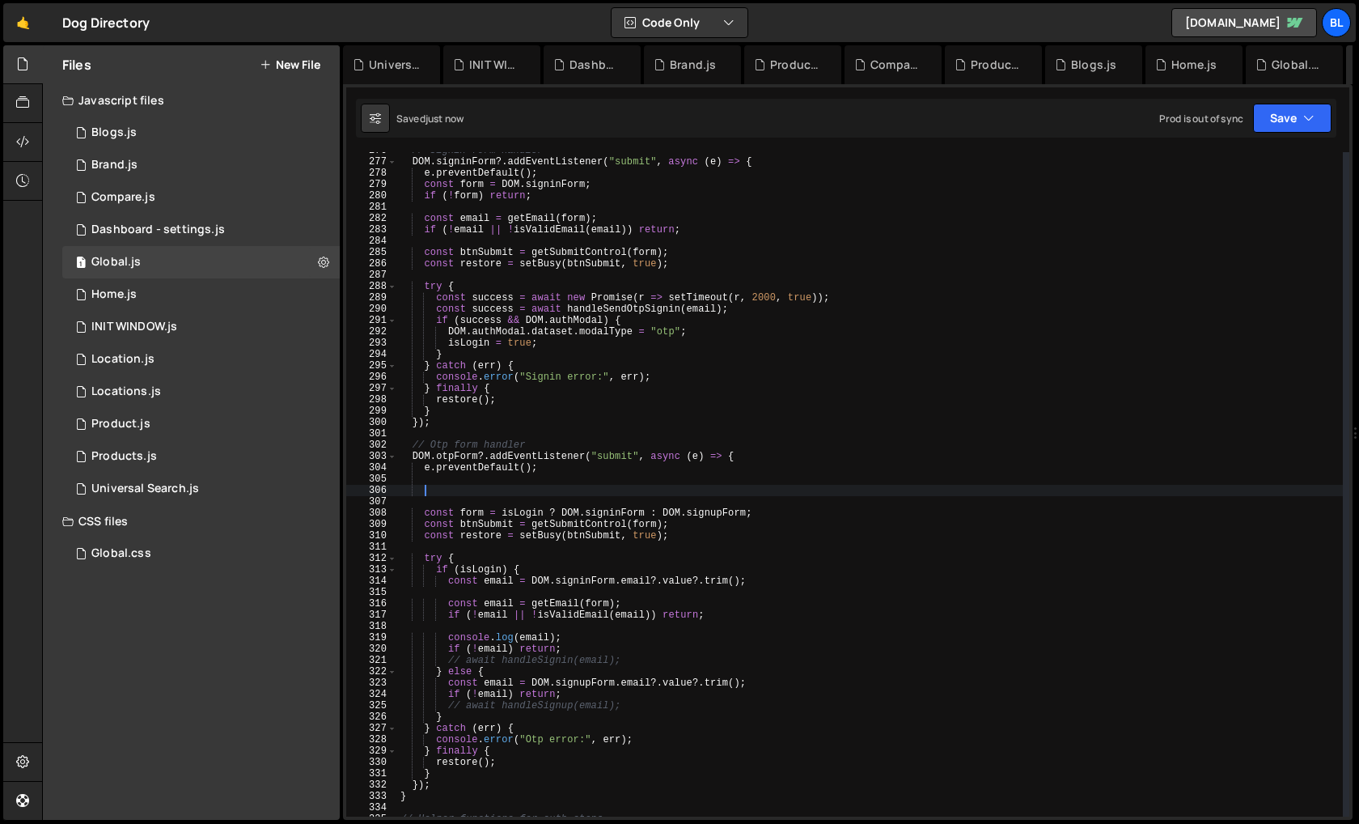
scroll to position [3123, 0]
click at [757, 519] on div "// Signin form handler DOM . signinForm ?. addEventListener ( "submit" , async …" at bounding box center [870, 488] width 946 height 687
click at [765, 509] on div "// Signin form handler DOM . signinForm ?. addEventListener ( "submit" , async …" at bounding box center [870, 488] width 946 height 687
type textarea "const form = isLogin ? DOM.signinForm : DOM.signupForm;"
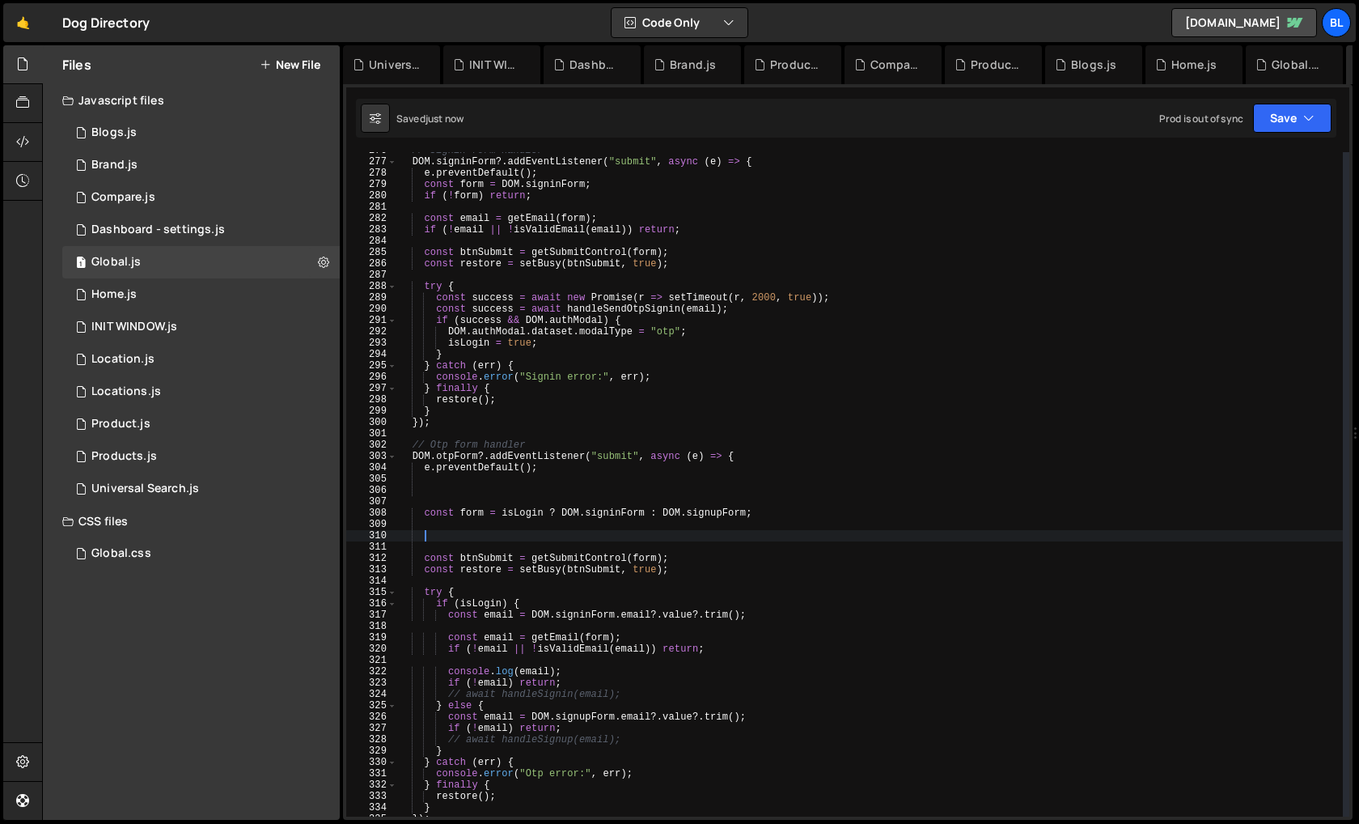
paste textarea "if (!email || !isValidEmail(email)) return;"
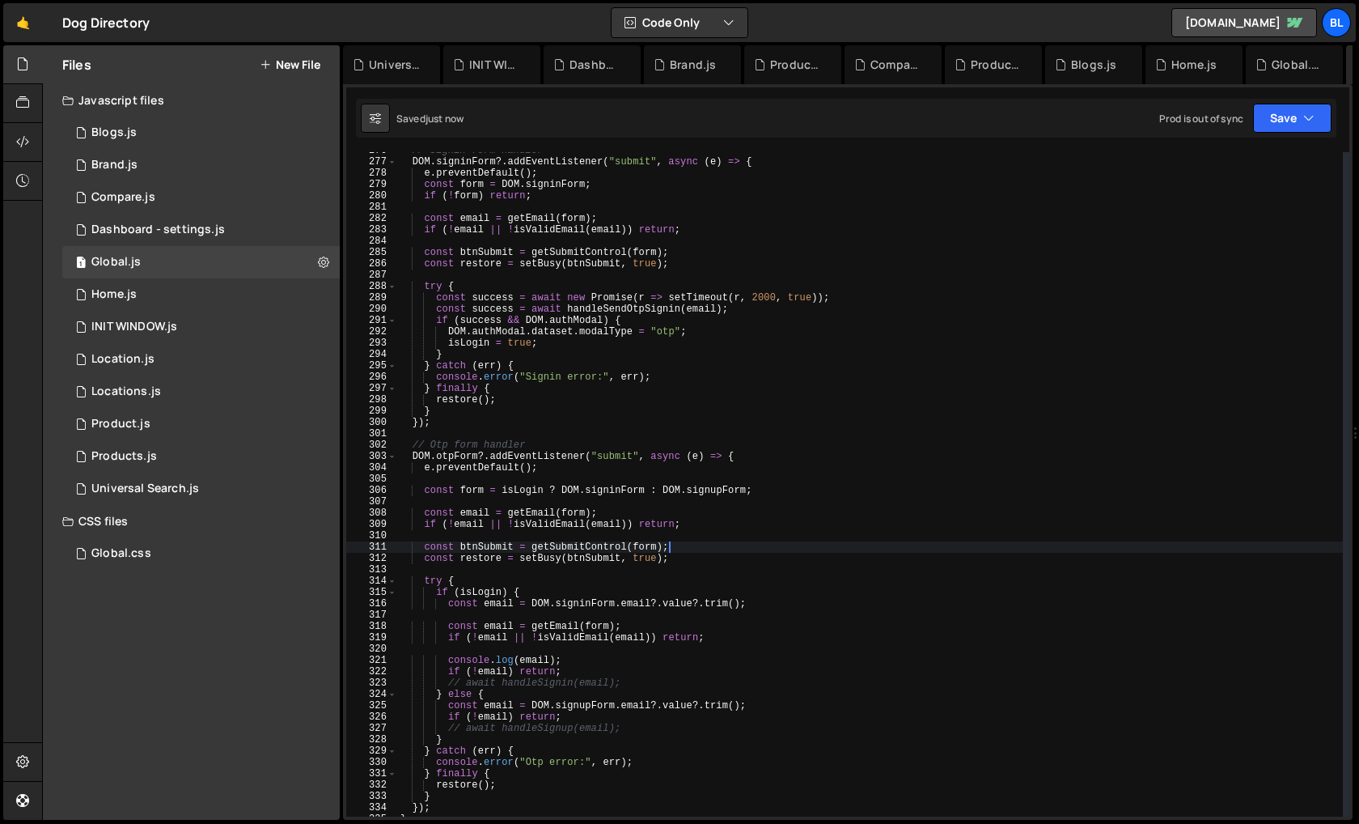
click at [471, 507] on div "// Signin form handler DOM . signinForm ?. addEventListener ( "submit" , async …" at bounding box center [870, 488] width 946 height 687
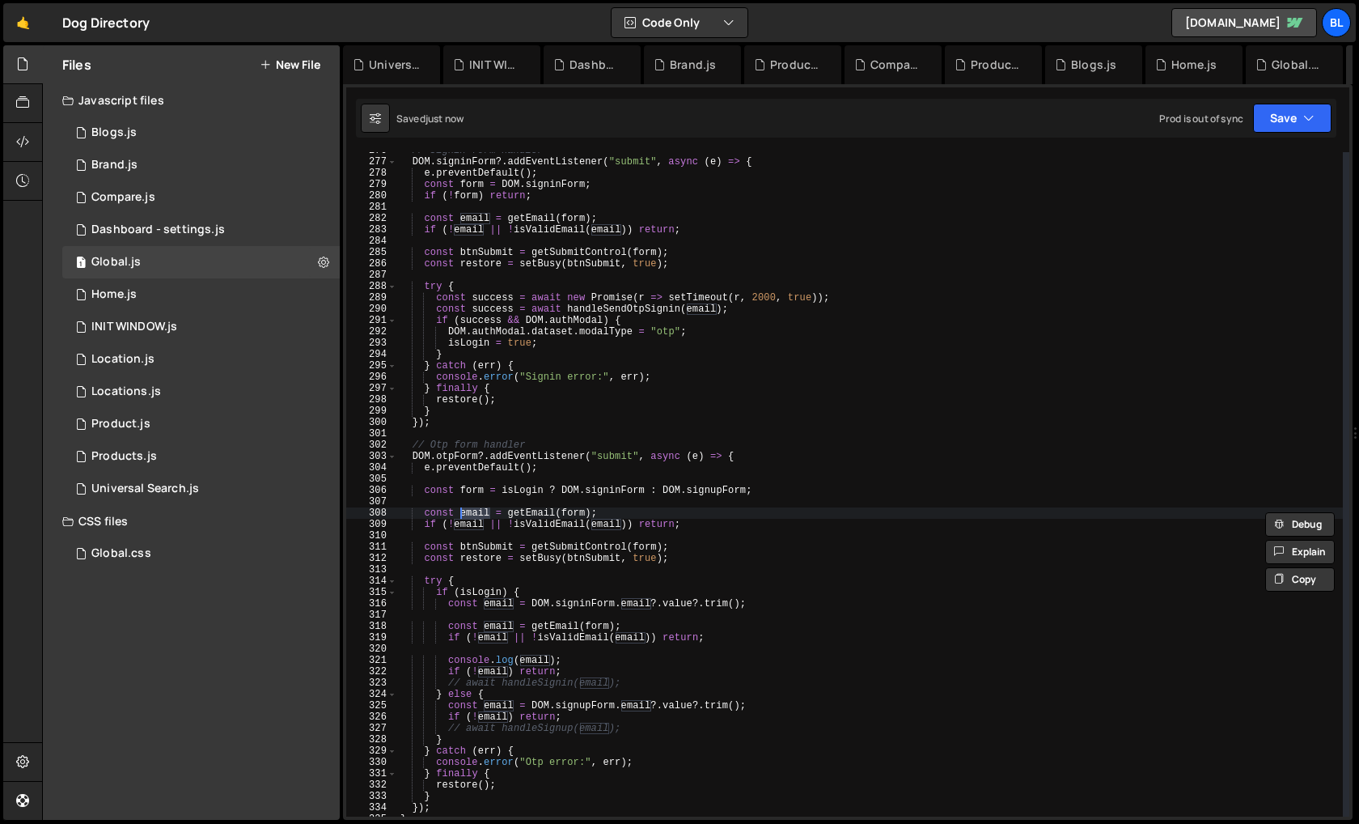
click at [606, 624] on div "// Signin form handler DOM . signinForm ?. addEventListener ( "submit" , async …" at bounding box center [870, 488] width 946 height 687
type textarea "const email = getEmail(form);"
click at [586, 654] on div "// Signin form handler DOM . signinForm ?. addEventListener ( "submit" , async …" at bounding box center [870, 488] width 946 height 687
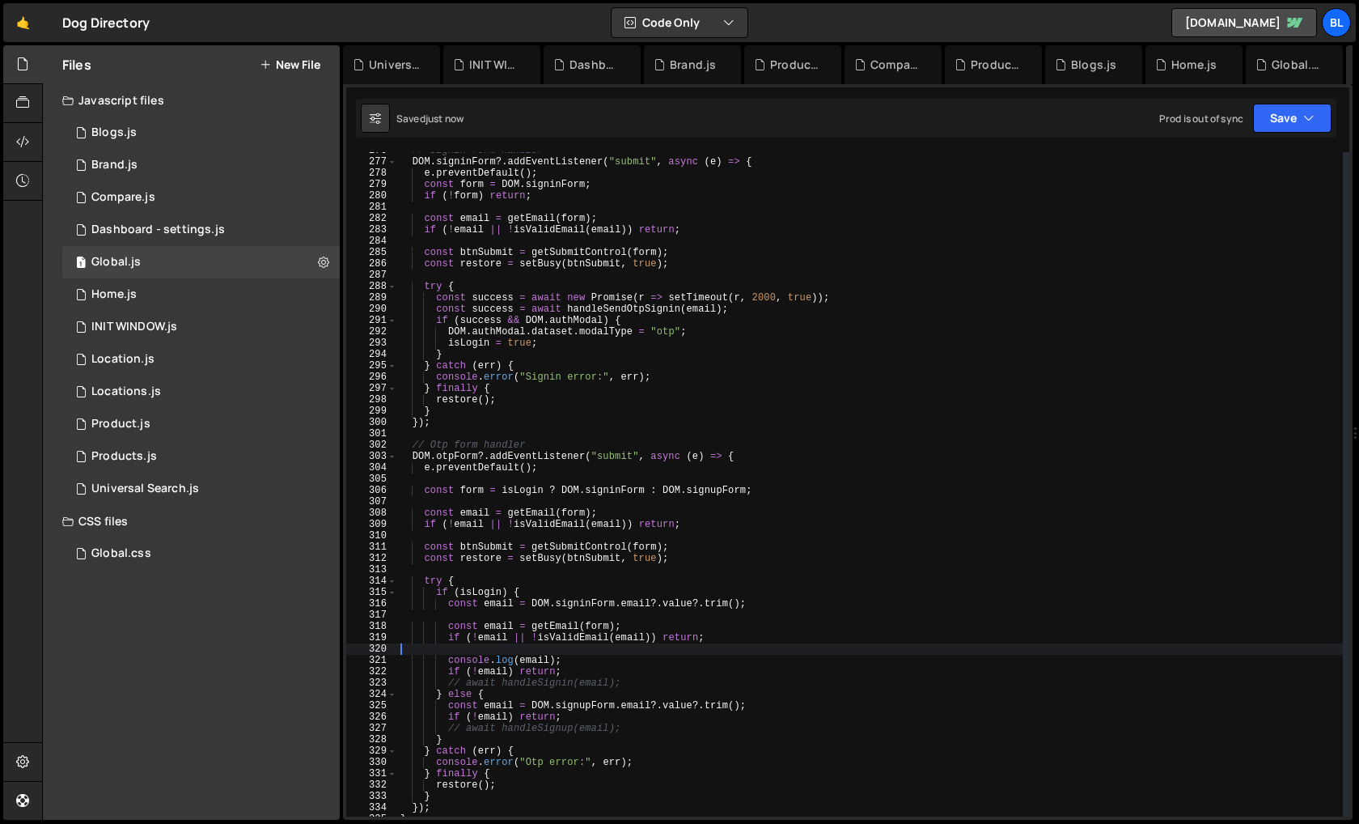
scroll to position [0, 0]
click at [599, 679] on div "// Signin form handler DOM . signinForm ?. addEventListener ( "submit" , async …" at bounding box center [870, 488] width 946 height 687
click at [580, 666] on div "// Signin form handler DOM . signinForm ?. addEventListener ( "submit" , async …" at bounding box center [870, 488] width 946 height 687
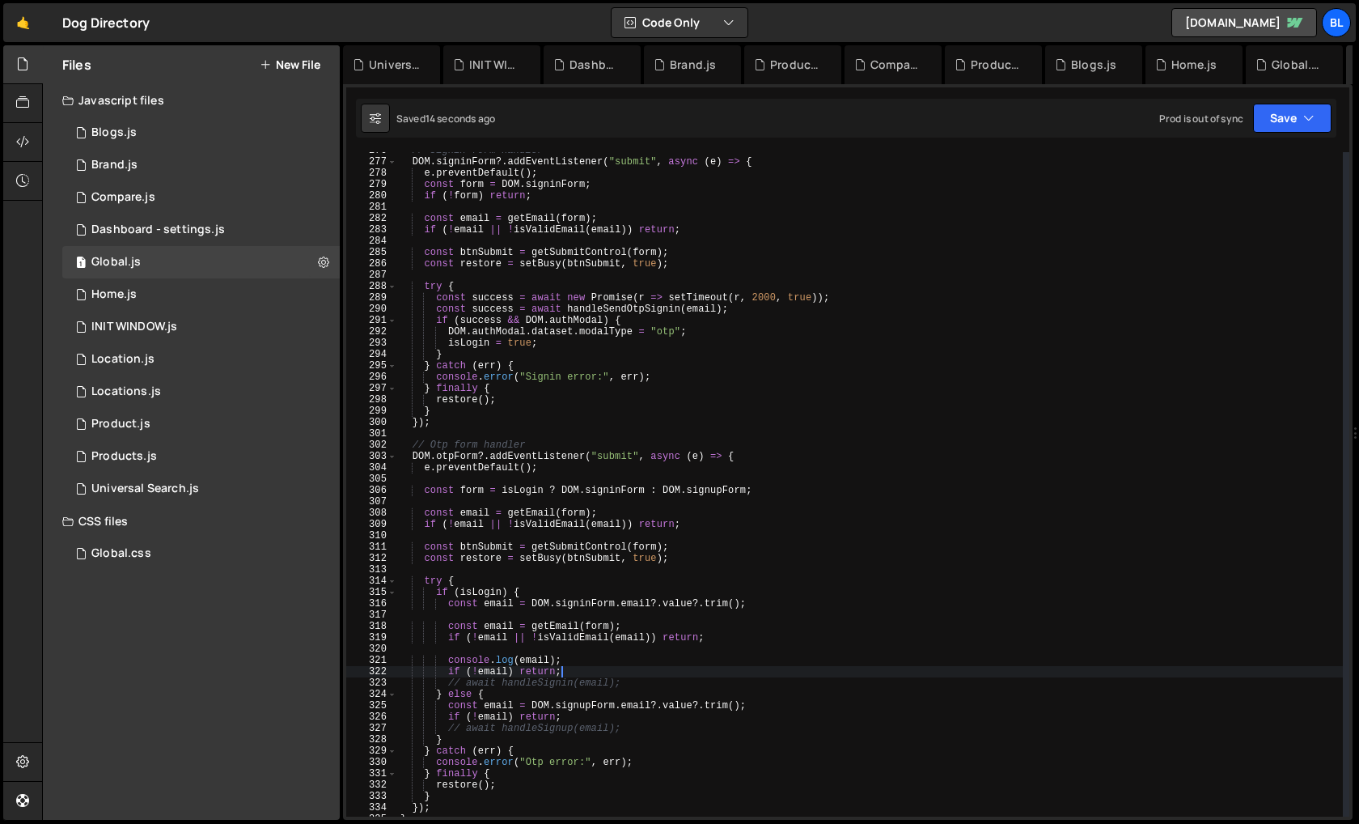
click at [755, 312] on div "// Signin form handler DOM . signinForm ?. addEventListener ( "submit" , async …" at bounding box center [870, 488] width 946 height 687
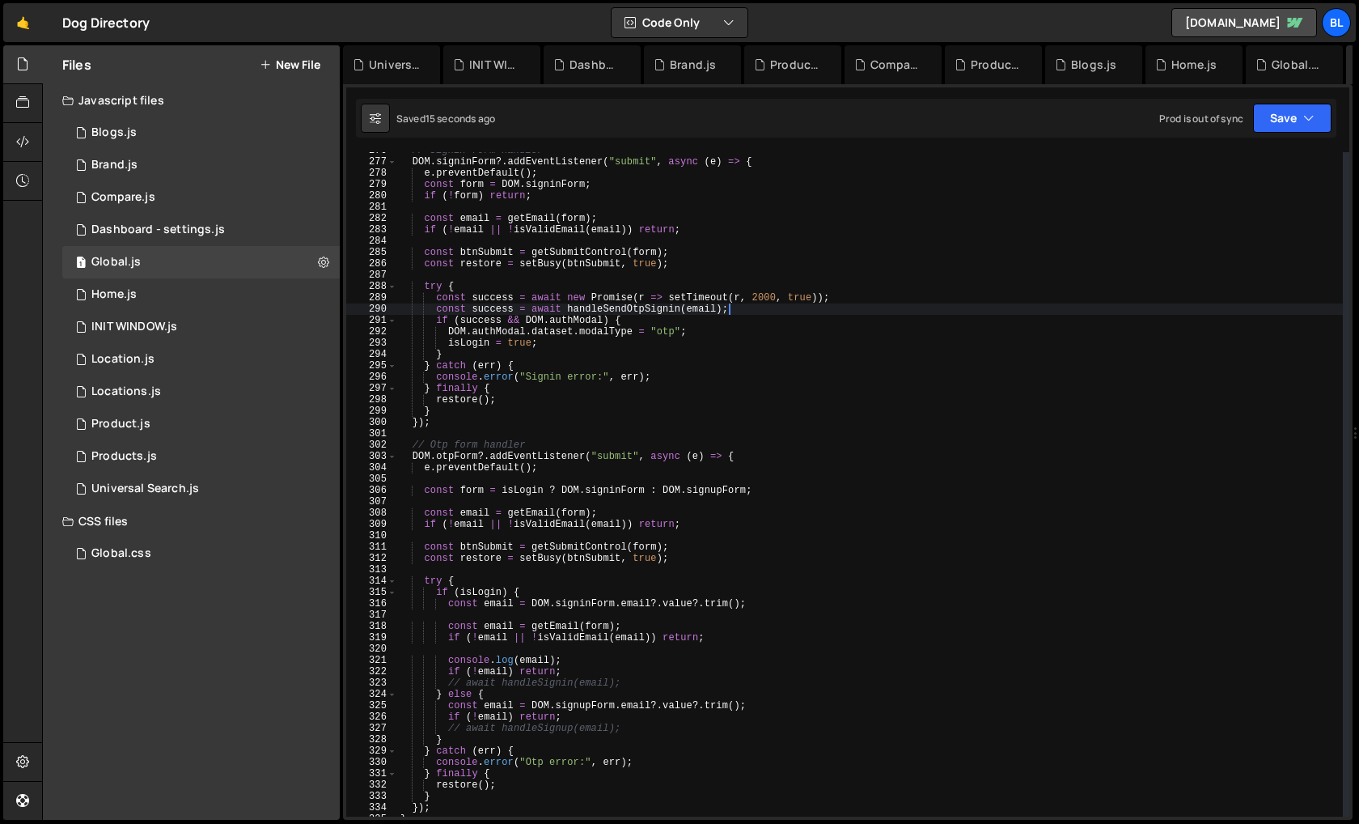
click at [760, 306] on div "// Signin form handler DOM . signinForm ?. addEventListener ( "submit" , async …" at bounding box center [870, 488] width 946 height 687
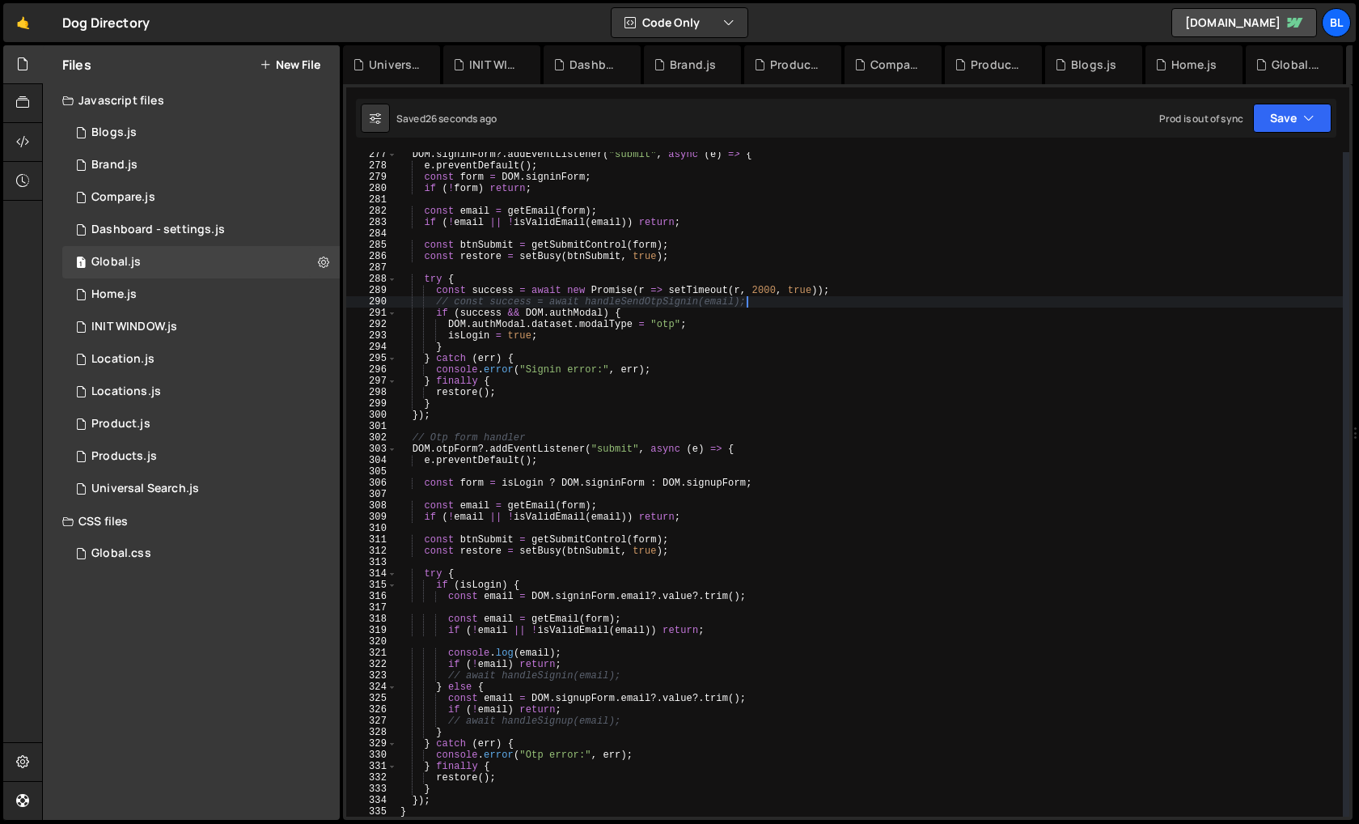
click at [605, 541] on div "DOM . signinForm ?. addEventListener ( "submit" , async ( e ) => { e . preventD…" at bounding box center [870, 492] width 946 height 687
type textarea "const btnSubmit = getSubmitControl(form);"
click at [638, 612] on div "DOM . signinForm ?. addEventListener ( "submit" , async ( e ) => { e . preventD…" at bounding box center [870, 492] width 946 height 687
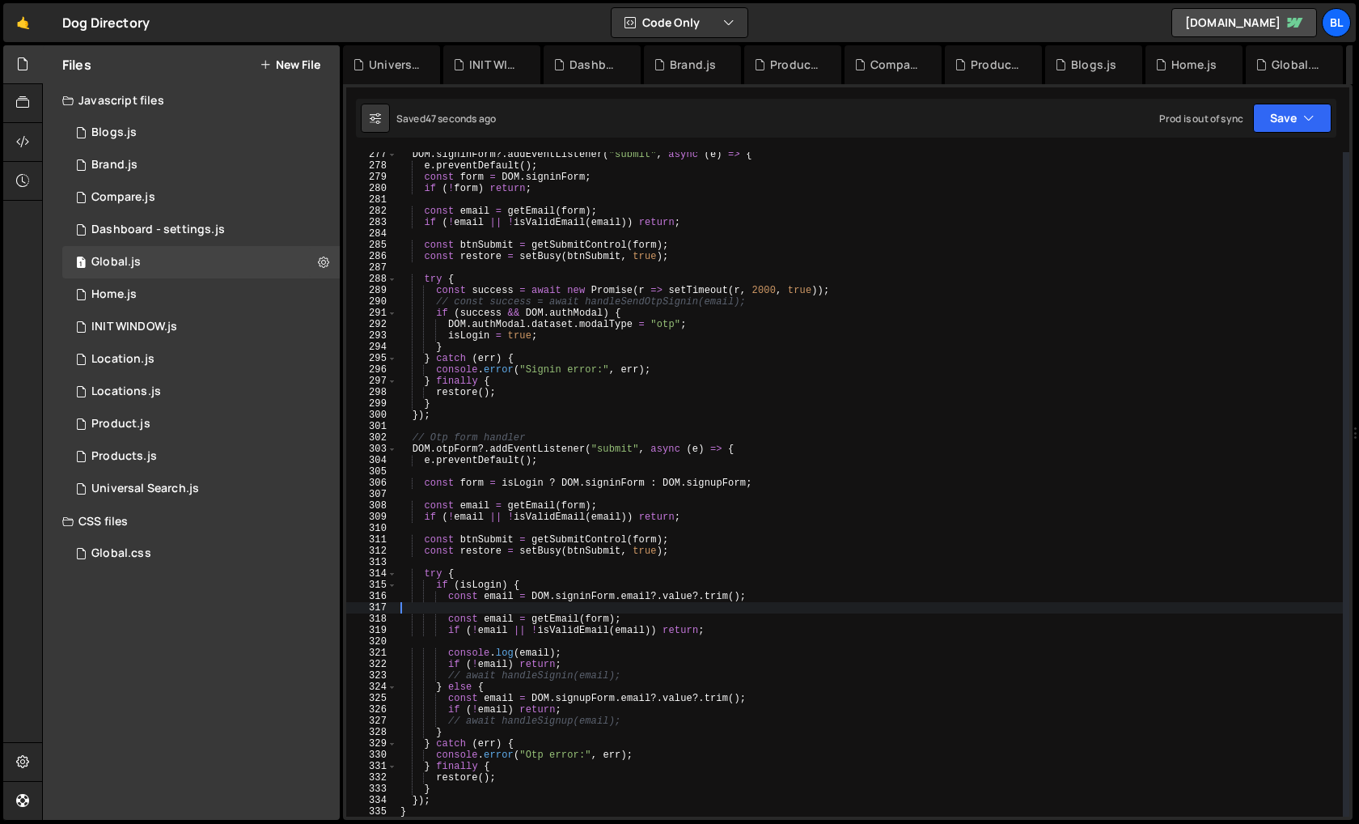
click at [706, 623] on div "DOM . signinForm ?. addEventListener ( "submit" , async ( e ) => { e . preventD…" at bounding box center [870, 492] width 946 height 687
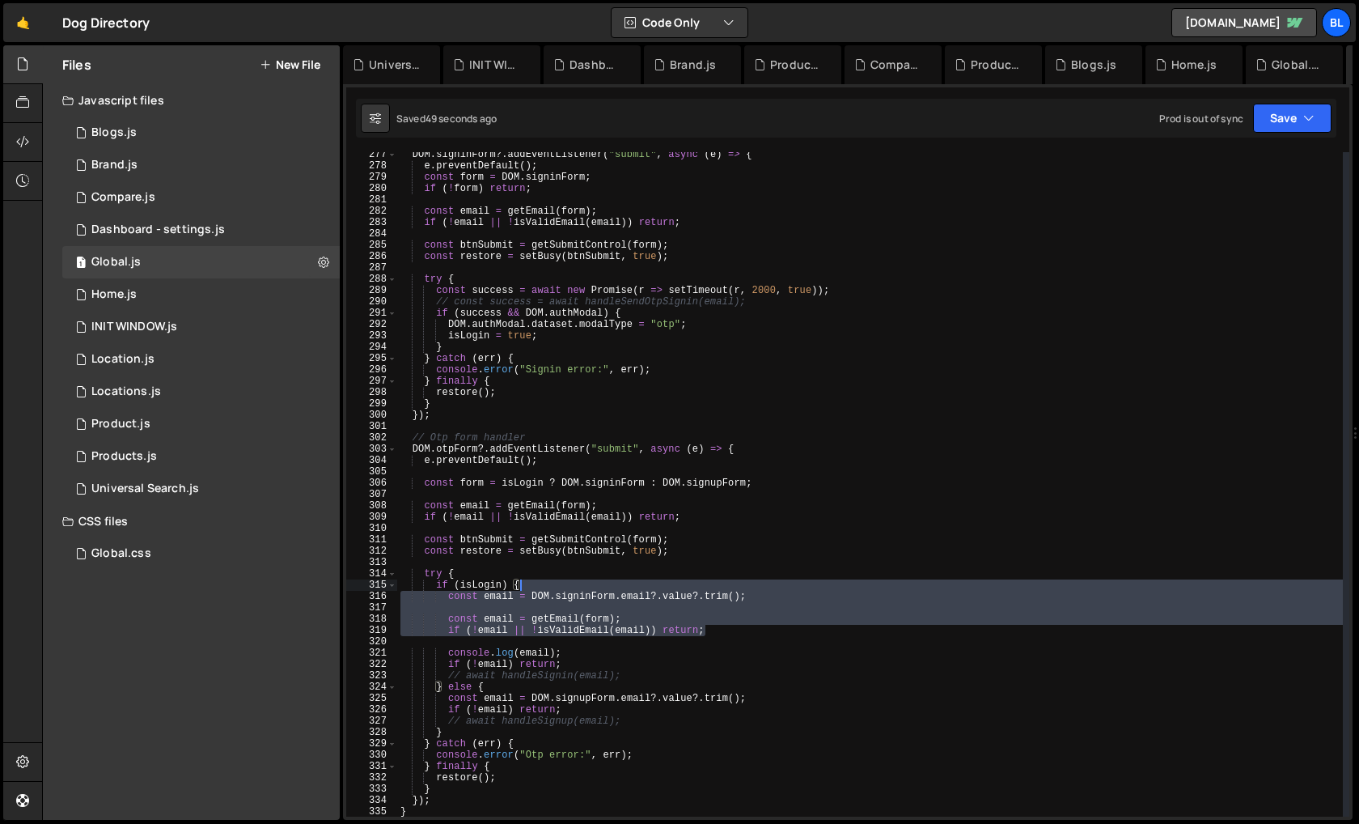
type textarea "if (isLogin) {"
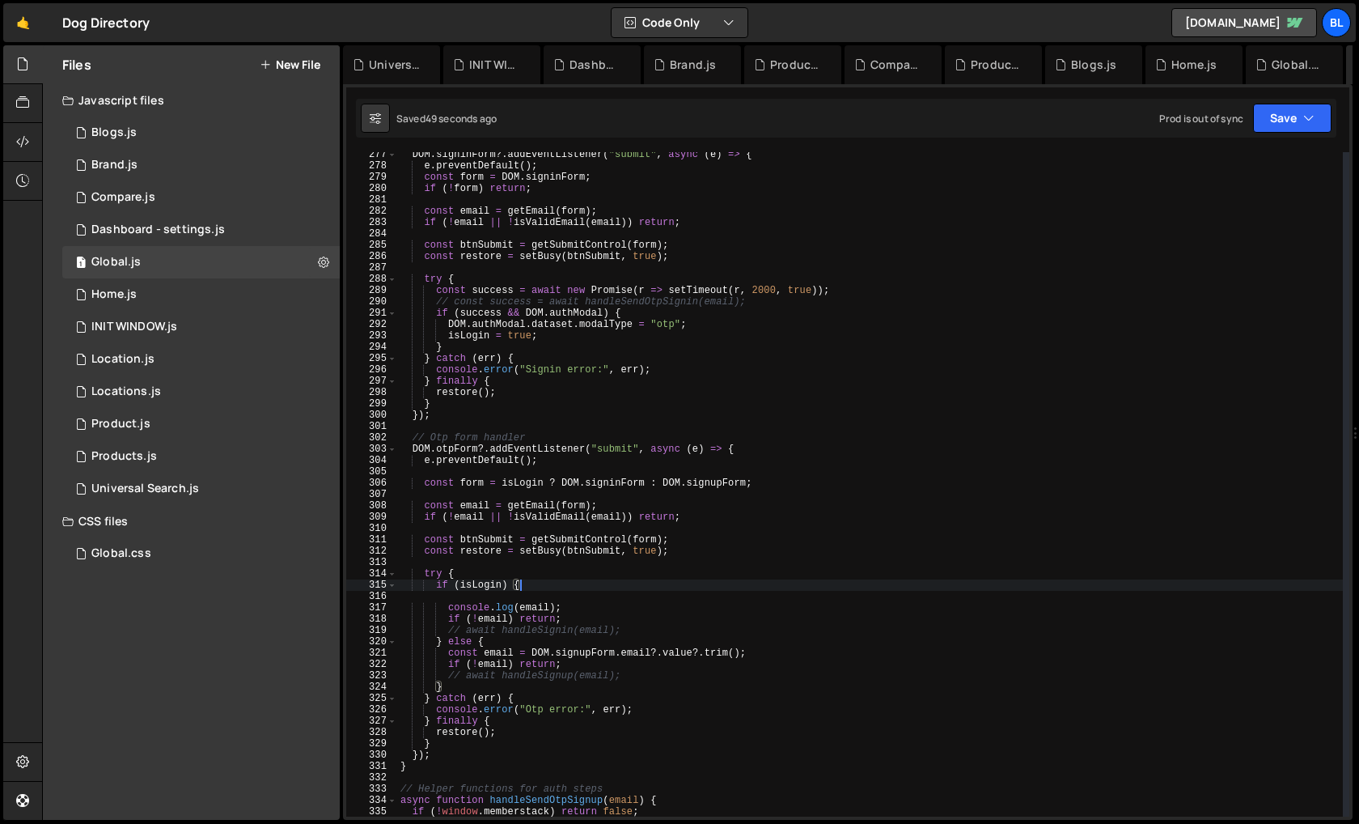
drag, startPoint x: 718, startPoint y: 629, endPoint x: 711, endPoint y: 581, distance: 48.2
click at [711, 581] on div "DOM . signinForm ?. addEventListener ( "submit" , async ( e ) => { e . preventD…" at bounding box center [870, 492] width 946 height 687
click at [549, 592] on div "DOM . signinForm ?. addEventListener ( "submit" , async ( e ) => { e . preventD…" at bounding box center [870, 492] width 946 height 687
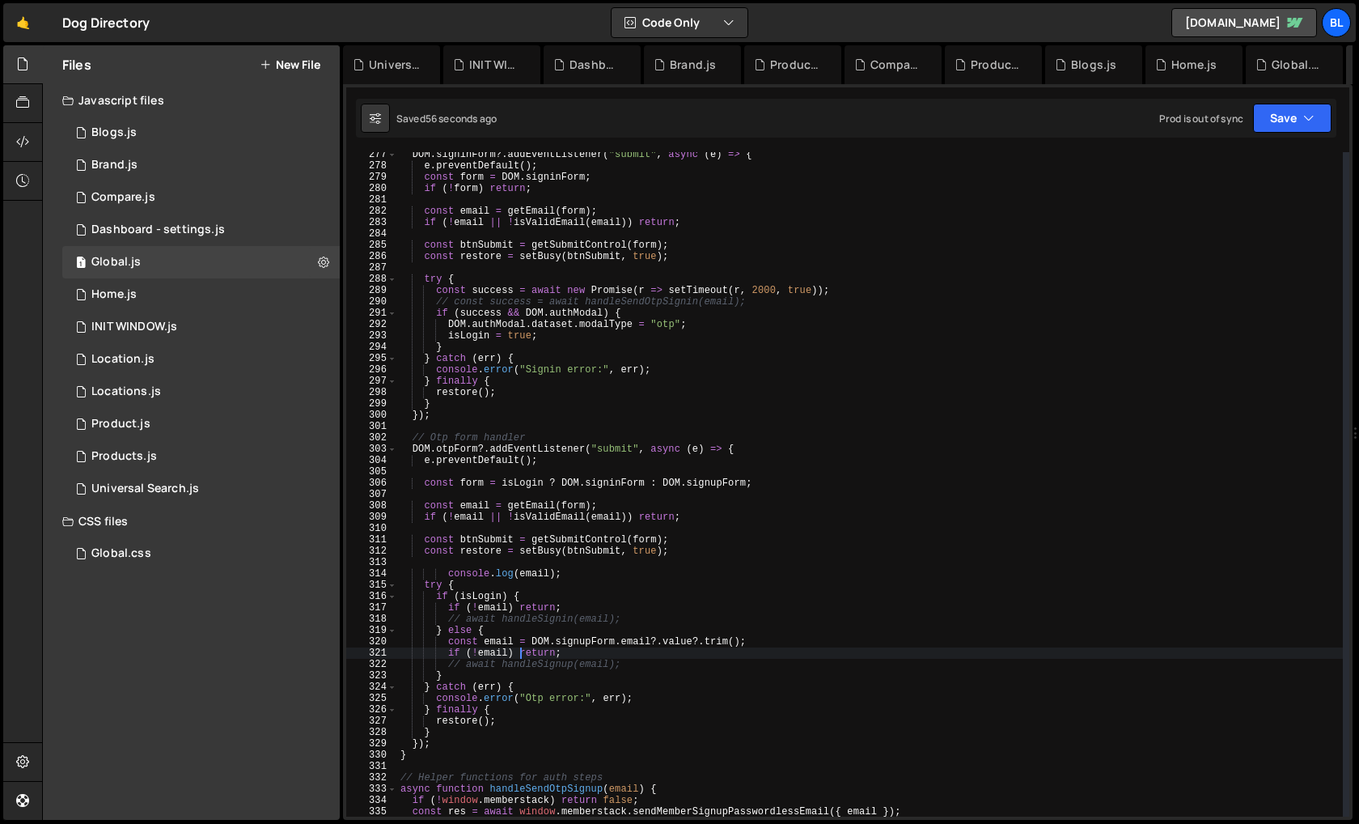
click at [573, 600] on div "DOM . signinForm ?. addEventListener ( "submit" , async ( e ) => { e . preventD…" at bounding box center [870, 492] width 946 height 687
click at [579, 604] on div "DOM . signinForm ?. addEventListener ( "submit" , async ( e ) => { e . preventD…" at bounding box center [870, 492] width 946 height 687
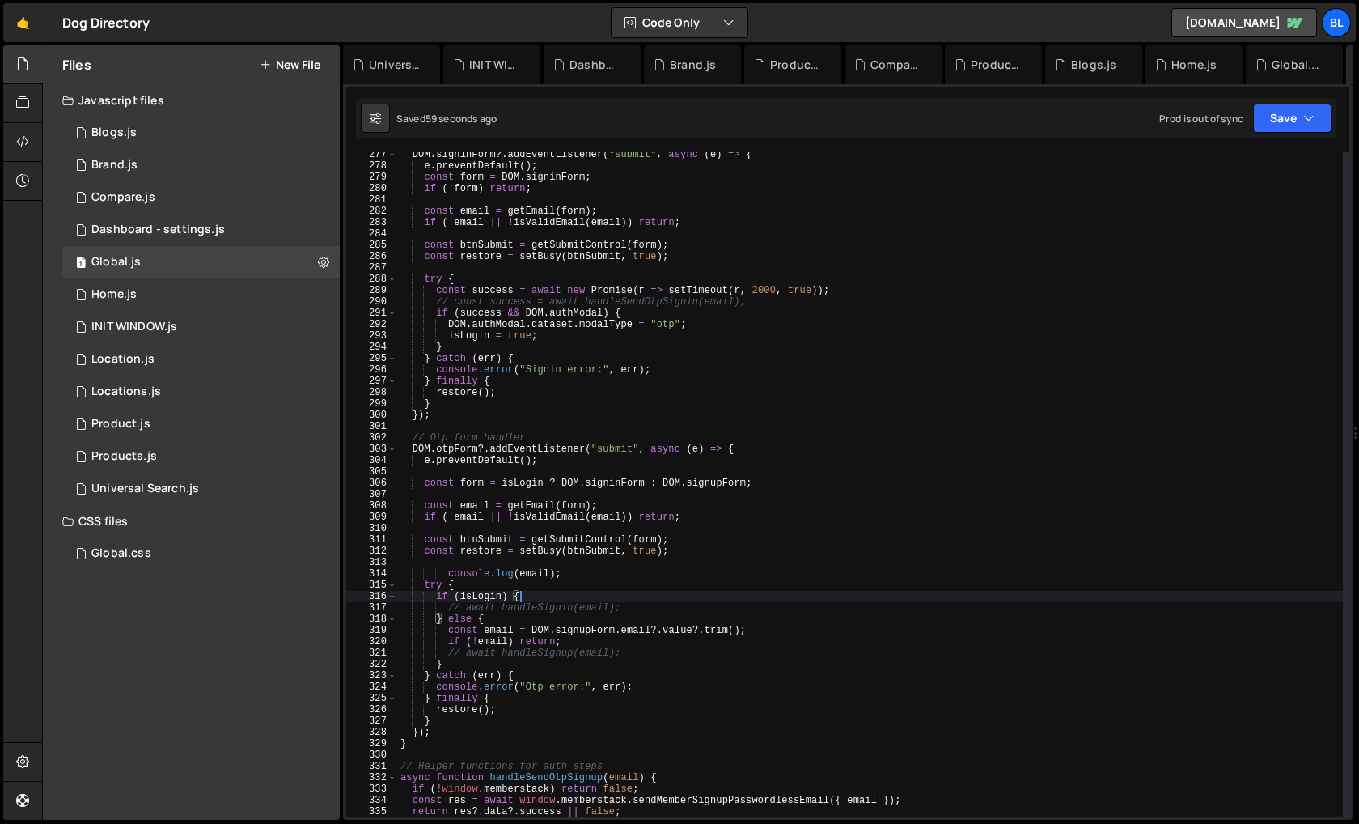
click at [768, 624] on div "DOM . signinForm ?. addEventListener ( "submit" , async ( e ) => { e . preventD…" at bounding box center [870, 492] width 946 height 687
click at [734, 641] on div "DOM . signinForm ?. addEventListener ( "submit" , async ( e ) => { e . preventD…" at bounding box center [870, 492] width 946 height 687
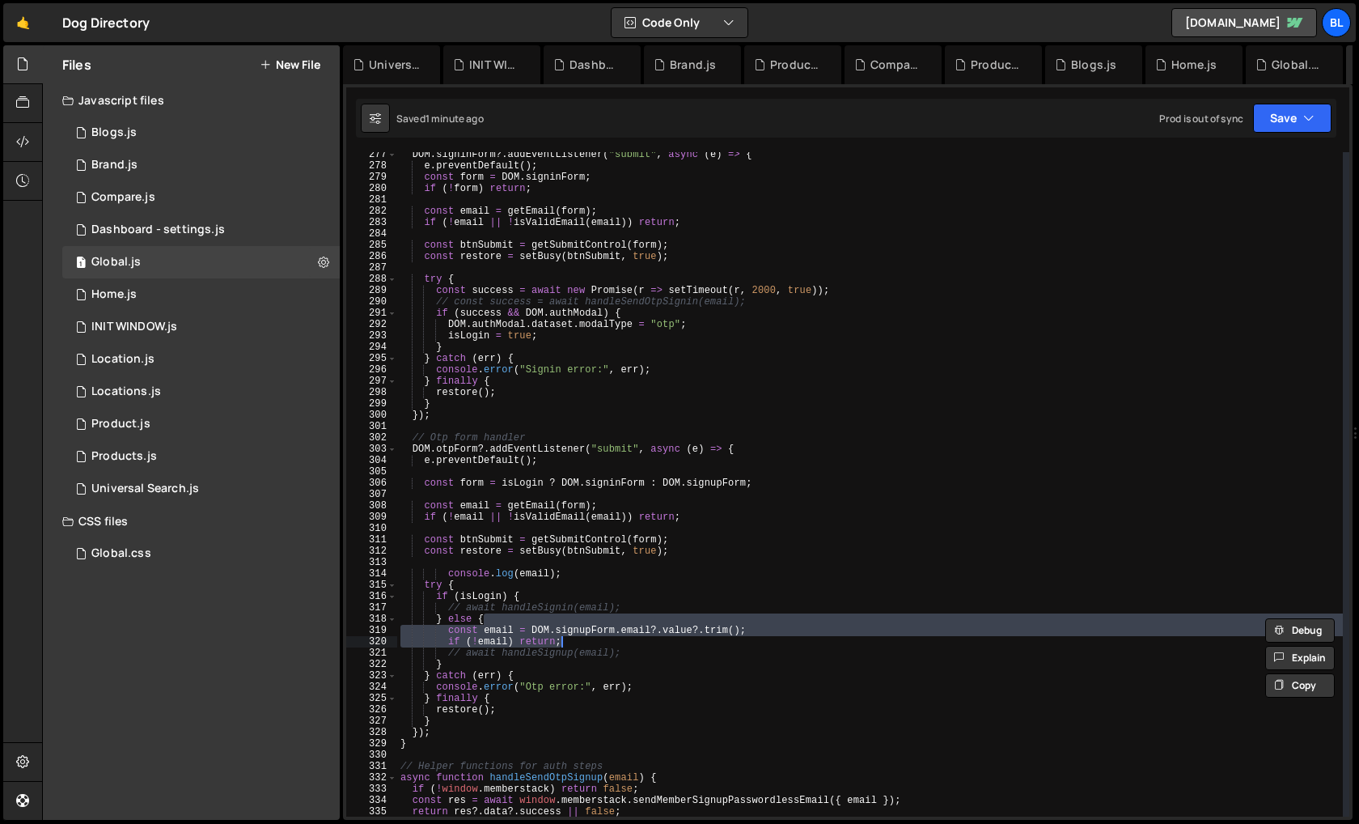
type textarea "} else {"
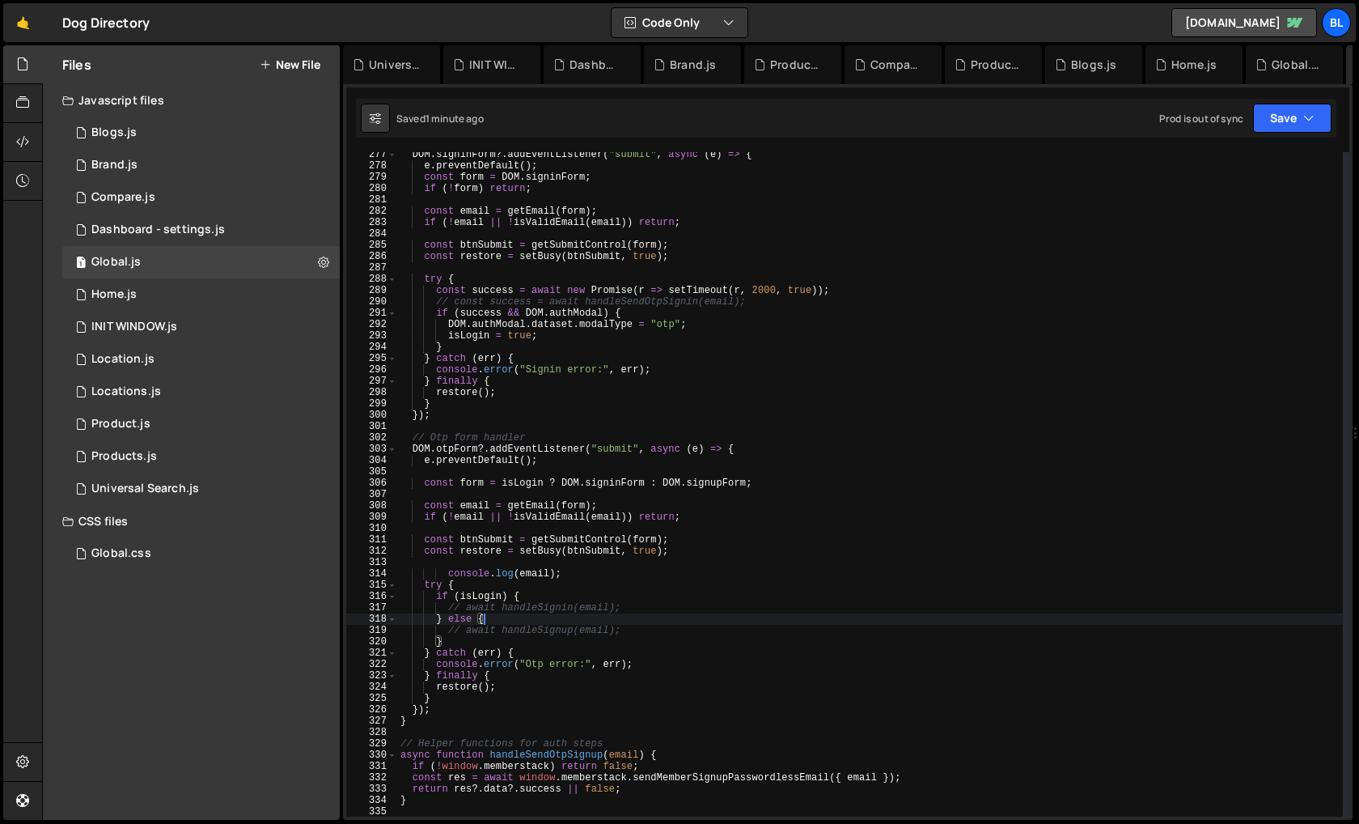
click at [646, 622] on div "DOM . signinForm ?. addEventListener ( "submit" , async ( e ) => { e . preventD…" at bounding box center [870, 492] width 946 height 687
click at [565, 566] on div "DOM . signinForm ?. addEventListener ( "submit" , async ( e ) => { e . preventD…" at bounding box center [870, 492] width 946 height 687
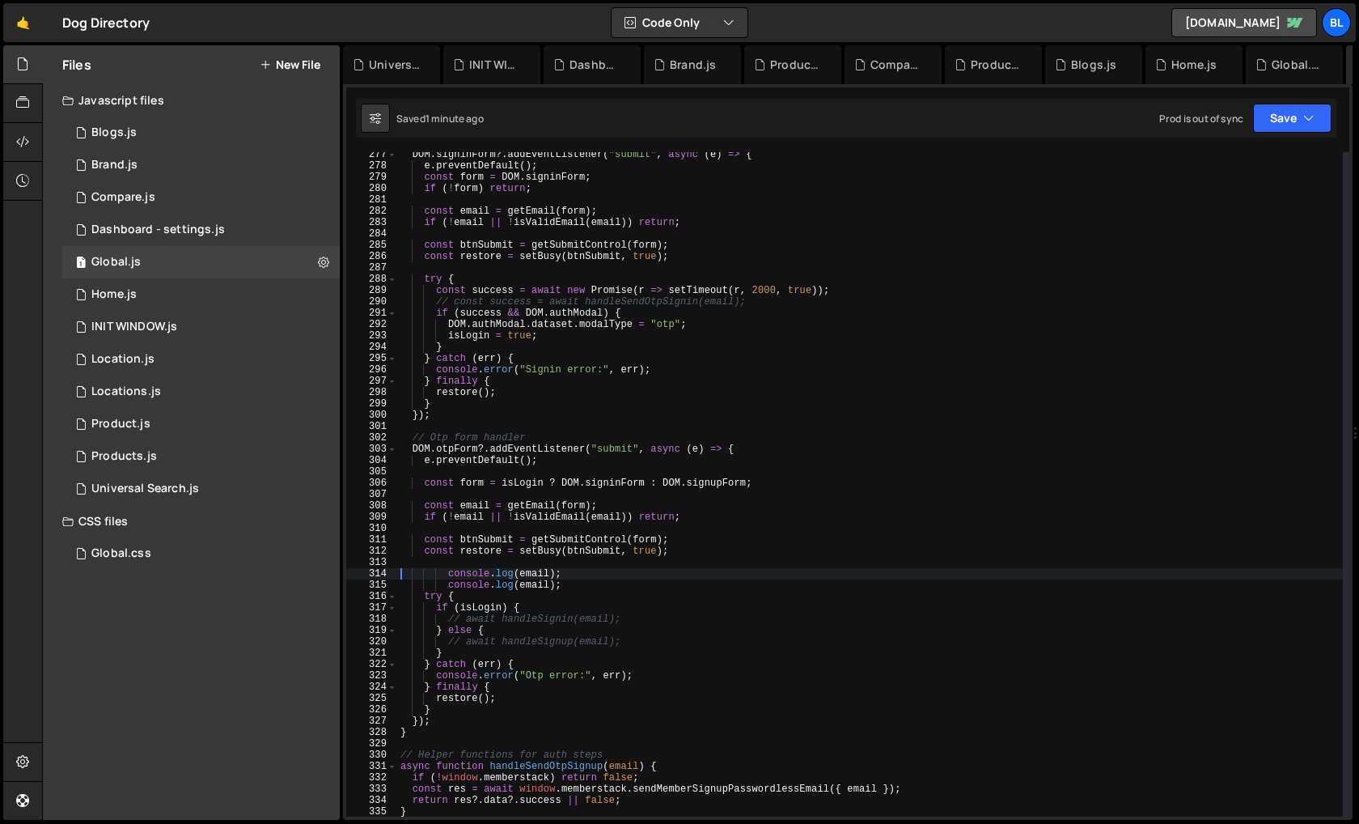
click at [534, 569] on div "DOM . signinForm ?. addEventListener ( "submit" , async ( e ) => { e . preventD…" at bounding box center [870, 492] width 946 height 687
click at [561, 609] on div "DOM . signinForm ?. addEventListener ( "submit" , async ( e ) => { e . preventD…" at bounding box center [870, 492] width 946 height 687
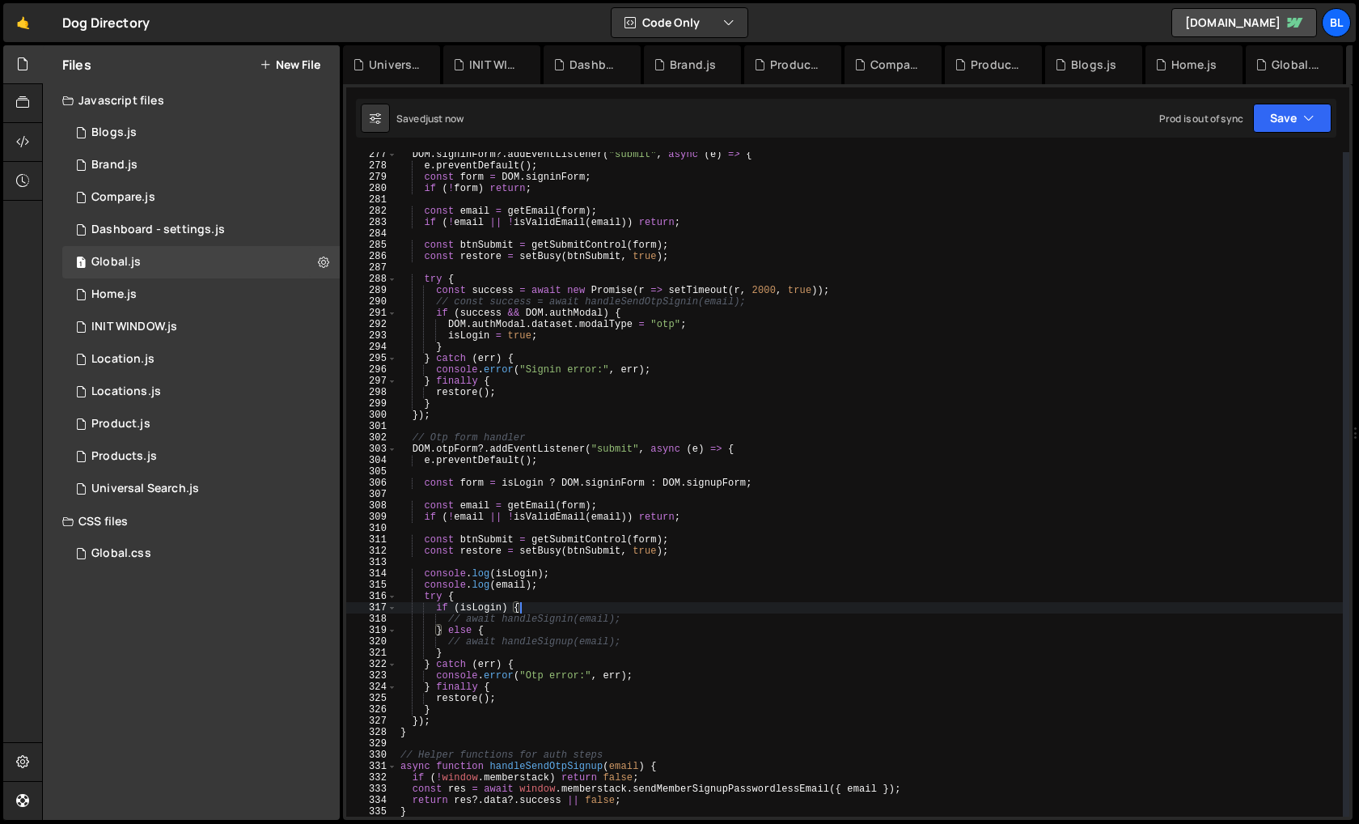
click at [549, 651] on div "DOM . signinForm ?. addEventListener ( "submit" , async ( e ) => { e . preventD…" at bounding box center [870, 492] width 946 height 687
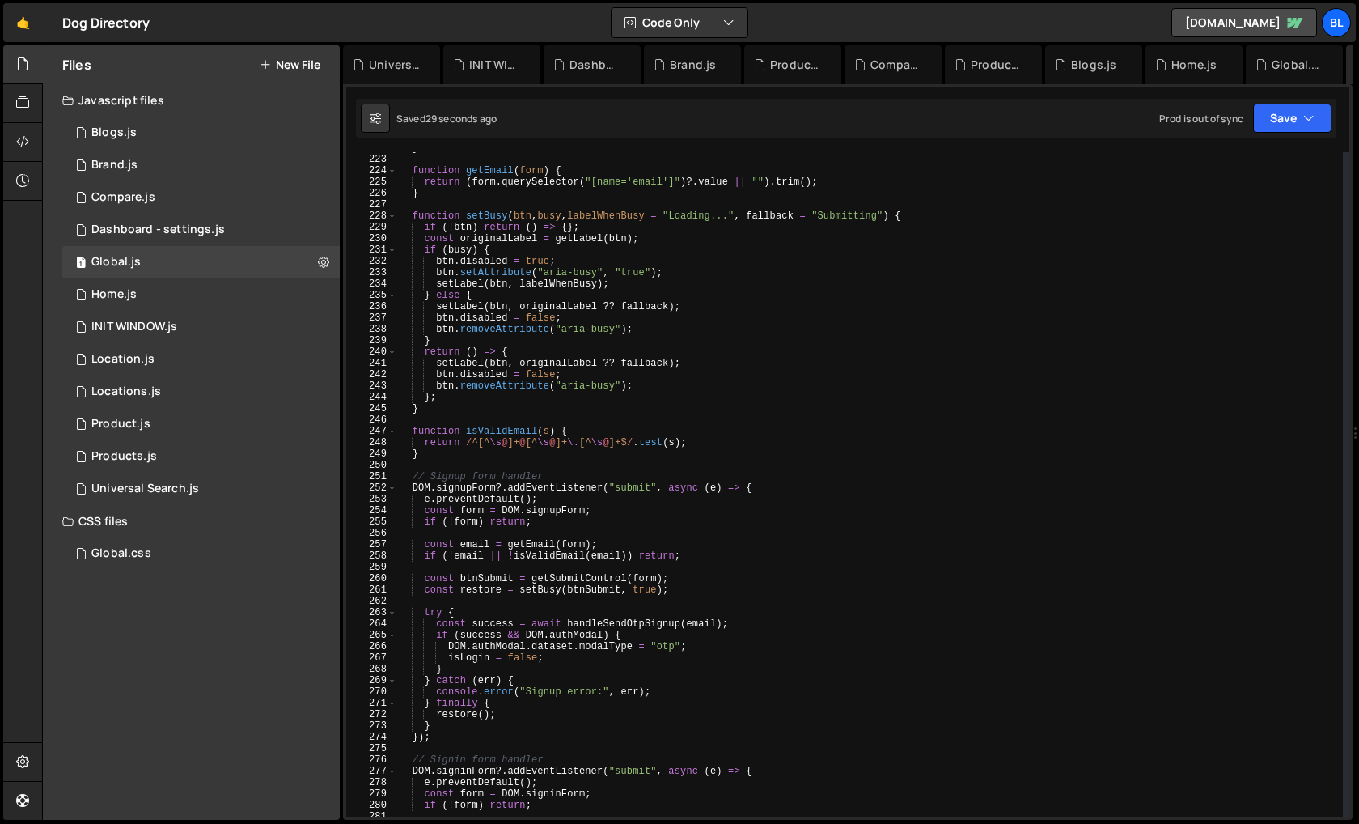
scroll to position [2472, 0]
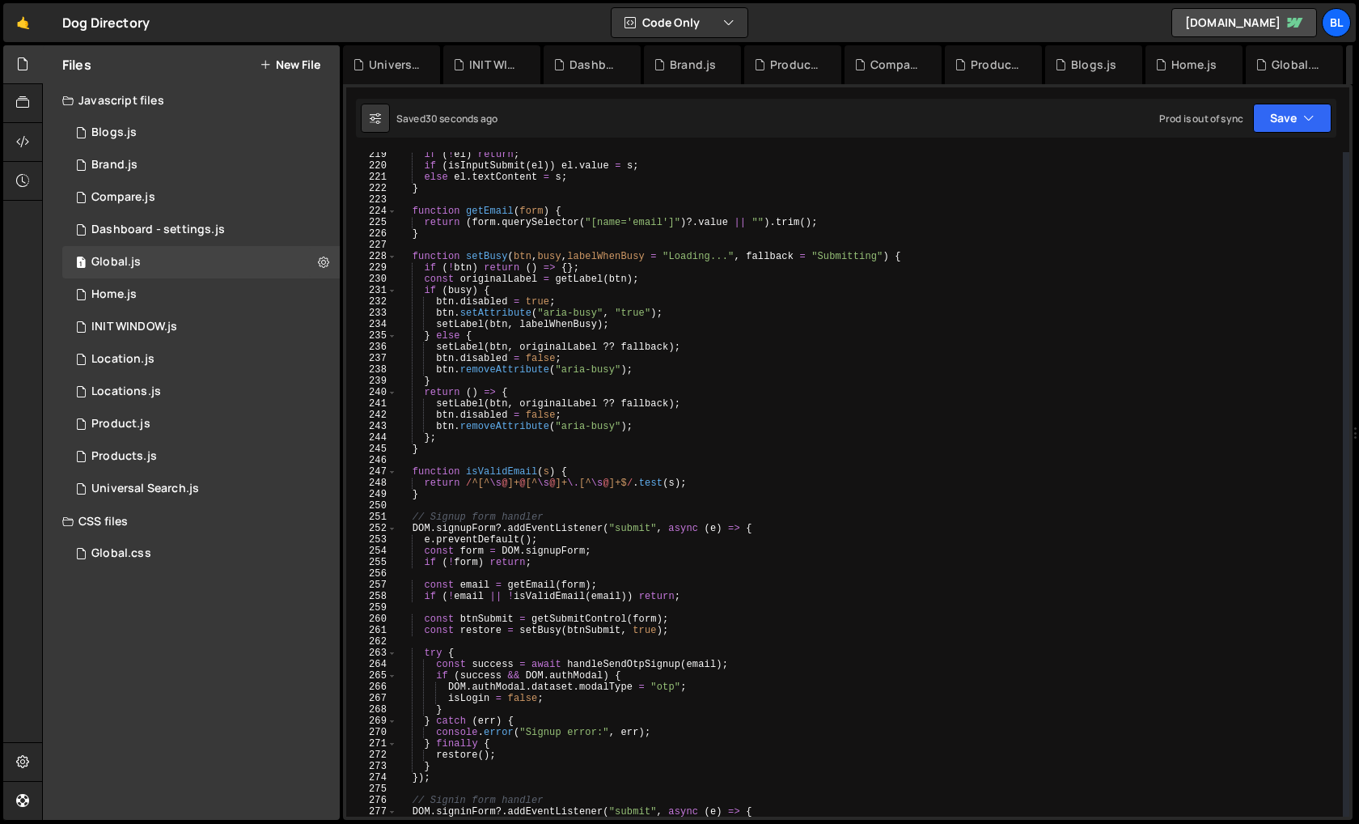
click at [706, 256] on div "if ( ! el ) return ; if ( isInputSubmit ( el )) el . value = s ; else el . text…" at bounding box center [870, 492] width 946 height 687
type textarea "function setBusy(btn, busy, labelWhenBusy = "Loading...", fallback = "Submittin…"
click at [706, 256] on div "if ( ! el ) return ; if ( isInputSubmit ( el )) el . value = s ; else el . text…" at bounding box center [870, 492] width 946 height 687
click at [713, 247] on div "if ( ! el ) return ; if ( isInputSubmit ( el )) el . value = s ; else el . text…" at bounding box center [870, 492] width 946 height 687
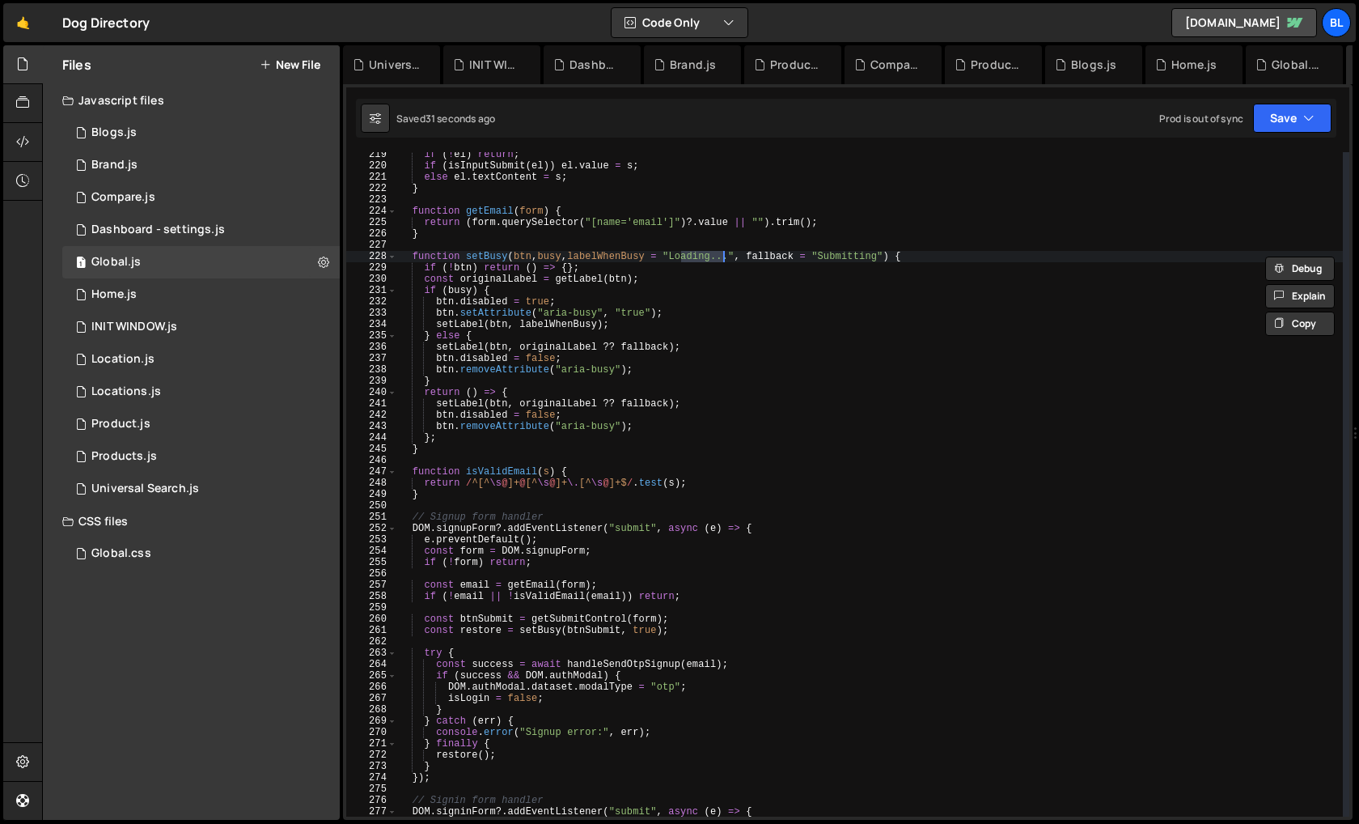
click at [713, 247] on div "if ( ! el ) return ; if ( isInputSubmit ( el )) el . value = s ; else el . text…" at bounding box center [870, 492] width 946 height 687
click at [706, 248] on div "if ( ! el ) return ; if ( isInputSubmit ( el )) el . value = s ; else el . text…" at bounding box center [870, 492] width 946 height 687
click at [721, 252] on div "if ( ! el ) return ; if ( isInputSubmit ( el )) el . value = s ; else el . text…" at bounding box center [870, 492] width 946 height 687
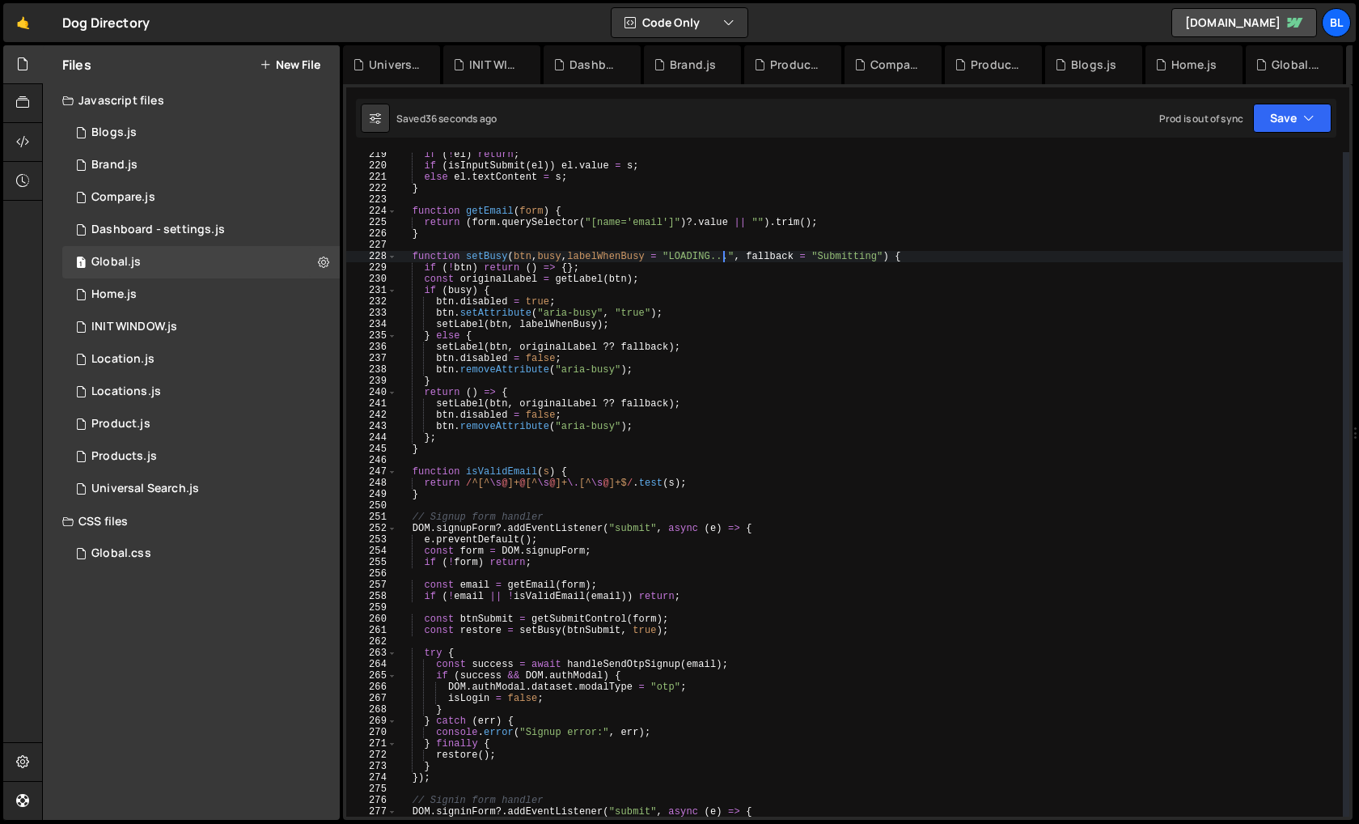
click at [882, 253] on div "if ( ! el ) return ; if ( isInputSubmit ( el )) el . value = s ; else el . text…" at bounding box center [870, 492] width 946 height 687
click at [845, 292] on div "if ( ! el ) return ; if ( isInputSubmit ( el )) el . value = s ; else el . text…" at bounding box center [870, 492] width 946 height 687
type textarea "if (busy) {"
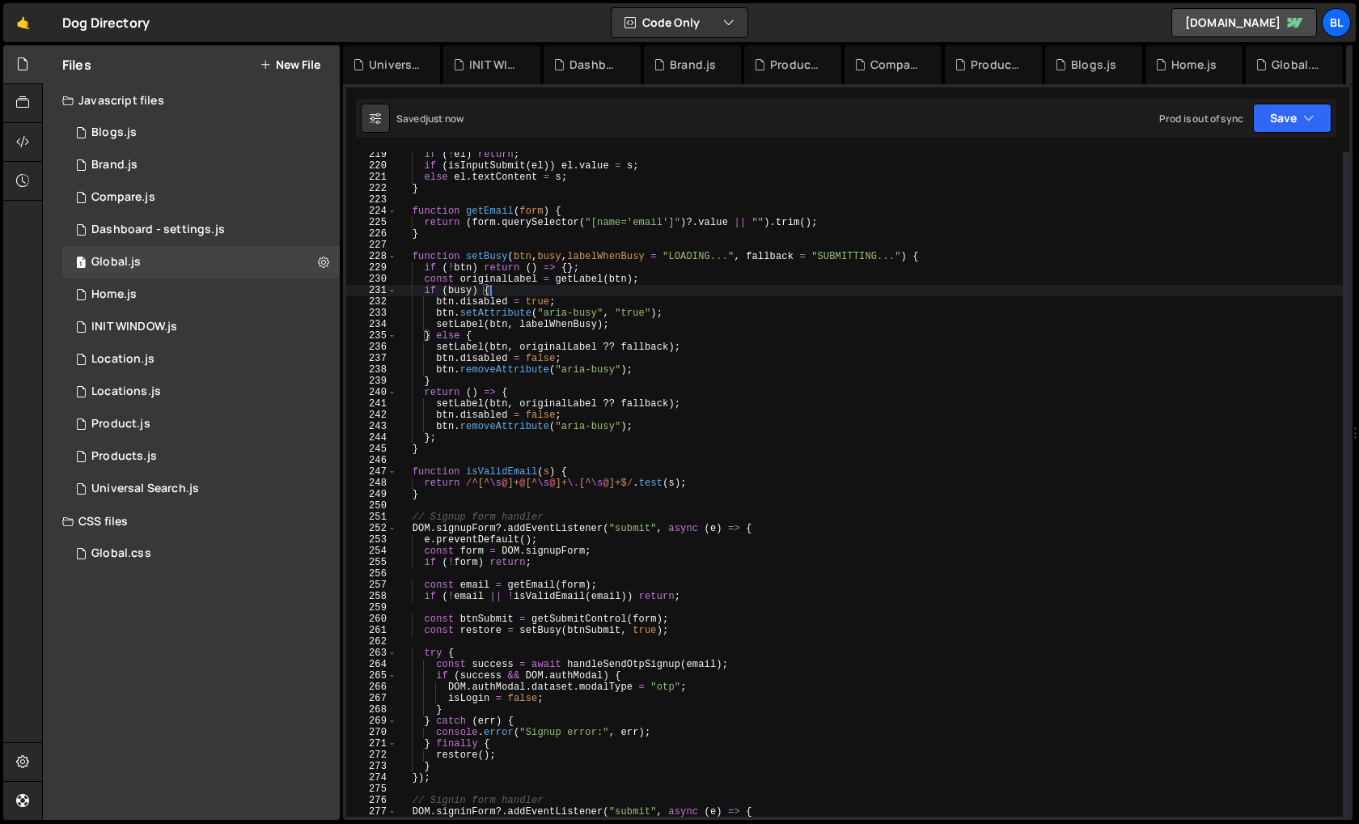
click at [913, 248] on div "if ( ! el ) return ; if ( isInputSubmit ( el )) el . value = s ; else el . text…" at bounding box center [870, 492] width 946 height 687
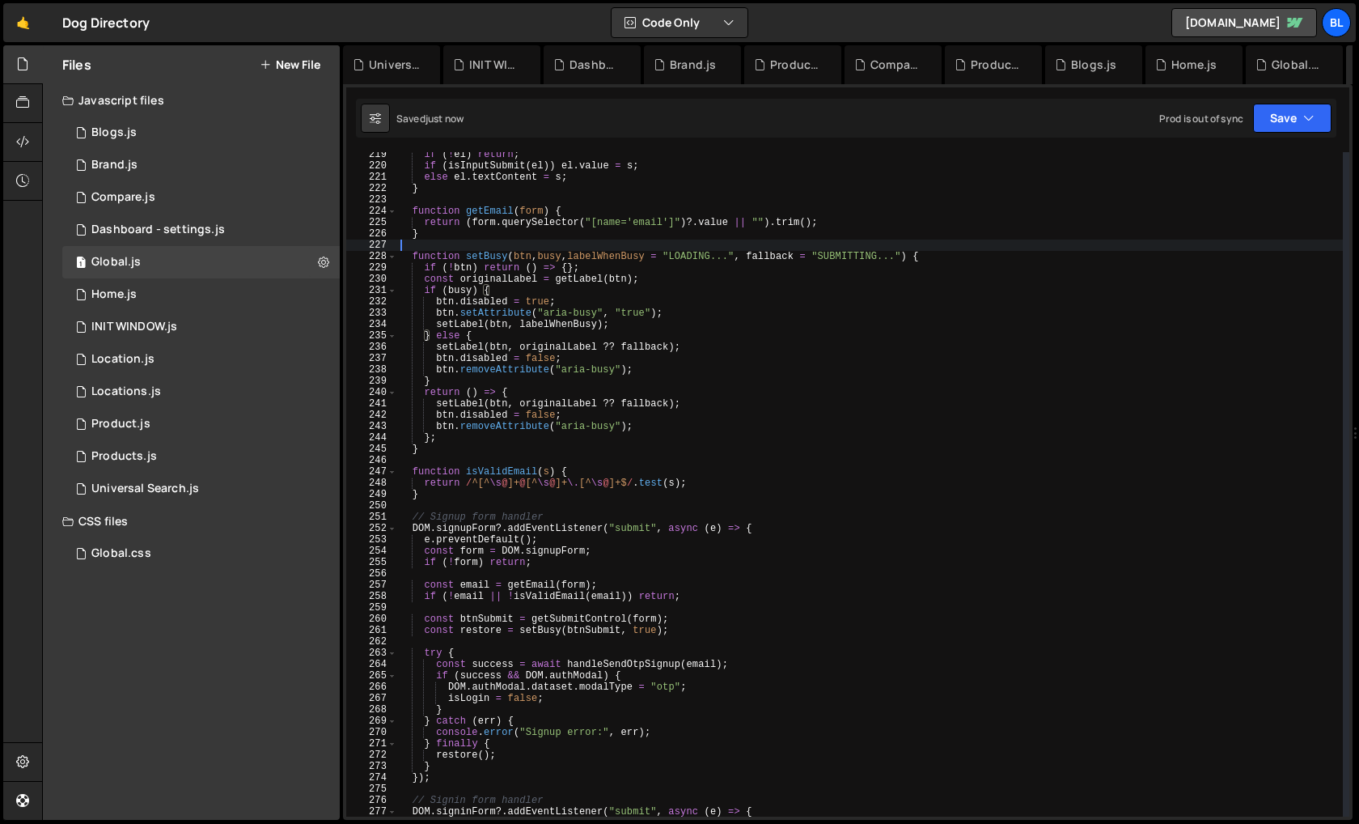
scroll to position [0, 0]
click at [650, 346] on div "if ( ! el ) return ; if ( isInputSubmit ( el )) el . value = s ; else el . text…" at bounding box center [870, 492] width 946 height 687
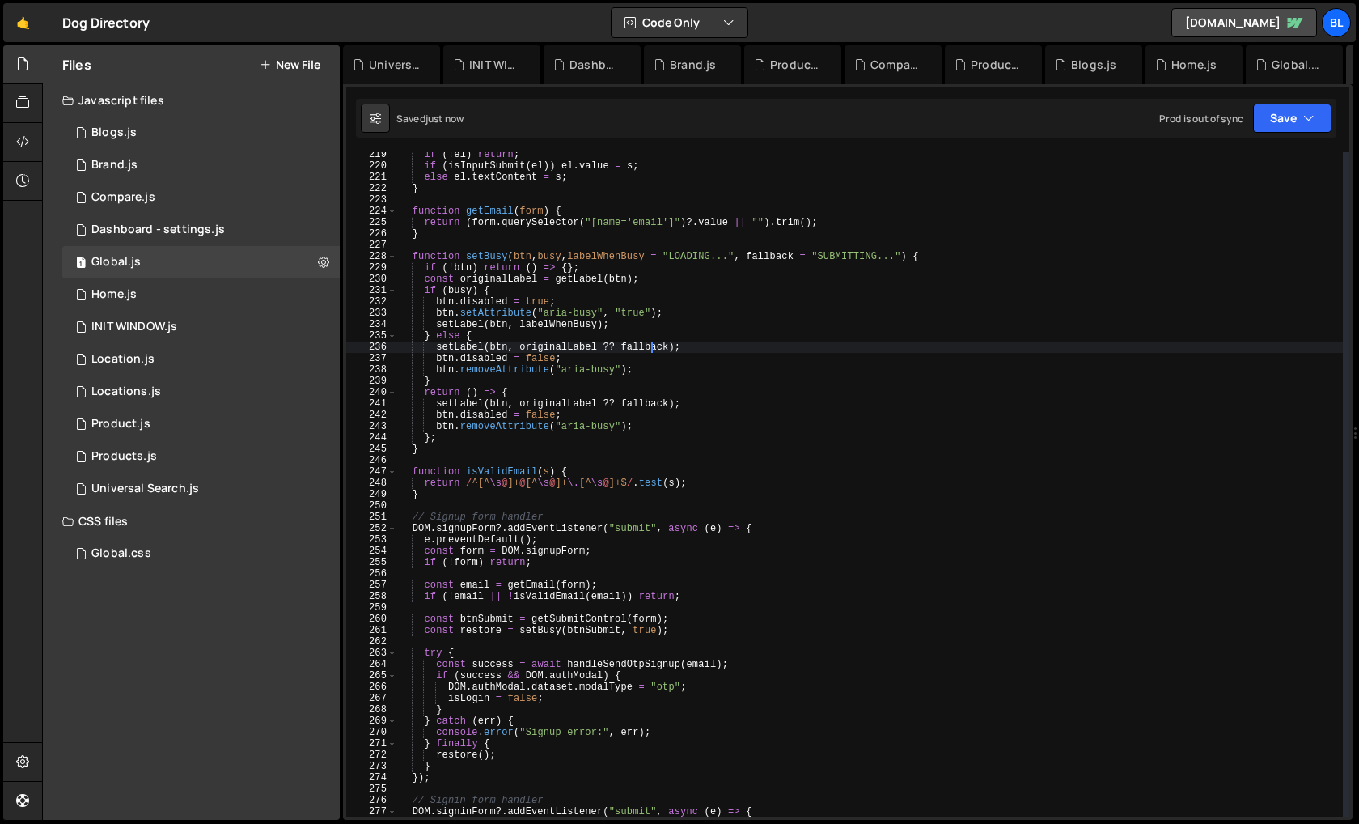
click at [650, 346] on div "if ( ! el ) return ; if ( isInputSubmit ( el )) el . value = s ; else el . text…" at bounding box center [870, 492] width 946 height 687
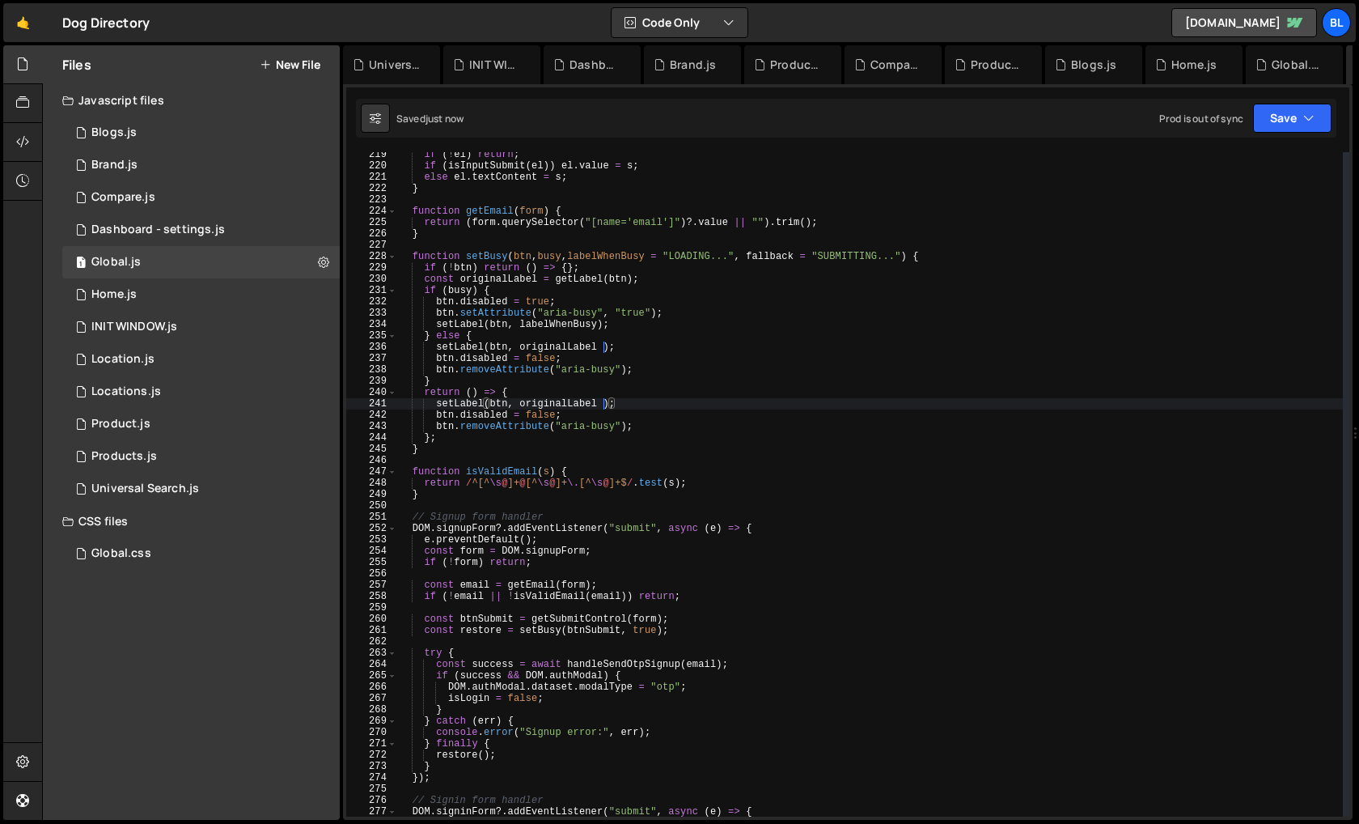
type textarea "setLabel(btn, originalLabel);"
click at [881, 243] on div "if ( ! el ) return ; if ( isInputSubmit ( el )) el . value = s ; else el . text…" at bounding box center [870, 492] width 946 height 687
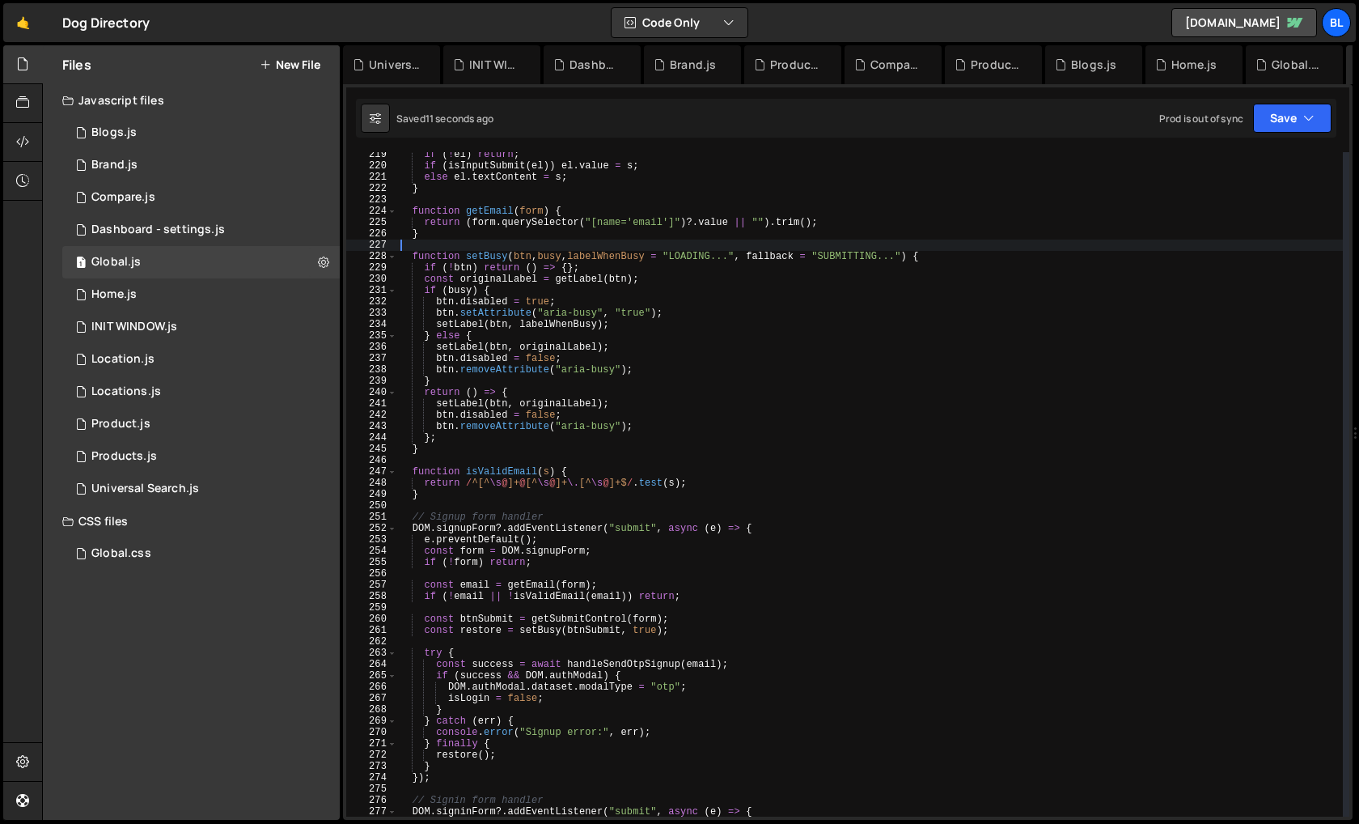
click at [880, 256] on div "if ( ! el ) return ; if ( isInputSubmit ( el )) el . value = s ; else el . text…" at bounding box center [870, 492] width 946 height 687
type textarea "function setBusy(btn, busy, labelWhenBusy = "LOADING...") {"
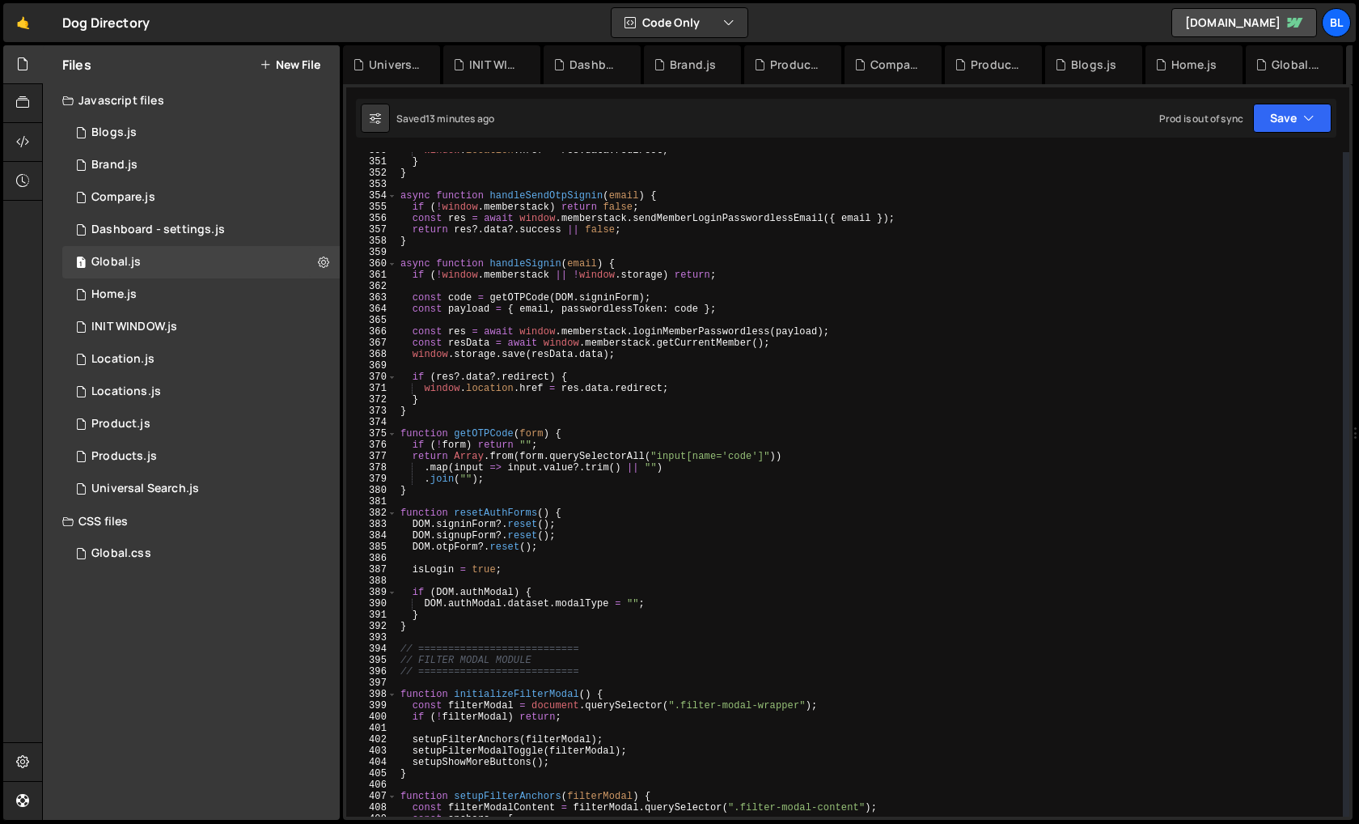
scroll to position [3961, 0]
click at [500, 501] on div "window . location . href = res . data . redirect ; } } async function handleSen…" at bounding box center [870, 487] width 946 height 687
click at [495, 505] on div "window . location . href = res . data . redirect ; } } async function handleSen…" at bounding box center [870, 487] width 946 height 687
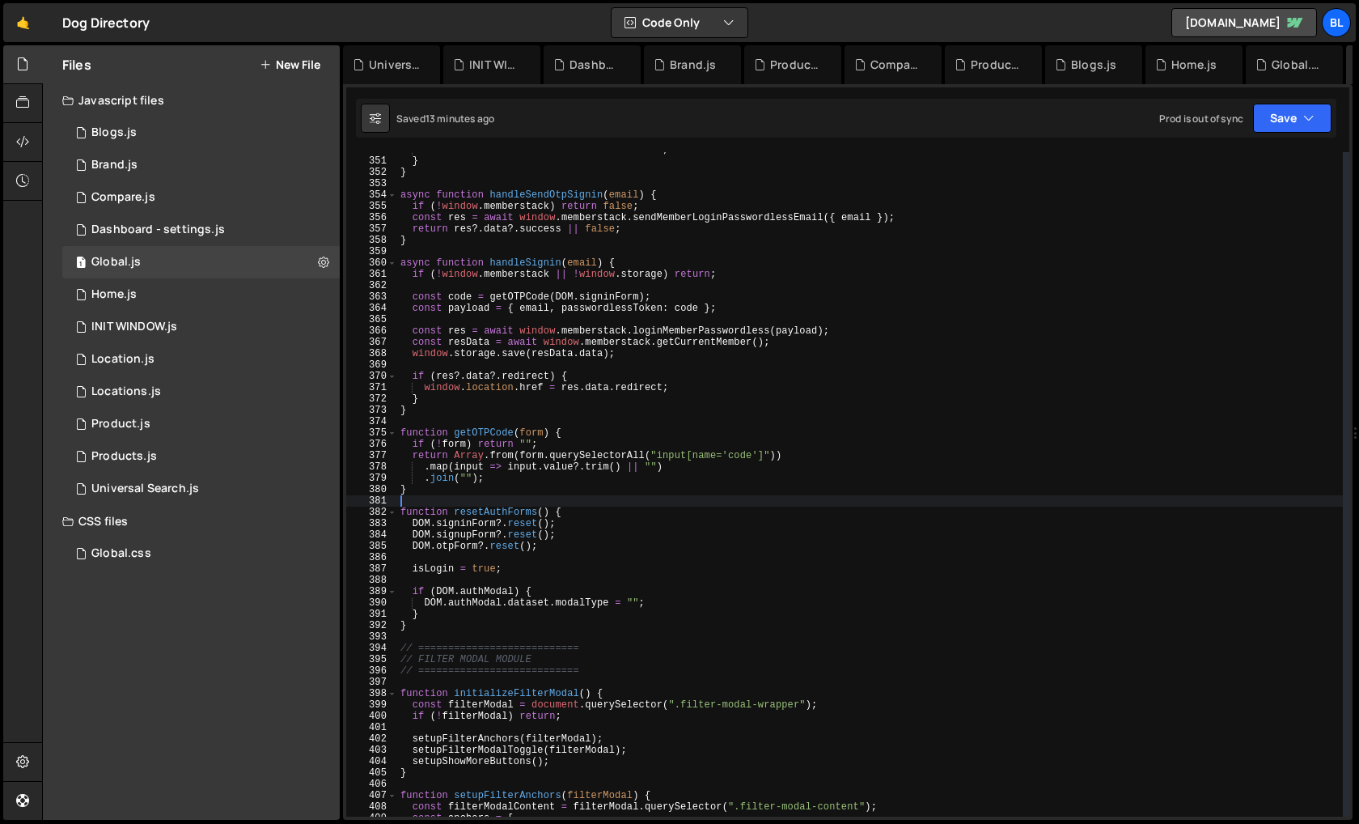
click at [513, 508] on div "window . location . href = res . data . redirect ; } } async function handleSen…" at bounding box center [870, 487] width 946 height 687
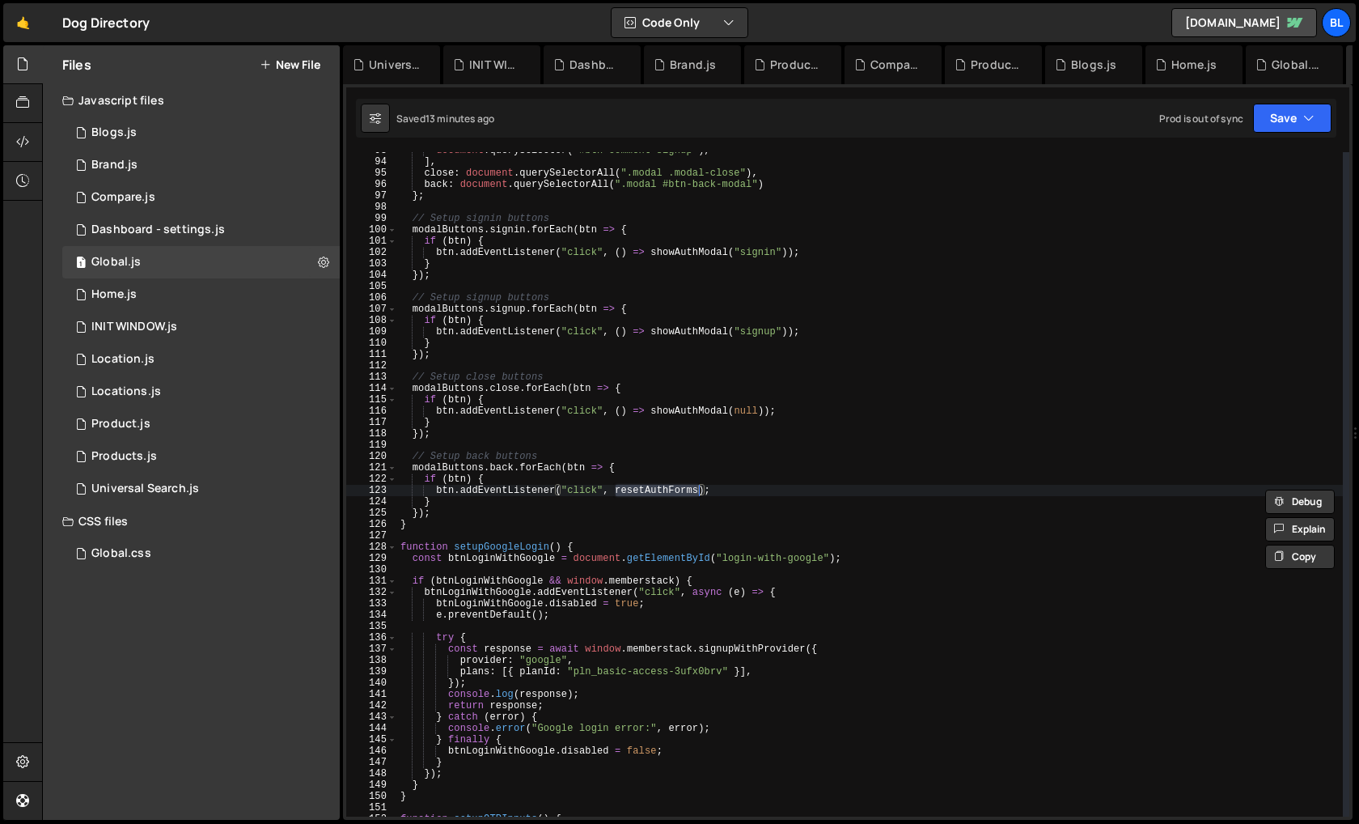
scroll to position [1050, 0]
click at [468, 462] on div "document . querySelector ( "#btn-comment-signup" ) , ] , close : document . que…" at bounding box center [870, 488] width 946 height 687
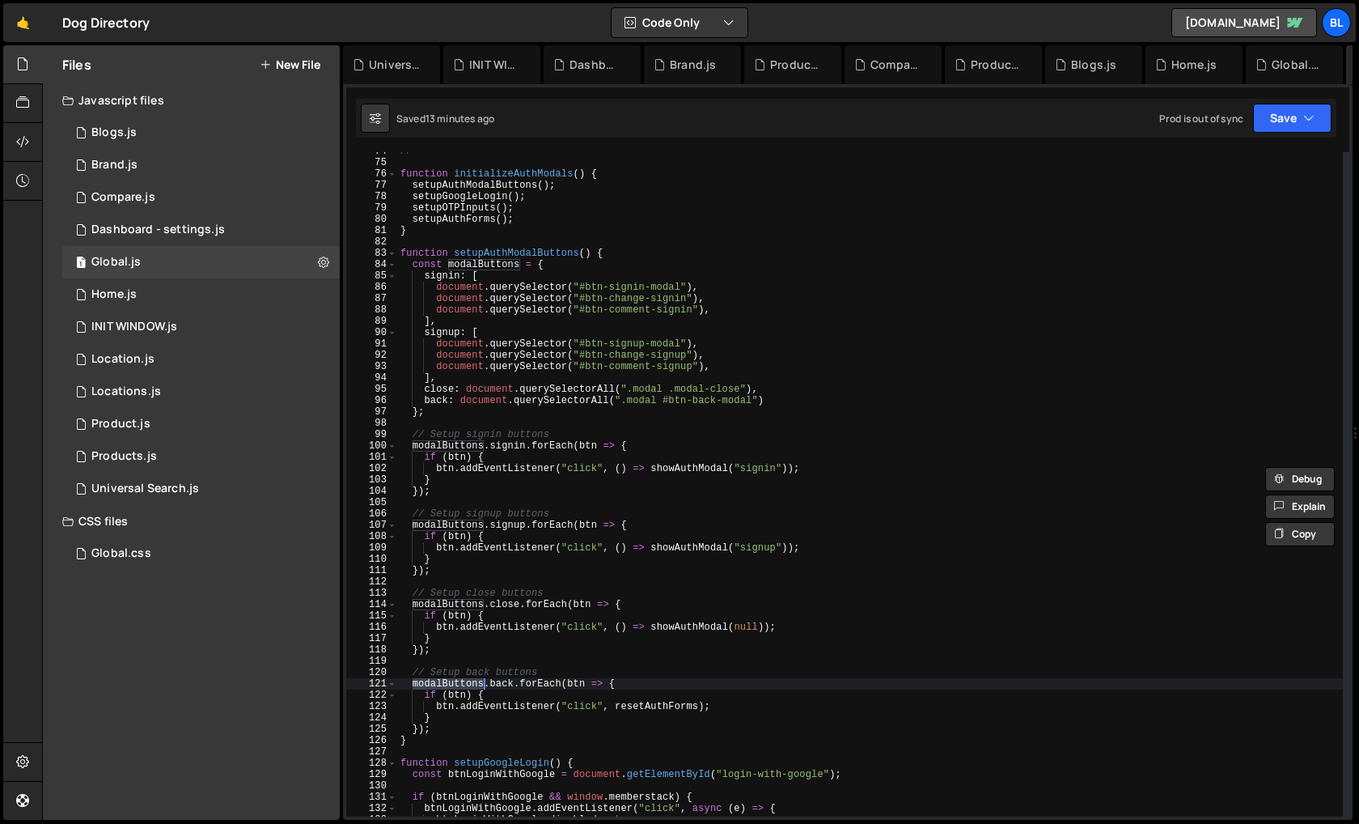
scroll to position [831, 0]
click at [790, 392] on div "// =========================== function initializeAuthModals ( ) { setupAuthMod…" at bounding box center [870, 491] width 946 height 687
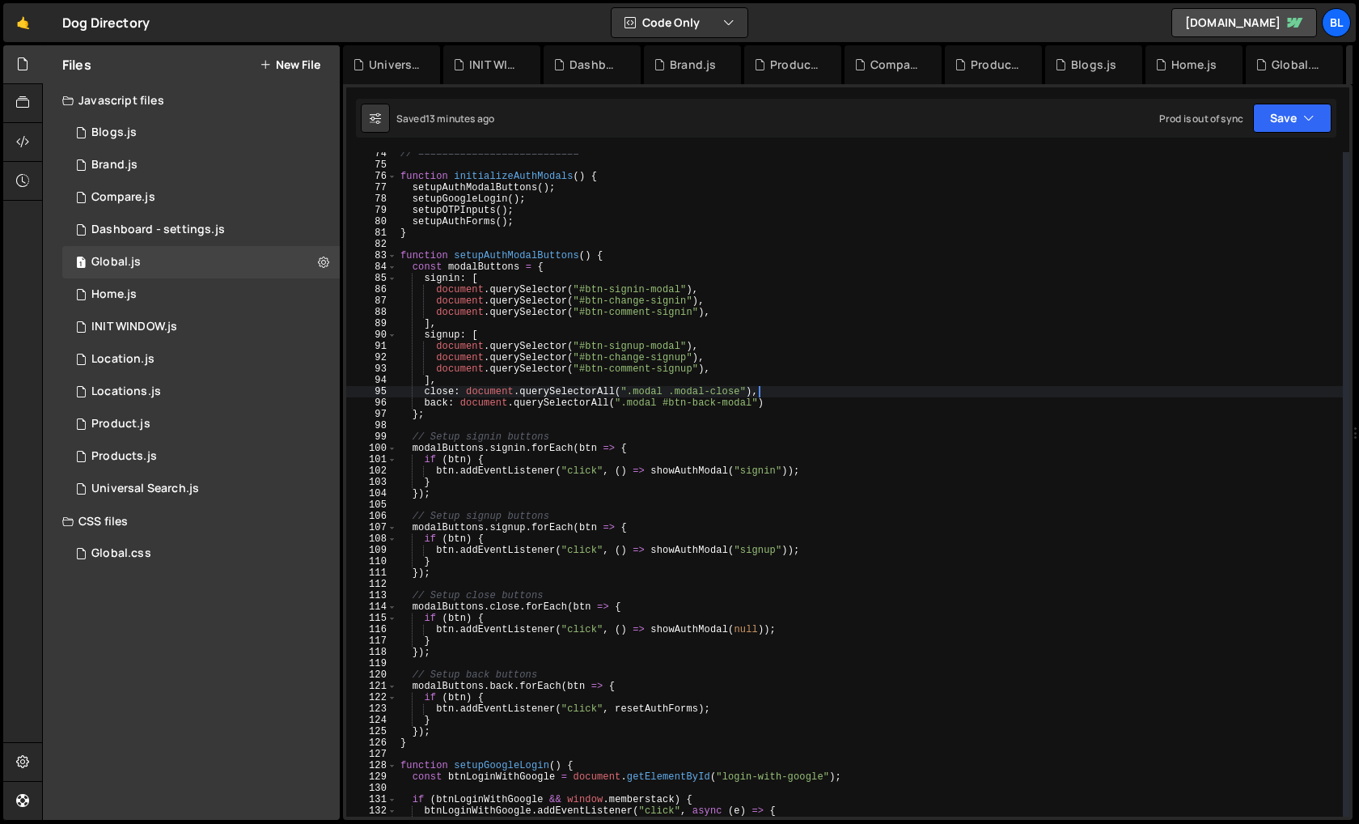
click at [784, 396] on div "// =========================== function initializeAuthModals ( ) { setupAuthMod…" at bounding box center [870, 491] width 946 height 687
click at [787, 398] on div "// =========================== function initializeAuthModals ( ) { setupAuthMod…" at bounding box center [870, 491] width 946 height 687
paste textarea "btn-back-modal"
click at [655, 396] on div "// =========================== function initializeAuthModals ( ) { setupAuthMod…" at bounding box center [870, 491] width 946 height 687
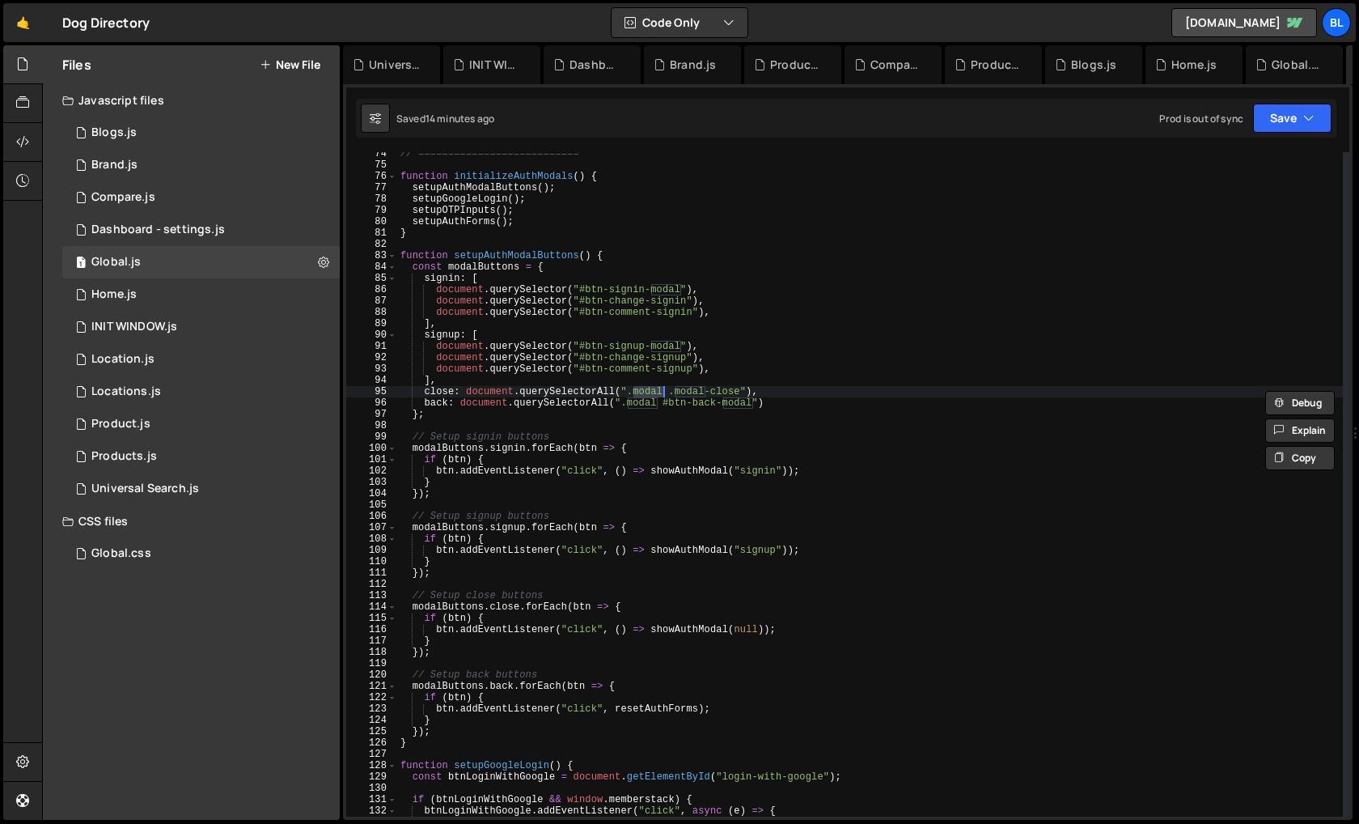
click at [640, 401] on div "// =========================== function initializeAuthModals ( ) { setupAuthMod…" at bounding box center [870, 491] width 946 height 687
click at [631, 401] on div "// =========================== function initializeAuthModals ( ) { setupAuthMod…" at bounding box center [870, 491] width 946 height 687
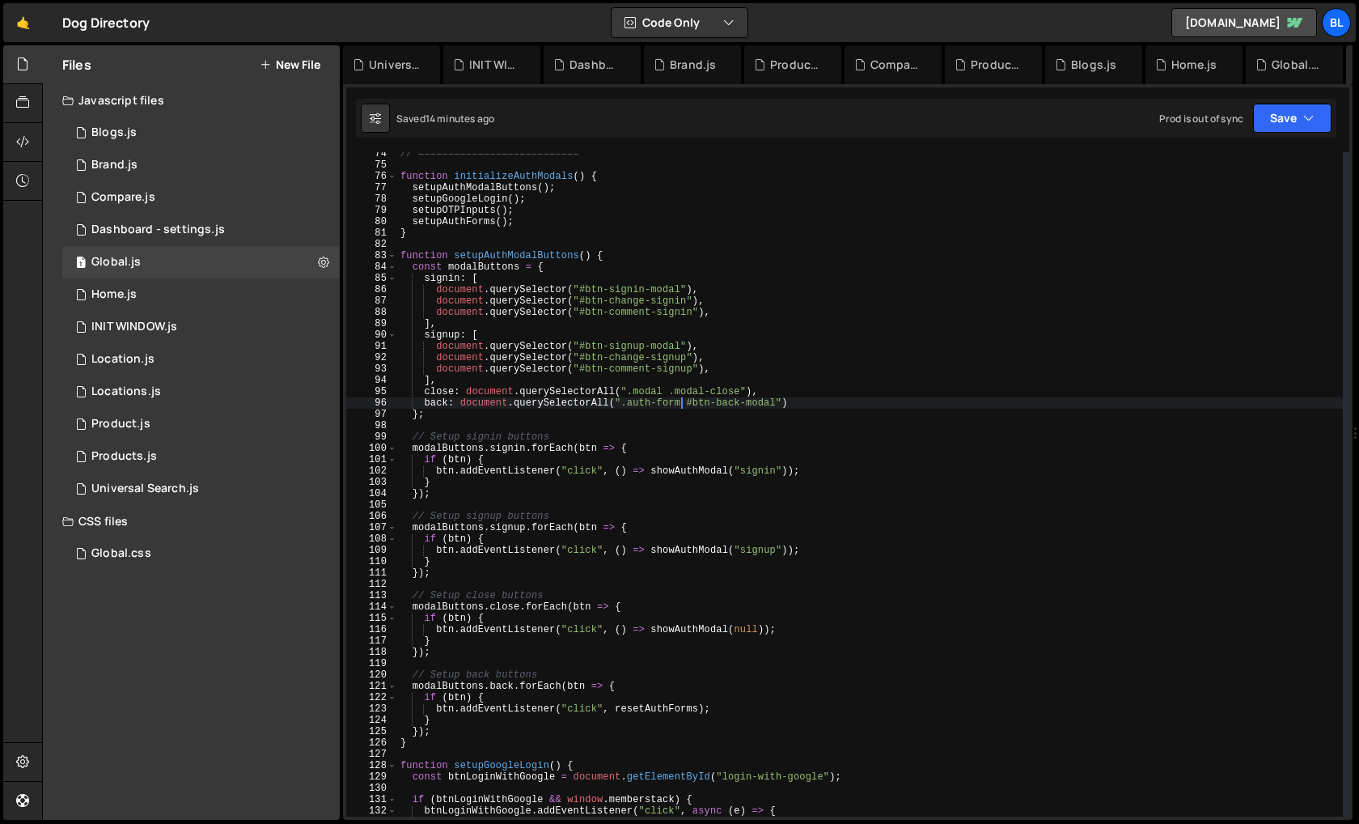
click at [650, 389] on div "// =========================== function initializeAuthModals ( ) { setupAuthMod…" at bounding box center [870, 491] width 946 height 687
click at [661, 396] on div "// =========================== function initializeAuthModals ( ) { setupAuthMod…" at bounding box center [870, 491] width 946 height 687
click at [676, 410] on div "// =========================== function initializeAuthModals ( ) { setupAuthMod…" at bounding box center [870, 491] width 946 height 687
type textarea "};"
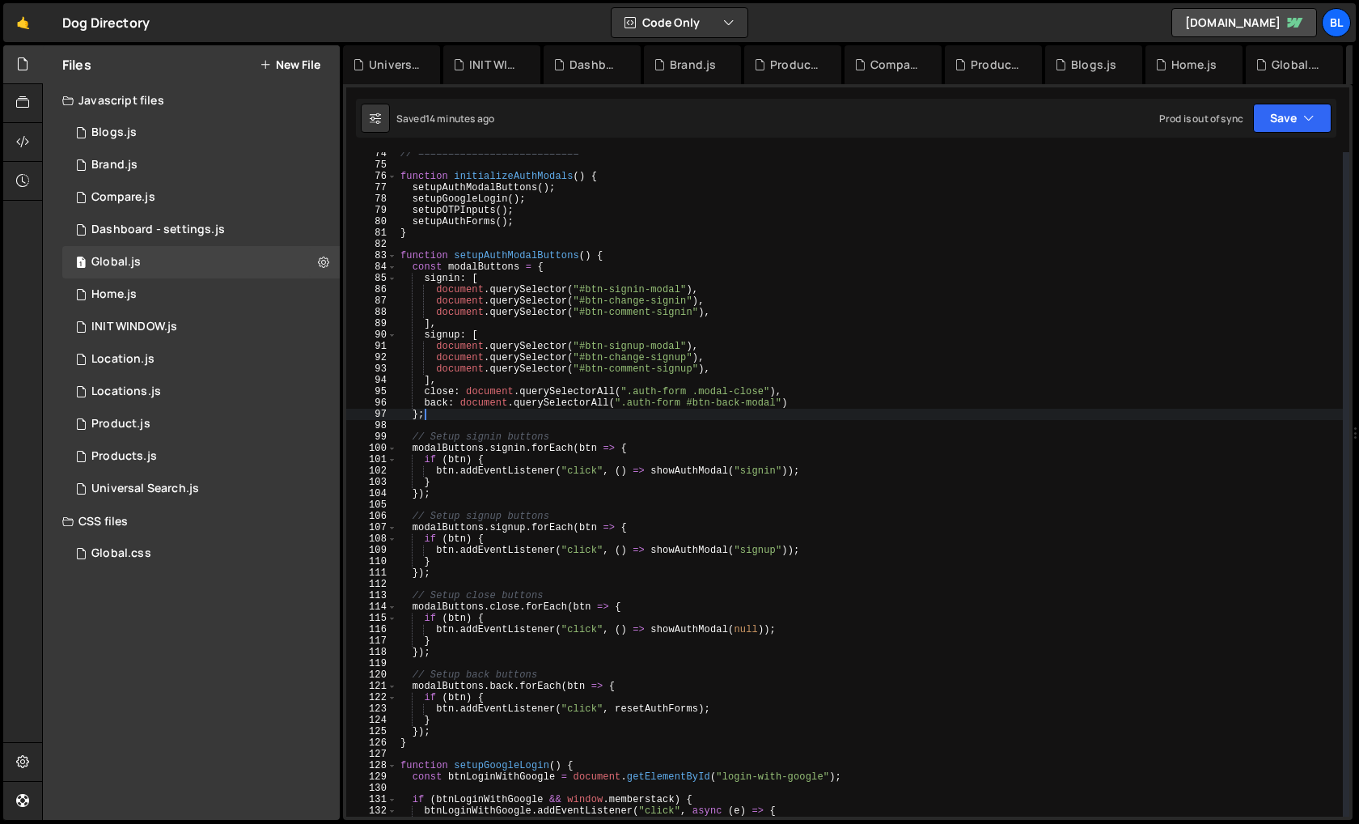
scroll to position [0, 1]
click at [697, 410] on div "// =========================== function initializeAuthModals ( ) { setupAuthMod…" at bounding box center [870, 491] width 946 height 687
click at [516, 246] on div "// =========================== function initializeAuthModals ( ) { setupAuthMod…" at bounding box center [870, 491] width 946 height 687
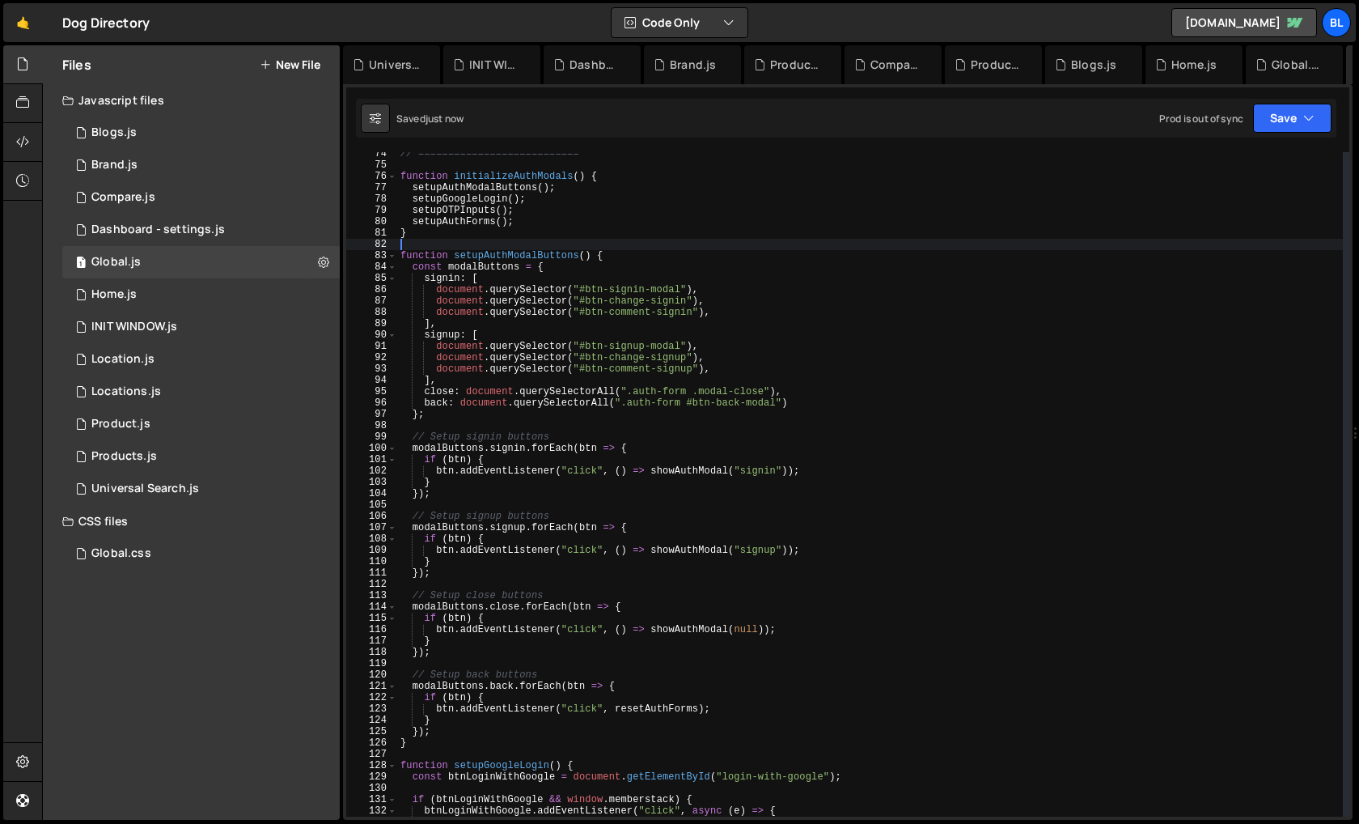
scroll to position [0, 0]
click at [516, 246] on div "// =========================== function initializeAuthModals ( ) { setupAuthMod…" at bounding box center [870, 491] width 946 height 687
click at [539, 257] on div "// =========================== function initializeAuthModals ( ) { setupAuthMod…" at bounding box center [870, 491] width 946 height 687
click at [491, 320] on div "// =========================== function initializeAuthModals ( ) { setupAuthMod…" at bounding box center [870, 491] width 946 height 687
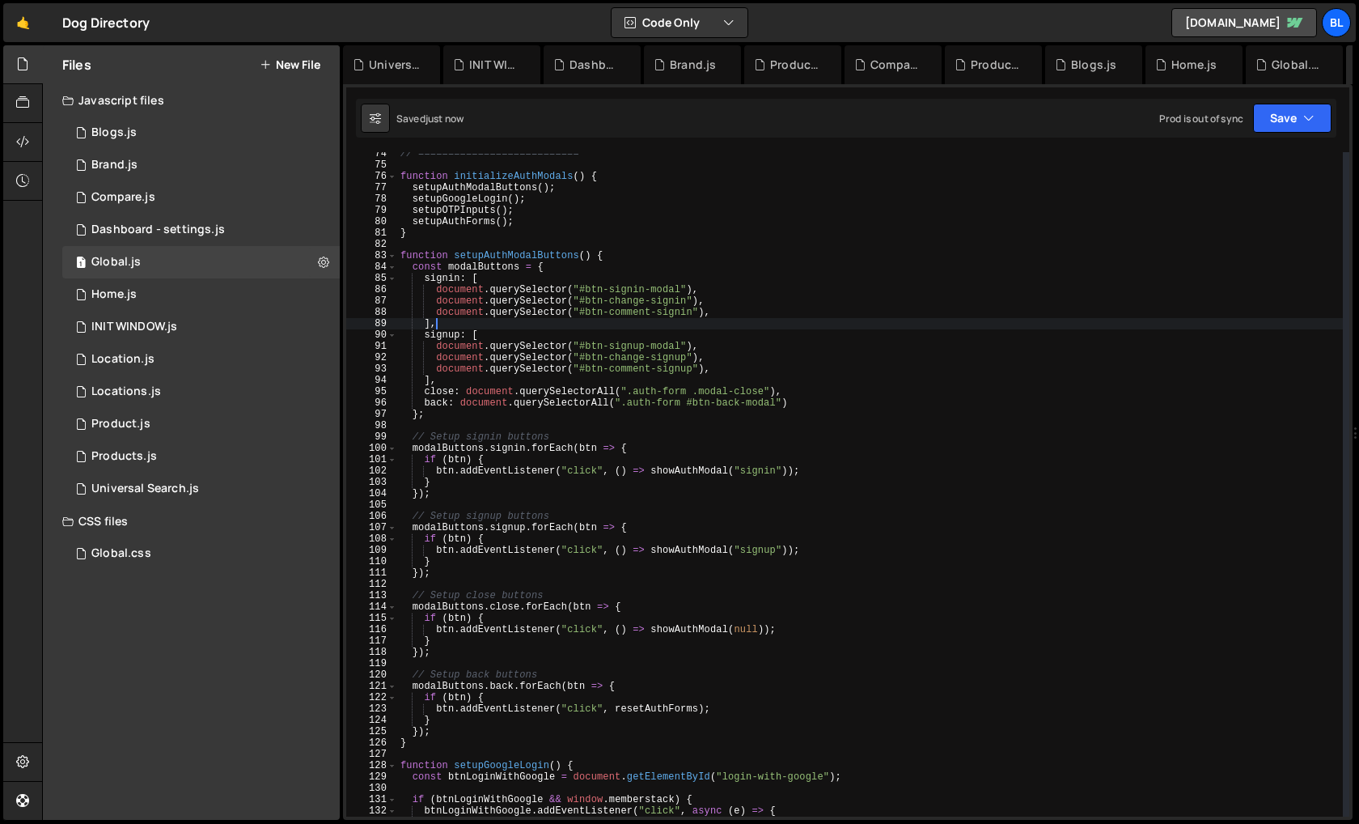
click at [483, 263] on div "// =========================== function initializeAuthModals ( ) { setupAuthMod…" at bounding box center [870, 491] width 946 height 687
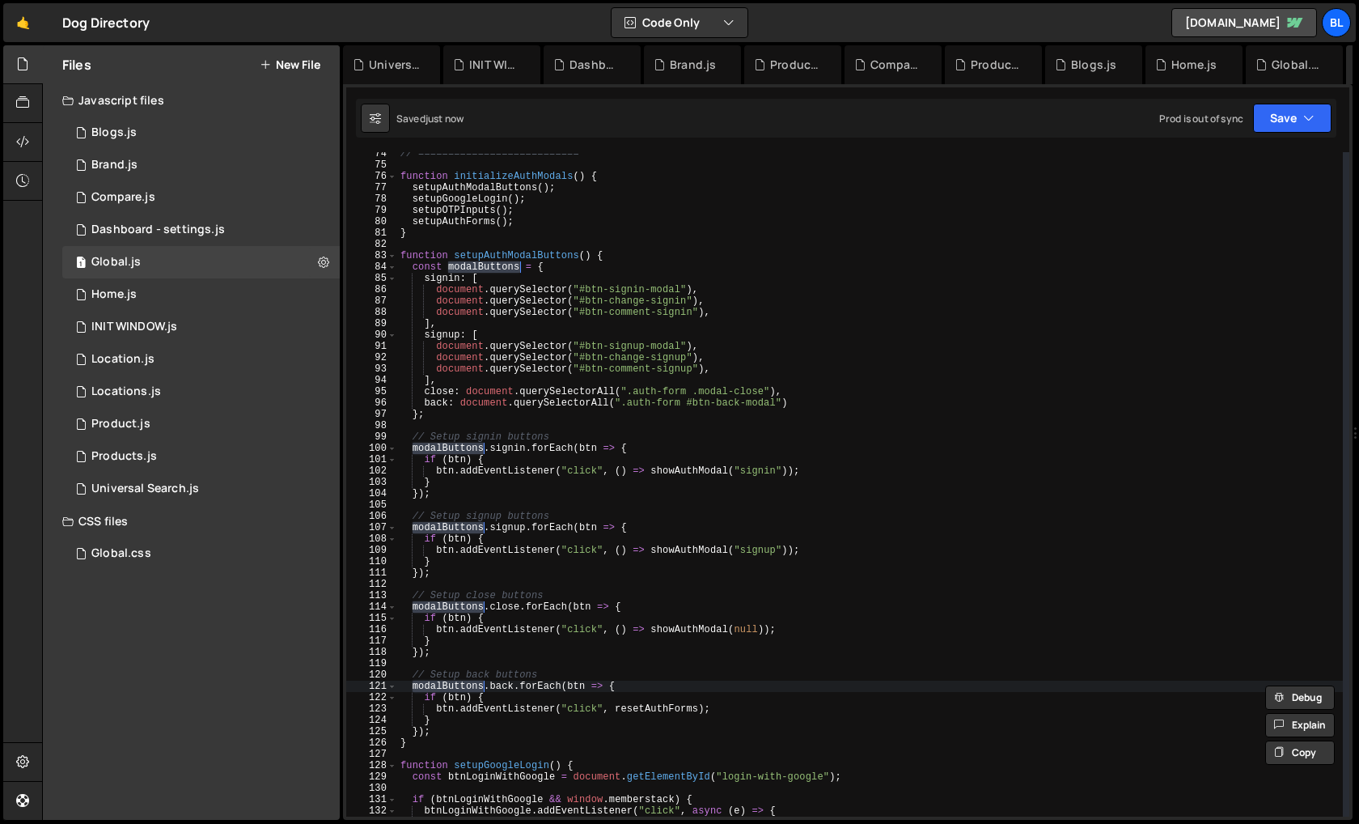
click at [486, 726] on div "// =========================== function initializeAuthModals ( ) { setupAuthMod…" at bounding box center [870, 491] width 946 height 687
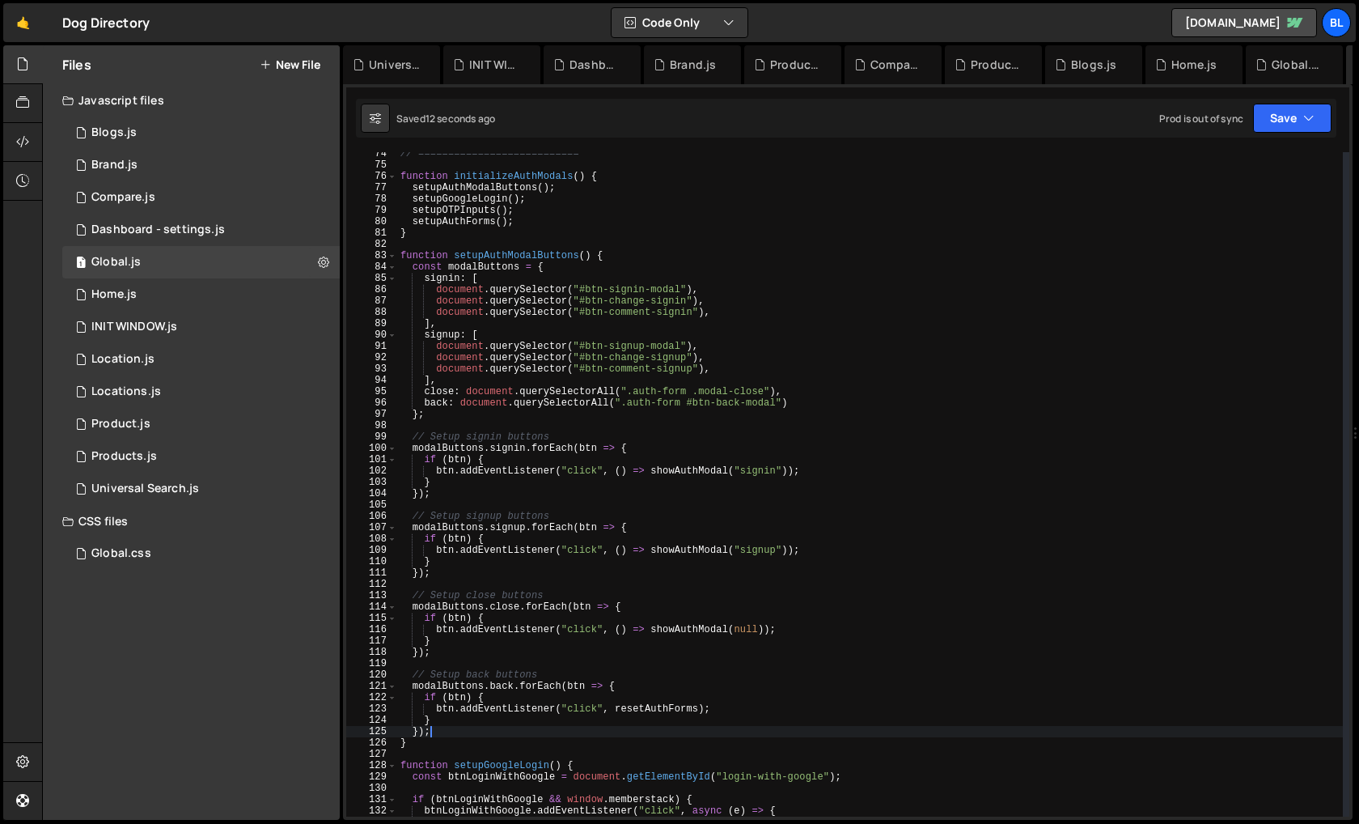
click at [647, 697] on div "// =========================== function initializeAuthModals ( ) { setupAuthMod…" at bounding box center [870, 491] width 946 height 687
click at [642, 683] on div "// =========================== function initializeAuthModals ( ) { setupAuthMod…" at bounding box center [870, 491] width 946 height 687
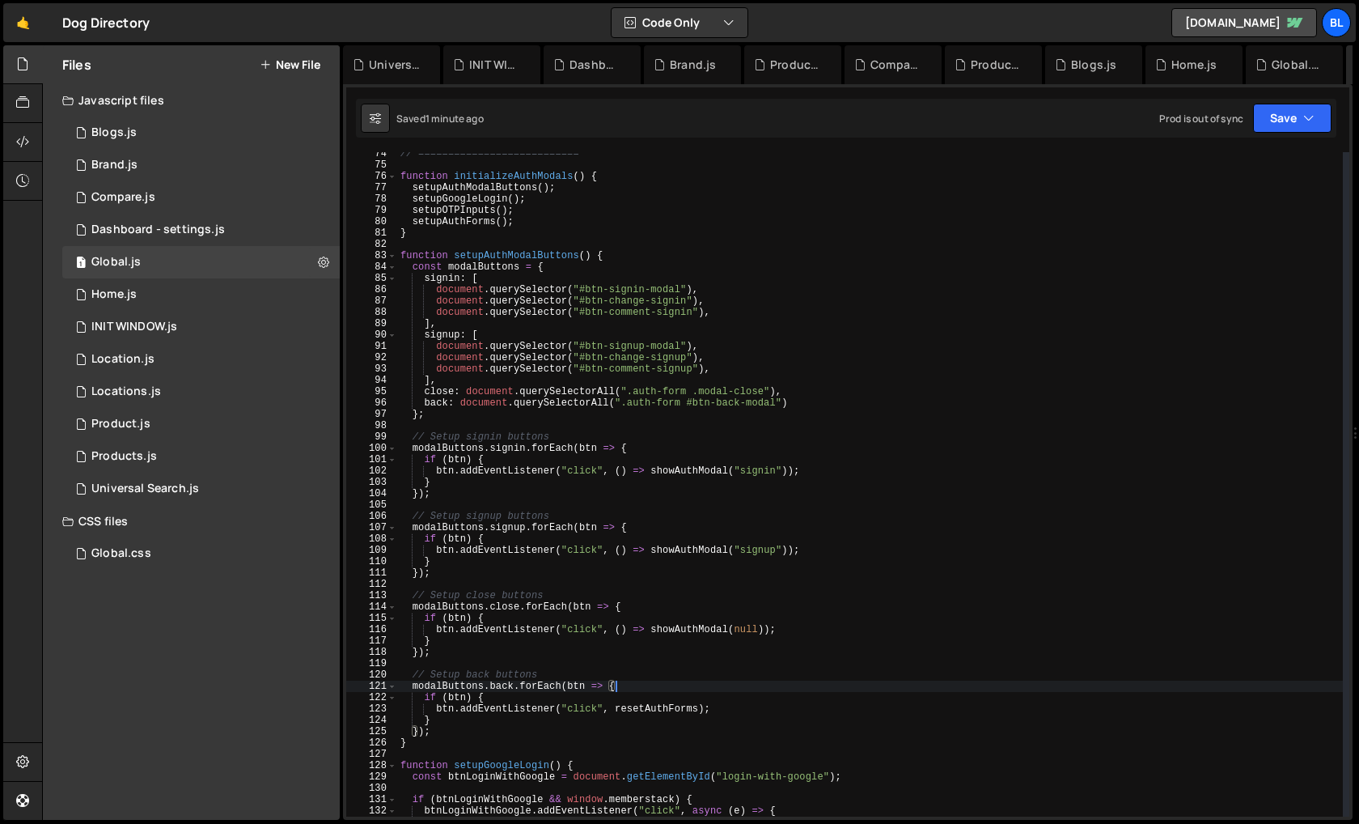
click at [431, 391] on div "// =========================== function initializeAuthModals ( ) { setupAuthMod…" at bounding box center [870, 491] width 946 height 687
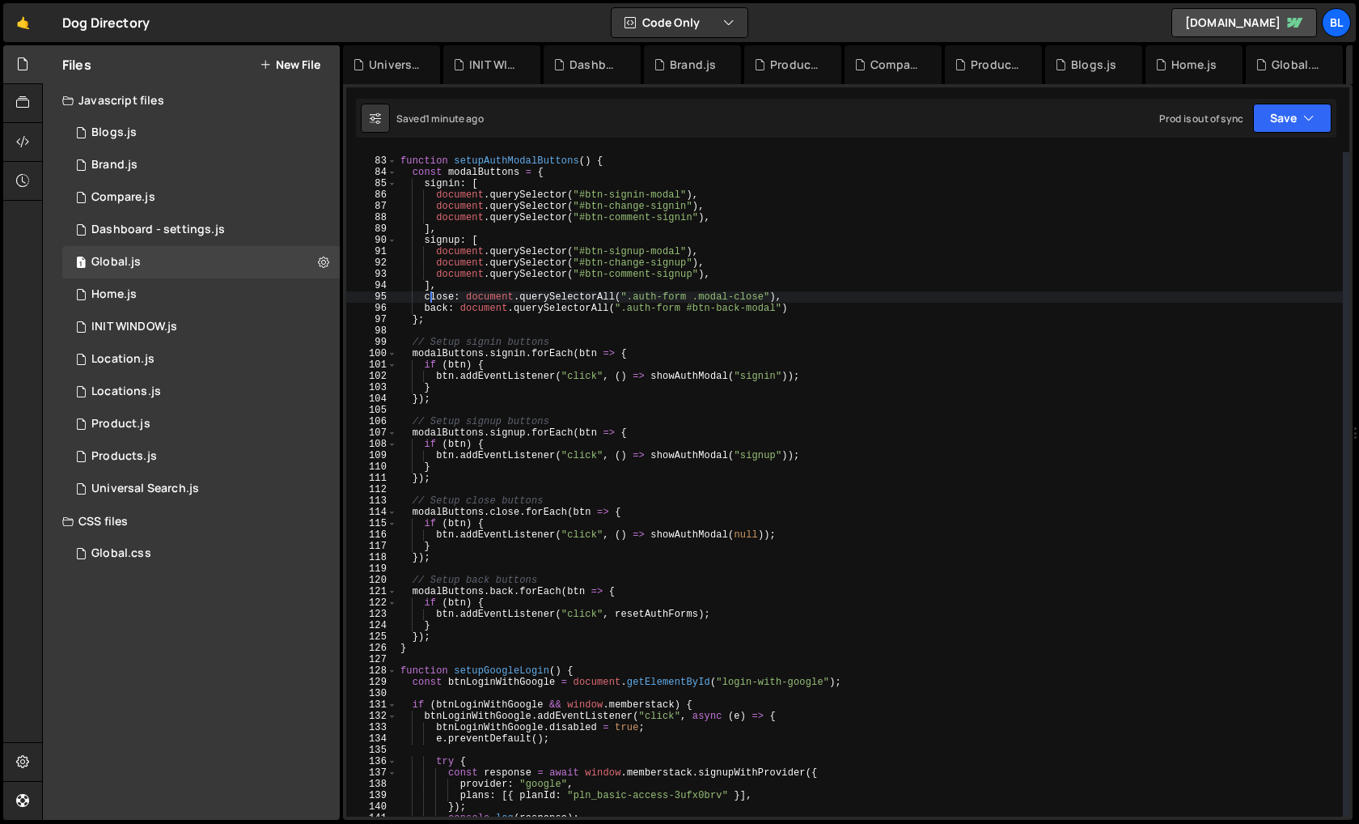
scroll to position [931, 0]
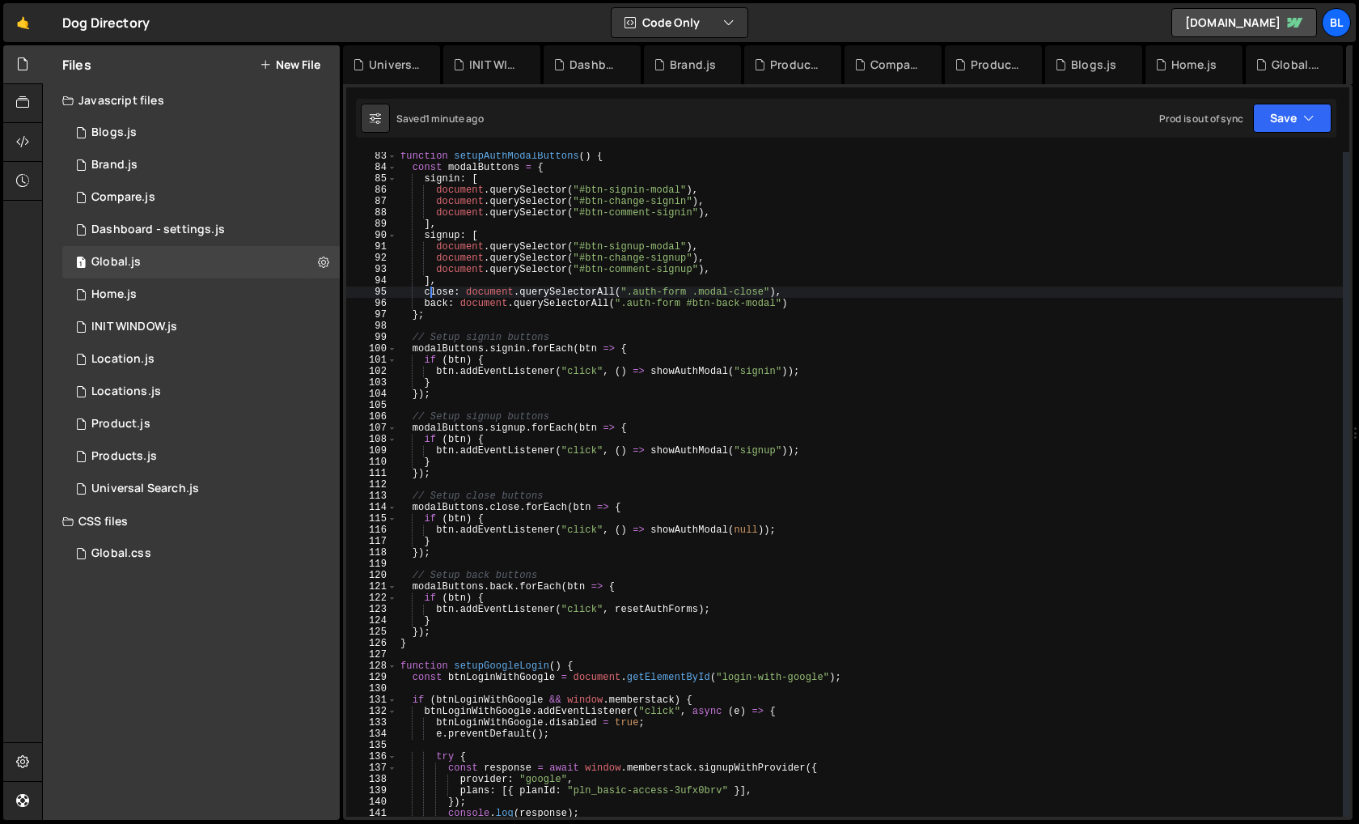
click at [657, 604] on div "function setupAuthModalButtons ( ) { const modalButtons = { signin : [ document…" at bounding box center [870, 494] width 946 height 687
type textarea "btn.addEventListener("click", resetAuthForms);"
click at [657, 604] on div "function setupAuthModalButtons ( ) { const modalButtons = { signin : [ document…" at bounding box center [870, 494] width 946 height 687
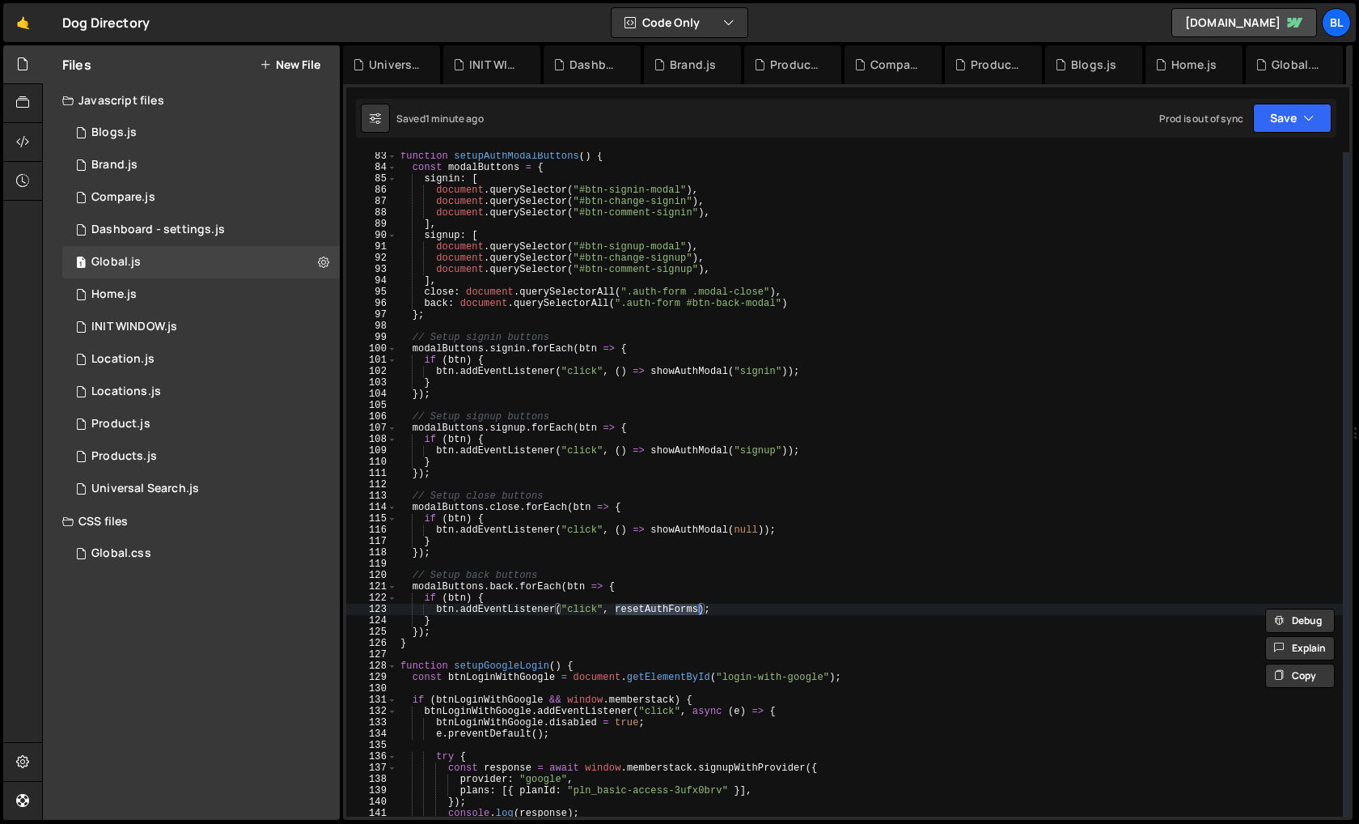
click at [701, 567] on div "function setupAuthModalButtons ( ) { const modalButtons = { signin : [ document…" at bounding box center [870, 494] width 946 height 687
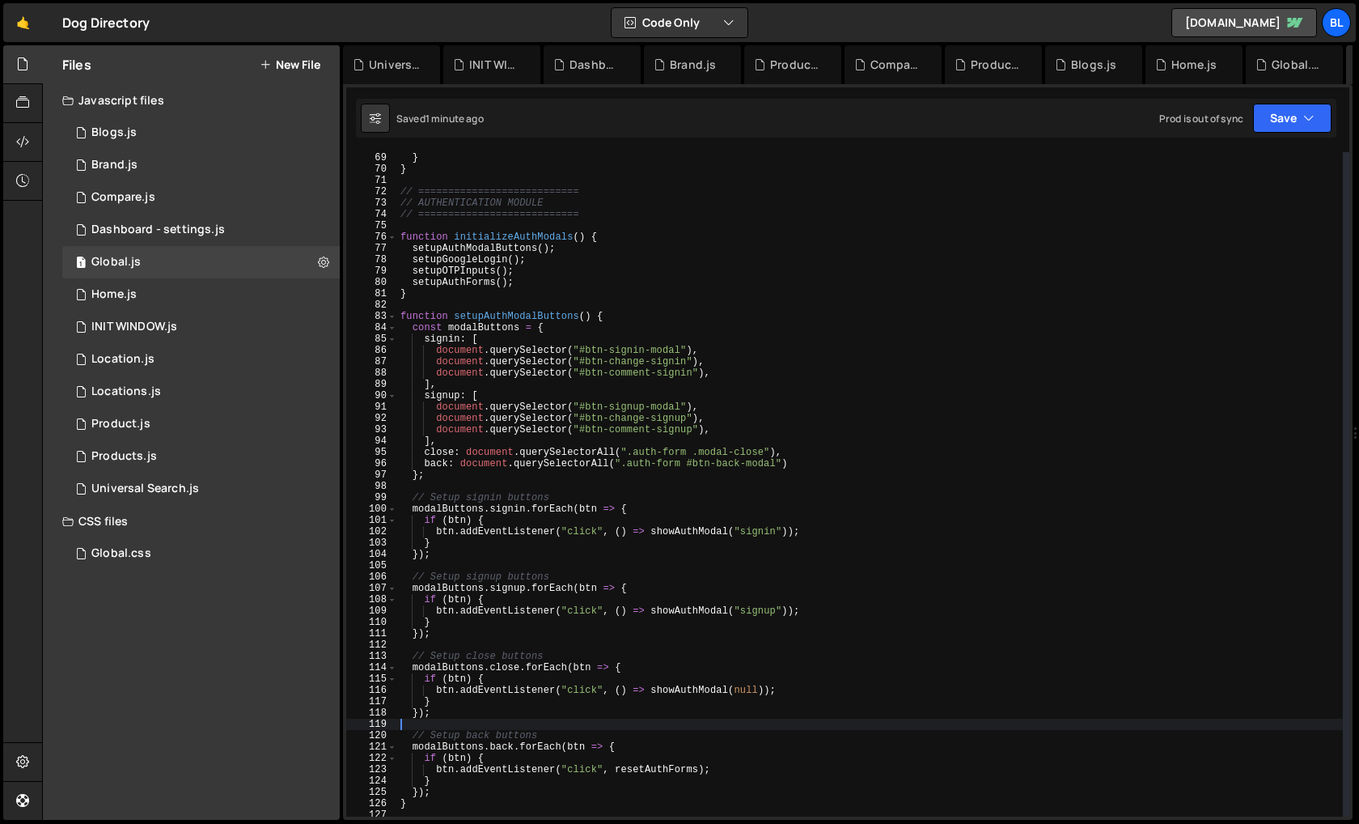
scroll to position [849, 0]
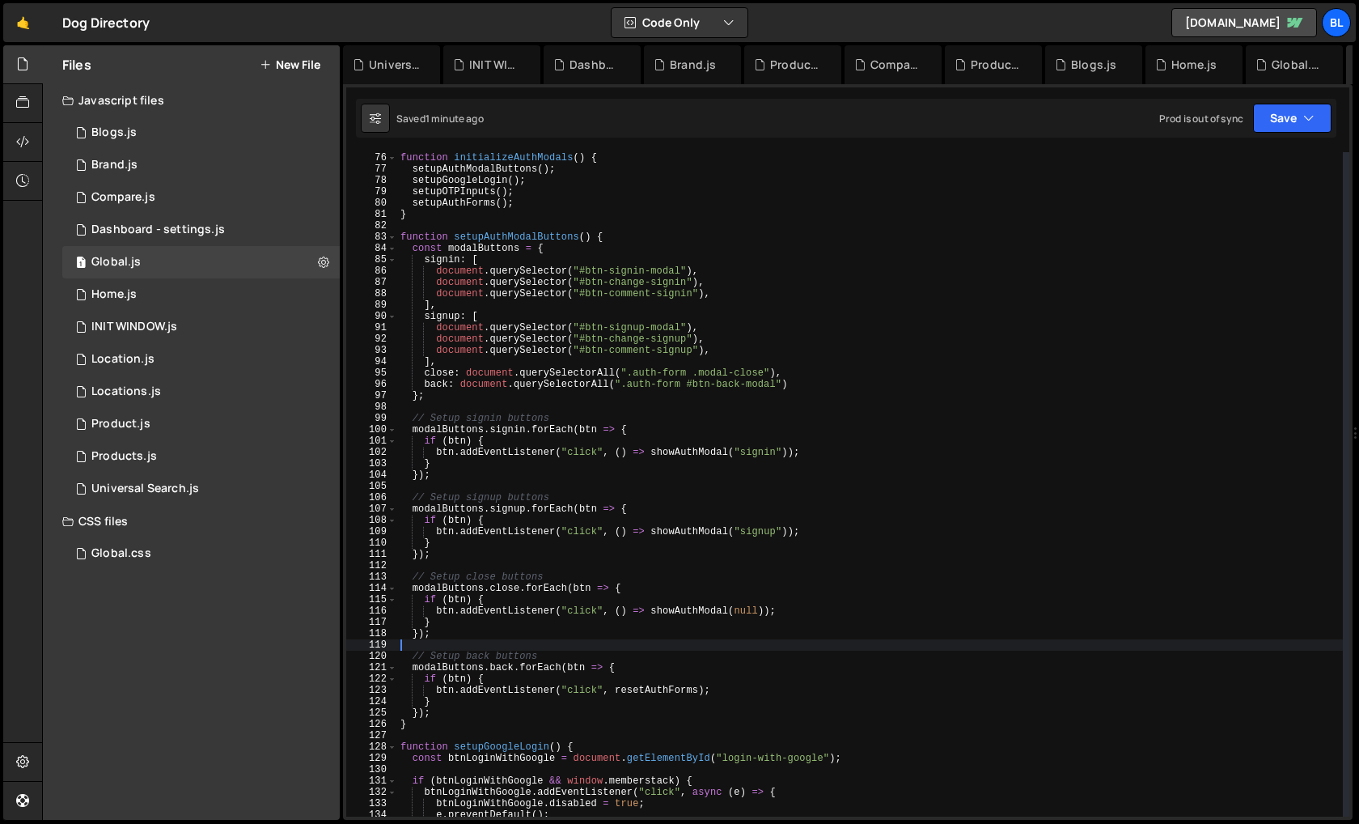
click at [646, 680] on div "function initializeAuthModals ( ) { setupAuthModalButtons ( ) ; setupGoogleLogi…" at bounding box center [870, 484] width 946 height 687
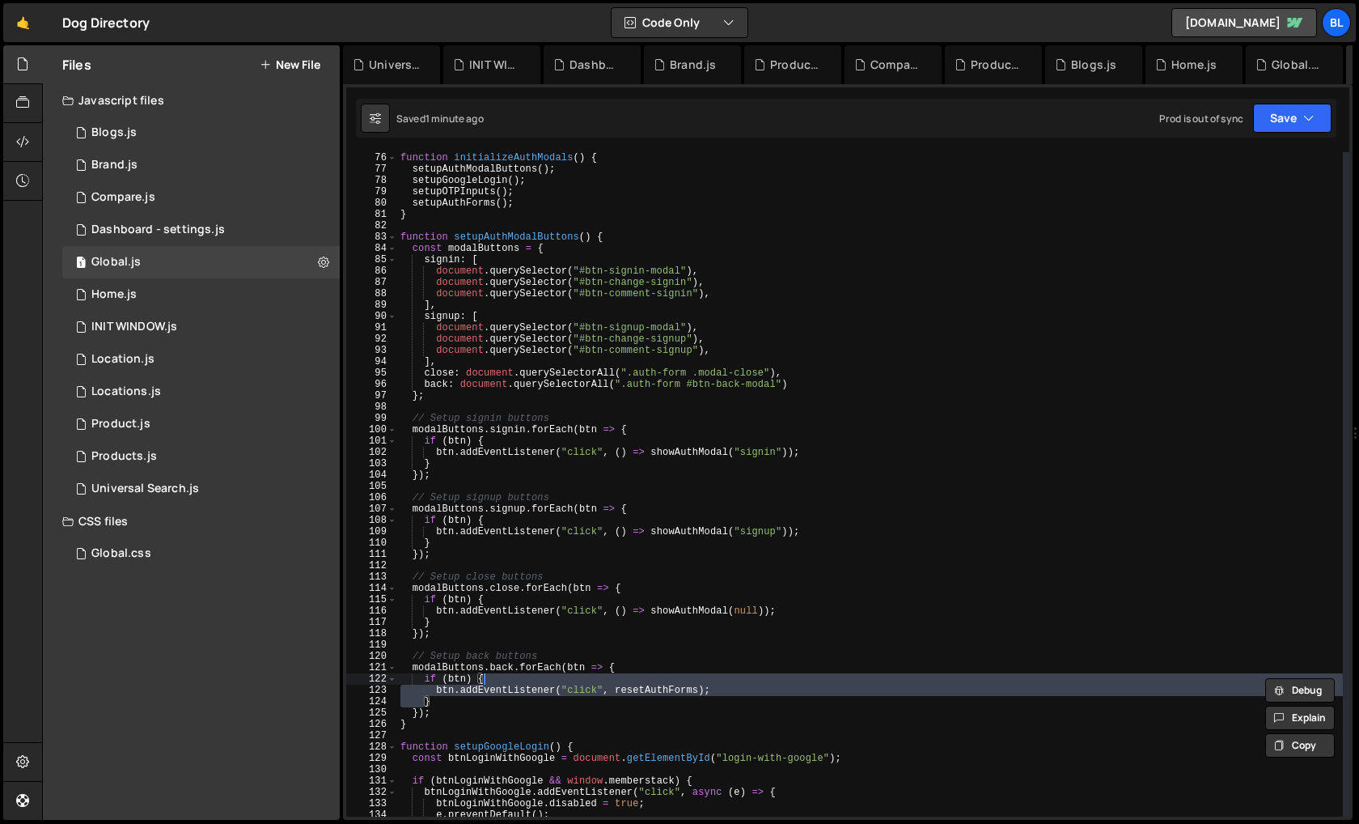
click at [655, 683] on div "function initializeAuthModals ( ) { setupAuthModalButtons ( ) ; setupGoogleLogi…" at bounding box center [870, 484] width 946 height 687
click at [651, 687] on div "function initializeAuthModals ( ) { setupAuthModalButtons ( ) ; setupGoogleLogi…" at bounding box center [870, 484] width 946 height 687
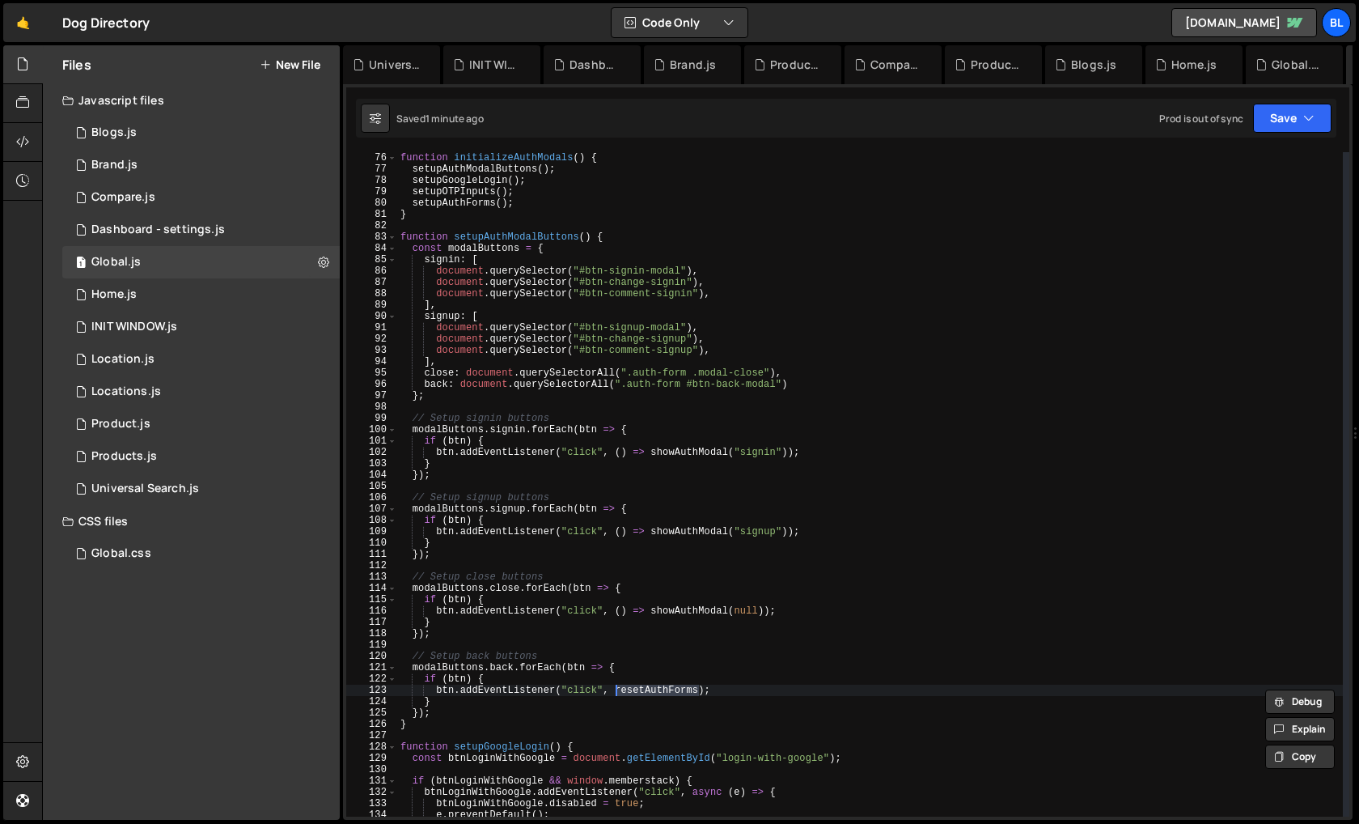
scroll to position [3995, 0]
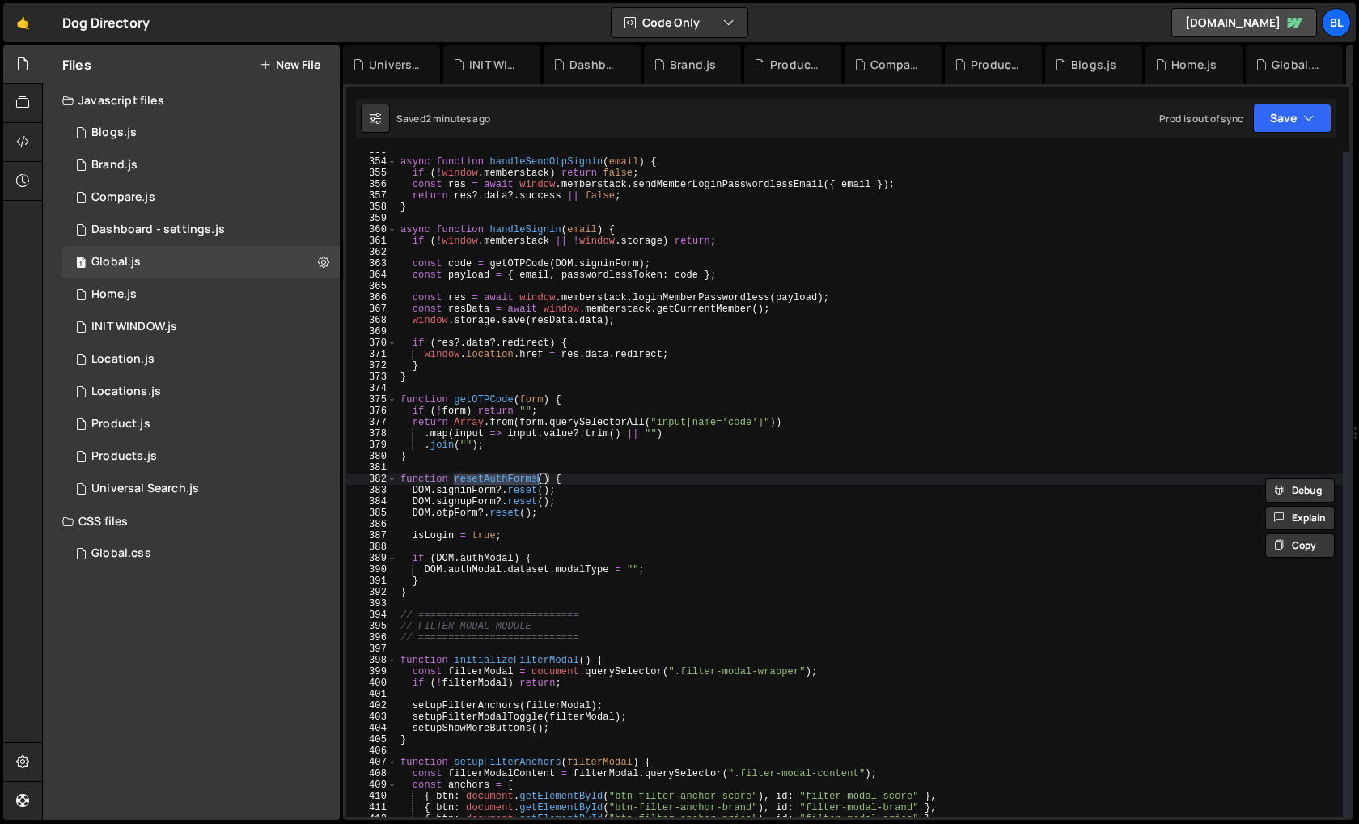
click at [630, 562] on div "async function handleSendOtpSignin ( email ) { if ( ! window . memberstack ) re…" at bounding box center [870, 488] width 946 height 687
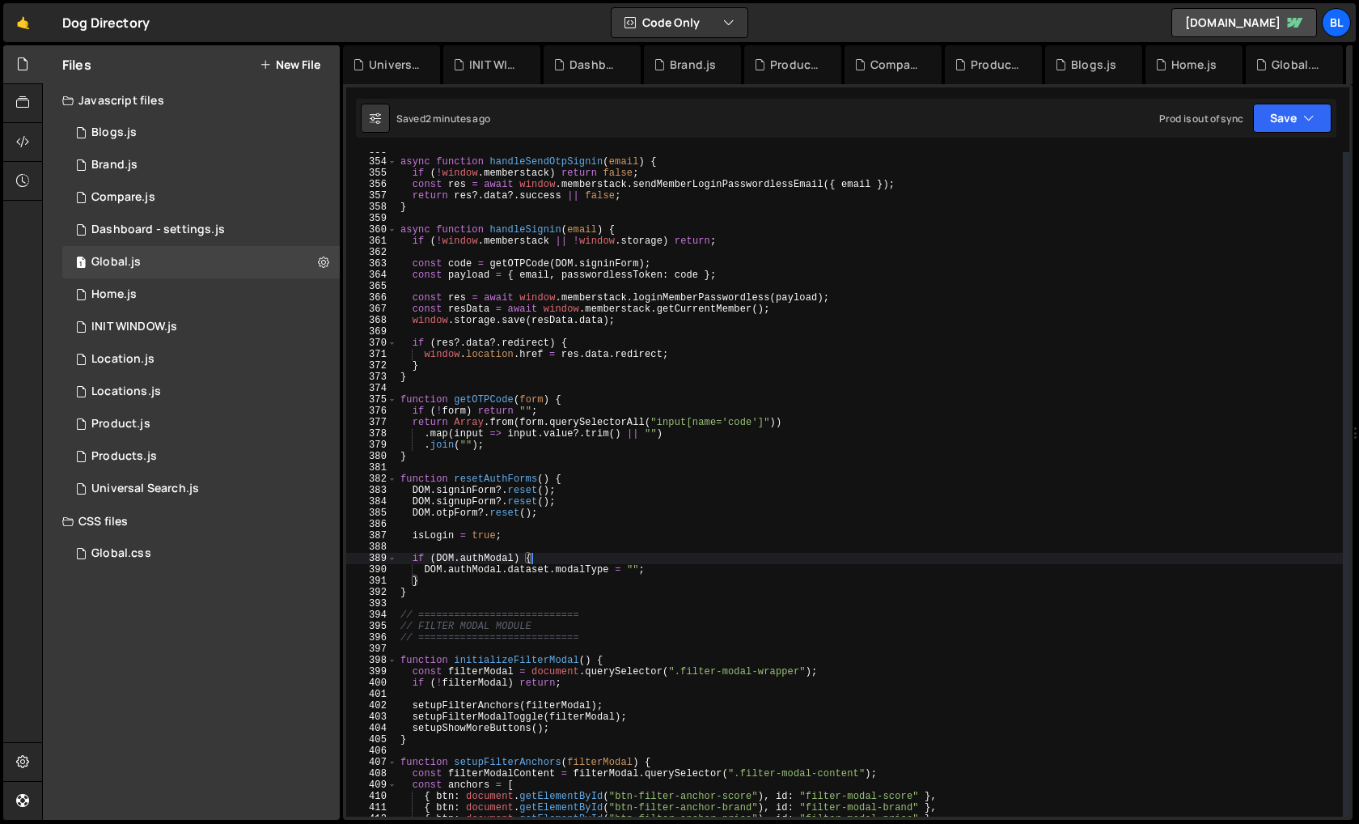
click at [624, 574] on div "async function handleSendOtpSignin ( email ) { if ( ! window . memberstack ) re…" at bounding box center [870, 488] width 946 height 687
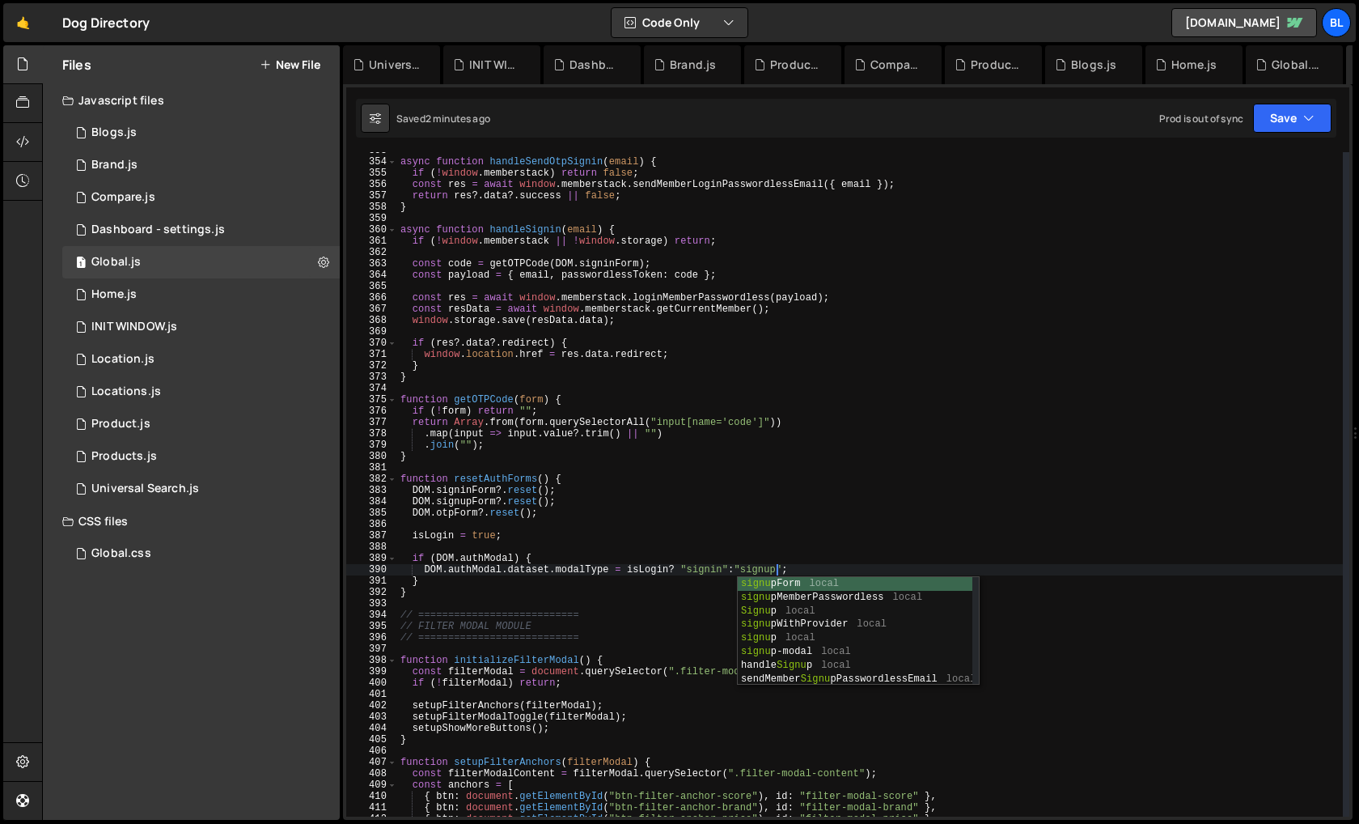
scroll to position [0, 30]
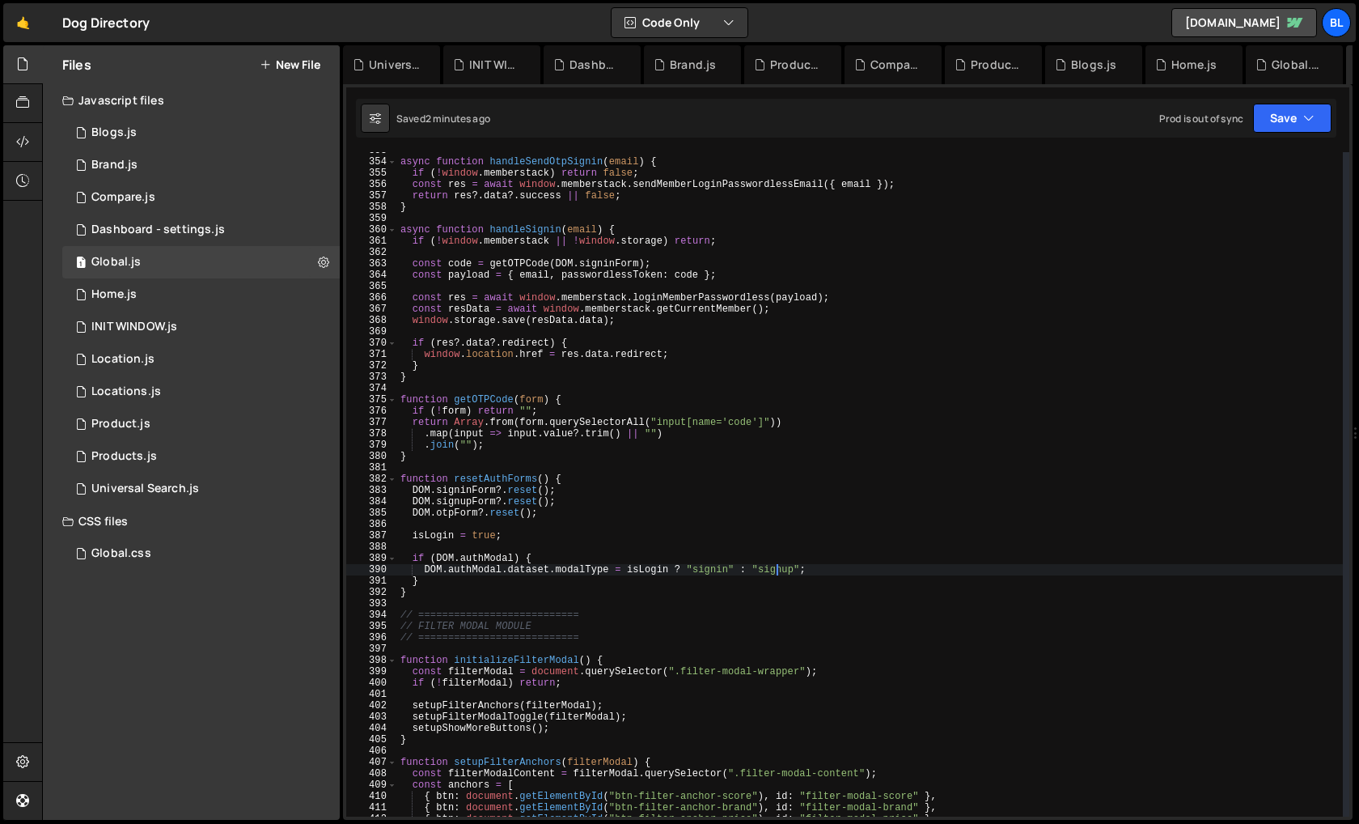
click at [524, 622] on div "async function handleSendOtpSignin ( email ) { if ( ! window . memberstack ) re…" at bounding box center [870, 488] width 946 height 687
click at [503, 591] on div "async function handleSendOtpSignin ( email ) { if ( ! window . memberstack ) re…" at bounding box center [870, 488] width 946 height 687
click at [573, 578] on div "async function handleSendOtpSignin ( email ) { if ( ! window . memberstack ) re…" at bounding box center [870, 488] width 946 height 687
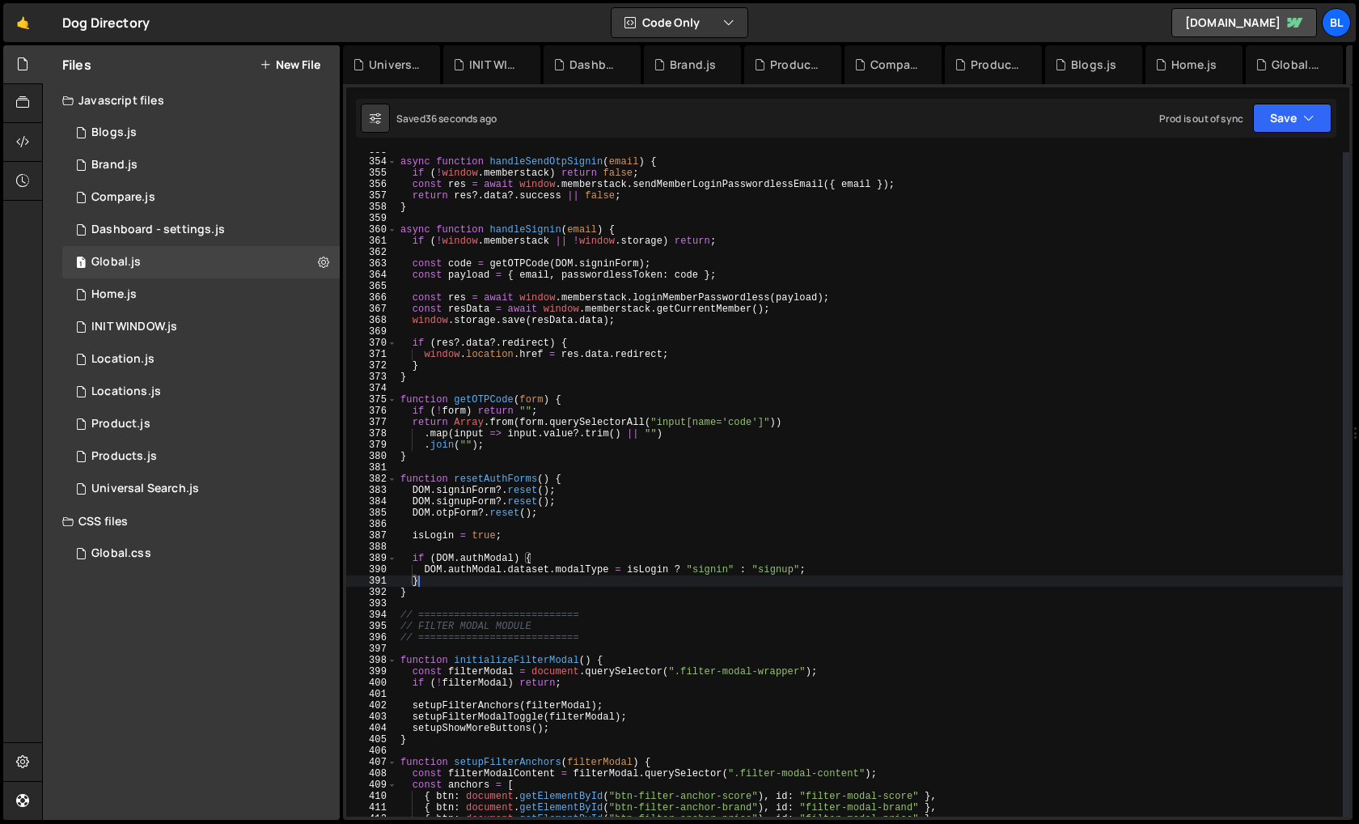
click at [496, 558] on div "async function handleSendOtpSignin ( email ) { if ( ! window . memberstack ) re…" at bounding box center [870, 488] width 946 height 687
click at [578, 486] on div "async function handleSendOtpSignin ( email ) { if ( ! window . memberstack ) re…" at bounding box center [870, 488] width 946 height 687
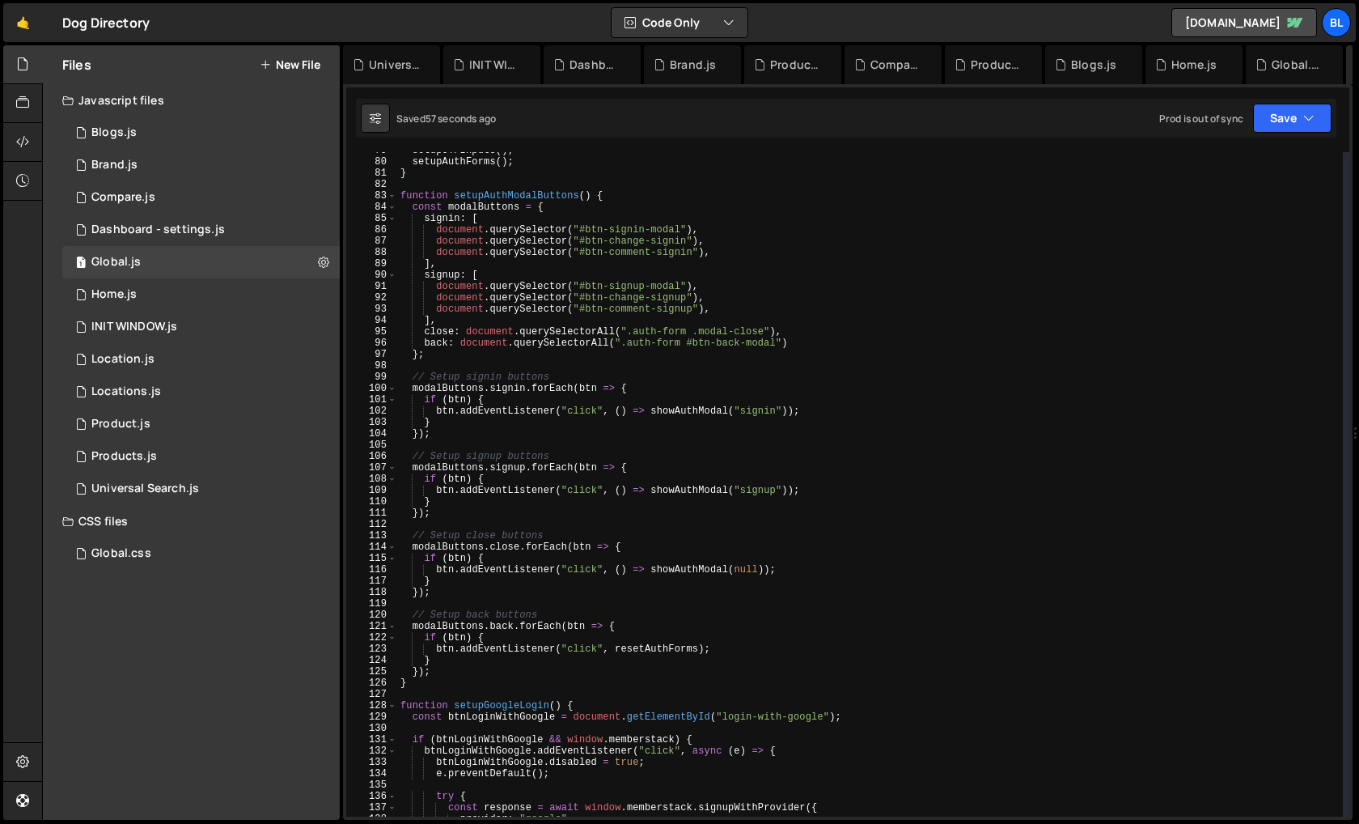
scroll to position [883, 0]
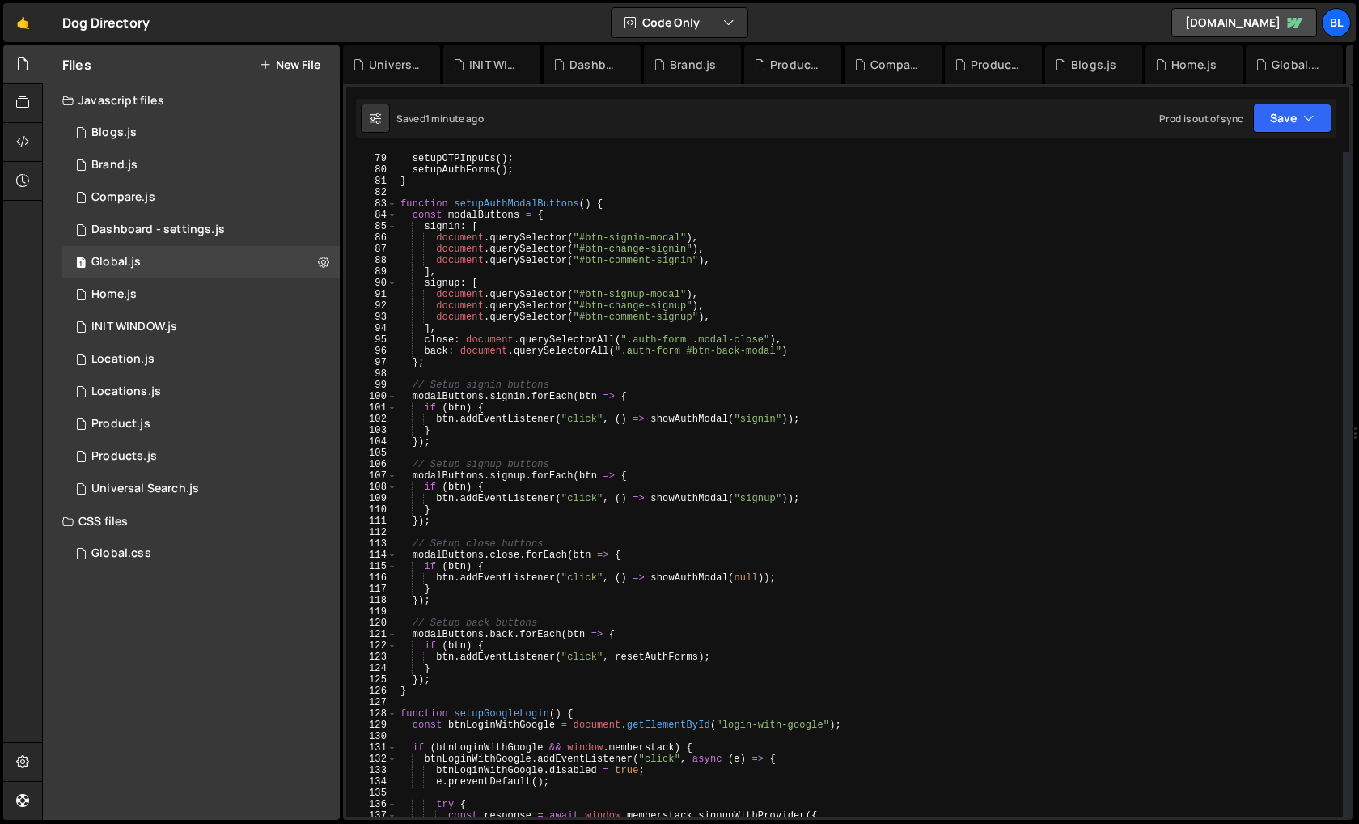
click at [674, 297] on div "setupGoogleLogin ( ) ; setupOTPInputs ( ) ; setupAuthForms ( ) ; } function set…" at bounding box center [870, 485] width 946 height 687
paste textarea "btn-change-signup"
click at [587, 327] on div "setupGoogleLogin ( ) ; setupOTPInputs ( ) ; setupAuthForms ( ) ; } function set…" at bounding box center [870, 485] width 946 height 687
click at [447, 284] on div "setupGoogleLogin ( ) ; setupOTPInputs ( ) ; setupAuthForms ( ) ; } function set…" at bounding box center [870, 485] width 946 height 687
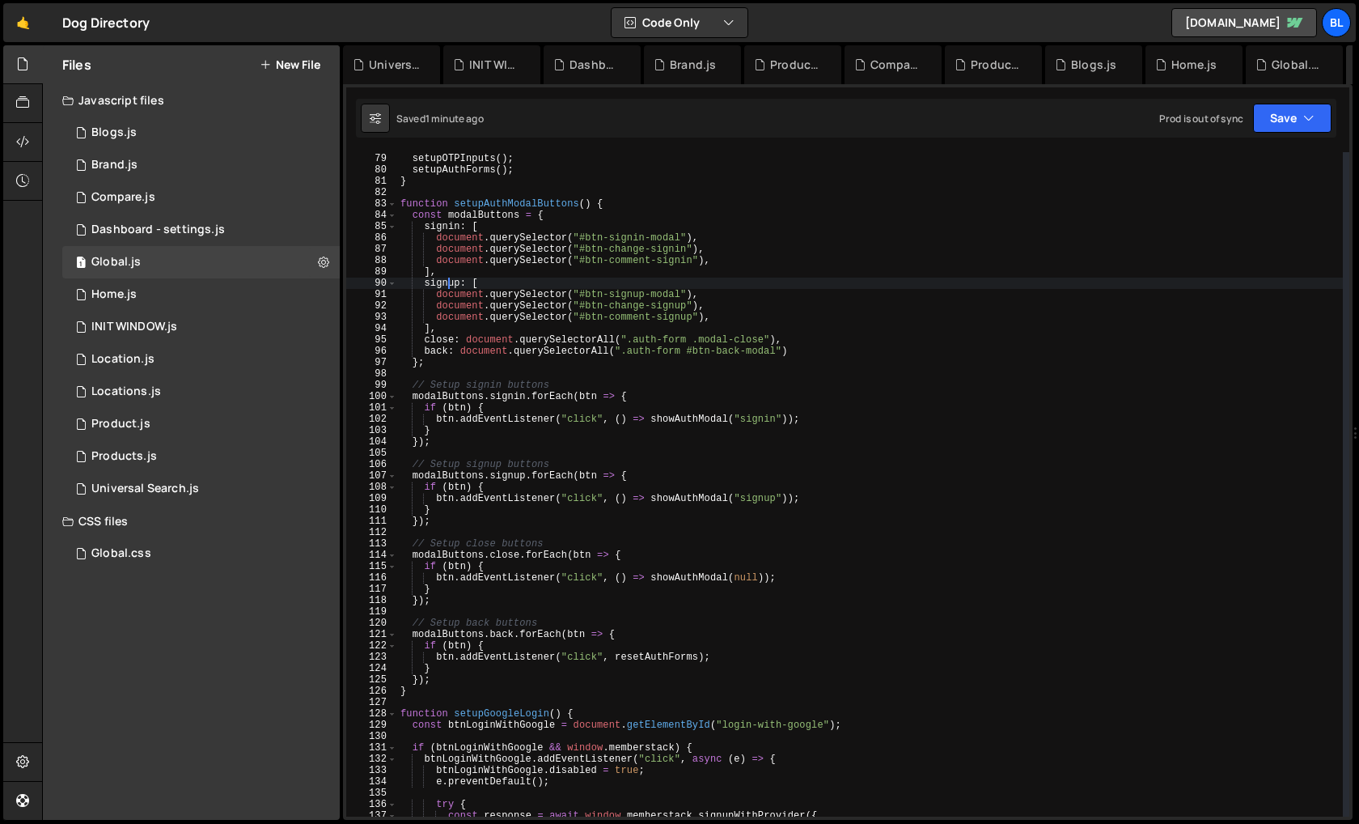
click at [477, 632] on div "setupGoogleLogin ( ) ; setupOTPInputs ( ) ; setupAuthForms ( ) ; } function set…" at bounding box center [870, 485] width 946 height 687
click at [507, 630] on div "setupGoogleLogin ( ) ; setupOTPInputs ( ) ; setupAuthForms ( ) ; } function set…" at bounding box center [870, 485] width 946 height 687
click at [510, 505] on div "setupGoogleLogin ( ) ; setupOTPInputs ( ) ; setupAuthForms ( ) ; } function set…" at bounding box center [870, 485] width 946 height 687
click at [695, 500] on div "setupGoogleLogin ( ) ; setupOTPInputs ( ) ; setupAuthForms ( ) ; } function set…" at bounding box center [870, 485] width 946 height 687
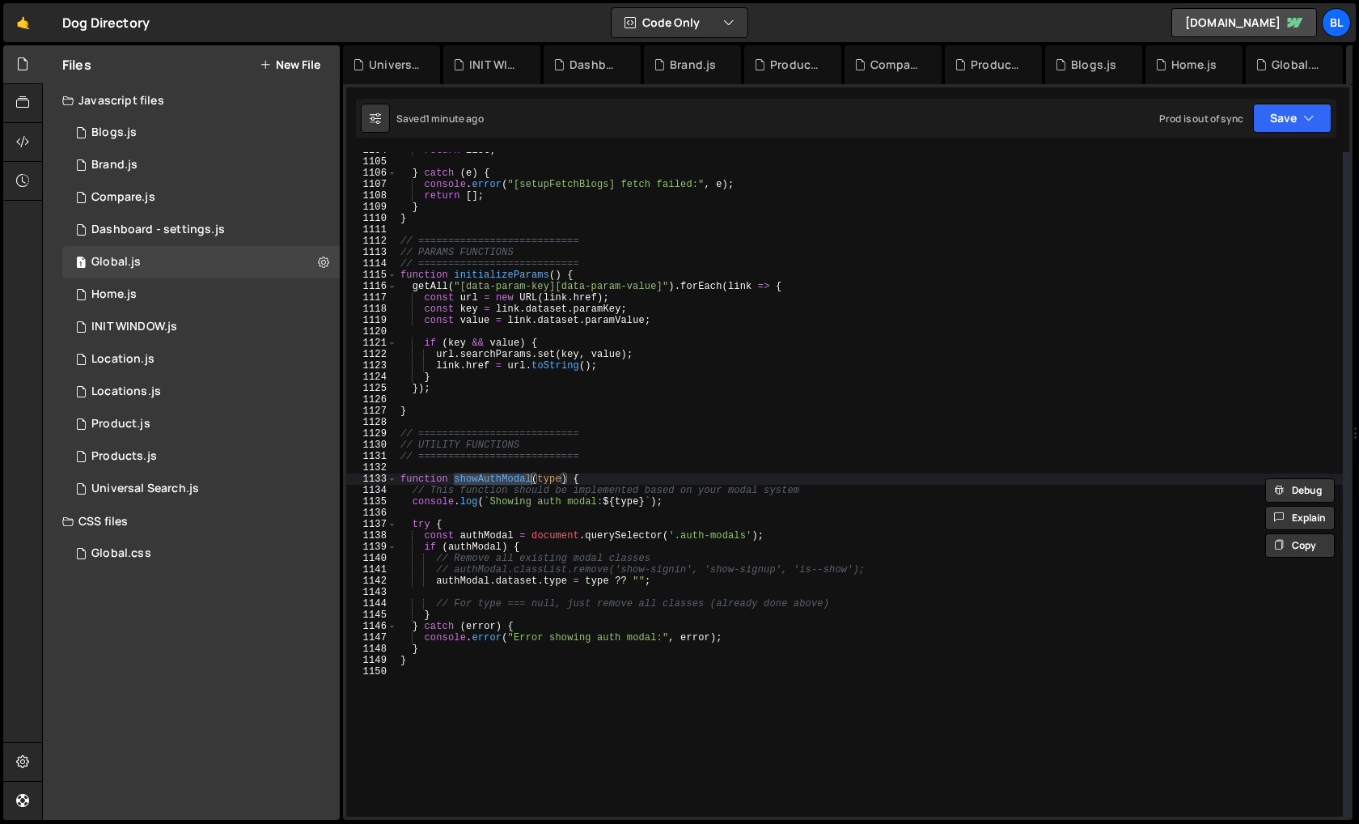
scroll to position [12503, 0]
click at [546, 573] on div "return list ; } catch ( e ) { console . error ( "[setupFetchBlogs] fetch failed…" at bounding box center [870, 488] width 946 height 687
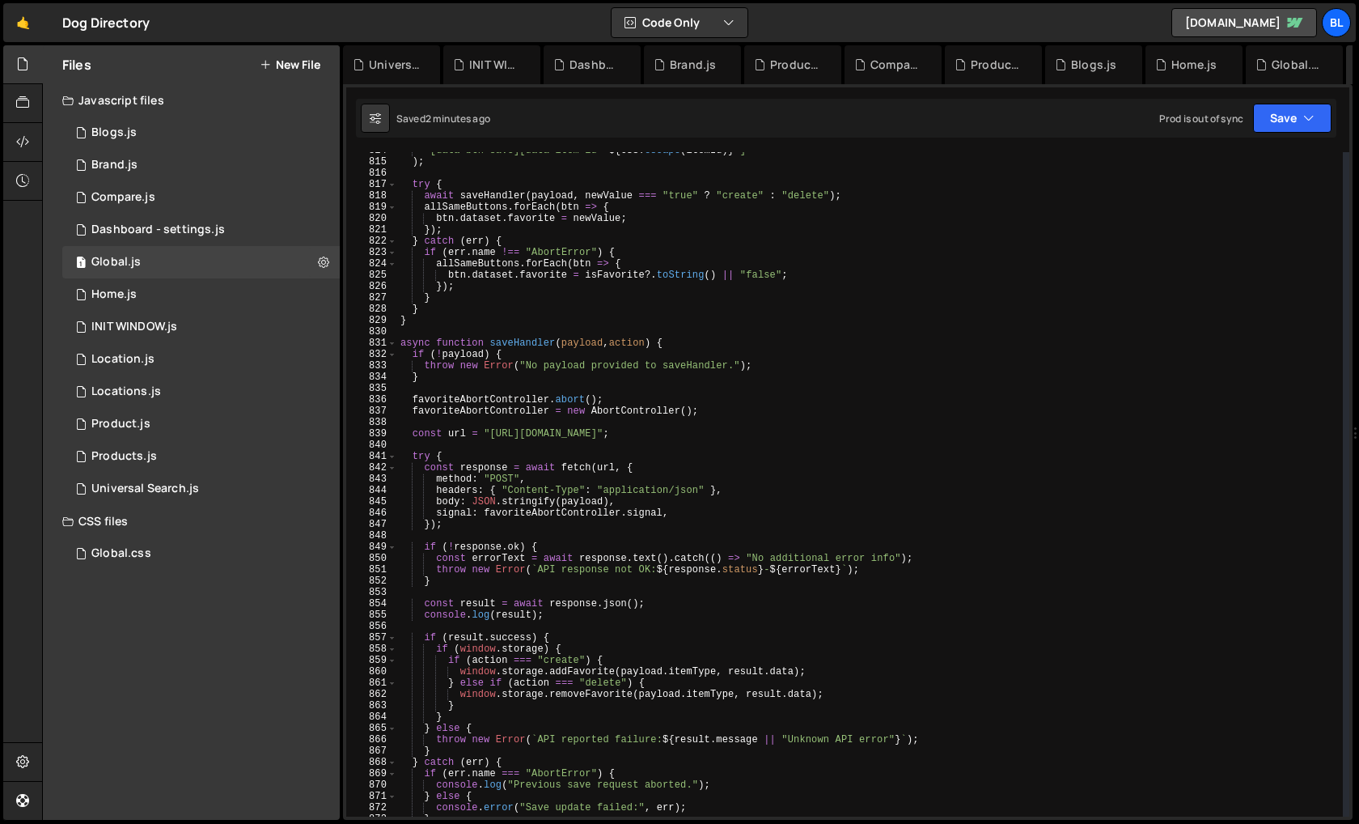
scroll to position [9212, 0]
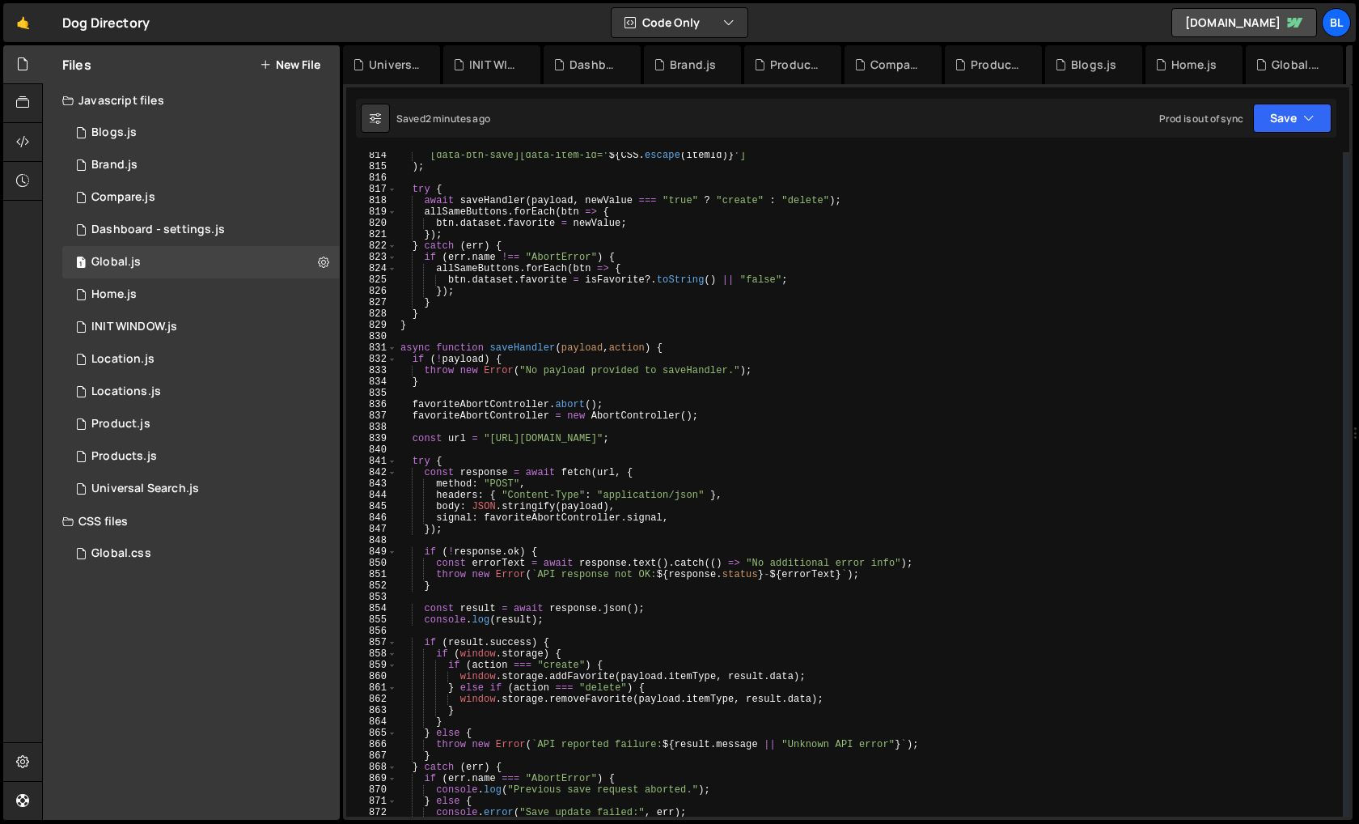
click at [545, 617] on div "` [data-btn-save][data-item-id=' ${ CSS . escape ( itemId ) } '] ` ) ; try { aw…" at bounding box center [870, 493] width 946 height 687
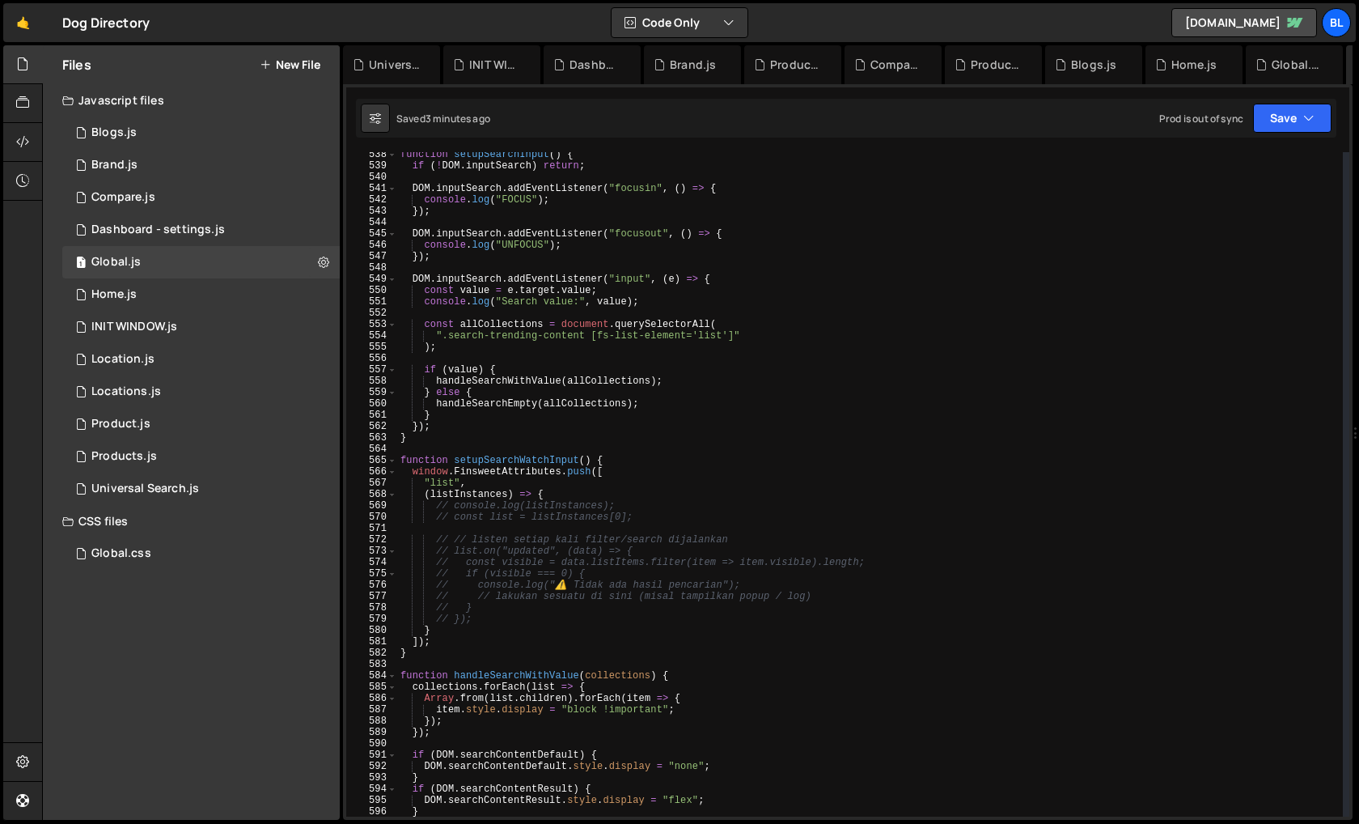
scroll to position [6075, 0]
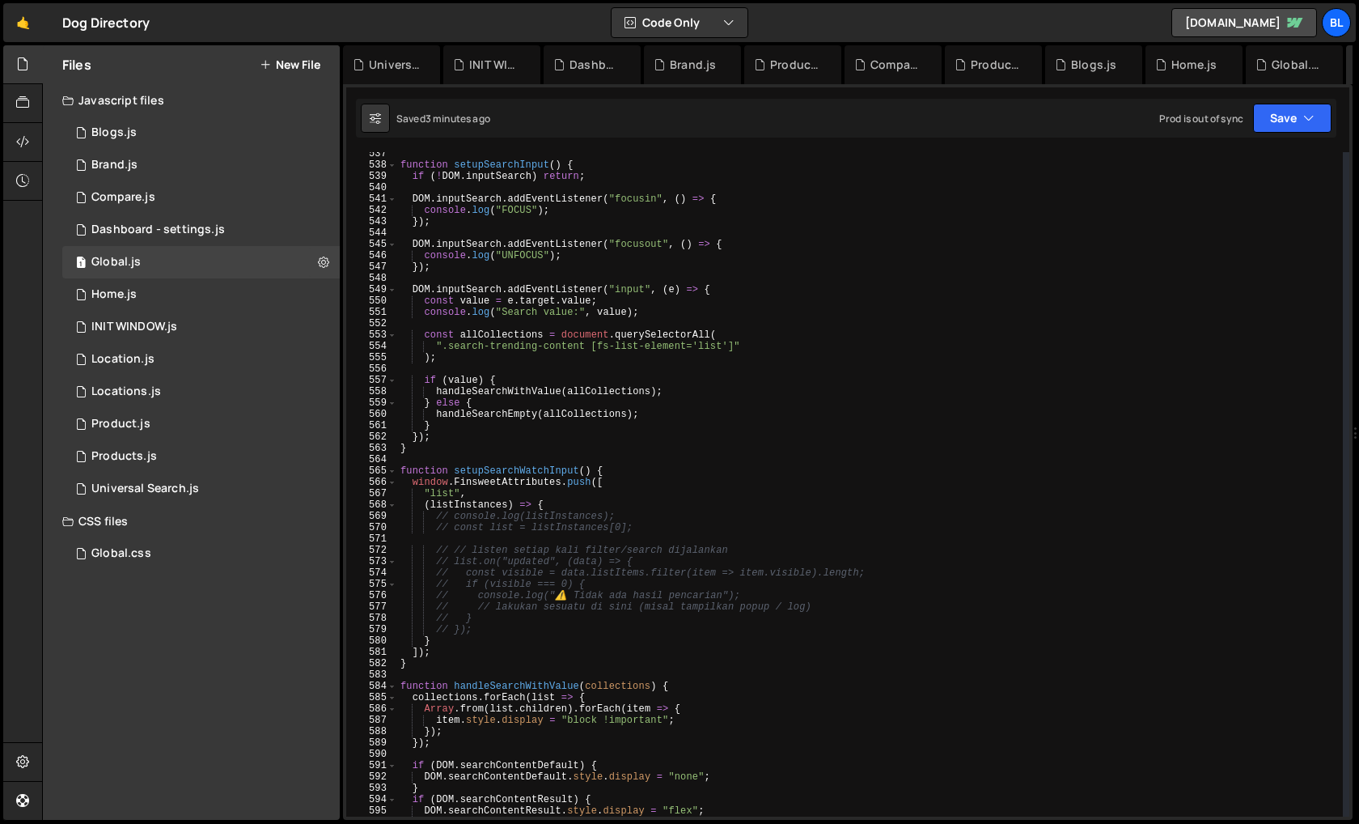
click at [508, 628] on div "function setupSearchInput ( ) { if ( ! DOM . inputSearch ) return ; DOM . input…" at bounding box center [870, 491] width 946 height 687
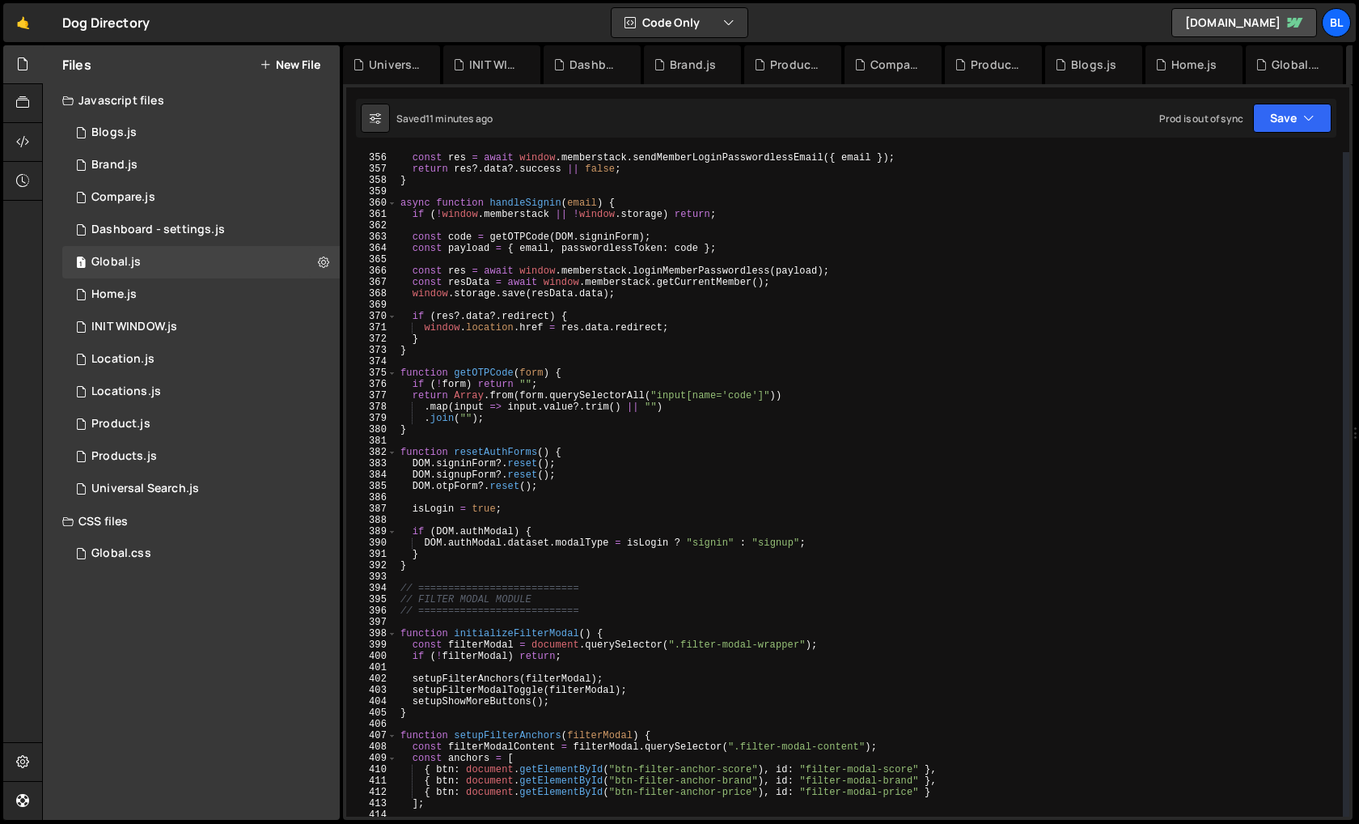
scroll to position [4014, 0]
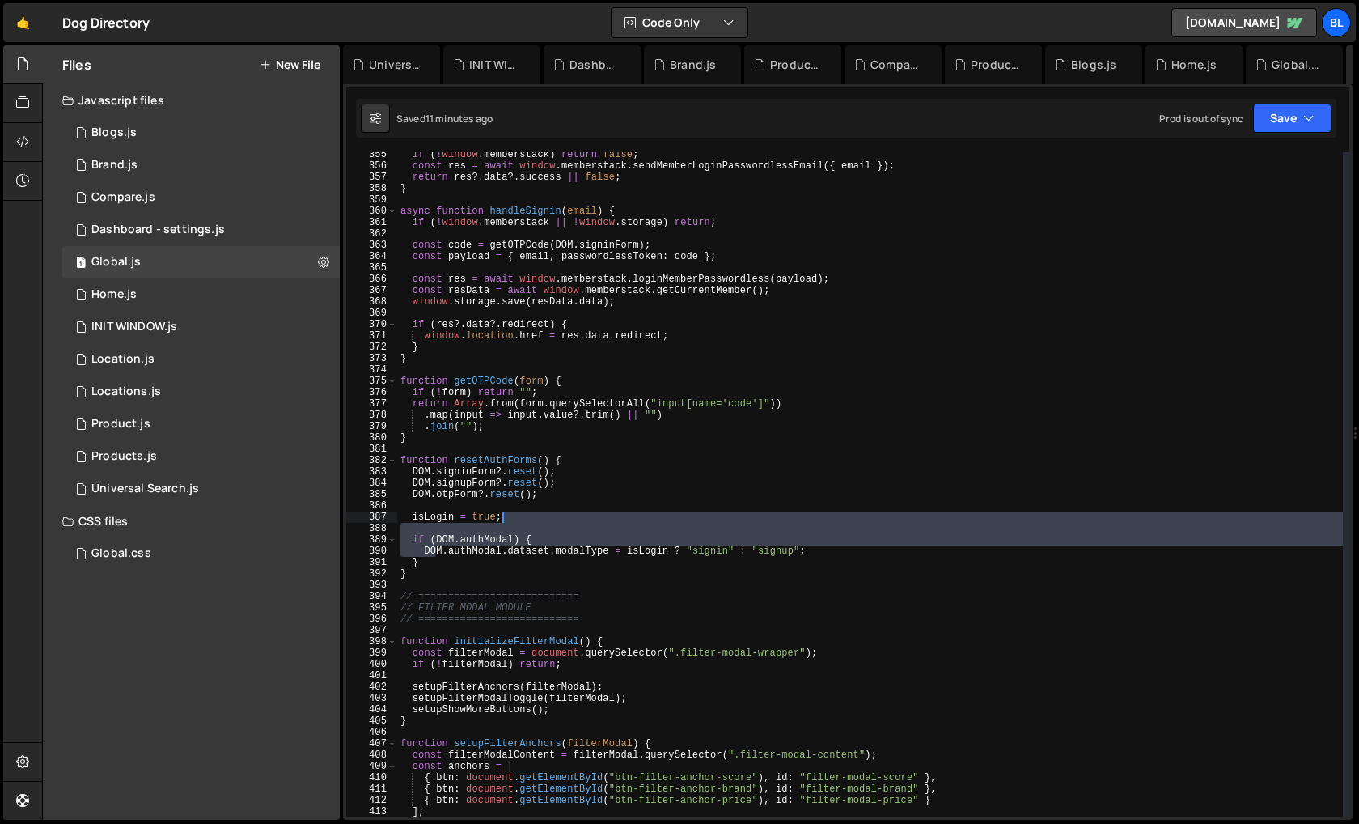
drag, startPoint x: 437, startPoint y: 552, endPoint x: 518, endPoint y: 513, distance: 89.8
click at [518, 513] on div "if ( ! window . memberstack ) return false ; const res = await window . members…" at bounding box center [870, 492] width 946 height 687
click at [443, 573] on div "if ( ! window . memberstack ) return false ; const res = await window . members…" at bounding box center [870, 492] width 946 height 687
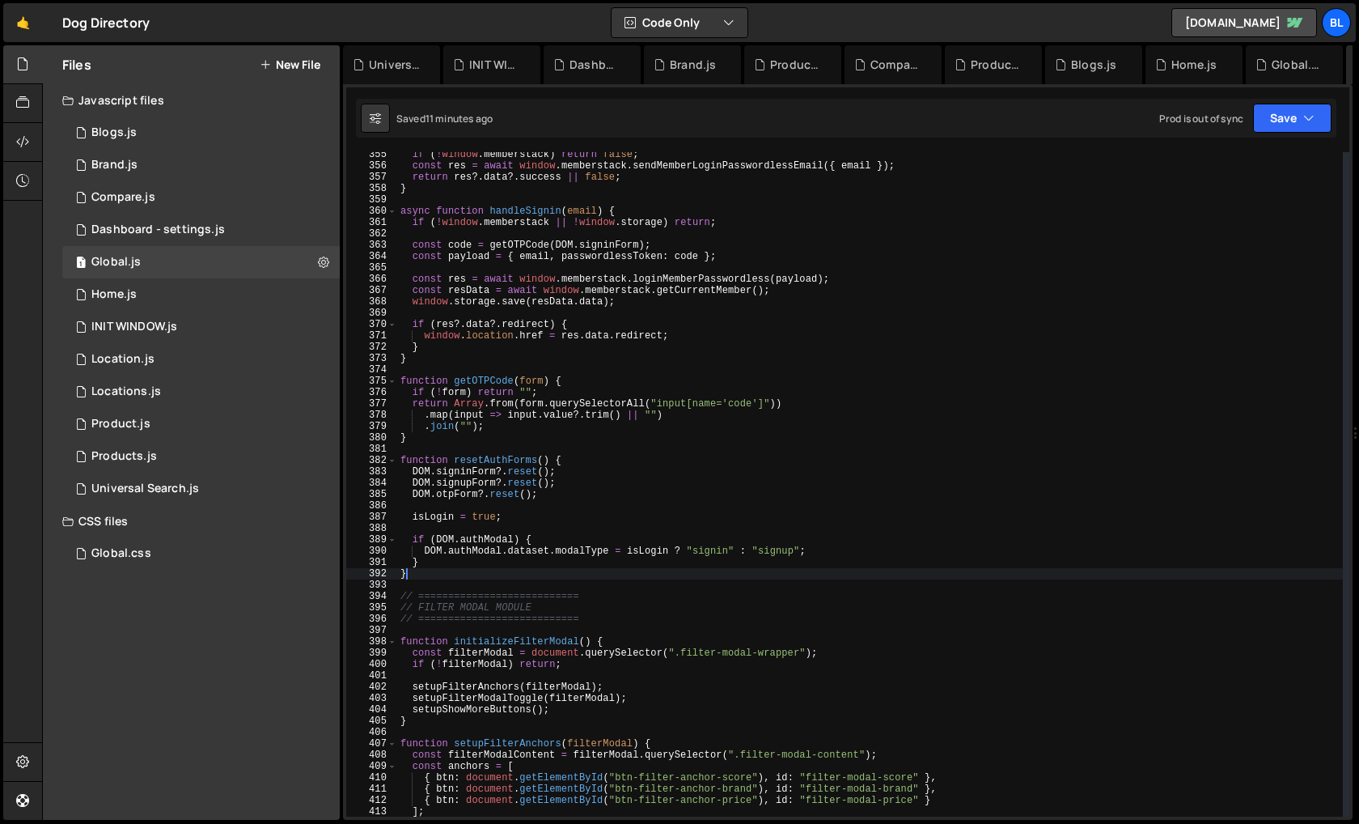
scroll to position [0, 0]
click at [471, 547] on div "if ( ! window . memberstack ) return false ; const res = await window . members…" at bounding box center [870, 492] width 946 height 687
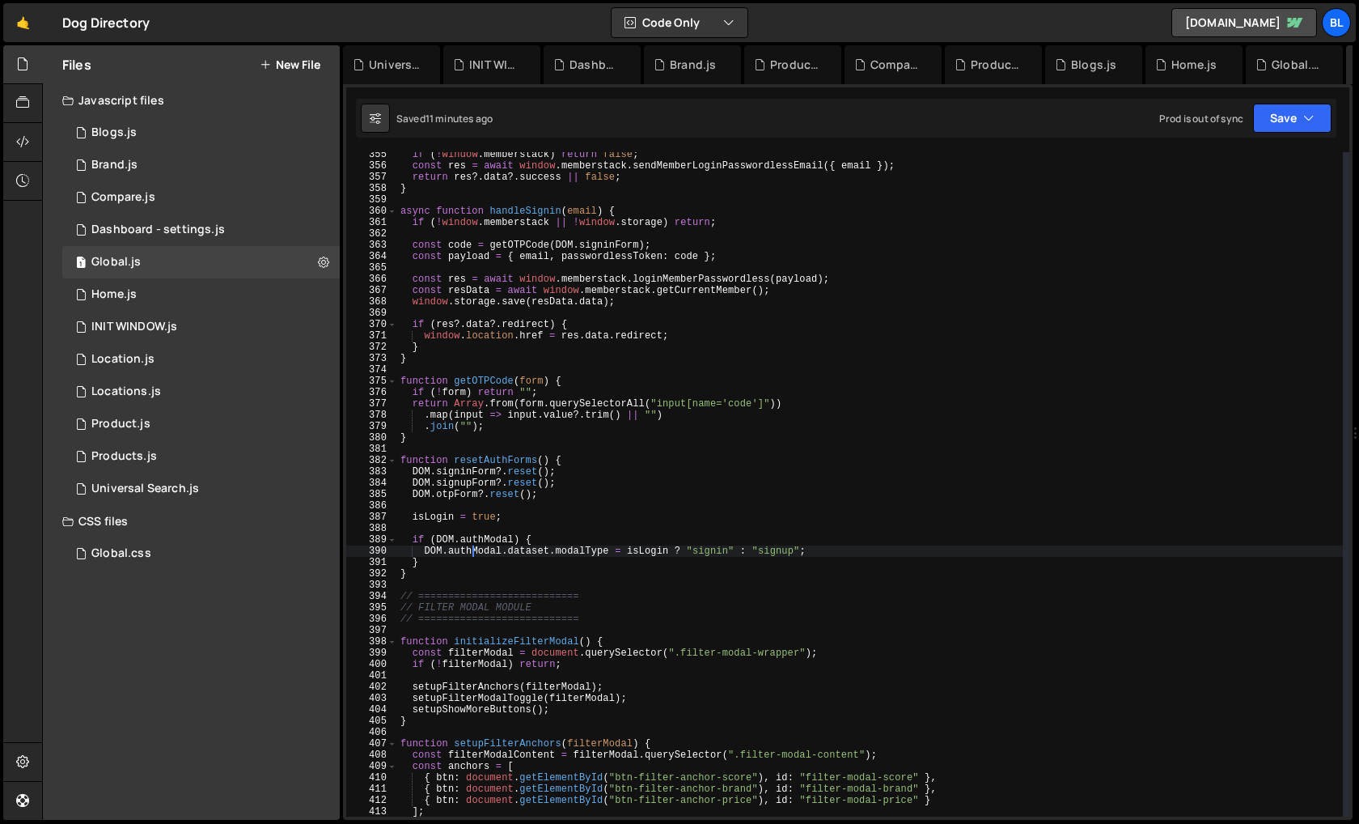
click at [456, 552] on div "if ( ! window . memberstack ) return false ; const res = await window . members…" at bounding box center [870, 492] width 946 height 687
click at [451, 562] on div "if ( ! window . memberstack ) return false ; const res = await window . members…" at bounding box center [870, 492] width 946 height 687
click at [519, 511] on div "if ( ! window . memberstack ) return false ; const res = await window . members…" at bounding box center [870, 492] width 946 height 687
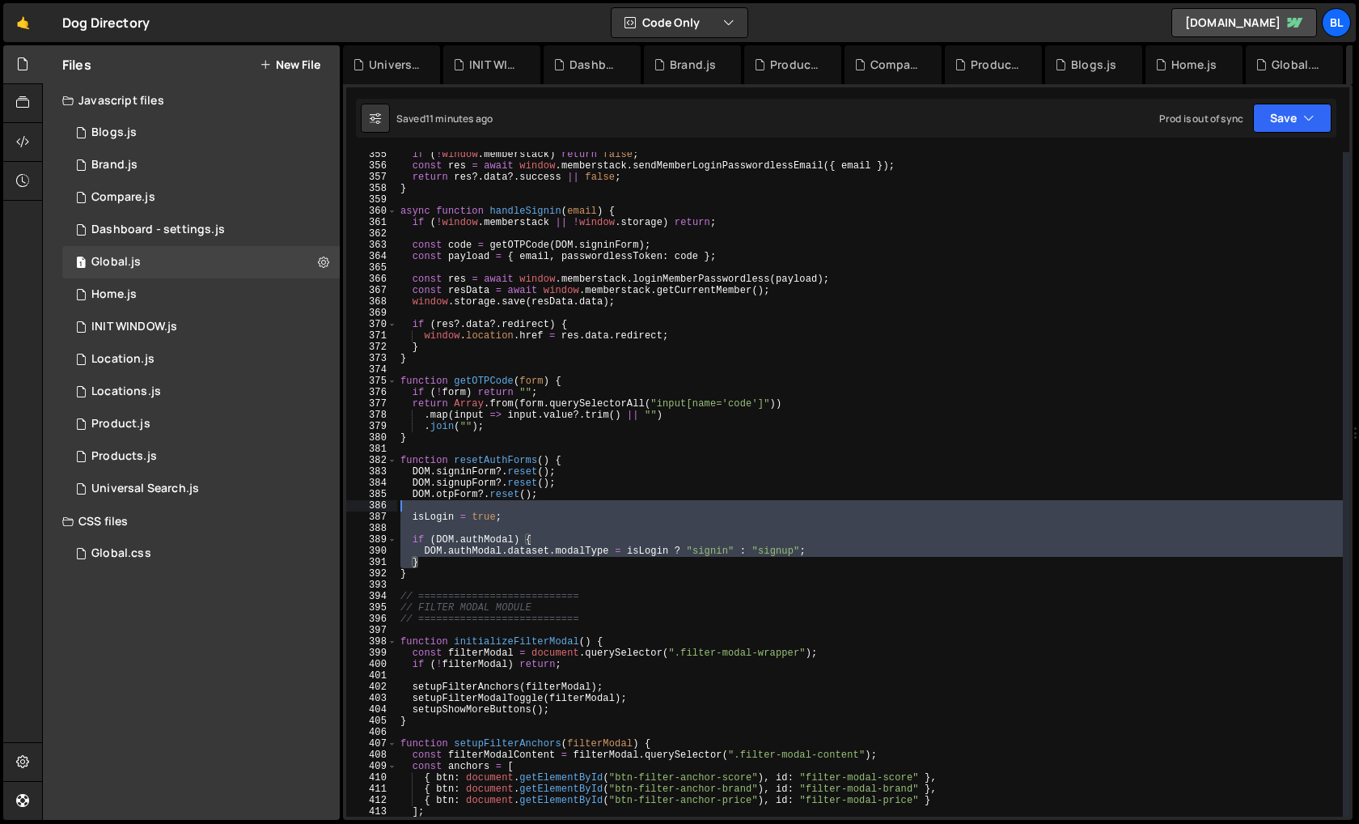
type textarea "isLogin = true;"
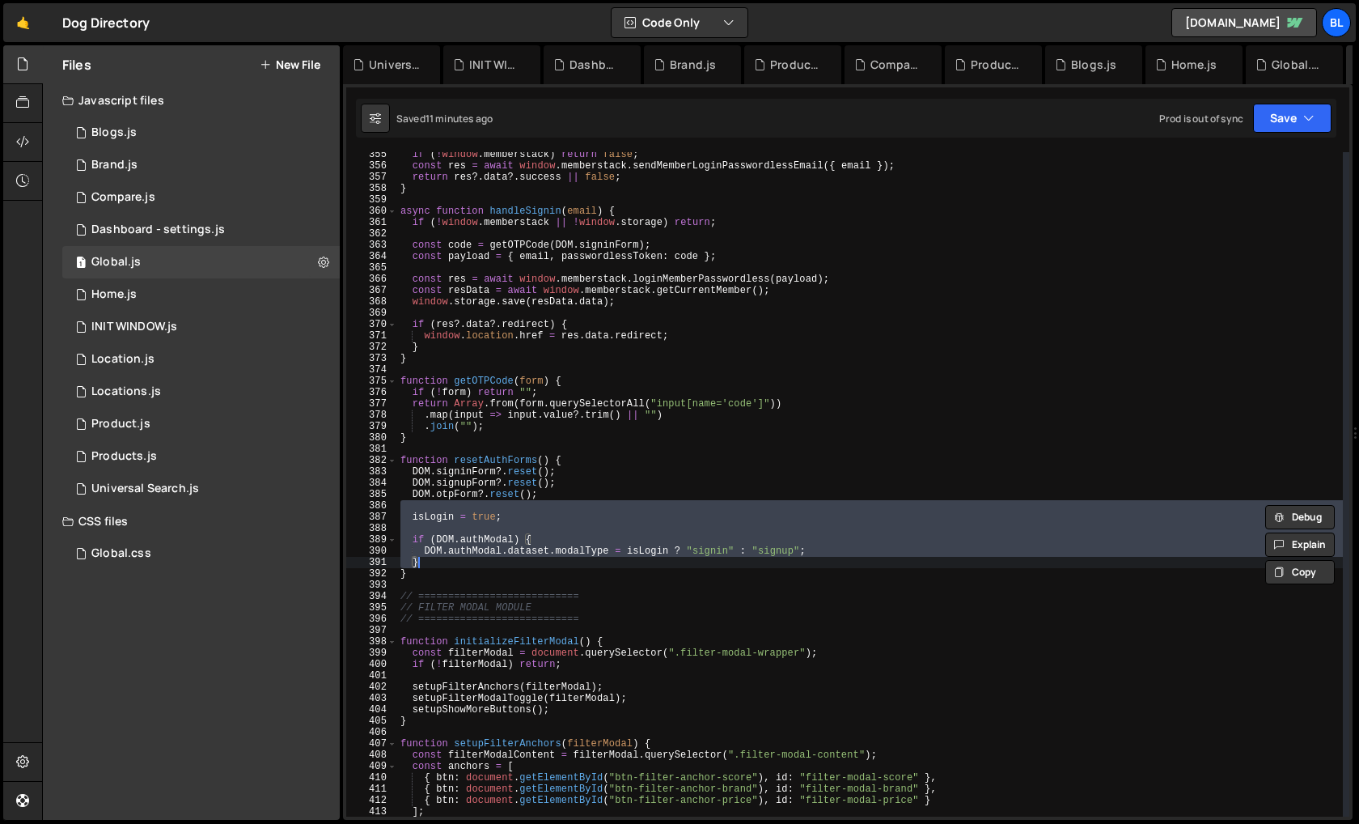
click at [518, 512] on div "if ( ! window . memberstack ) return false ; const res = await window . members…" at bounding box center [870, 492] width 946 height 687
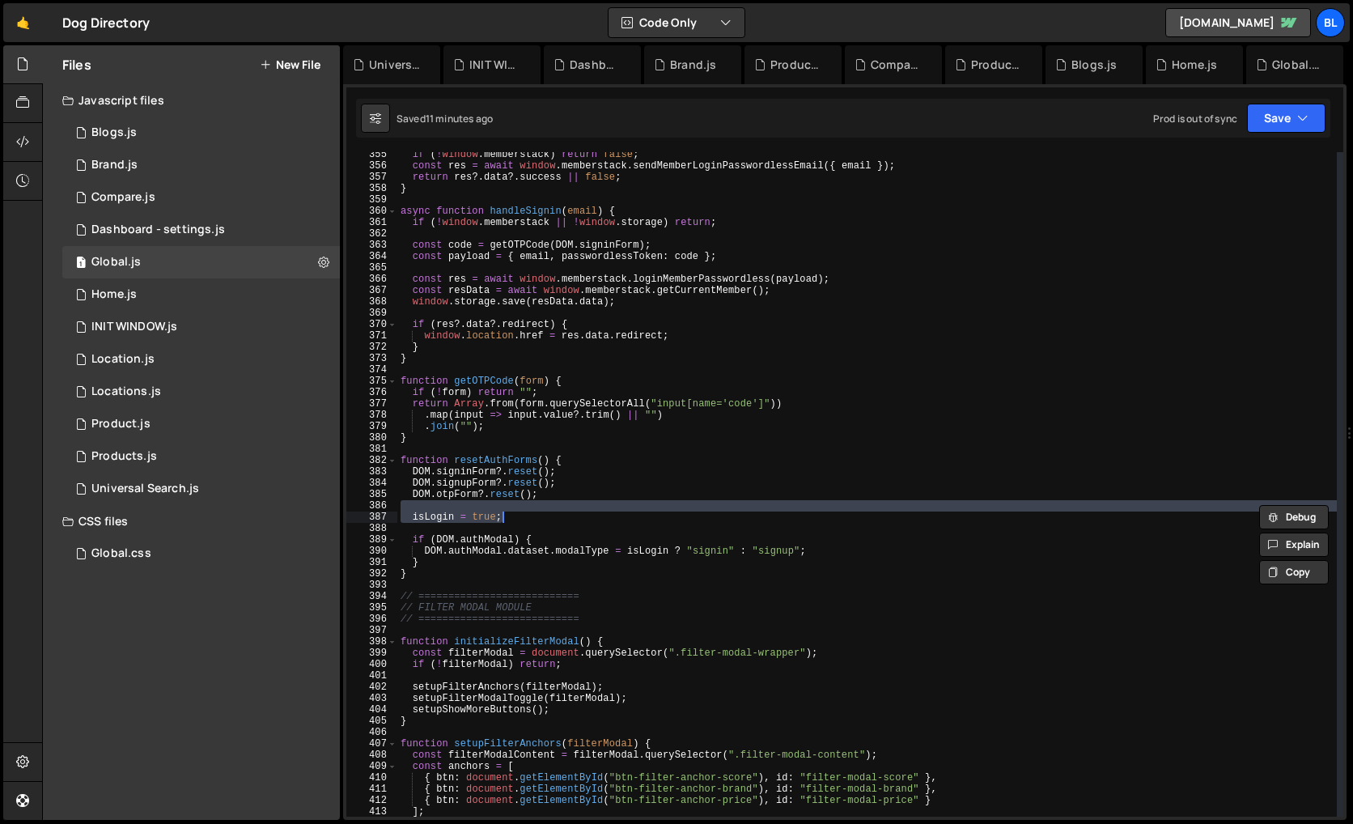
click at [519, 514] on div "if ( ! window . memberstack ) return false ; const res = await window . members…" at bounding box center [870, 492] width 946 height 687
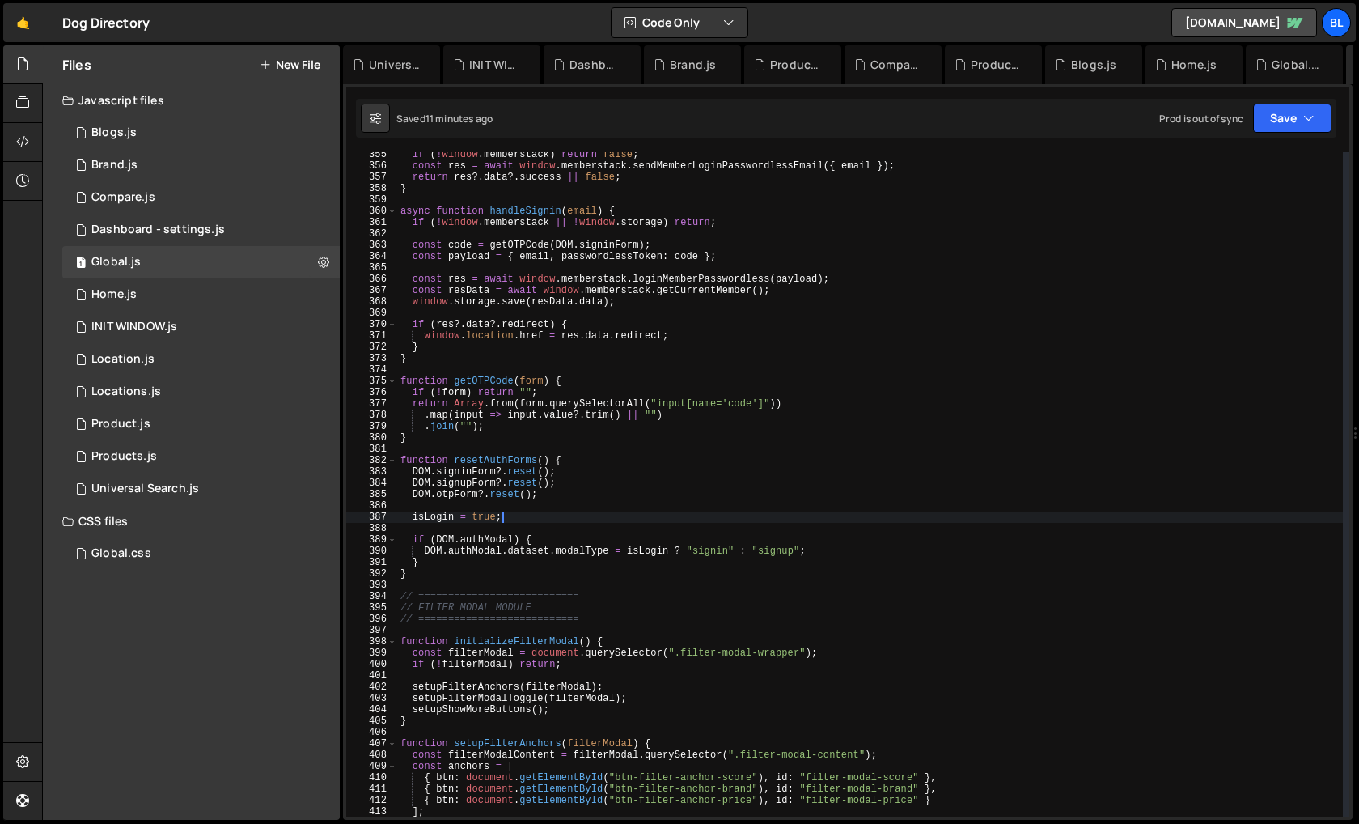
click at [447, 558] on div "if ( ! window . memberstack ) return false ; const res = await window . members…" at bounding box center [870, 492] width 946 height 687
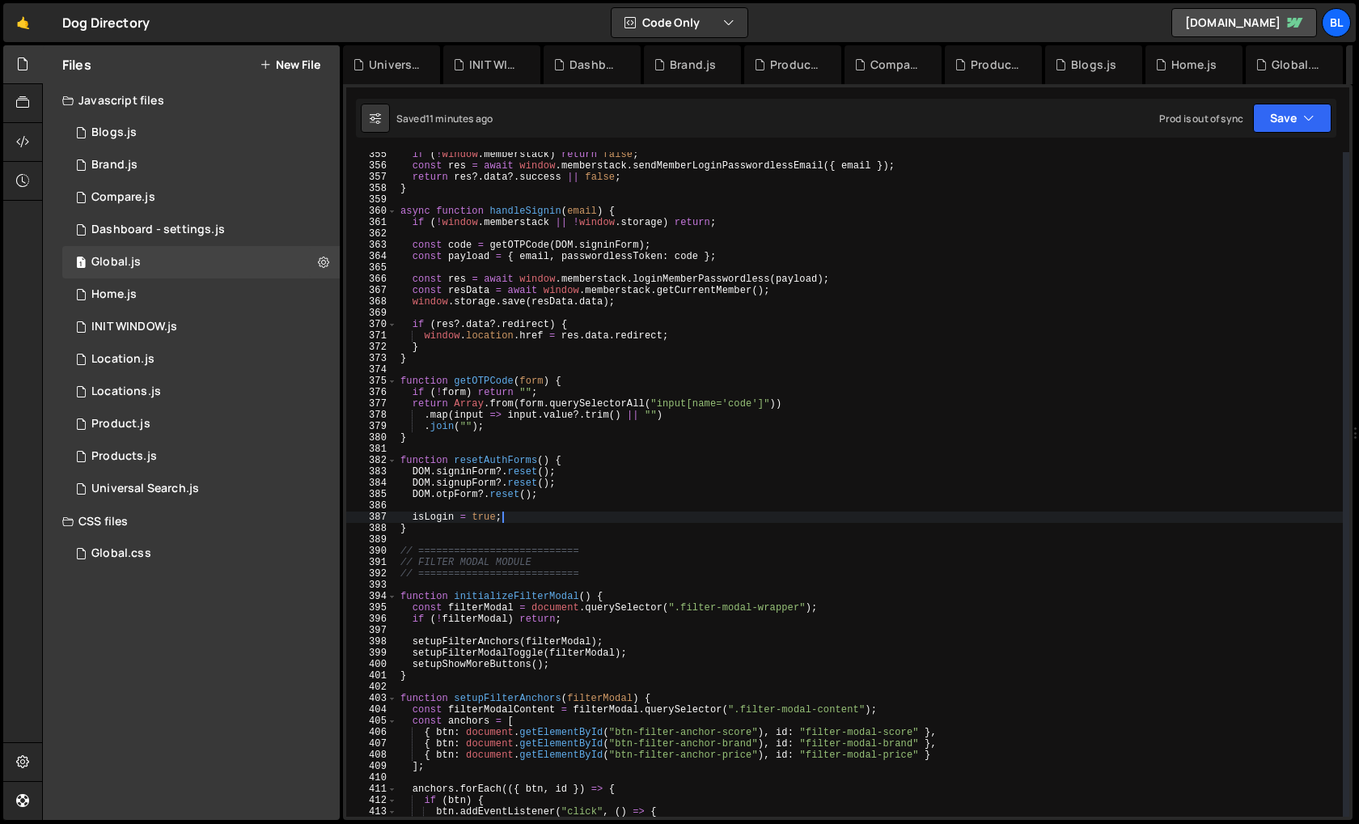
type textarea "}"
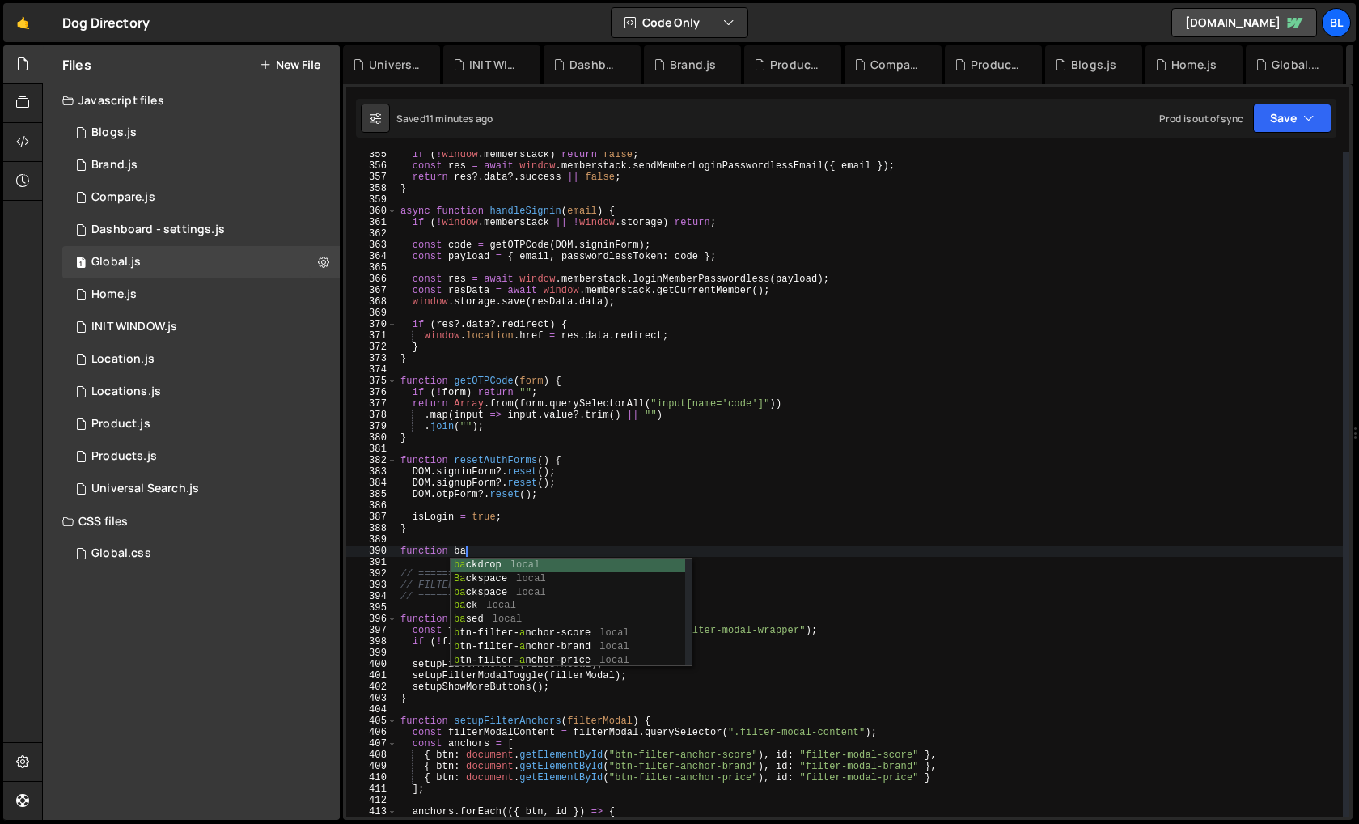
scroll to position [0, 5]
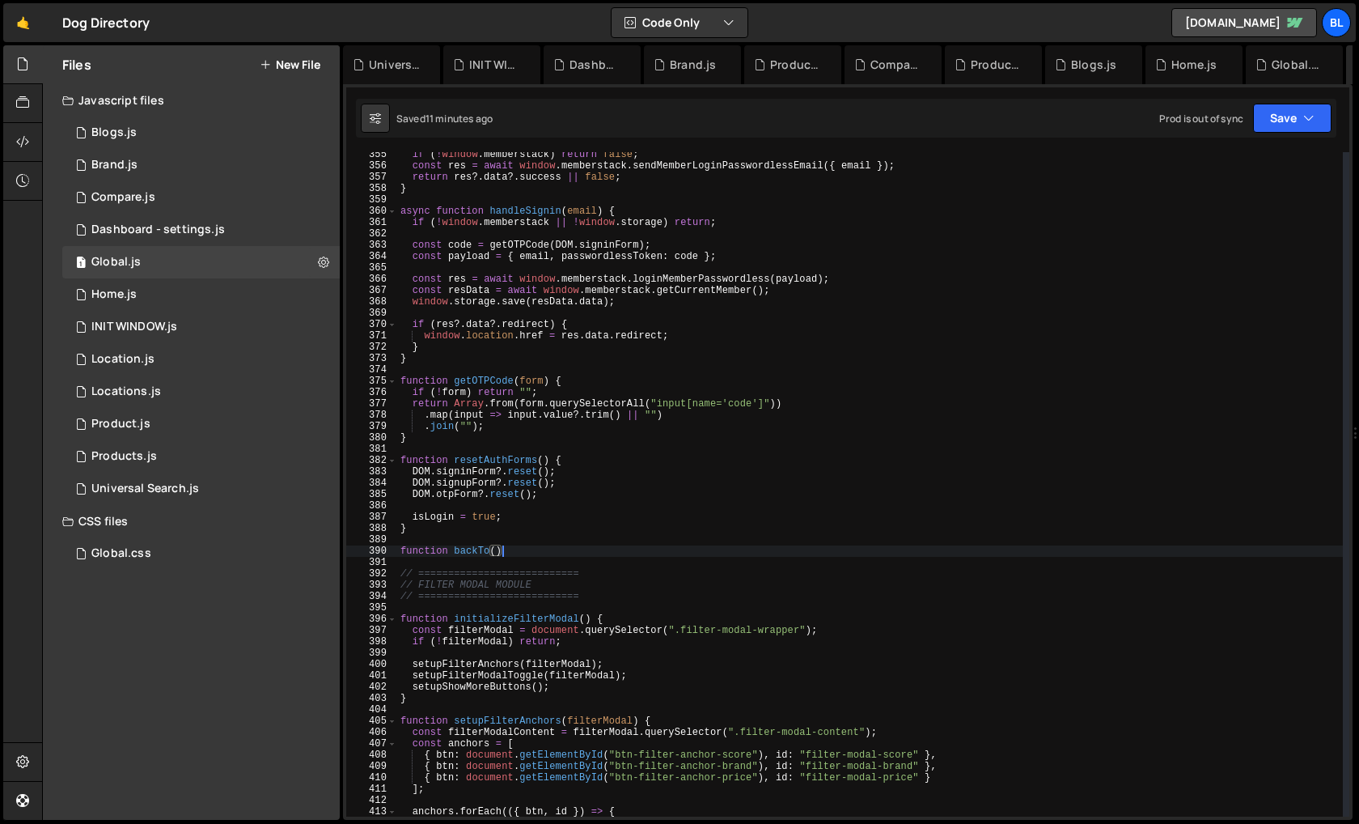
type textarea "function backTo(){"
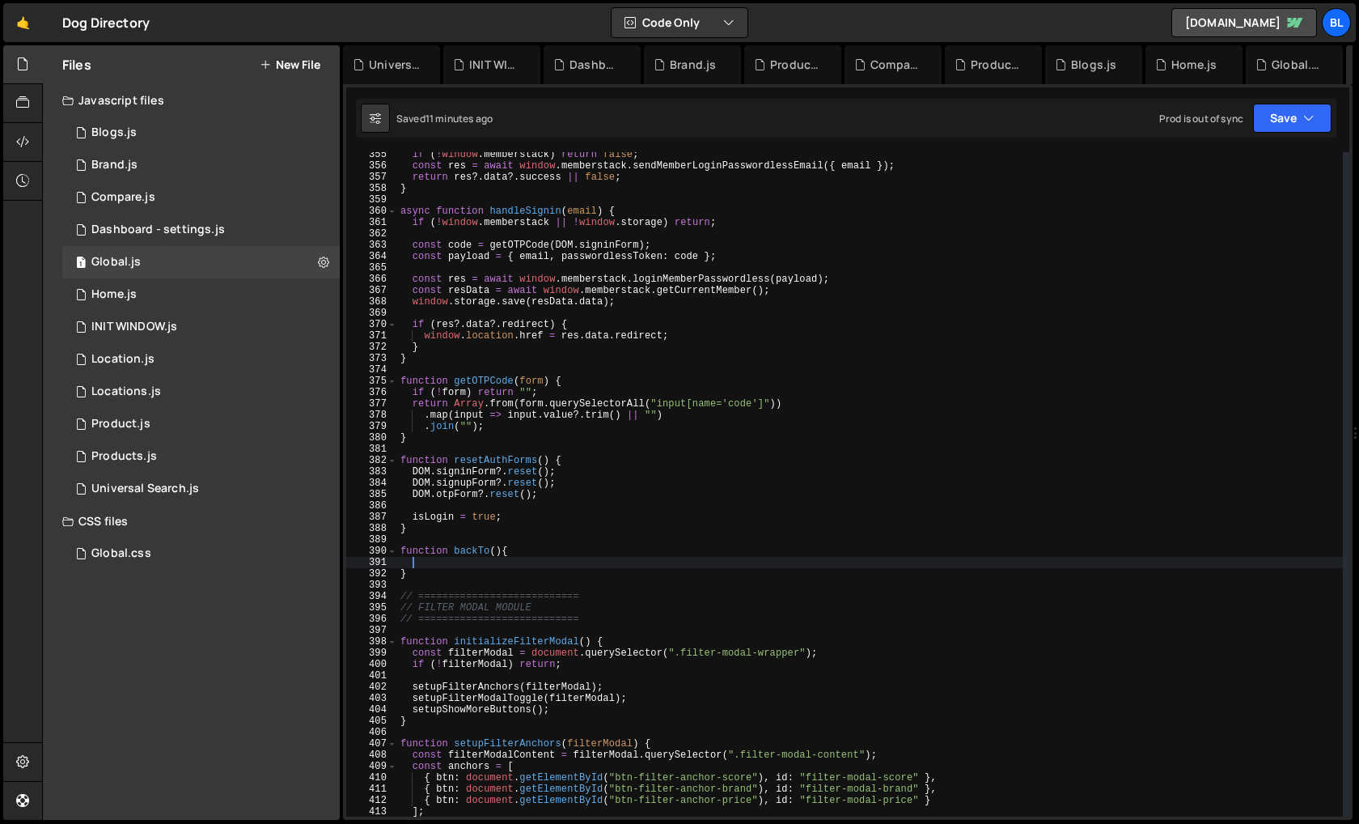
scroll to position [0, 0]
paste textarea "}"
type textarea "}"
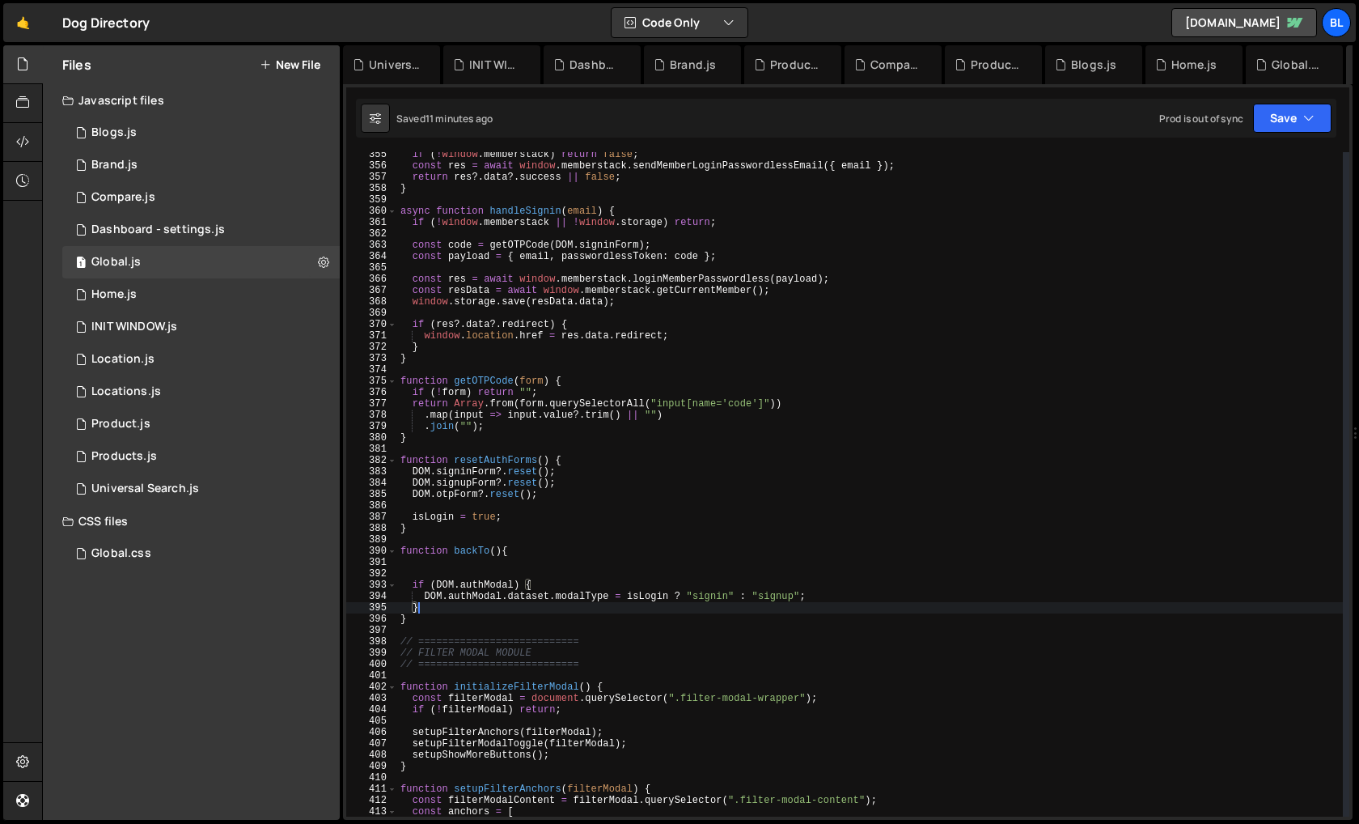
click at [462, 559] on div "if ( ! window . memberstack ) return false ; const res = await window . members…" at bounding box center [870, 492] width 946 height 687
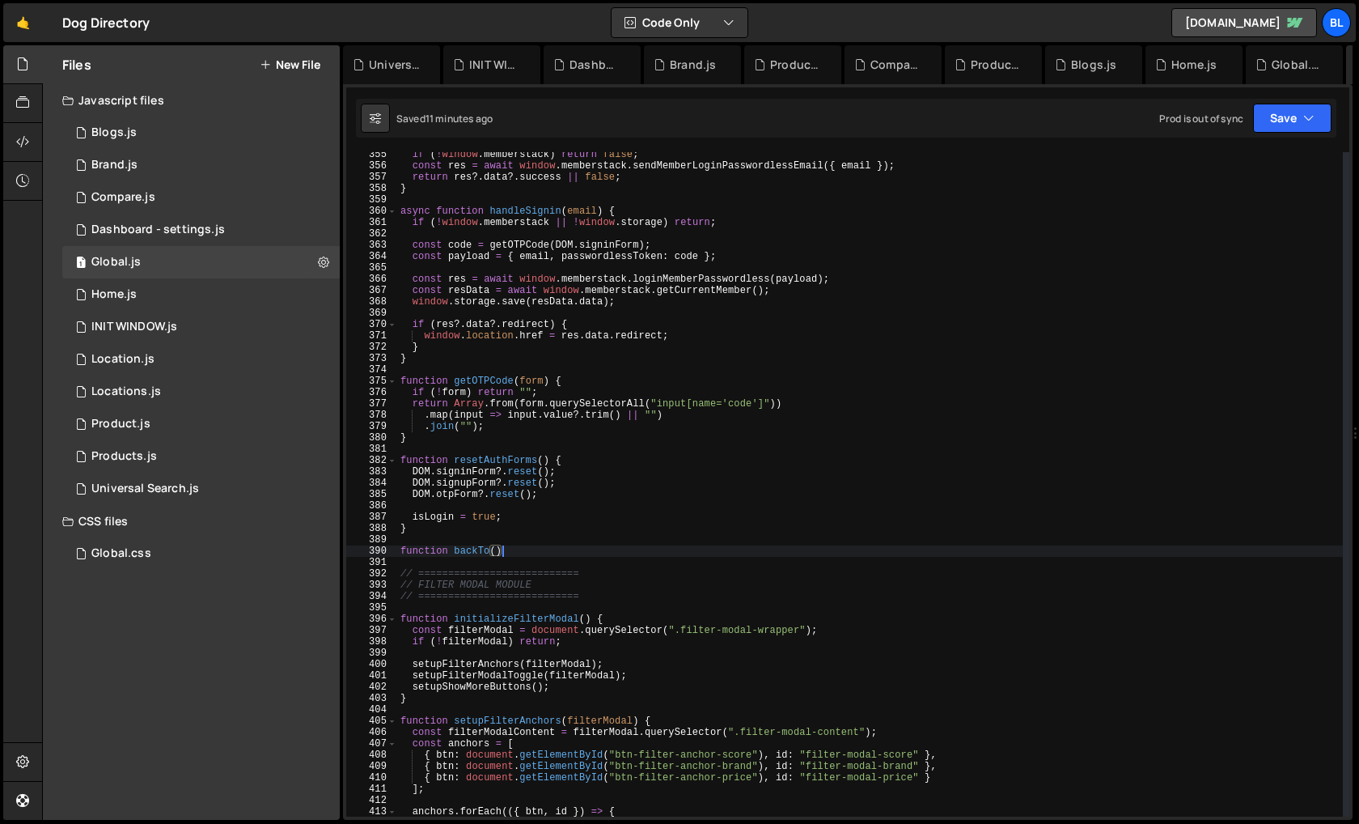
click at [462, 532] on div "if ( ! window . memberstack ) return false ; const res = await window . members…" at bounding box center [870, 492] width 946 height 687
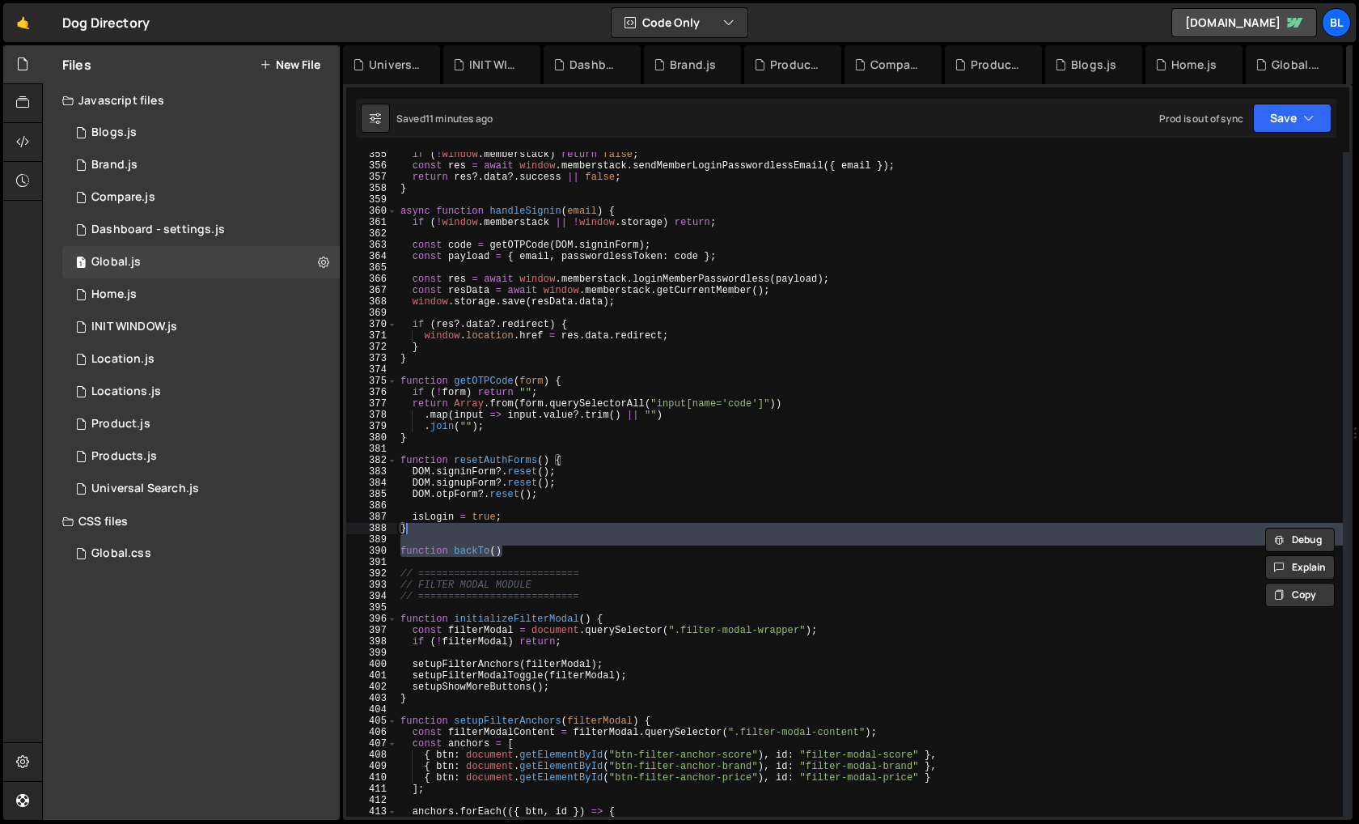
type textarea "}"
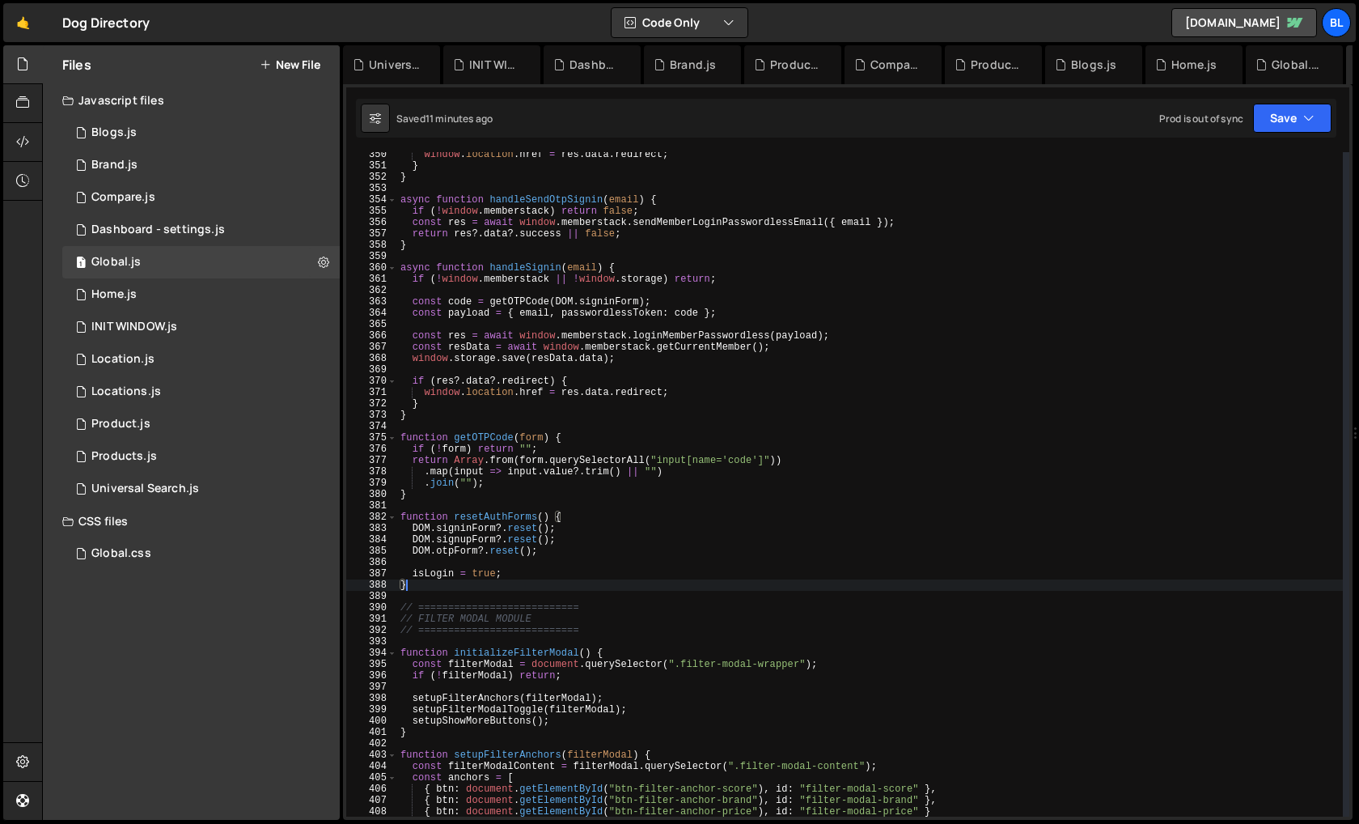
scroll to position [3957, 0]
click at [498, 509] on div "window . location . href = res . data . redirect ; } } async function handleSen…" at bounding box center [870, 492] width 946 height 687
click at [490, 511] on div "window . location . href = res . data . redirect ; } } async function handleSen…" at bounding box center [870, 492] width 946 height 687
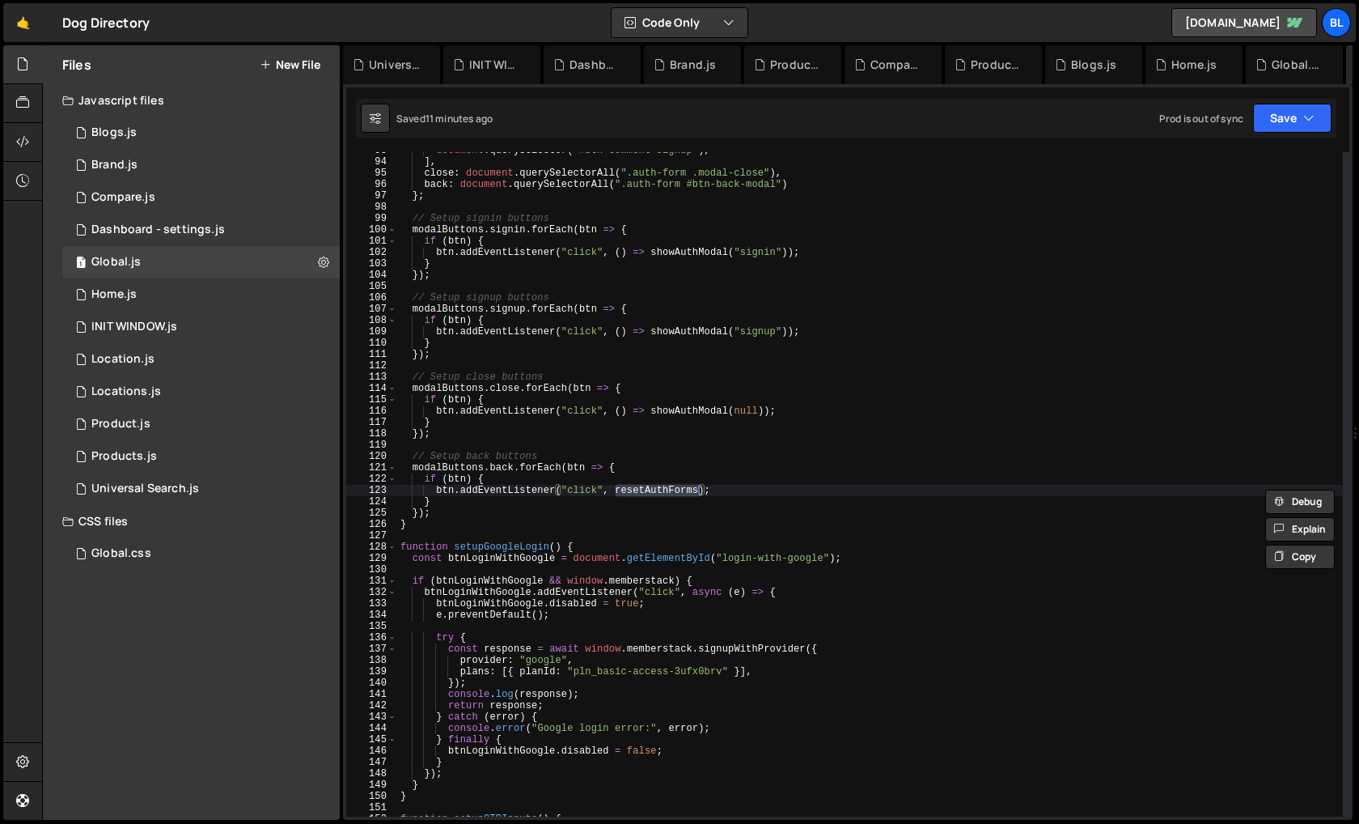
scroll to position [1050, 0]
click at [655, 482] on div "document . querySelector ( "#btn-comment-signup" ) , ] , close : document . que…" at bounding box center [870, 488] width 946 height 687
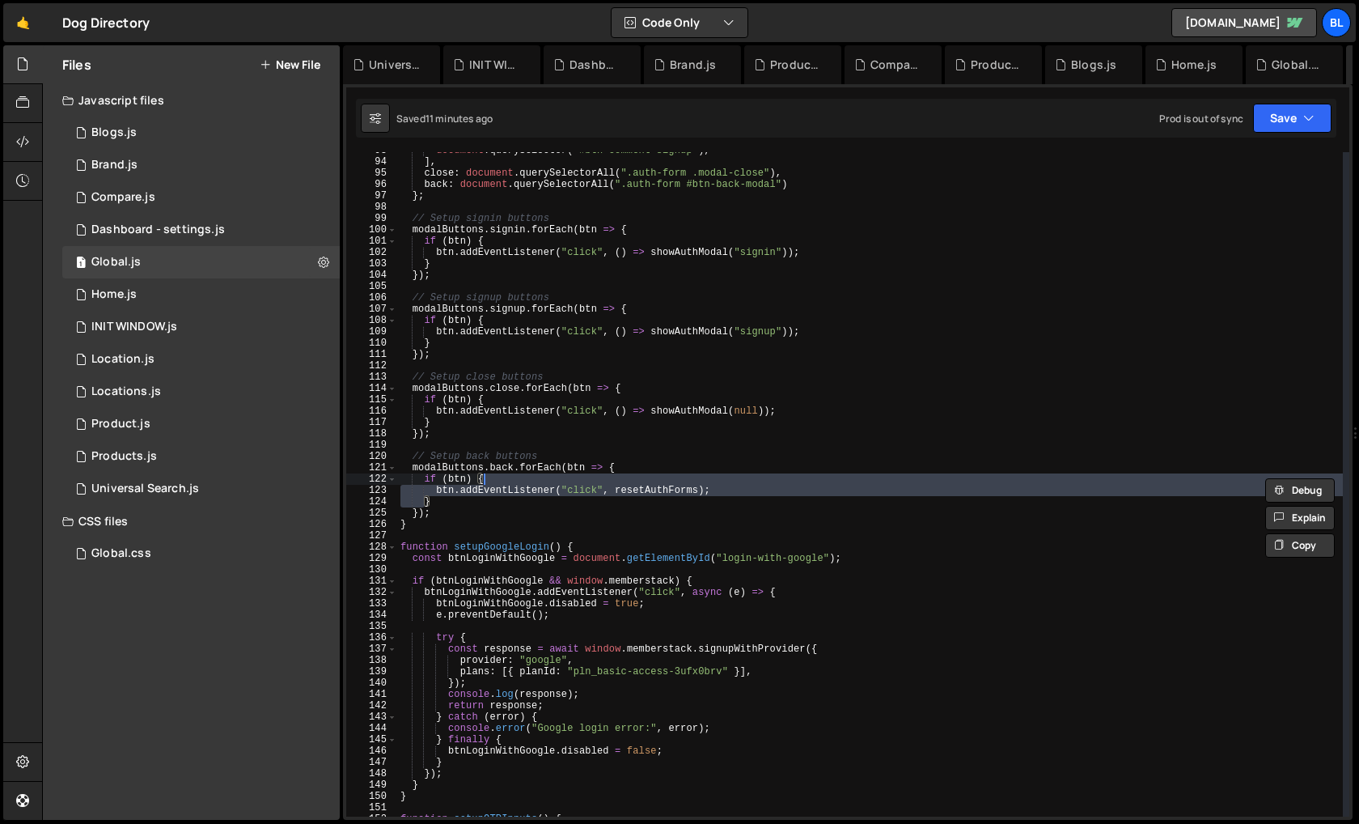
click at [665, 486] on div "document . querySelector ( "#btn-comment-signup" ) , ] , close : document . que…" at bounding box center [870, 488] width 946 height 687
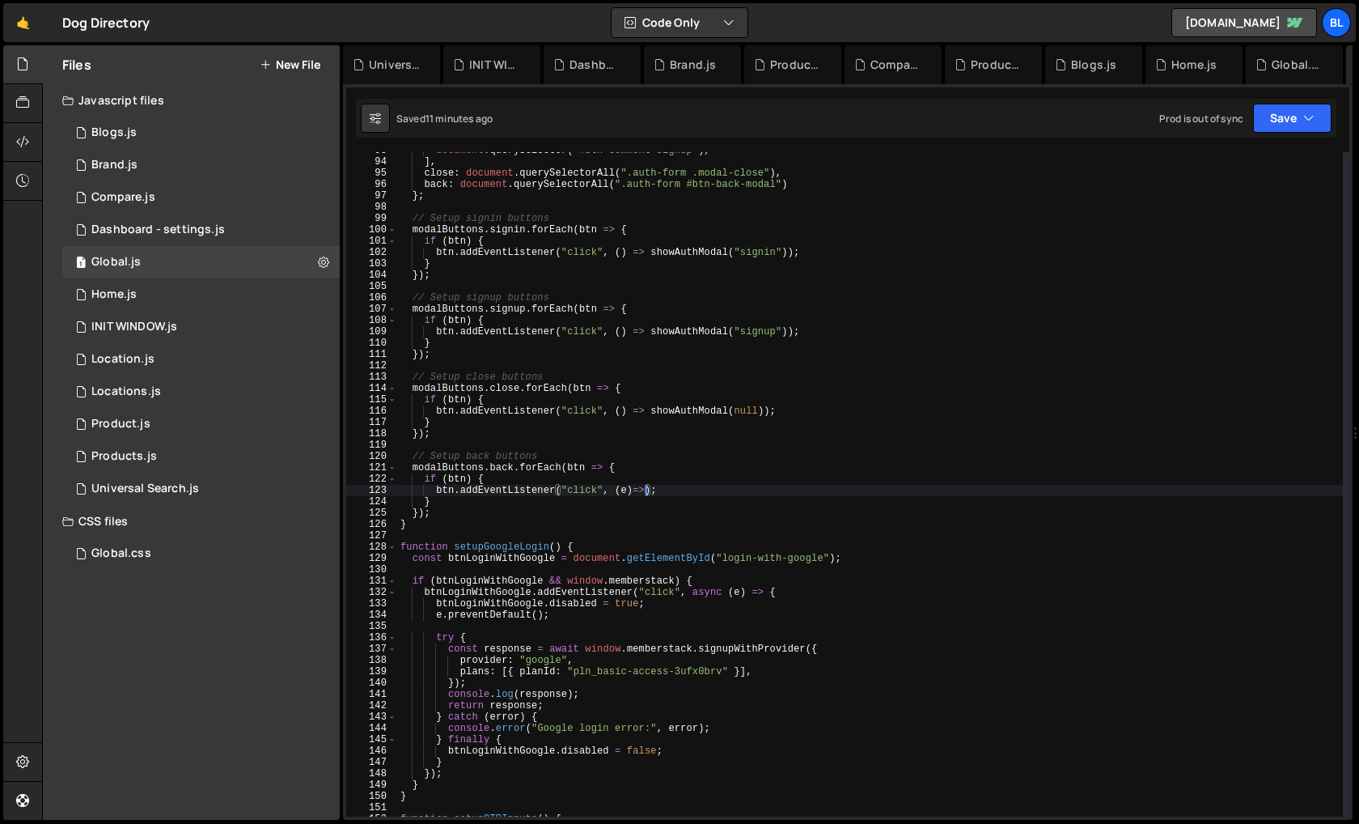
type textarea "btn.addEventListener("click", (e)=>{);"
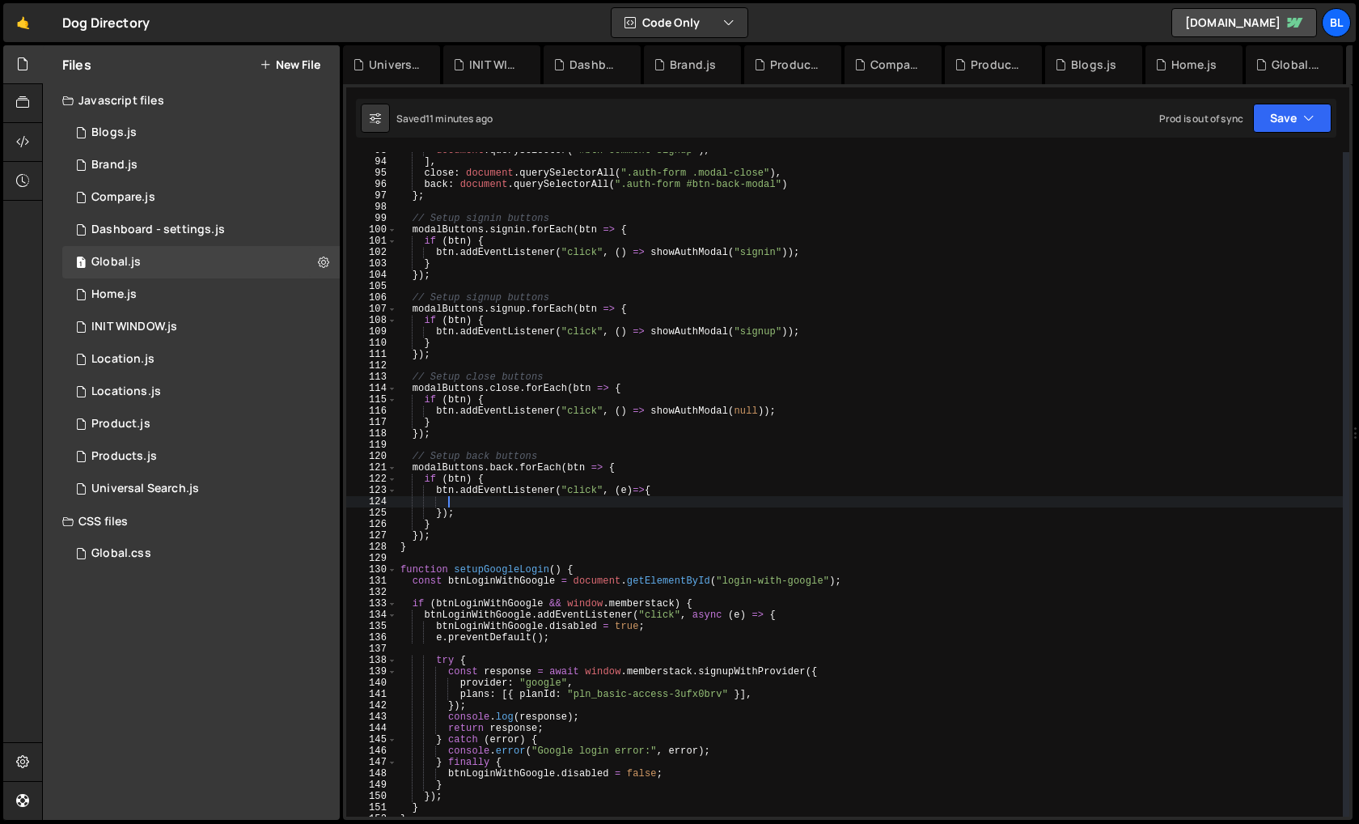
paste textarea "resetAuthForms"
type textarea "resetAuthForms();"
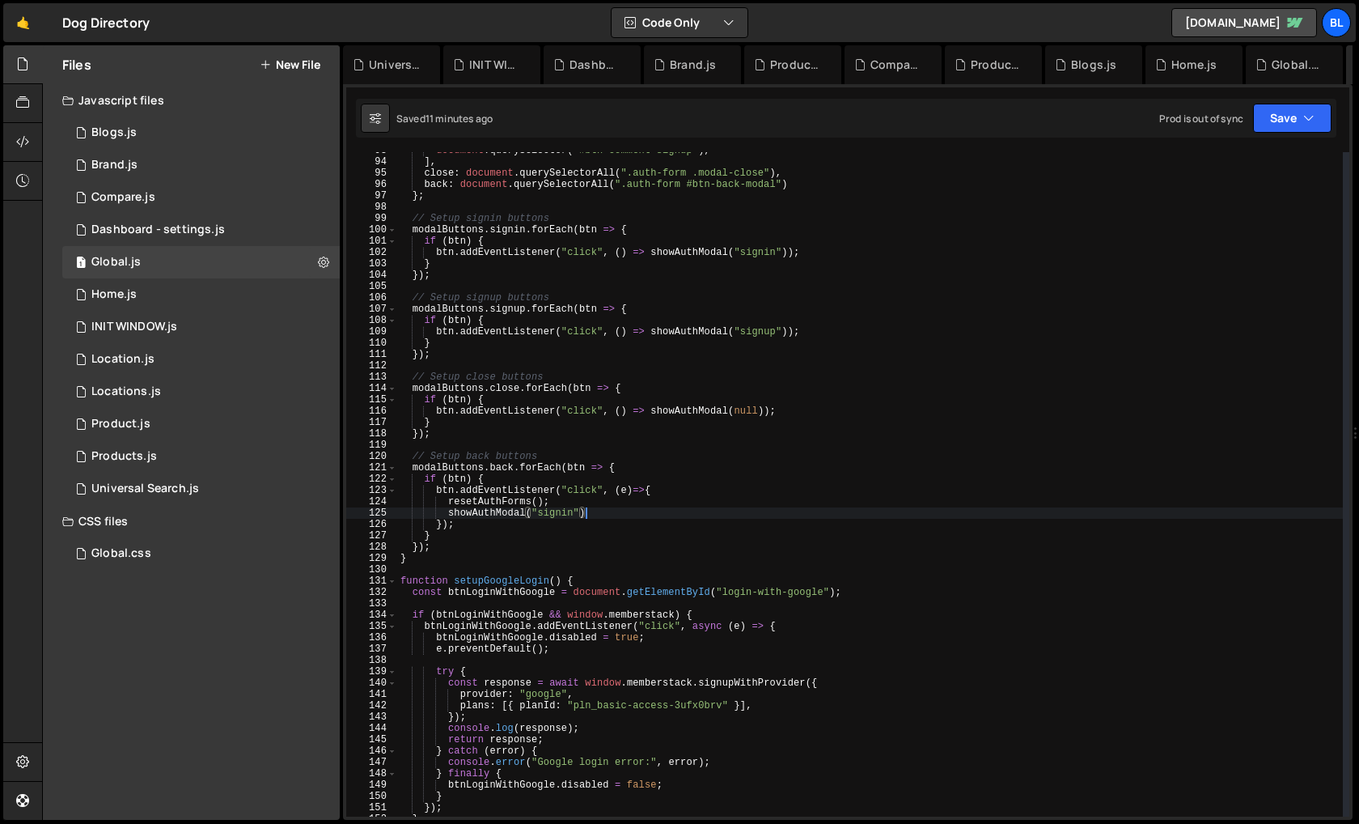
scroll to position [0, 15]
click at [553, 511] on div "document . querySelector ( "#btn-comment-signup" ) , ] , close : document . que…" at bounding box center [870, 488] width 946 height 687
paste textarea "signin'"
paste textarea "signin""
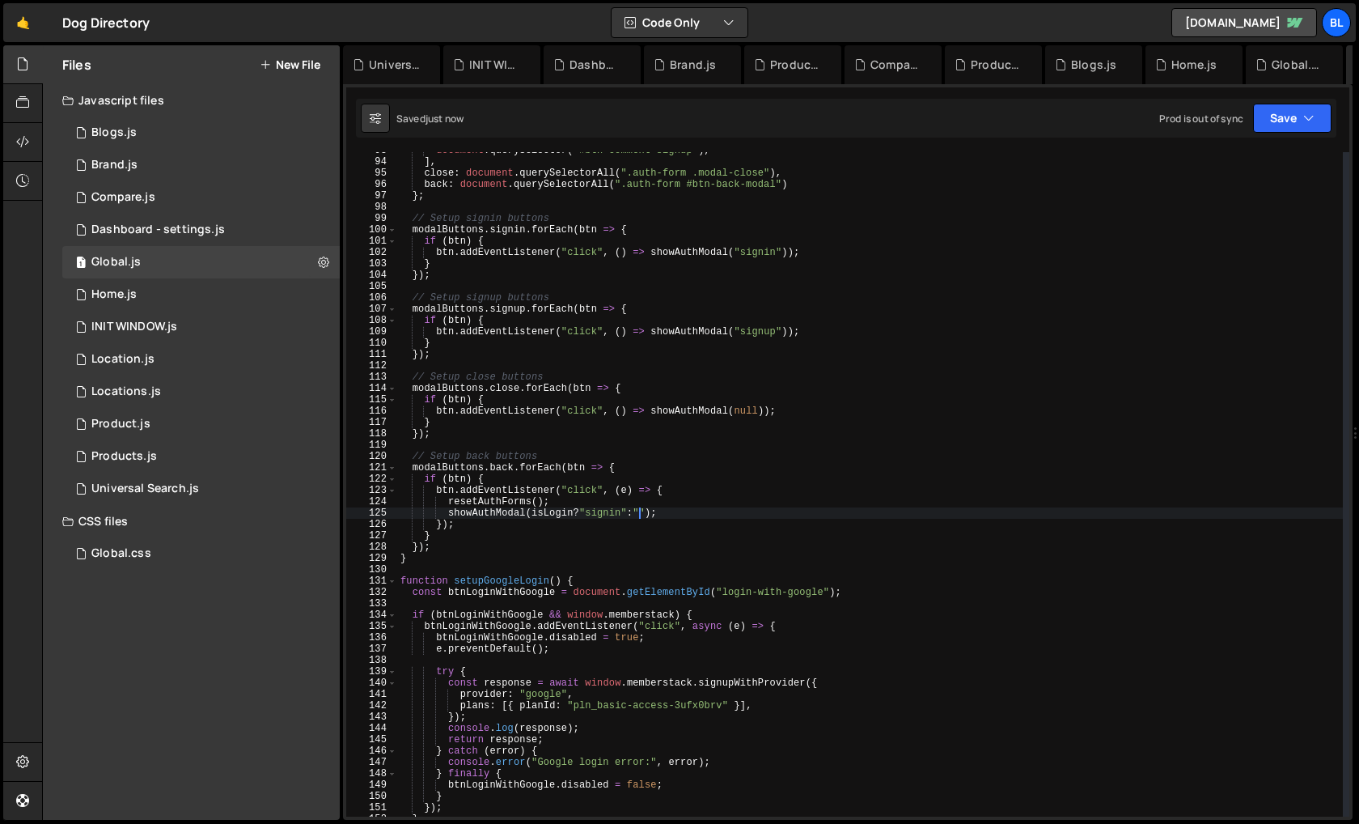
scroll to position [0, 19]
paste textarea "signin""
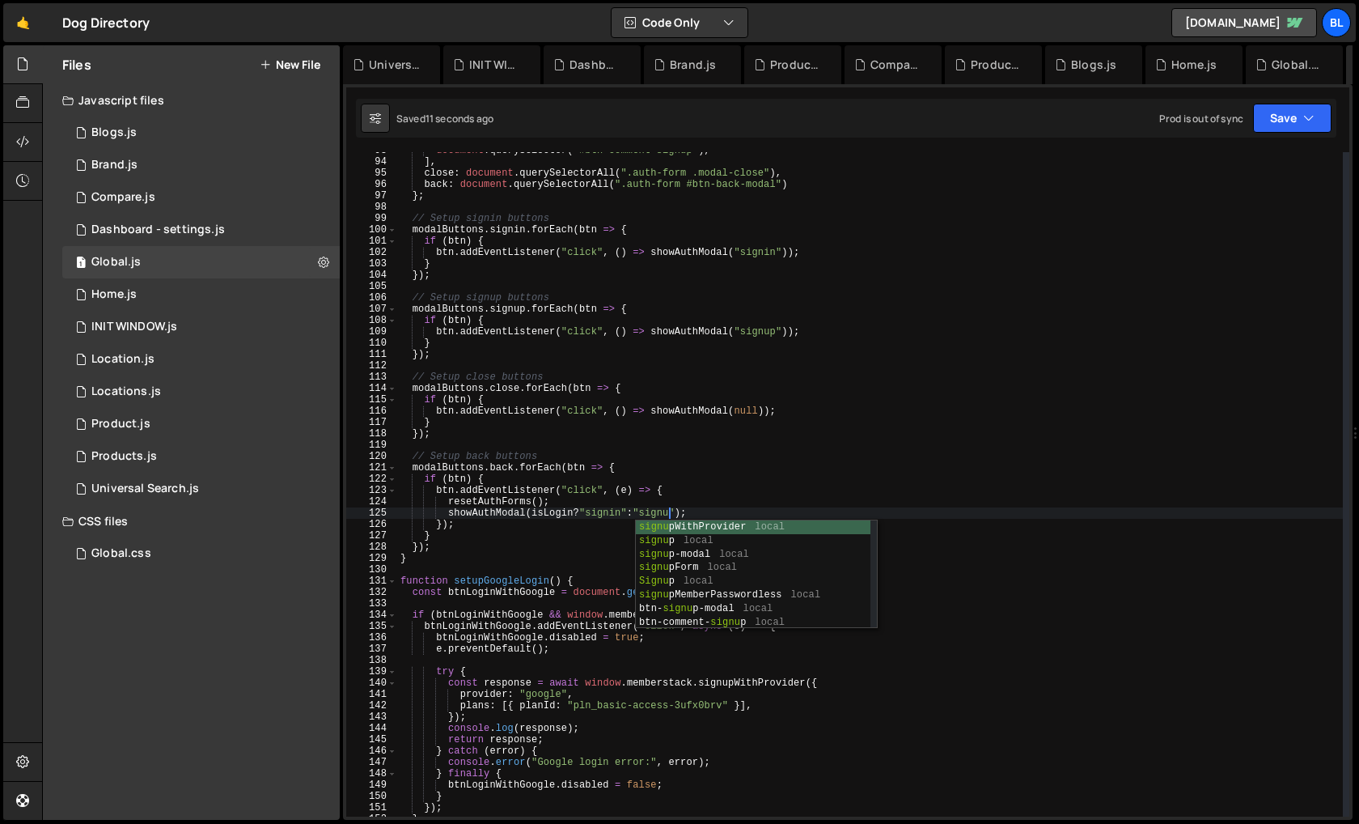
scroll to position [0, 22]
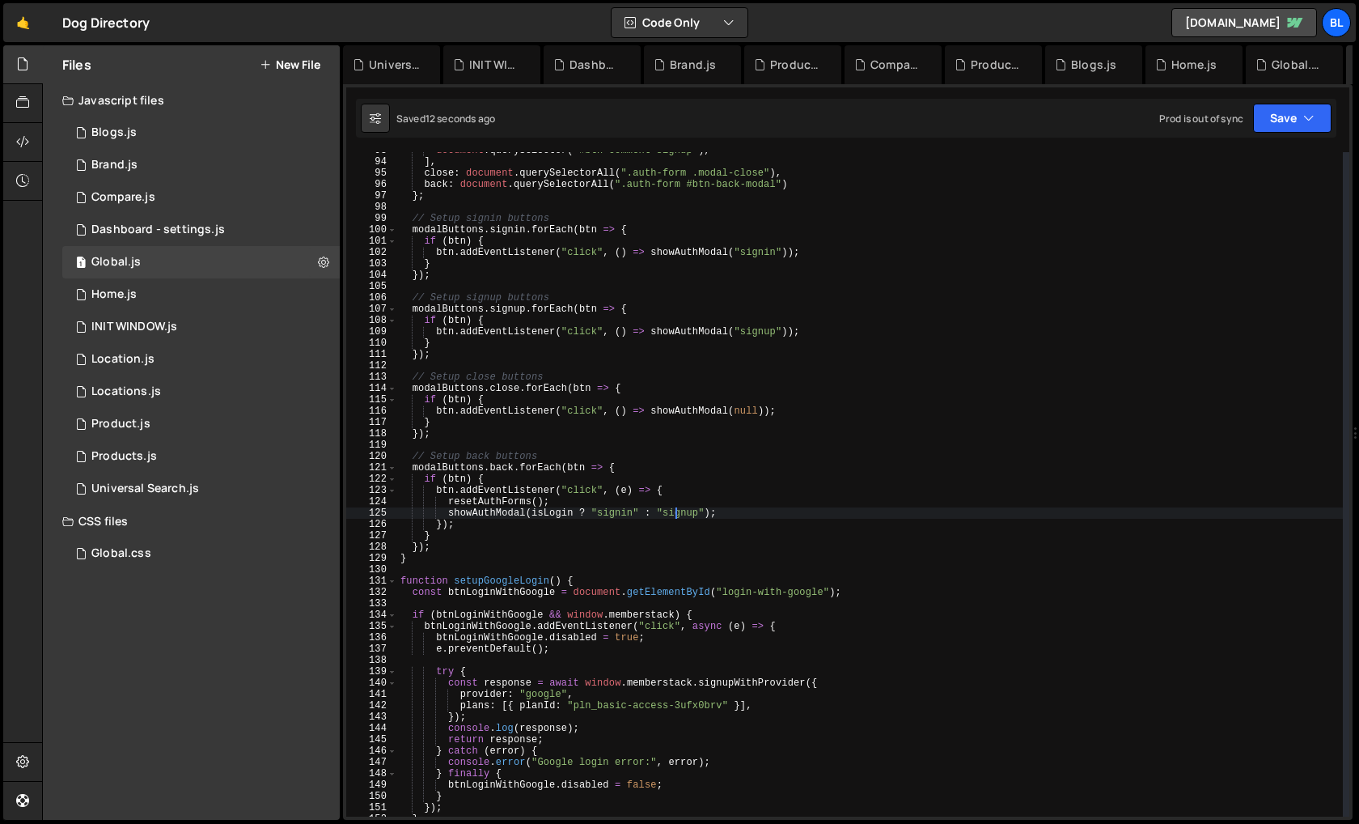
click at [604, 532] on div "document . querySelector ( "#btn-comment-signup" ) , ] , close : document . que…" at bounding box center [870, 488] width 946 height 687
click at [509, 509] on div "document . querySelector ( "#btn-comment-signup" ) , ] , close : document . que…" at bounding box center [870, 488] width 946 height 687
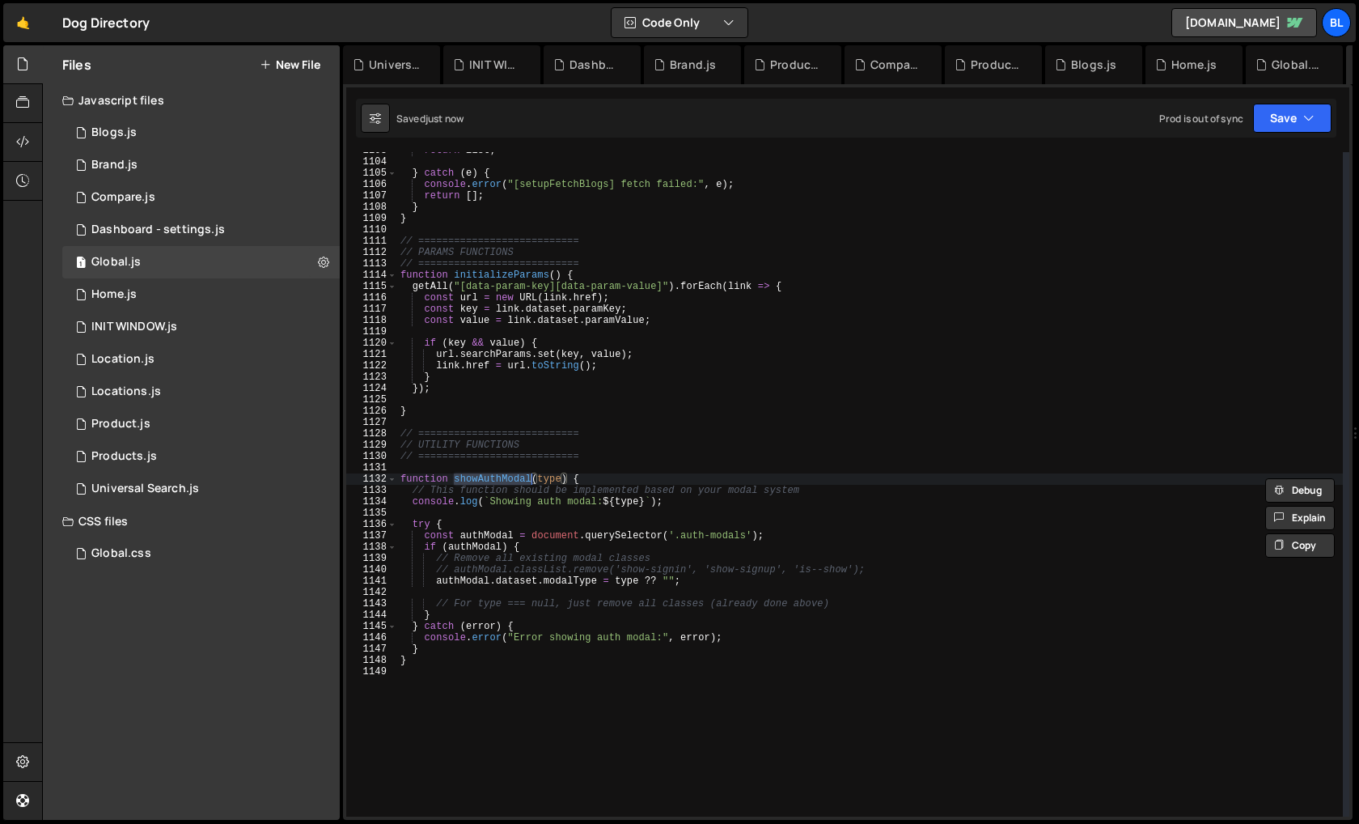
scroll to position [812, 0]
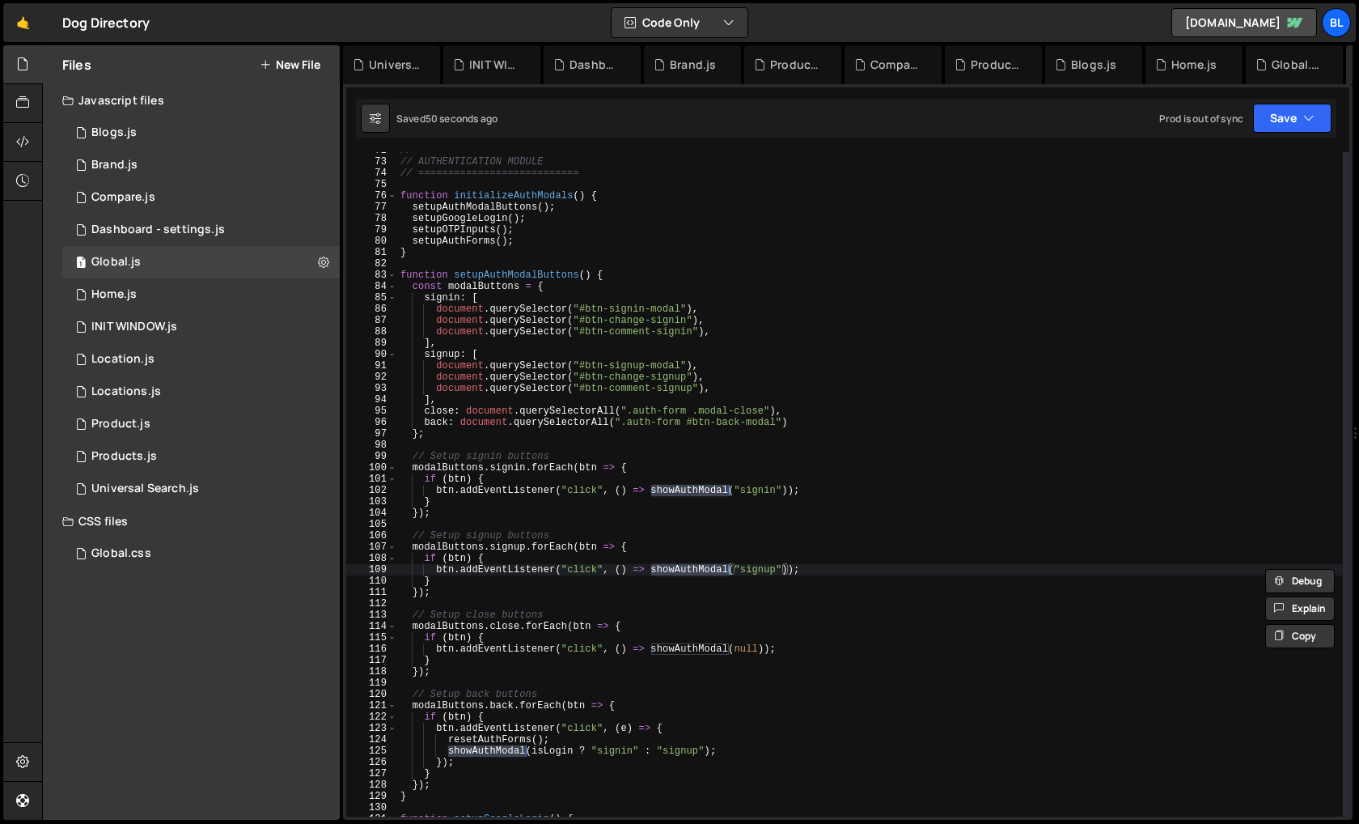
click at [710, 731] on div "// =========================== // AUTHENTICATION MODULE // ====================…" at bounding box center [870, 488] width 946 height 687
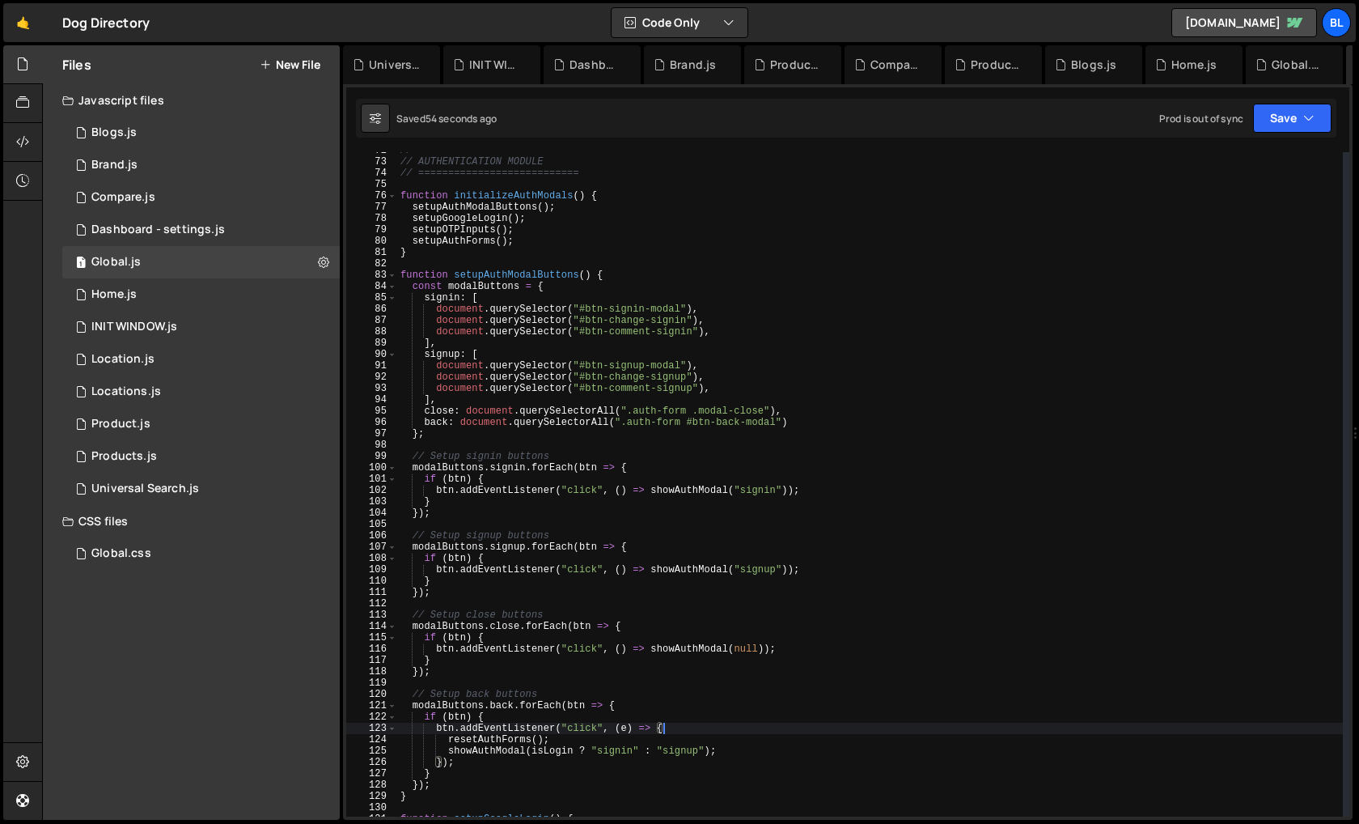
click at [487, 744] on div "// =========================== // AUTHENTICATION MODULE // ====================…" at bounding box center [870, 488] width 946 height 687
click at [562, 744] on div "// =========================== // AUTHENTICATION MODULE // ====================…" at bounding box center [870, 488] width 946 height 687
click at [605, 741] on div "// =========================== // AUTHENTICATION MODULE // ====================…" at bounding box center [870, 488] width 946 height 687
click at [507, 748] on div "// =========================== // AUTHENTICATION MODULE // ====================…" at bounding box center [870, 488] width 946 height 687
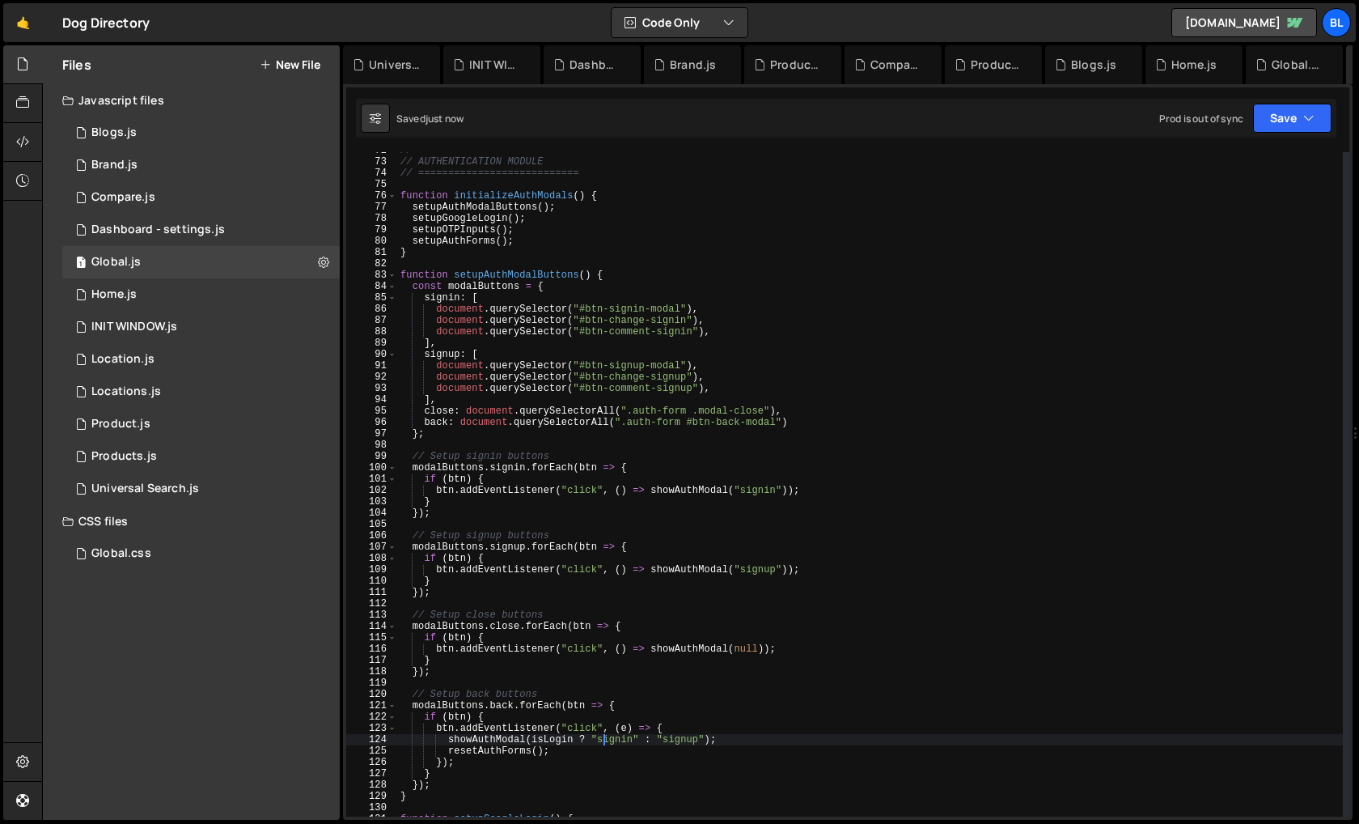
click at [507, 748] on div "// =========================== // AUTHENTICATION MODULE // ====================…" at bounding box center [870, 488] width 946 height 687
click at [566, 743] on div "// =========================== // AUTHENTICATION MODULE // ====================…" at bounding box center [870, 488] width 946 height 687
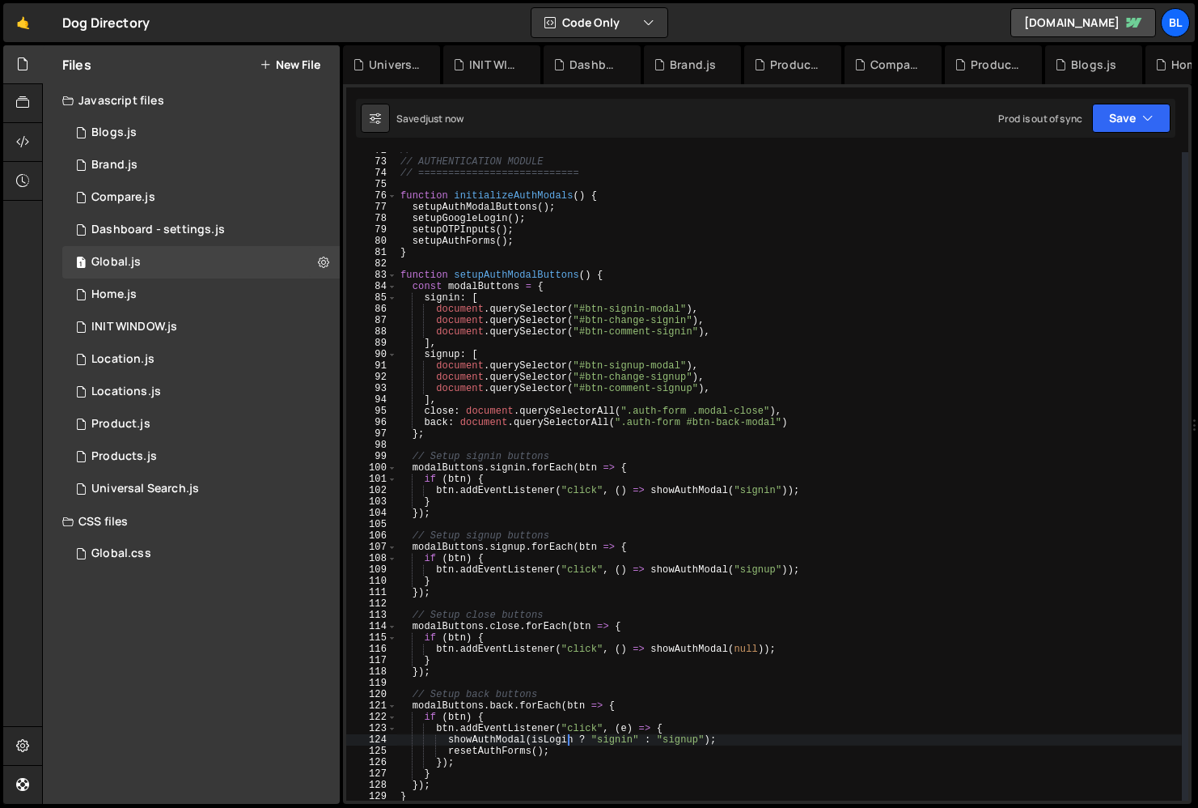
click at [486, 695] on div "// =========================== // AUTHENTICATION MODULE // ====================…" at bounding box center [789, 480] width 785 height 671
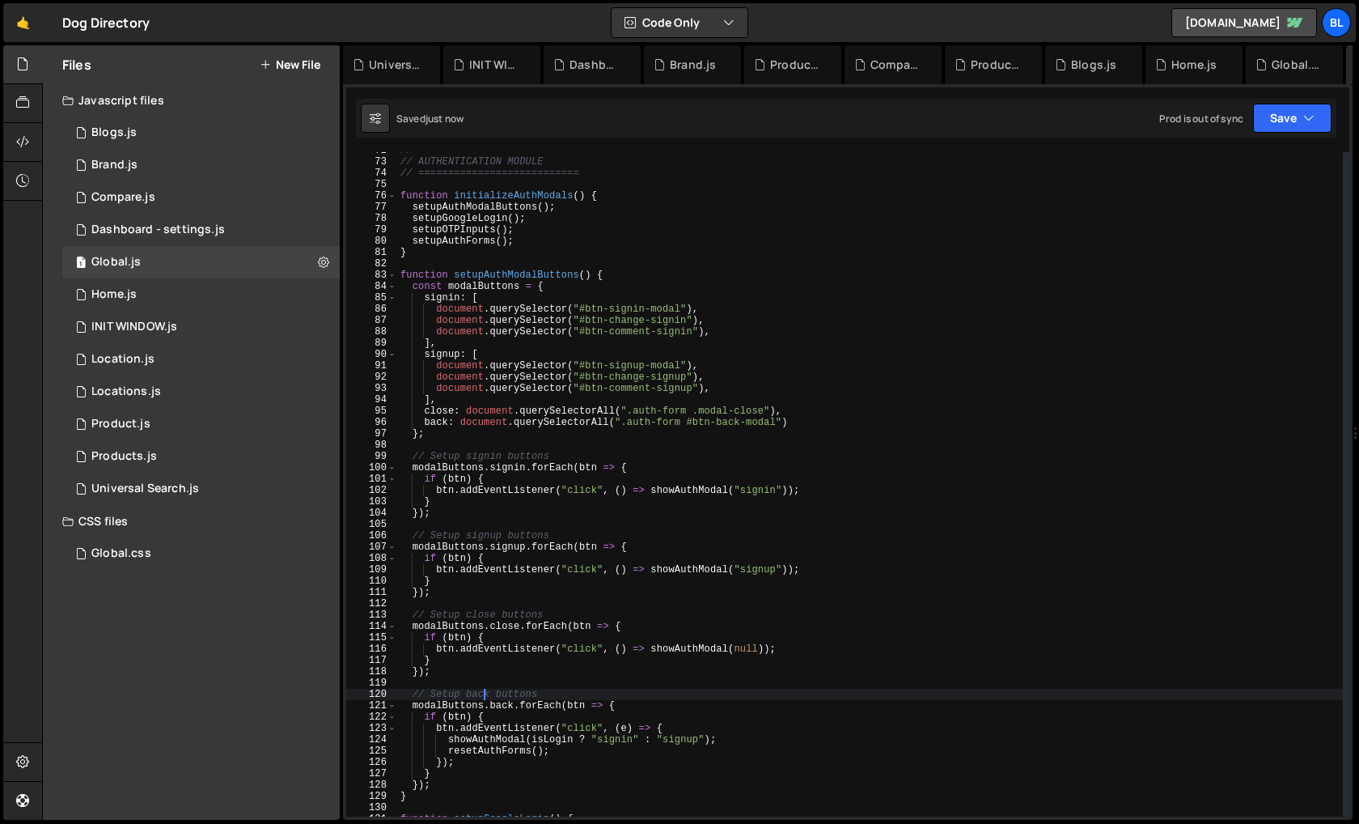
click at [612, 757] on div "// =========================== // AUTHENTICATION MODULE // ====================…" at bounding box center [870, 488] width 946 height 687
click at [468, 706] on div "// =========================== // AUTHENTICATION MODULE // ====================…" at bounding box center [870, 488] width 946 height 687
type textarea "modalButtons.back.forEach(btn => {"
